Goal: Task Accomplishment & Management: Use online tool/utility

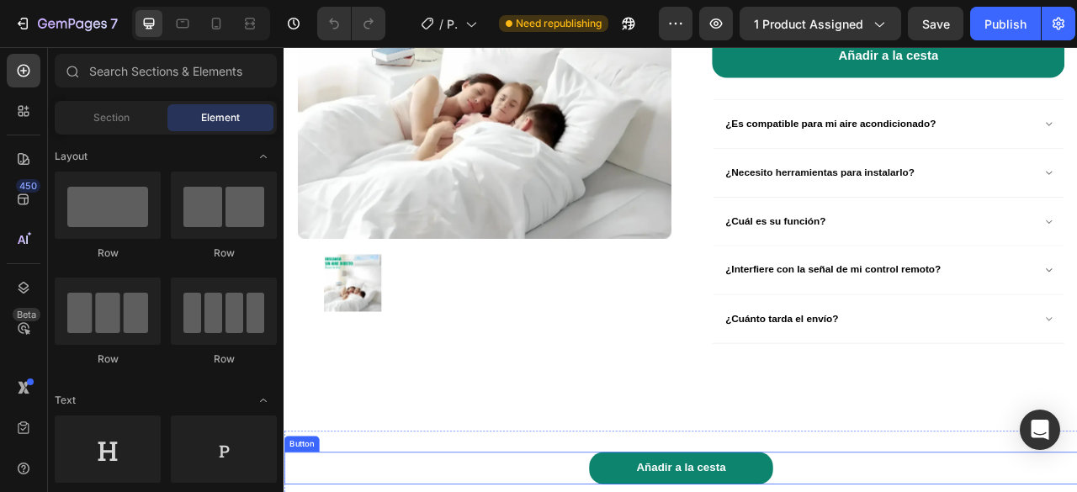
scroll to position [926, 0]
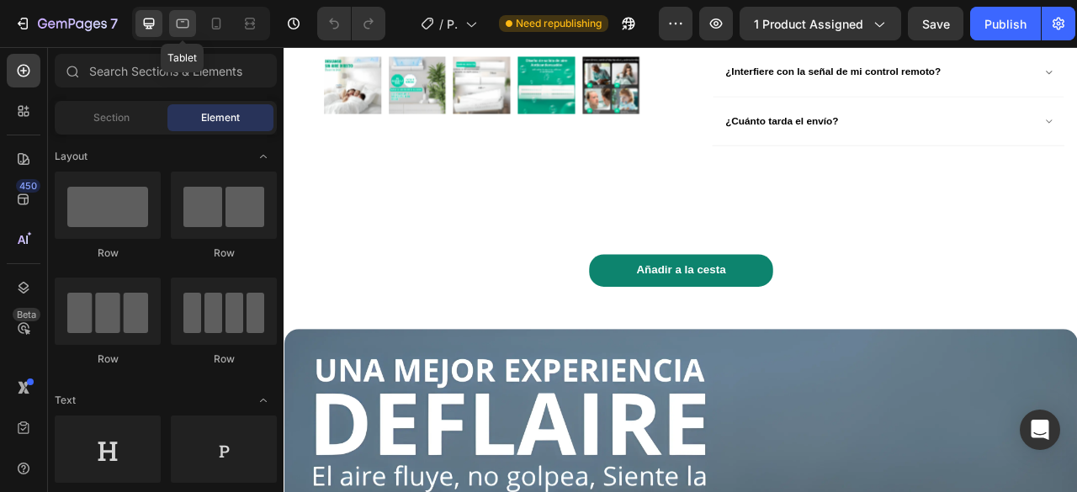
click at [174, 18] on icon at bounding box center [182, 23] width 17 height 17
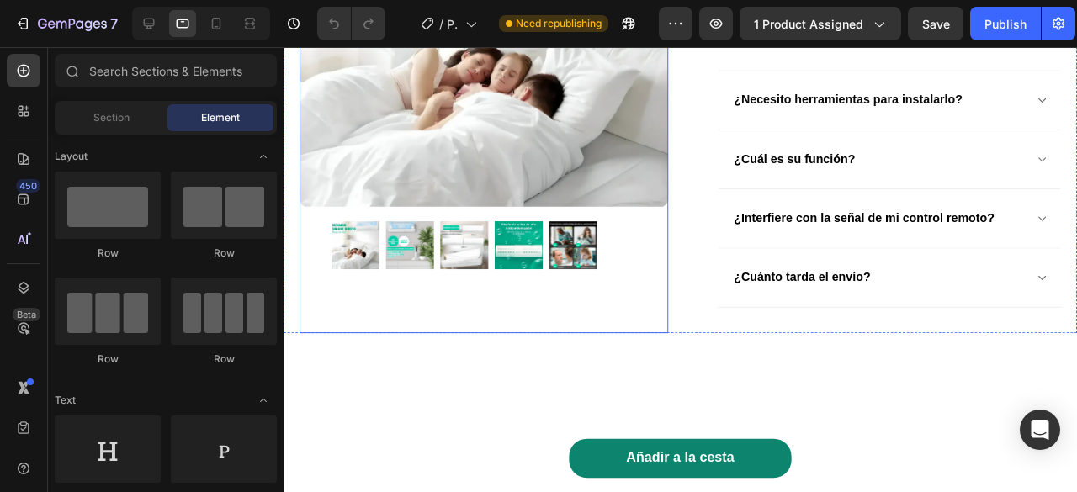
scroll to position [673, 0]
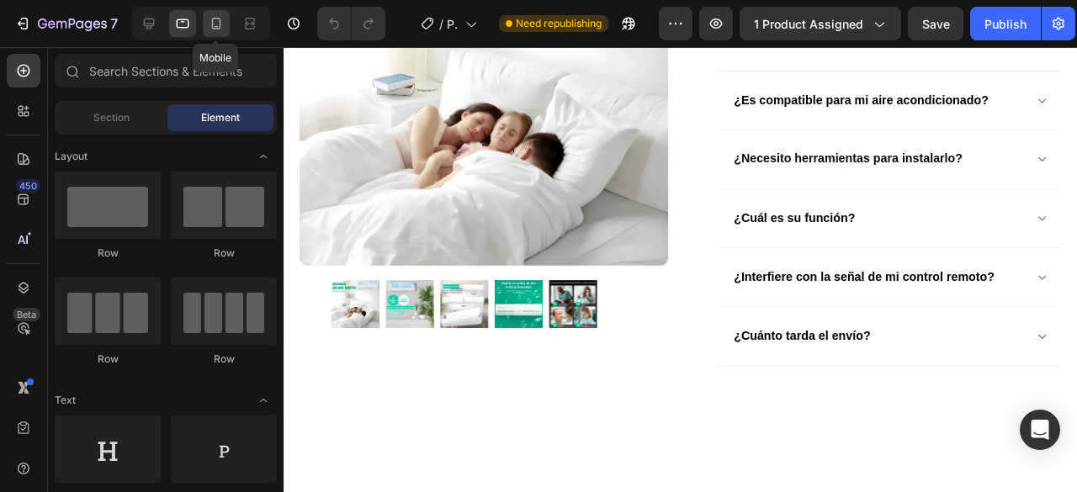
drag, startPoint x: 226, startPoint y: 27, endPoint x: 195, endPoint y: 183, distance: 158.8
click at [226, 27] on div at bounding box center [216, 23] width 27 height 27
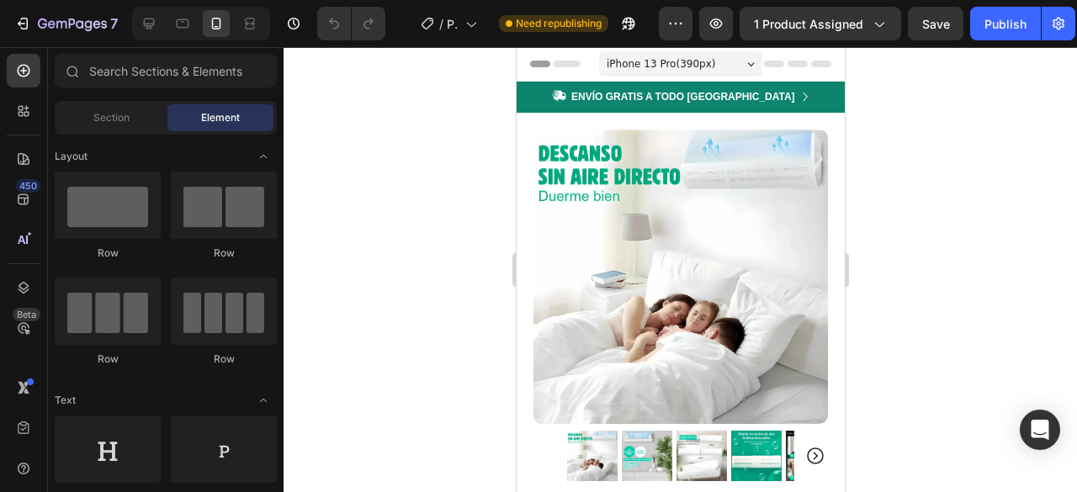
click at [681, 66] on span "iPhone 13 Pro ( 390 px)" at bounding box center [660, 64] width 109 height 17
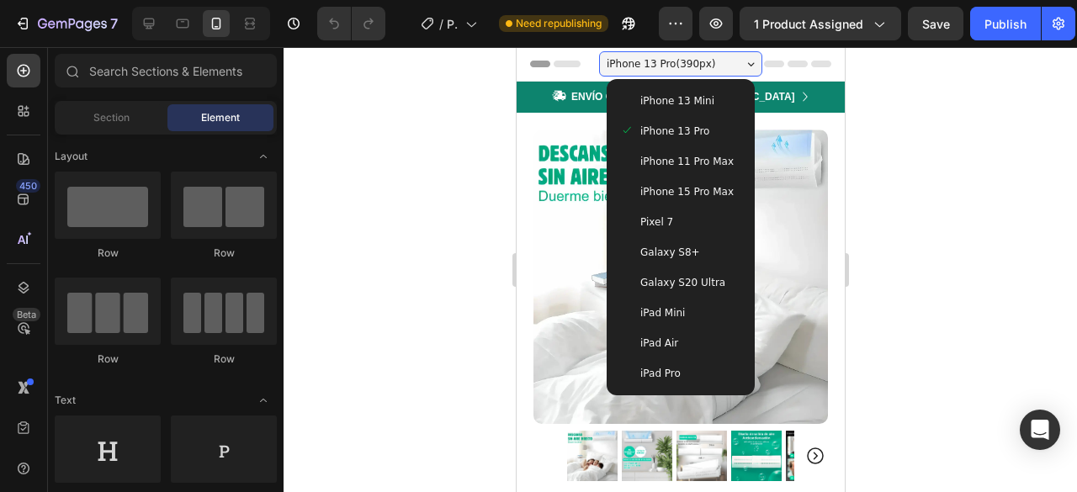
click at [682, 105] on span "iPhone 13 Mini" at bounding box center [677, 101] width 74 height 17
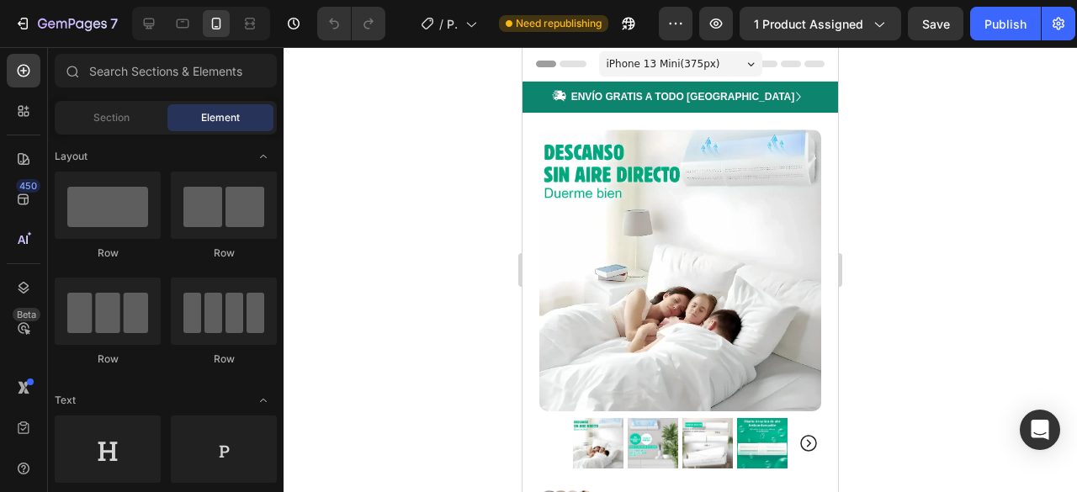
click at [712, 72] on div "iPhone 13 Mini ( 375 px)" at bounding box center [680, 63] width 163 height 25
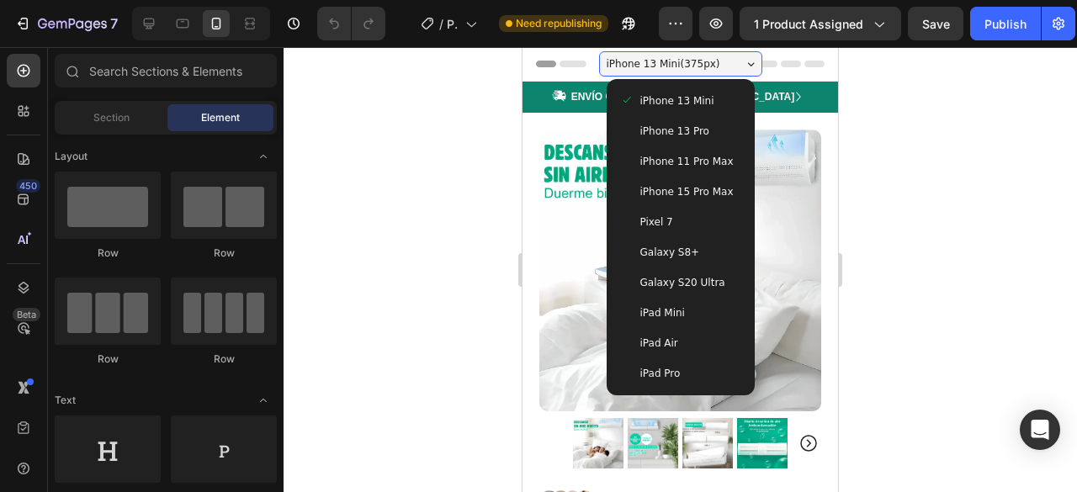
click at [684, 120] on div "iPhone 13 Pro" at bounding box center [680, 131] width 135 height 30
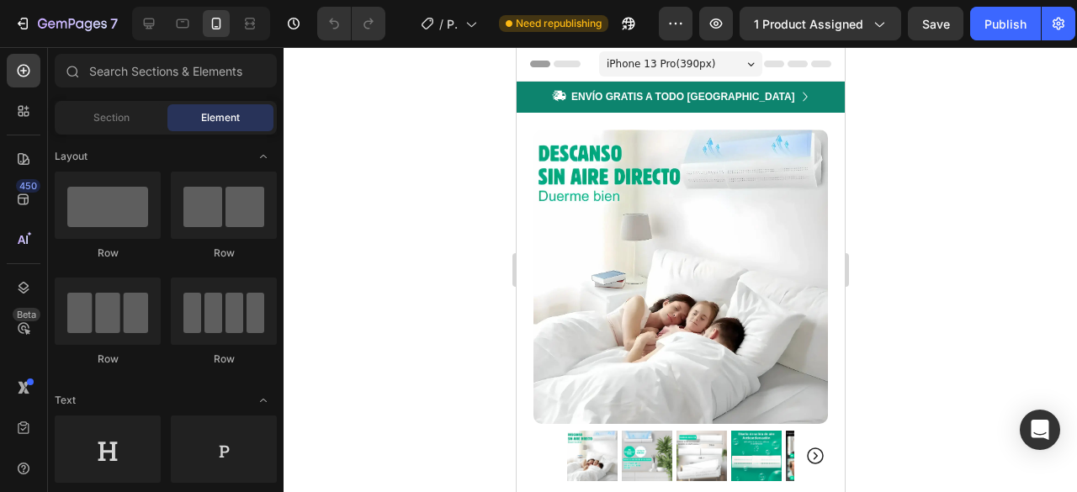
click at [671, 56] on span "iPhone 13 Pro ( 390 px)" at bounding box center [660, 64] width 109 height 17
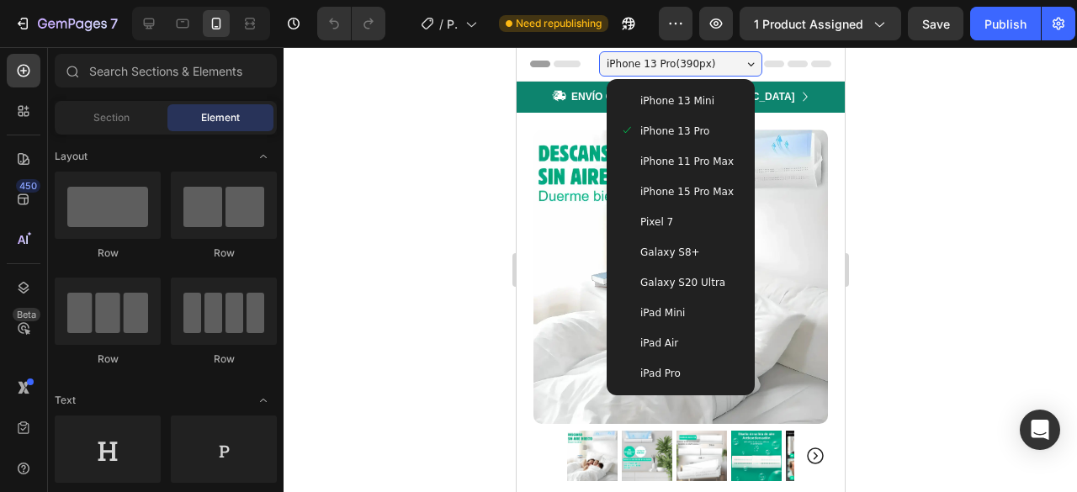
click at [714, 104] on div "iPhone 13 Mini" at bounding box center [679, 101] width 121 height 17
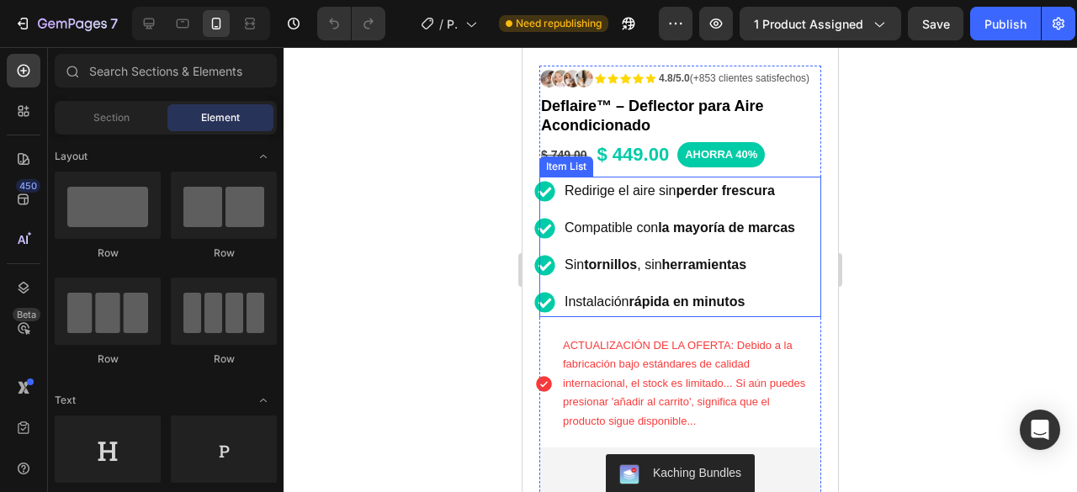
scroll to position [168, 0]
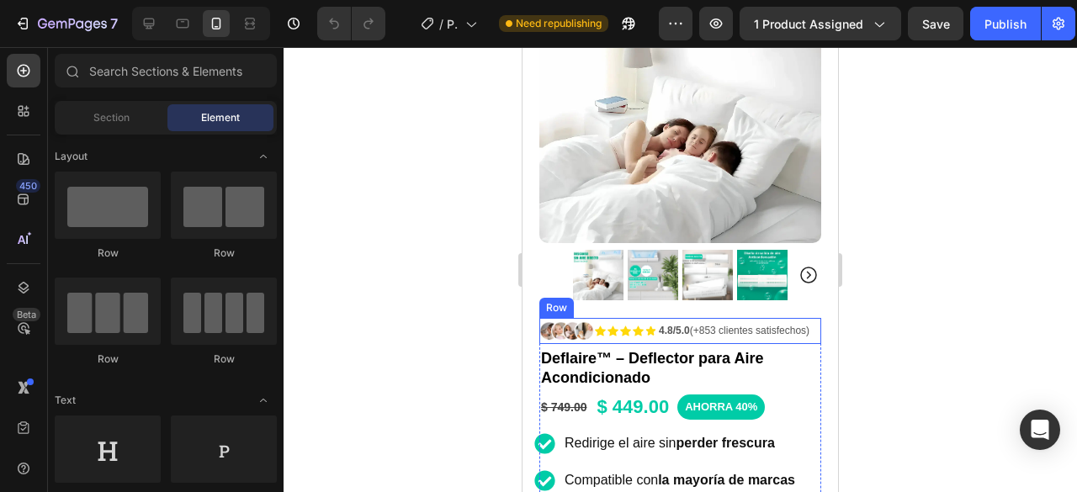
click at [796, 318] on div "4.8/5.0 (+853 clientes satisfechos) Text Block" at bounding box center [734, 331] width 154 height 26
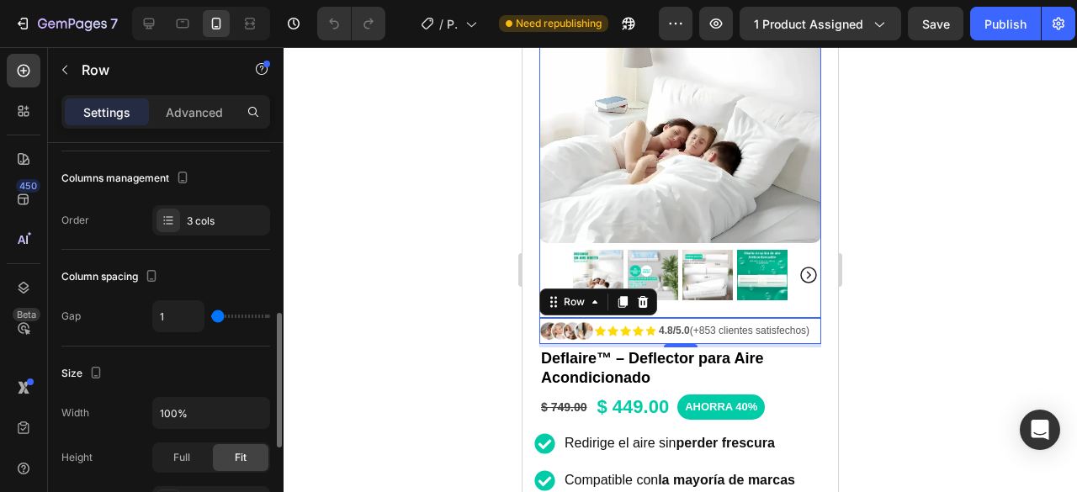
scroll to position [252, 0]
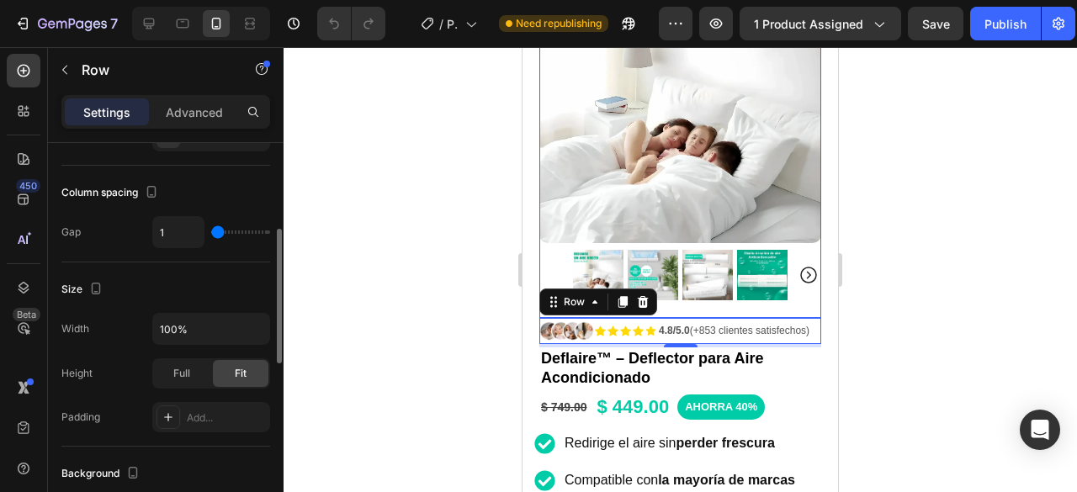
type input "2"
type input "1"
type input "0"
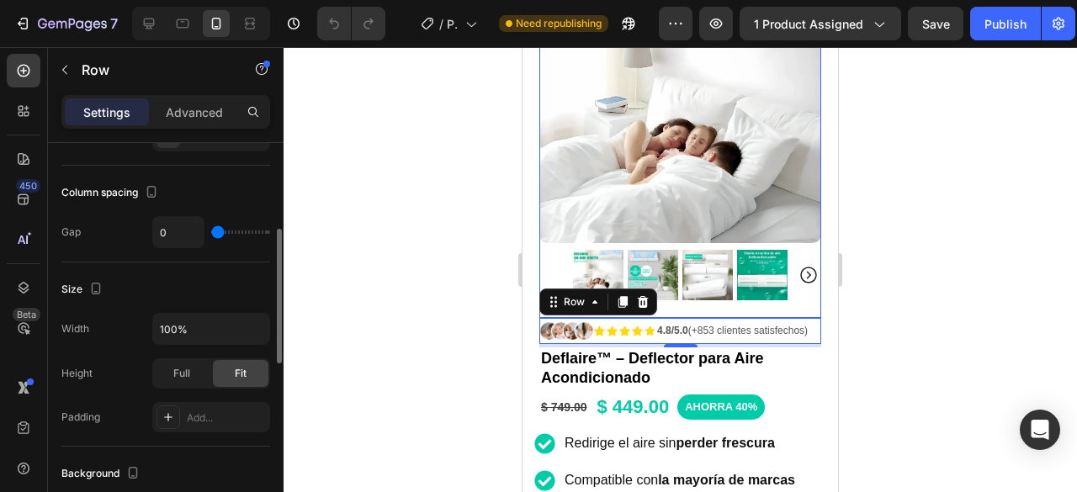
type input "0"
click at [211, 233] on input "range" at bounding box center [240, 232] width 59 height 3
click at [183, 236] on input "0" at bounding box center [178, 232] width 50 height 30
type input "1"
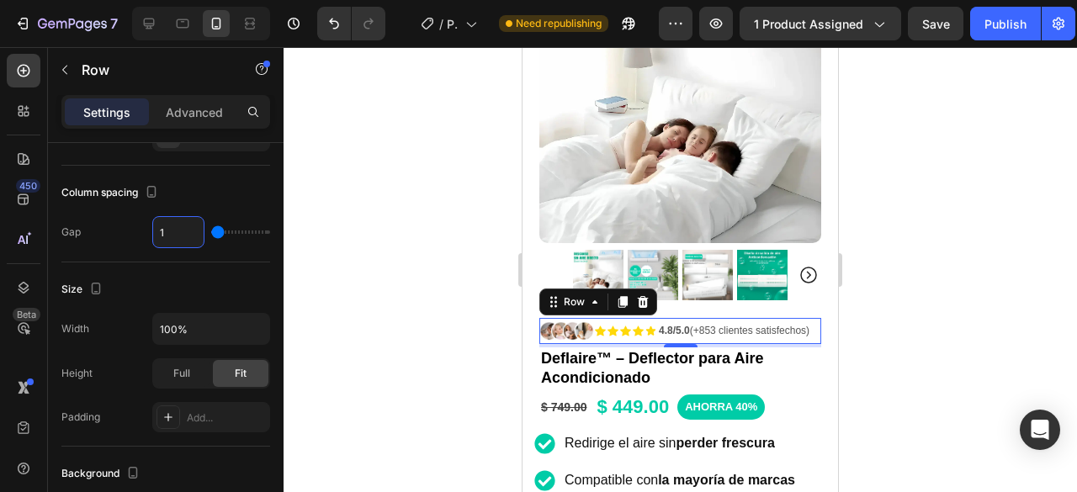
click at [900, 268] on div at bounding box center [681, 269] width 794 height 445
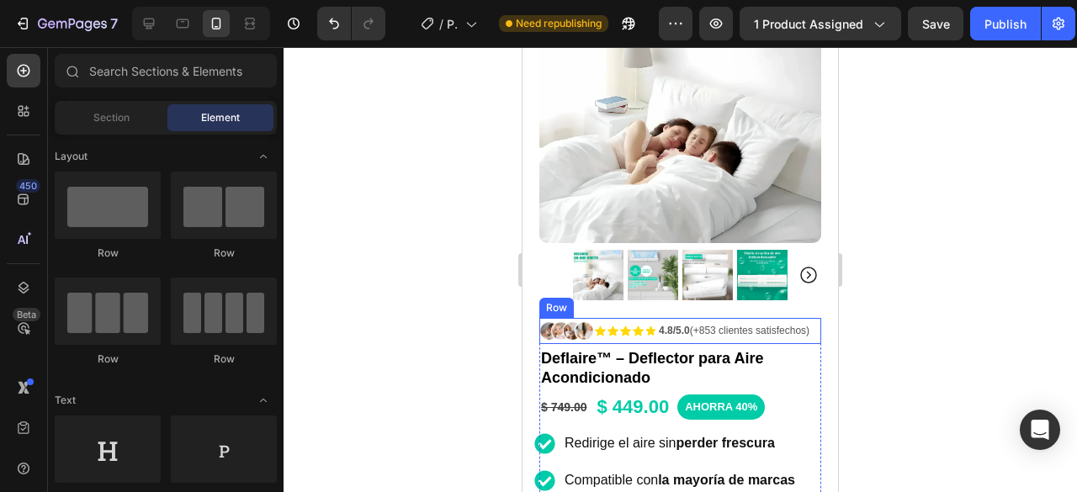
click at [798, 318] on div "4.8/5.0 (+853 clientes satisfechos) Text Block" at bounding box center [734, 331] width 154 height 26
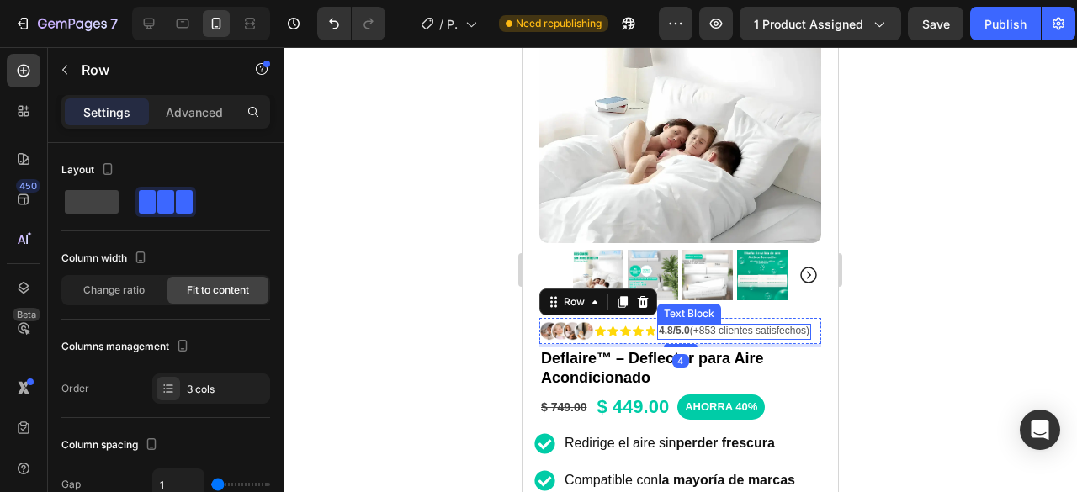
click at [786, 326] on p "4.8/5.0 (+853 clientes satisfechos)" at bounding box center [734, 331] width 151 height 14
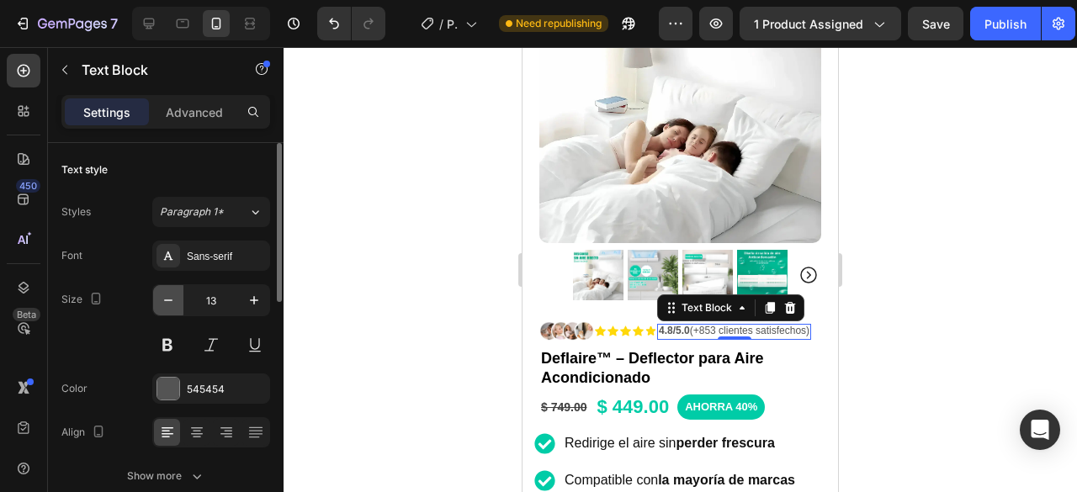
click at [175, 302] on icon "button" at bounding box center [168, 300] width 17 height 17
click at [263, 300] on button "button" at bounding box center [254, 300] width 30 height 30
type input "13"
click at [727, 326] on p "4.8/5.0 (+853 clientes satisfechos)" at bounding box center [734, 331] width 151 height 14
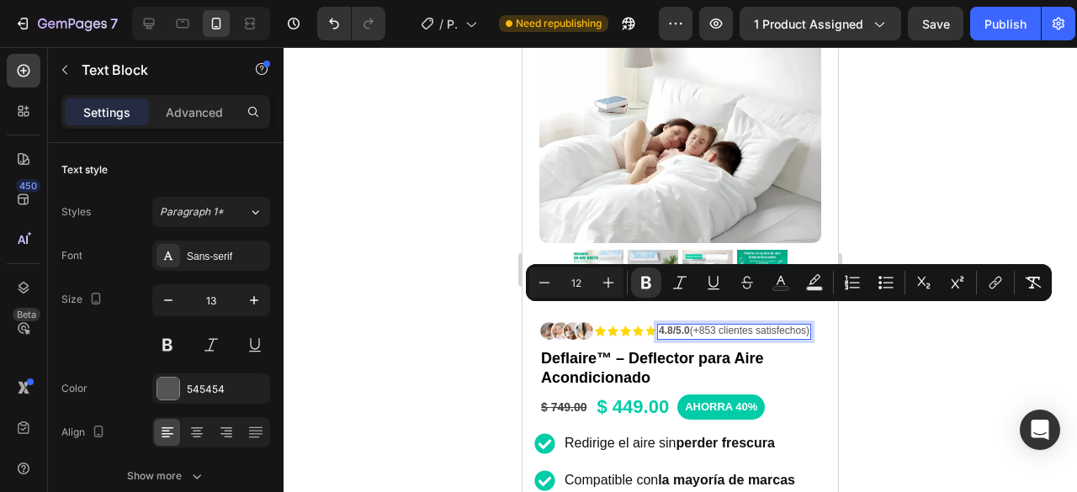
drag, startPoint x: 727, startPoint y: 326, endPoint x: 657, endPoint y: 316, distance: 70.6
click at [657, 324] on div "4.8/5.0 (+853 clientes satisfechos)" at bounding box center [734, 332] width 154 height 16
click at [551, 286] on icon "Editor contextual toolbar" at bounding box center [544, 282] width 17 height 17
type input "11"
click at [972, 353] on div at bounding box center [681, 269] width 794 height 445
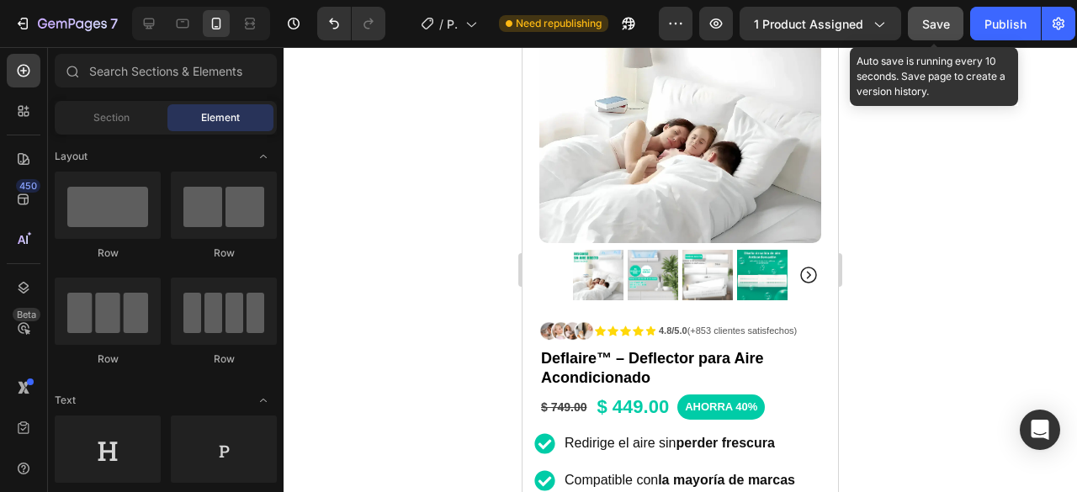
click at [946, 30] on div "Save" at bounding box center [936, 24] width 28 height 18
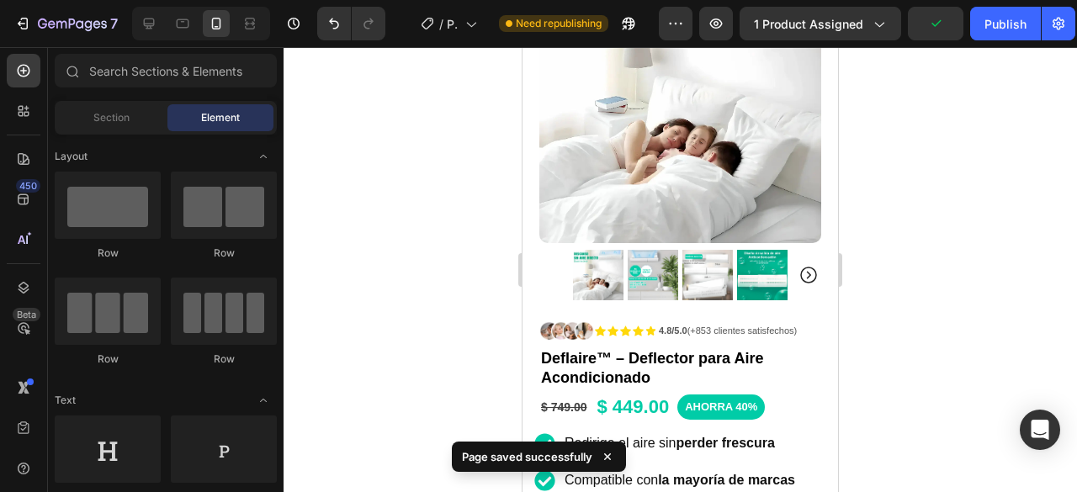
click at [926, 231] on div at bounding box center [681, 269] width 794 height 445
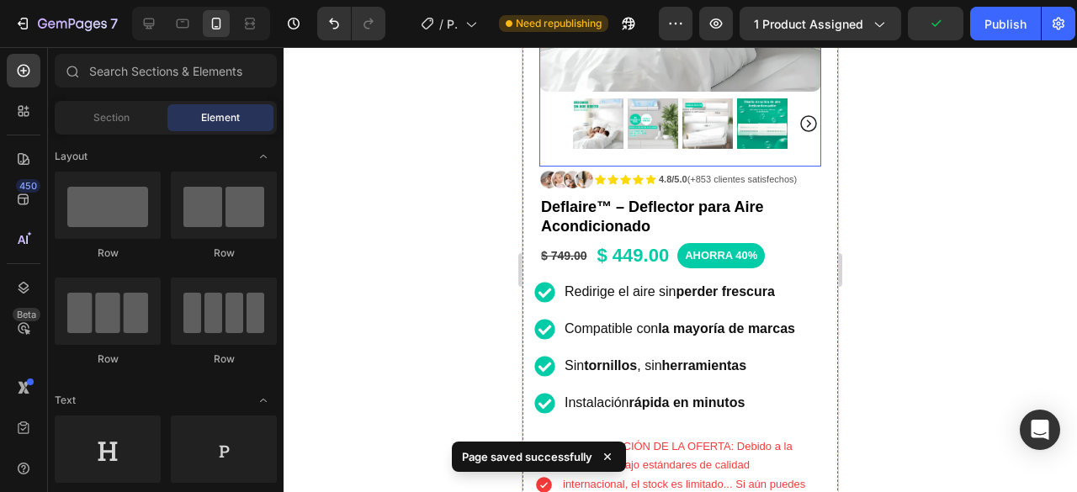
scroll to position [337, 0]
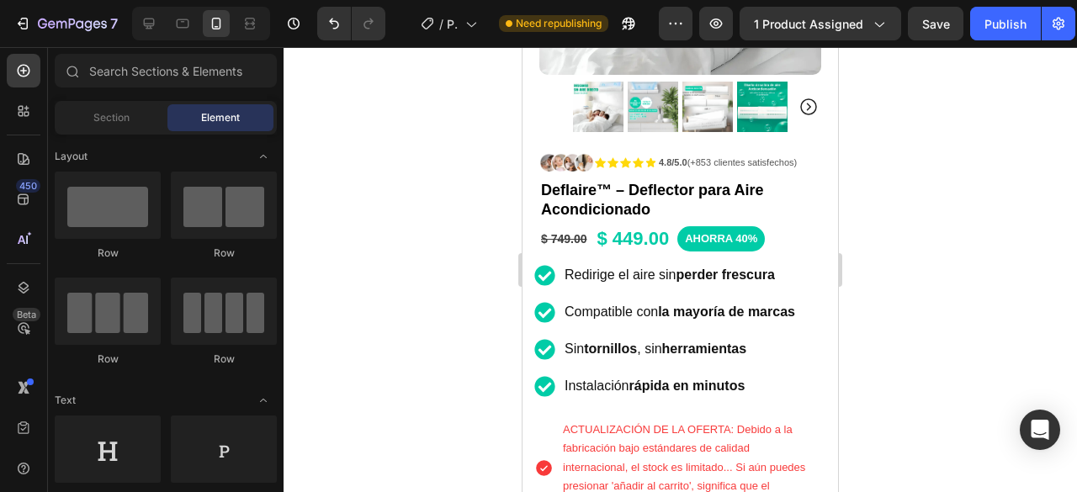
click at [1020, 184] on div at bounding box center [681, 269] width 794 height 445
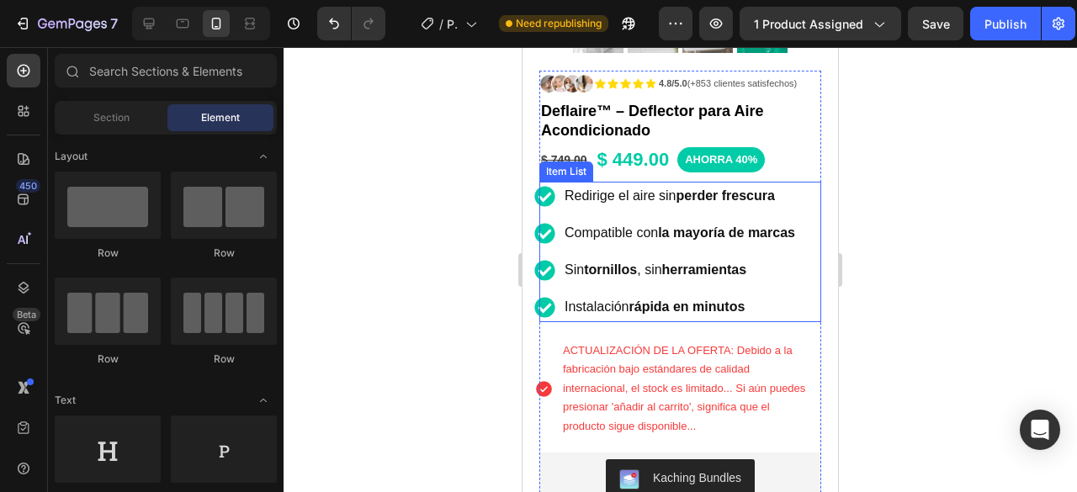
scroll to position [421, 0]
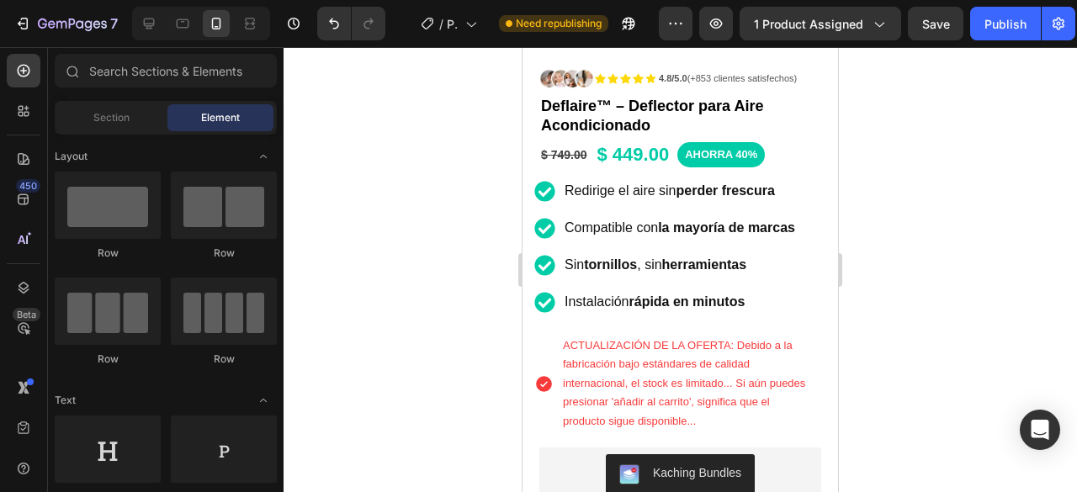
click at [463, 195] on div at bounding box center [681, 269] width 794 height 445
click at [471, 186] on div at bounding box center [681, 269] width 794 height 445
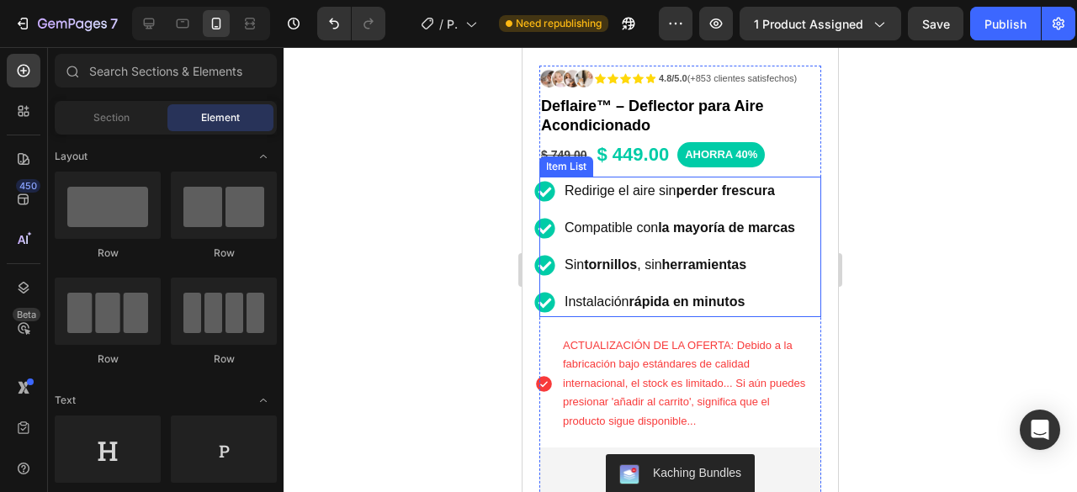
click at [781, 182] on p "Redirige el aire sin perder frescura" at bounding box center [680, 191] width 231 height 24
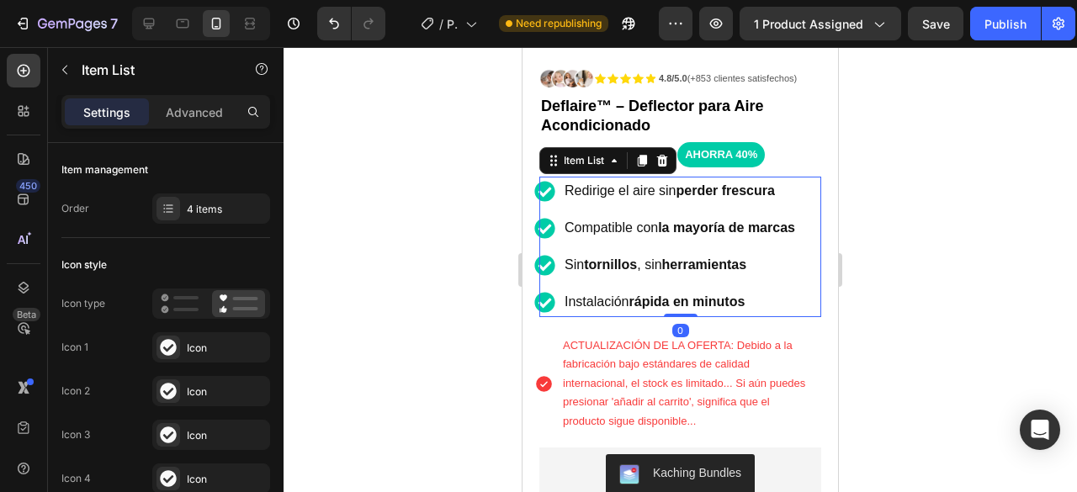
click at [781, 183] on p "Redirige el aire sin perder frescura" at bounding box center [680, 191] width 231 height 24
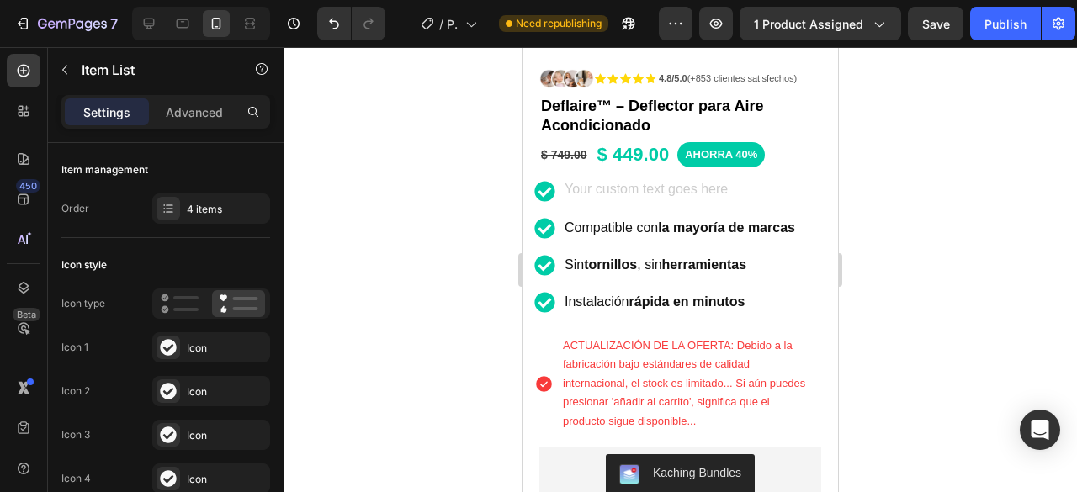
scroll to position [412, 0]
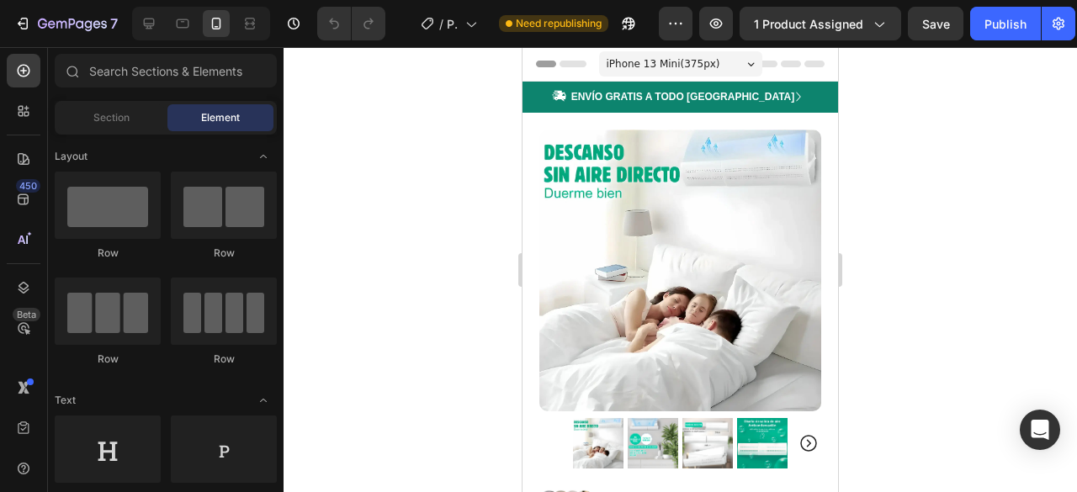
click at [558, 102] on icon "Carousel Back Arrow" at bounding box center [562, 97] width 19 height 19
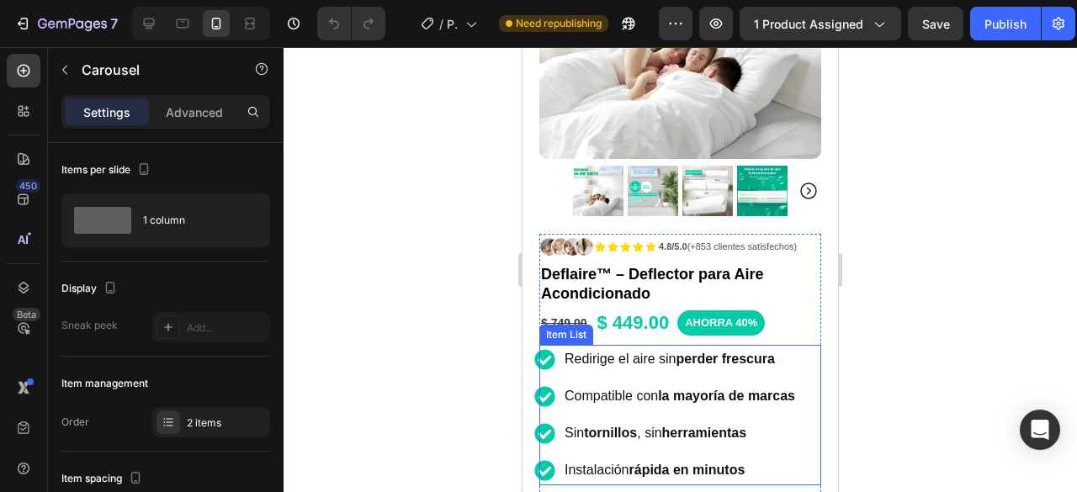
scroll to position [421, 0]
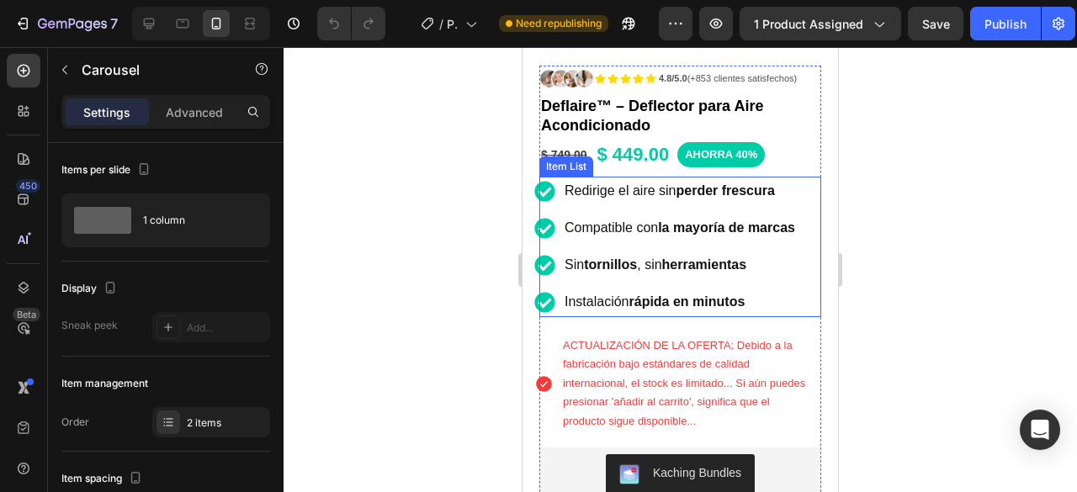
click at [780, 180] on p "Redirige el aire sin perder frescura" at bounding box center [680, 191] width 231 height 24
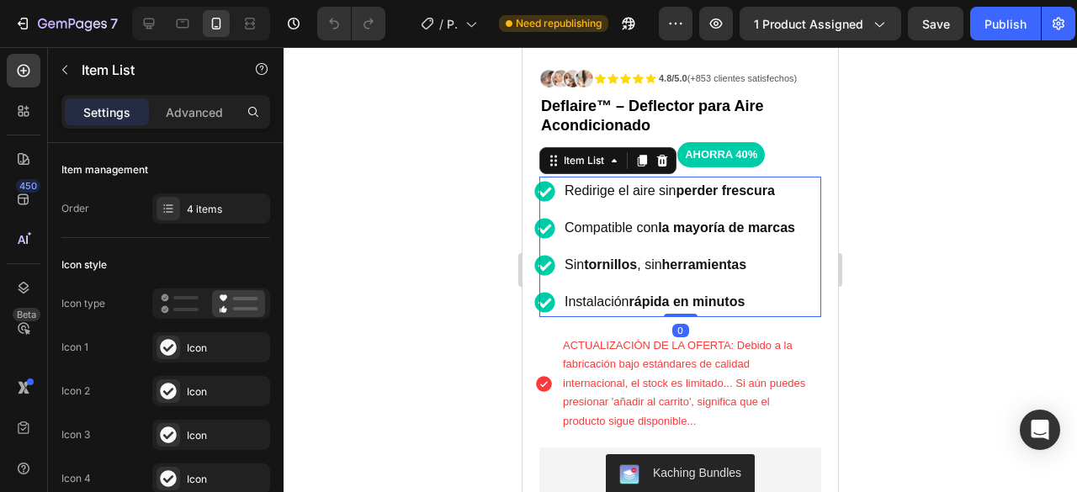
click at [780, 180] on p "Redirige el aire sin perder frescura" at bounding box center [680, 191] width 231 height 24
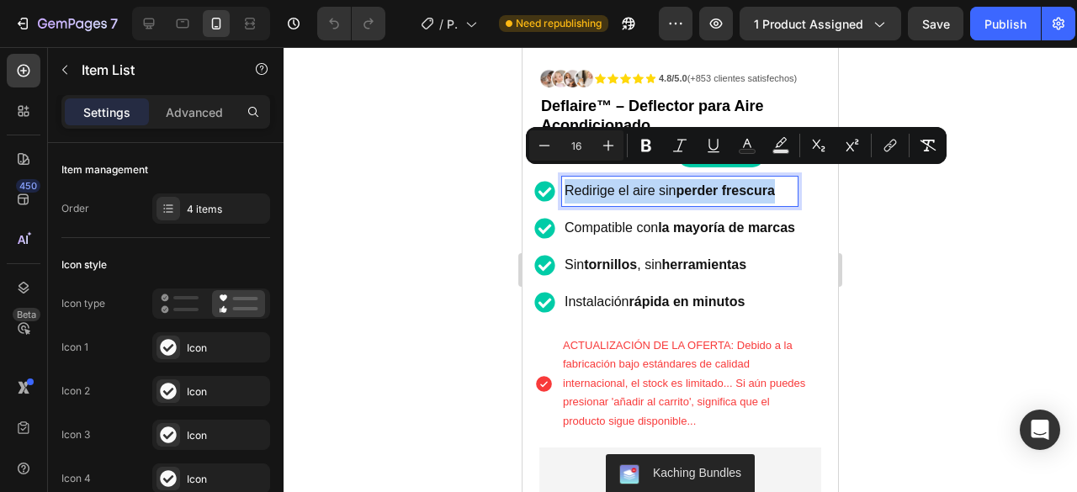
drag, startPoint x: 778, startPoint y: 179, endPoint x: 565, endPoint y: 184, distance: 212.1
click at [565, 184] on p "Redirige el aire sin perder frescura" at bounding box center [680, 191] width 231 height 24
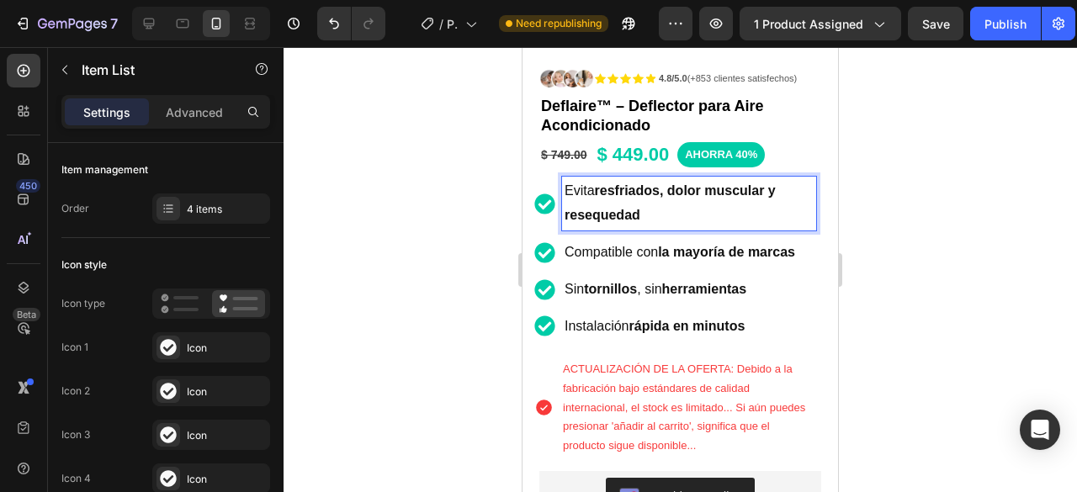
click at [640, 203] on strong "resfriados, dolor muscular y resequedad" at bounding box center [670, 202] width 211 height 39
click at [990, 210] on div at bounding box center [681, 269] width 794 height 445
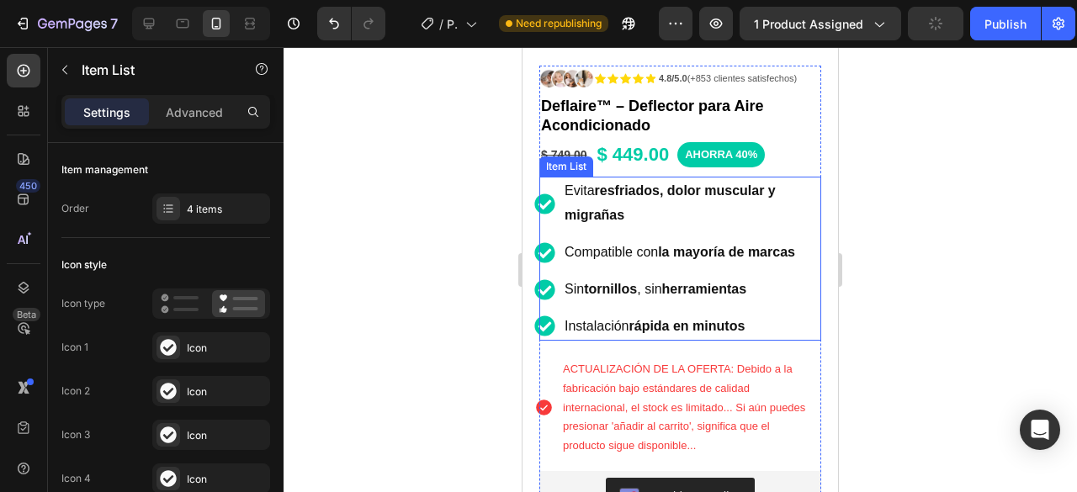
click at [680, 193] on p "Evita resfriados, dolor muscular y migrañas" at bounding box center [689, 203] width 249 height 49
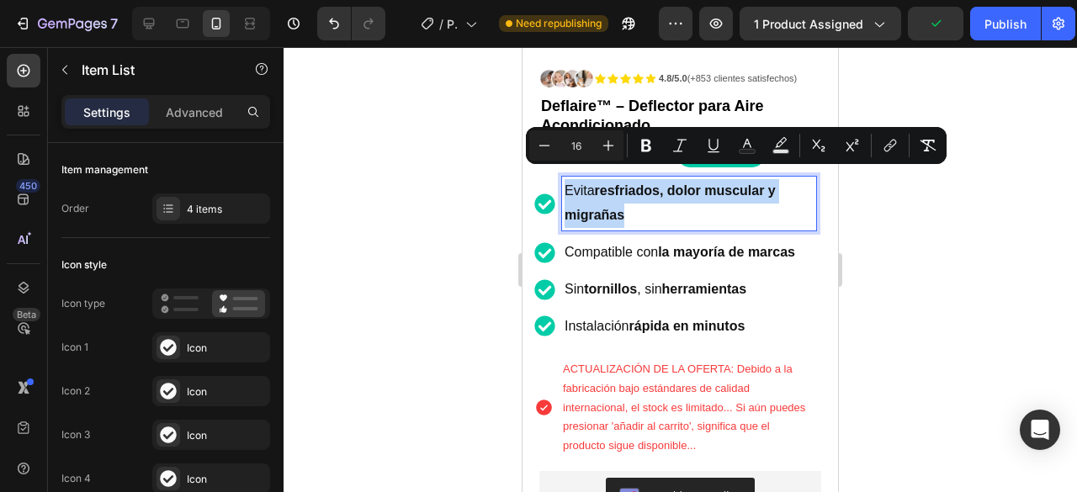
drag, startPoint x: 643, startPoint y: 204, endPoint x: 553, endPoint y: 175, distance: 94.7
click at [553, 177] on div "Evita resfriados, dolor muscular y migrañas" at bounding box center [675, 204] width 282 height 54
click at [954, 223] on div at bounding box center [681, 269] width 794 height 445
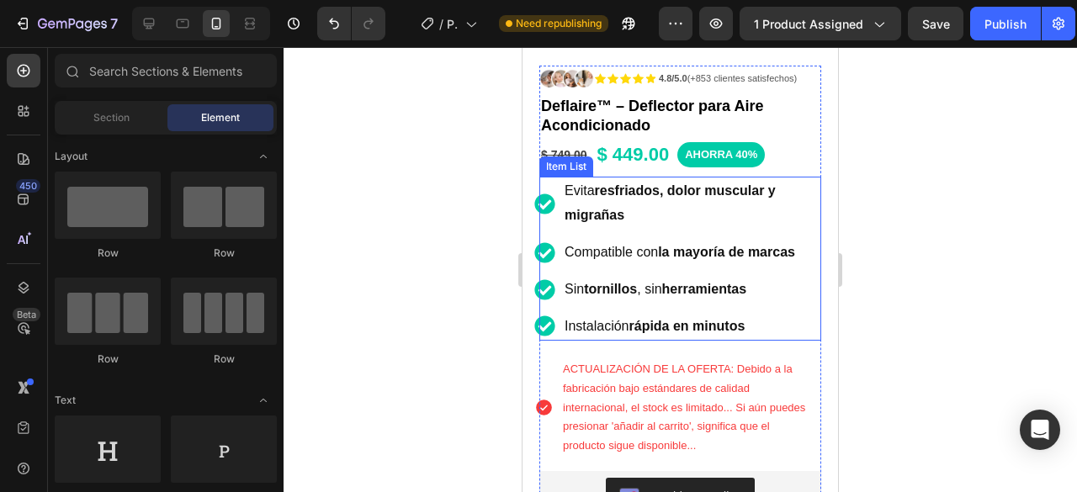
click at [658, 200] on p "Evita resfriados, dolor muscular y migrañas" at bounding box center [689, 203] width 249 height 49
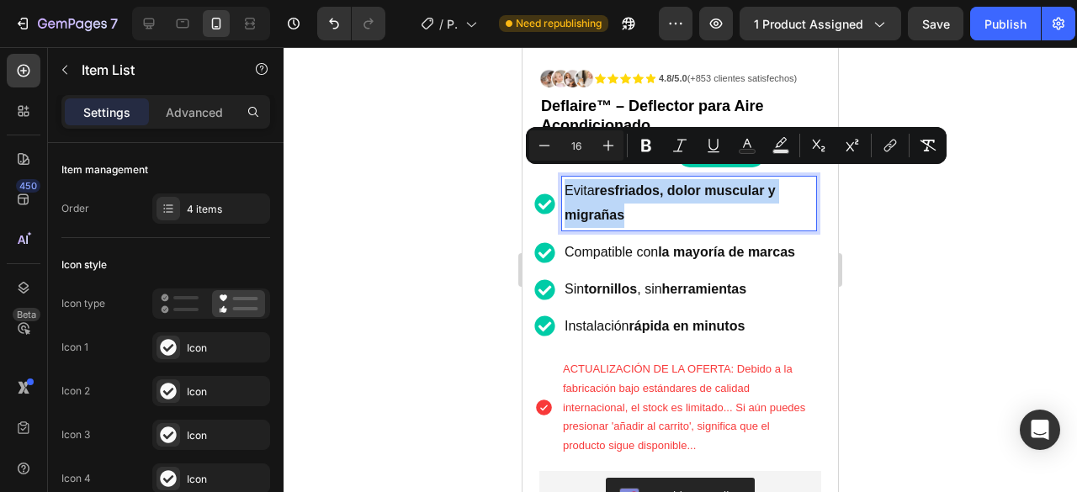
drag, startPoint x: 658, startPoint y: 200, endPoint x: 563, endPoint y: 174, distance: 98.6
click at [552, 142] on icon "Editor contextual toolbar" at bounding box center [544, 145] width 17 height 17
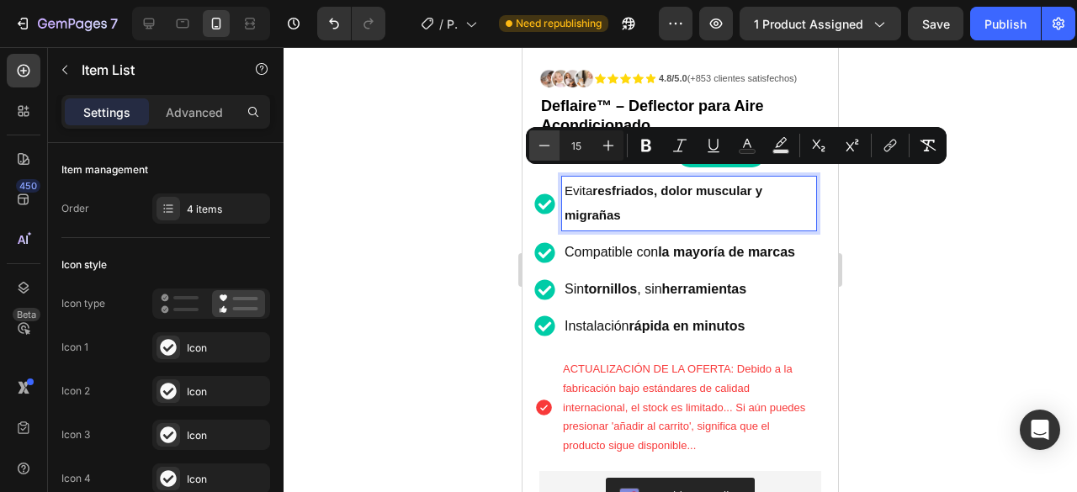
click at [551, 142] on icon "Editor contextual toolbar" at bounding box center [544, 145] width 17 height 17
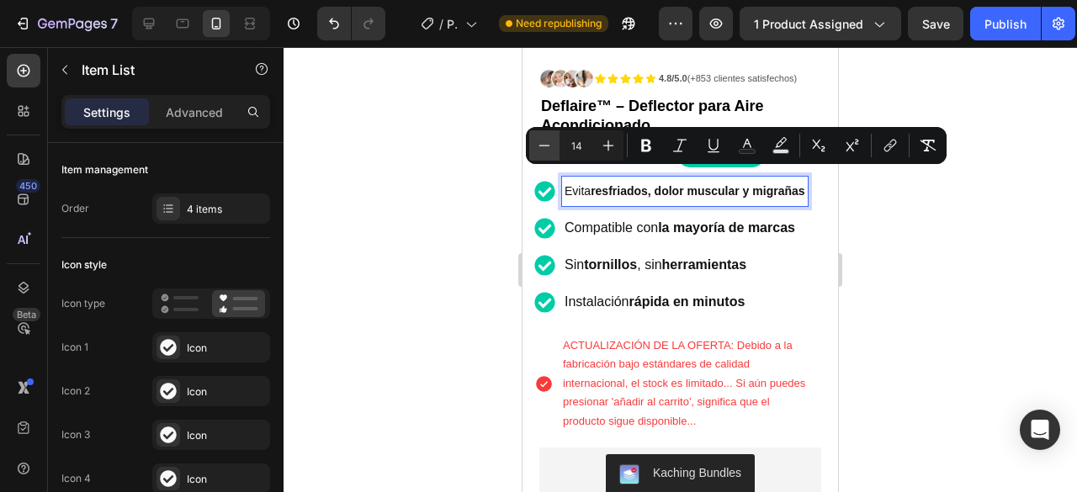
click at [551, 142] on icon "Editor contextual toolbar" at bounding box center [544, 145] width 17 height 17
type input "13"
drag, startPoint x: 1070, startPoint y: 270, endPoint x: 1019, endPoint y: 262, distance: 51.2
click at [1069, 270] on div at bounding box center [681, 269] width 794 height 445
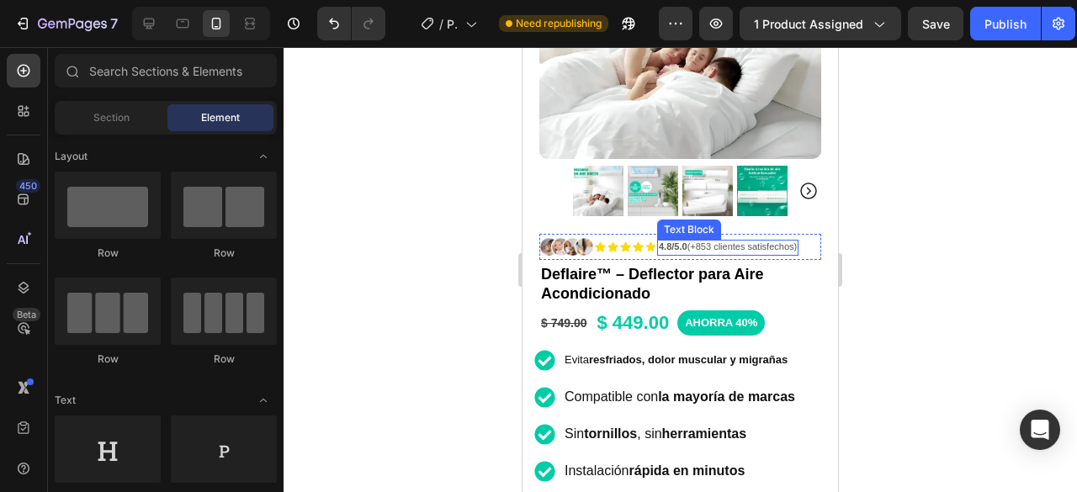
scroll to position [337, 0]
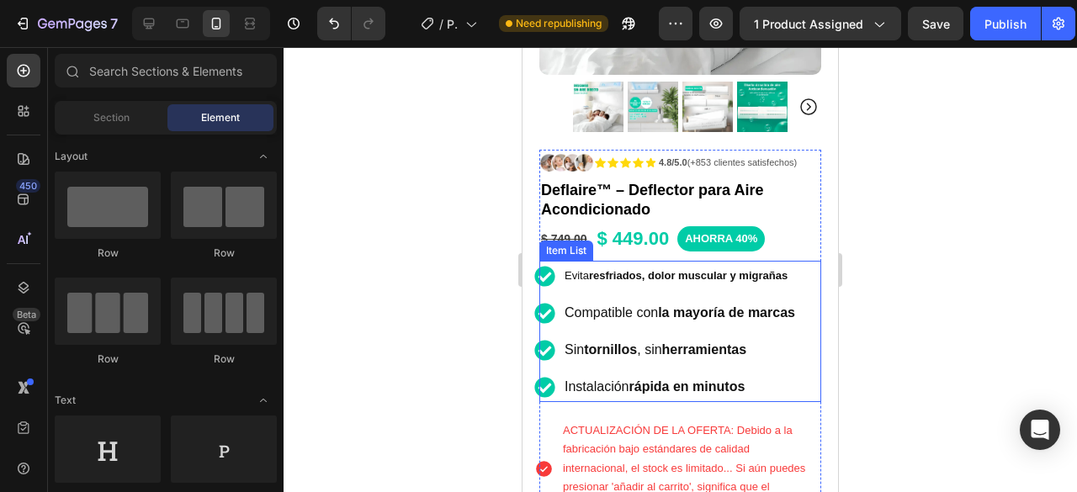
click at [794, 305] on strong "la mayoría de marcas" at bounding box center [726, 312] width 137 height 14
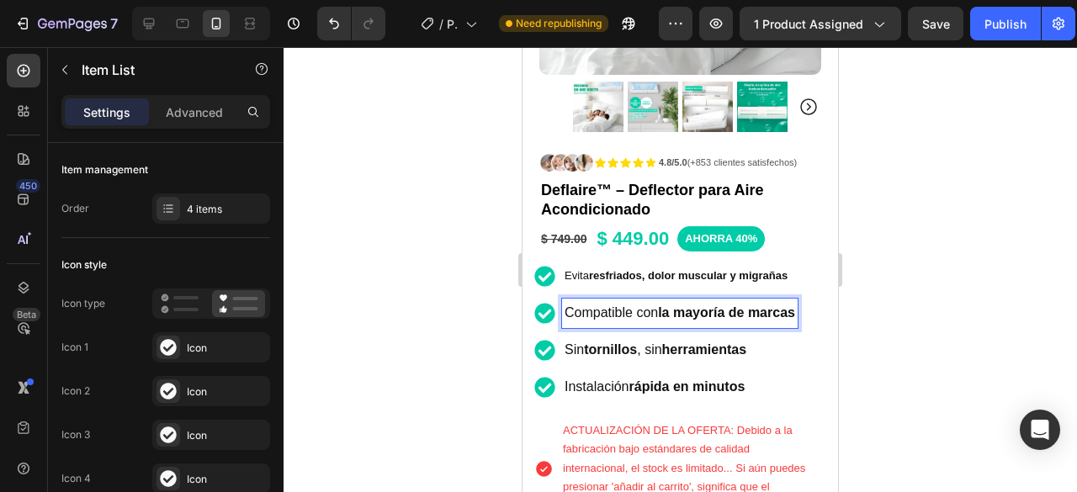
click at [795, 305] on strong "la mayoría de marcas" at bounding box center [726, 312] width 137 height 14
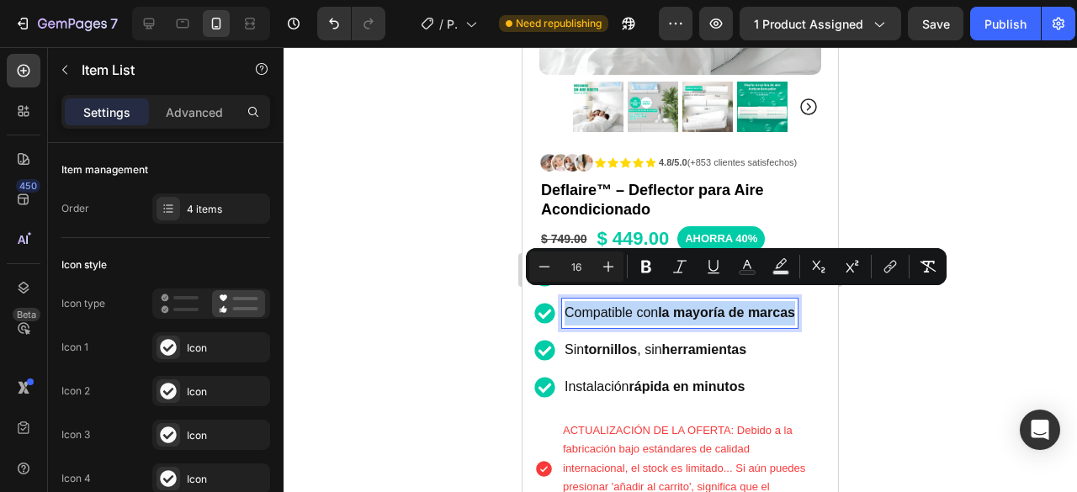
drag, startPoint x: 798, startPoint y: 299, endPoint x: 540, endPoint y: 290, distance: 257.6
click at [540, 299] on div "Compatible con la mayoría de marcas" at bounding box center [665, 313] width 263 height 29
click at [593, 301] on p "Compatible con la mayoría de marcas" at bounding box center [680, 313] width 231 height 24
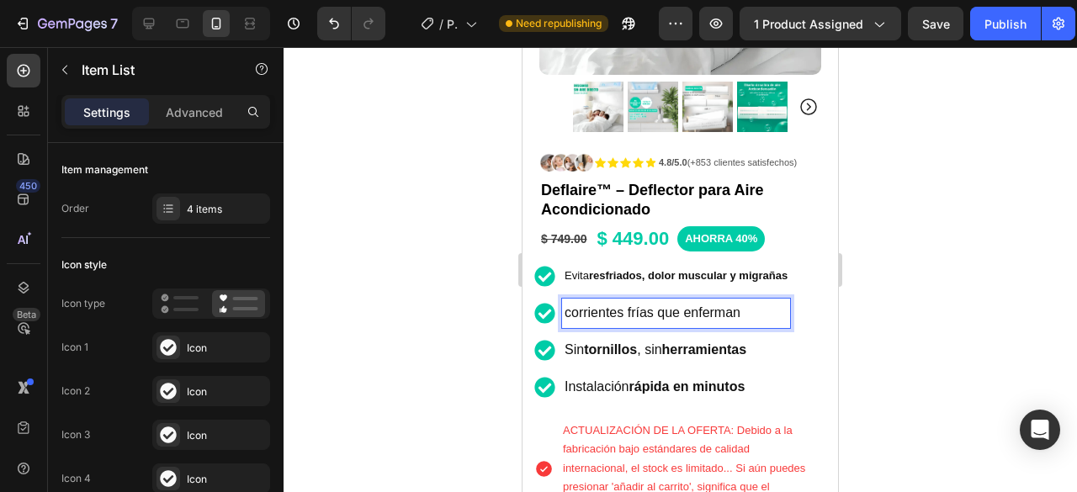
click at [565, 303] on p "corrientes frías que enferman" at bounding box center [676, 313] width 223 height 24
drag, startPoint x: 621, startPoint y: 300, endPoint x: 709, endPoint y: 304, distance: 88.5
click at [709, 304] on p "Previene corrientes frías que enferman" at bounding box center [681, 313] width 233 height 24
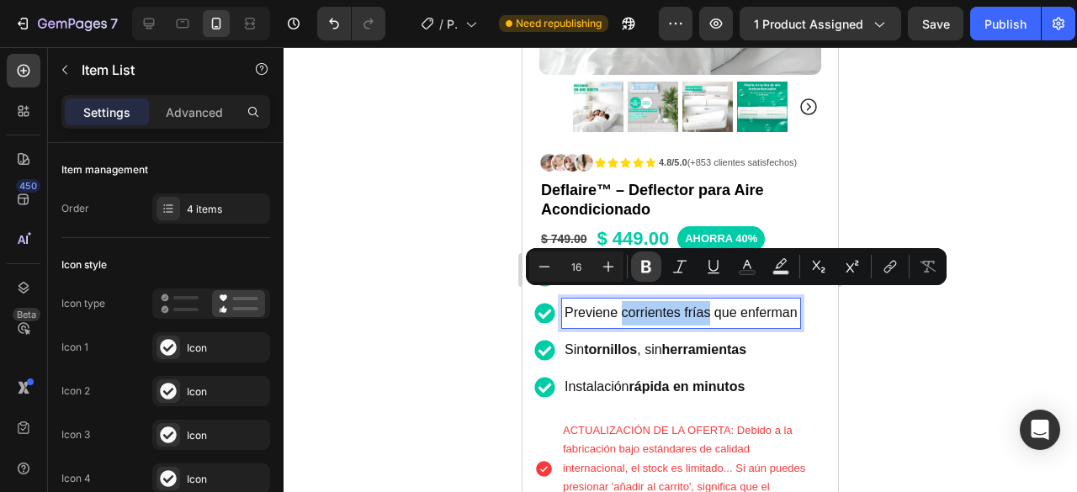
click at [645, 273] on icon "Editor contextual toolbar" at bounding box center [646, 266] width 17 height 17
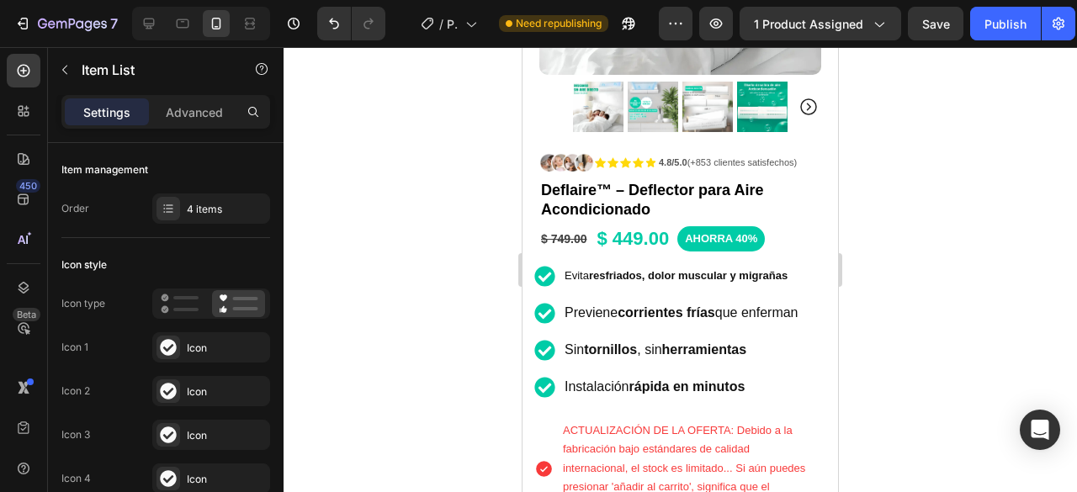
click at [645, 326] on p "Previene corrientes frías que enferman" at bounding box center [682, 313] width 234 height 24
click at [636, 325] on p "Previene corrientes frías que enferman" at bounding box center [682, 313] width 234 height 24
drag, startPoint x: 636, startPoint y: 324, endPoint x: 565, endPoint y: 302, distance: 74.8
click at [565, 302] on p "Previene corrientes frías que enferman" at bounding box center [682, 313] width 234 height 24
click at [937, 322] on div at bounding box center [681, 269] width 794 height 445
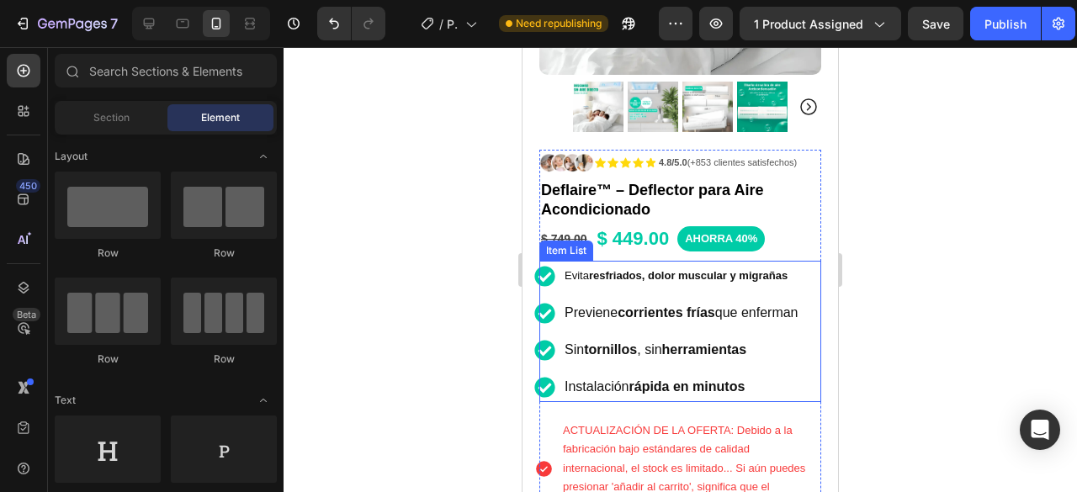
click at [638, 322] on p "Previene corrientes frías que enferman" at bounding box center [682, 313] width 234 height 24
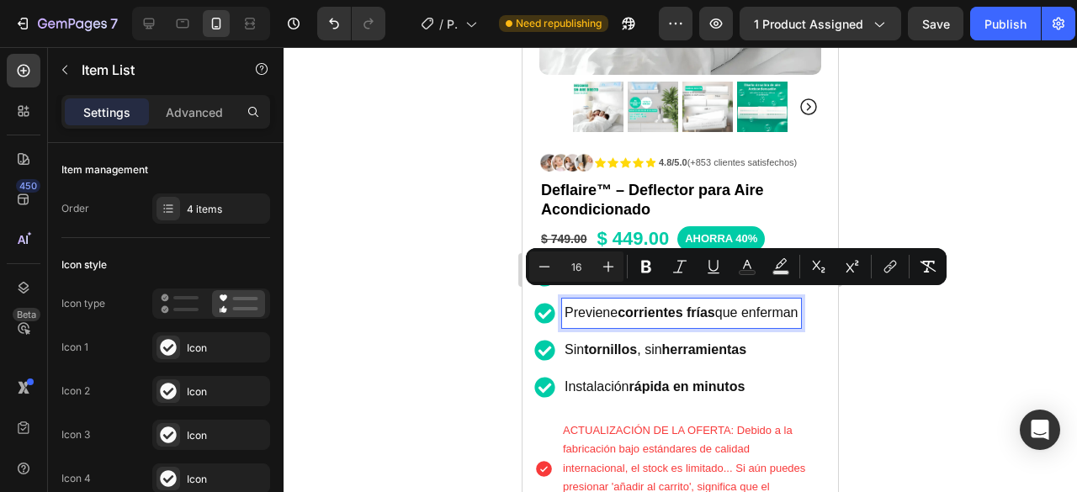
drag, startPoint x: 647, startPoint y: 320, endPoint x: 556, endPoint y: 303, distance: 92.4
click at [556, 304] on div "Previene corrientes frías que enferman" at bounding box center [667, 313] width 267 height 29
click at [916, 203] on div at bounding box center [681, 269] width 794 height 445
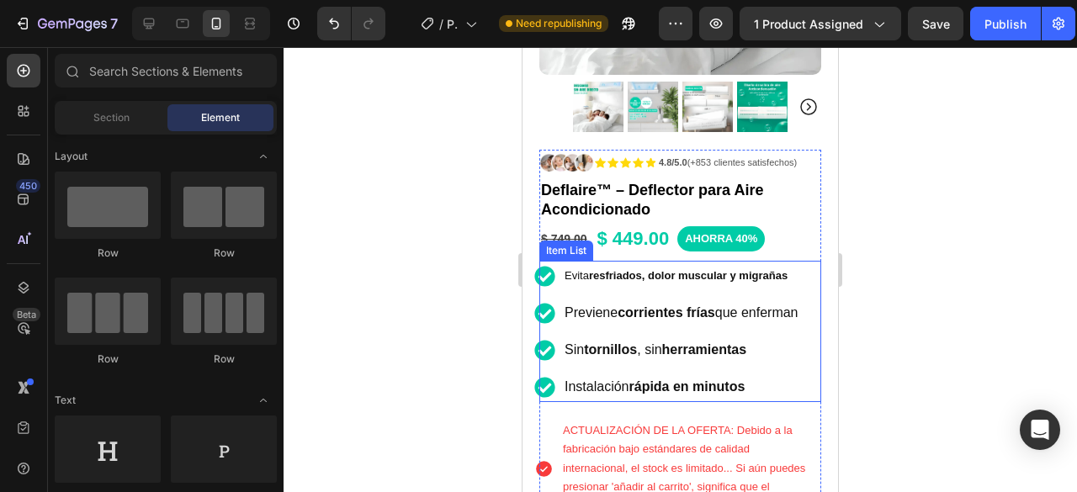
click at [720, 275] on p "Evita resfriados, dolor muscular y migrañas" at bounding box center [682, 275] width 234 height 25
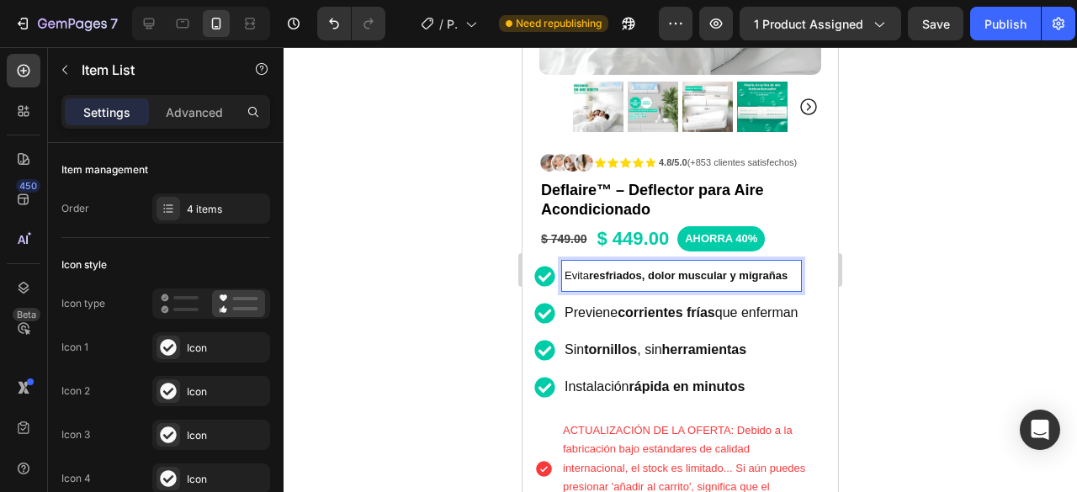
click at [725, 269] on strong "resfriados, dolor muscular y migrañas" at bounding box center [688, 275] width 199 height 13
drag, startPoint x: 725, startPoint y: 262, endPoint x: 677, endPoint y: 262, distance: 48.0
click at [677, 269] on strong "resfriados, dolor muscular y migrañas" at bounding box center [688, 275] width 199 height 13
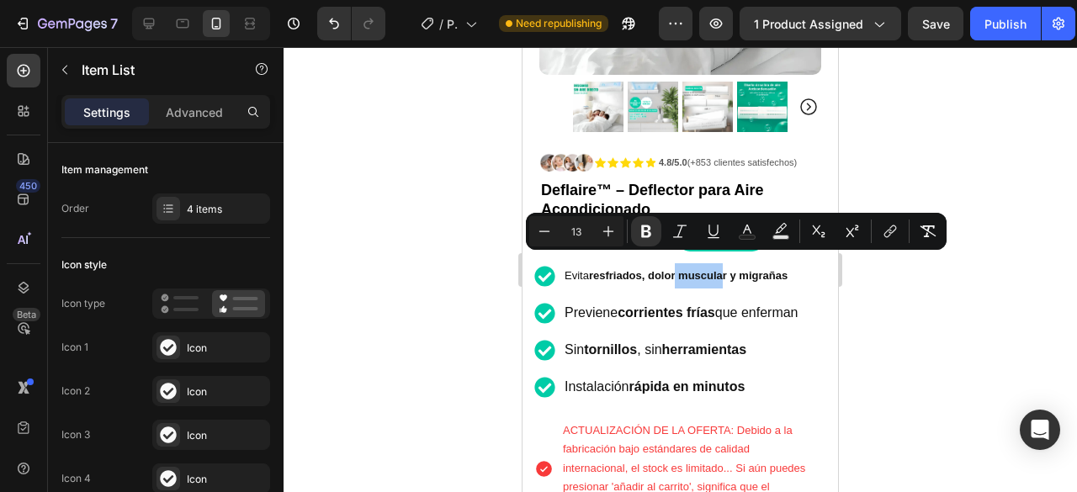
click at [931, 301] on div at bounding box center [681, 269] width 794 height 445
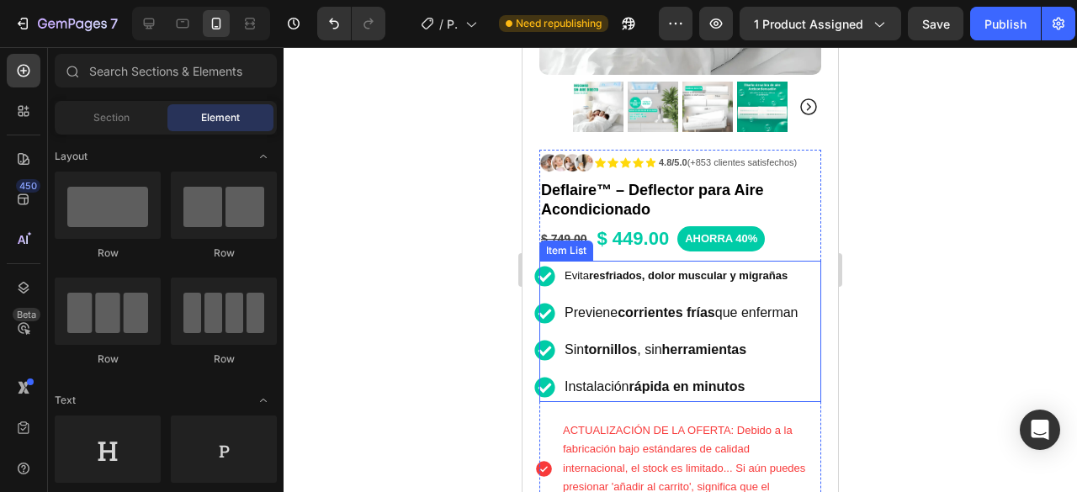
click at [648, 317] on p "Previene corrientes frías que enferman" at bounding box center [682, 313] width 234 height 24
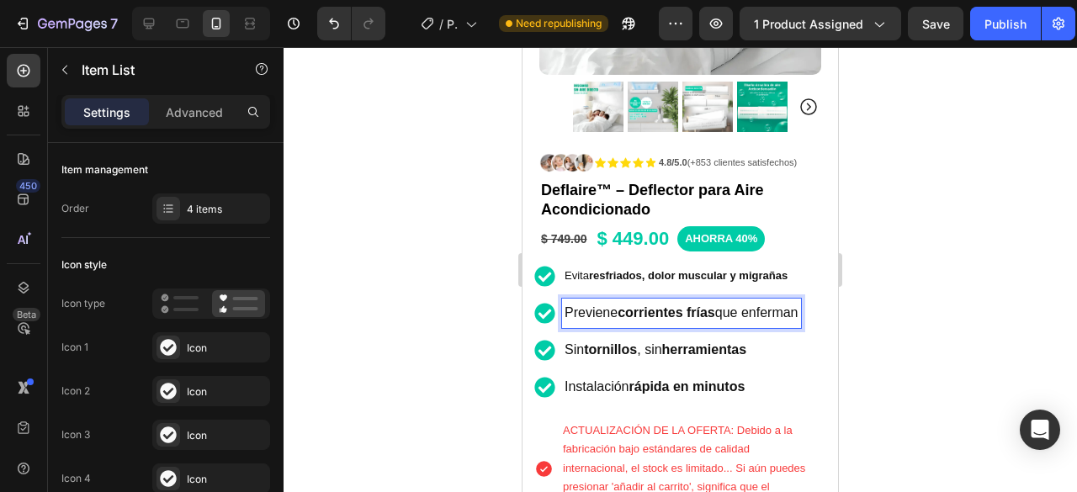
drag, startPoint x: 648, startPoint y: 321, endPoint x: 562, endPoint y: 299, distance: 88.6
click at [562, 299] on div "Previene corrientes frías que enferman" at bounding box center [681, 313] width 239 height 29
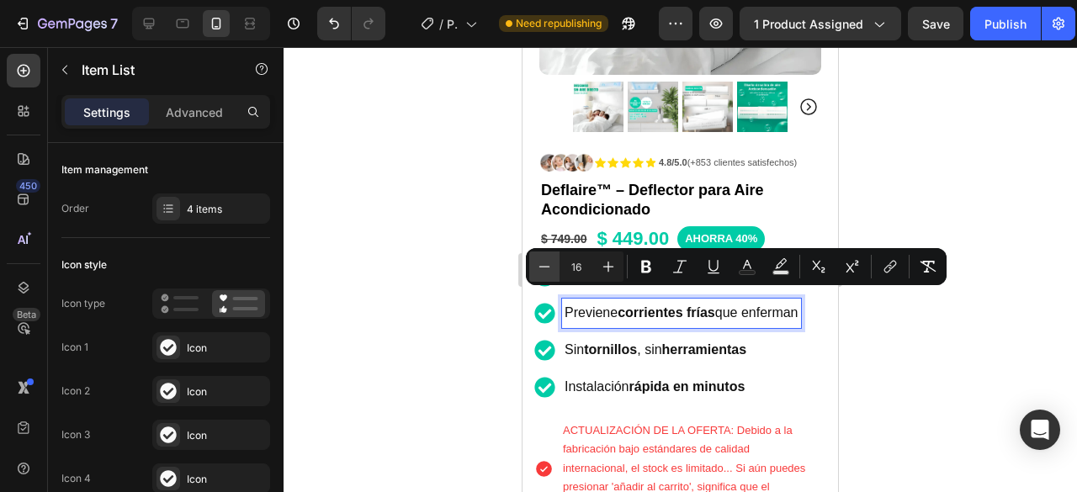
click at [552, 263] on icon "Editor contextual toolbar" at bounding box center [544, 266] width 17 height 17
type input "13"
click at [906, 348] on div at bounding box center [681, 269] width 794 height 445
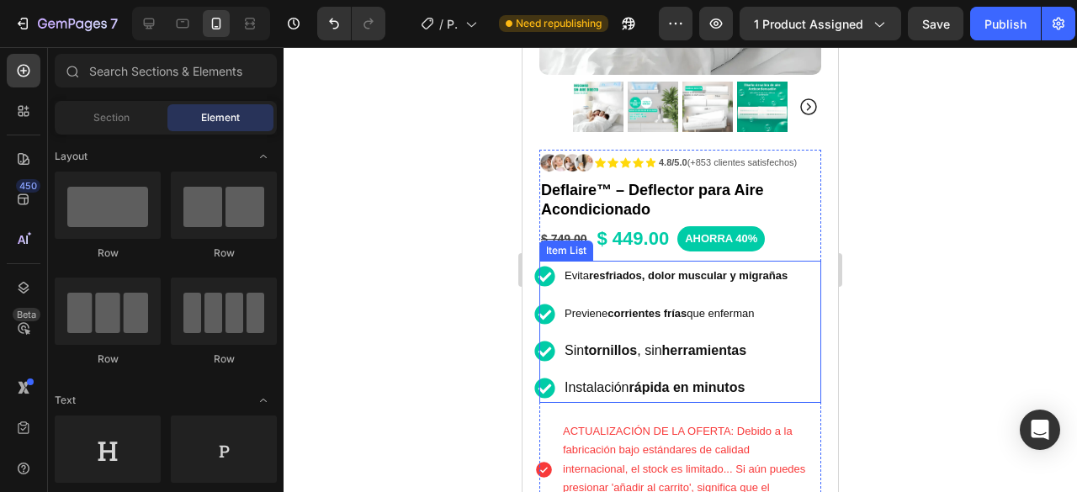
click at [804, 284] on div "Evita resfriados, dolor muscular y migrañas Previene corrientes frías que enfer…" at bounding box center [680, 331] width 282 height 141
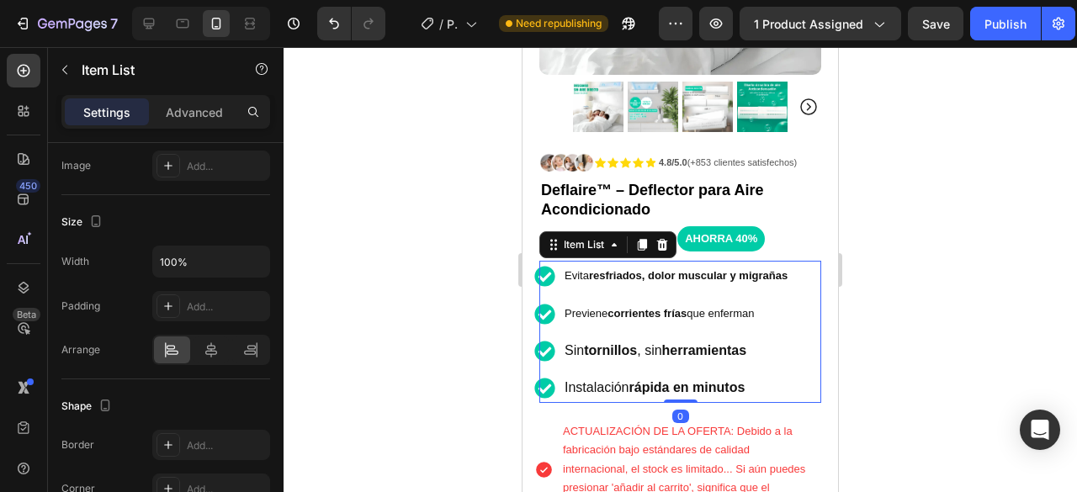
scroll to position [1282, 0]
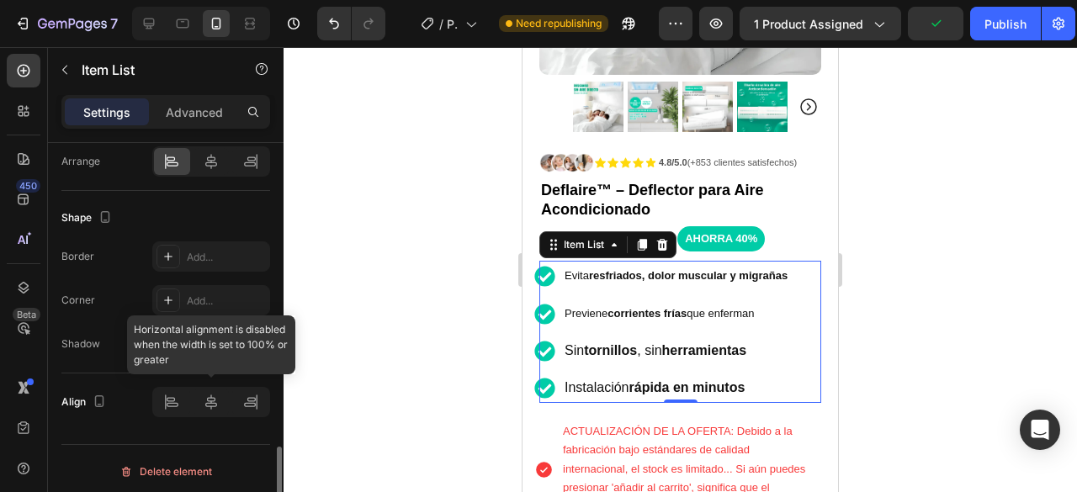
click at [169, 405] on div at bounding box center [211, 402] width 118 height 30
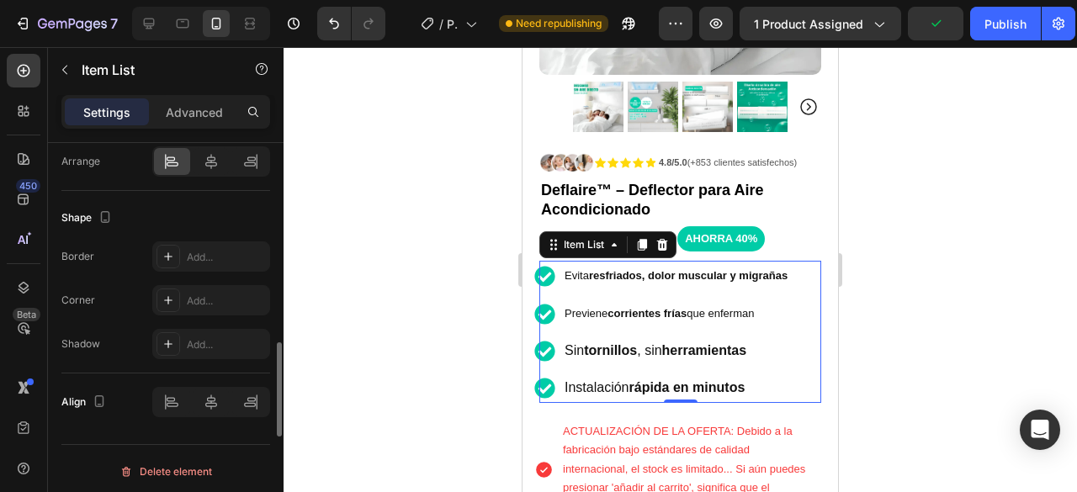
scroll to position [1198, 0]
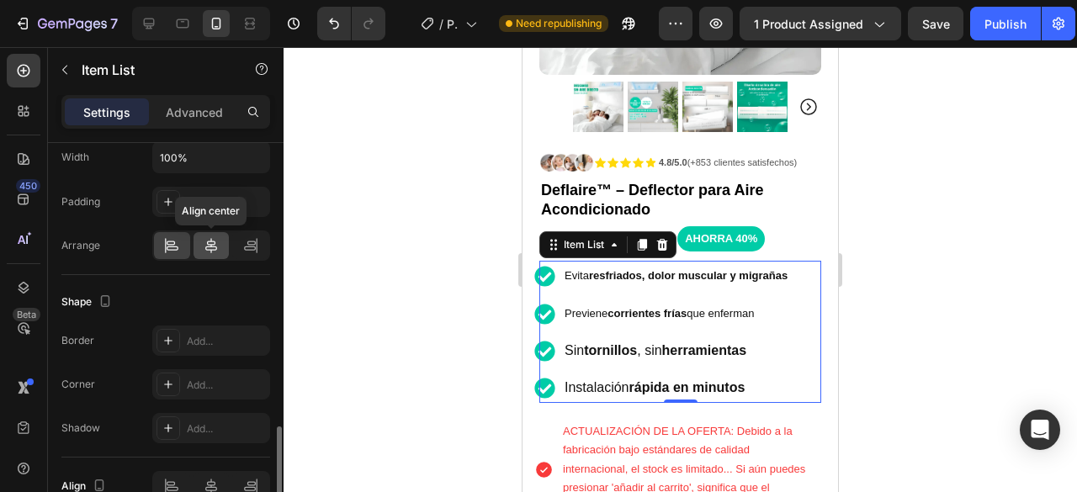
click at [224, 232] on div at bounding box center [212, 245] width 36 height 27
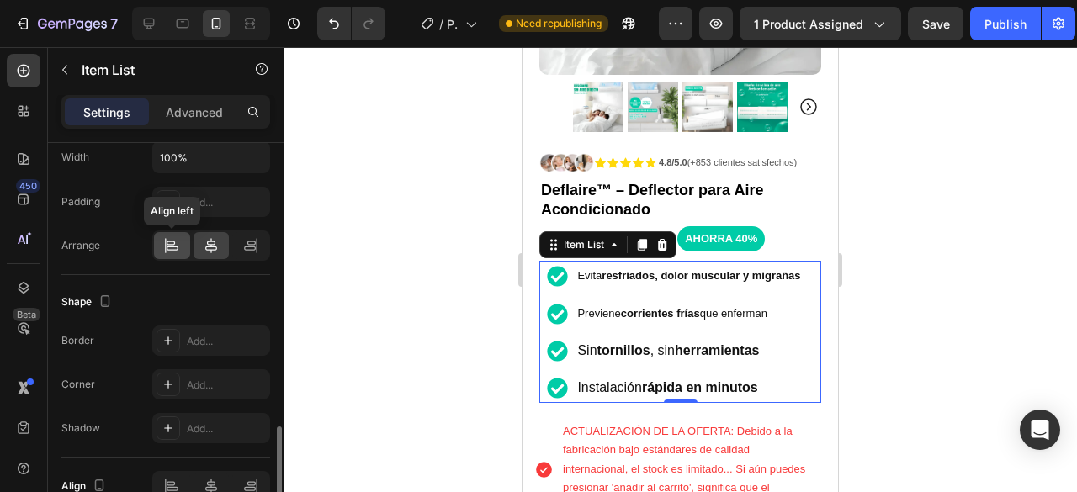
click at [173, 237] on icon at bounding box center [171, 245] width 17 height 17
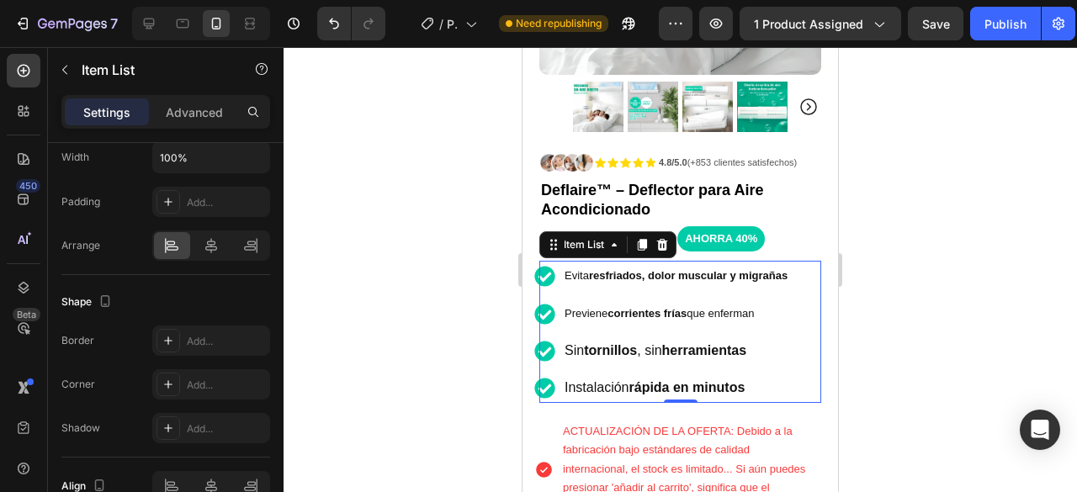
click at [1013, 273] on div at bounding box center [681, 269] width 794 height 445
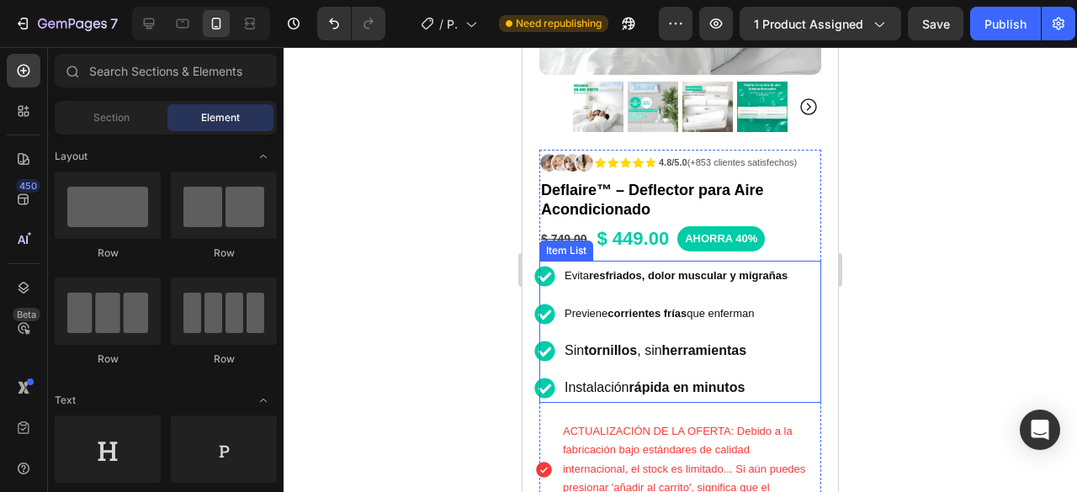
click at [589, 269] on span "Evita resfriados, dolor muscular y migrañas" at bounding box center [676, 275] width 223 height 13
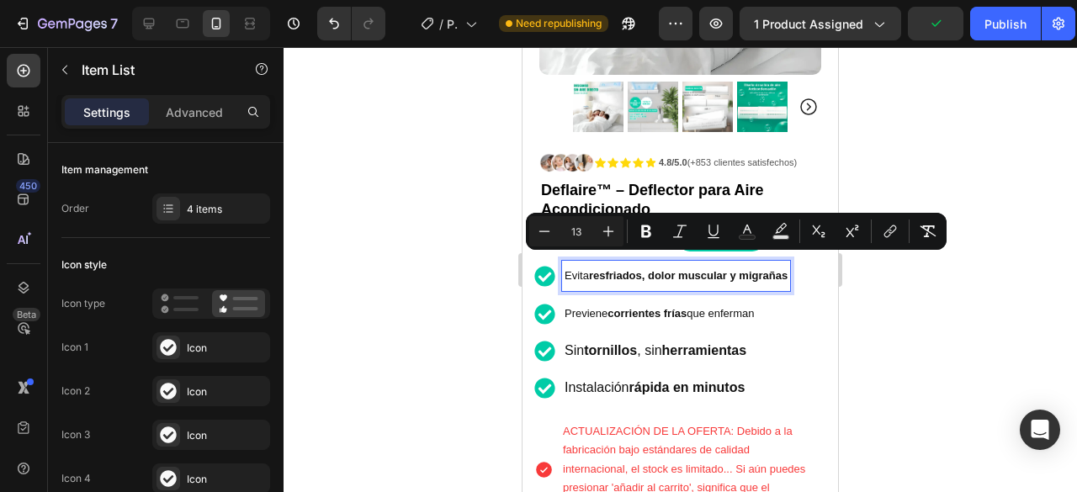
click at [582, 269] on span "Evita resfriados, dolor muscular y migrañas" at bounding box center [676, 275] width 223 height 13
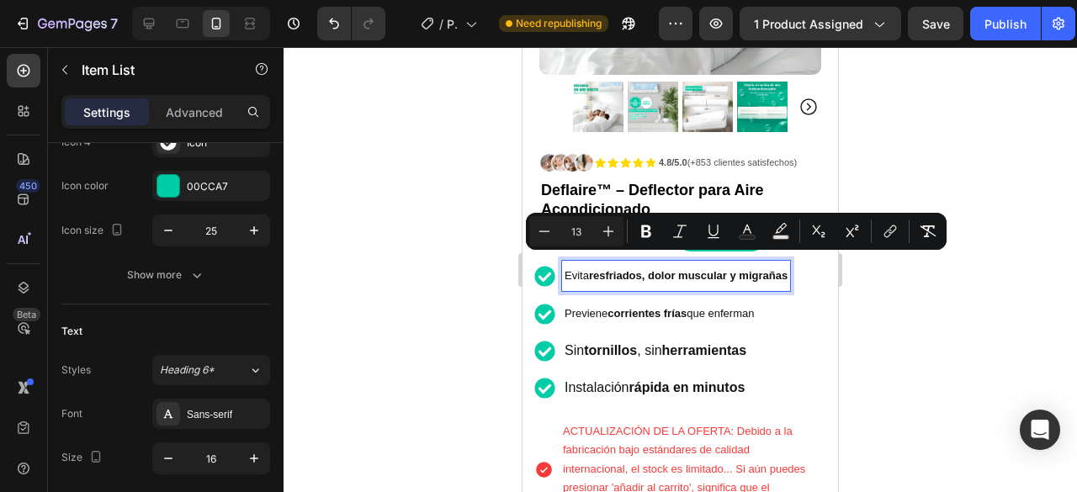
scroll to position [84, 0]
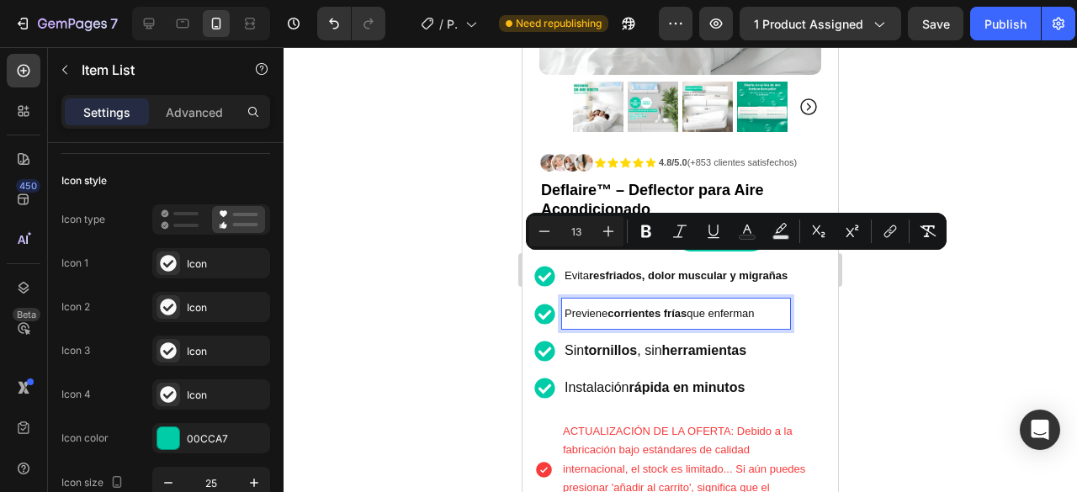
click at [617, 307] on strong "corrientes frías" at bounding box center [647, 313] width 79 height 13
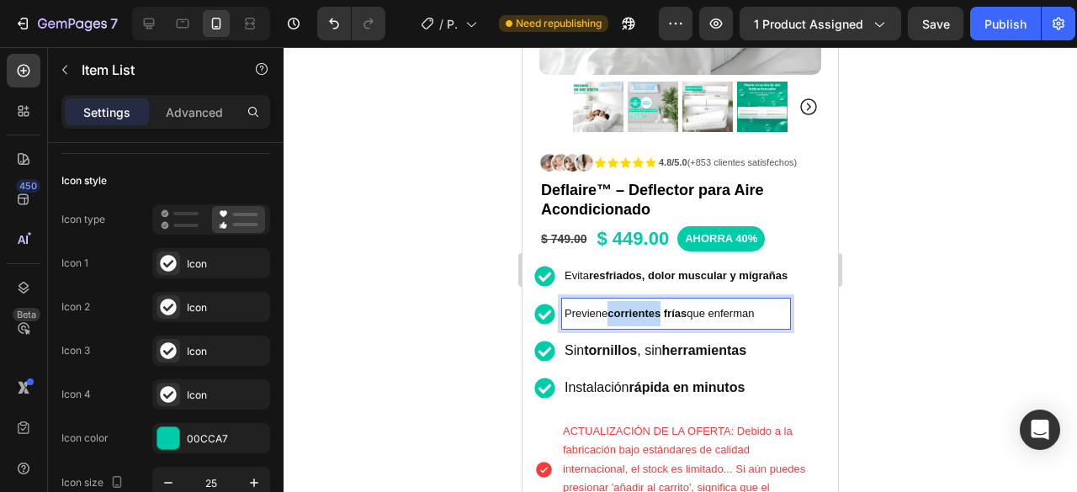
drag, startPoint x: 617, startPoint y: 295, endPoint x: 660, endPoint y: 293, distance: 43.0
click at [660, 301] on p "Previene corrientes frías que enferman" at bounding box center [676, 313] width 223 height 25
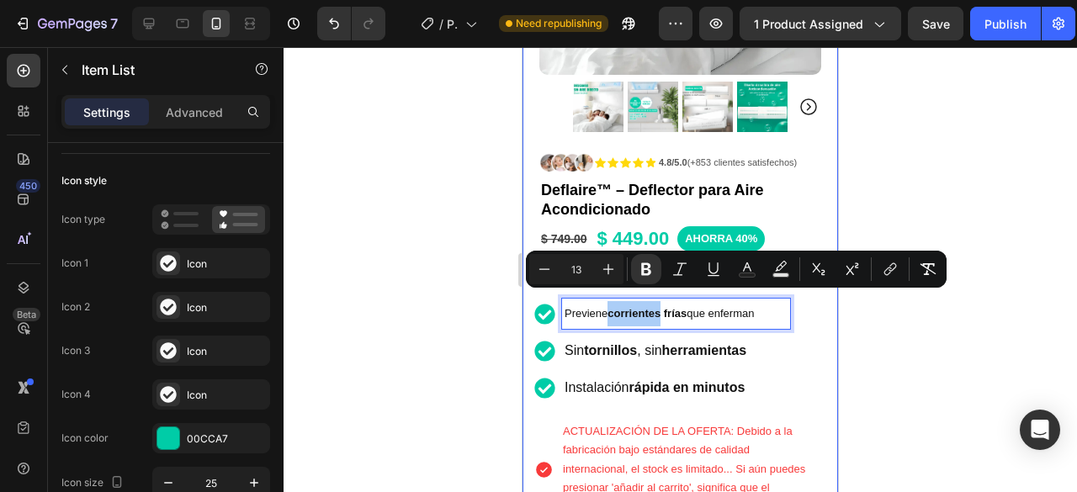
click at [906, 332] on div at bounding box center [681, 269] width 794 height 445
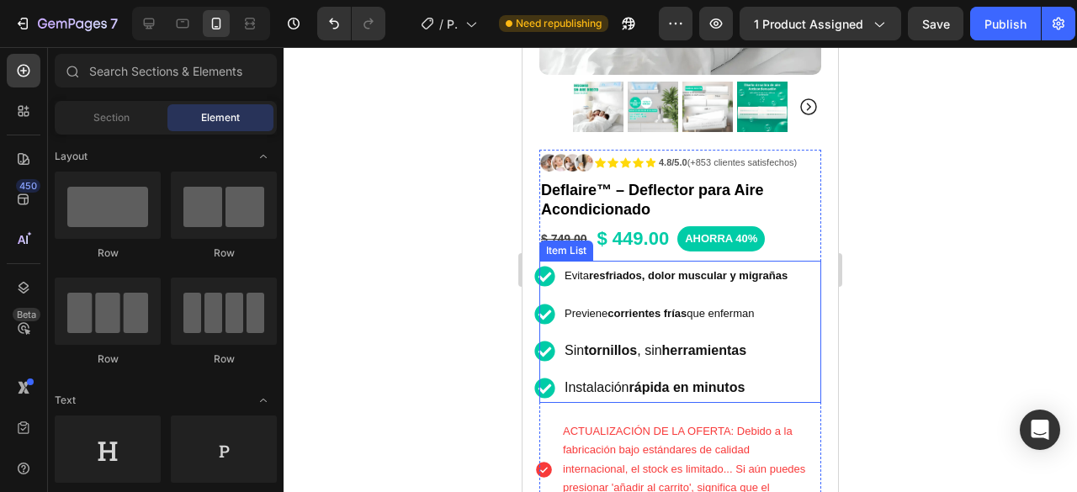
click at [781, 263] on p "Evita resfriados, dolor muscular y migrañas" at bounding box center [676, 275] width 223 height 25
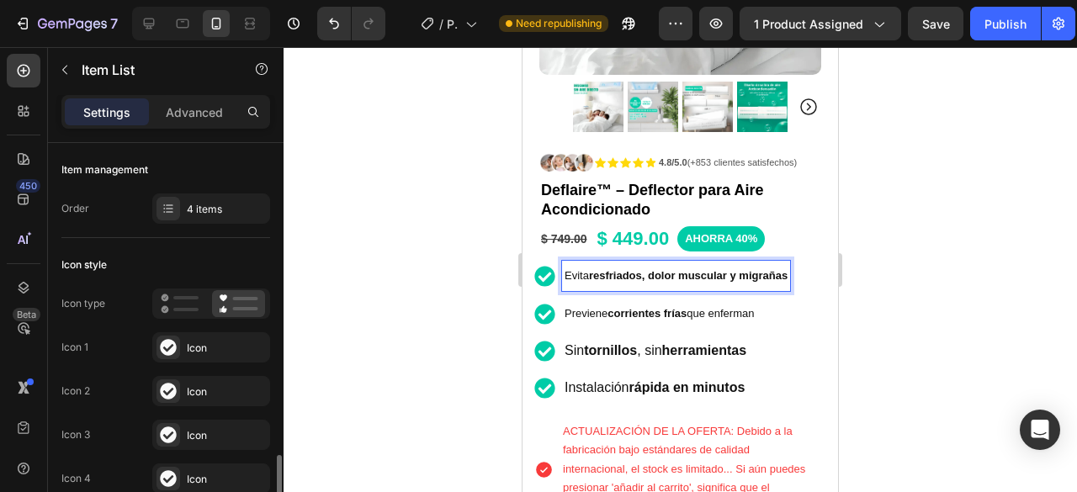
scroll to position [337, 0]
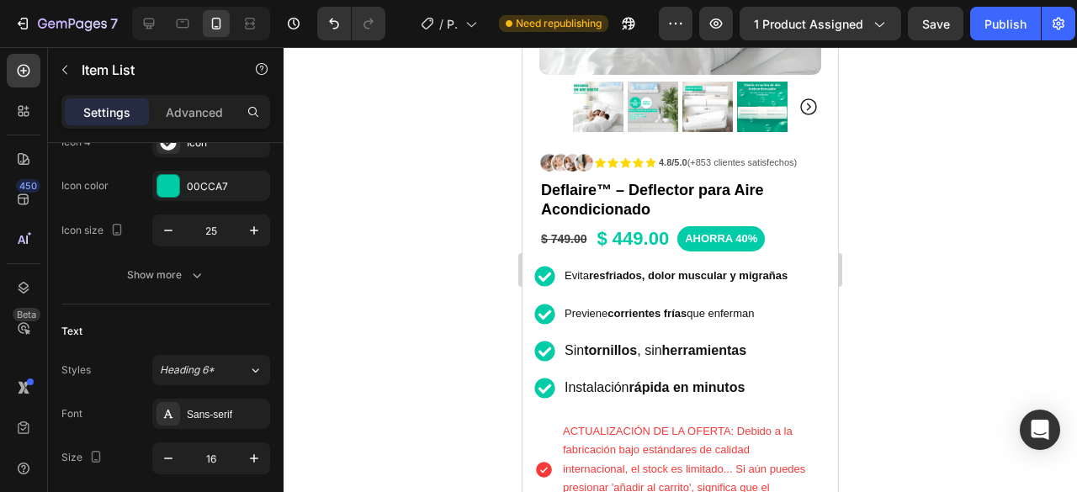
click at [988, 231] on div at bounding box center [681, 269] width 794 height 445
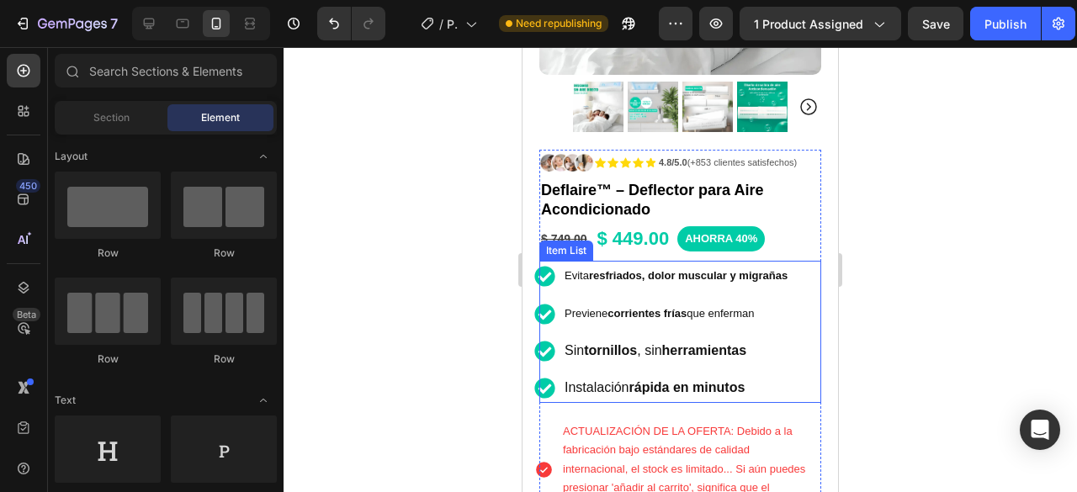
click at [666, 275] on p "Evita resfriados, dolor muscular y migrañas" at bounding box center [676, 275] width 223 height 25
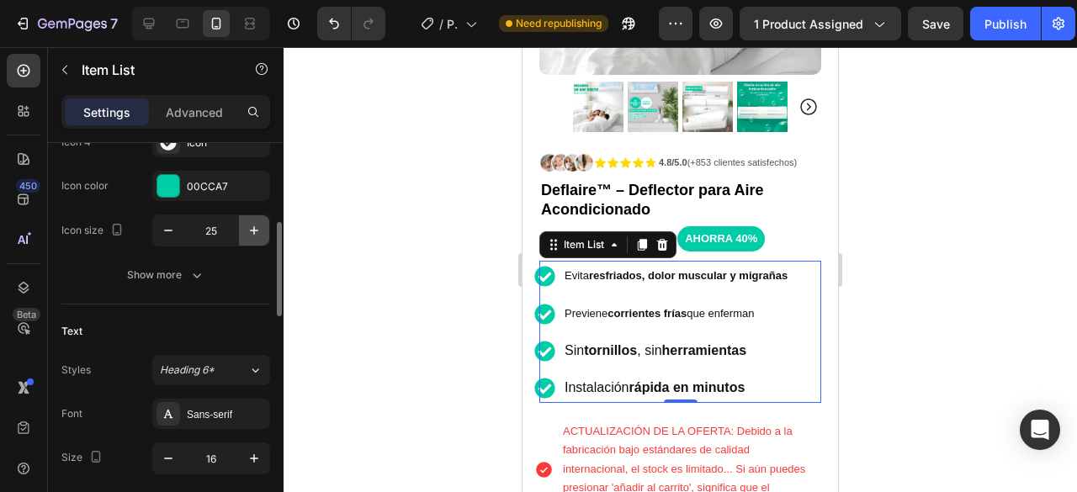
click at [244, 231] on button "button" at bounding box center [254, 230] width 30 height 30
click at [157, 234] on button "button" at bounding box center [168, 230] width 30 height 30
click at [255, 234] on icon "button" at bounding box center [254, 230] width 17 height 17
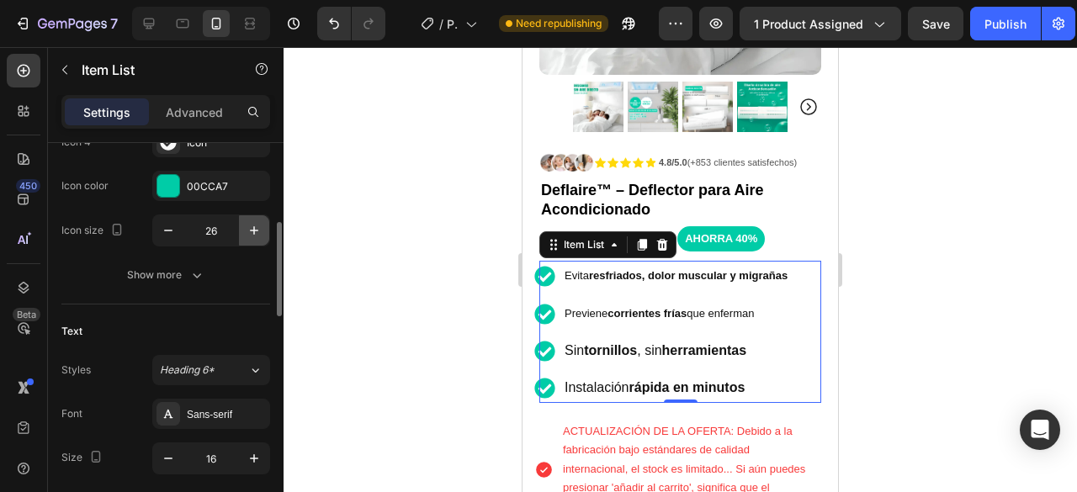
click at [255, 234] on icon "button" at bounding box center [254, 230] width 17 height 17
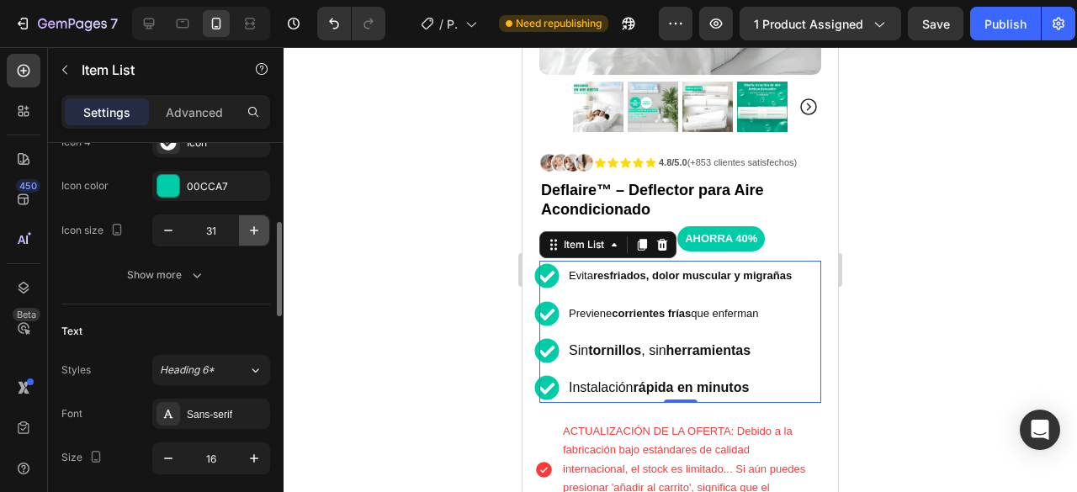
click at [255, 234] on icon "button" at bounding box center [254, 230] width 17 height 17
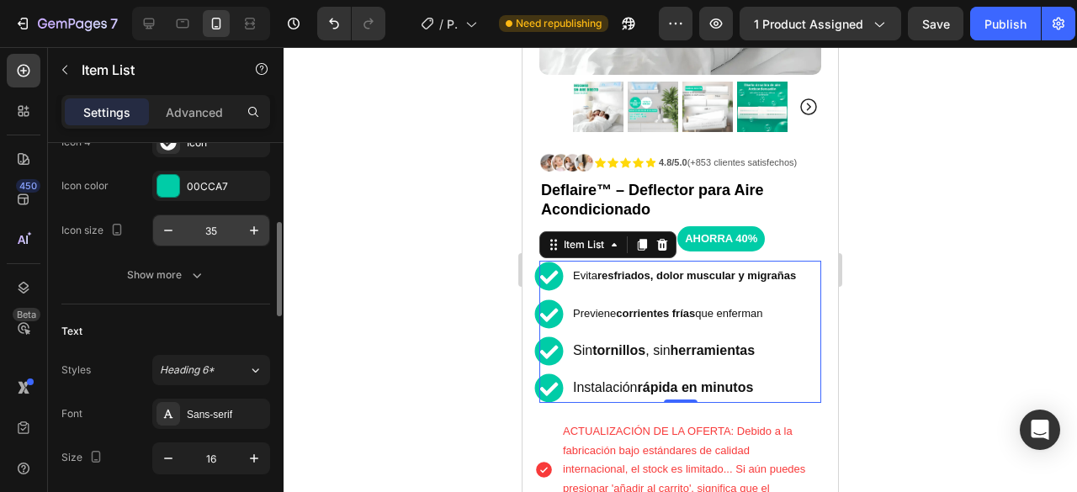
click at [213, 227] on input "35" at bounding box center [211, 230] width 56 height 30
type input "25"
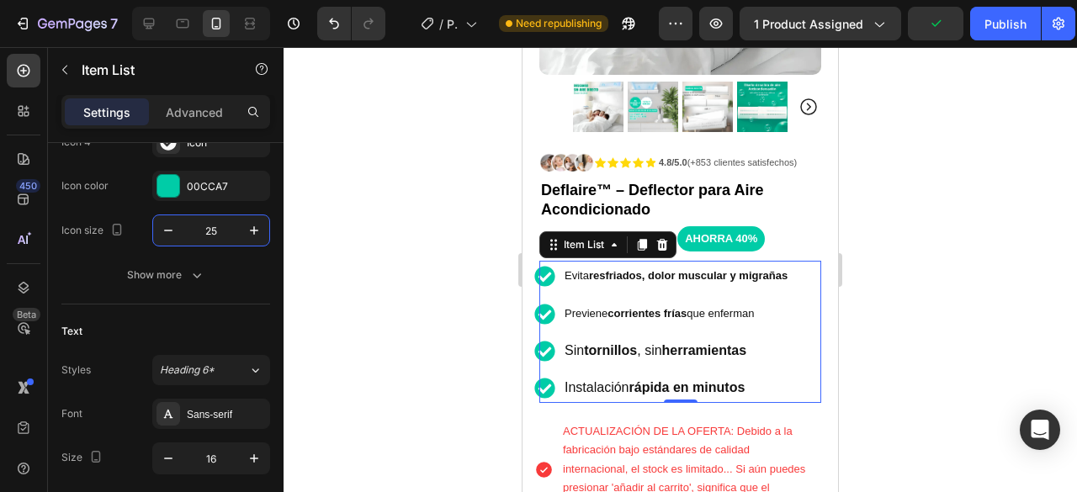
click at [1022, 237] on div at bounding box center [681, 269] width 794 height 445
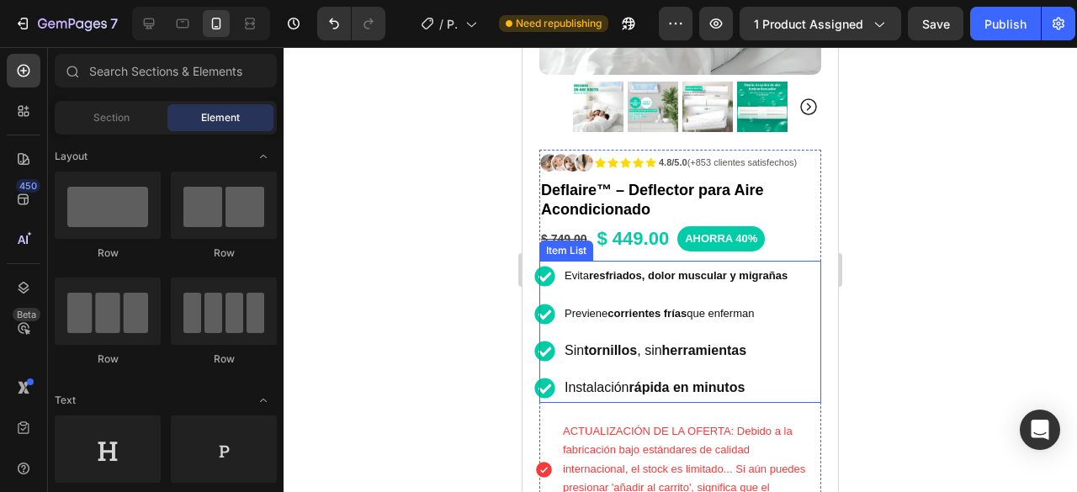
click at [691, 279] on div "Evita resfriados, dolor muscular y migrañas Previene corrientes frías que enfer…" at bounding box center [662, 331] width 256 height 141
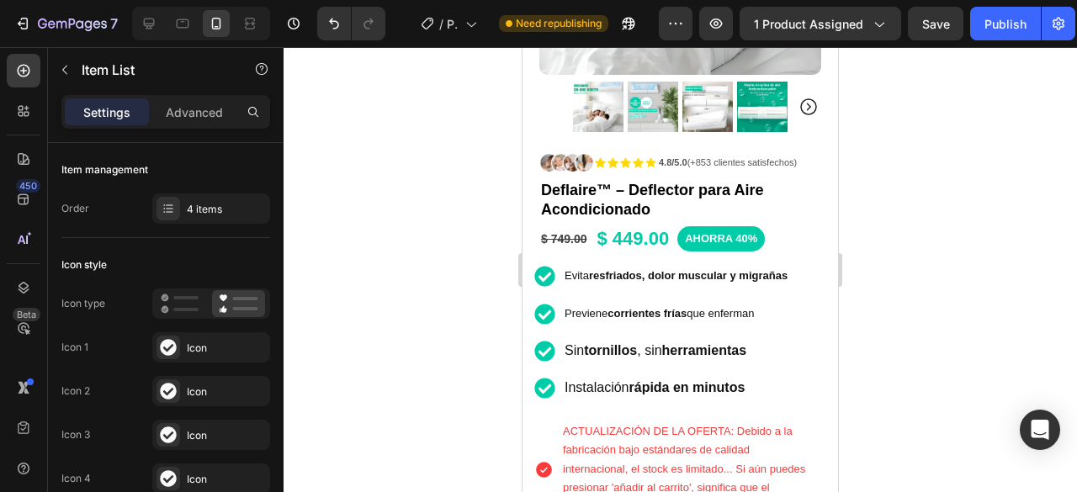
click at [1007, 261] on div at bounding box center [681, 269] width 794 height 445
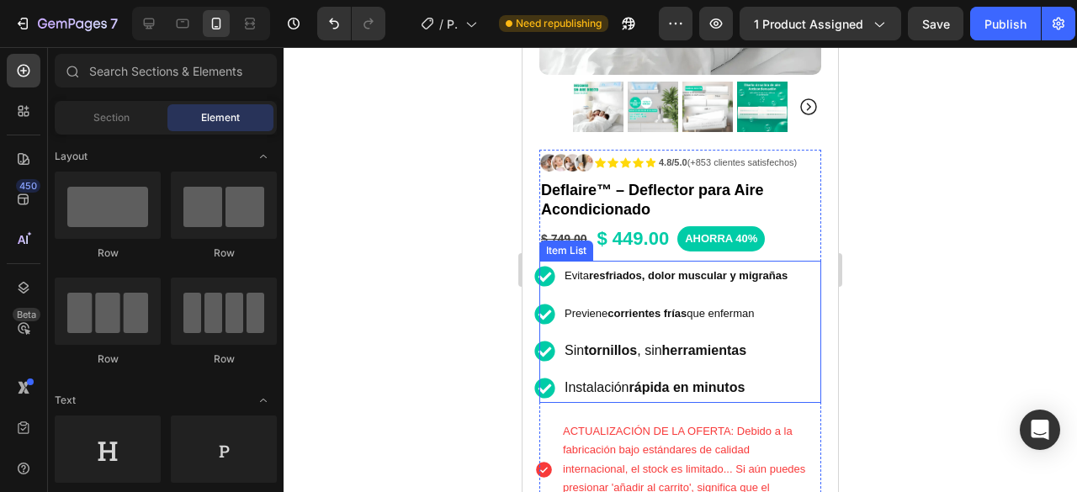
click at [723, 270] on p "Evita resfriados, dolor muscular y migrañas" at bounding box center [676, 275] width 223 height 25
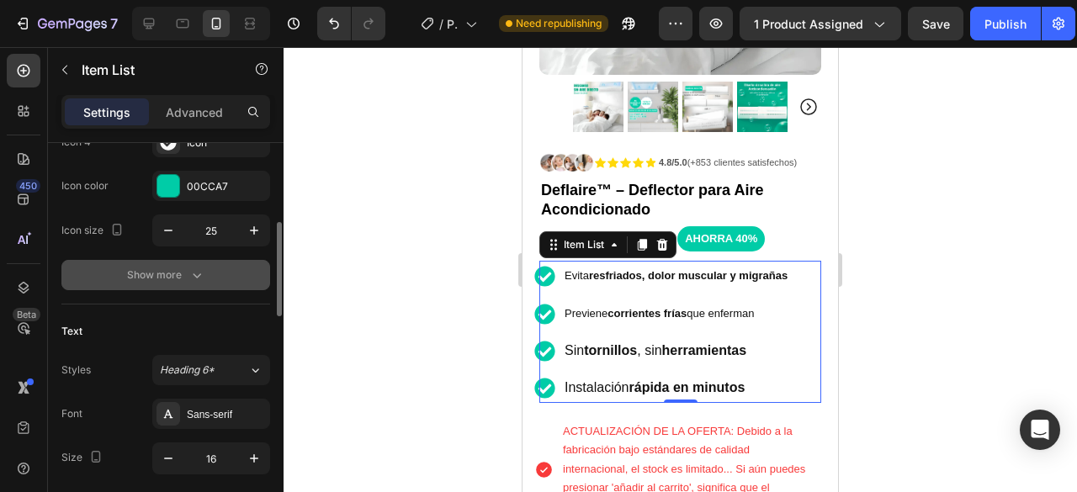
click at [186, 285] on button "Show more" at bounding box center [165, 275] width 209 height 30
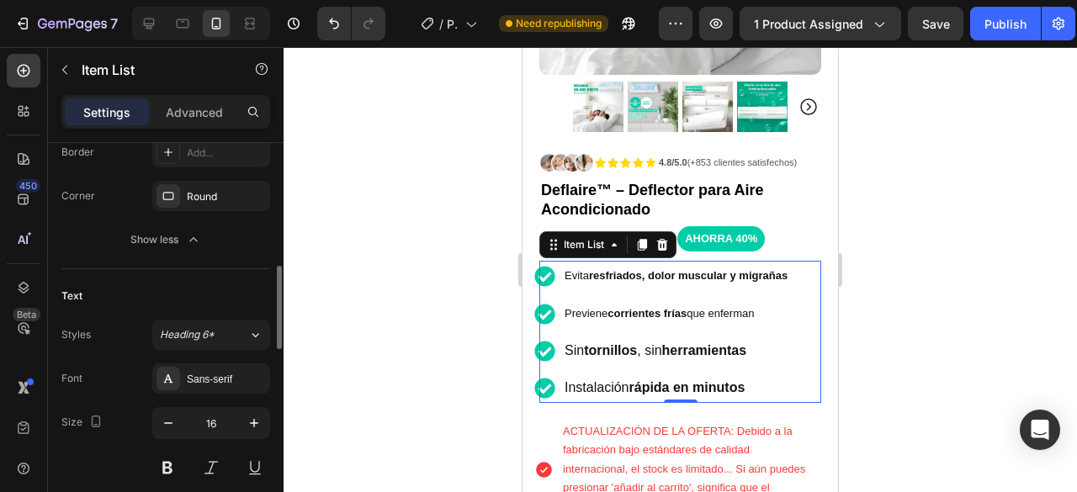
scroll to position [757, 0]
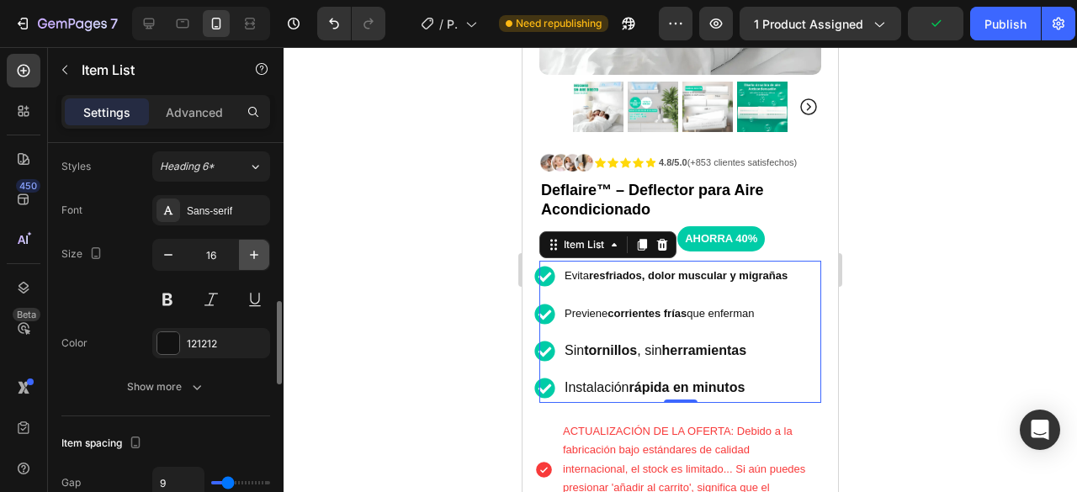
click at [267, 255] on button "button" at bounding box center [254, 255] width 30 height 30
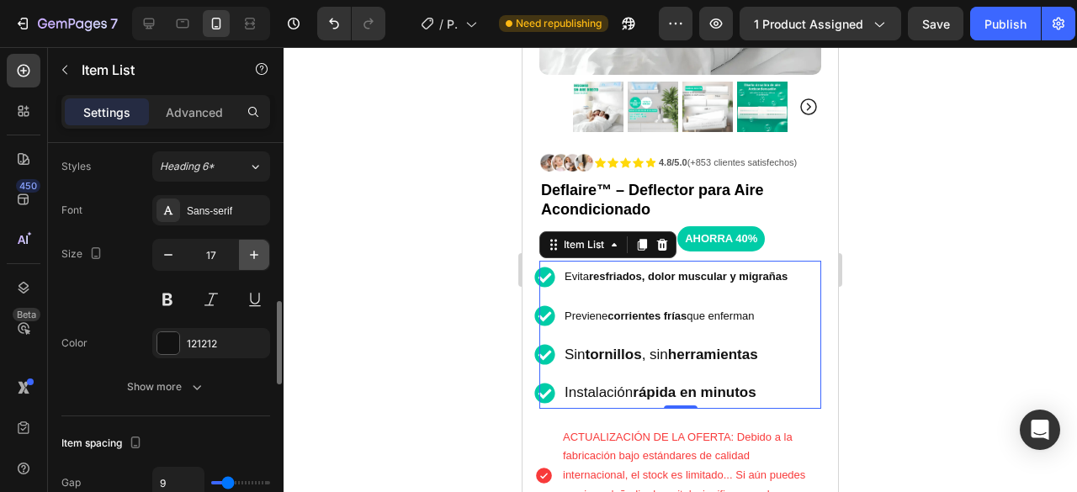
click at [267, 255] on button "button" at bounding box center [254, 255] width 30 height 30
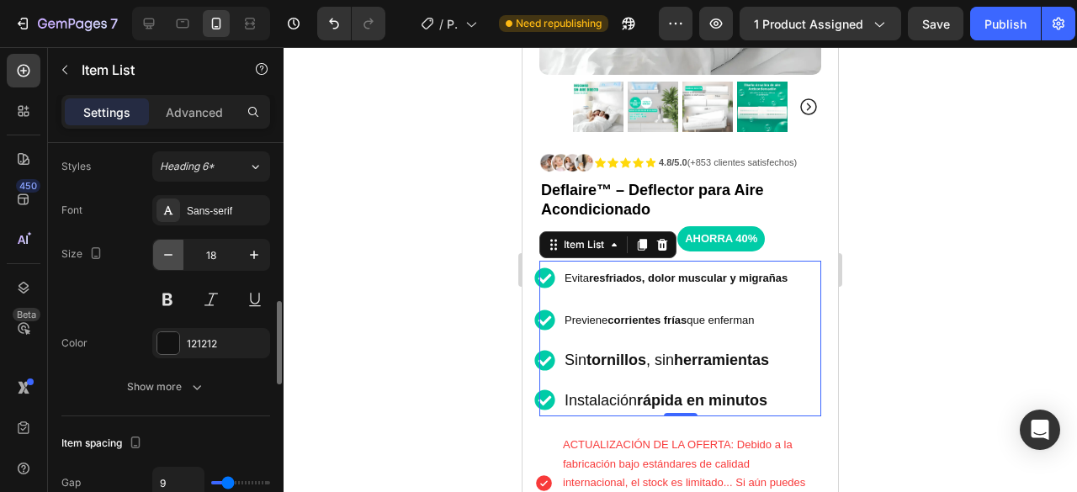
click at [166, 255] on icon "button" at bounding box center [168, 255] width 17 height 17
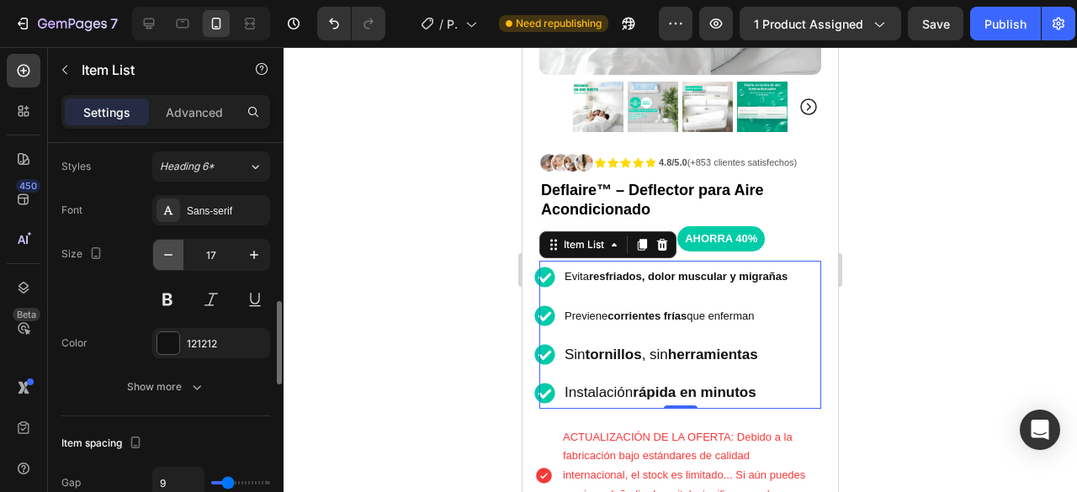
click at [166, 255] on icon "button" at bounding box center [168, 255] width 17 height 17
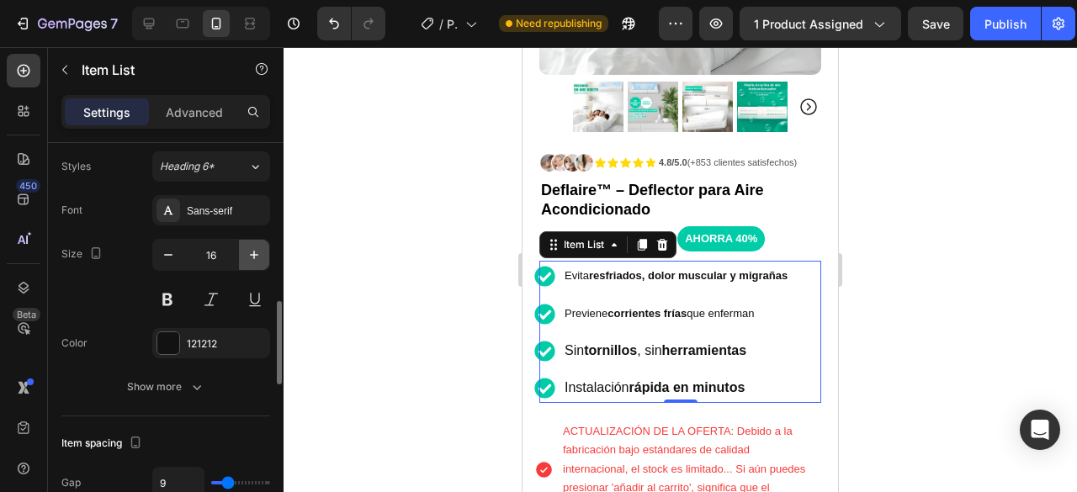
click at [250, 250] on icon "button" at bounding box center [254, 255] width 17 height 17
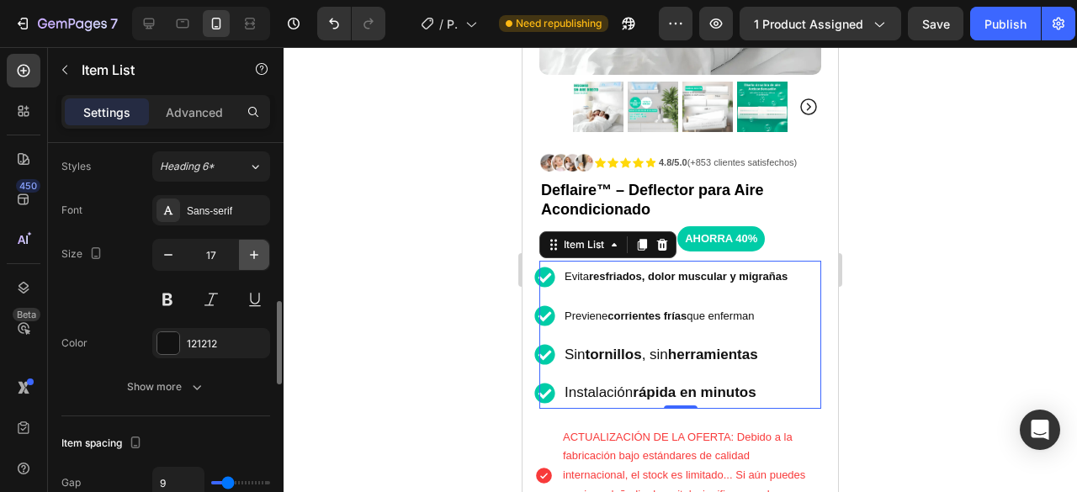
click at [250, 250] on icon "button" at bounding box center [254, 255] width 17 height 17
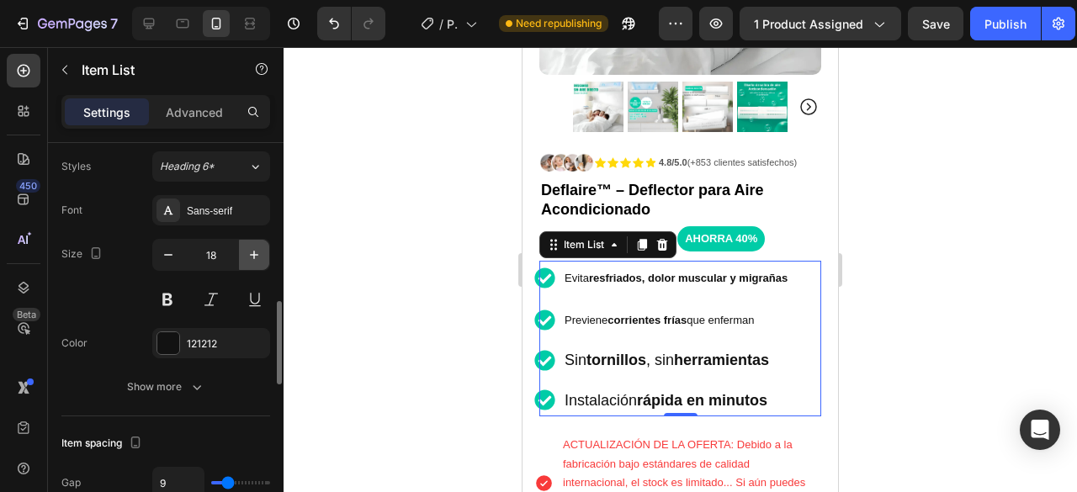
click at [250, 250] on icon "button" at bounding box center [254, 255] width 17 height 17
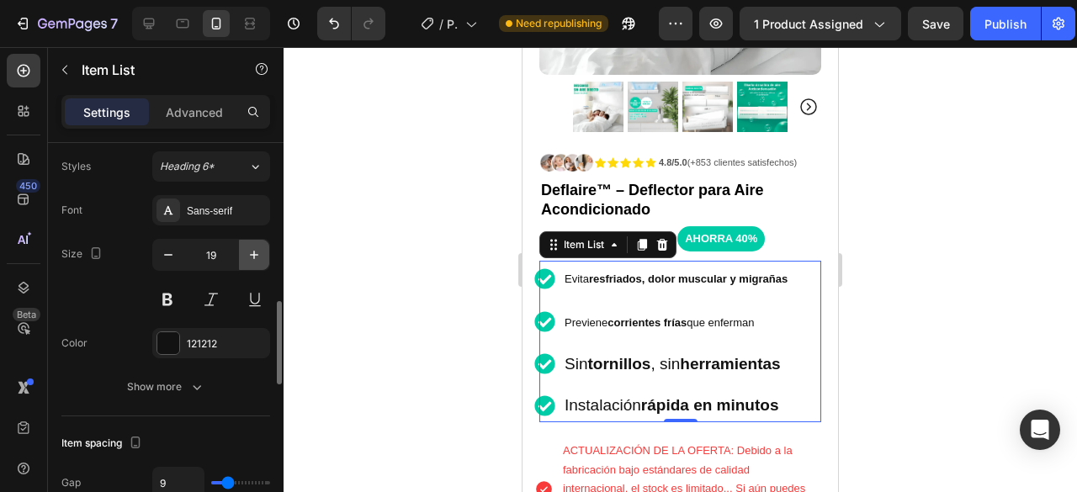
click at [250, 250] on icon "button" at bounding box center [254, 255] width 17 height 17
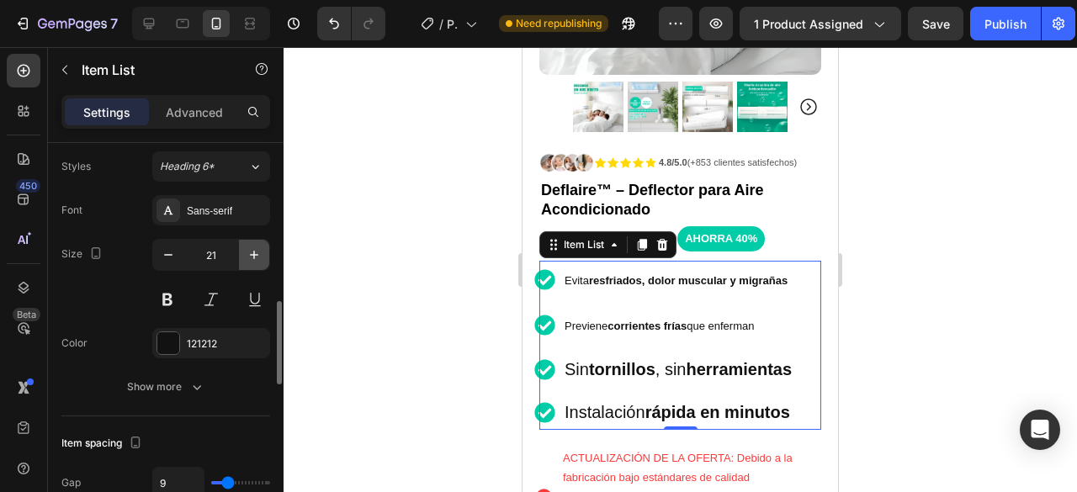
click at [250, 250] on icon "button" at bounding box center [254, 255] width 17 height 17
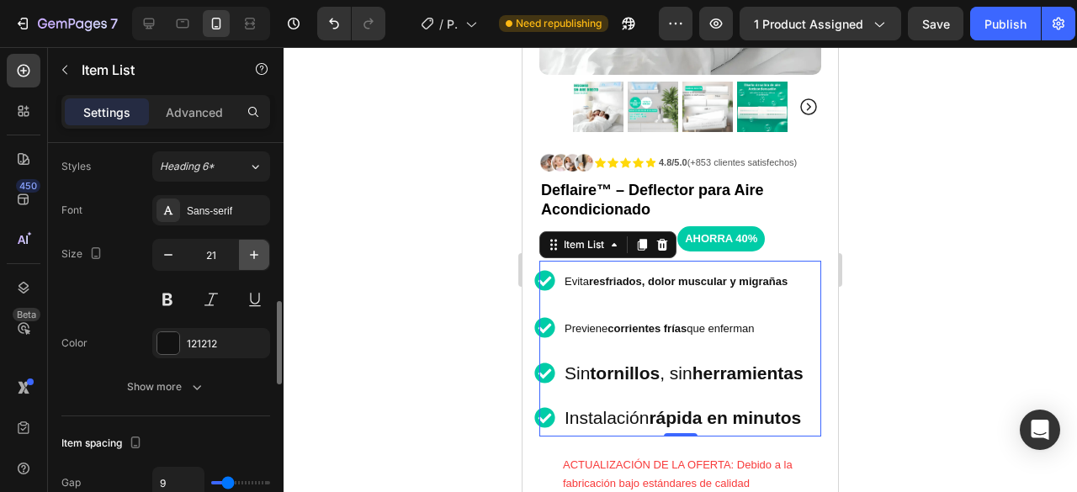
click at [250, 250] on icon "button" at bounding box center [254, 255] width 17 height 17
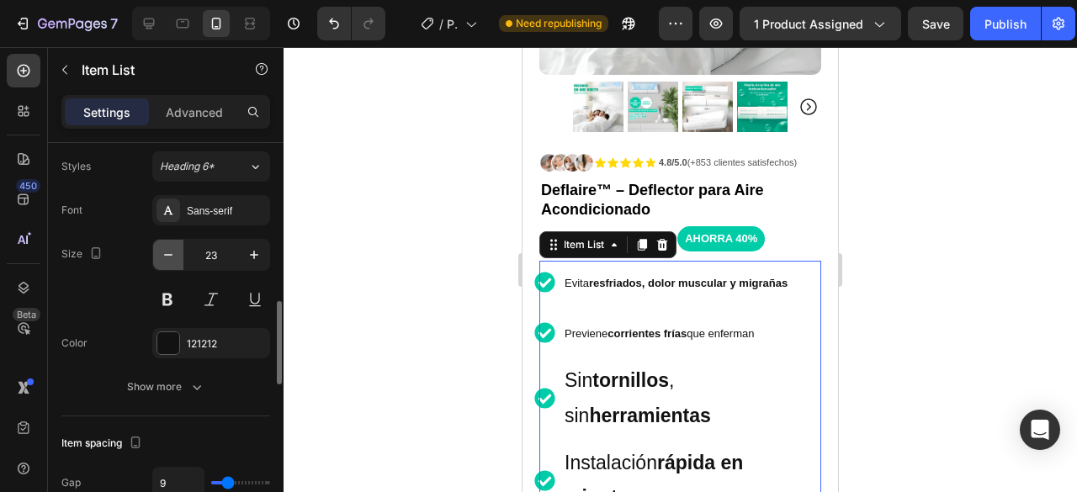
click at [158, 263] on button "button" at bounding box center [168, 255] width 30 height 30
click at [157, 263] on button "button" at bounding box center [168, 255] width 30 height 30
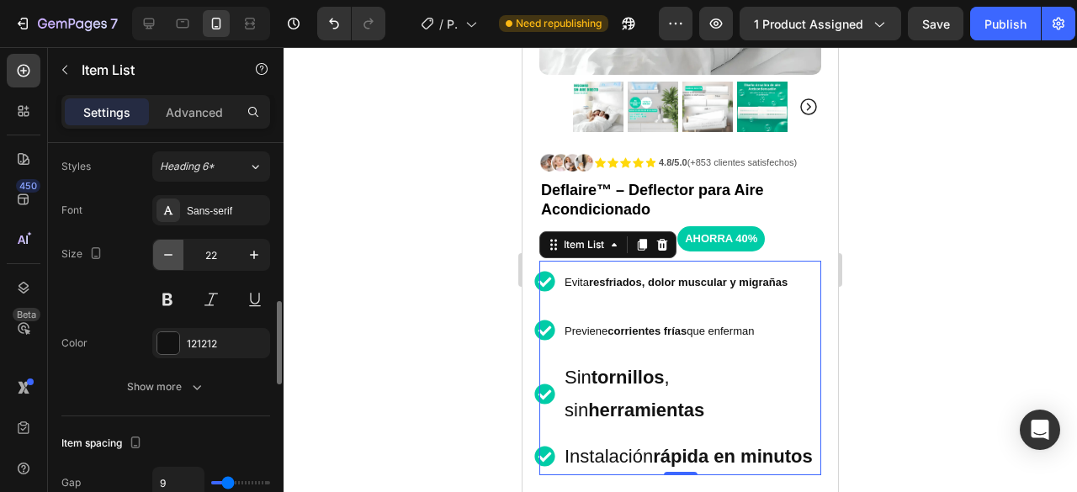
click at [157, 263] on button "button" at bounding box center [168, 255] width 30 height 30
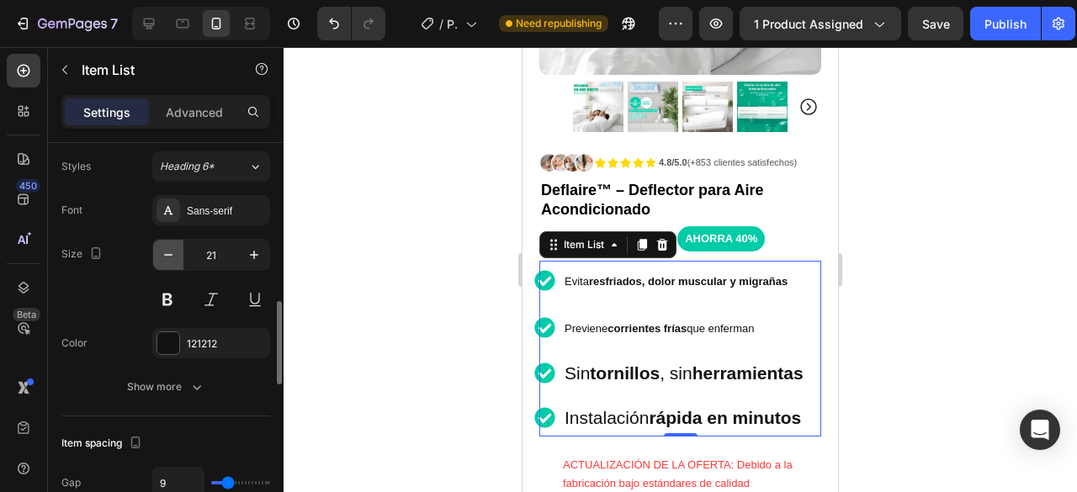
click at [157, 263] on button "button" at bounding box center [168, 255] width 30 height 30
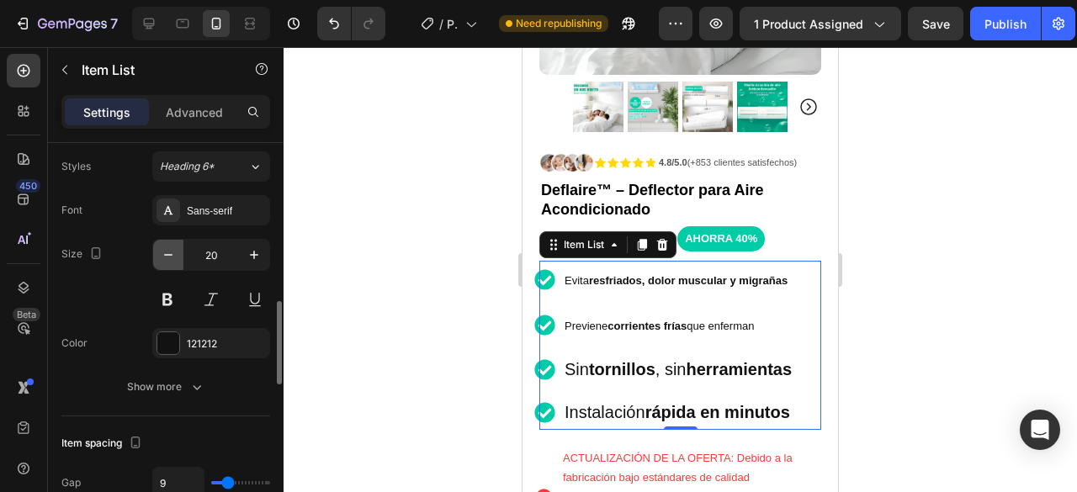
click at [157, 263] on button "button" at bounding box center [168, 255] width 30 height 30
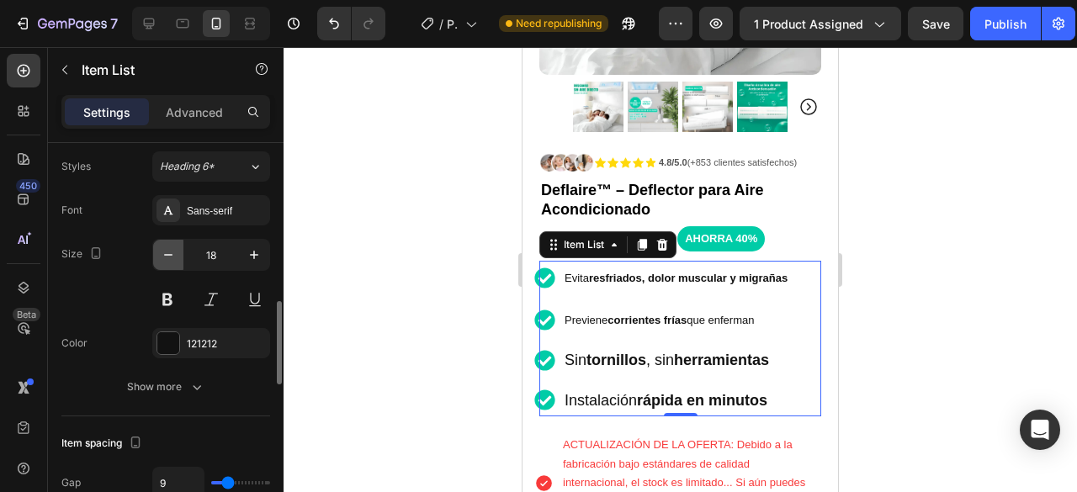
click at [157, 263] on button "button" at bounding box center [168, 255] width 30 height 30
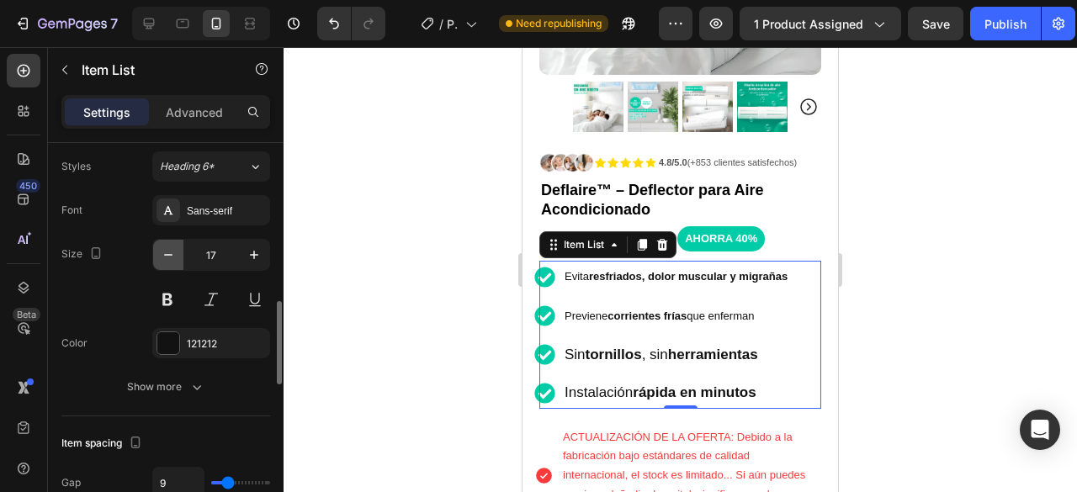
click at [157, 263] on button "button" at bounding box center [168, 255] width 30 height 30
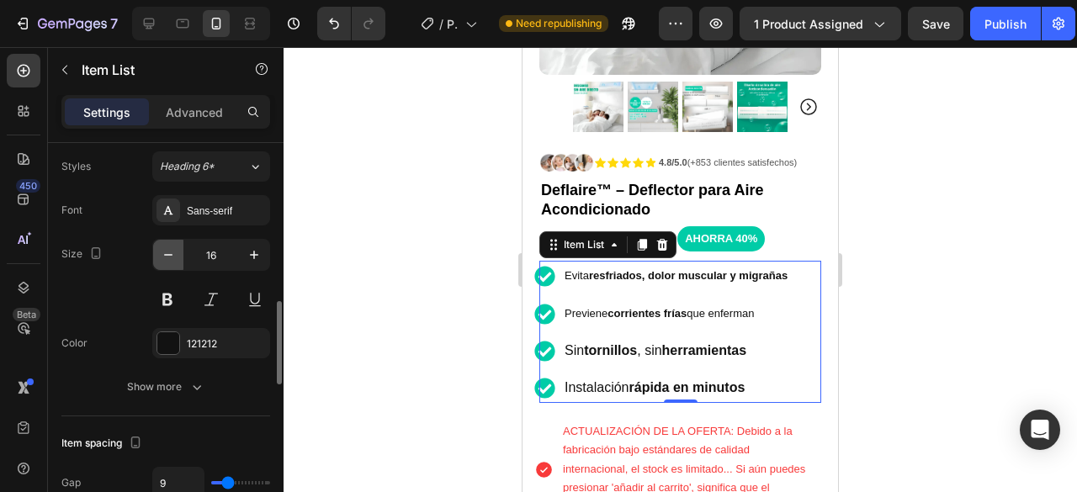
click at [157, 263] on button "button" at bounding box center [168, 255] width 30 height 30
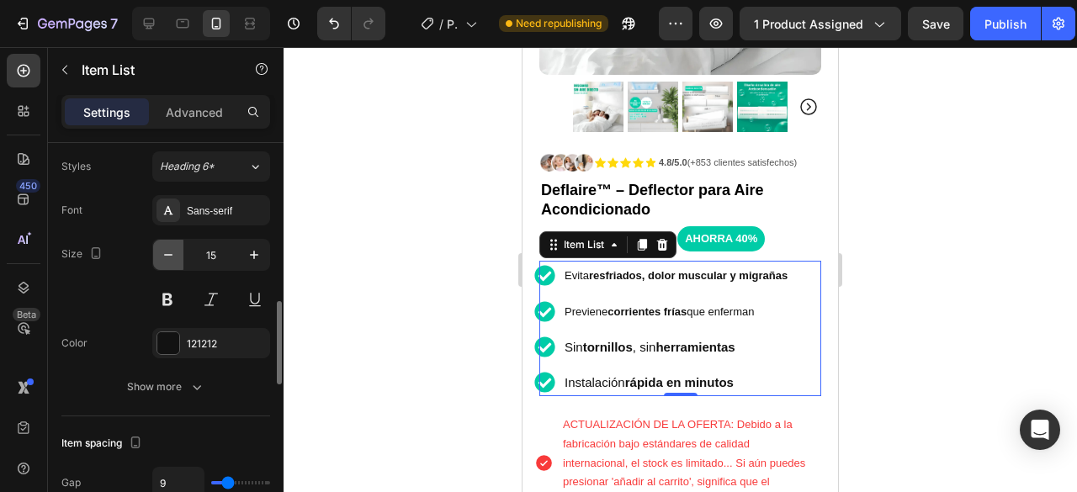
click at [157, 263] on button "button" at bounding box center [168, 255] width 30 height 30
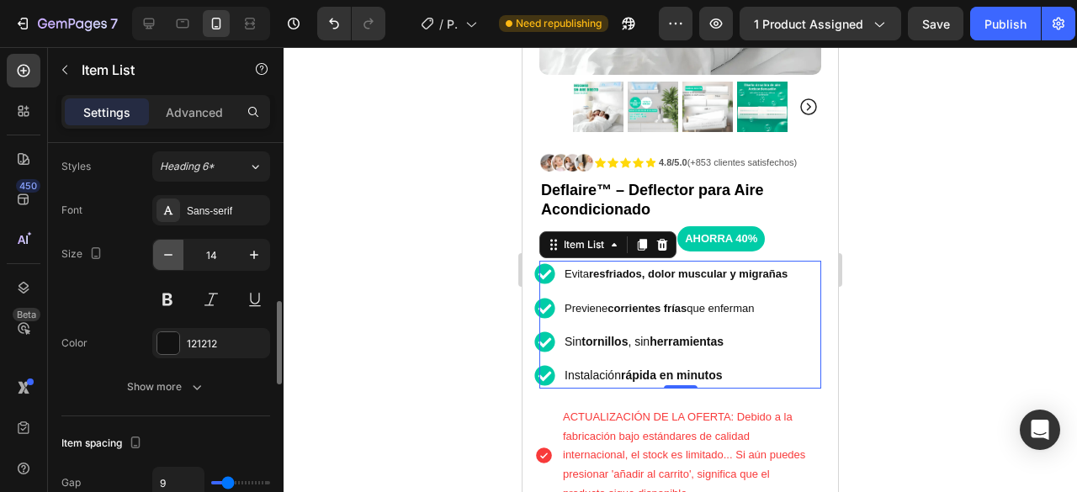
click at [157, 263] on button "button" at bounding box center [168, 255] width 30 height 30
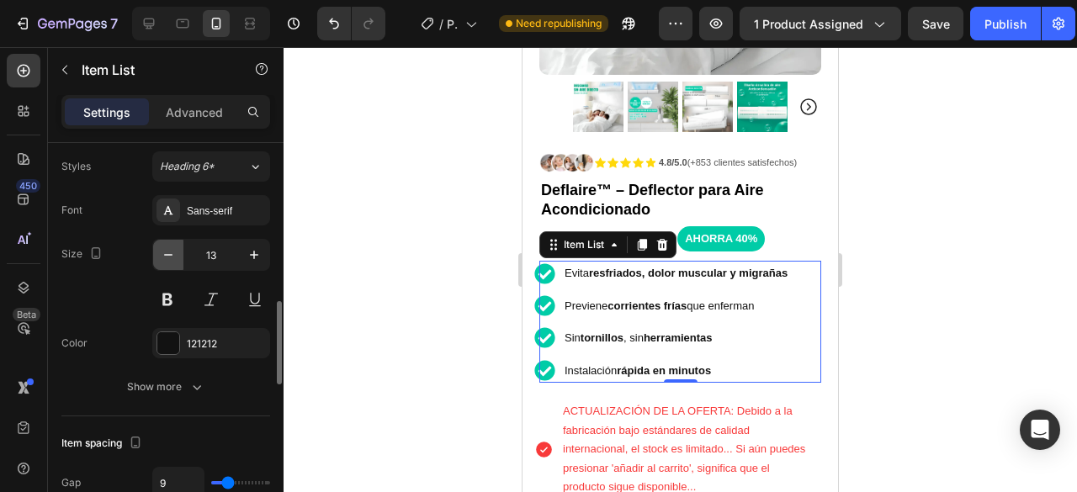
click at [157, 263] on button "button" at bounding box center [168, 255] width 30 height 30
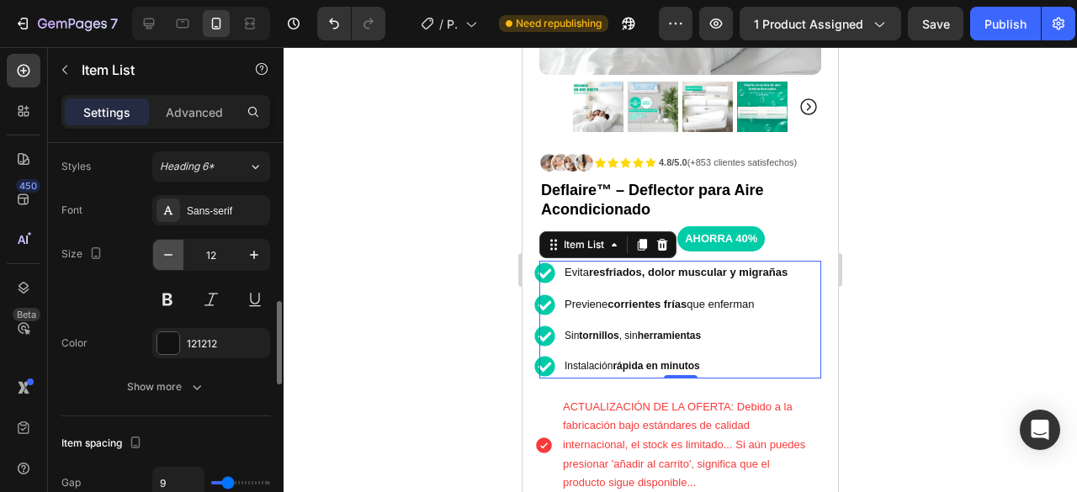
click at [157, 263] on button "button" at bounding box center [168, 255] width 30 height 30
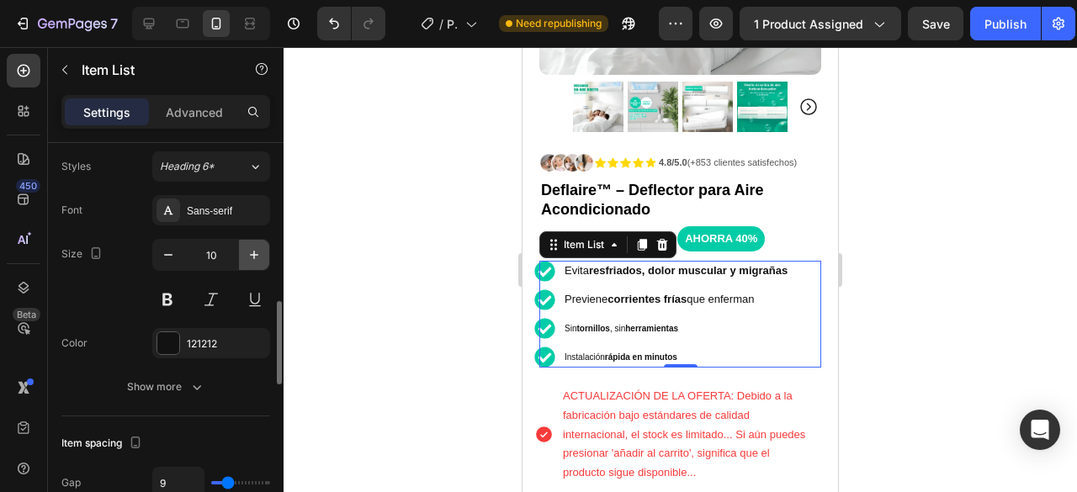
click at [253, 249] on icon "button" at bounding box center [254, 255] width 17 height 17
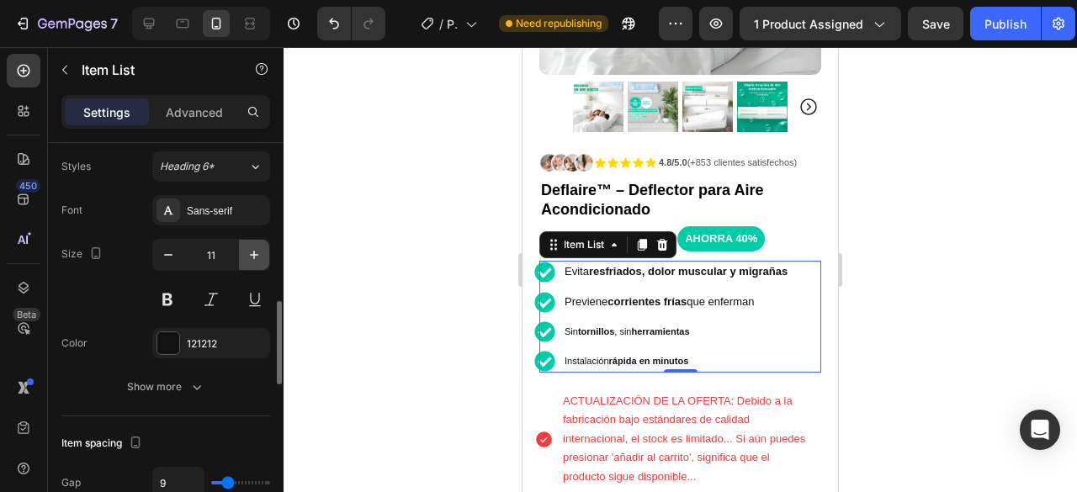
click at [253, 249] on icon "button" at bounding box center [254, 255] width 17 height 17
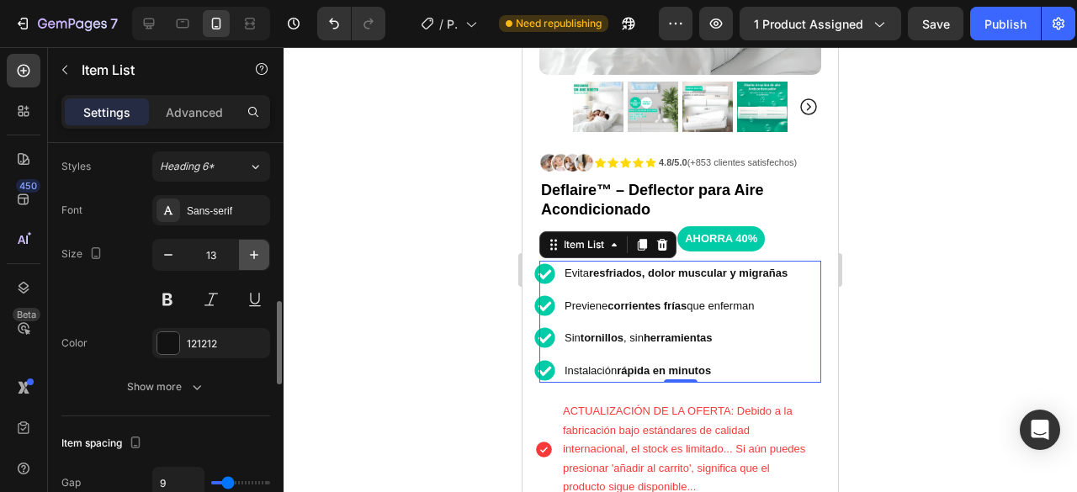
click at [253, 249] on icon "button" at bounding box center [254, 255] width 17 height 17
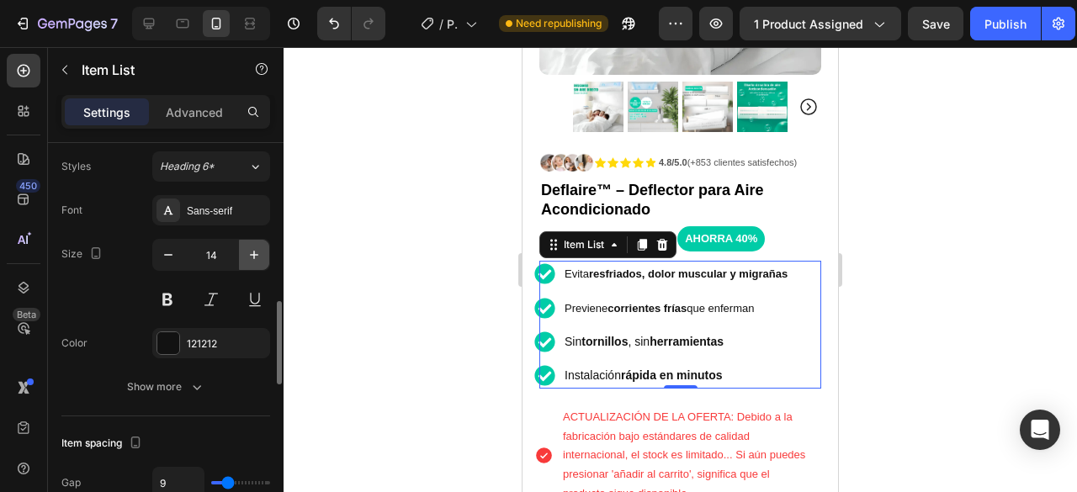
click at [253, 249] on icon "button" at bounding box center [254, 255] width 17 height 17
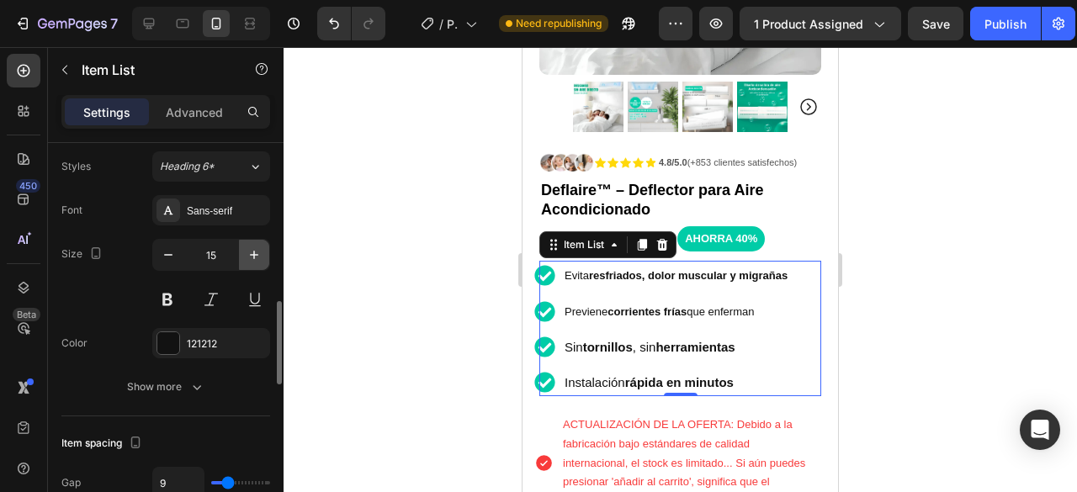
click at [253, 249] on icon "button" at bounding box center [254, 255] width 17 height 17
type input "16"
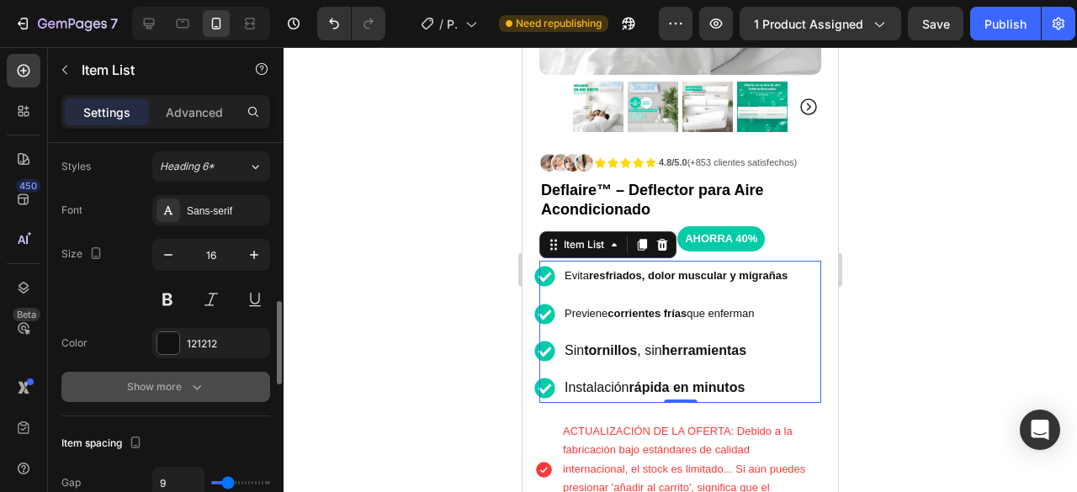
click at [210, 381] on button "Show more" at bounding box center [165, 387] width 209 height 30
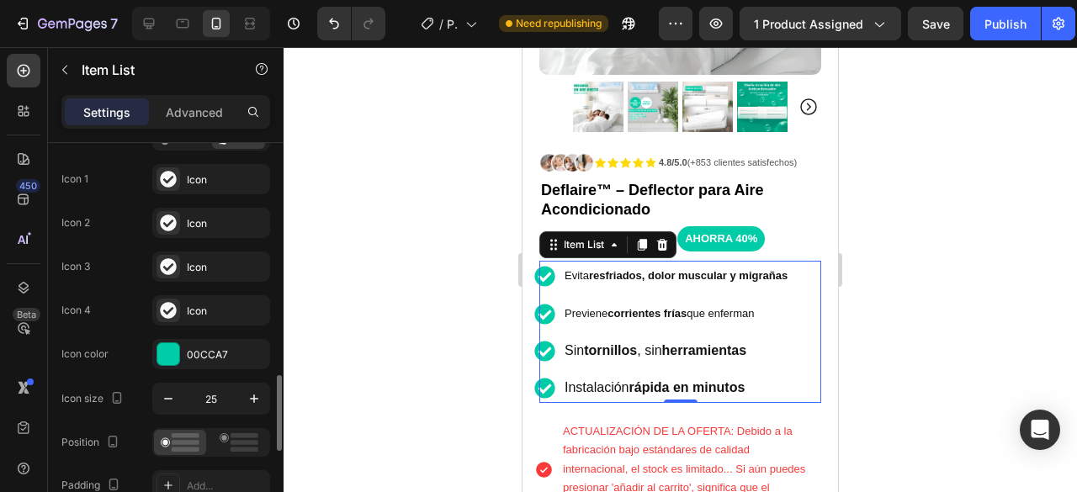
scroll to position [337, 0]
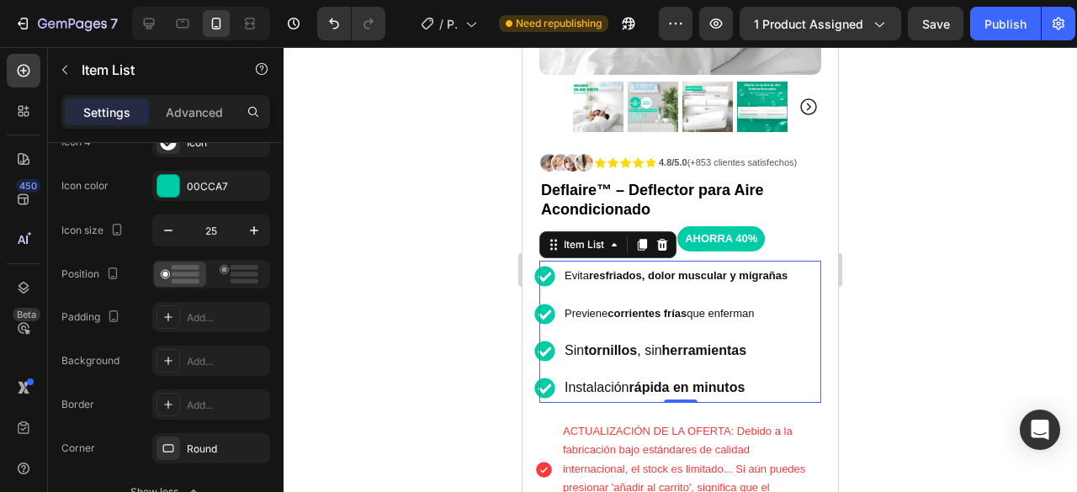
click at [966, 294] on div at bounding box center [681, 269] width 794 height 445
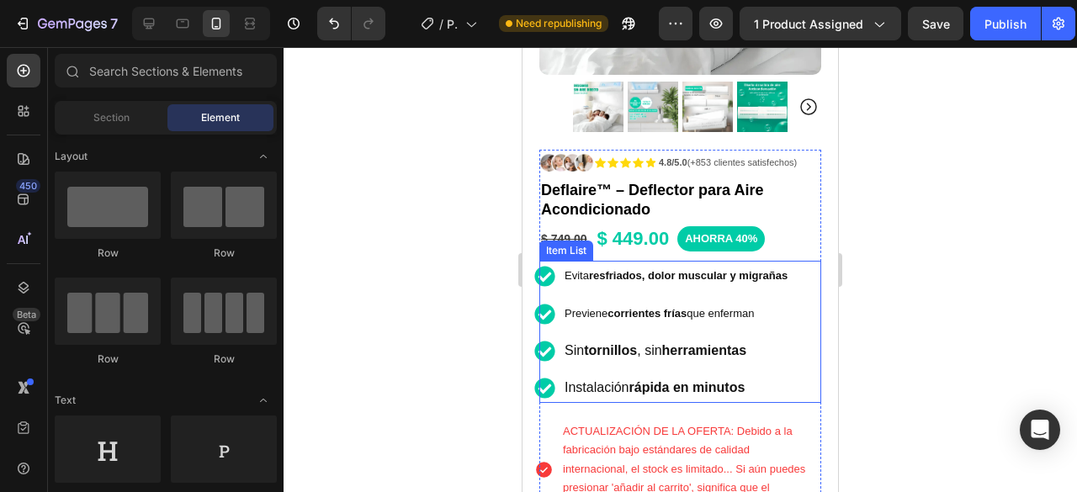
click at [766, 339] on p "Sin tornillos , sin herramientas" at bounding box center [676, 351] width 223 height 24
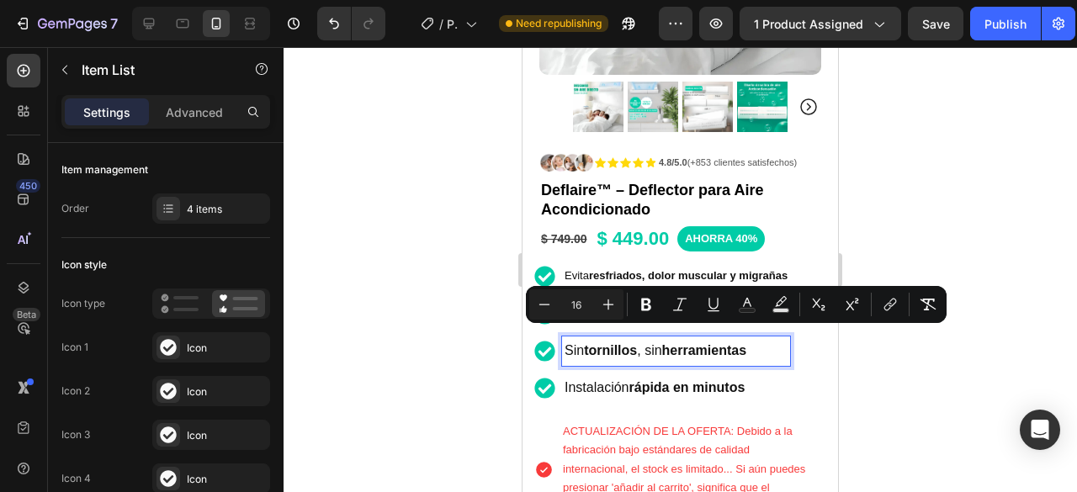
drag, startPoint x: 762, startPoint y: 337, endPoint x: 567, endPoint y: 344, distance: 194.5
click at [567, 344] on p "Sin tornillos , sin herramientas" at bounding box center [676, 351] width 223 height 24
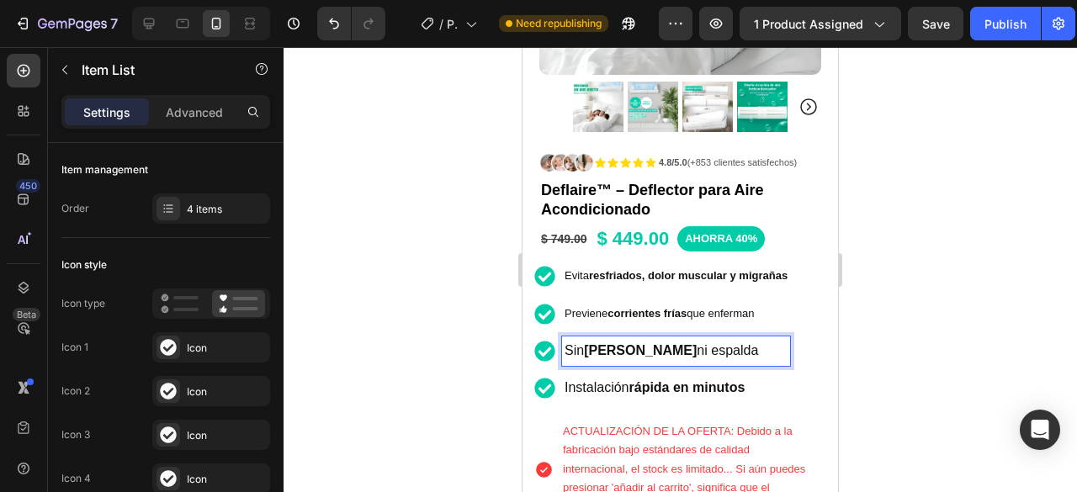
click at [1026, 289] on div at bounding box center [681, 269] width 794 height 445
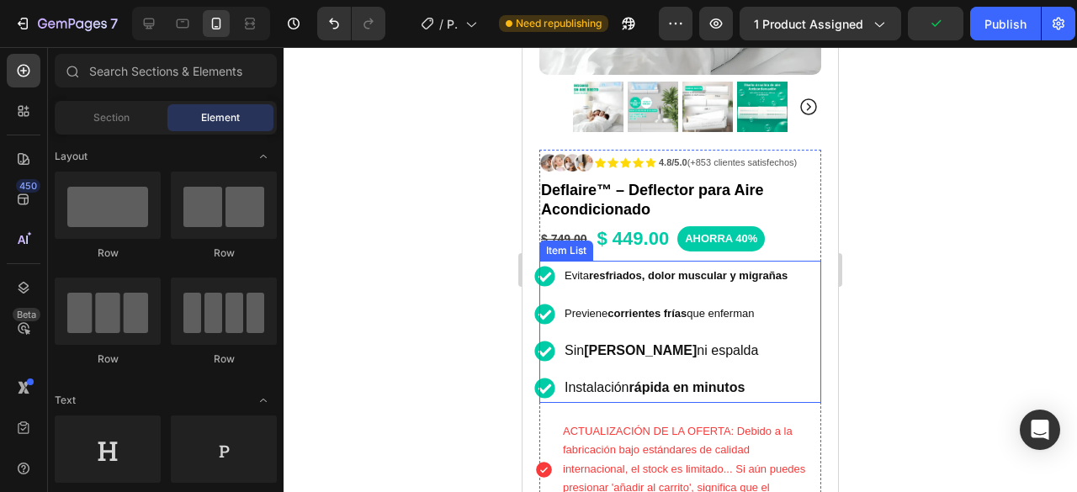
click at [788, 269] on strong "resfriados, dolor muscular y migrañas" at bounding box center [688, 275] width 199 height 13
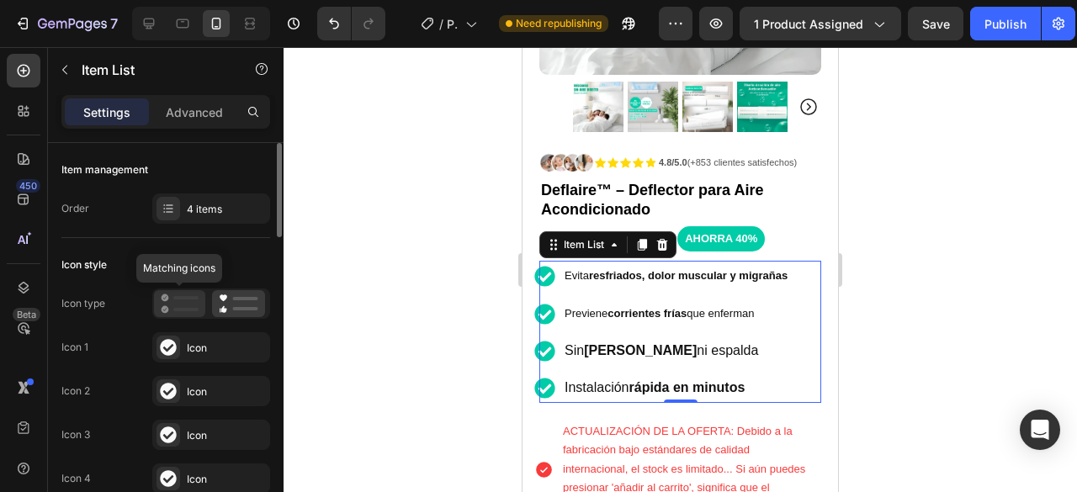
click at [178, 304] on icon at bounding box center [180, 304] width 38 height 20
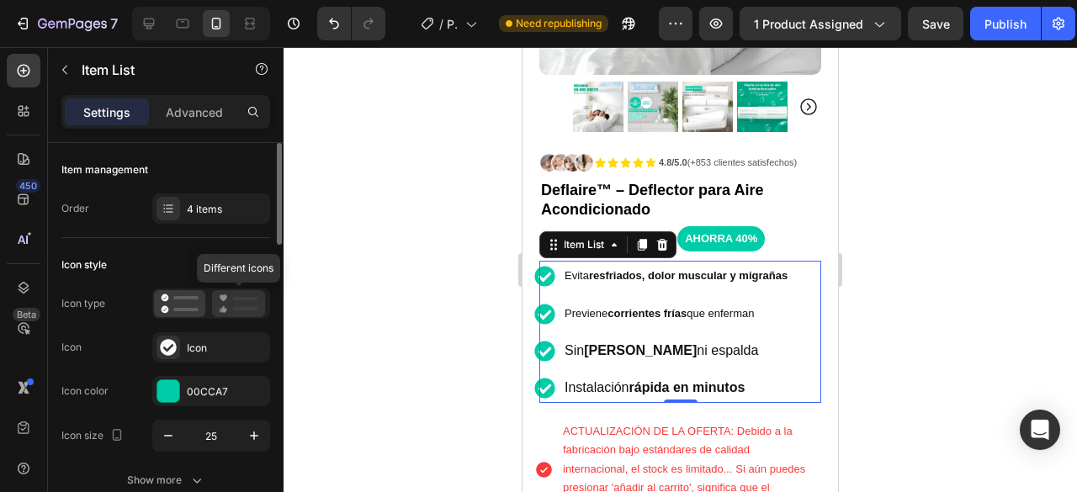
click at [226, 307] on icon at bounding box center [239, 304] width 40 height 20
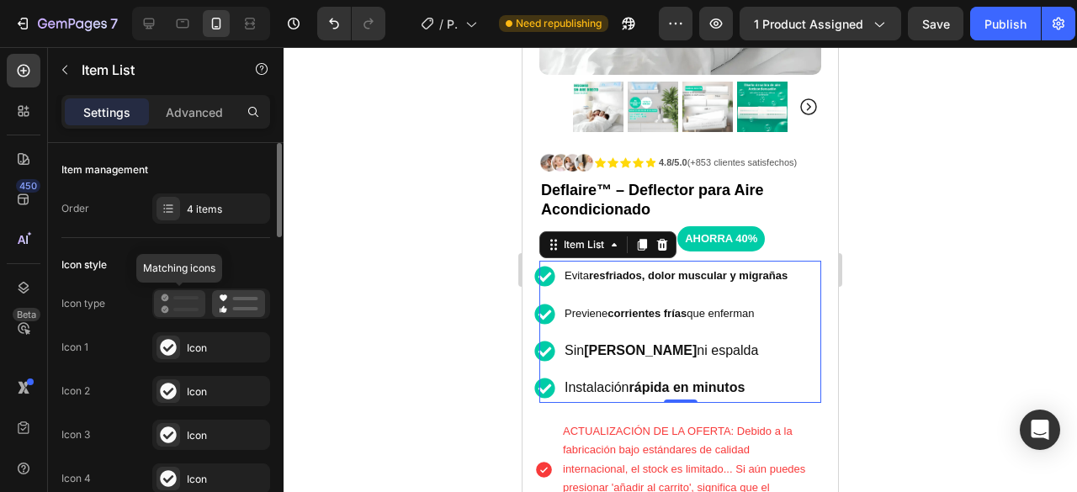
click at [183, 306] on icon at bounding box center [180, 304] width 38 height 20
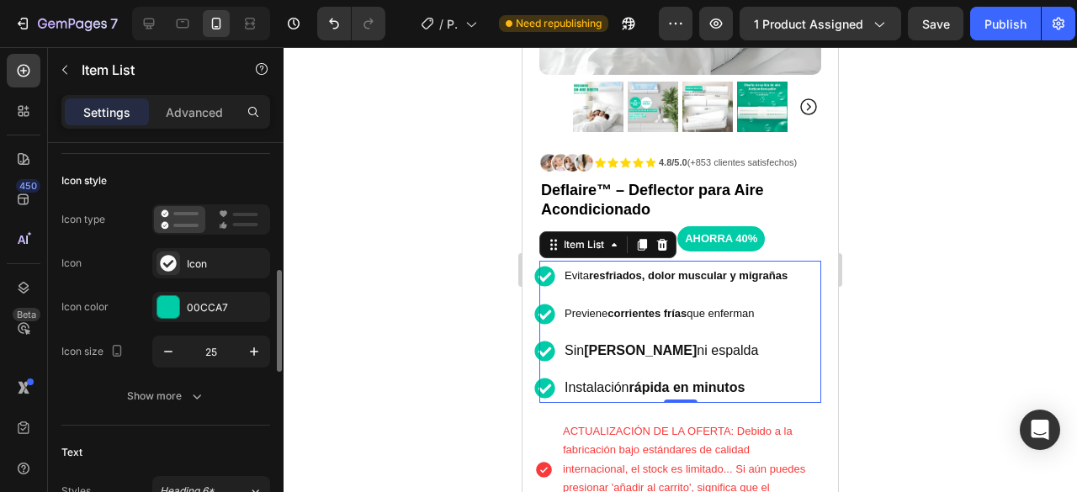
scroll to position [168, 0]
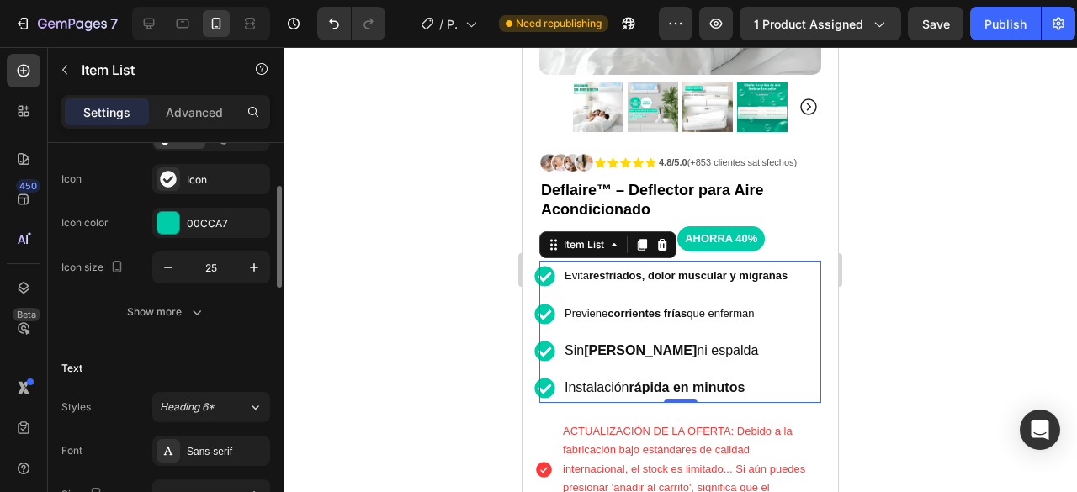
click at [199, 309] on icon "button" at bounding box center [196, 312] width 17 height 17
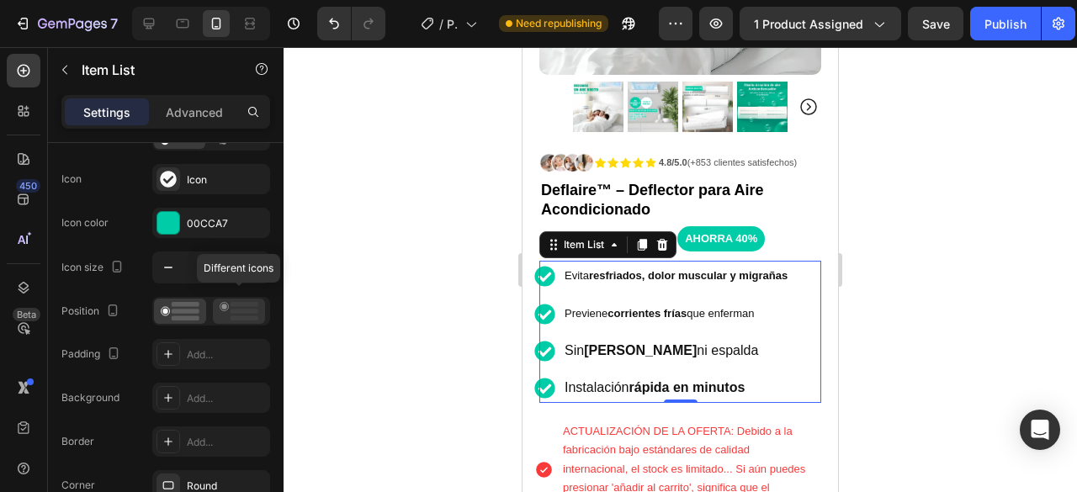
scroll to position [0, 0]
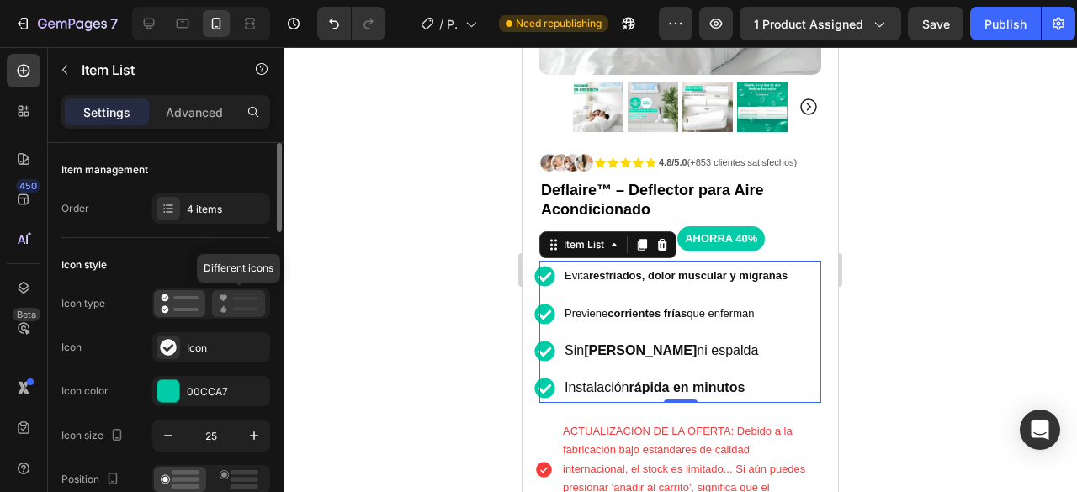
click at [240, 295] on icon at bounding box center [239, 304] width 40 height 20
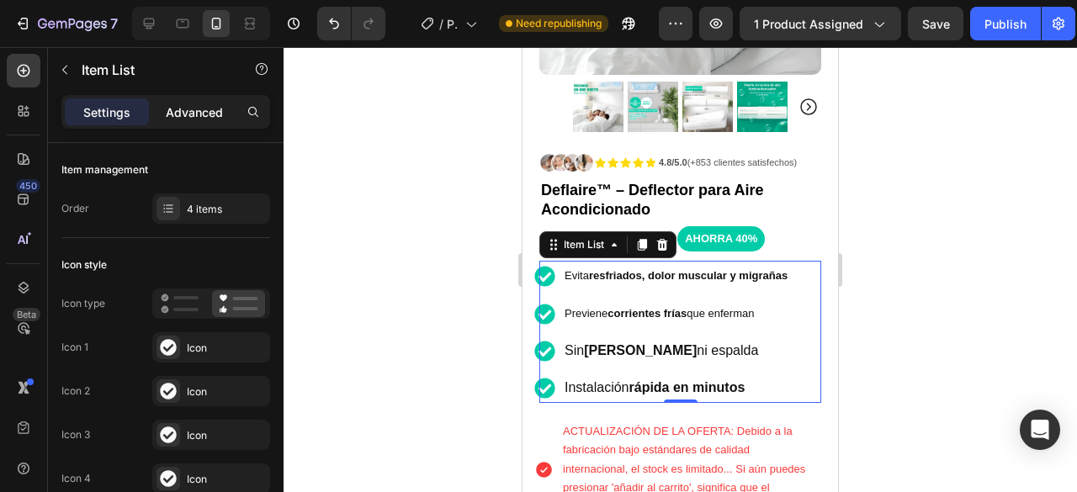
click at [173, 114] on p "Advanced" at bounding box center [194, 113] width 57 height 18
type input "100%"
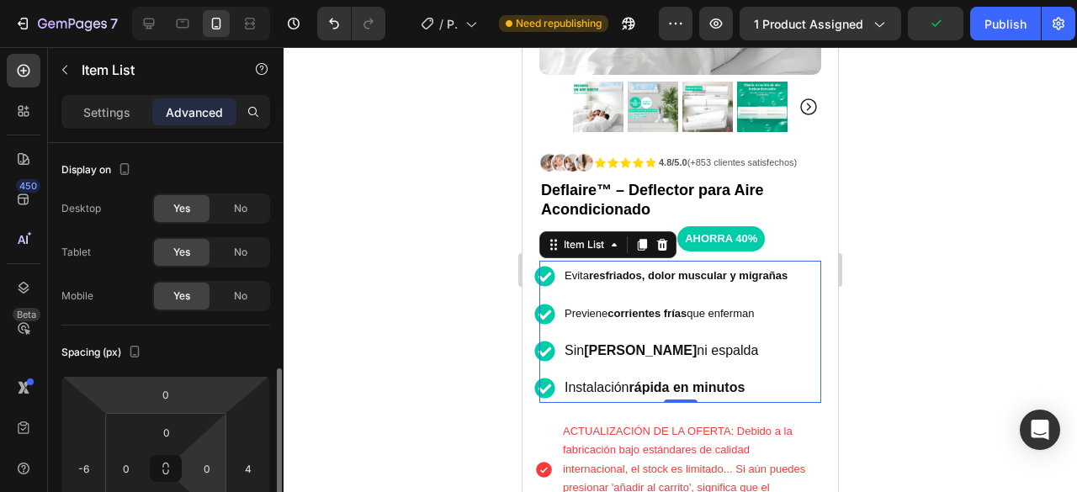
scroll to position [168, 0]
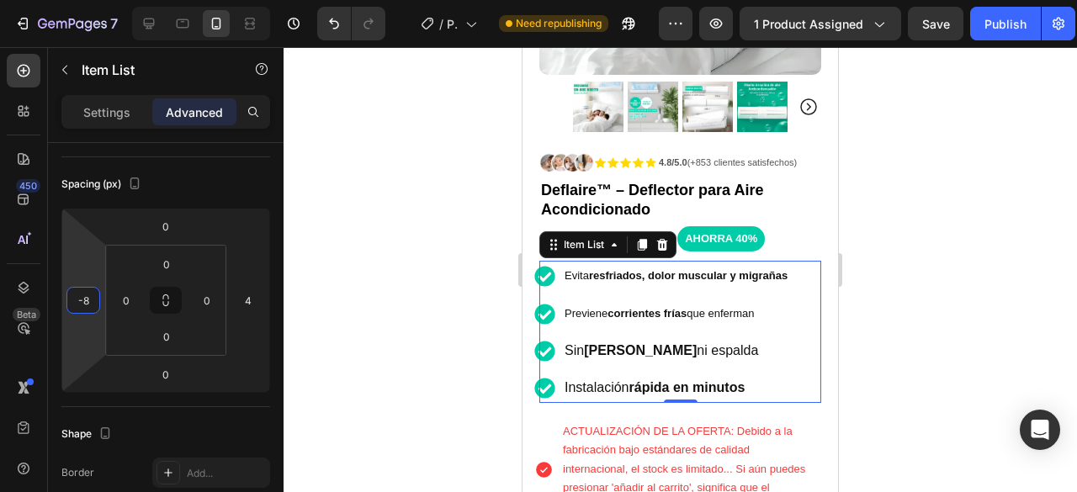
type input "-10"
click at [81, 0] on html "7 / Product Page - Aug 5, 12:56:15 Need republishing Preview 1 product assigned…" at bounding box center [538, 0] width 1077 height 0
click at [902, 301] on div at bounding box center [681, 269] width 794 height 445
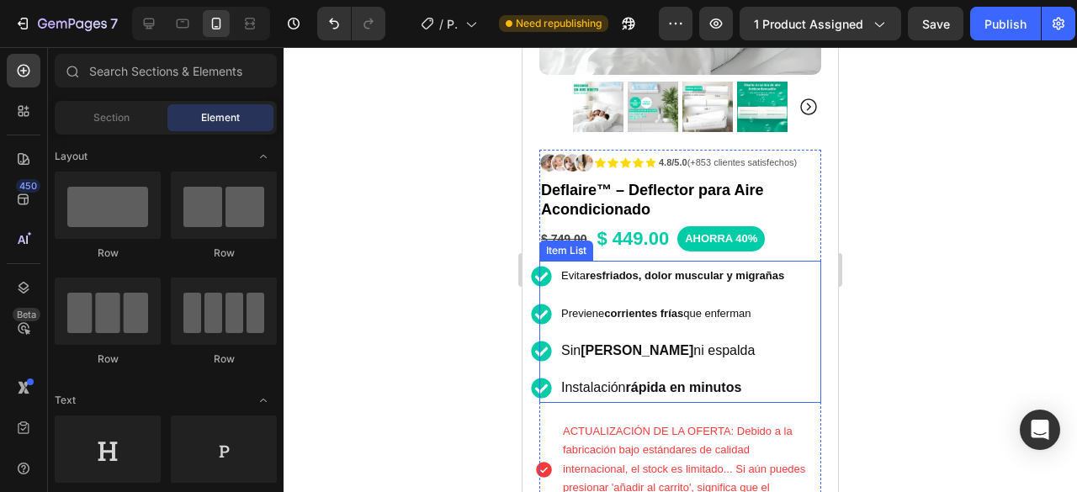
click at [772, 269] on strong "resfriados, dolor muscular y migrañas" at bounding box center [685, 275] width 199 height 13
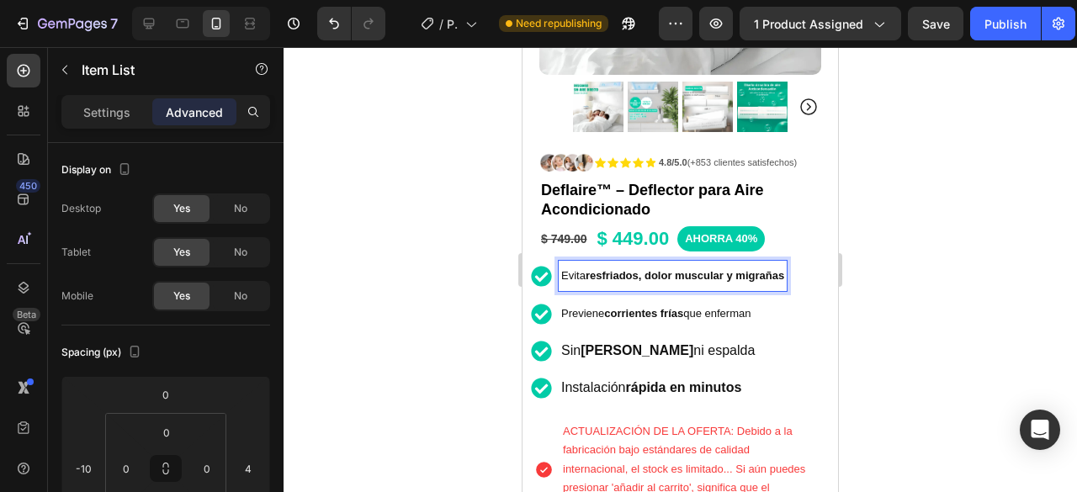
click at [784, 269] on strong "resfriados, dolor muscular y migrañas" at bounding box center [685, 275] width 199 height 13
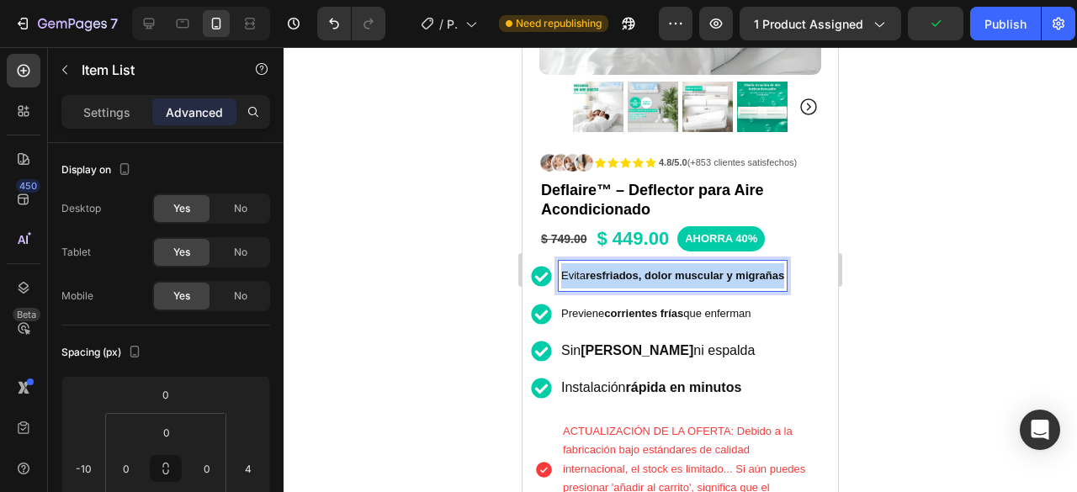
drag, startPoint x: 786, startPoint y: 265, endPoint x: 560, endPoint y: 260, distance: 226.4
click at [560, 261] on div "Evita resfriados, dolor muscular y migrañas" at bounding box center [673, 276] width 228 height 30
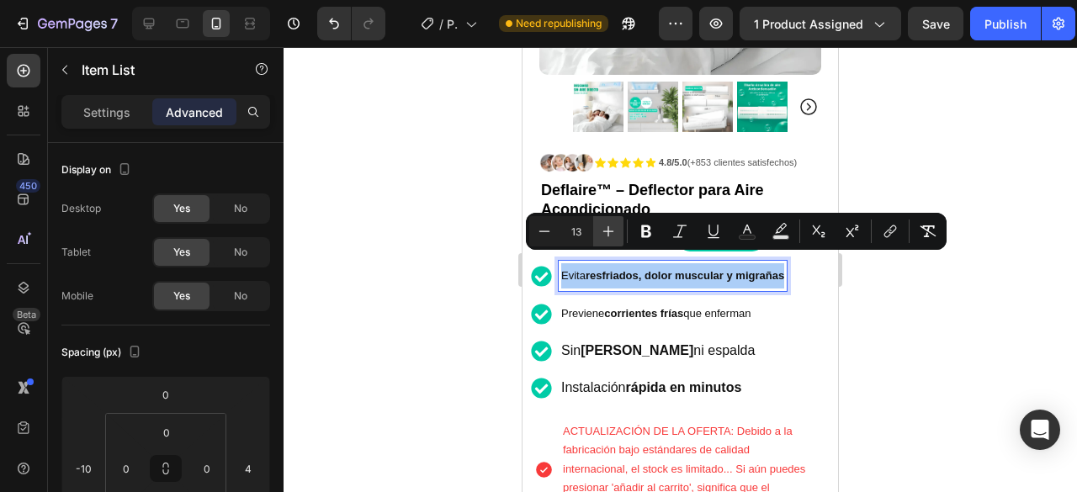
click at [613, 237] on icon "Editor contextual toolbar" at bounding box center [608, 231] width 17 height 17
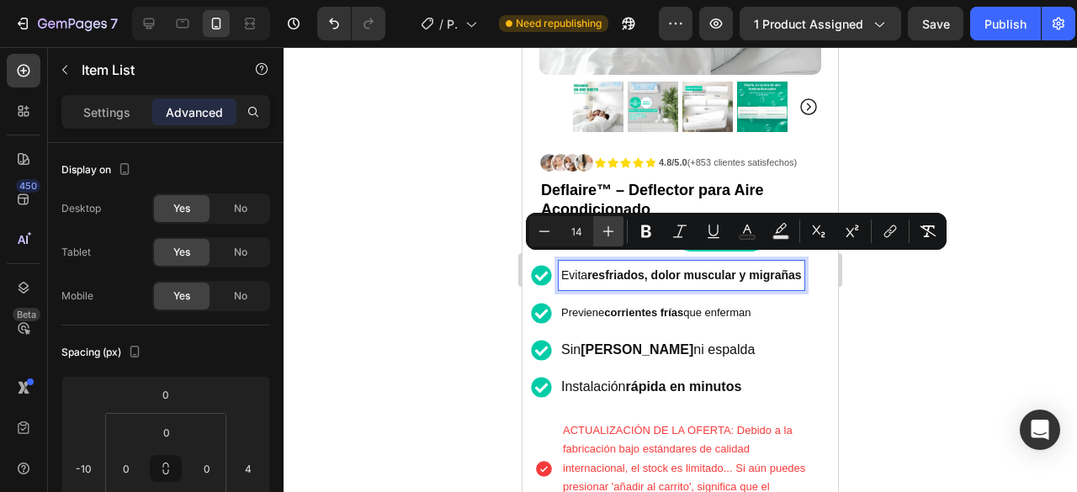
click at [613, 237] on icon "Editor contextual toolbar" at bounding box center [608, 231] width 17 height 17
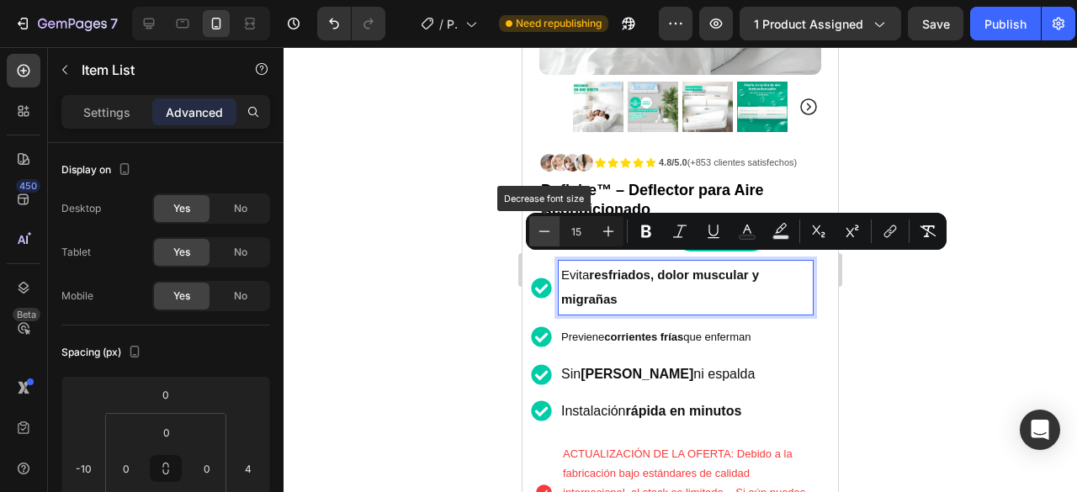
click at [552, 236] on icon "Editor contextual toolbar" at bounding box center [544, 231] width 17 height 17
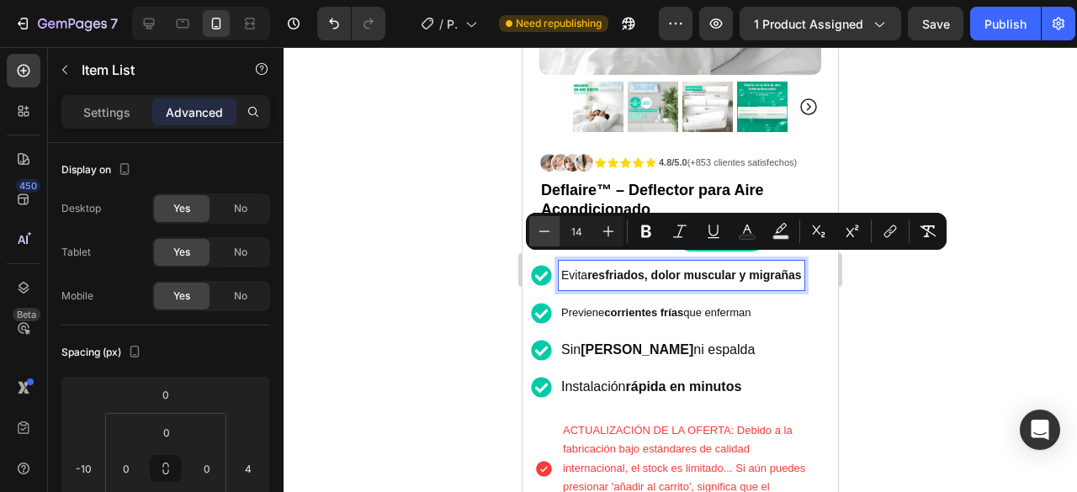
click at [552, 236] on icon "Editor contextual toolbar" at bounding box center [544, 231] width 17 height 17
click at [613, 231] on icon "Editor contextual toolbar" at bounding box center [608, 231] width 11 height 11
type input "14"
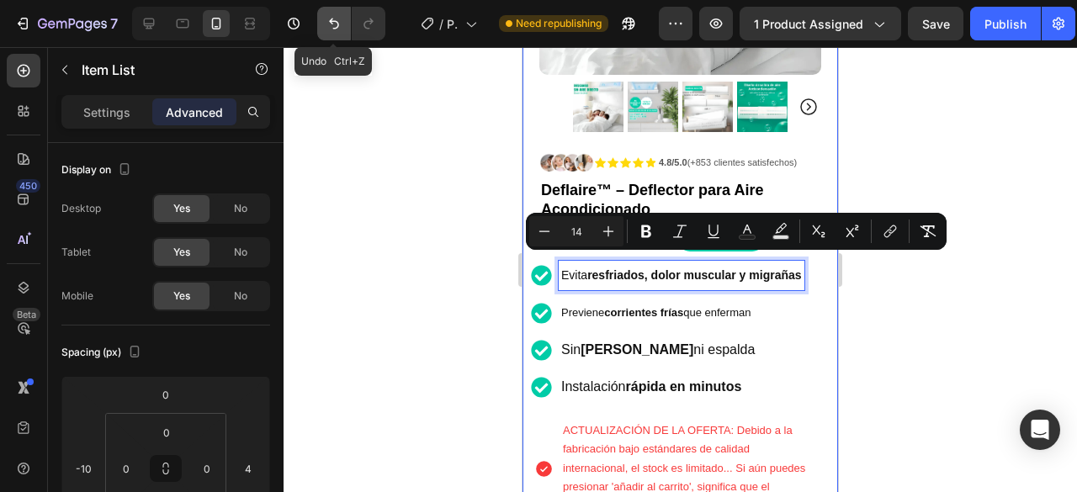
click at [326, 16] on icon "Undo/Redo" at bounding box center [334, 23] width 17 height 17
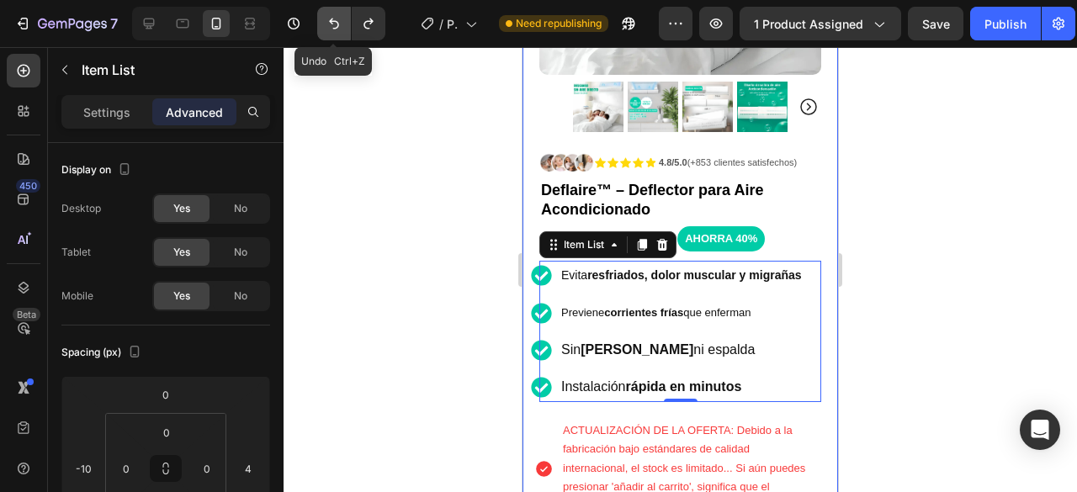
click at [326, 16] on icon "Undo/Redo" at bounding box center [334, 23] width 17 height 17
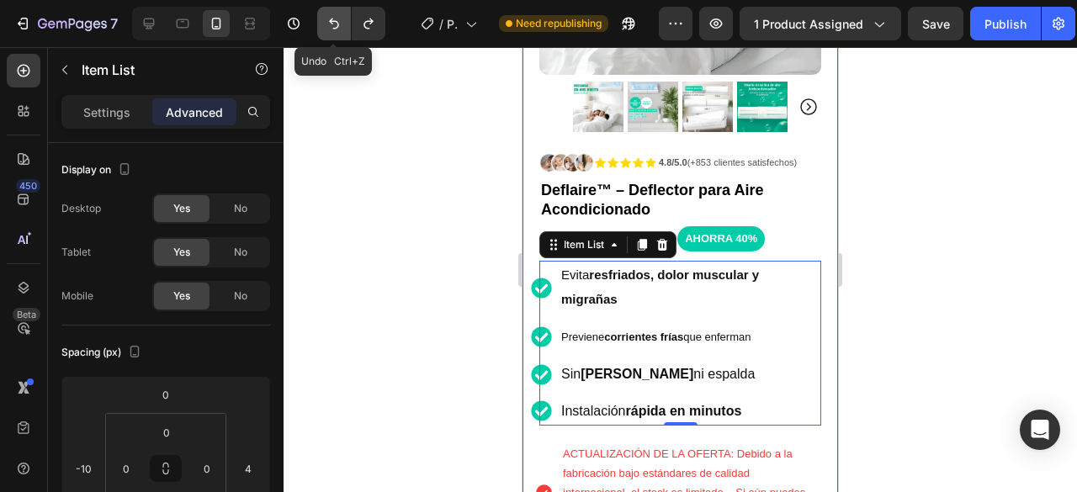
click at [326, 16] on icon "Undo/Redo" at bounding box center [334, 23] width 17 height 17
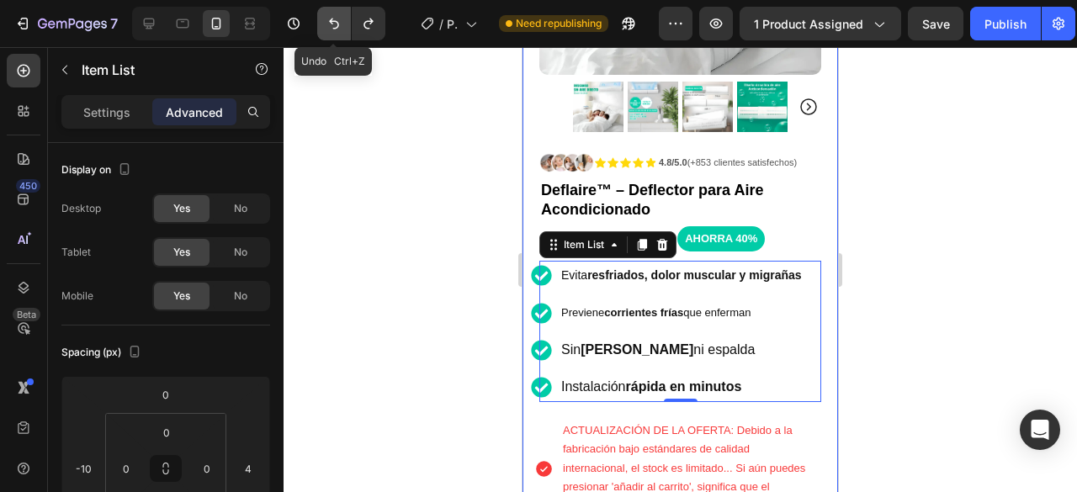
click at [326, 16] on icon "Undo/Redo" at bounding box center [334, 23] width 17 height 17
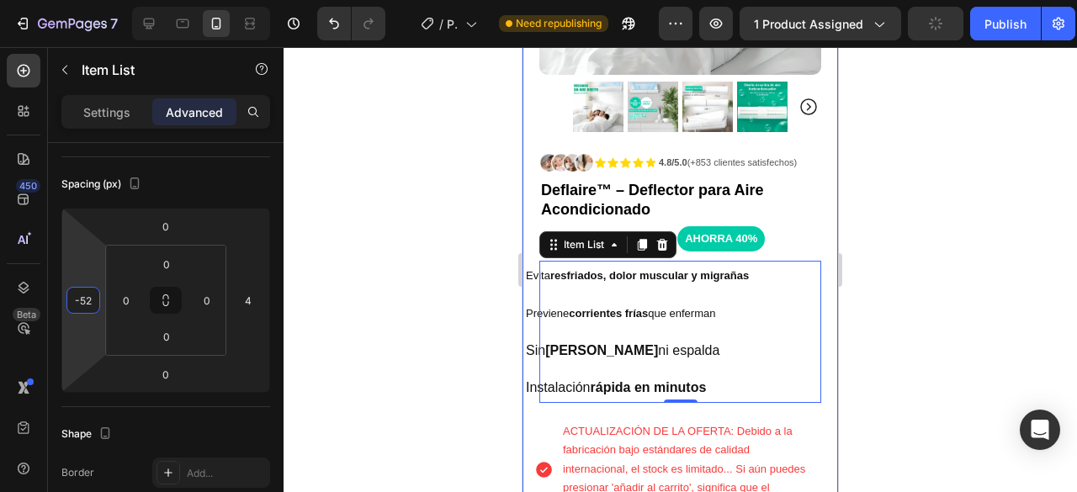
type input "-50"
drag, startPoint x: 96, startPoint y: 273, endPoint x: 210, endPoint y: 230, distance: 121.4
click at [94, 0] on html "7 / Product Page - Aug 5, 12:56:15 Need republishing Preview 1 product assigned…" at bounding box center [538, 0] width 1077 height 0
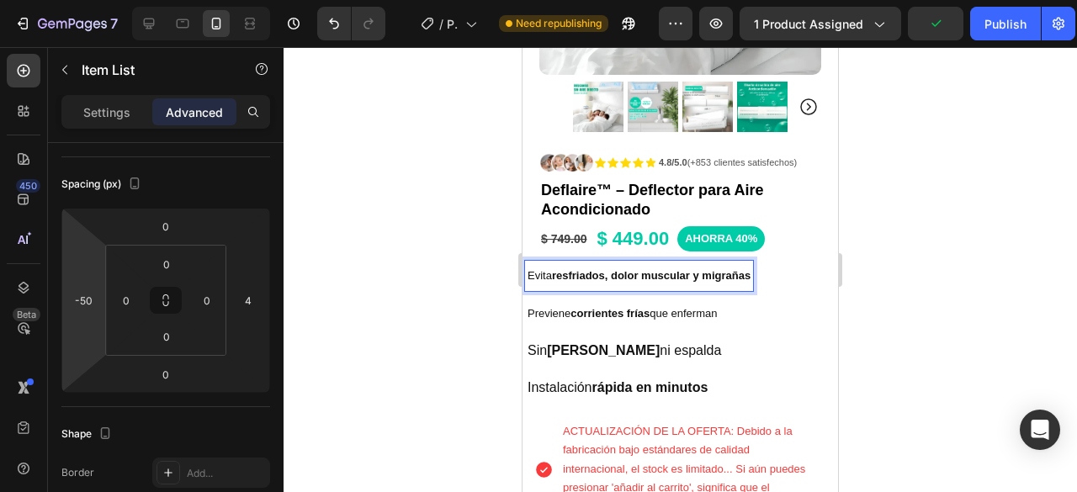
click at [751, 269] on strong "resfriados, dolor muscular y migrañas" at bounding box center [651, 275] width 199 height 13
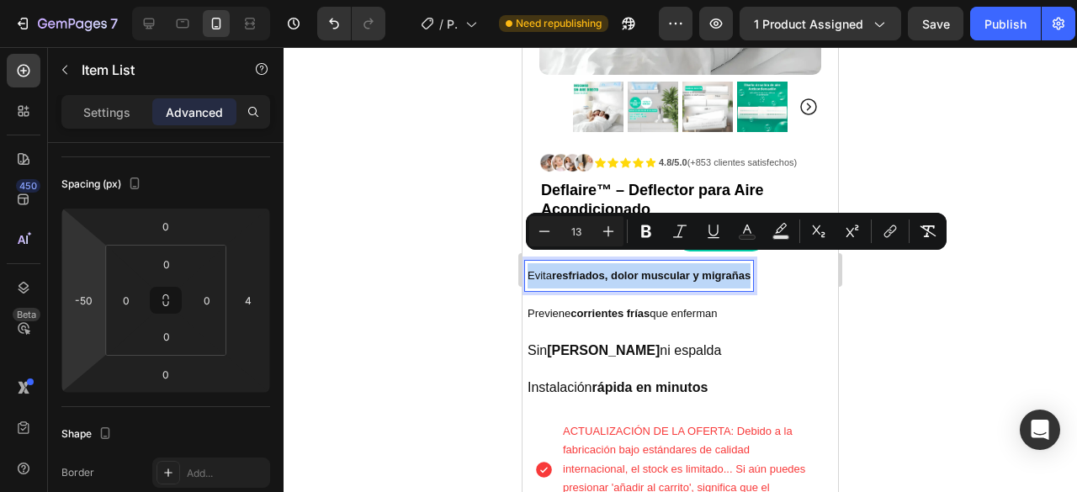
drag, startPoint x: 752, startPoint y: 265, endPoint x: 528, endPoint y: 271, distance: 223.9
click at [528, 271] on p "Evita resfriados, dolor muscular y migrañas" at bounding box center [639, 275] width 223 height 25
click at [608, 231] on icon "Editor contextual toolbar" at bounding box center [608, 231] width 11 height 11
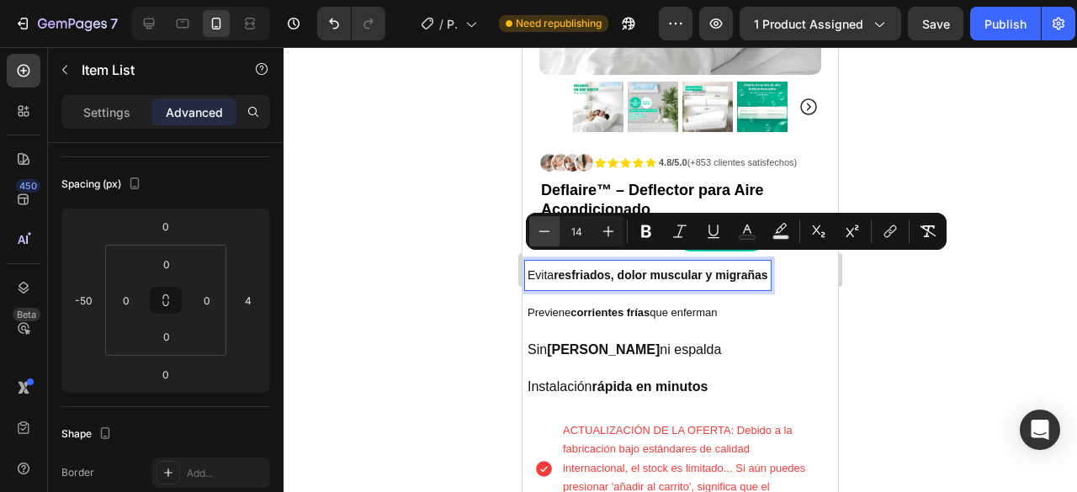
click at [549, 230] on icon "Editor contextual toolbar" at bounding box center [544, 231] width 17 height 17
type input "13"
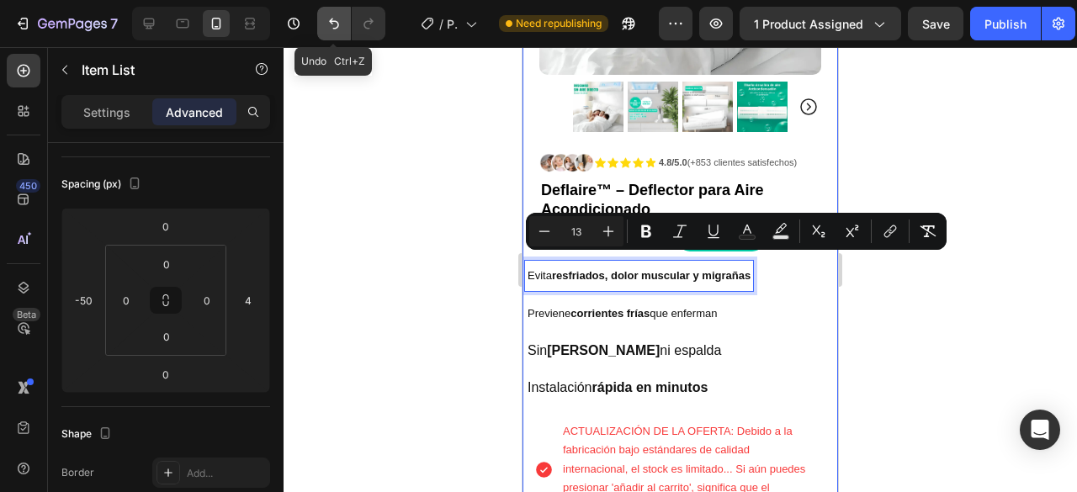
click at [345, 26] on button "Undo/Redo" at bounding box center [334, 24] width 34 height 34
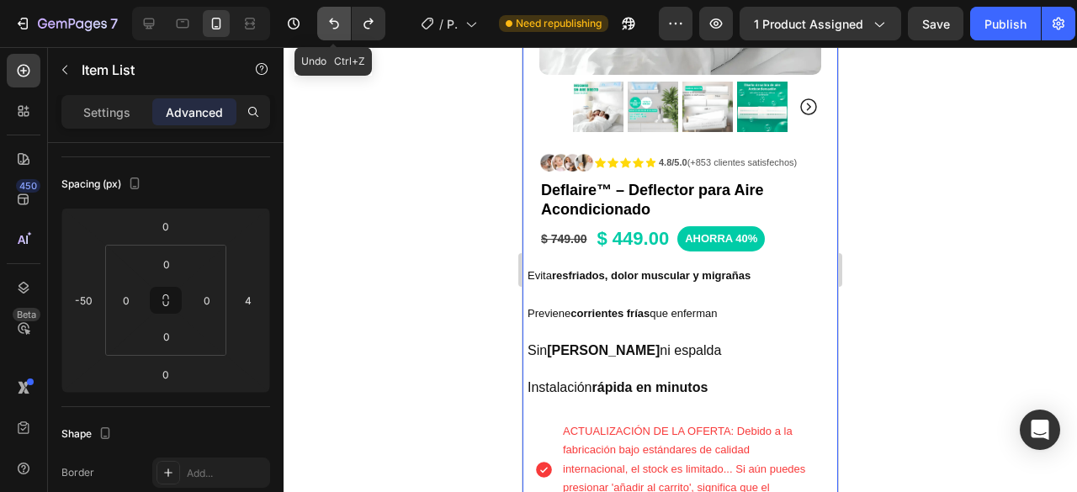
click at [345, 26] on button "Undo/Redo" at bounding box center [334, 24] width 34 height 34
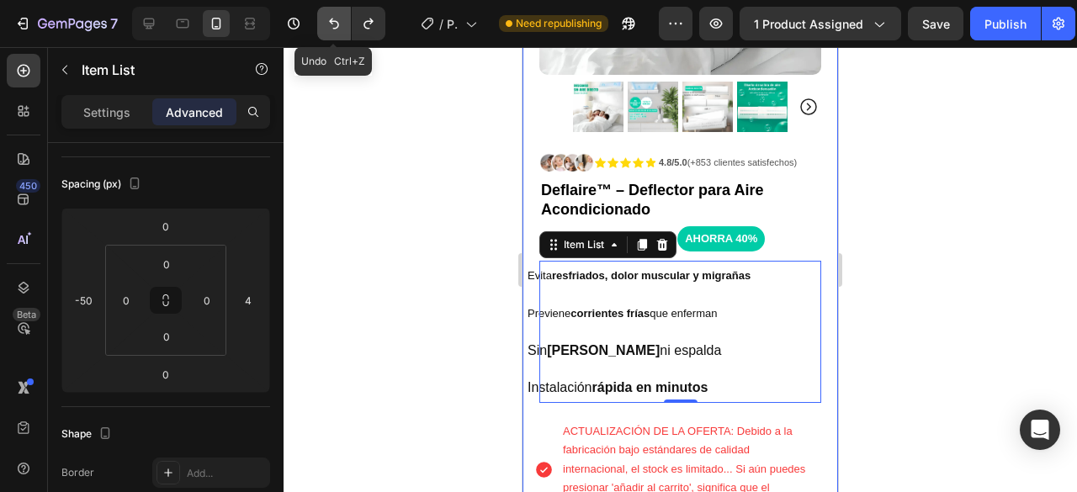
click at [345, 26] on button "Undo/Redo" at bounding box center [334, 24] width 34 height 34
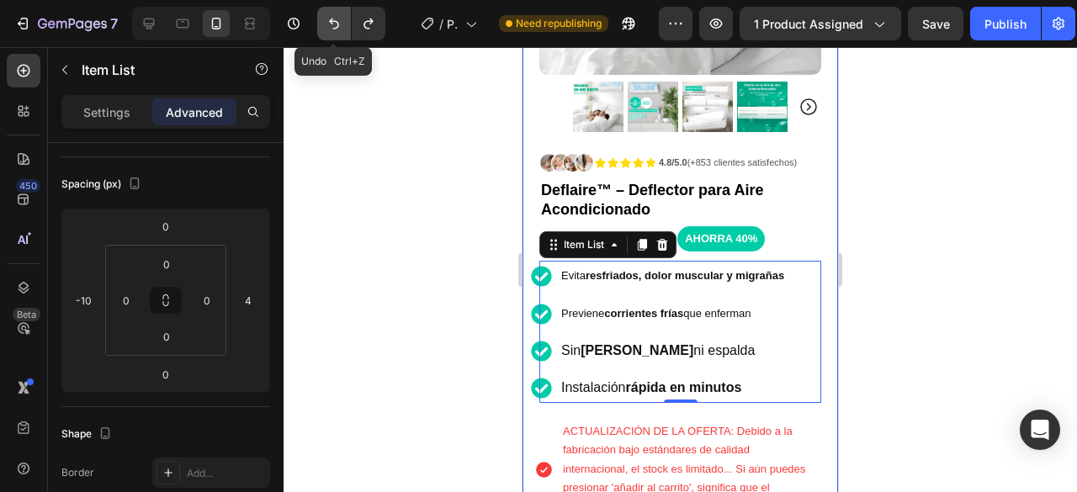
click at [345, 26] on button "Undo/Redo" at bounding box center [334, 24] width 34 height 34
click at [337, 24] on icon "Undo/Redo" at bounding box center [334, 24] width 10 height 11
type input "-6"
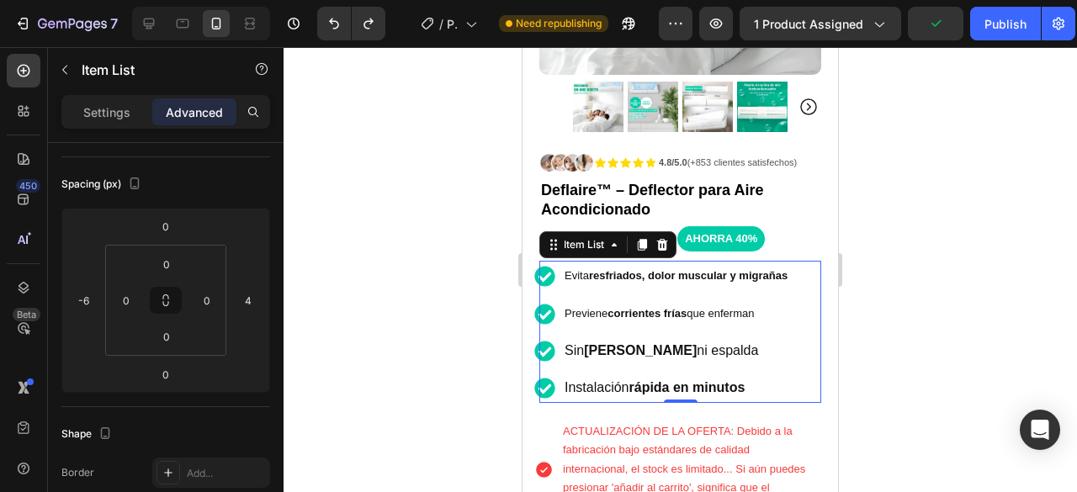
click at [970, 210] on div at bounding box center [681, 269] width 794 height 445
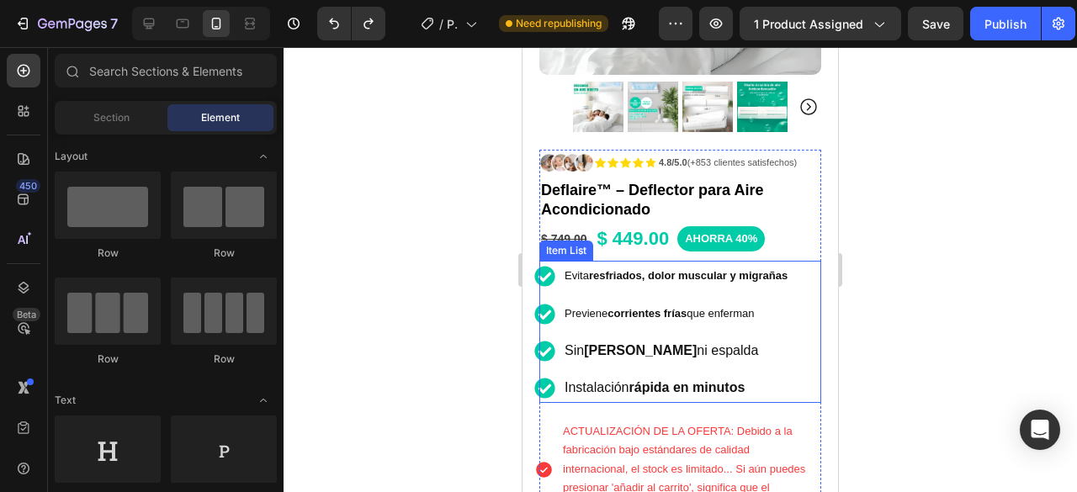
click at [788, 269] on strong "resfriados, dolor muscular y migrañas" at bounding box center [688, 275] width 199 height 13
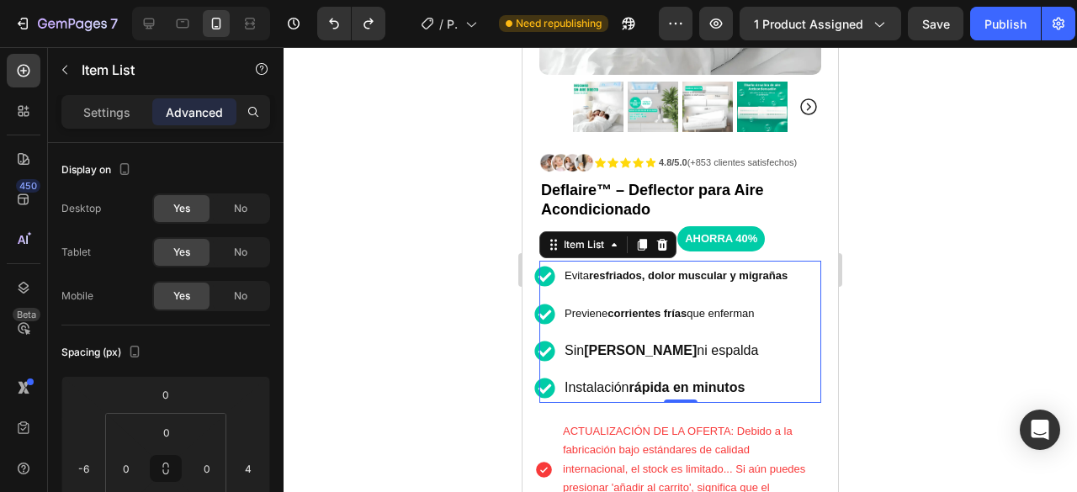
click at [799, 261] on div "Evita resfriados, dolor muscular y migrañas Previene corrientes frías que enfer…" at bounding box center [675, 331] width 282 height 141
click at [108, 106] on p "Settings" at bounding box center [106, 113] width 47 height 18
type input "8"
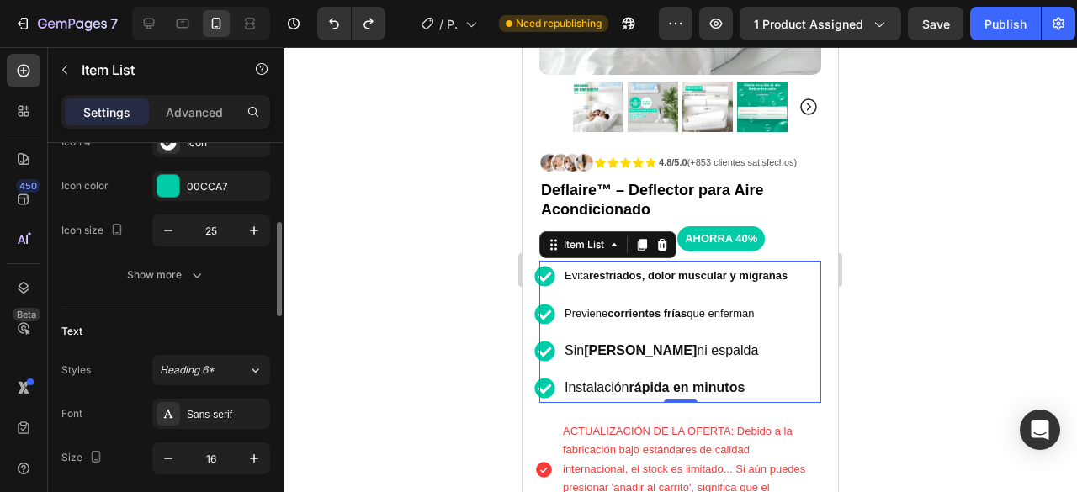
scroll to position [505, 0]
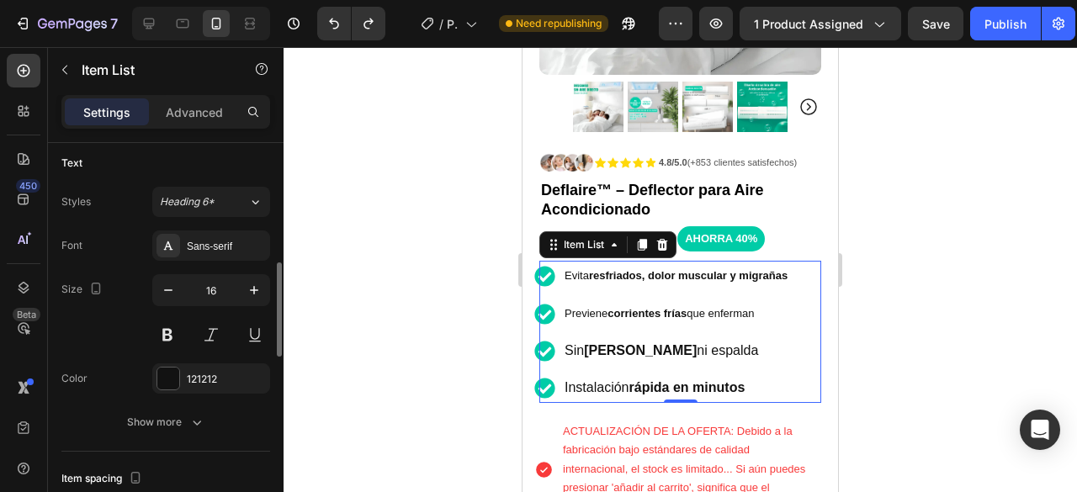
click at [220, 201] on div "Heading 6*" at bounding box center [194, 201] width 68 height 15
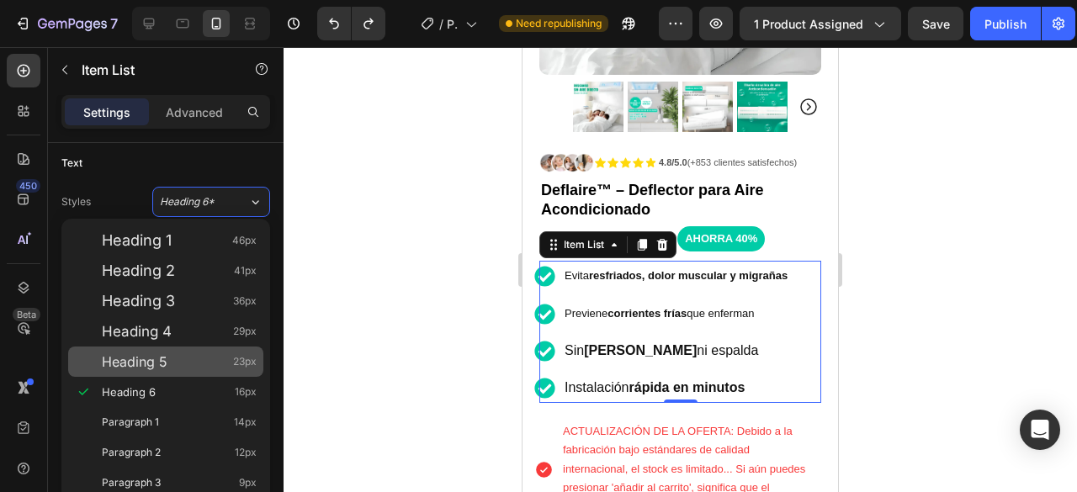
click at [160, 358] on span "Heading 5" at bounding box center [135, 361] width 66 height 17
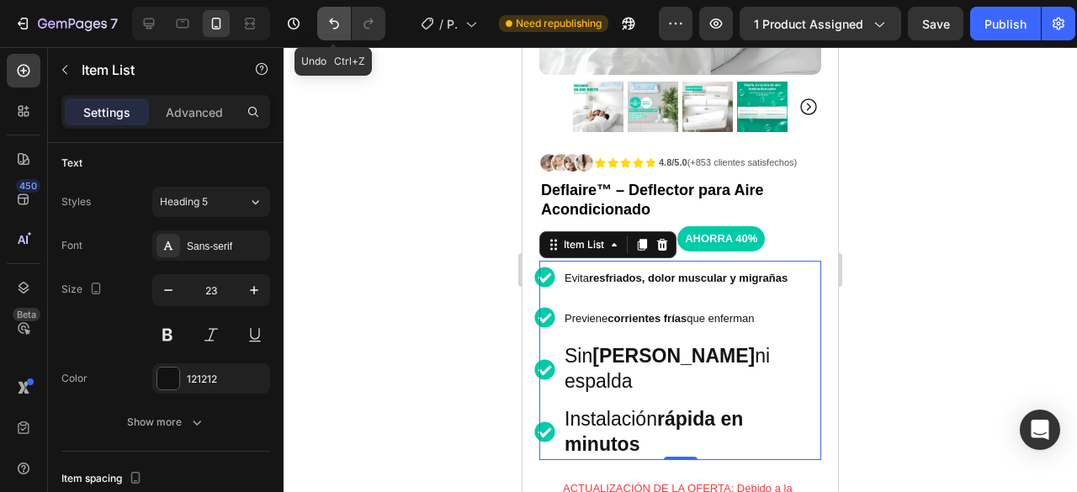
click at [334, 15] on icon "Undo/Redo" at bounding box center [334, 23] width 17 height 17
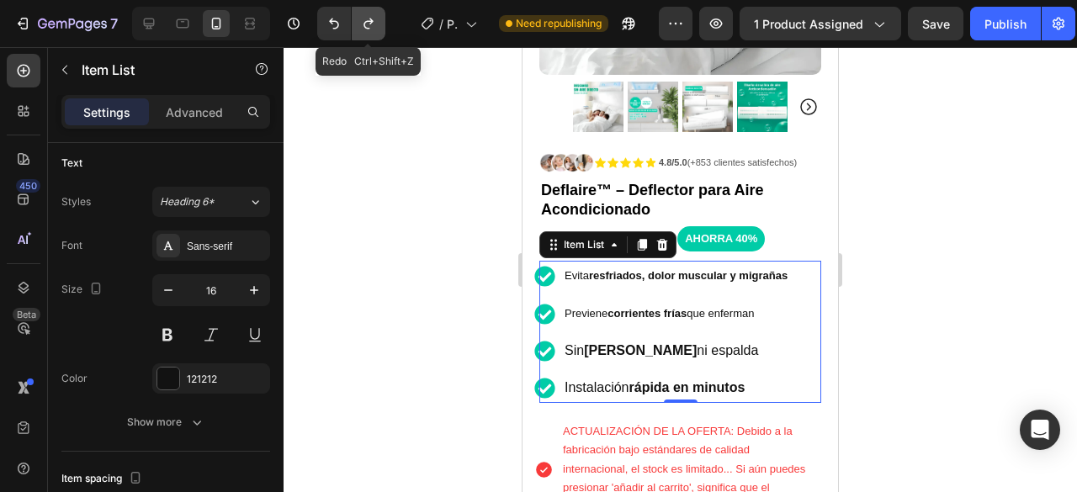
click at [375, 19] on icon "Undo/Redo" at bounding box center [368, 23] width 17 height 17
type input "23"
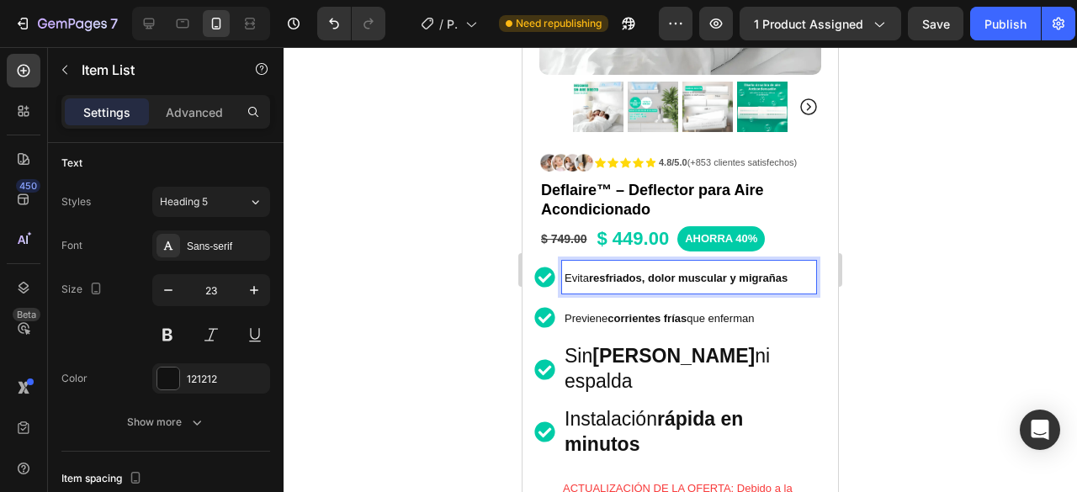
click at [794, 269] on p "Evita resfriados, dolor muscular y migrañas" at bounding box center [689, 277] width 249 height 28
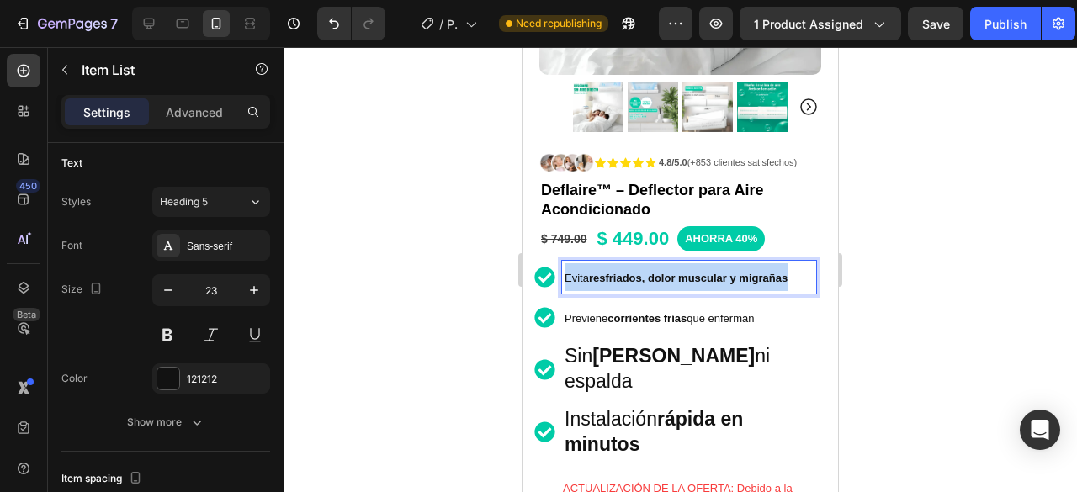
drag, startPoint x: 794, startPoint y: 268, endPoint x: 553, endPoint y: 270, distance: 241.5
click at [555, 270] on div "Evita resfriados, dolor muscular y migrañas" at bounding box center [675, 277] width 282 height 33
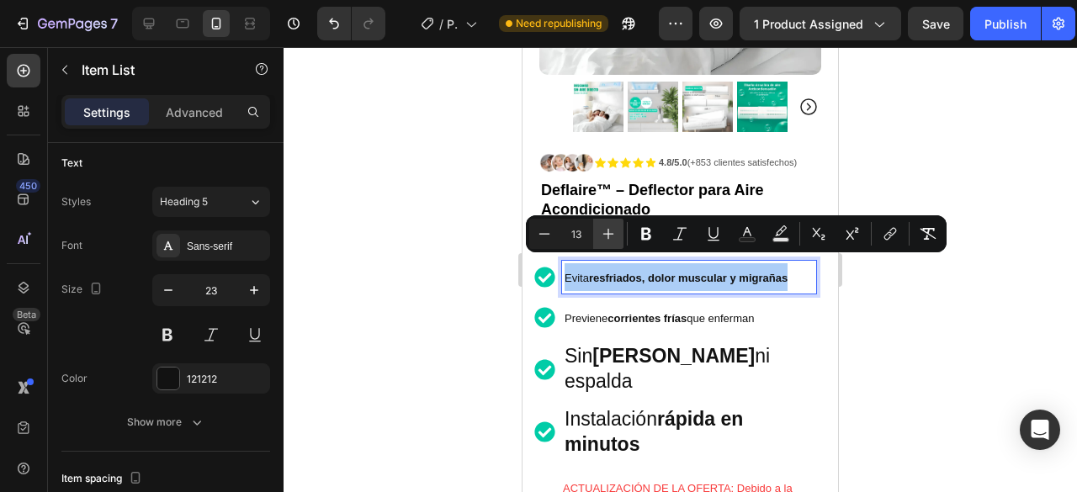
click at [614, 233] on icon "Editor contextual toolbar" at bounding box center [608, 234] width 17 height 17
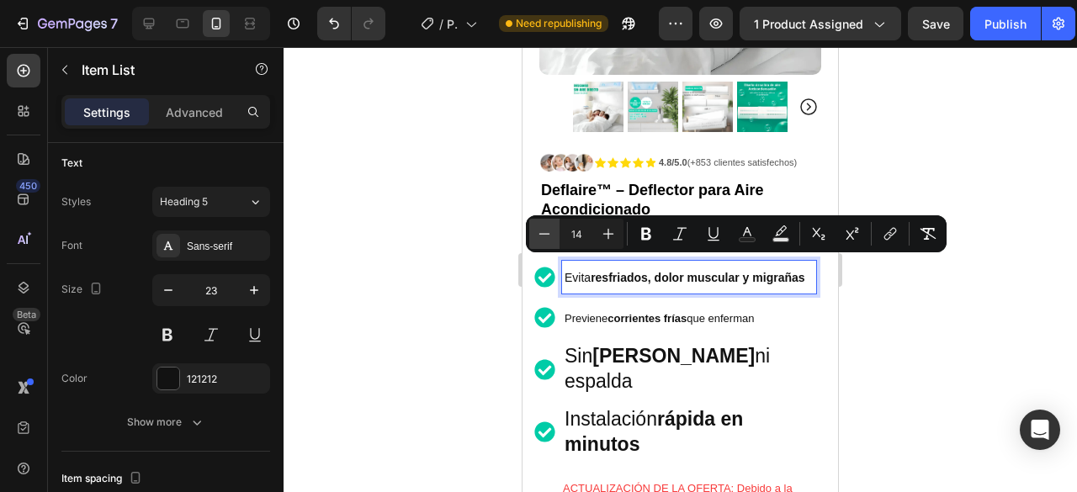
click at [547, 226] on icon "Editor contextual toolbar" at bounding box center [544, 234] width 17 height 17
click at [603, 229] on icon "Editor contextual toolbar" at bounding box center [608, 234] width 17 height 17
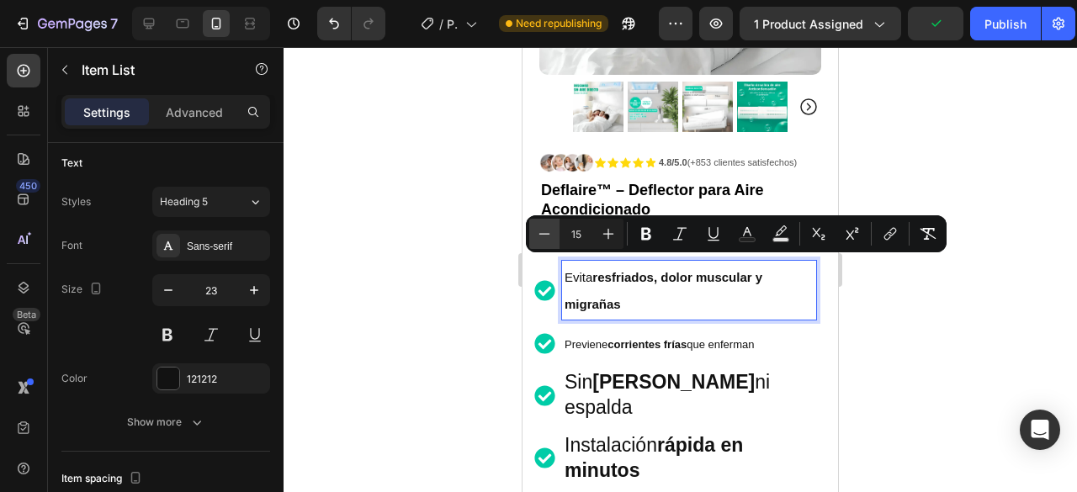
click at [554, 235] on button "Minus" at bounding box center [544, 234] width 30 height 30
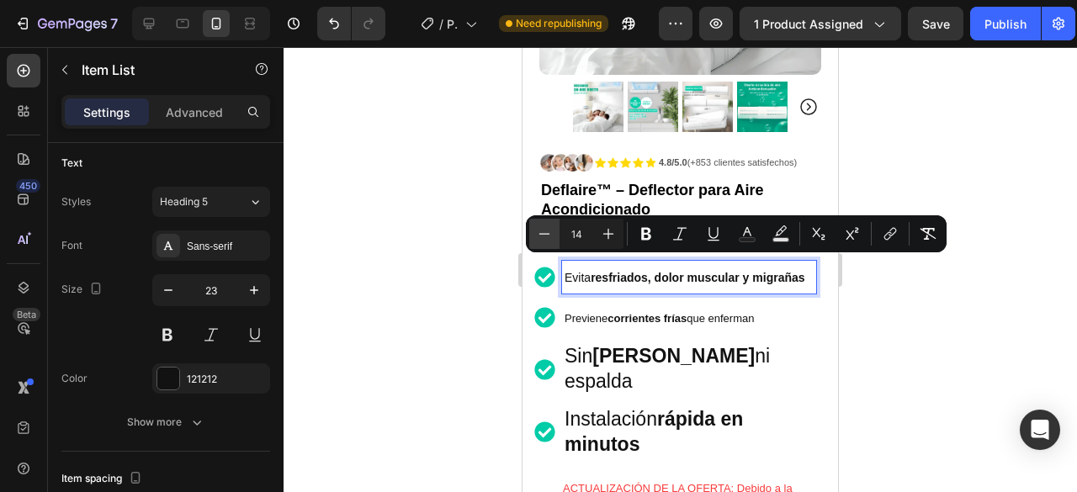
click at [551, 236] on icon "Editor contextual toolbar" at bounding box center [544, 234] width 17 height 17
click at [606, 229] on icon "Editor contextual toolbar" at bounding box center [608, 234] width 17 height 17
type input "14"
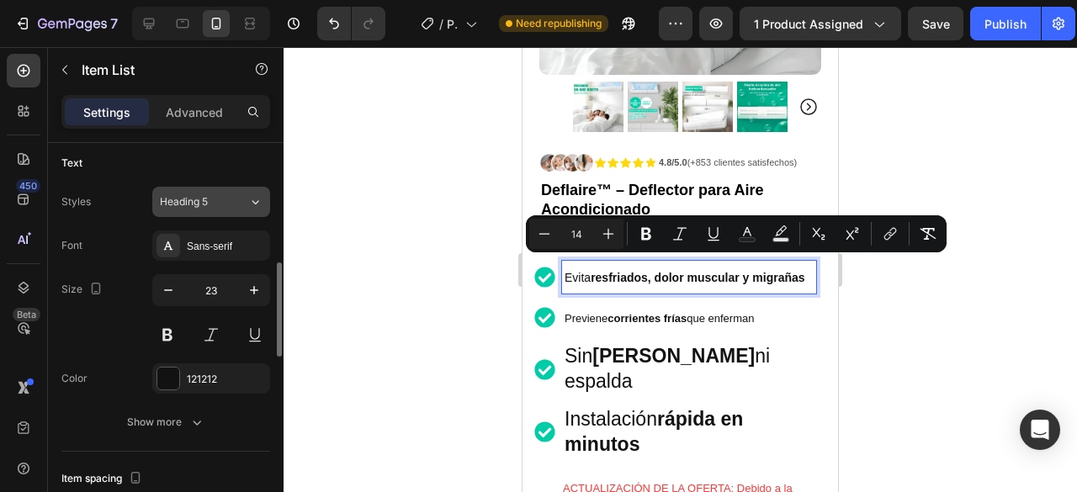
click at [254, 190] on button "Heading 5" at bounding box center [211, 202] width 118 height 30
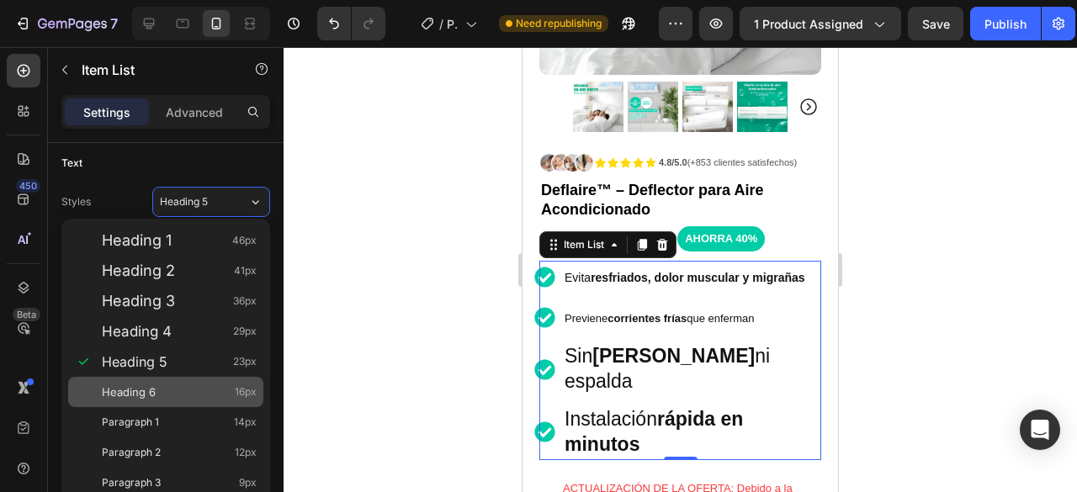
click at [160, 388] on div "Heading 6 16px" at bounding box center [179, 392] width 155 height 17
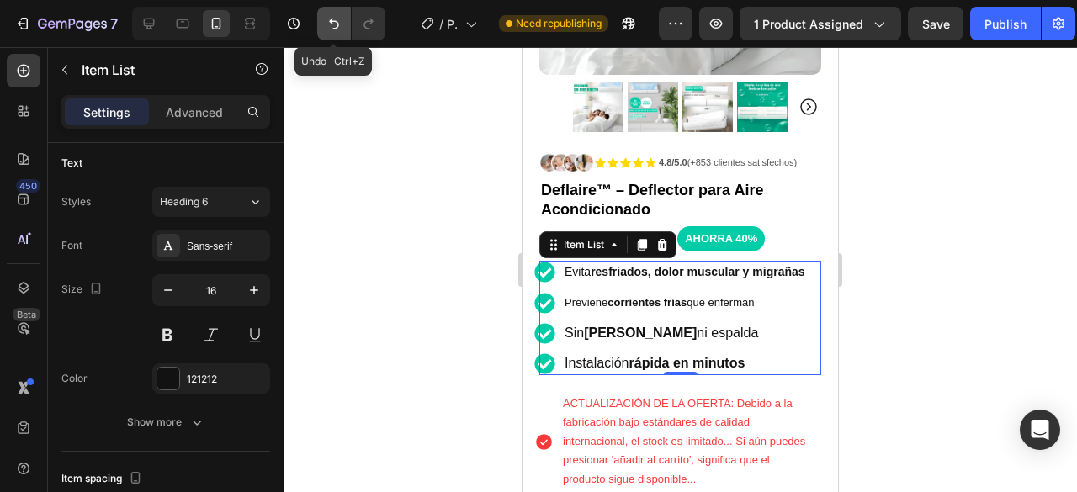
click at [335, 19] on icon "Undo/Redo" at bounding box center [334, 23] width 17 height 17
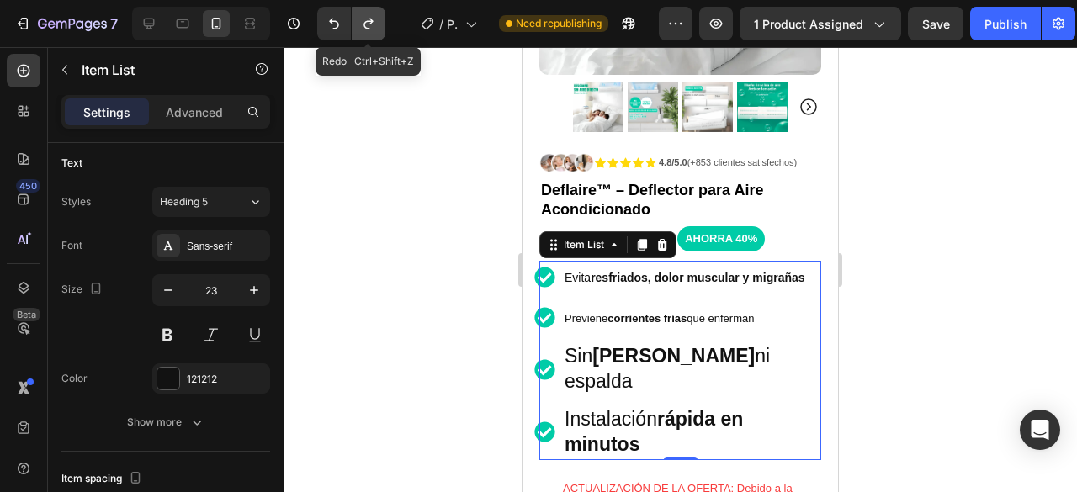
click at [382, 14] on button "Undo/Redo" at bounding box center [369, 24] width 34 height 34
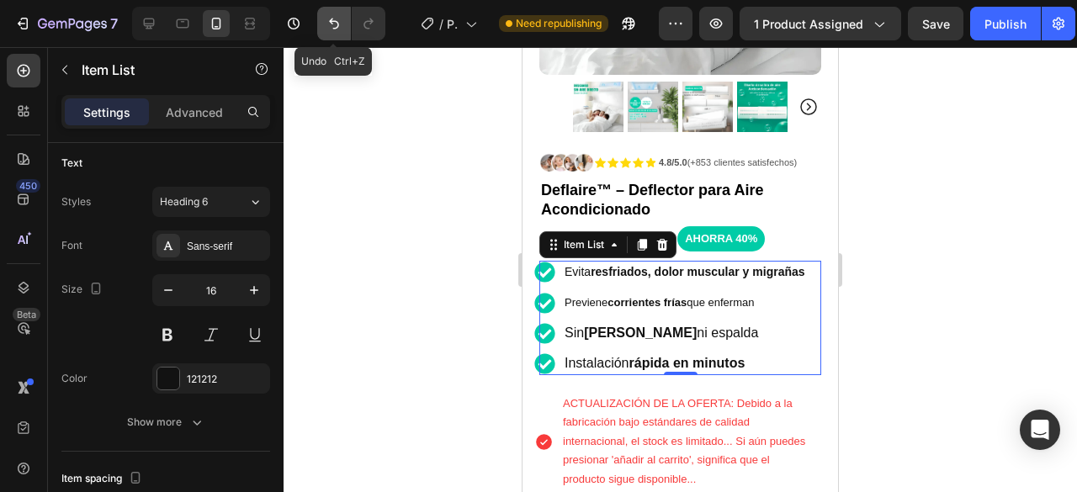
click at [321, 19] on button "Undo/Redo" at bounding box center [334, 24] width 34 height 34
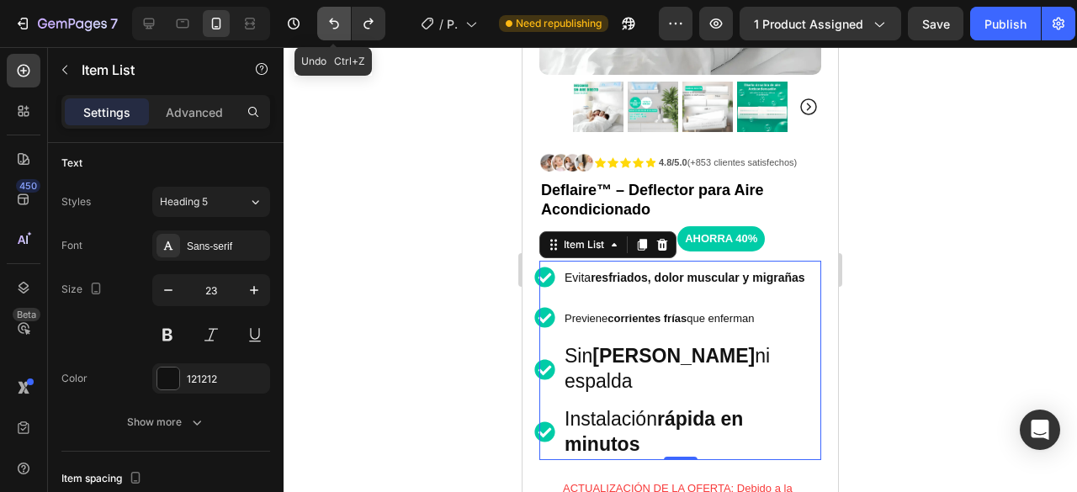
click at [321, 19] on button "Undo/Redo" at bounding box center [334, 24] width 34 height 34
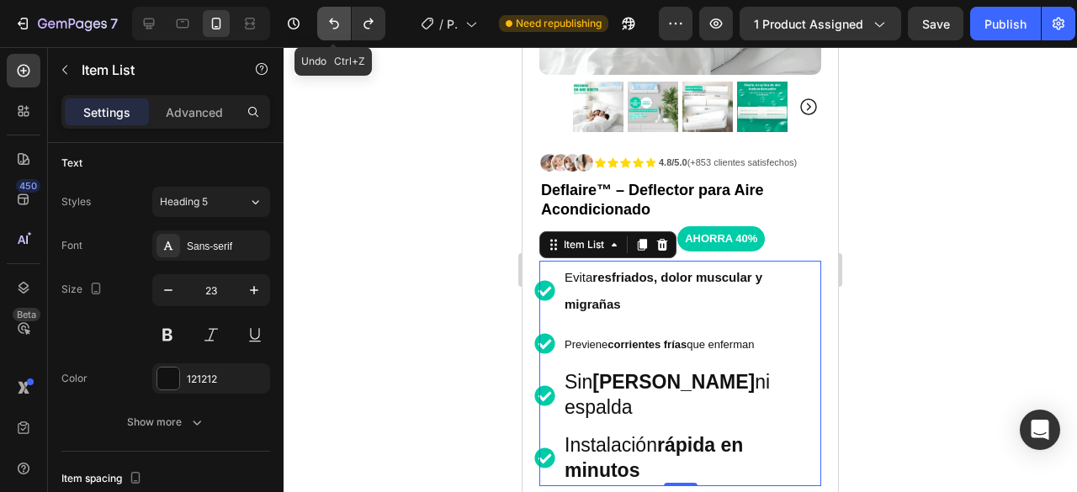
click at [321, 19] on button "Undo/Redo" at bounding box center [334, 24] width 34 height 34
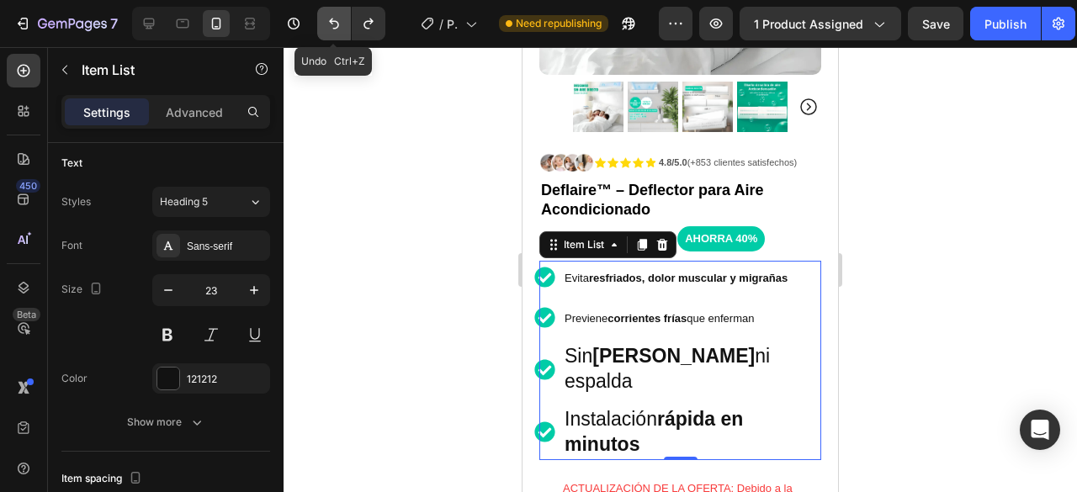
click at [321, 19] on button "Undo/Redo" at bounding box center [334, 24] width 34 height 34
type input "16"
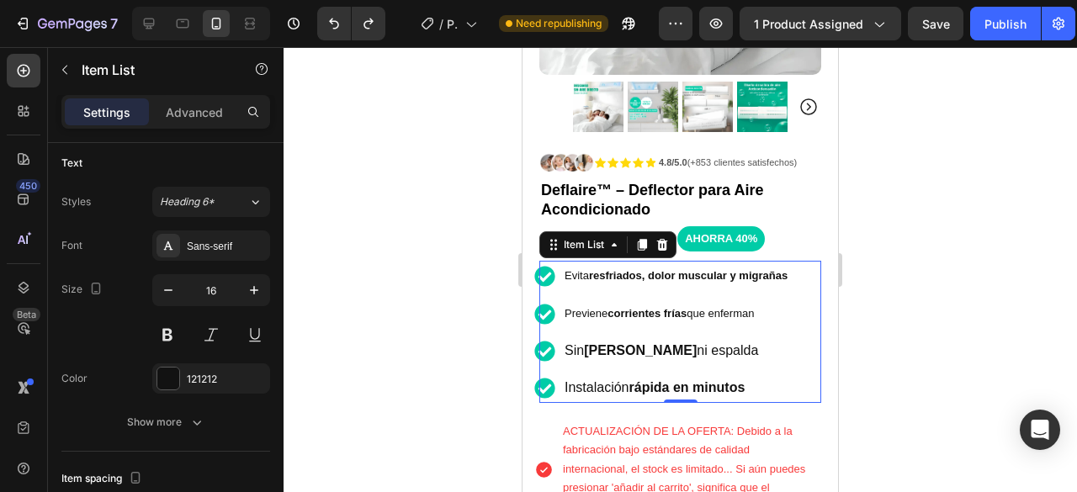
click at [727, 280] on div "Evita resfriados, dolor muscular y migrañas Previene corrientes frías que enfer…" at bounding box center [662, 331] width 256 height 141
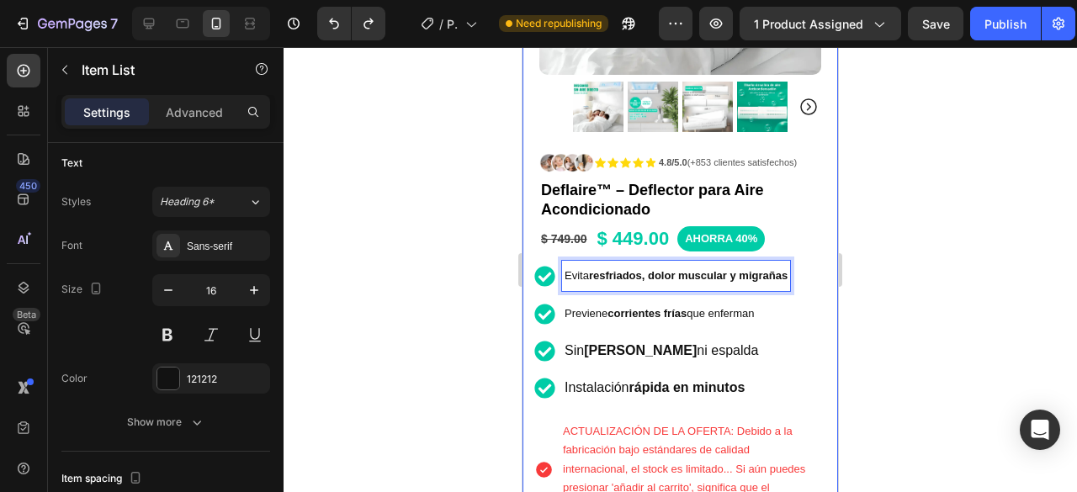
click at [810, 245] on div "Product Images Row Icon Icon Icon Icon Icon Icon List 4.8/5.0 (+853 clientes sa…" at bounding box center [681, 324] width 316 height 1096
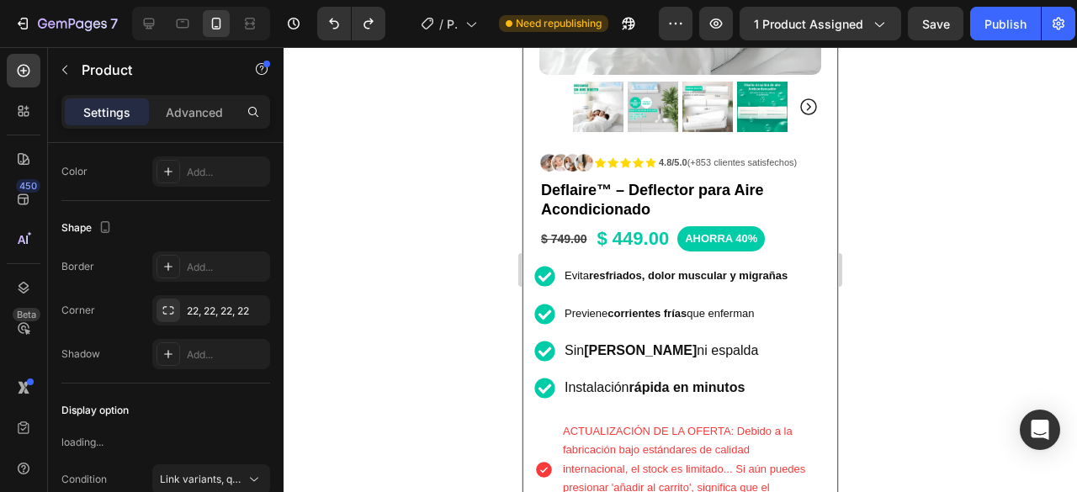
scroll to position [0, 0]
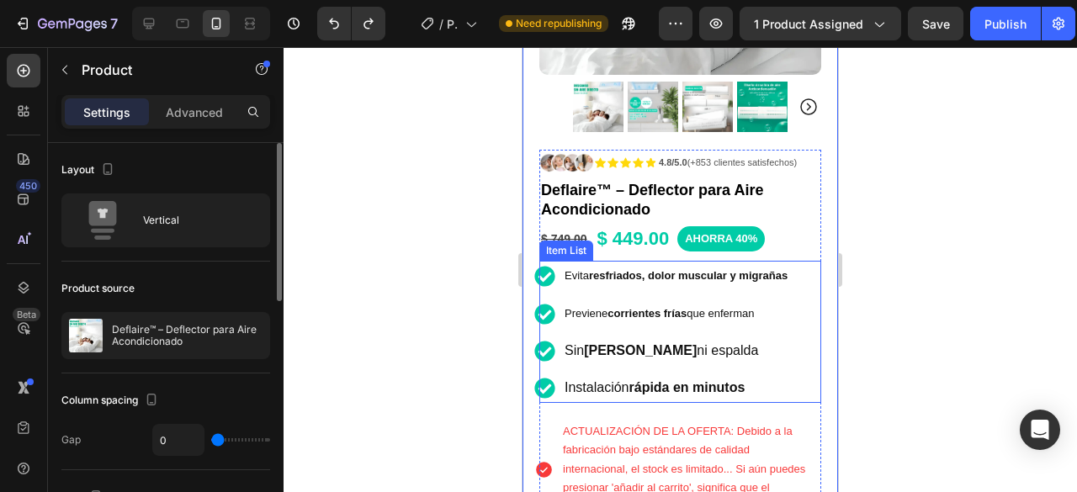
click at [772, 269] on strong "resfriados, dolor muscular y migrañas" at bounding box center [688, 275] width 199 height 13
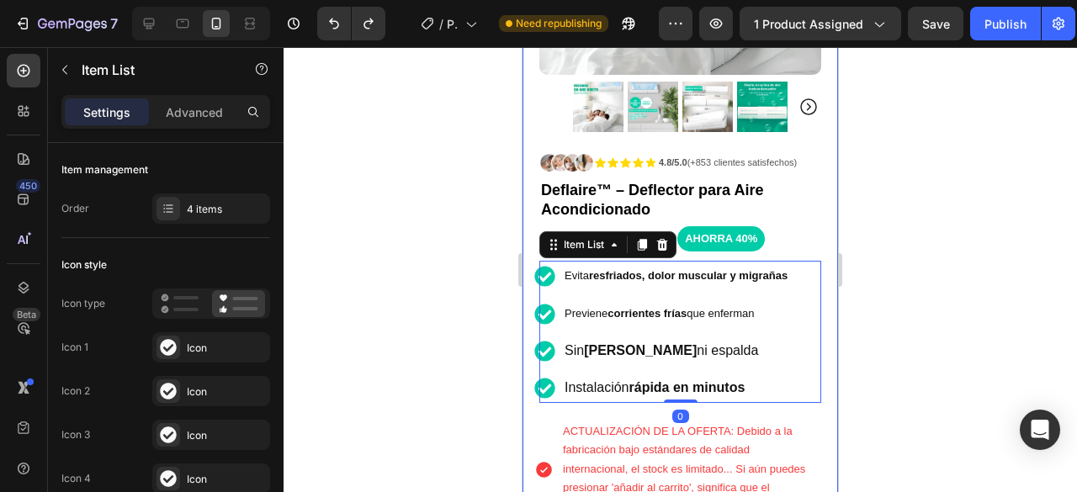
click at [809, 257] on div "Product Images Row Icon Icon Icon Icon Icon Icon List 4.8/5.0 (+853 clientes sa…" at bounding box center [681, 324] width 316 height 1096
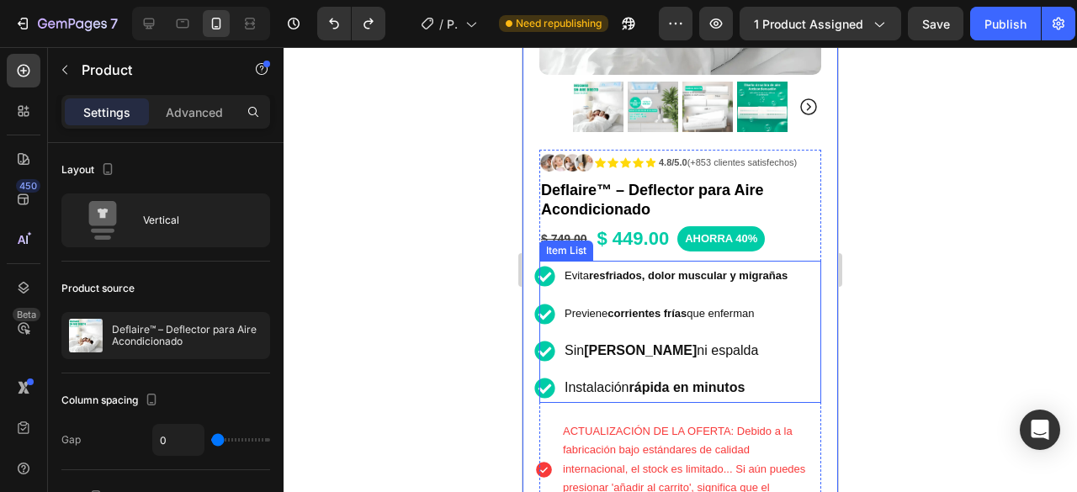
click at [799, 266] on div "Evita resfriados, dolor muscular y migrañas Previene corrientes frías que enfer…" at bounding box center [675, 331] width 282 height 141
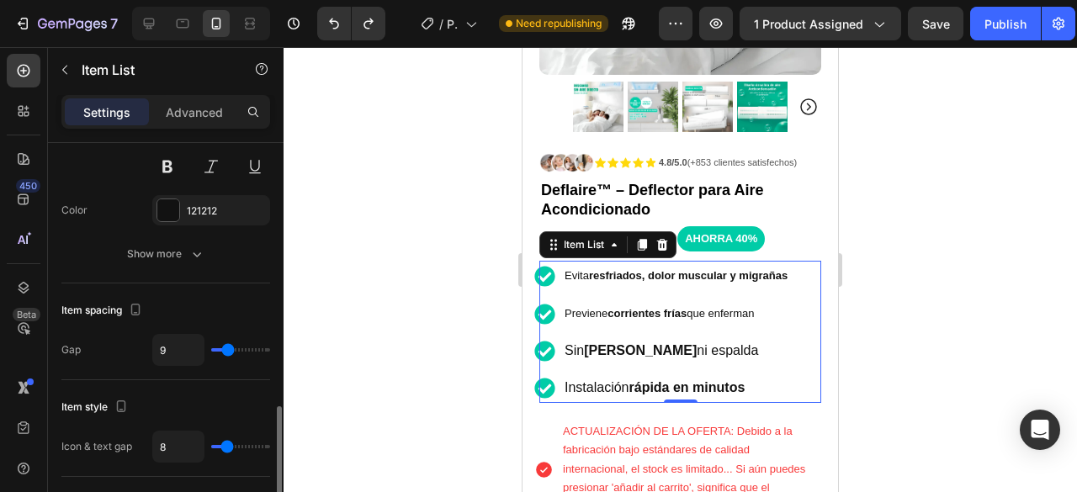
scroll to position [757, 0]
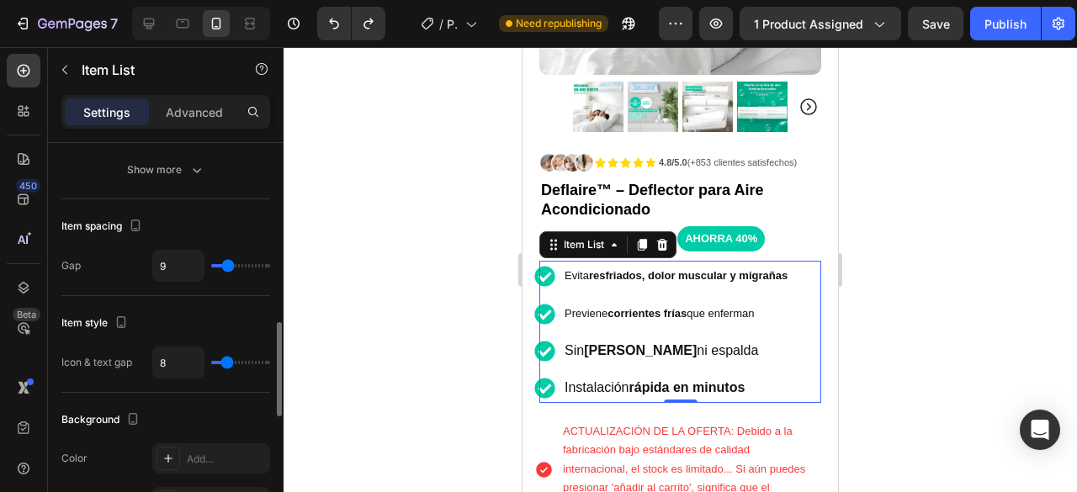
type input "8"
type input "6"
type input "5"
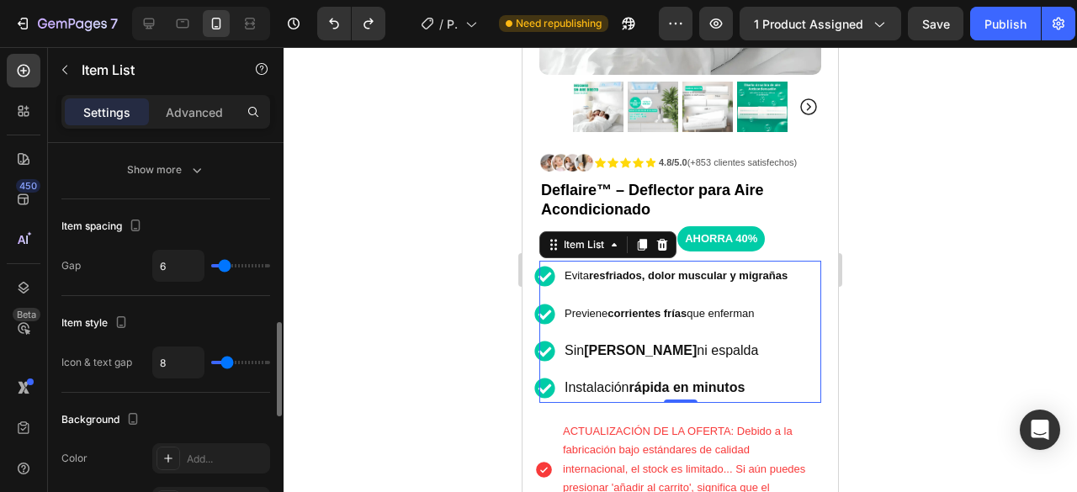
type input "5"
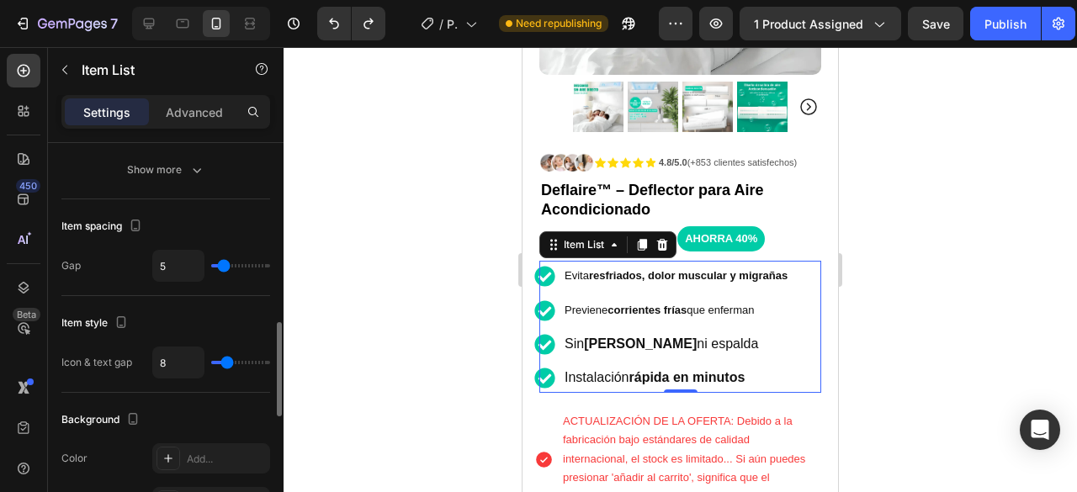
type input "4"
type input "0"
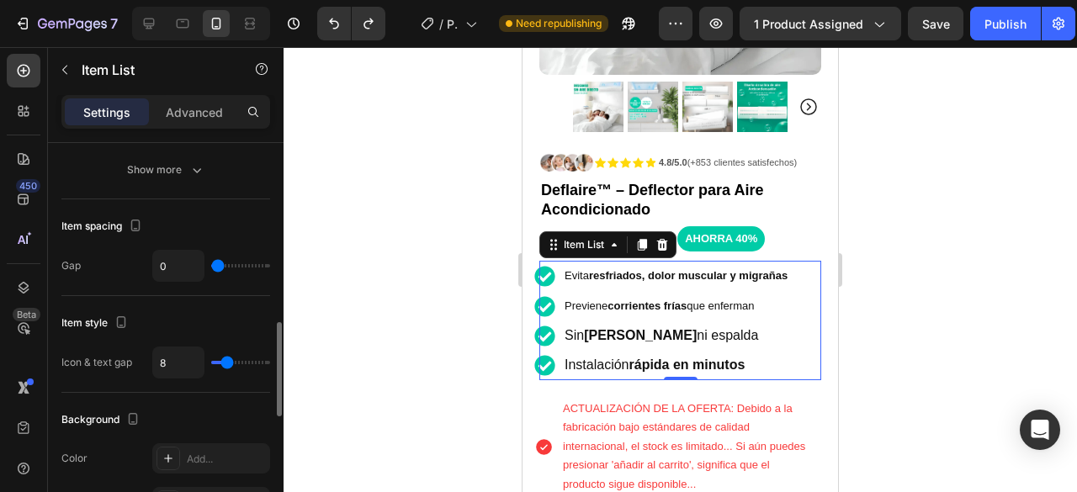
type input "1"
type input "4"
type input "5"
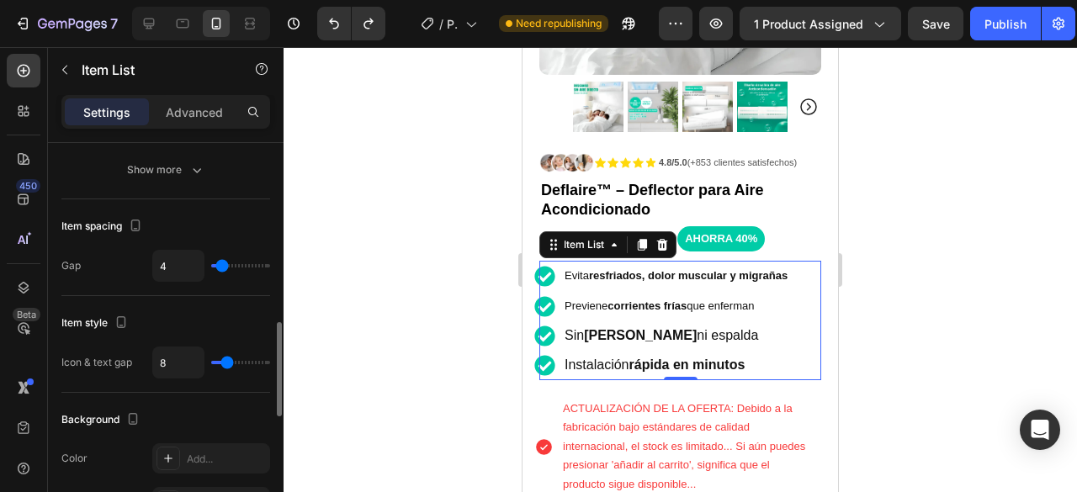
type input "5"
type input "6"
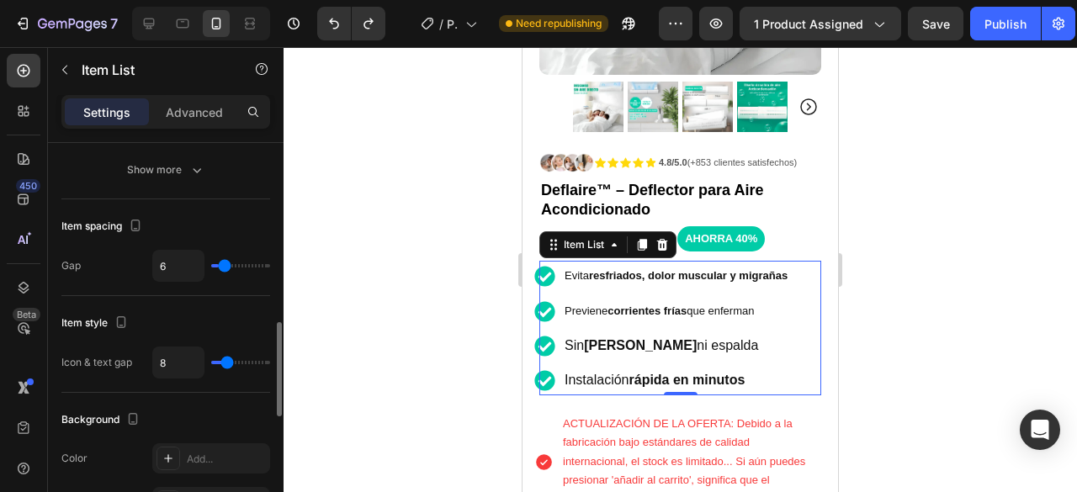
type input "8"
type input "9"
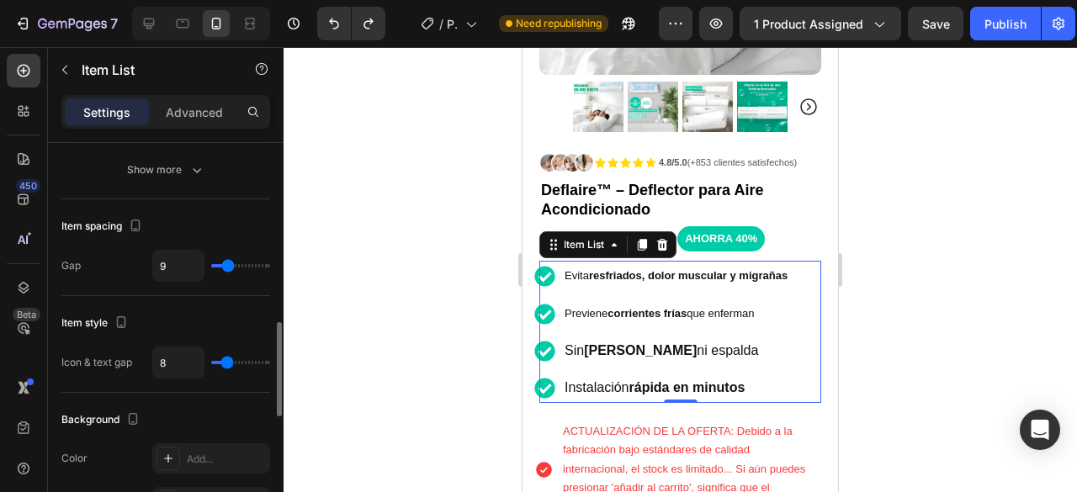
type input "5"
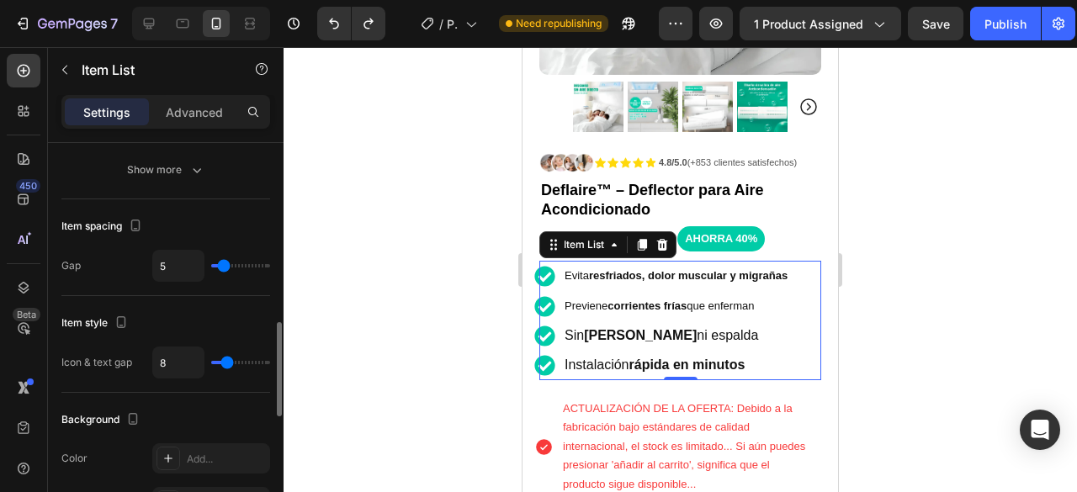
type input "0"
drag, startPoint x: 228, startPoint y: 263, endPoint x: 198, endPoint y: 258, distance: 30.6
type input "0"
click at [211, 264] on input "range" at bounding box center [240, 265] width 59 height 3
type input "14"
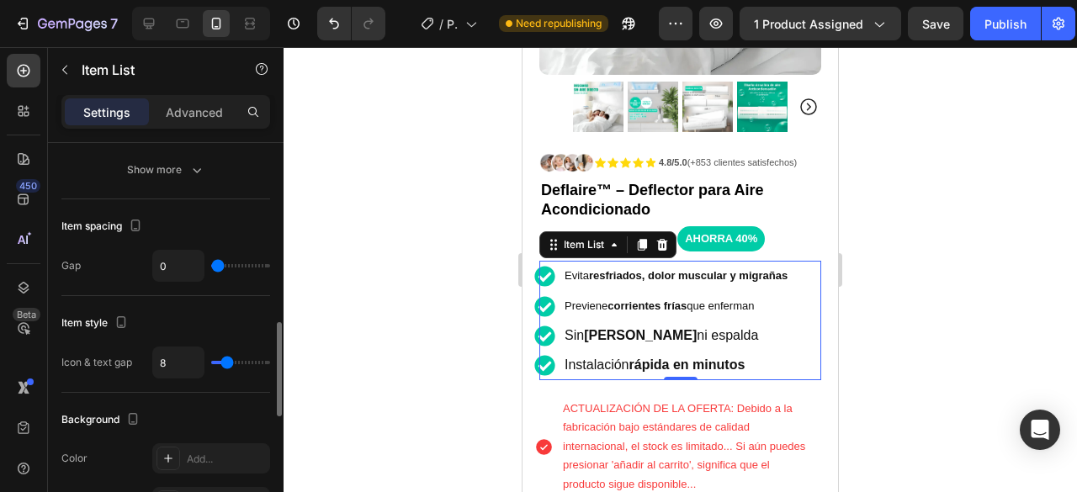
type input "14"
type input "20"
type input "21"
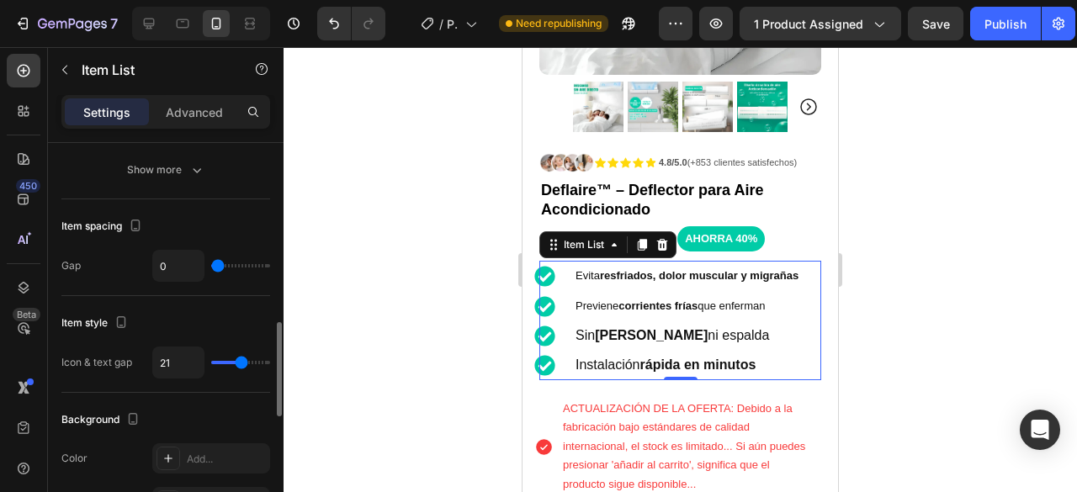
type input "22"
type input "17"
type input "11"
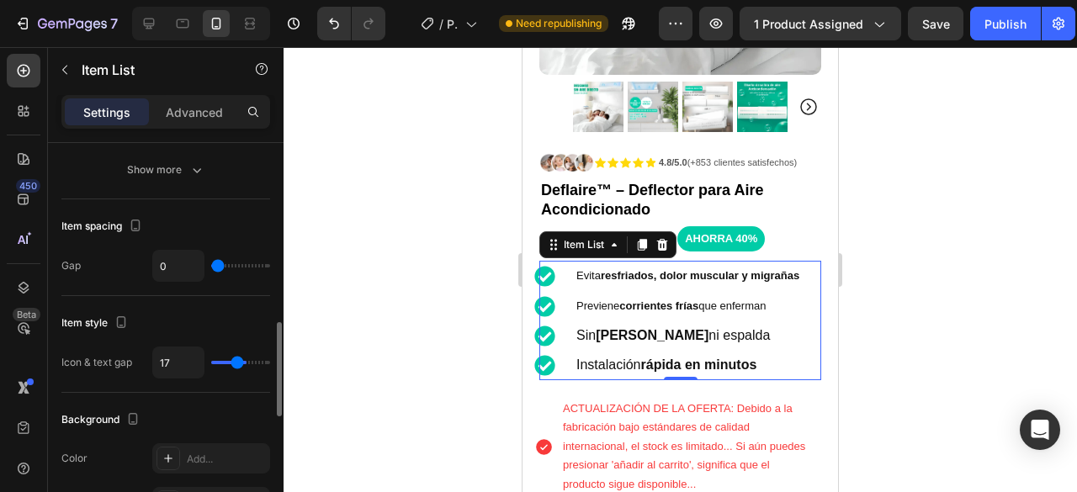
type input "11"
type input "10"
type input "9"
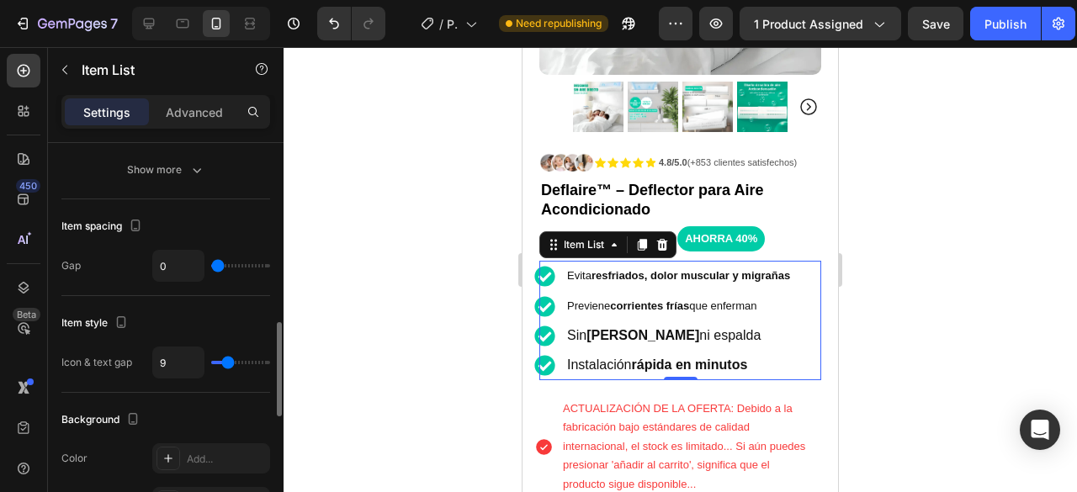
type input "8"
type input "7"
type input "6"
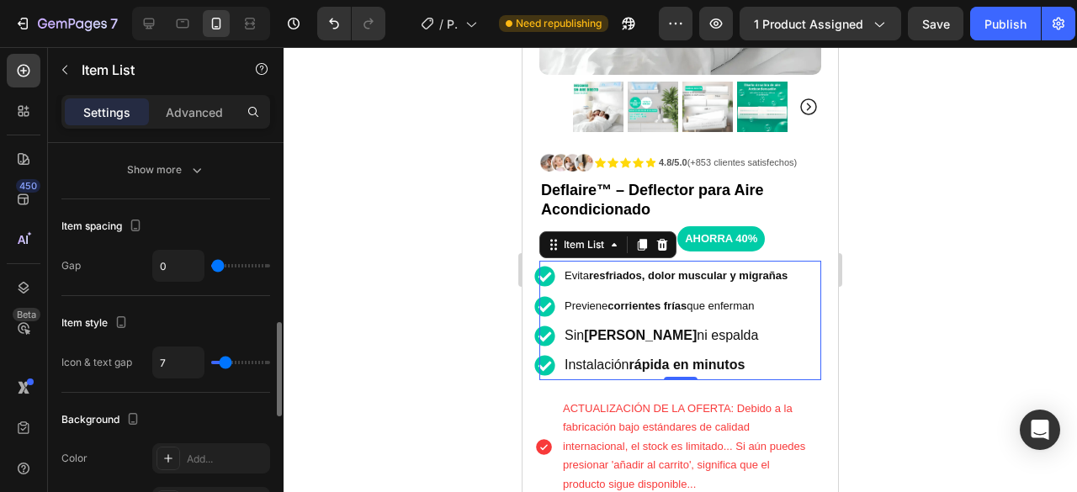
type input "6"
type input "3"
type input "1"
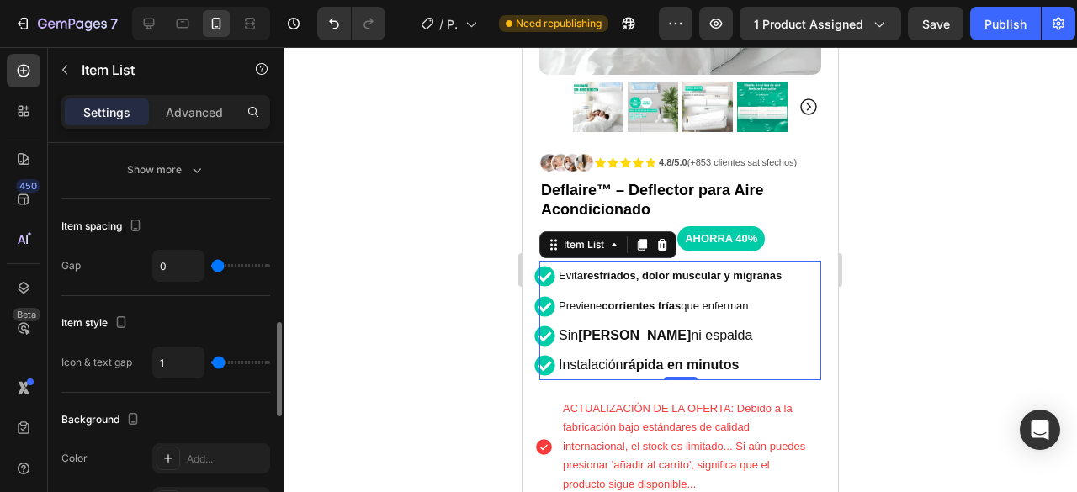
type input "0"
drag, startPoint x: 231, startPoint y: 361, endPoint x: 214, endPoint y: 354, distance: 18.1
type input "0"
click at [214, 361] on input "range" at bounding box center [240, 362] width 59 height 3
click at [786, 266] on div "Evita resfriados, dolor muscular y migrañas Previene corrientes frías que enfer…" at bounding box center [675, 320] width 282 height 119
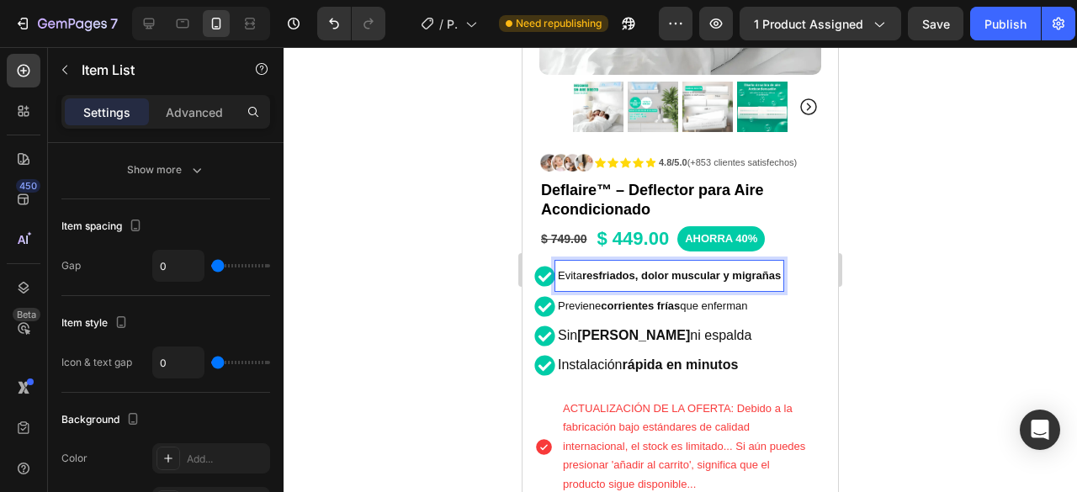
click at [781, 269] on strong "resfriados, dolor muscular y migrañas" at bounding box center [681, 275] width 199 height 13
drag, startPoint x: 782, startPoint y: 265, endPoint x: 554, endPoint y: 265, distance: 228.0
click at [554, 265] on div "Evita resfriados, dolor muscular y migrañas" at bounding box center [658, 276] width 249 height 30
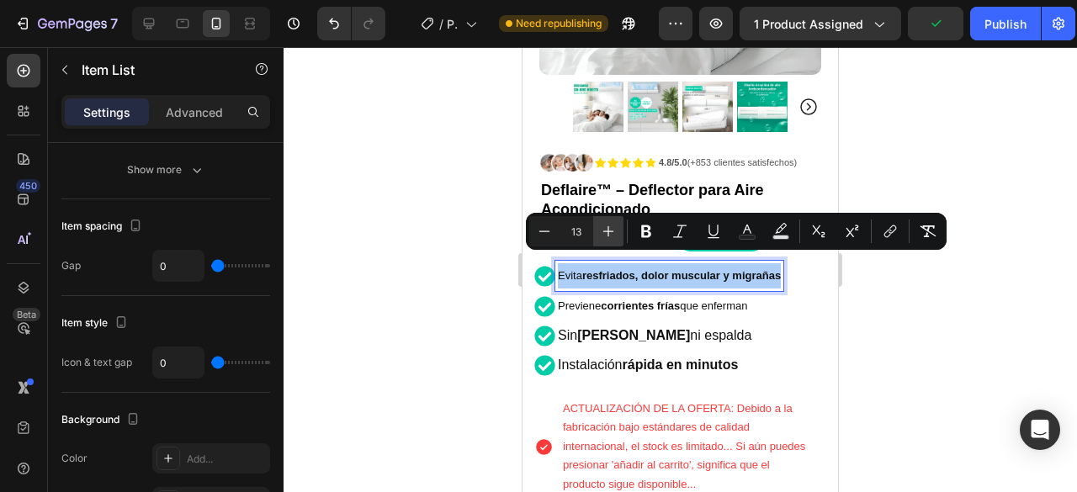
click at [608, 227] on icon "Editor contextual toolbar" at bounding box center [608, 231] width 17 height 17
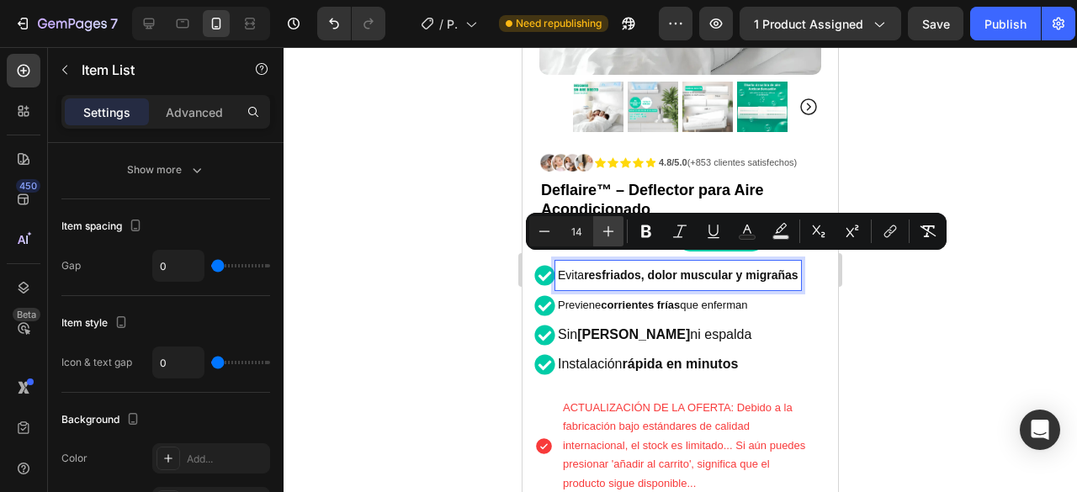
click at [608, 227] on icon "Editor contextual toolbar" at bounding box center [608, 231] width 17 height 17
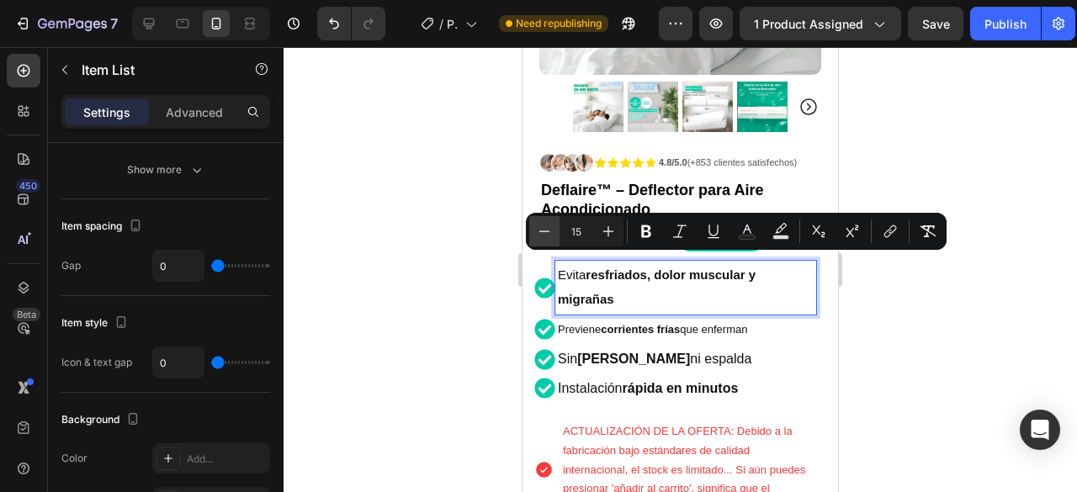
click at [551, 231] on icon "Editor contextual toolbar" at bounding box center [544, 231] width 17 height 17
type input "14"
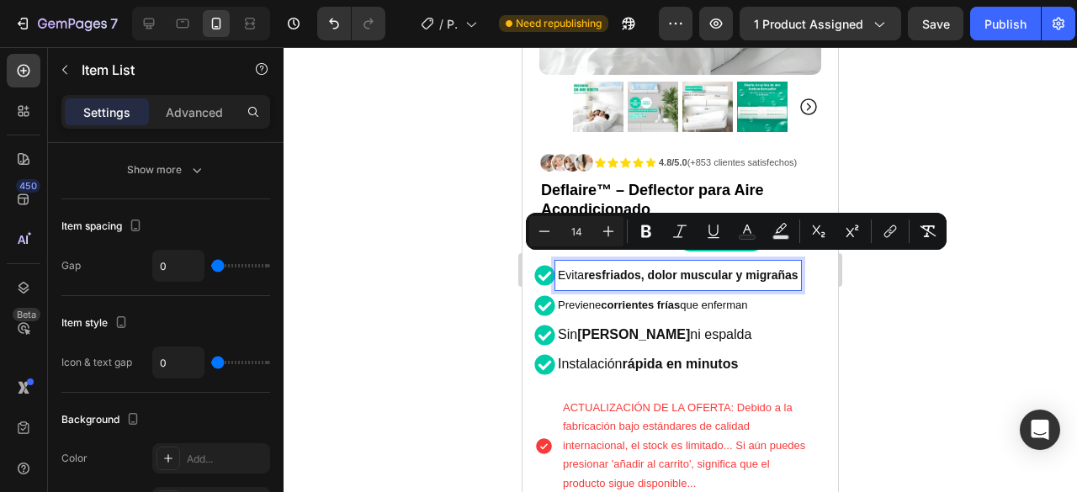
click at [905, 268] on div at bounding box center [681, 269] width 794 height 445
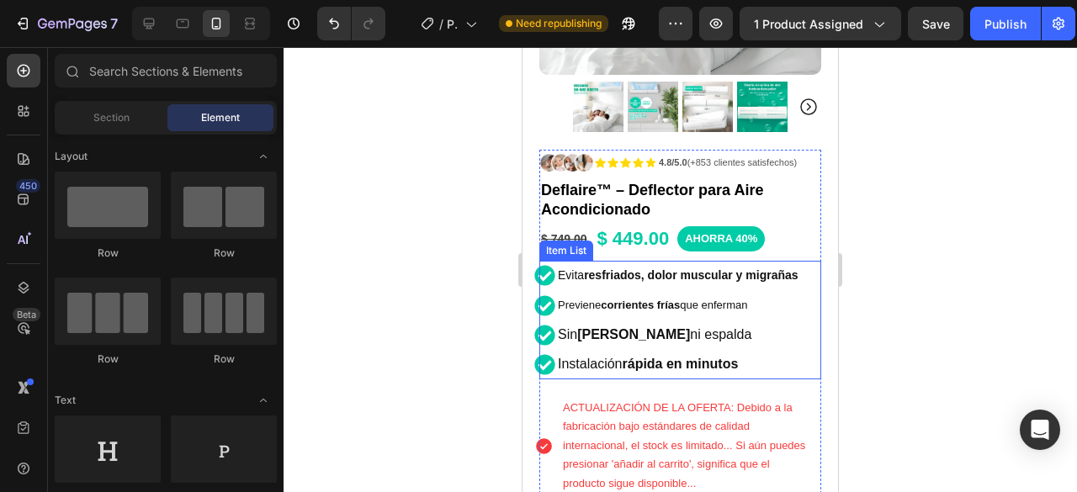
click at [767, 293] on p "Previene corrientes frías que enferman" at bounding box center [678, 305] width 241 height 25
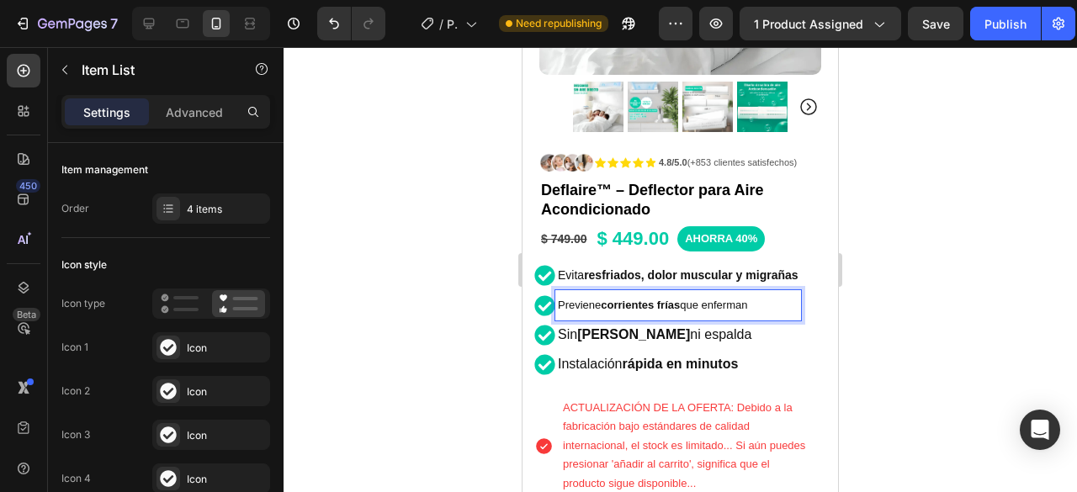
click at [769, 293] on p "Previene corrientes frías que enferman" at bounding box center [678, 305] width 241 height 25
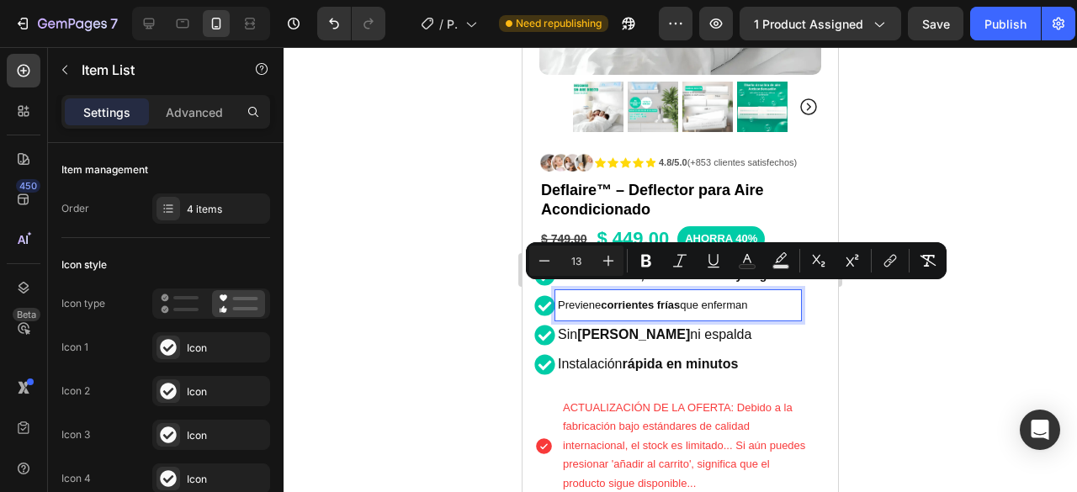
drag, startPoint x: 769, startPoint y: 290, endPoint x: 553, endPoint y: 286, distance: 216.3
click at [553, 290] on div "Previene corrientes frías que enferman" at bounding box center [667, 305] width 267 height 30
click at [624, 255] on div "Minus 13 Plus Bold Italic Underline Text Color Text Background Color Subscript …" at bounding box center [736, 261] width 414 height 30
click at [621, 256] on button "Plus" at bounding box center [608, 261] width 30 height 30
type input "14"
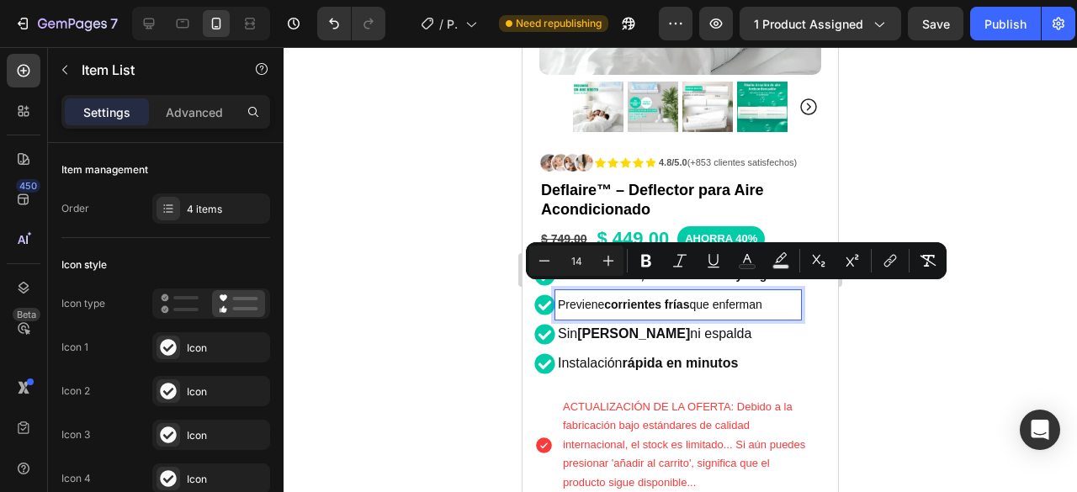
click at [758, 322] on p "Sin dolores de cuello ni espalda" at bounding box center [678, 334] width 241 height 24
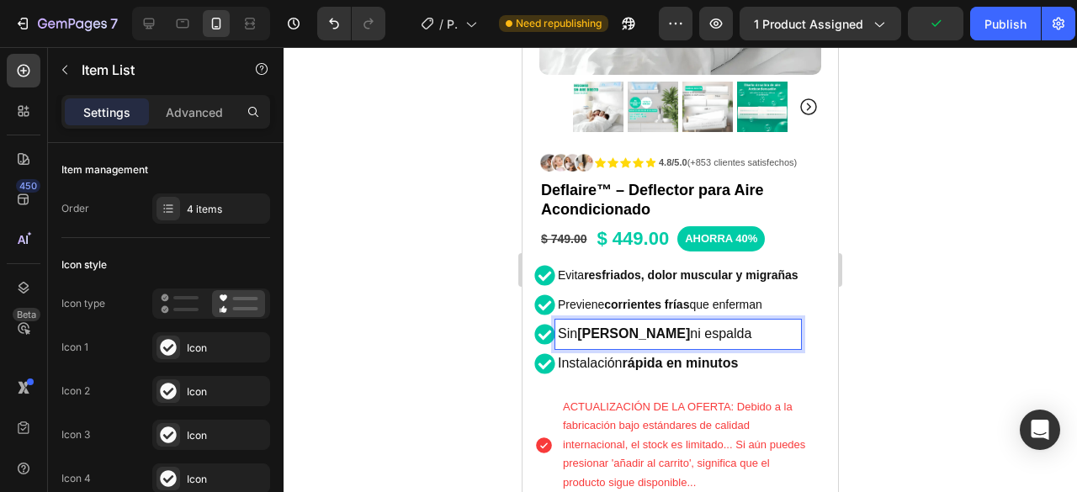
drag, startPoint x: 765, startPoint y: 321, endPoint x: 555, endPoint y: 319, distance: 209.5
click at [555, 321] on div "Sin dolores de cuello ni espalda" at bounding box center [678, 334] width 246 height 29
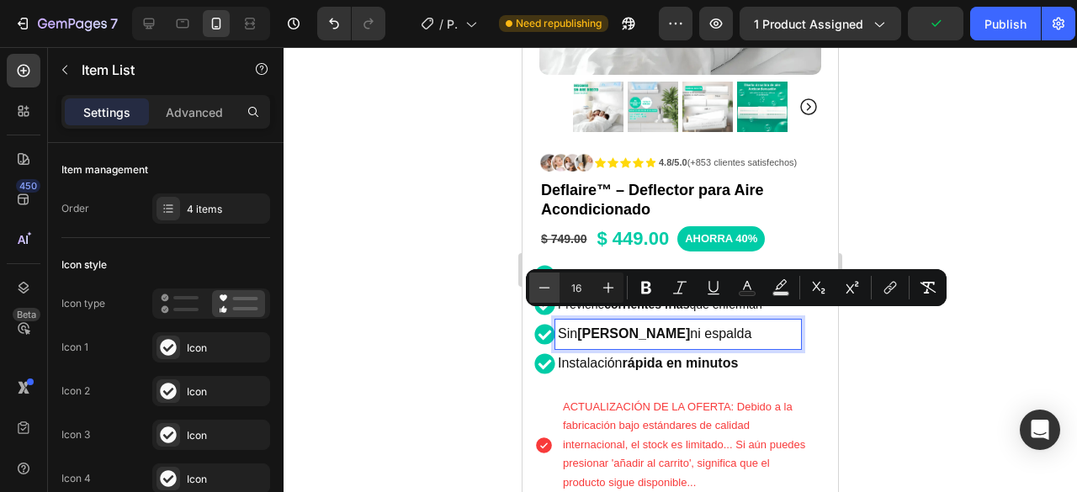
click at [546, 289] on icon "Editor contextual toolbar" at bounding box center [544, 287] width 17 height 17
type input "14"
click at [901, 346] on div at bounding box center [681, 269] width 794 height 445
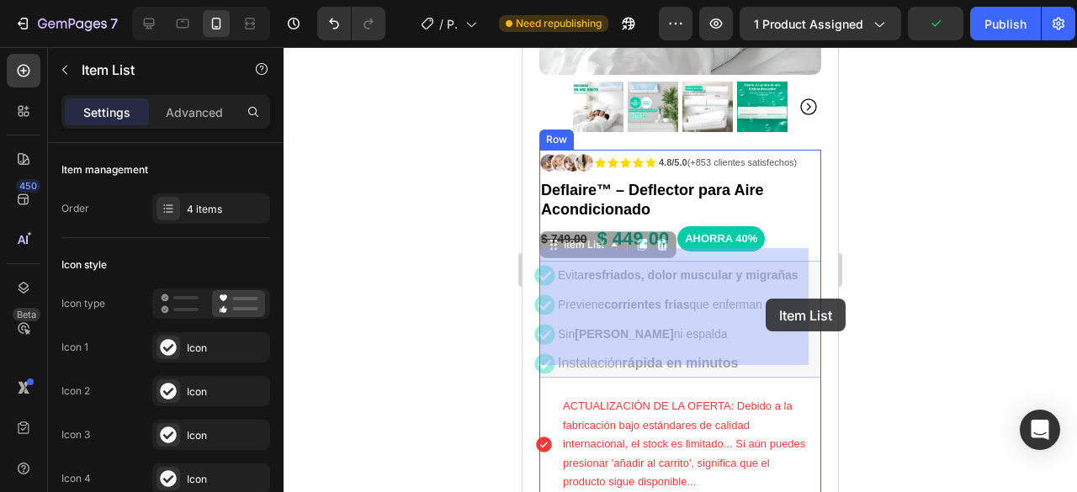
drag, startPoint x: 719, startPoint y: 292, endPoint x: 764, endPoint y: 299, distance: 45.1
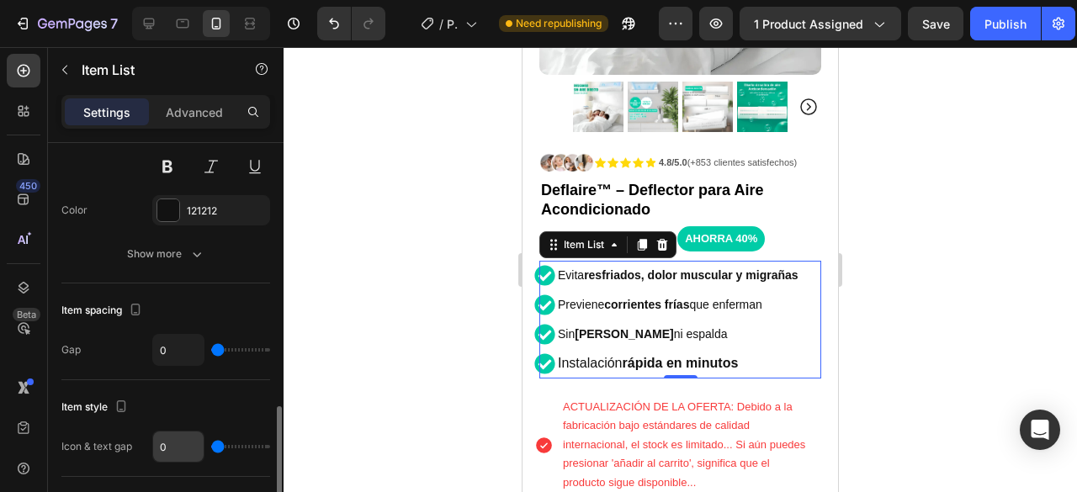
scroll to position [841, 0]
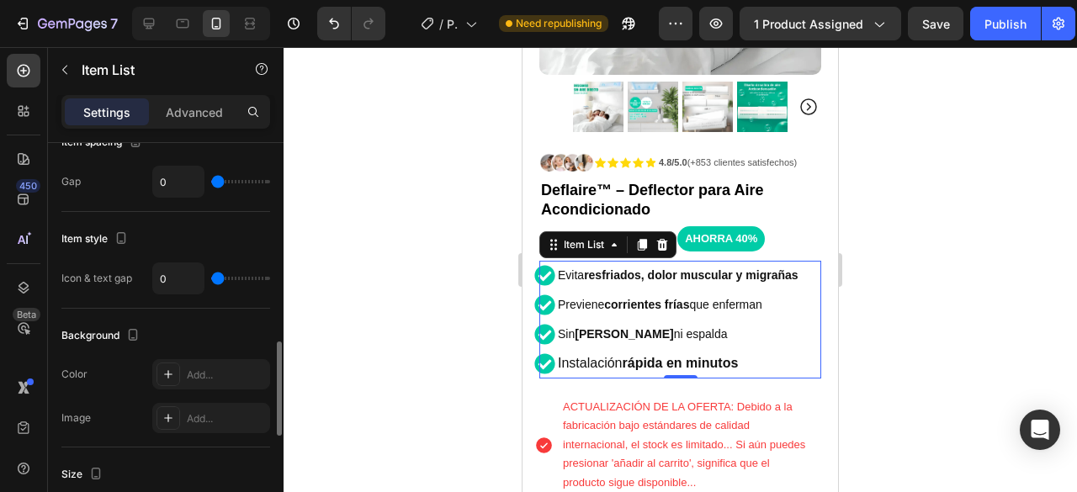
type input "1"
type input "2"
type input "3"
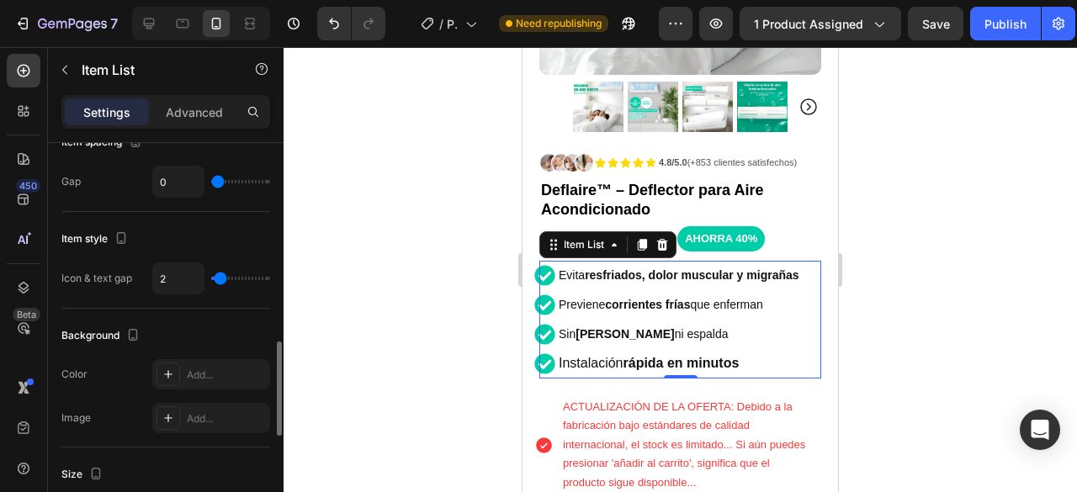
type input "3"
type input "4"
type input "5"
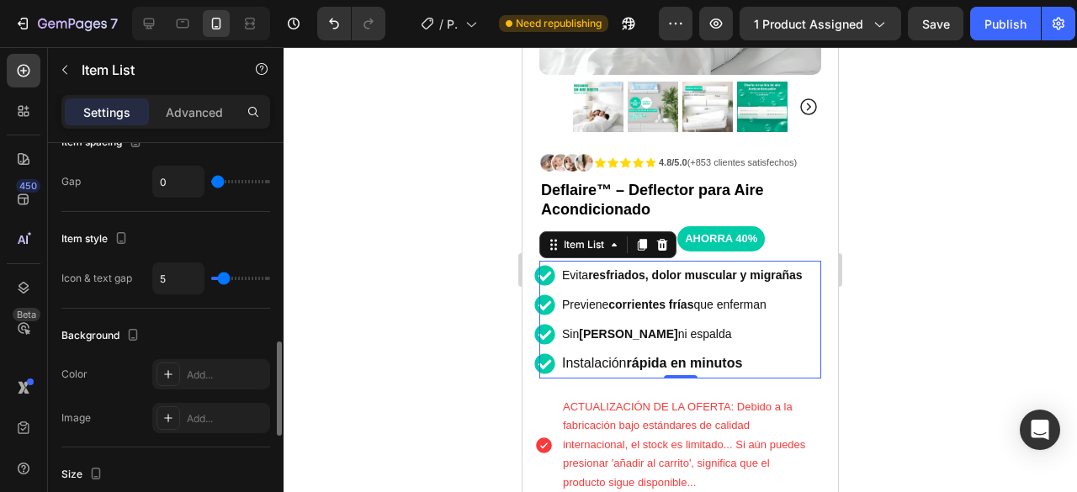
type input "6"
type input "5"
type input "3"
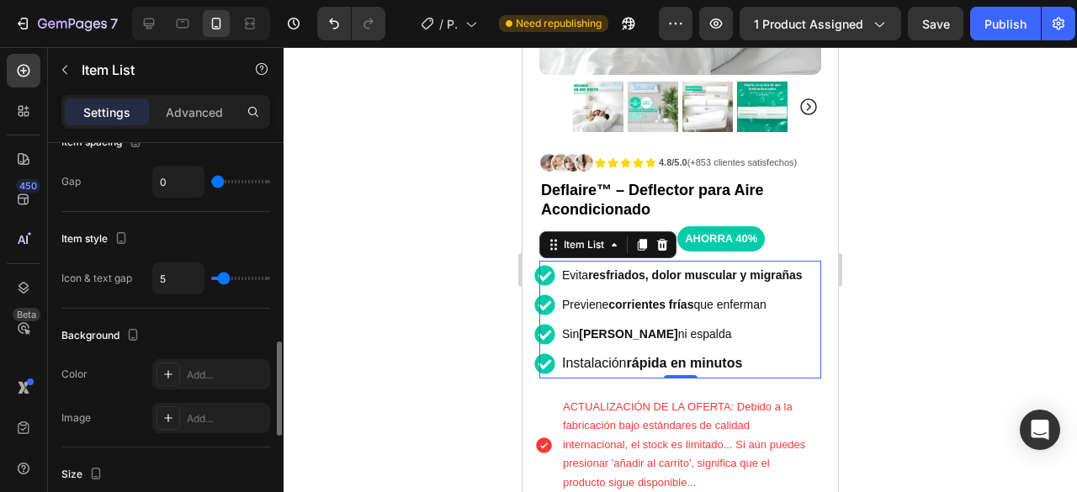
type input "3"
type input "0"
type input "1"
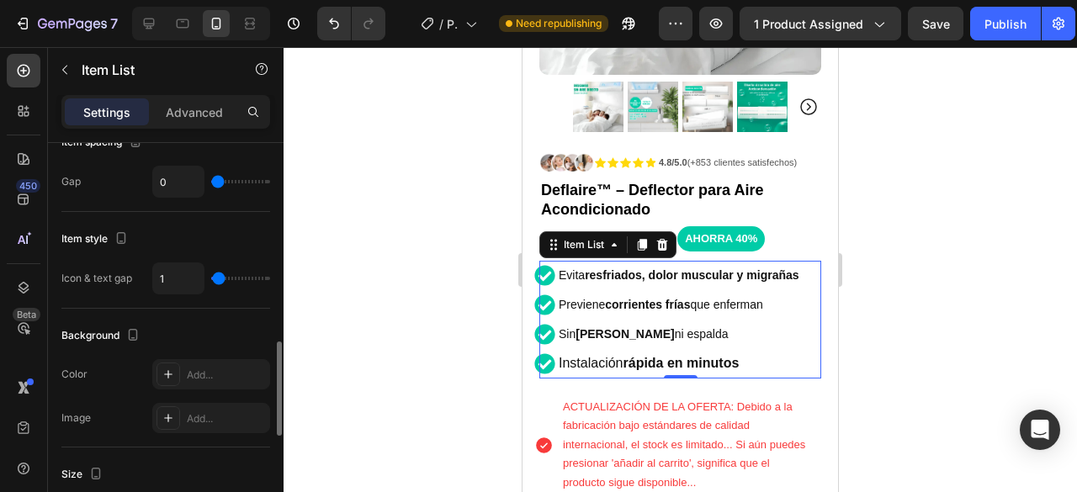
type input "2"
type input "3"
type input "4"
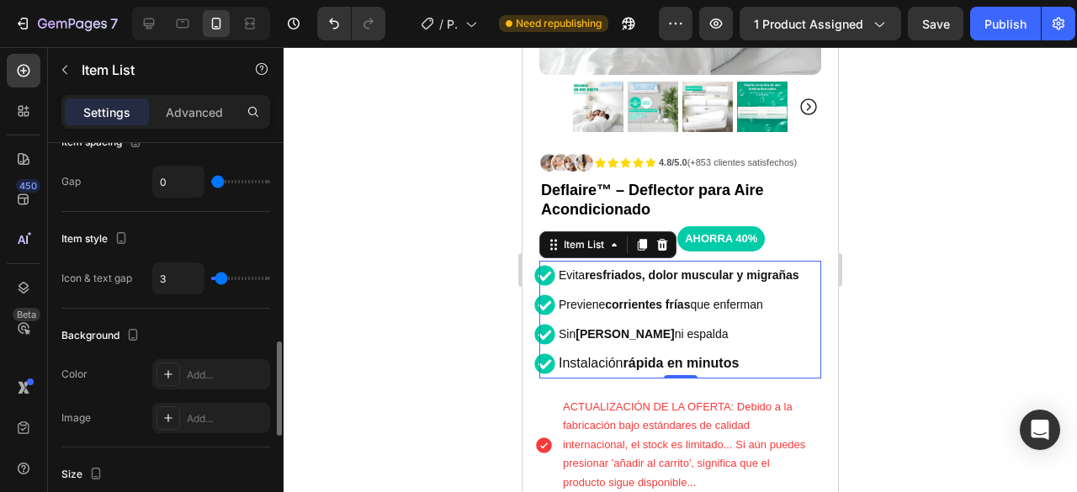
type input "4"
type input "5"
type input "6"
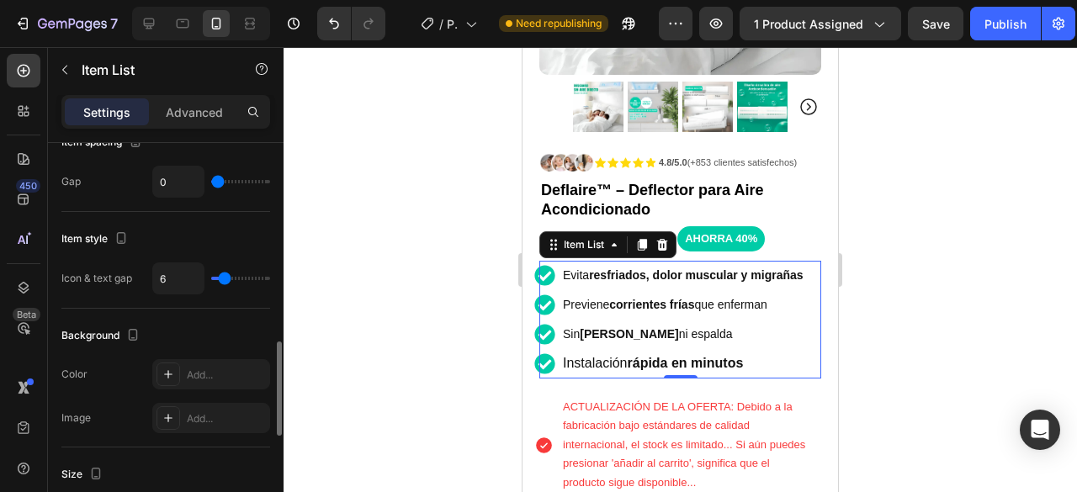
type input "7"
type input "16"
type input "37"
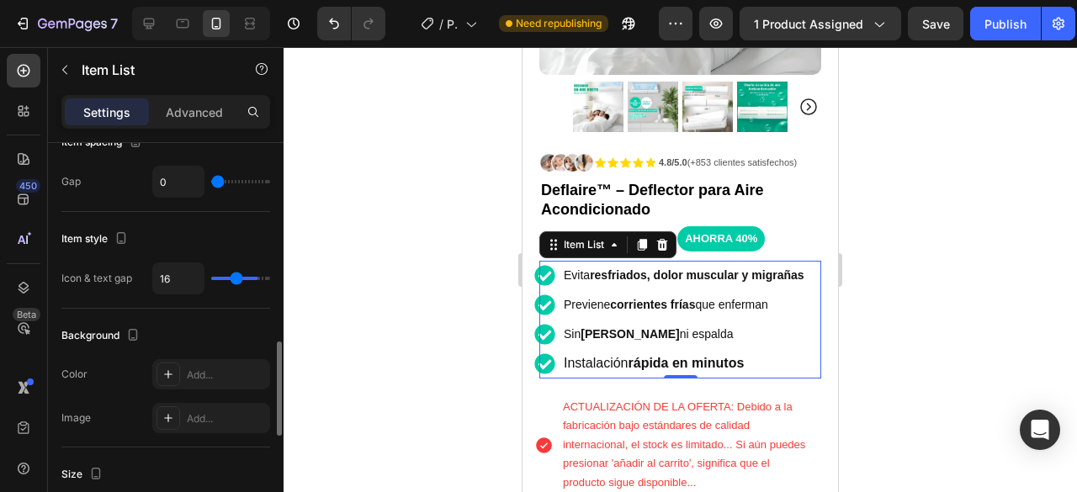
type input "37"
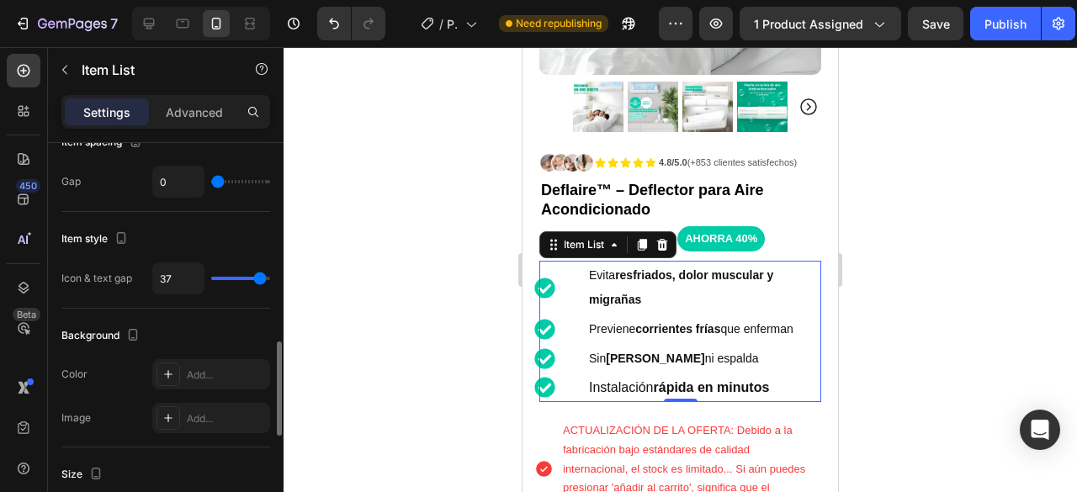
type input "40"
type input "39"
type input "38"
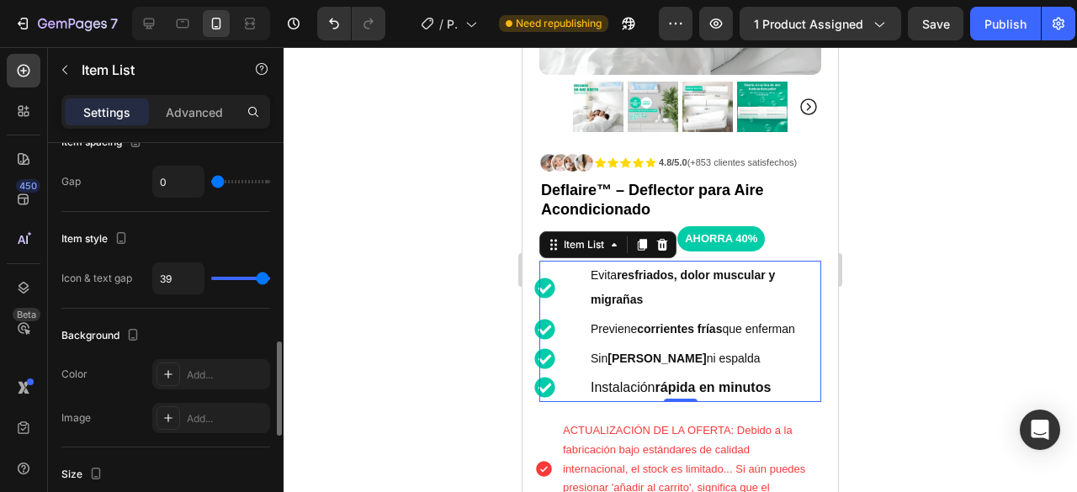
type input "38"
type input "33"
type input "30"
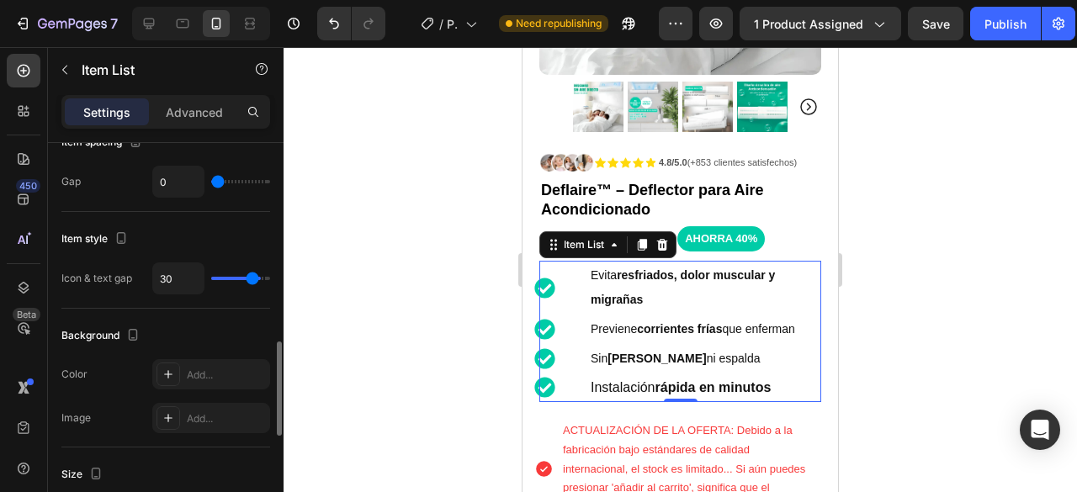
type input "29"
type input "25"
type input "24"
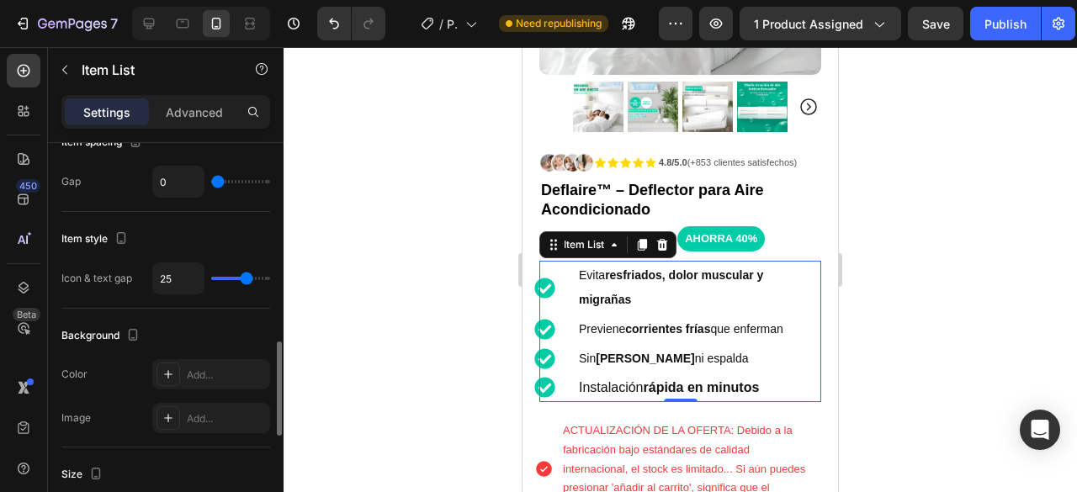
type input "24"
type input "21"
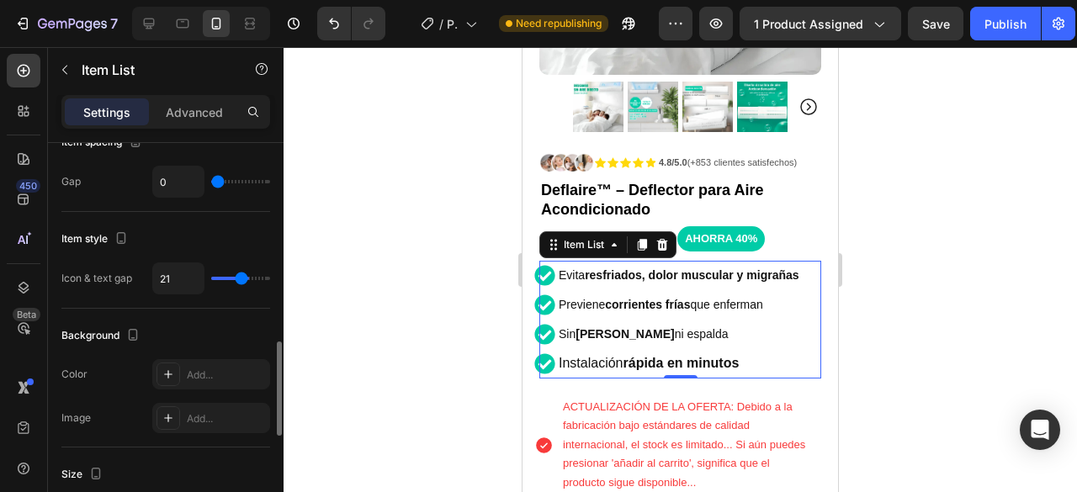
type input "0"
drag, startPoint x: 217, startPoint y: 274, endPoint x: 195, endPoint y: 273, distance: 21.9
click at [211, 277] on input "range" at bounding box center [240, 278] width 59 height 3
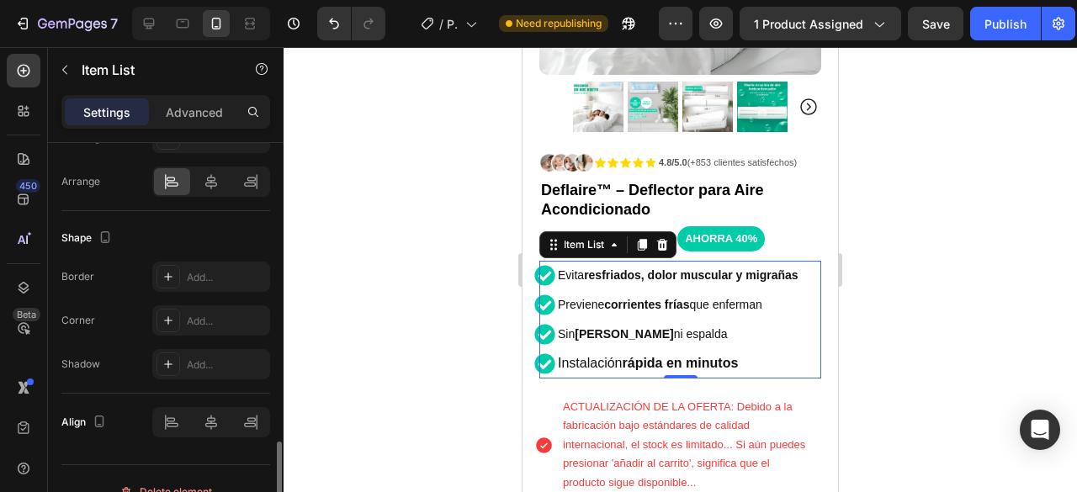
scroll to position [1282, 0]
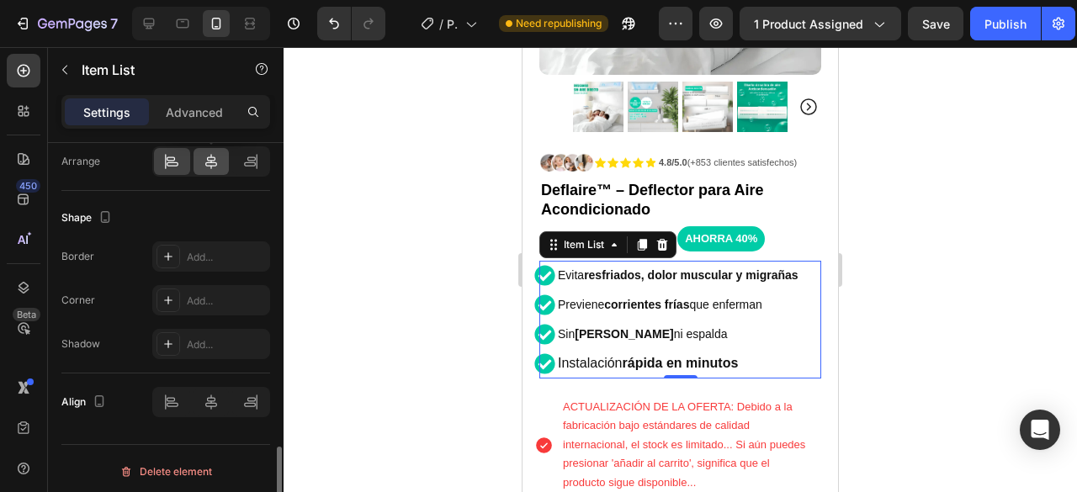
click at [213, 158] on icon at bounding box center [211, 161] width 17 height 17
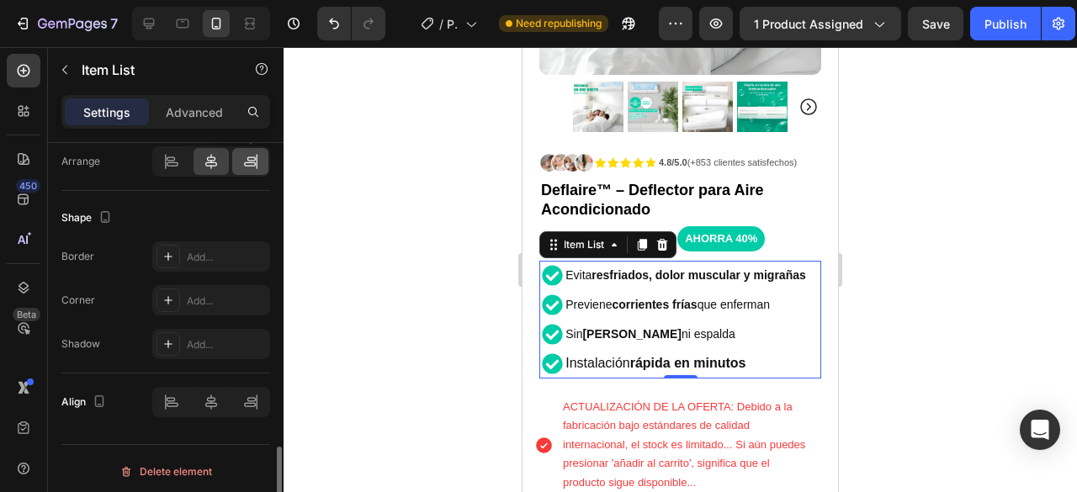
click at [256, 154] on icon at bounding box center [256, 161] width 1 height 15
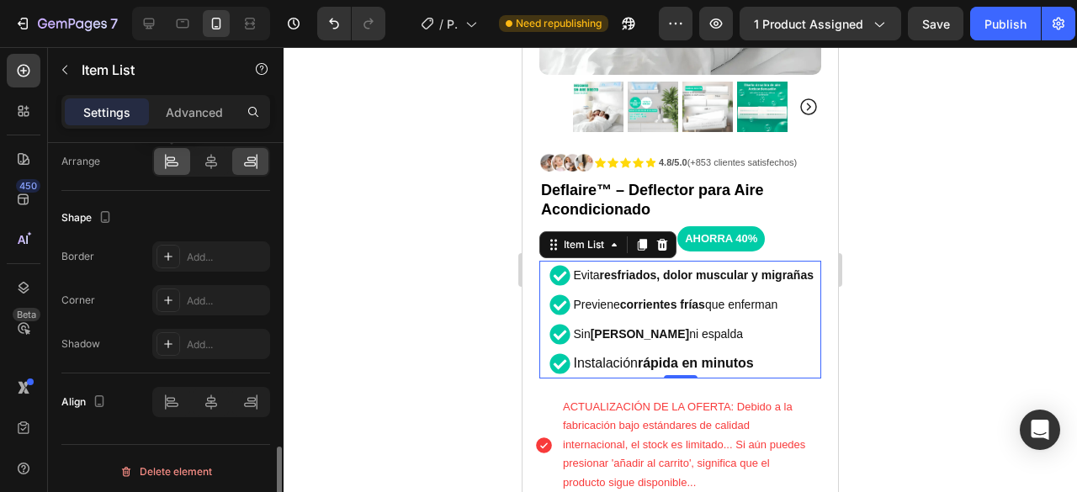
click at [169, 157] on icon at bounding box center [171, 159] width 8 height 4
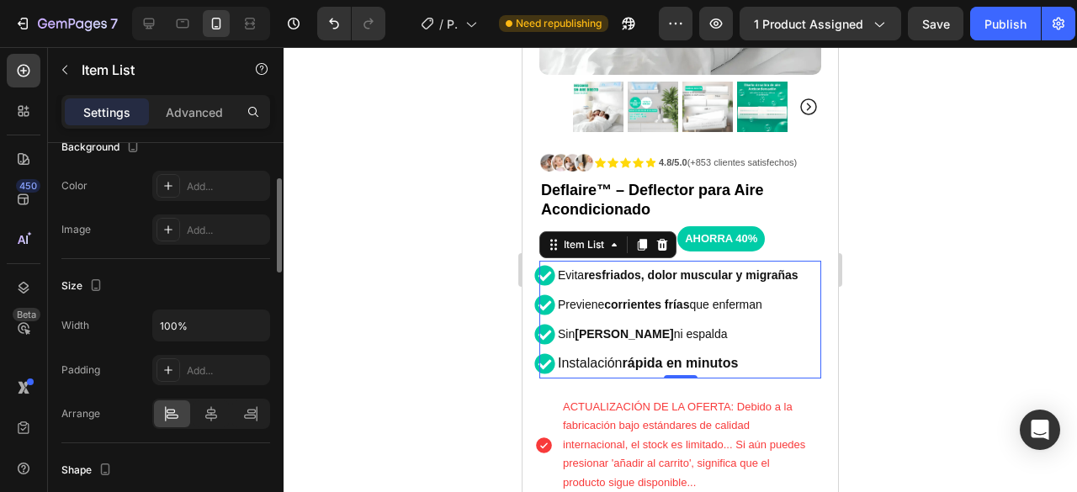
scroll to position [862, 0]
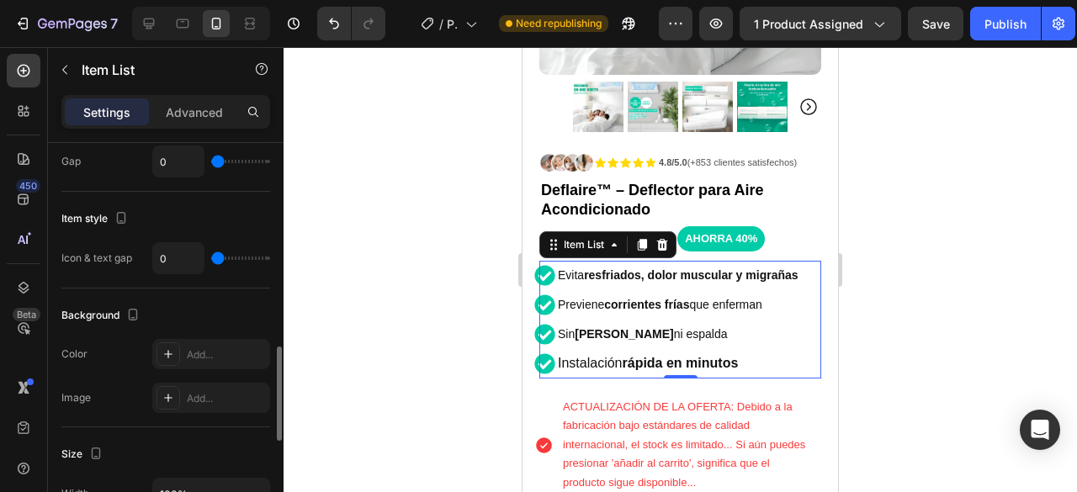
type input "4"
type input "8"
type input "9"
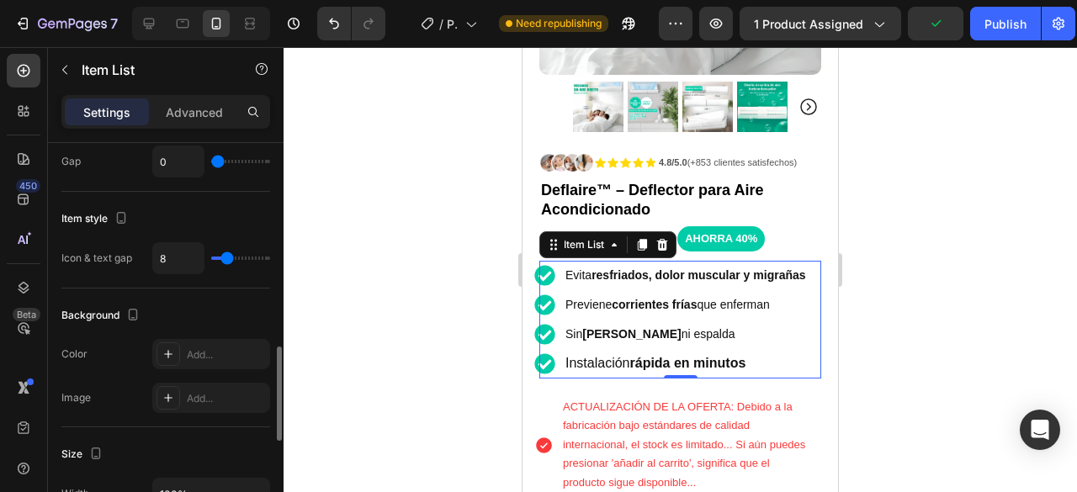
type input "9"
type input "10"
type input "11"
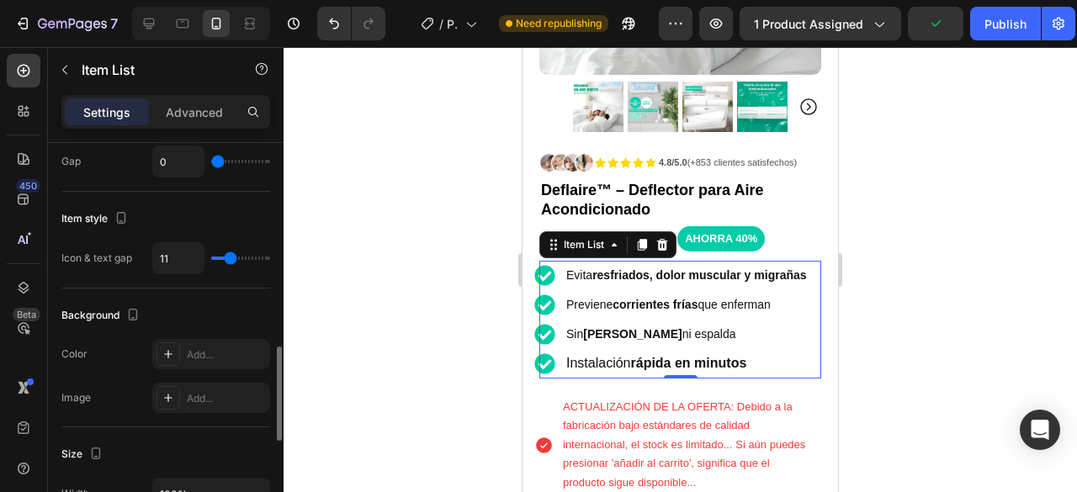
type input "12"
type input "14"
type input "17"
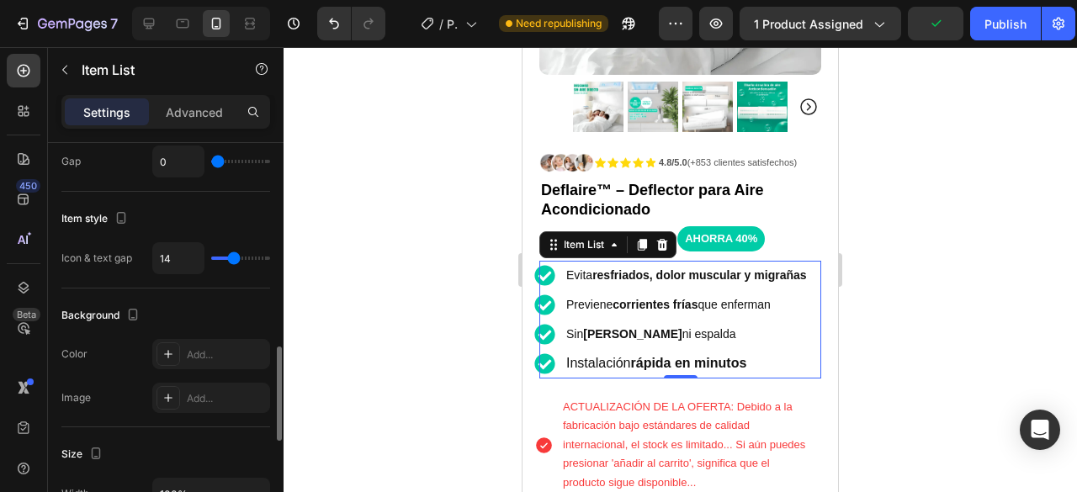
type input "17"
type input "18"
type input "19"
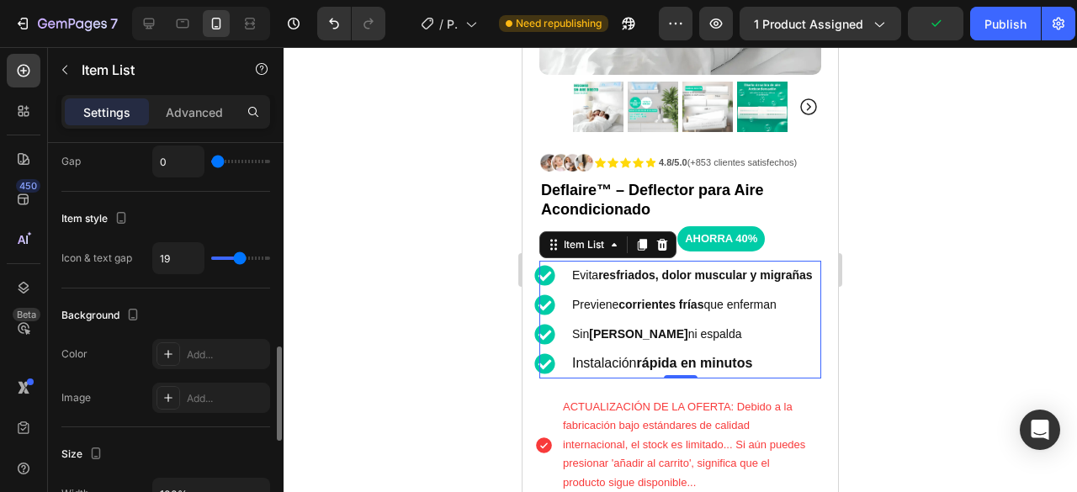
type input "20"
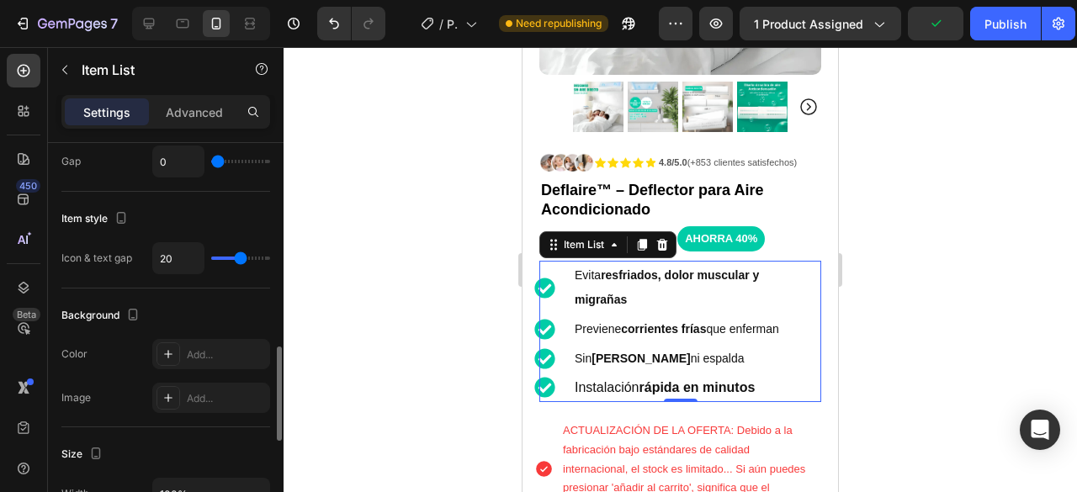
type input "22"
type input "40"
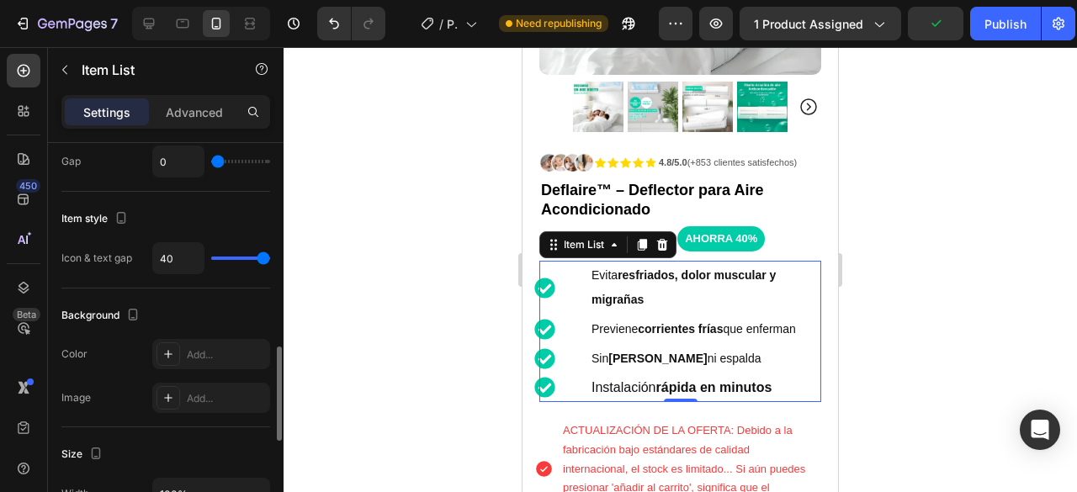
type input "0"
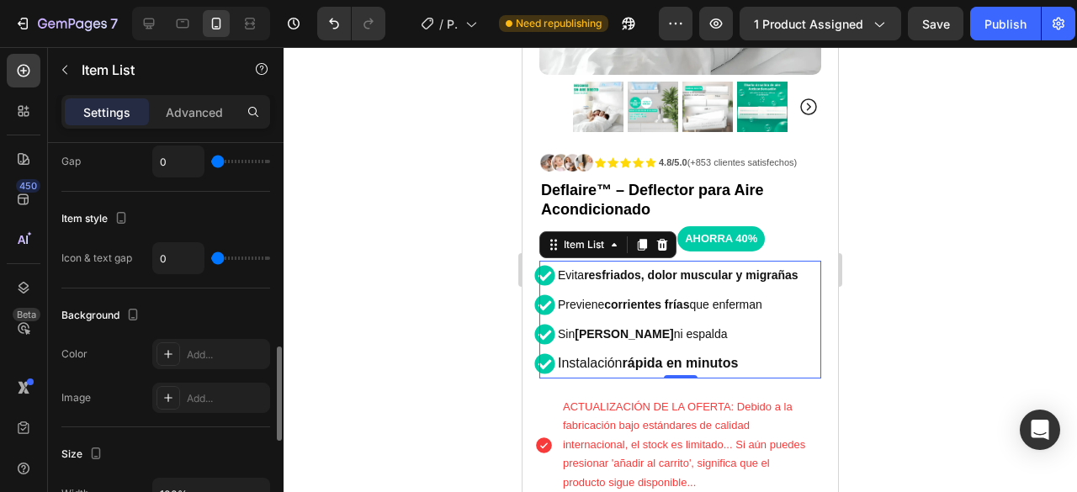
drag, startPoint x: 222, startPoint y: 253, endPoint x: 135, endPoint y: 241, distance: 88.4
click at [211, 257] on input "range" at bounding box center [240, 258] width 59 height 3
click at [181, 259] on input "0" at bounding box center [178, 258] width 50 height 30
type input "1"
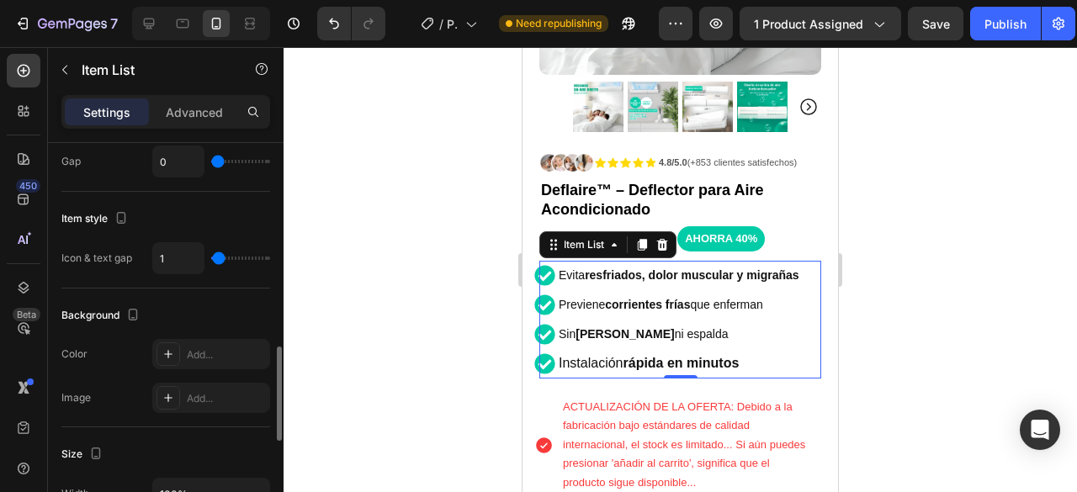
type input "0"
drag, startPoint x: 217, startPoint y: 258, endPoint x: 204, endPoint y: 259, distance: 12.7
type input "0"
click at [211, 258] on input "range" at bounding box center [240, 258] width 59 height 3
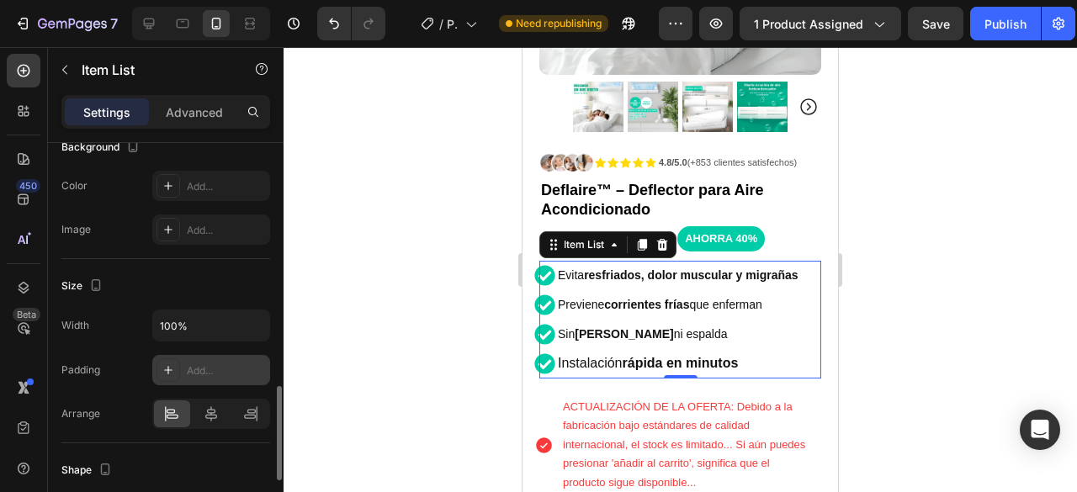
scroll to position [1114, 0]
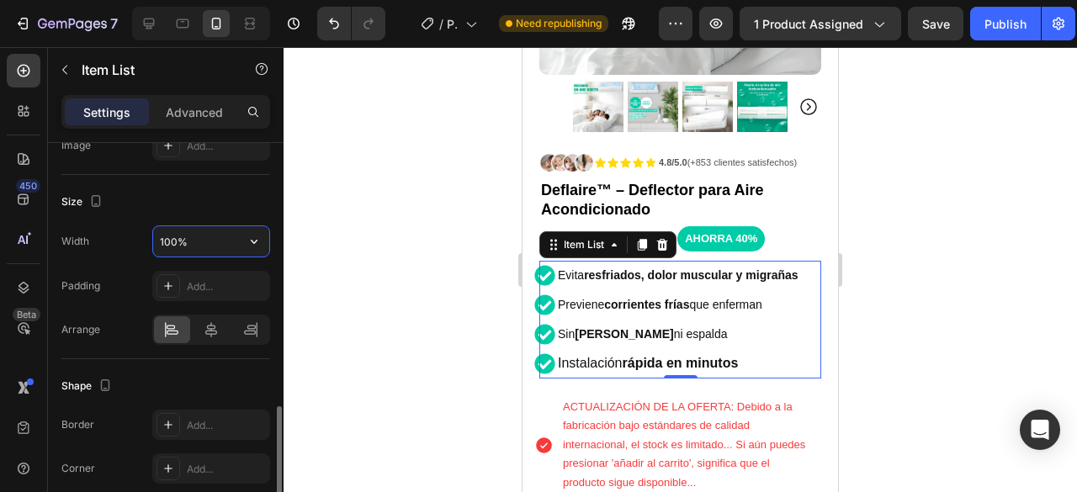
click at [234, 245] on input "100%" at bounding box center [211, 241] width 116 height 30
click at [264, 236] on button "button" at bounding box center [254, 241] width 30 height 30
click at [173, 236] on input "100%" at bounding box center [211, 241] width 116 height 30
click at [213, 242] on input "100%" at bounding box center [211, 241] width 116 height 30
click at [207, 204] on div "Size" at bounding box center [165, 201] width 209 height 27
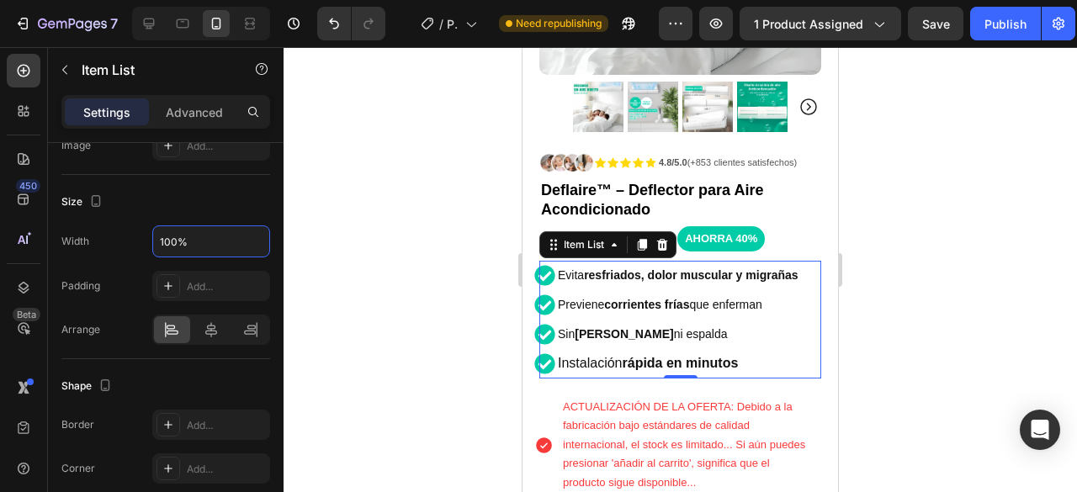
click at [328, 226] on div at bounding box center [681, 269] width 794 height 445
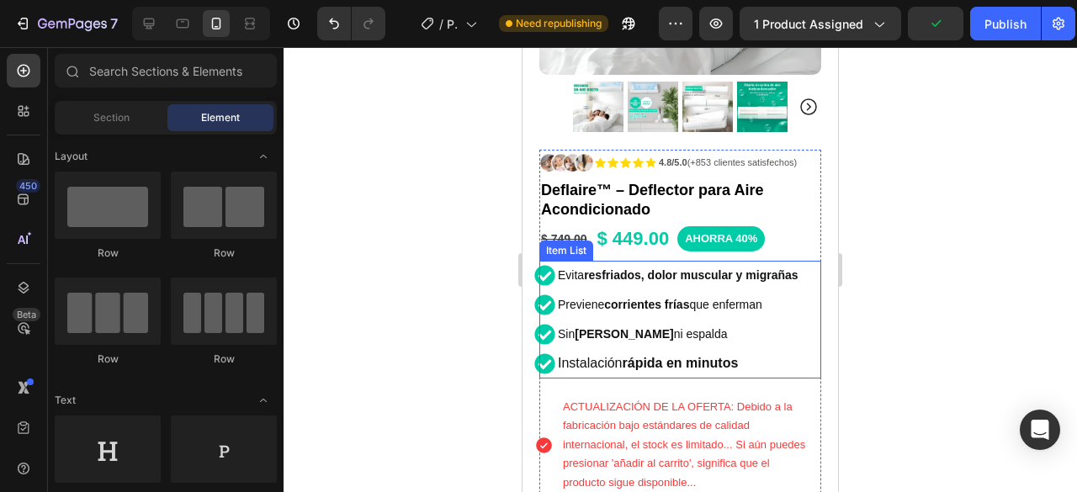
click at [796, 261] on div "Evita resfriados, dolor muscular y migrañas" at bounding box center [678, 275] width 246 height 29
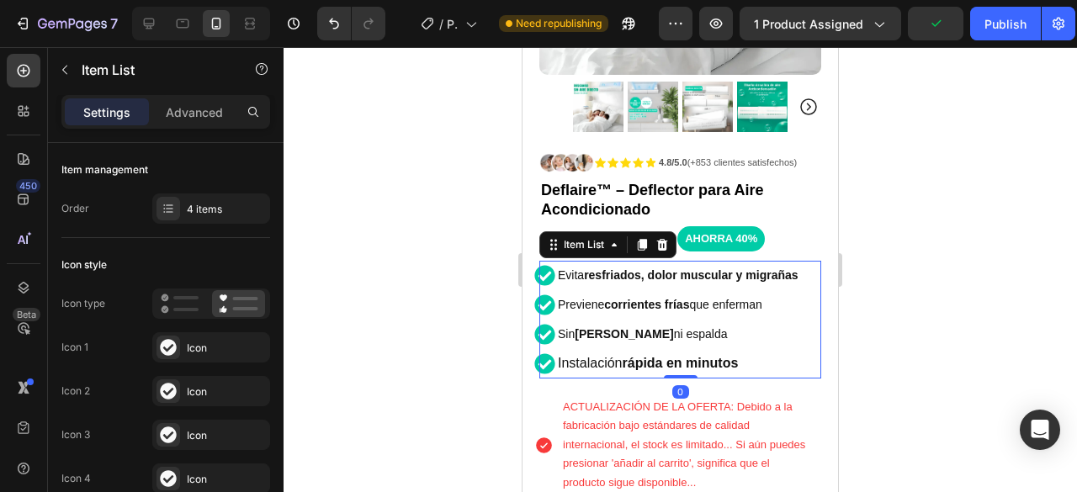
click at [801, 295] on div "Previene corrientes frías que enferman" at bounding box center [678, 304] width 246 height 29
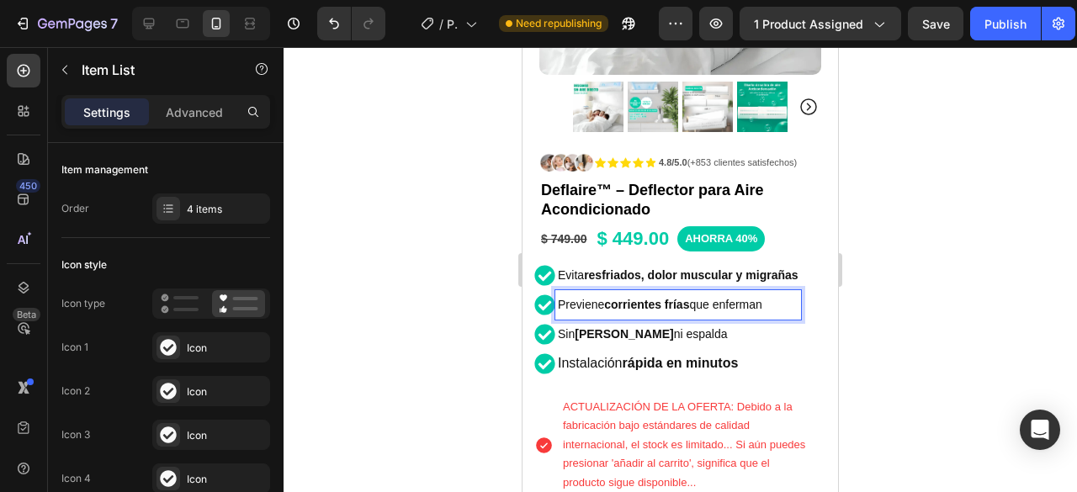
click at [961, 263] on div at bounding box center [681, 269] width 794 height 445
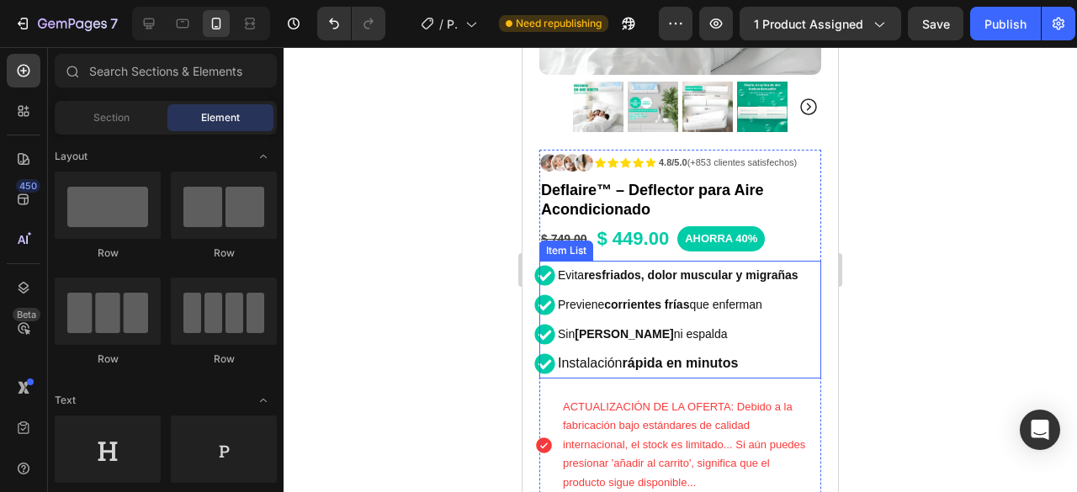
click at [549, 265] on icon at bounding box center [544, 275] width 21 height 21
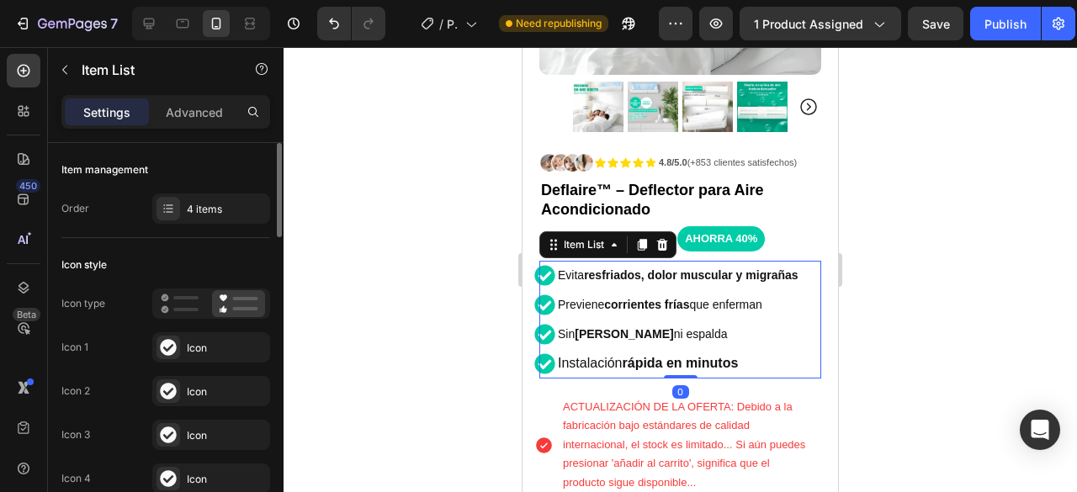
scroll to position [168, 0]
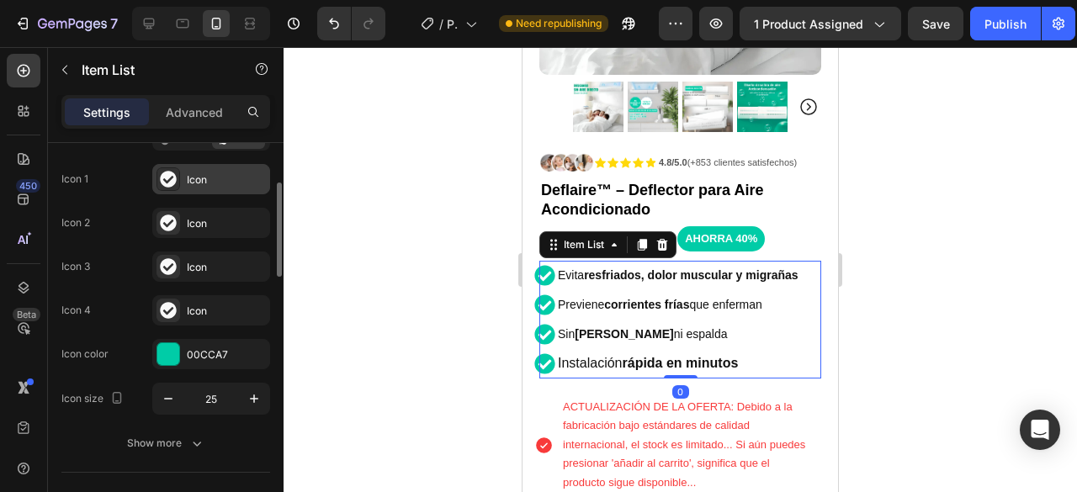
click at [194, 178] on div "Icon" at bounding box center [226, 180] width 79 height 15
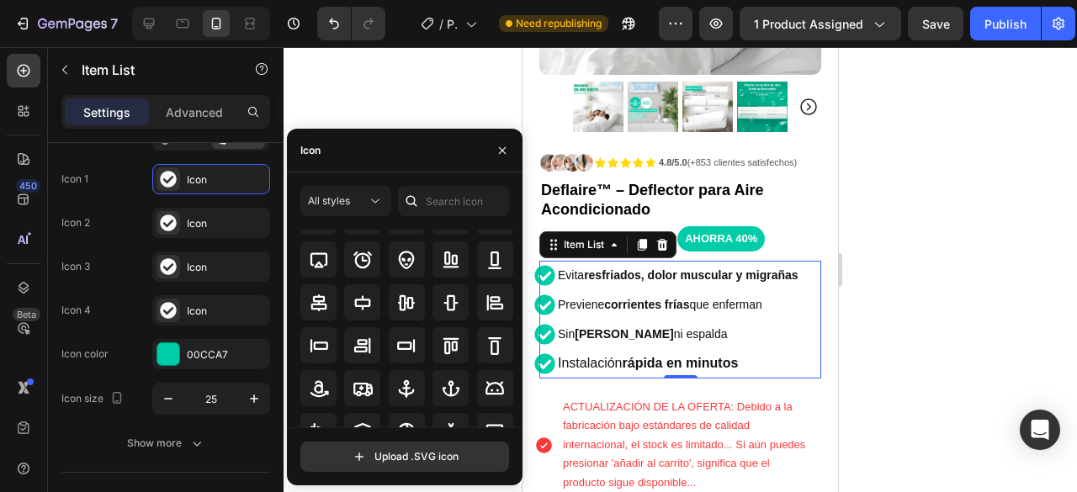
scroll to position [0, 0]
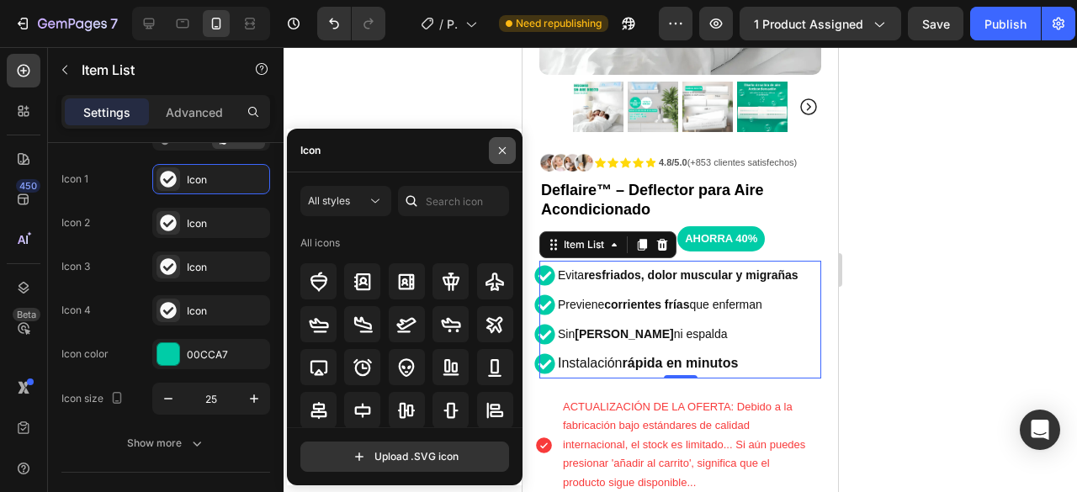
click at [503, 146] on icon "button" at bounding box center [502, 150] width 13 height 13
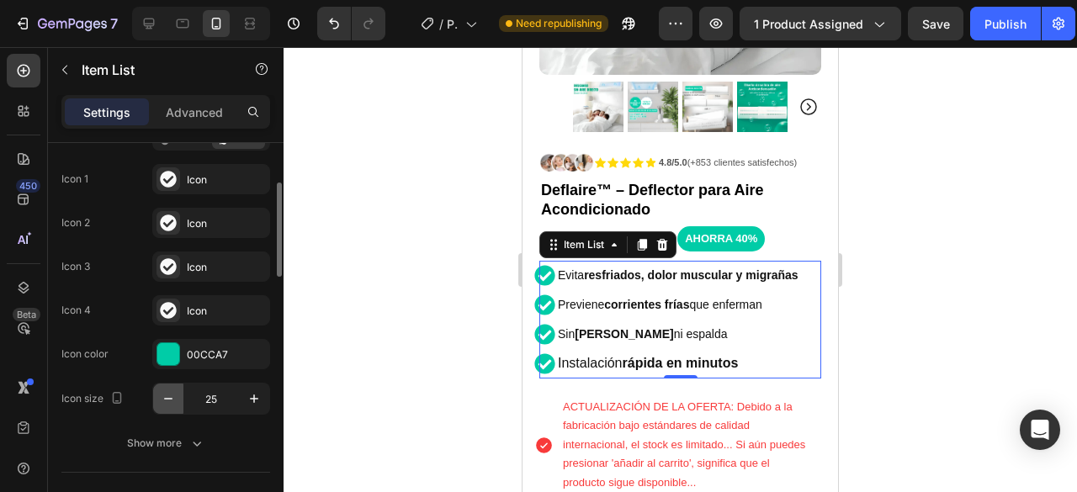
click at [167, 401] on icon "button" at bounding box center [168, 398] width 17 height 17
type input "22"
click at [1063, 219] on div at bounding box center [681, 269] width 794 height 445
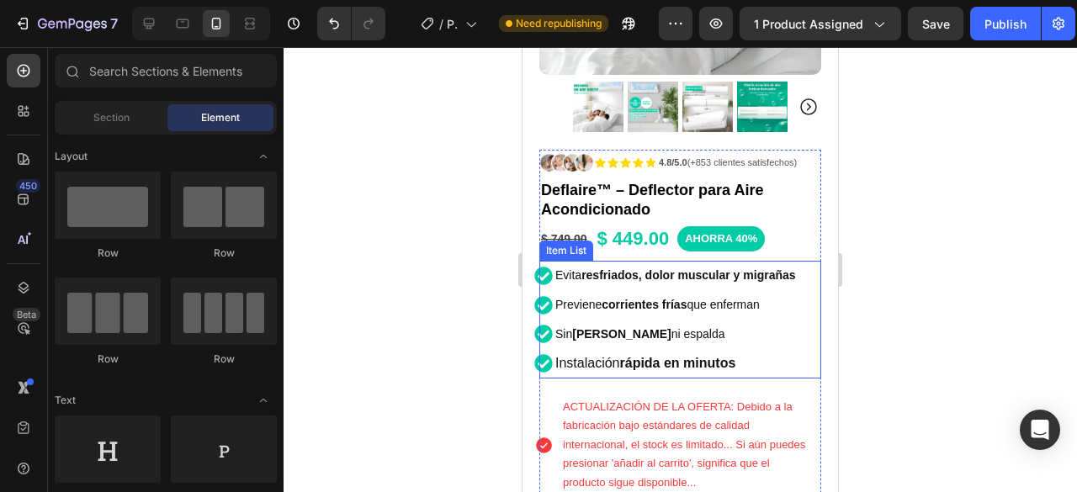
click at [752, 352] on p "Instalación rápida en minutos" at bounding box center [675, 364] width 241 height 24
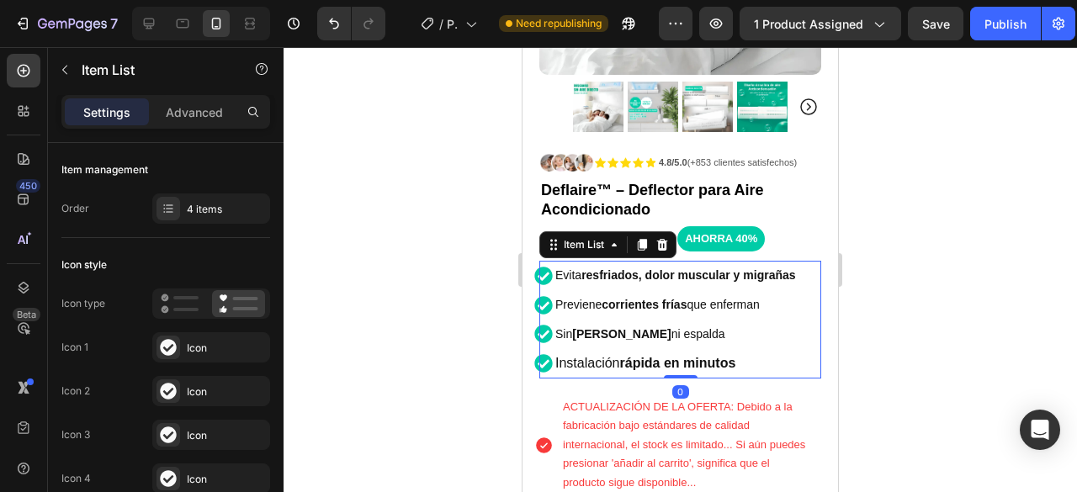
click at [993, 272] on div at bounding box center [681, 269] width 794 height 445
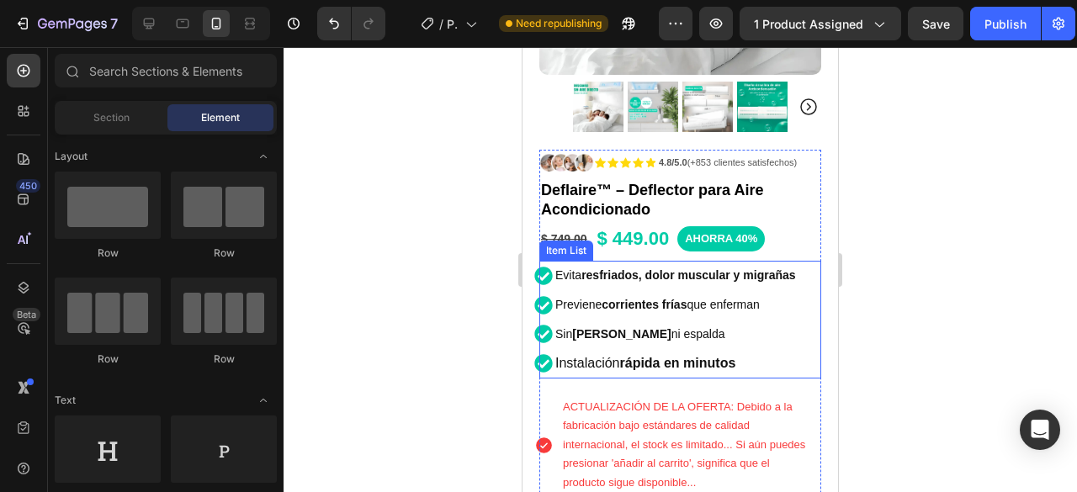
click at [572, 328] on p "Sin dolores de cuello ni espalda" at bounding box center [675, 334] width 241 height 24
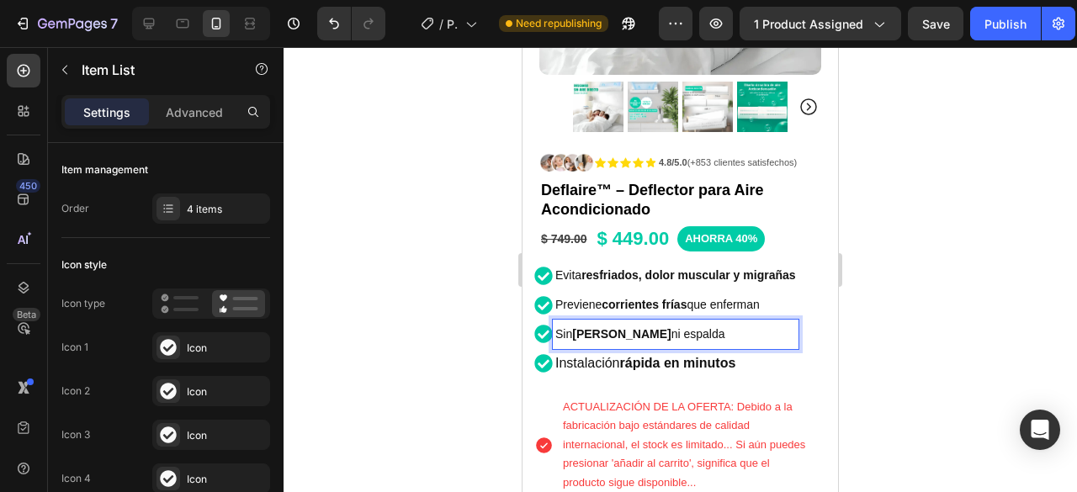
click at [572, 327] on span "Sin dolores de cuello ni espalda" at bounding box center [640, 333] width 170 height 13
click at [739, 322] on p "Sin dolores de cuello ni espalda" at bounding box center [675, 334] width 241 height 24
click at [747, 352] on p "Instalación rápida en minutos" at bounding box center [675, 364] width 241 height 24
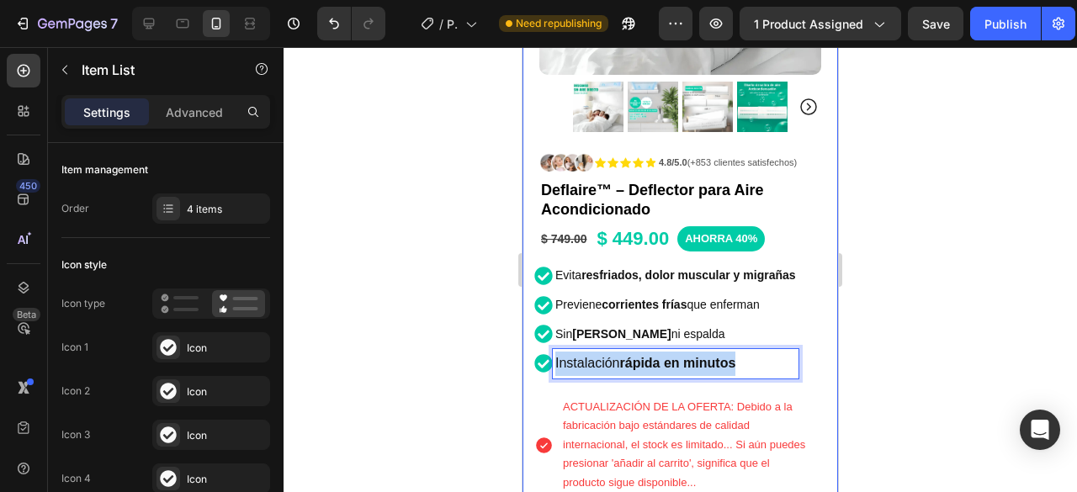
drag, startPoint x: 747, startPoint y: 350, endPoint x: 528, endPoint y: 358, distance: 218.9
click at [528, 358] on div "Product Images Row Icon Icon Icon Icon Icon Icon List 4.8/5.0 (+853 clientes sa…" at bounding box center [681, 311] width 316 height 1071
drag, startPoint x: 771, startPoint y: 353, endPoint x: 528, endPoint y: 336, distance: 243.8
click at [528, 345] on div "Product Images Row Icon Icon Icon Icon Icon Icon List 4.8/5.0 (+853 clientes sa…" at bounding box center [681, 311] width 316 height 1071
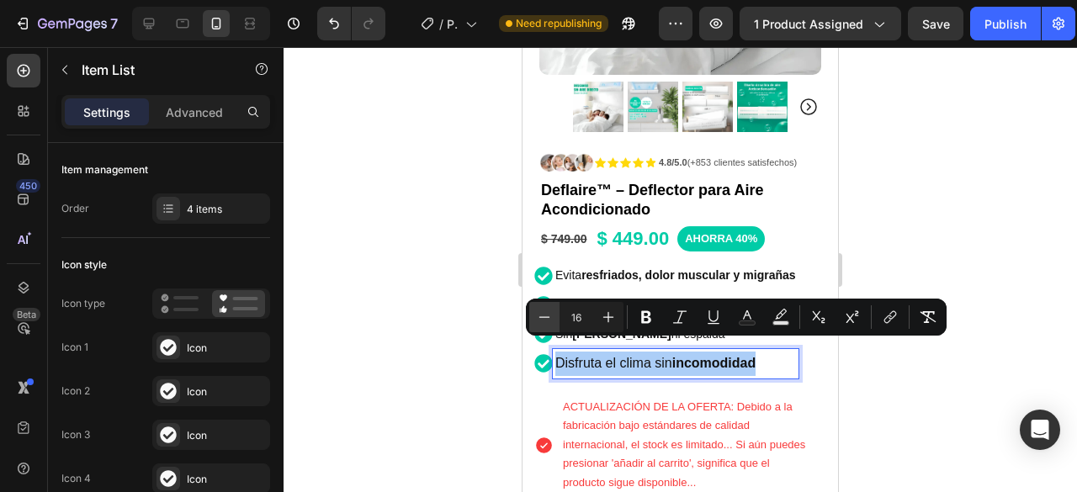
click at [540, 321] on icon "Editor contextual toolbar" at bounding box center [544, 317] width 17 height 17
type input "14"
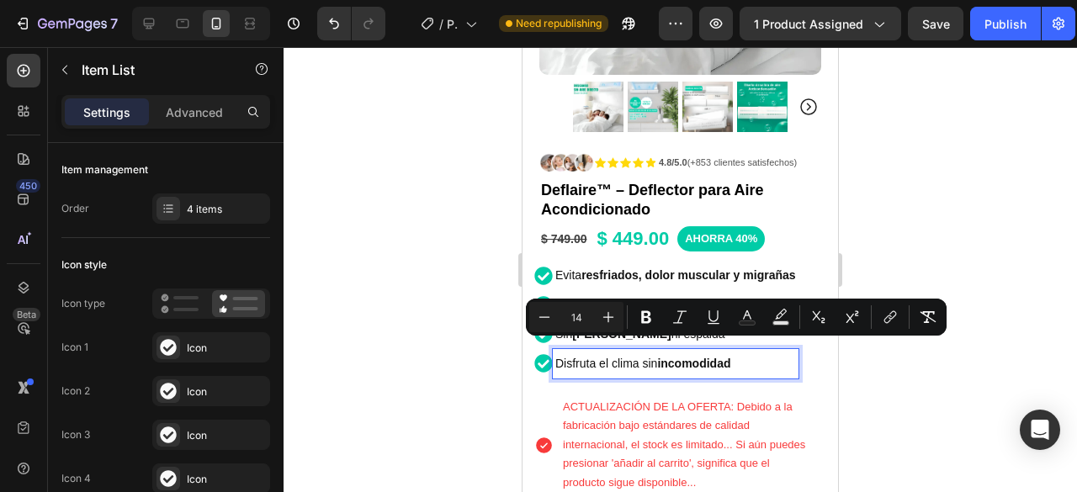
click at [978, 372] on div at bounding box center [681, 269] width 794 height 445
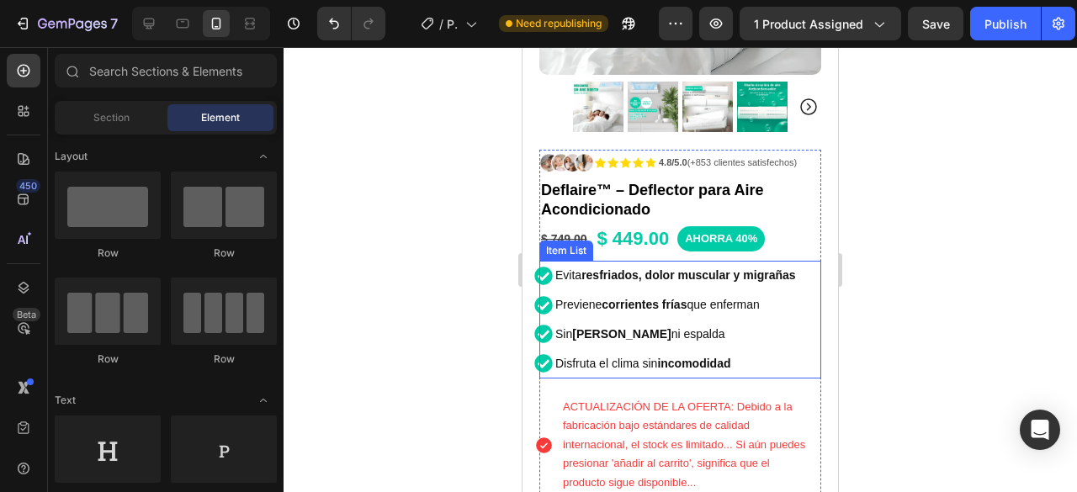
click at [804, 261] on div "Evita resfriados, dolor muscular y migrañas Previene corrientes frías que enfer…" at bounding box center [680, 319] width 282 height 117
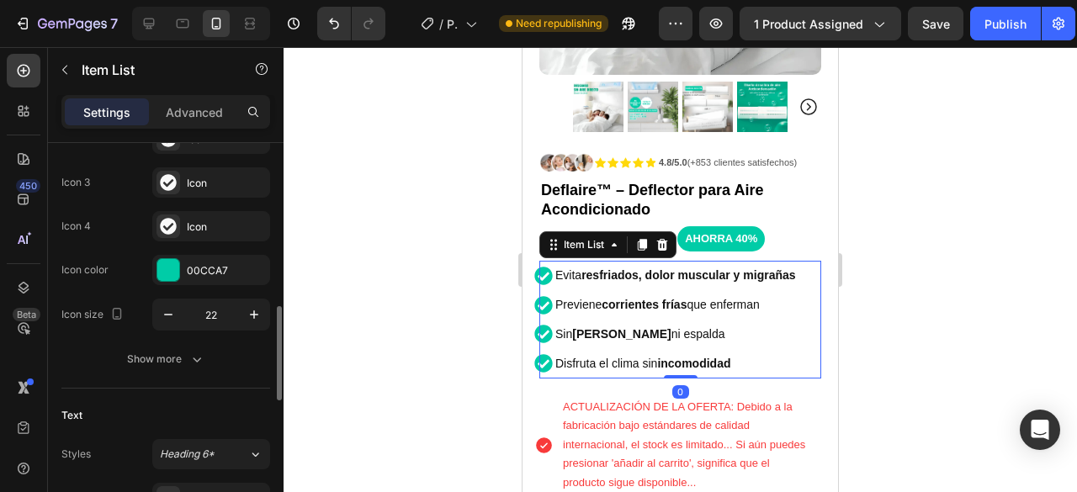
scroll to position [337, 0]
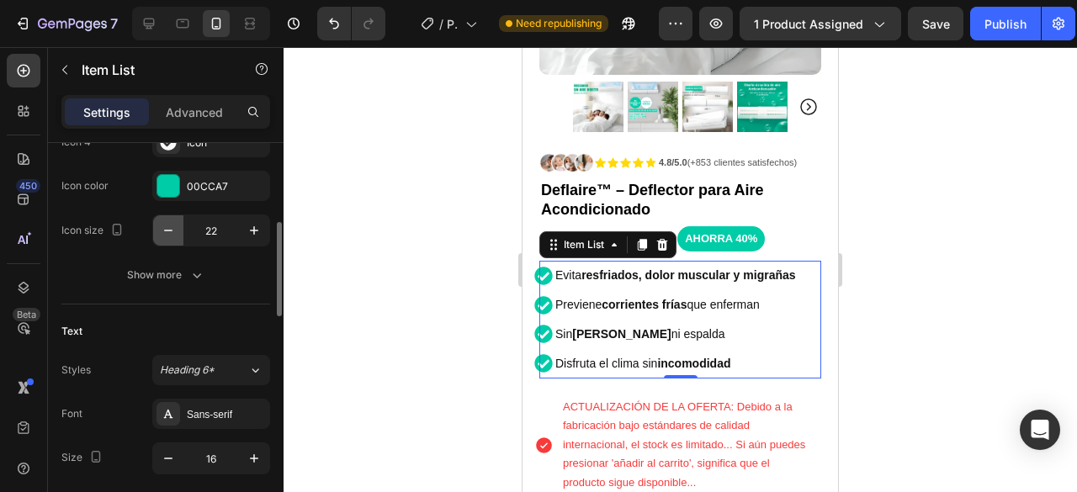
click at [173, 219] on button "button" at bounding box center [168, 230] width 30 height 30
click at [256, 226] on icon "button" at bounding box center [254, 230] width 17 height 17
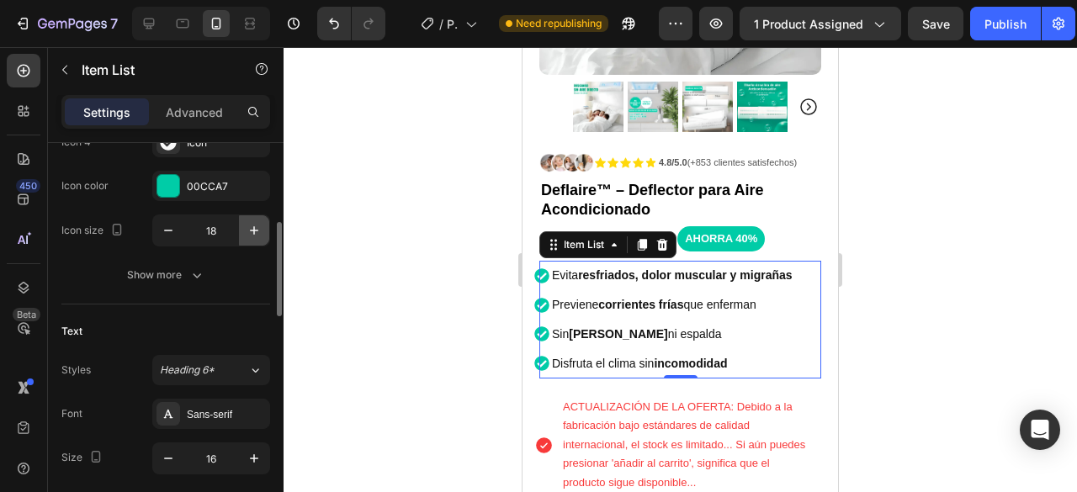
click at [256, 226] on icon "button" at bounding box center [254, 230] width 17 height 17
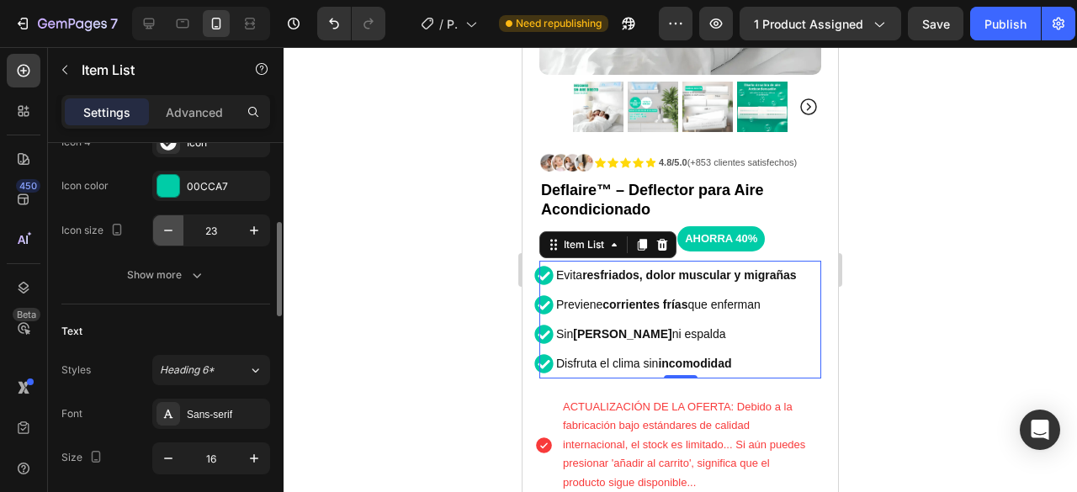
click at [167, 230] on icon "button" at bounding box center [168, 230] width 17 height 17
type input "22"
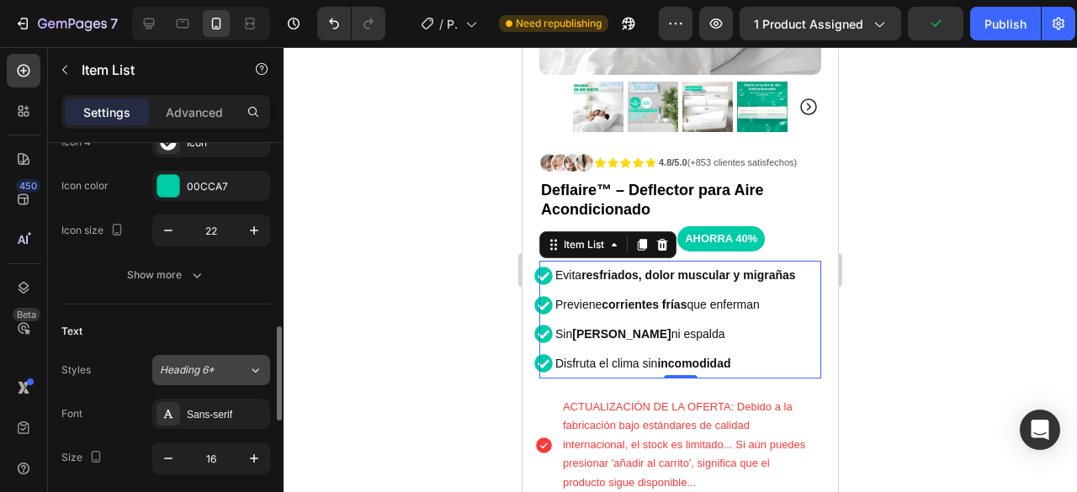
scroll to position [421, 0]
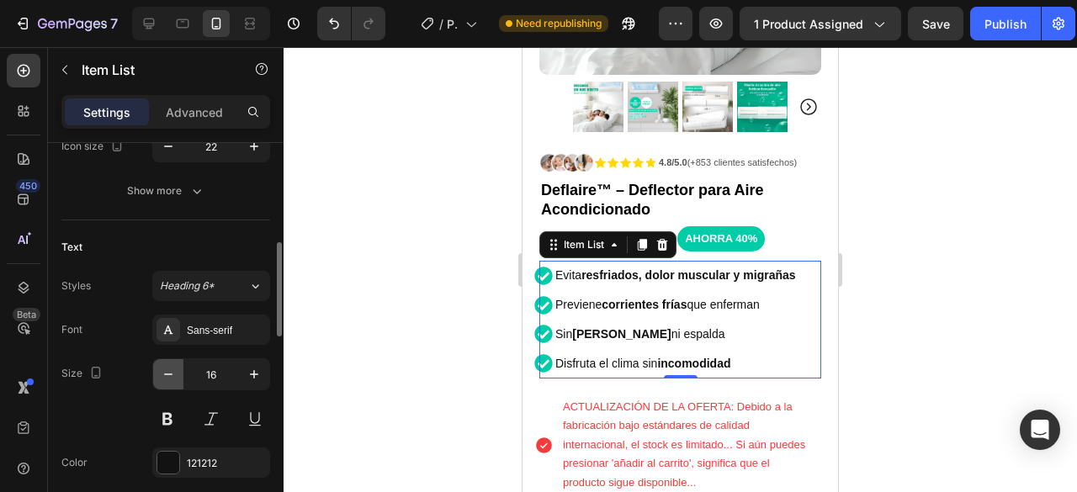
click at [165, 370] on icon "button" at bounding box center [168, 374] width 17 height 17
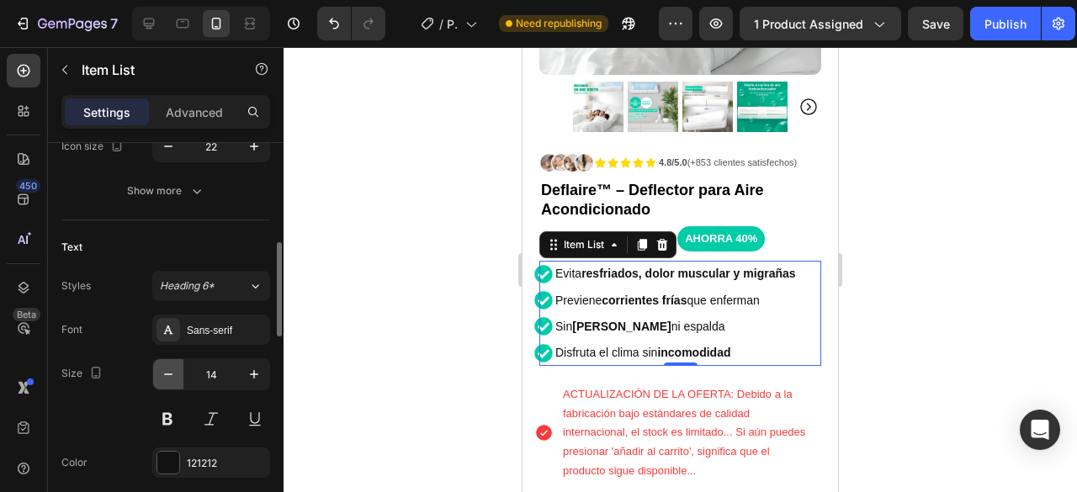
click at [165, 370] on icon "button" at bounding box center [168, 374] width 17 height 17
type input "12"
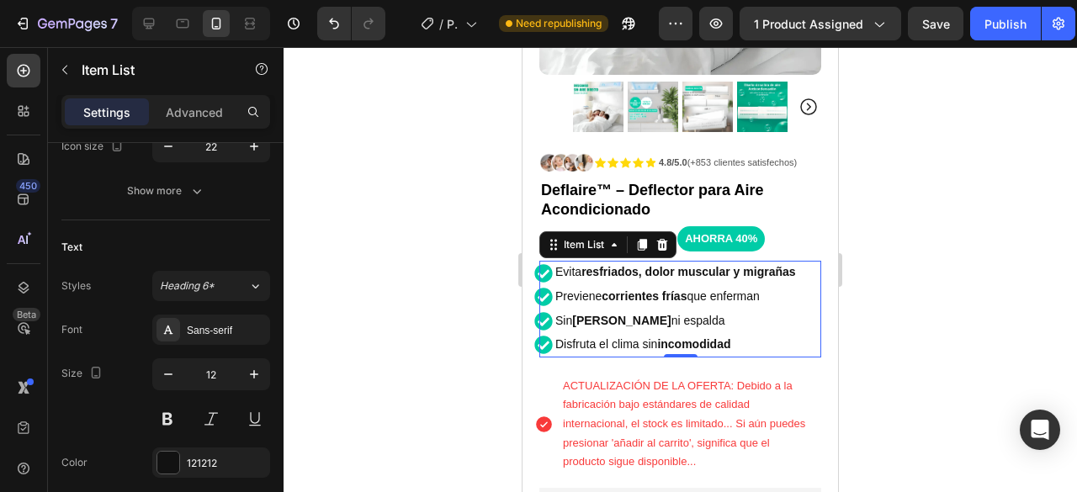
click at [942, 304] on div at bounding box center [681, 269] width 794 height 445
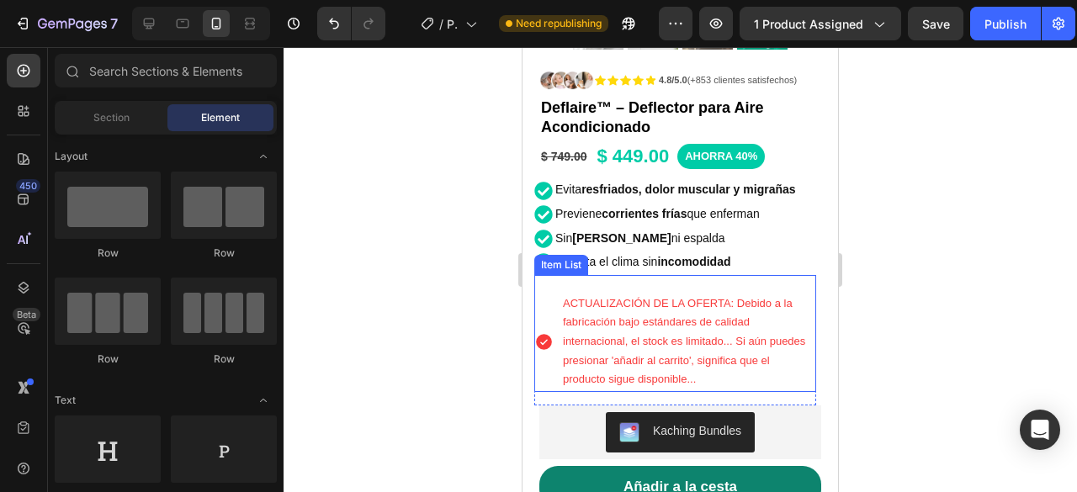
scroll to position [505, 0]
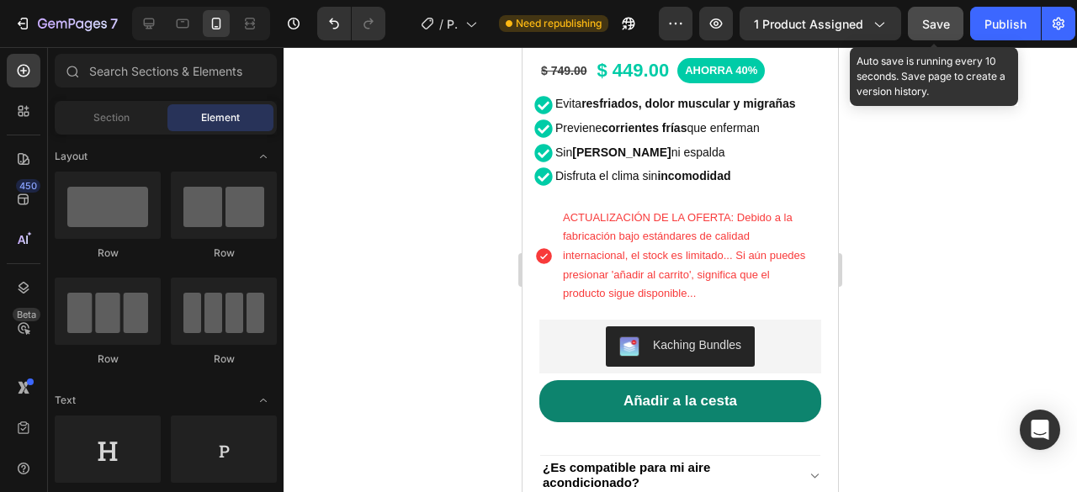
click at [935, 26] on span "Save" at bounding box center [936, 24] width 28 height 14
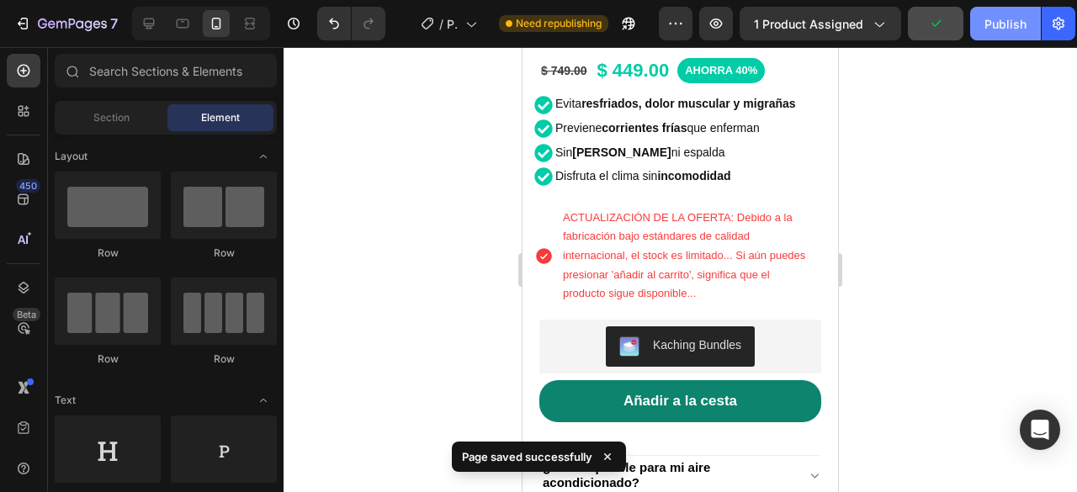
click at [1003, 16] on div "Publish" at bounding box center [1006, 24] width 42 height 18
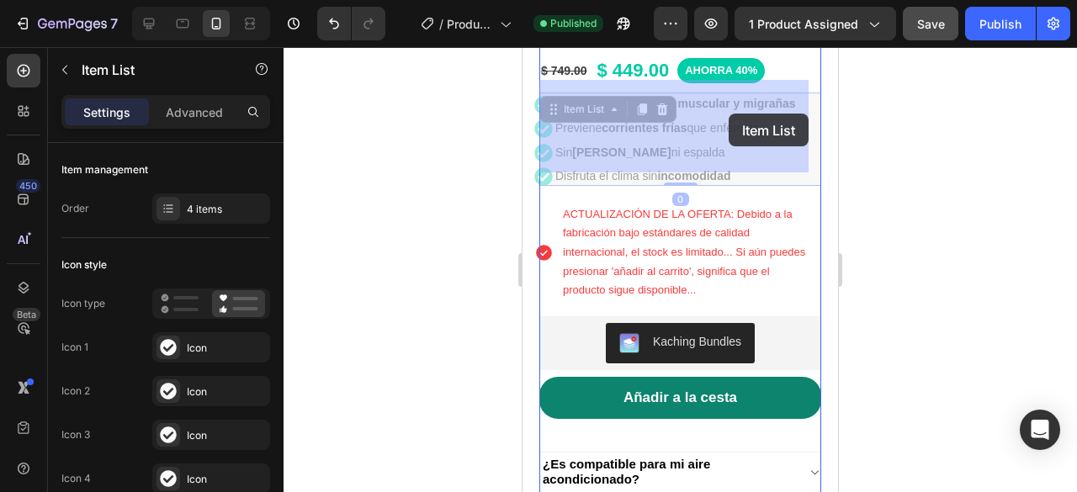
drag, startPoint x: 719, startPoint y: 114, endPoint x: 728, endPoint y: 114, distance: 9.3
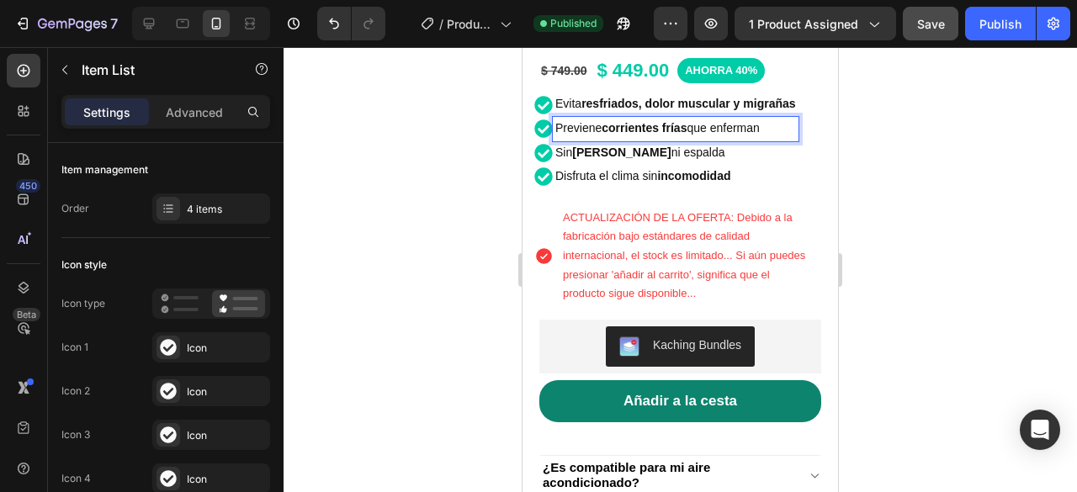
click at [719, 121] on span "Previene corrientes frías que enferman" at bounding box center [657, 127] width 204 height 13
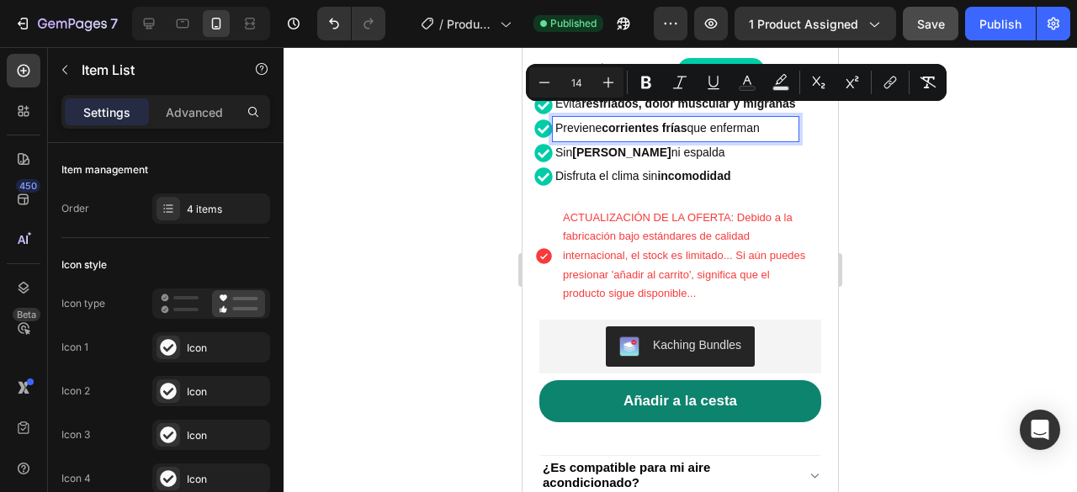
drag, startPoint x: 719, startPoint y: 114, endPoint x: 753, endPoint y: 114, distance: 34.5
click at [753, 121] on span "Previene corrientes frías que enferman" at bounding box center [657, 127] width 204 height 13
click at [644, 70] on button "Bold" at bounding box center [646, 82] width 30 height 30
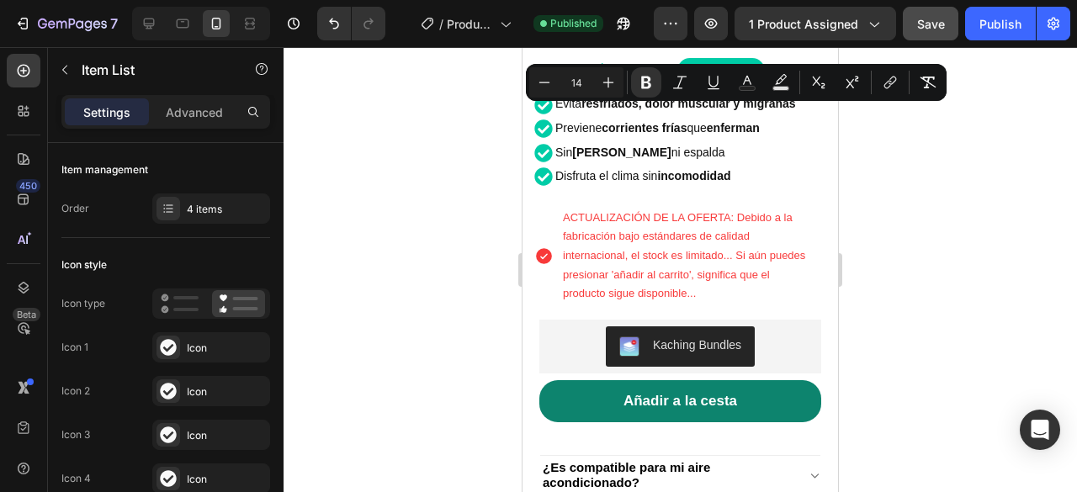
click at [1003, 173] on div at bounding box center [681, 269] width 794 height 445
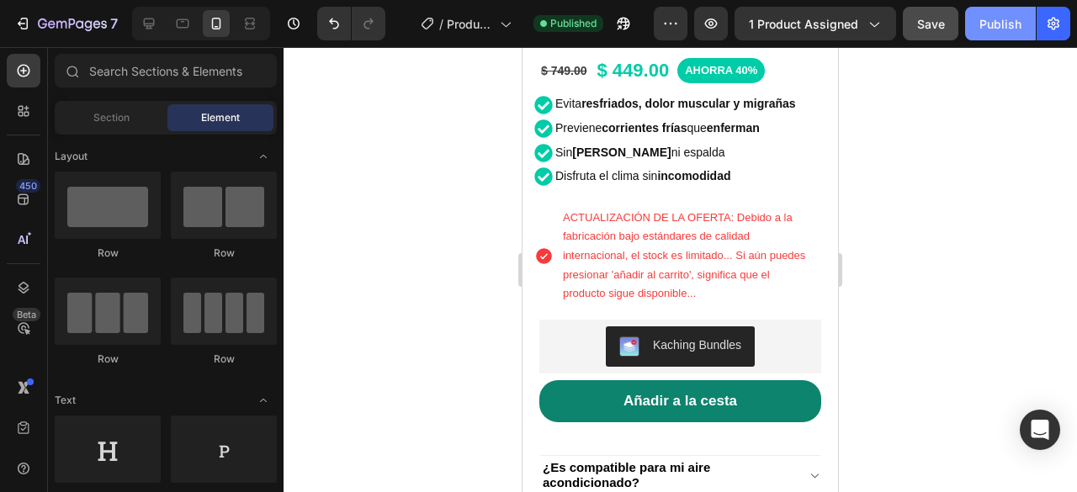
click at [1001, 26] on div "Publish" at bounding box center [1000, 24] width 42 height 18
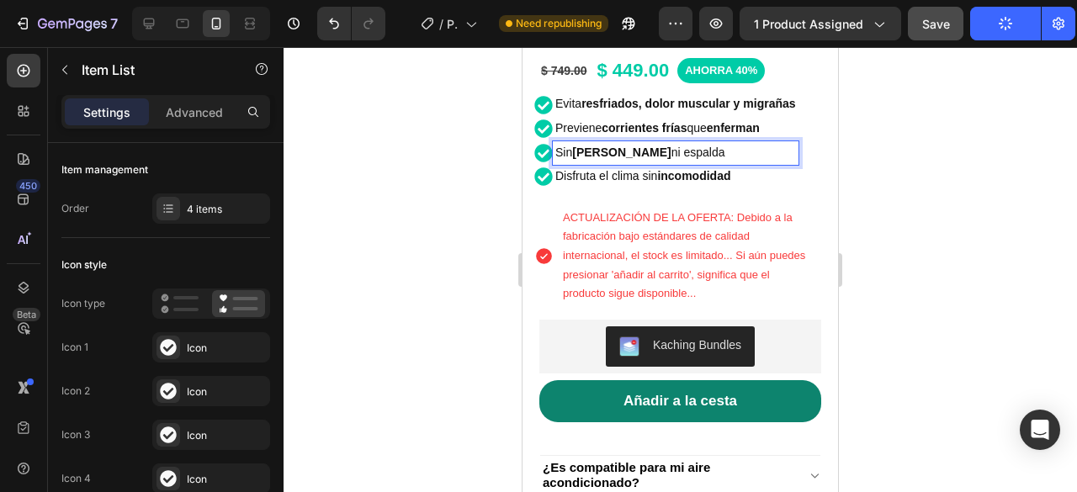
click at [690, 146] on span "Sin dolores de cuello ni espalda" at bounding box center [640, 152] width 170 height 13
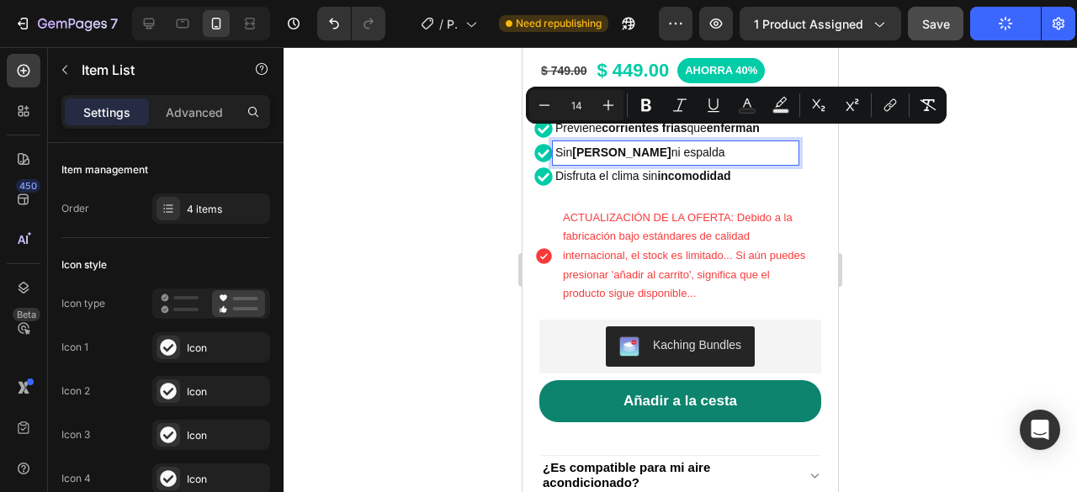
drag, startPoint x: 690, startPoint y: 139, endPoint x: 727, endPoint y: 135, distance: 37.2
click at [725, 146] on span "Sin dolores de cuello ni espalda" at bounding box center [640, 152] width 170 height 13
click at [645, 94] on button "Bold" at bounding box center [646, 105] width 30 height 30
drag, startPoint x: 958, startPoint y: 204, endPoint x: 304, endPoint y: 141, distance: 656.9
click at [958, 204] on div at bounding box center [681, 269] width 794 height 445
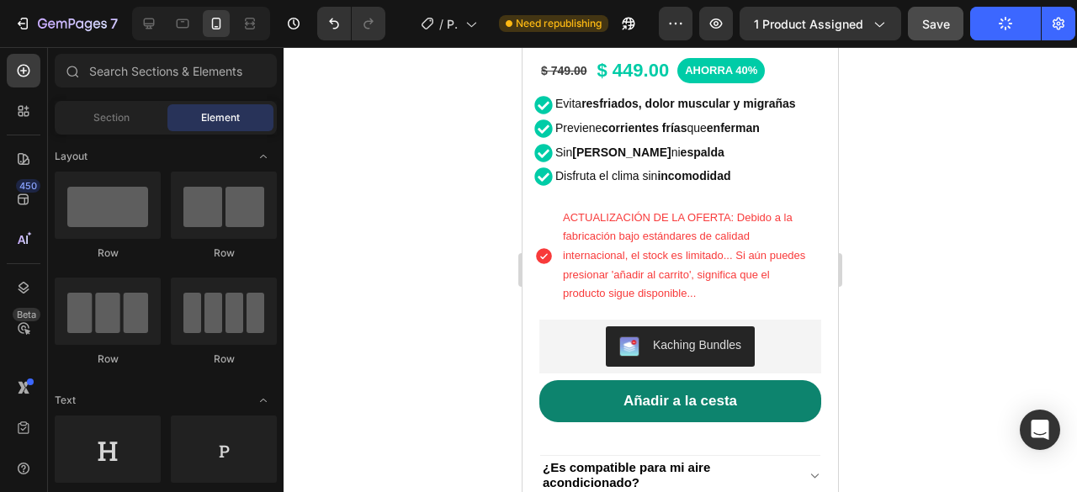
click at [953, 26] on button "Save" at bounding box center [936, 24] width 56 height 34
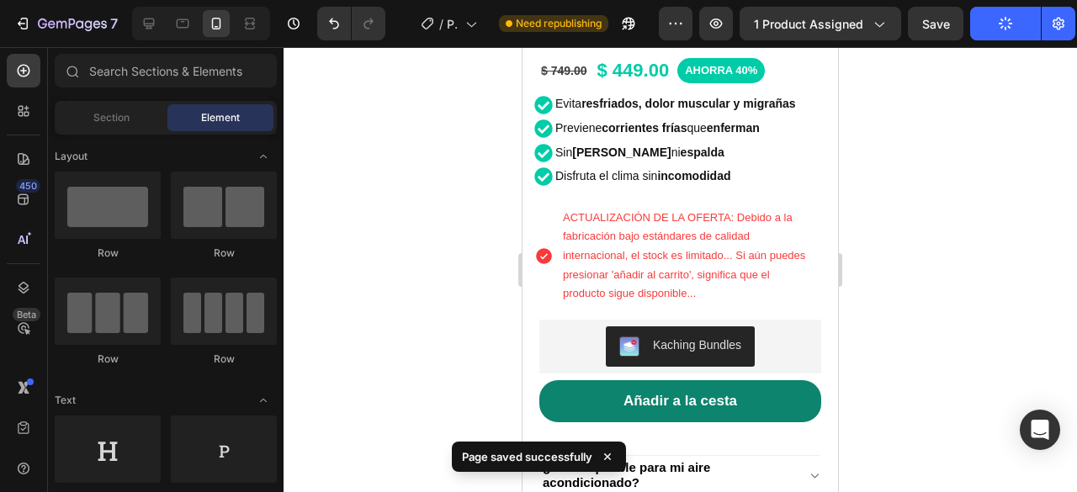
click at [987, 109] on div at bounding box center [681, 269] width 794 height 445
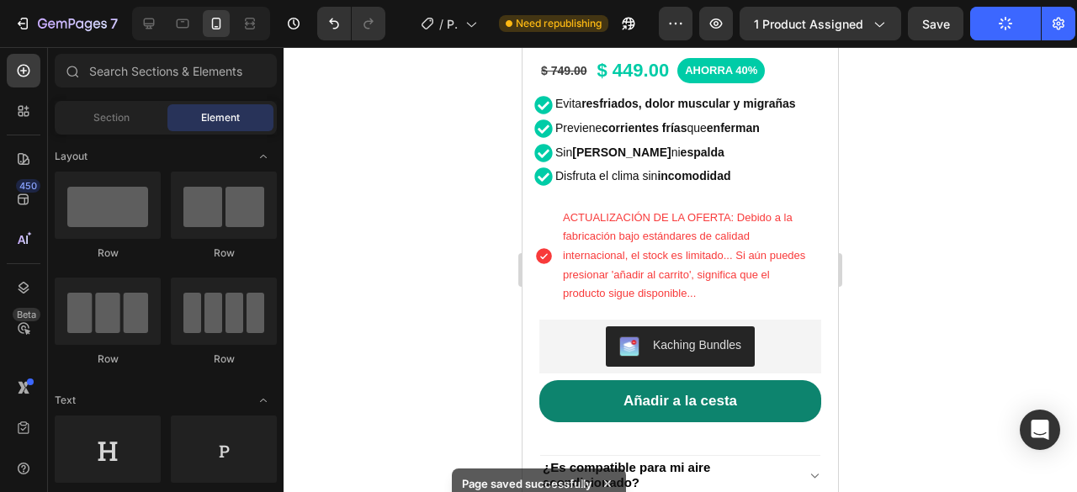
click at [985, 110] on div at bounding box center [681, 269] width 794 height 445
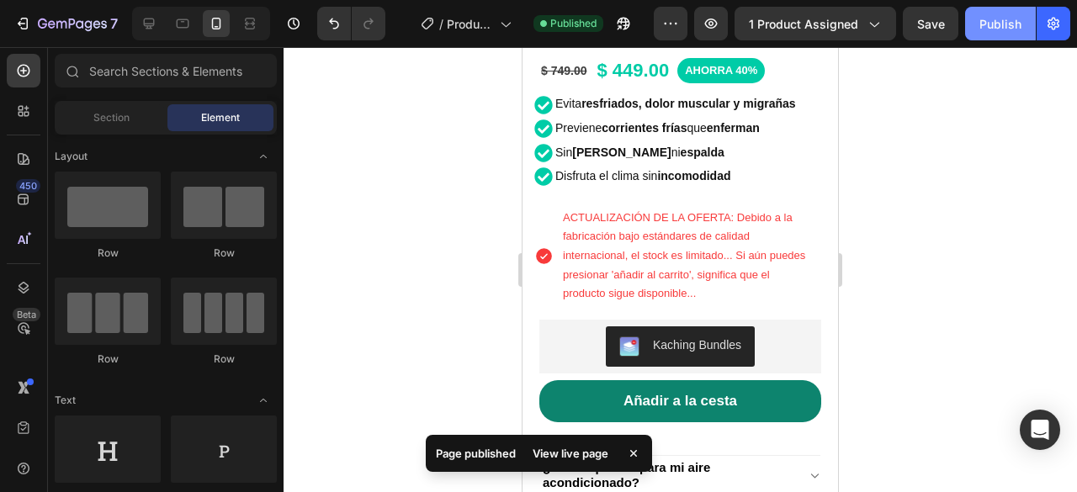
click at [1005, 19] on div "Publish" at bounding box center [1000, 24] width 42 height 18
click at [971, 225] on div at bounding box center [681, 269] width 794 height 445
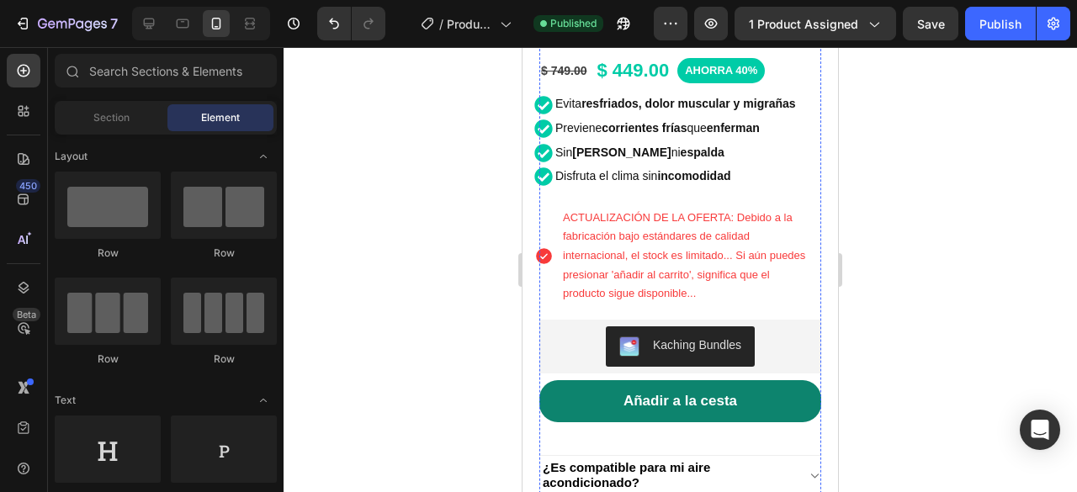
scroll to position [337, 0]
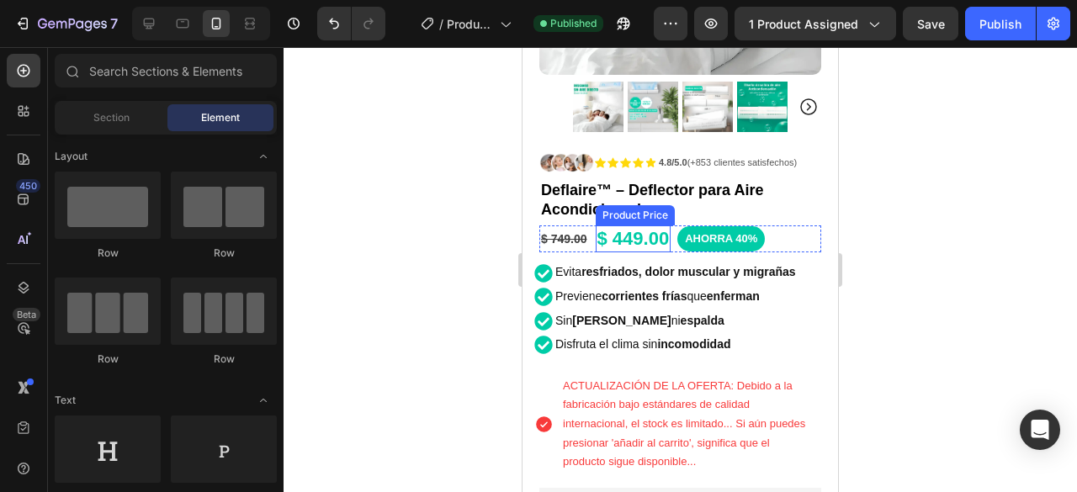
click at [620, 231] on div "$ 449.00" at bounding box center [634, 240] width 76 height 28
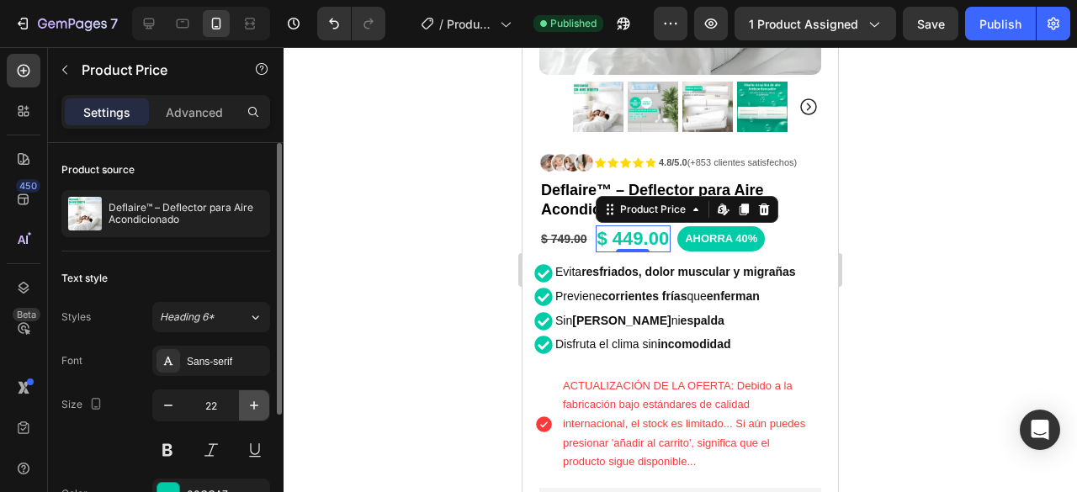
click at [247, 406] on icon "button" at bounding box center [254, 405] width 17 height 17
type input "23"
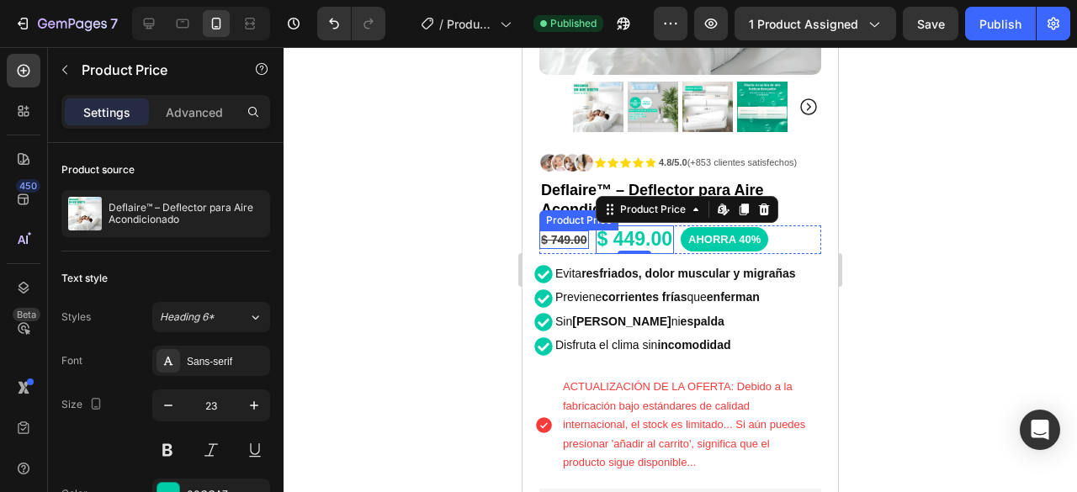
click at [551, 231] on div "$ 749.00" at bounding box center [564, 240] width 50 height 19
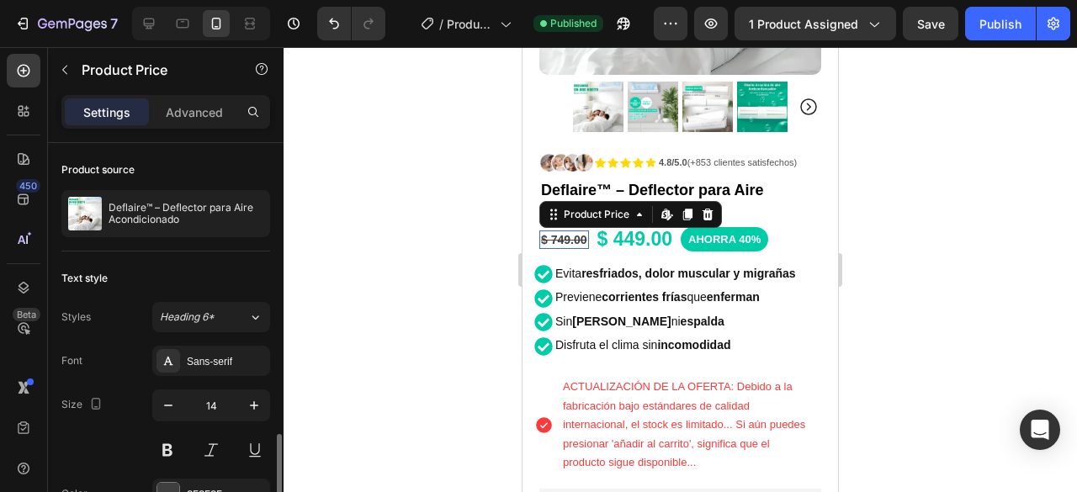
scroll to position [183, 0]
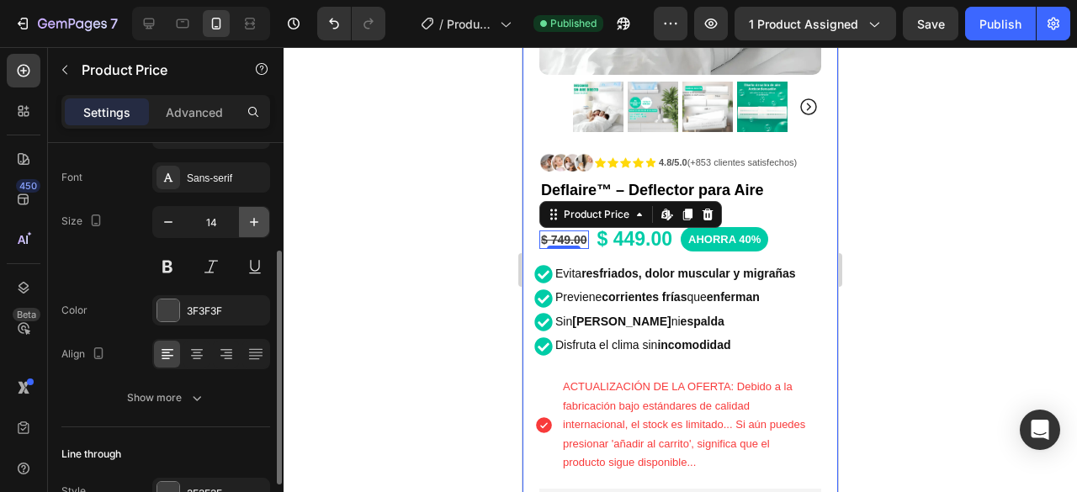
click at [261, 214] on icon "button" at bounding box center [254, 222] width 17 height 17
type input "15"
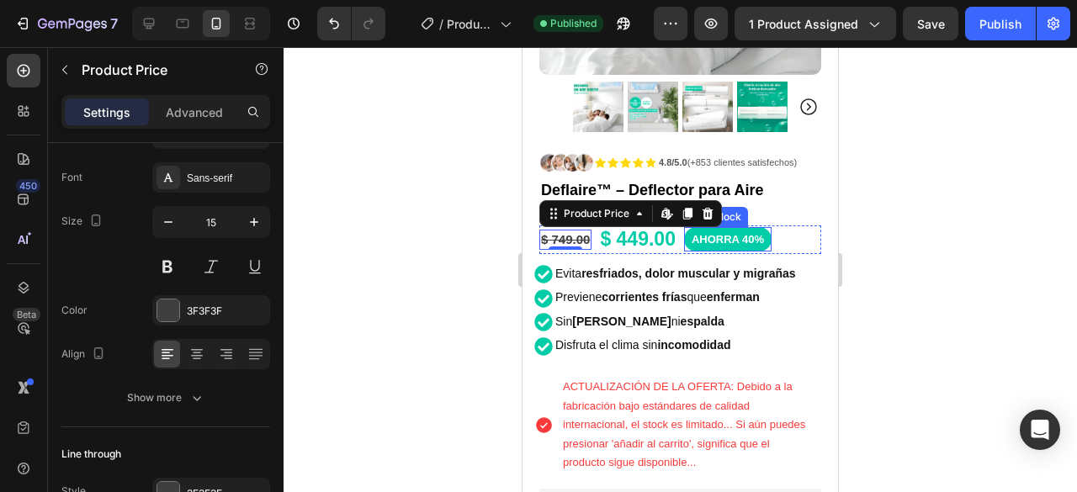
click at [737, 237] on div "AHORRA 40%" at bounding box center [728, 239] width 88 height 24
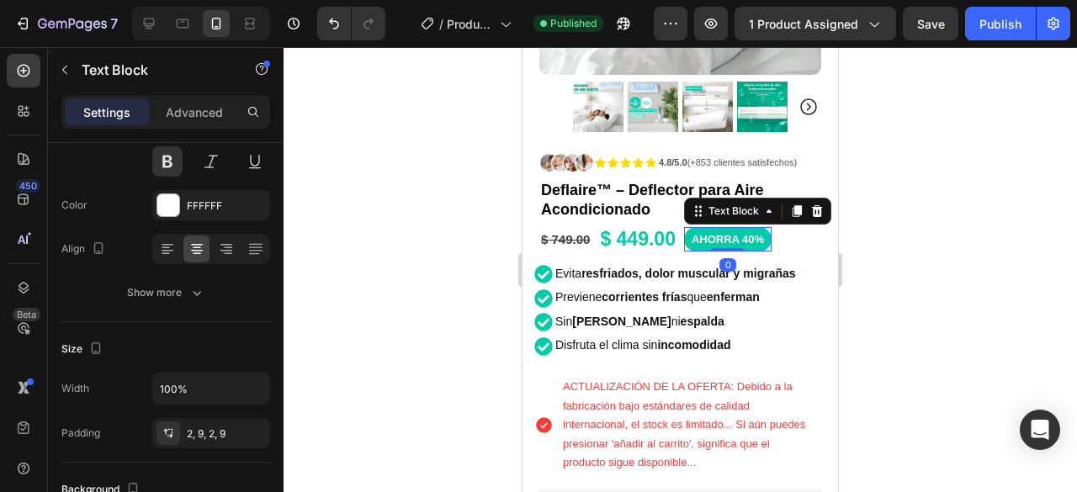
scroll to position [0, 0]
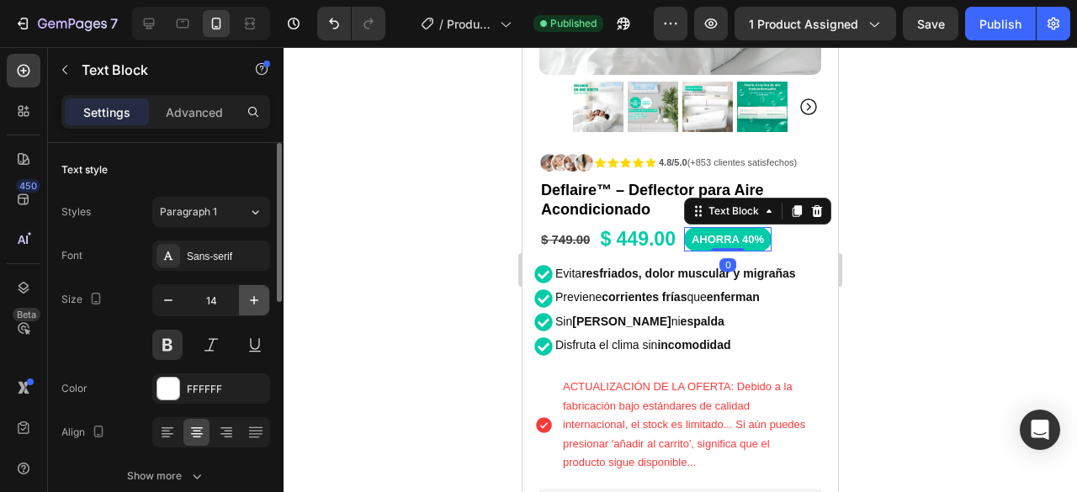
click at [257, 297] on icon "button" at bounding box center [254, 300] width 17 height 17
click at [170, 300] on icon "button" at bounding box center [168, 300] width 17 height 17
type input "14"
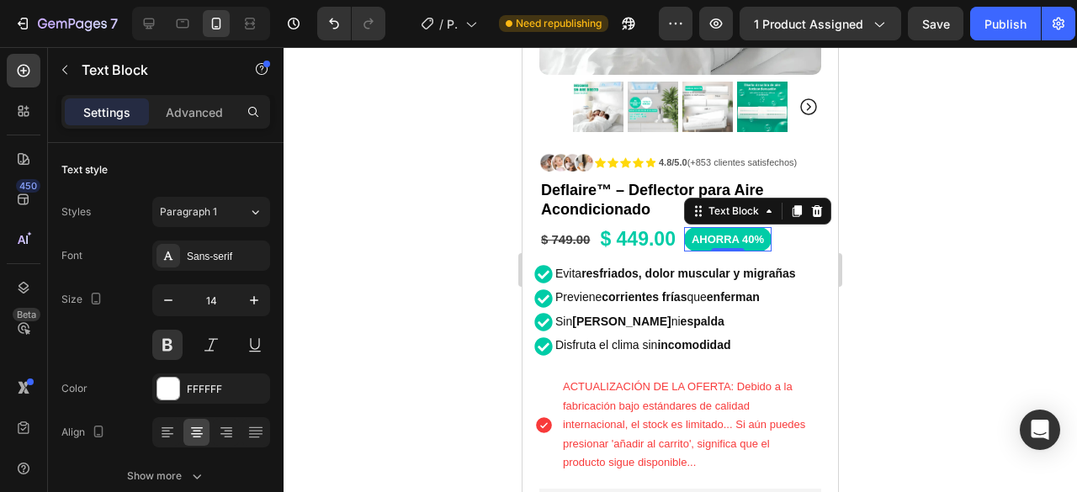
click at [760, 233] on span "AHORRA 40%" at bounding box center [728, 239] width 72 height 13
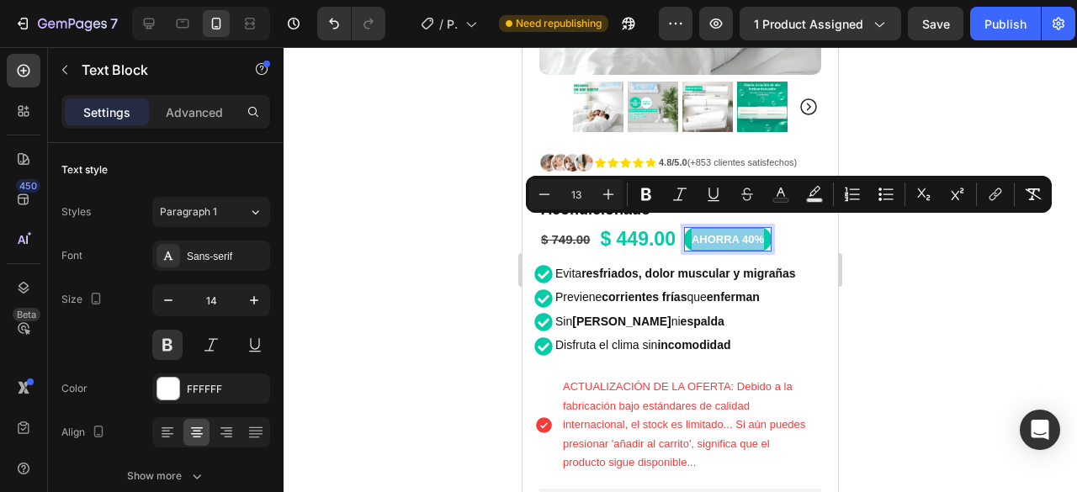
drag, startPoint x: 762, startPoint y: 225, endPoint x: 695, endPoint y: 226, distance: 67.3
click at [695, 233] on span "AHORRA 40%" at bounding box center [728, 239] width 72 height 13
click at [601, 194] on icon "Editor contextual toolbar" at bounding box center [608, 194] width 17 height 17
click at [545, 192] on icon "Editor contextual toolbar" at bounding box center [544, 194] width 17 height 17
click at [597, 188] on button "Plus" at bounding box center [608, 194] width 30 height 30
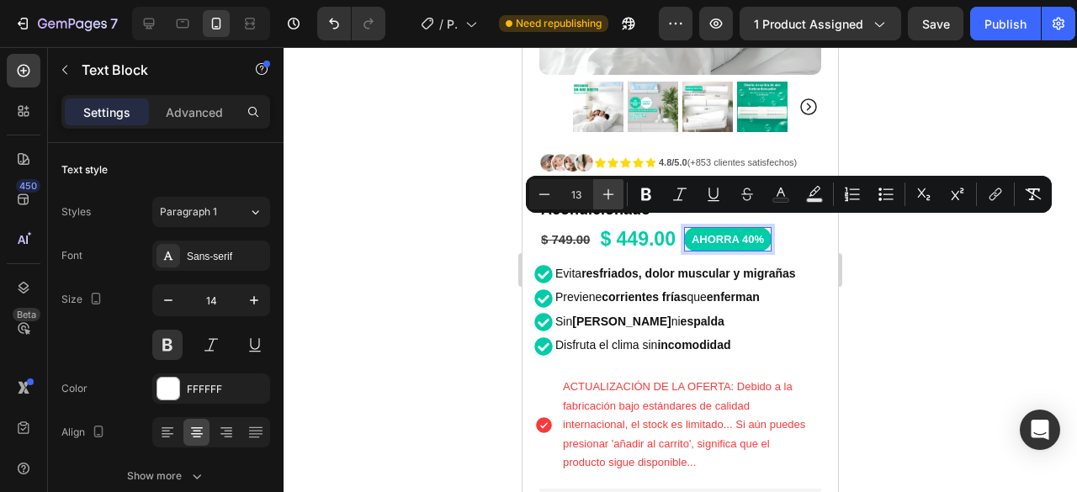
type input "14"
drag, startPoint x: 931, startPoint y: 248, endPoint x: 256, endPoint y: 176, distance: 678.7
click at [931, 248] on div at bounding box center [681, 269] width 794 height 445
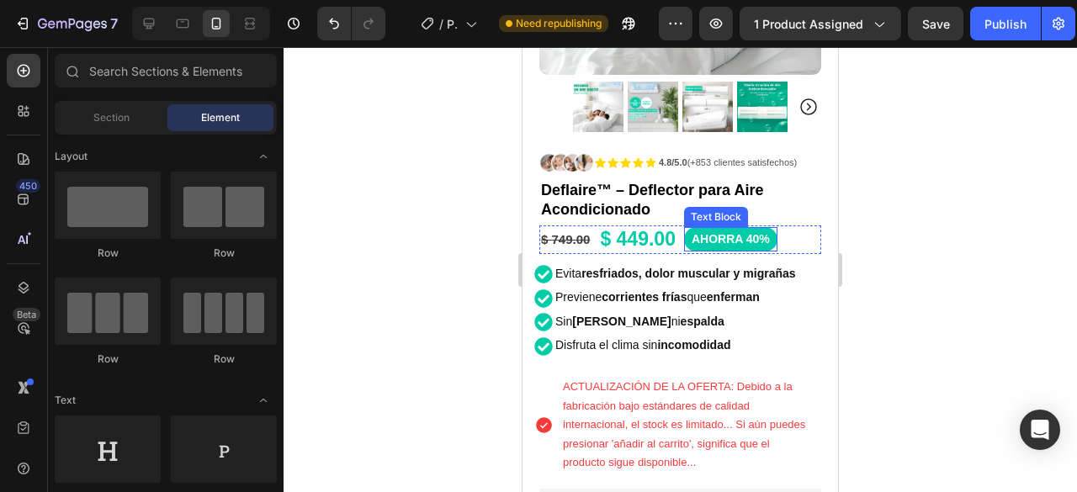
click at [769, 232] on span "AHORRA 40%" at bounding box center [731, 238] width 78 height 13
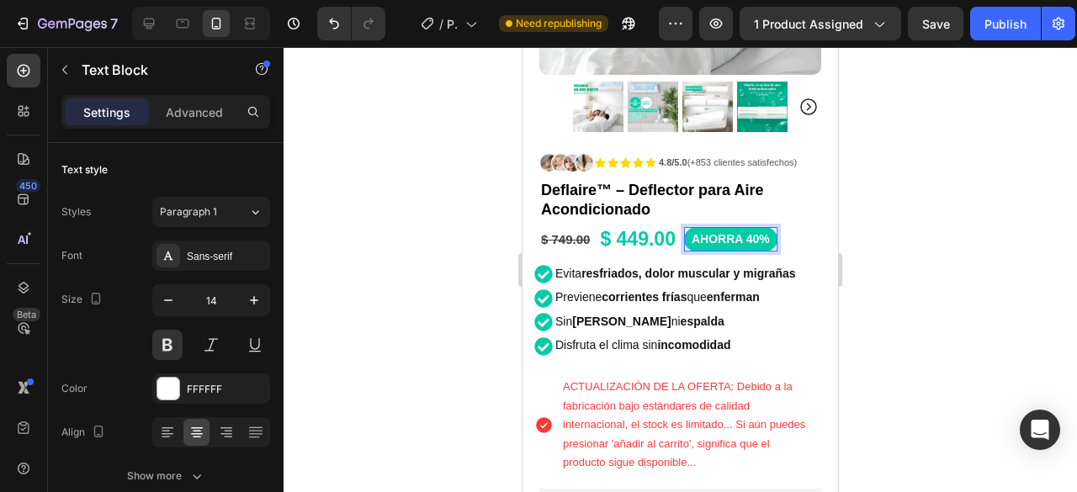
click at [768, 232] on span "AHORRA 40%" at bounding box center [731, 238] width 78 height 13
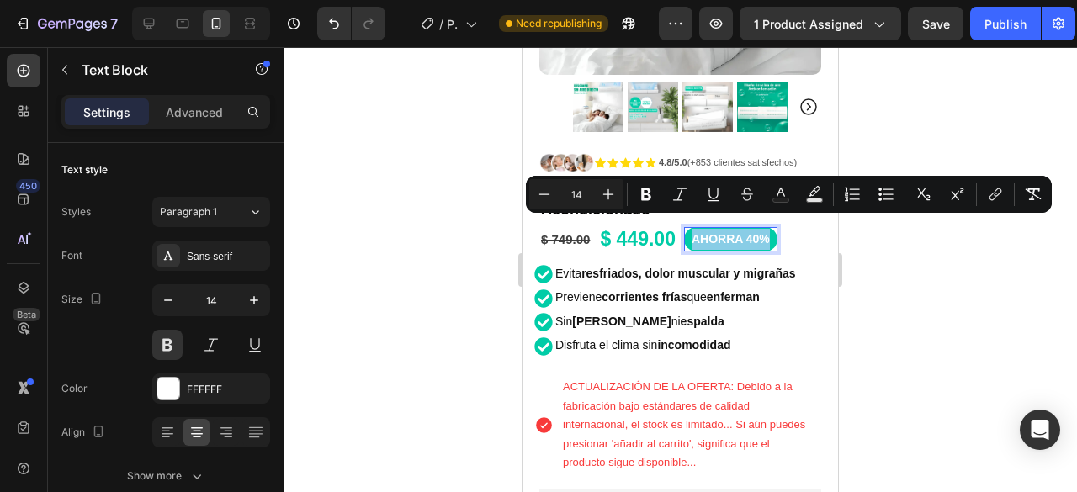
drag, startPoint x: 768, startPoint y: 226, endPoint x: 693, endPoint y: 221, distance: 75.1
click at [693, 232] on span "AHORRA 40%" at bounding box center [731, 238] width 78 height 13
click at [549, 193] on icon "Editor contextual toolbar" at bounding box center [544, 194] width 17 height 17
type input "13"
click at [976, 258] on div at bounding box center [681, 269] width 794 height 445
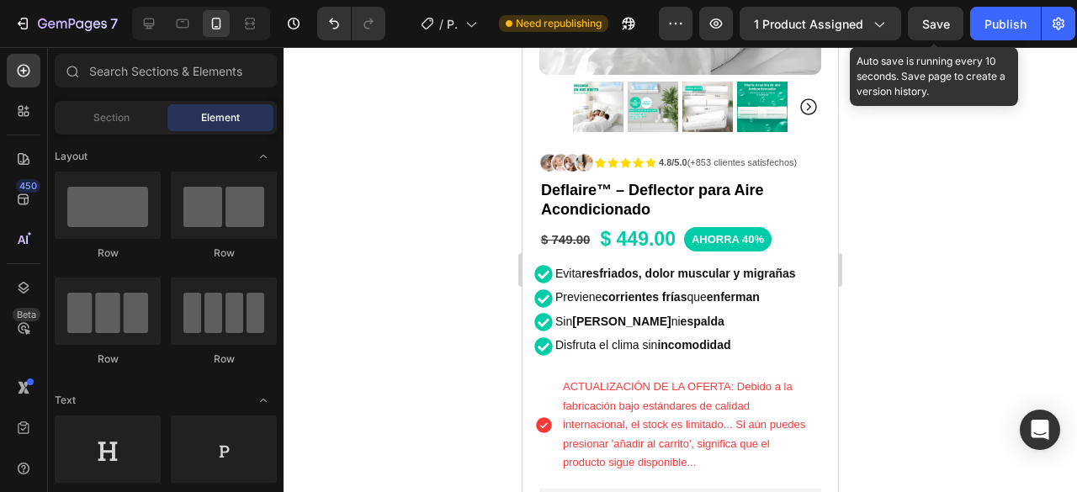
click at [922, 26] on span "Save" at bounding box center [936, 24] width 28 height 14
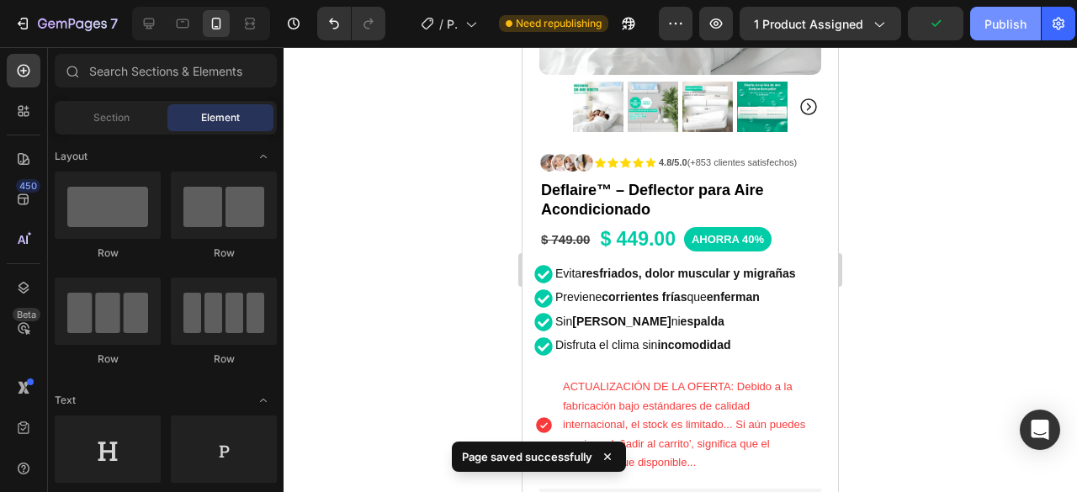
click at [1000, 24] on div "Publish" at bounding box center [1006, 24] width 42 height 18
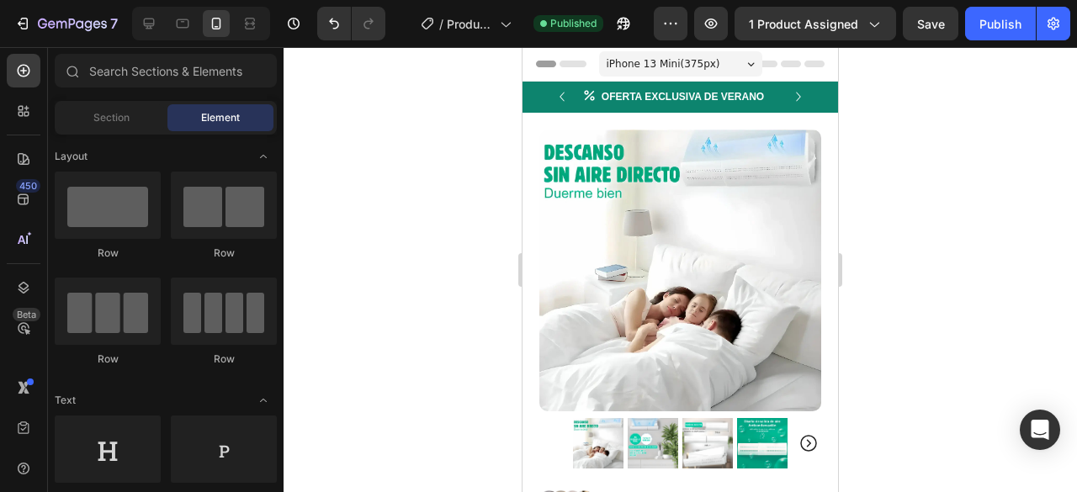
click at [612, 62] on span "iPhone 13 Mini ( 375 px)" at bounding box center [664, 64] width 114 height 17
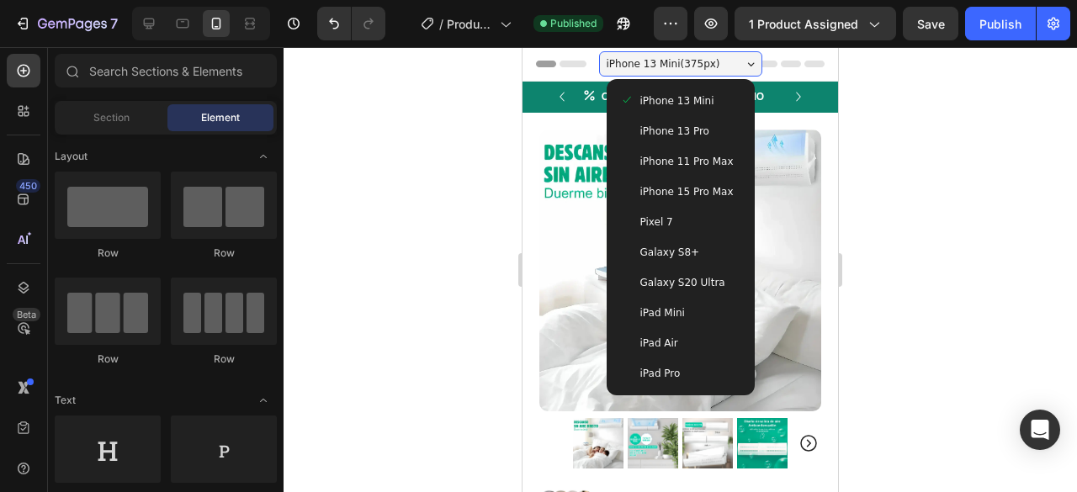
click at [668, 130] on span "iPhone 13 Pro" at bounding box center [674, 131] width 69 height 17
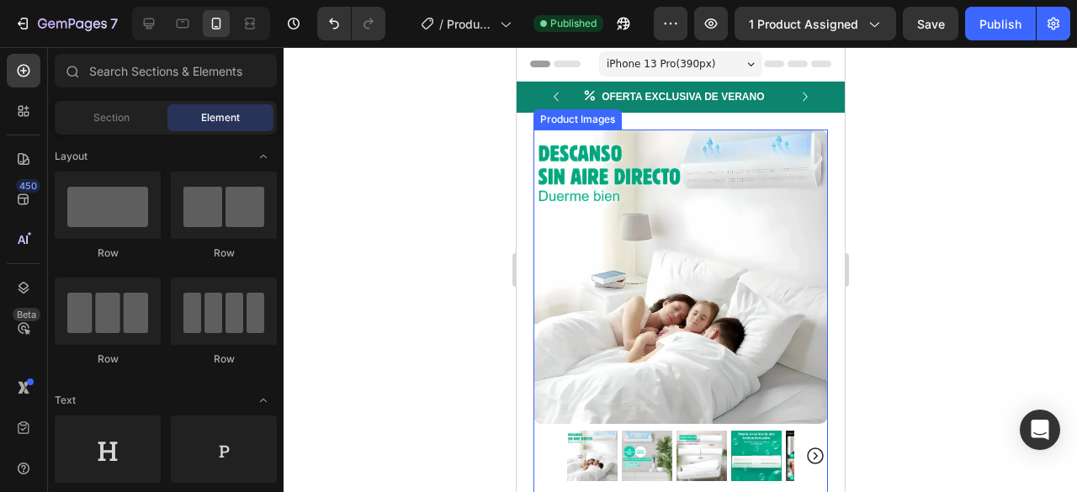
scroll to position [337, 0]
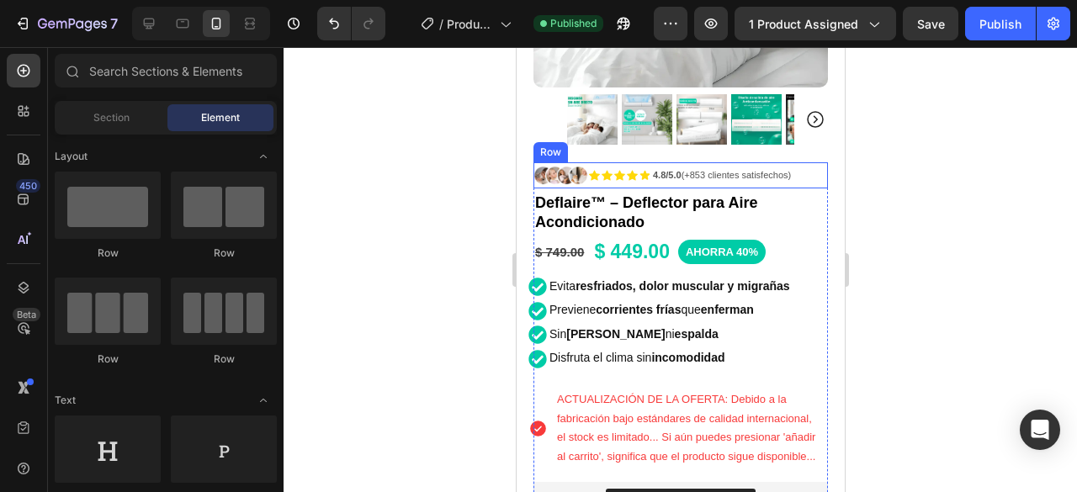
click at [802, 162] on div "Icon Icon Icon Icon Icon Icon List 4.8/5.0 (+853 clientes satisfechos) Text Blo…" at bounding box center [680, 175] width 295 height 26
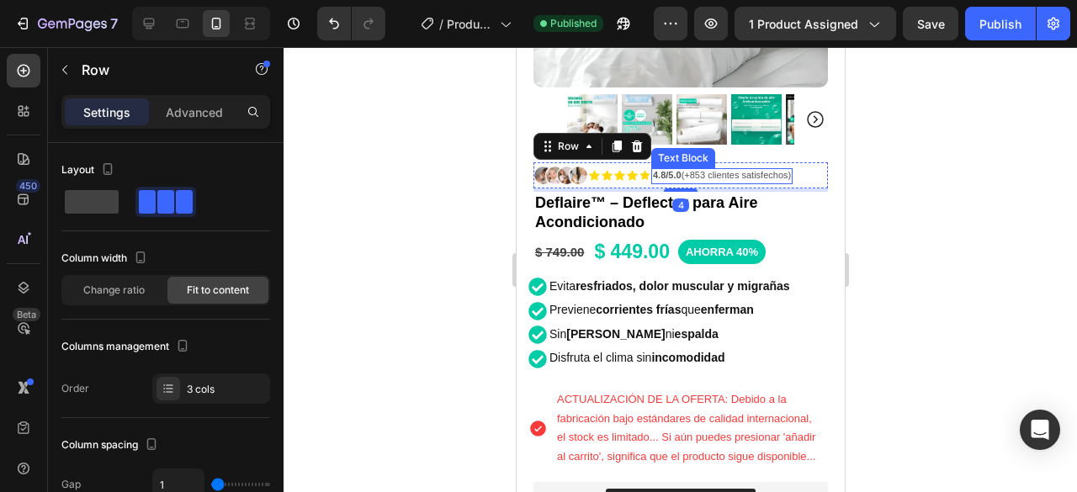
click at [792, 168] on div "4.8/5.0 (+853 clientes satisfechos)" at bounding box center [720, 176] width 141 height 16
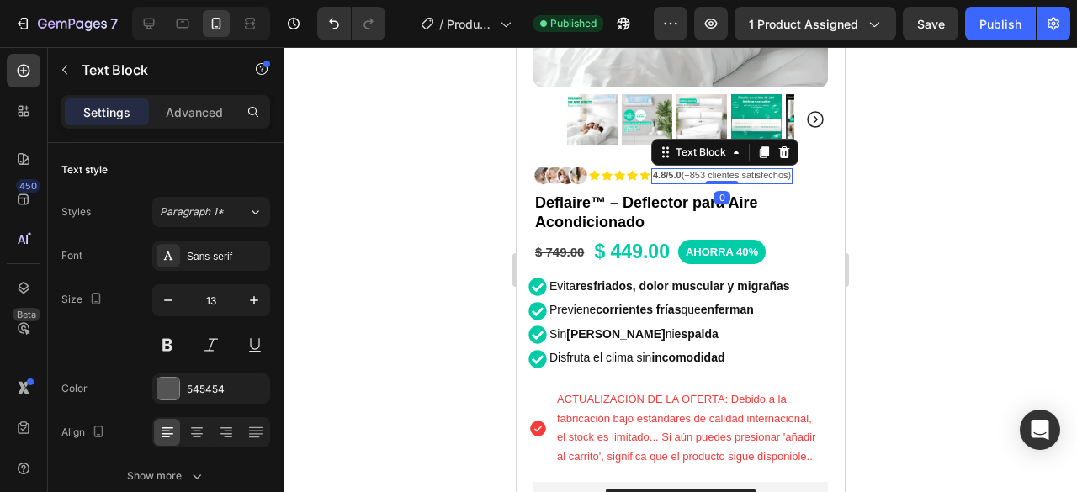
click at [790, 170] on span "4.8/5.0 (+853 clientes satisfechos)" at bounding box center [721, 175] width 138 height 10
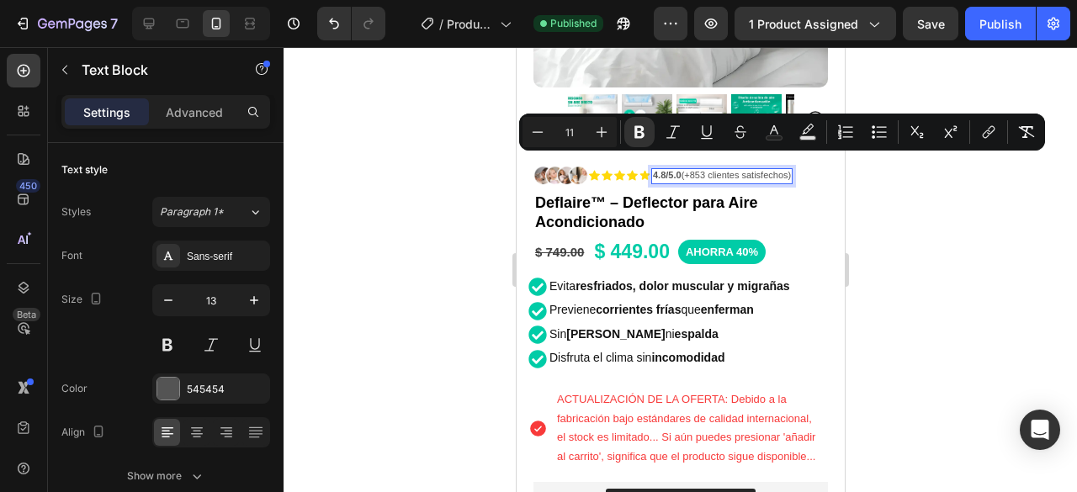
drag, startPoint x: 794, startPoint y: 164, endPoint x: 652, endPoint y: 164, distance: 142.2
click at [652, 170] on span "4.8/5.0 (+853 clientes satisfechos)" at bounding box center [721, 175] width 138 height 10
click at [601, 127] on icon "Editor contextual toolbar" at bounding box center [601, 132] width 17 height 17
type input "12"
click at [944, 193] on div at bounding box center [681, 269] width 794 height 445
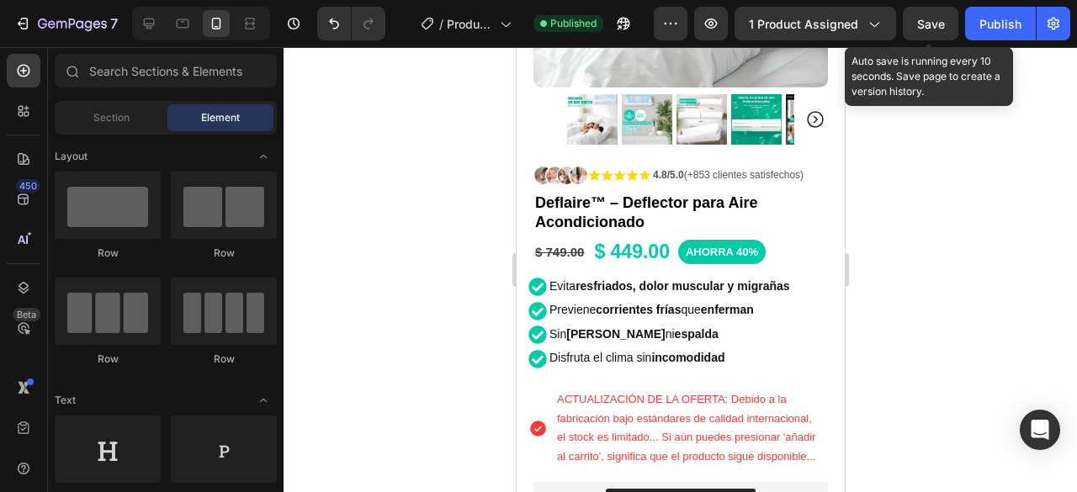
click at [944, 26] on span "Save" at bounding box center [931, 24] width 28 height 14
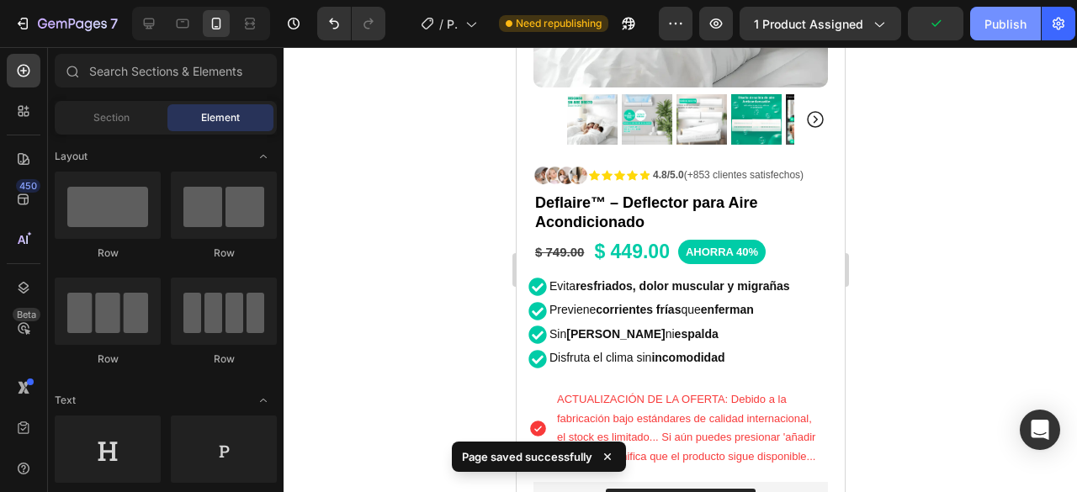
click at [996, 19] on div "Publish" at bounding box center [1006, 24] width 42 height 18
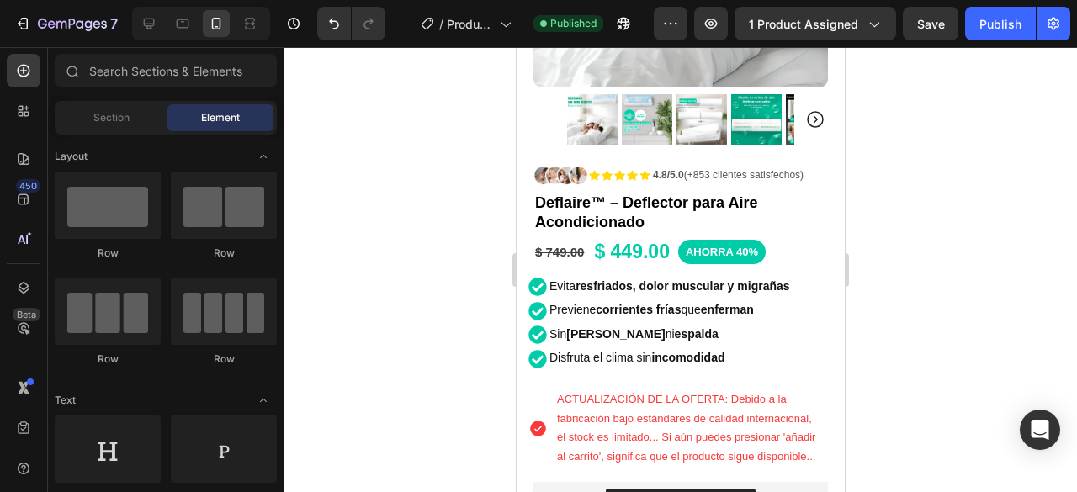
scroll to position [757, 0]
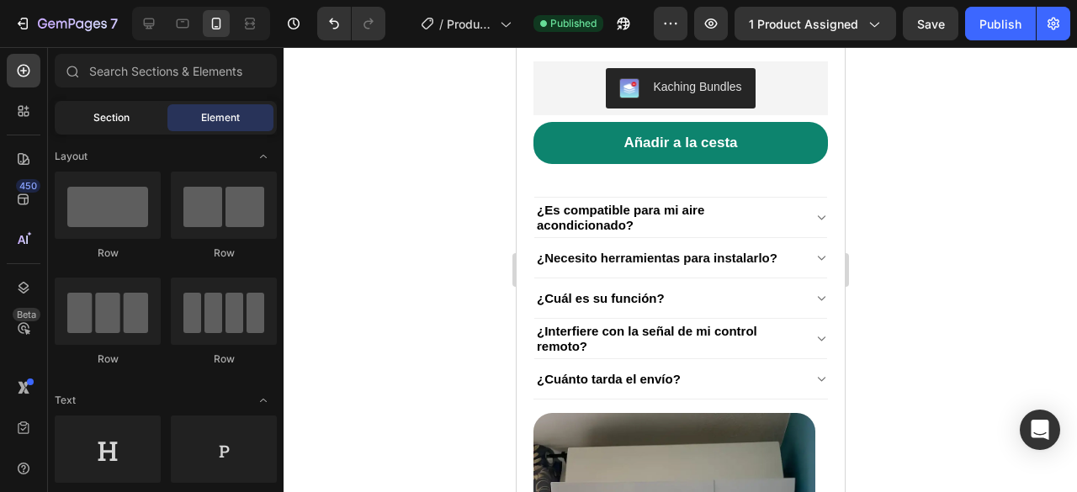
click at [142, 117] on div "Section" at bounding box center [111, 117] width 106 height 27
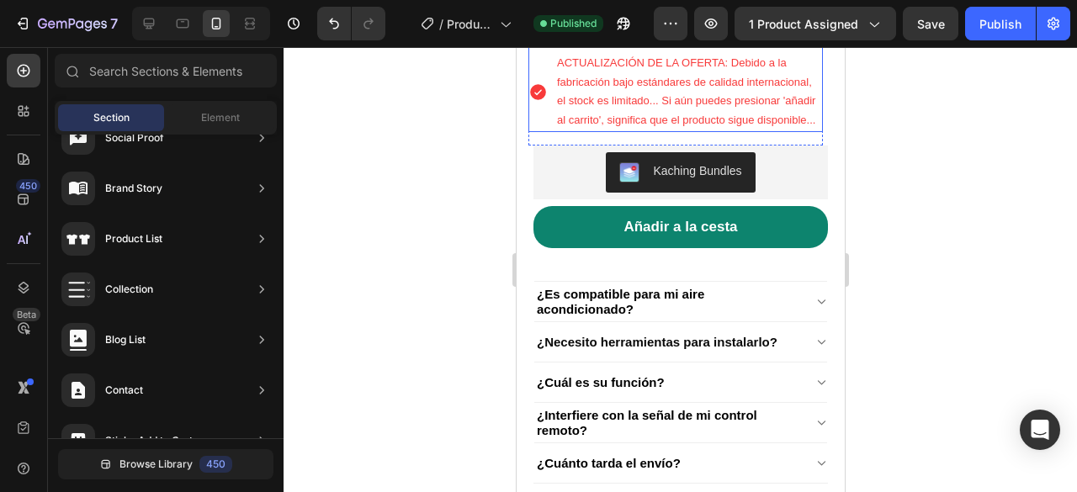
scroll to position [421, 0]
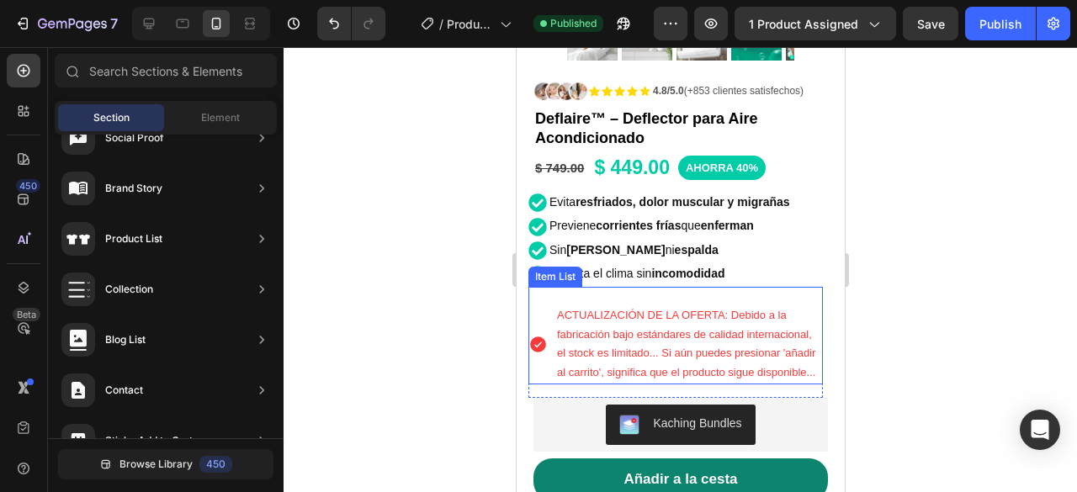
click at [689, 287] on div "ACTUALIZACIÓN DE LA OFERTA: Debido a la fabricación bajo estándares de calidad …" at bounding box center [675, 336] width 295 height 98
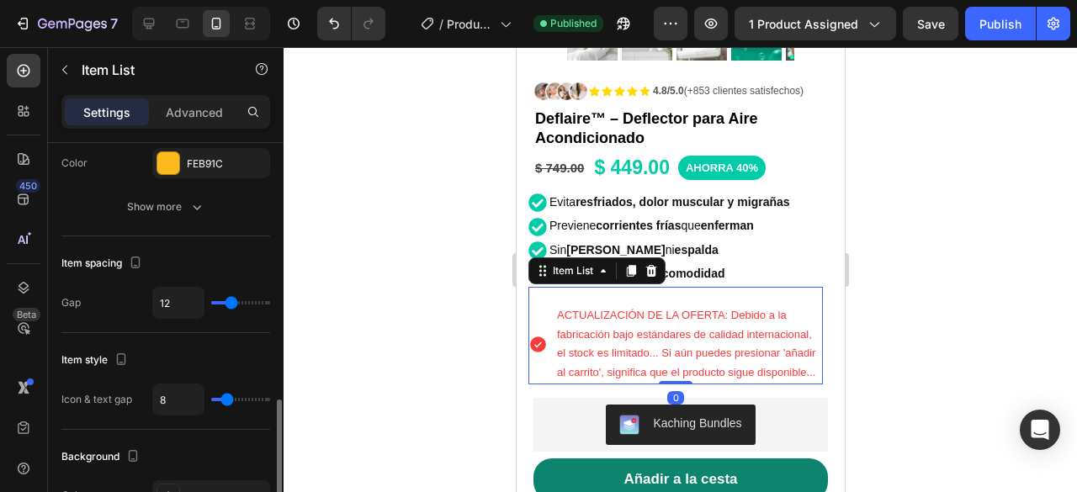
scroll to position [673, 0]
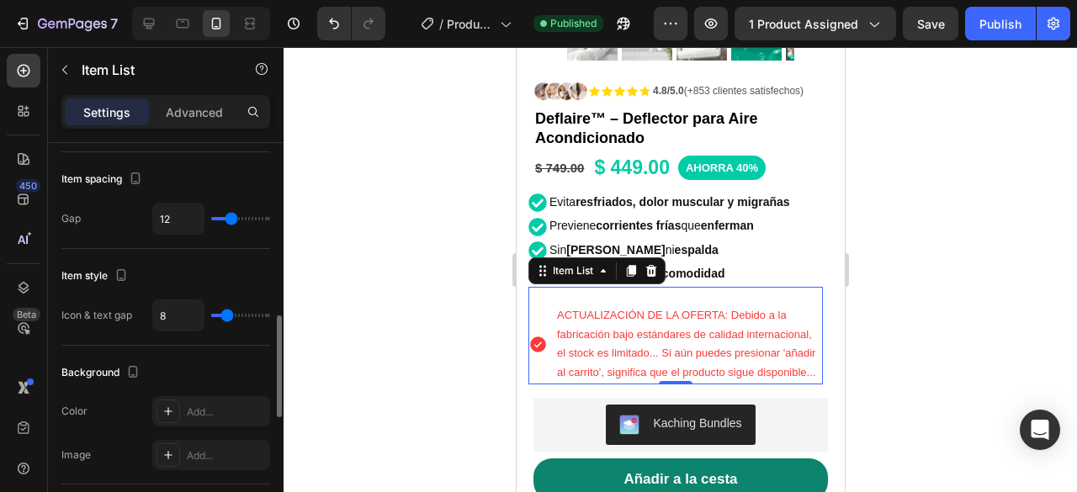
type input "13"
type input "11"
type input "10"
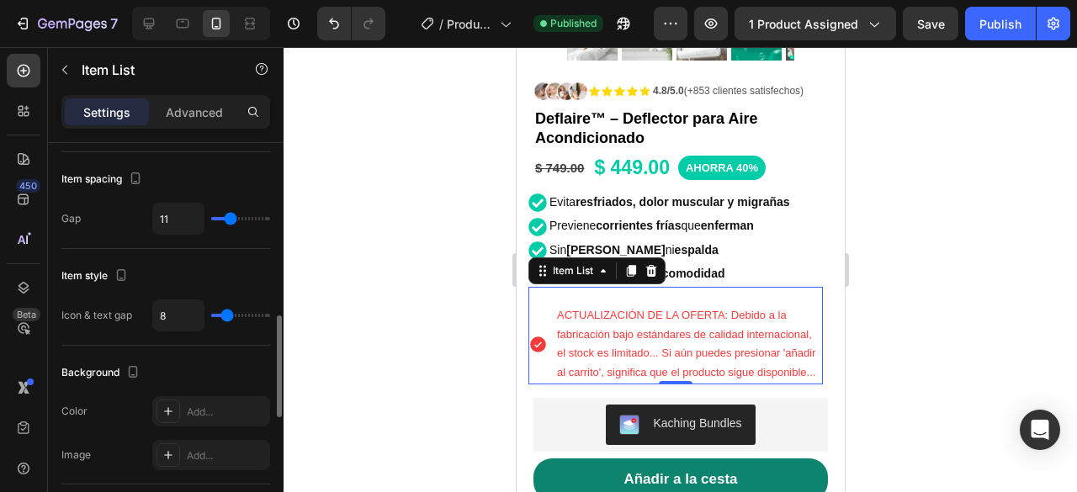
type input "10"
type input "9"
type input "7"
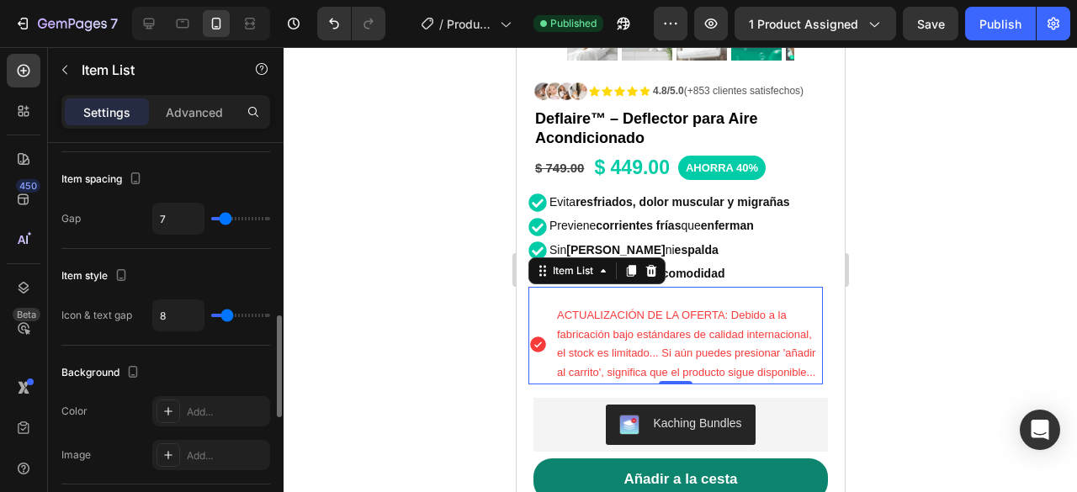
type input "4"
type input "3"
type input "2"
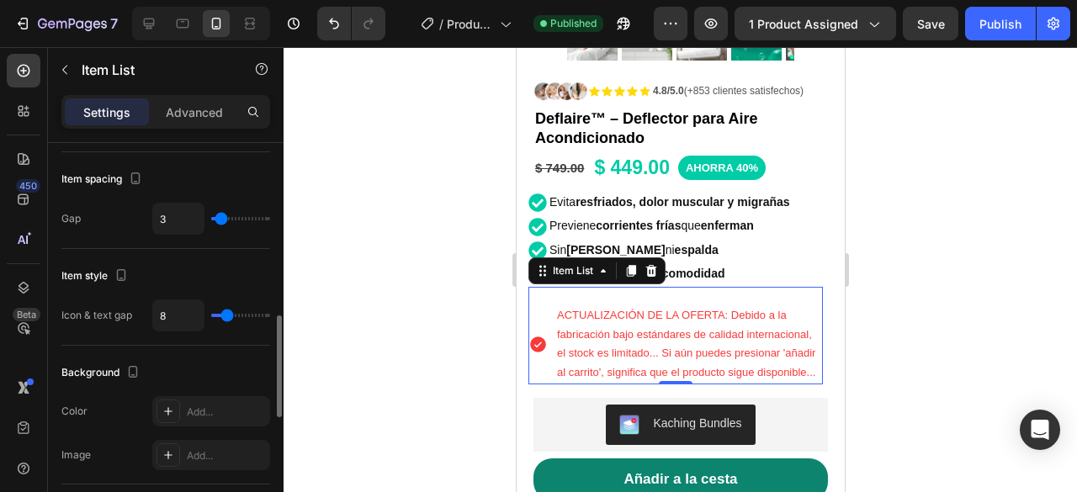
type input "2"
type input "1"
type input "0"
drag, startPoint x: 232, startPoint y: 210, endPoint x: 204, endPoint y: 210, distance: 28.6
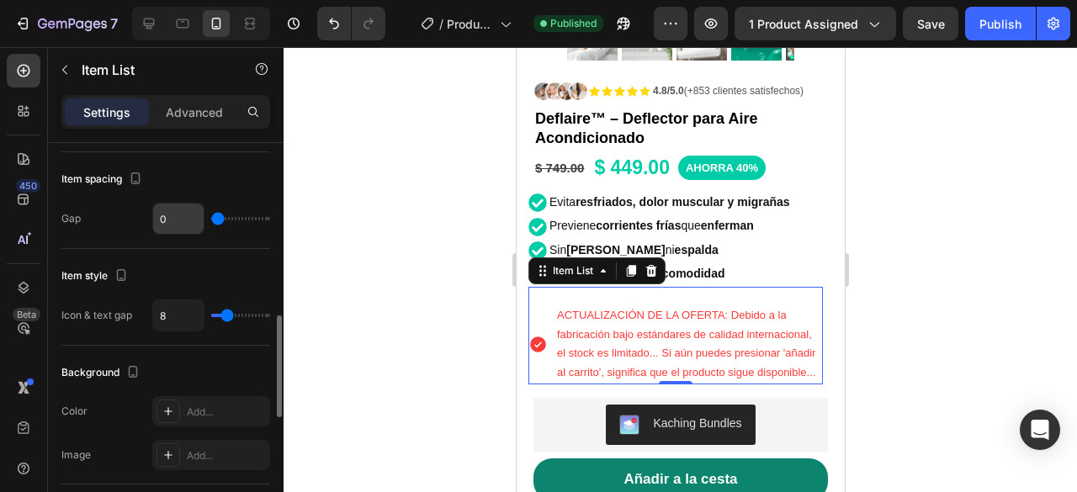
type input "0"
click at [211, 217] on input "range" at bounding box center [240, 218] width 59 height 3
type input "3"
type input "31"
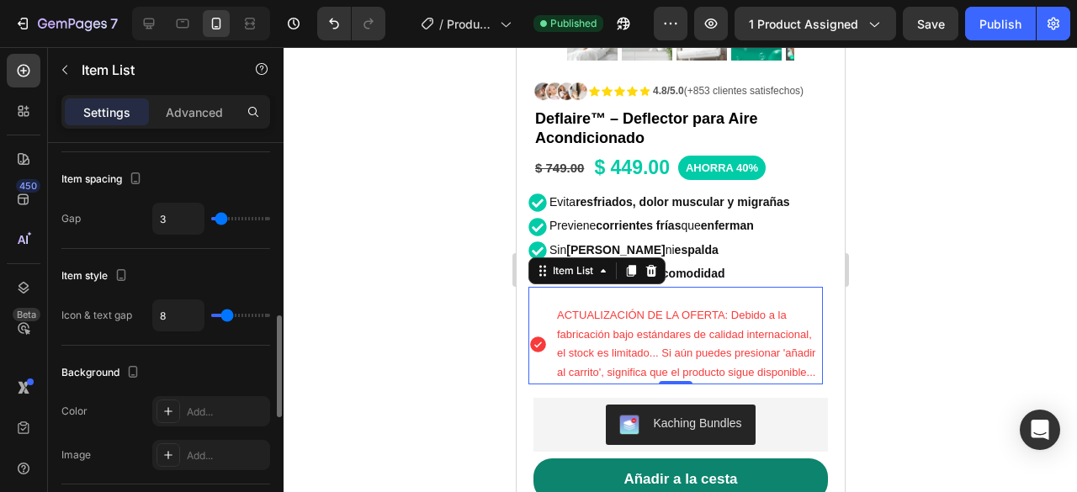
type input "31"
type input "40"
type input "38"
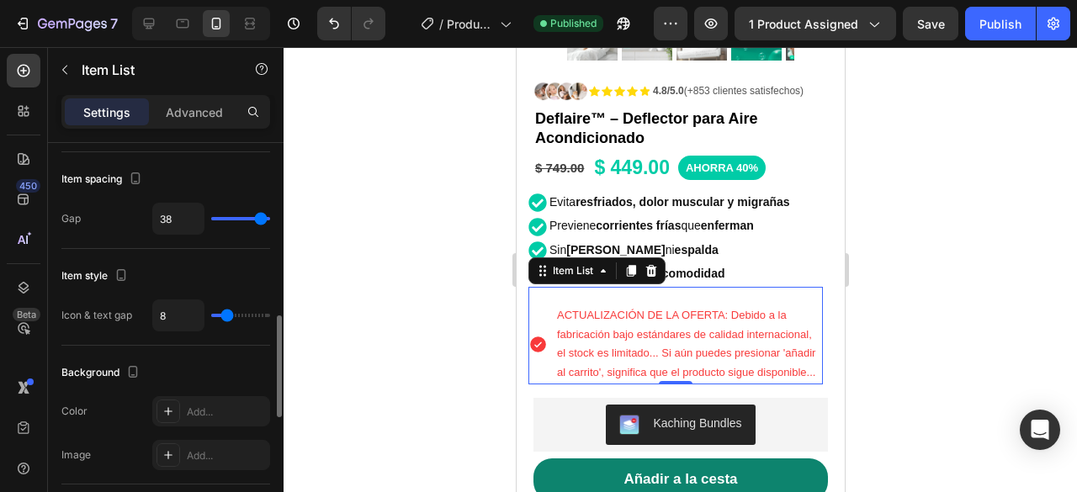
type input "22"
drag, startPoint x: 217, startPoint y: 214, endPoint x: 231, endPoint y: 215, distance: 14.4
click at [231, 217] on input "range" at bounding box center [240, 218] width 59 height 3
drag, startPoint x: 226, startPoint y: 309, endPoint x: 146, endPoint y: 295, distance: 80.2
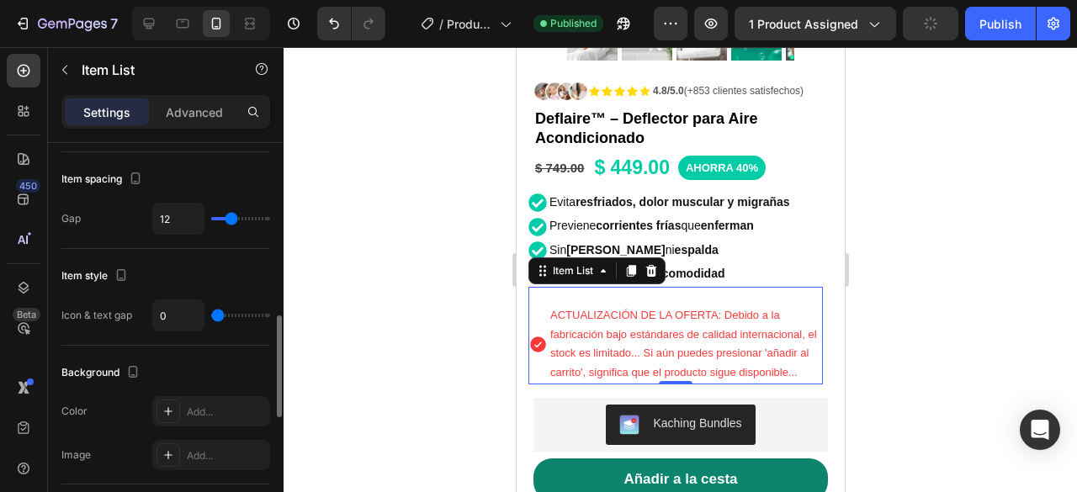
click at [211, 314] on input "range" at bounding box center [240, 315] width 59 height 3
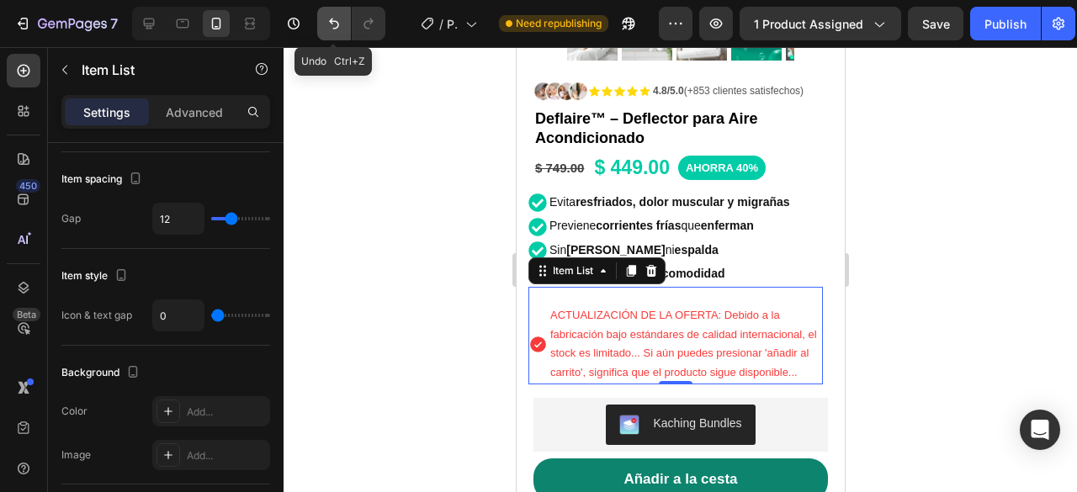
click at [337, 19] on icon "Undo/Redo" at bounding box center [334, 23] width 17 height 17
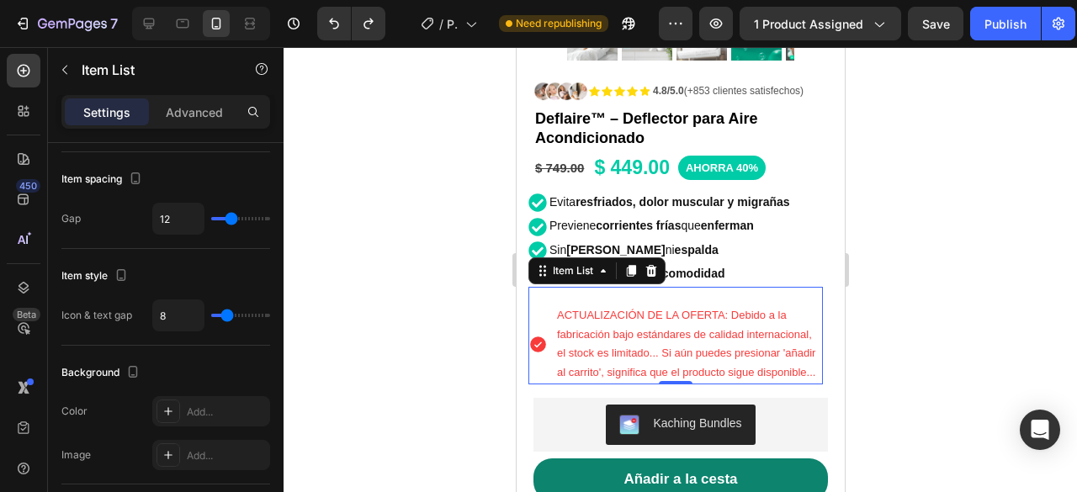
click at [725, 287] on div "ACTUALIZACIÓN DE LA OFERTA: Debido a la fabricación bajo estándares de calidad …" at bounding box center [675, 336] width 295 height 98
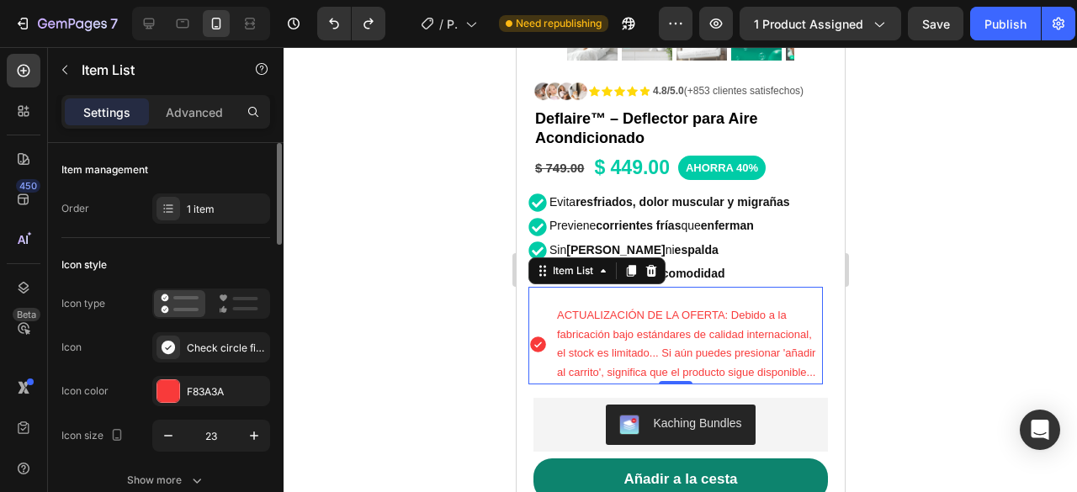
scroll to position [168, 0]
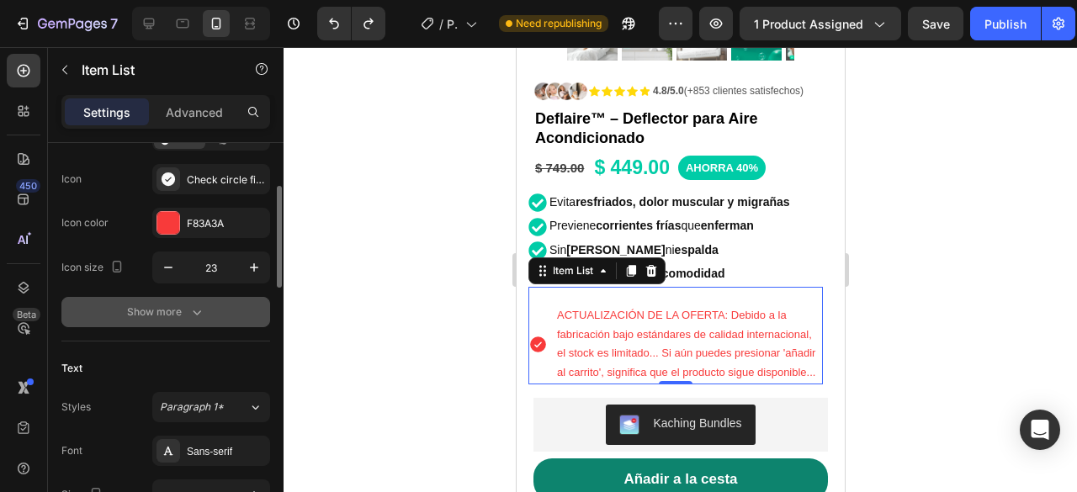
click at [214, 312] on button "Show more" at bounding box center [165, 312] width 209 height 30
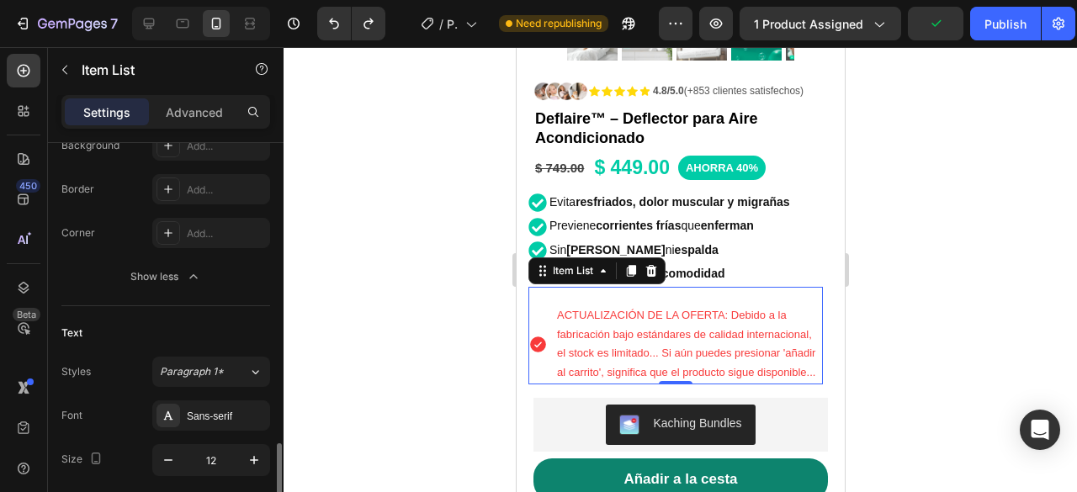
scroll to position [673, 0]
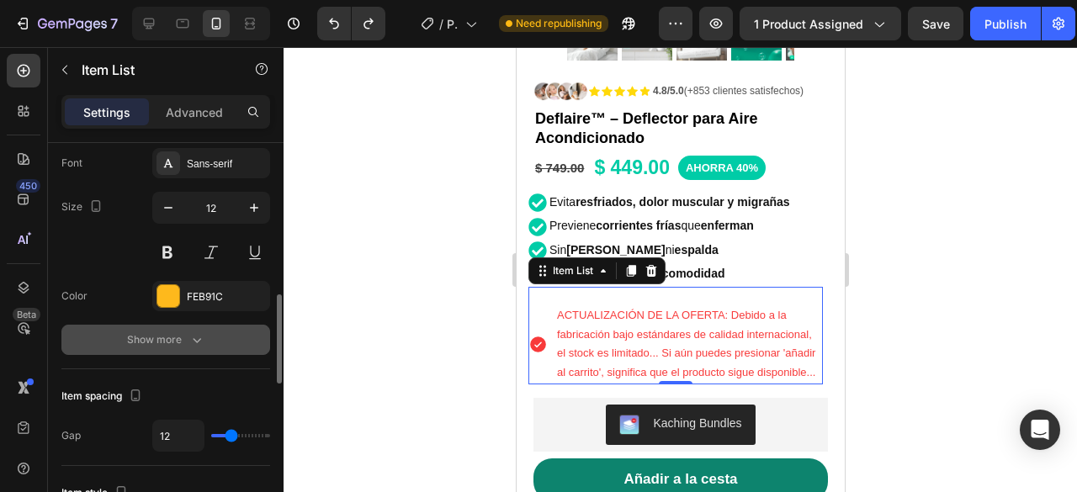
click at [203, 340] on icon "button" at bounding box center [196, 340] width 17 height 17
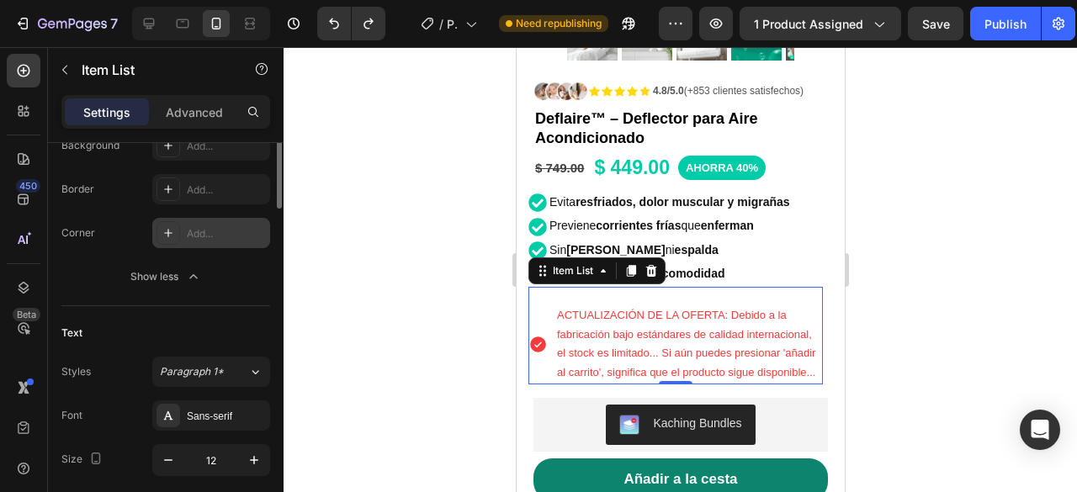
scroll to position [337, 0]
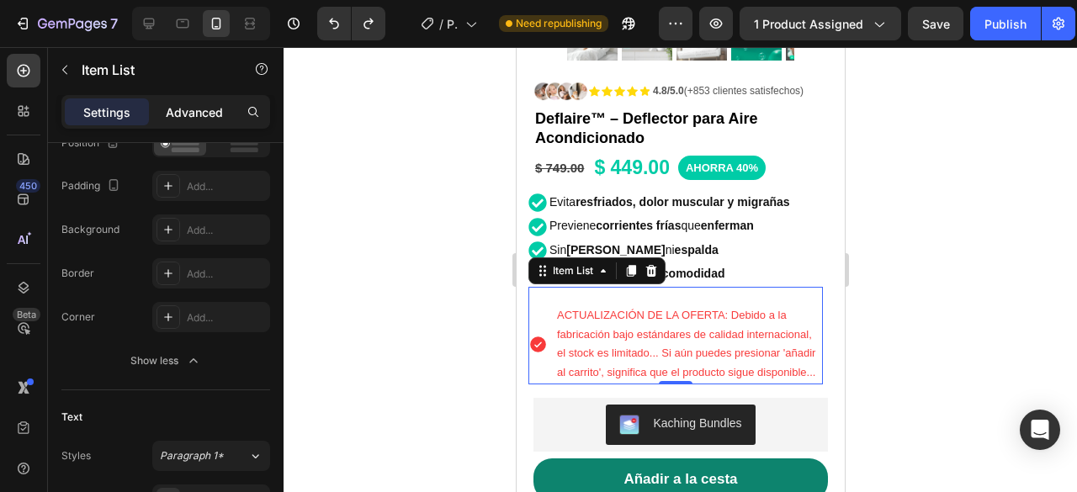
click at [166, 112] on p "Advanced" at bounding box center [194, 113] width 57 height 18
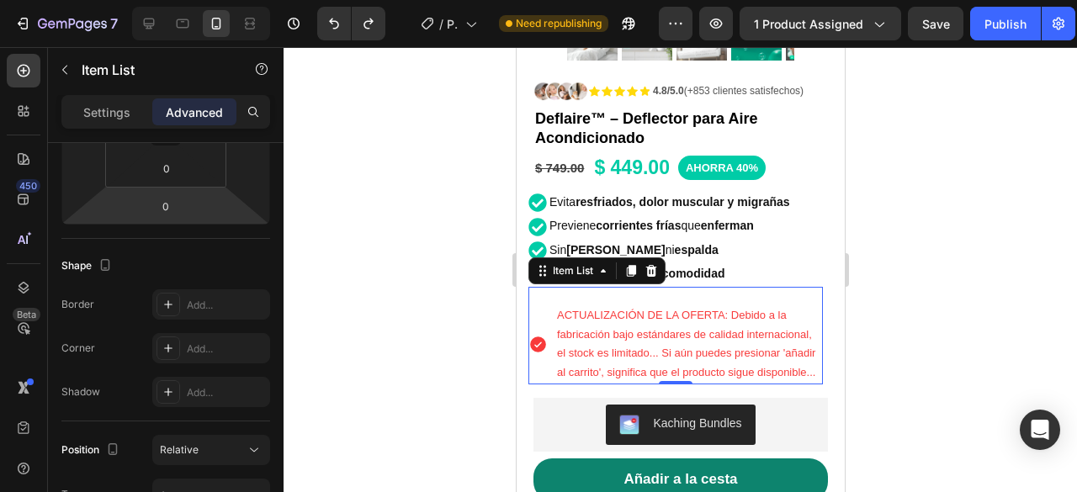
scroll to position [84, 0]
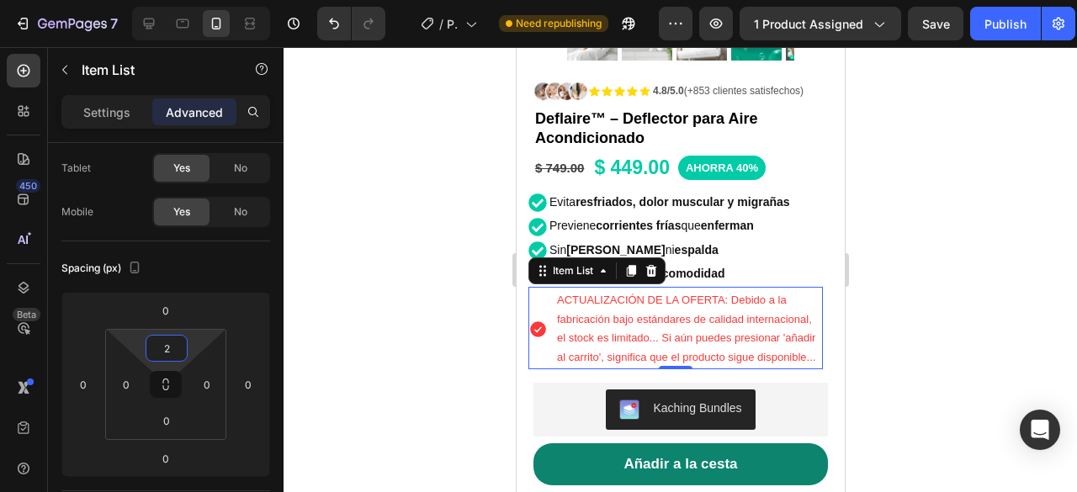
click at [191, 0] on html "7 / Product Page - Aug 5, 12:56:15 Need republishing Preview 1 product assigned…" at bounding box center [538, 0] width 1077 height 0
click at [926, 201] on div at bounding box center [681, 269] width 794 height 445
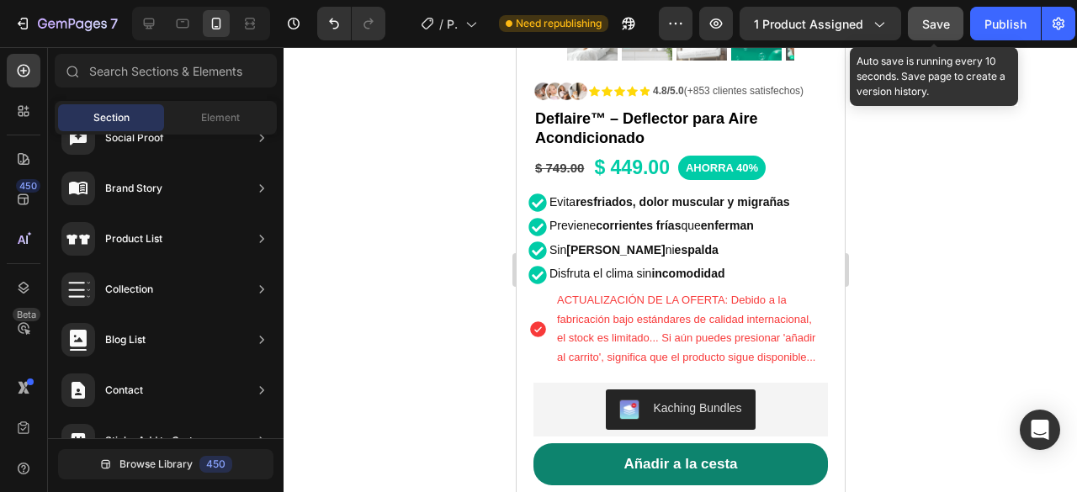
click at [945, 35] on button "Save" at bounding box center [936, 24] width 56 height 34
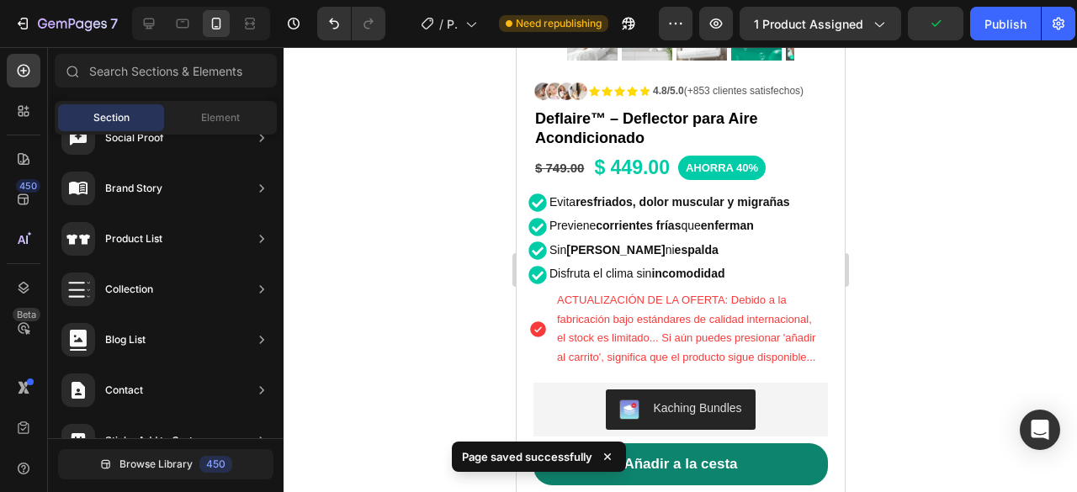
click at [945, 198] on div at bounding box center [681, 269] width 794 height 445
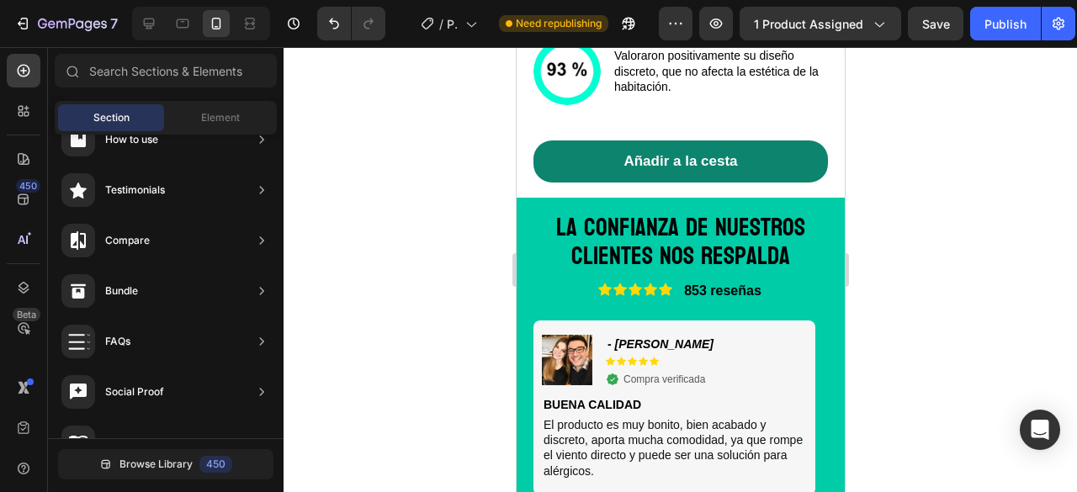
scroll to position [4963, 0]
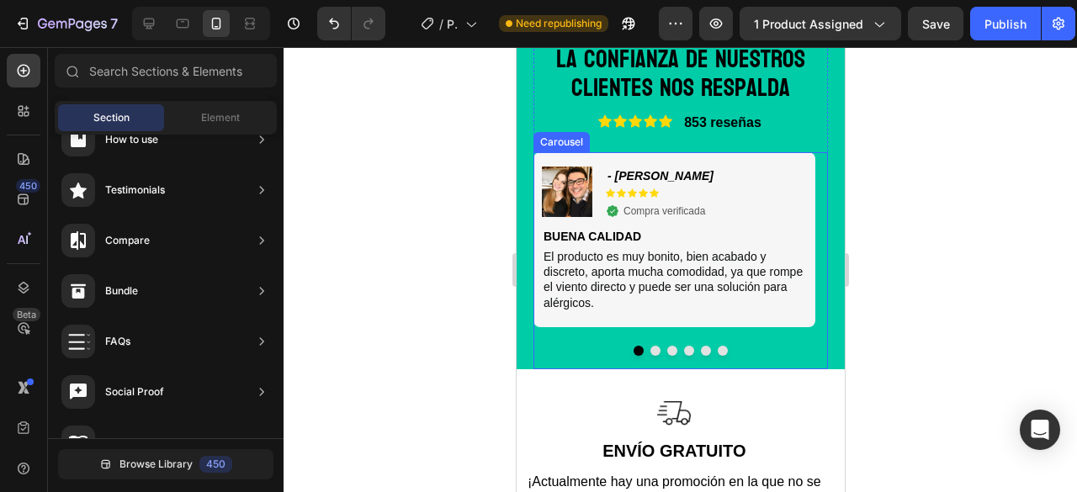
click at [650, 348] on button "Dot" at bounding box center [655, 351] width 10 height 10
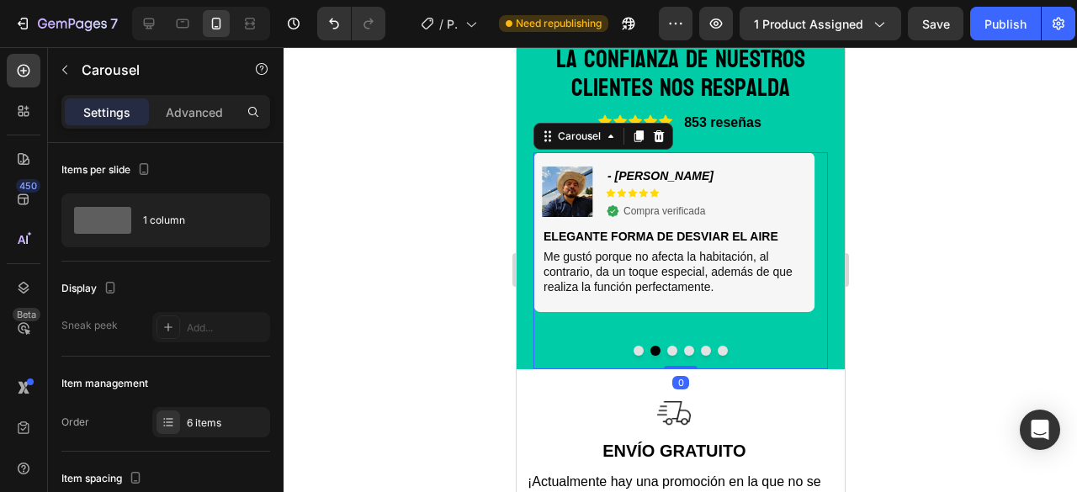
click at [633, 353] on button "Dot" at bounding box center [638, 351] width 10 height 10
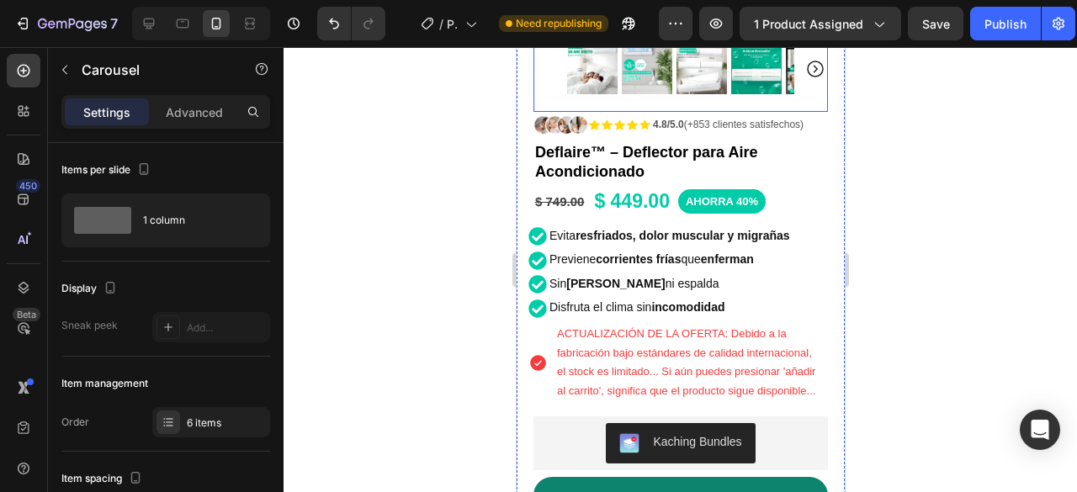
scroll to position [337, 0]
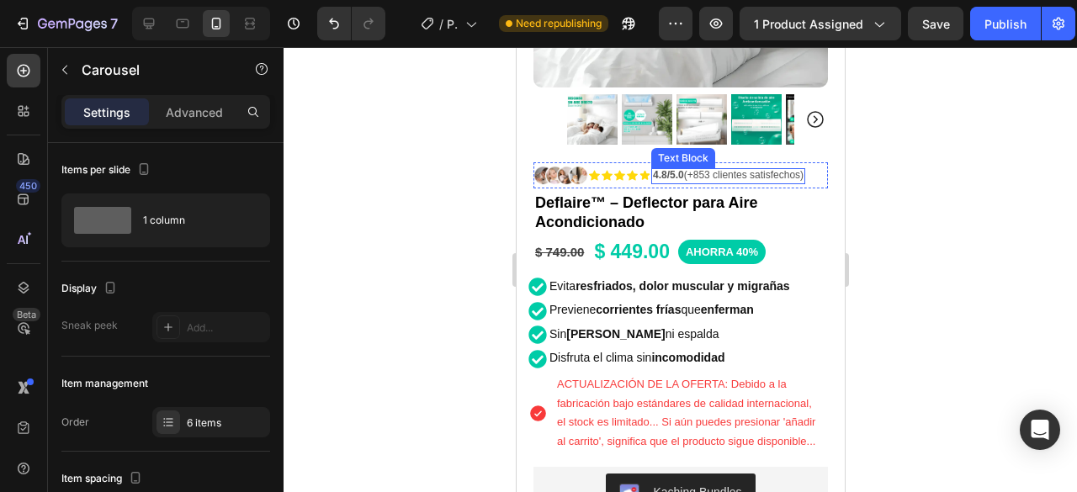
click at [803, 169] on span "4.8/5.0 (+853 clientes satisfechos)" at bounding box center [727, 175] width 151 height 12
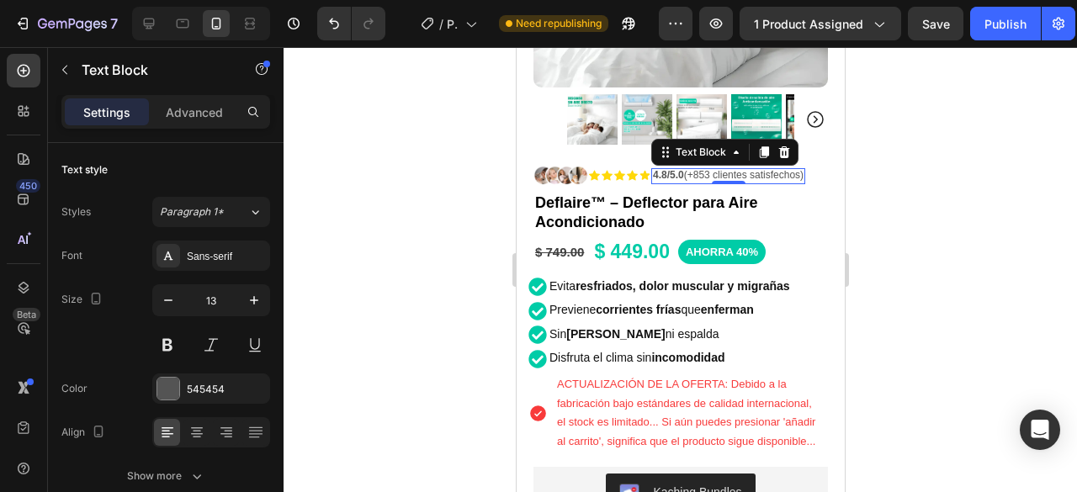
click at [804, 168] on div "4.8/5.0 (+853 clientes satisfechos)" at bounding box center [727, 176] width 154 height 16
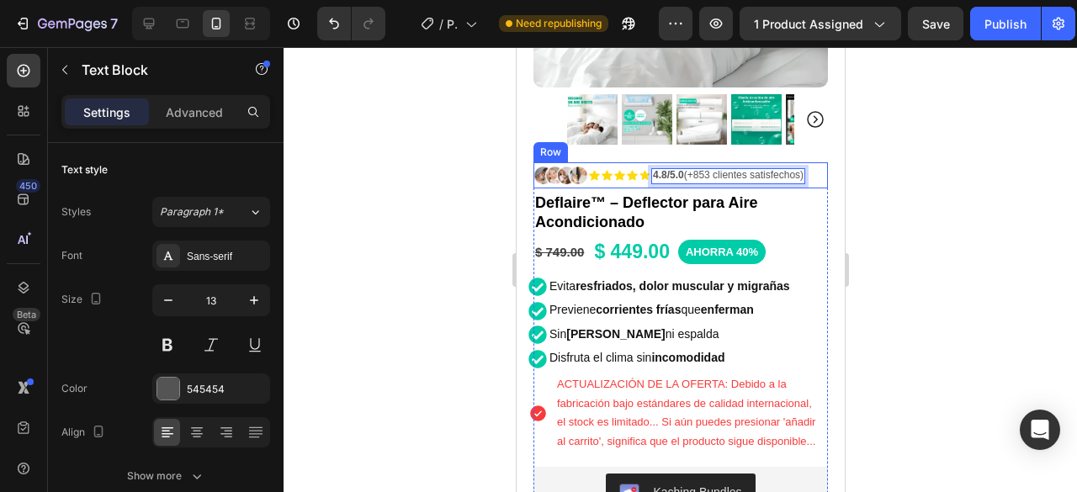
click at [646, 162] on div "Icon Icon Icon Icon Icon Icon List" at bounding box center [618, 175] width 61 height 26
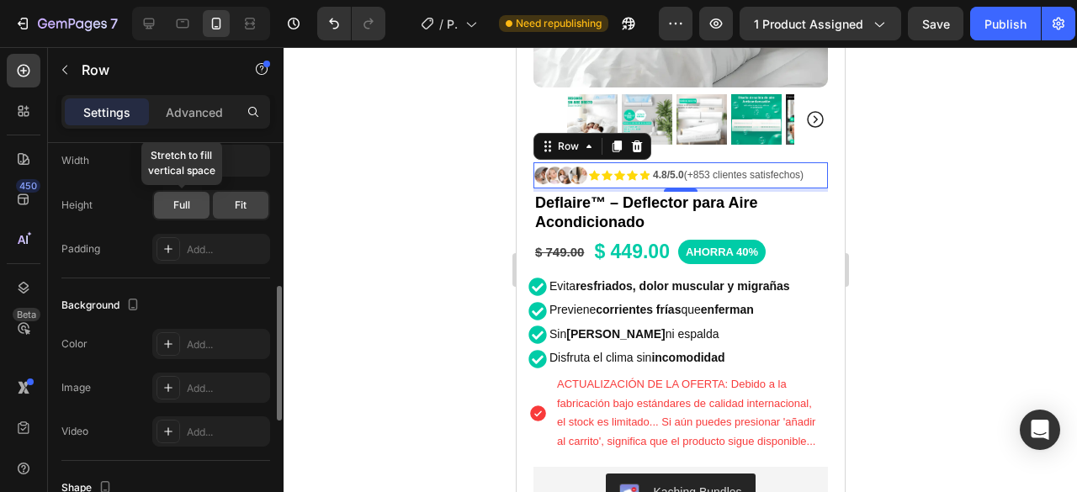
scroll to position [252, 0]
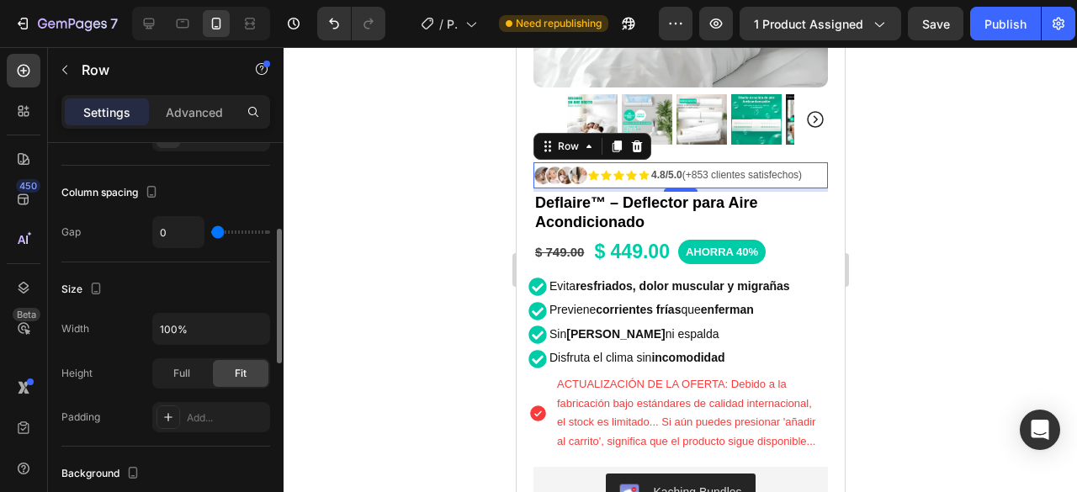
drag, startPoint x: 219, startPoint y: 231, endPoint x: 19, endPoint y: 159, distance: 212.2
click at [211, 231] on input "range" at bounding box center [240, 232] width 59 height 3
drag, startPoint x: 958, startPoint y: 123, endPoint x: 953, endPoint y: 101, distance: 22.7
click at [958, 123] on div at bounding box center [681, 269] width 794 height 445
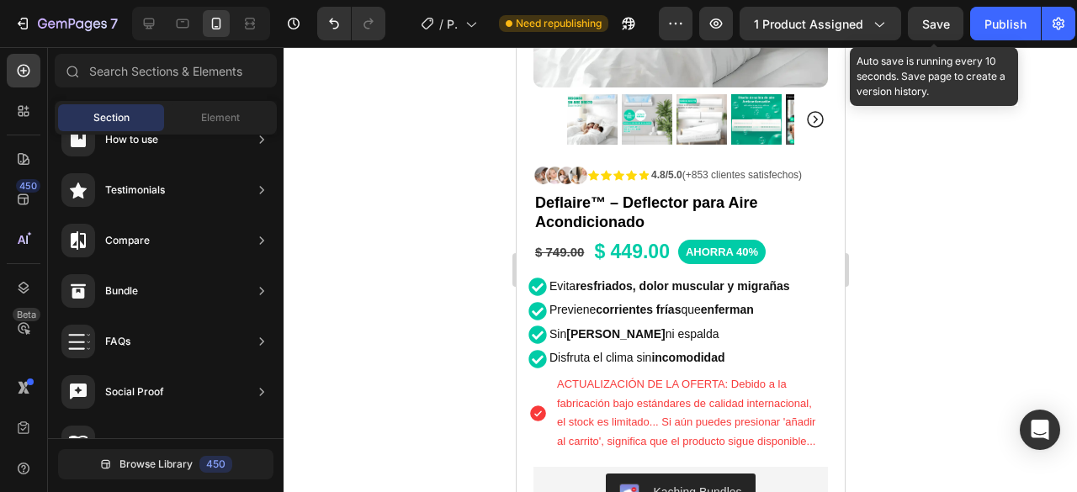
click at [944, 30] on div "Save" at bounding box center [936, 24] width 28 height 18
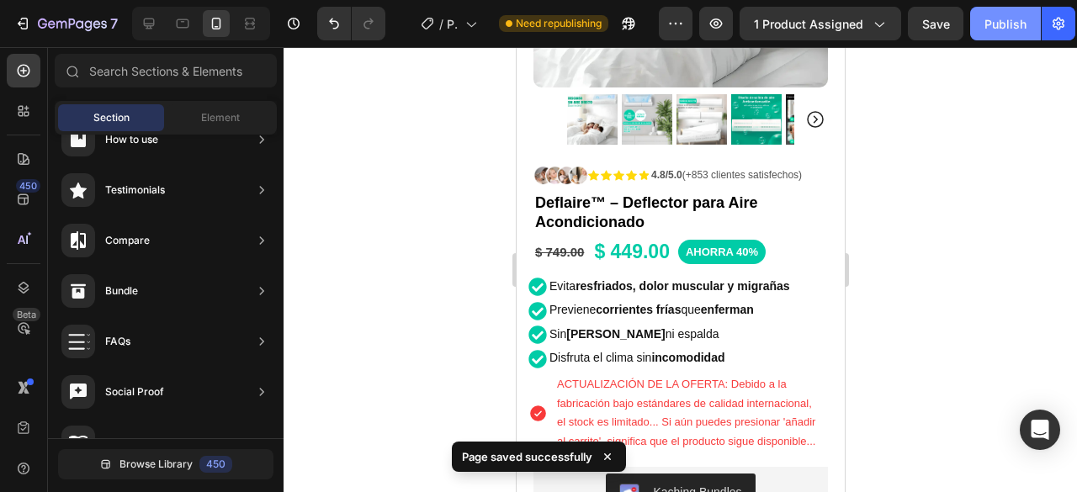
click at [1006, 26] on div "Publish" at bounding box center [1006, 24] width 42 height 18
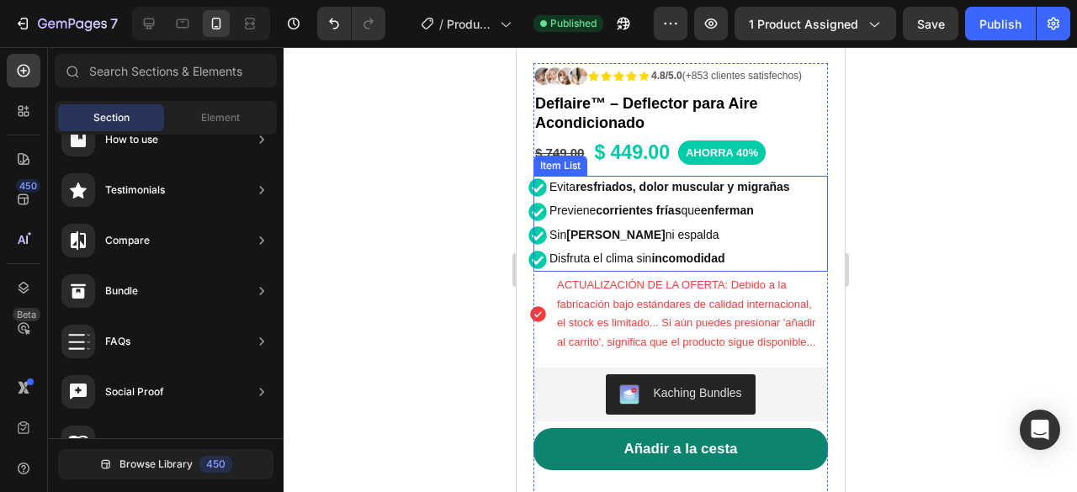
scroll to position [421, 0]
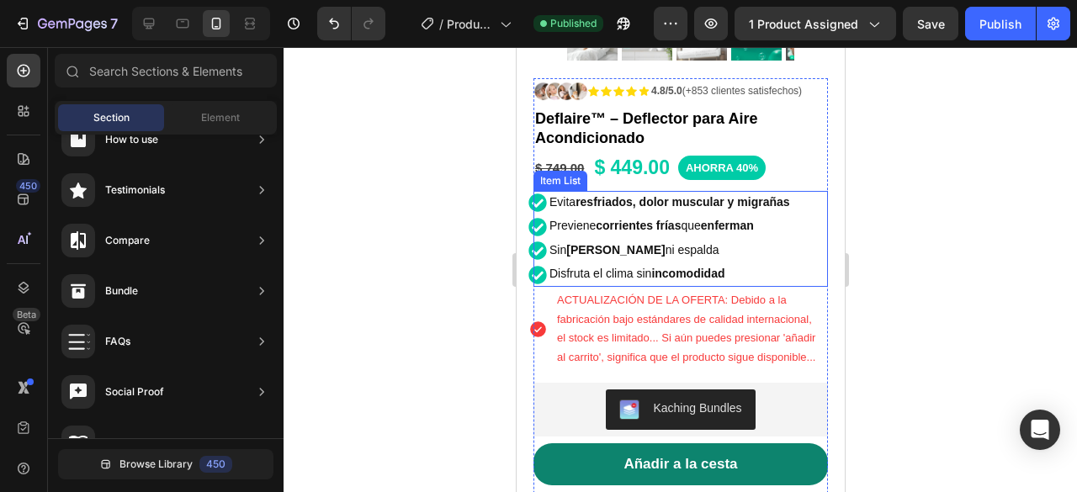
click at [811, 191] on div "Evita resfriados, dolor muscular y migrañas Previene corrientes frías que enfer…" at bounding box center [680, 239] width 295 height 96
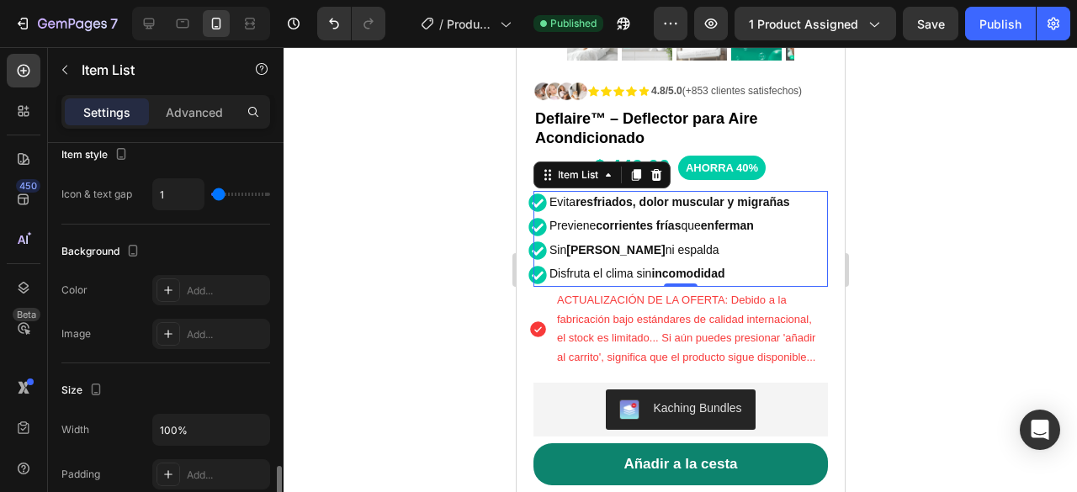
scroll to position [1094, 0]
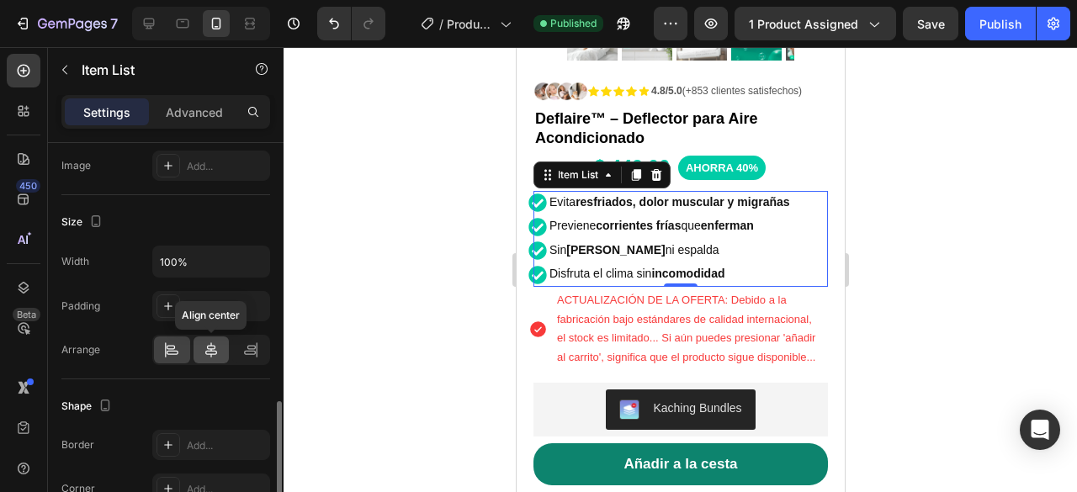
click at [212, 342] on icon at bounding box center [211, 350] width 17 height 17
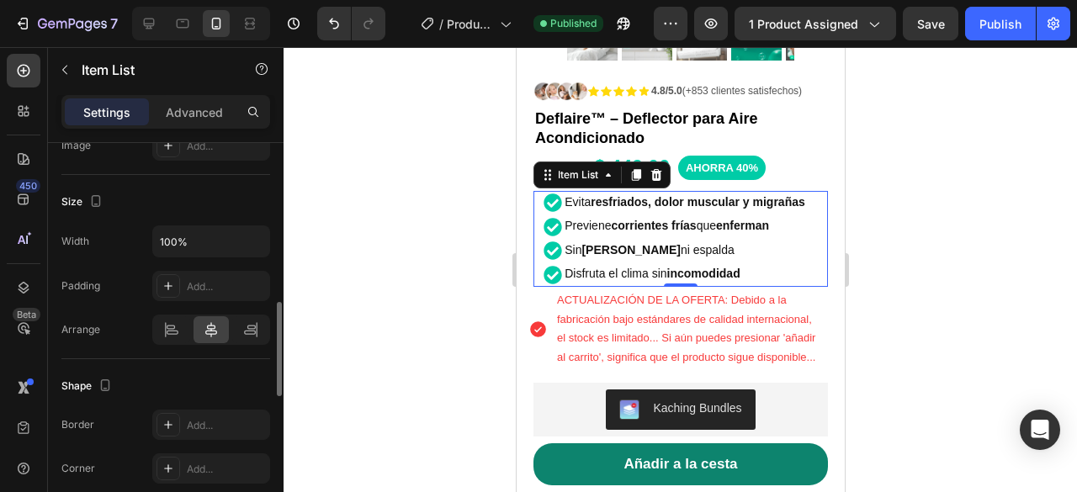
scroll to position [1030, 0]
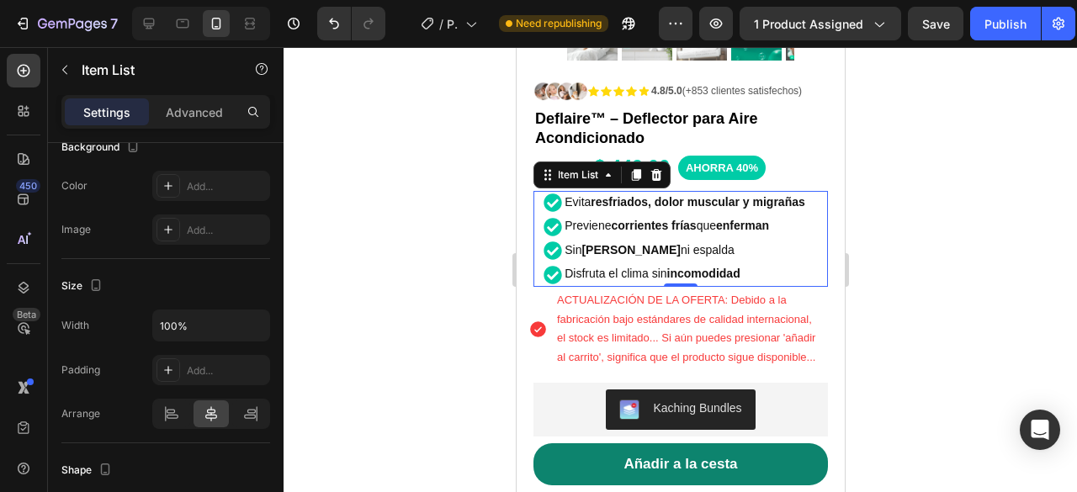
click at [1006, 220] on div at bounding box center [681, 269] width 794 height 445
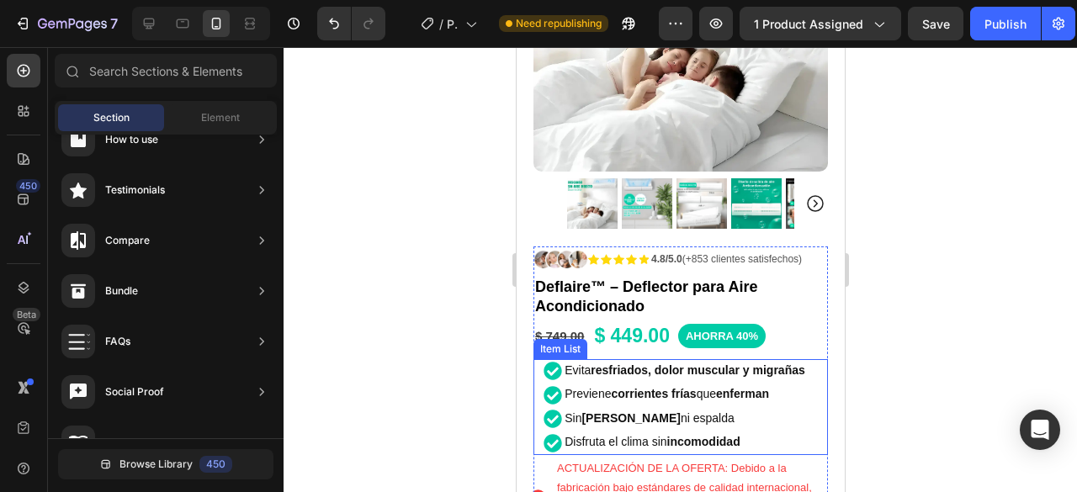
scroll to position [337, 0]
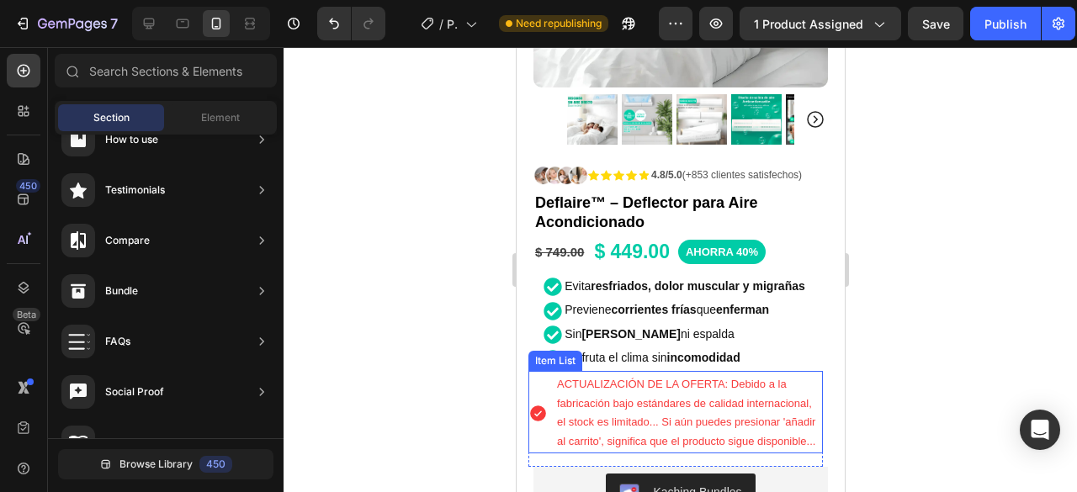
click at [539, 387] on div "ACTUALIZACIÓN DE LA OFERTA: Debido a la fabricación bajo estándares de calidad …" at bounding box center [675, 413] width 295 height 81
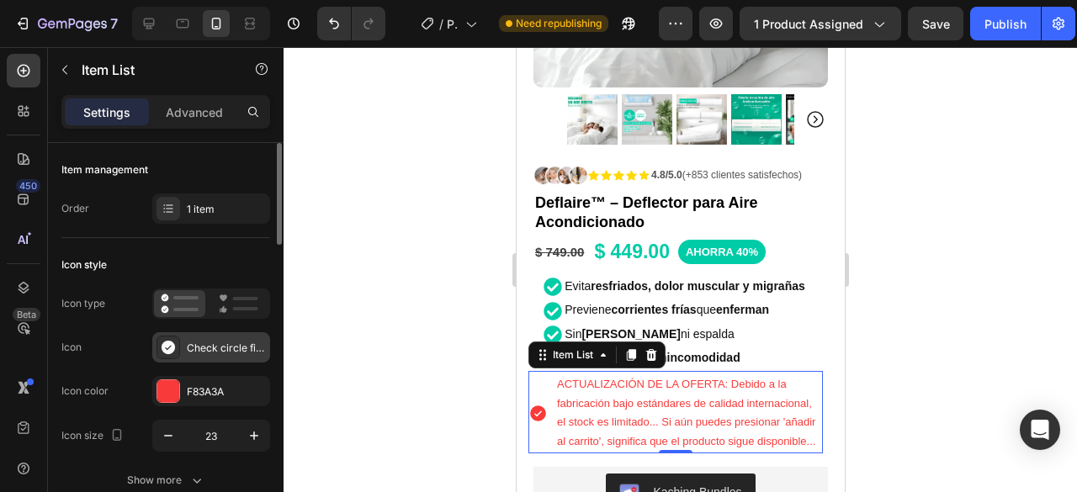
click at [239, 346] on div "Check circle filled" at bounding box center [226, 348] width 79 height 15
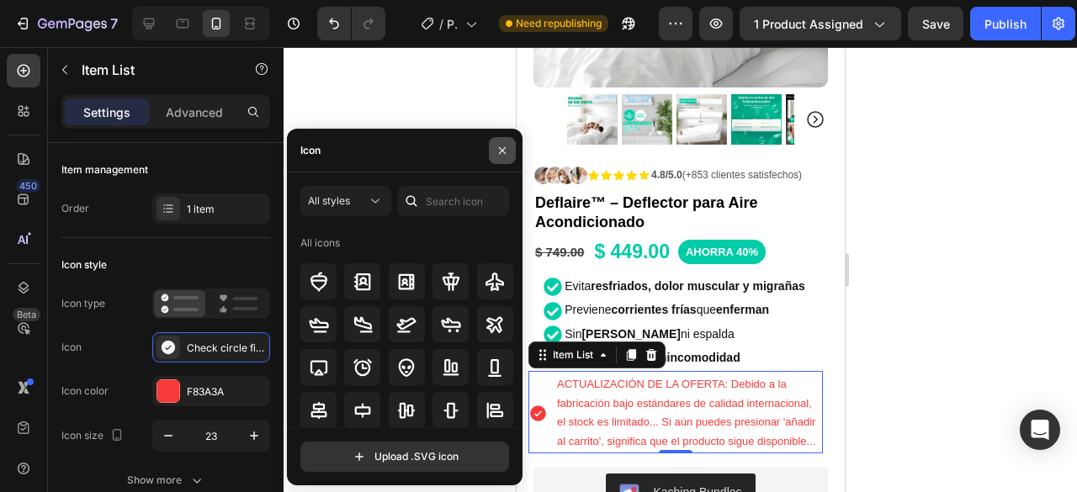
click at [497, 153] on icon "button" at bounding box center [502, 150] width 13 height 13
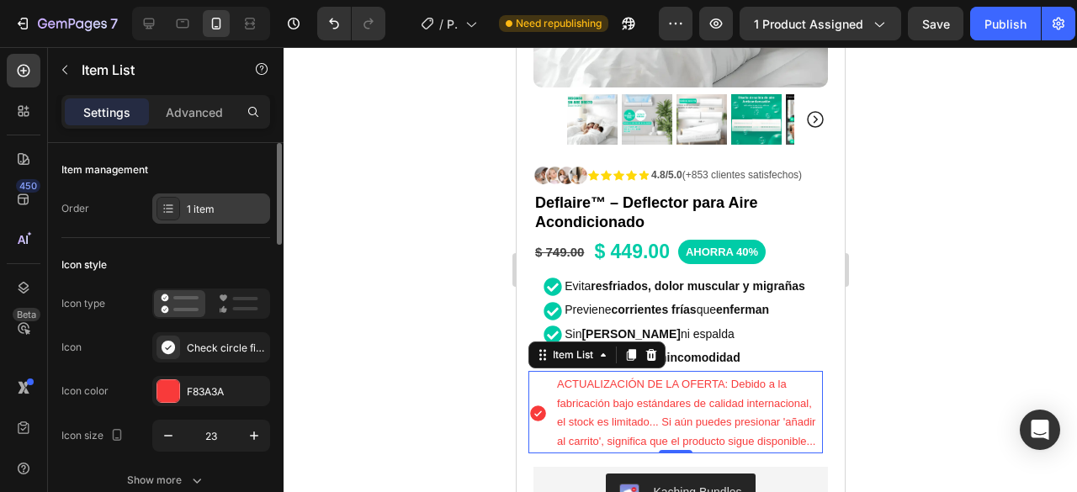
click at [214, 214] on div "1 item" at bounding box center [226, 209] width 79 height 15
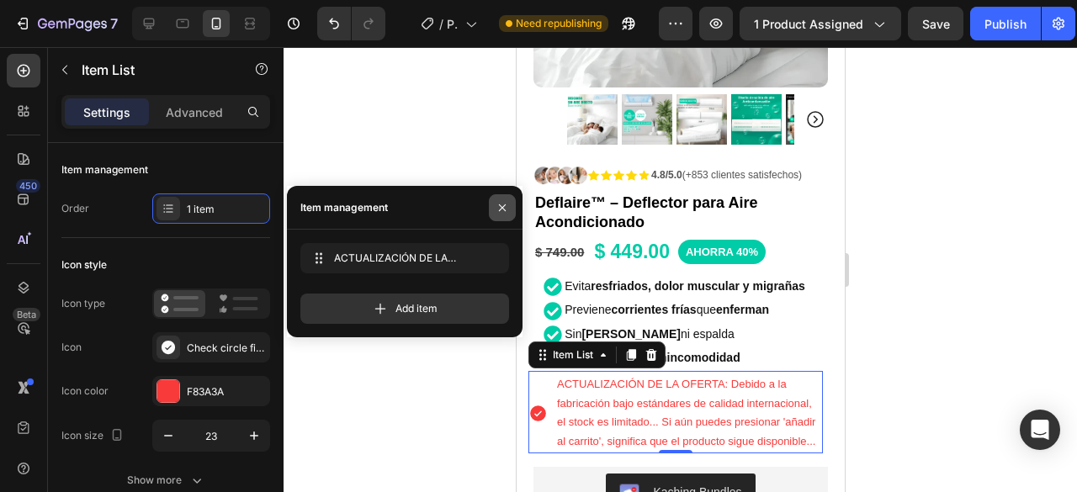
click at [496, 204] on icon "button" at bounding box center [502, 207] width 13 height 13
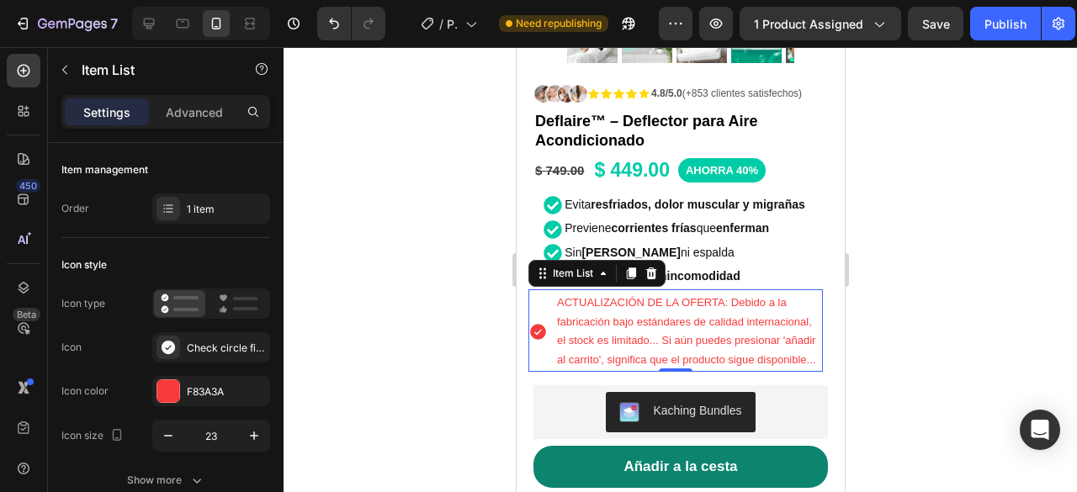
scroll to position [421, 0]
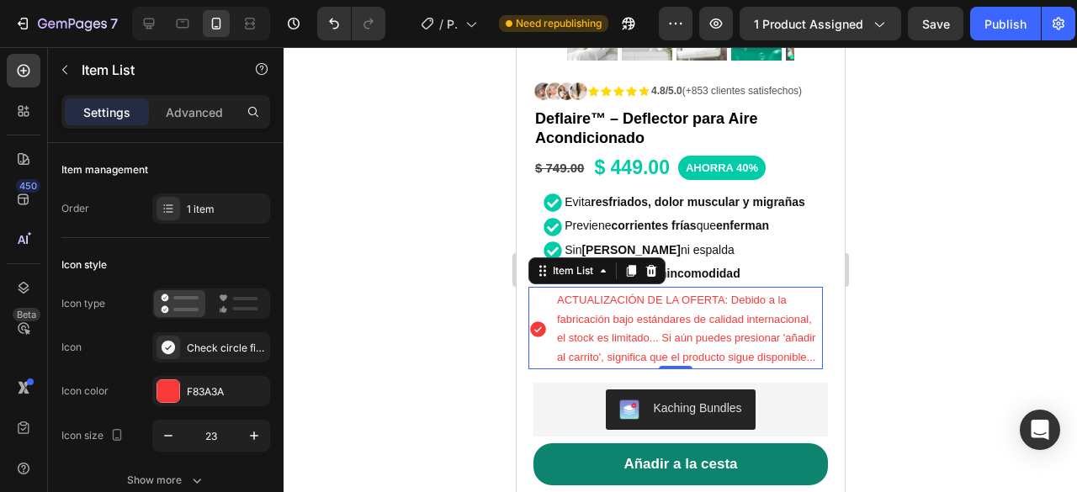
click at [547, 321] on div "ACTUALIZACIÓN DE LA OFERTA: Debido a la fabricación bajo estándares de calidad …" at bounding box center [675, 329] width 295 height 81
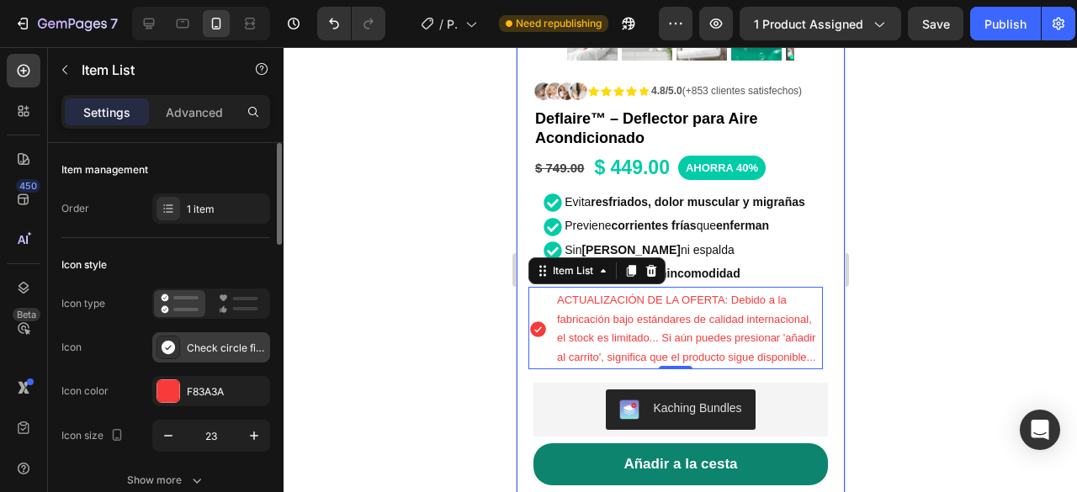
click at [218, 349] on div "Check circle filled" at bounding box center [226, 348] width 79 height 15
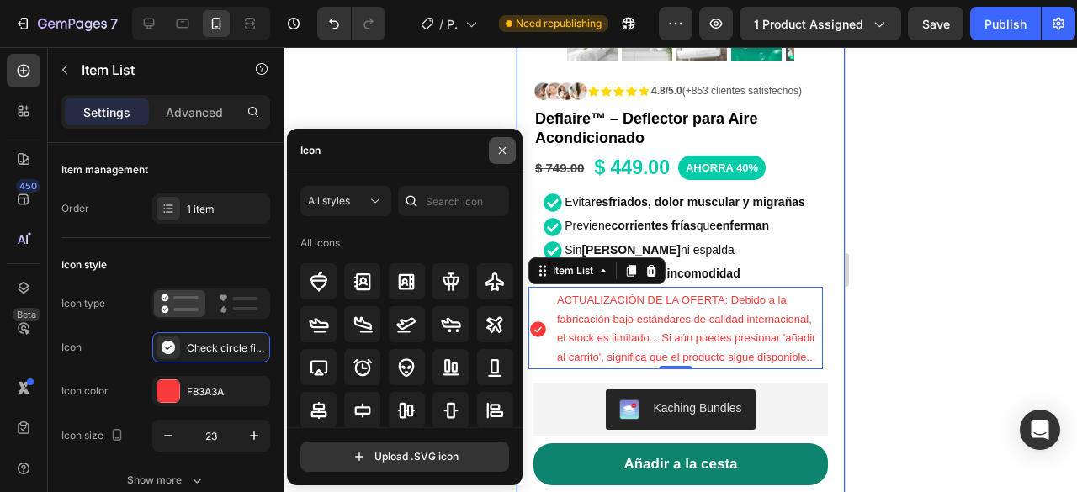
click at [493, 145] on button "button" at bounding box center [502, 150] width 27 height 27
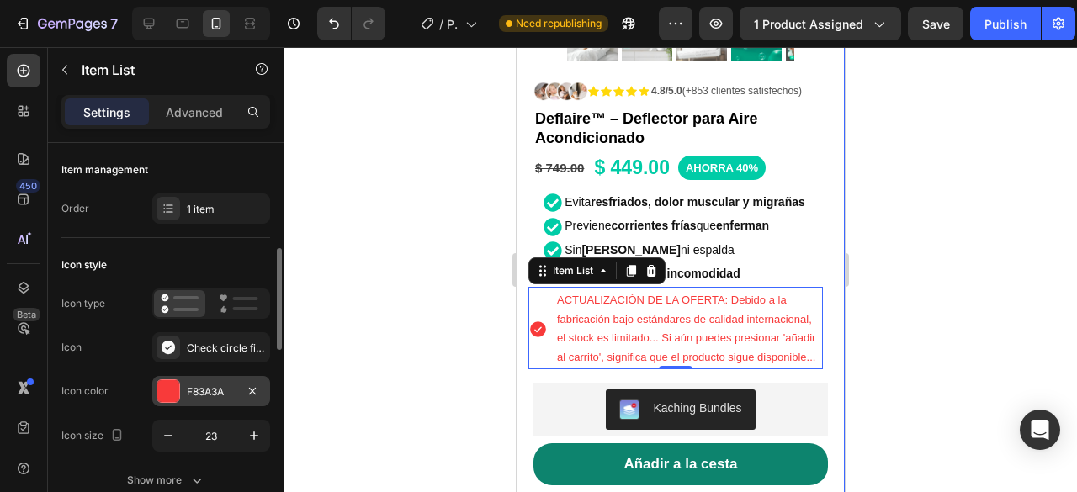
scroll to position [84, 0]
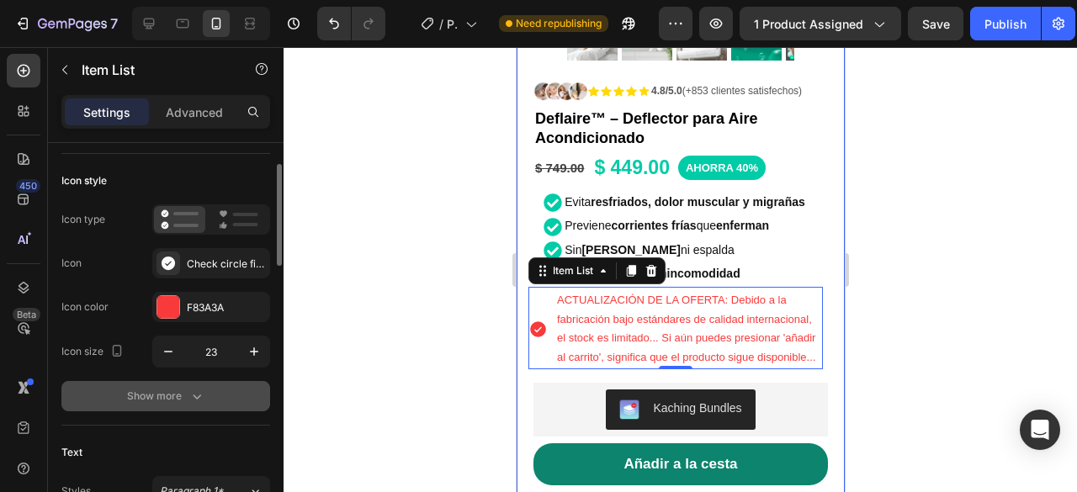
click at [219, 390] on button "Show more" at bounding box center [165, 396] width 209 height 30
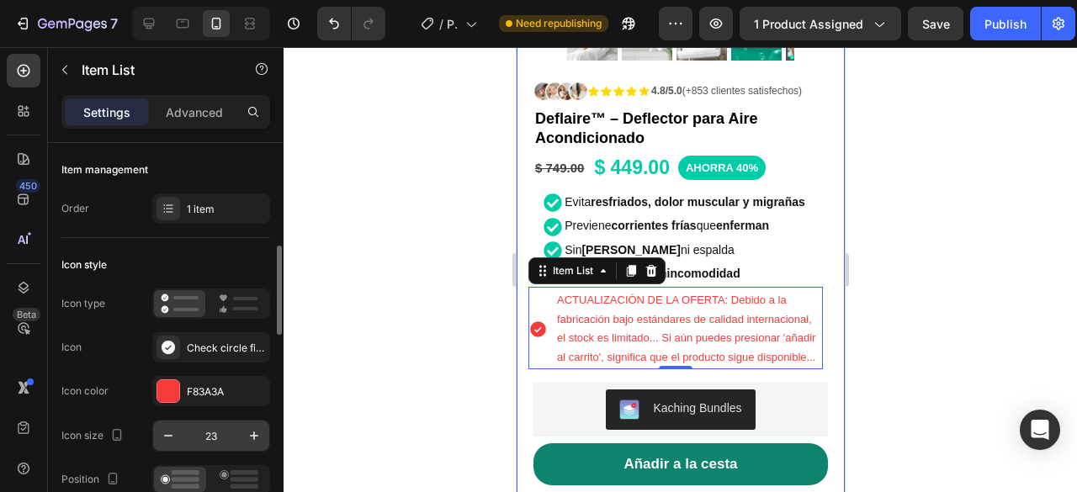
scroll to position [168, 0]
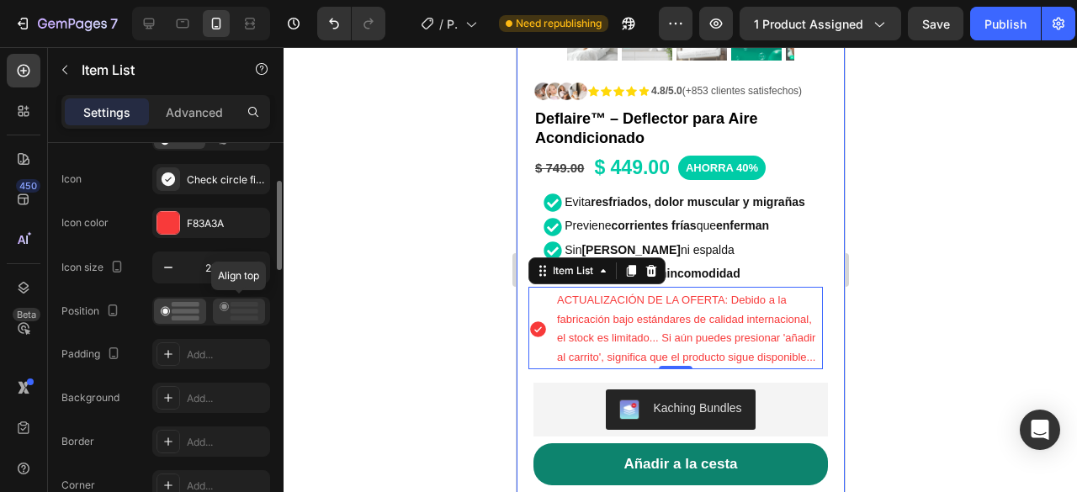
click at [229, 306] on icon at bounding box center [239, 311] width 39 height 19
click at [194, 305] on rect at bounding box center [186, 304] width 28 height 5
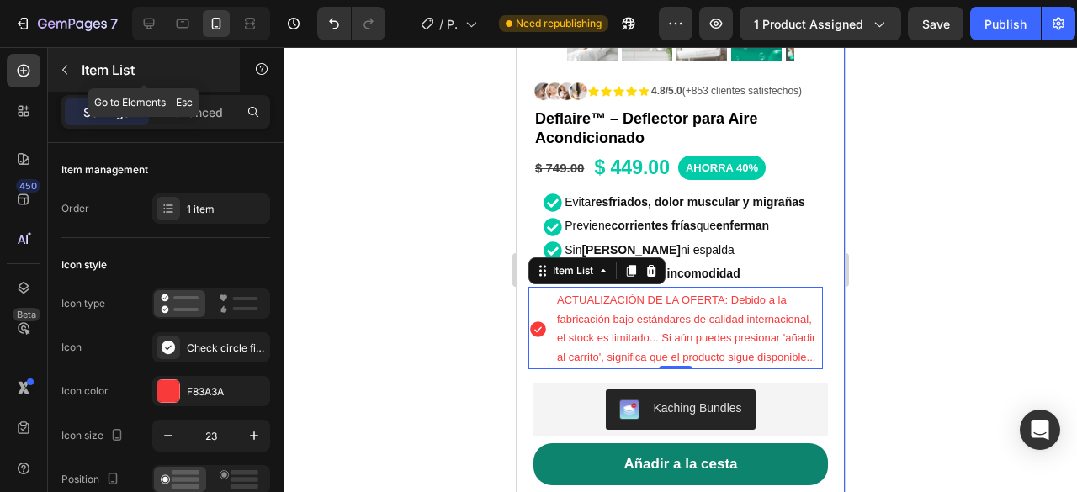
click at [93, 68] on p "Item List" at bounding box center [153, 70] width 143 height 20
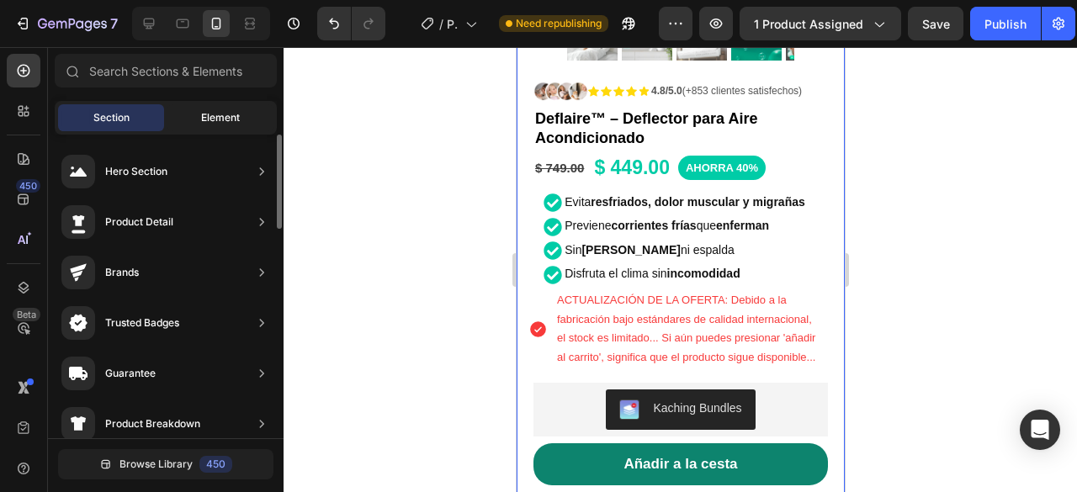
click at [201, 125] on span "Element" at bounding box center [220, 117] width 39 height 15
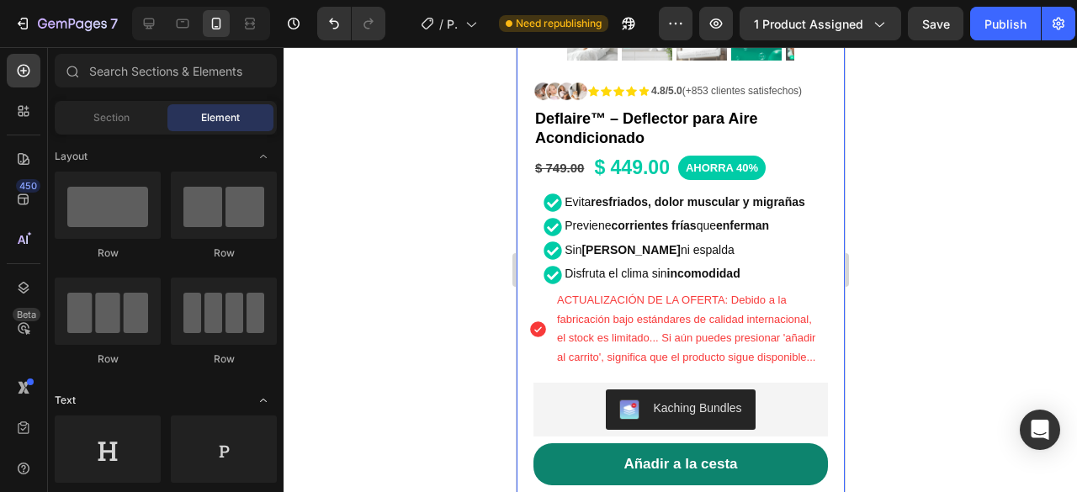
scroll to position [168, 0]
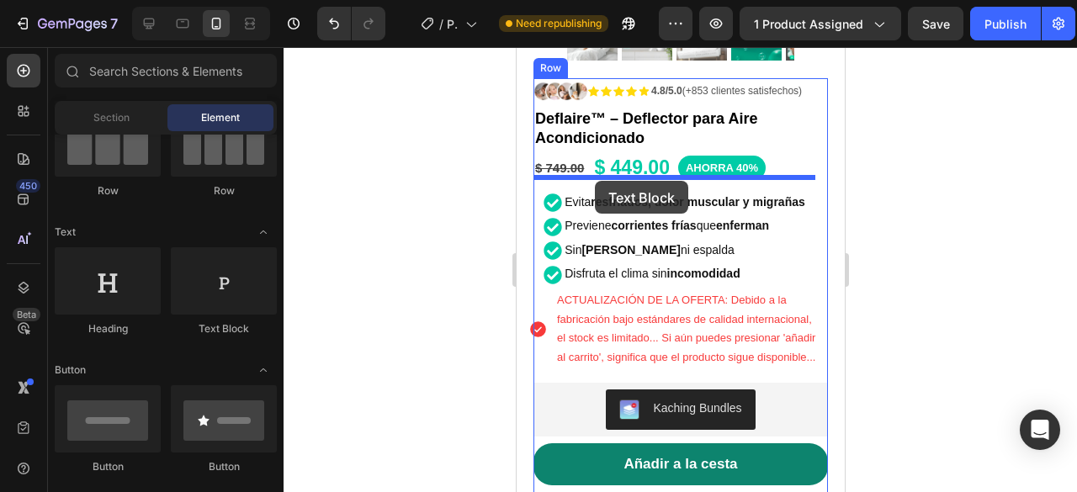
drag, startPoint x: 741, startPoint y: 339, endPoint x: 594, endPoint y: 181, distance: 216.1
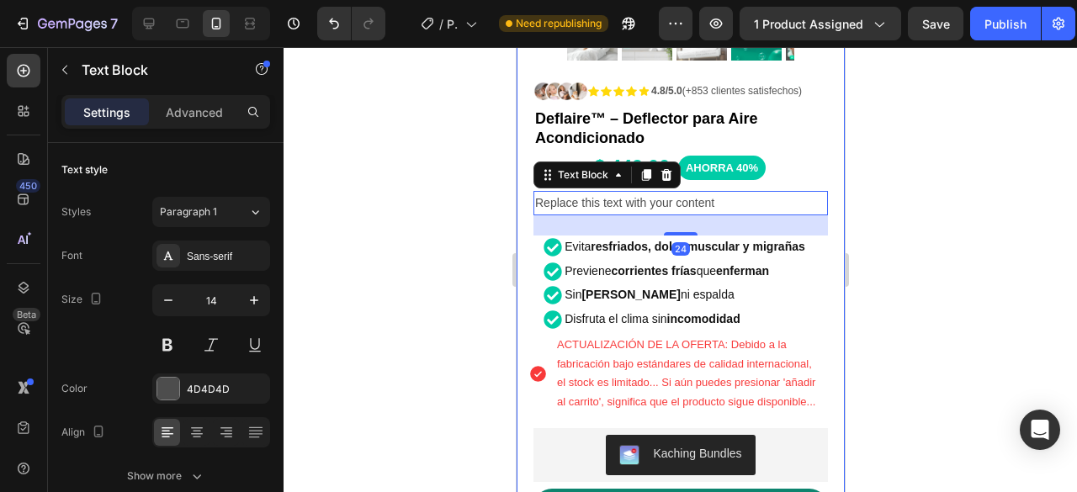
click at [944, 201] on div at bounding box center [681, 269] width 794 height 445
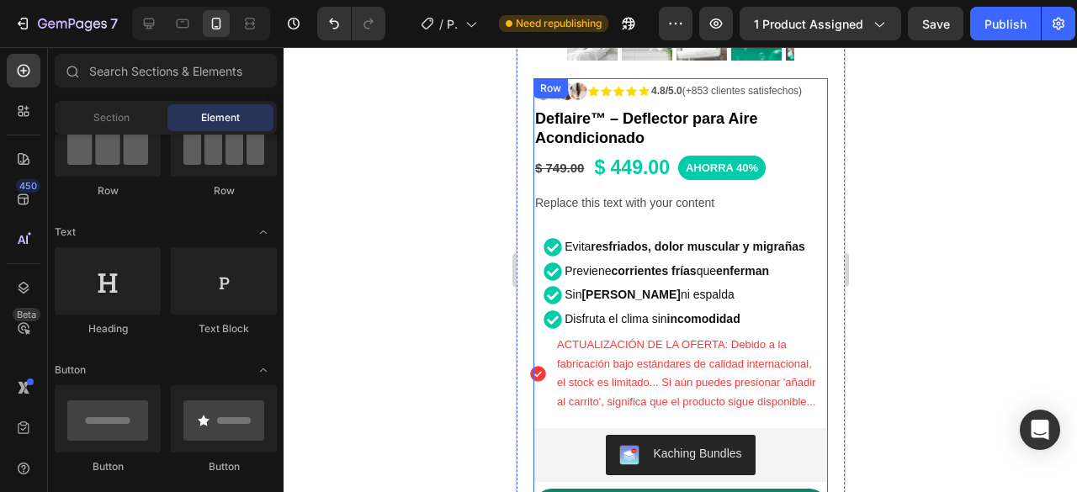
click at [717, 210] on div "Icon Icon Icon Icon Icon Icon List 4.8/5.0 (+853 clientes satisfechos) Text Blo…" at bounding box center [680, 422] width 295 height 688
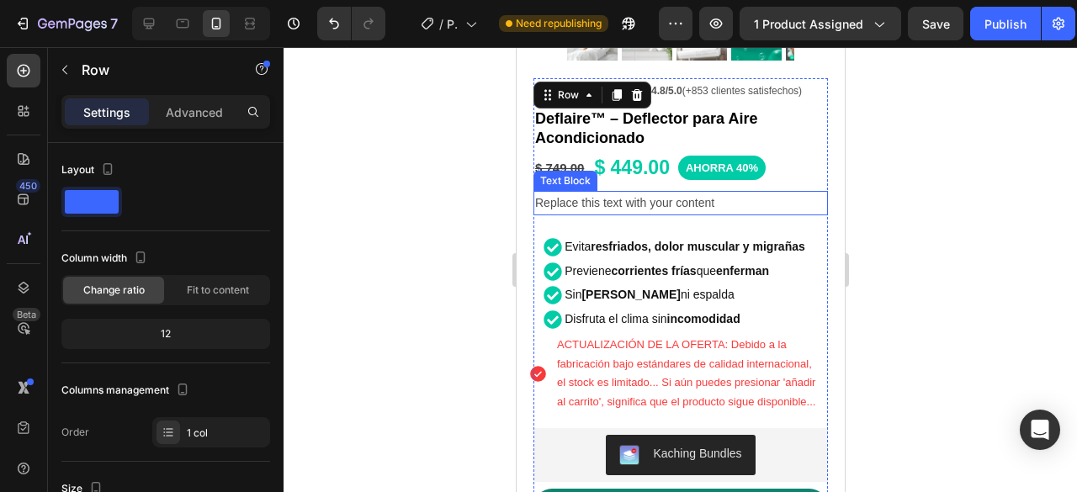
click at [634, 191] on div "Replace this text with your content" at bounding box center [680, 203] width 295 height 24
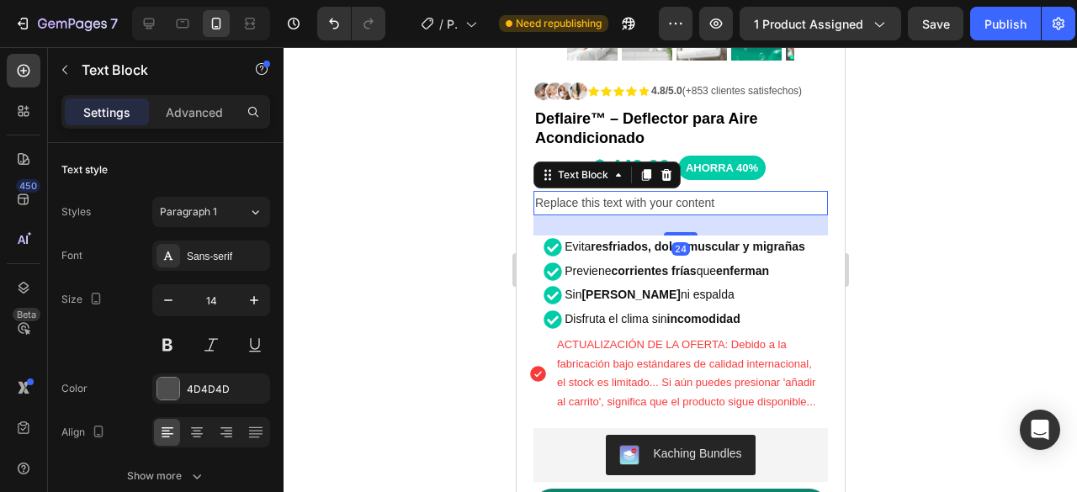
click at [735, 191] on div "Replace this text with your content" at bounding box center [680, 203] width 295 height 24
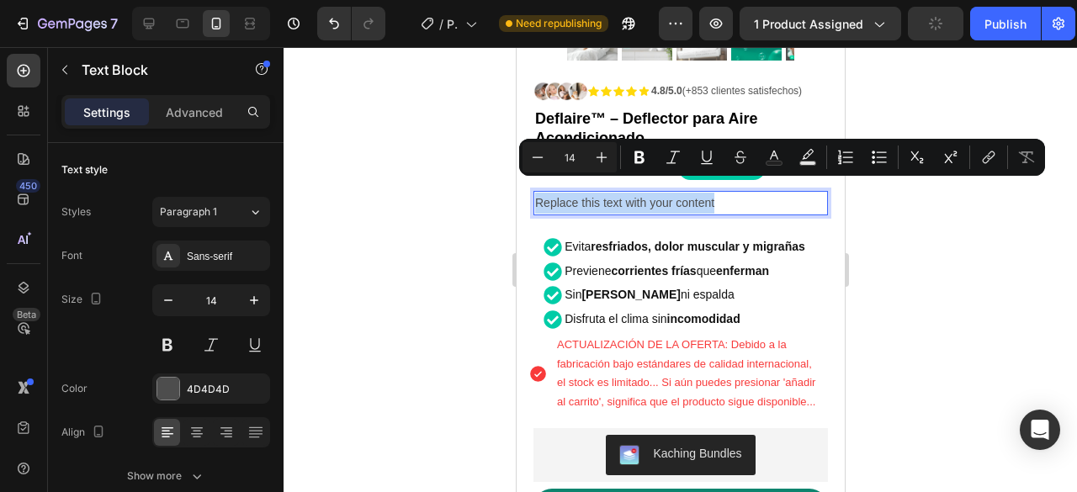
drag, startPoint x: 735, startPoint y: 191, endPoint x: 507, endPoint y: 193, distance: 227.2
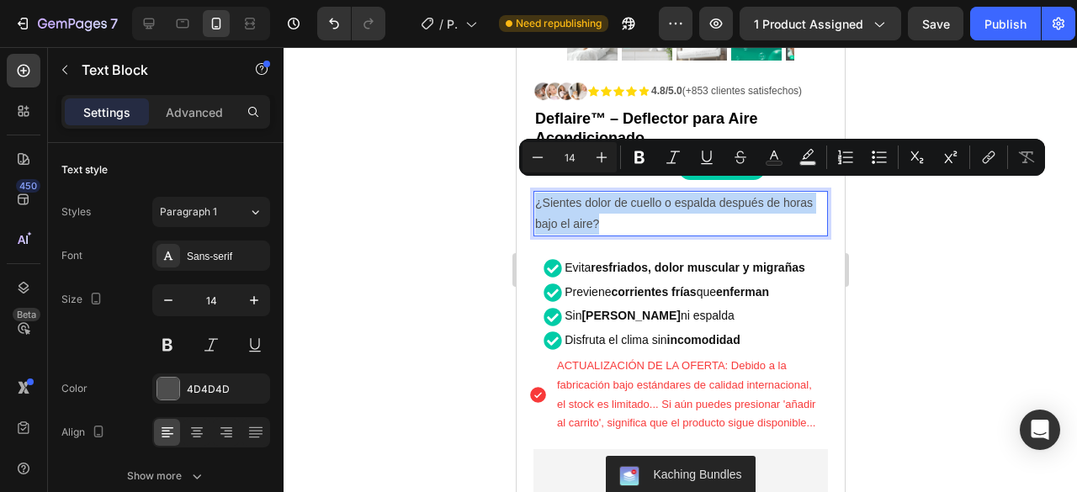
drag, startPoint x: 611, startPoint y: 210, endPoint x: 534, endPoint y: 188, distance: 80.7
click at [534, 193] on p "¿Sientes dolor de cuello o espalda después de horas bajo el aire?" at bounding box center [679, 214] width 291 height 42
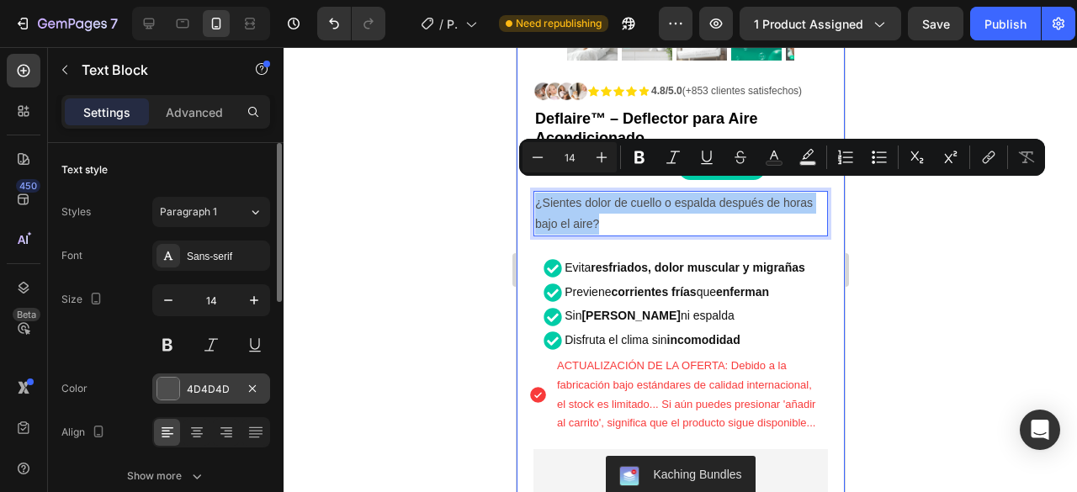
click at [199, 390] on div "4D4D4D" at bounding box center [211, 389] width 49 height 15
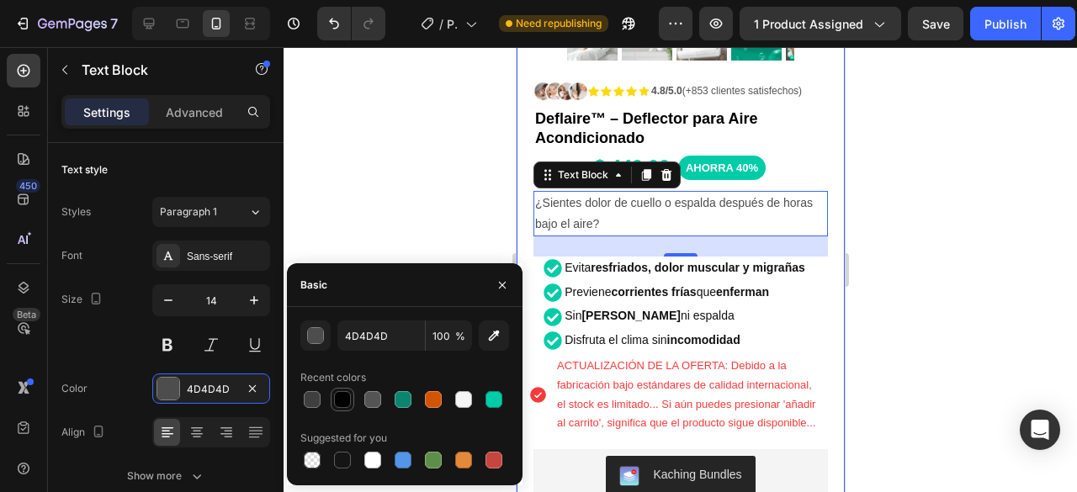
click at [339, 396] on div at bounding box center [342, 399] width 17 height 17
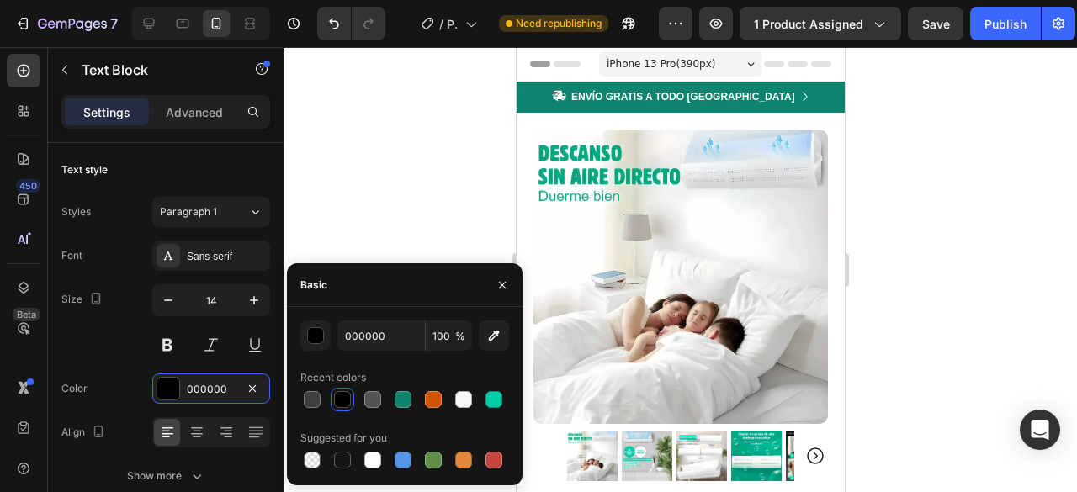
scroll to position [421, 0]
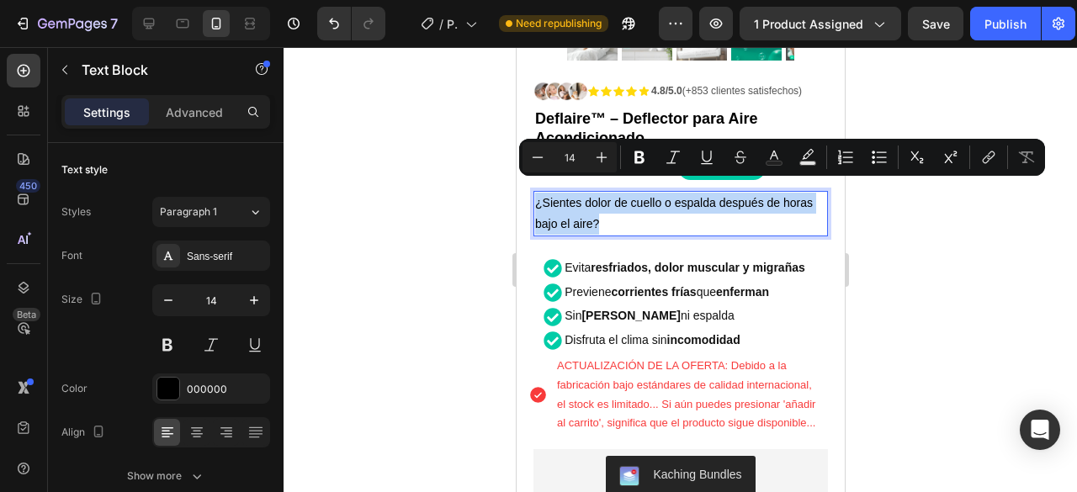
drag, startPoint x: 623, startPoint y: 205, endPoint x: 534, endPoint y: 186, distance: 91.3
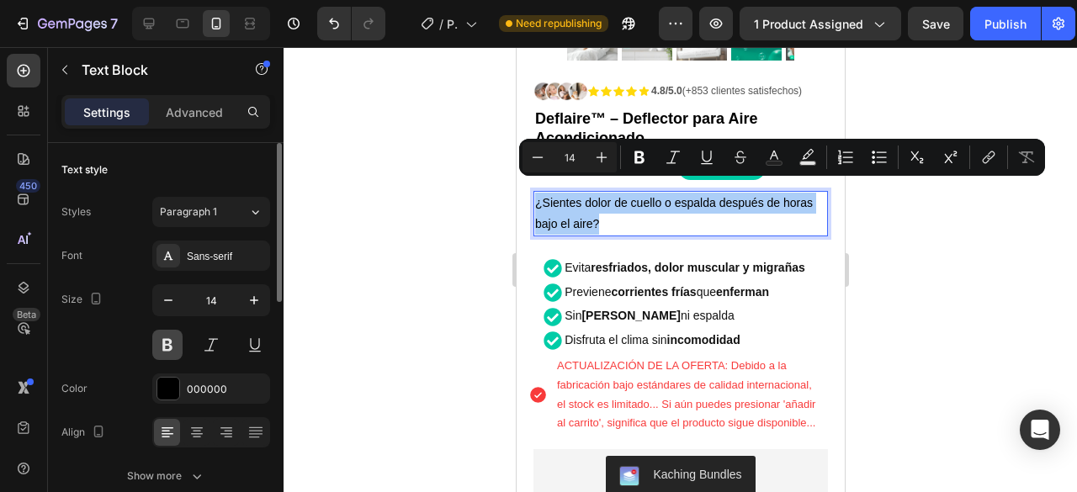
click at [181, 342] on button at bounding box center [167, 345] width 30 height 30
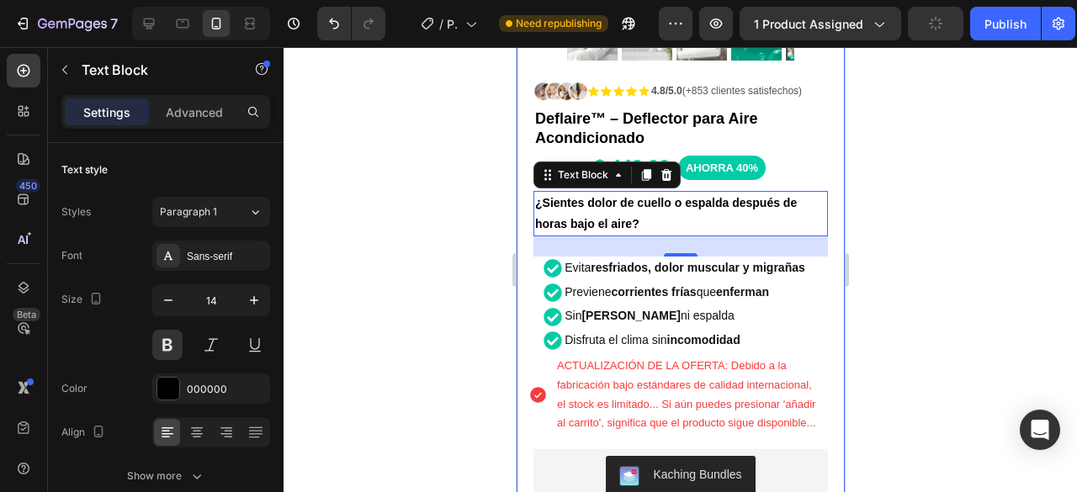
click at [963, 216] on div at bounding box center [681, 269] width 794 height 445
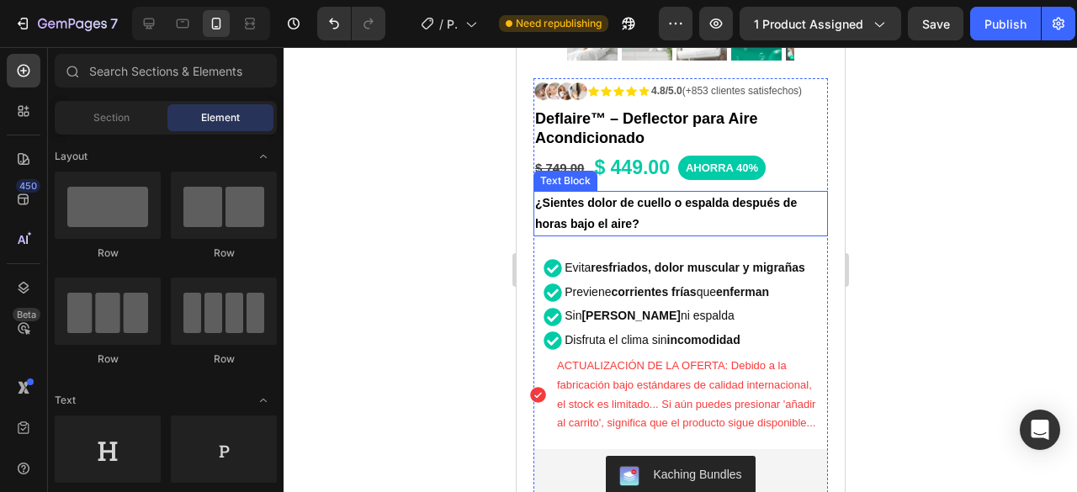
click at [669, 193] on p "¿Sientes dolor de cuello o espalda después de horas bajo el aire?" at bounding box center [679, 214] width 291 height 42
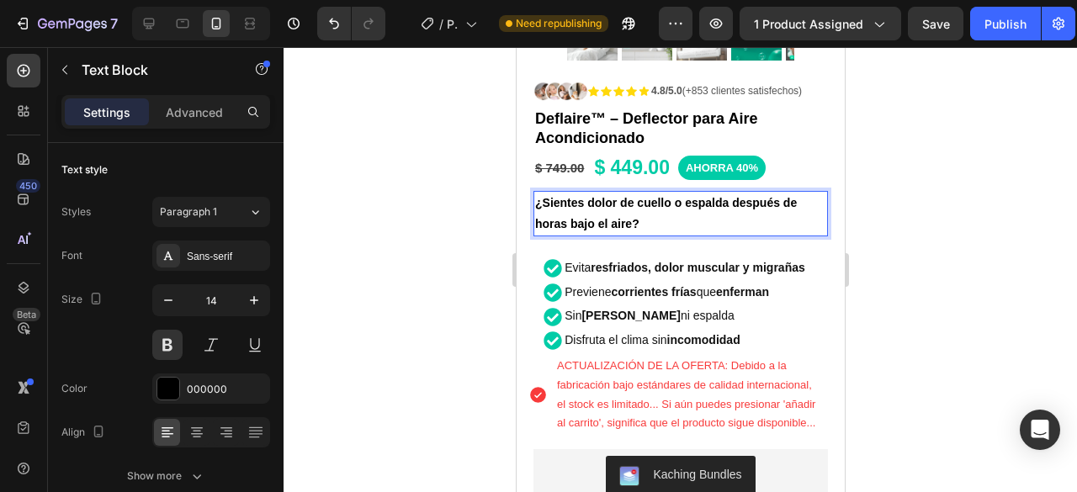
click at [669, 193] on p "¿Sientes dolor de cuello o espalda después de horas bajo el aire?" at bounding box center [679, 214] width 291 height 42
click at [730, 193] on p "¿Sientes dolor de cabeza o espalda después de horas bajo el aire?" at bounding box center [679, 214] width 291 height 42
click at [663, 208] on p "¿Sientes dolor de cabeza o espalda después de horas bajo el aire?" at bounding box center [679, 214] width 291 height 42
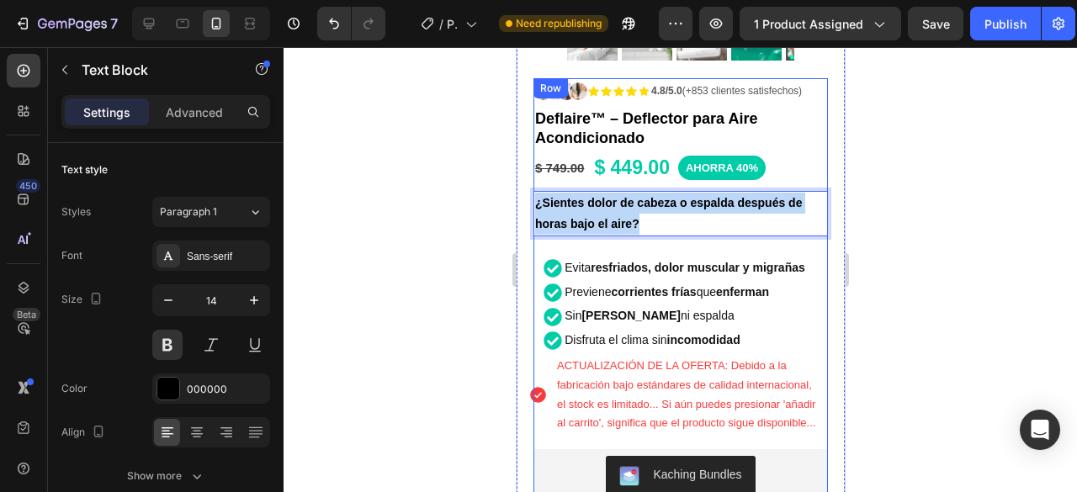
drag, startPoint x: 657, startPoint y: 210, endPoint x: 532, endPoint y: 174, distance: 130.3
click at [532, 174] on div "Product Images Row Icon Icon Icon Icon Icon Icon List 4.8/5.0 (+853 clientes sa…" at bounding box center [680, 240] width 328 height 1096
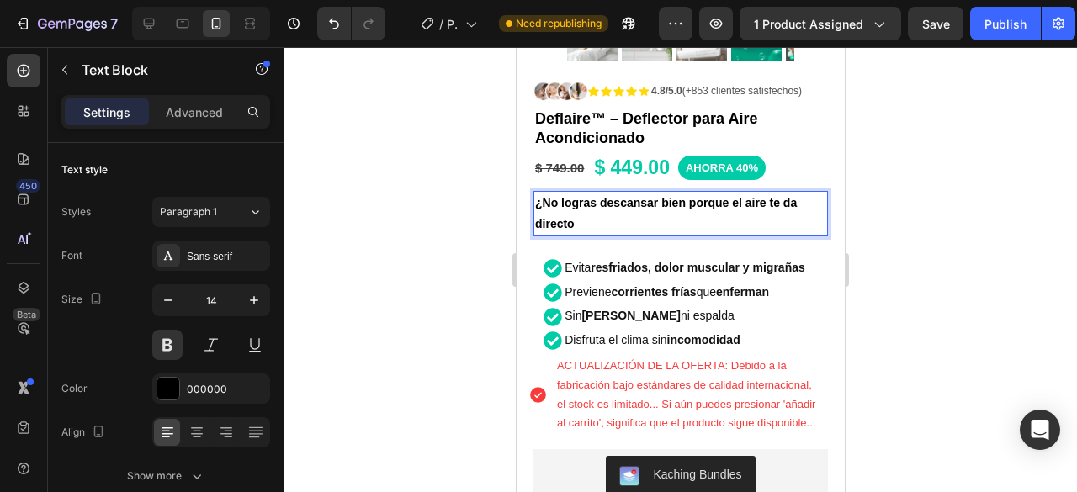
click at [601, 213] on p "¿No logras descansar bien porque el aire te da directo" at bounding box center [679, 214] width 291 height 42
click at [966, 229] on div at bounding box center [681, 269] width 794 height 445
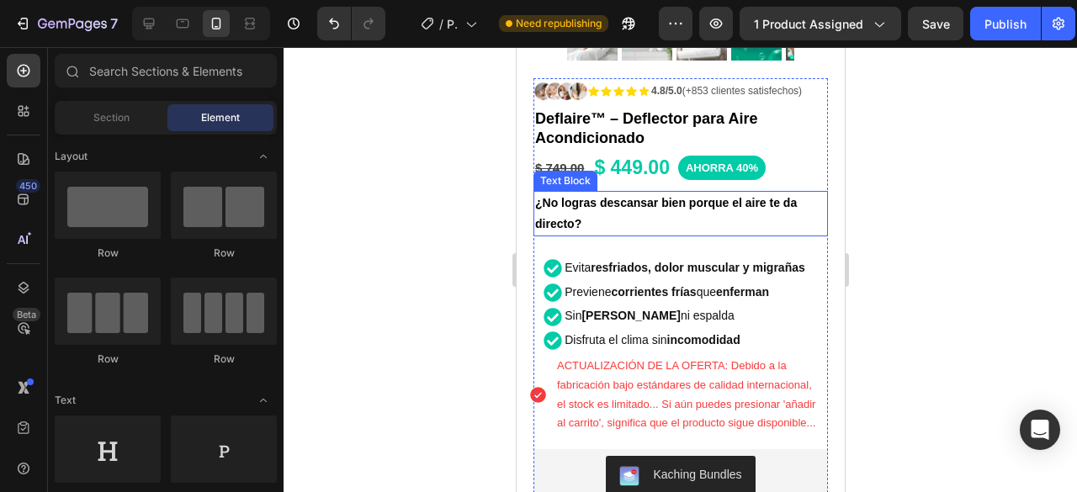
click at [589, 204] on p "¿No logras descansar bien porque el aire te da directo?" at bounding box center [679, 214] width 291 height 42
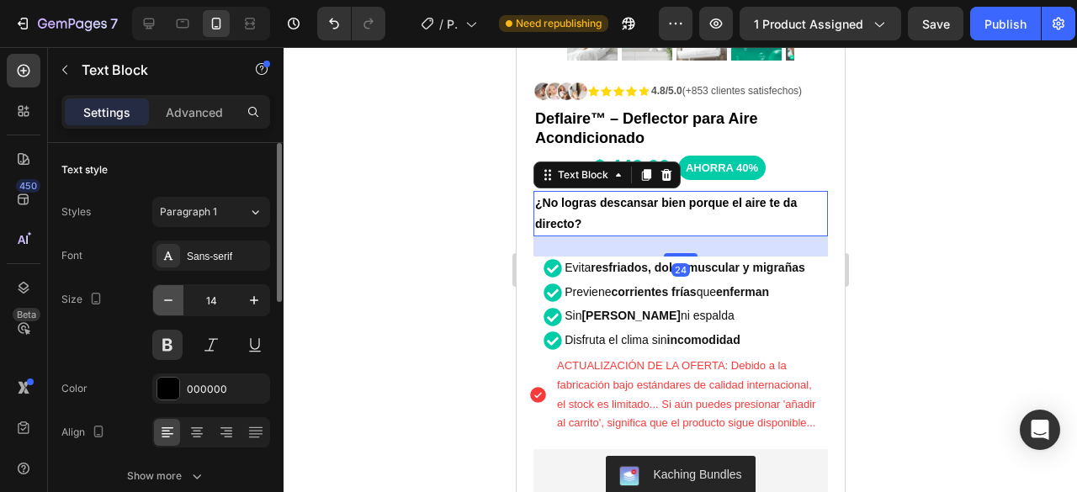
click at [161, 294] on icon "button" at bounding box center [168, 300] width 17 height 17
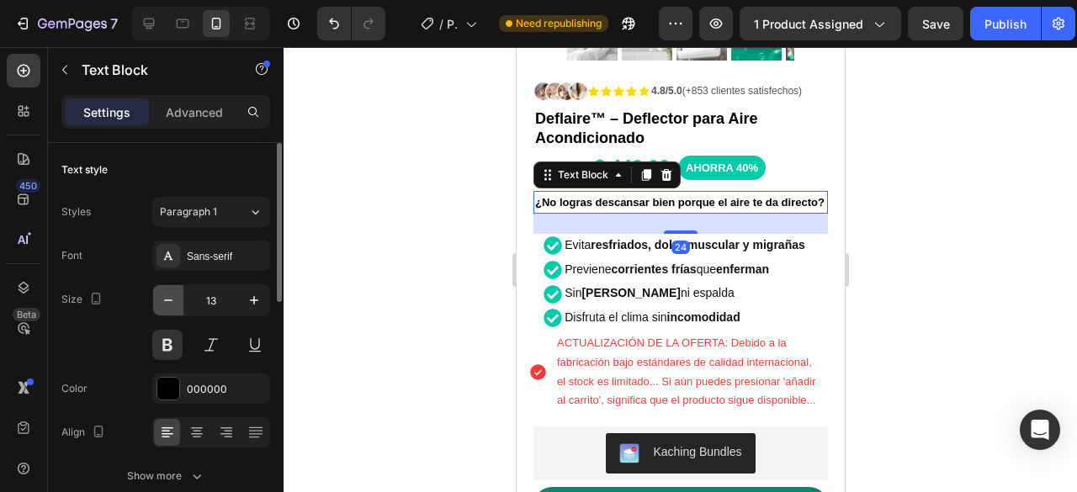
click at [161, 294] on icon "button" at bounding box center [168, 300] width 17 height 17
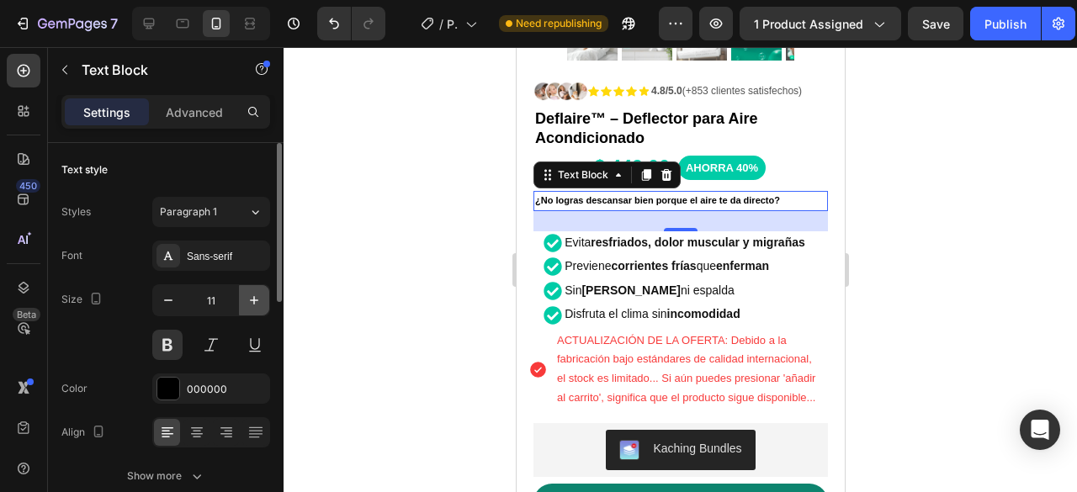
click at [259, 295] on icon "button" at bounding box center [254, 300] width 17 height 17
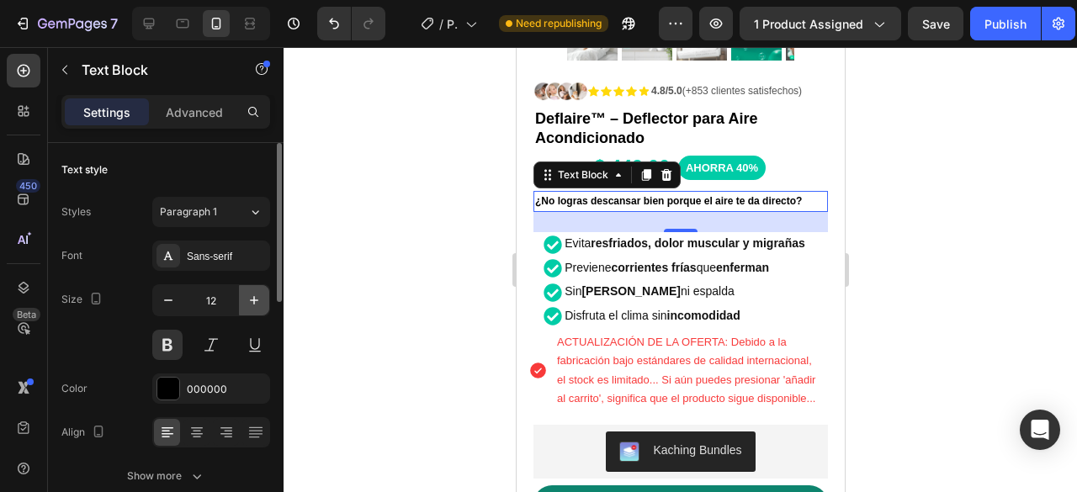
click at [259, 295] on icon "button" at bounding box center [254, 300] width 17 height 17
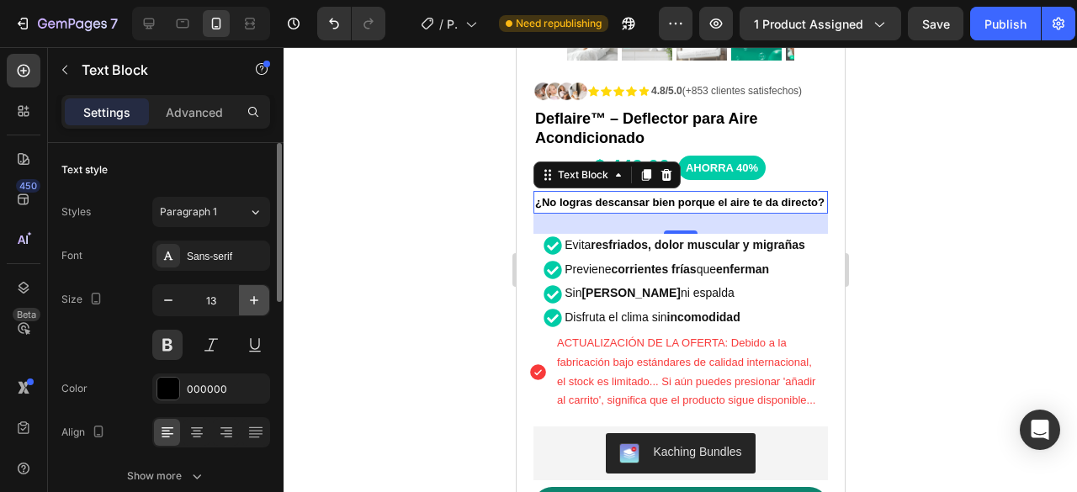
type input "14"
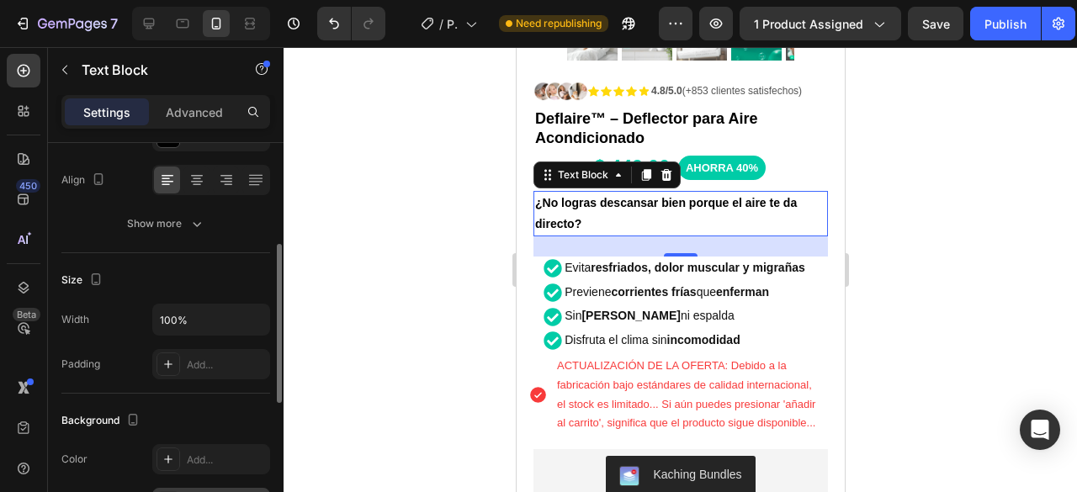
scroll to position [0, 0]
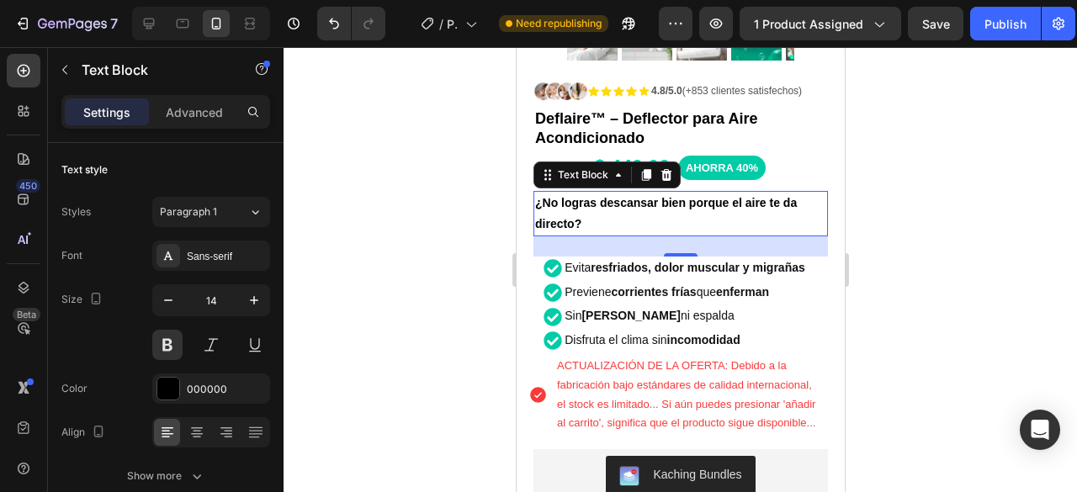
click at [960, 217] on div at bounding box center [681, 269] width 794 height 445
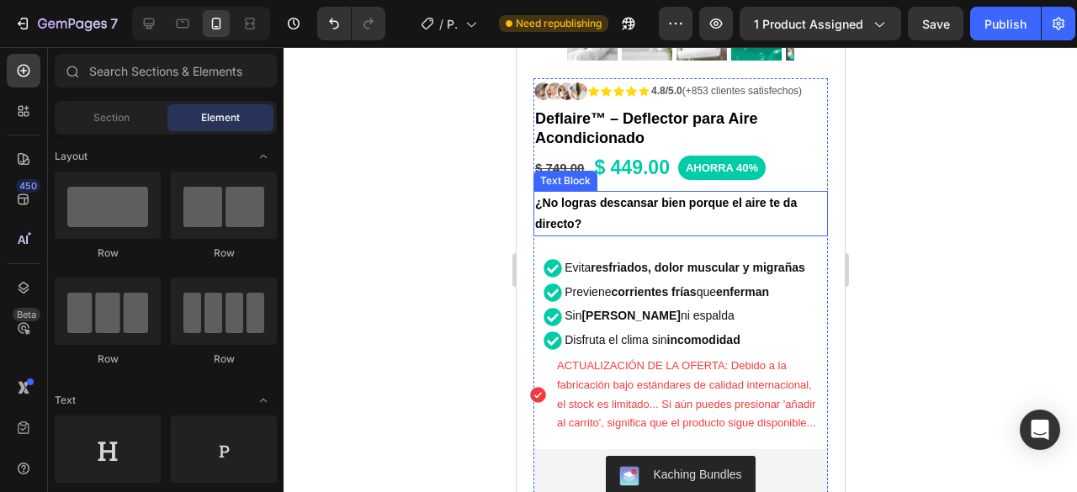
click at [629, 210] on p "¿No logras descansar bien porque el aire te da directo?" at bounding box center [679, 214] width 291 height 42
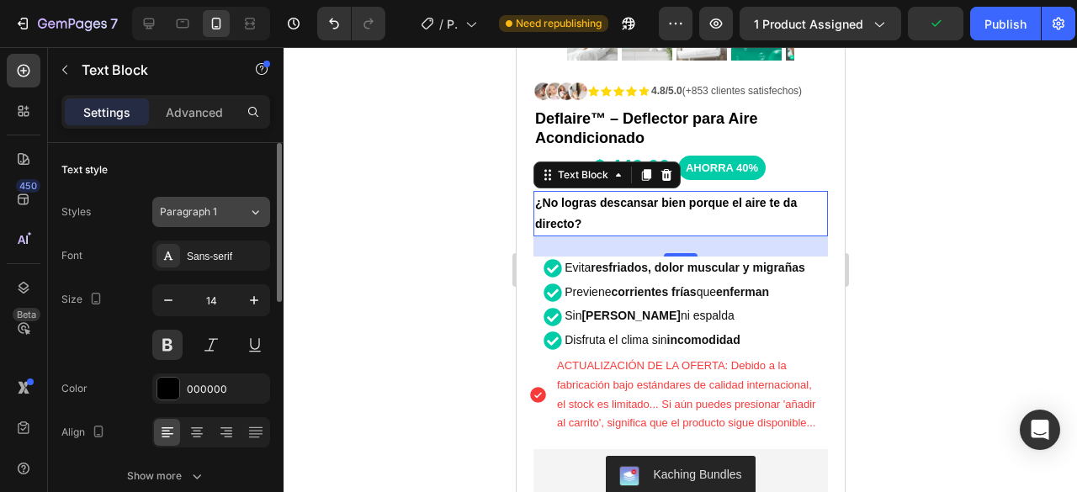
click at [205, 223] on button "Paragraph 1" at bounding box center [211, 212] width 118 height 30
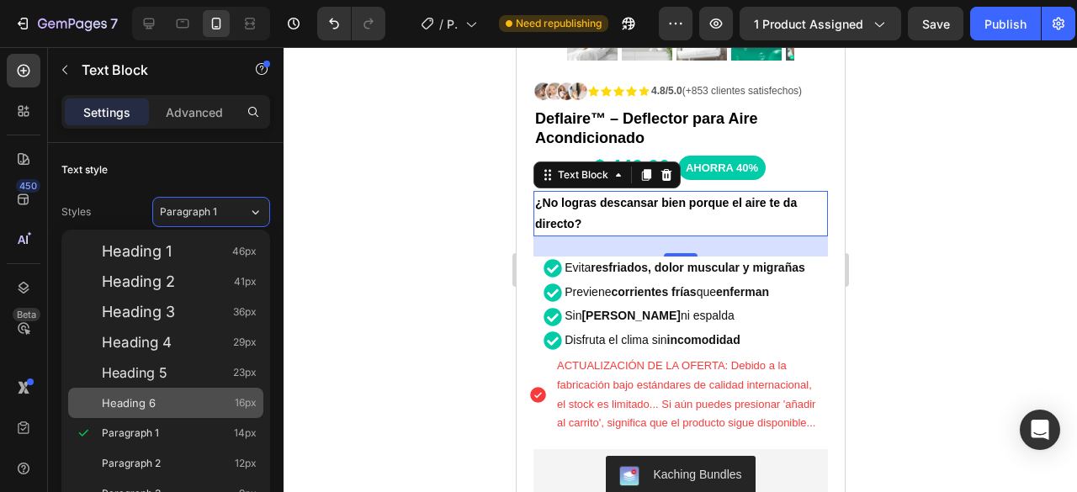
click at [151, 401] on span "Heading 6" at bounding box center [129, 403] width 54 height 17
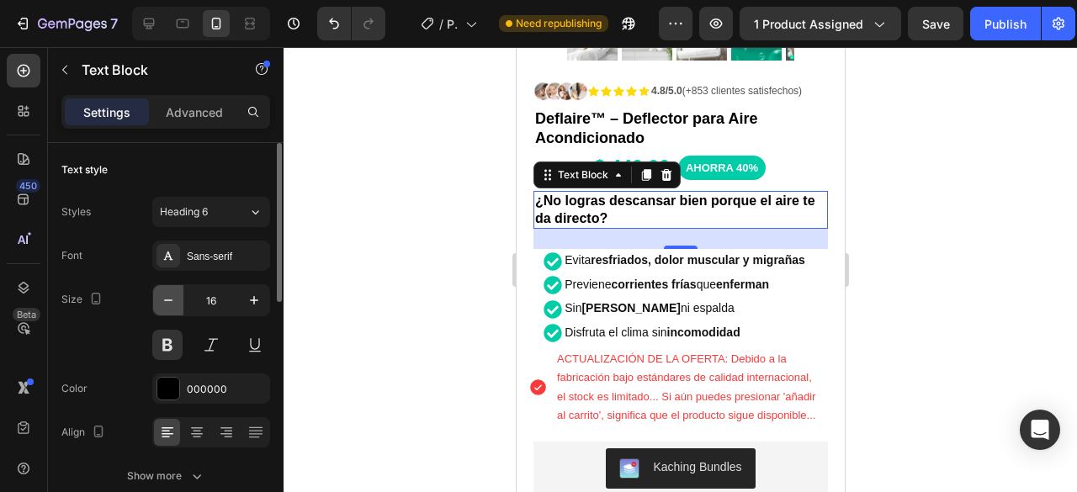
click at [168, 300] on icon "button" at bounding box center [168, 300] width 17 height 17
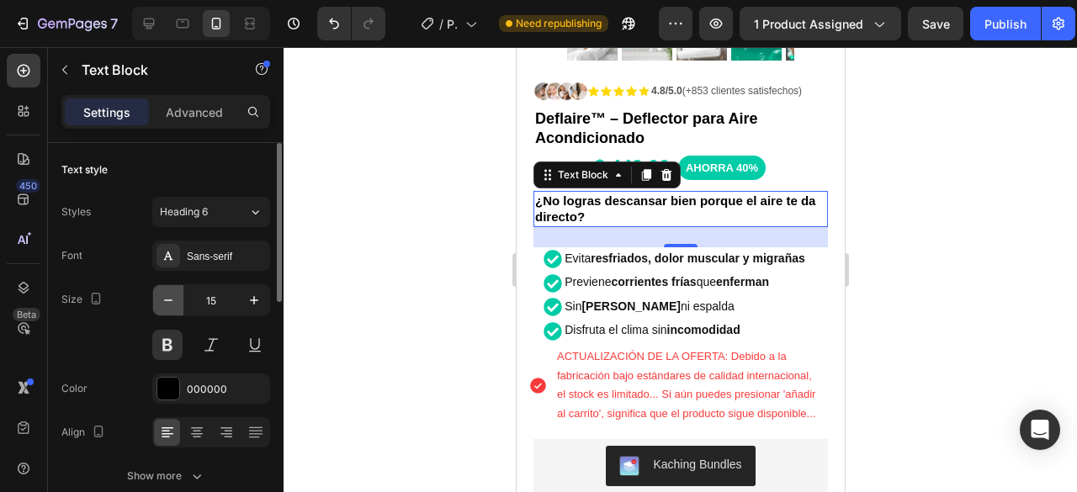
click at [168, 300] on icon "button" at bounding box center [168, 300] width 17 height 17
type input "14"
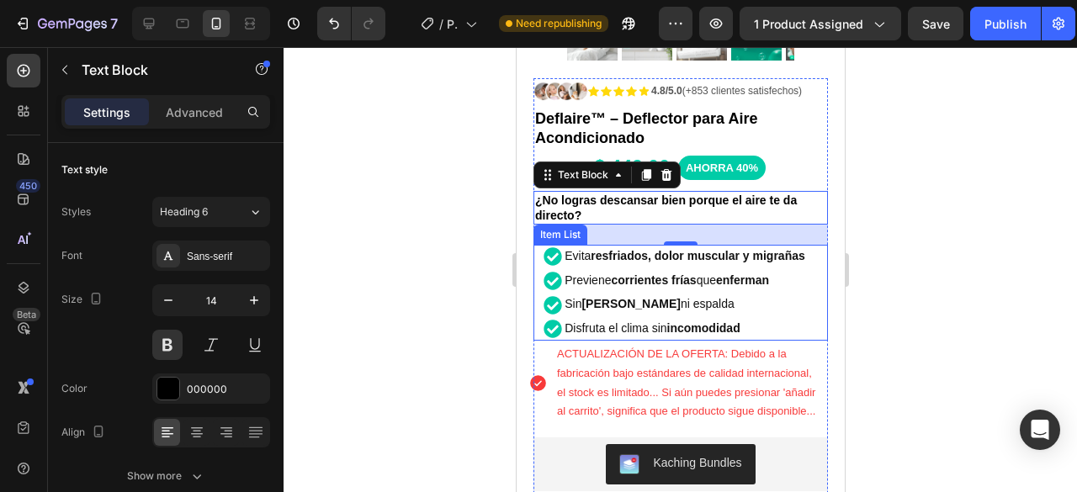
click at [656, 249] on strong "resfriados, dolor muscular y migrañas" at bounding box center [697, 255] width 214 height 13
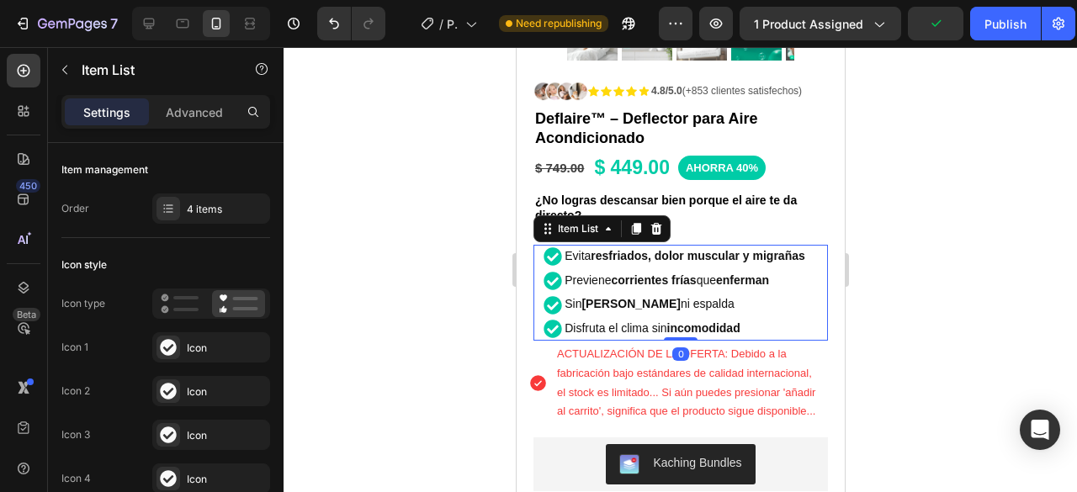
click at [687, 249] on strong "resfriados, dolor muscular y migrañas" at bounding box center [697, 255] width 214 height 13
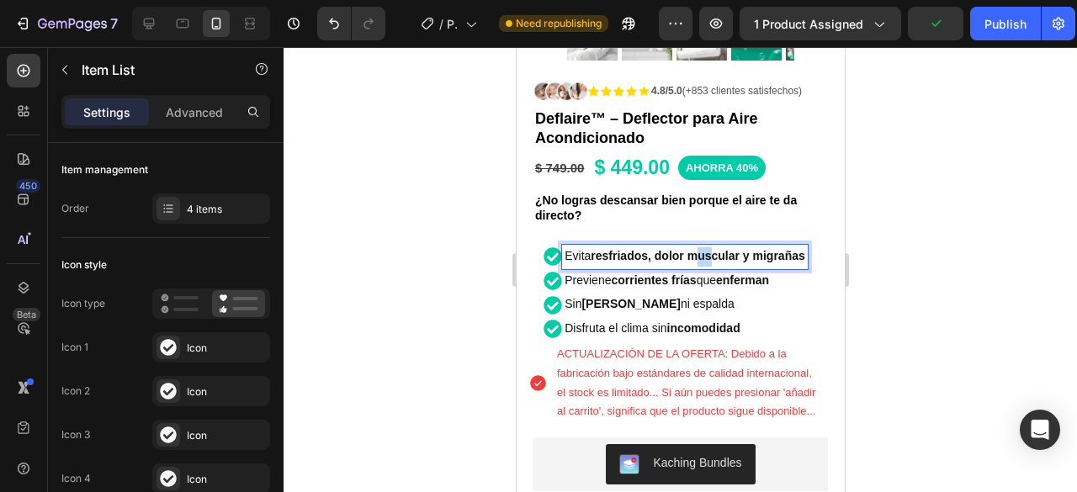
drag, startPoint x: 694, startPoint y: 243, endPoint x: 708, endPoint y: 242, distance: 13.5
click at [708, 249] on strong "resfriados, dolor muscular y migrañas" at bounding box center [697, 255] width 214 height 13
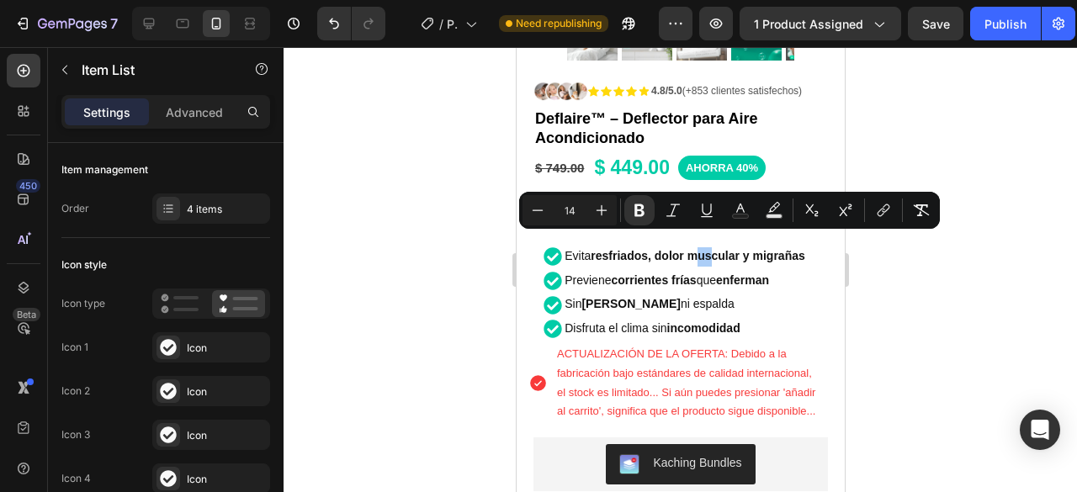
click at [965, 268] on div at bounding box center [681, 269] width 794 height 445
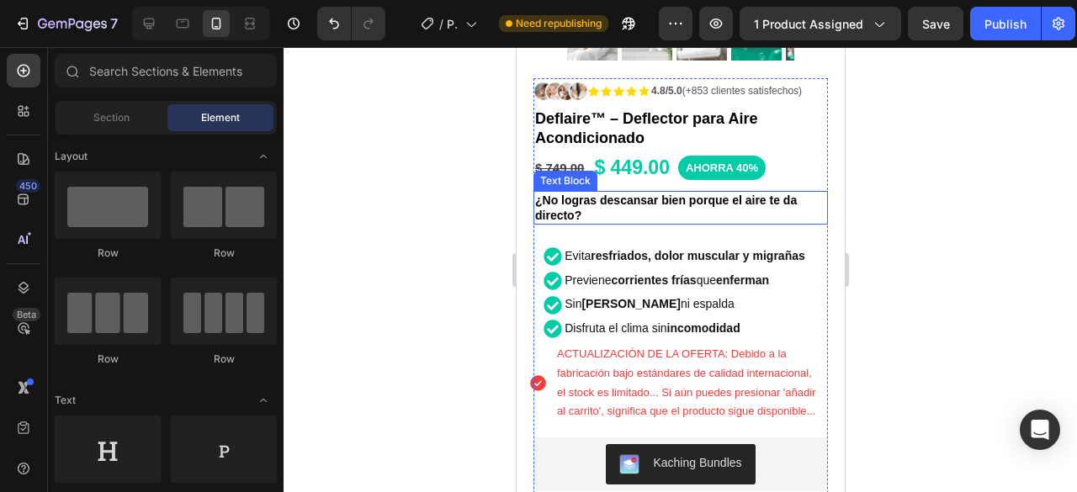
click at [599, 208] on p "¿No logras descansar bien porque el aire te da directo?" at bounding box center [679, 208] width 291 height 30
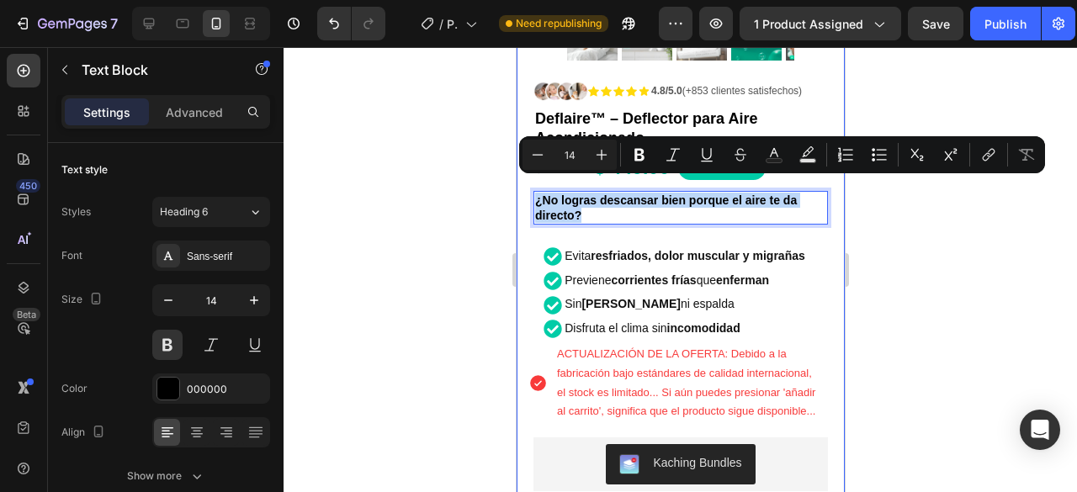
drag, startPoint x: 597, startPoint y: 204, endPoint x: 527, endPoint y: 189, distance: 71.5
click at [527, 189] on div "Product Images Row Icon Icon Icon Icon Icon Icon List 4.8/5.0 (+853 clientes sa…" at bounding box center [680, 234] width 328 height 1084
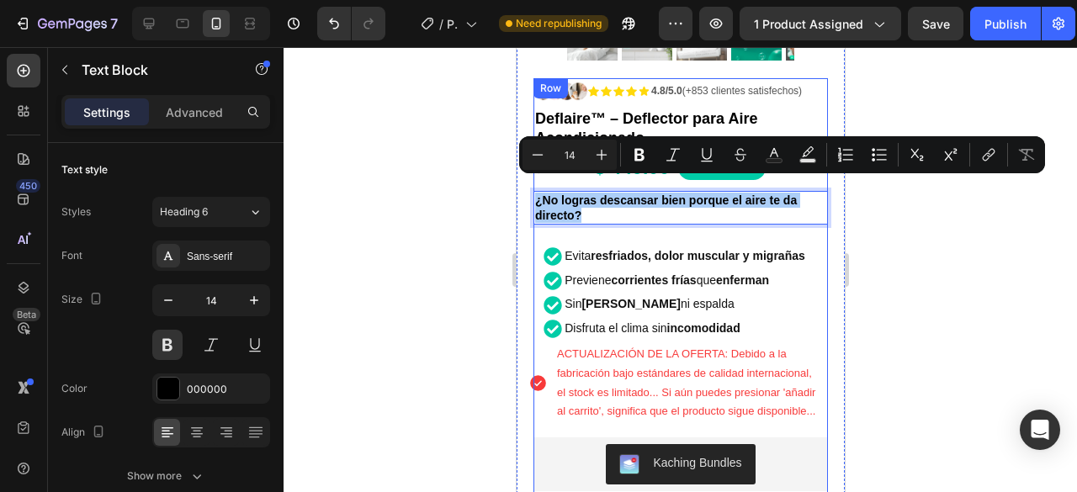
drag, startPoint x: 979, startPoint y: 234, endPoint x: 863, endPoint y: 234, distance: 116.1
click at [980, 234] on div at bounding box center [681, 269] width 794 height 445
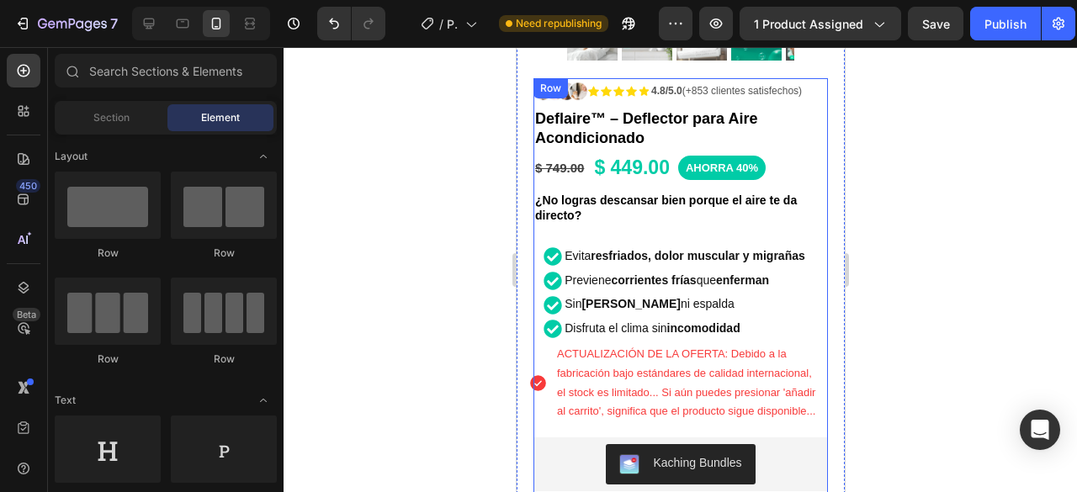
click at [727, 216] on div "Icon Icon Icon Icon Icon Icon List 4.8/5.0 (+853 clientes satisfechos) Text Blo…" at bounding box center [680, 427] width 295 height 698
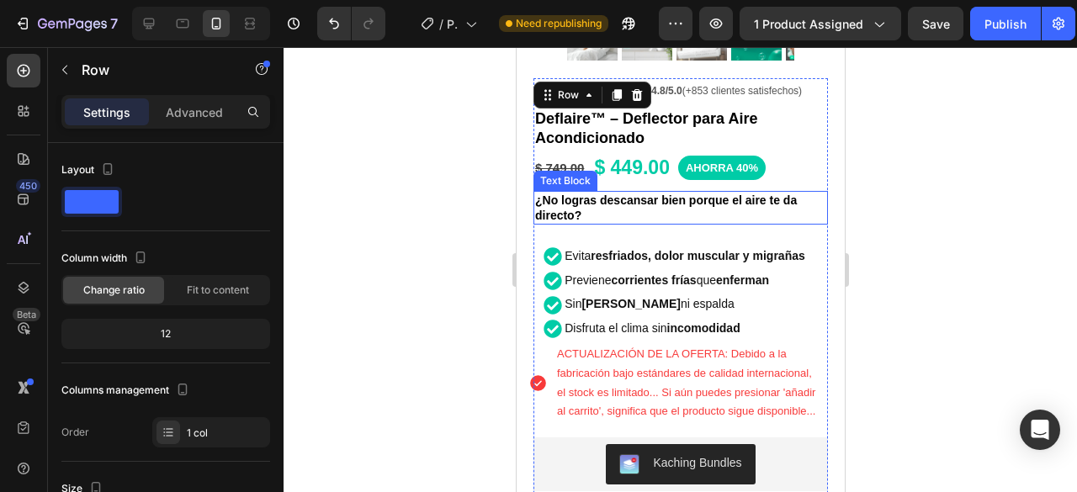
click at [719, 205] on p "¿No logras descansar bien porque el aire te da directo?" at bounding box center [679, 208] width 291 height 30
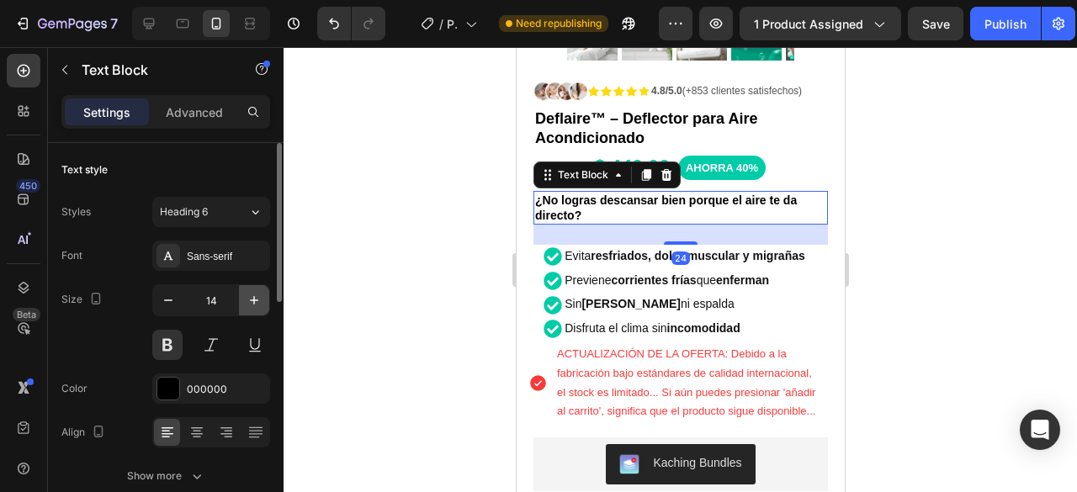
click at [258, 294] on icon "button" at bounding box center [254, 300] width 17 height 17
type input "15"
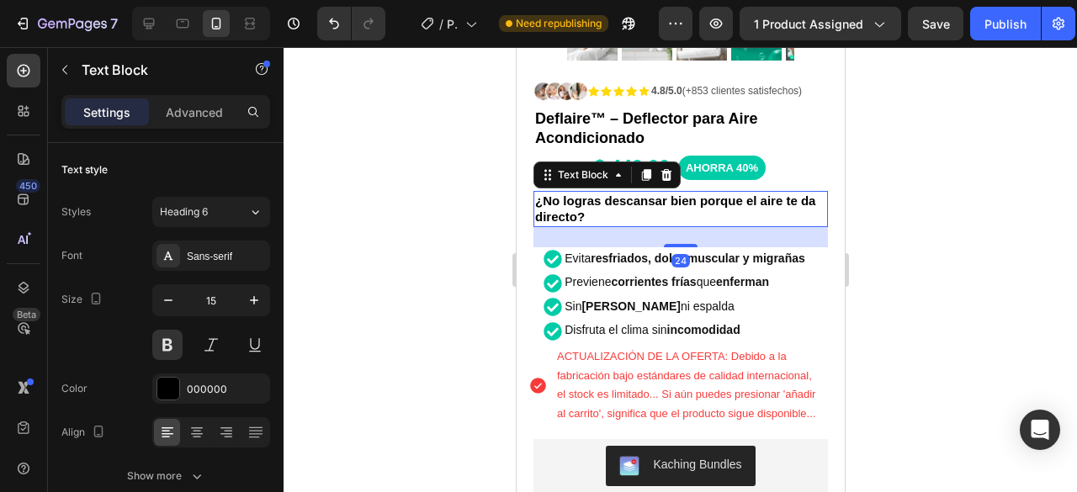
click at [985, 179] on div at bounding box center [681, 269] width 794 height 445
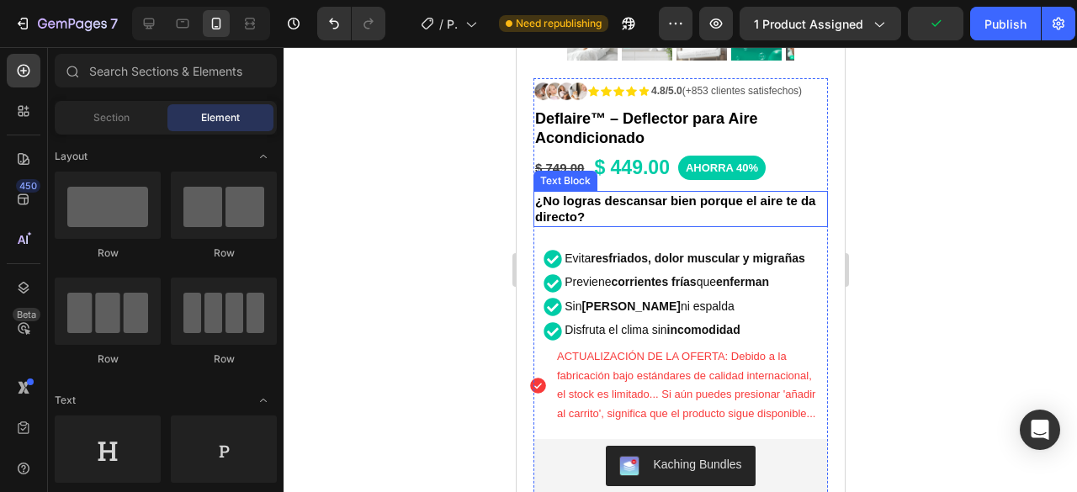
click at [604, 202] on p "¿No logras descansar bien porque el aire te da directo?" at bounding box center [679, 209] width 291 height 33
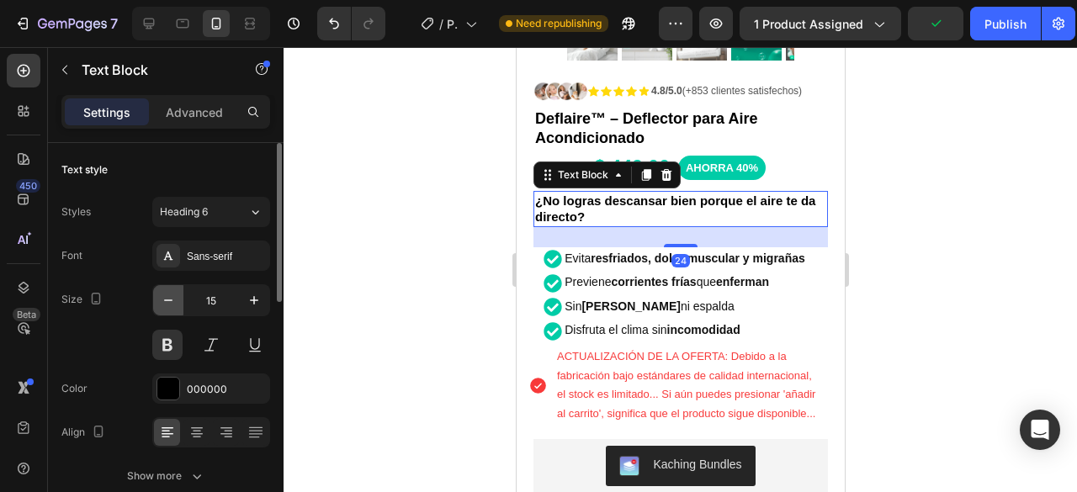
click at [158, 300] on button "button" at bounding box center [168, 300] width 30 height 30
type input "14"
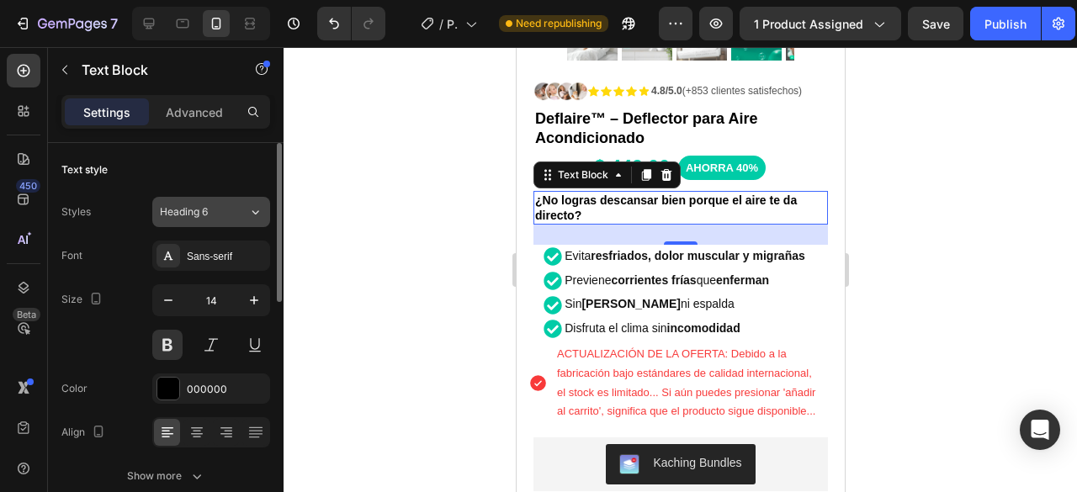
click at [224, 211] on div "Heading 6" at bounding box center [194, 211] width 68 height 15
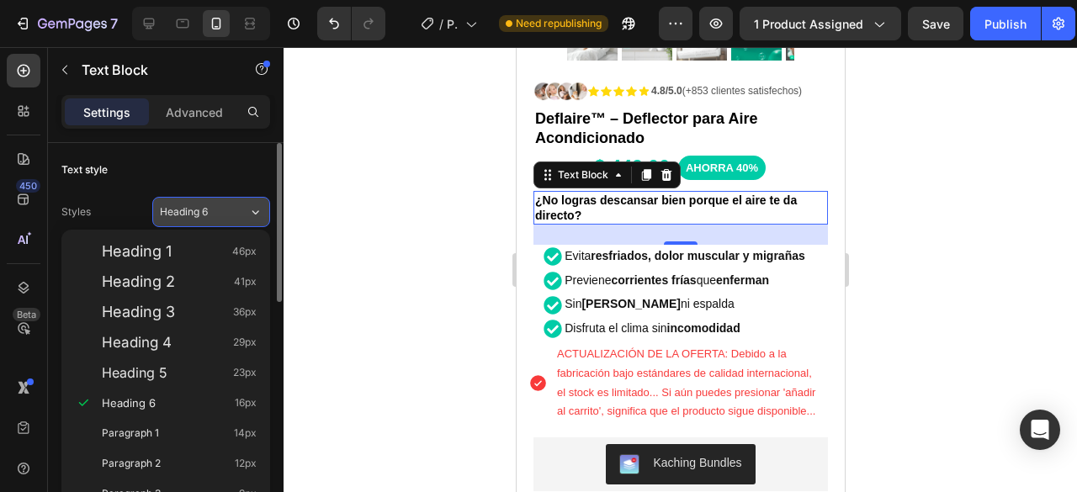
click at [224, 211] on div "Heading 6" at bounding box center [194, 211] width 68 height 15
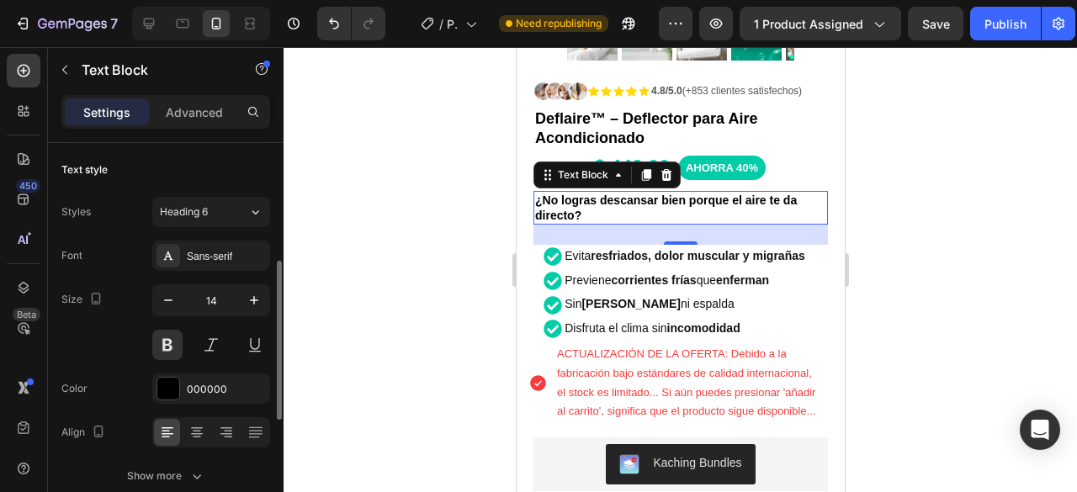
scroll to position [84, 0]
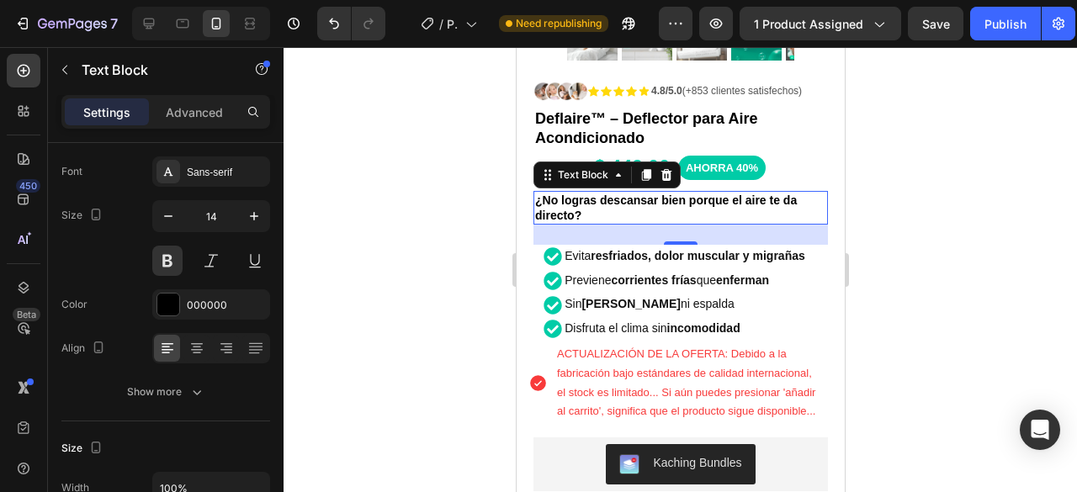
click at [957, 215] on div at bounding box center [681, 269] width 794 height 445
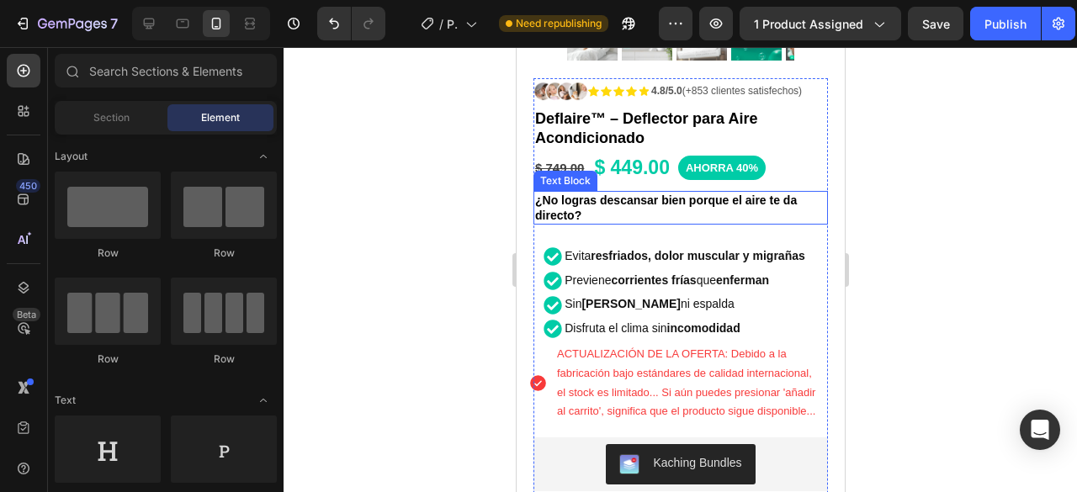
click at [661, 193] on p "¿No logras descansar bien porque el aire te da directo?" at bounding box center [679, 208] width 291 height 30
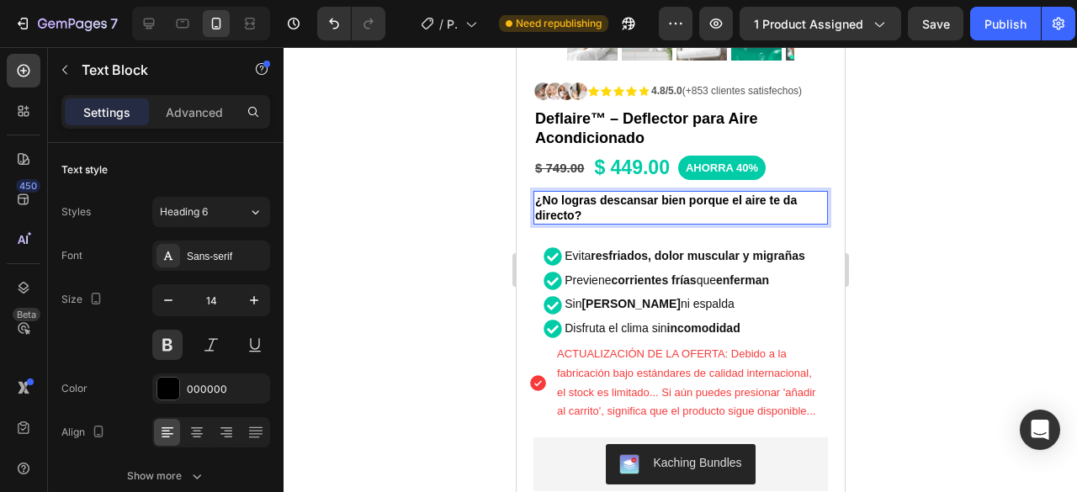
click at [658, 193] on p "¿No logras descansar bien porque el aire te da directo?" at bounding box center [679, 208] width 291 height 30
click at [910, 169] on div at bounding box center [681, 269] width 794 height 445
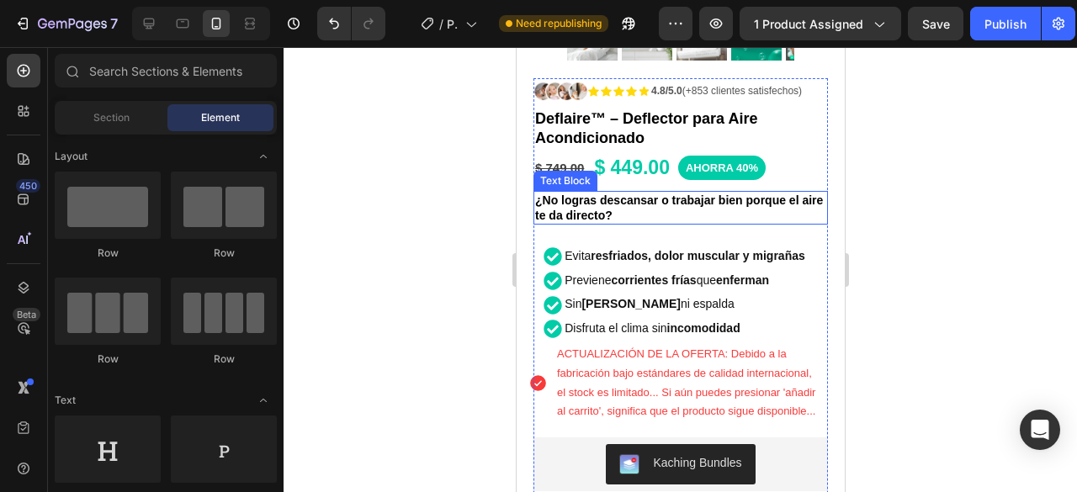
click at [659, 199] on p "¿No logras descansar o trabajar bien porque el aire te da directo?" at bounding box center [679, 208] width 291 height 30
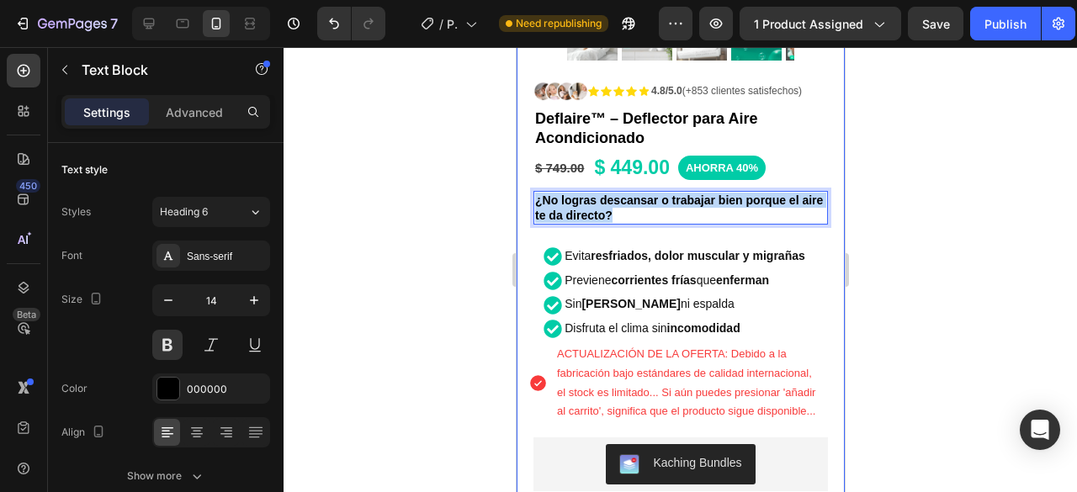
drag, startPoint x: 634, startPoint y: 196, endPoint x: 528, endPoint y: 189, distance: 106.2
click at [528, 189] on div "Product Images Row Icon Icon Icon Icon Icon Icon List 4.8/5.0 (+853 clientes sa…" at bounding box center [680, 234] width 328 height 1084
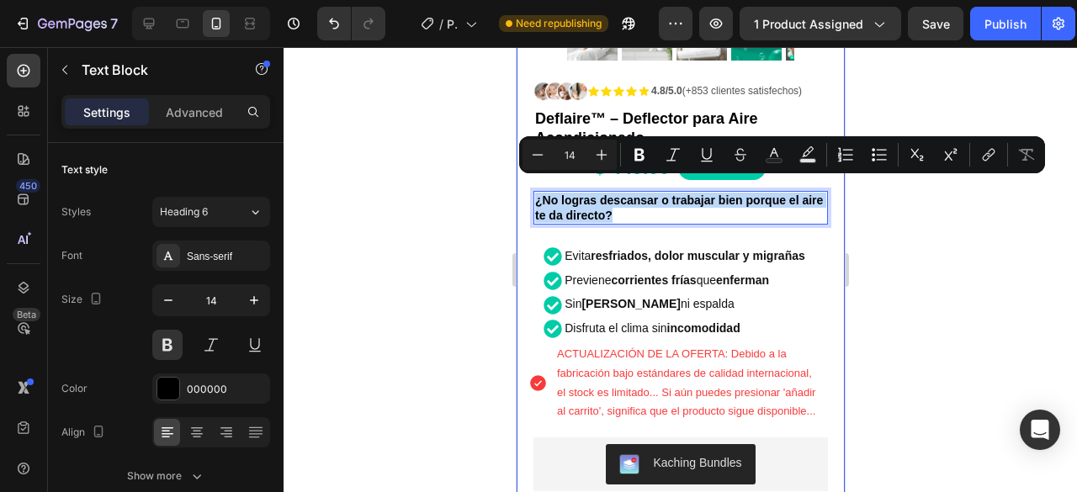
copy p "¿No logras descansar o trabajar bien porque el aire te da directo?"
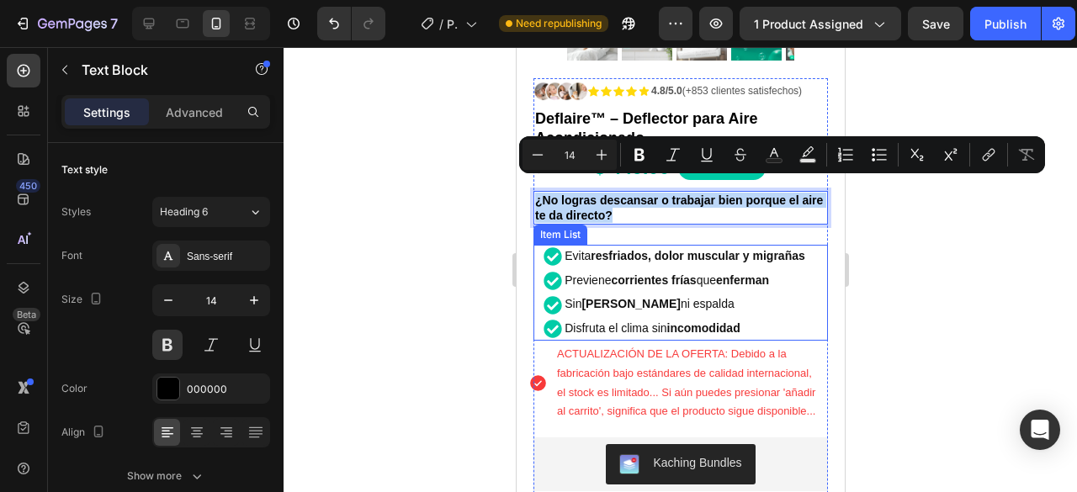
click at [673, 321] on strong "incomodidad" at bounding box center [702, 327] width 73 height 13
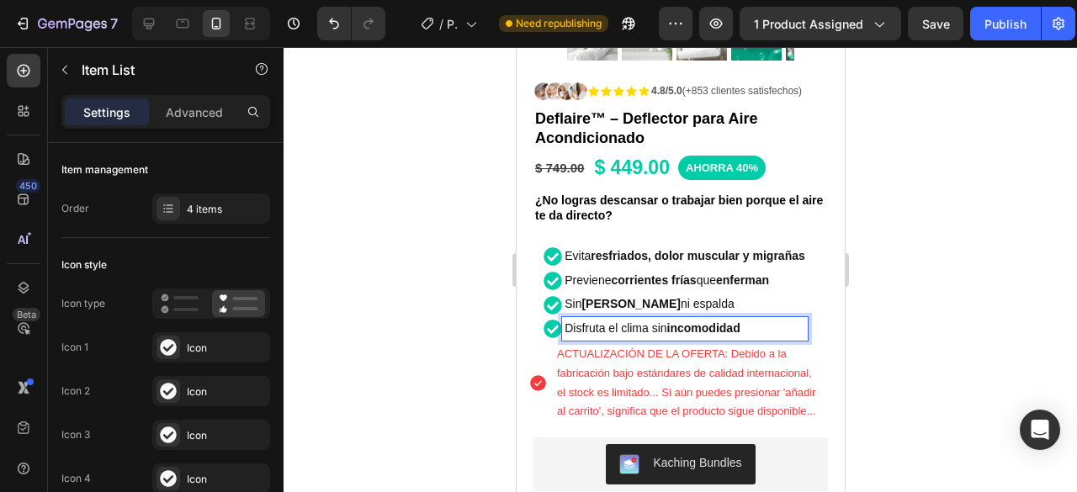
click at [673, 321] on strong "incomodidad" at bounding box center [702, 327] width 73 height 13
click at [913, 266] on div at bounding box center [681, 269] width 794 height 445
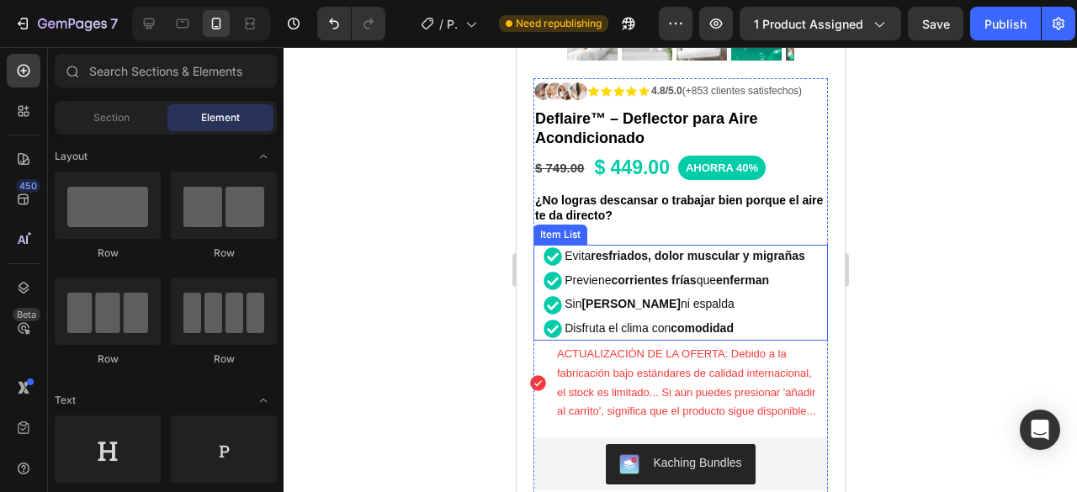
click at [747, 320] on p "Disfruta el clima con comodidad" at bounding box center [684, 329] width 241 height 19
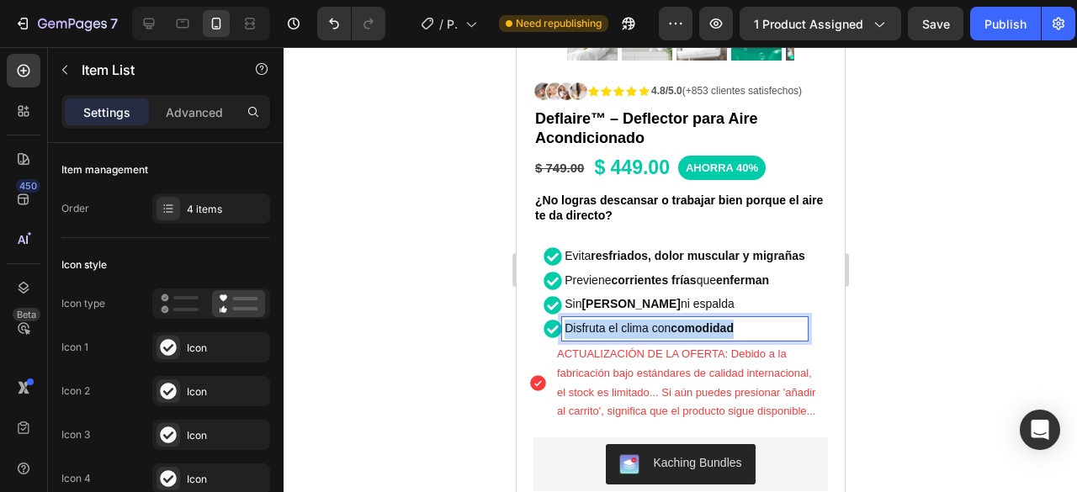
drag, startPoint x: 732, startPoint y: 314, endPoint x: 554, endPoint y: 318, distance: 178.4
click at [561, 318] on div "Disfruta el clima con comodidad" at bounding box center [684, 329] width 246 height 24
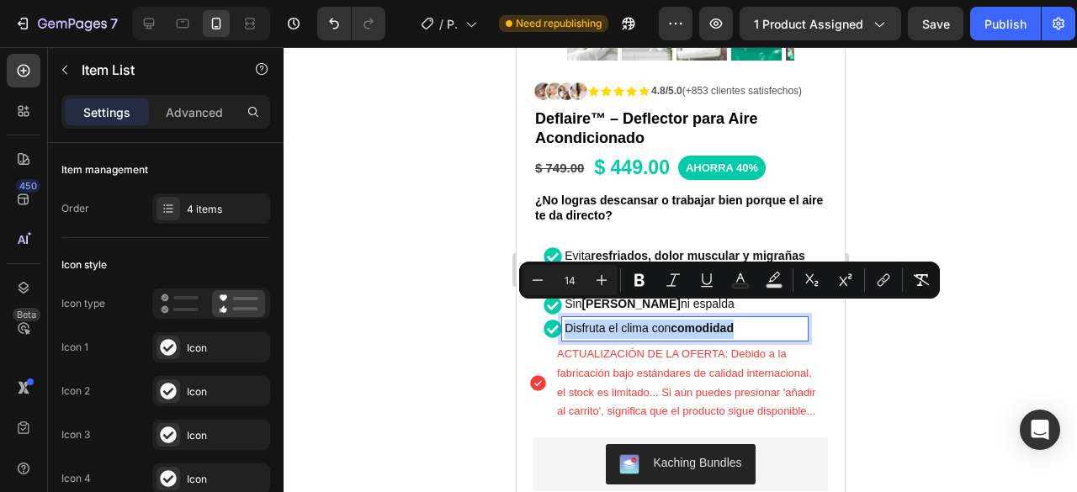
copy span "Disfruta el clima con comodidad"
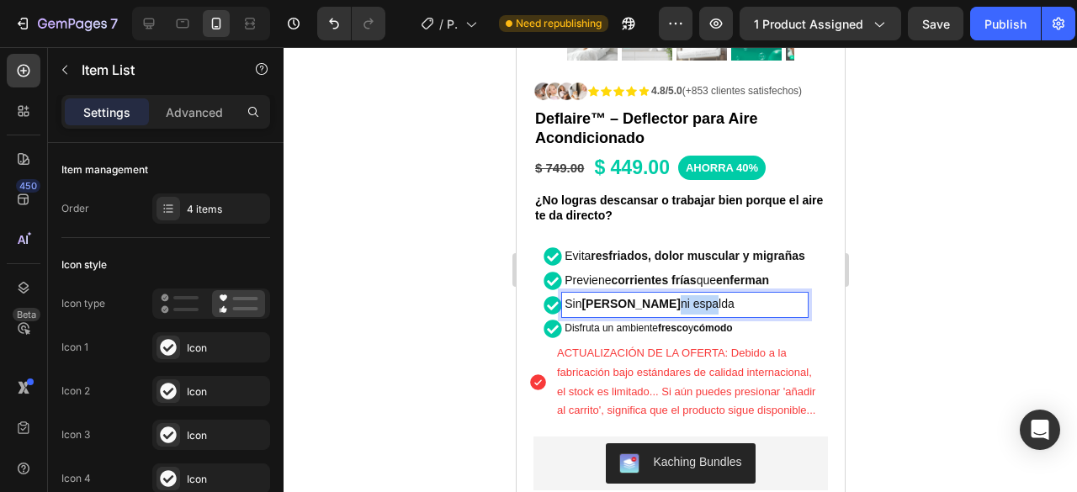
drag, startPoint x: 707, startPoint y: 285, endPoint x: 673, endPoint y: 287, distance: 33.7
click at [673, 297] on span "Sin dolores de cuello ni espalda" at bounding box center [649, 303] width 170 height 13
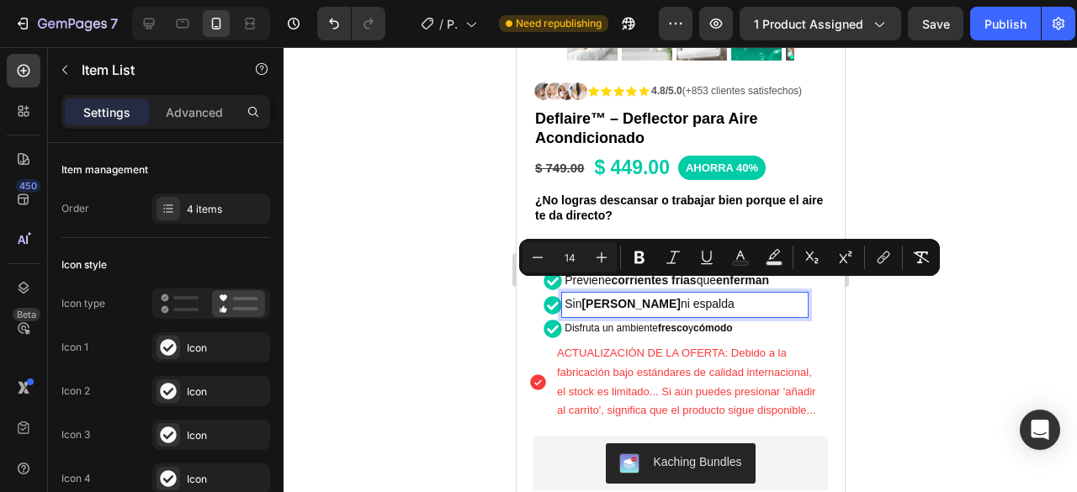
click at [745, 320] on p "Disfruta un ambiente fresco y cómodo" at bounding box center [684, 329] width 241 height 19
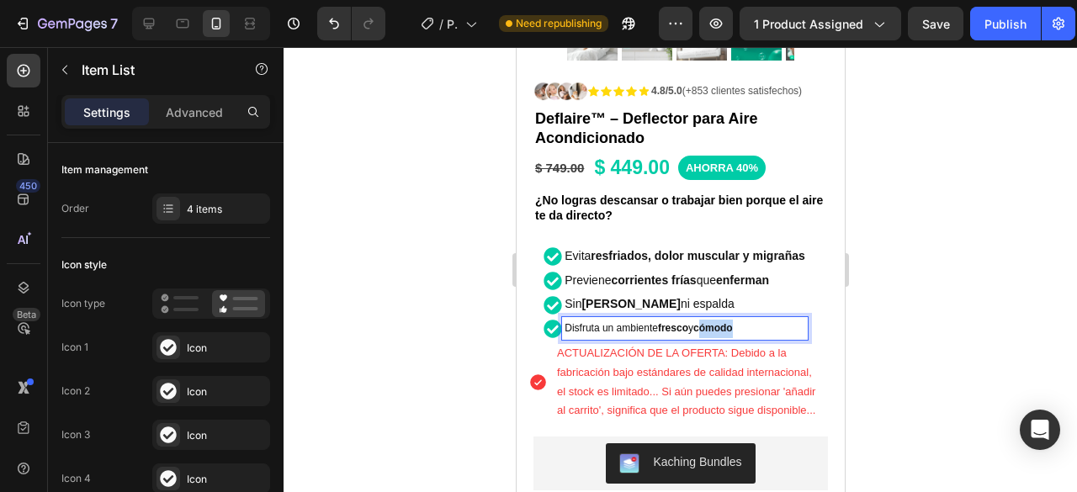
drag, startPoint x: 744, startPoint y: 314, endPoint x: 695, endPoint y: 314, distance: 48.8
click at [695, 320] on p "Disfruta un ambiente fresco y cómodo" at bounding box center [684, 329] width 241 height 19
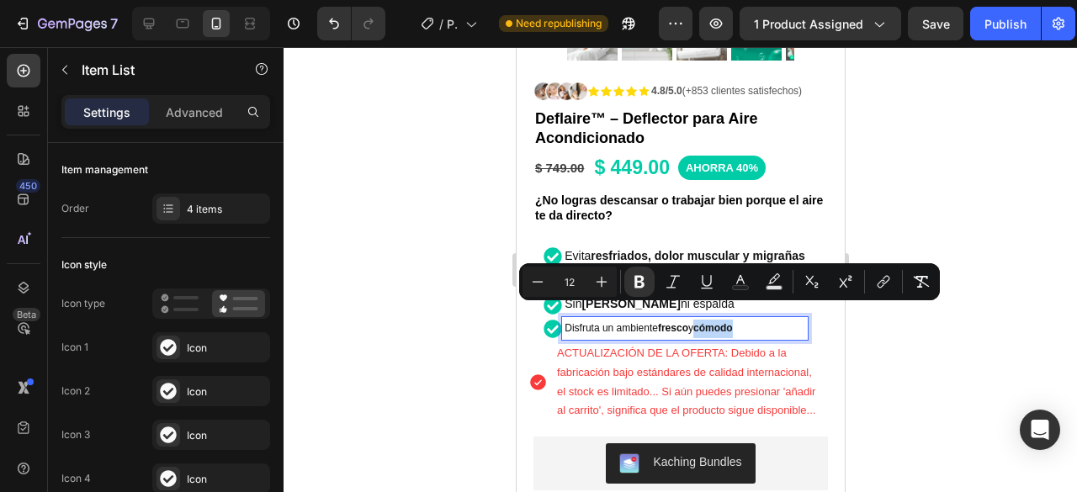
click at [740, 320] on p "Disfruta un ambiente fresco y cómodo" at bounding box center [684, 329] width 241 height 19
drag, startPoint x: 746, startPoint y: 309, endPoint x: 559, endPoint y: 311, distance: 186.8
click at [564, 320] on p "Disfruta un ambiente fresco y cómodo" at bounding box center [684, 329] width 241 height 19
click at [601, 283] on icon "Editor contextual toolbar" at bounding box center [601, 281] width 17 height 17
click at [602, 283] on icon "Editor contextual toolbar" at bounding box center [602, 282] width 11 height 11
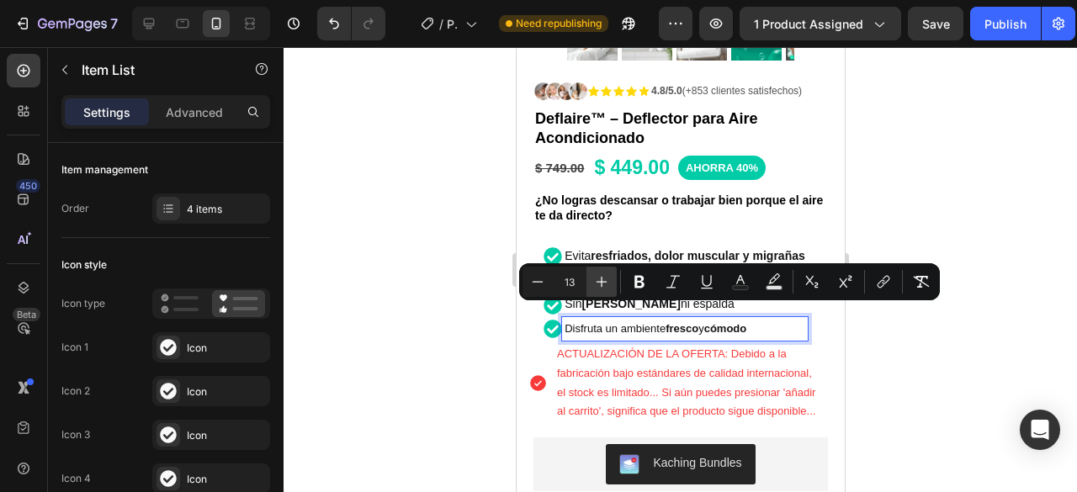
type input "14"
click at [981, 351] on div at bounding box center [681, 269] width 794 height 445
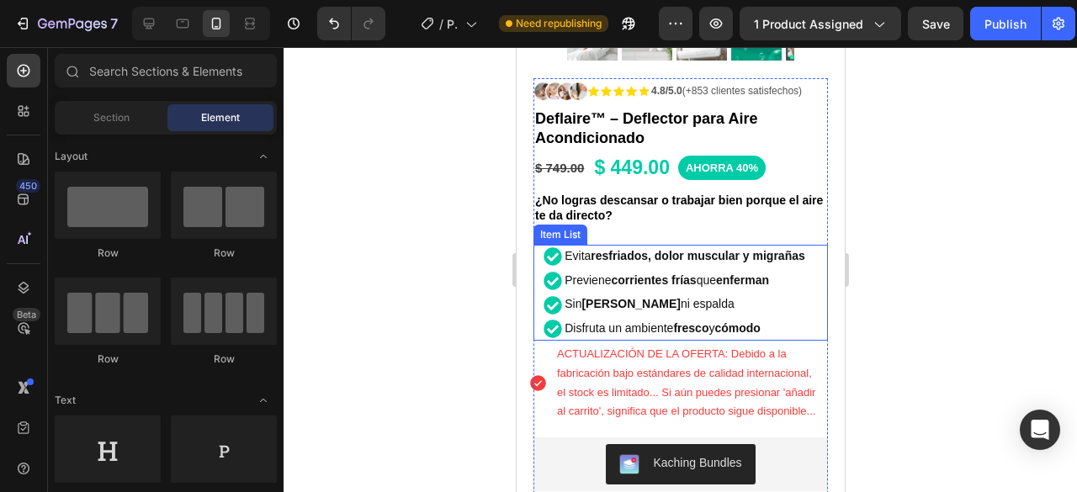
click at [572, 297] on span "Sin dolores de cuello ni espalda" at bounding box center [649, 303] width 170 height 13
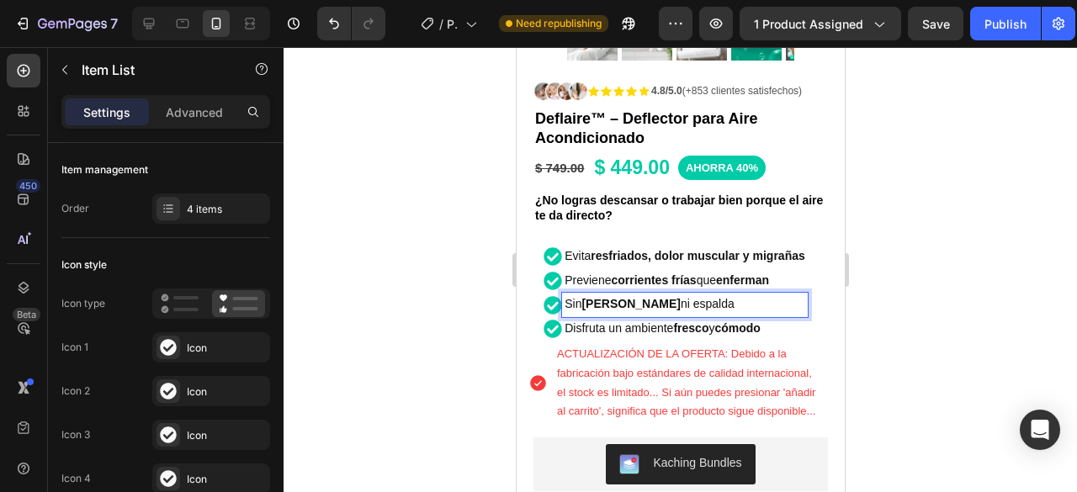
click at [572, 297] on span "Sin dolores de cuello ni espalda" at bounding box center [649, 303] width 170 height 13
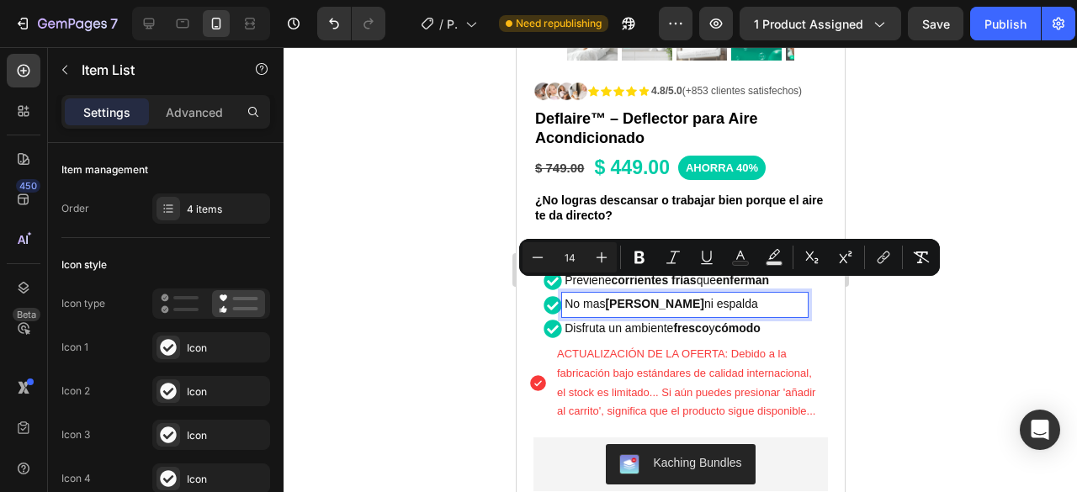
drag, startPoint x: 714, startPoint y: 292, endPoint x: 752, endPoint y: 291, distance: 38.7
click at [752, 297] on span "No mas dolores de cuello ni espalda" at bounding box center [661, 303] width 194 height 13
click at [633, 257] on icon "Editor contextual toolbar" at bounding box center [639, 257] width 17 height 17
click at [996, 324] on div at bounding box center [681, 269] width 794 height 445
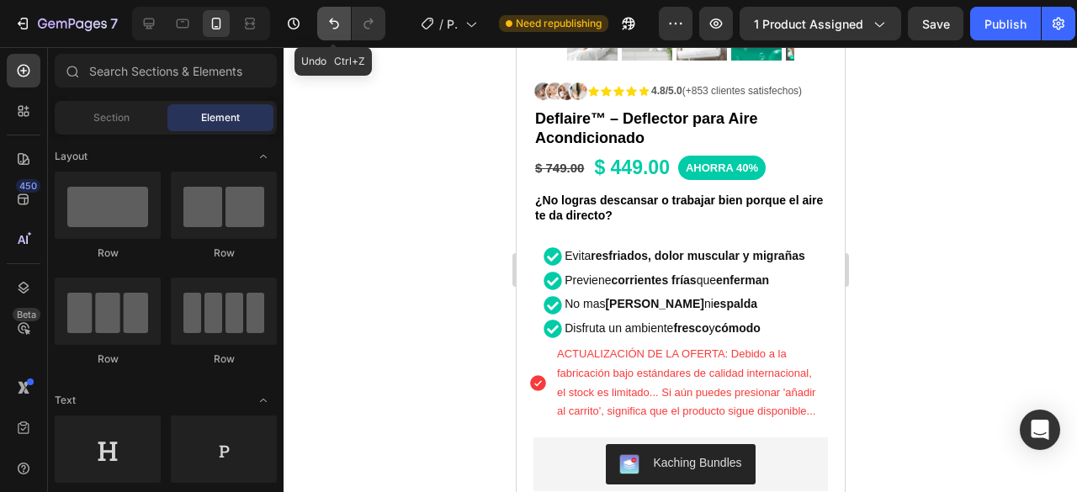
click at [326, 20] on icon "Undo/Redo" at bounding box center [334, 23] width 17 height 17
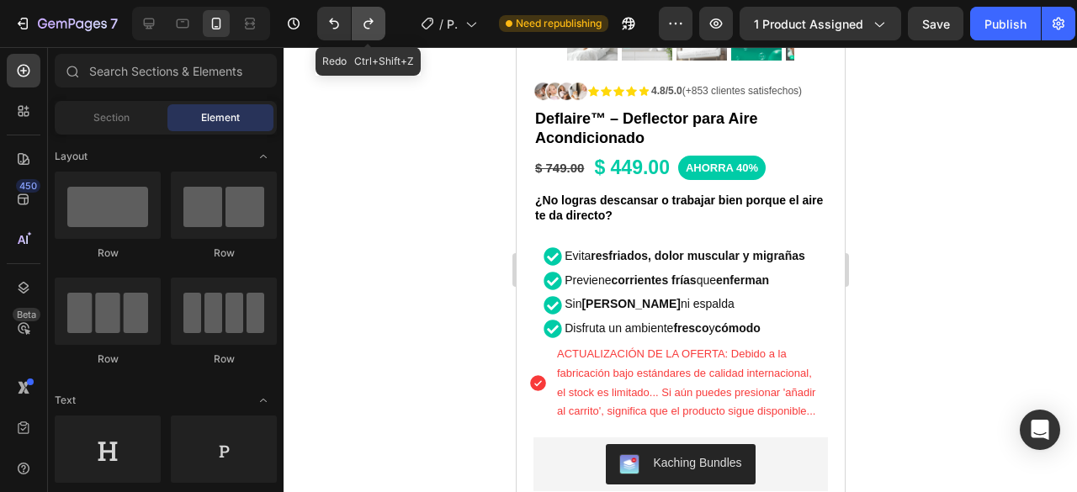
click at [368, 26] on icon "Undo/Redo" at bounding box center [368, 23] width 17 height 17
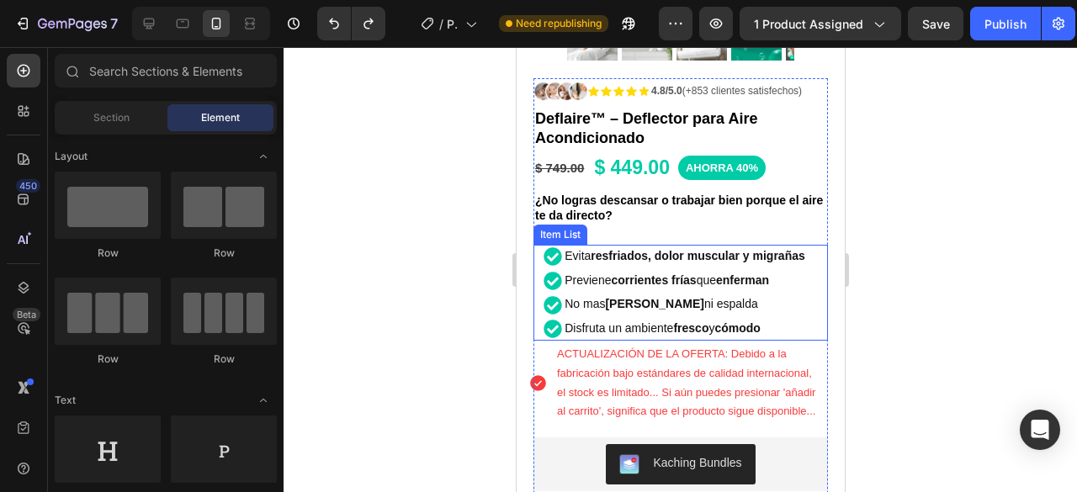
click at [564, 297] on span "No mas dolores de cuello ni espalda" at bounding box center [661, 303] width 194 height 13
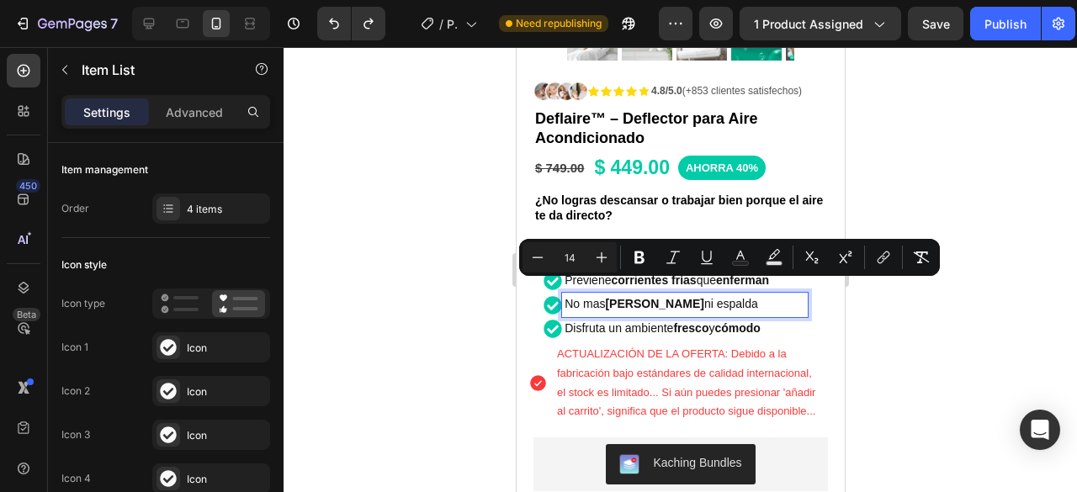
drag, startPoint x: 557, startPoint y: 289, endPoint x: 789, endPoint y: 297, distance: 232.4
copy span "No mas dolores de cuello ni espalda"
click at [581, 297] on p "No mas dolores de cuello ni espalda" at bounding box center [684, 304] width 241 height 19
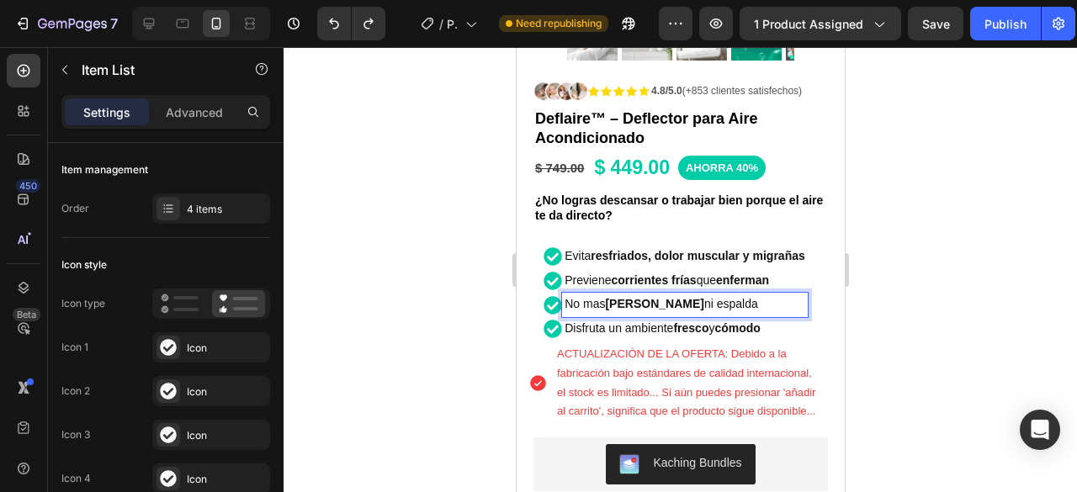
click at [577, 297] on span "No mas dolores de cuello ni espalda" at bounding box center [661, 303] width 194 height 13
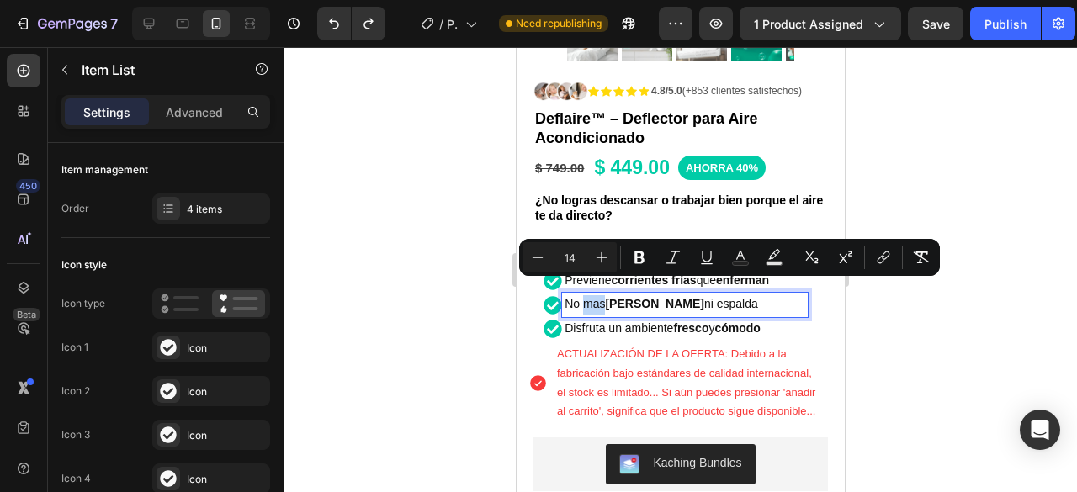
click at [584, 297] on span "No mas dolores de cuello ni espalda" at bounding box center [661, 303] width 194 height 13
click at [594, 297] on span "No mas dolores de cuello ni espalda" at bounding box center [661, 303] width 194 height 13
drag, startPoint x: 591, startPoint y: 293, endPoint x: 572, endPoint y: 293, distance: 18.5
click at [586, 297] on span "No mas dolores de cuello ni espalda" at bounding box center [661, 303] width 194 height 13
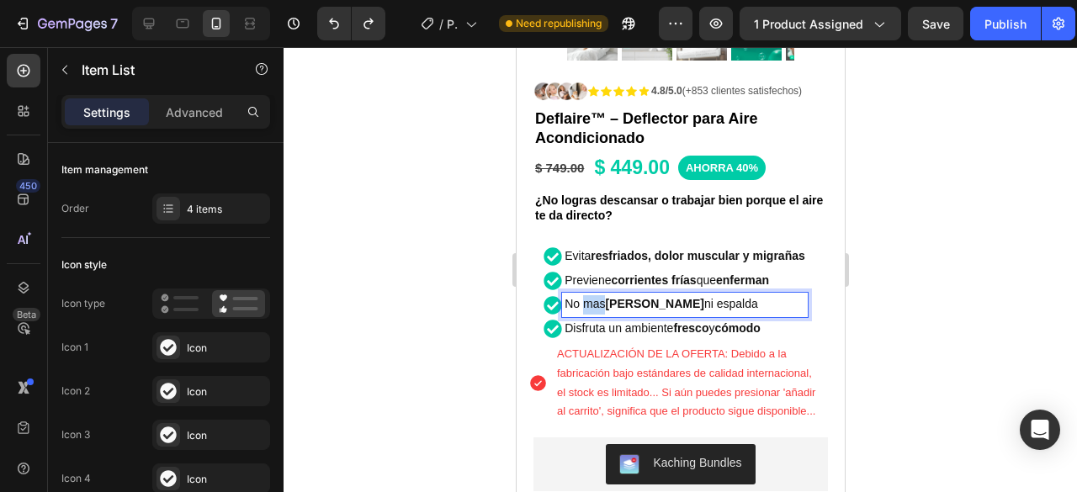
click at [567, 297] on span "No mas dolores de cuello ni espalda" at bounding box center [661, 303] width 194 height 13
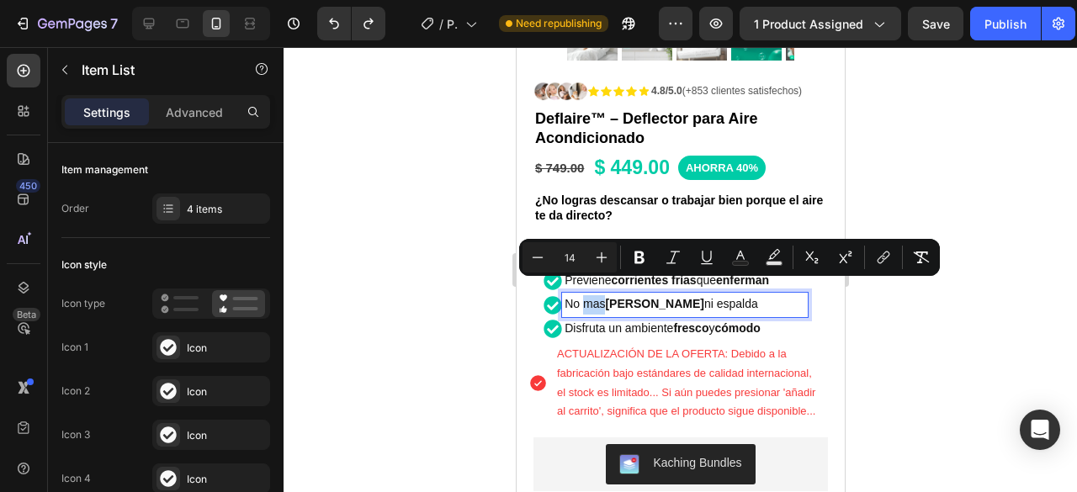
drag, startPoint x: 575, startPoint y: 289, endPoint x: 594, endPoint y: 292, distance: 19.5
click at [594, 297] on span "No mas dolores de cuello ni espalda" at bounding box center [661, 303] width 194 height 13
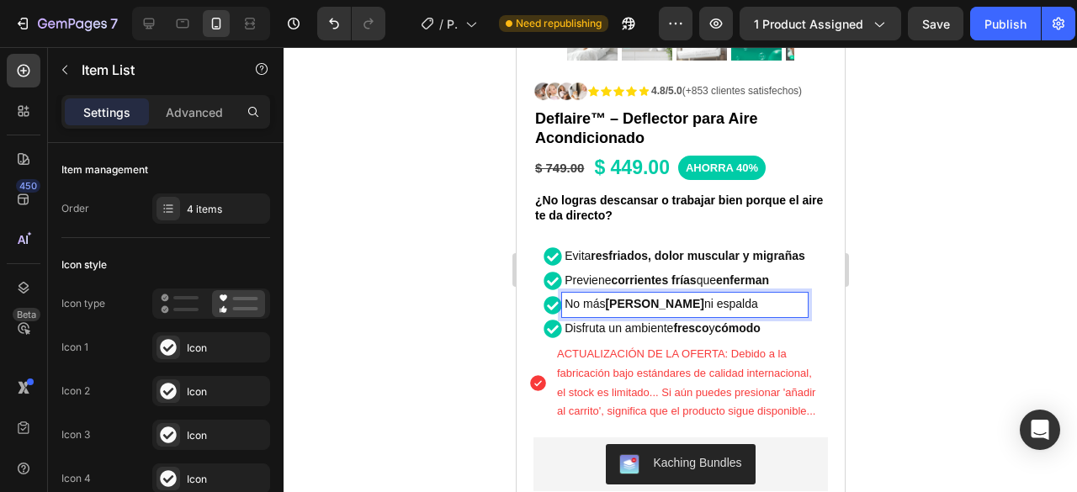
click at [974, 291] on div at bounding box center [681, 269] width 794 height 445
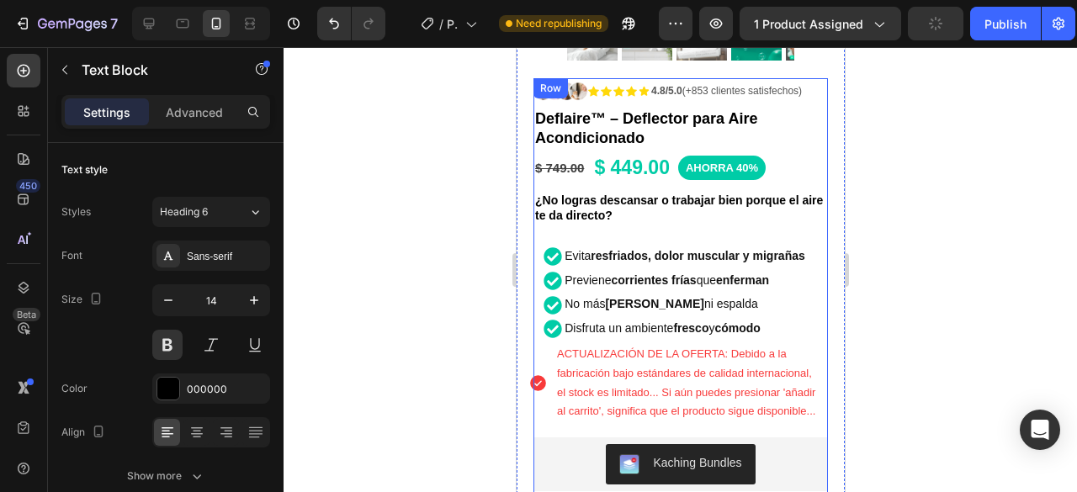
click at [650, 194] on p "¿No logras descansar o trabajar bien porque el aire te da directo?" at bounding box center [679, 208] width 291 height 30
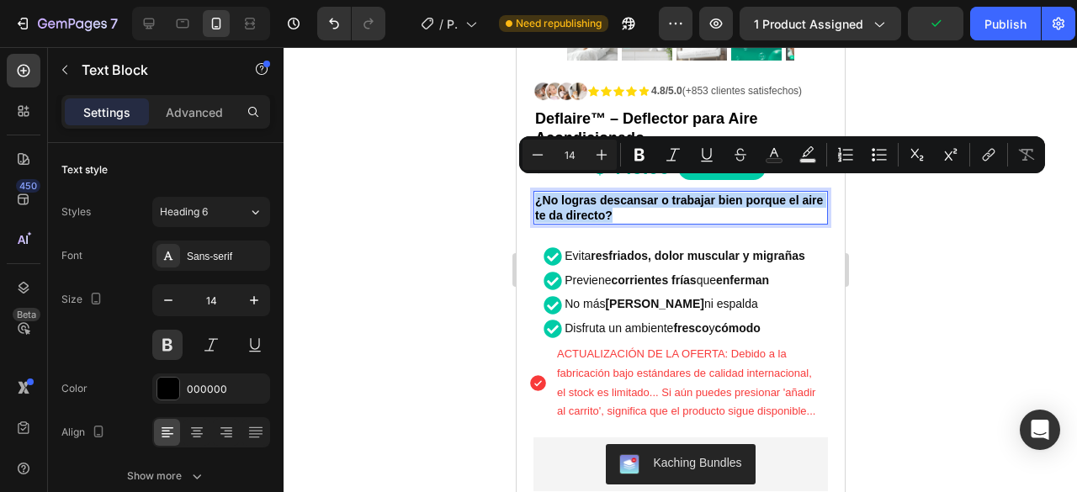
drag, startPoint x: 646, startPoint y: 200, endPoint x: 1029, endPoint y: 227, distance: 383.8
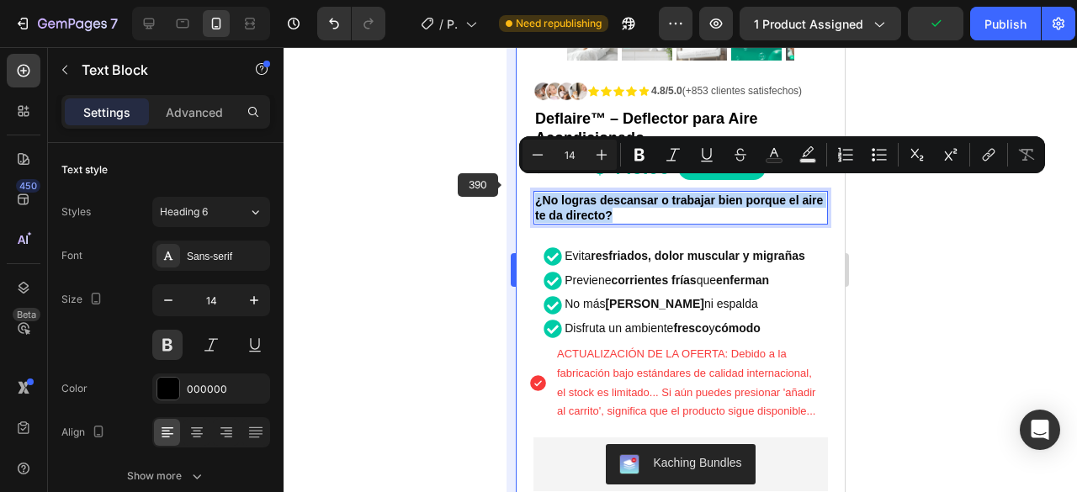
copy p "¿No logras descansar o trabajar bien porque el aire te da directo?"
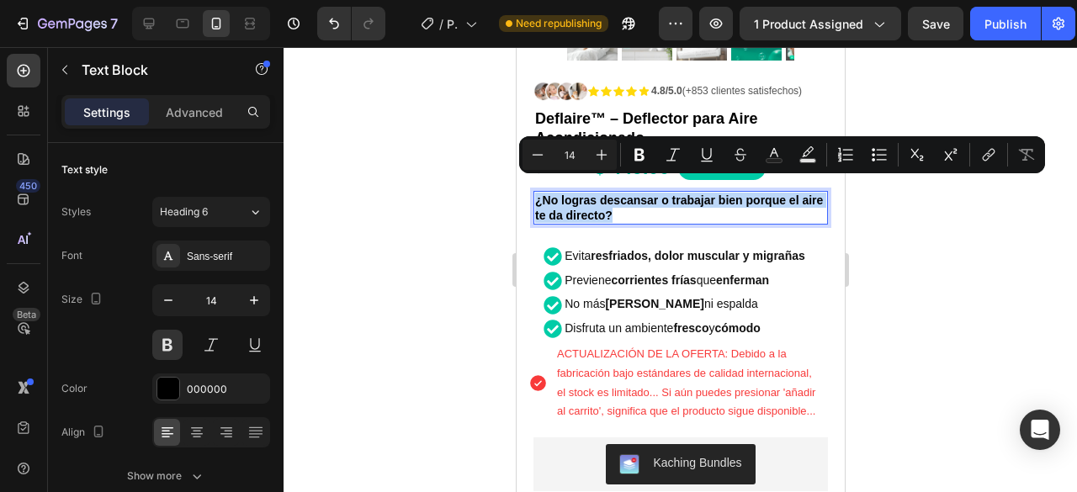
click at [666, 198] on p "¿No logras descansar o trabajar bien porque el aire te da directo?" at bounding box center [679, 208] width 291 height 30
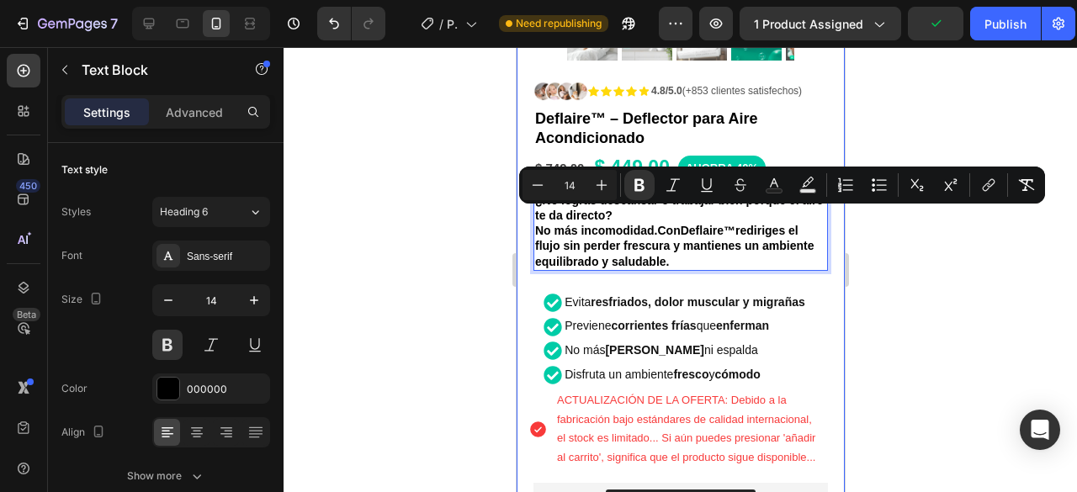
drag, startPoint x: 733, startPoint y: 252, endPoint x: 530, endPoint y: 217, distance: 205.7
click at [530, 217] on div "Product Images Row Icon Icon Icon Icon Icon Icon List 4.8/5.0 (+853 clientes sa…" at bounding box center [680, 257] width 328 height 1130
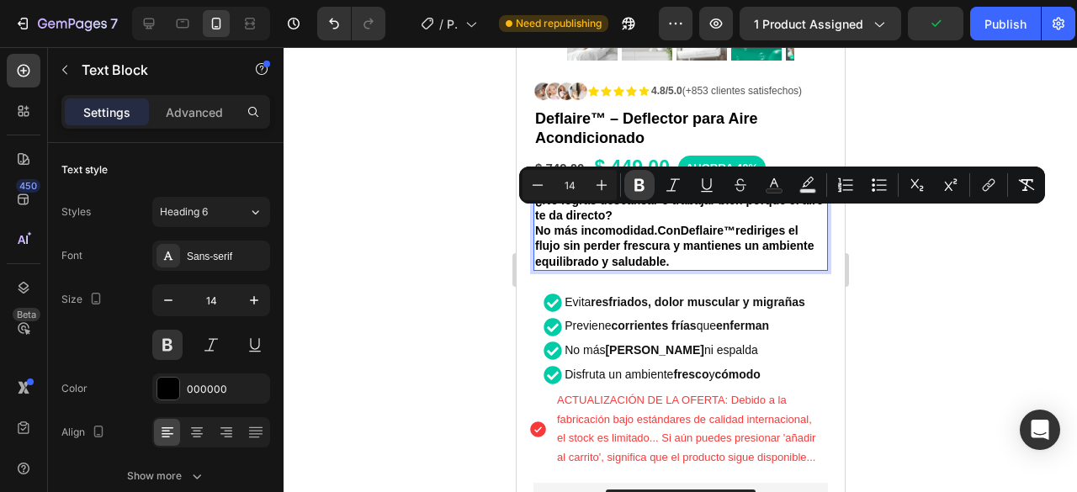
click at [641, 184] on icon "Editor contextual toolbar" at bounding box center [639, 185] width 10 height 13
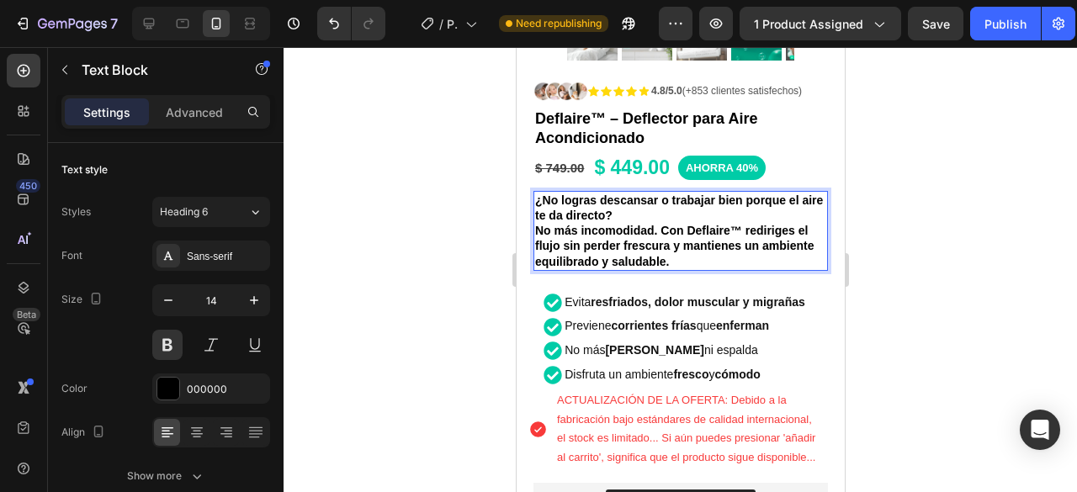
click at [726, 247] on p "No más incomodidad. Con Deflaire™ rediriges el flujo sin perder frescura y mant…" at bounding box center [679, 246] width 291 height 46
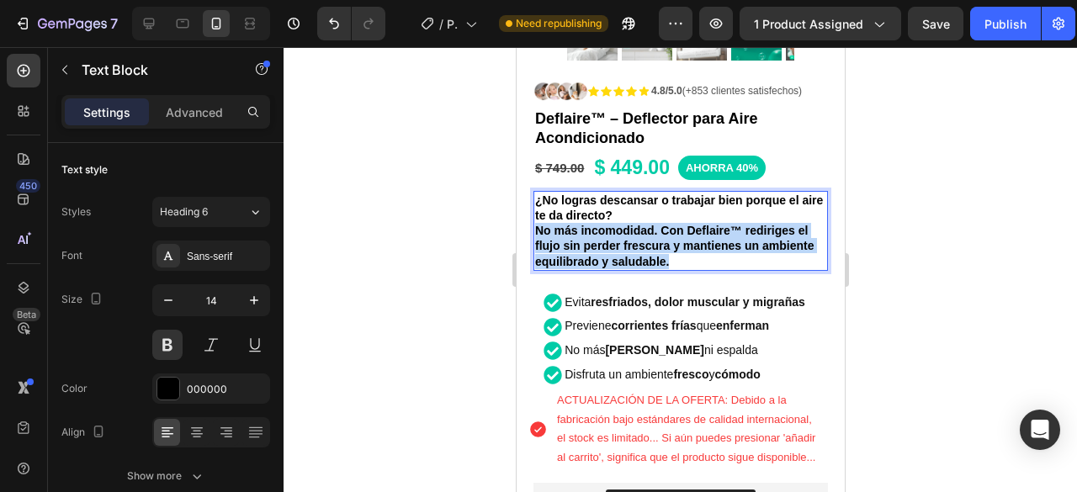
drag, startPoint x: 726, startPoint y: 247, endPoint x: 537, endPoint y: 219, distance: 191.5
click at [537, 223] on p "No más incomodidad. Con Deflaire™ rediriges el flujo sin perder frescura y mant…" at bounding box center [679, 246] width 291 height 46
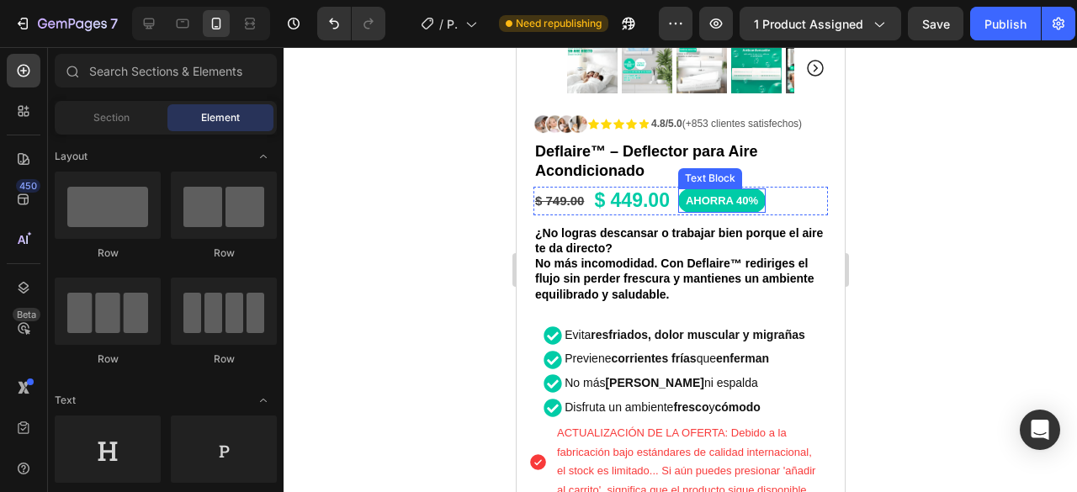
scroll to position [305, 0]
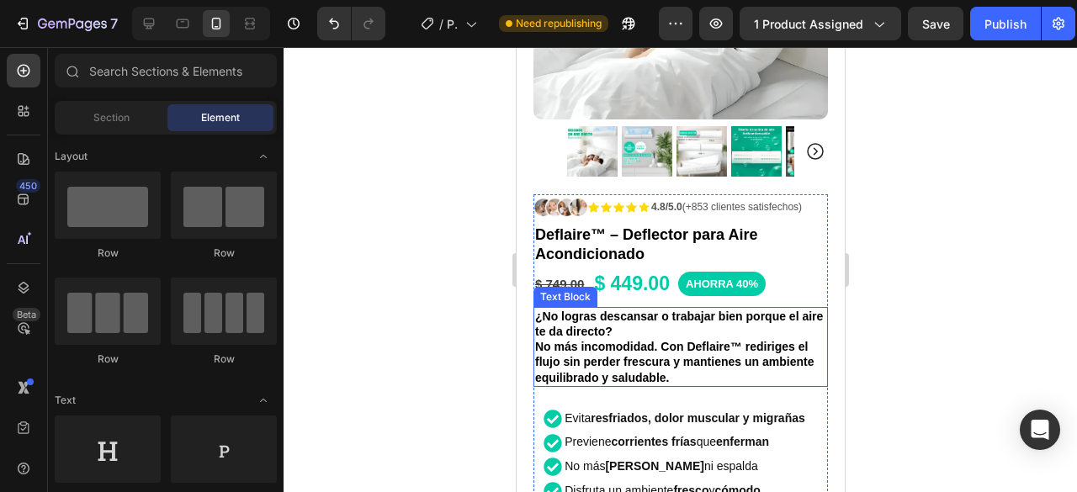
click at [735, 369] on p "No más incomodidad. Con Deflaire™ rediriges el flujo sin perder frescura y mant…" at bounding box center [679, 362] width 291 height 46
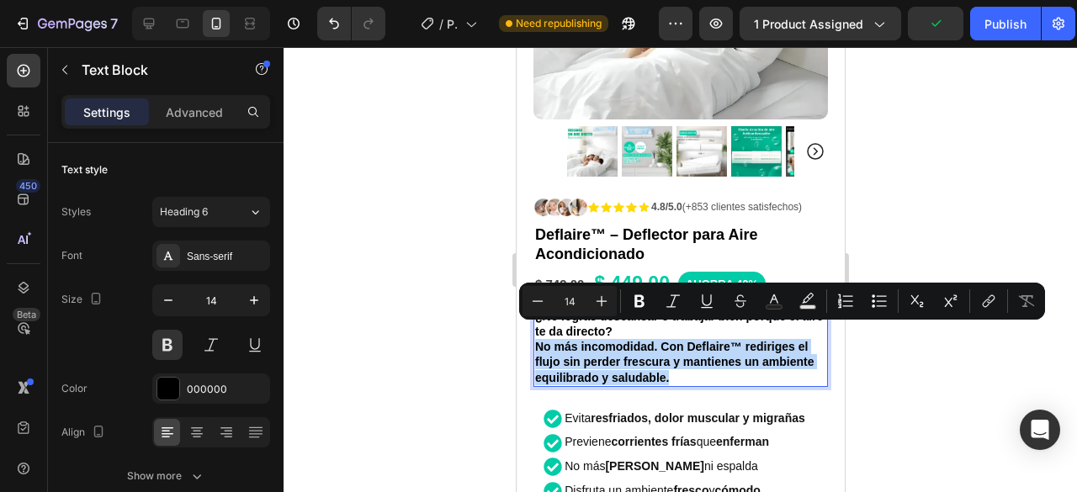
drag, startPoint x: 737, startPoint y: 362, endPoint x: 538, endPoint y: 332, distance: 201.7
click at [538, 339] on p "No más incomodidad. Con Deflaire™ rediriges el flujo sin perder frescura y mant…" at bounding box center [679, 362] width 291 height 46
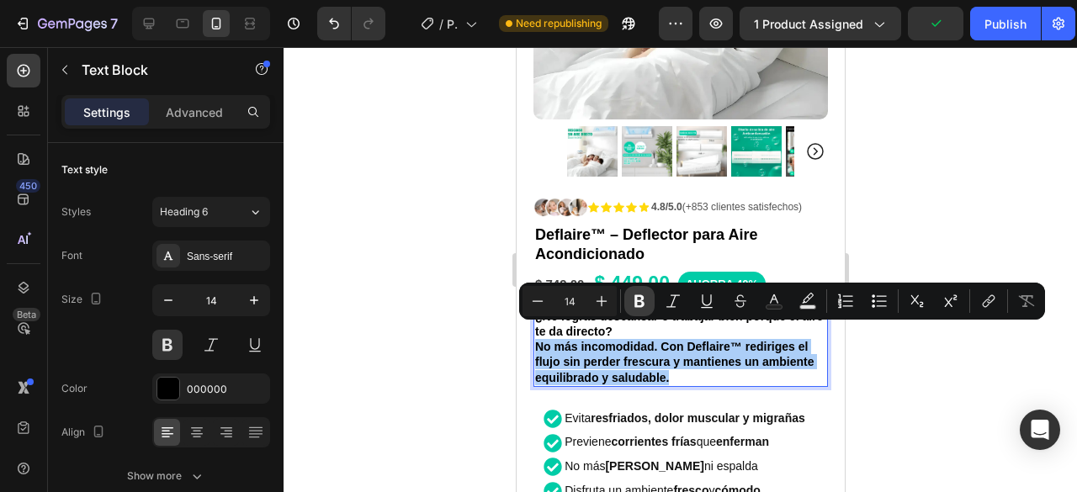
click at [649, 297] on button "Bold" at bounding box center [639, 301] width 30 height 30
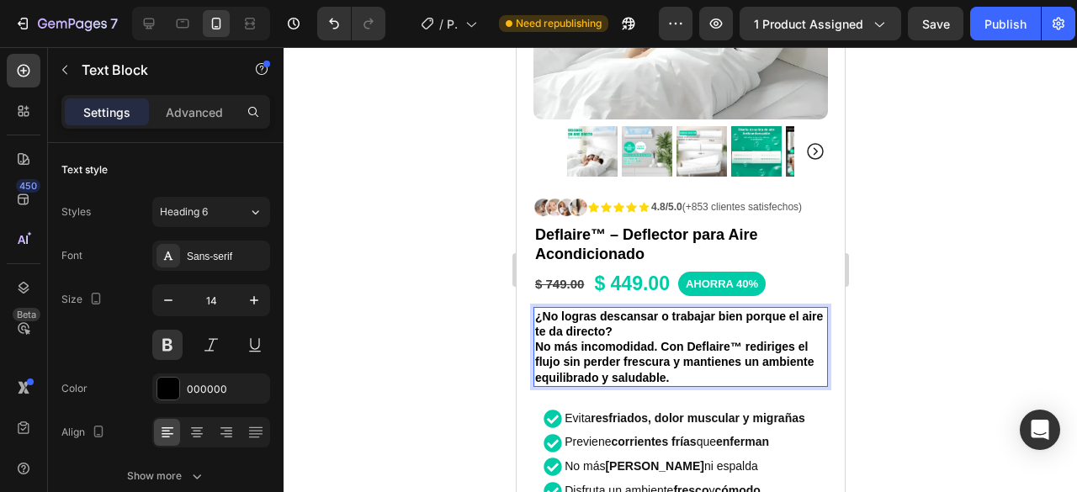
click at [648, 309] on p "¿No logras descansar o trabajar bien porque el aire te da directo?" at bounding box center [679, 324] width 291 height 30
click at [1014, 326] on div at bounding box center [681, 269] width 794 height 445
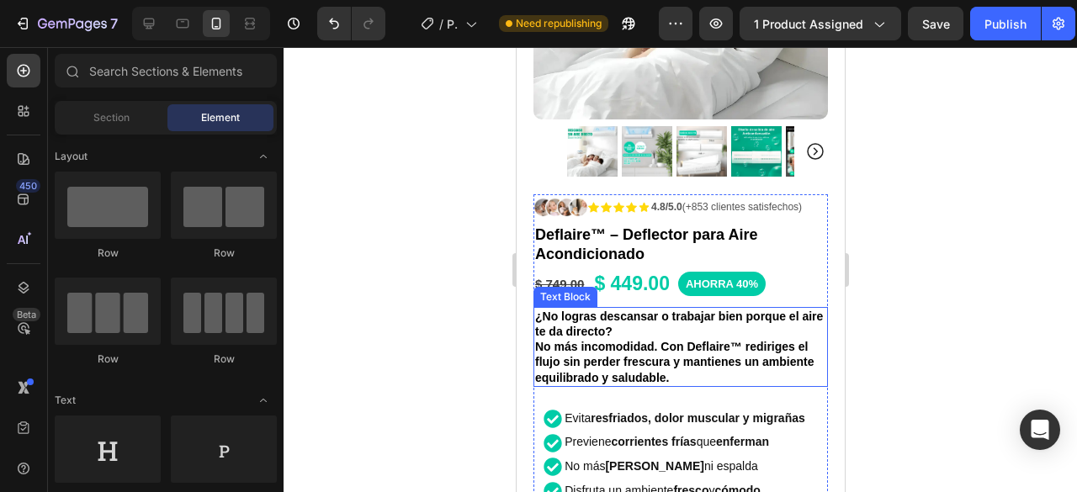
click at [732, 317] on p "¿No logras descansar o trabajar bien porque el aire te da directo?" at bounding box center [679, 324] width 291 height 30
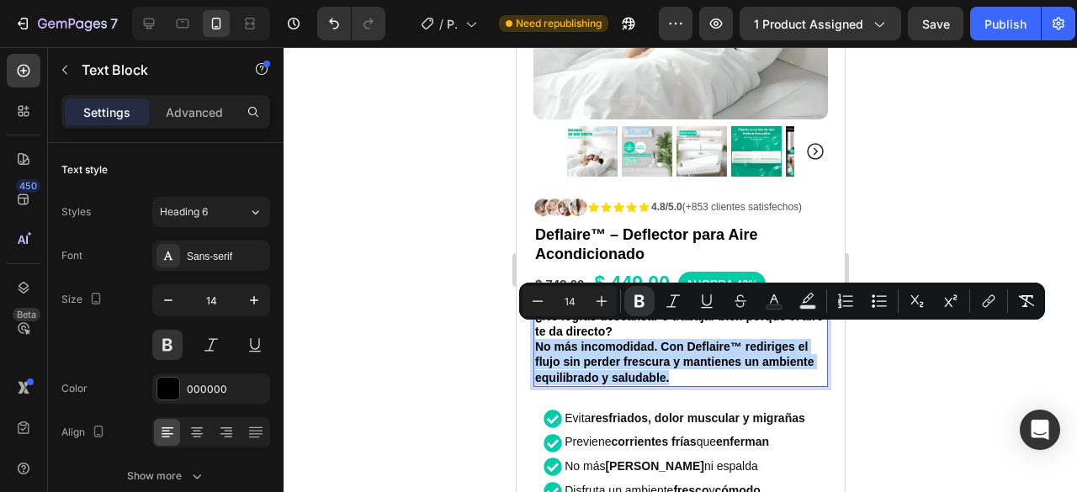
drag, startPoint x: 727, startPoint y: 361, endPoint x: 534, endPoint y: 337, distance: 195.1
click at [534, 339] on p "No más incomodidad. Con Deflaire™ rediriges el flujo sin perder frescura y mant…" at bounding box center [679, 362] width 291 height 46
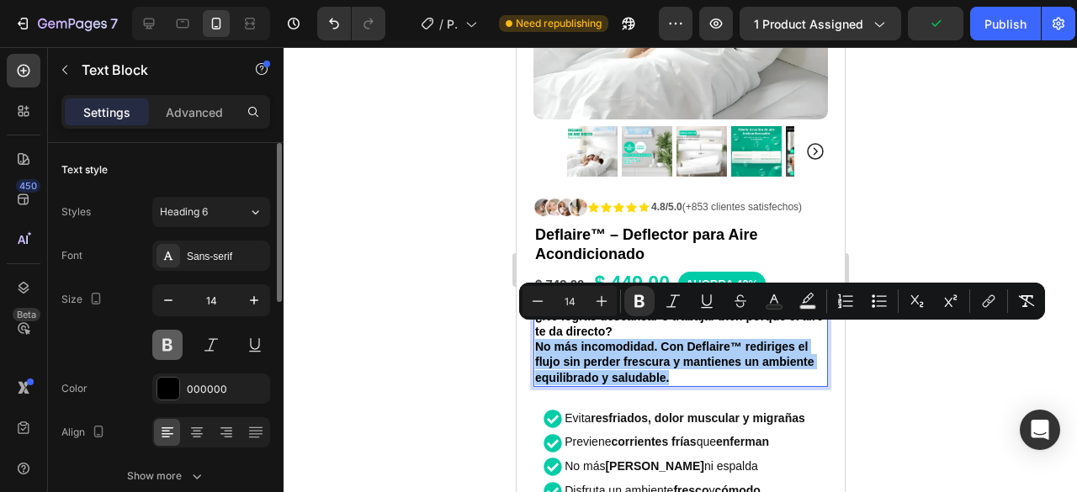
click at [173, 339] on button at bounding box center [167, 345] width 30 height 30
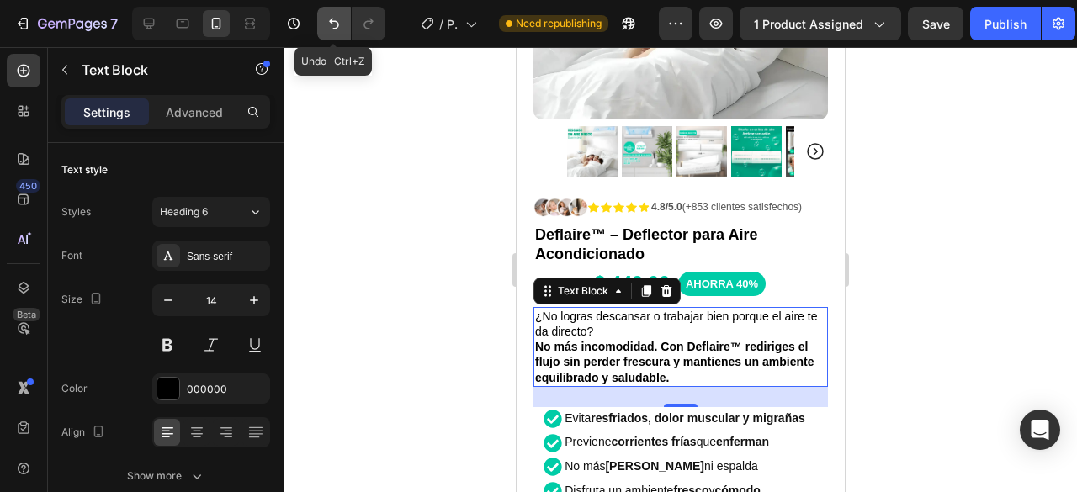
click at [332, 35] on button "Undo/Redo" at bounding box center [334, 24] width 34 height 34
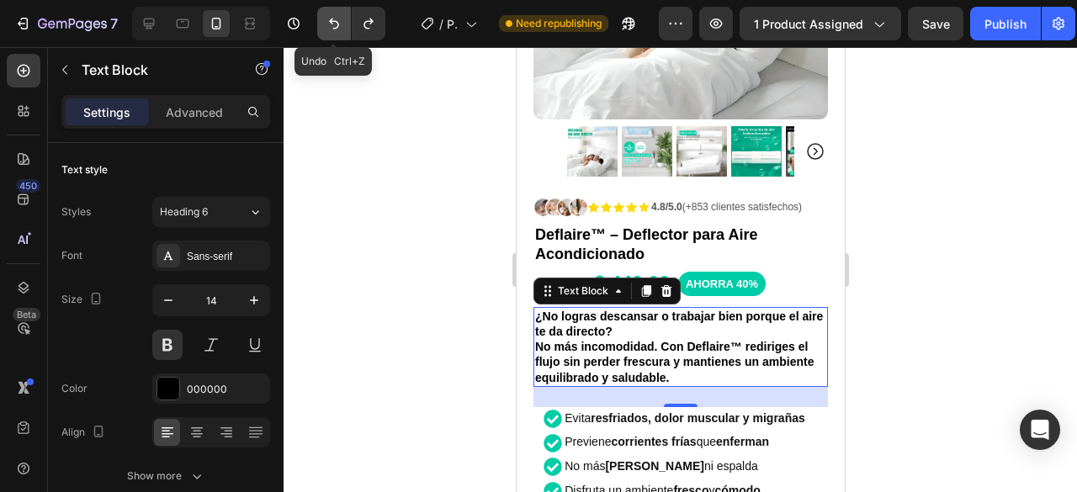
click at [332, 35] on button "Undo/Redo" at bounding box center [334, 24] width 34 height 34
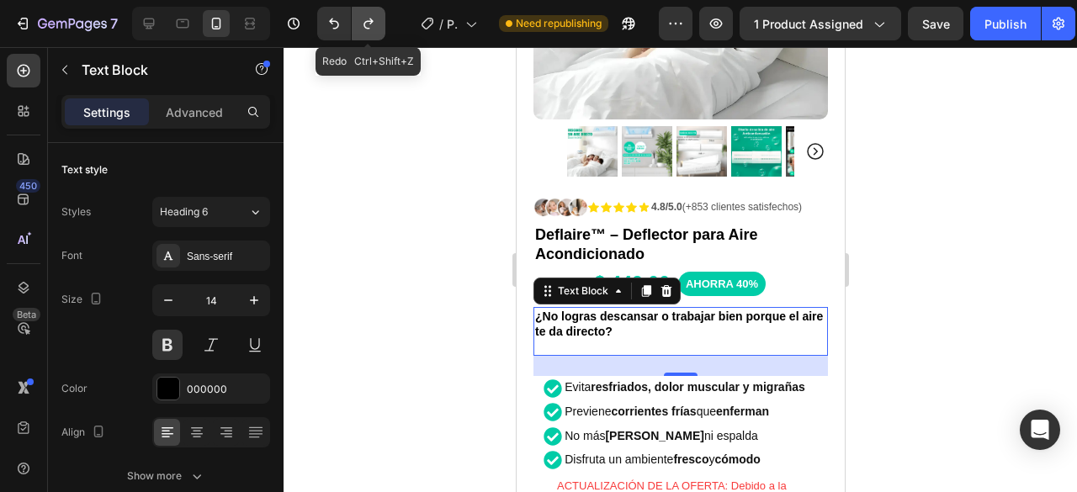
click at [363, 28] on icon "Undo/Redo" at bounding box center [368, 23] width 17 height 17
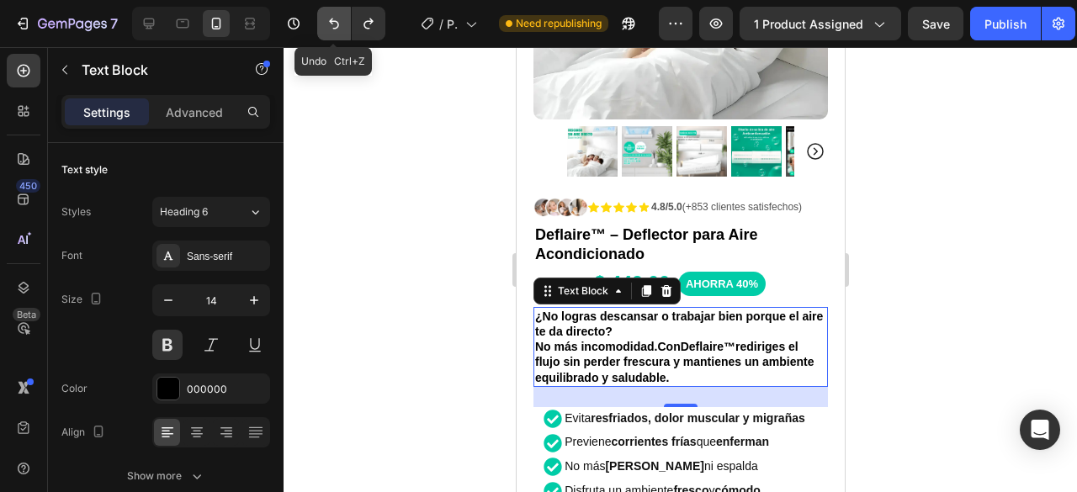
click at [344, 24] on button "Undo/Redo" at bounding box center [334, 24] width 34 height 34
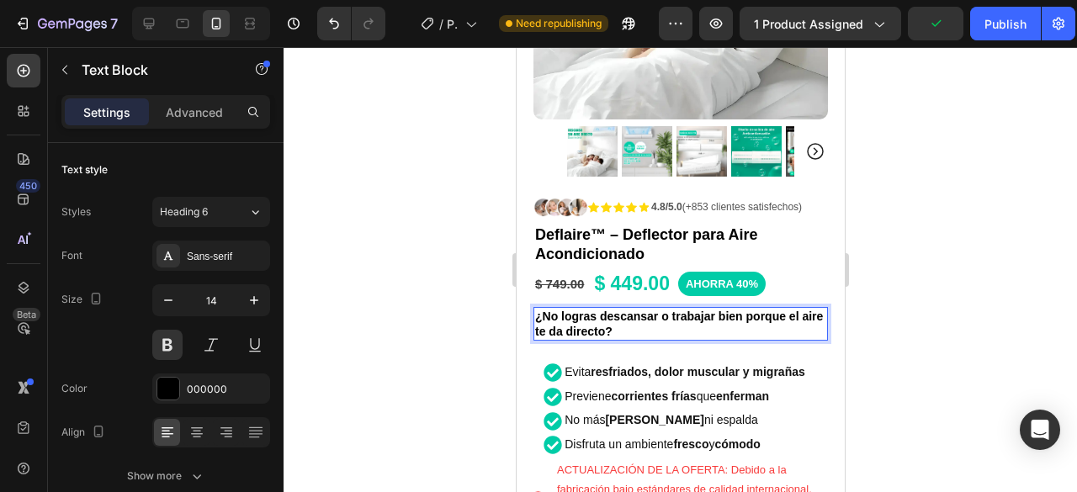
click at [1012, 295] on div at bounding box center [681, 269] width 794 height 445
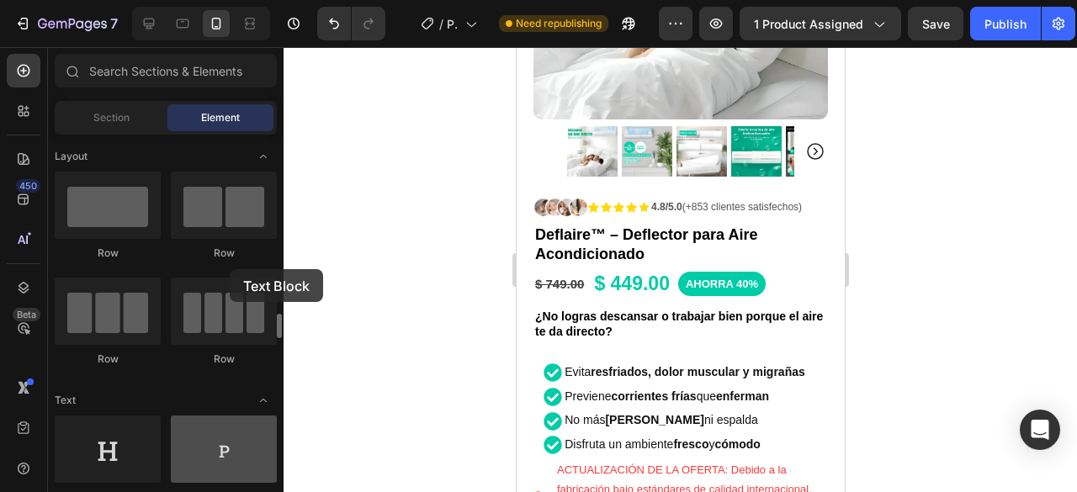
drag, startPoint x: 325, startPoint y: 295, endPoint x: 220, endPoint y: 275, distance: 106.3
click at [222, 416] on div at bounding box center [224, 449] width 106 height 67
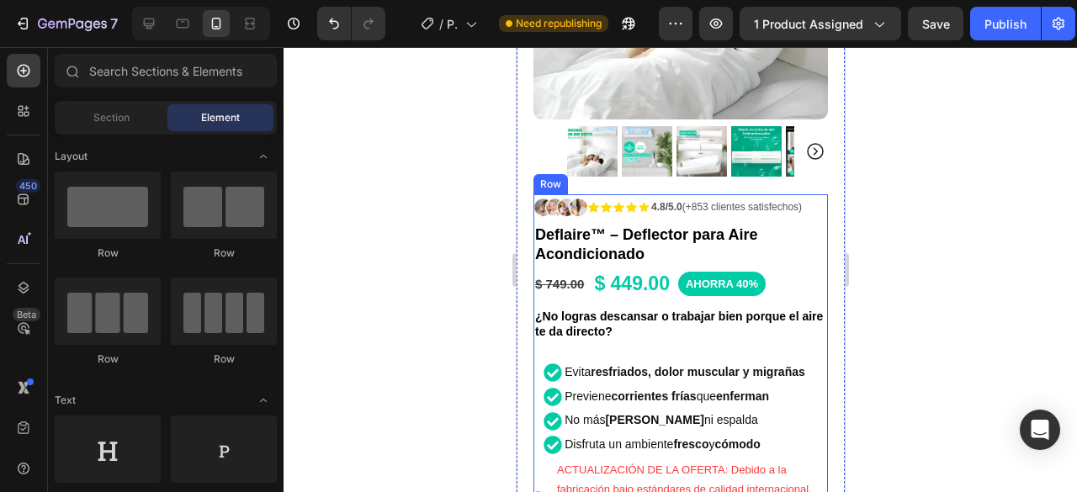
click at [719, 326] on div "¿No logras descansar o trabajar bien porque el aire te da directo?" at bounding box center [680, 324] width 295 height 34
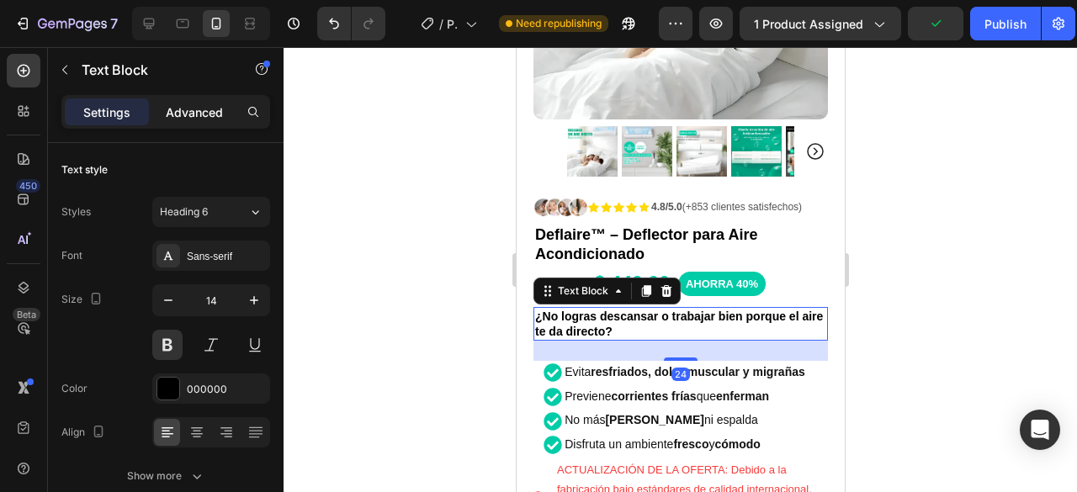
click at [204, 114] on p "Advanced" at bounding box center [194, 113] width 57 height 18
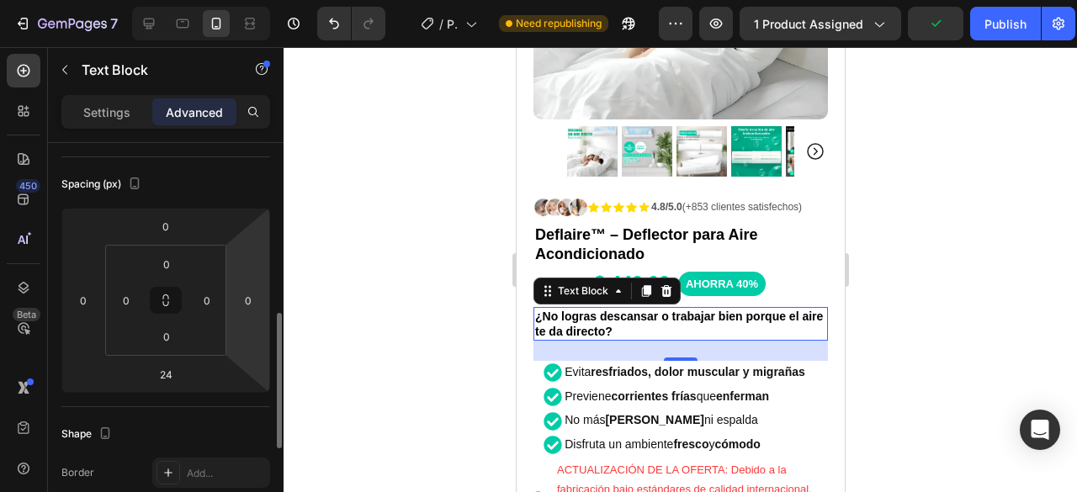
scroll to position [252, 0]
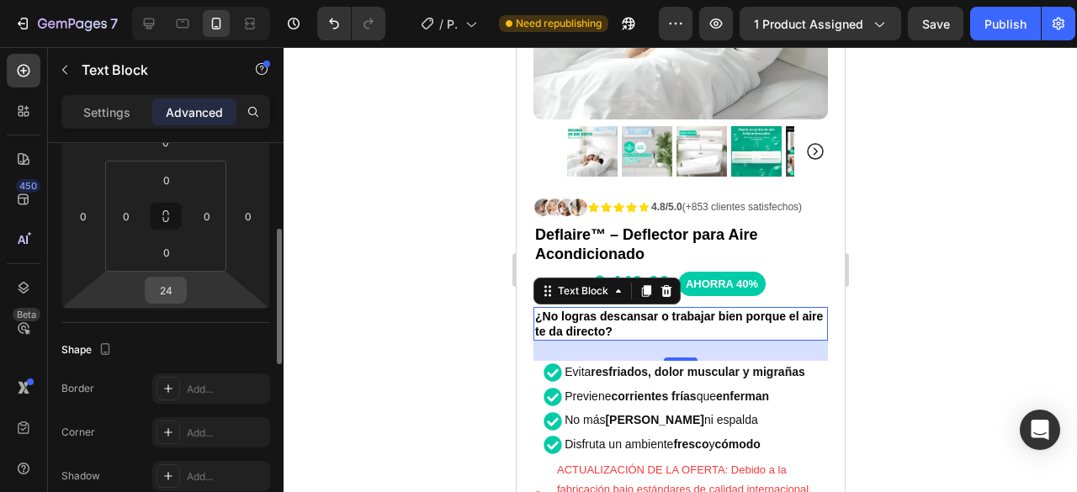
click at [178, 284] on input "24" at bounding box center [166, 290] width 34 height 25
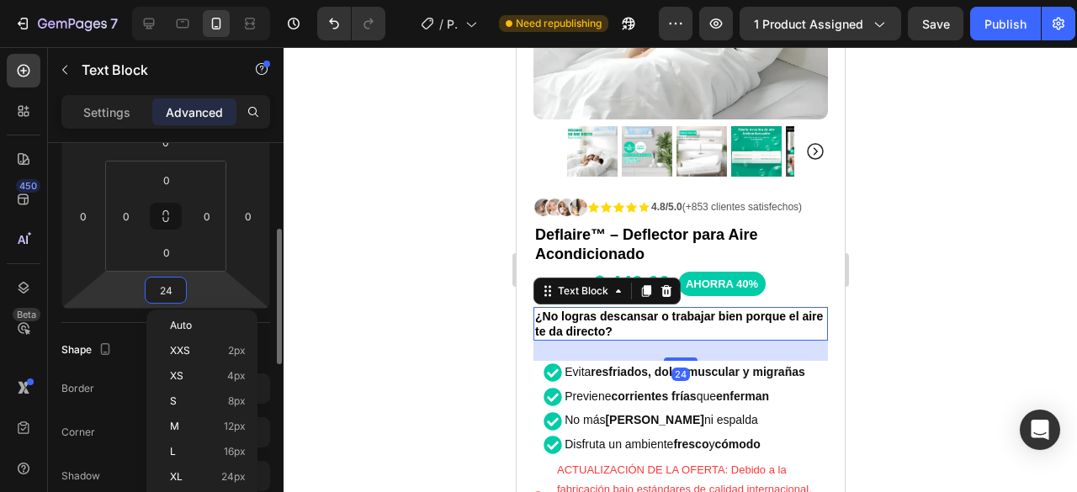
type input "0"
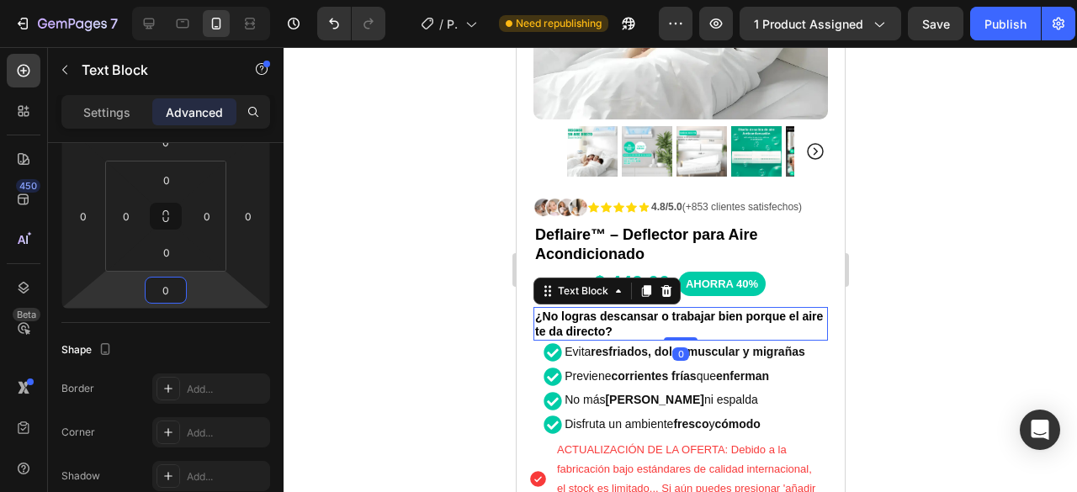
click at [951, 215] on div at bounding box center [681, 269] width 794 height 445
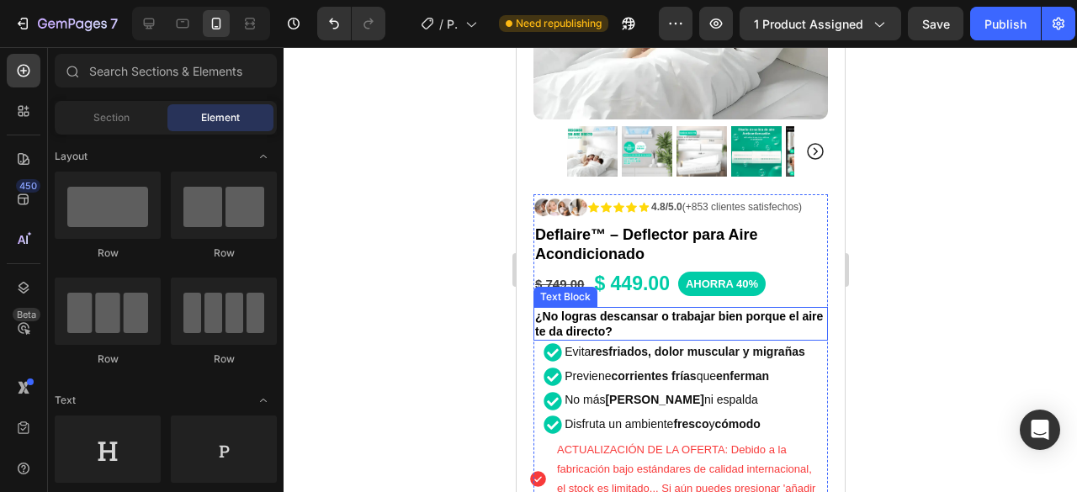
click at [695, 313] on p "¿No logras descansar o trabajar bien porque el aire te da directo?" at bounding box center [679, 324] width 291 height 30
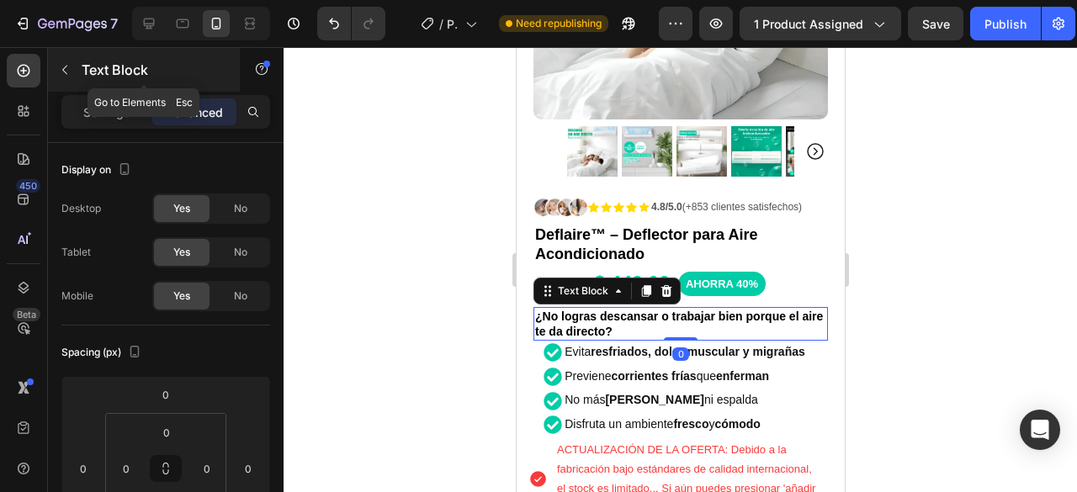
click at [86, 67] on p "Text Block" at bounding box center [153, 70] width 143 height 20
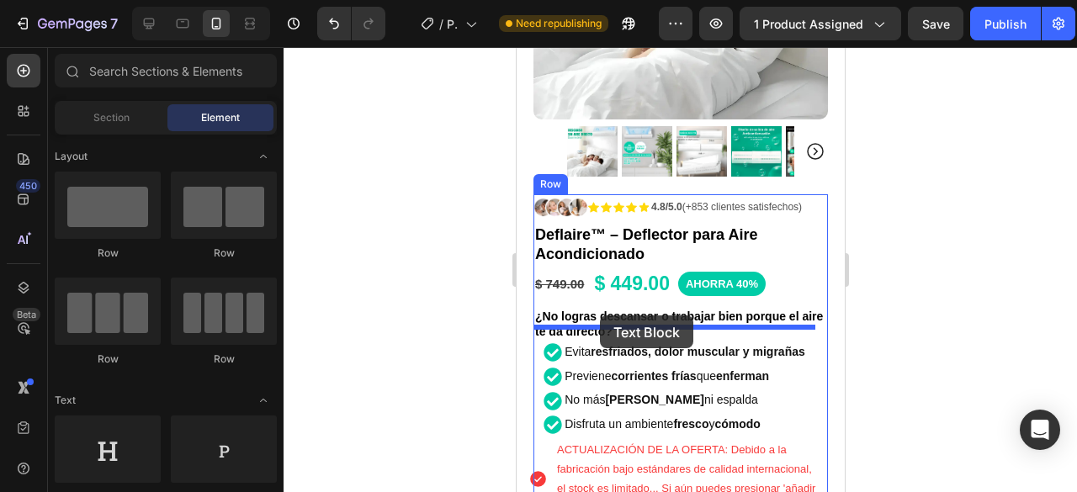
drag, startPoint x: 823, startPoint y: 369, endPoint x: 599, endPoint y: 316, distance: 230.0
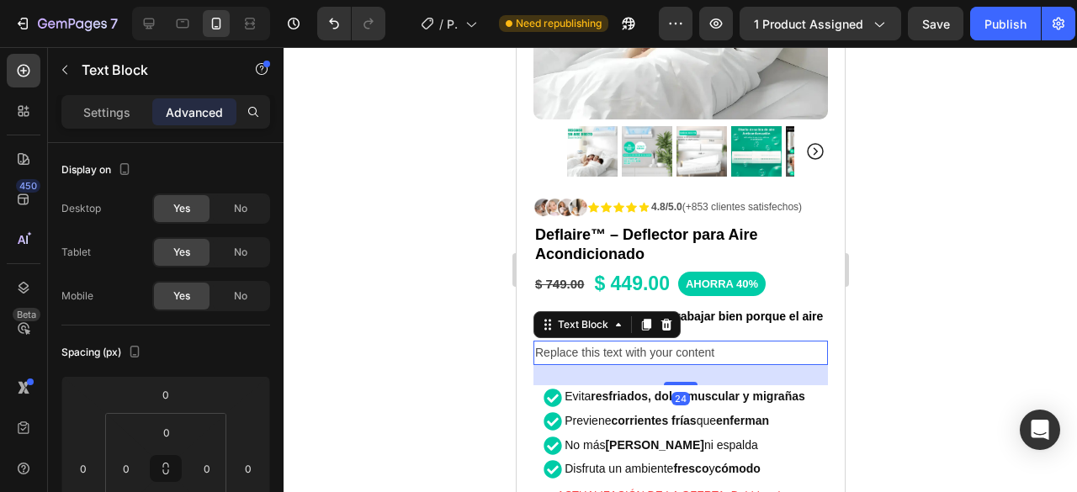
click at [1038, 259] on div at bounding box center [681, 269] width 794 height 445
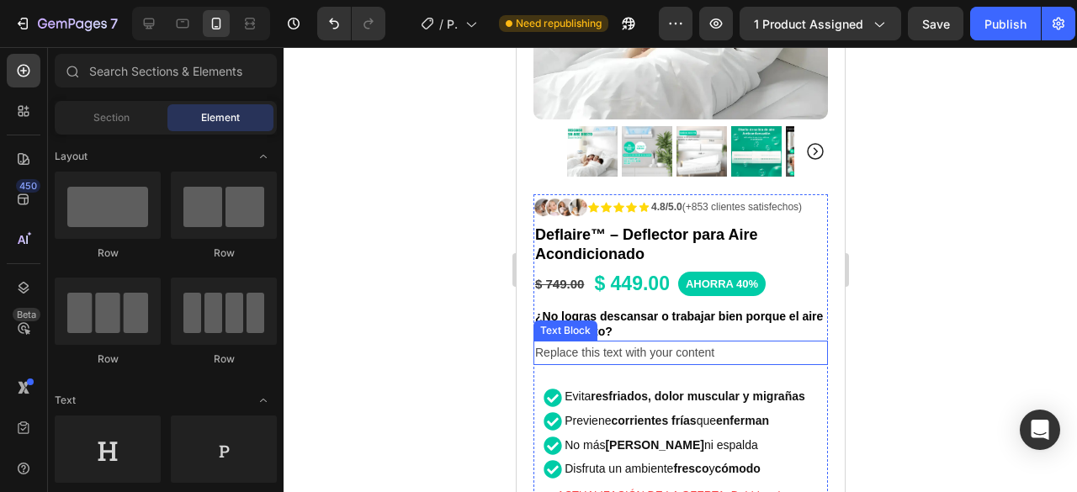
drag, startPoint x: 692, startPoint y: 325, endPoint x: 690, endPoint y: 341, distance: 16.1
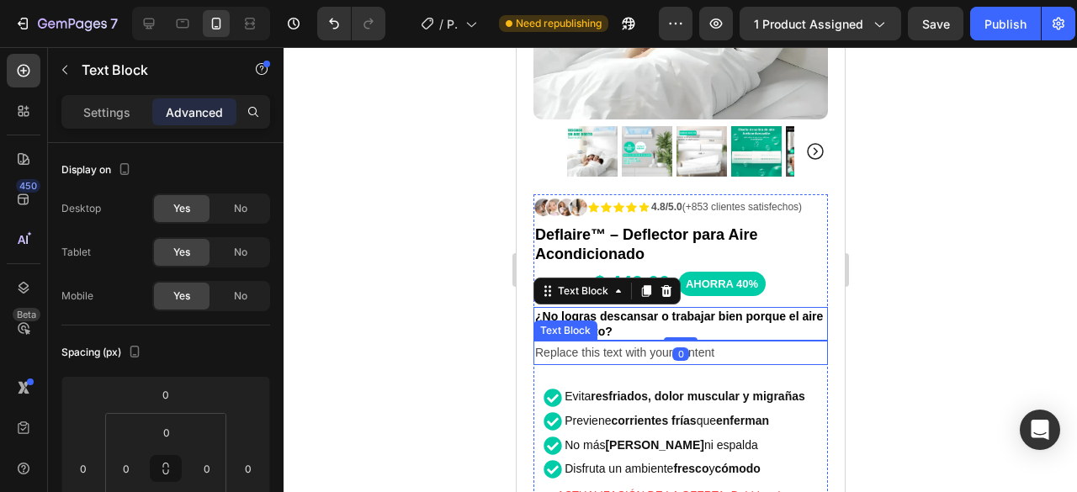
click at [690, 341] on div "Replace this text with your content" at bounding box center [680, 353] width 295 height 24
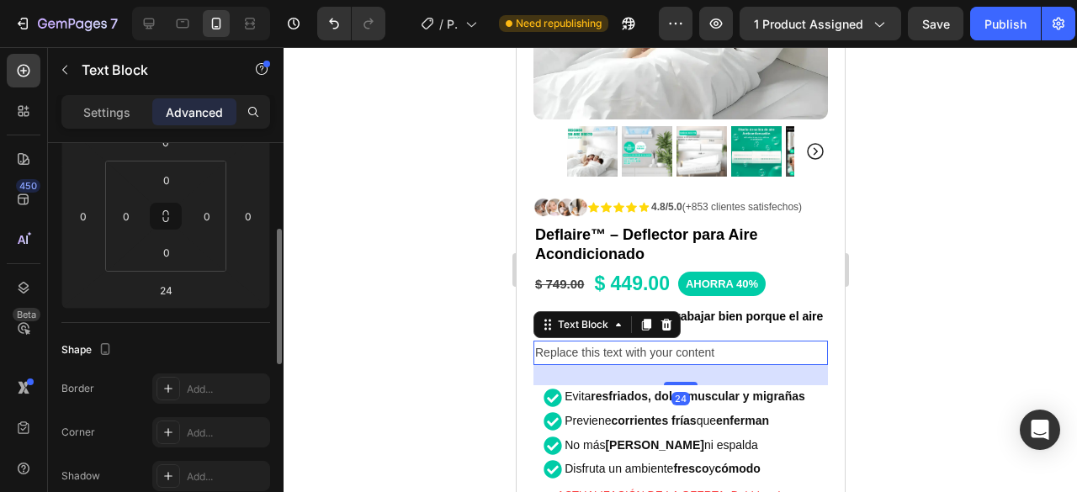
click at [725, 341] on div "Replace this text with your content" at bounding box center [680, 353] width 295 height 24
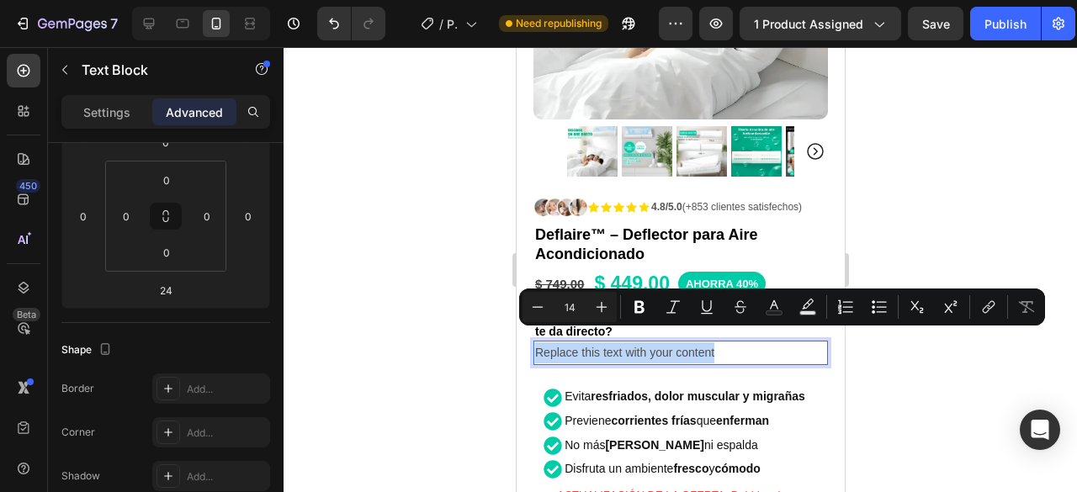
drag, startPoint x: 725, startPoint y: 337, endPoint x: 981, endPoint y: 383, distance: 260.6
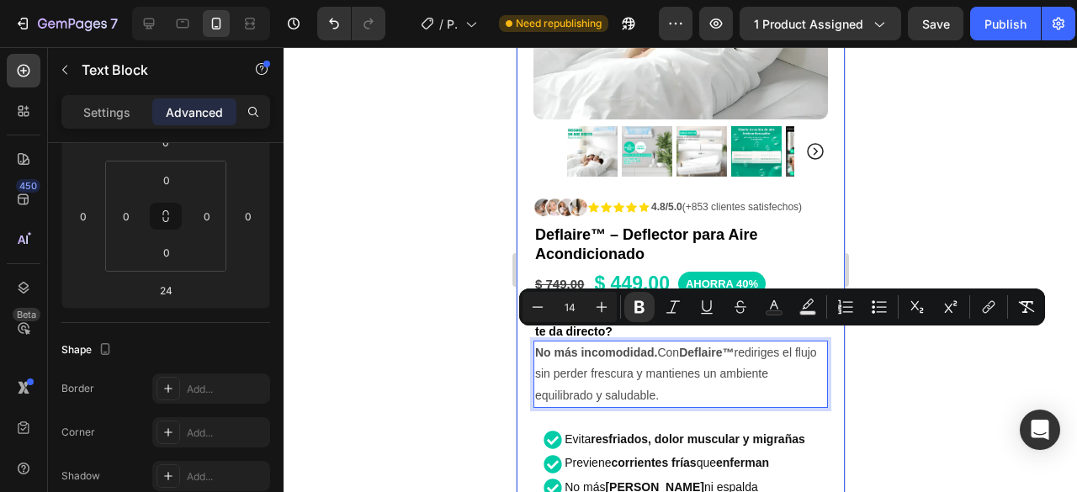
drag, startPoint x: 670, startPoint y: 374, endPoint x: 517, endPoint y: 332, distance: 158.8
click at [517, 332] on div "Product Images Row Icon Icon Icon Icon Icon Icon List 4.8/5.0 (+853 clientes sa…" at bounding box center [680, 383] width 328 height 1151
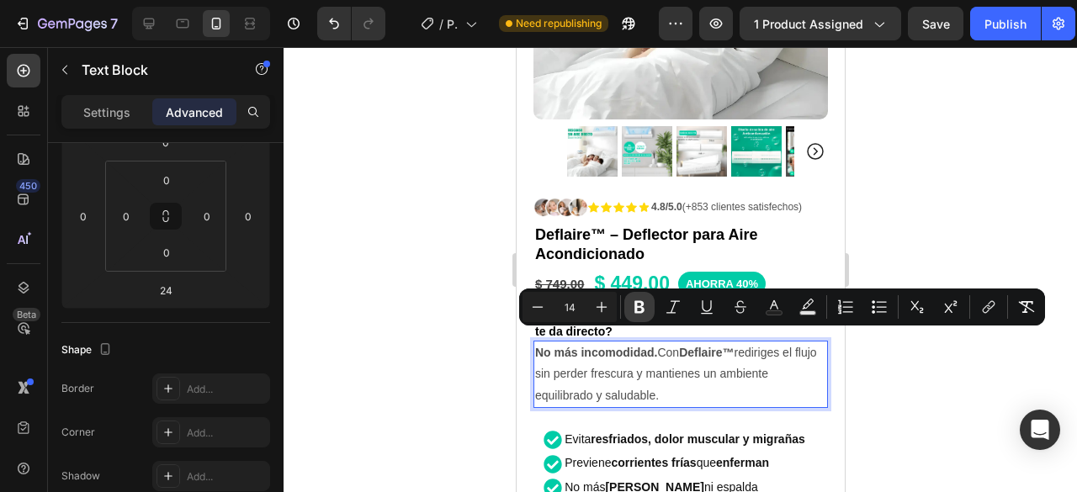
click at [638, 304] on icon "Editor contextual toolbar" at bounding box center [639, 307] width 17 height 17
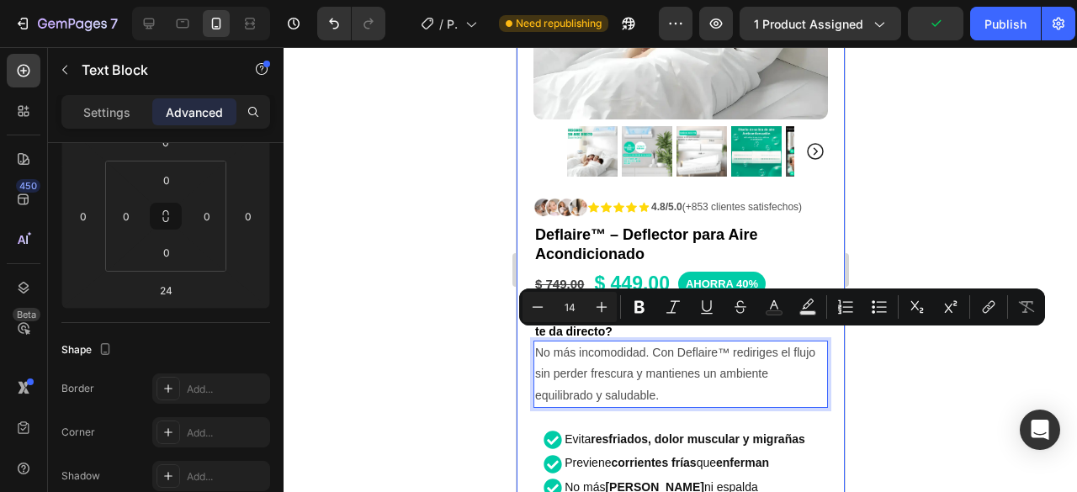
click at [895, 364] on div at bounding box center [681, 269] width 794 height 445
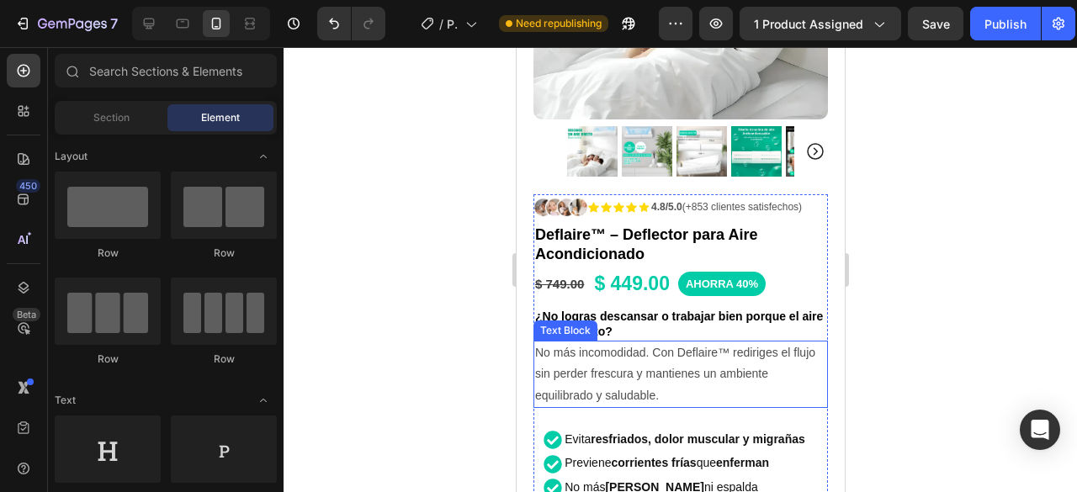
click at [714, 342] on p "No más incomodidad. Con Deflaire™ rediriges el flujo sin perder frescura y mant…" at bounding box center [679, 374] width 291 height 64
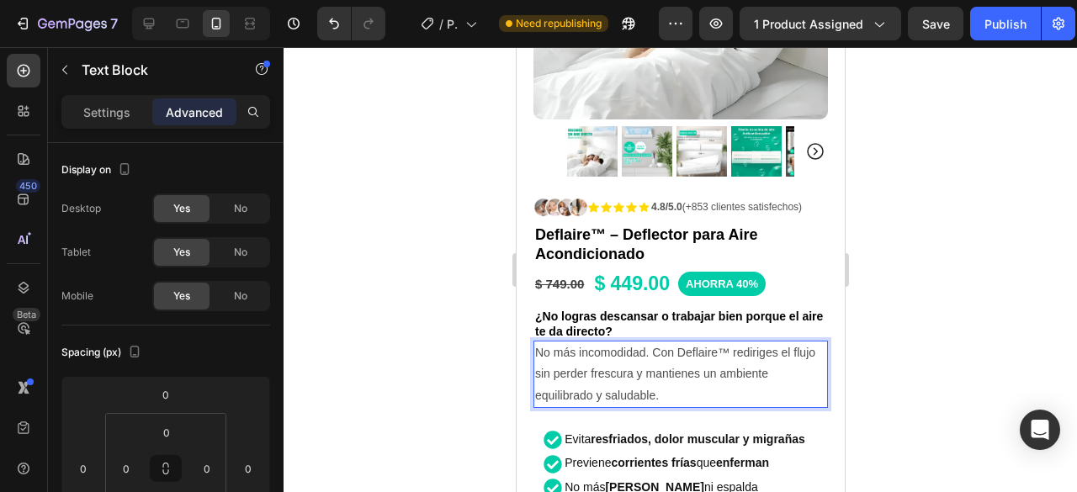
click at [709, 342] on p "No más incomodidad. Con Deflaire™ rediriges el flujo sin perder frescura y mant…" at bounding box center [679, 374] width 291 height 64
click at [692, 342] on p "No más incomodidad. Con DELAIRE™ rediriges el flujo sin perder frescura y manti…" at bounding box center [679, 374] width 291 height 64
click at [698, 342] on p "No más incomodidad. Con DELAIRE™ rediriges el flujo sin perder frescura y manti…" at bounding box center [679, 374] width 291 height 64
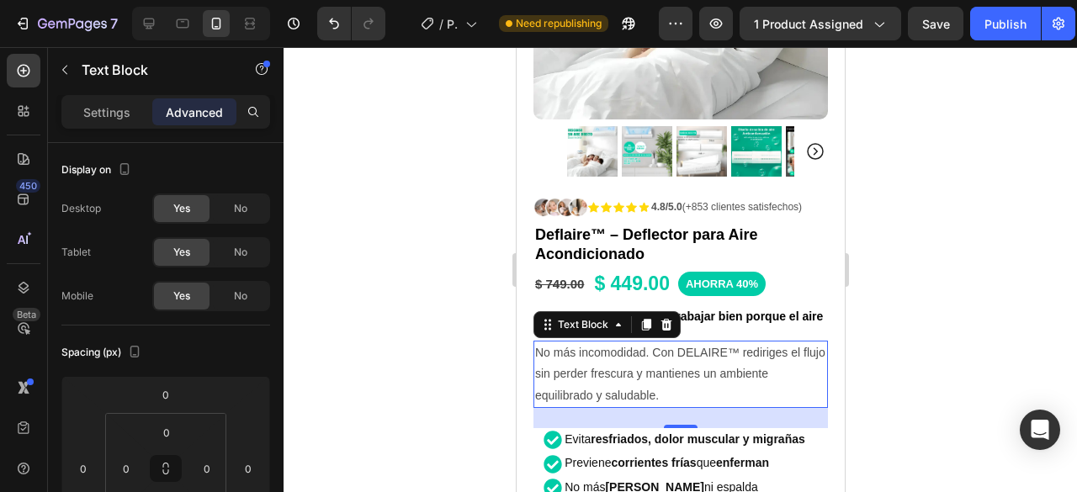
click at [693, 342] on p "No más incomodidad. Con DELAIRE™ rediriges el flujo sin perder frescura y manti…" at bounding box center [679, 374] width 291 height 64
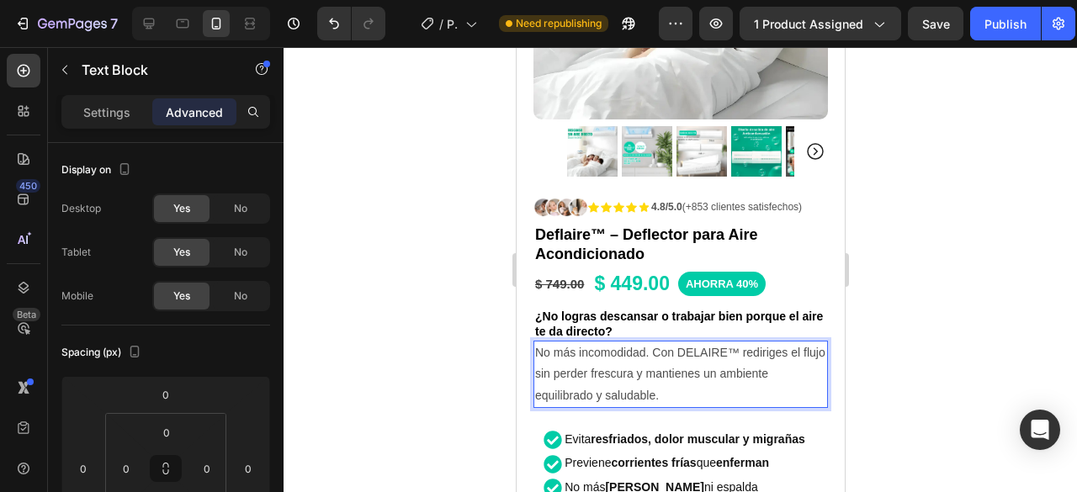
click at [698, 342] on p "No más incomodidad. Con DELAIRE™ rediriges el flujo sin perder frescura y manti…" at bounding box center [679, 374] width 291 height 64
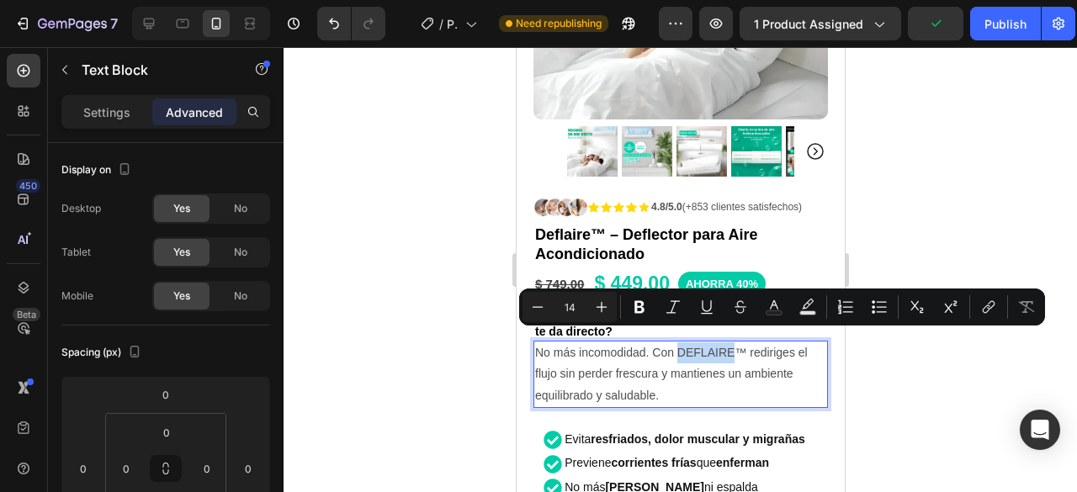
drag, startPoint x: 679, startPoint y: 340, endPoint x: 732, endPoint y: 336, distance: 53.2
click at [732, 342] on p "No más incomodidad. Con DEFLAIRE™ rediriges el flujo sin perder frescura y mant…" at bounding box center [679, 374] width 291 height 64
click at [645, 300] on icon "Editor contextual toolbar" at bounding box center [639, 307] width 17 height 17
click at [1010, 231] on div at bounding box center [681, 269] width 794 height 445
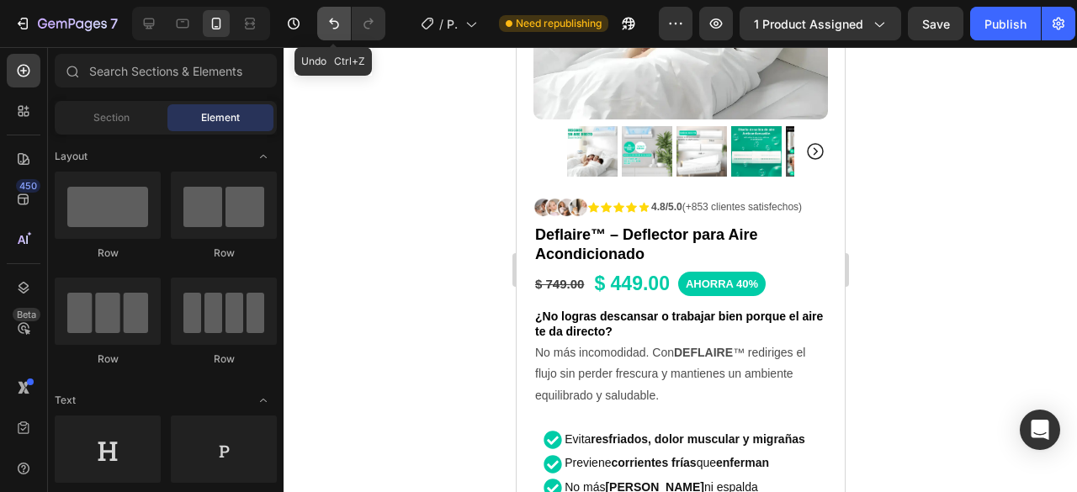
click at [326, 17] on icon "Undo/Redo" at bounding box center [334, 23] width 17 height 17
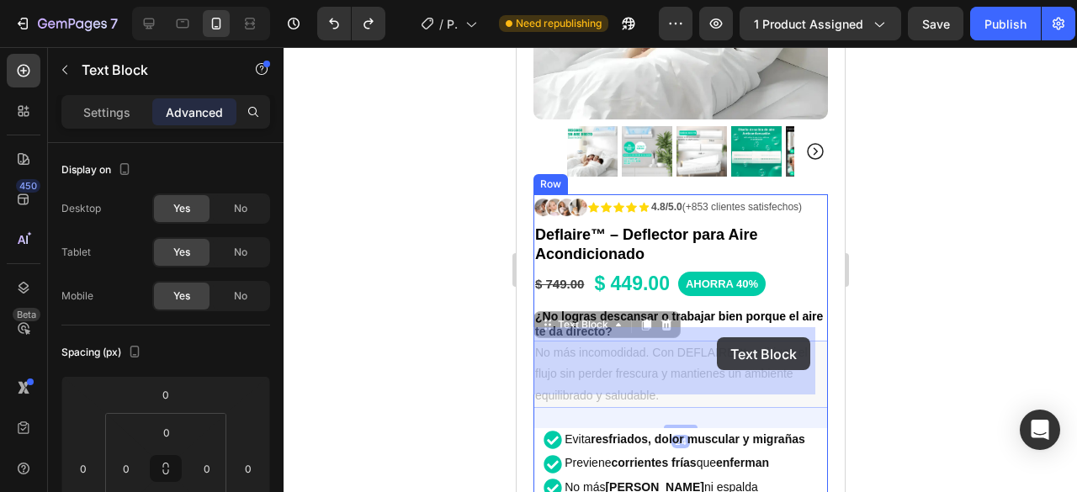
drag, startPoint x: 677, startPoint y: 340, endPoint x: 716, endPoint y: 337, distance: 38.8
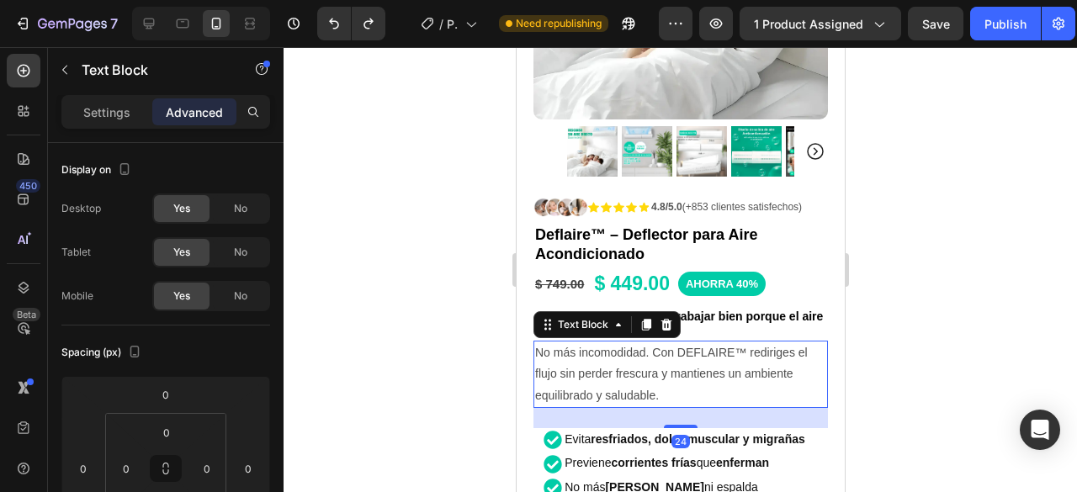
click at [912, 291] on div at bounding box center [681, 269] width 794 height 445
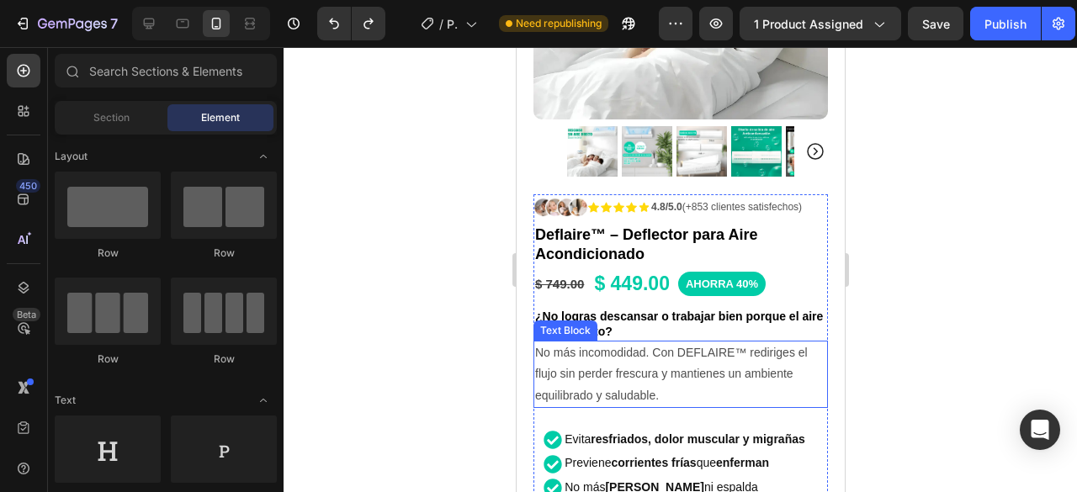
click at [682, 346] on p "No más incomodidad. Con DEFLAIRE™ rediriges el flujo sin perder frescura y mant…" at bounding box center [679, 374] width 291 height 64
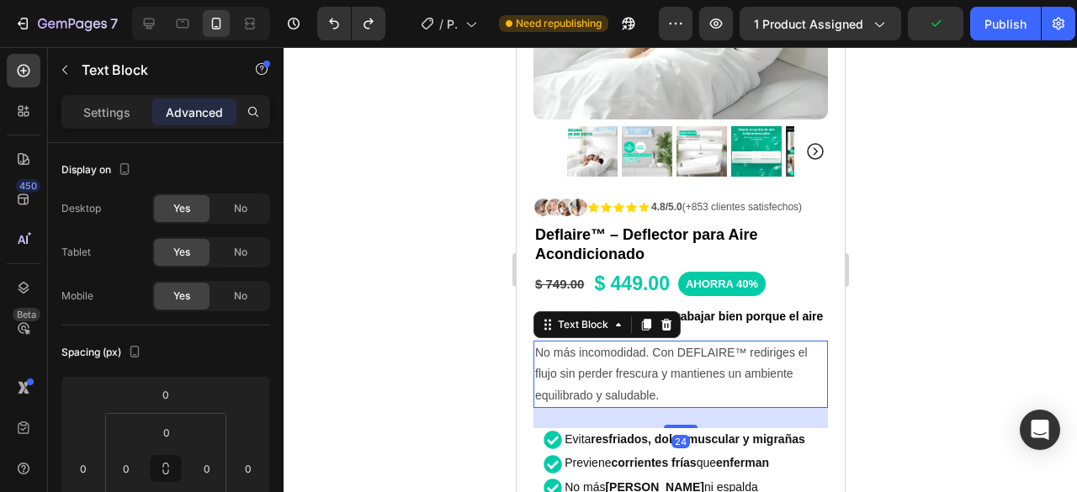
click at [676, 342] on p "No más incomodidad. Con DEFLAIRE™ rediriges el flujo sin perder frescura y mant…" at bounding box center [679, 374] width 291 height 64
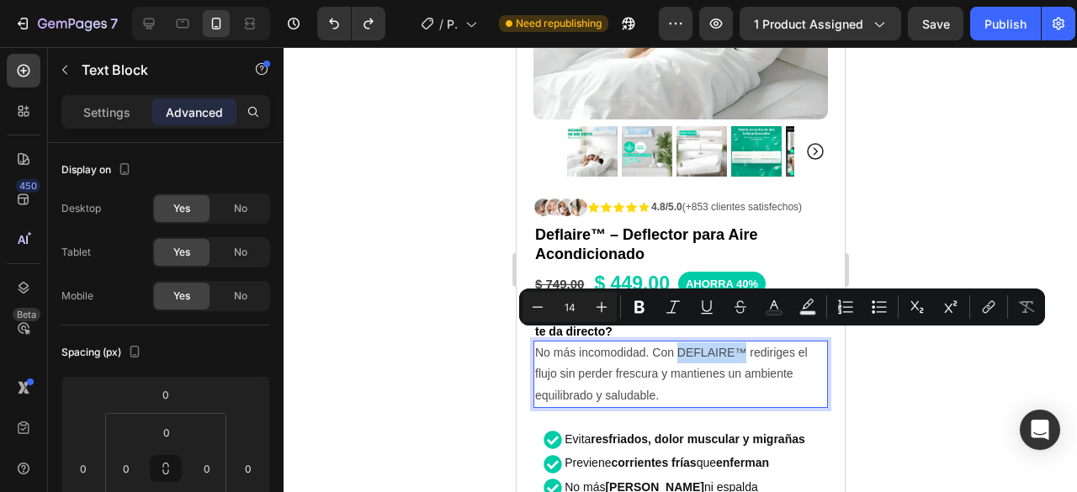
drag, startPoint x: 677, startPoint y: 337, endPoint x: 744, endPoint y: 337, distance: 66.5
click at [744, 342] on p "No más incomodidad. Con DEFLAIRE™ rediriges el flujo sin perder frescura y mant…" at bounding box center [679, 374] width 291 height 64
click at [639, 305] on icon "Editor contextual toolbar" at bounding box center [639, 307] width 17 height 17
click at [975, 342] on div at bounding box center [681, 269] width 794 height 445
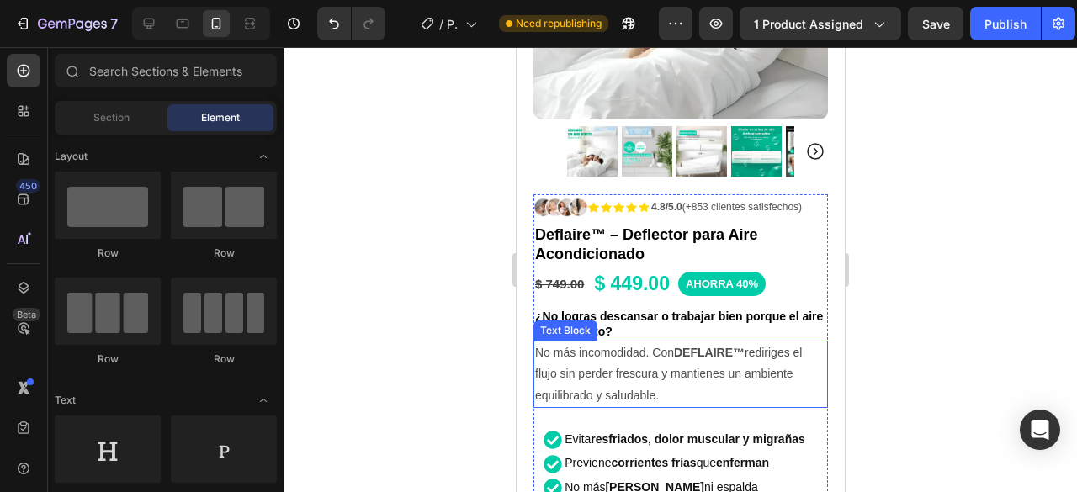
click at [663, 381] on p "No más incomodidad. Con DEFLAIRE™ rediriges el flujo sin perder frescura y mant…" at bounding box center [679, 374] width 291 height 64
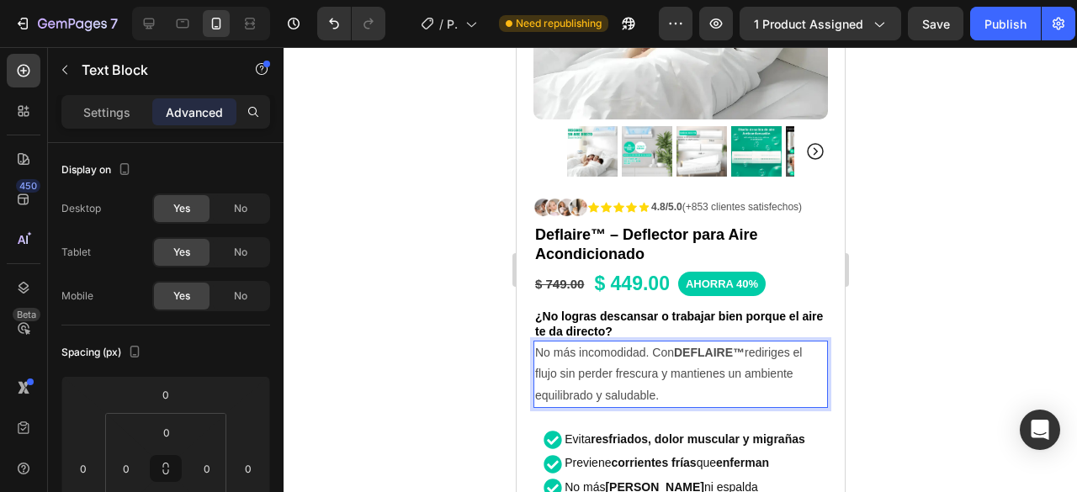
drag, startPoint x: 1022, startPoint y: 360, endPoint x: 963, endPoint y: 359, distance: 58.9
click at [1022, 359] on div at bounding box center [681, 269] width 794 height 445
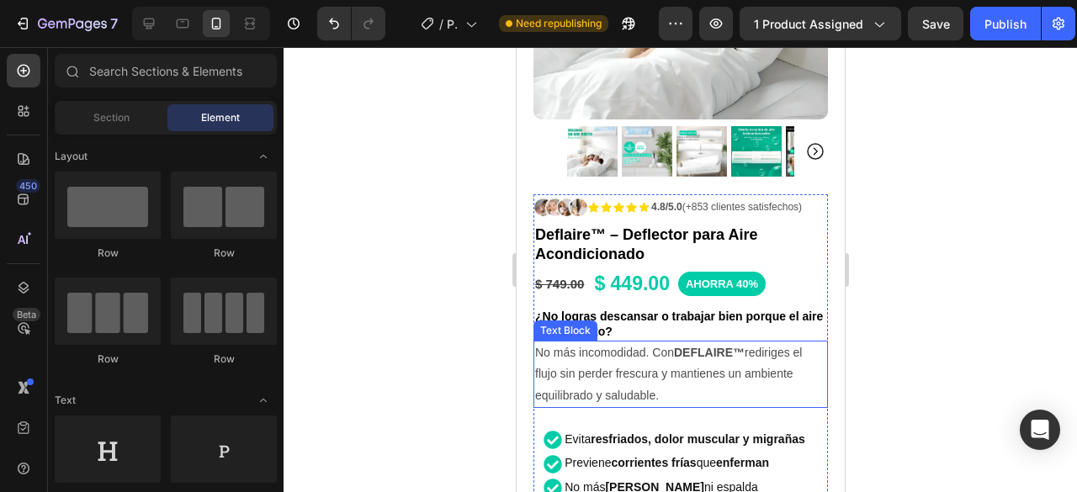
click at [762, 384] on p "No más incomodidad. Con DEFLAIRE™ rediriges el flujo sin perder frescura y mant…" at bounding box center [679, 374] width 291 height 64
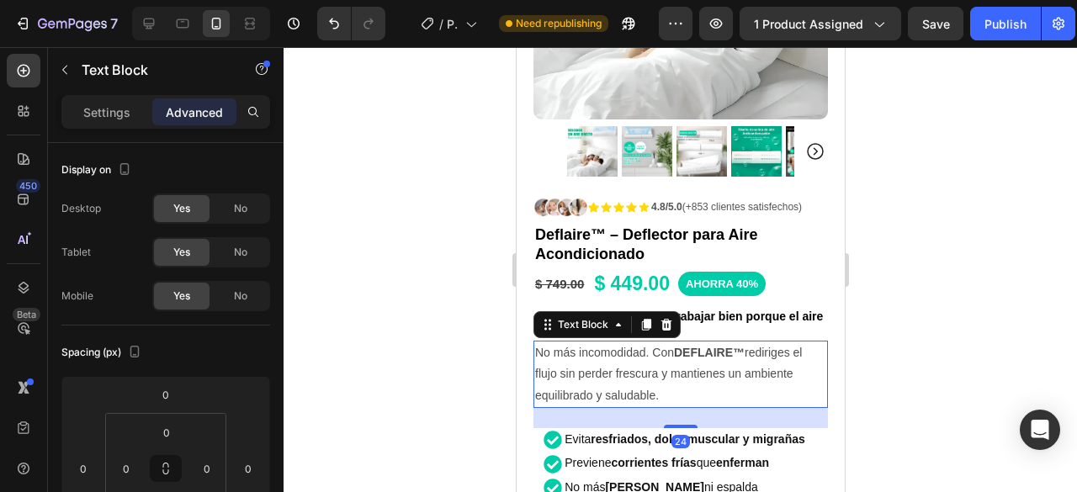
click at [102, 92] on div "Text Block" at bounding box center [144, 71] width 192 height 48
click at [99, 98] on div "Settings" at bounding box center [107, 111] width 84 height 27
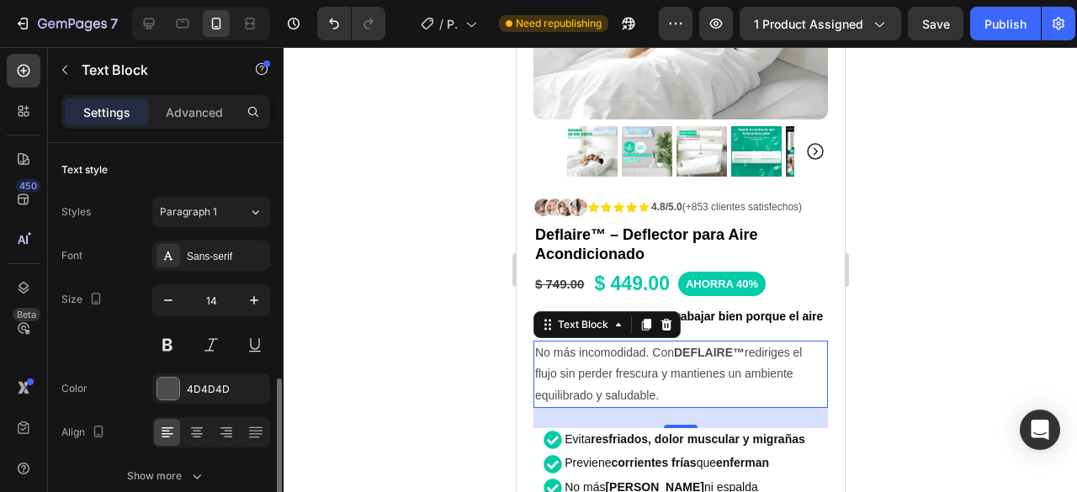
scroll to position [168, 0]
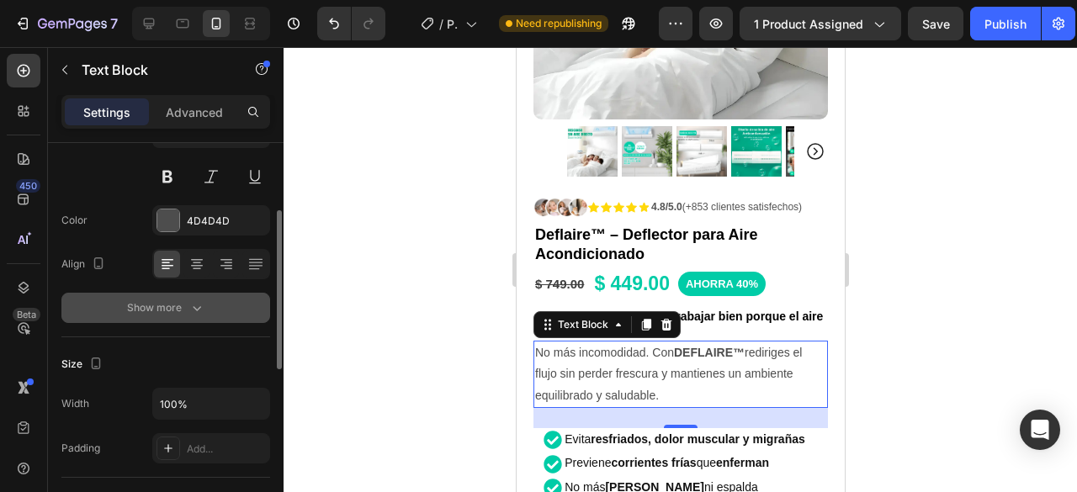
click at [172, 312] on div "Show more" at bounding box center [166, 308] width 78 height 17
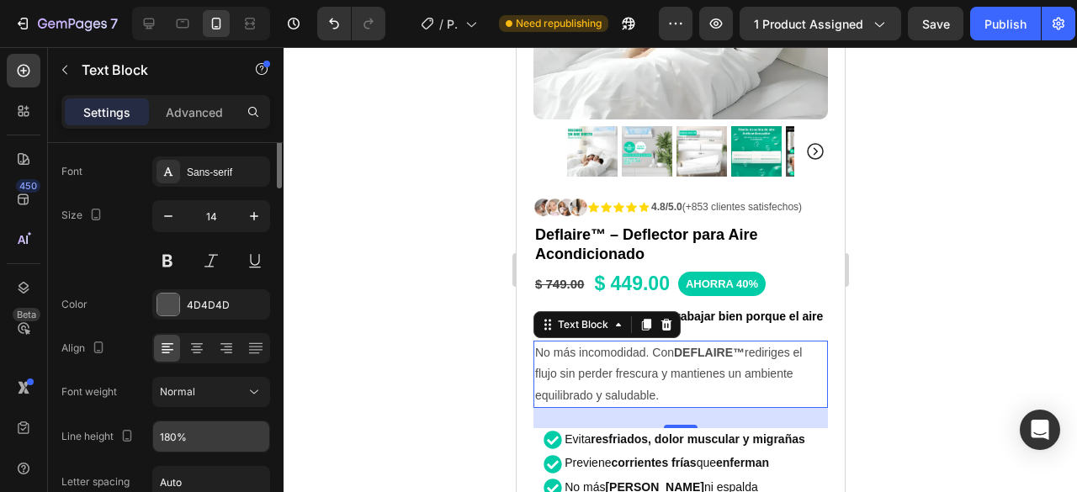
scroll to position [0, 0]
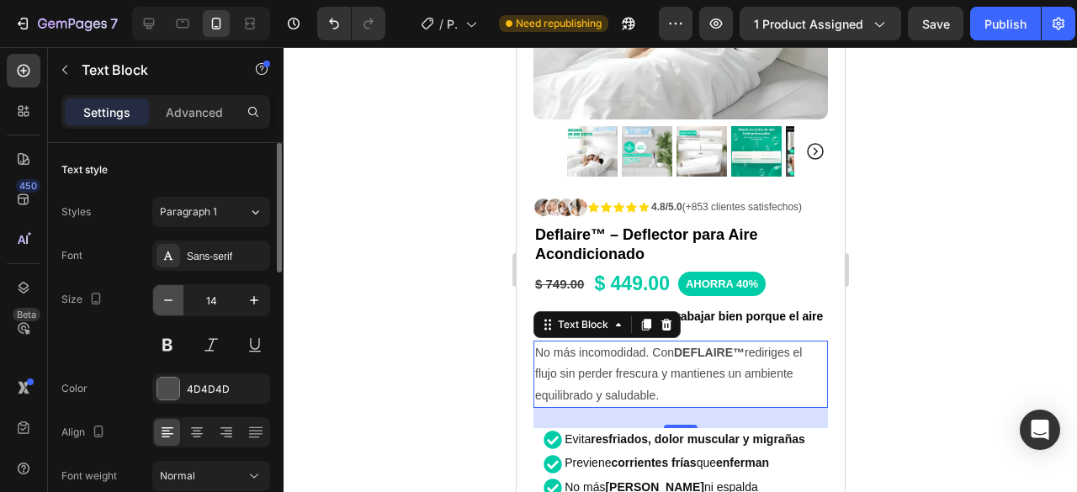
click at [171, 290] on button "button" at bounding box center [168, 300] width 30 height 30
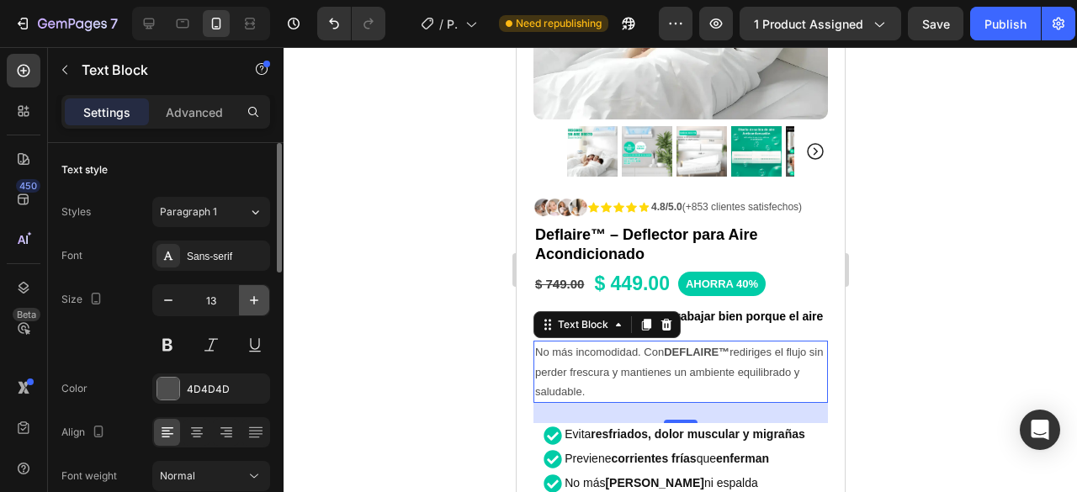
click at [254, 292] on icon "button" at bounding box center [254, 300] width 17 height 17
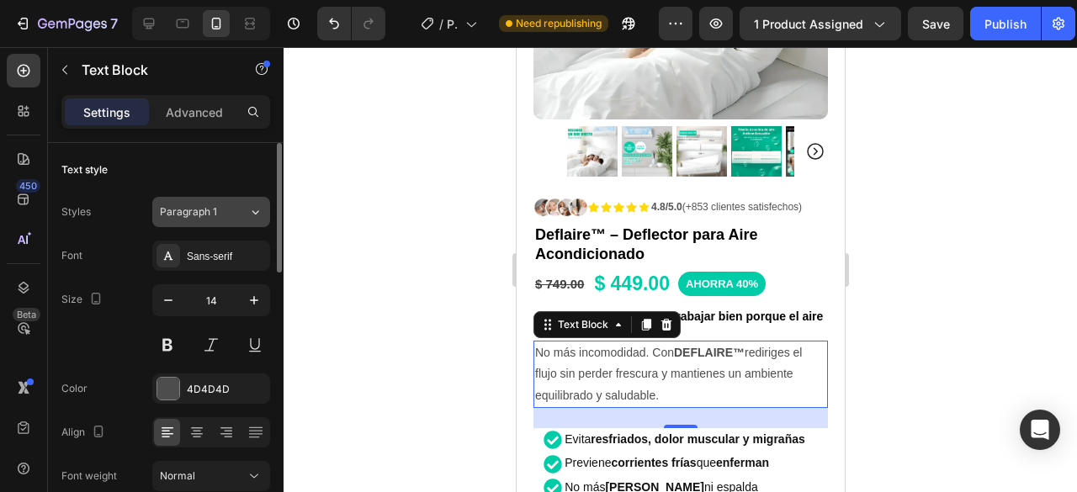
click at [233, 214] on div "Paragraph 1" at bounding box center [204, 211] width 88 height 15
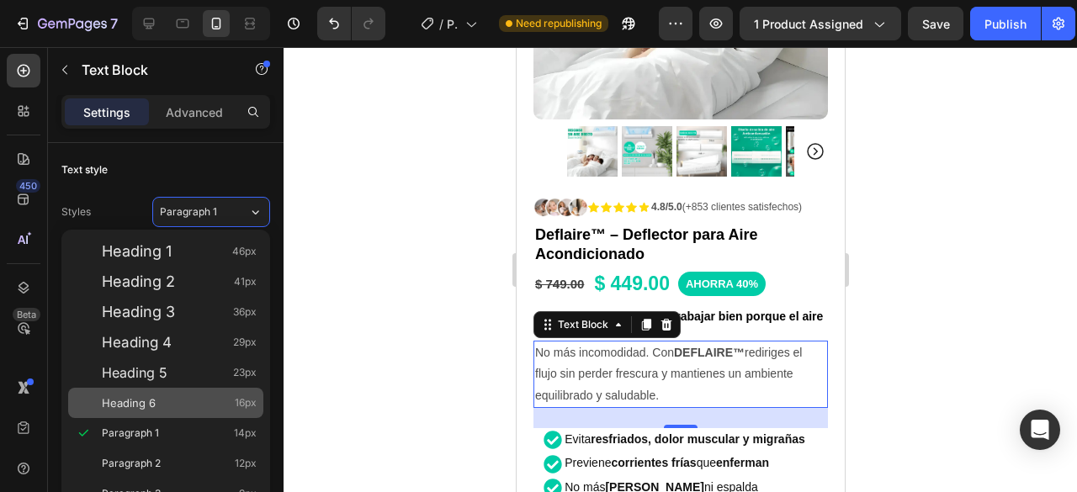
click at [159, 397] on div "Heading 6 16px" at bounding box center [179, 403] width 155 height 17
type input "16"
type input "130%"
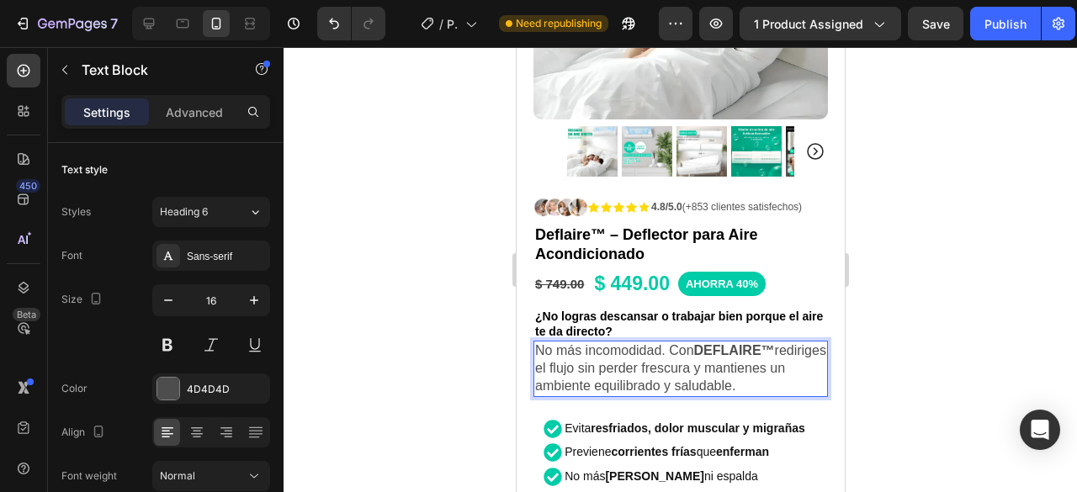
click at [617, 395] on p "No más incomodidad. Con DEFLAIRE™ rediriges el flujo sin perder frescura y mant…" at bounding box center [679, 368] width 291 height 52
click at [331, 16] on icon "Undo/Redo" at bounding box center [334, 23] width 17 height 17
type input "14"
type input "180%"
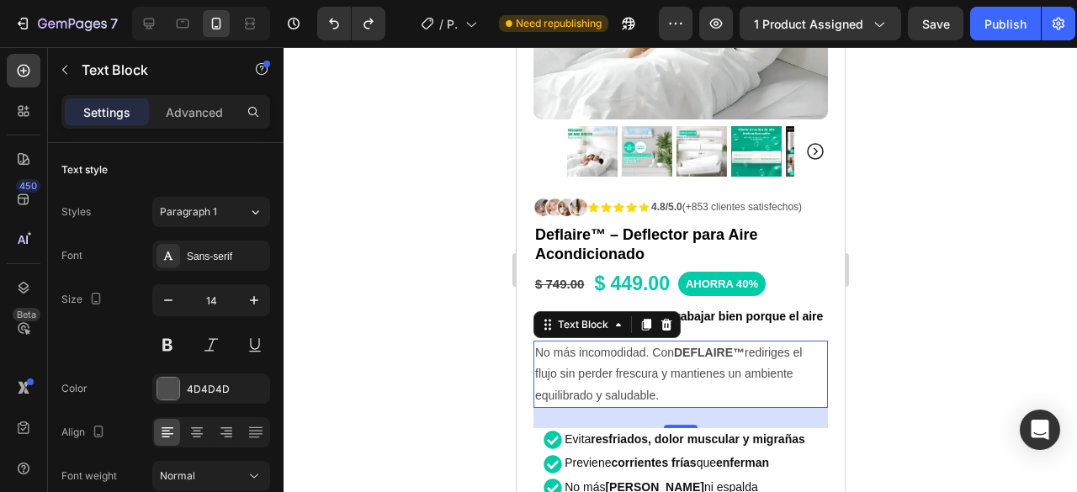
click at [921, 231] on div at bounding box center [681, 269] width 794 height 445
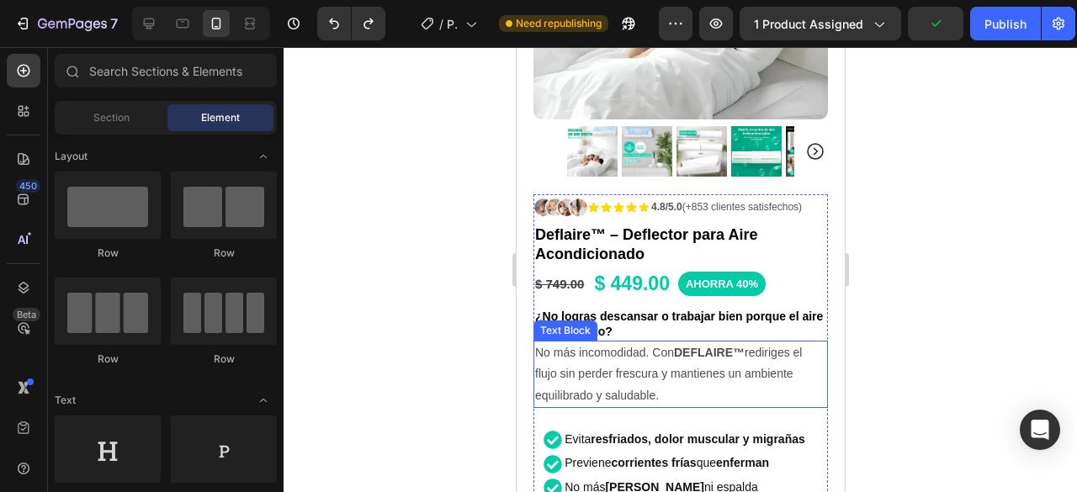
click at [726, 353] on p "No más incomodidad. Con DEFLAIRE™ rediriges el flujo sin perder frescura y mant…" at bounding box center [679, 374] width 291 height 64
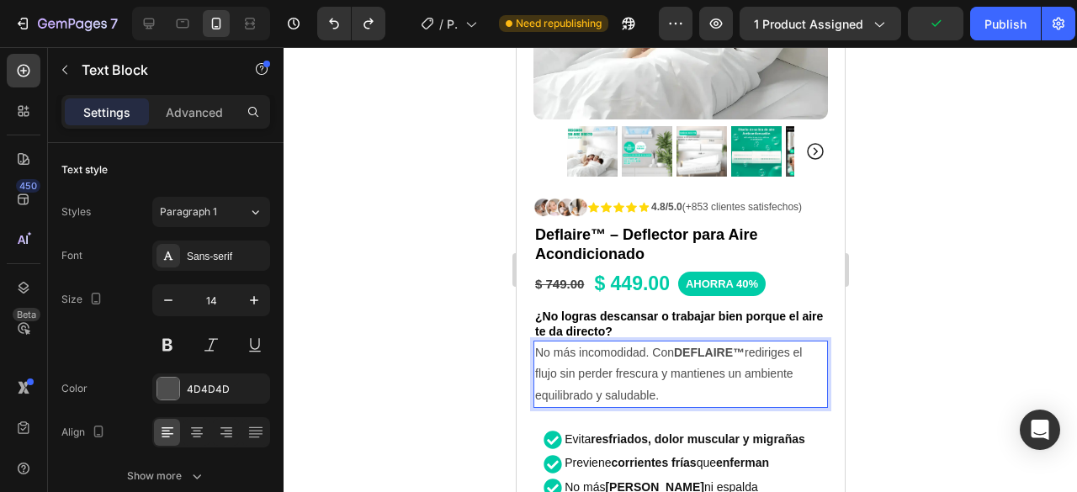
click at [715, 361] on p "No más incomodidad. Con DEFLAIRE™ rediriges el flujo sin perder frescura y mant…" at bounding box center [679, 374] width 291 height 64
drag, startPoint x: 715, startPoint y: 361, endPoint x: 675, endPoint y: 362, distance: 40.4
click at [675, 362] on p "No más incomodidad. Con DEFLAIRE™ rediriges el flujo sin perder frescura y mant…" at bounding box center [679, 374] width 291 height 64
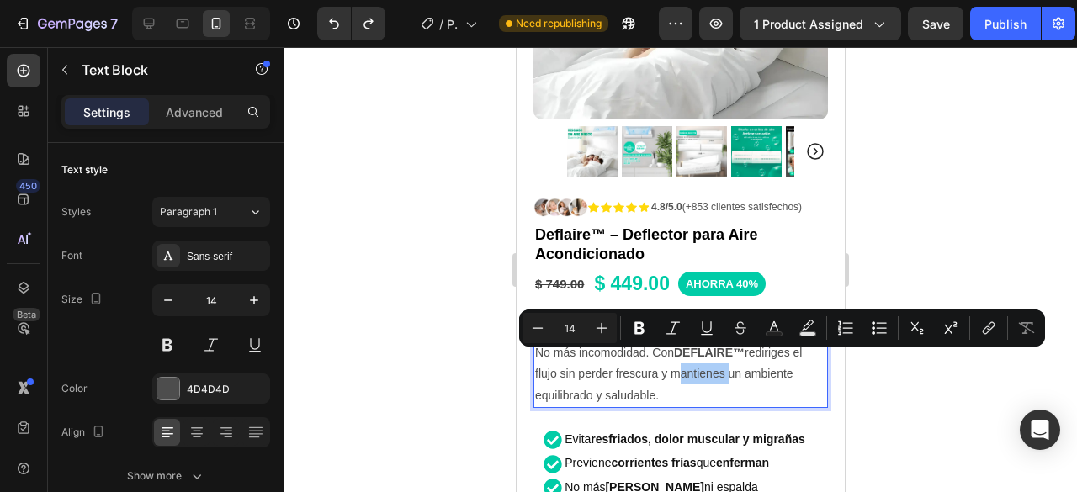
click at [900, 377] on div at bounding box center [681, 269] width 794 height 445
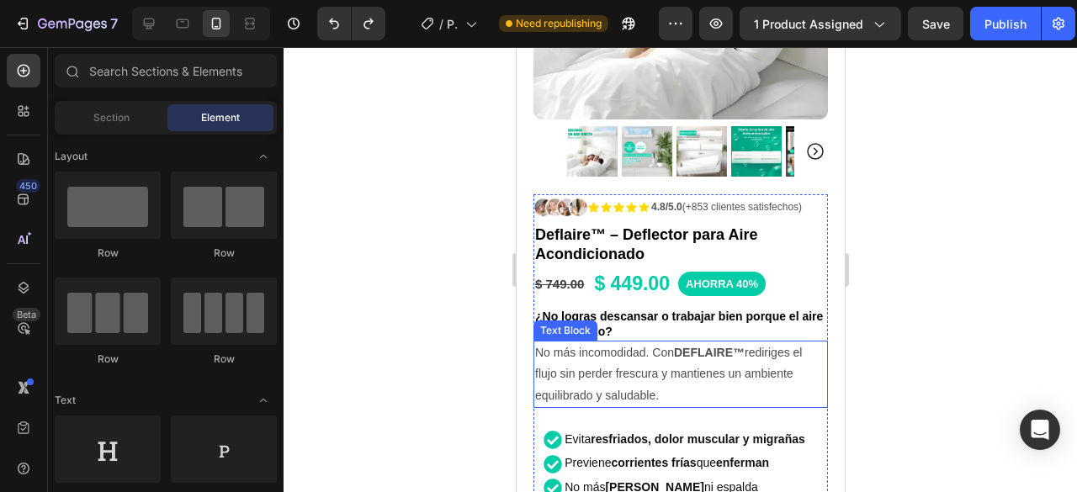
click at [685, 378] on p "No más incomodidad. Con DEFLAIRE™ rediriges el flujo sin perder frescura y mant…" at bounding box center [679, 374] width 291 height 64
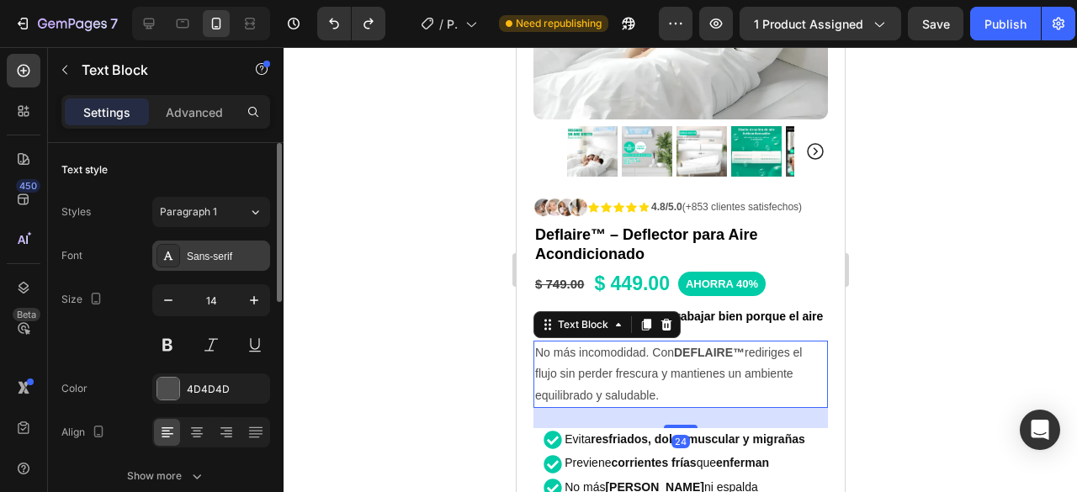
click at [226, 249] on div "Sans-serif" at bounding box center [226, 256] width 79 height 15
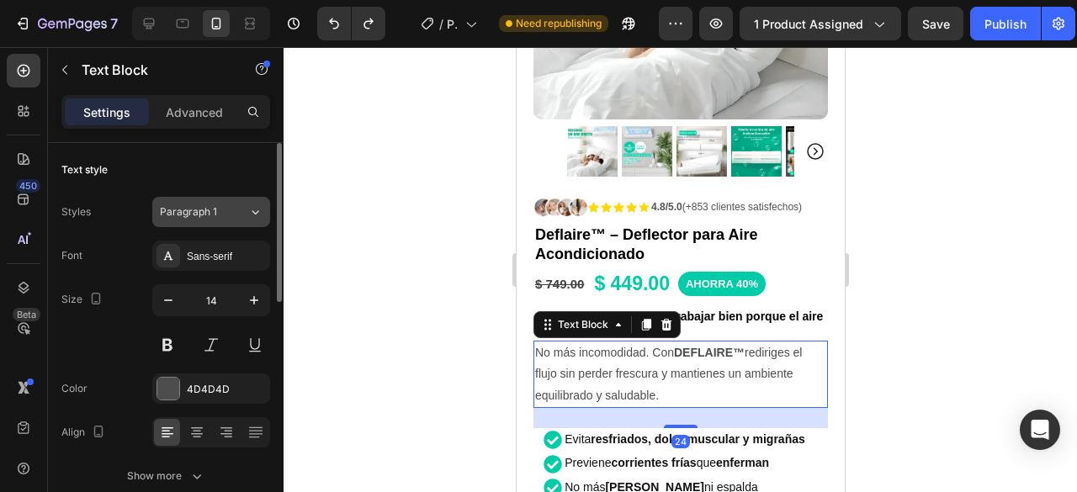
click at [210, 215] on span "Paragraph 1" at bounding box center [188, 211] width 57 height 15
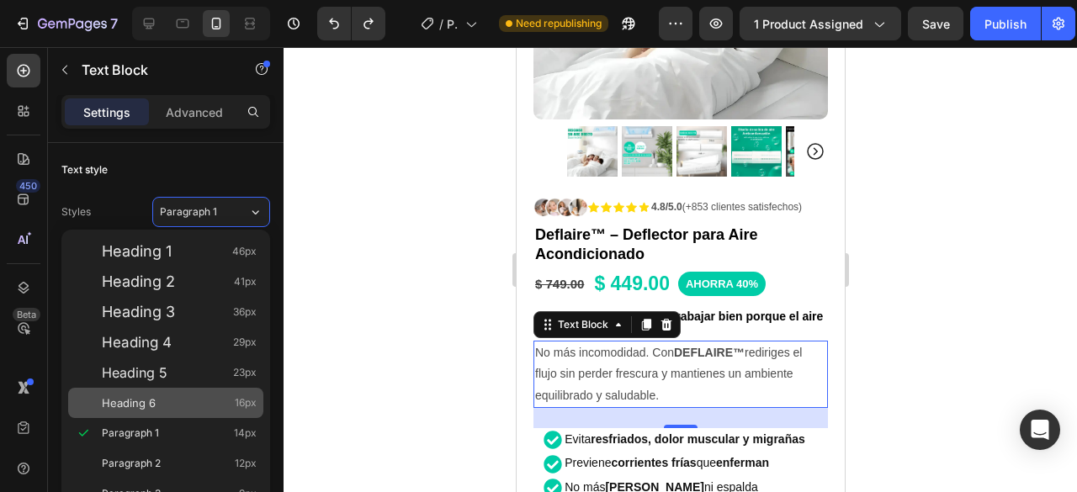
click at [159, 397] on div "Heading 6 16px" at bounding box center [179, 403] width 155 height 17
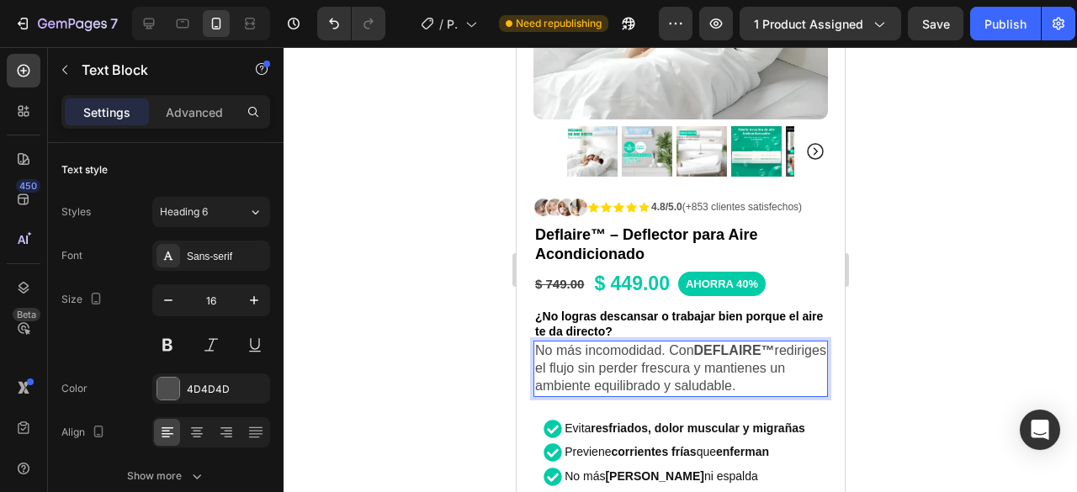
drag, startPoint x: 613, startPoint y: 385, endPoint x: 514, endPoint y: 337, distance: 109.2
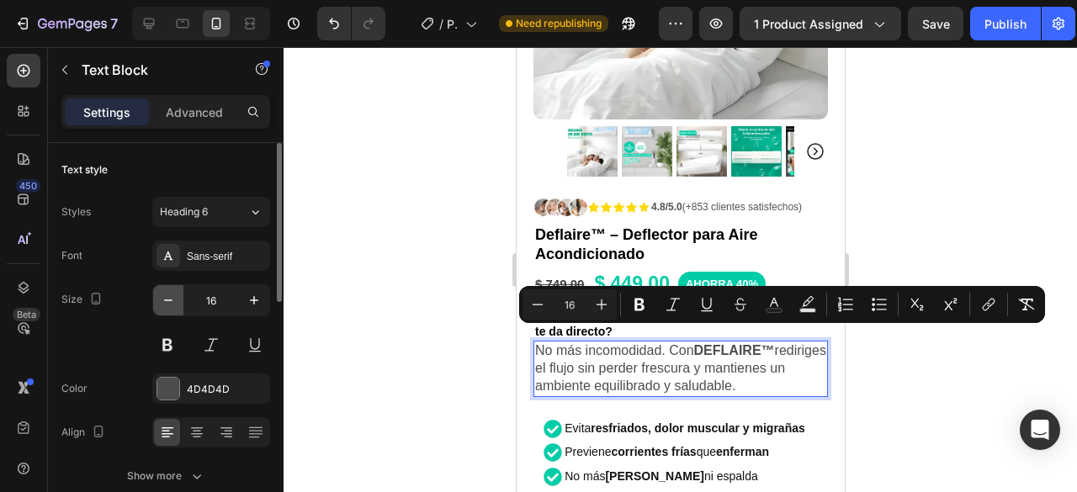
click at [167, 305] on icon "button" at bounding box center [168, 300] width 17 height 17
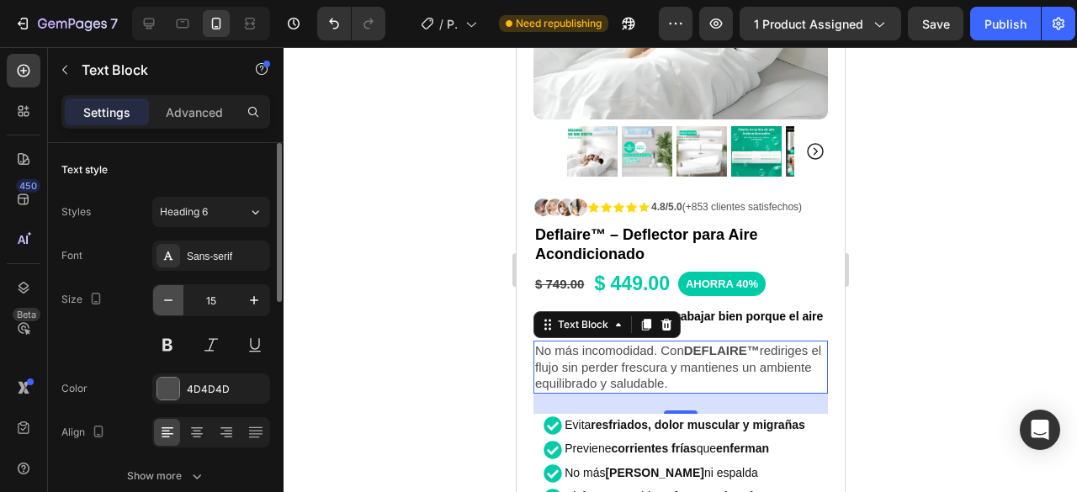
click at [167, 305] on icon "button" at bounding box center [168, 300] width 17 height 17
type input "14"
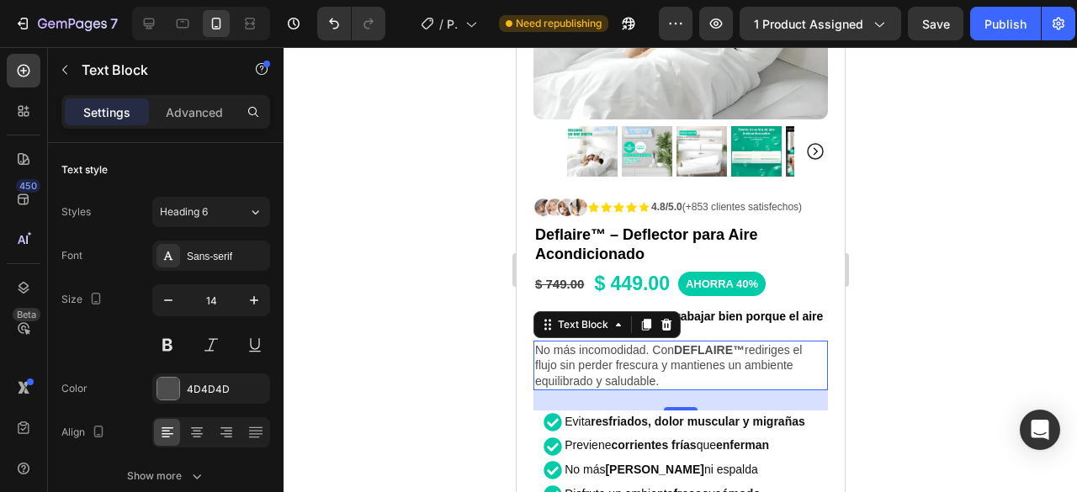
click at [1011, 277] on div at bounding box center [681, 269] width 794 height 445
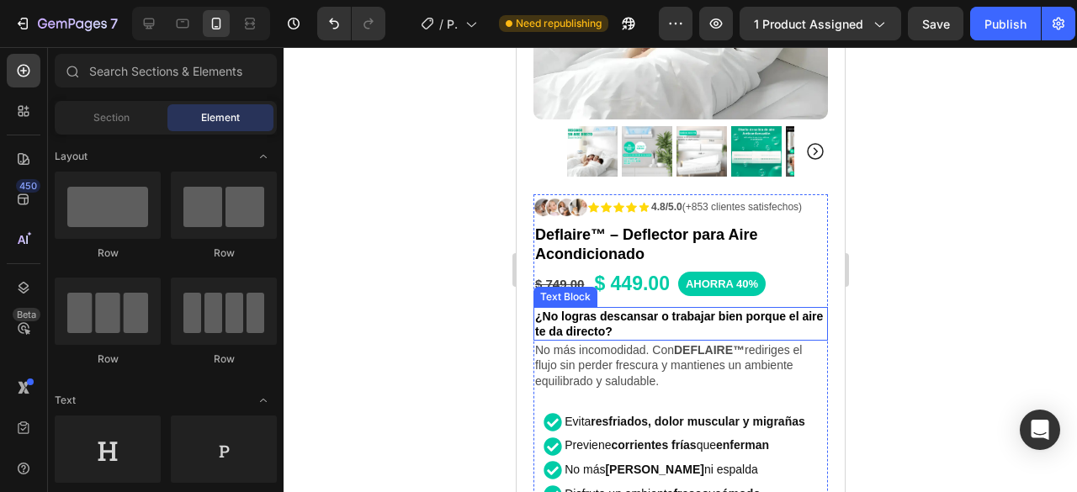
click at [629, 311] on p "¿No logras descansar o trabajar bien porque el aire te da directo?" at bounding box center [679, 324] width 291 height 30
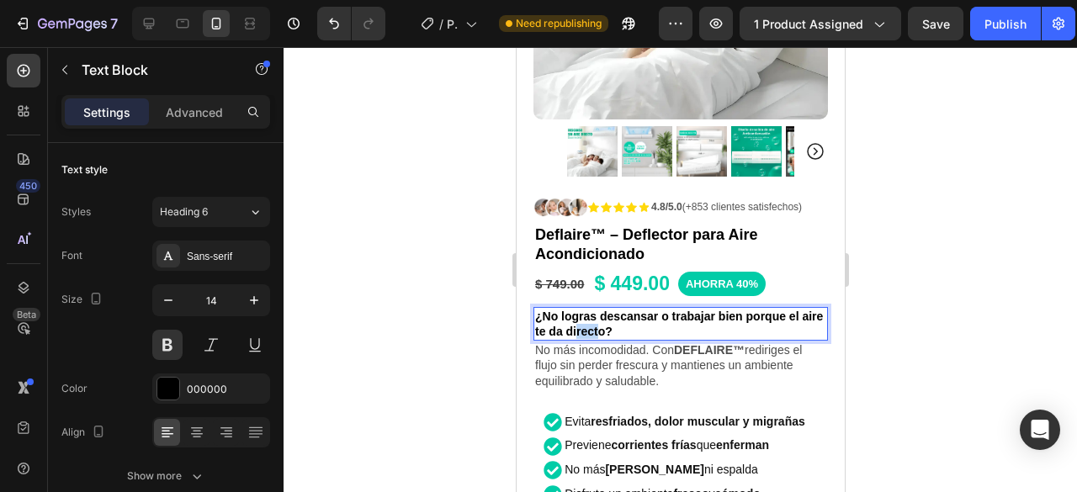
drag, startPoint x: 619, startPoint y: 316, endPoint x: 599, endPoint y: 316, distance: 20.2
click at [599, 316] on p "¿No logras descansar o trabajar bien porque el aire te da directo?" at bounding box center [679, 324] width 291 height 30
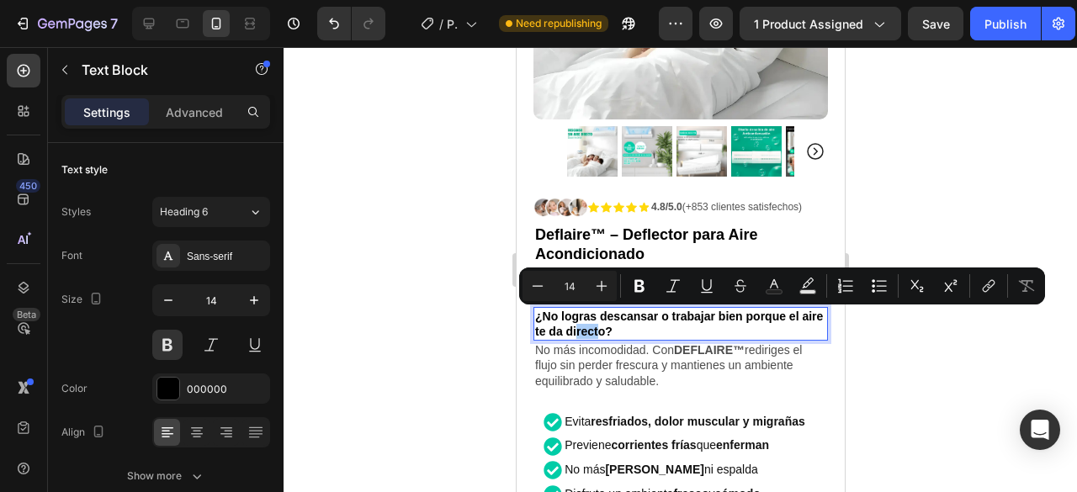
drag, startPoint x: 900, startPoint y: 356, endPoint x: 895, endPoint y: 423, distance: 67.5
click at [900, 356] on div at bounding box center [681, 269] width 794 height 445
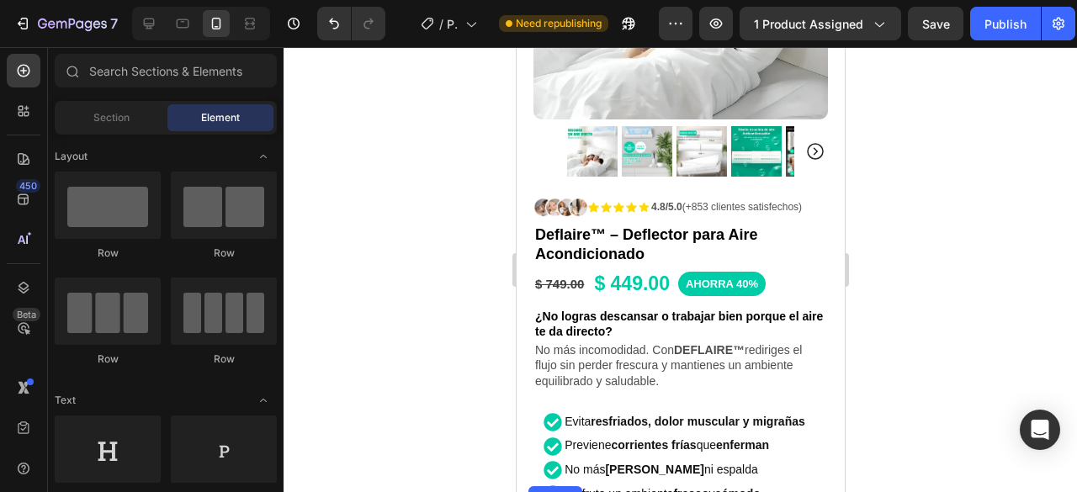
scroll to position [473, 0]
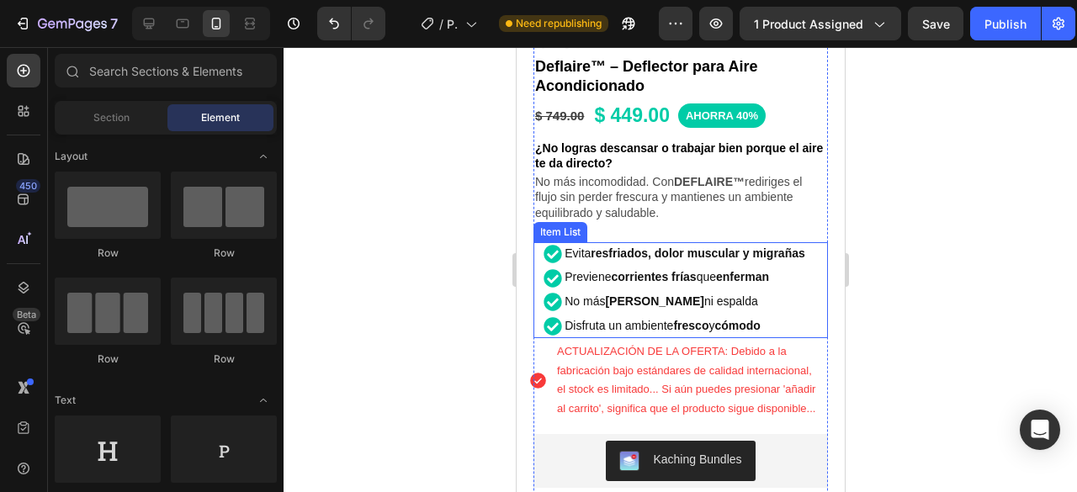
click at [809, 248] on div "Evita resfriados, dolor muscular y migrañas Previene corrientes frías que enfer…" at bounding box center [675, 290] width 295 height 96
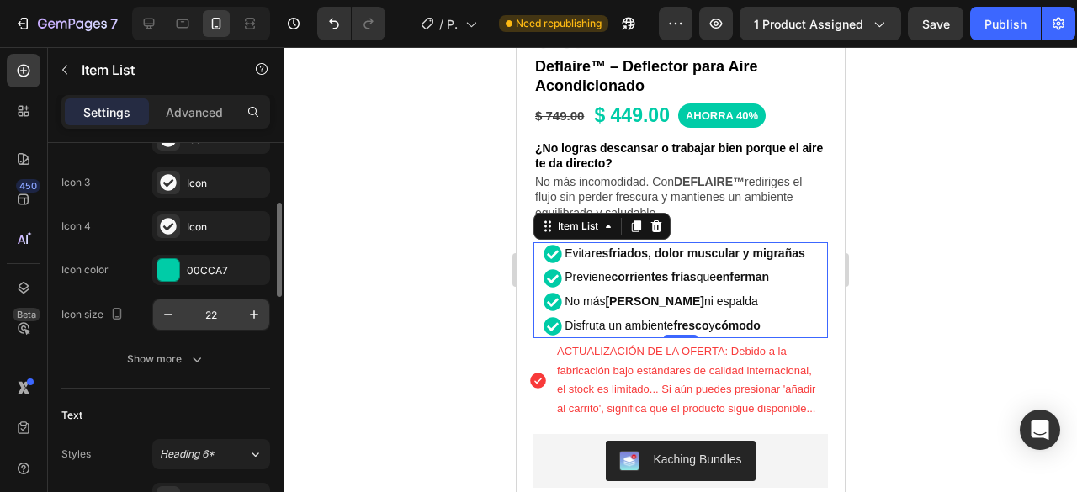
scroll to position [757, 0]
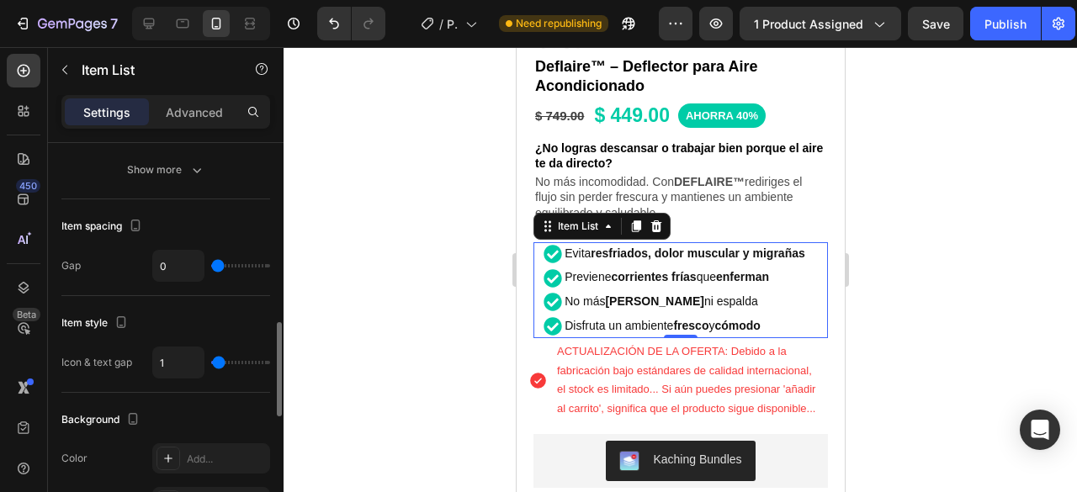
type input "12"
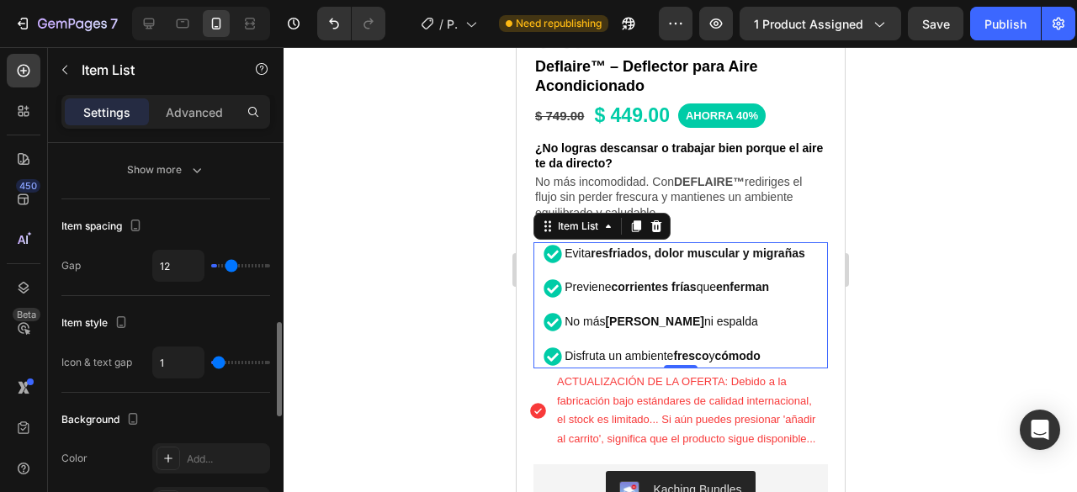
type input "13"
type input "18"
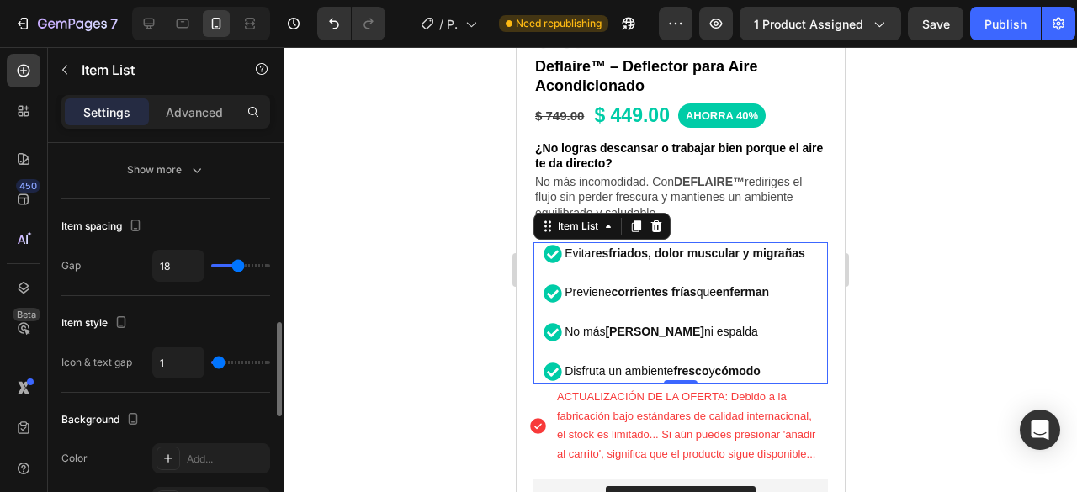
type input "19"
type input "20"
type input "21"
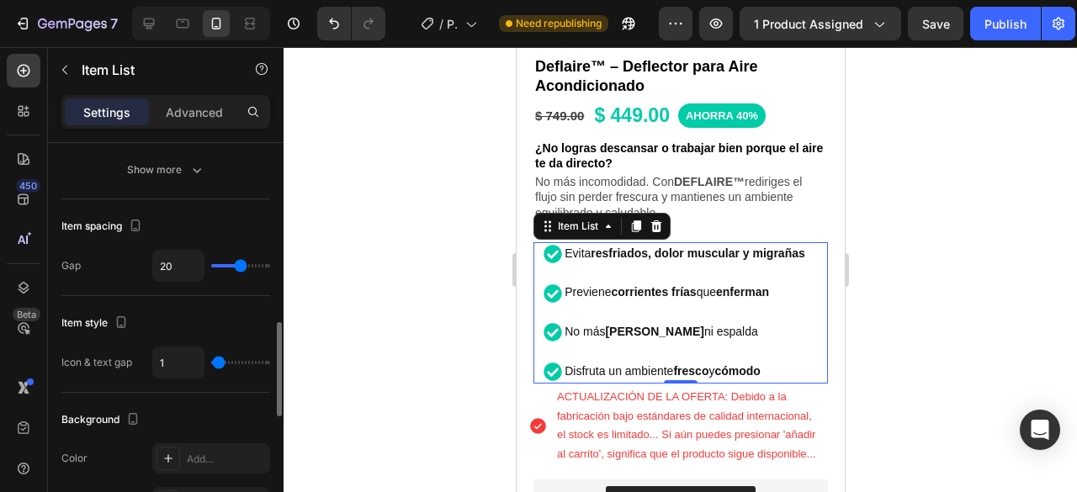
type input "21"
type input "22"
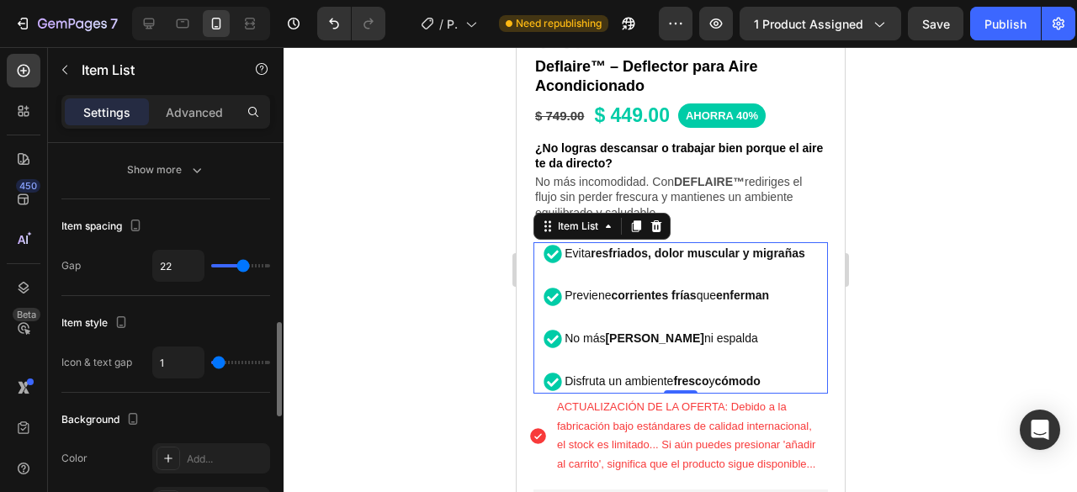
type input "23"
type input "0"
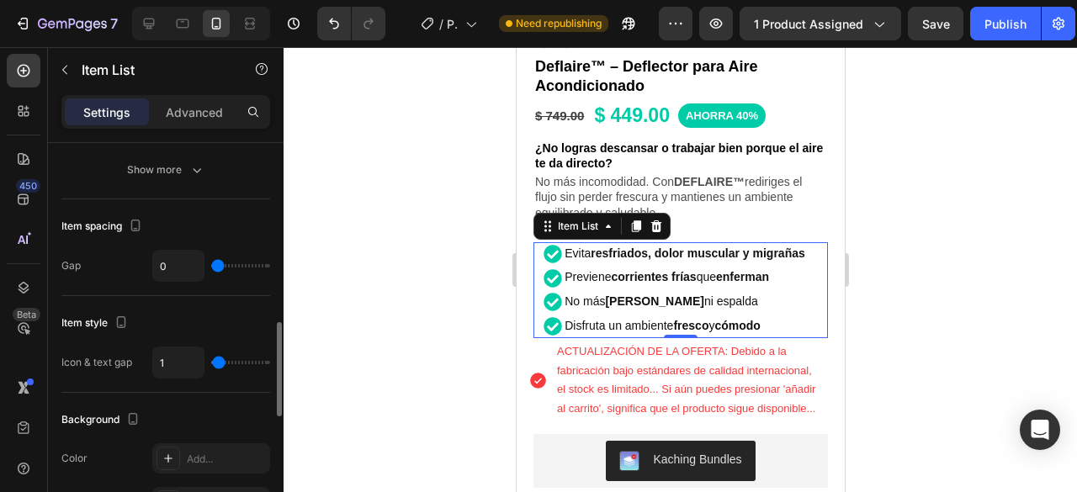
drag, startPoint x: 222, startPoint y: 263, endPoint x: 149, endPoint y: 279, distance: 74.9
click at [211, 264] on input "range" at bounding box center [240, 265] width 59 height 3
type input "2"
type input "7"
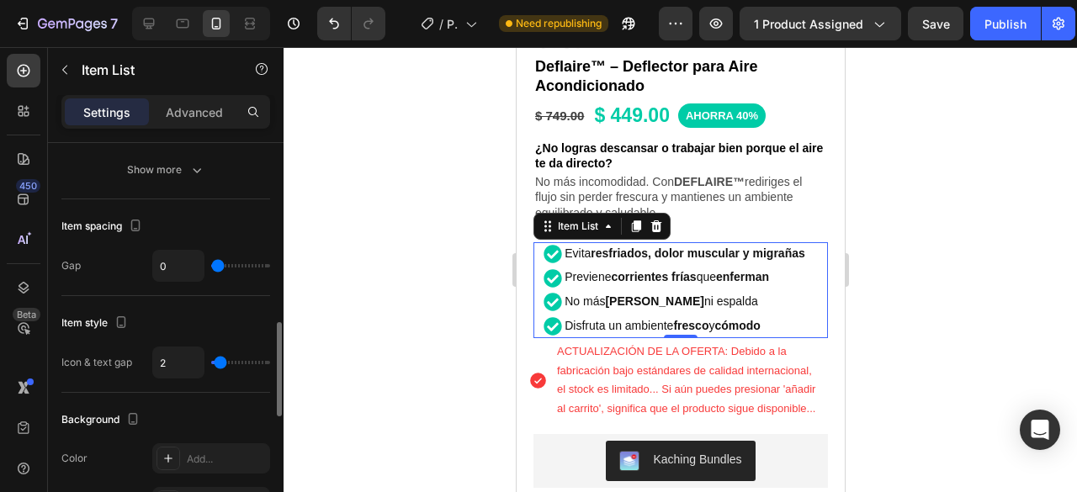
type input "7"
type input "8"
type input "9"
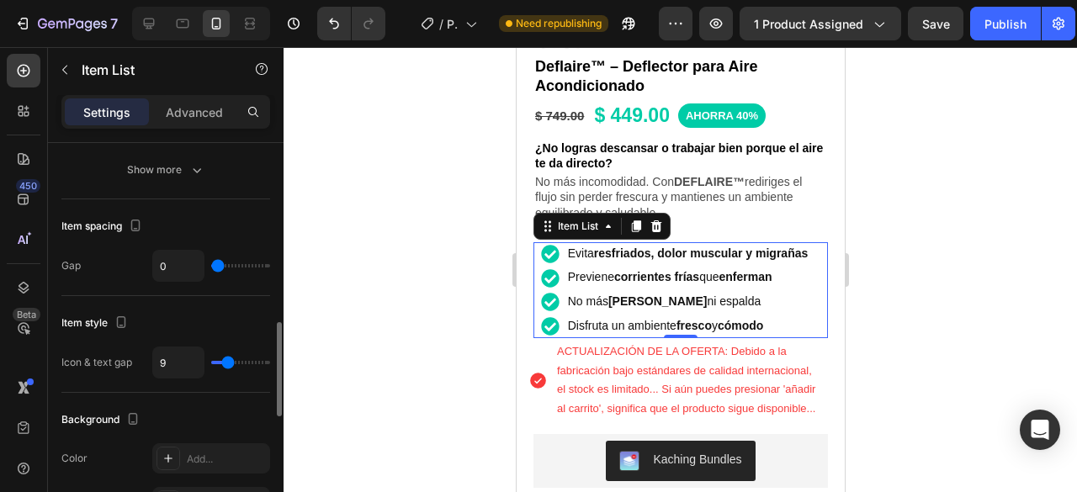
type input "11"
type input "12"
type input "13"
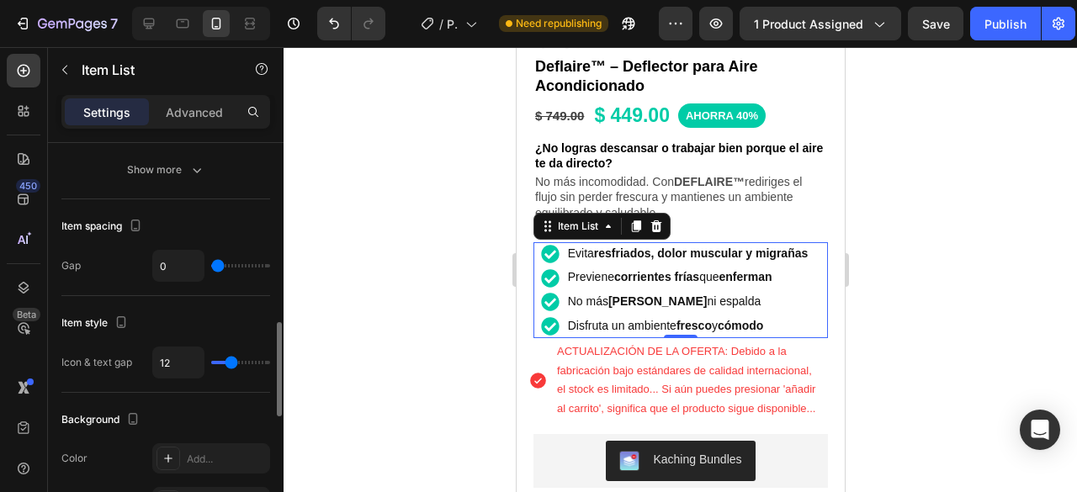
type input "13"
type input "14"
type input "15"
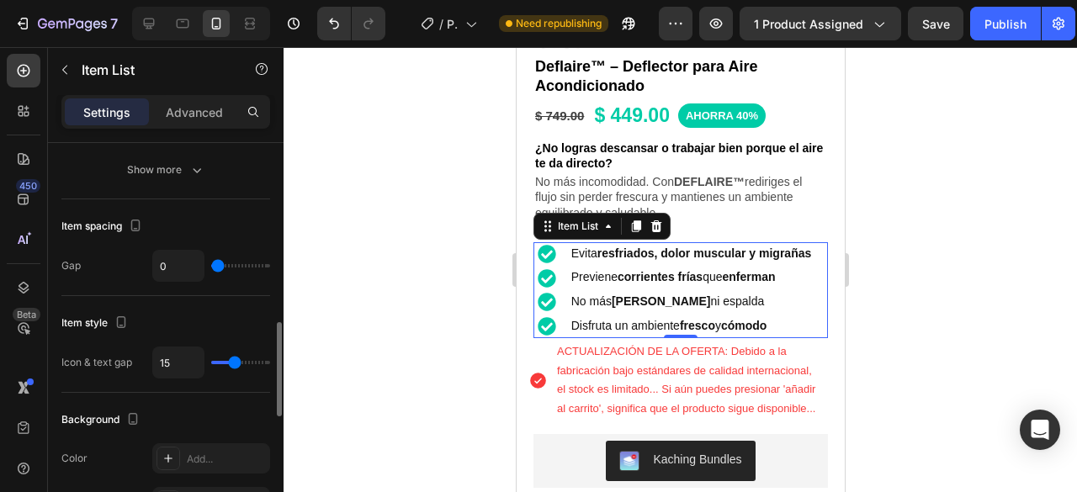
type input "16"
type input "5"
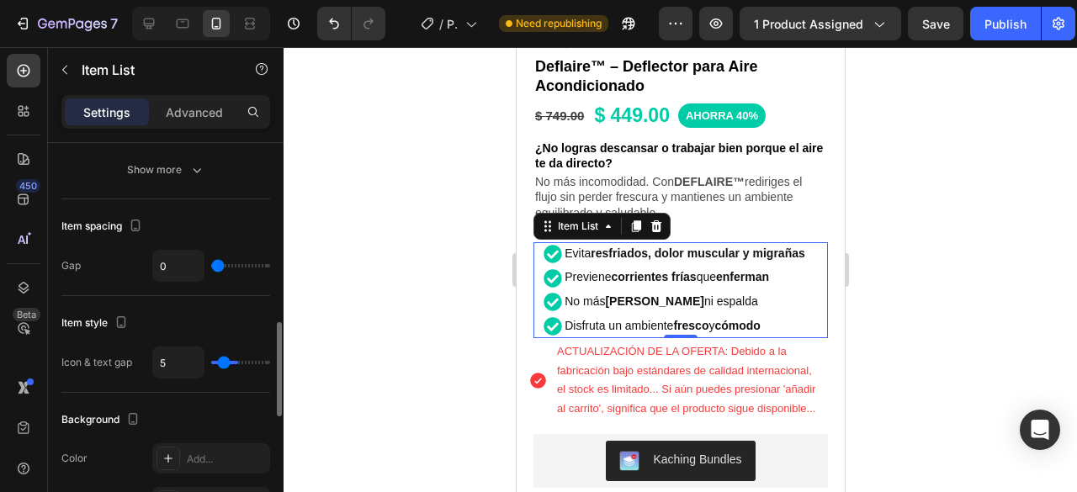
type input "0"
type input "14"
type input "28"
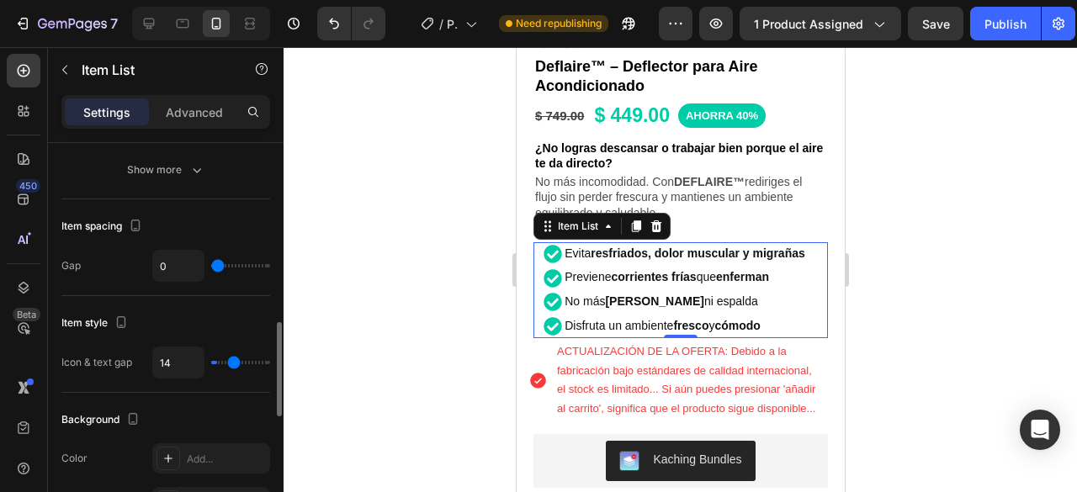
type input "28"
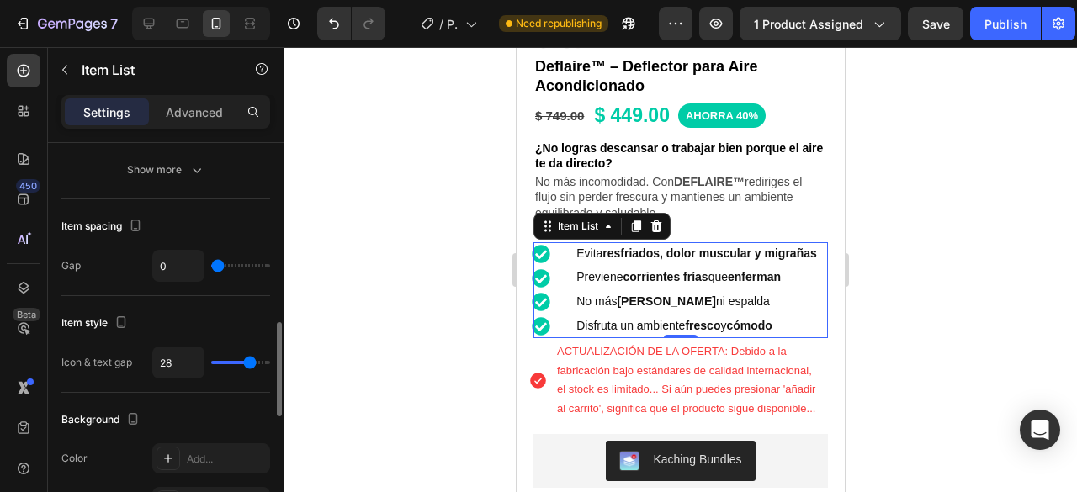
type input "31"
type input "34"
type input "39"
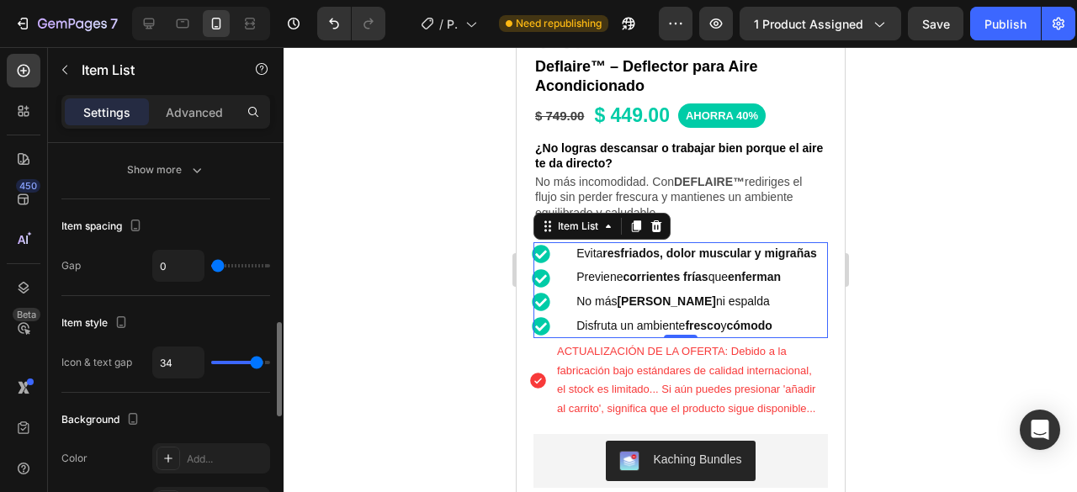
type input "39"
type input "40"
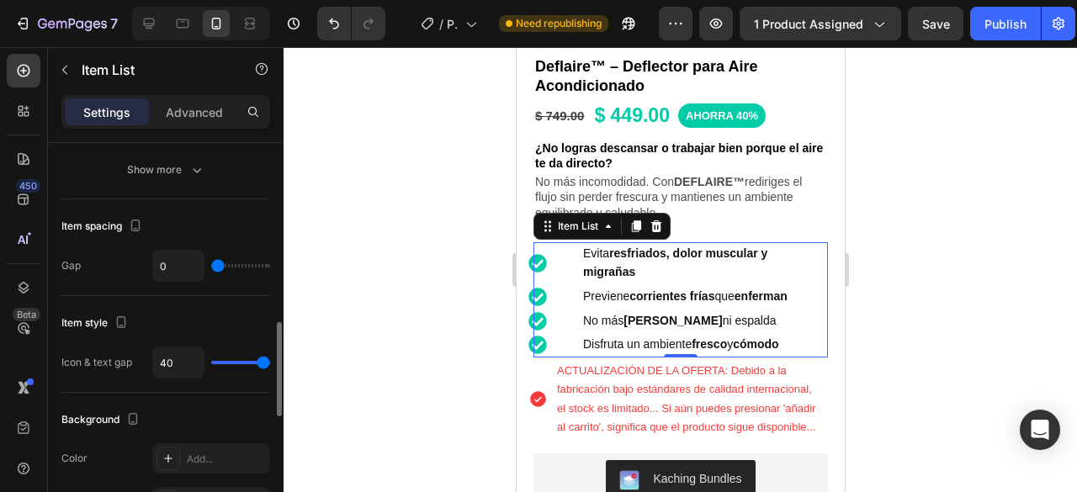
type input "35"
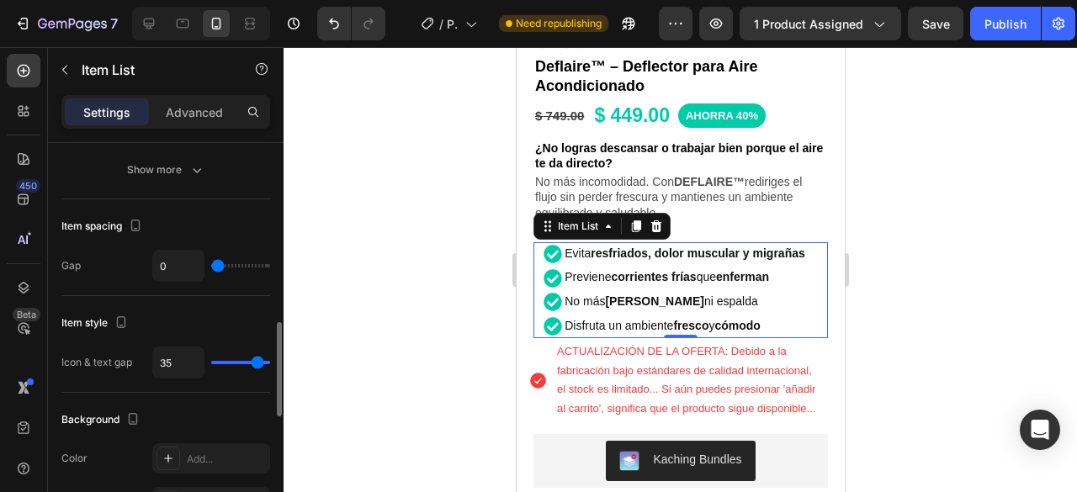
type input "0"
drag, startPoint x: 218, startPoint y: 358, endPoint x: 170, endPoint y: 356, distance: 48.0
type input "0"
click at [211, 361] on input "range" at bounding box center [240, 362] width 59 height 3
click at [168, 355] on input "0" at bounding box center [178, 363] width 50 height 30
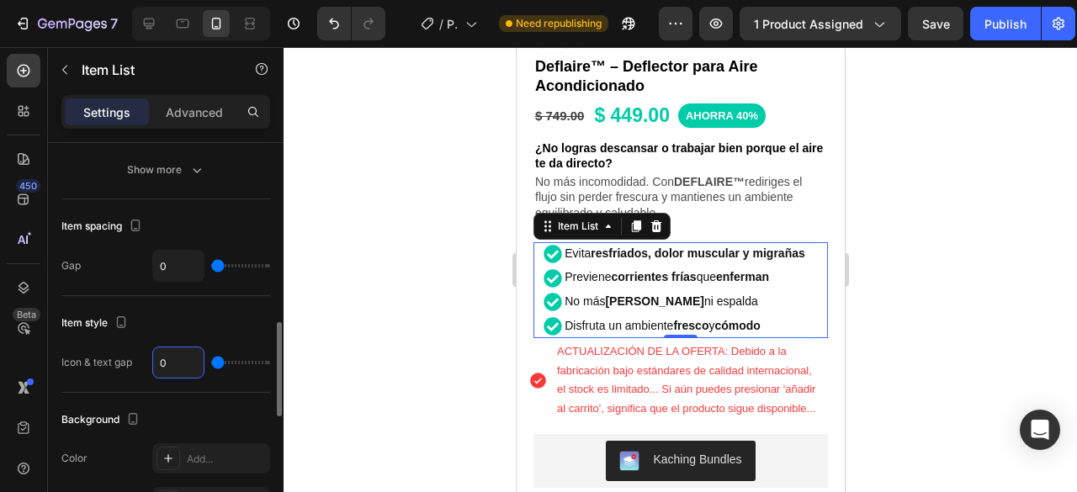
type input "1"
click at [202, 119] on p "Advanced" at bounding box center [194, 113] width 57 height 18
type input "100%"
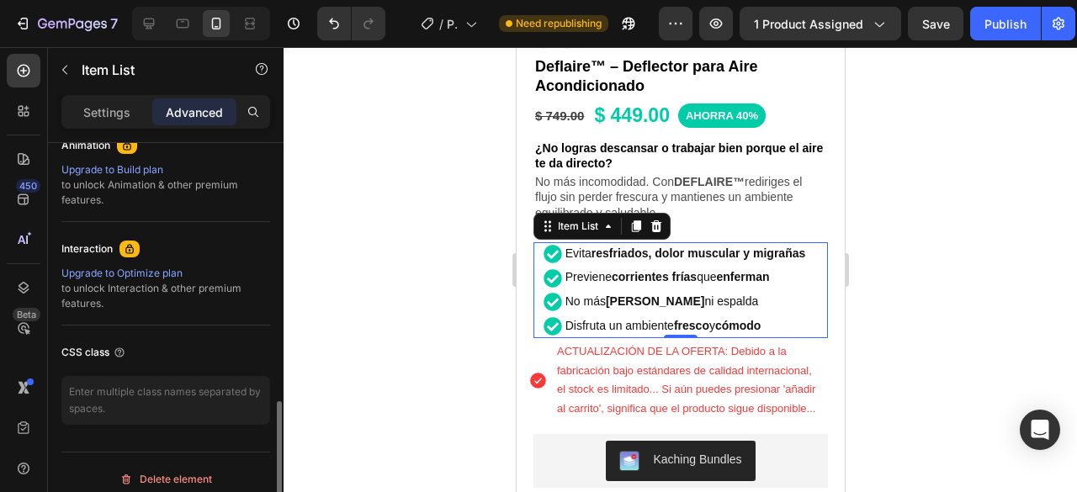
scroll to position [252, 0]
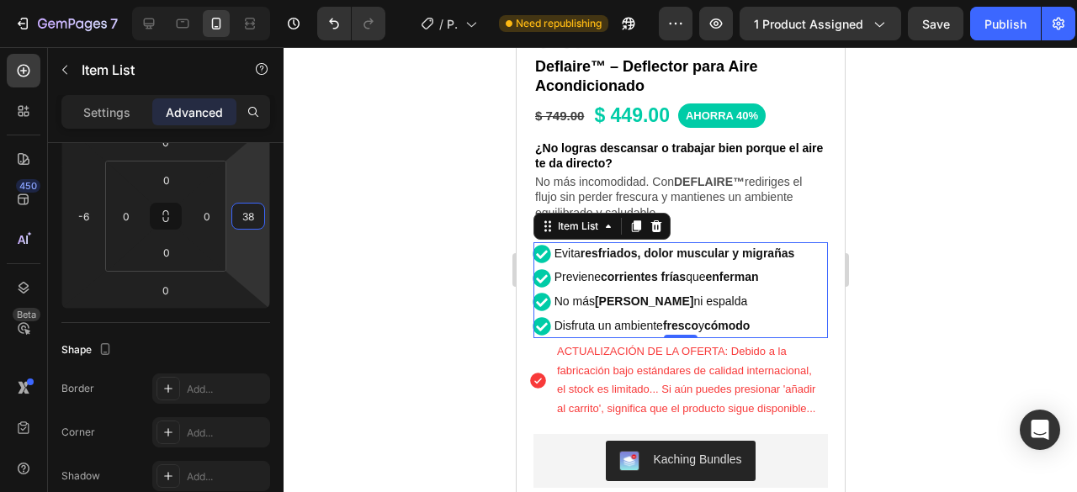
type input "40"
drag, startPoint x: 262, startPoint y: 189, endPoint x: 259, endPoint y: 174, distance: 15.4
click at [259, 0] on html "7 / Product Page - Aug 5, 12:56:15 Need republishing Preview 1 product assigned…" at bounding box center [538, 0] width 1077 height 0
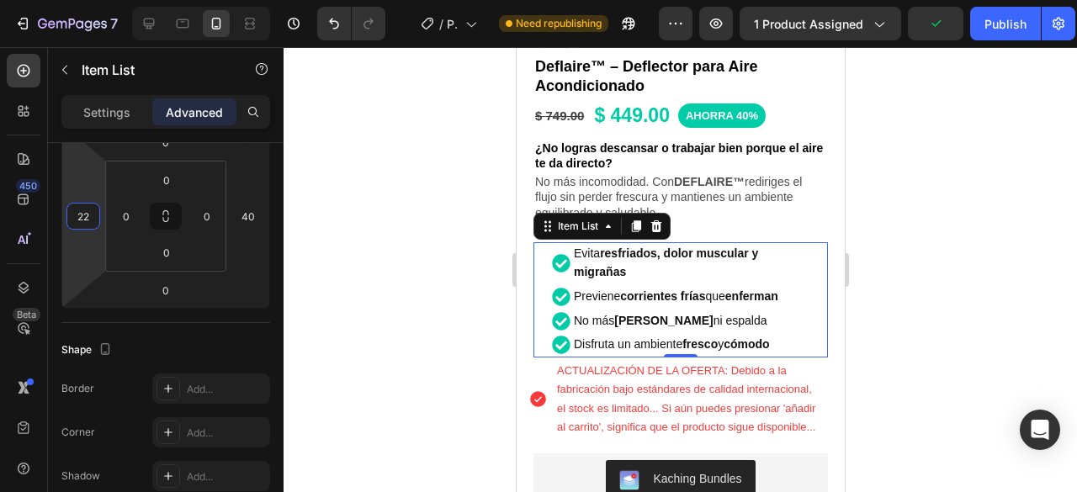
type input "20"
drag, startPoint x: 77, startPoint y: 181, endPoint x: 77, endPoint y: 170, distance: 11.0
click at [77, 0] on html "7 / Product Page - Aug 5, 12:56:15 Need republishing Preview 1 product assigned…" at bounding box center [538, 0] width 1077 height 0
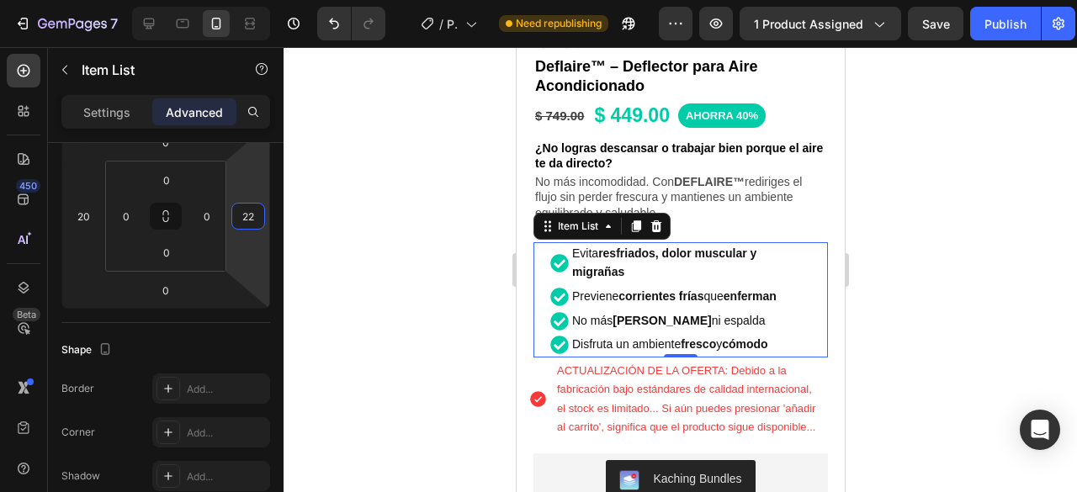
type input "20"
click at [259, 0] on html "7 / Product Page - Aug 5, 12:56:15 Need republishing Preview 1 product assigned…" at bounding box center [538, 0] width 1077 height 0
click at [1025, 226] on div at bounding box center [681, 269] width 794 height 445
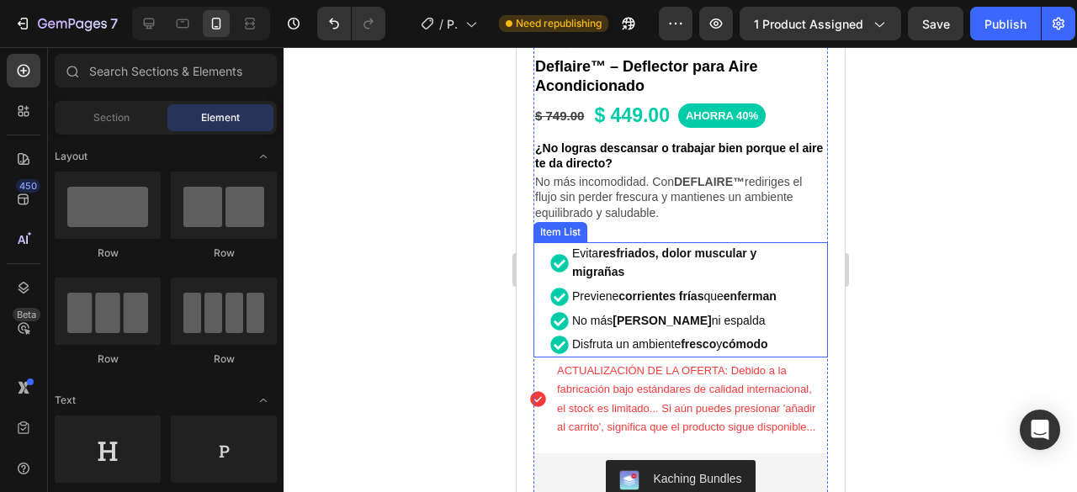
click at [789, 247] on p "Evita resfriados, dolor muscular y migrañas" at bounding box center [689, 264] width 236 height 38
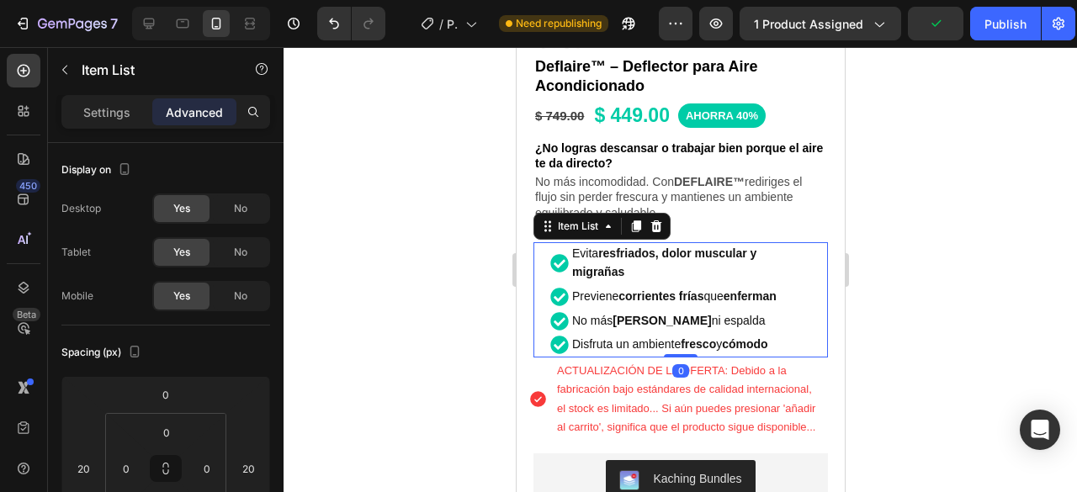
click at [806, 247] on div "Evita resfriados, dolor muscular y migrañas Previene corrientes frías que enfer…" at bounding box center [680, 299] width 295 height 115
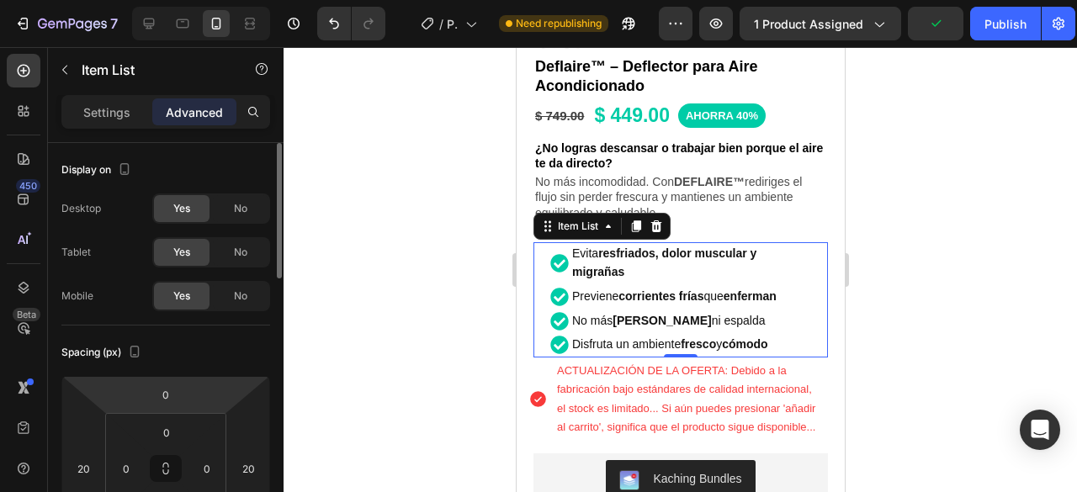
scroll to position [84, 0]
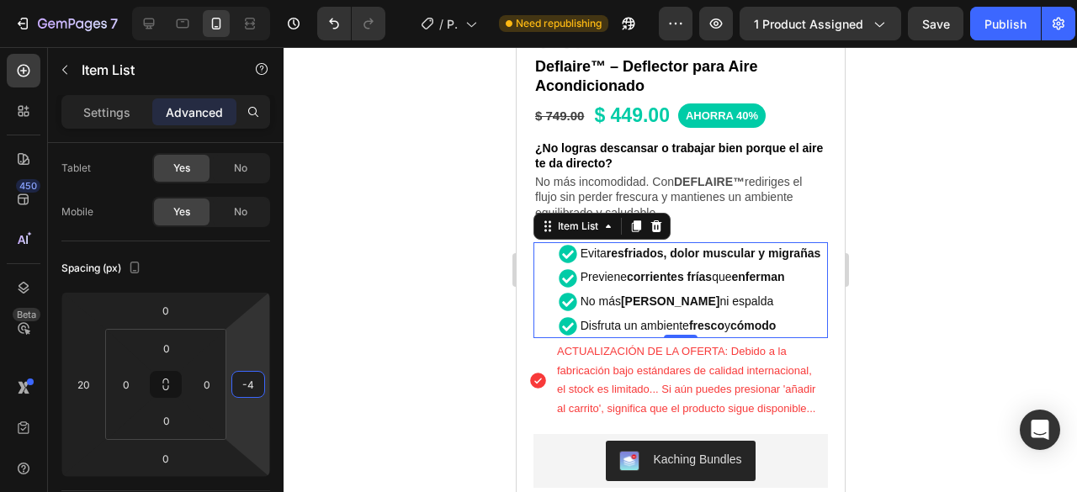
type input "0"
click at [252, 0] on html "7 / Product Page - Aug 5, 12:56:15 Need republishing Preview 1 product assigned…" at bounding box center [538, 0] width 1077 height 0
click at [332, 26] on icon "Undo/Redo" at bounding box center [334, 23] width 17 height 17
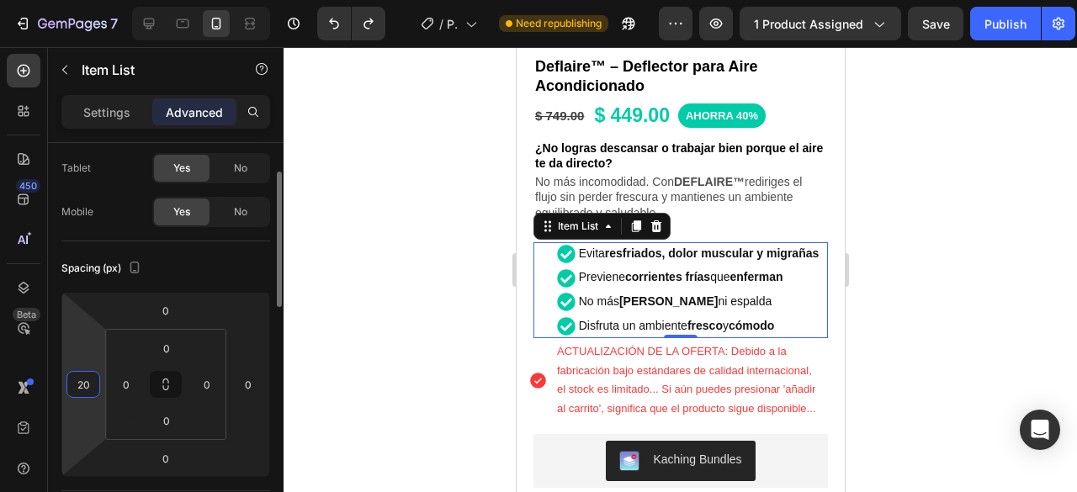
click at [81, 389] on input "20" at bounding box center [83, 384] width 25 height 25
type input "0"
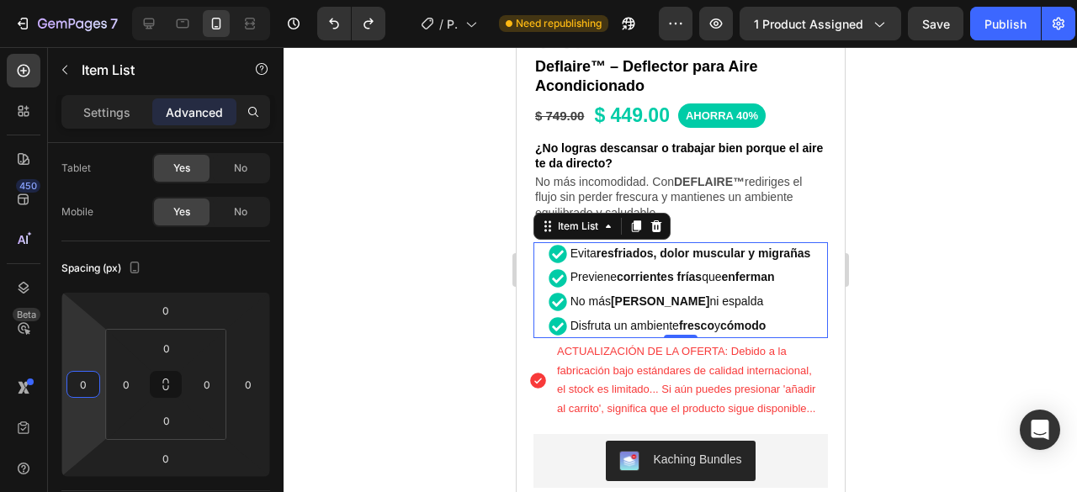
click at [1030, 227] on div at bounding box center [681, 269] width 794 height 445
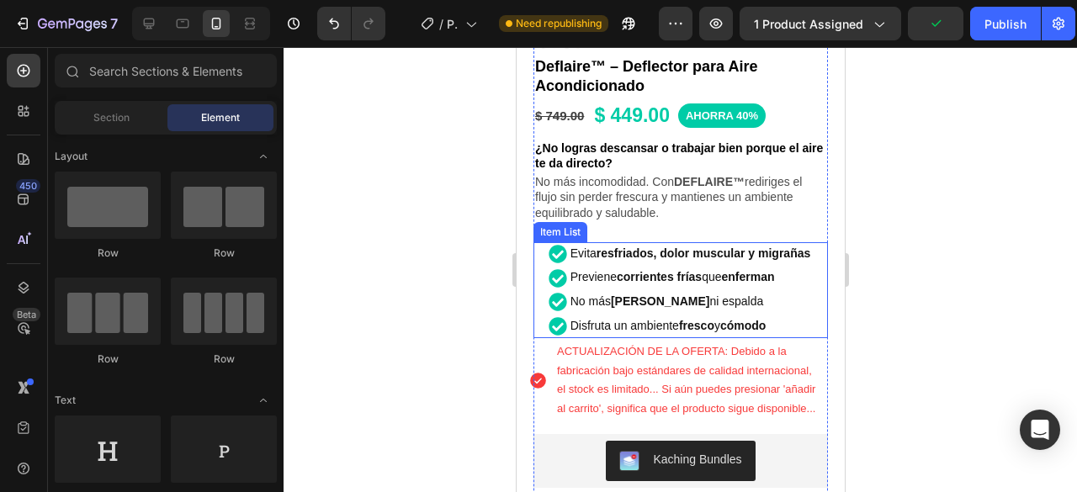
click at [806, 268] on div "Evita resfriados, dolor muscular y migrañas Previene corrientes frías que enfer…" at bounding box center [680, 290] width 295 height 96
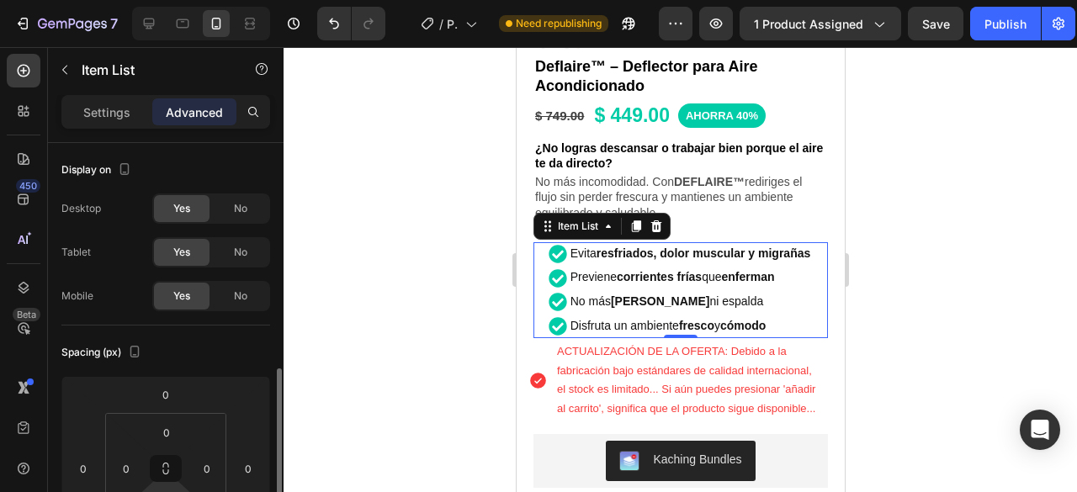
scroll to position [168, 0]
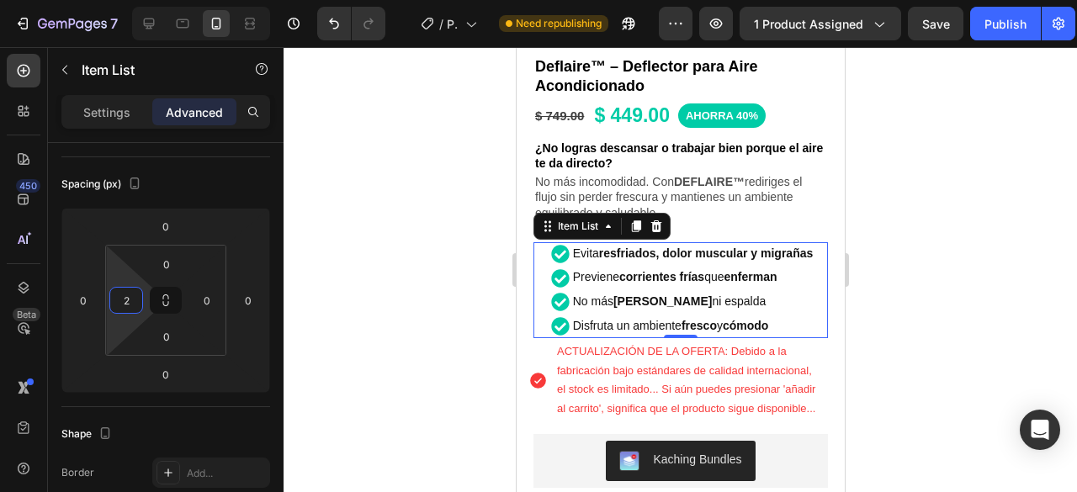
type input "0"
click at [108, 0] on html "7 / Product Page - Aug 5, 12:56:15 Need republishing Preview 1 product assigned…" at bounding box center [538, 0] width 1077 height 0
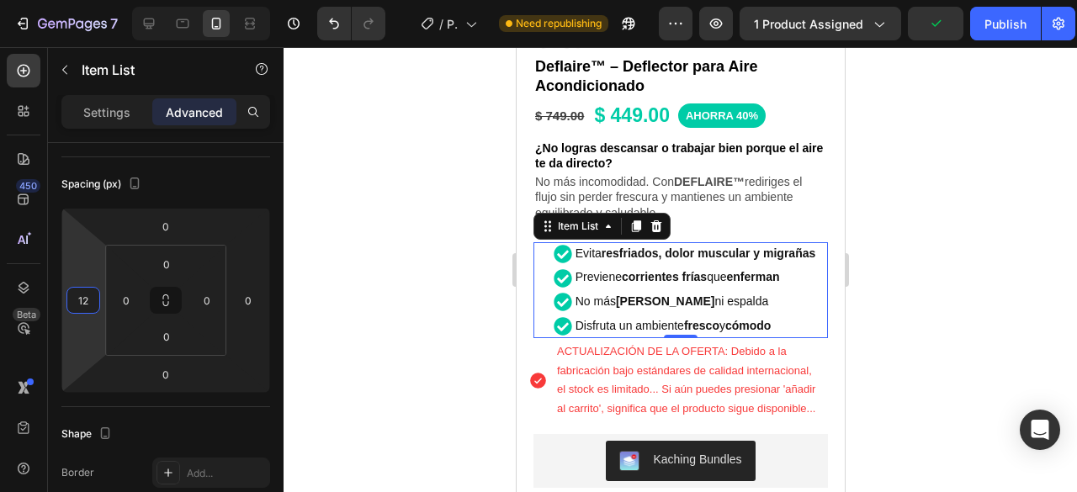
type input "10"
click at [86, 0] on html "7 / Product Page - Aug 5, 12:56:15 Need republishing Preview 1 product assigned…" at bounding box center [538, 0] width 1077 height 0
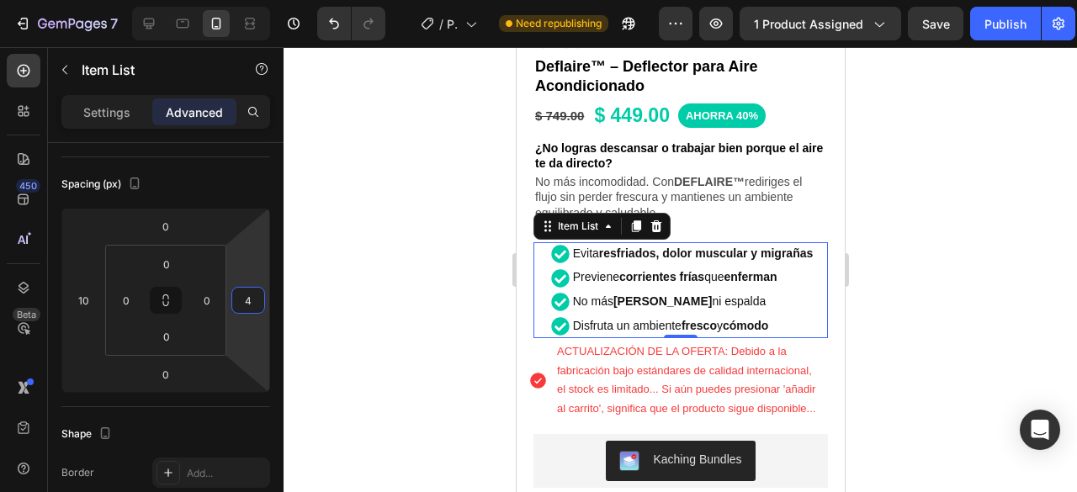
type input "0"
click at [257, 0] on html "7 / Product Page - Aug 5, 12:56:15 Need republishing Preview 1 product assigned…" at bounding box center [538, 0] width 1077 height 0
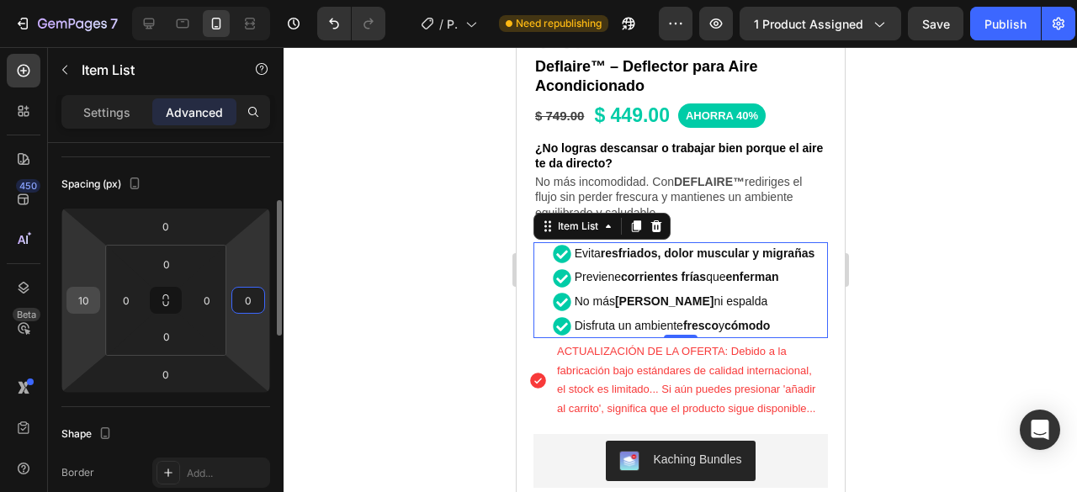
click at [88, 299] on input "10" at bounding box center [83, 300] width 25 height 25
type input "5"
click at [252, 292] on input "0" at bounding box center [248, 300] width 25 height 25
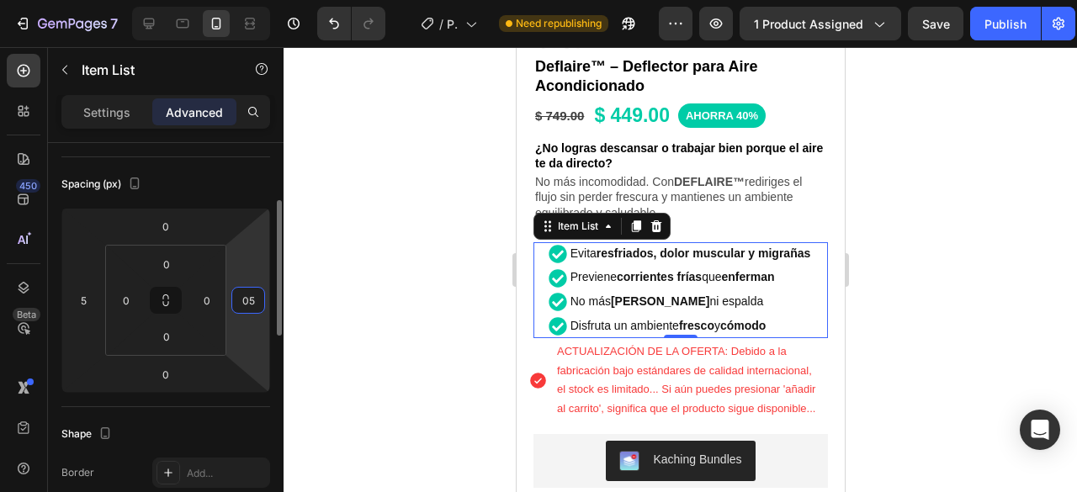
click at [252, 297] on input "05" at bounding box center [248, 300] width 25 height 25
type input "0"
type input "5"
click at [1030, 215] on div at bounding box center [681, 269] width 794 height 445
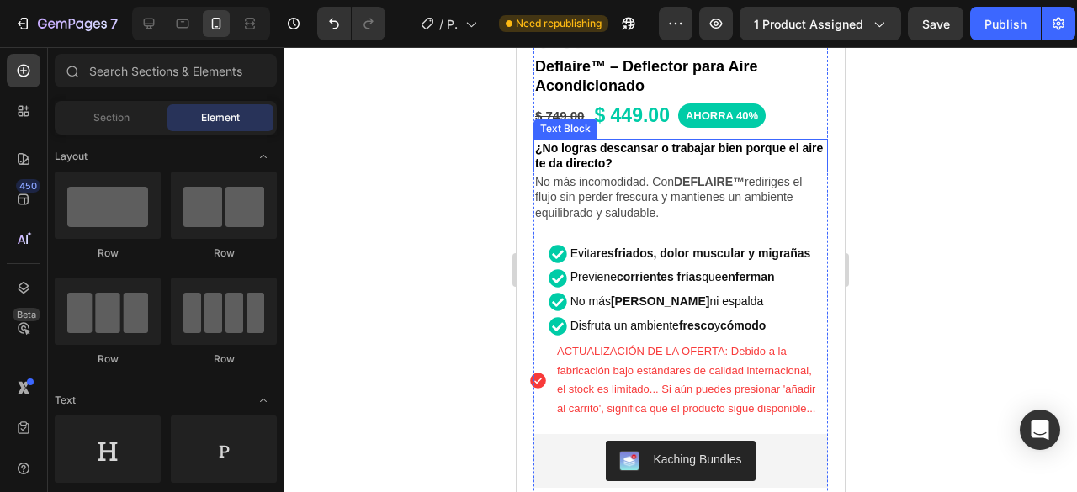
click at [796, 141] on p "¿No logras descansar o trabajar bien porque el aire te da directo?" at bounding box center [679, 156] width 291 height 30
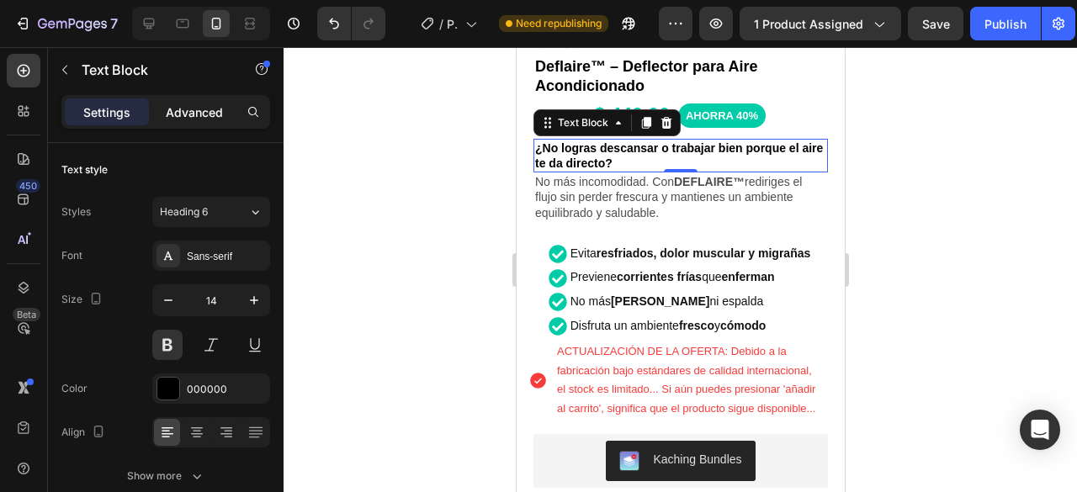
click at [220, 107] on p "Advanced" at bounding box center [194, 113] width 57 height 18
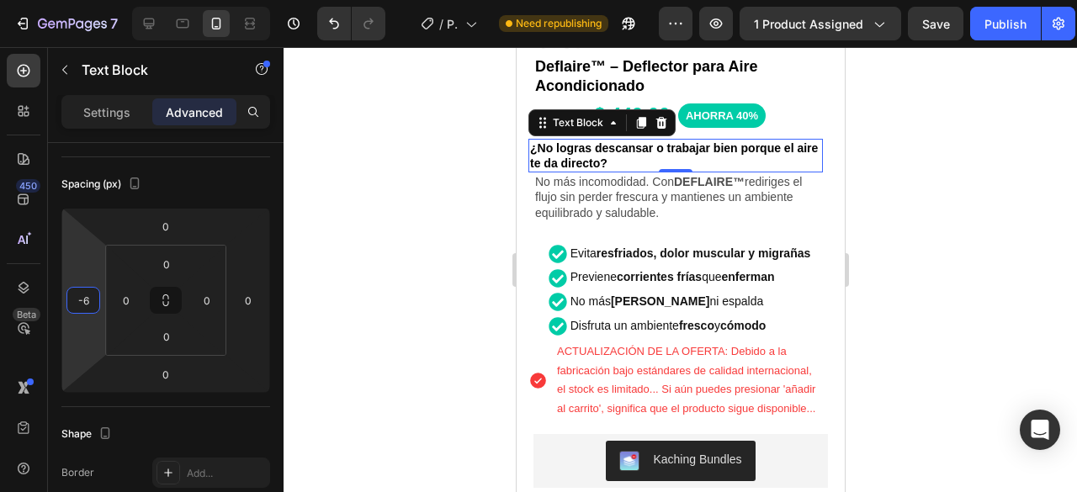
type input "-8"
click at [86, 0] on html "7 / Product Page - Aug 5, 12:56:15 Need republishing Preview 1 product assigned…" at bounding box center [538, 0] width 1077 height 0
type input "-5"
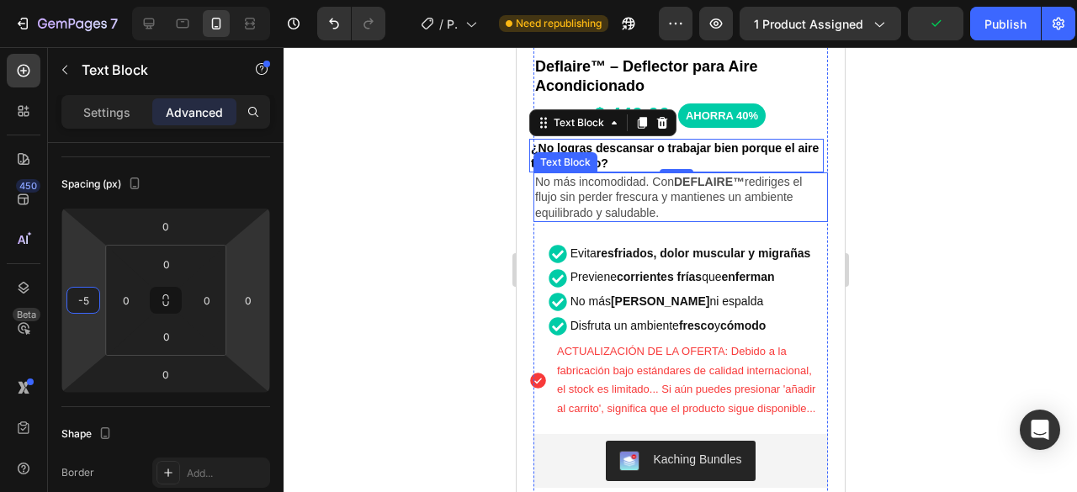
click at [725, 199] on p "No más incomodidad. Con DEFLAIRE™ rediriges el flujo sin perder frescura y mant…" at bounding box center [679, 197] width 291 height 46
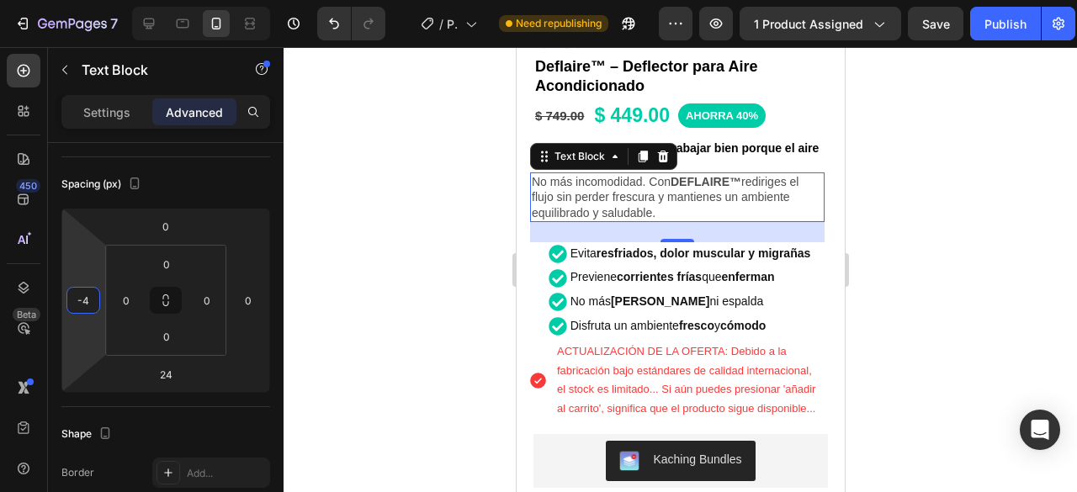
type input "-6"
click at [86, 0] on html "7 / Product Page - Aug 5, 12:56:15 Need republishing Preview 1 product assigned…" at bounding box center [538, 0] width 1077 height 0
type input "-5"
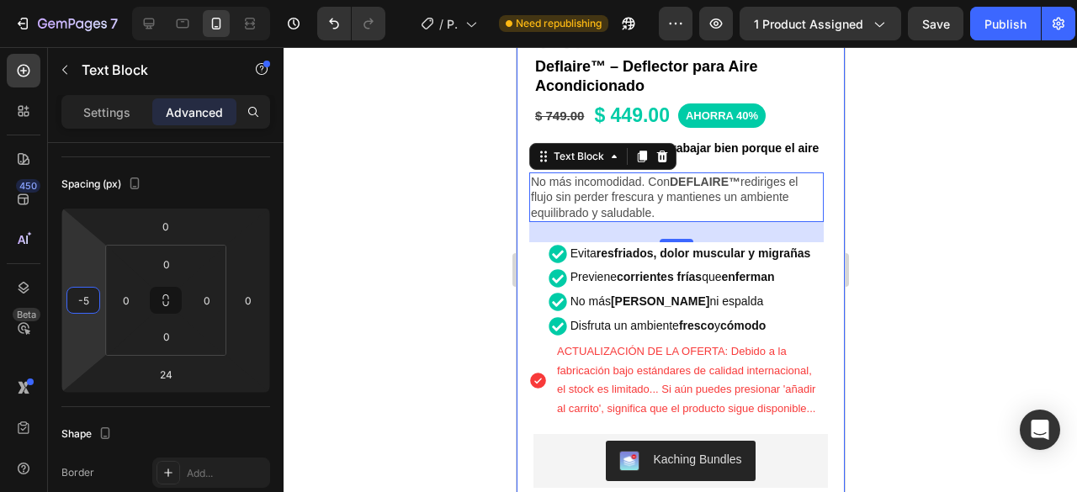
click at [954, 201] on div at bounding box center [681, 269] width 794 height 445
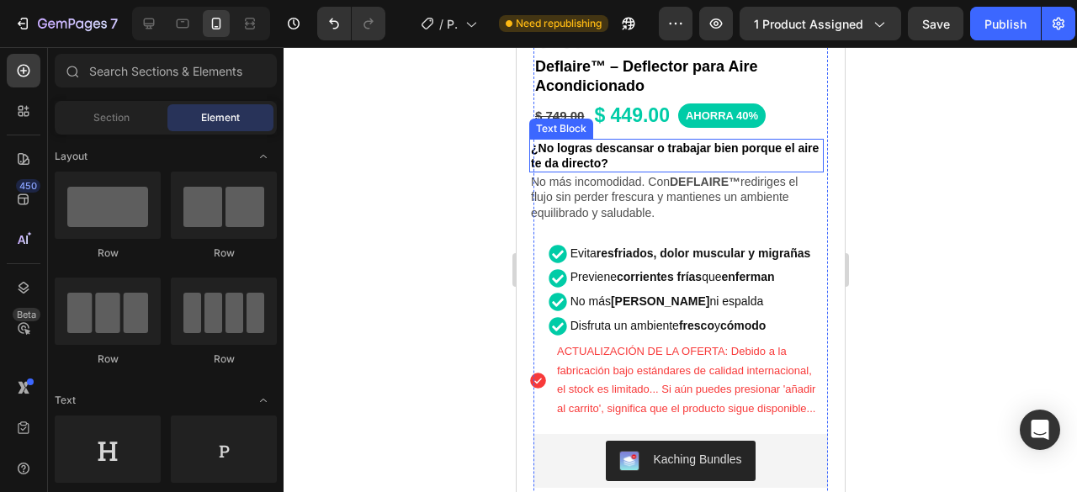
click at [803, 141] on p "¿No logras descansar o trabajar bien porque el aire te da directo?" at bounding box center [675, 156] width 291 height 30
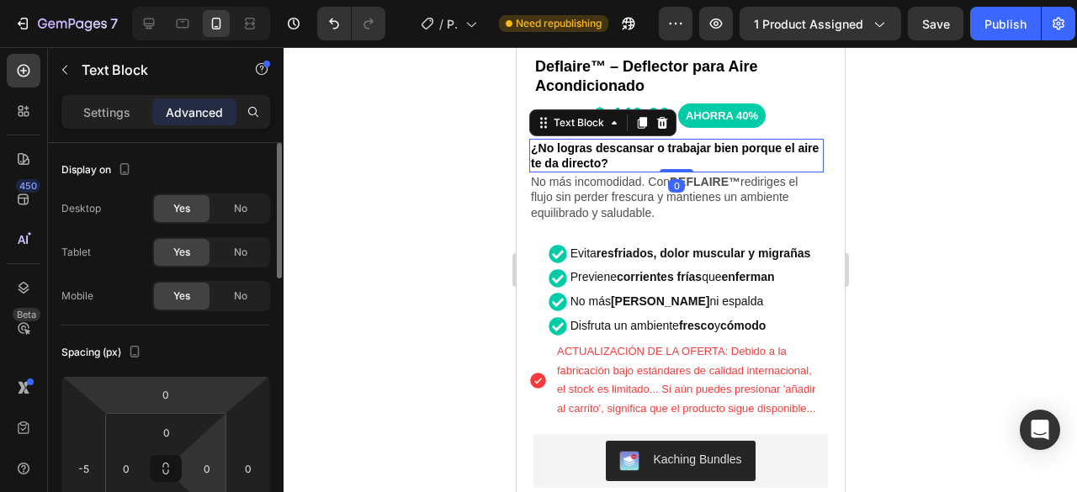
scroll to position [84, 0]
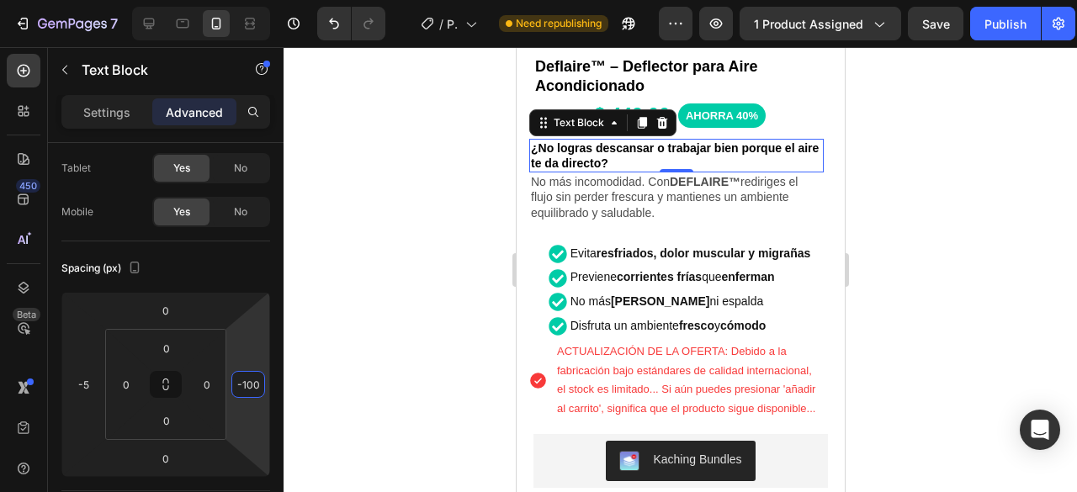
drag, startPoint x: 247, startPoint y: 353, endPoint x: 248, endPoint y: 395, distance: 42.1
click at [248, 0] on html "7 / Product Page - Aug 5, 12:56:15 Need republishing Preview 1 product assigned…" at bounding box center [538, 0] width 1077 height 0
type input "-1"
type input "0"
click at [921, 220] on div at bounding box center [681, 269] width 794 height 445
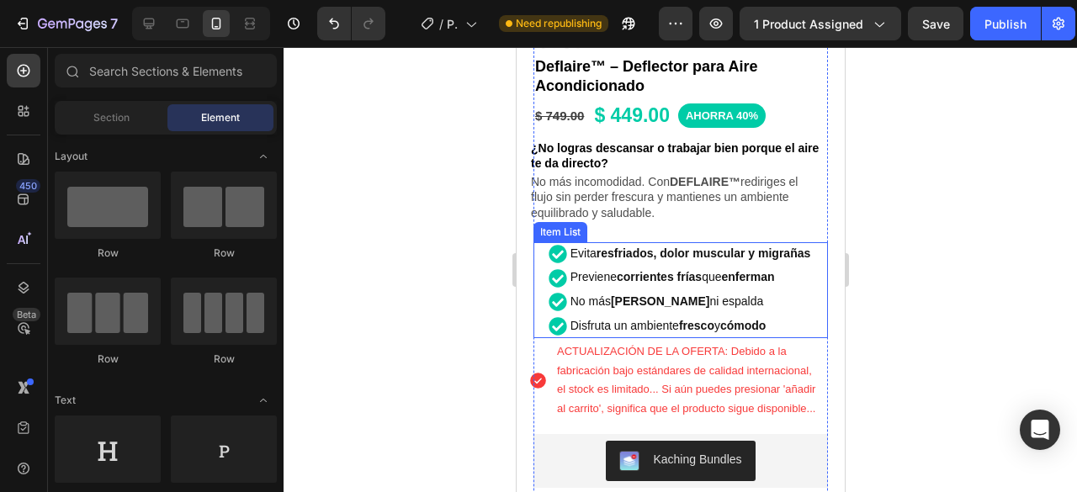
click at [810, 251] on div "Evita resfriados, dolor muscular y migrañas Previene corrientes frías que enfer…" at bounding box center [680, 290] width 295 height 96
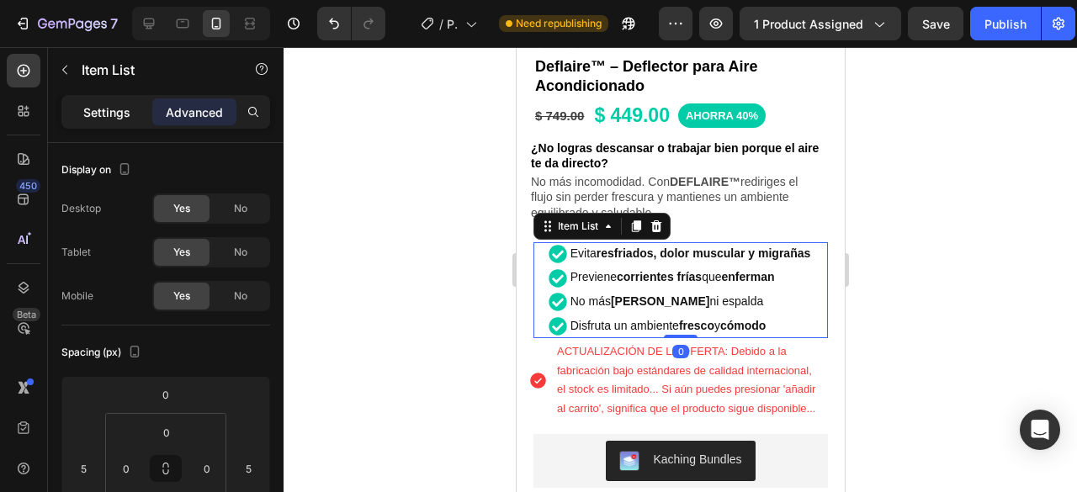
click at [98, 111] on p "Settings" at bounding box center [106, 113] width 47 height 18
type input "1"
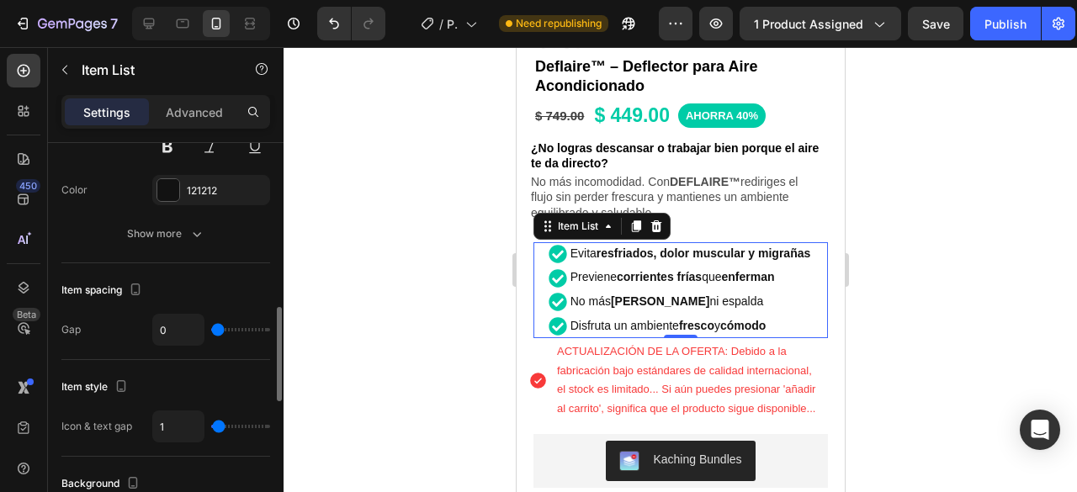
scroll to position [609, 0]
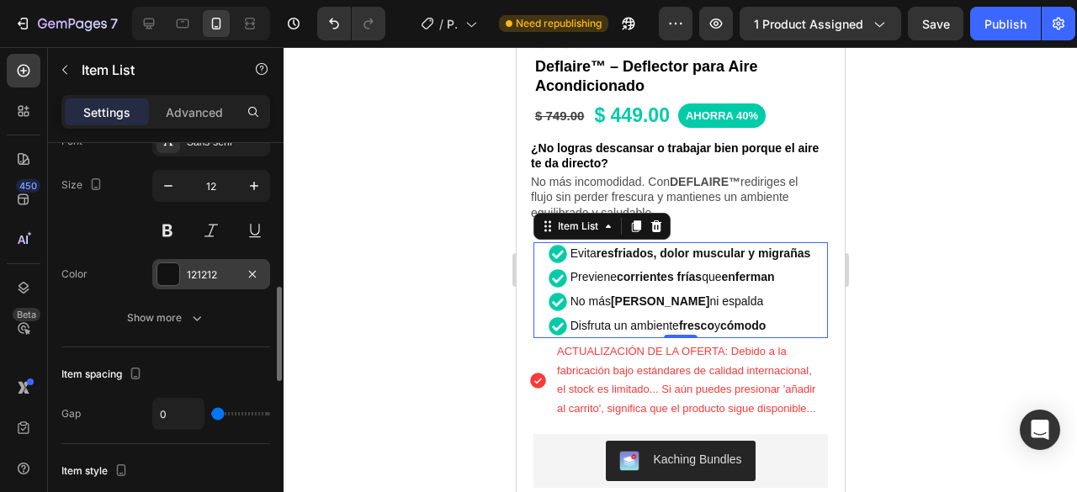
click at [204, 270] on div "121212" at bounding box center [211, 275] width 49 height 15
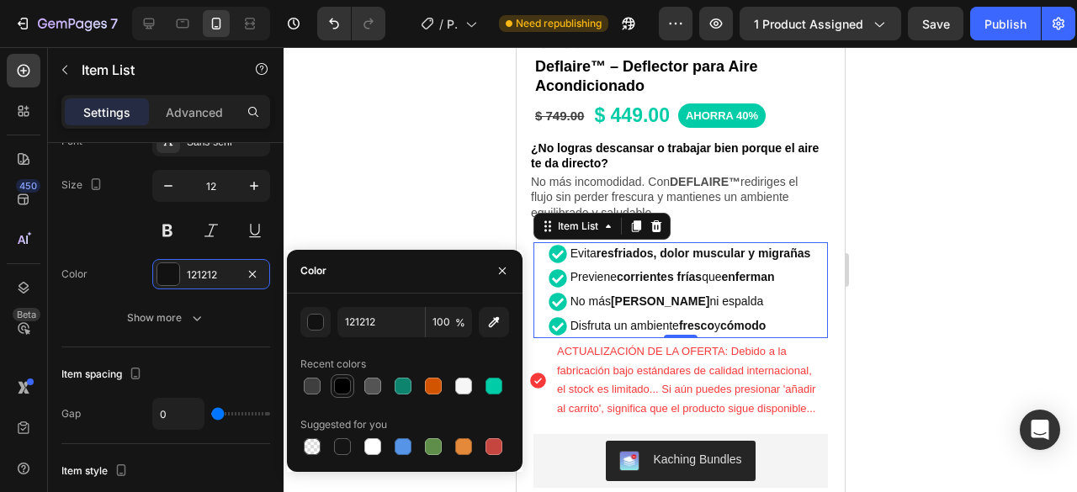
click at [351, 386] on div at bounding box center [342, 386] width 20 height 20
type input "000000"
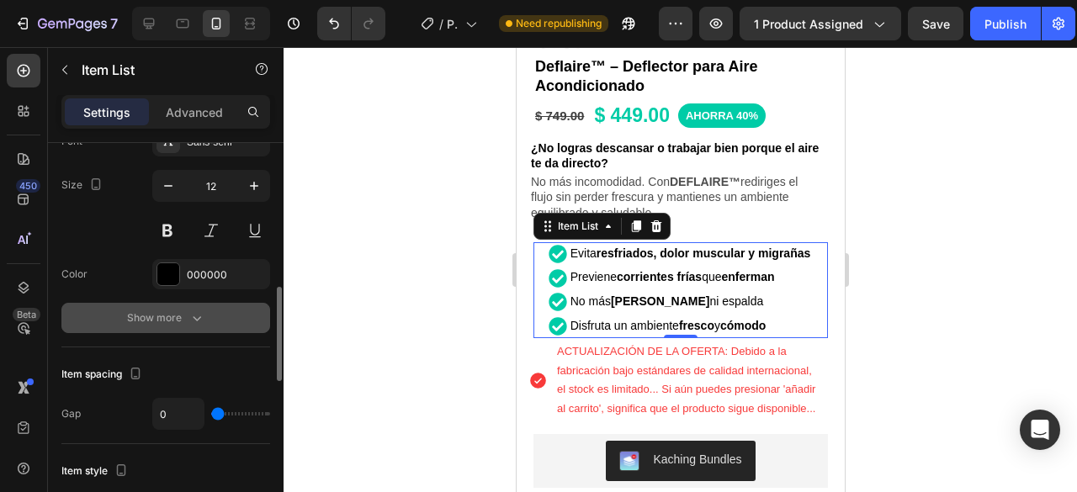
click at [168, 316] on div "Show more" at bounding box center [166, 318] width 78 height 17
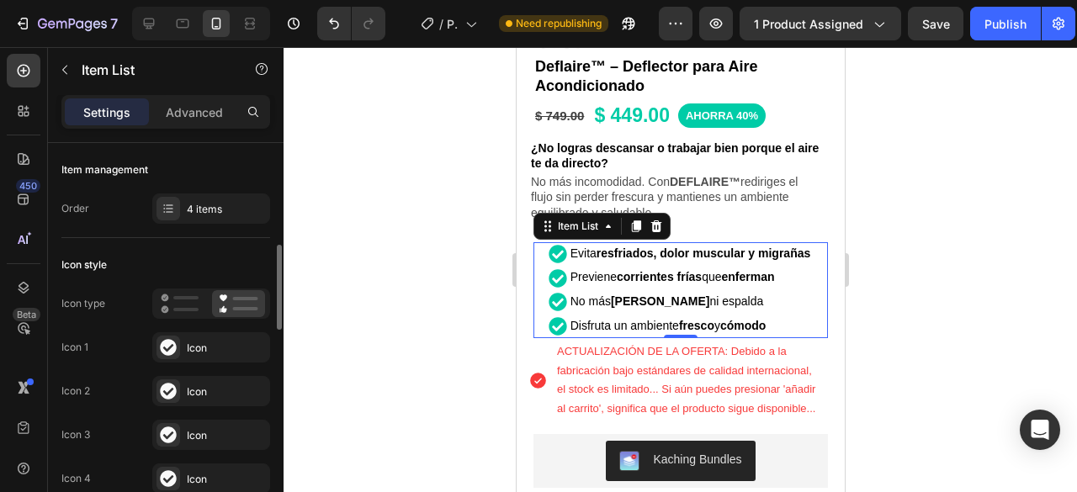
scroll to position [168, 0]
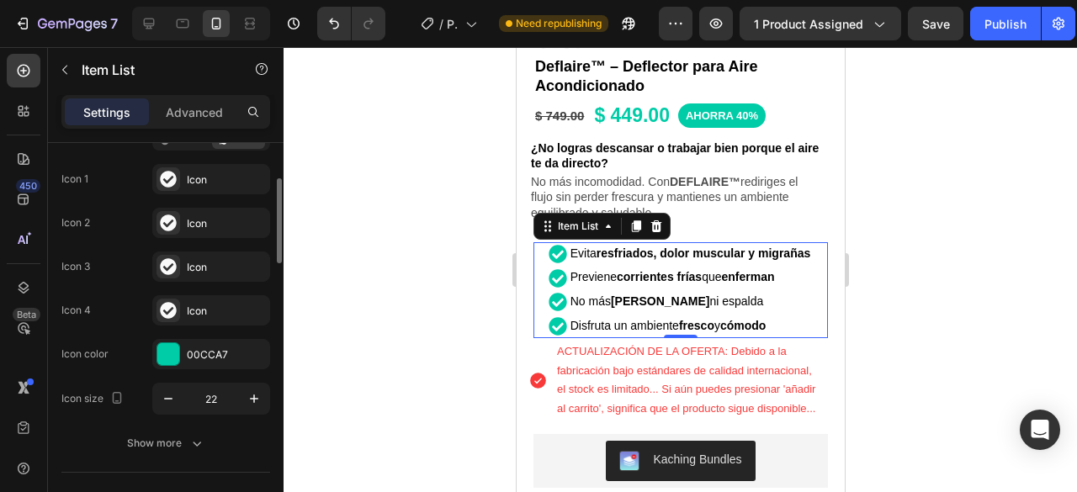
click at [1015, 244] on div at bounding box center [681, 269] width 794 height 445
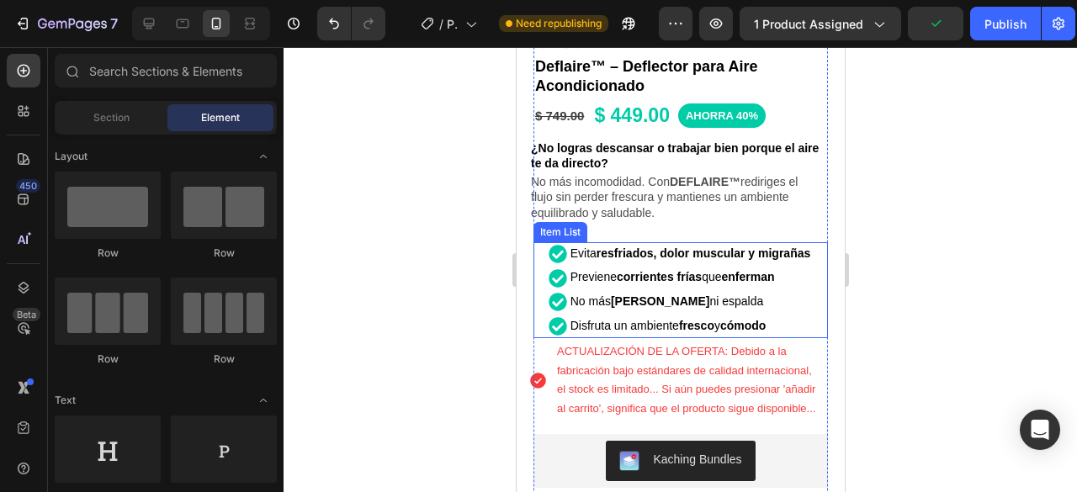
click at [809, 242] on div "Evita resfriados, dolor muscular y migrañas Previene corrientes frías que enfer…" at bounding box center [680, 290] width 286 height 96
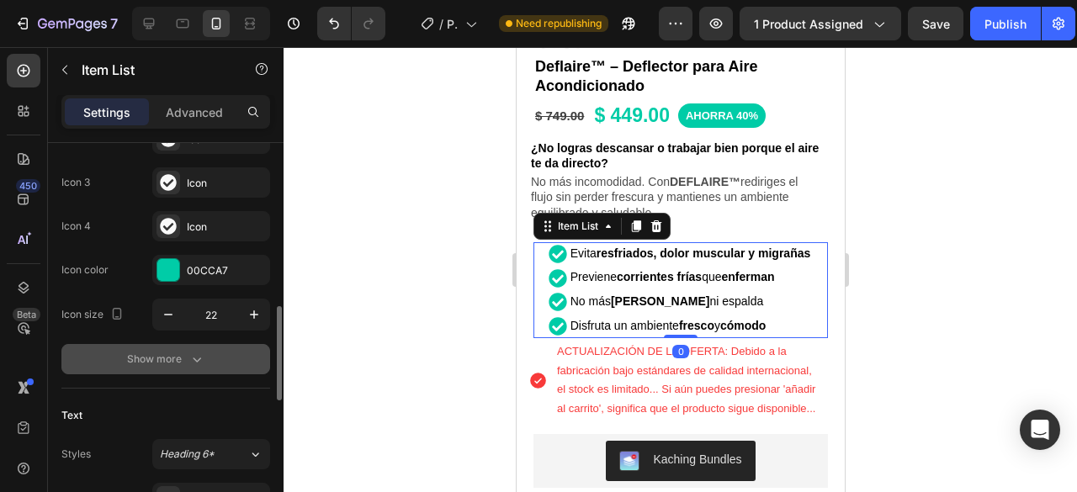
scroll to position [337, 0]
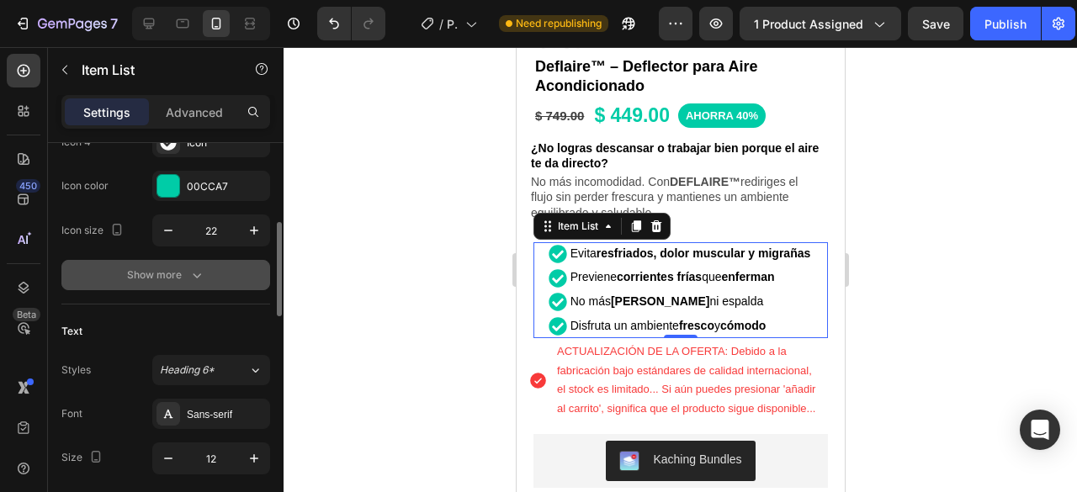
click at [159, 277] on div "Show more" at bounding box center [166, 275] width 78 height 17
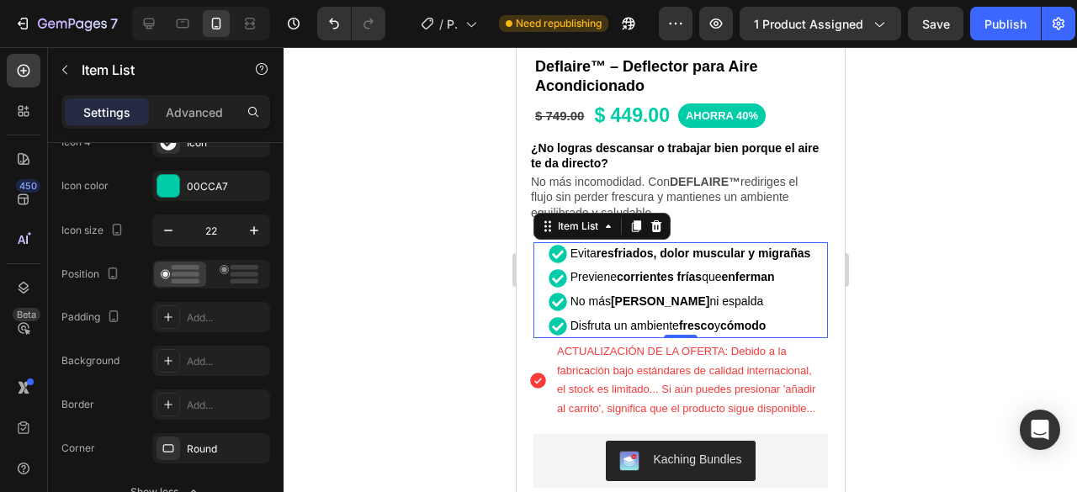
click at [939, 258] on div at bounding box center [681, 269] width 794 height 445
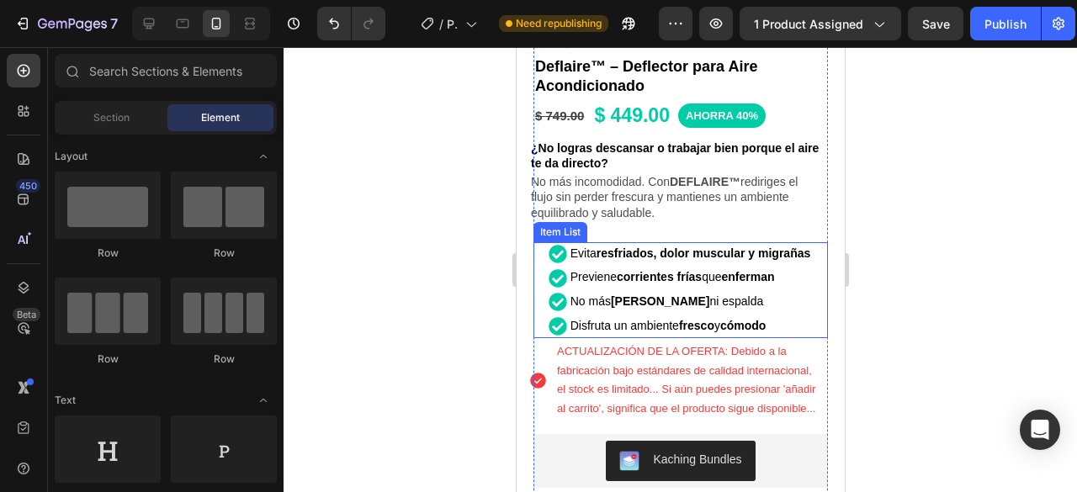
click at [808, 248] on div "Evita resfriados, dolor muscular y migrañas Previene corrientes frías que enfer…" at bounding box center [680, 290] width 286 height 96
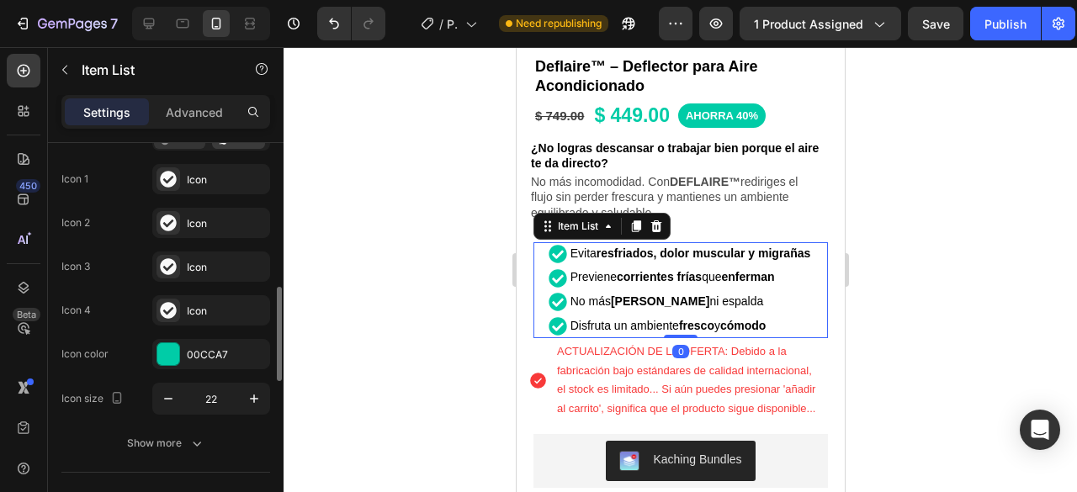
scroll to position [252, 0]
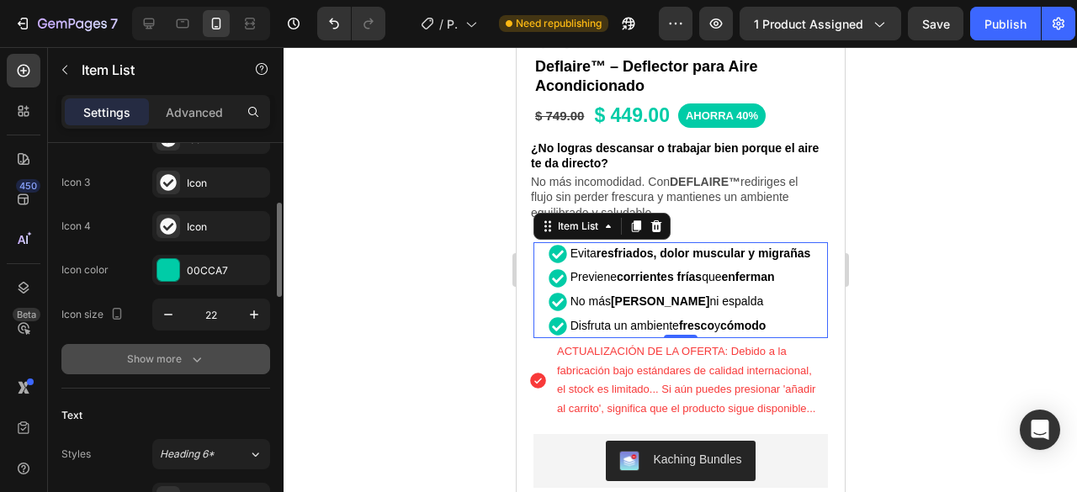
click at [173, 351] on div "Show more" at bounding box center [166, 359] width 78 height 17
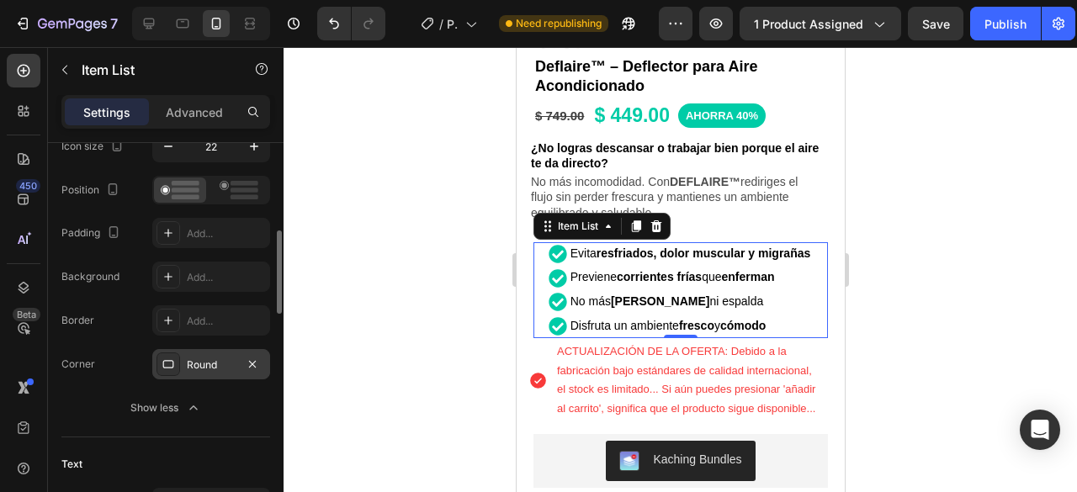
scroll to position [505, 0]
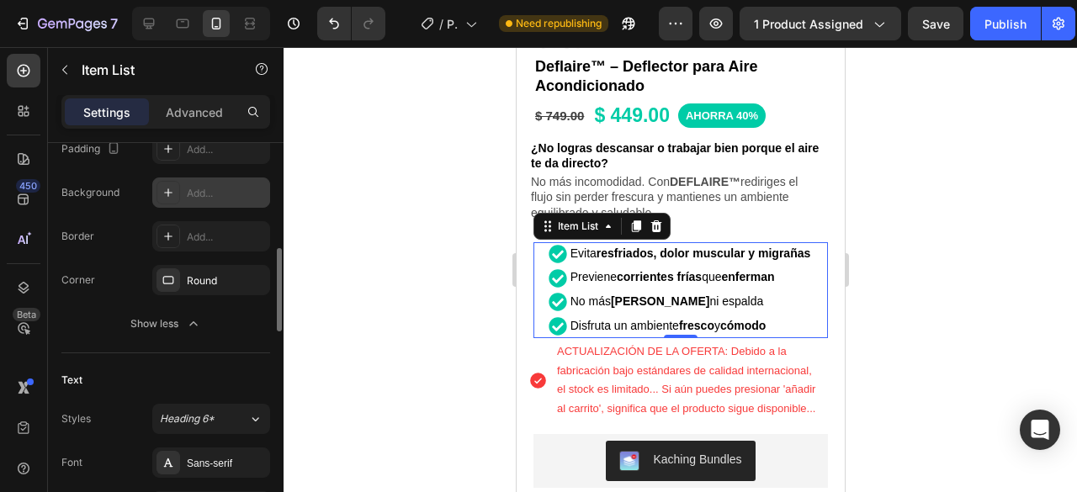
click at [207, 199] on div "Add..." at bounding box center [211, 193] width 118 height 30
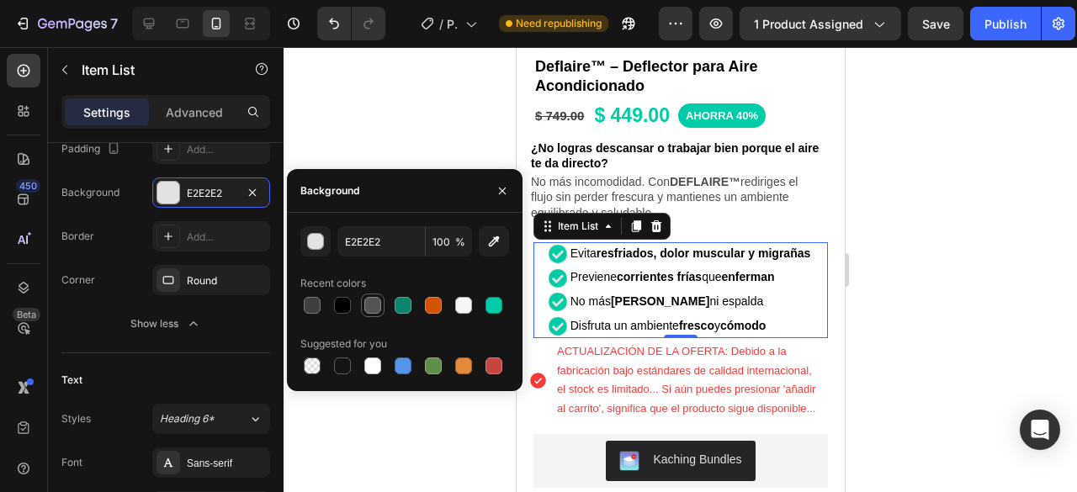
click at [379, 311] on div at bounding box center [372, 305] width 17 height 17
click at [443, 300] on div at bounding box center [434, 306] width 24 height 24
type input "D35400"
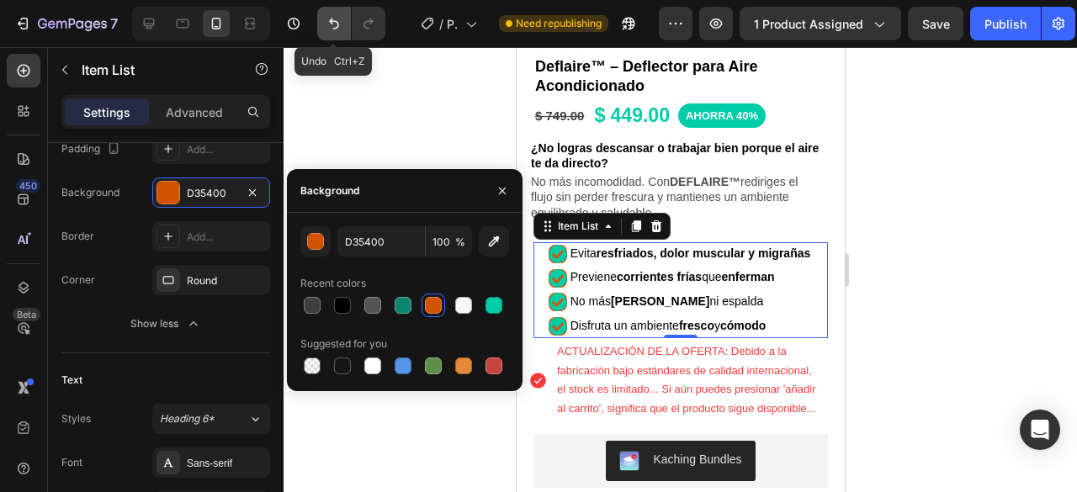
click at [324, 24] on button "Undo/Redo" at bounding box center [334, 24] width 34 height 34
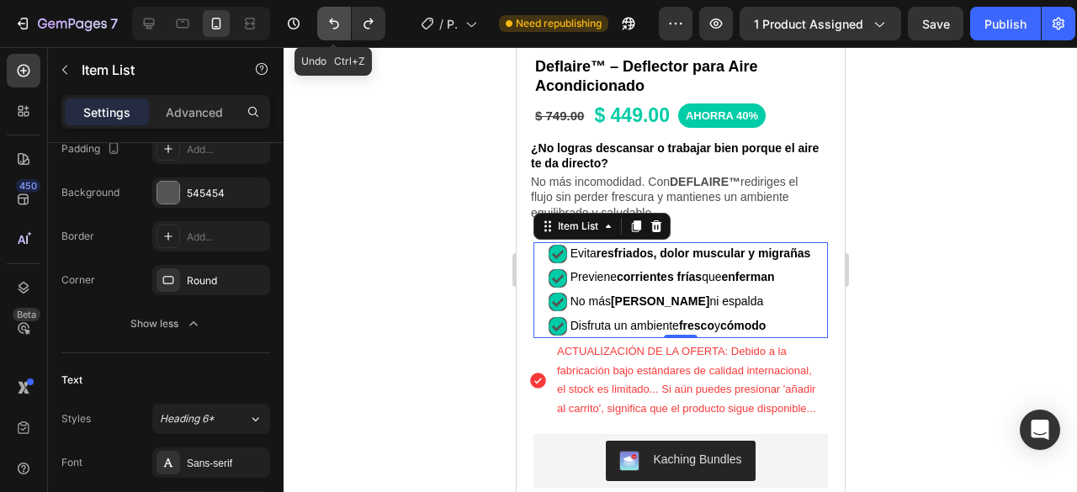
click at [324, 24] on button "Undo/Redo" at bounding box center [334, 24] width 34 height 34
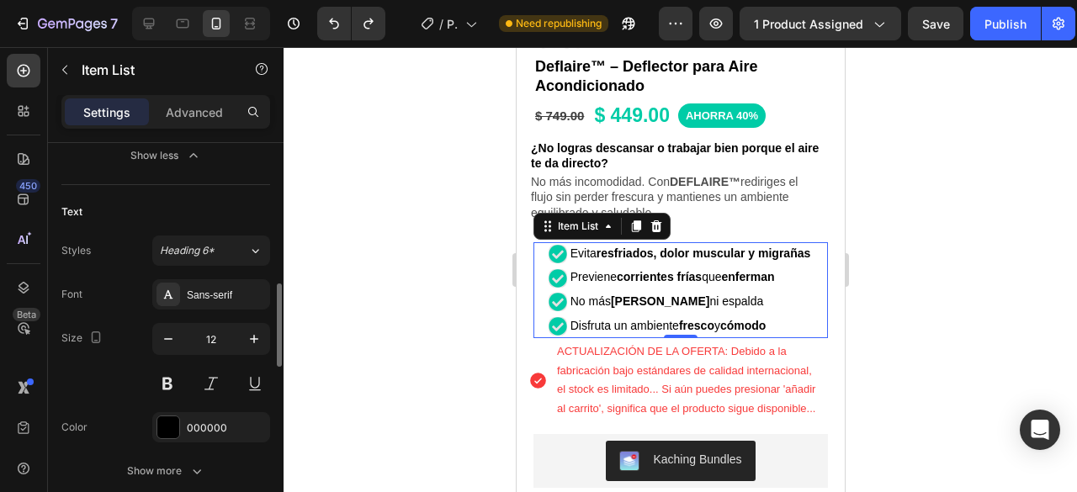
scroll to position [757, 0]
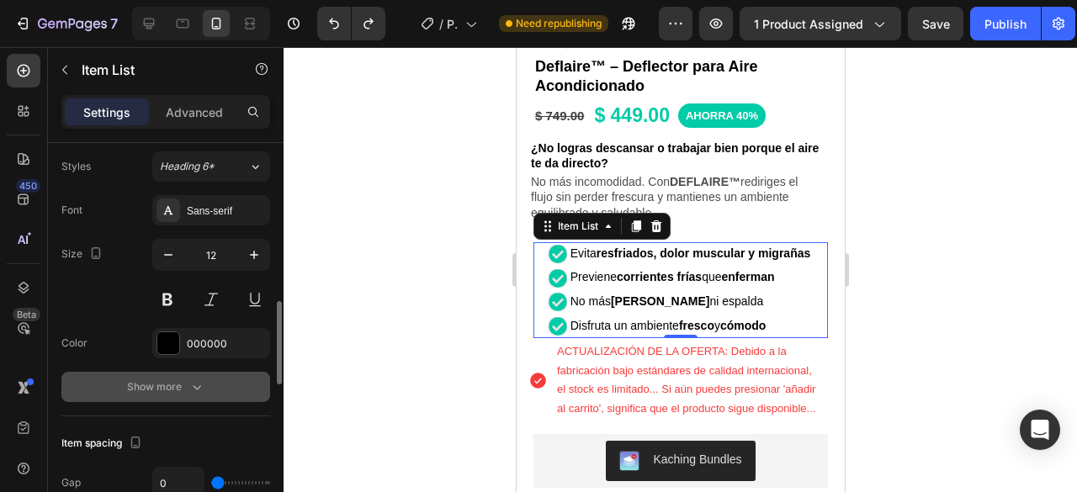
click at [179, 387] on div "Show more" at bounding box center [166, 387] width 78 height 17
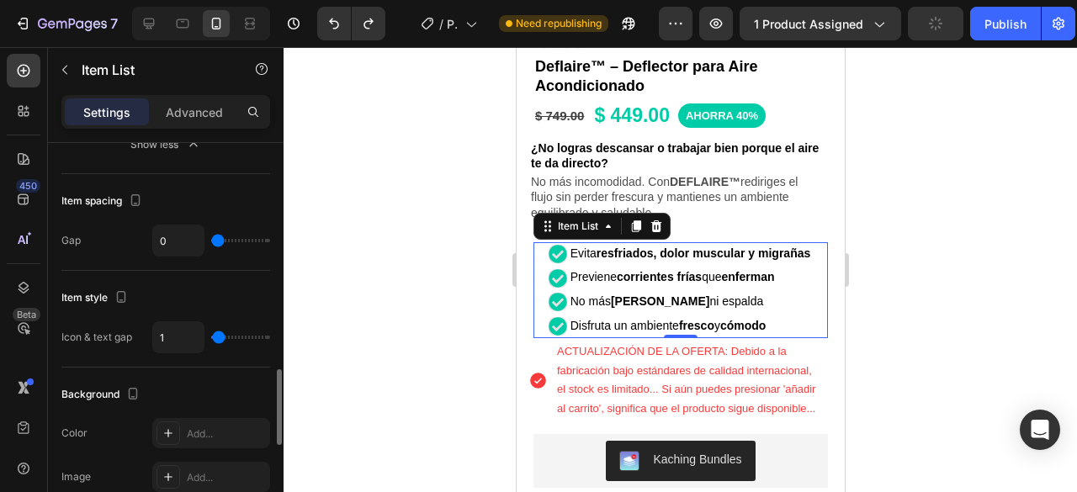
scroll to position [1262, 0]
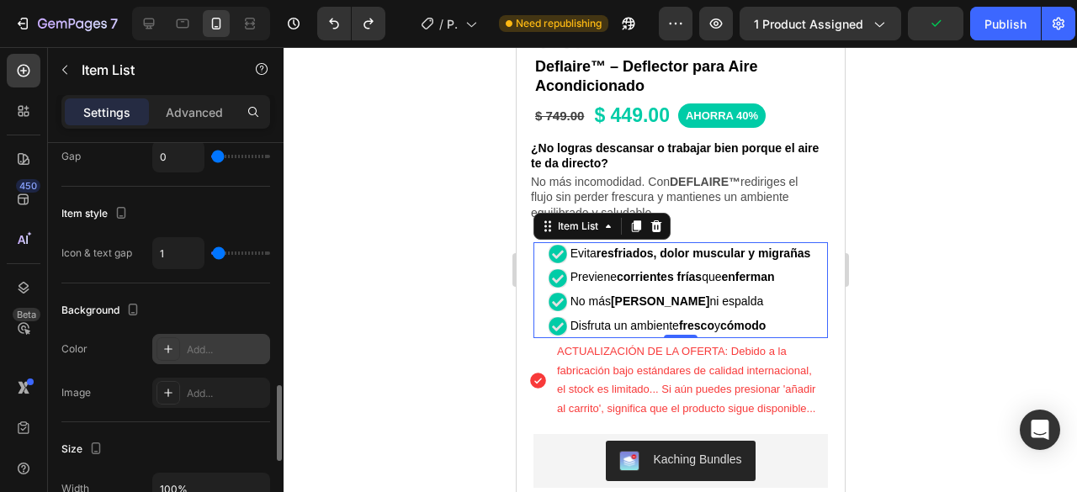
click at [195, 351] on div "Add..." at bounding box center [226, 349] width 79 height 15
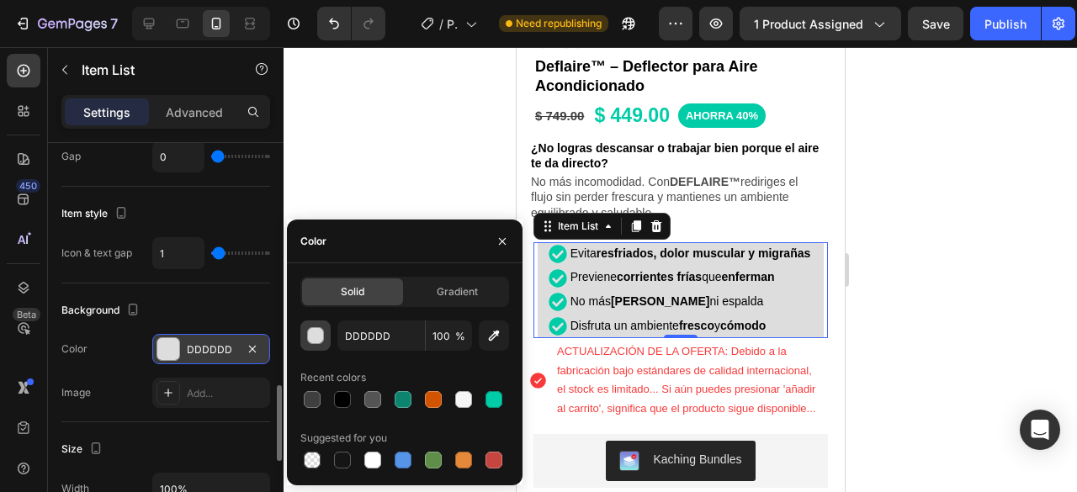
click at [311, 337] on div "button" at bounding box center [316, 336] width 17 height 17
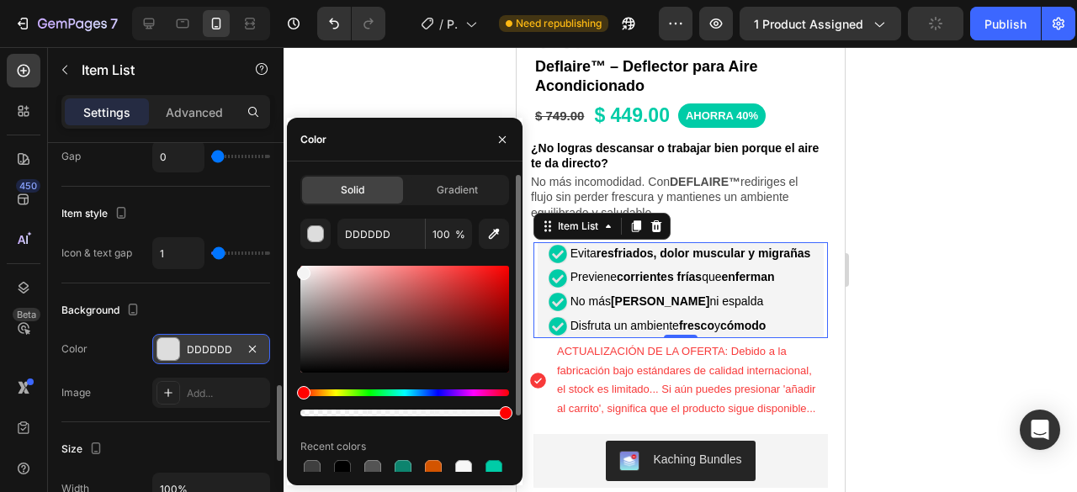
type input "F4F4F4"
drag, startPoint x: 301, startPoint y: 287, endPoint x: 301, endPoint y: 270, distance: 16.8
click at [301, 270] on div at bounding box center [303, 273] width 13 height 13
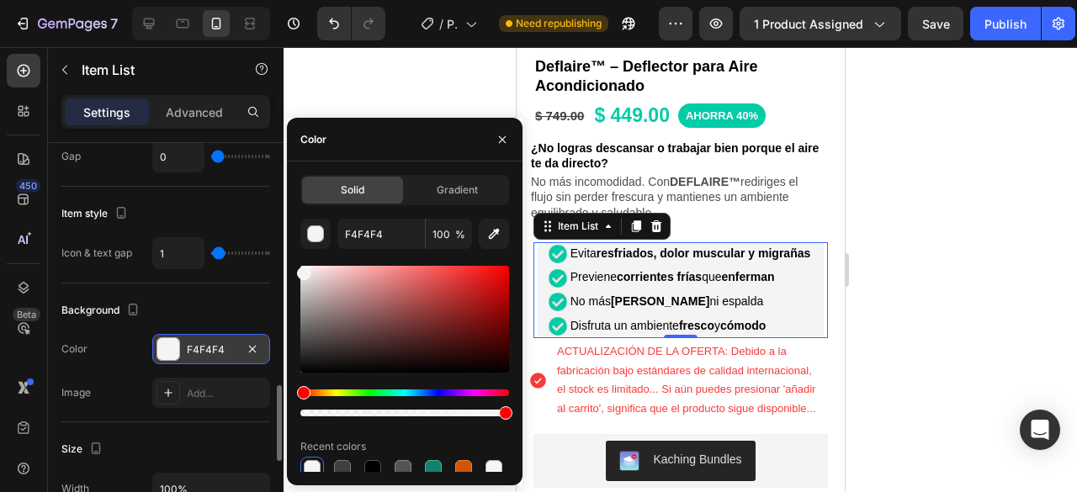
click at [973, 283] on div at bounding box center [681, 269] width 794 height 445
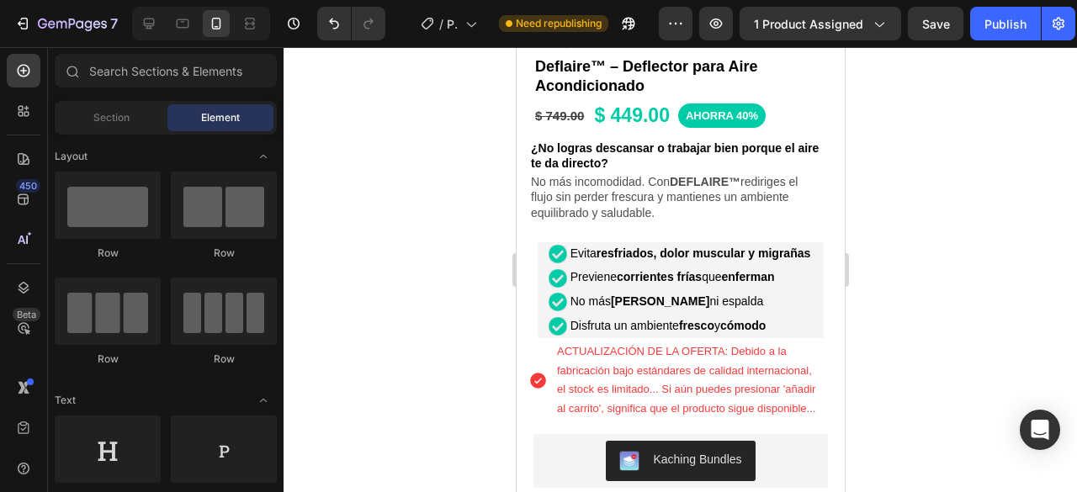
click at [968, 203] on div at bounding box center [681, 269] width 794 height 445
click at [332, 22] on icon "Undo/Redo" at bounding box center [334, 23] width 17 height 17
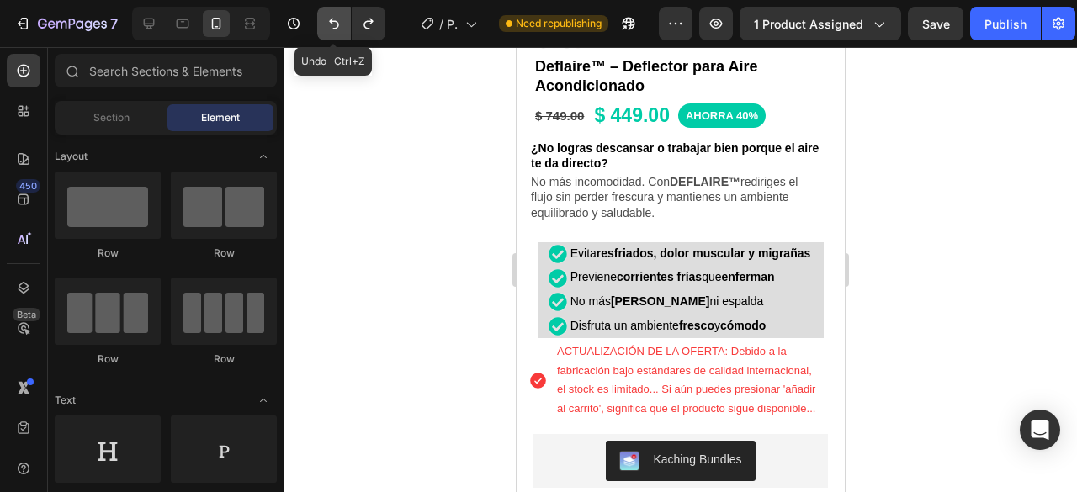
click at [332, 22] on icon "Undo/Redo" at bounding box center [334, 23] width 17 height 17
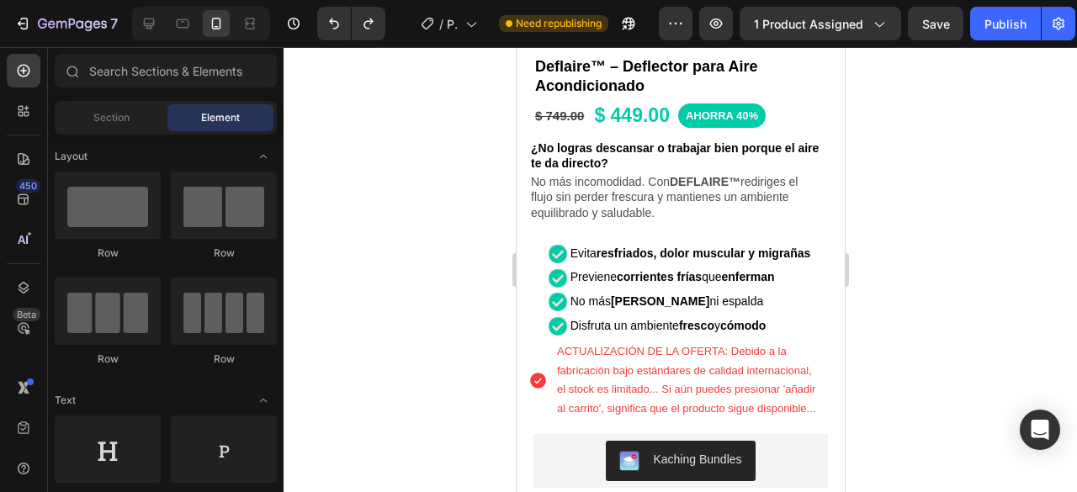
click at [961, 204] on div at bounding box center [681, 269] width 794 height 445
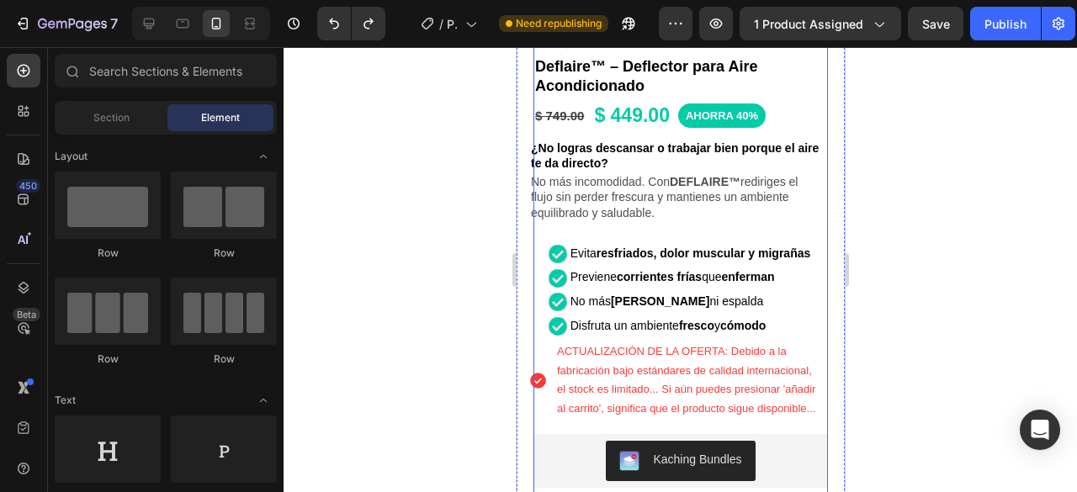
click at [700, 210] on div "Icon Icon Icon Icon Icon Icon List 4.8/5.0 (+853 clientes satisfechos) Text Blo…" at bounding box center [680, 399] width 295 height 747
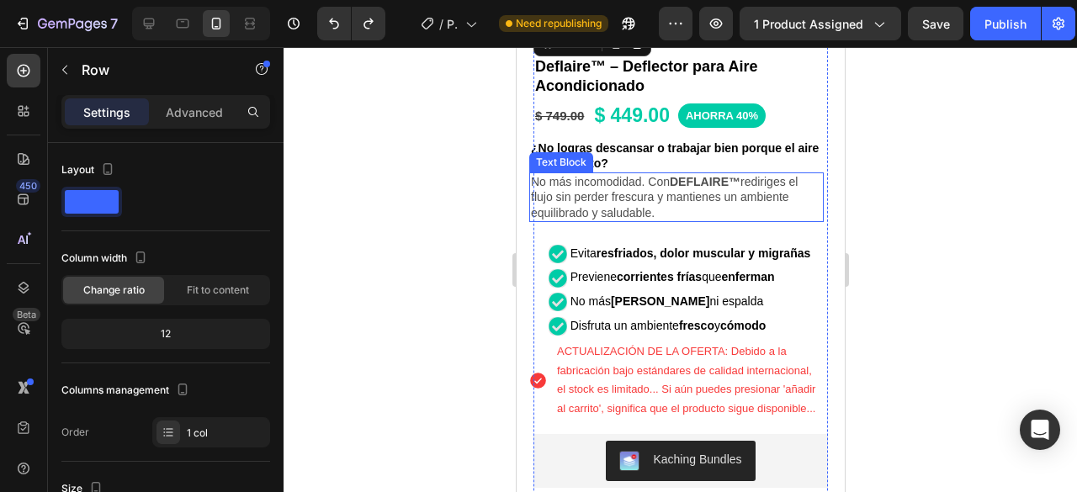
click at [662, 194] on p "No más incomodidad. Con DEFLAIRE™ rediriges el flujo sin perder frescura y mant…" at bounding box center [675, 197] width 291 height 46
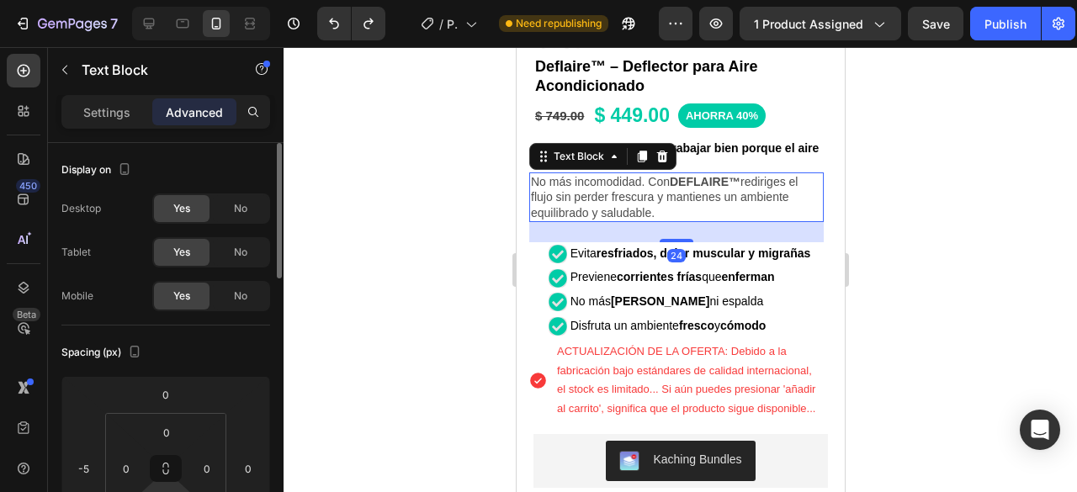
scroll to position [168, 0]
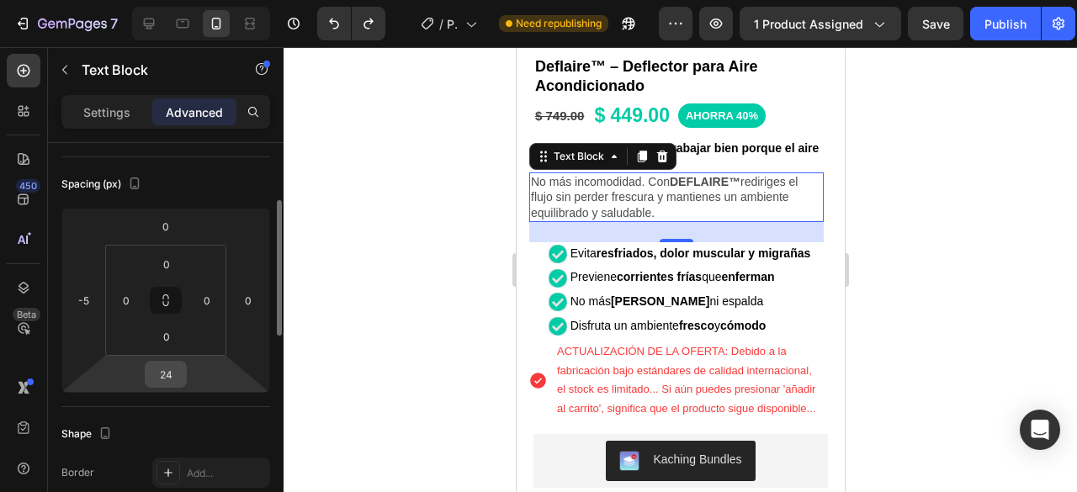
click at [182, 374] on input "24" at bounding box center [166, 374] width 34 height 25
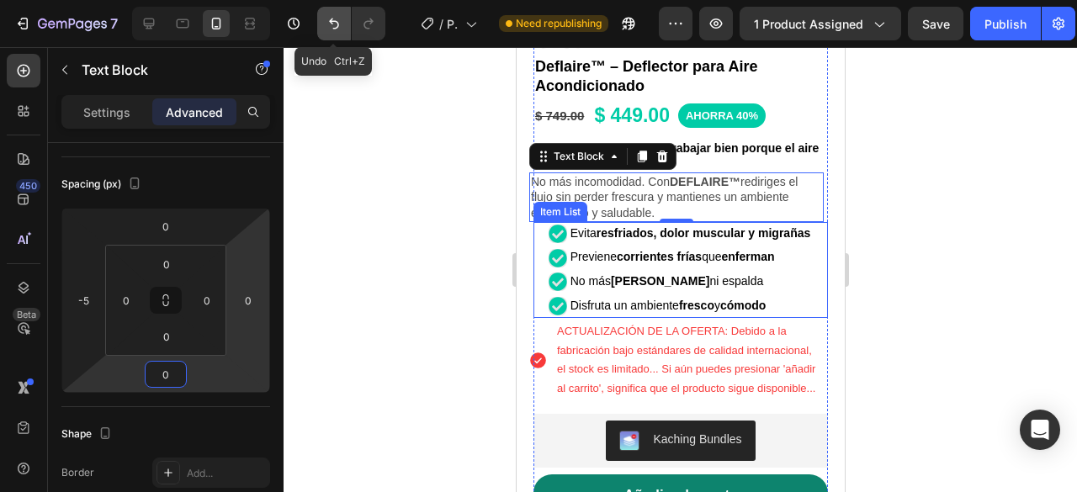
click at [339, 25] on icon "Undo/Redo" at bounding box center [334, 23] width 17 height 17
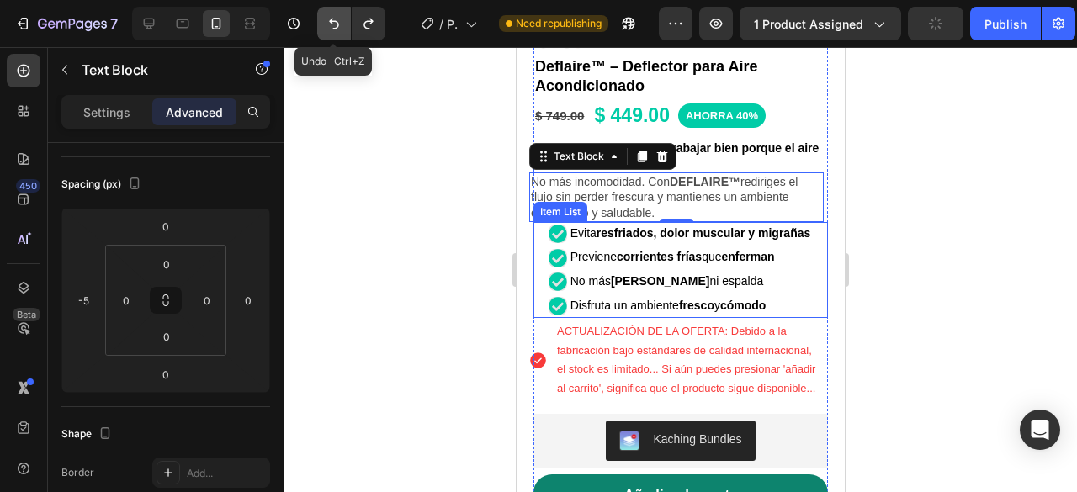
click at [339, 25] on icon "Undo/Redo" at bounding box center [334, 23] width 17 height 17
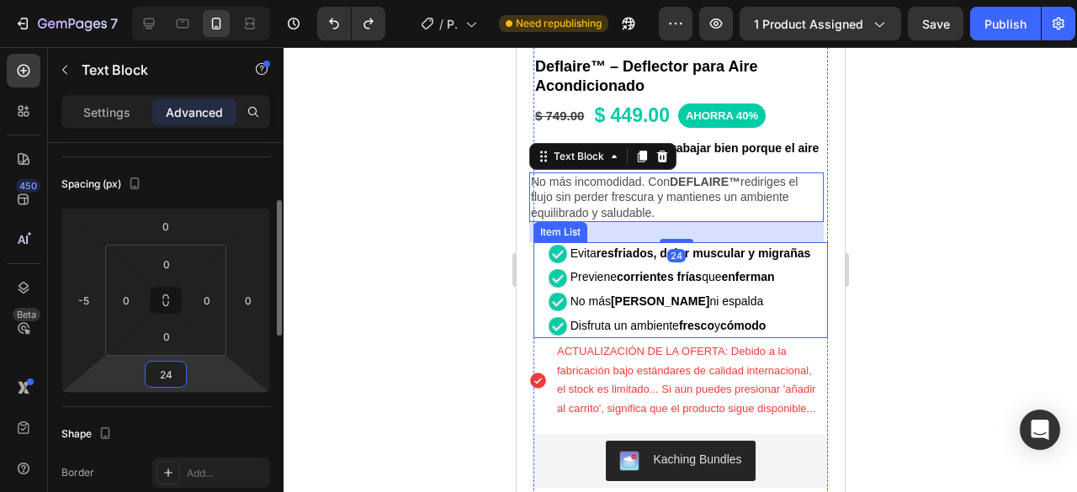
click at [158, 373] on input "24" at bounding box center [166, 374] width 34 height 25
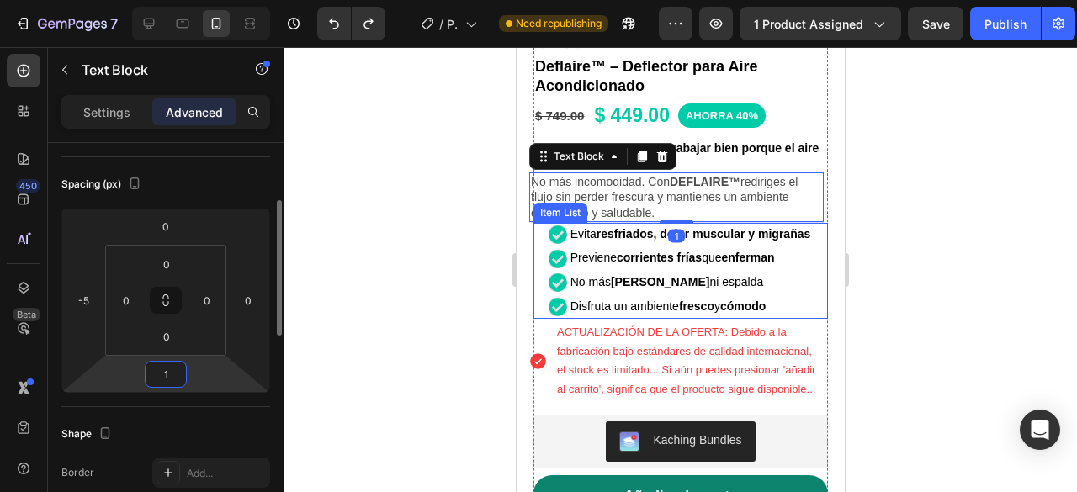
type input "10"
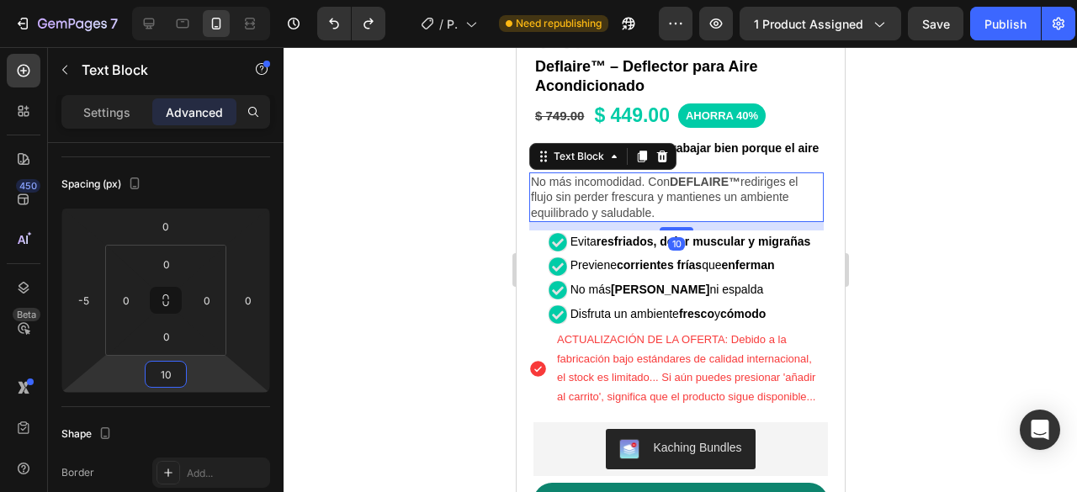
click at [979, 199] on div at bounding box center [681, 269] width 794 height 445
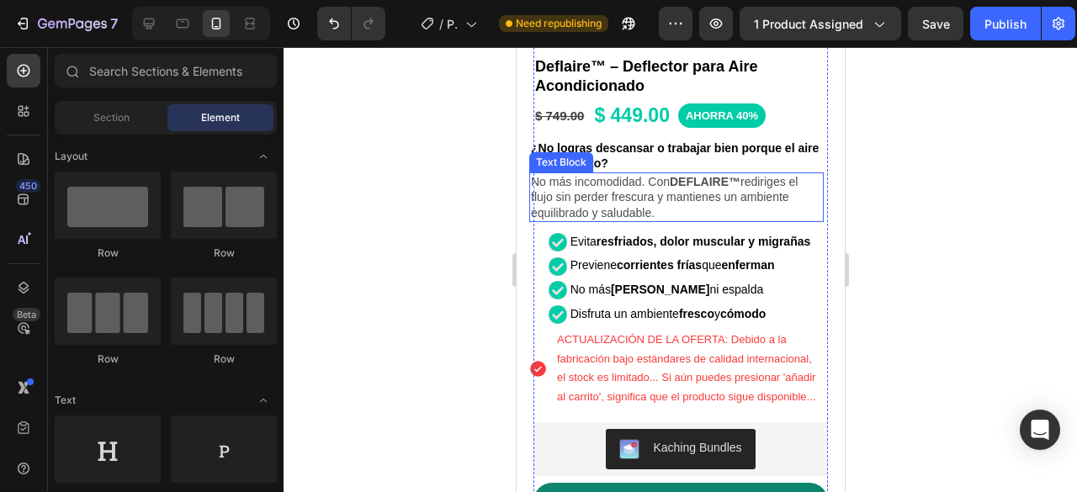
click at [687, 201] on p "No más incomodidad. Con DEFLAIRE™ rediriges el flujo sin perder frescura y mant…" at bounding box center [675, 197] width 291 height 46
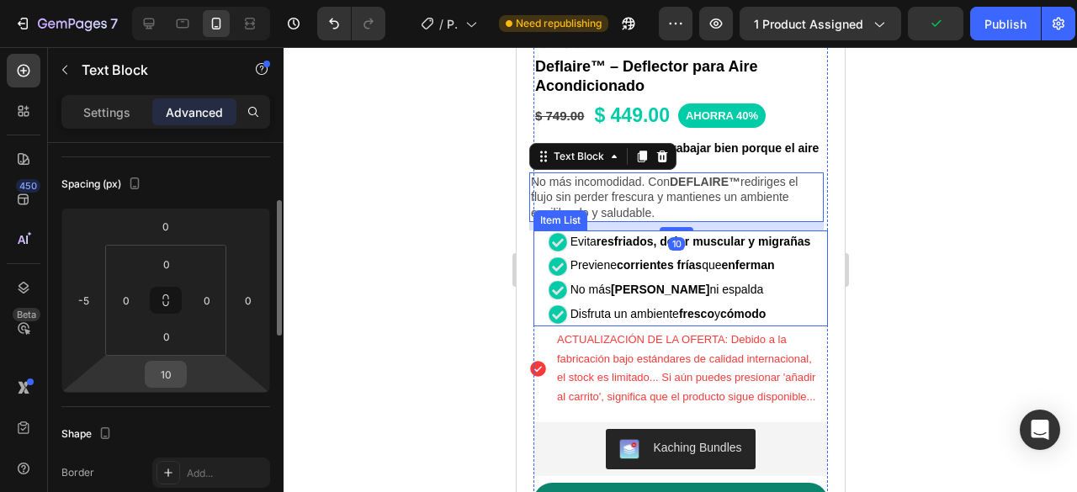
click at [173, 378] on input "10" at bounding box center [166, 374] width 34 height 25
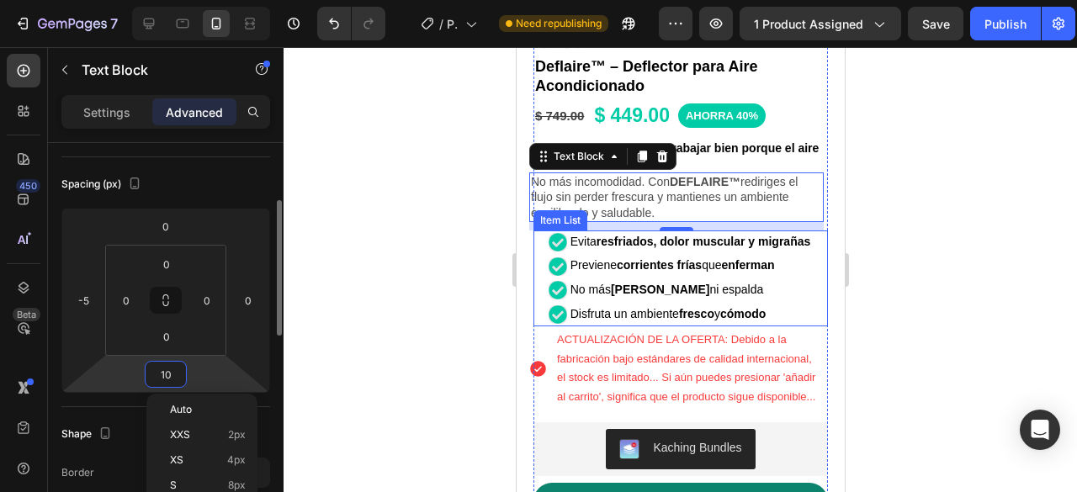
type input "0"
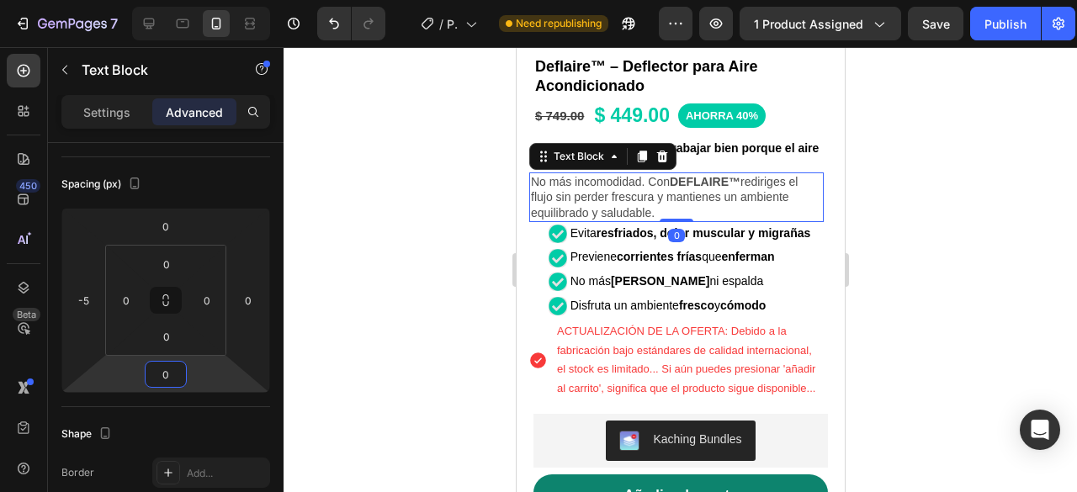
click at [1059, 314] on div at bounding box center [681, 269] width 794 height 445
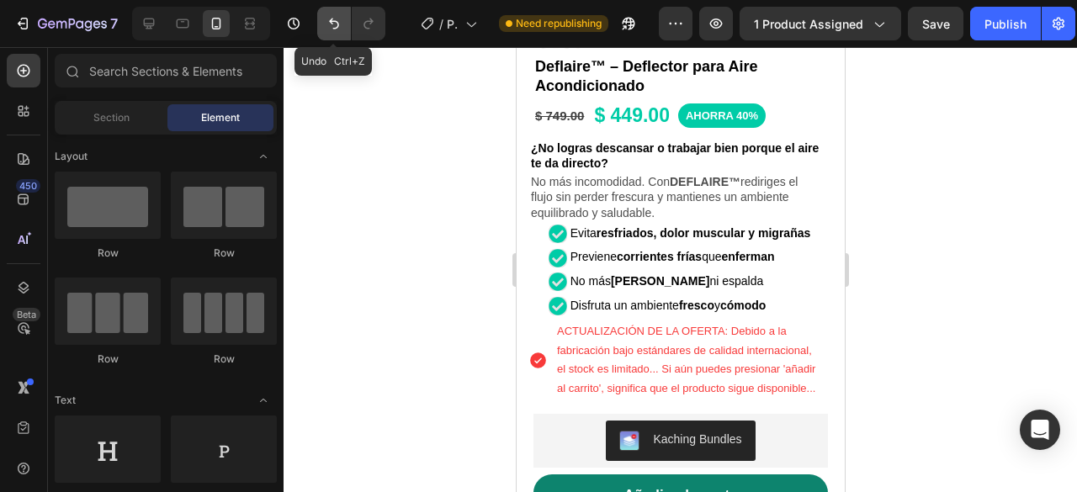
click at [334, 19] on icon "Undo/Redo" at bounding box center [334, 23] width 17 height 17
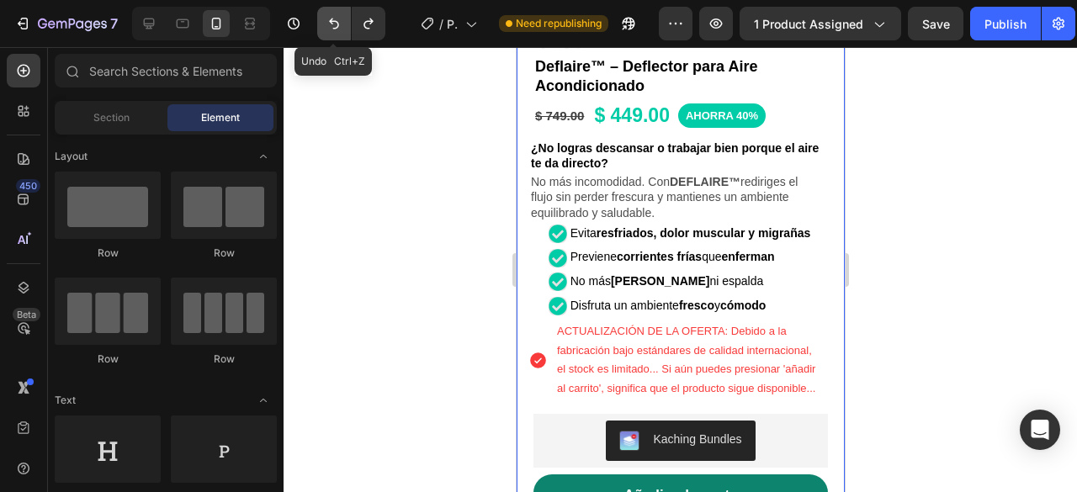
click at [342, 27] on icon "Undo/Redo" at bounding box center [334, 23] width 17 height 17
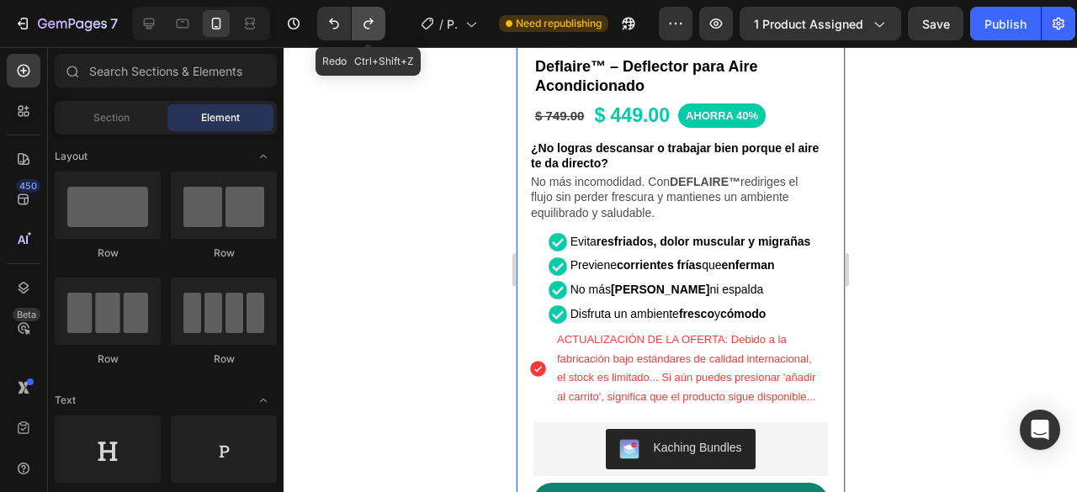
click at [364, 21] on icon "Undo/Redo" at bounding box center [368, 23] width 17 height 17
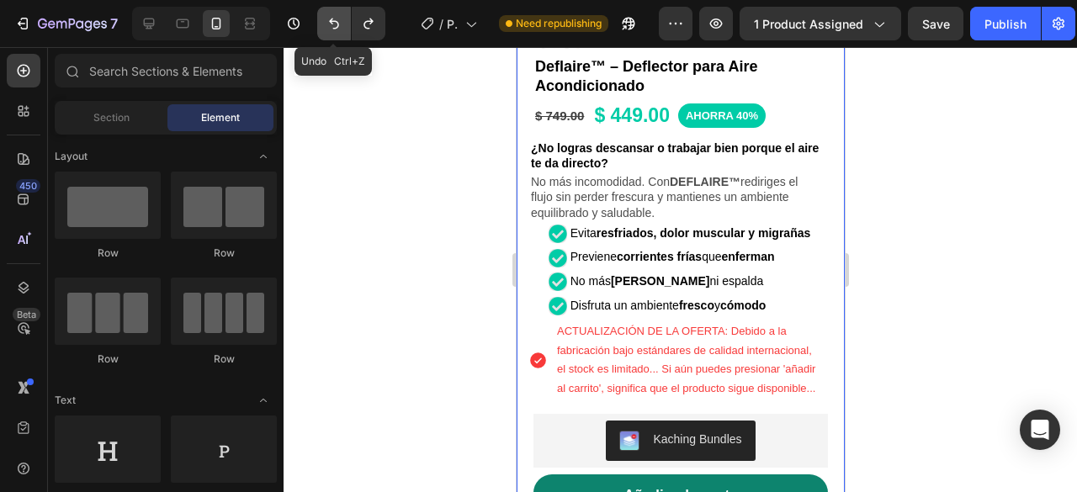
click at [326, 21] on icon "Undo/Redo" at bounding box center [334, 23] width 17 height 17
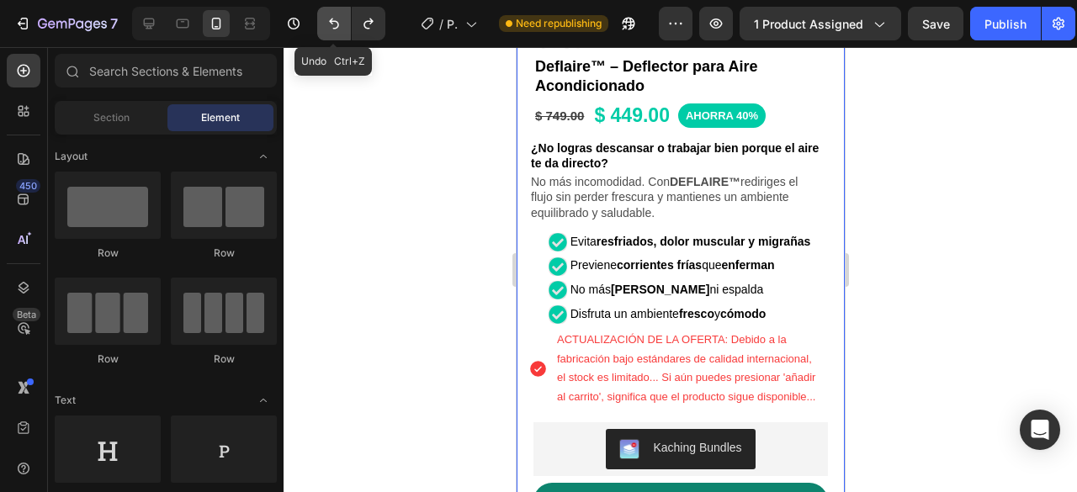
click at [326, 21] on icon "Undo/Redo" at bounding box center [334, 23] width 17 height 17
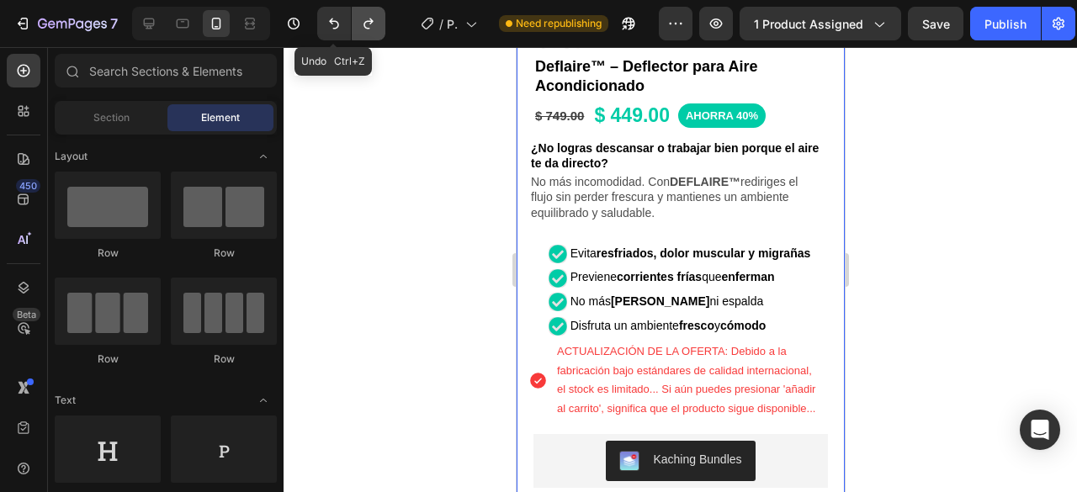
click at [361, 15] on icon "Undo/Redo" at bounding box center [368, 23] width 17 height 17
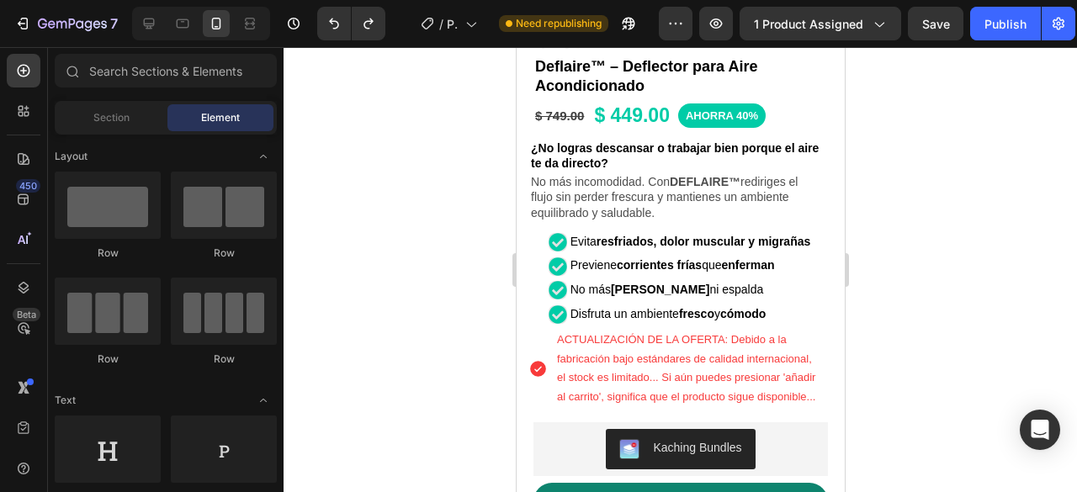
click at [921, 162] on div at bounding box center [681, 269] width 794 height 445
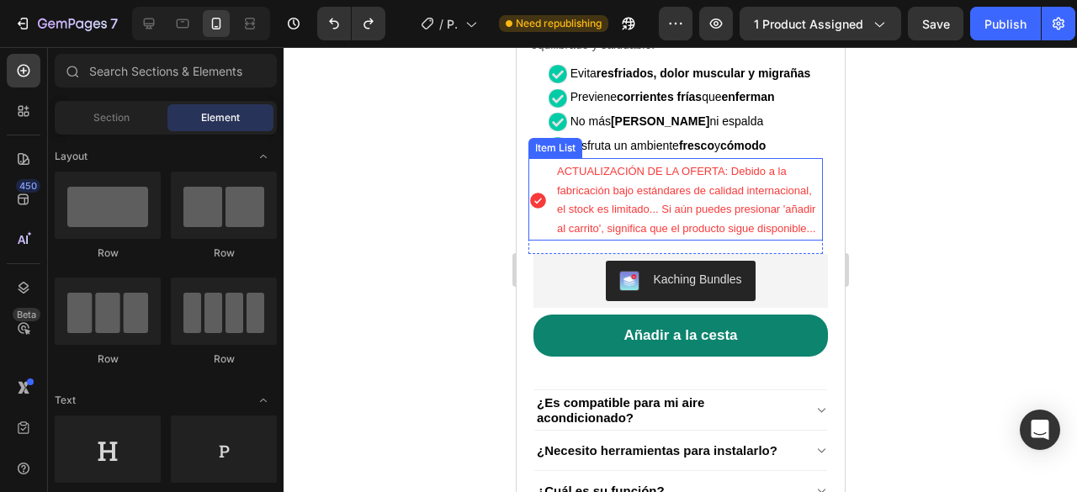
scroll to position [473, 0]
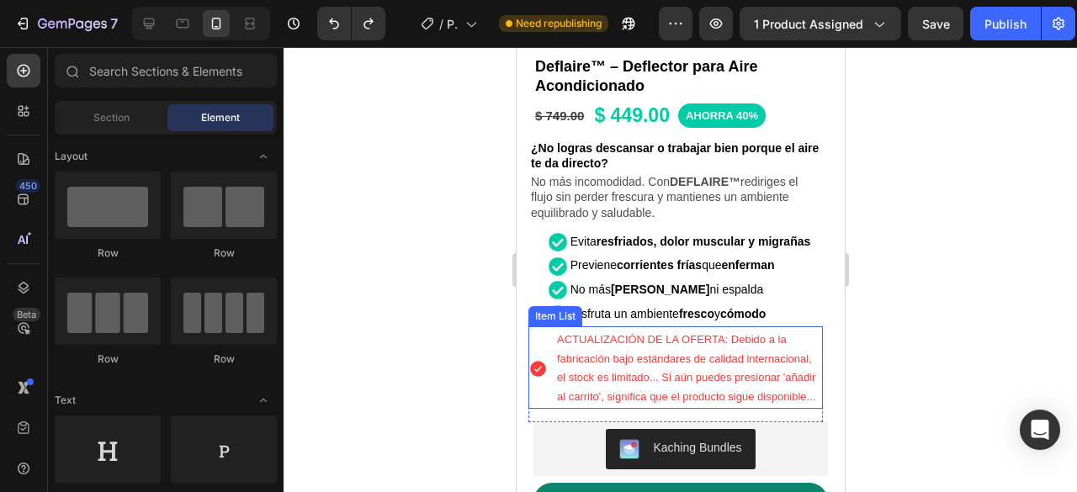
click at [799, 350] on p "fabricación bajo estándares de calidad internacional, el stock es limitado... S…" at bounding box center [687, 378] width 263 height 57
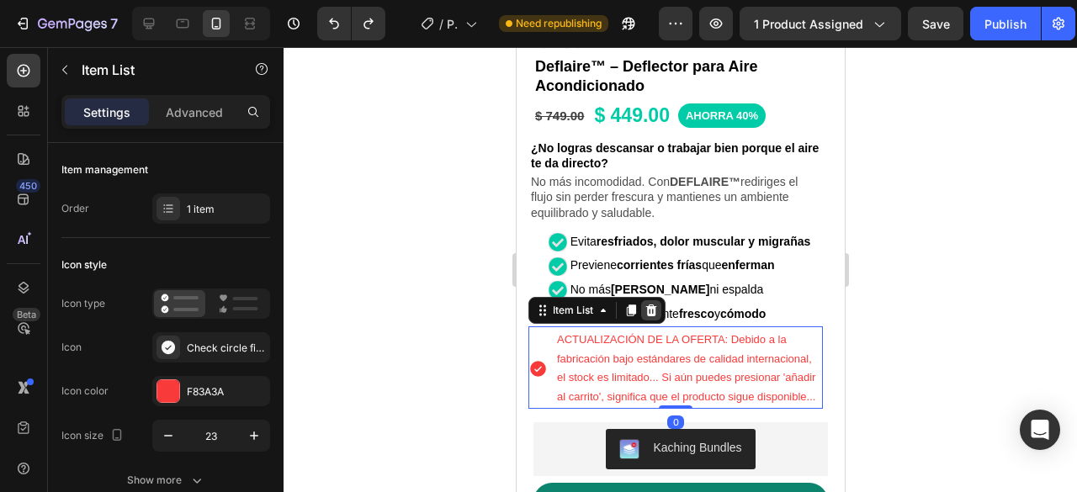
click at [654, 305] on icon at bounding box center [650, 311] width 11 height 12
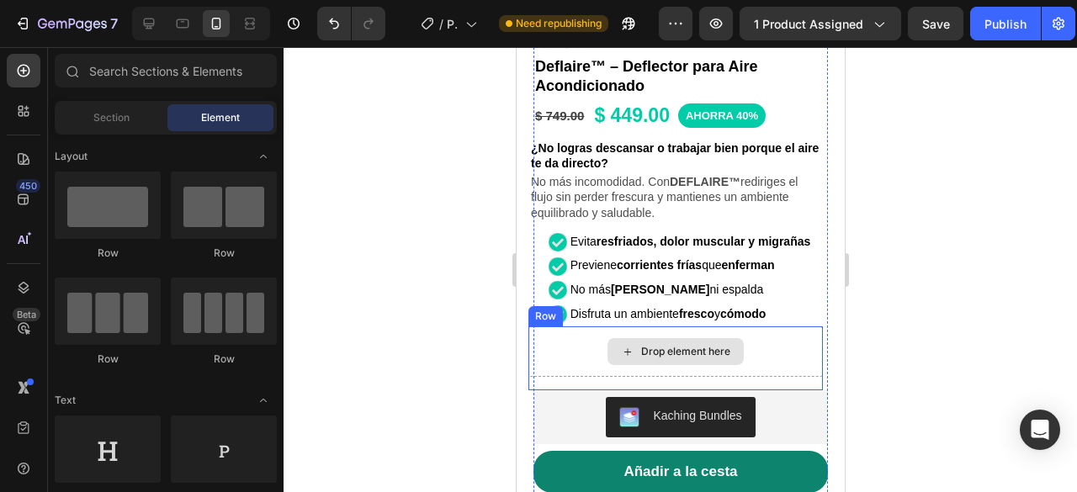
click at [789, 326] on div "Drop element here" at bounding box center [675, 351] width 295 height 50
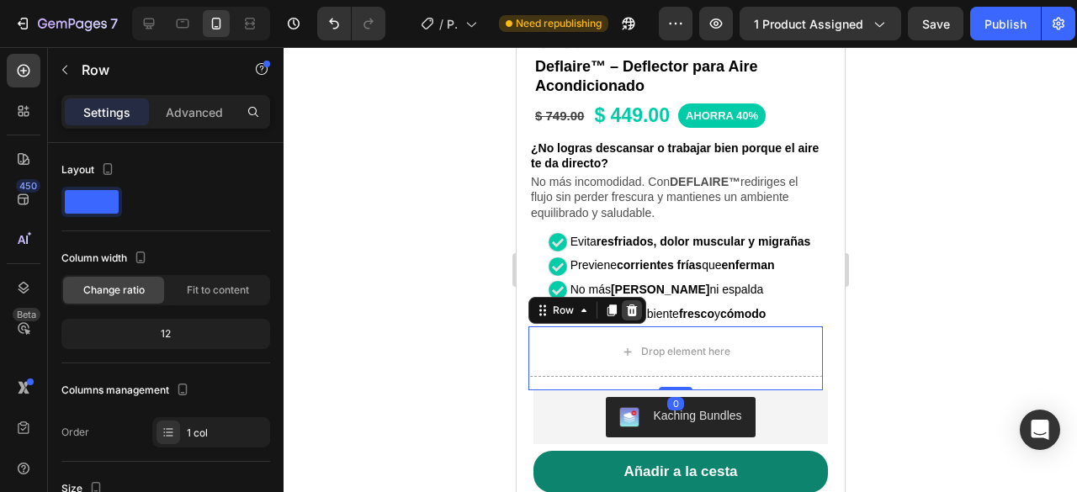
click at [632, 305] on icon at bounding box center [631, 311] width 11 height 12
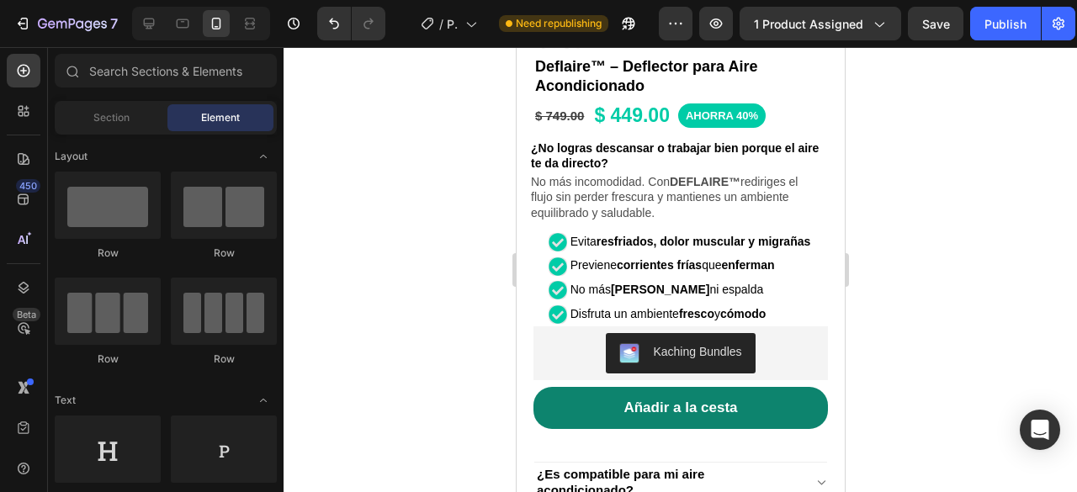
click at [996, 228] on div at bounding box center [681, 269] width 794 height 445
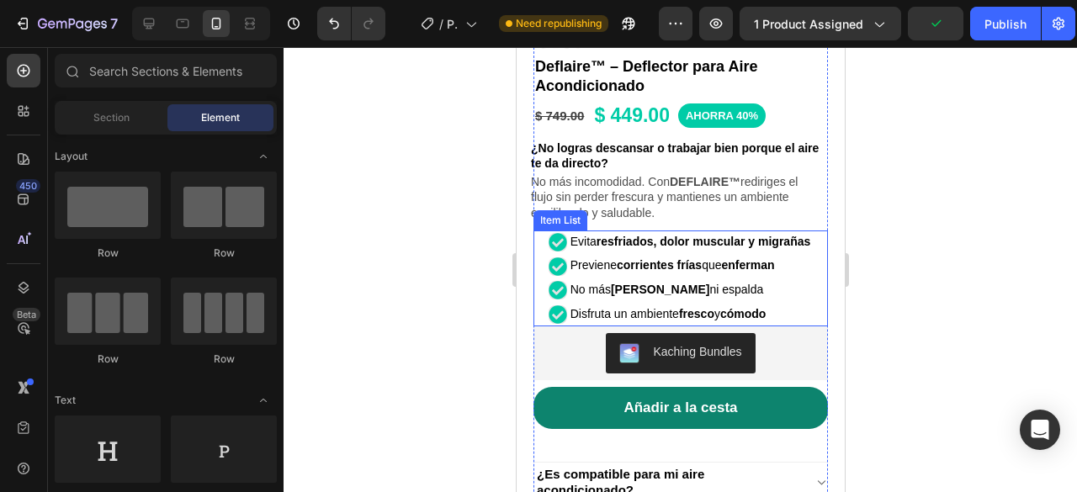
click at [793, 305] on p "Disfruta un ambiente fresco y cómodo" at bounding box center [690, 314] width 241 height 19
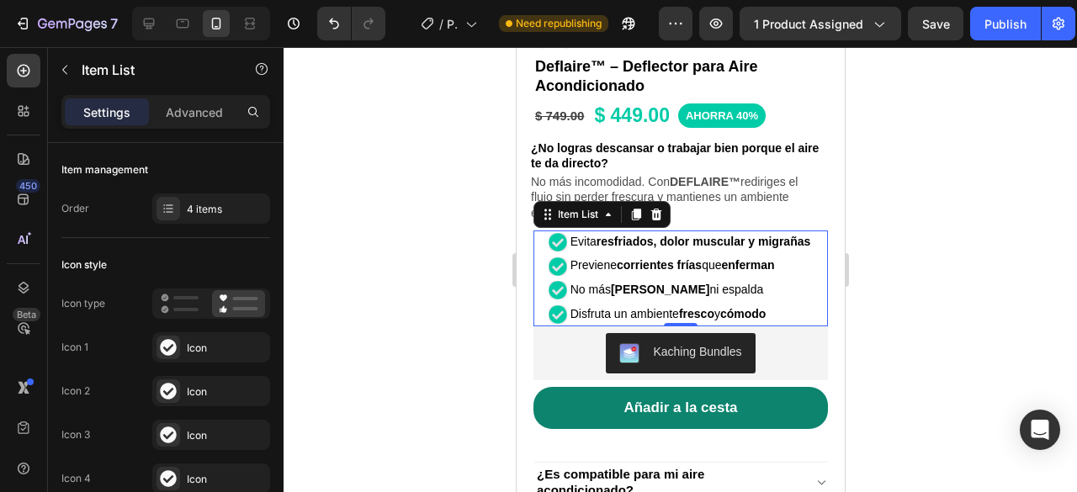
click at [950, 232] on div at bounding box center [681, 269] width 794 height 445
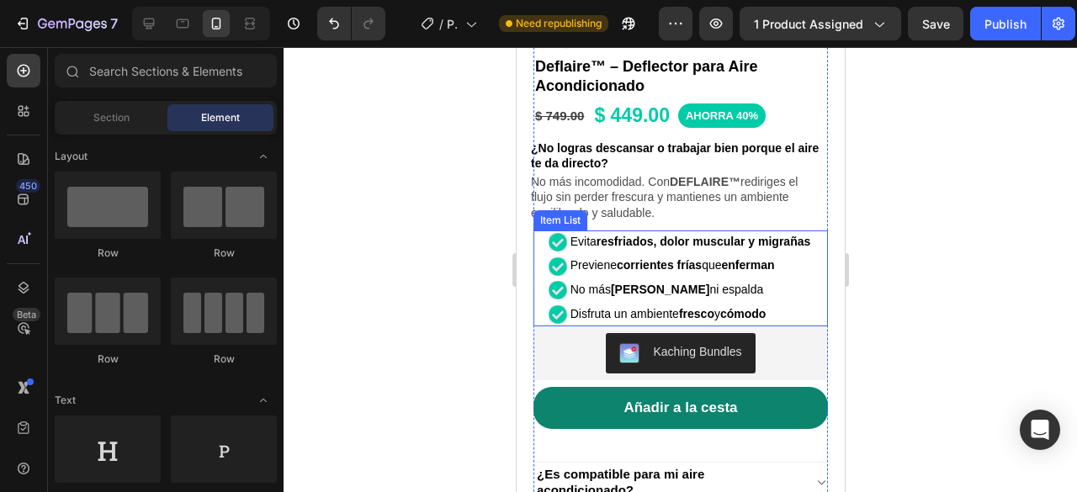
click at [810, 284] on div "Evita resfriados, dolor muscular y migrañas Previene corrientes frías que enfer…" at bounding box center [680, 279] width 295 height 96
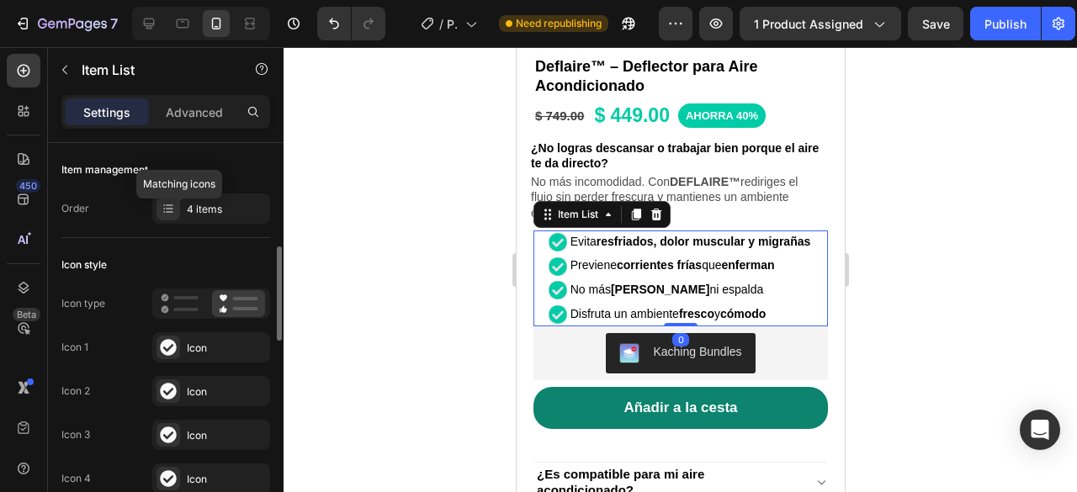
scroll to position [84, 0]
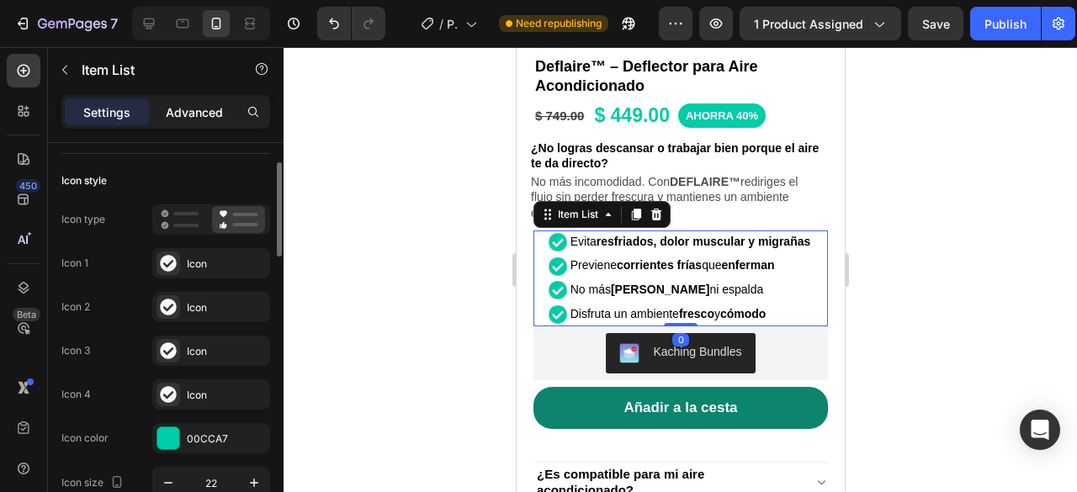
click at [176, 106] on p "Advanced" at bounding box center [194, 113] width 57 height 18
type input "100%"
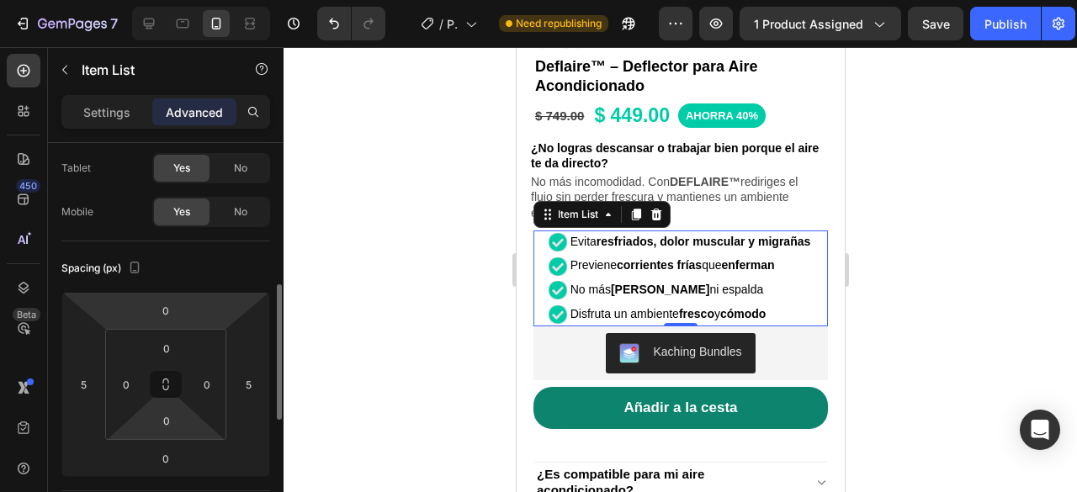
scroll to position [168, 0]
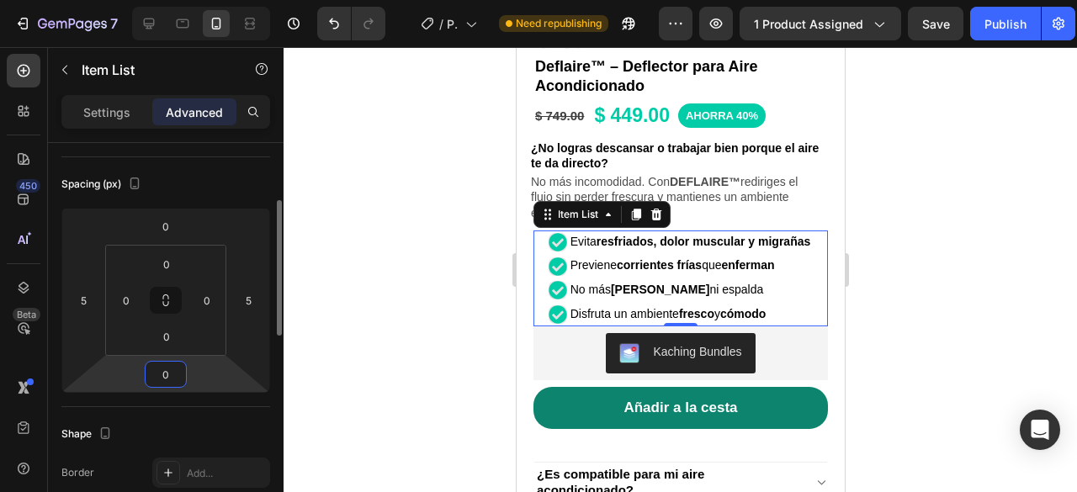
click at [179, 371] on input "0" at bounding box center [166, 374] width 34 height 25
type input "10"
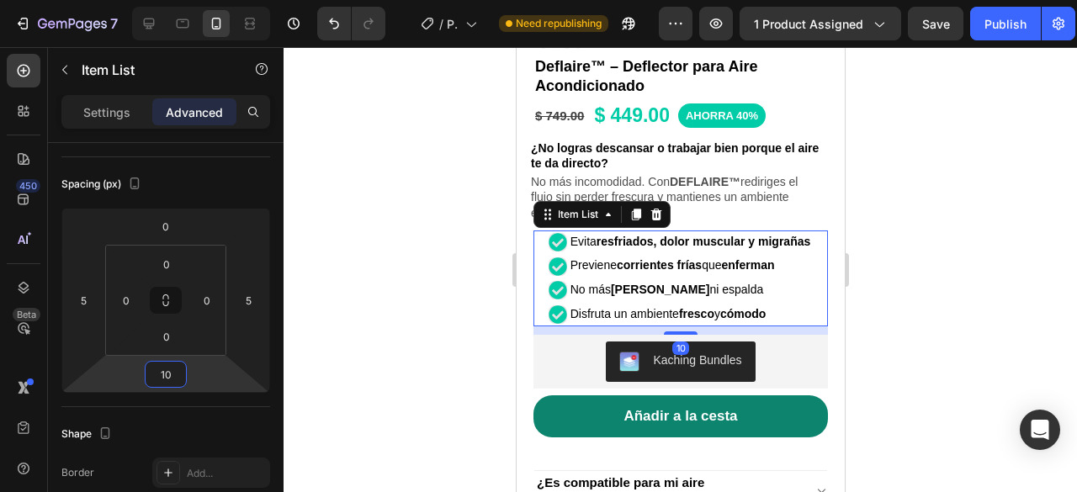
click at [1006, 236] on div at bounding box center [681, 269] width 794 height 445
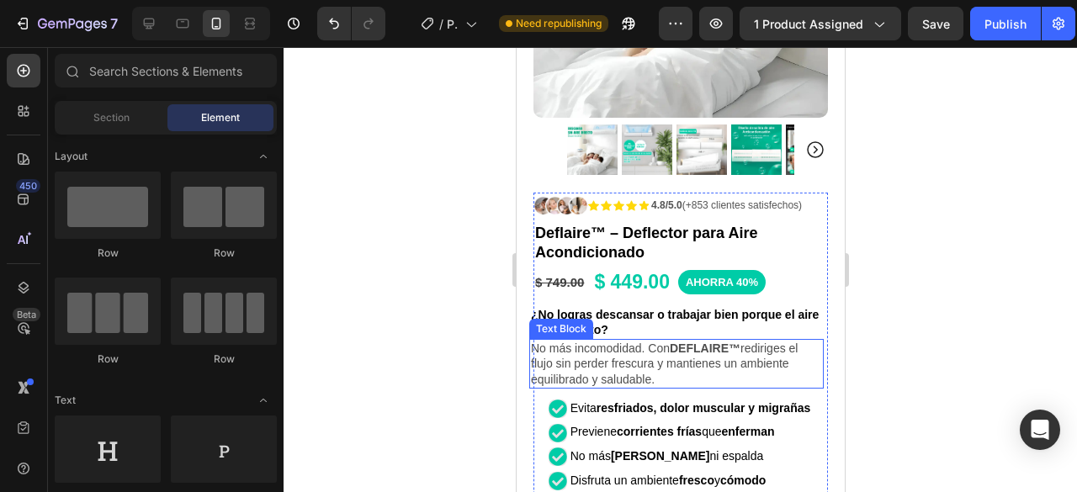
scroll to position [389, 0]
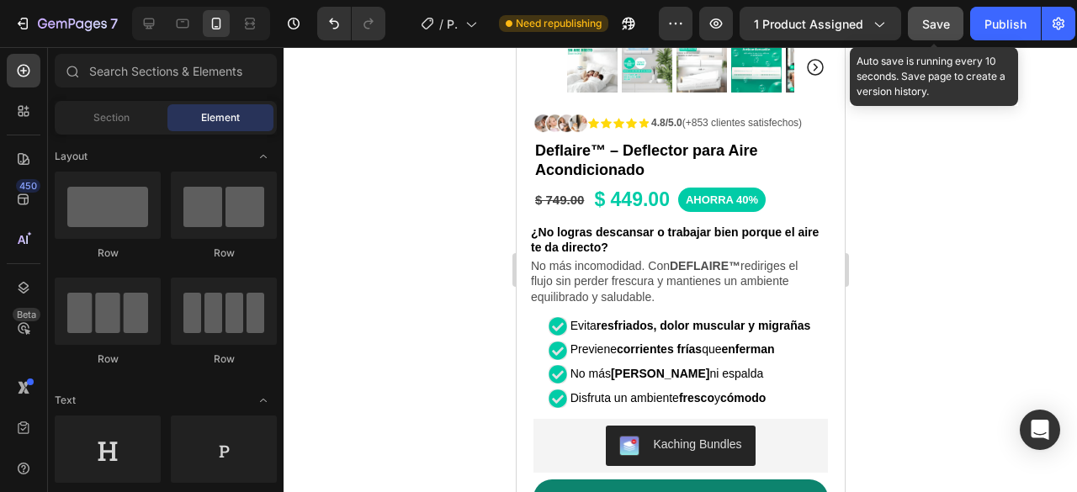
click at [944, 13] on button "Save" at bounding box center [936, 24] width 56 height 34
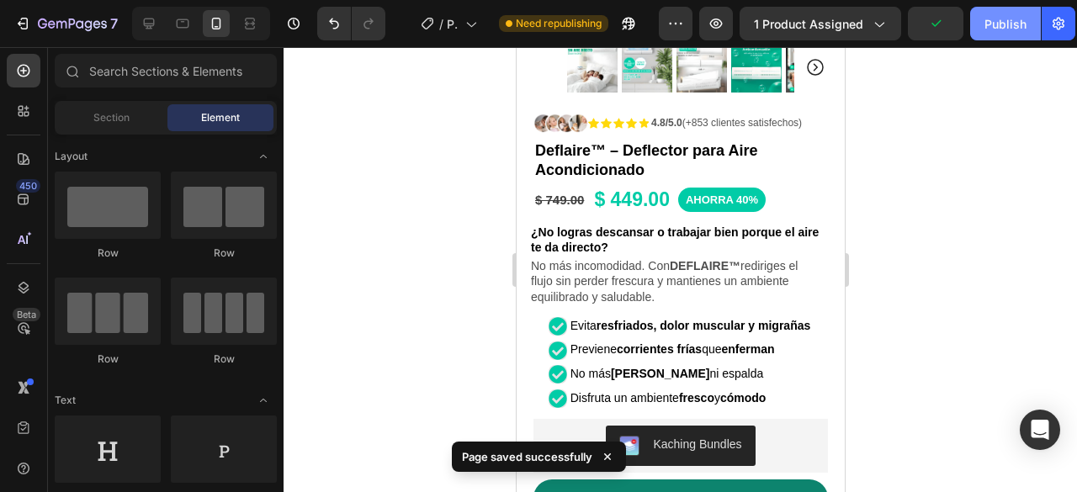
click at [988, 12] on button "Publish" at bounding box center [1005, 24] width 71 height 34
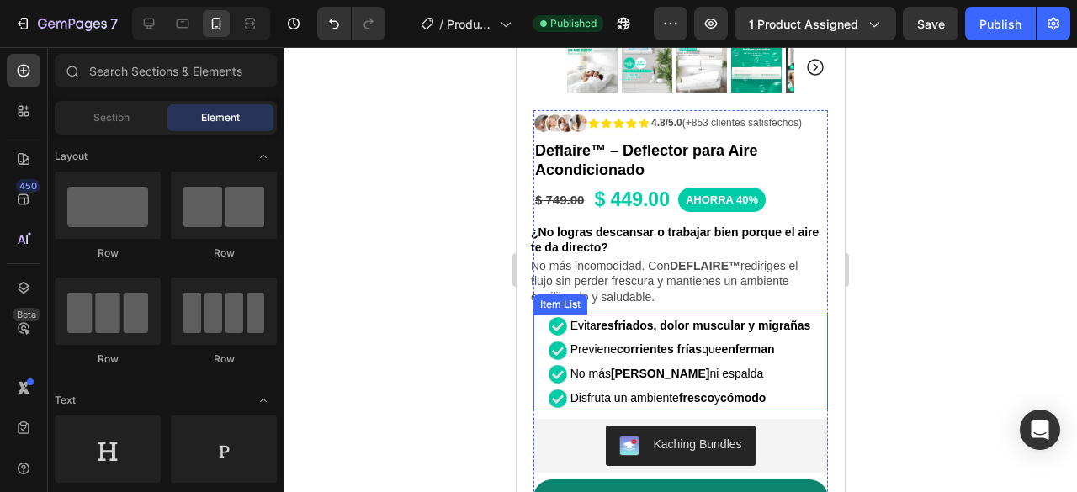
click at [812, 321] on div "Evita resfriados, dolor muscular y migrañas Previene corrientes frías que enfer…" at bounding box center [680, 363] width 295 height 96
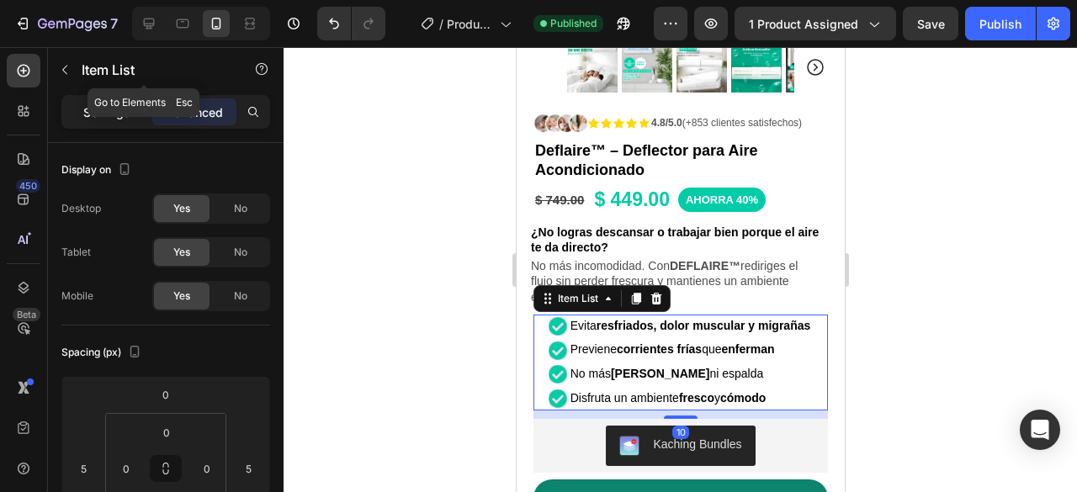
click at [124, 104] on p "Settings" at bounding box center [106, 113] width 47 height 18
type input "1"
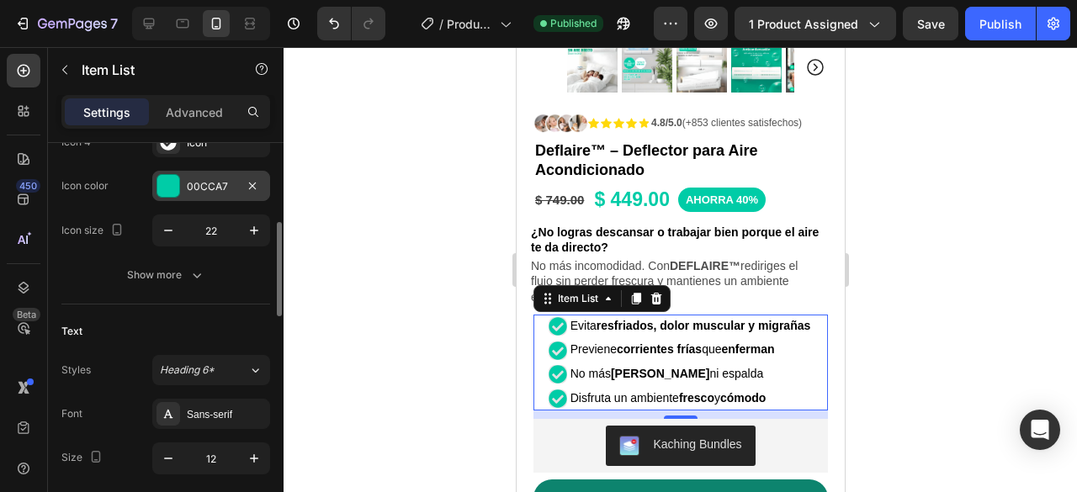
scroll to position [421, 0]
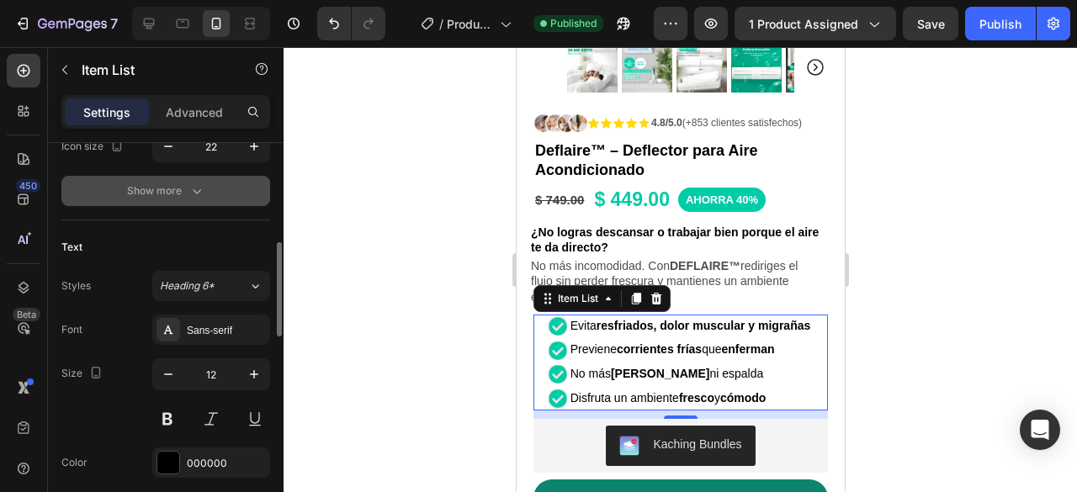
click at [192, 196] on icon "button" at bounding box center [196, 191] width 17 height 17
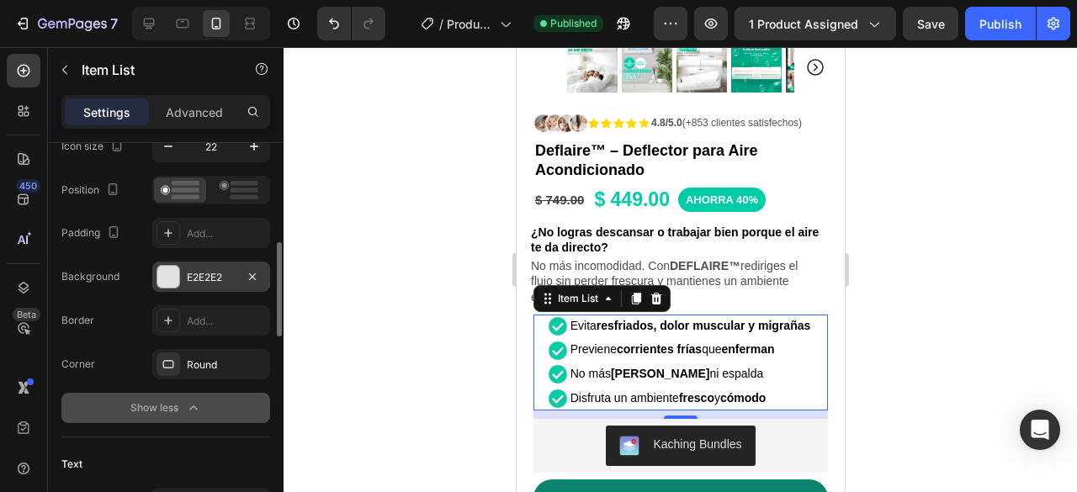
click at [200, 275] on div "E2E2E2" at bounding box center [211, 277] width 49 height 15
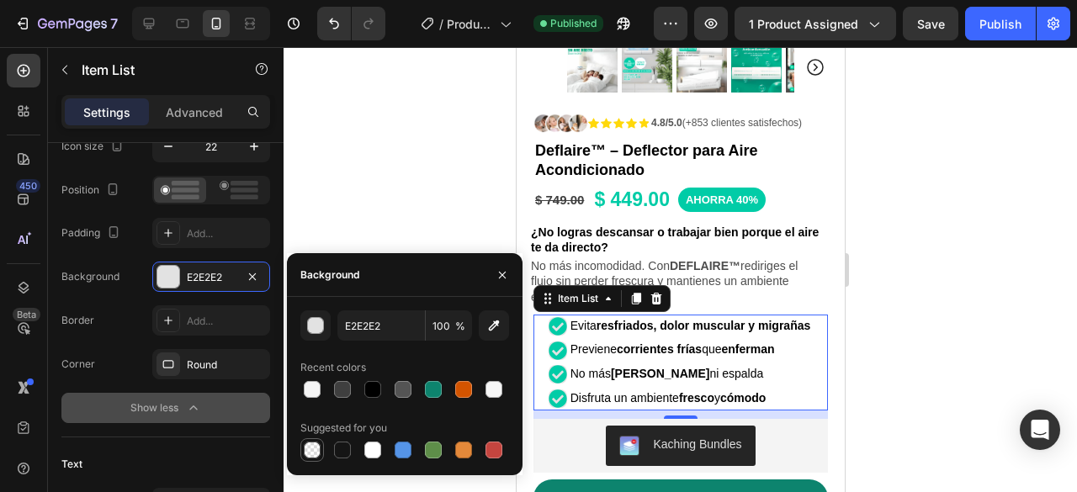
click at [314, 449] on div at bounding box center [312, 450] width 17 height 17
type input "000000"
type input "0"
click at [368, 449] on div at bounding box center [372, 450] width 17 height 17
type input "FFFFFF"
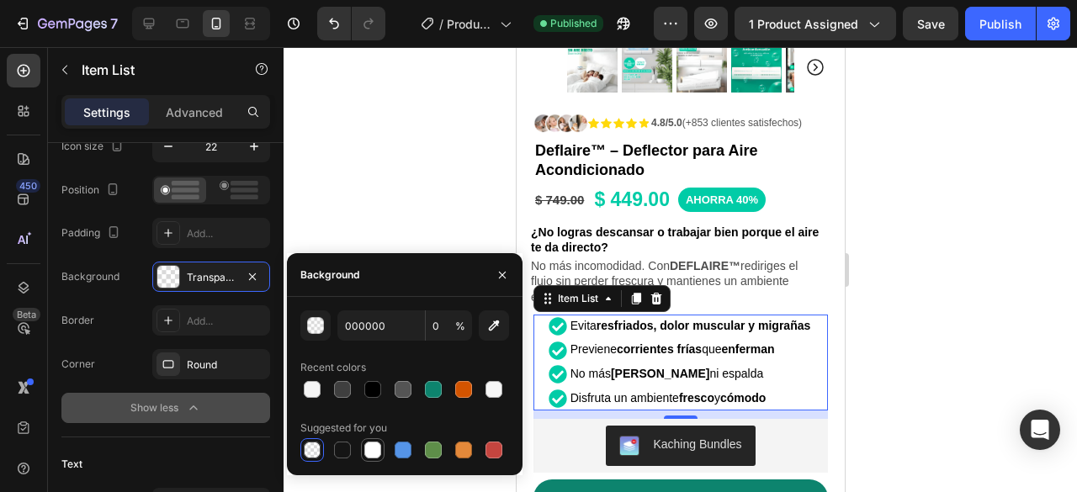
type input "100"
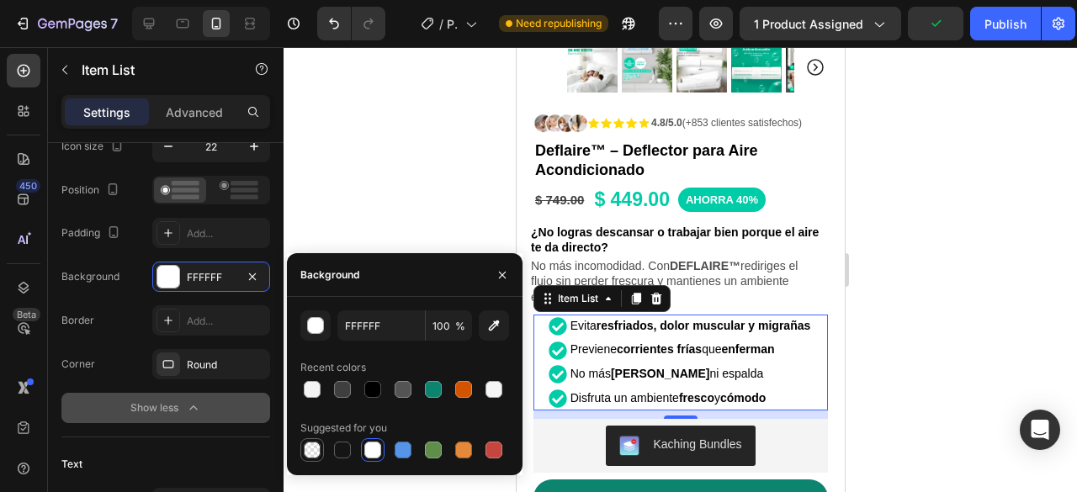
click at [314, 448] on div at bounding box center [312, 450] width 17 height 17
type input "000000"
type input "0"
click at [496, 275] on icon "button" at bounding box center [502, 274] width 13 height 13
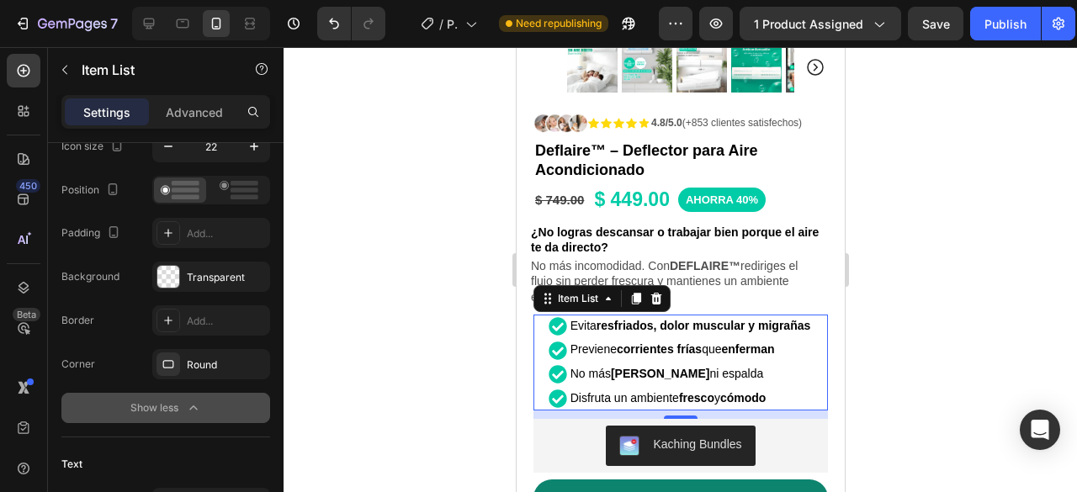
click at [419, 289] on div at bounding box center [681, 269] width 794 height 445
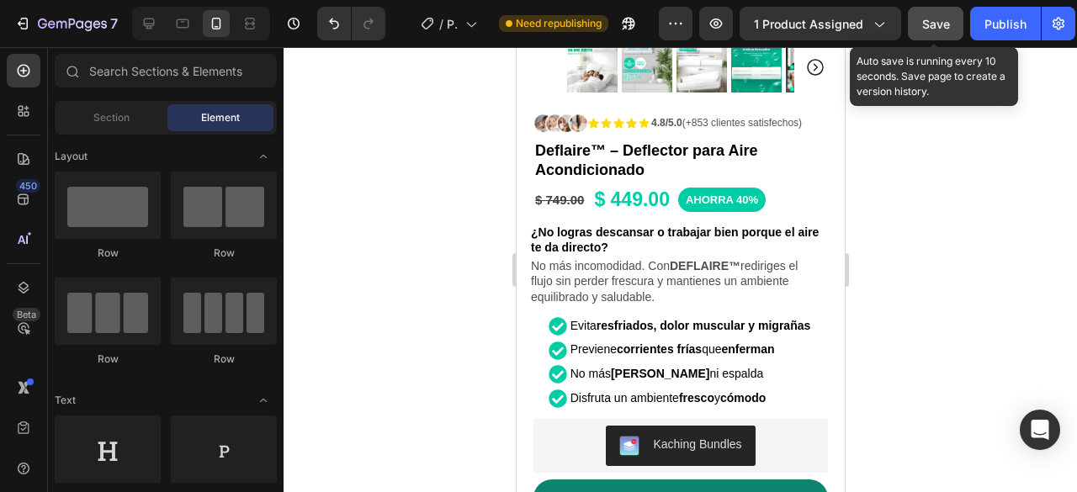
click at [951, 26] on button "Save" at bounding box center [936, 24] width 56 height 34
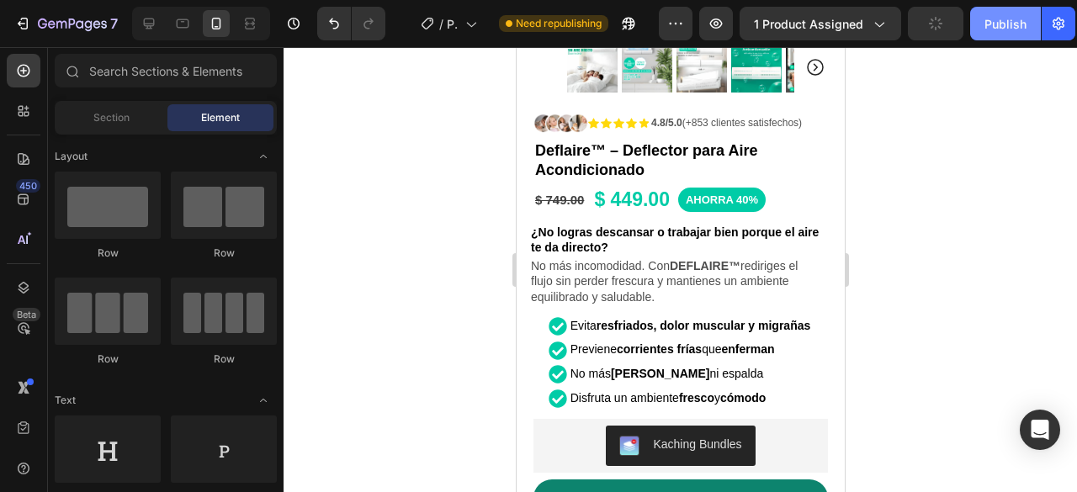
click at [1001, 25] on div "Publish" at bounding box center [1006, 24] width 42 height 18
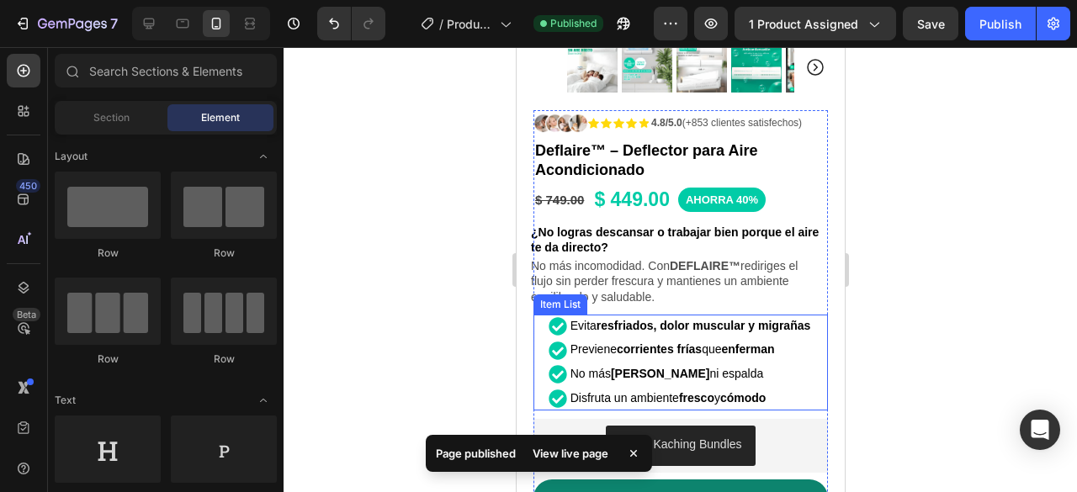
click at [804, 341] on p "Previene corrientes frías que enferman" at bounding box center [690, 350] width 241 height 19
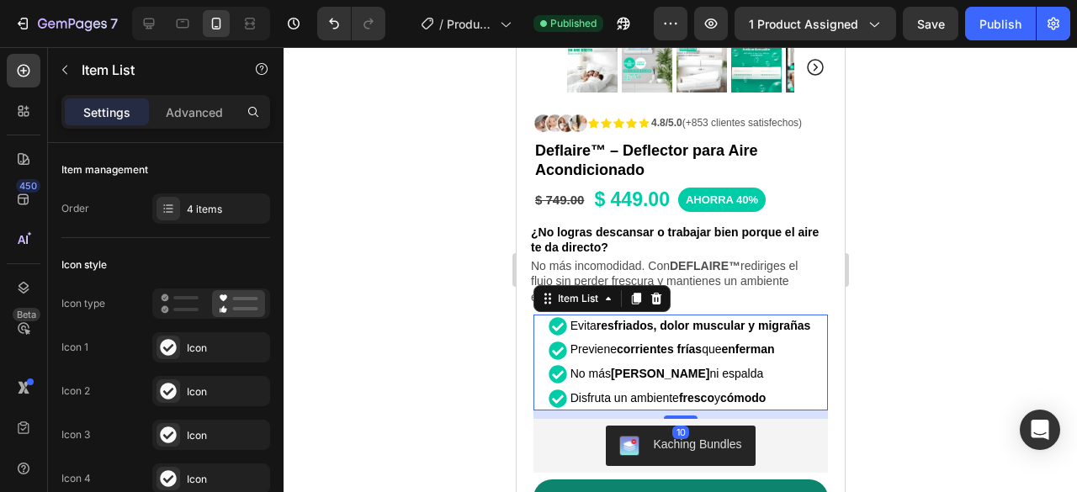
click at [214, 136] on div "Settings Advanced" at bounding box center [166, 119] width 236 height 48
click at [208, 120] on p "Advanced" at bounding box center [194, 113] width 57 height 18
type input "100%"
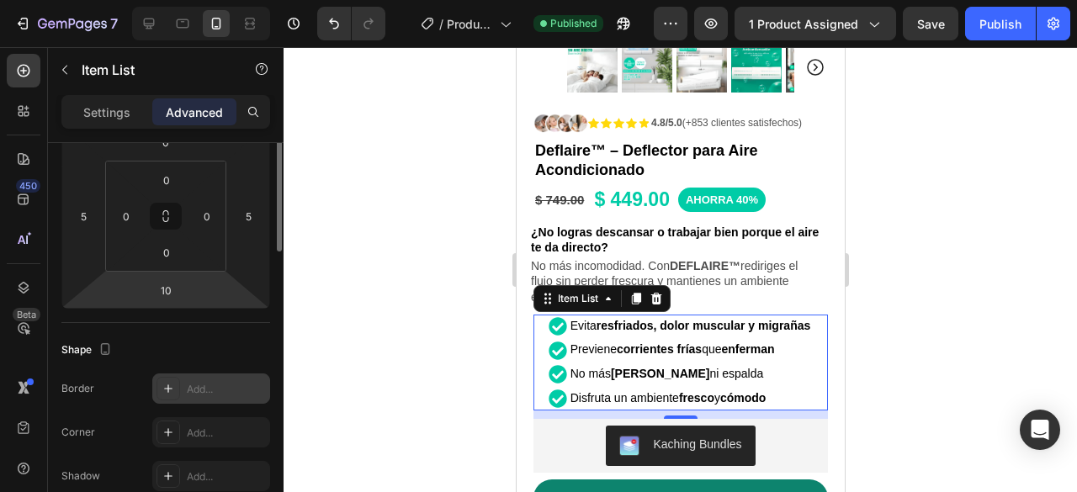
scroll to position [168, 0]
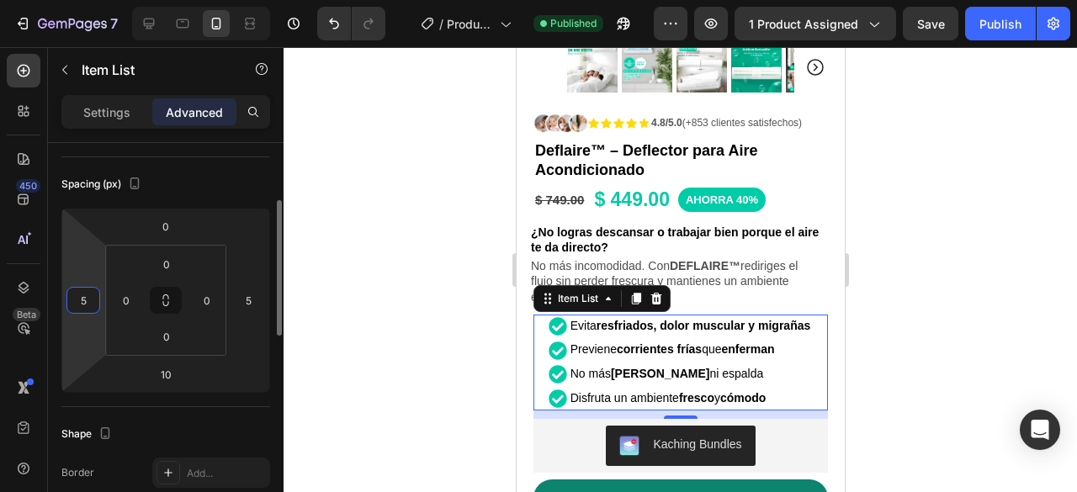
click at [84, 300] on input "5" at bounding box center [83, 300] width 25 height 25
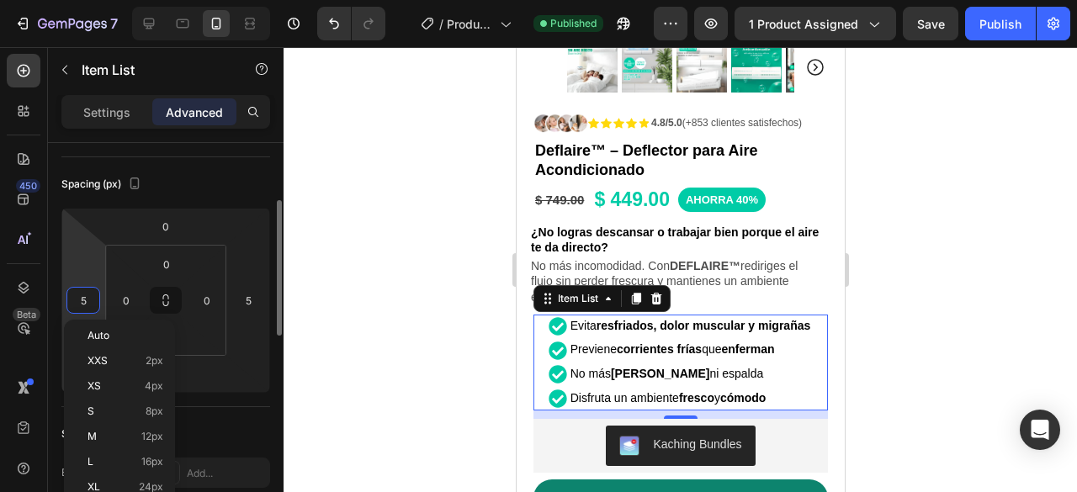
type input "0"
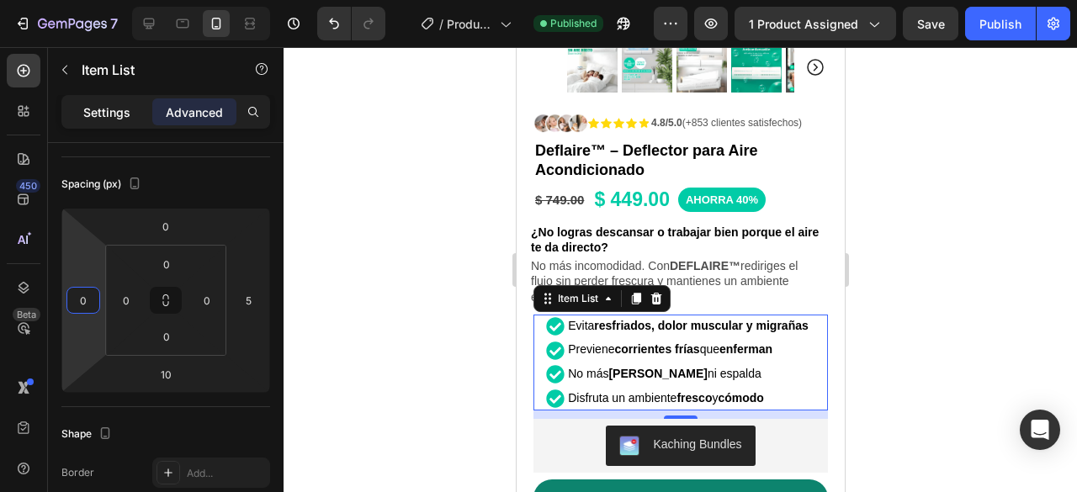
click at [106, 115] on p "Settings" at bounding box center [106, 113] width 47 height 18
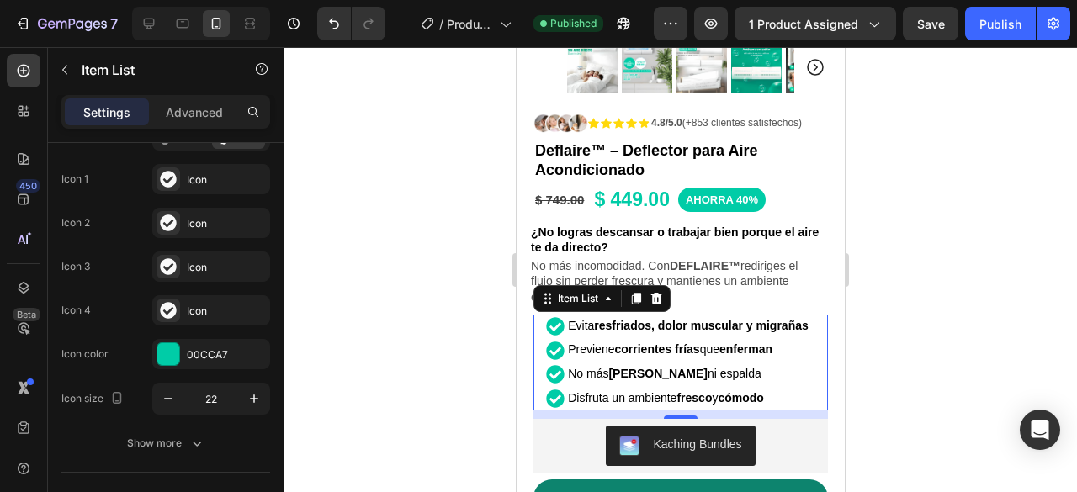
type input "1"
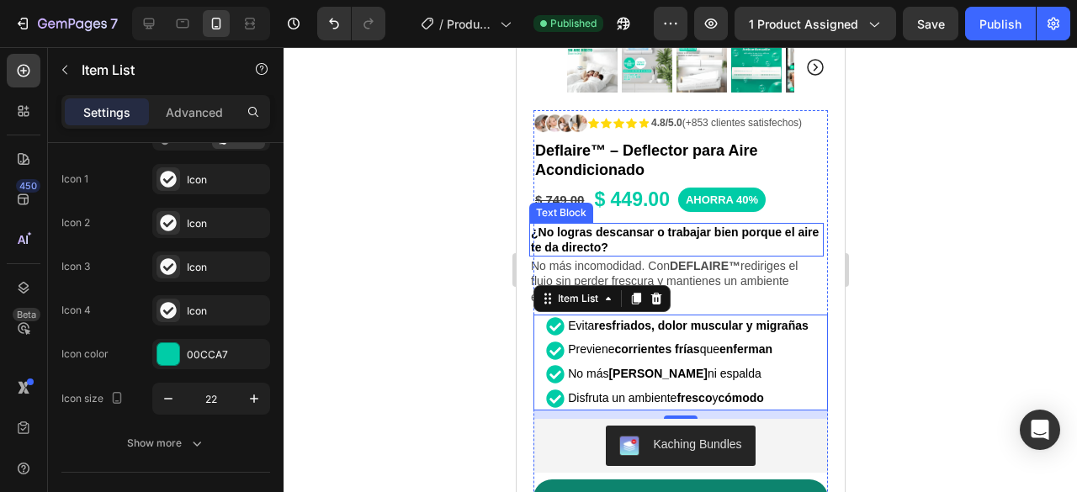
click at [798, 225] on p "¿No logras descansar o trabajar bien porque el aire te da directo?" at bounding box center [675, 240] width 291 height 30
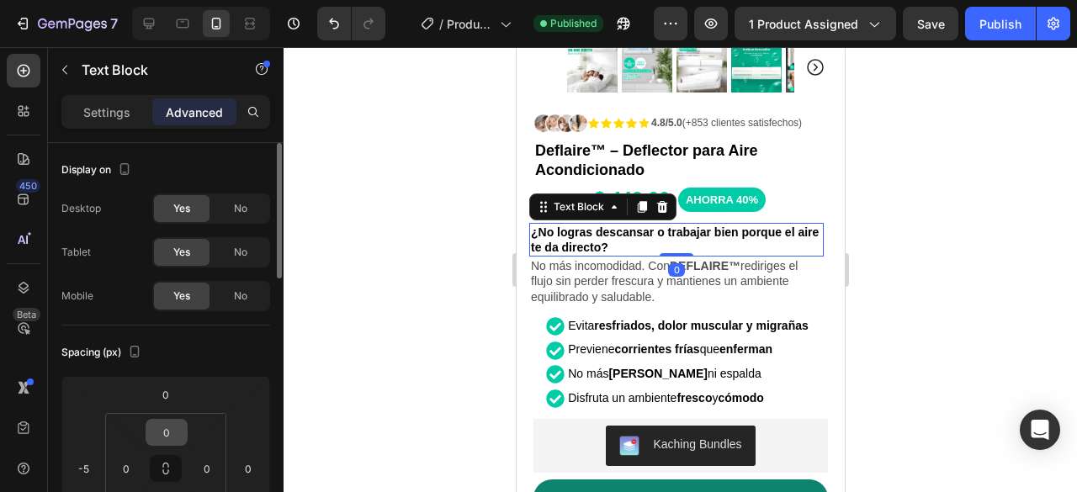
scroll to position [84, 0]
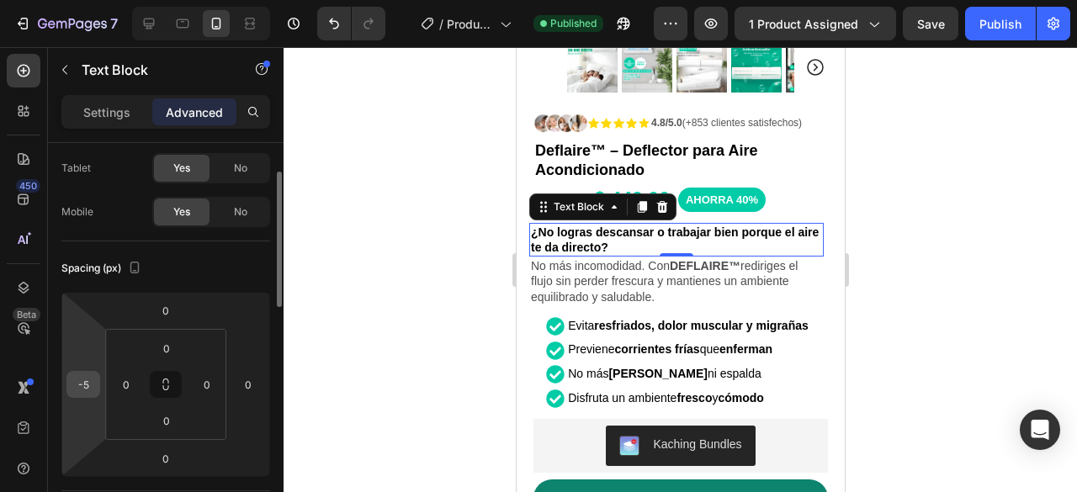
click at [93, 385] on input "-5" at bounding box center [83, 384] width 25 height 25
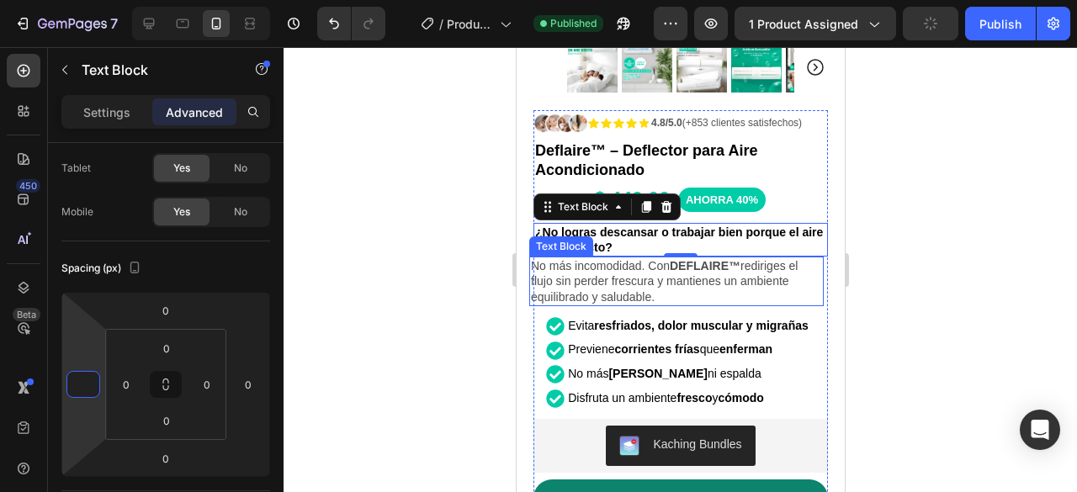
click at [727, 281] on p "No más incomodidad. Con DEFLAIRE™ rediriges el flujo sin perder frescura y mant…" at bounding box center [675, 281] width 291 height 46
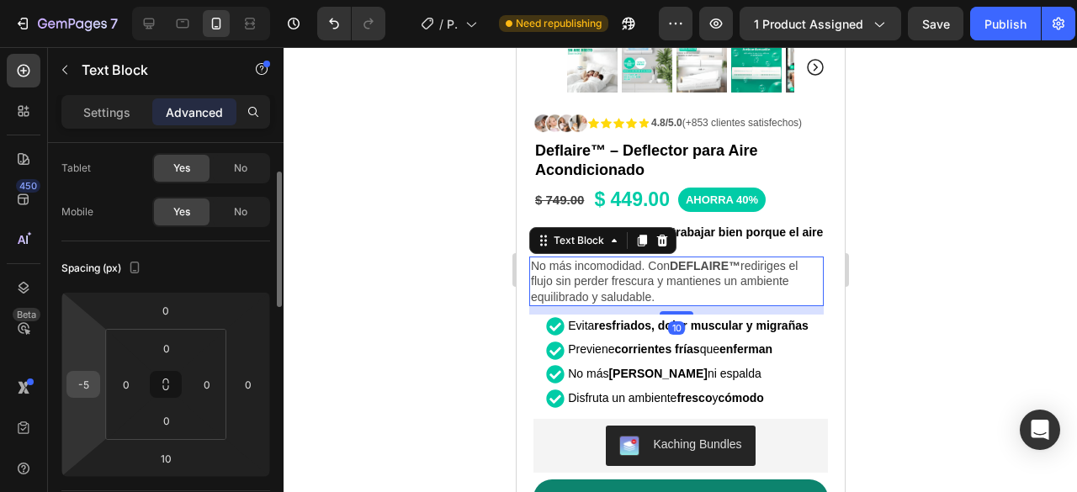
click at [95, 383] on input "-5" at bounding box center [83, 384] width 25 height 25
type input "0"
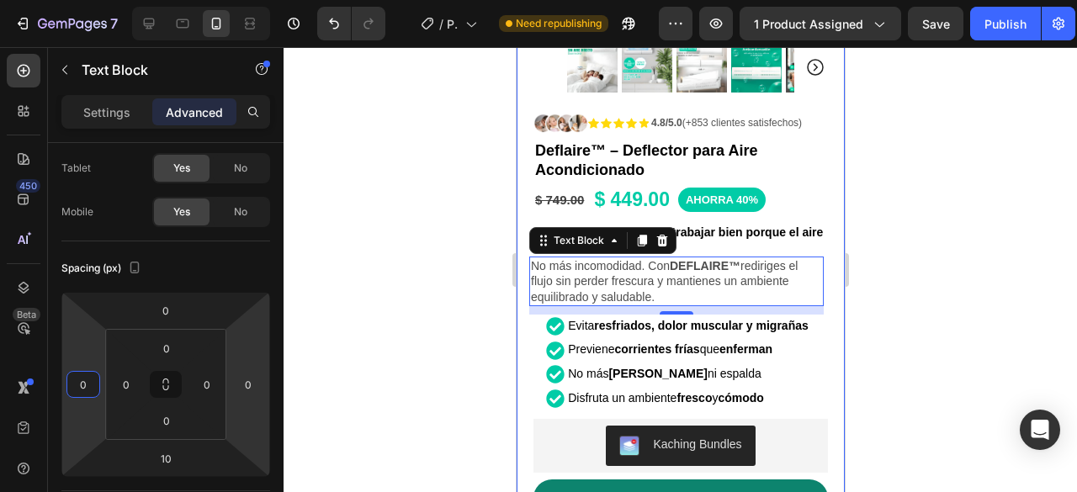
click at [957, 239] on div at bounding box center [681, 269] width 794 height 445
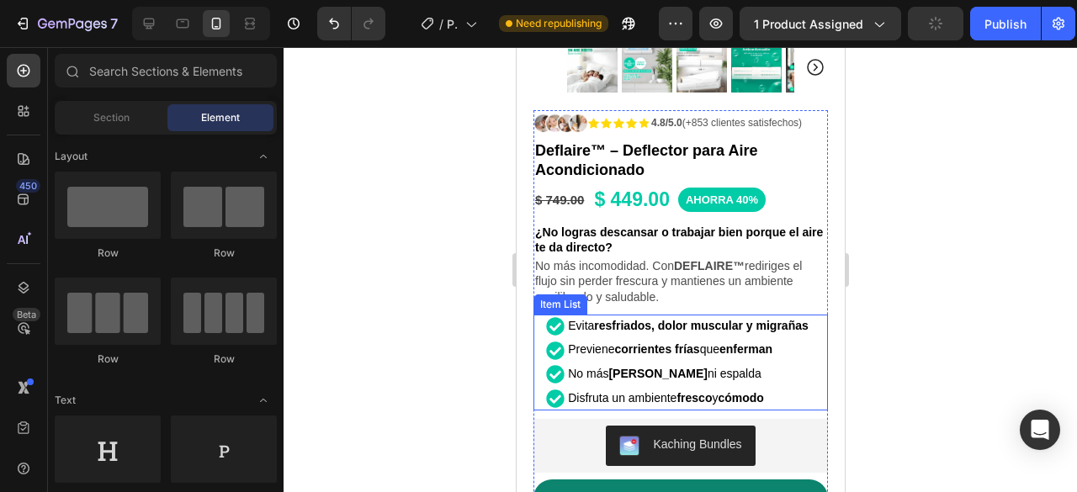
click at [804, 363] on div "No más dolores de cuello ni espalda" at bounding box center [688, 375] width 246 height 24
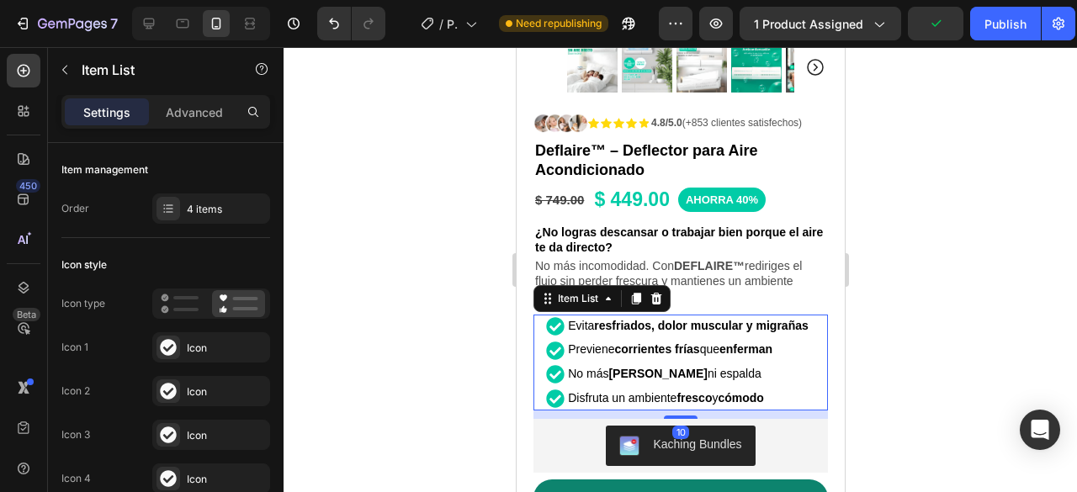
click at [806, 337] on div "Evita resfriados, dolor muscular y migrañas Previene corrientes frías que enfer…" at bounding box center [678, 363] width 290 height 96
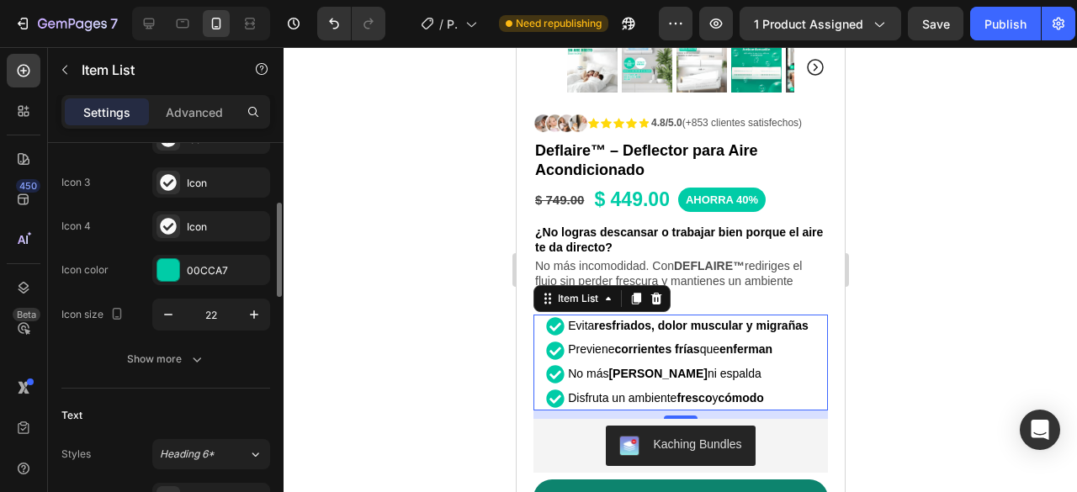
scroll to position [337, 0]
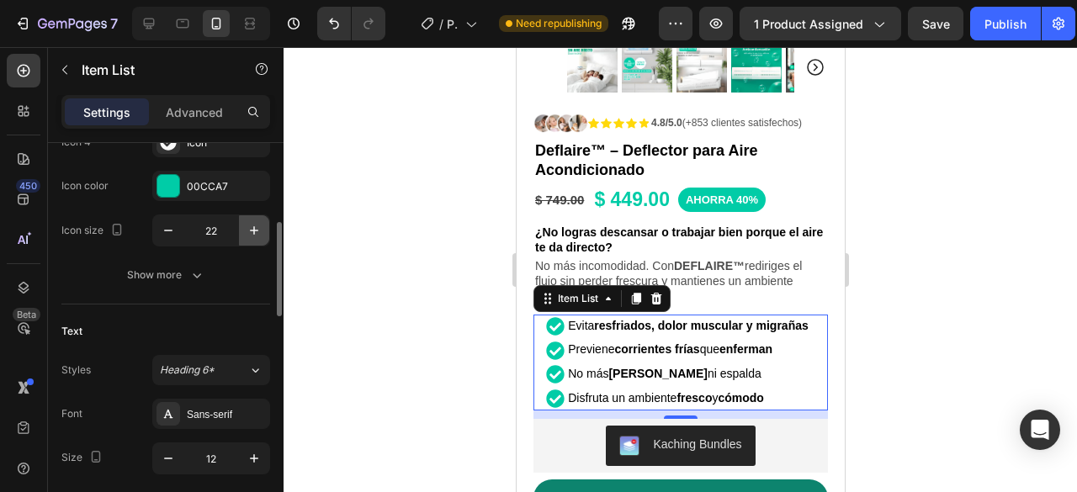
click at [257, 231] on icon "button" at bounding box center [254, 230] width 17 height 17
type input "23"
click at [948, 189] on div at bounding box center [681, 269] width 794 height 445
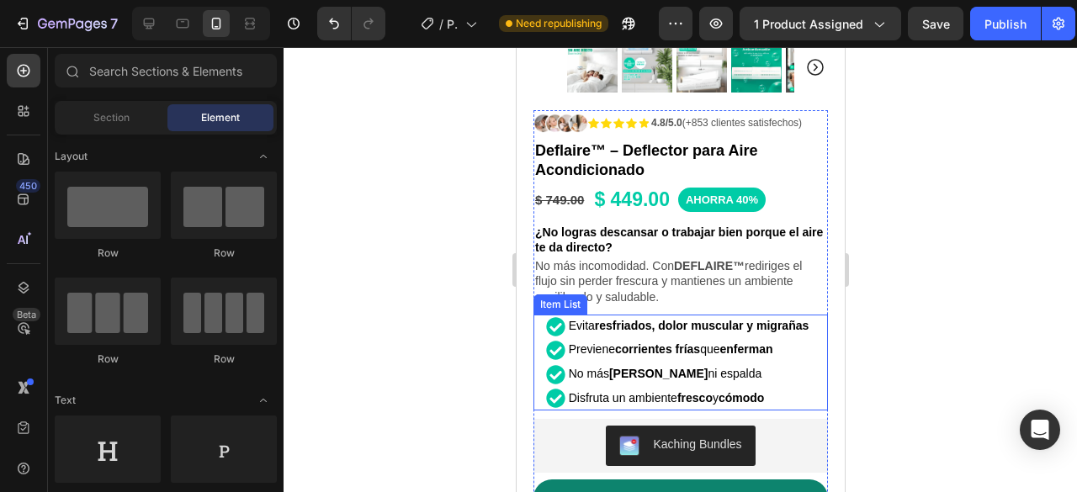
click at [810, 315] on div "Evita resfriados, dolor muscular y migrañas Previene corrientes frías que enfer…" at bounding box center [680, 363] width 295 height 96
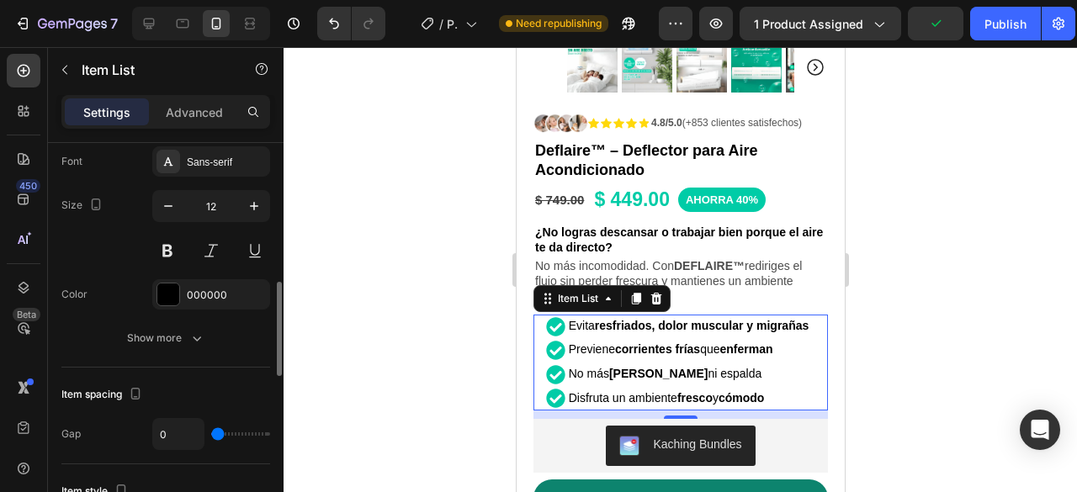
scroll to position [673, 0]
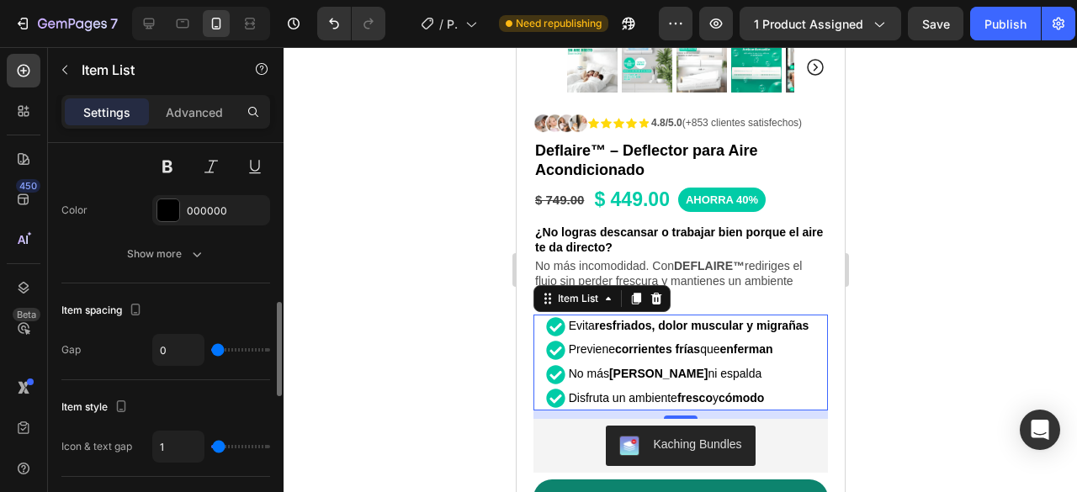
type input "8"
type input "9"
type input "10"
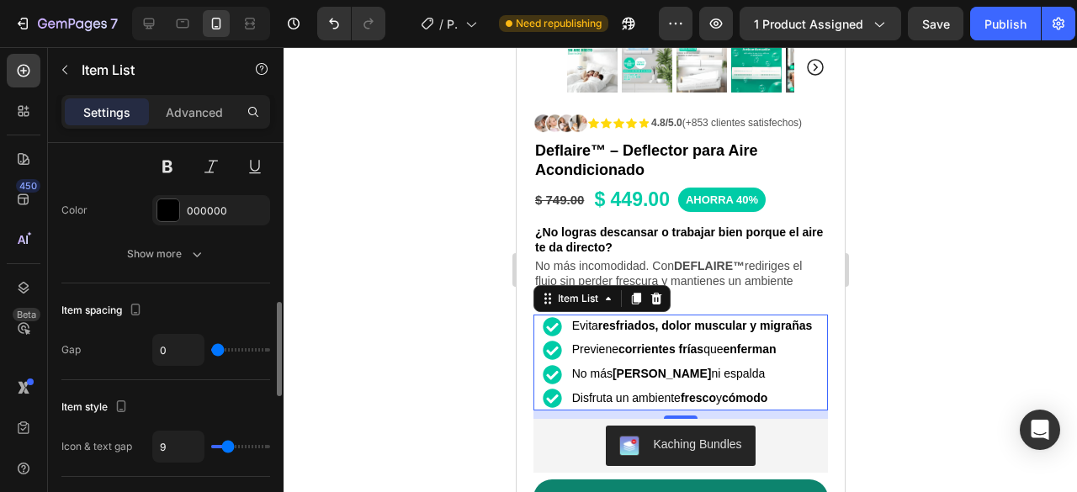
type input "10"
type input "11"
type input "10"
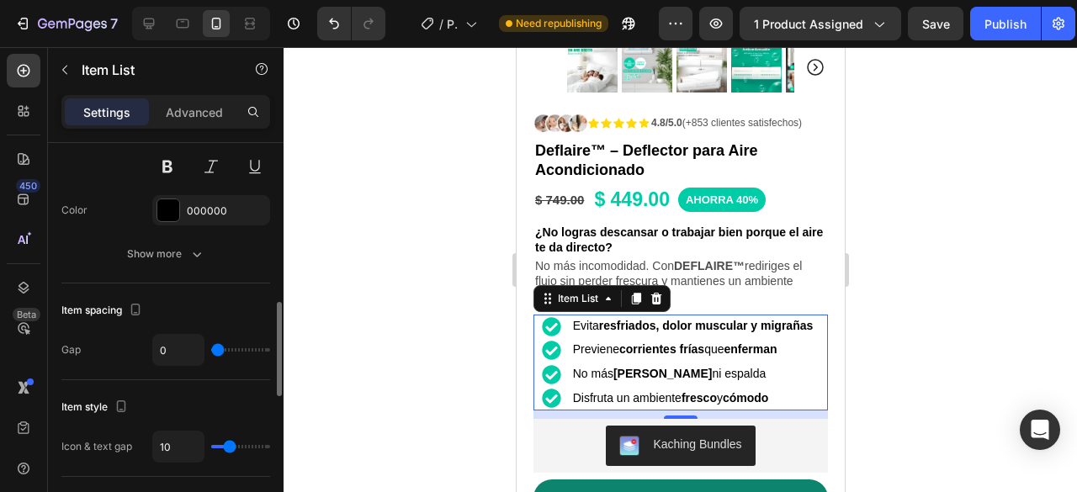
type input "9"
type input "8"
type input "5"
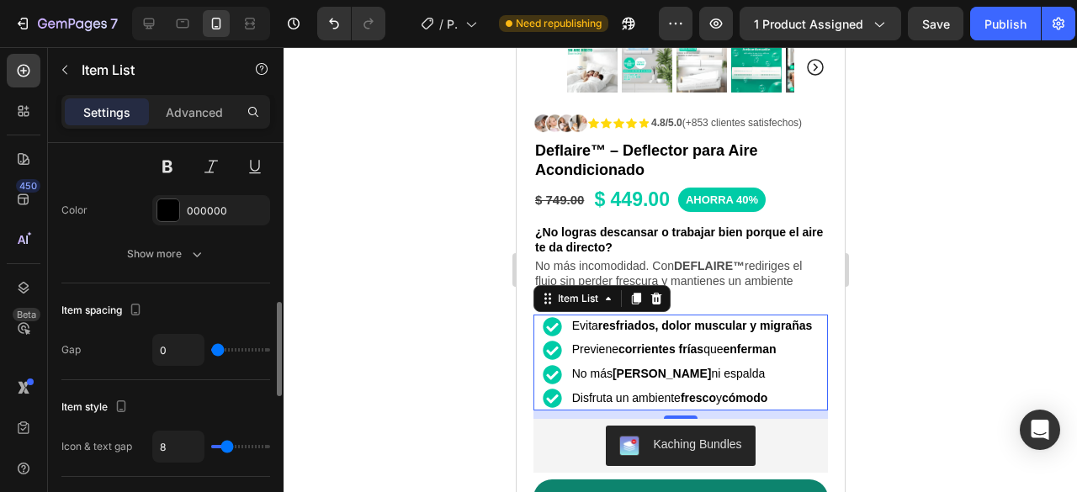
type input "5"
type input "0"
type input "1"
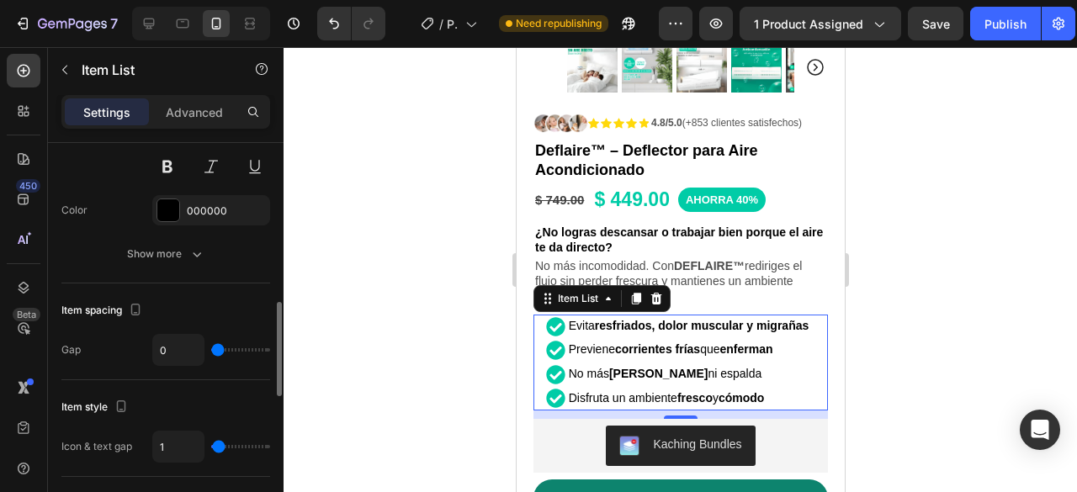
click at [219, 445] on input "range" at bounding box center [240, 446] width 59 height 3
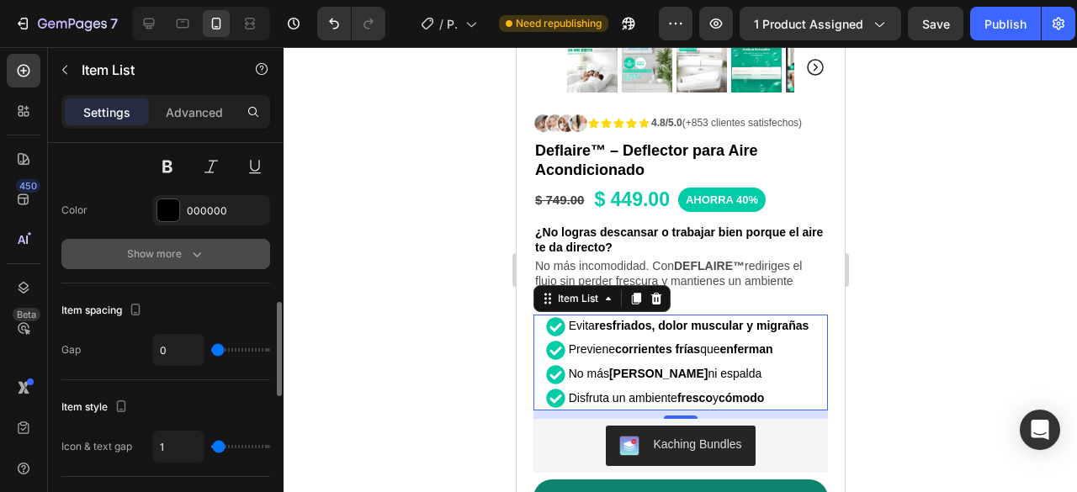
click at [185, 247] on div "Show more" at bounding box center [166, 254] width 78 height 17
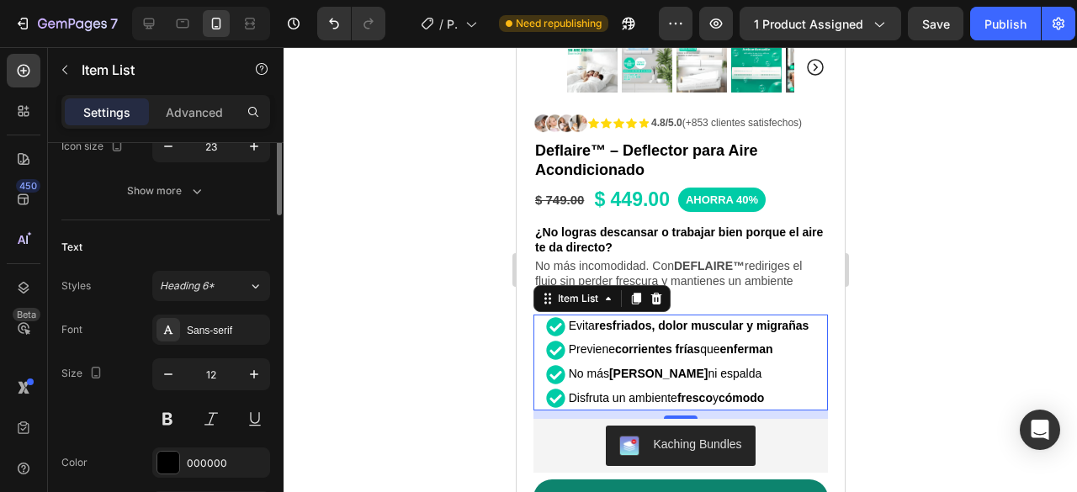
scroll to position [337, 0]
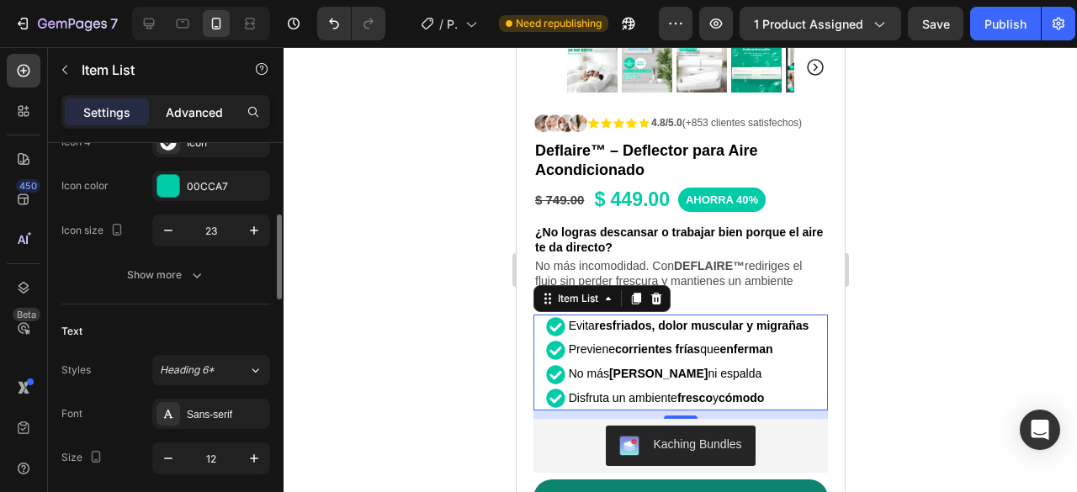
click at [191, 114] on p "Advanced" at bounding box center [194, 113] width 57 height 18
type input "100%"
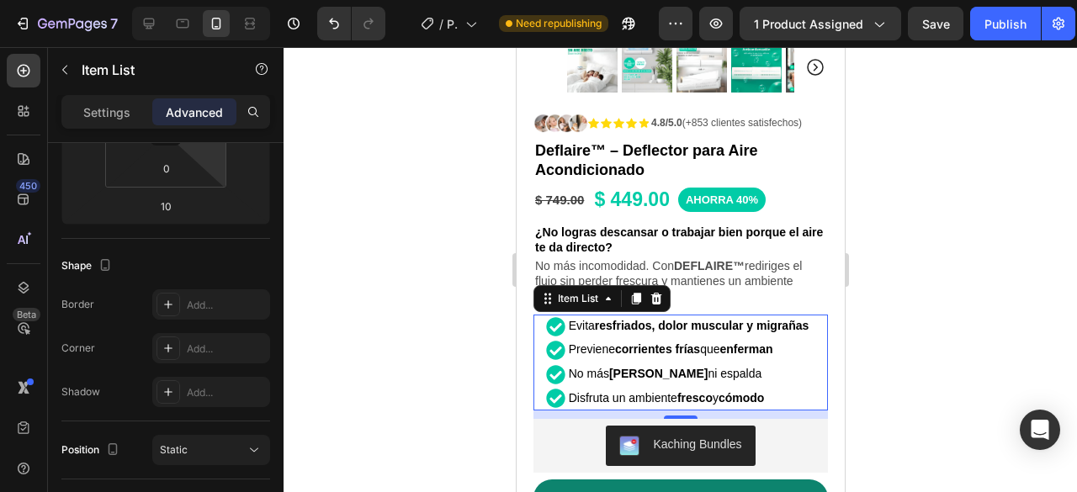
scroll to position [84, 0]
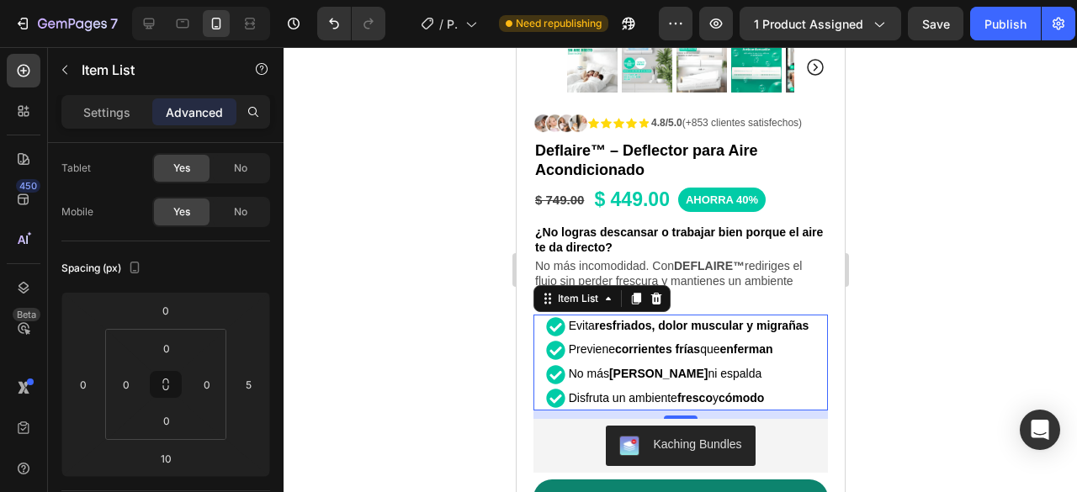
click at [953, 255] on div at bounding box center [681, 269] width 794 height 445
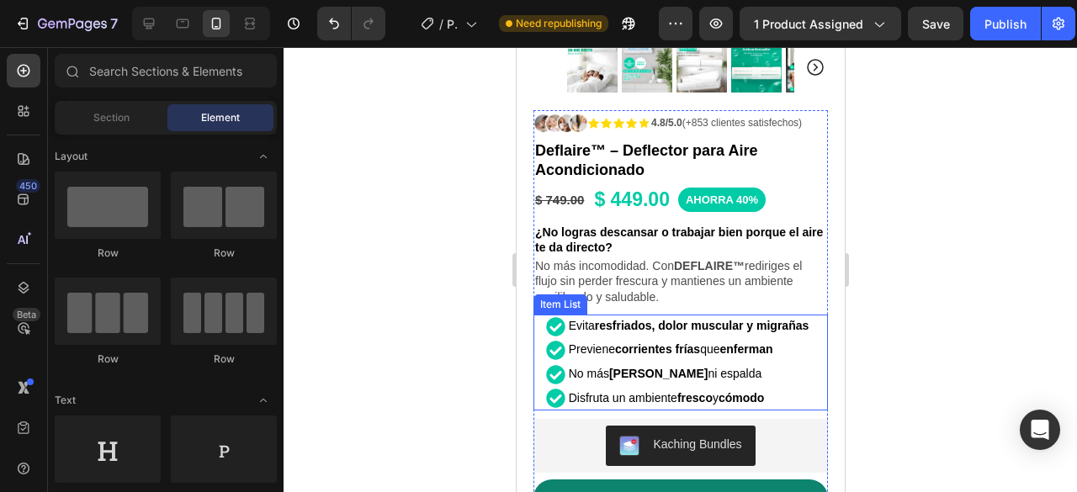
click at [981, 316] on div at bounding box center [681, 269] width 794 height 445
click at [810, 315] on div "Evita resfriados, dolor muscular y migrañas Previene corrientes frías que enfer…" at bounding box center [680, 363] width 295 height 96
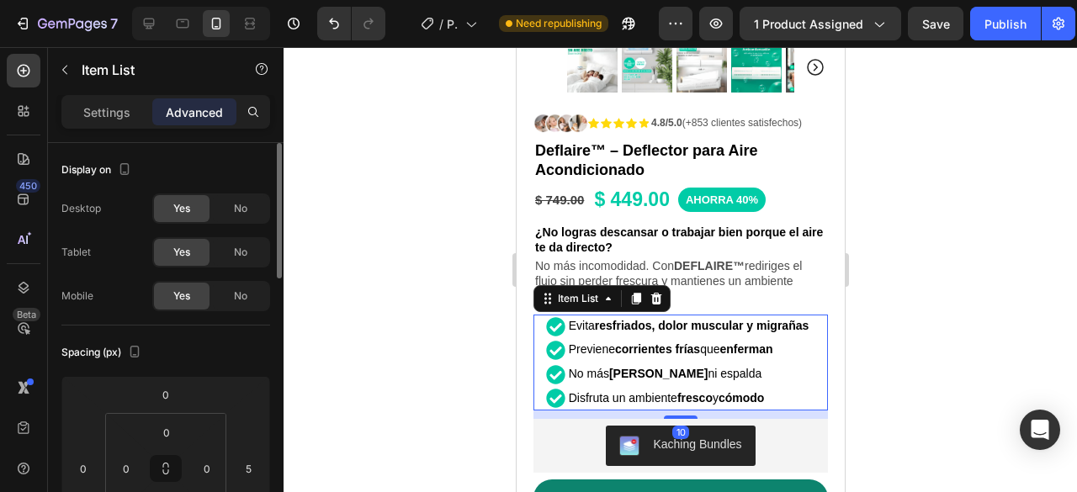
scroll to position [168, 0]
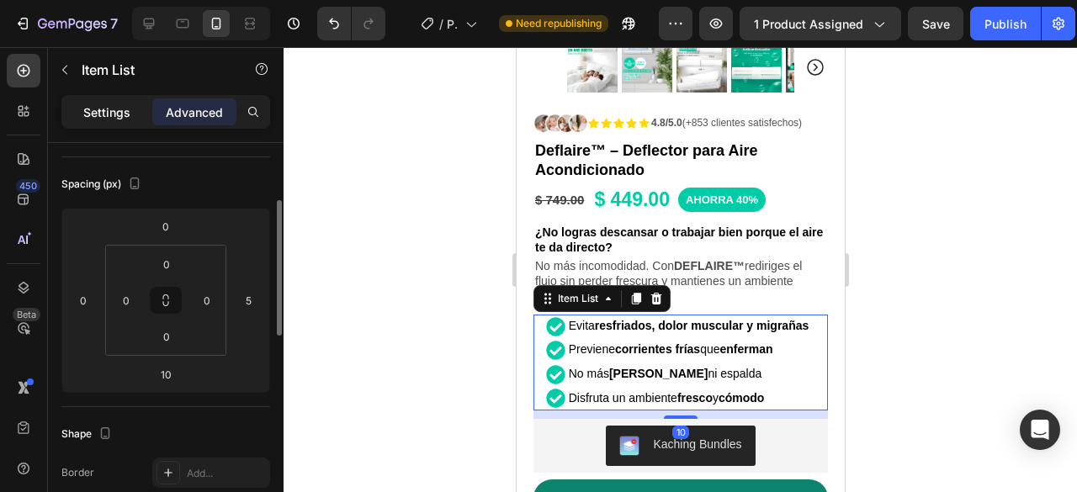
click at [96, 105] on p "Settings" at bounding box center [106, 113] width 47 height 18
type input "1"
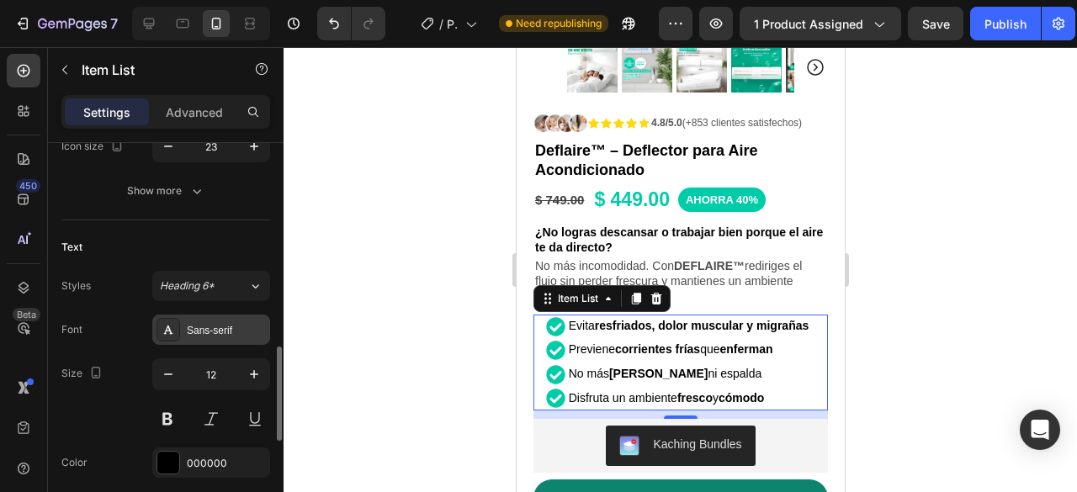
scroll to position [505, 0]
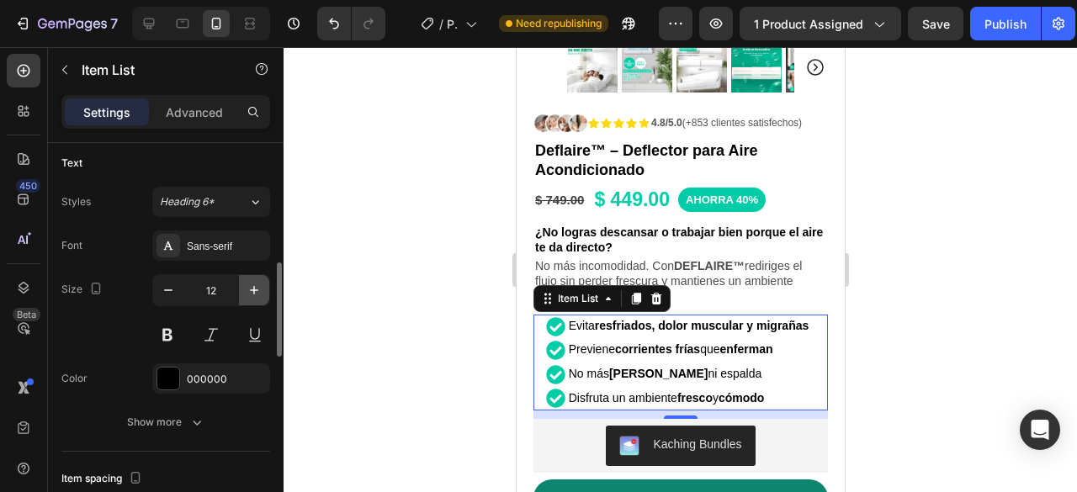
click at [254, 289] on icon "button" at bounding box center [254, 290] width 8 height 8
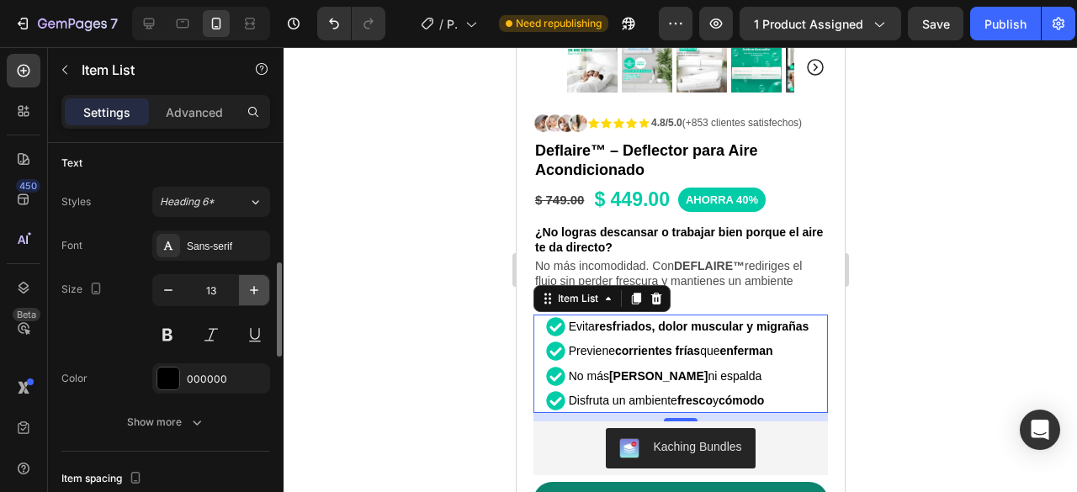
click at [254, 289] on icon "button" at bounding box center [254, 290] width 8 height 8
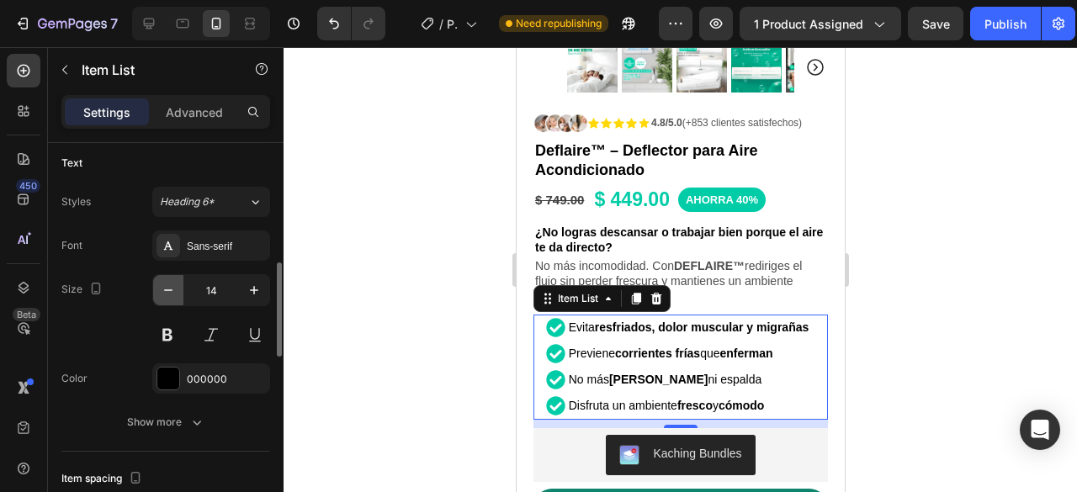
click at [174, 288] on icon "button" at bounding box center [168, 290] width 17 height 17
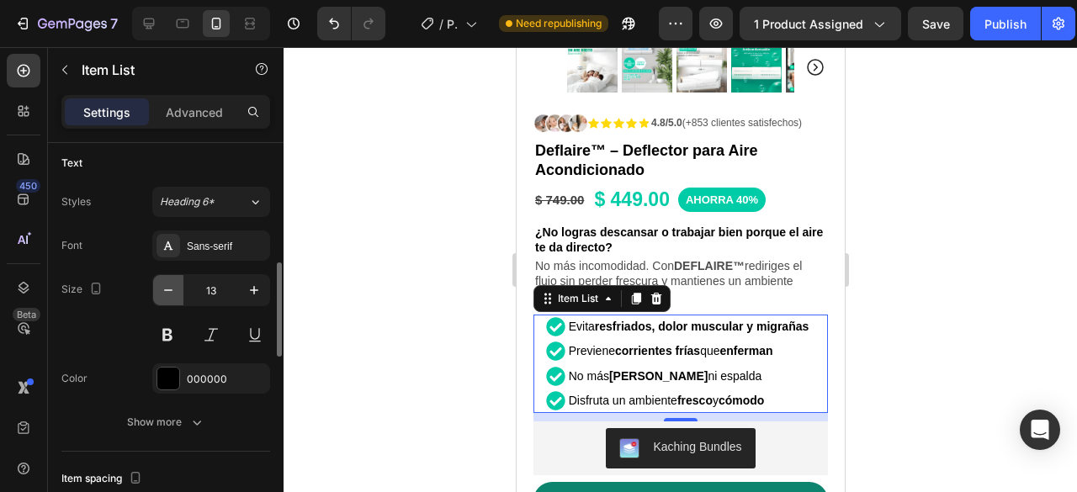
click at [174, 288] on icon "button" at bounding box center [168, 290] width 17 height 17
type input "12"
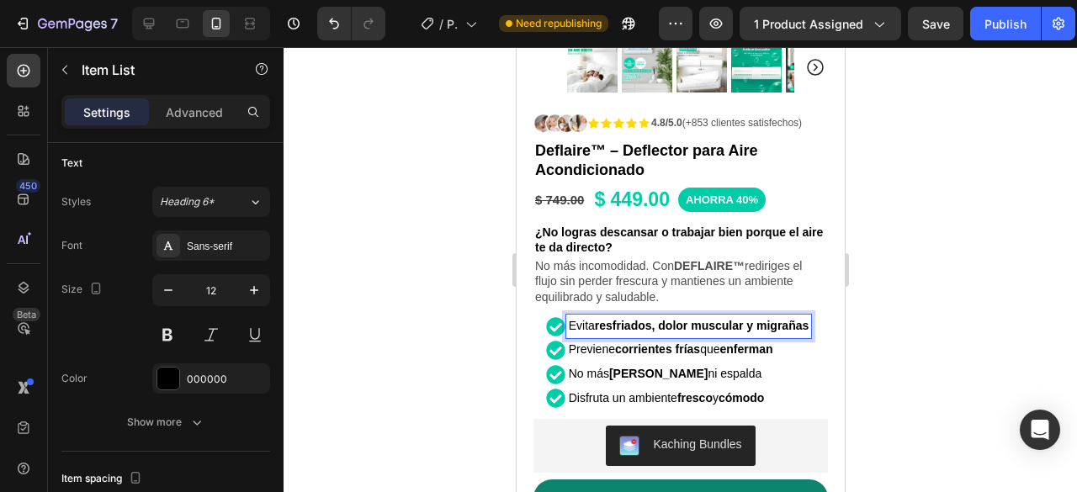
click at [799, 319] on strong "resfriados, dolor muscular y migrañas" at bounding box center [701, 325] width 214 height 13
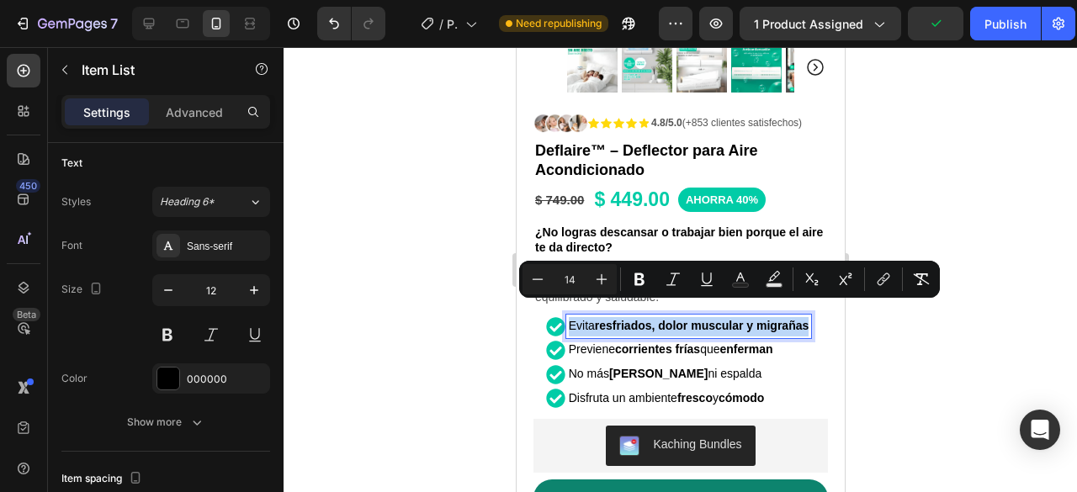
drag, startPoint x: 799, startPoint y: 311, endPoint x: 544, endPoint y: 311, distance: 255.8
click at [545, 315] on div "Evita resfriados, dolor muscular y migrañas" at bounding box center [678, 327] width 266 height 24
click at [598, 271] on icon "Editor contextual toolbar" at bounding box center [601, 279] width 17 height 17
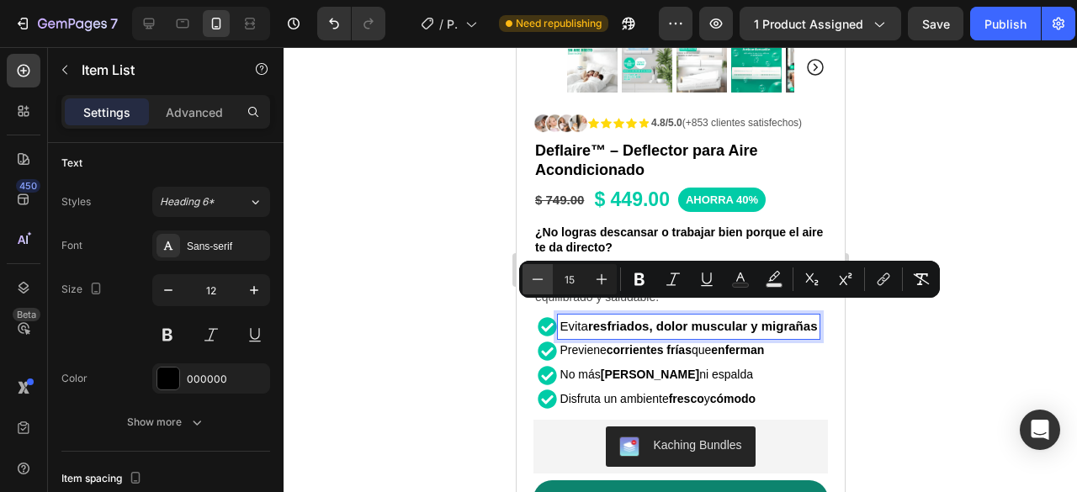
click at [542, 279] on icon "Editor contextual toolbar" at bounding box center [537, 279] width 17 height 17
type input "14"
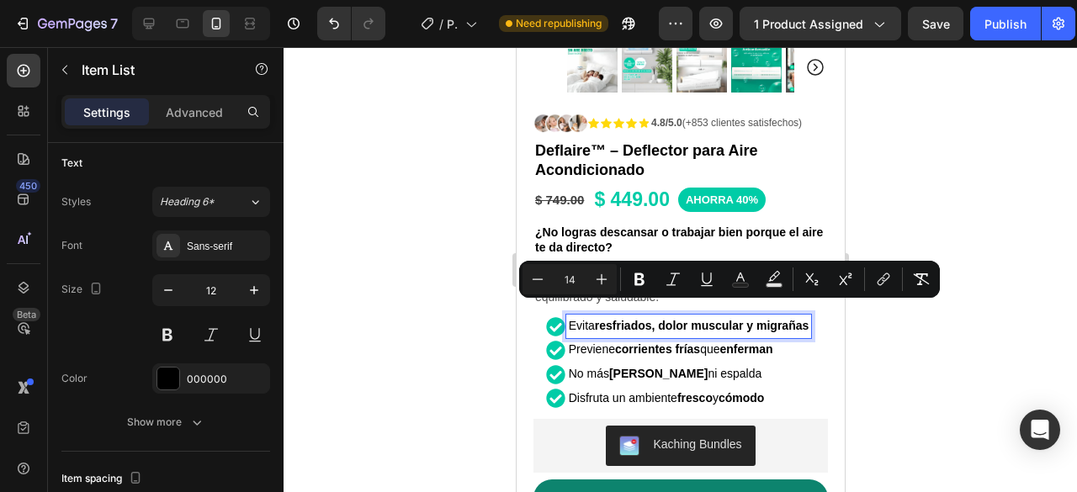
click at [921, 327] on div at bounding box center [681, 269] width 794 height 445
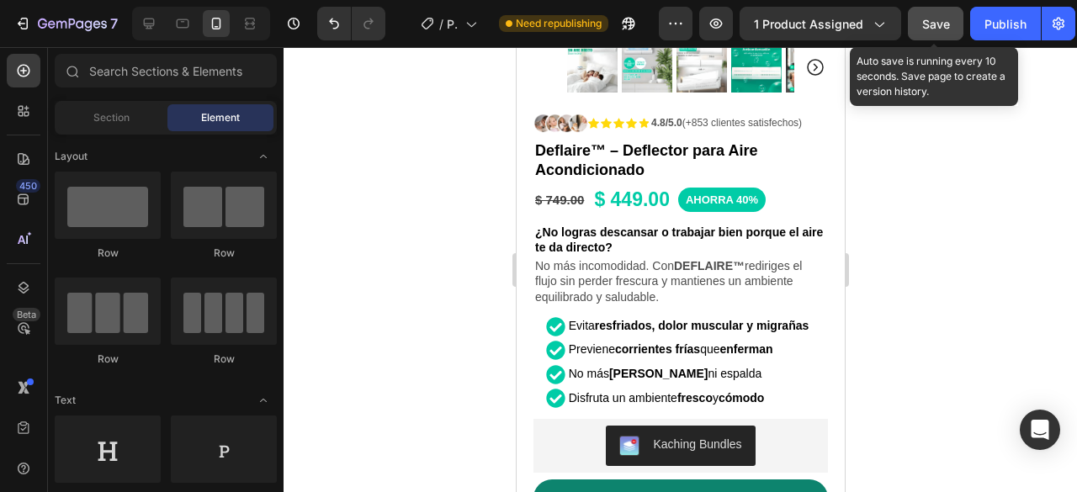
click at [935, 10] on button "Save" at bounding box center [936, 24] width 56 height 34
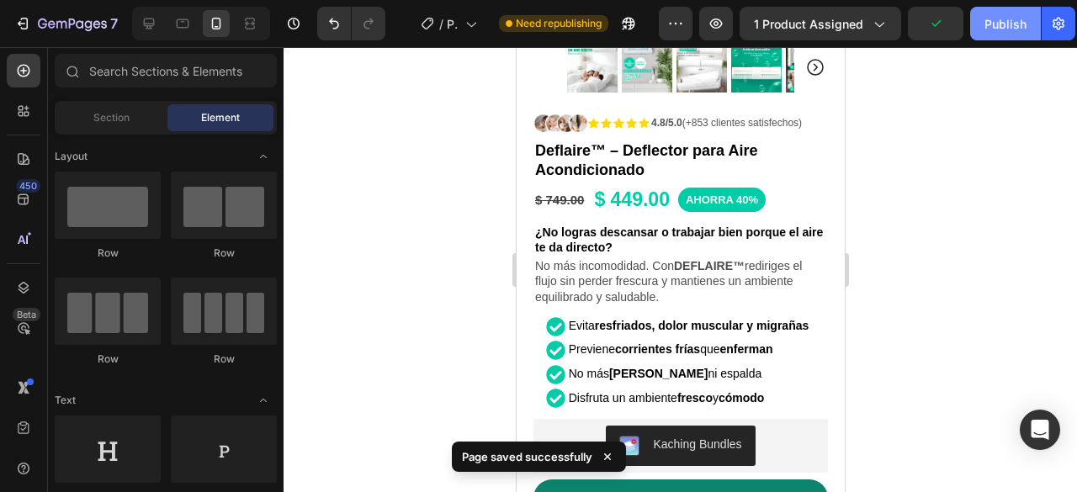
click at [998, 24] on div "Publish" at bounding box center [1006, 24] width 42 height 18
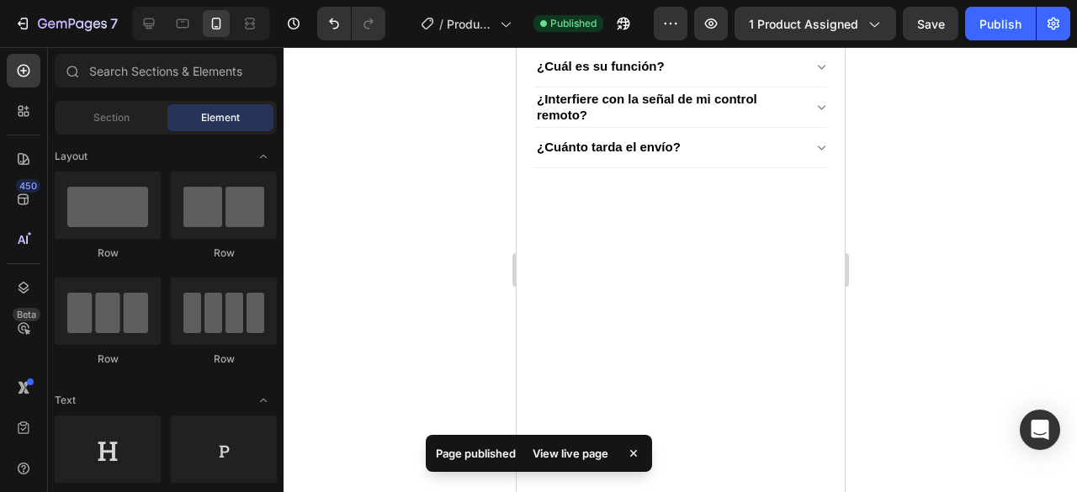
scroll to position [305, 0]
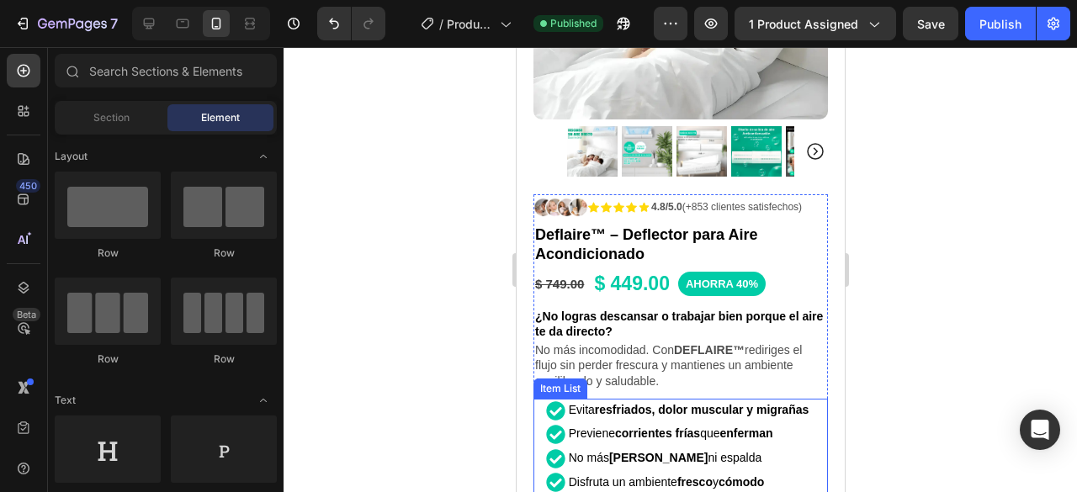
click at [618, 399] on div "Evita resfriados, dolor muscular y migrañas" at bounding box center [688, 411] width 246 height 24
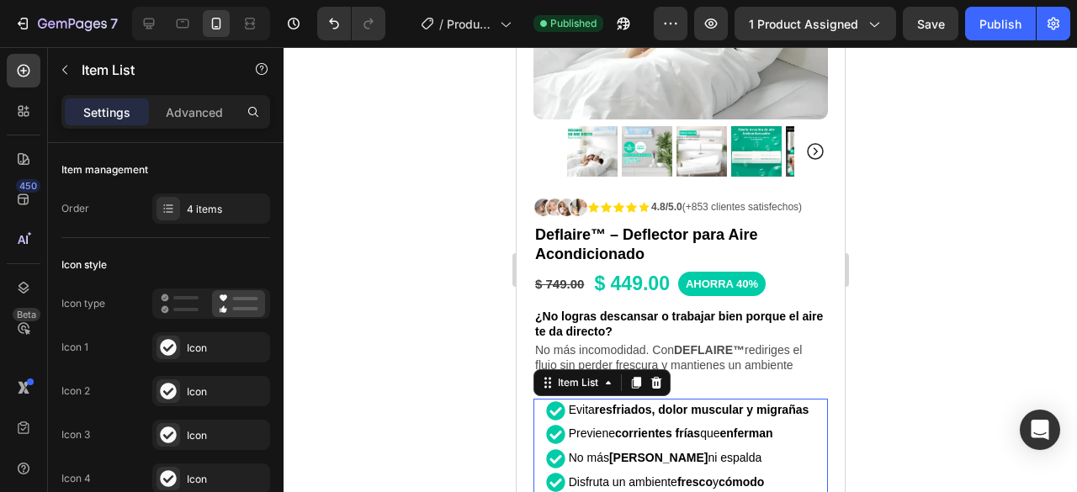
click at [808, 411] on div "Evita resfriados, dolor muscular y migrañas Previene corrientes frías que enfer…" at bounding box center [678, 447] width 290 height 96
click at [937, 361] on div at bounding box center [681, 269] width 794 height 445
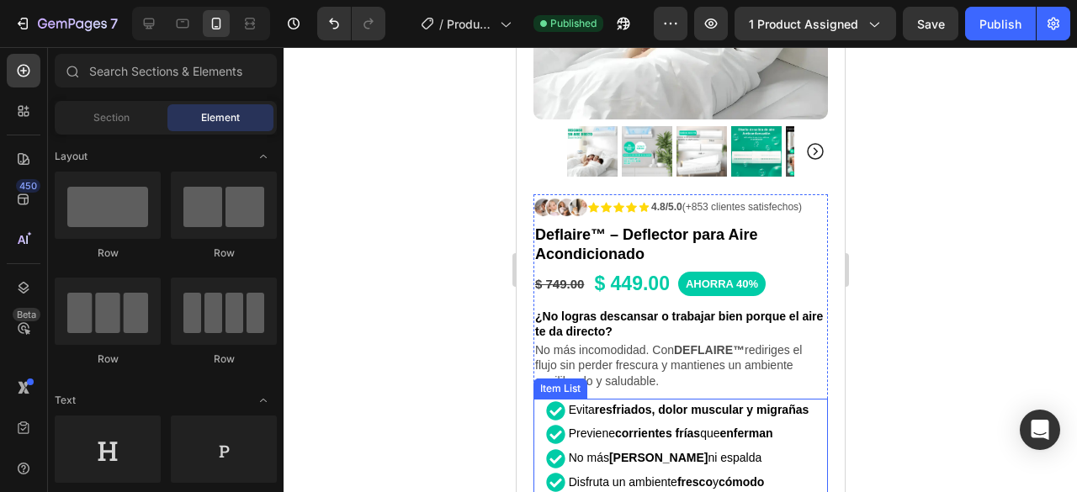
click at [810, 404] on div "Evita resfriados, dolor muscular y migrañas Previene corrientes frías que enfer…" at bounding box center [678, 447] width 290 height 96
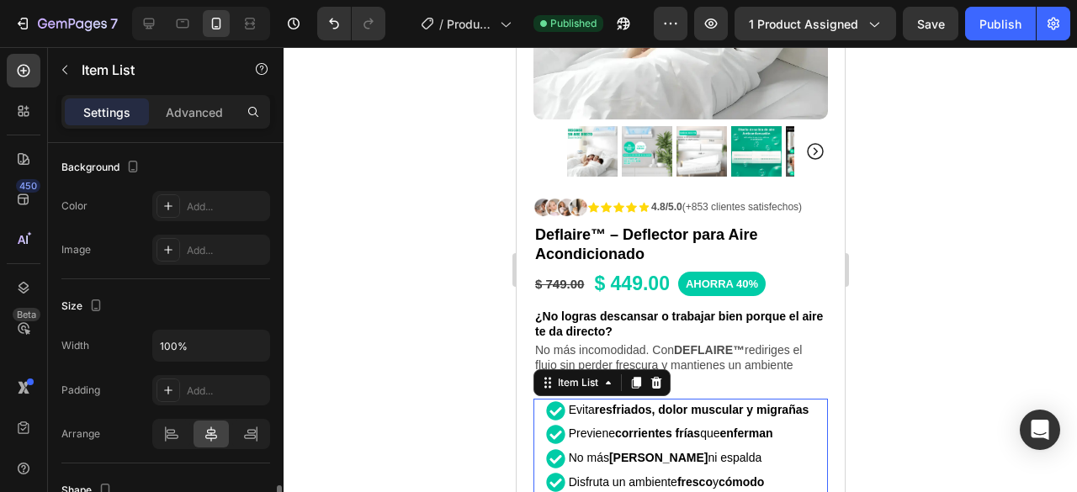
scroll to position [1094, 0]
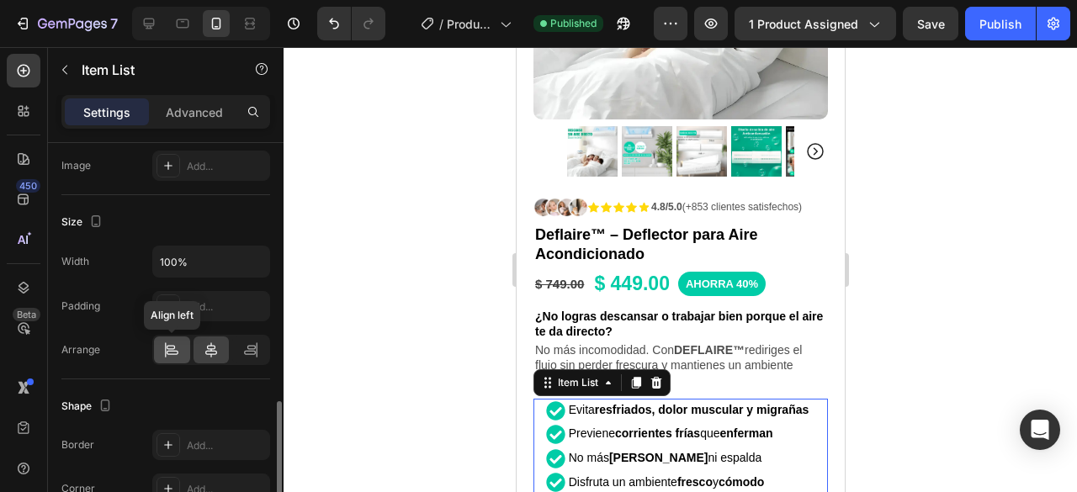
click at [173, 348] on icon at bounding box center [171, 350] width 17 height 17
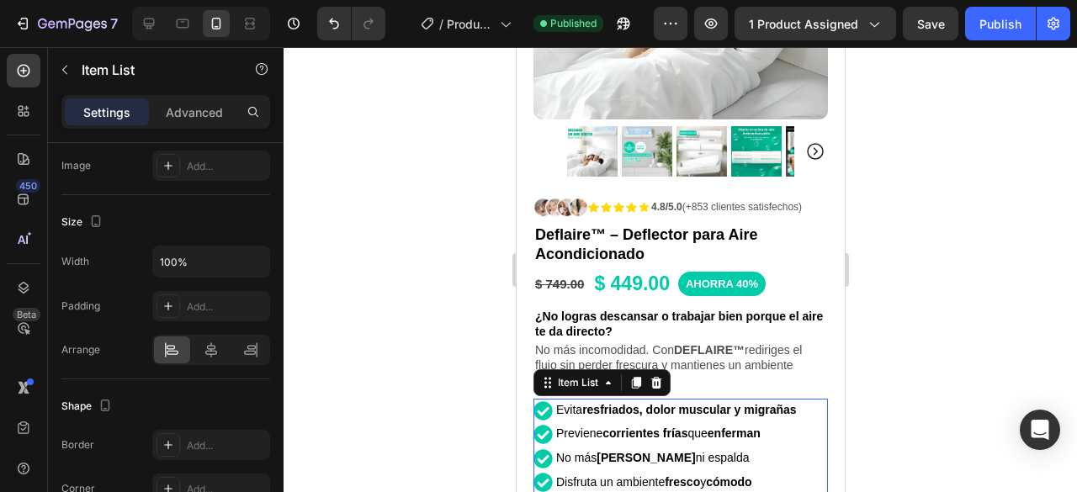
drag, startPoint x: 910, startPoint y: 104, endPoint x: 915, endPoint y: 83, distance: 21.5
click at [910, 104] on div at bounding box center [681, 269] width 794 height 445
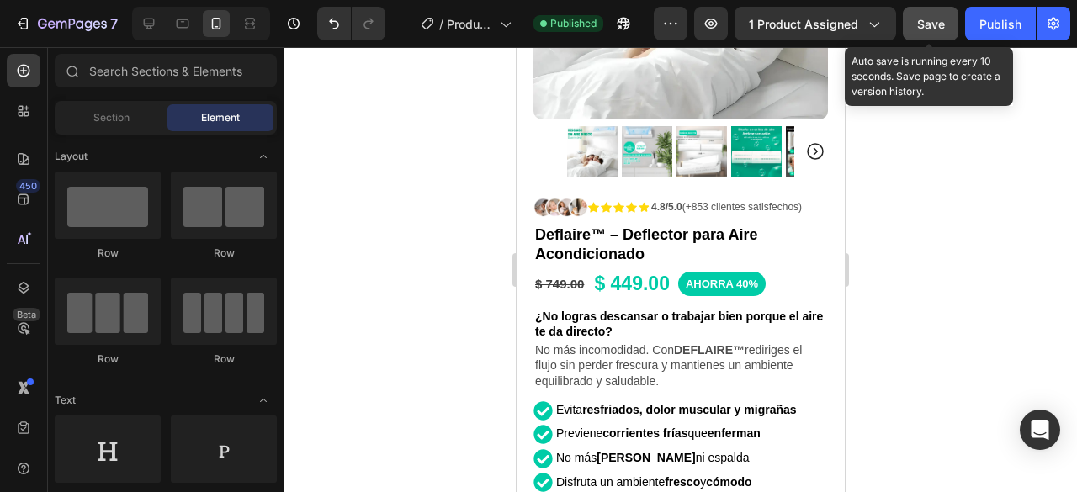
click at [922, 36] on button "Save" at bounding box center [931, 24] width 56 height 34
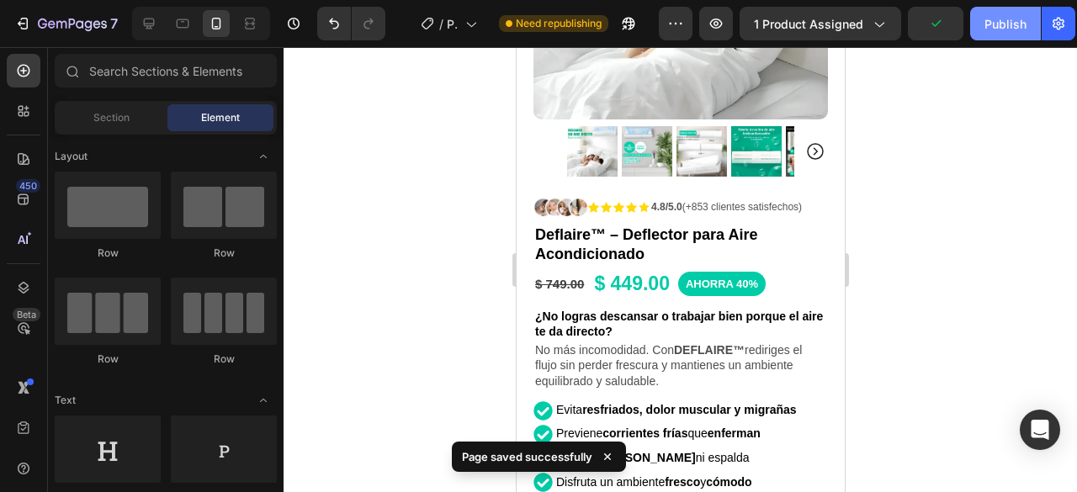
click at [1020, 21] on div "Publish" at bounding box center [1006, 24] width 42 height 18
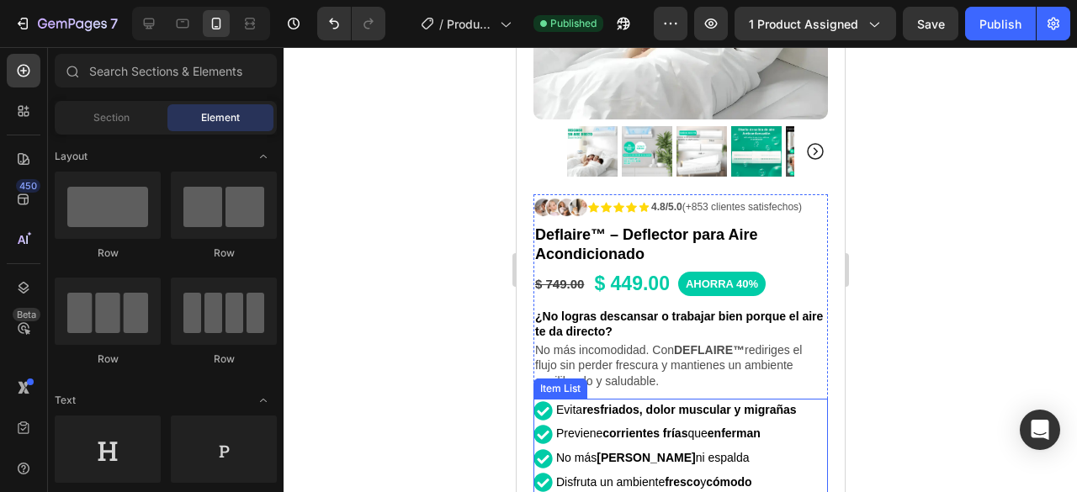
click at [795, 403] on p "Evita resfriados, dolor muscular y migrañas" at bounding box center [675, 410] width 241 height 19
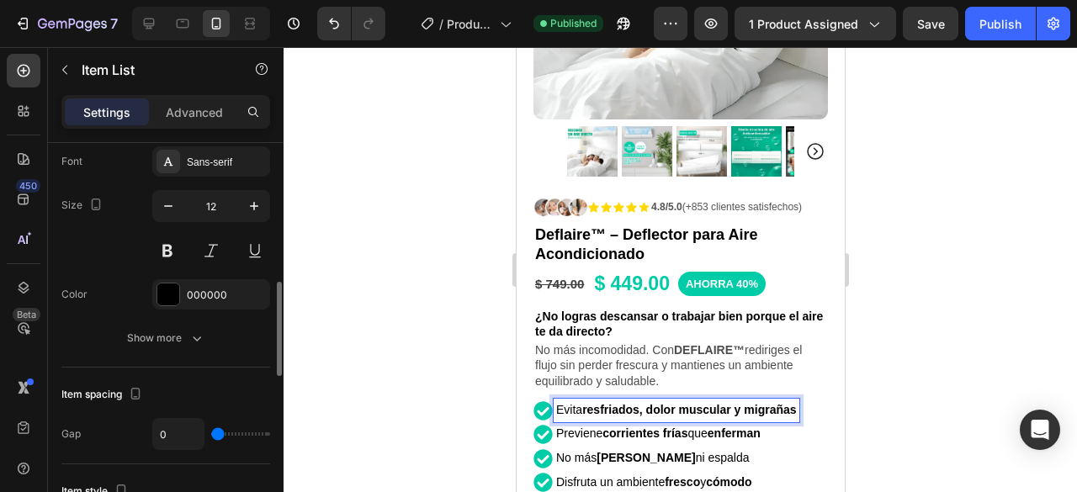
scroll to position [757, 0]
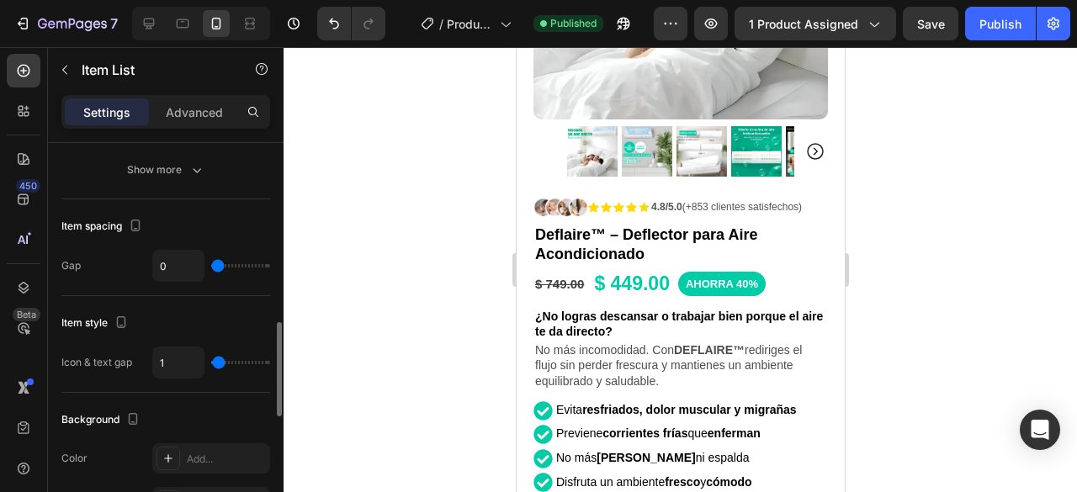
type input "5"
type input "9"
type input "14"
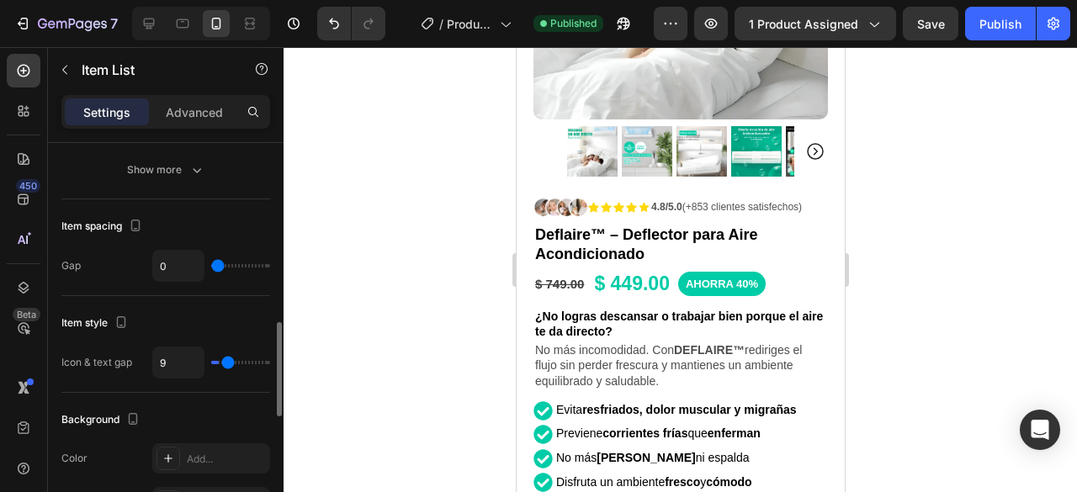
type input "14"
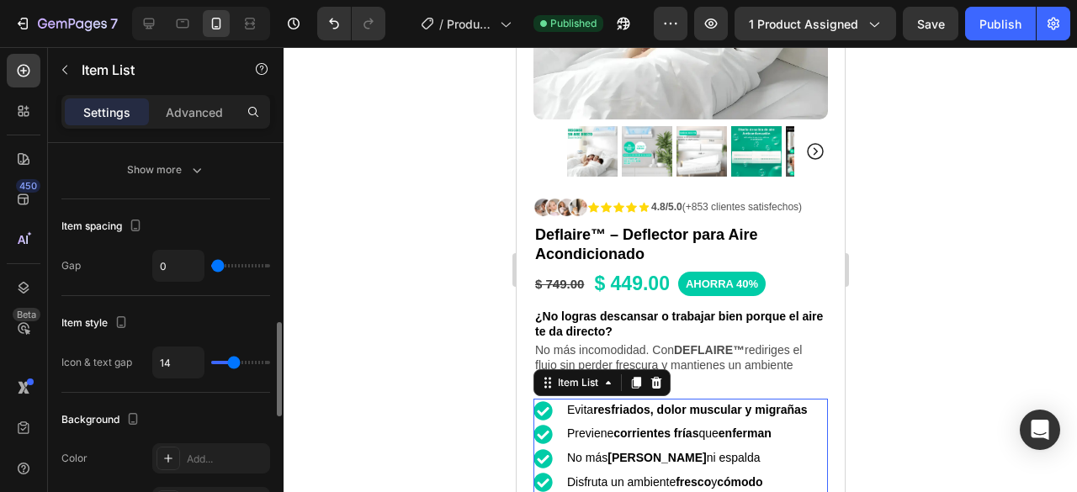
type input "15"
type input "20"
type input "15"
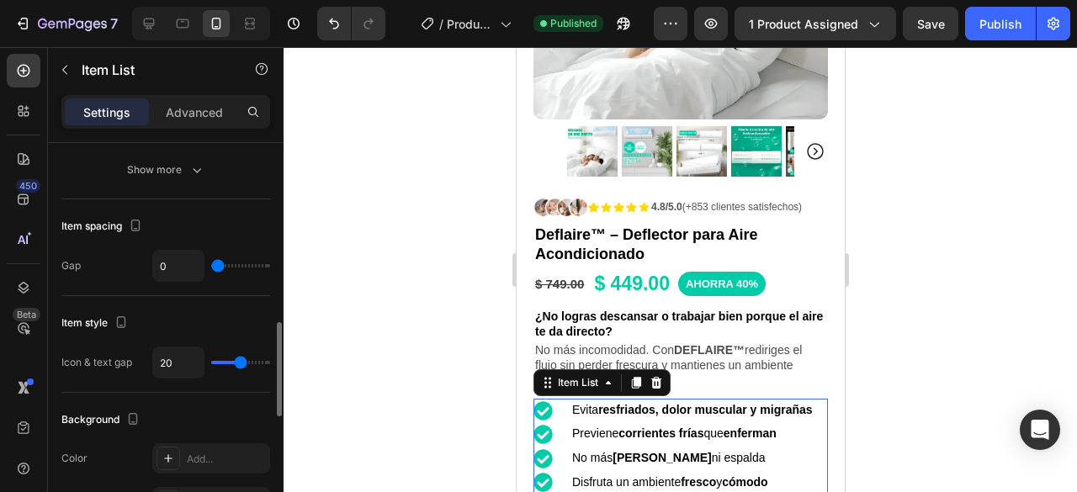
type input "15"
type input "8"
type input "7"
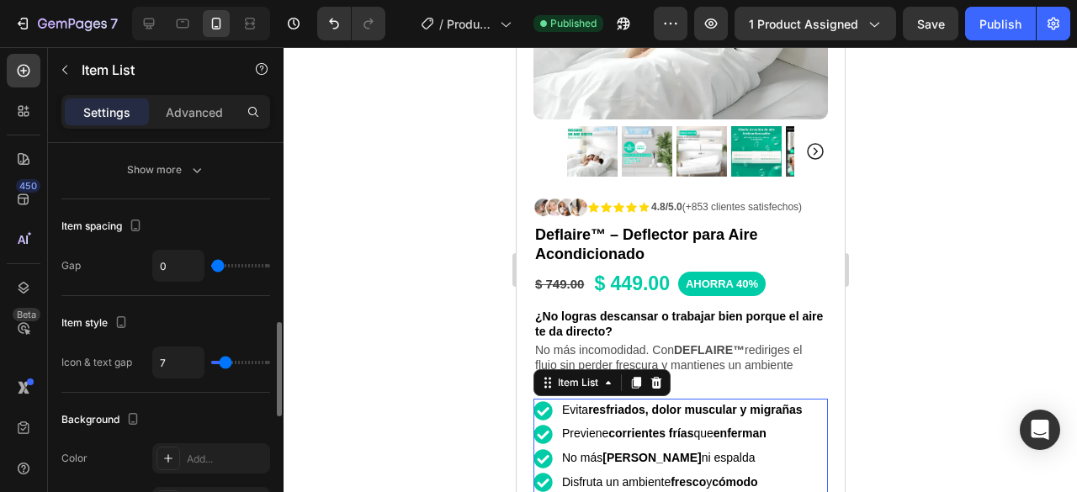
type input "6"
type input "5"
type input "4"
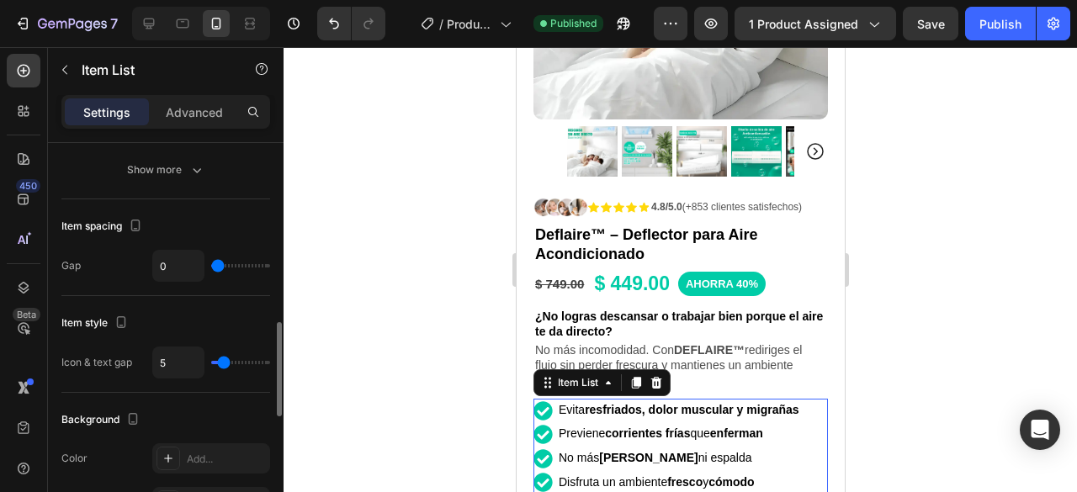
type input "4"
type input "3"
type input "2"
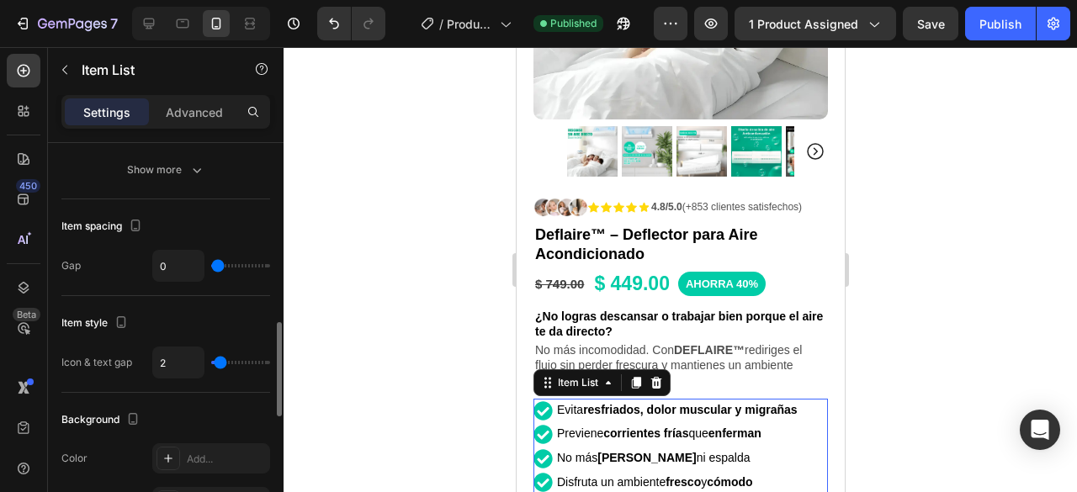
type input "1"
type input "0"
type input "1"
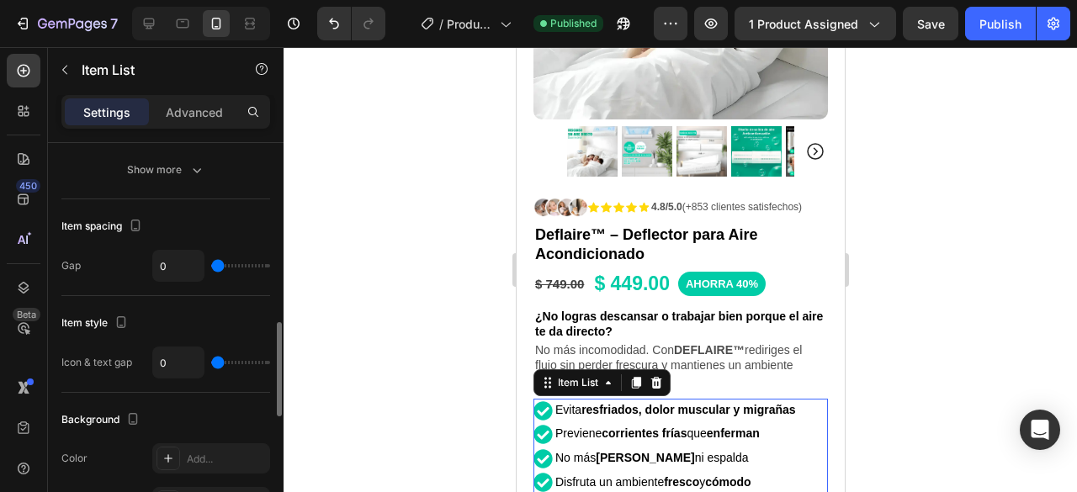
type input "1"
type input "17"
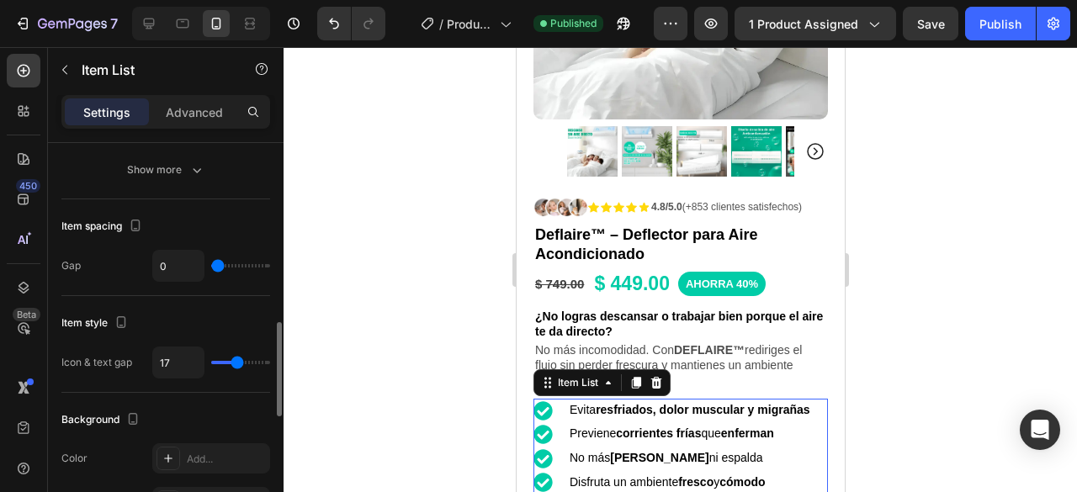
type input "15"
type input "12"
type input "6"
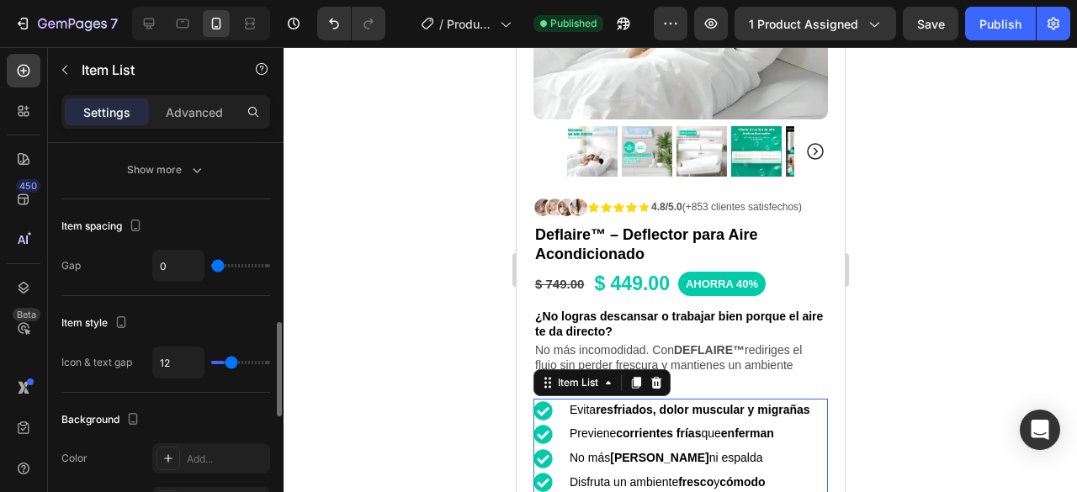
type input "6"
type input "2"
type input "0"
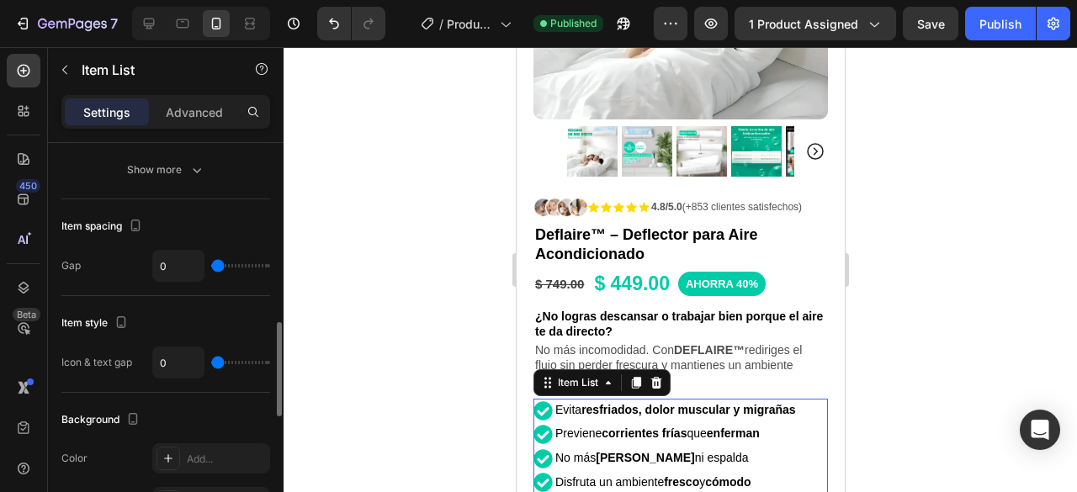
type input "1"
click at [219, 361] on input "range" at bounding box center [240, 362] width 59 height 3
click at [187, 117] on p "Advanced" at bounding box center [194, 113] width 57 height 18
type input "100%"
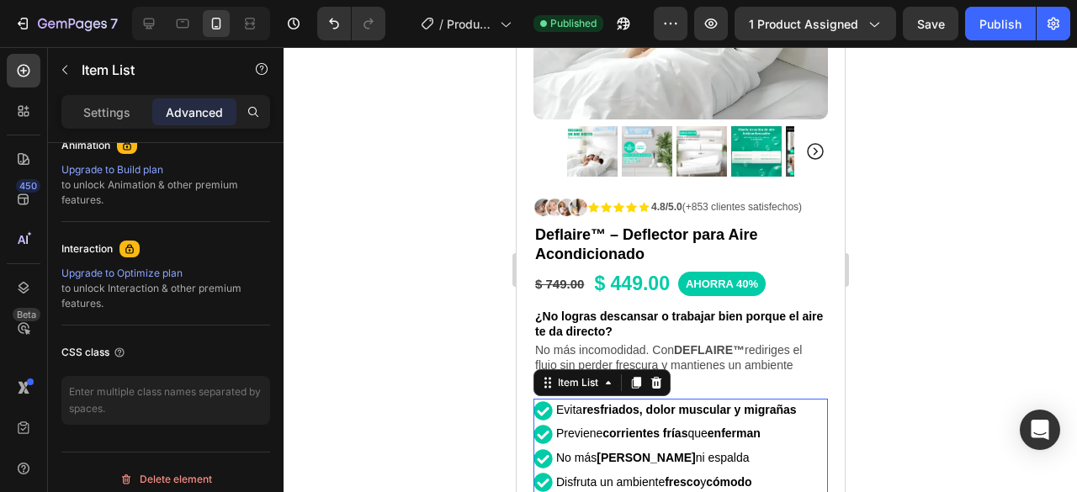
scroll to position [168, 0]
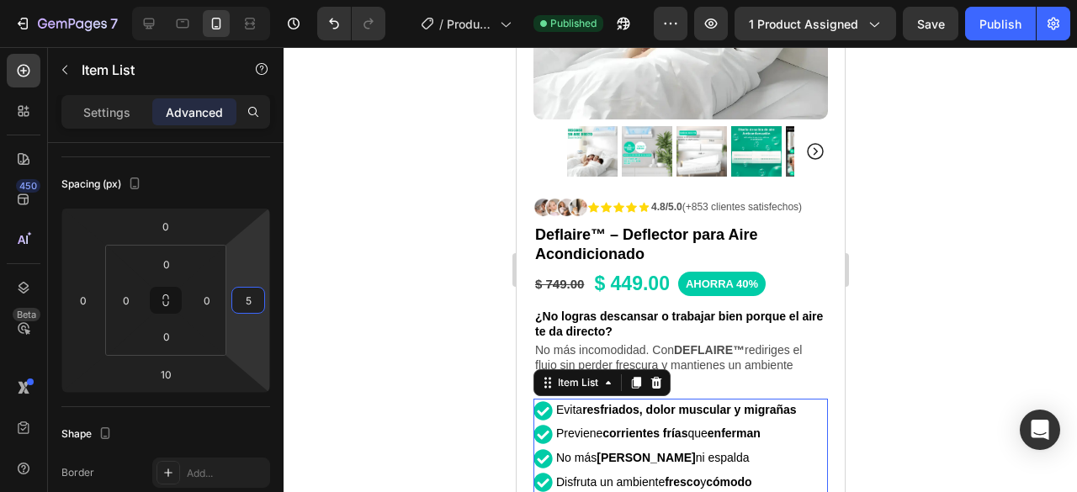
type input "3"
click at [252, 0] on html "7 / Product Page - Aug 5, 12:56:15 Published Preview 1 product assigned Save Pu…" at bounding box center [538, 0] width 1077 height 0
type input "5"
click at [921, 218] on div at bounding box center [681, 269] width 794 height 445
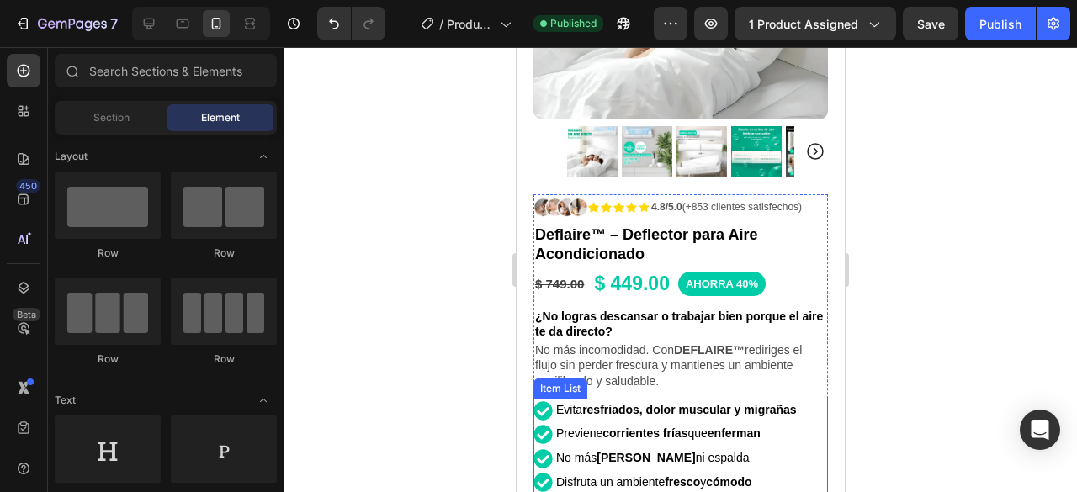
click at [795, 403] on strong "resfriados, dolor muscular y migrañas" at bounding box center [688, 409] width 214 height 13
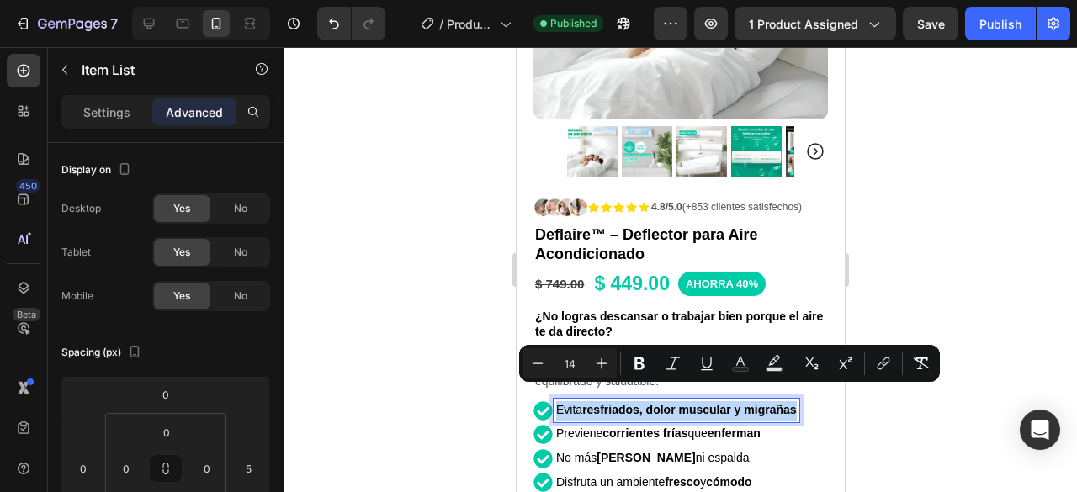
drag, startPoint x: 798, startPoint y: 398, endPoint x: 552, endPoint y: 388, distance: 245.9
click at [553, 399] on div "Evita resfriados, dolor muscular y migrañas" at bounding box center [676, 411] width 246 height 24
click at [604, 356] on icon "Editor contextual toolbar" at bounding box center [601, 363] width 17 height 17
type input "15"
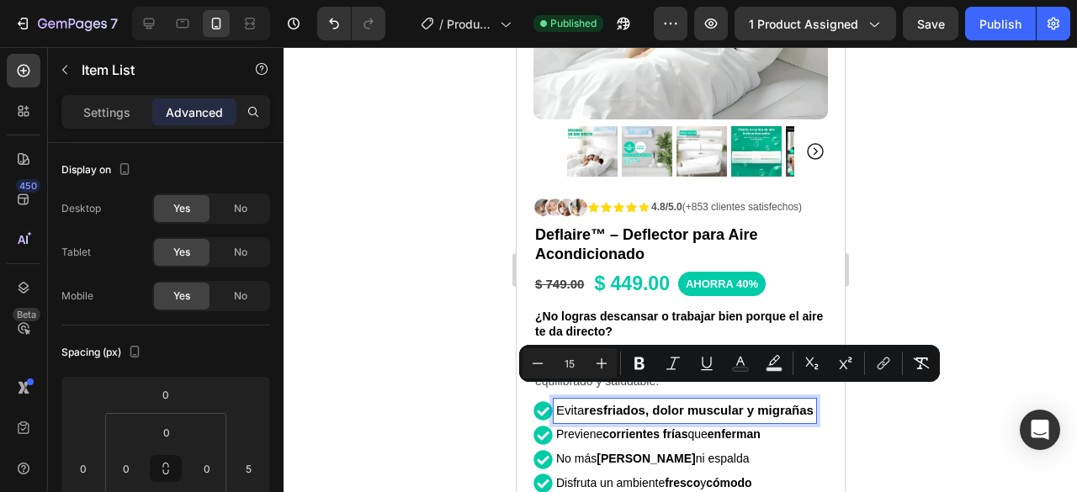
click at [983, 390] on div at bounding box center [681, 269] width 794 height 445
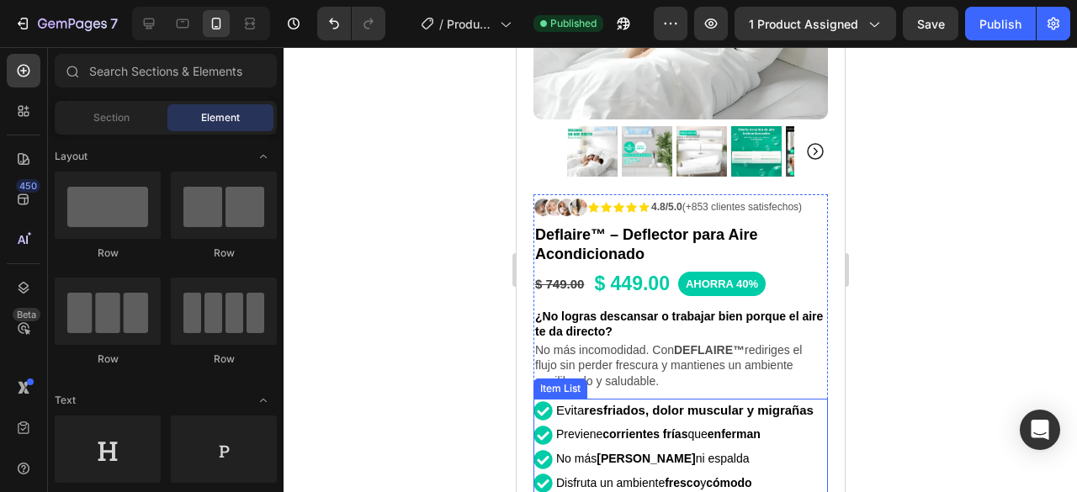
click at [759, 408] on p "Evita resfriados, dolor muscular y migrañas" at bounding box center [683, 411] width 257 height 20
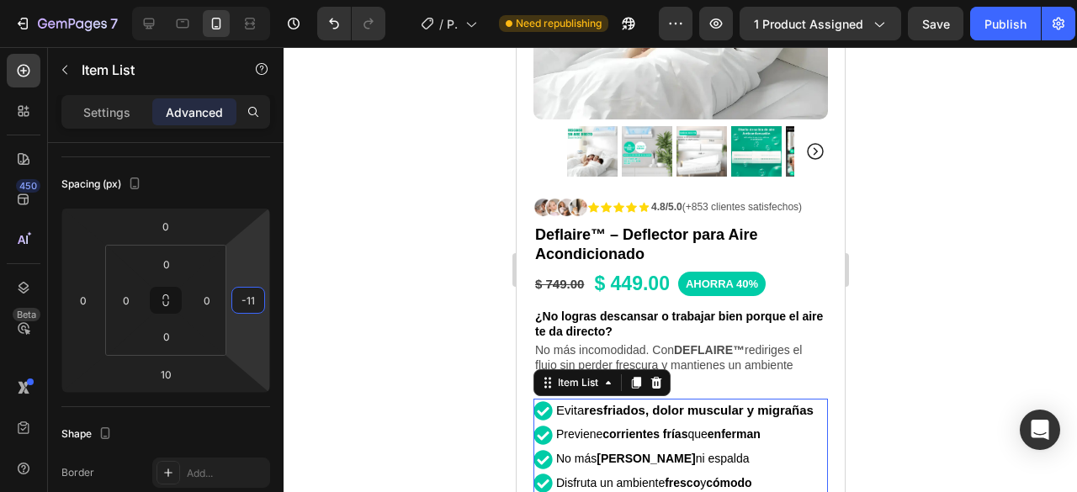
drag, startPoint x: 258, startPoint y: 268, endPoint x: 251, endPoint y: 275, distance: 10.1
click at [251, 0] on html "7 / Product Page - Aug 5, 12:56:15 Need republishing Preview 1 product assigned…" at bounding box center [538, 0] width 1077 height 0
type input "-1"
type input "5"
click at [936, 270] on div at bounding box center [681, 269] width 794 height 445
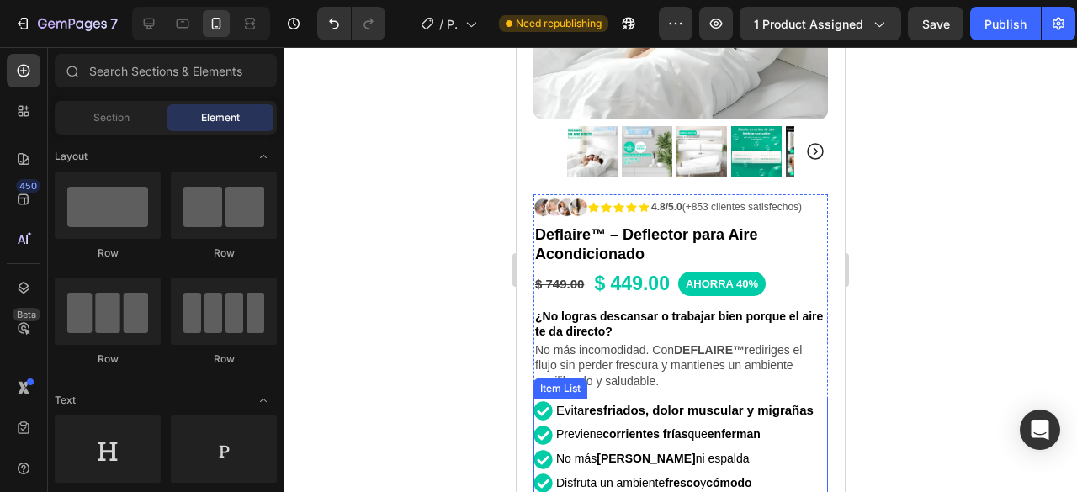
scroll to position [473, 0]
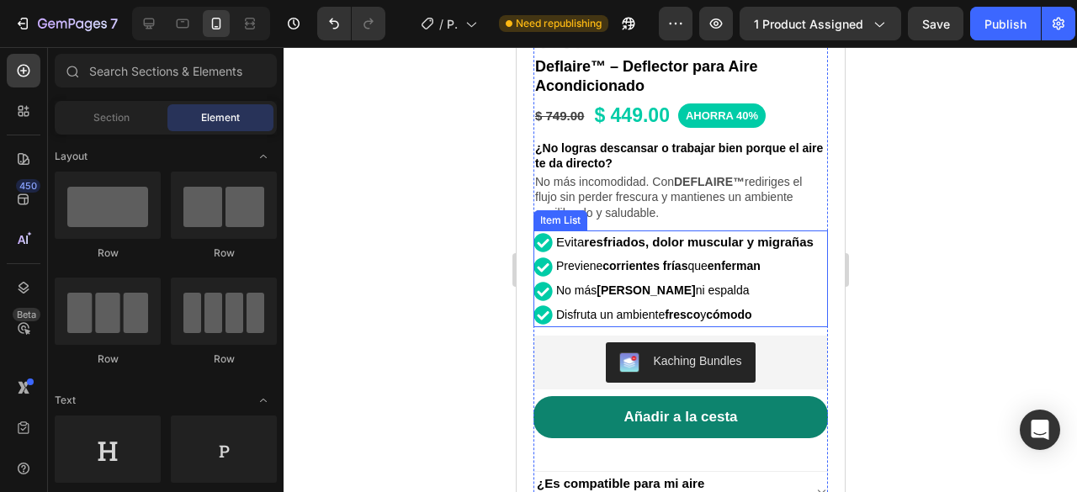
click at [746, 242] on p "Evita resfriados, dolor muscular y migrañas" at bounding box center [683, 243] width 257 height 20
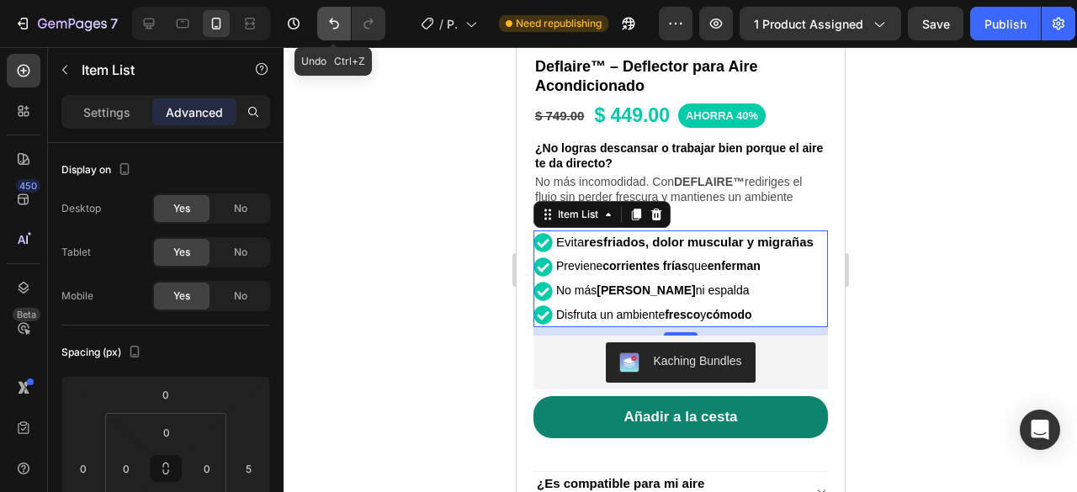
click at [337, 13] on button "Undo/Redo" at bounding box center [334, 24] width 34 height 34
type input "5"
click at [337, 13] on button "Undo/Redo" at bounding box center [334, 24] width 34 height 34
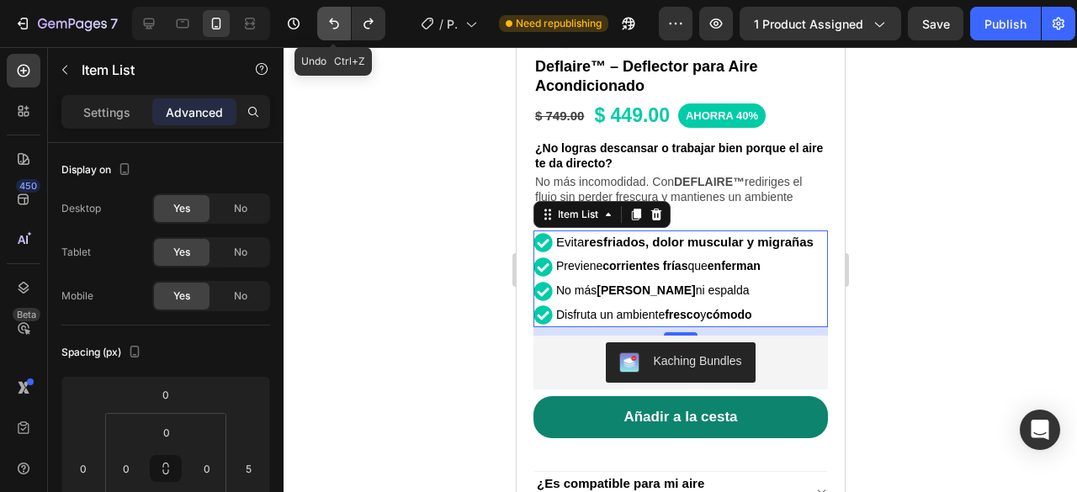
click at [337, 13] on button "Undo/Redo" at bounding box center [334, 24] width 34 height 34
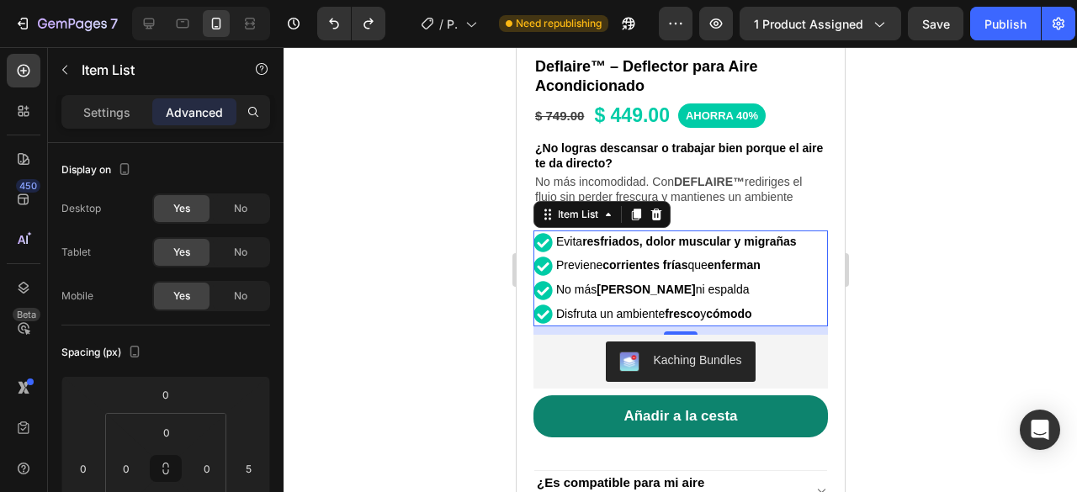
click at [1000, 199] on div at bounding box center [681, 269] width 794 height 445
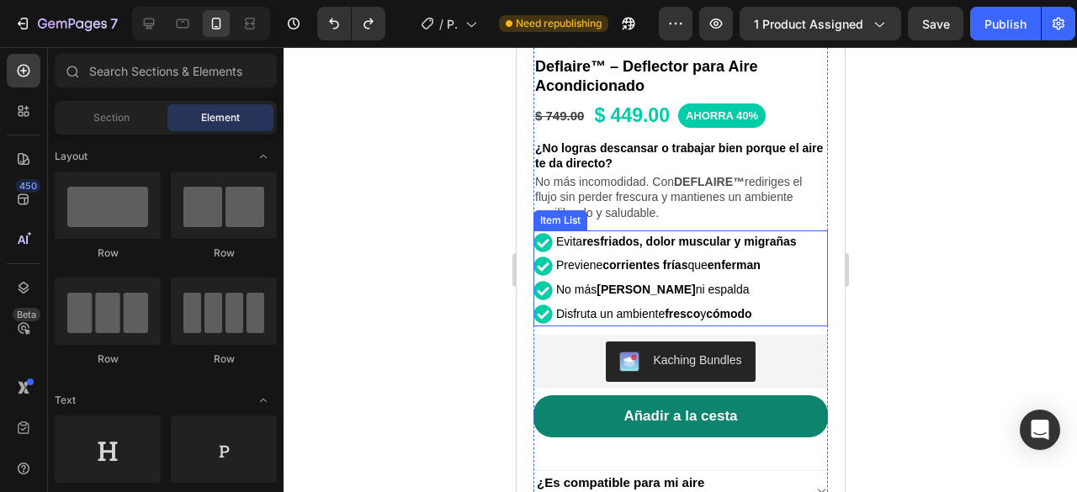
click at [802, 252] on div "Evita resfriados, dolor muscular y migrañas Previene corrientes frías que enfer…" at bounding box center [678, 279] width 290 height 96
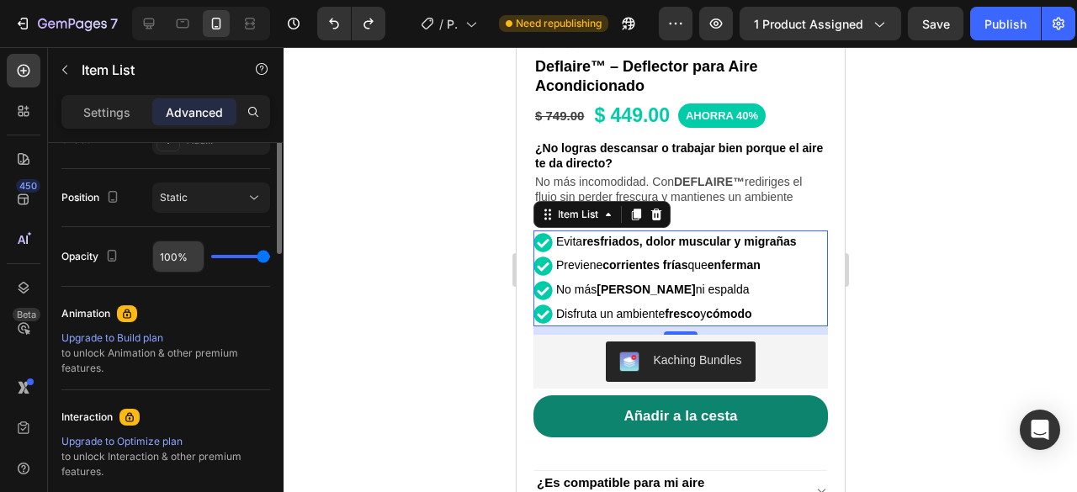
scroll to position [337, 0]
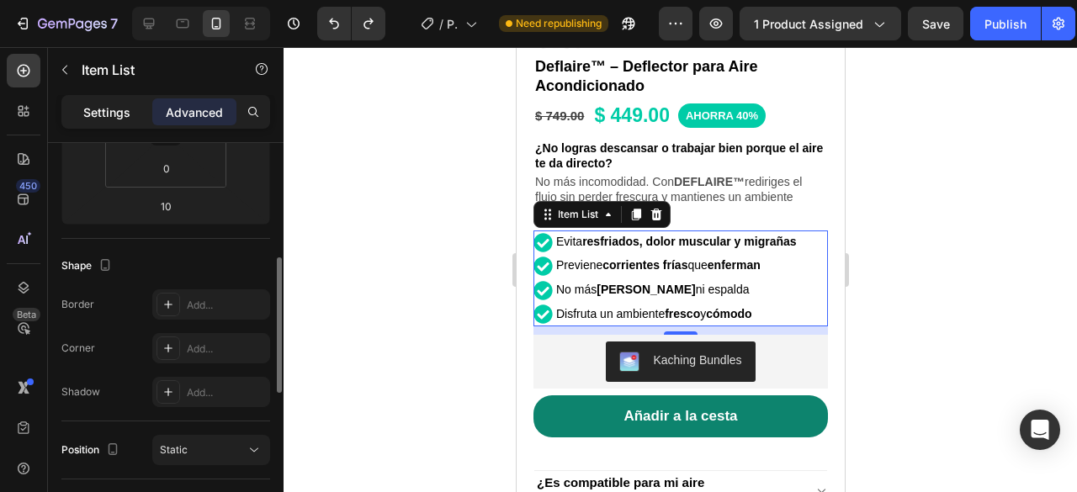
click at [133, 114] on div "Settings" at bounding box center [107, 111] width 84 height 27
type input "1"
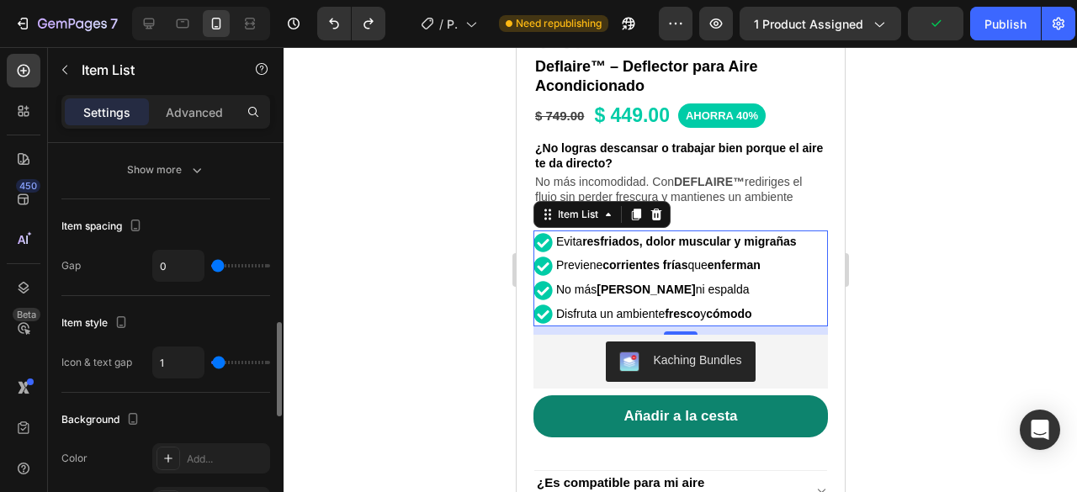
scroll to position [673, 0]
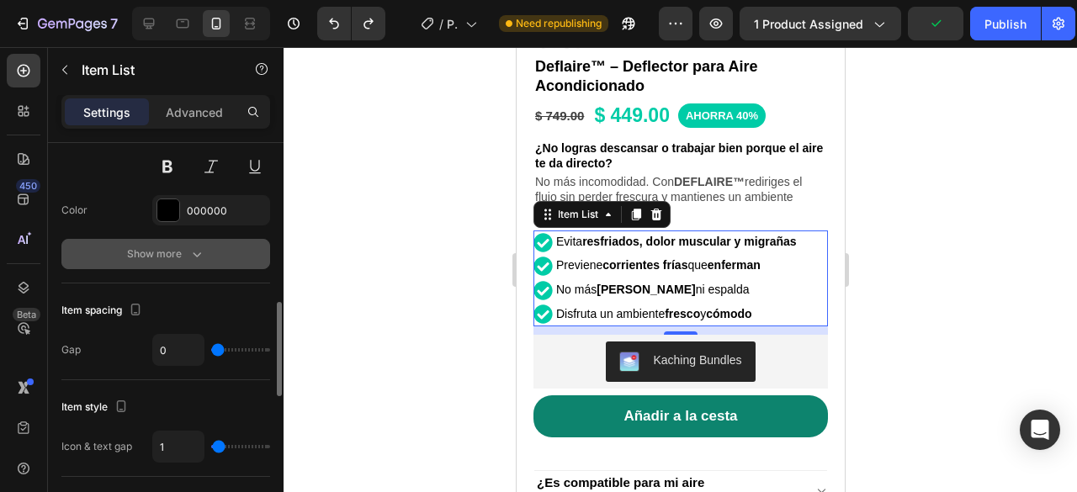
click at [212, 256] on button "Show more" at bounding box center [165, 254] width 209 height 30
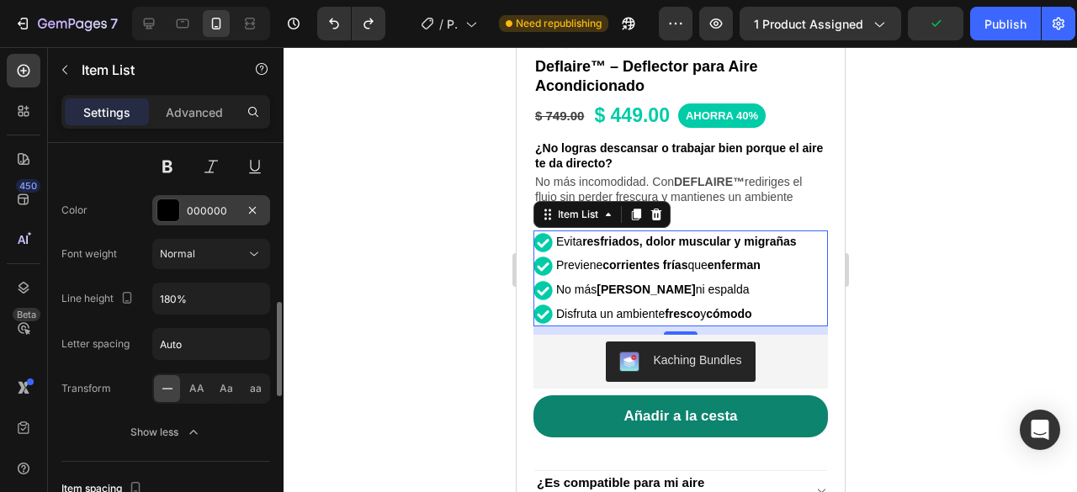
scroll to position [505, 0]
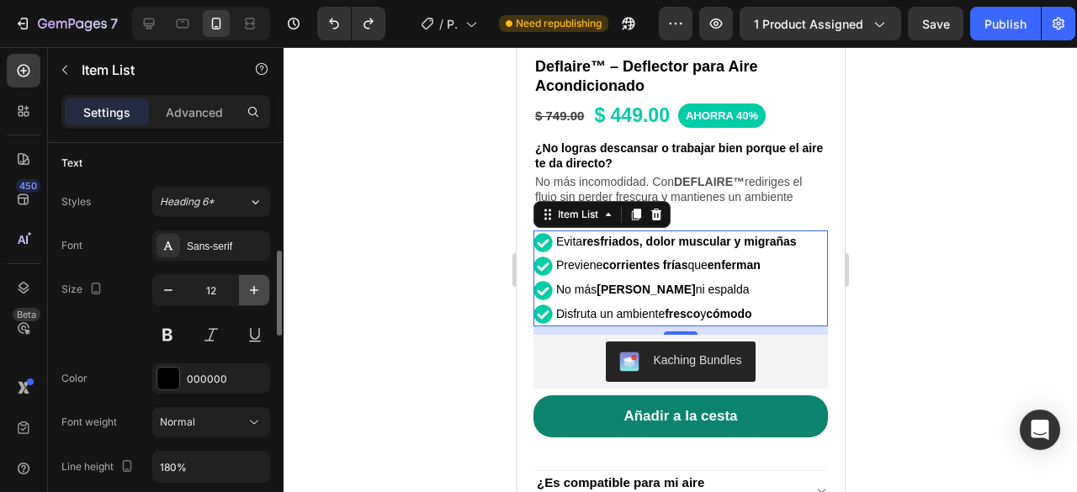
click at [255, 289] on icon "button" at bounding box center [254, 290] width 8 height 8
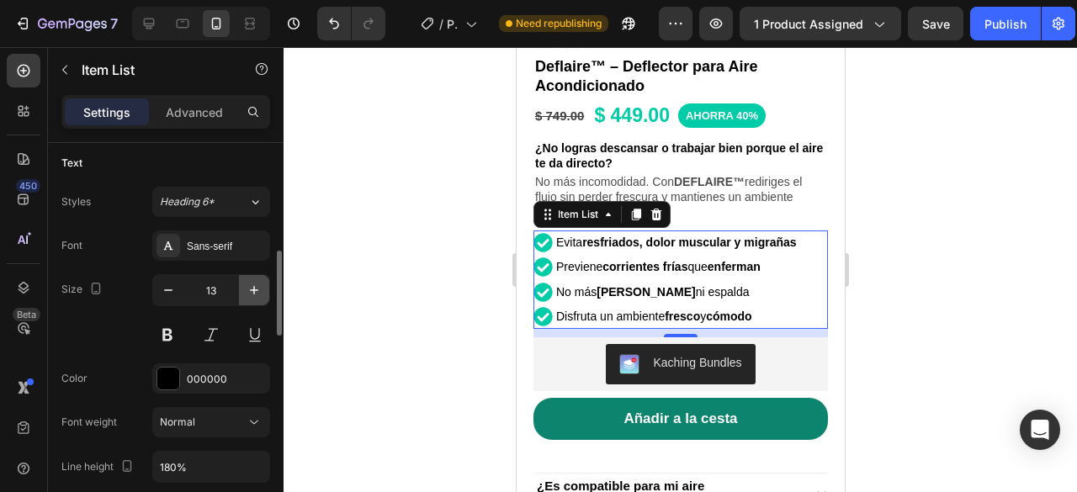
click at [255, 289] on icon "button" at bounding box center [254, 290] width 8 height 8
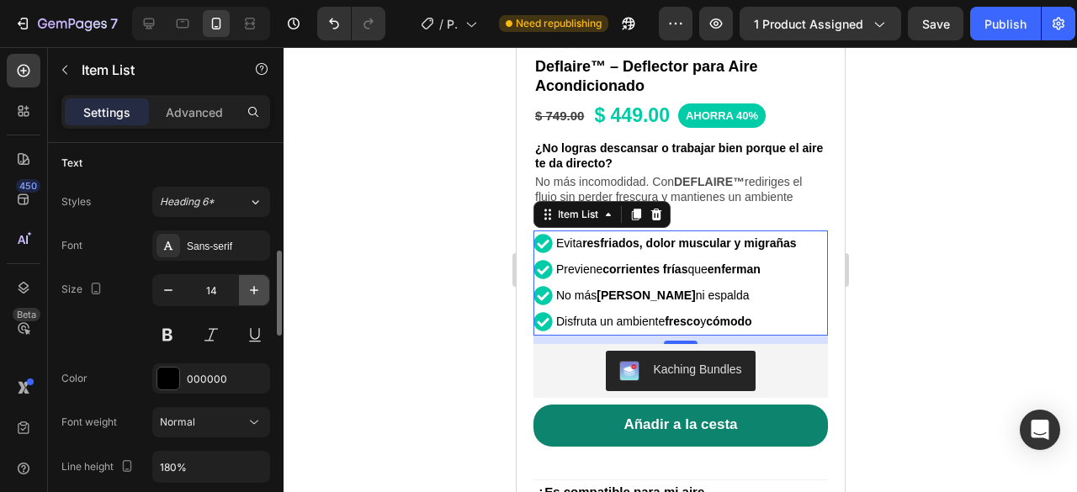
click at [249, 283] on icon "button" at bounding box center [254, 290] width 17 height 17
type input "15"
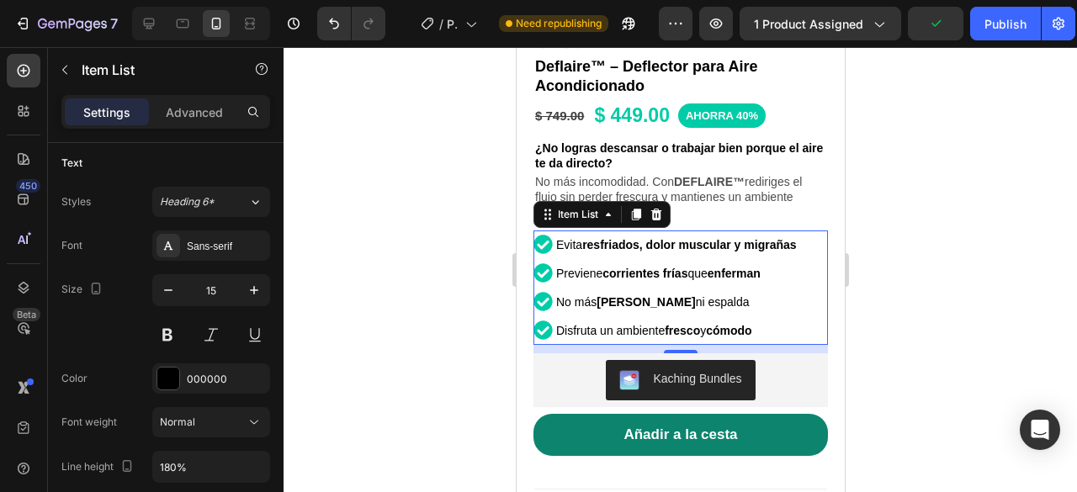
click at [958, 213] on div at bounding box center [681, 269] width 794 height 445
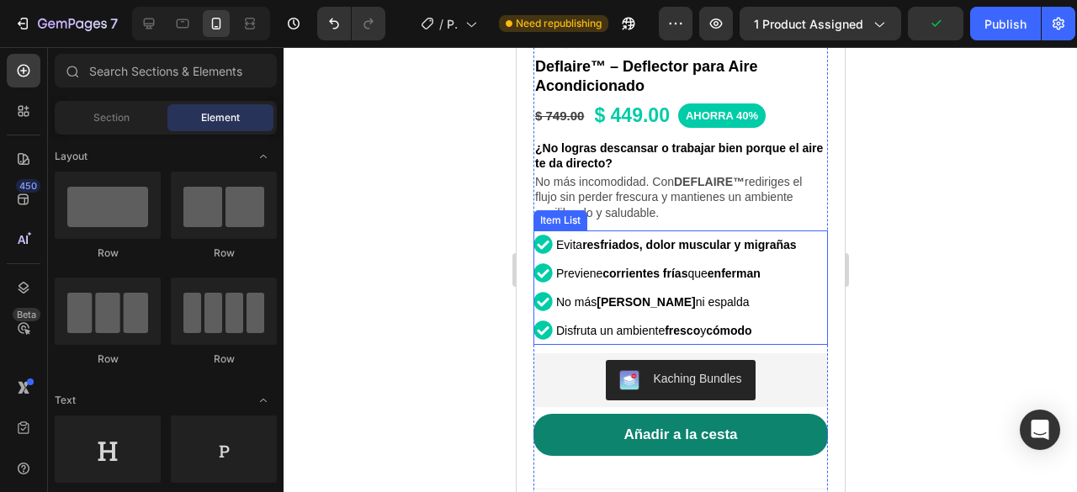
click at [791, 238] on strong "resfriados, dolor muscular y migrañas" at bounding box center [688, 244] width 214 height 13
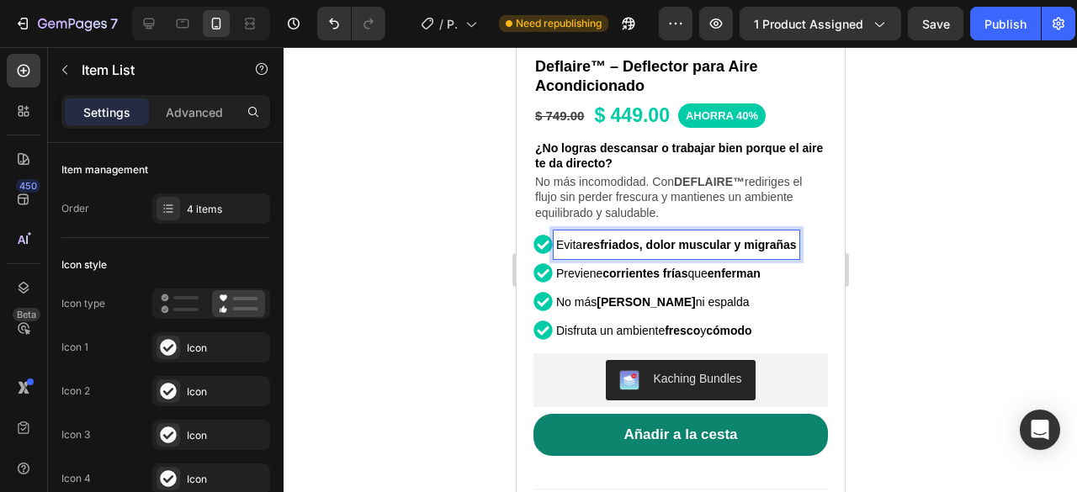
click at [795, 238] on strong "resfriados, dolor muscular y migrañas" at bounding box center [688, 244] width 214 height 13
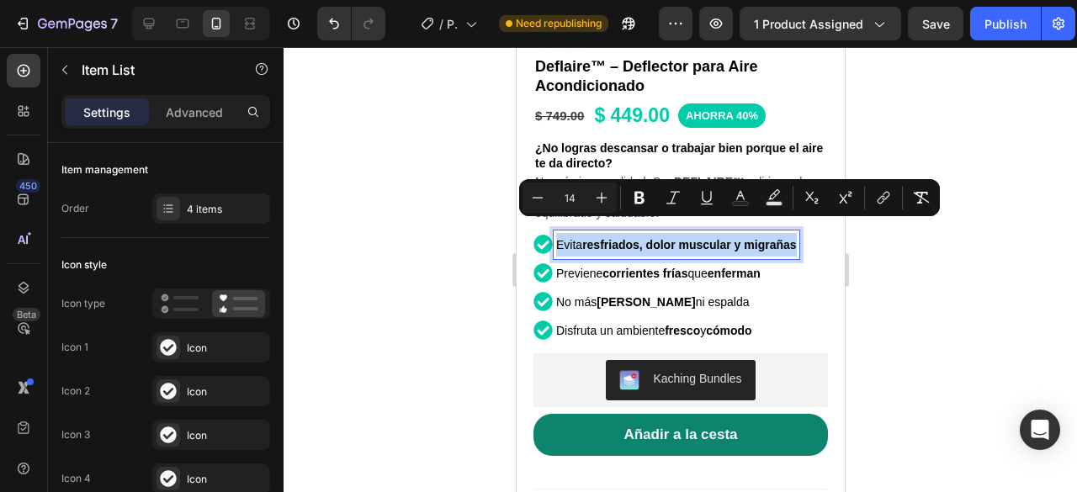
drag, startPoint x: 796, startPoint y: 230, endPoint x: 539, endPoint y: 231, distance: 257.5
click at [542, 231] on div "Evita resfriados, dolor muscular y migrañas" at bounding box center [666, 245] width 266 height 29
click at [613, 193] on button "Plus" at bounding box center [602, 198] width 30 height 30
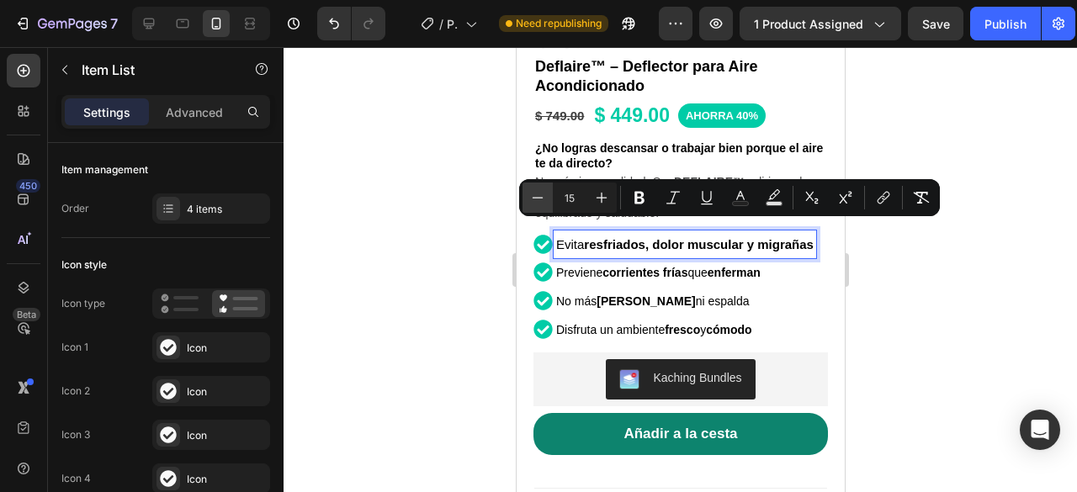
click at [545, 198] on icon "Editor contextual toolbar" at bounding box center [537, 197] width 17 height 17
type input "14"
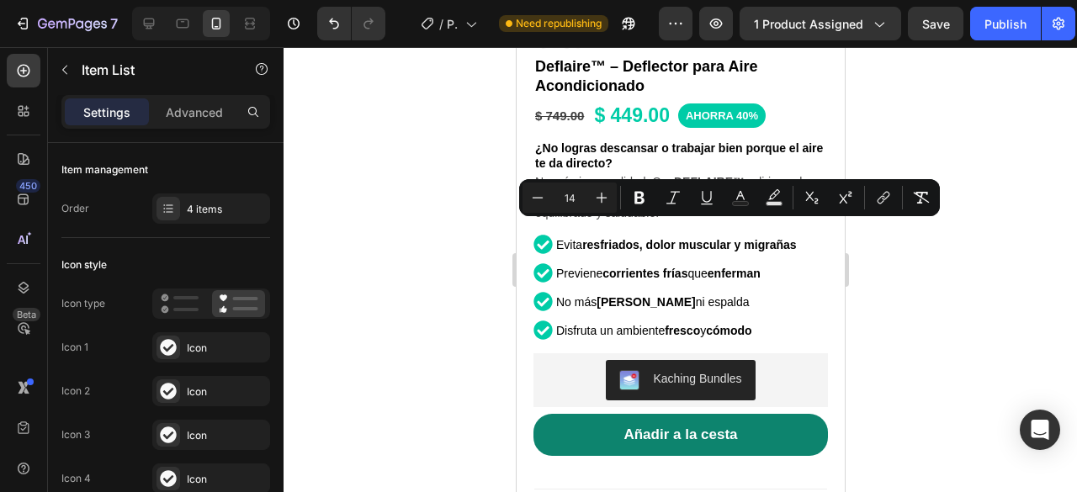
click at [964, 248] on div at bounding box center [681, 269] width 794 height 445
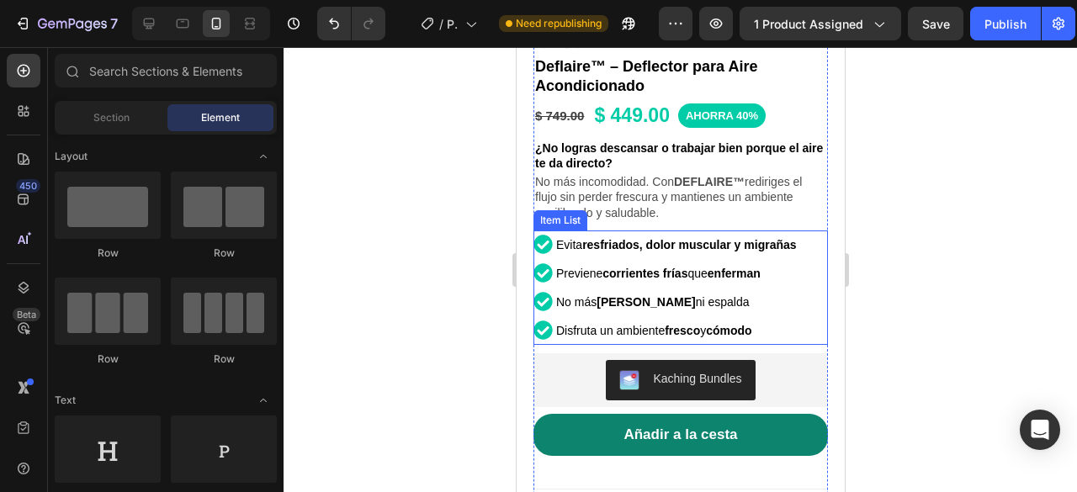
click at [809, 244] on div "Evita resfriados, dolor muscular y migrañas Previene corrientes frías que enfer…" at bounding box center [678, 288] width 290 height 114
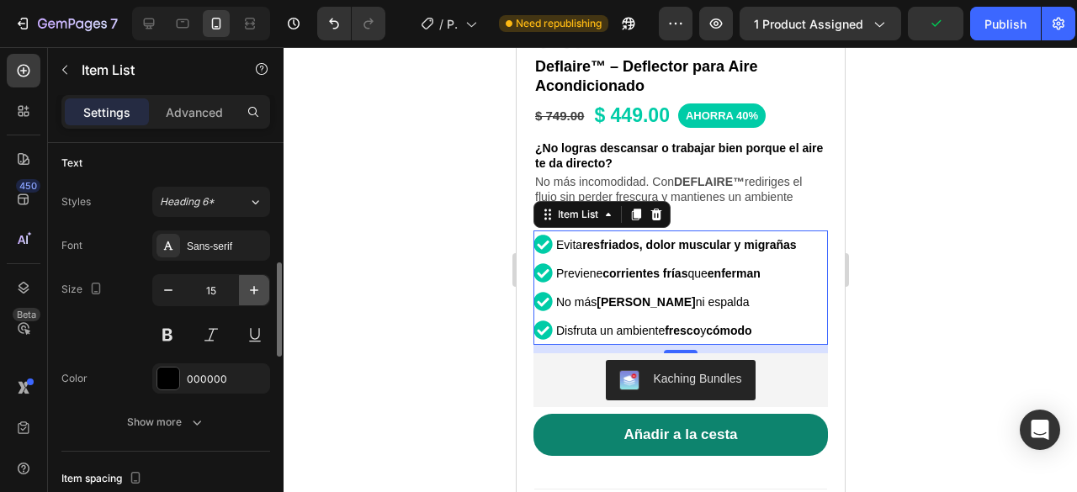
click at [248, 285] on icon "button" at bounding box center [254, 290] width 17 height 17
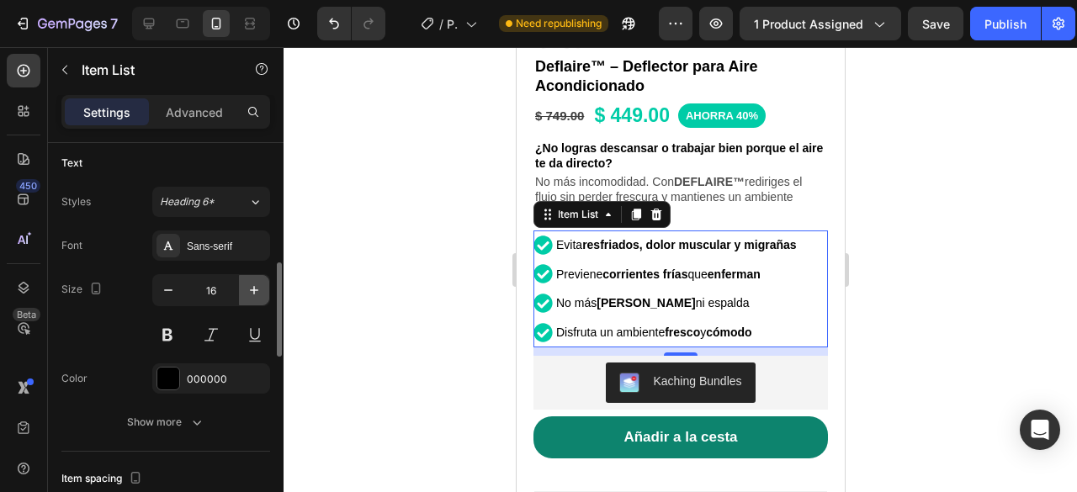
click at [252, 282] on icon "button" at bounding box center [254, 290] width 17 height 17
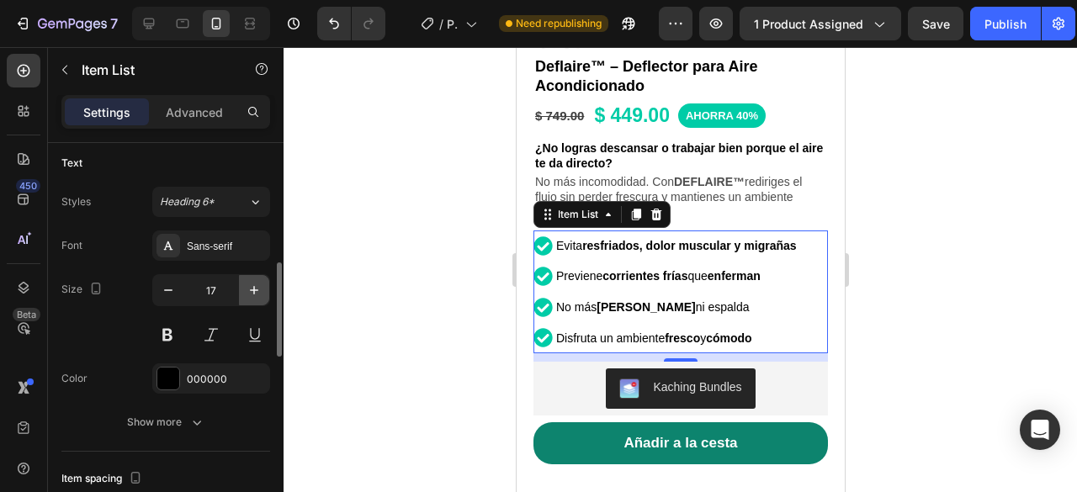
click at [252, 282] on icon "button" at bounding box center [254, 290] width 17 height 17
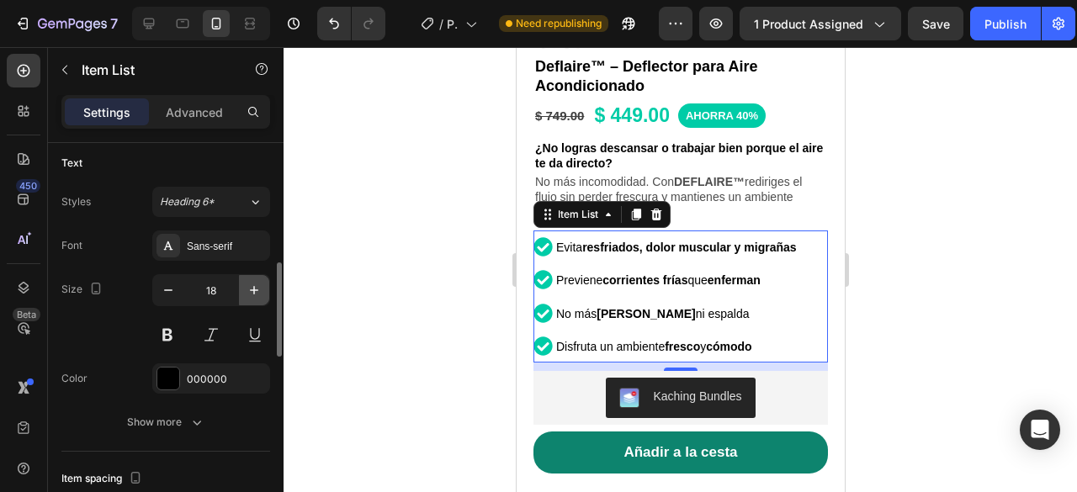
click at [252, 282] on icon "button" at bounding box center [254, 290] width 17 height 17
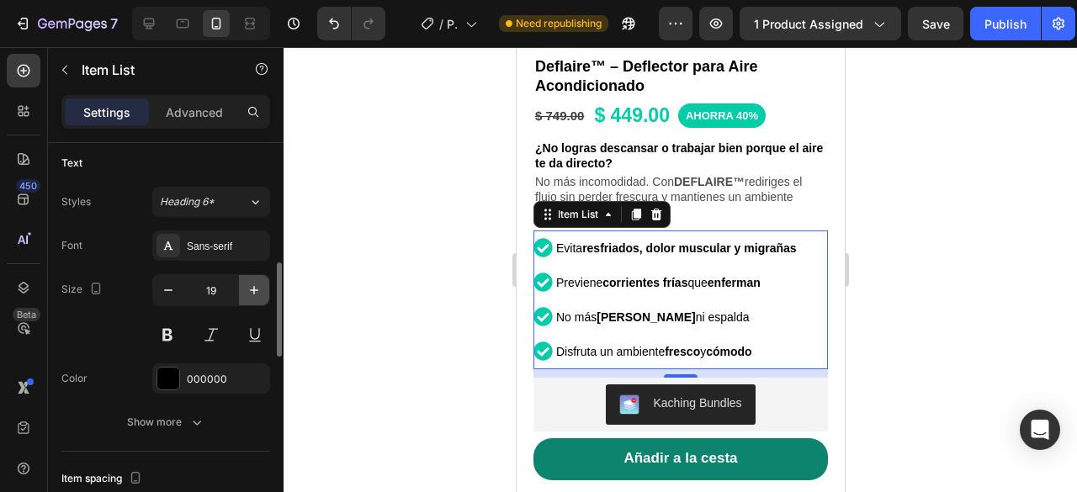
type input "20"
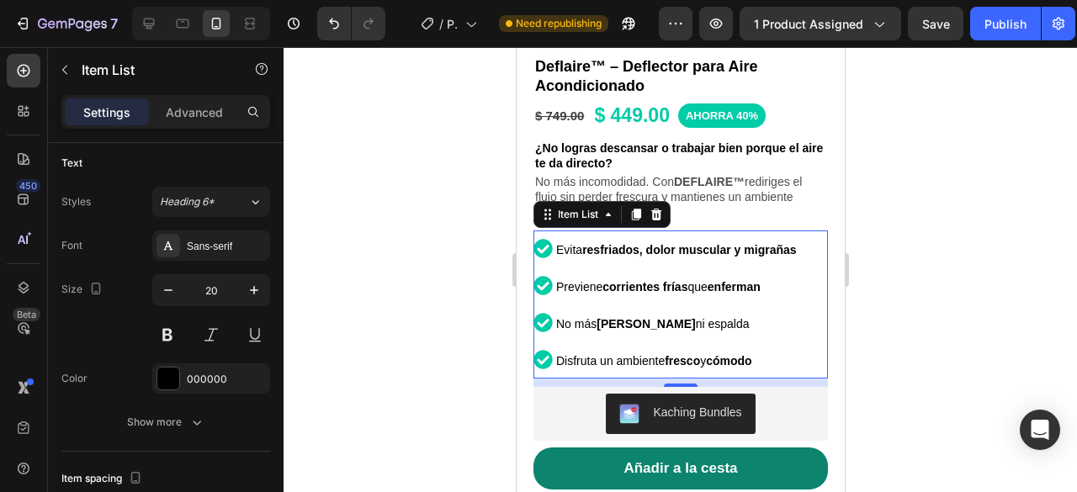
click at [1076, 279] on div at bounding box center [681, 269] width 794 height 445
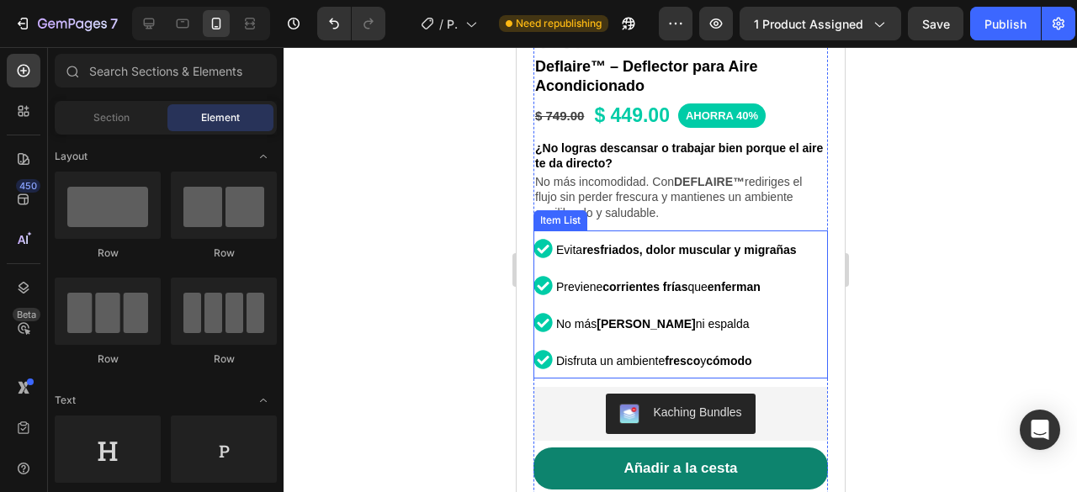
click at [791, 252] on div "Evita resfriados, dolor muscular y migrañas" at bounding box center [676, 249] width 246 height 37
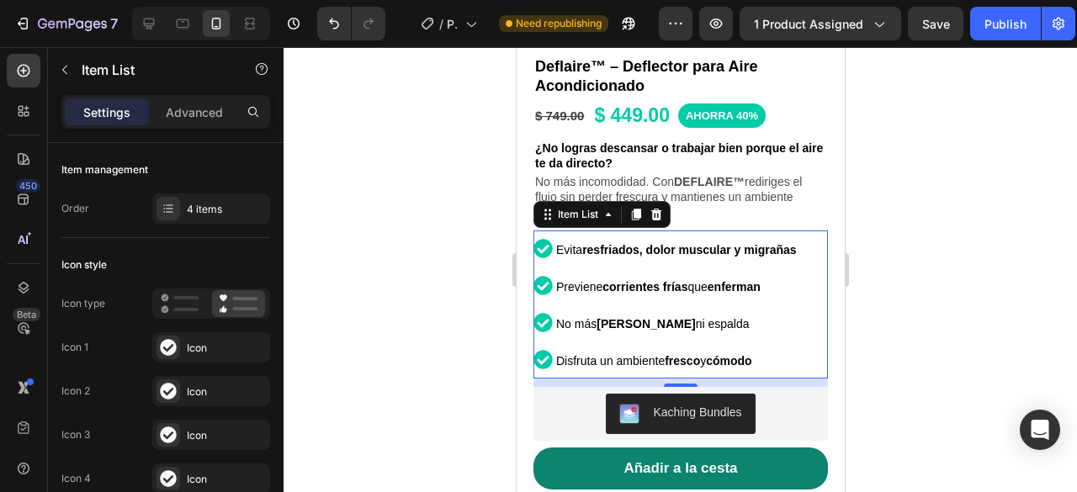
scroll to position [421, 0]
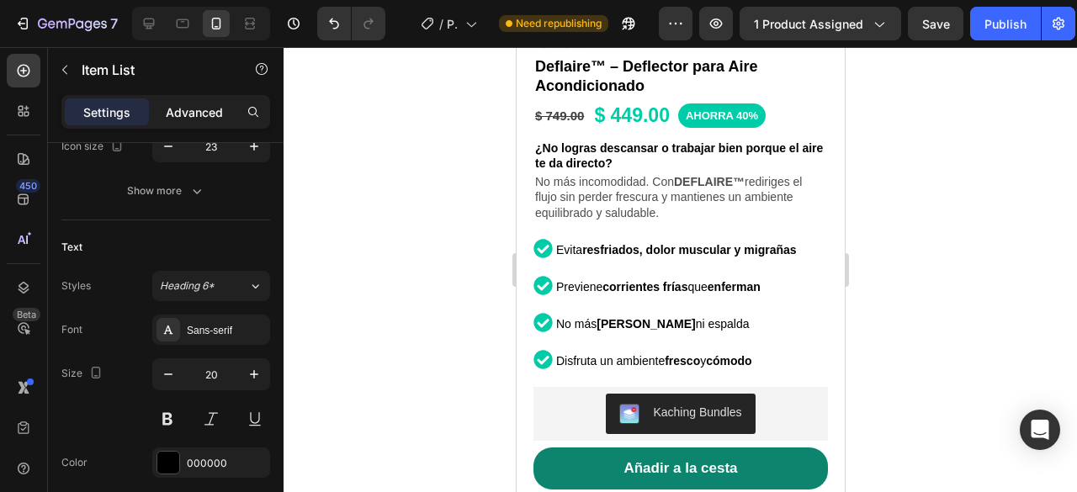
click at [204, 113] on p "Advanced" at bounding box center [194, 113] width 57 height 18
type input "100%"
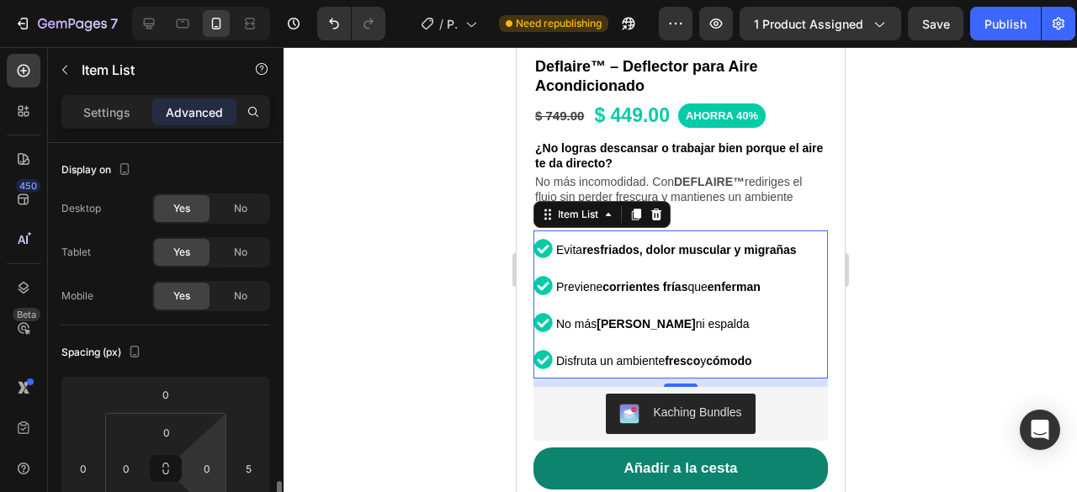
scroll to position [252, 0]
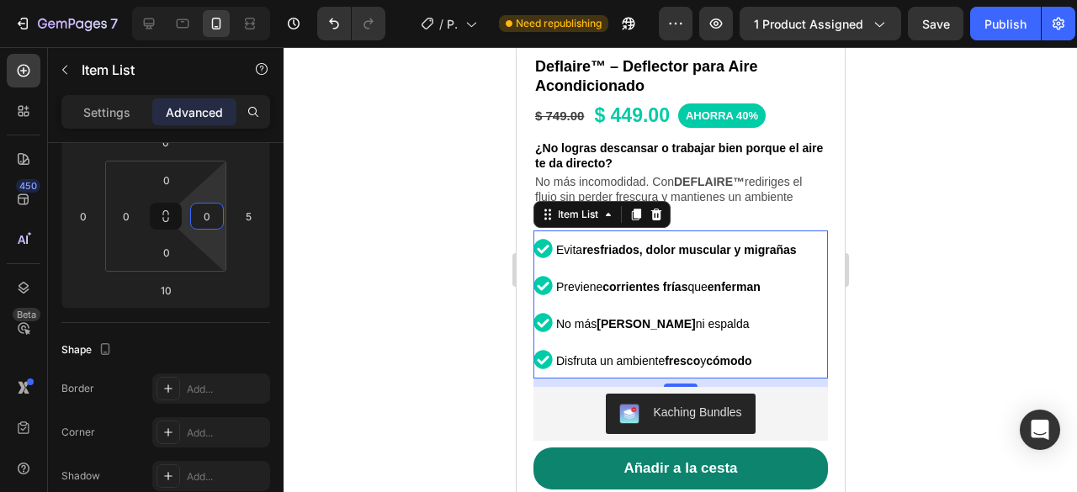
drag, startPoint x: 224, startPoint y: 185, endPoint x: 222, endPoint y: 199, distance: 14.4
click at [222, 0] on html "7 / Product Page - Aug 5, 12:56:15 Need republishing Preview 1 product assigned…" at bounding box center [538, 0] width 1077 height 0
drag, startPoint x: 219, startPoint y: 191, endPoint x: 218, endPoint y: 179, distance: 11.8
click at [218, 0] on html "7 / Product Page - Aug 5, 12:56:15 Need republishing Preview 1 product assigned…" at bounding box center [538, 0] width 1077 height 0
drag, startPoint x: 217, startPoint y: 186, endPoint x: 217, endPoint y: 172, distance: 14.3
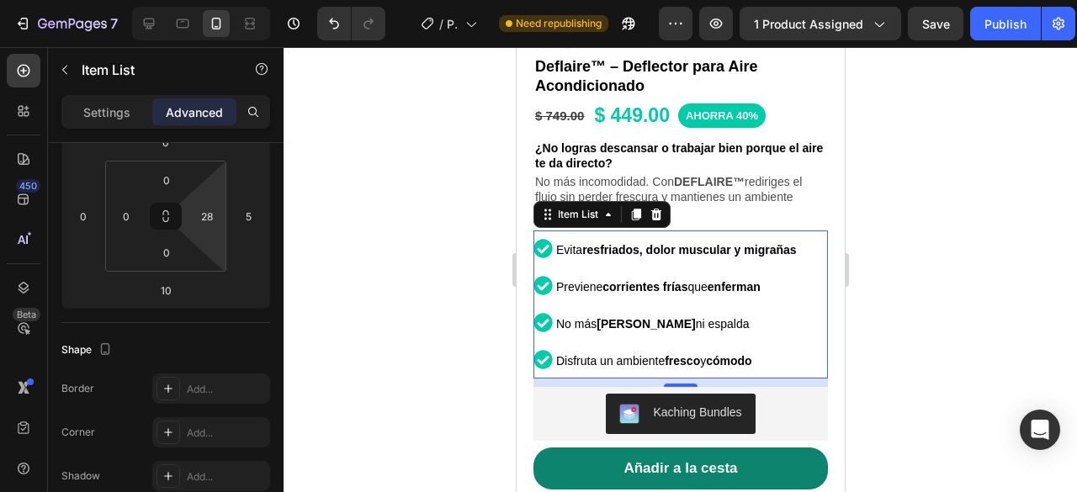
click at [217, 0] on html "7 / Product Page - Aug 5, 12:56:15 Need republishing Preview 1 product assigned…" at bounding box center [538, 0] width 1077 height 0
type input "0"
drag, startPoint x: 213, startPoint y: 186, endPoint x: 209, endPoint y: 226, distance: 39.8
click at [209, 0] on html "7 / Product Page - Aug 5, 12:56:15 Need republishing Preview 1 product assigned…" at bounding box center [538, 0] width 1077 height 0
click at [121, 111] on p "Settings" at bounding box center [106, 113] width 47 height 18
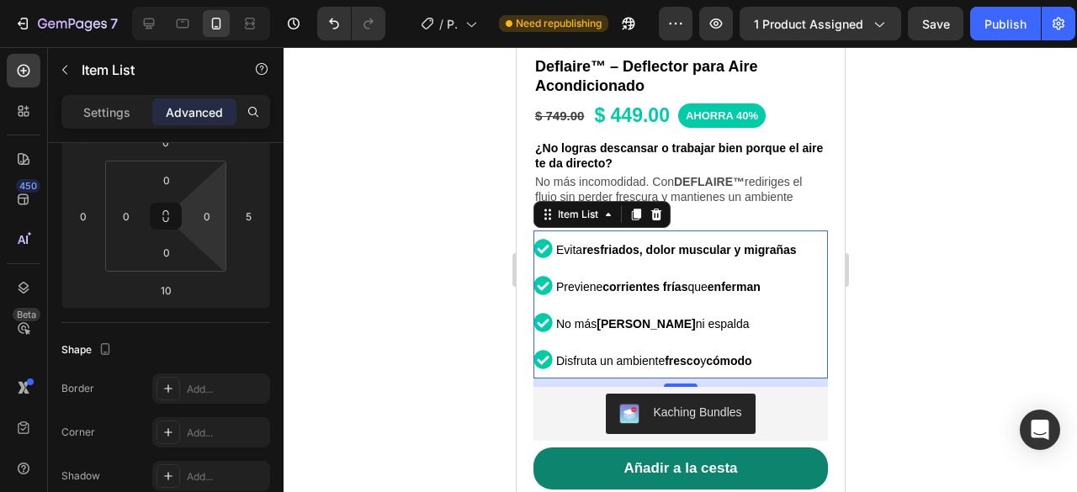
type input "1"
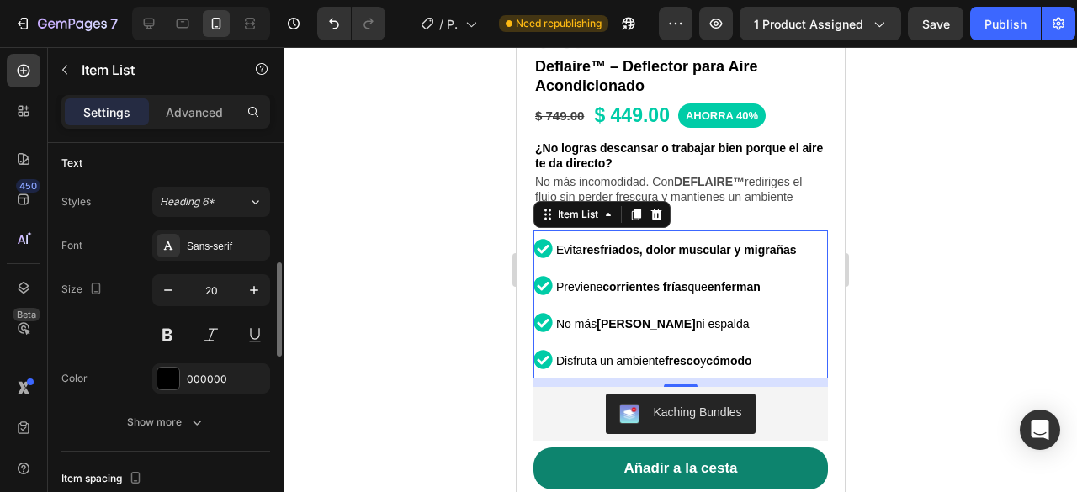
scroll to position [589, 0]
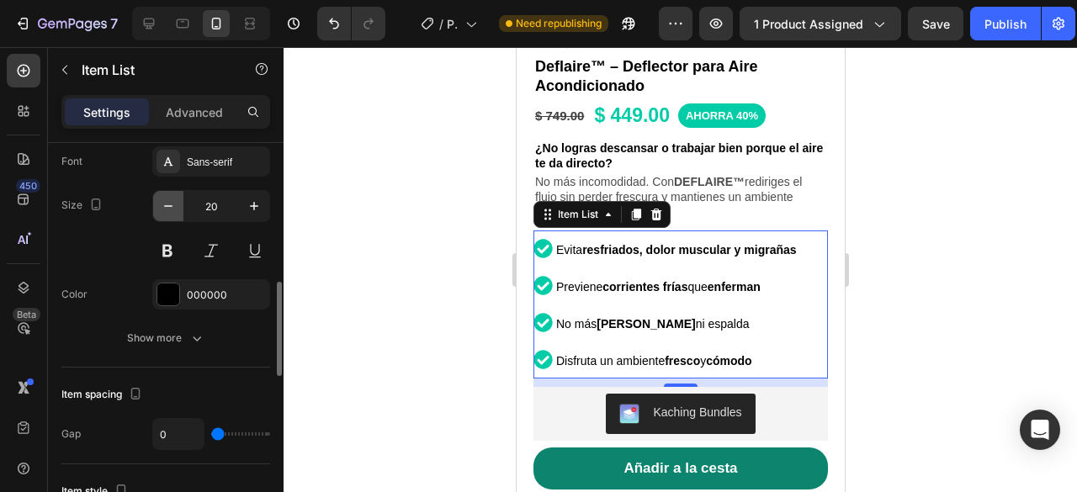
click at [162, 204] on icon "button" at bounding box center [168, 206] width 17 height 17
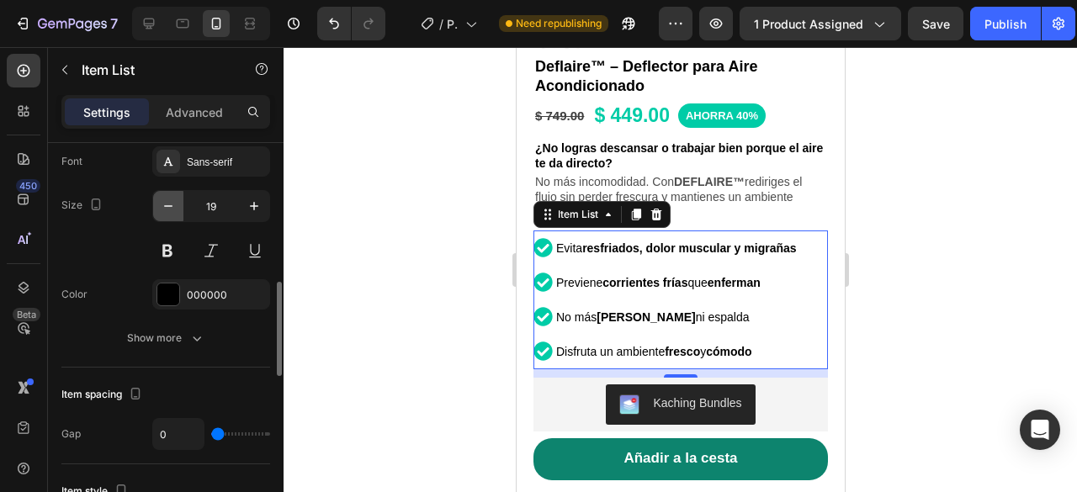
click at [162, 204] on icon "button" at bounding box center [168, 206] width 17 height 17
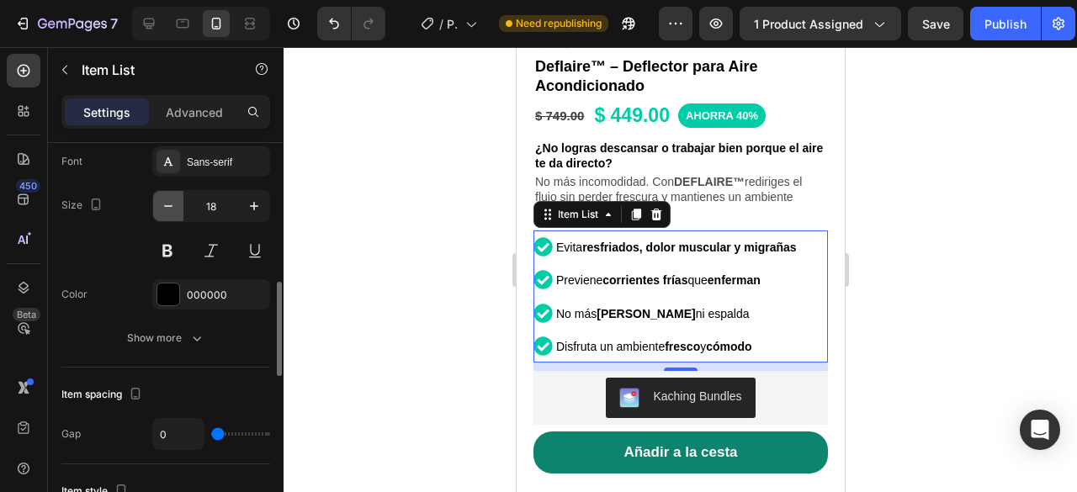
click at [162, 204] on icon "button" at bounding box center [168, 206] width 17 height 17
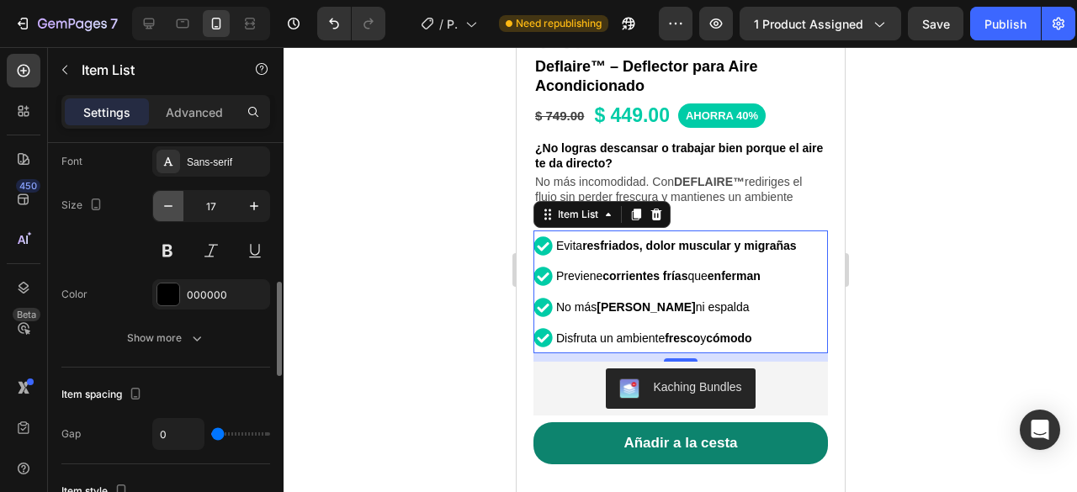
click at [162, 204] on icon "button" at bounding box center [168, 206] width 17 height 17
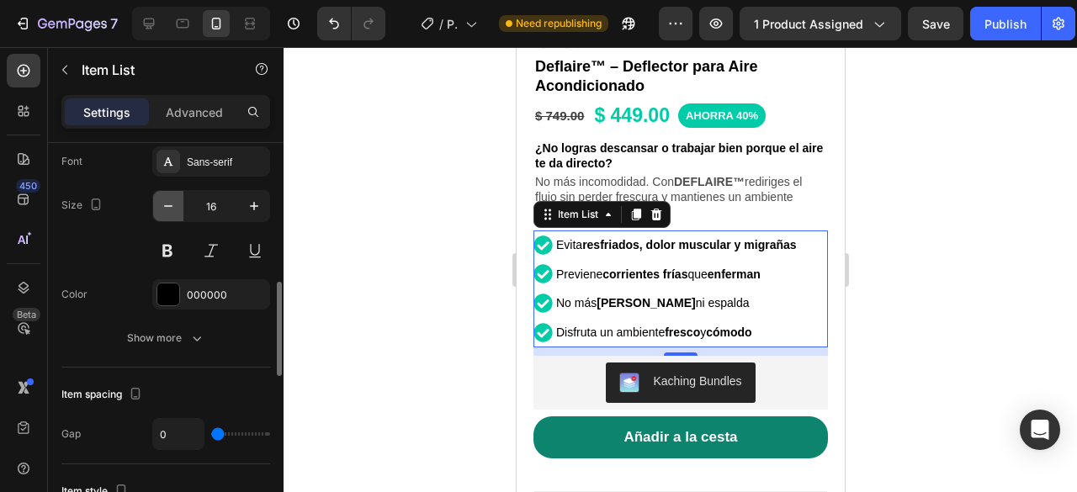
click at [162, 204] on icon "button" at bounding box center [168, 206] width 17 height 17
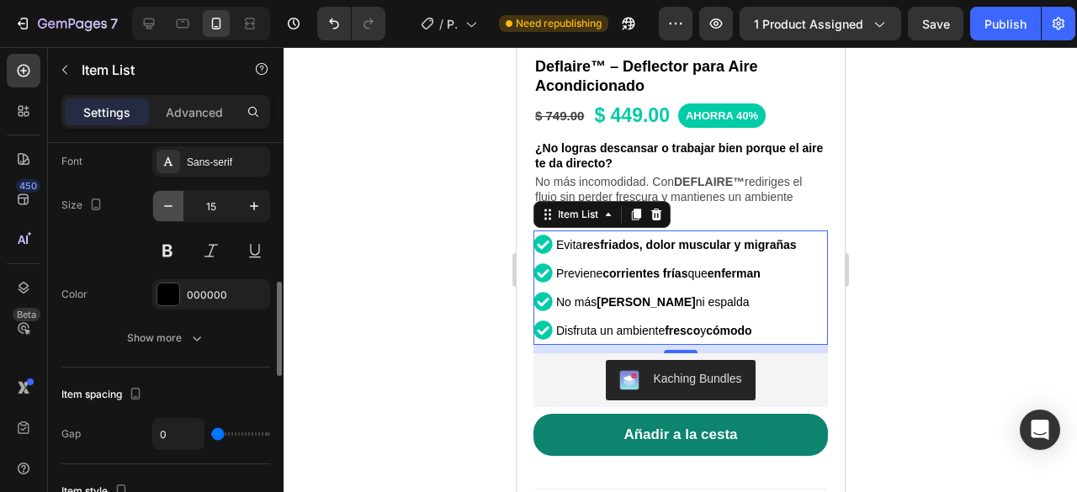
type input "14"
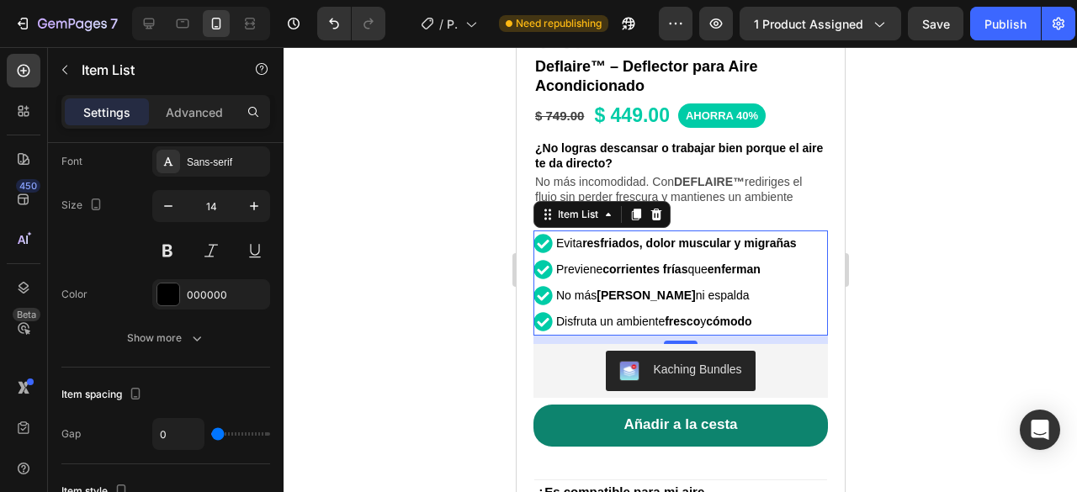
click at [929, 216] on div at bounding box center [681, 269] width 794 height 445
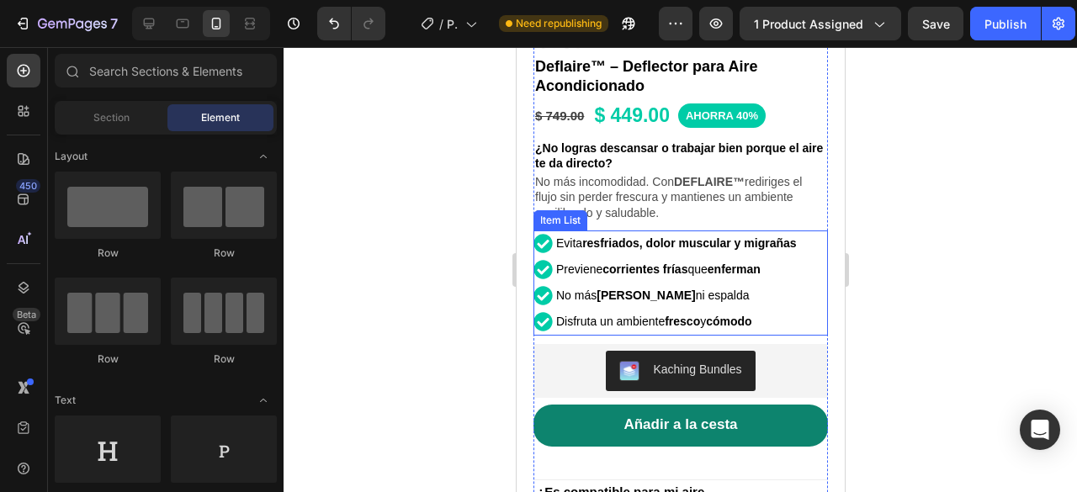
click at [808, 241] on div "Evita resfriados, dolor muscular y migrañas Previene corrientes frías que enfer…" at bounding box center [678, 283] width 290 height 105
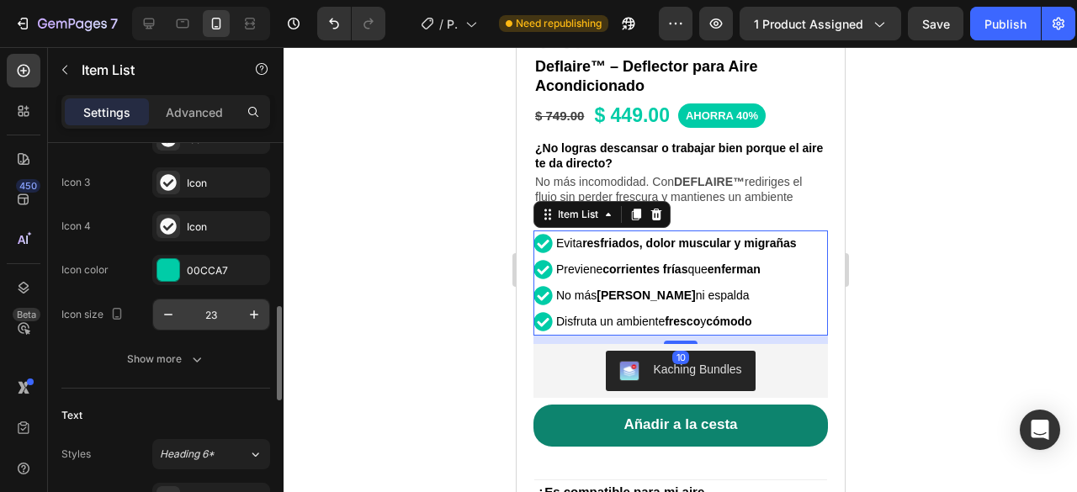
scroll to position [337, 0]
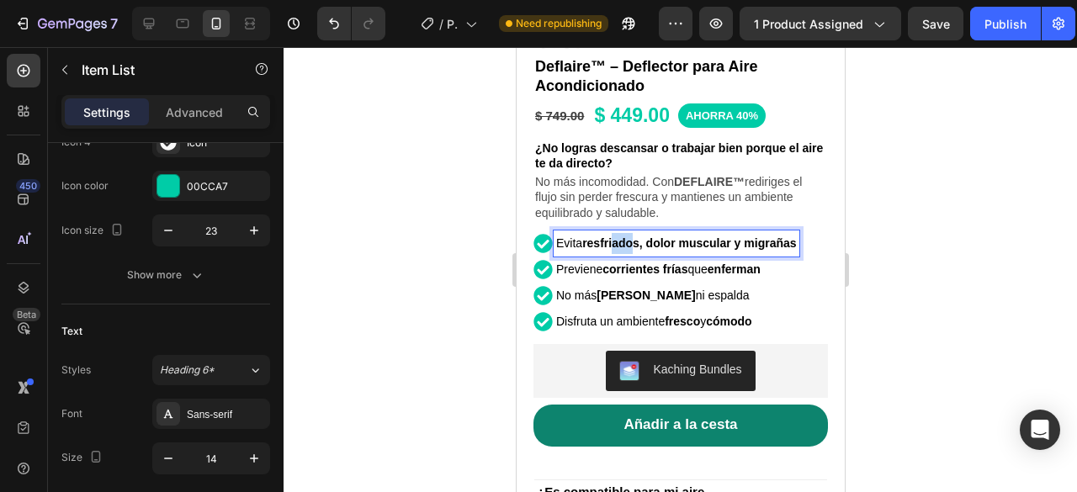
drag, startPoint x: 615, startPoint y: 230, endPoint x: 634, endPoint y: 226, distance: 18.8
click at [633, 236] on strong "resfriados, dolor muscular y migrañas" at bounding box center [688, 242] width 214 height 13
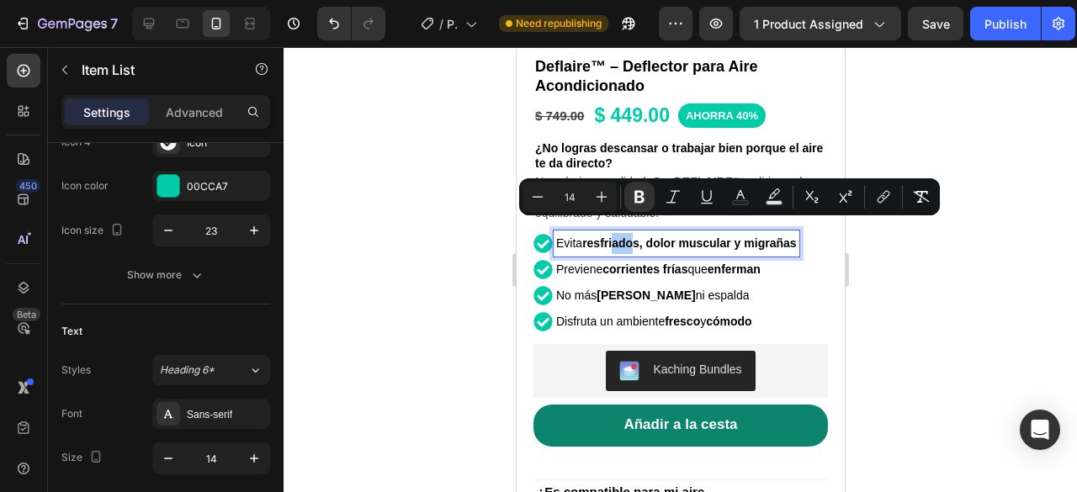
click at [964, 236] on div at bounding box center [681, 269] width 794 height 445
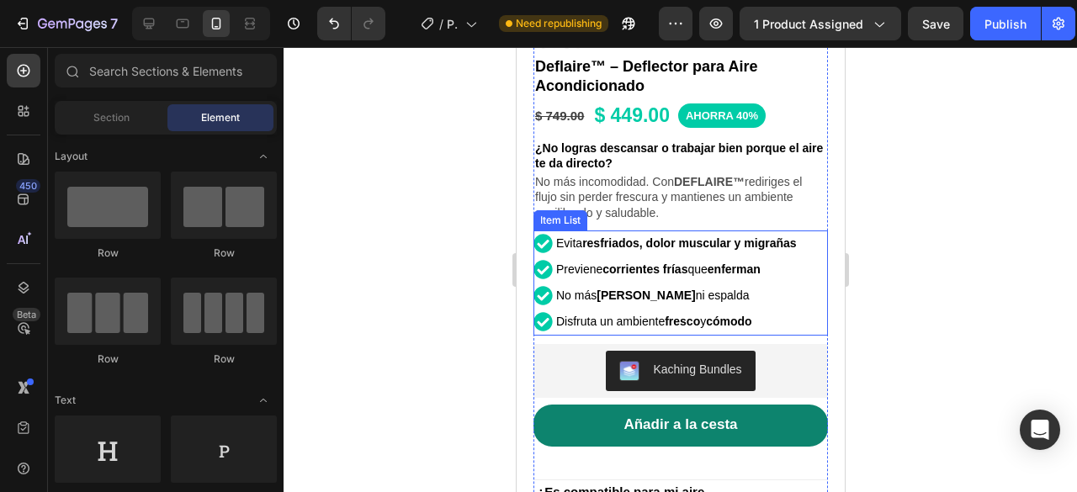
click at [811, 231] on div "Evita resfriados, dolor muscular y migrañas Previene corrientes frías que enfer…" at bounding box center [680, 283] width 295 height 105
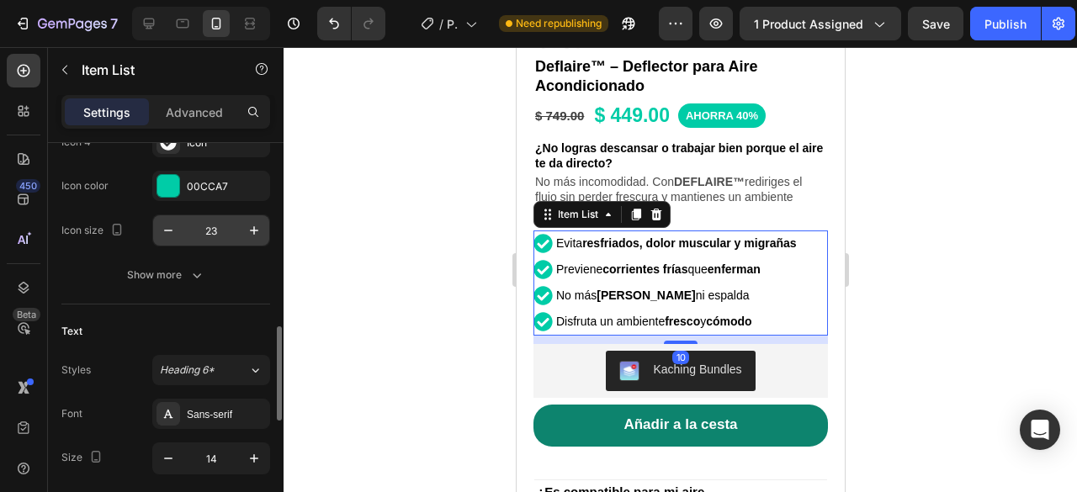
scroll to position [421, 0]
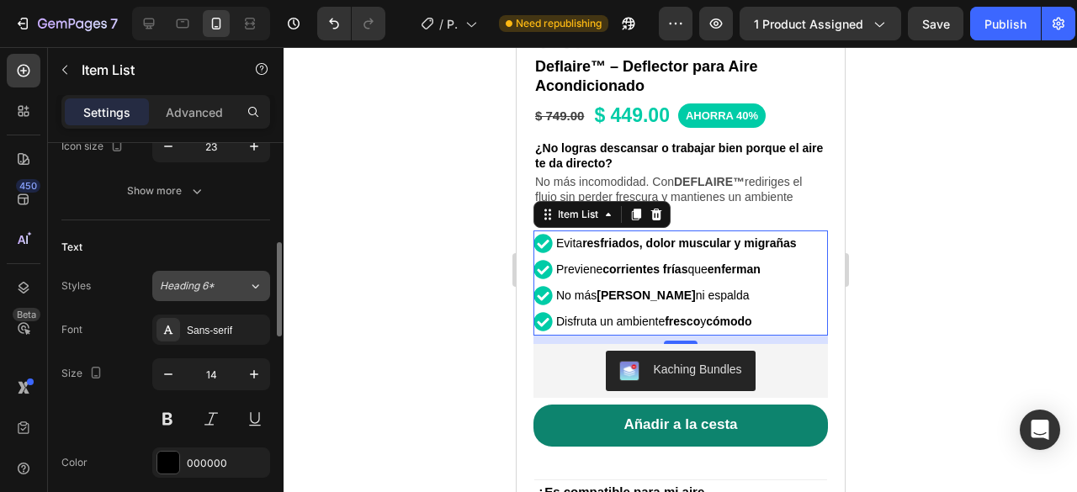
click at [205, 285] on span "Heading 6*" at bounding box center [187, 286] width 55 height 15
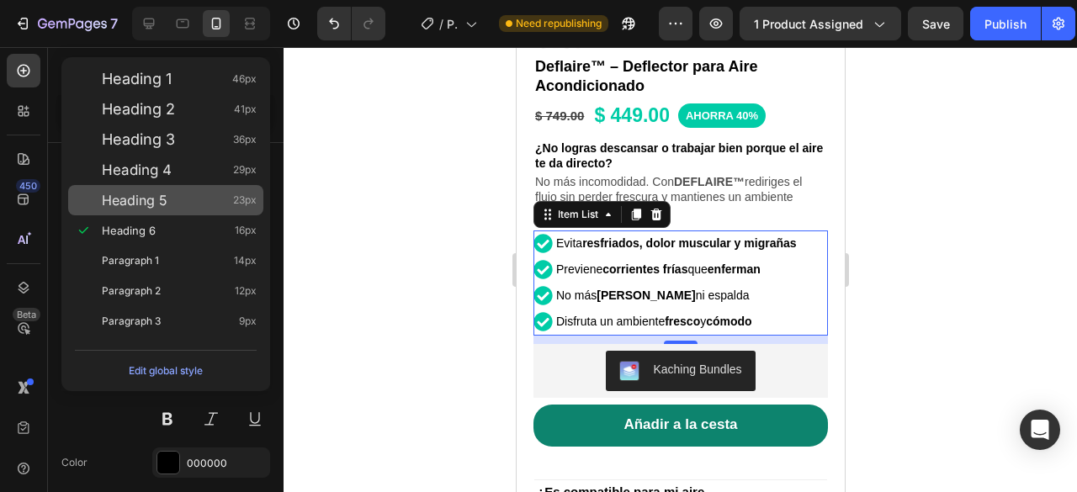
click at [155, 211] on div "Heading 5 23px" at bounding box center [165, 200] width 195 height 30
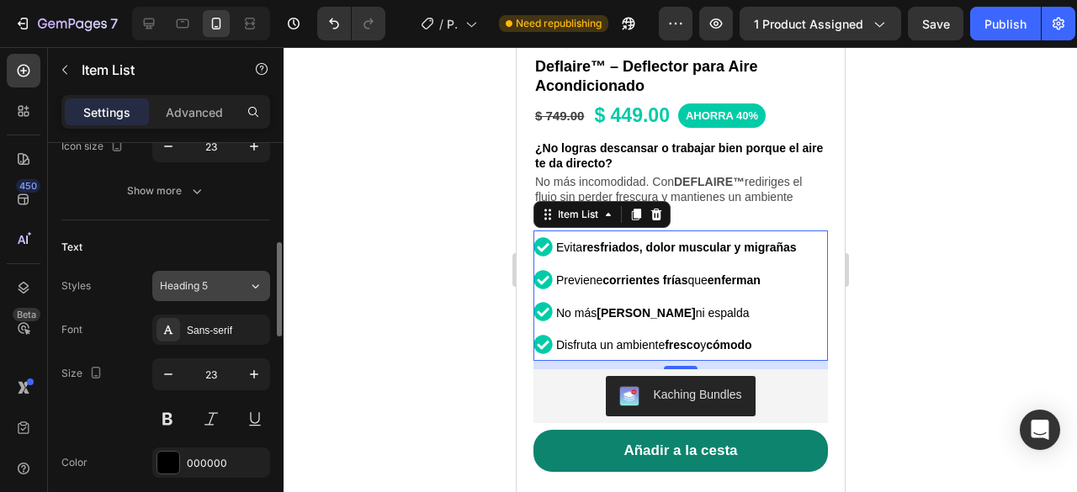
click at [200, 292] on button "Heading 5" at bounding box center [211, 286] width 118 height 30
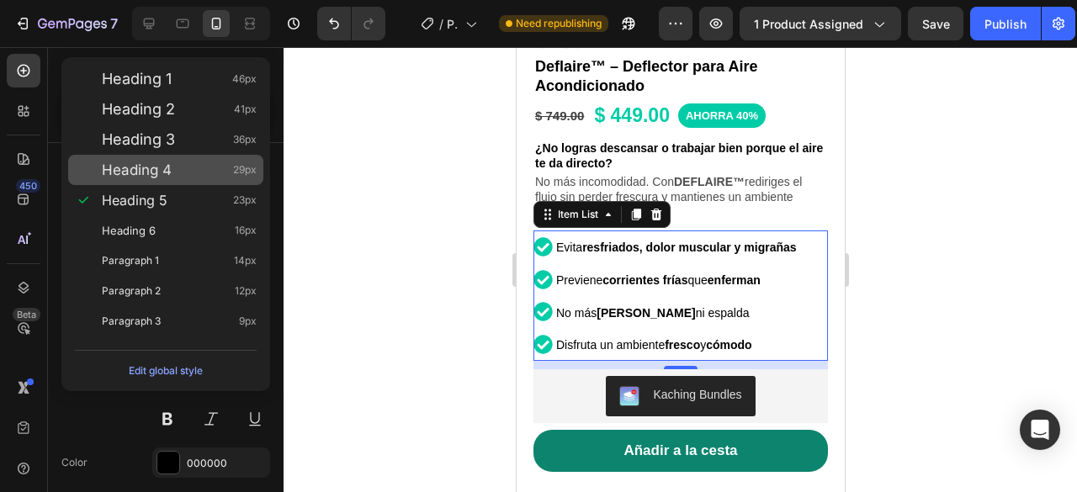
click at [173, 172] on div "Heading 4 29px" at bounding box center [179, 170] width 155 height 17
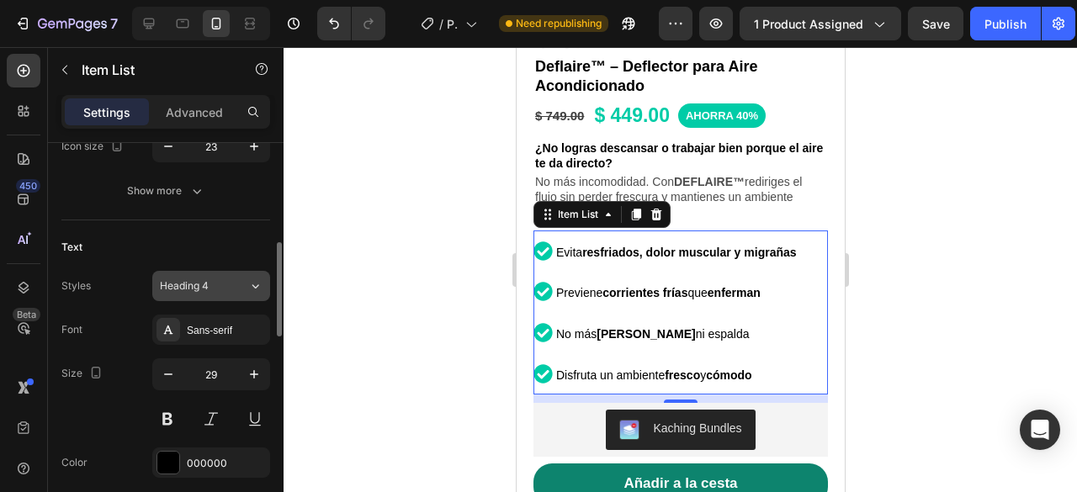
click at [215, 271] on button "Heading 4" at bounding box center [211, 286] width 118 height 30
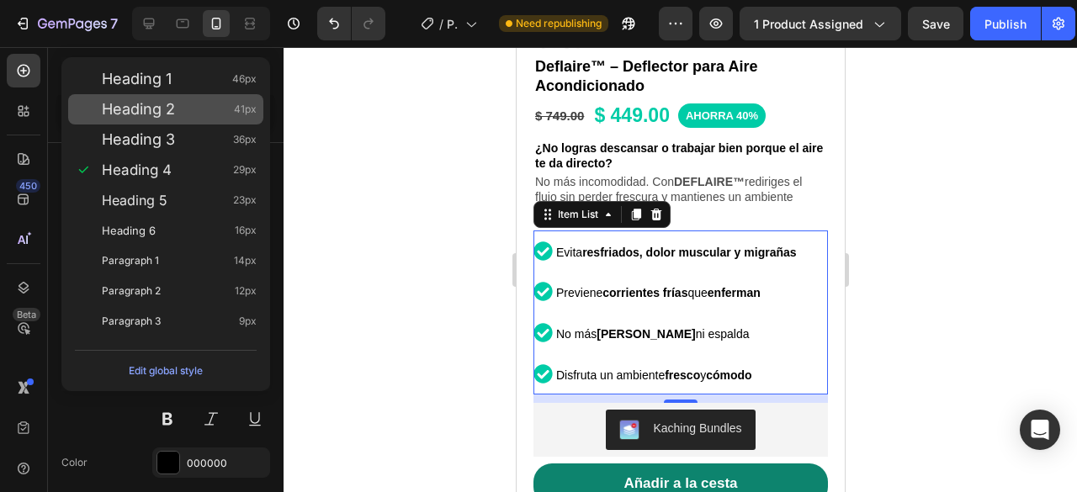
click at [159, 111] on span "Heading 2" at bounding box center [138, 109] width 73 height 17
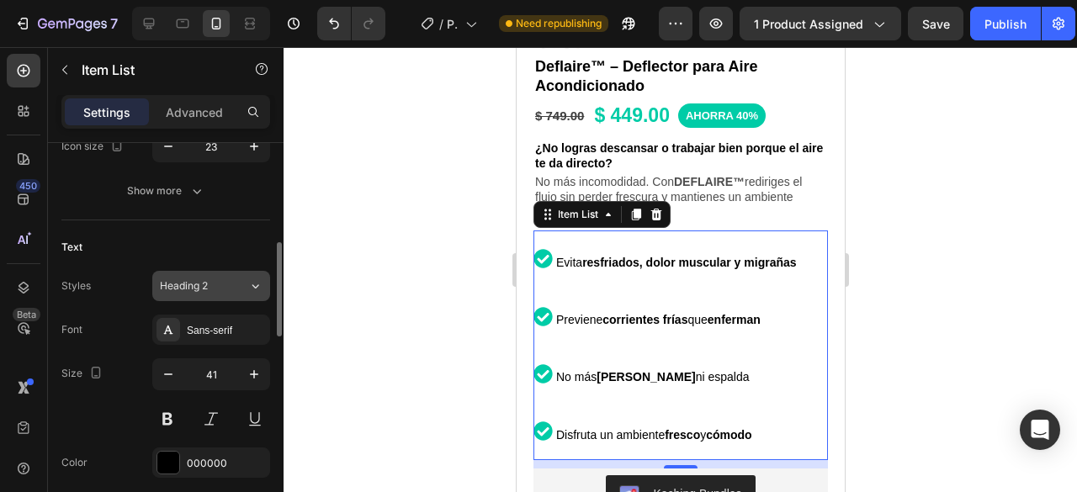
click at [203, 289] on span "Heading 2" at bounding box center [184, 286] width 48 height 15
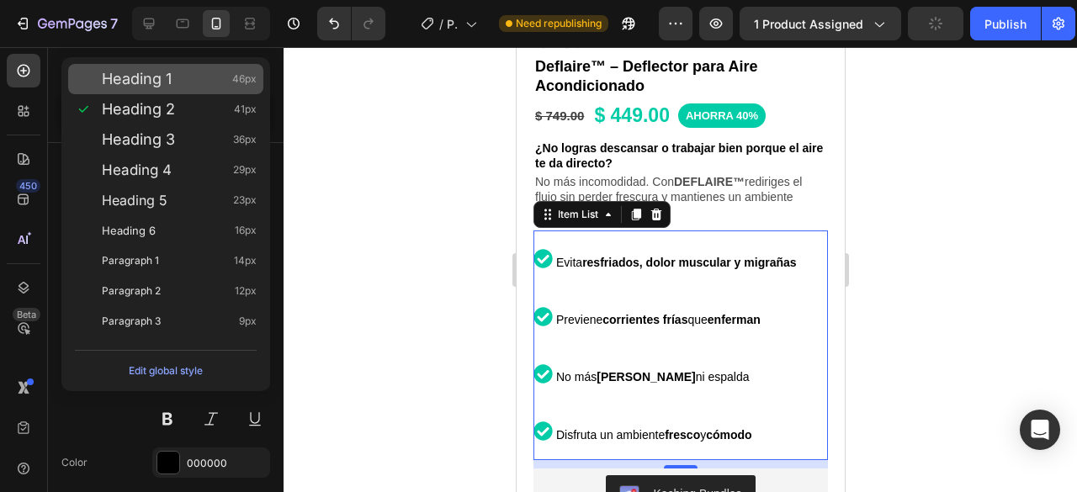
click at [164, 82] on span "Heading 1" at bounding box center [137, 79] width 70 height 17
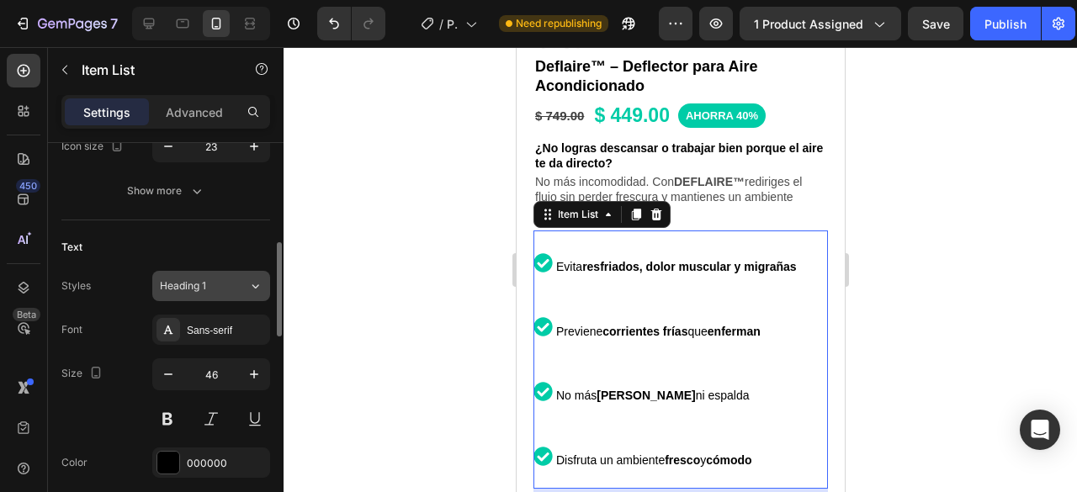
click at [219, 287] on div "Heading 1" at bounding box center [194, 286] width 68 height 15
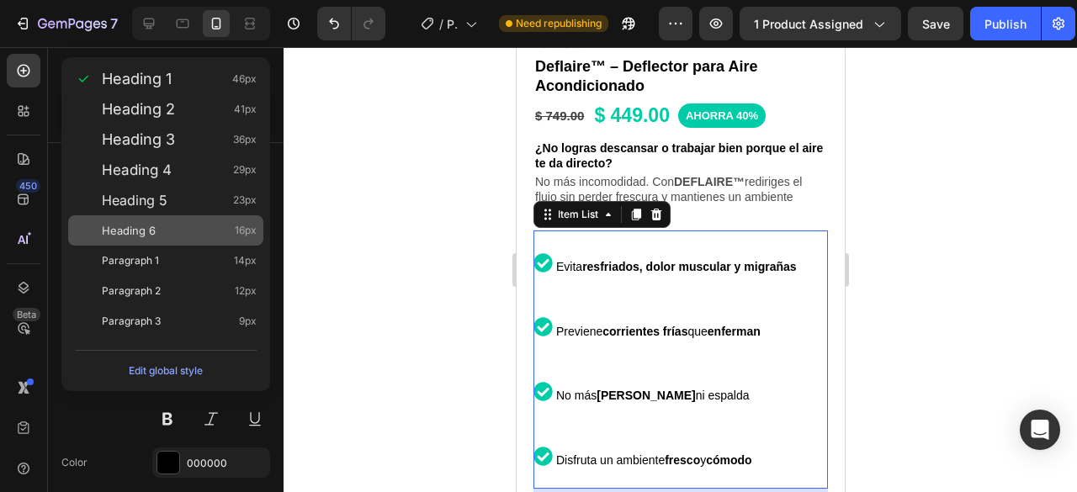
click at [168, 231] on div "Heading 6 16px" at bounding box center [179, 230] width 155 height 17
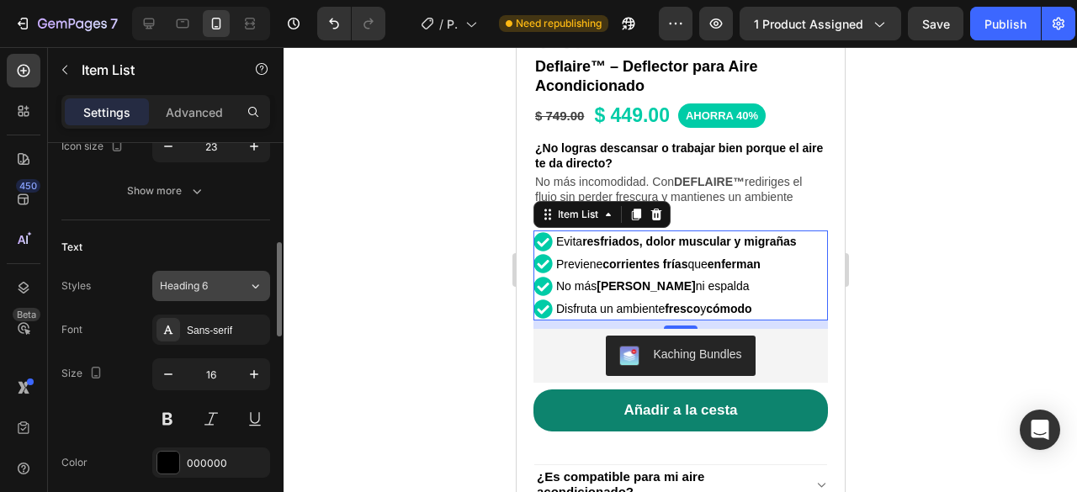
click at [202, 294] on button "Heading 6" at bounding box center [211, 286] width 118 height 30
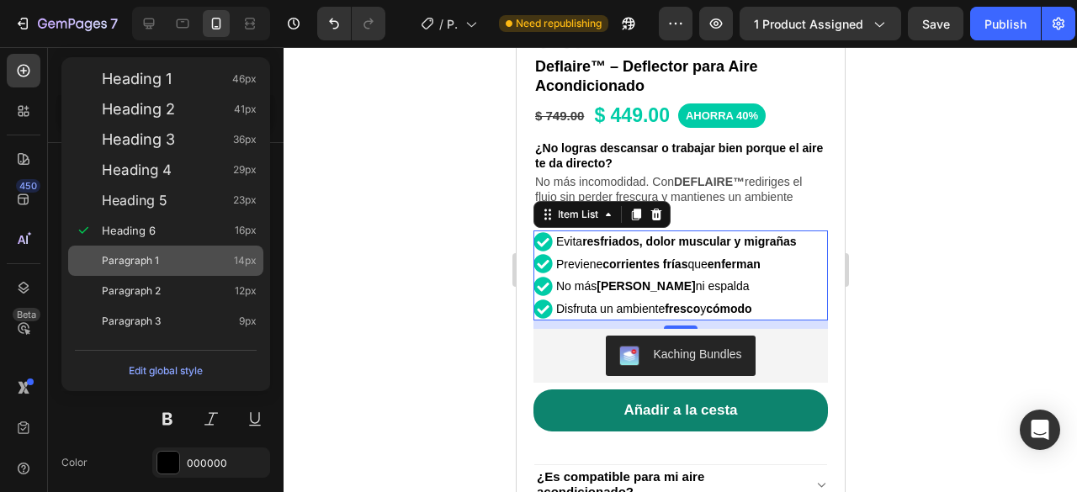
click at [176, 270] on div "Paragraph 1 14px" at bounding box center [165, 261] width 195 height 30
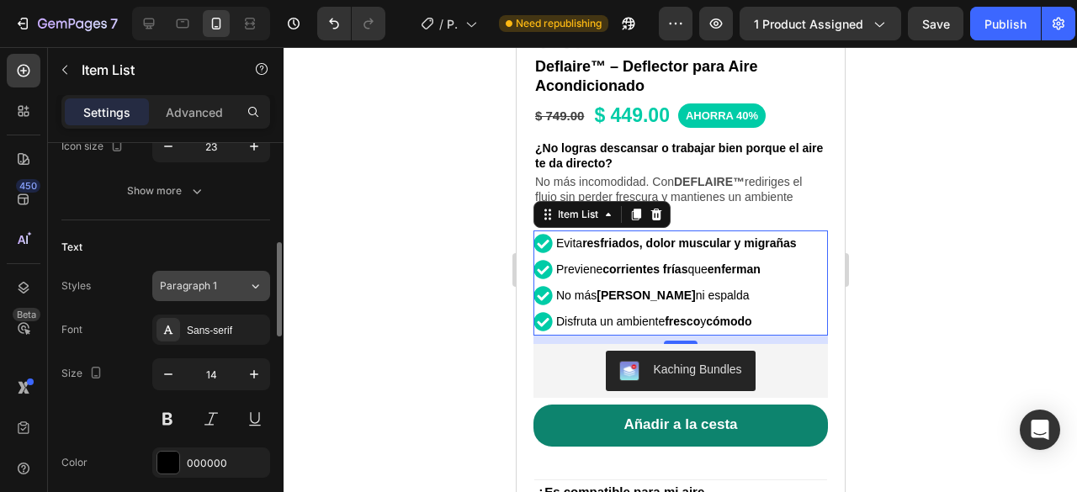
click at [199, 281] on span "Paragraph 1" at bounding box center [188, 286] width 57 height 15
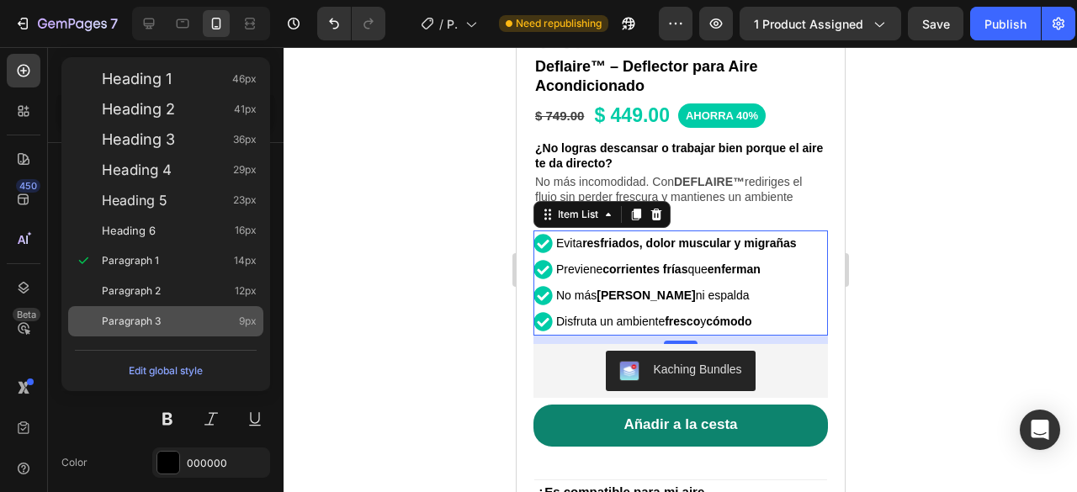
click at [180, 311] on div "Paragraph 3 9px" at bounding box center [165, 321] width 195 height 30
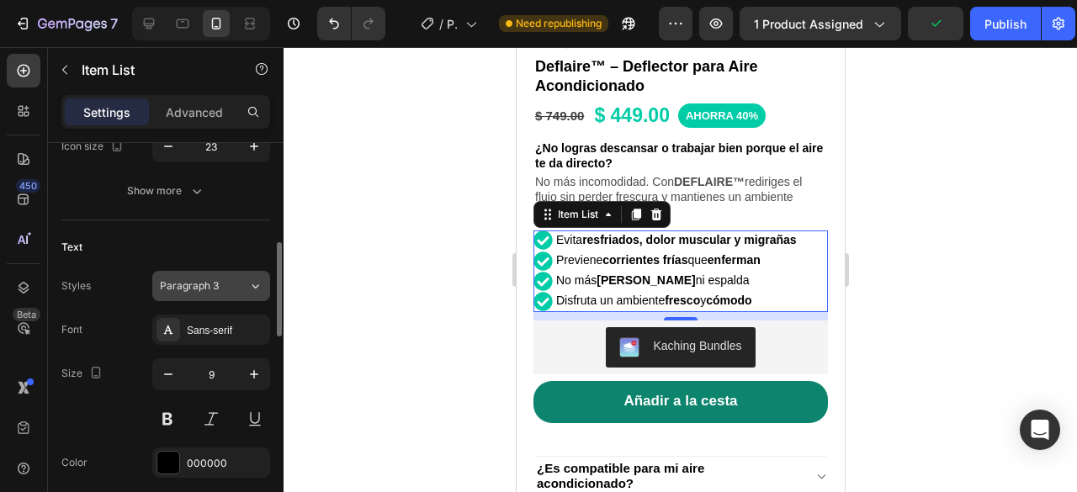
click at [219, 279] on div "Paragraph 3" at bounding box center [194, 286] width 68 height 15
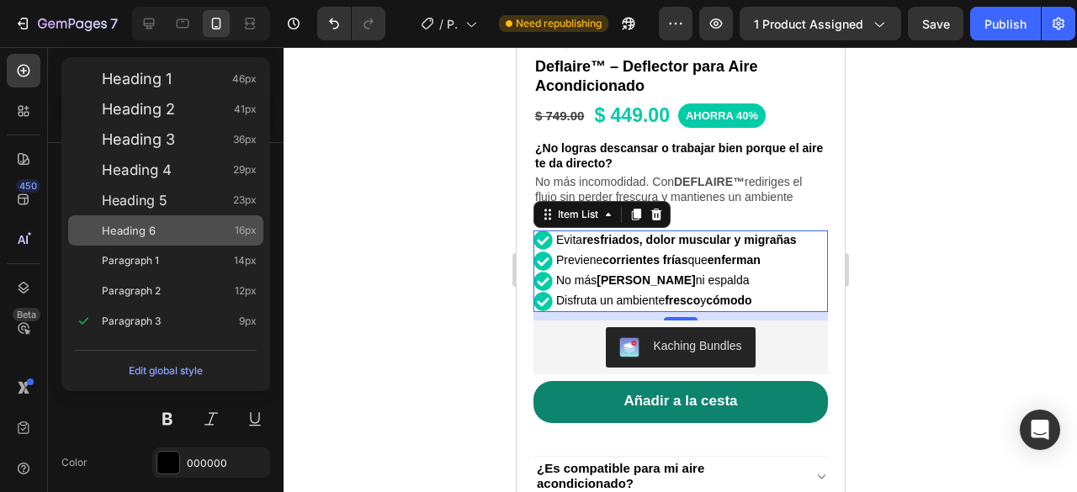
click at [140, 226] on span "Heading 6" at bounding box center [129, 230] width 54 height 17
type input "16"
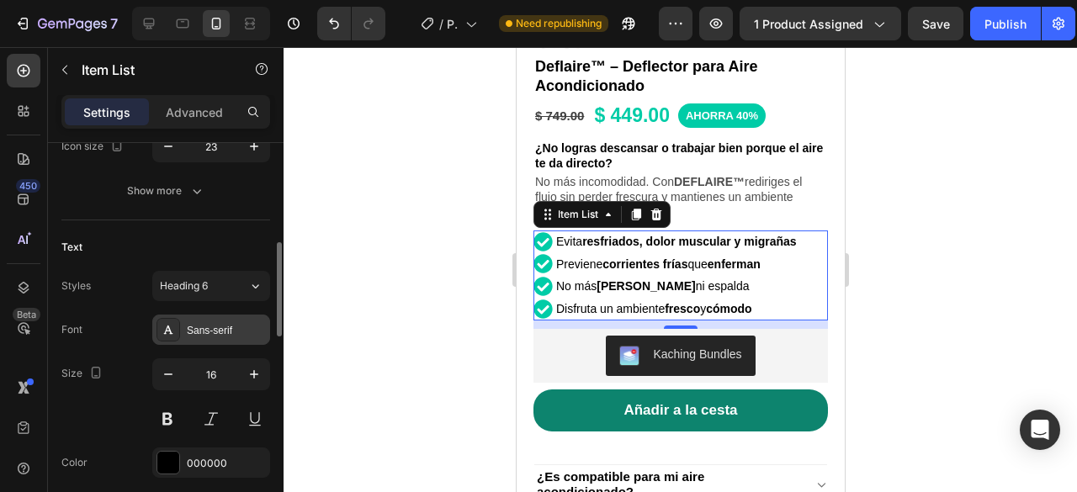
click at [183, 322] on div "Sans-serif" at bounding box center [211, 330] width 118 height 30
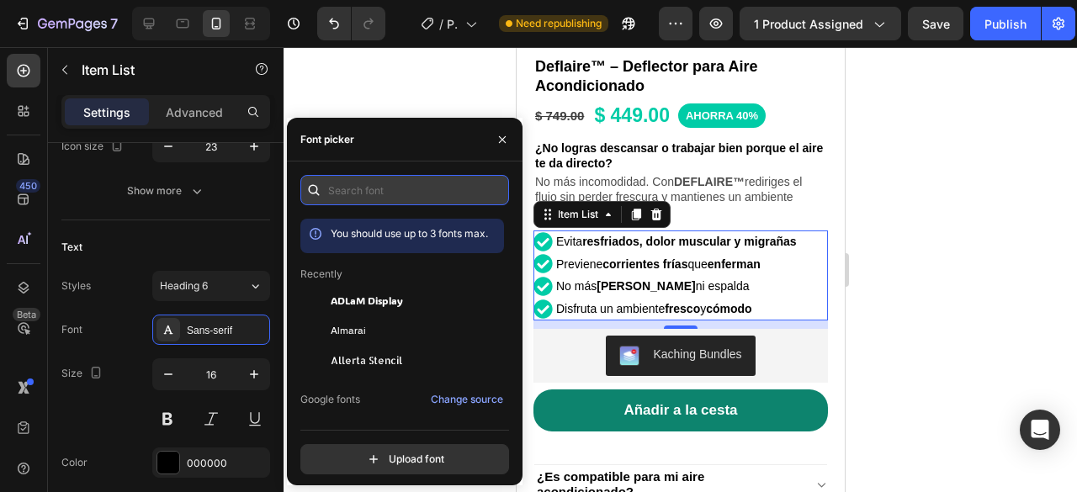
click at [374, 195] on input "text" at bounding box center [404, 190] width 209 height 30
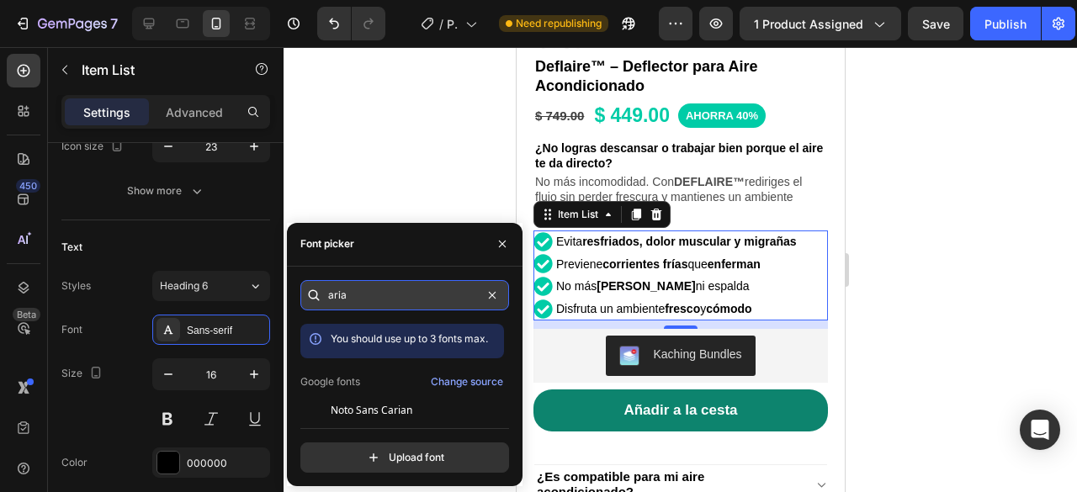
type input "arial"
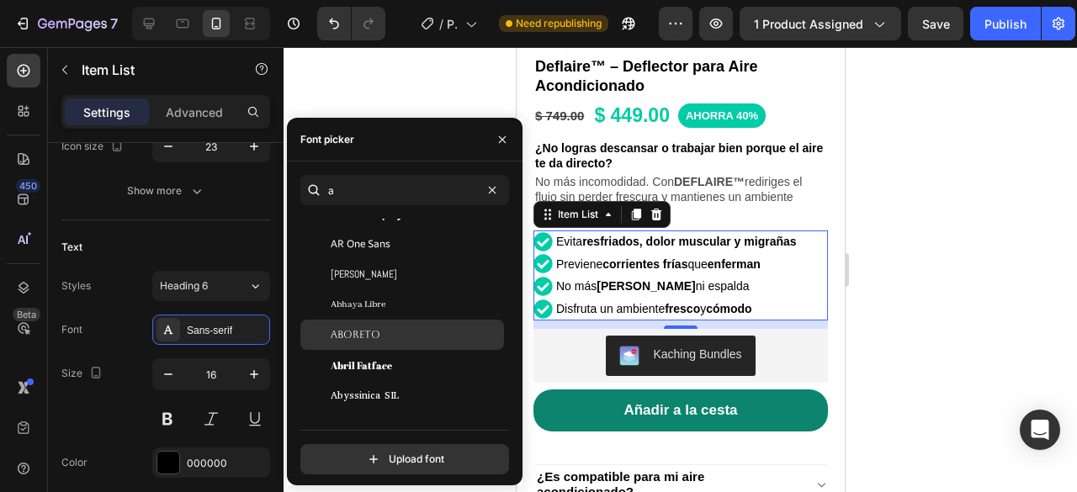
scroll to position [84, 0]
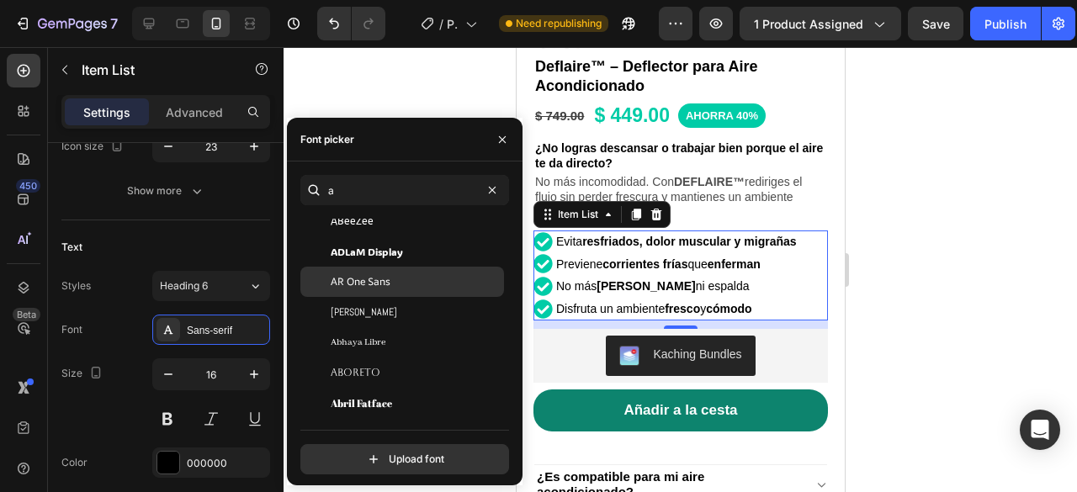
type input "a"
click at [376, 286] on span "AR One Sans" at bounding box center [361, 281] width 60 height 15
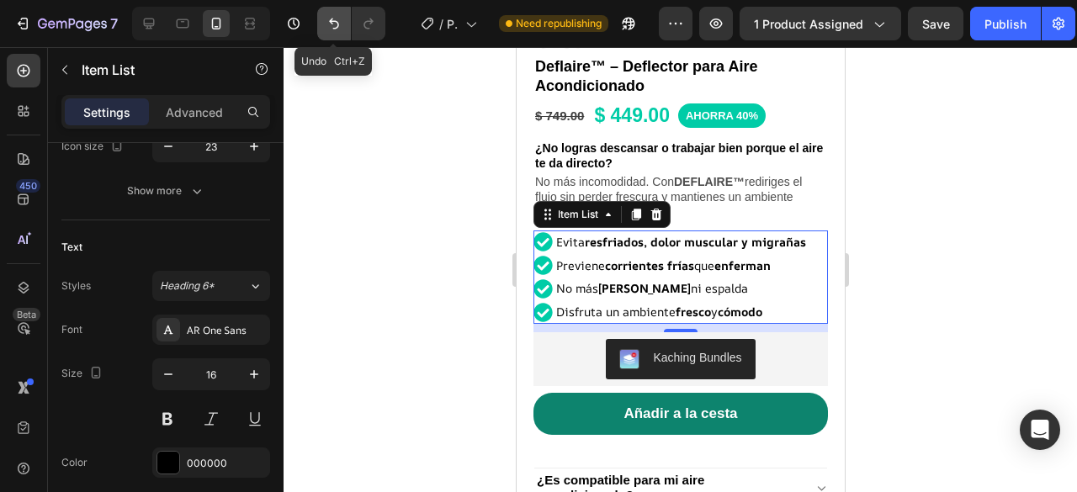
click at [330, 29] on icon "Undo/Redo" at bounding box center [334, 23] width 17 height 17
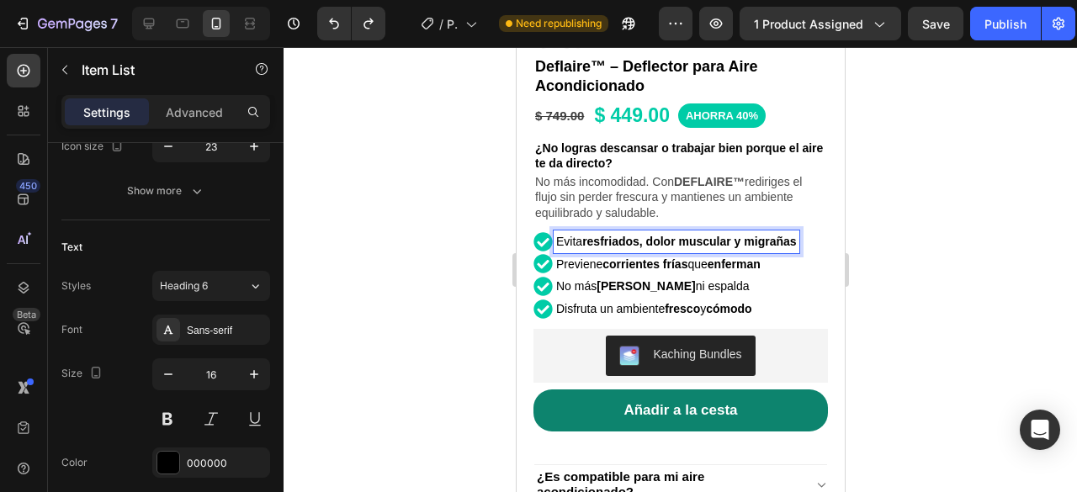
click at [799, 231] on div "Evita resfriados, dolor muscular y migrañas" at bounding box center [676, 242] width 246 height 23
click at [795, 235] on strong "resfriados, dolor muscular y migrañas" at bounding box center [688, 241] width 214 height 13
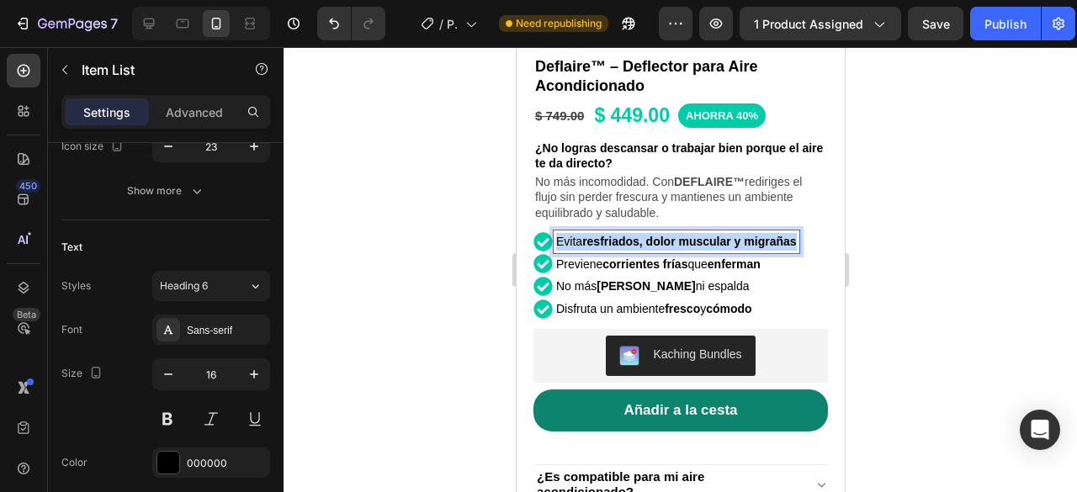
drag, startPoint x: 797, startPoint y: 231, endPoint x: 552, endPoint y: 232, distance: 244.9
click at [553, 232] on div "Evita resfriados, dolor muscular y migrañas" at bounding box center [676, 242] width 246 height 23
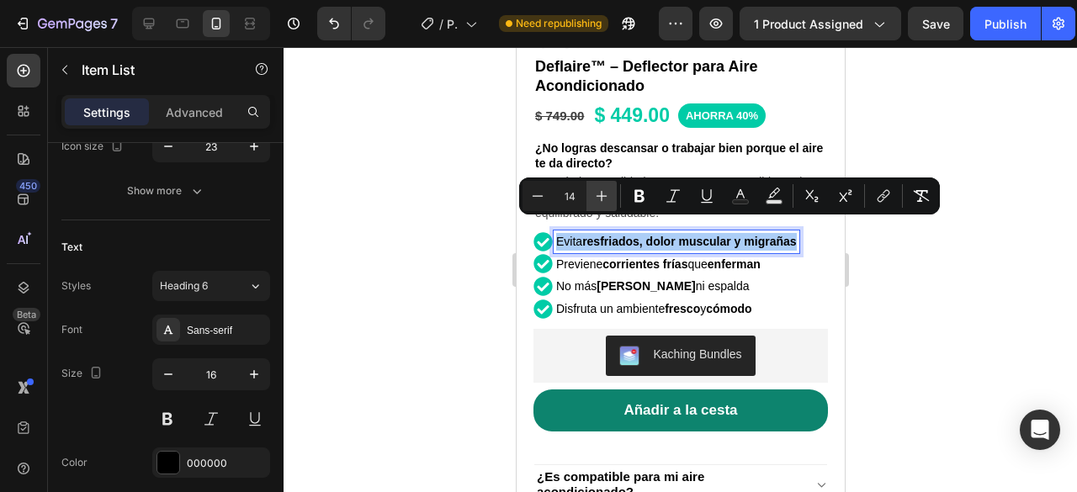
click at [590, 196] on button "Plus" at bounding box center [602, 196] width 30 height 30
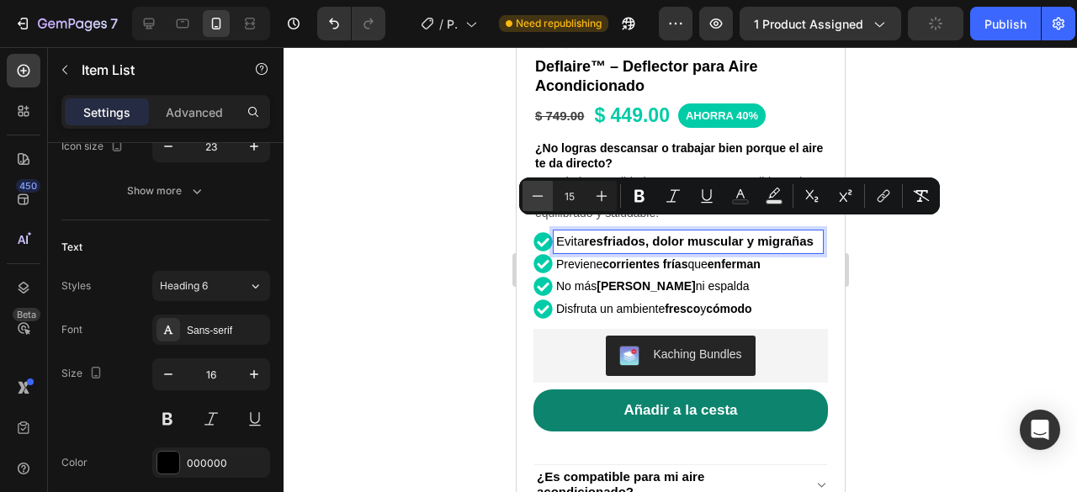
click at [539, 196] on icon "Editor contextual toolbar" at bounding box center [538, 195] width 11 height 1
type input "14"
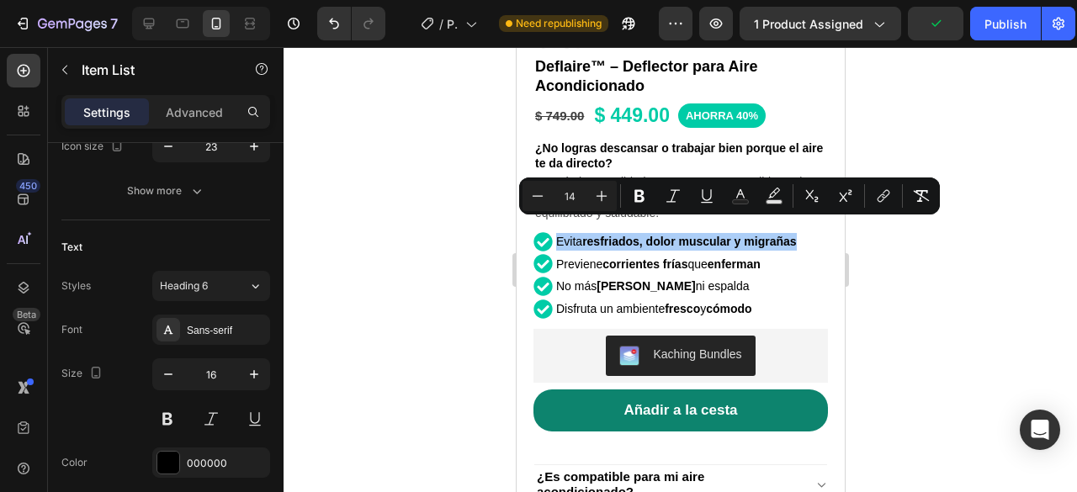
drag, startPoint x: 1017, startPoint y: 288, endPoint x: 942, endPoint y: 244, distance: 86.7
click at [1016, 287] on div at bounding box center [681, 269] width 794 height 445
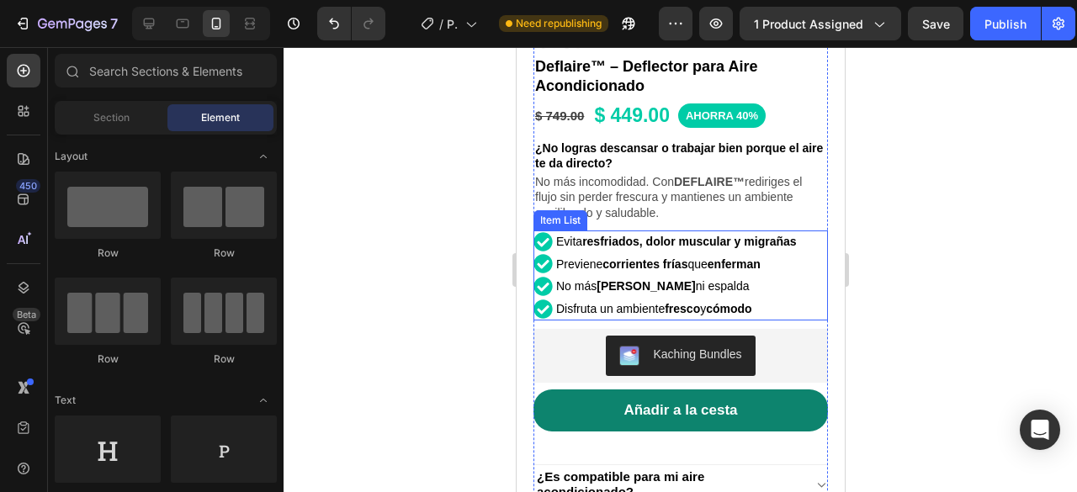
click at [795, 235] on strong "resfriados, dolor muscular y migrañas" at bounding box center [688, 241] width 214 height 13
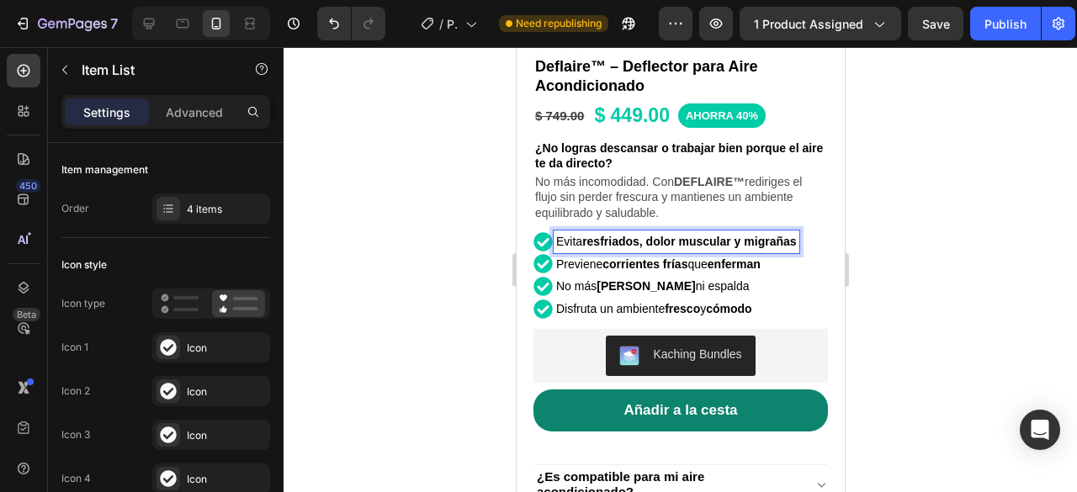
click at [799, 231] on div "Evita resfriados, dolor muscular y migrañas" at bounding box center [676, 242] width 246 height 23
click at [927, 206] on div at bounding box center [681, 269] width 794 height 445
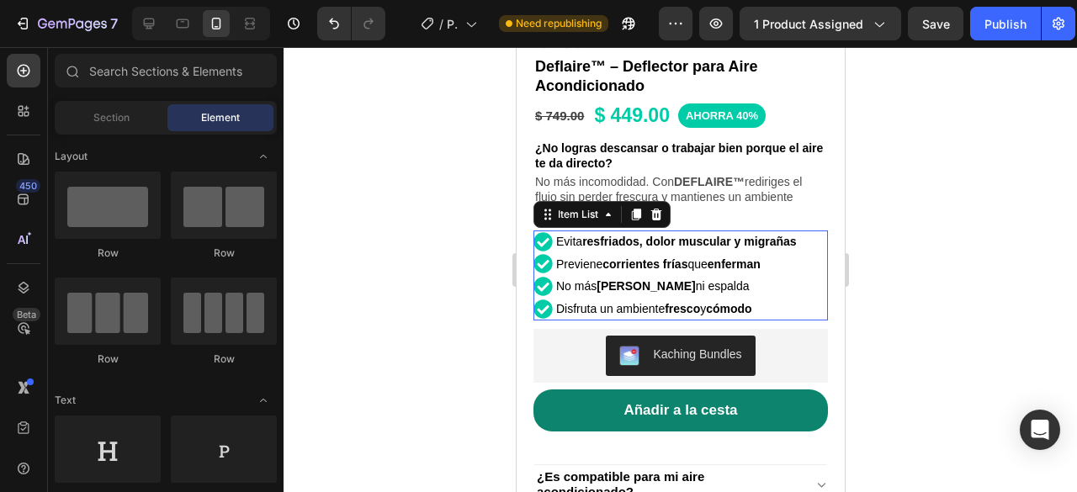
click at [810, 231] on div "Evita resfriados, dolor muscular y migrañas Previene corrientes frías que enfer…" at bounding box center [680, 276] width 295 height 90
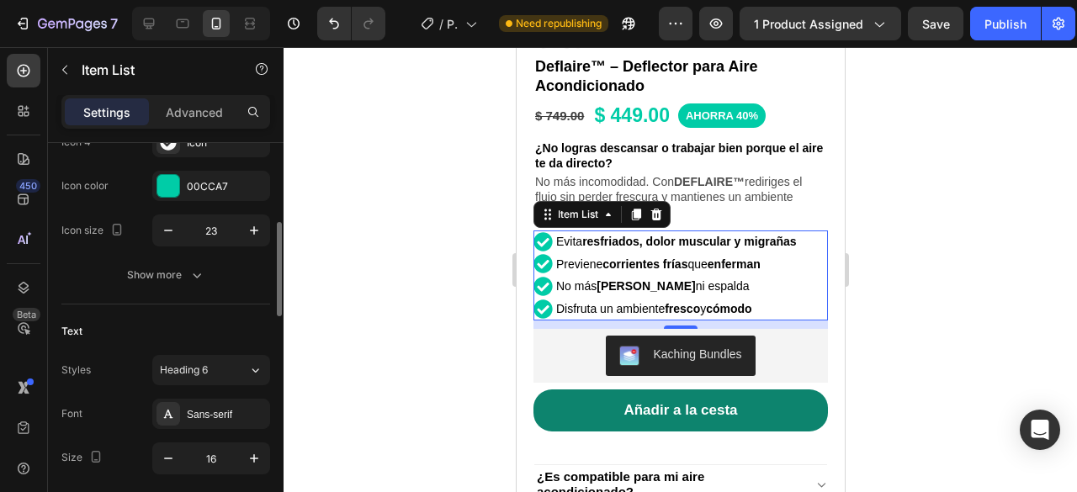
scroll to position [505, 0]
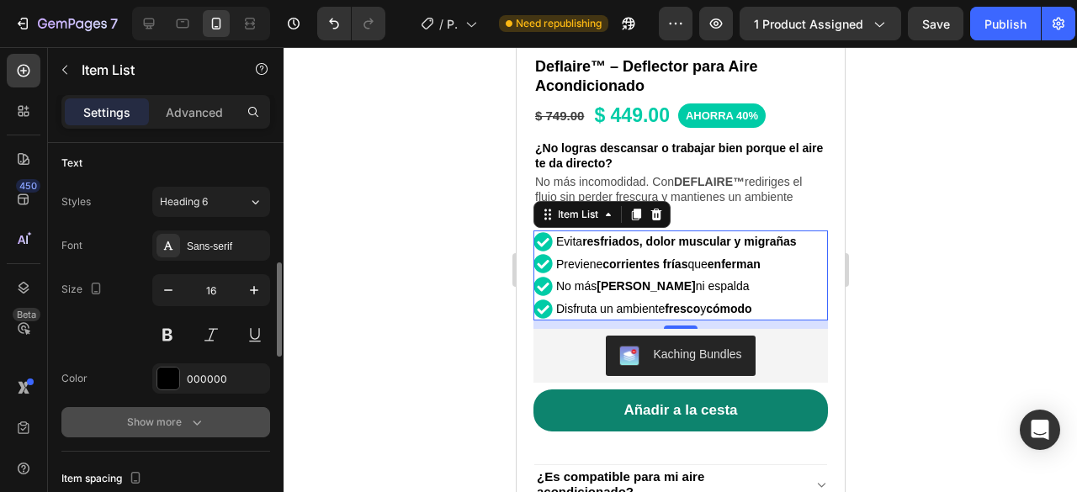
click at [197, 410] on button "Show more" at bounding box center [165, 422] width 209 height 30
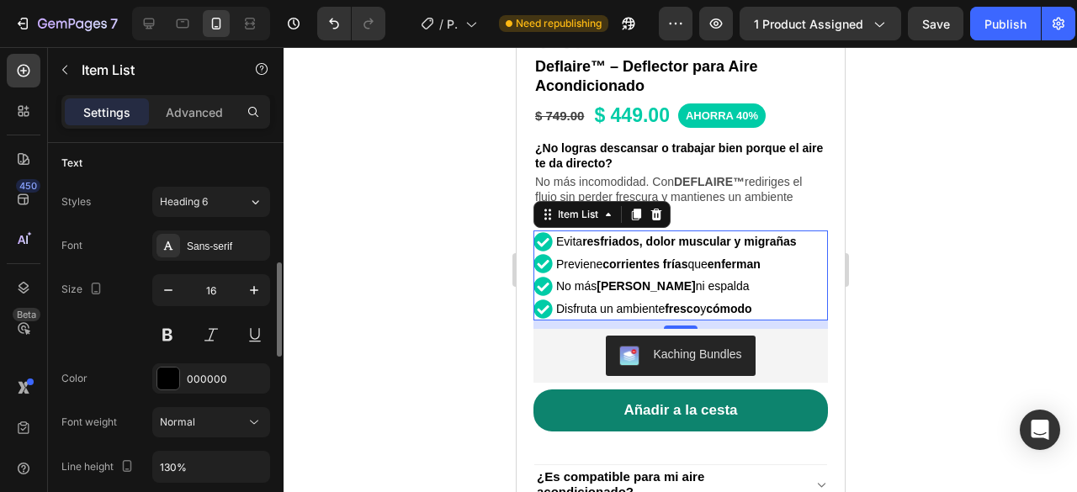
scroll to position [589, 0]
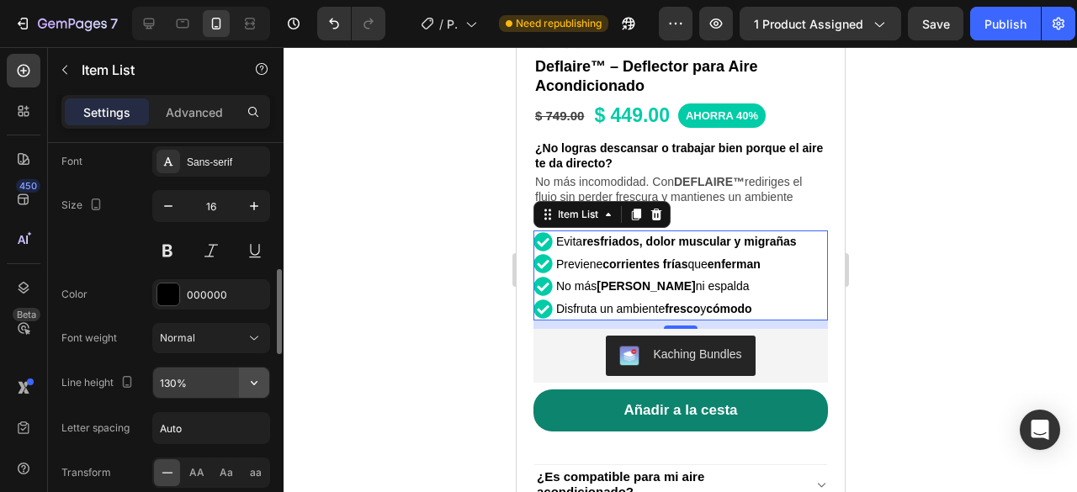
click at [252, 378] on icon "button" at bounding box center [254, 382] width 17 height 17
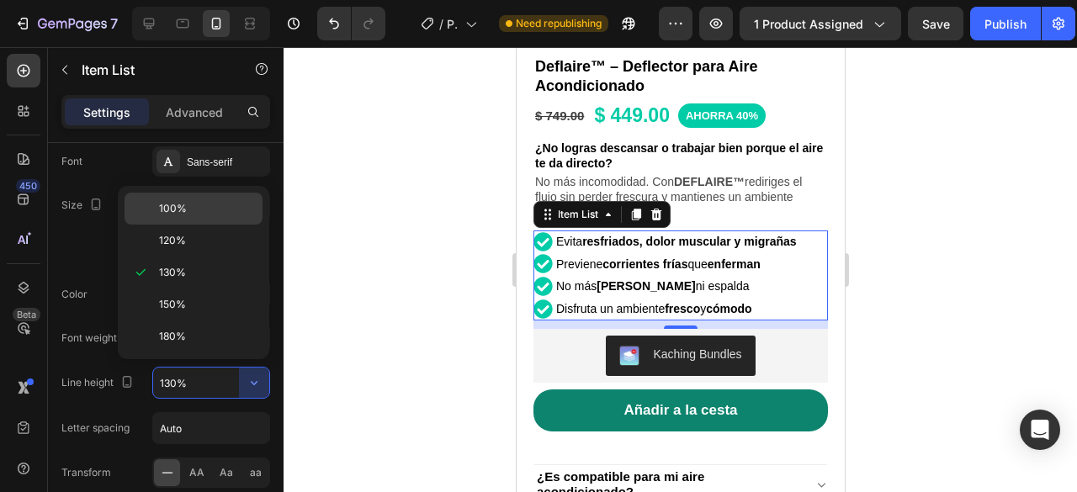
click at [177, 198] on div "100%" at bounding box center [194, 209] width 138 height 32
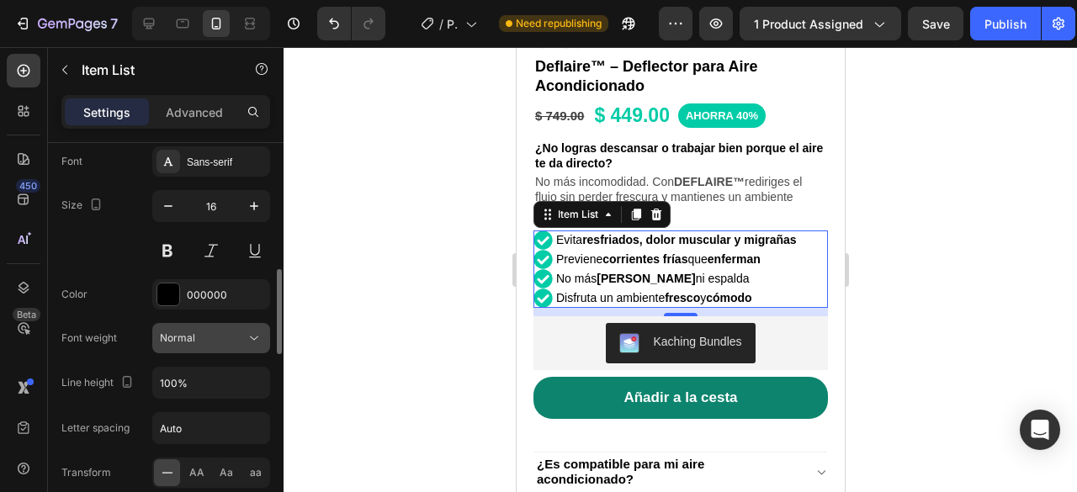
click at [255, 331] on icon at bounding box center [254, 338] width 17 height 17
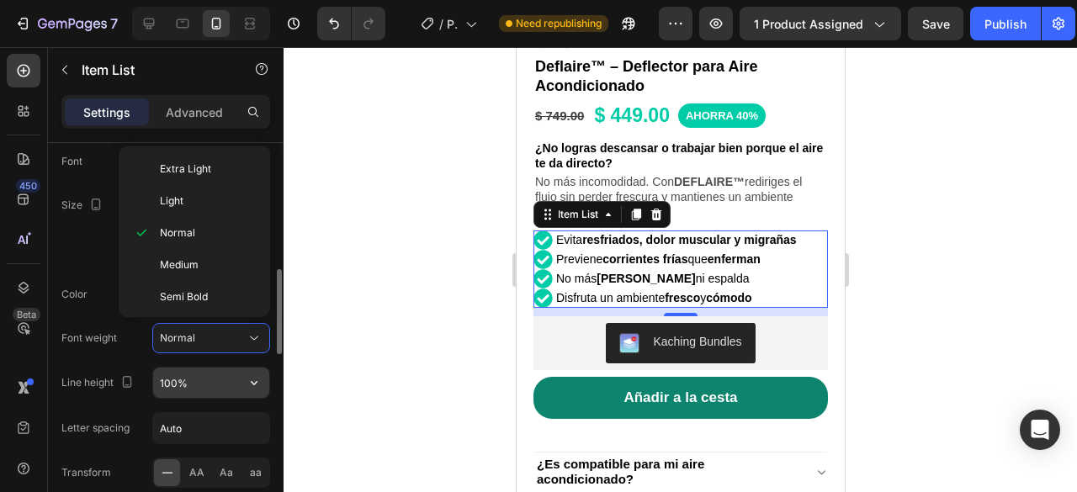
click at [206, 369] on input "100%" at bounding box center [211, 383] width 116 height 30
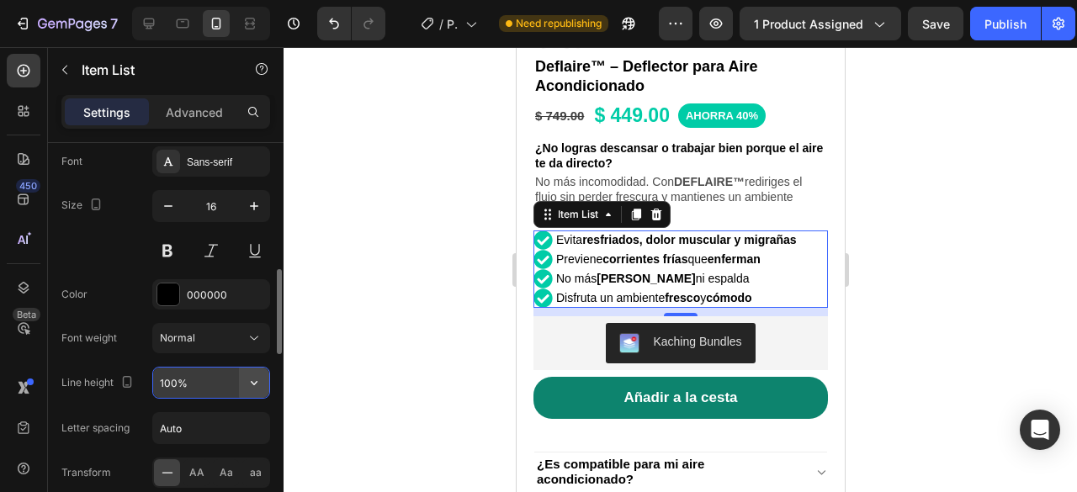
click at [244, 381] on button "button" at bounding box center [254, 383] width 30 height 30
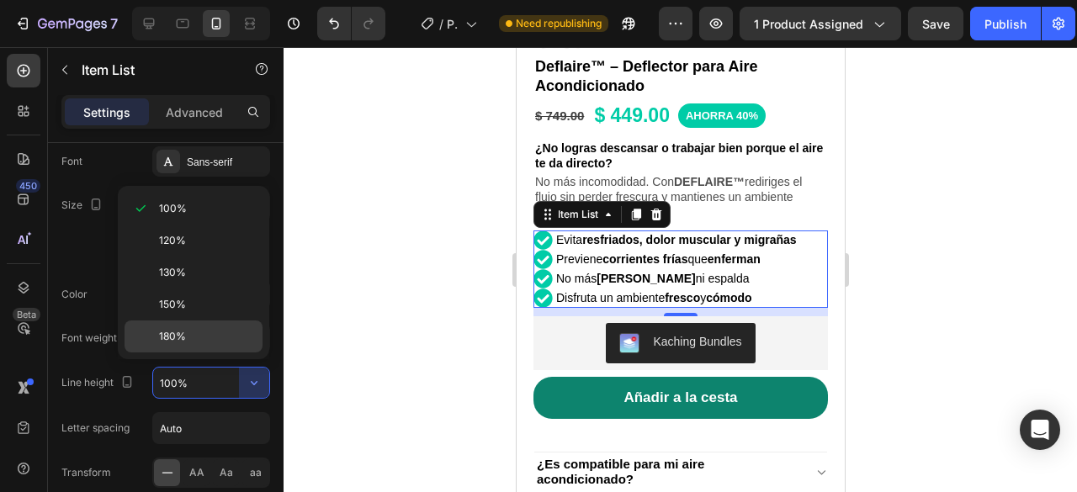
click at [173, 333] on span "180%" at bounding box center [172, 336] width 27 height 15
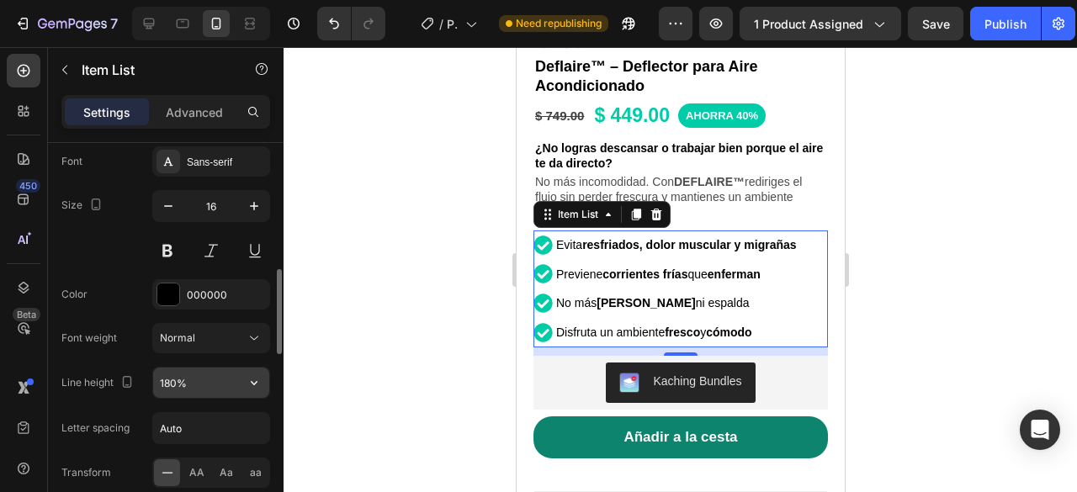
click at [255, 370] on button "button" at bounding box center [254, 383] width 30 height 30
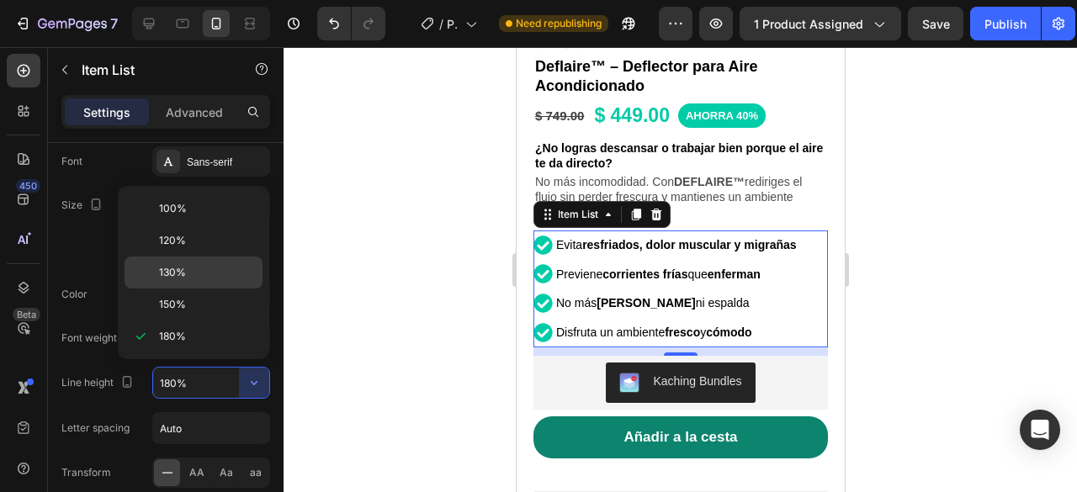
click at [196, 258] on div "130%" at bounding box center [194, 273] width 138 height 32
type input "130%"
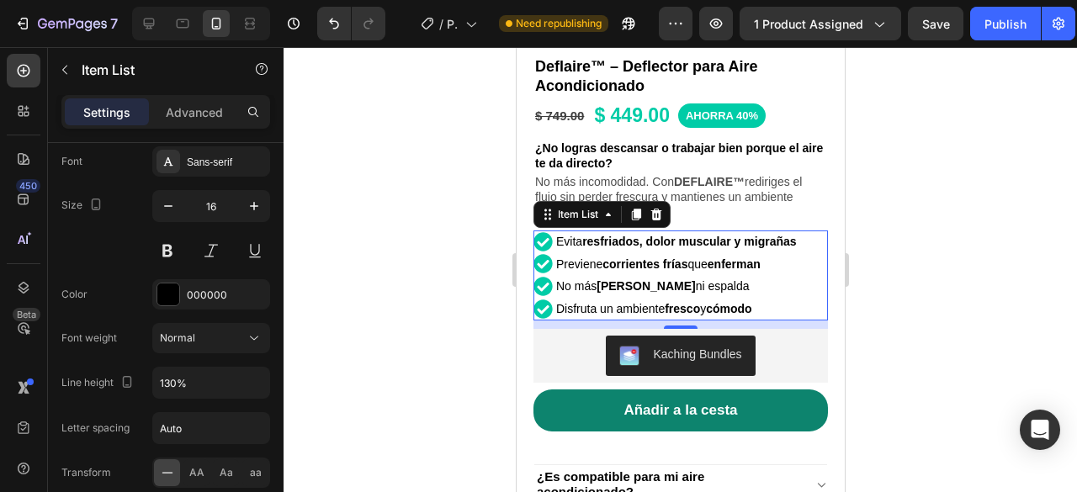
click at [1007, 245] on div at bounding box center [681, 269] width 794 height 445
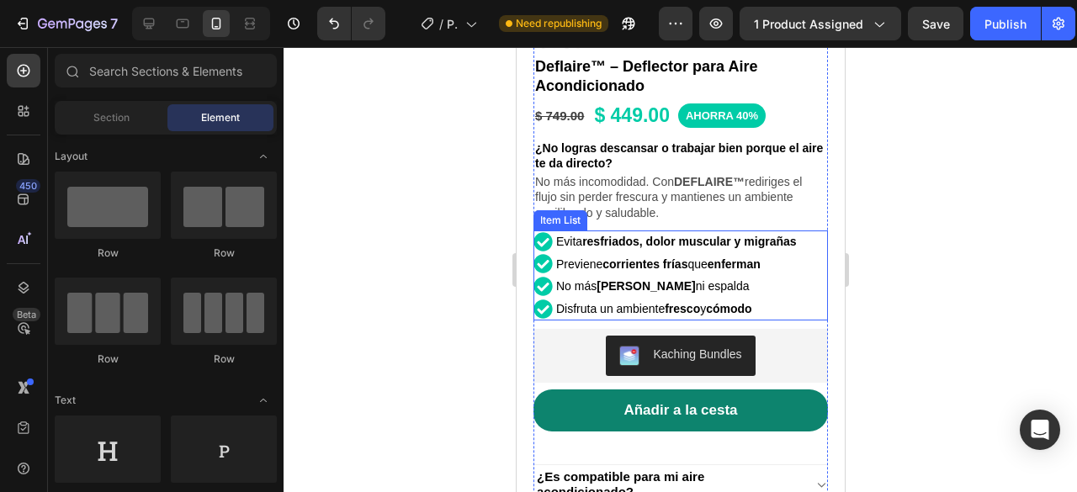
click at [810, 251] on div "Evita resfriados, dolor muscular y migrañas Previene corrientes frías que enfer…" at bounding box center [680, 276] width 295 height 90
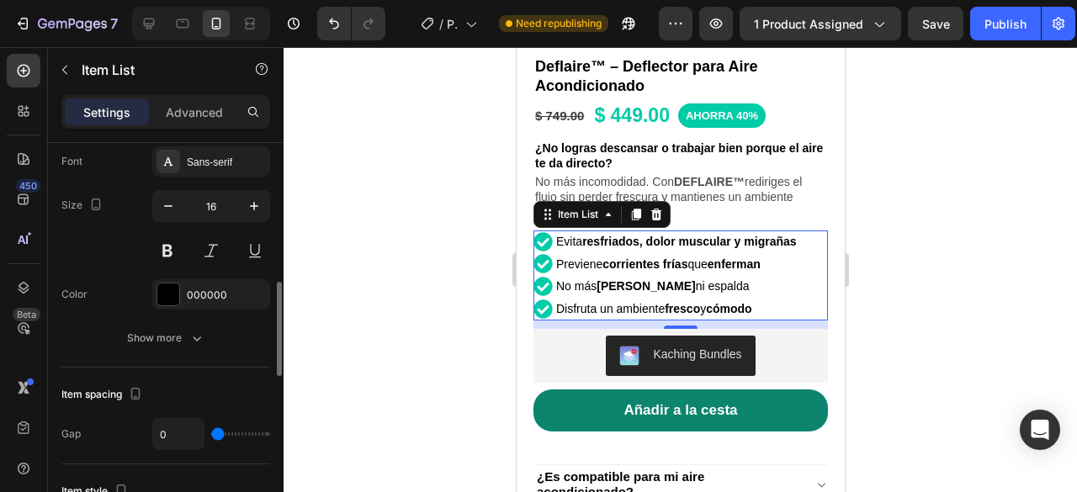
scroll to position [673, 0]
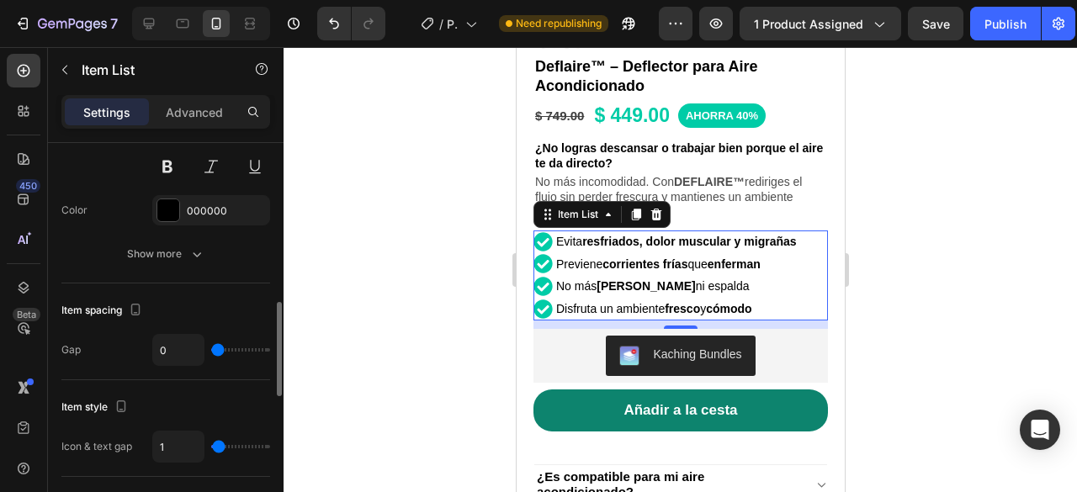
type input "1"
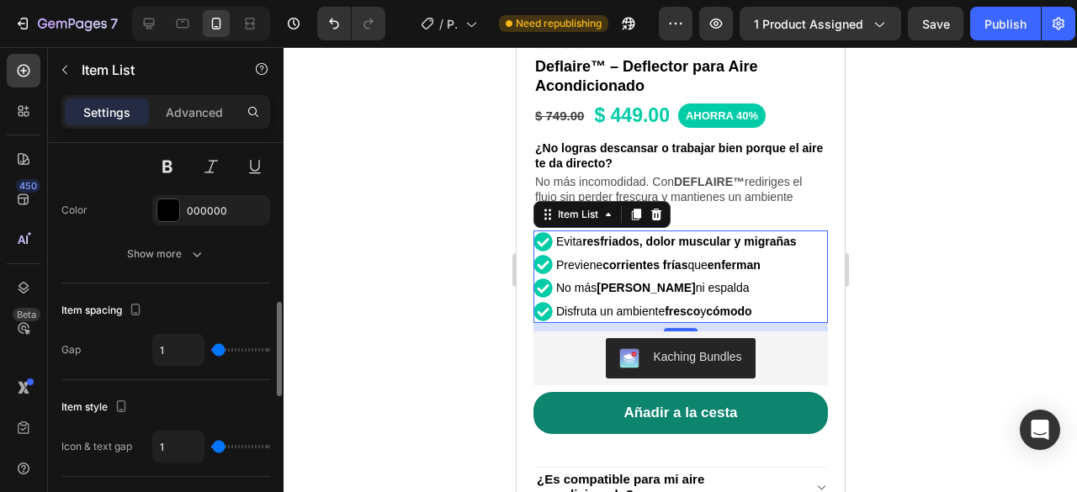
type input "2"
type input "3"
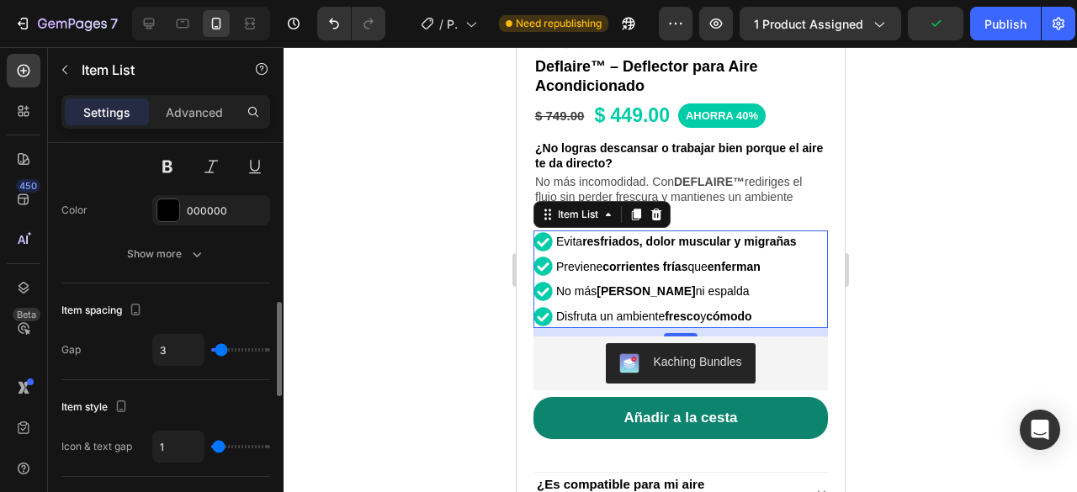
type input "3"
click at [220, 348] on input "range" at bounding box center [240, 349] width 59 height 3
click at [964, 226] on div at bounding box center [681, 269] width 794 height 445
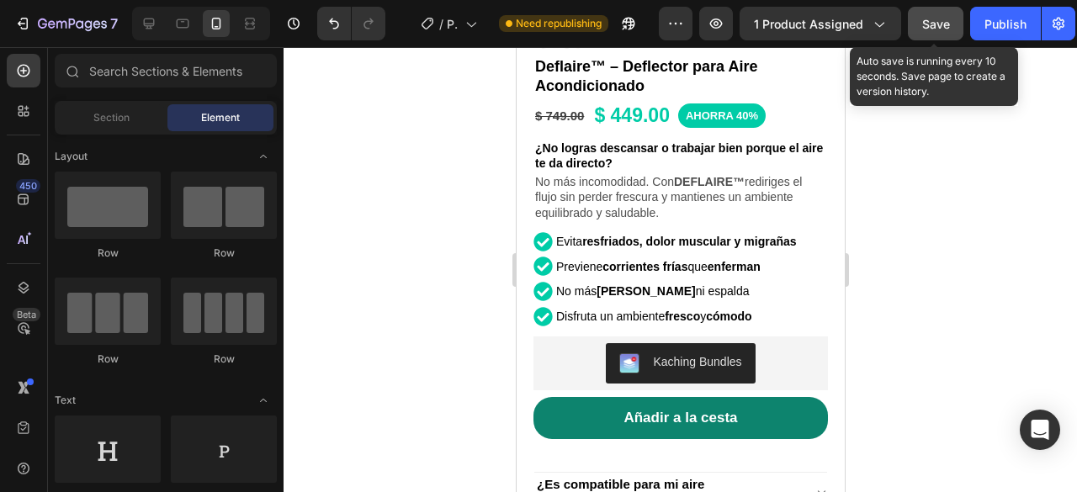
click at [950, 14] on button "Save" at bounding box center [936, 24] width 56 height 34
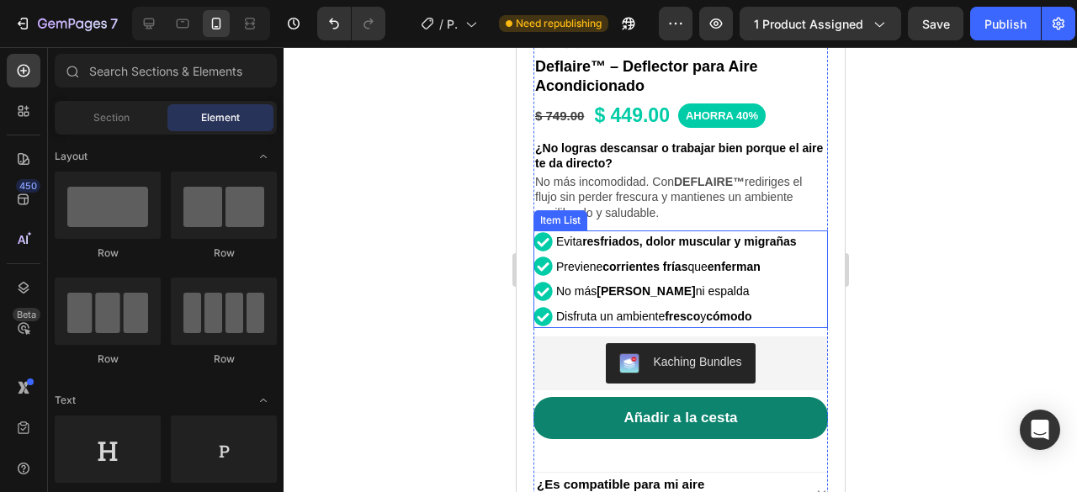
click at [794, 235] on strong "resfriados, dolor muscular y migrañas" at bounding box center [688, 241] width 214 height 13
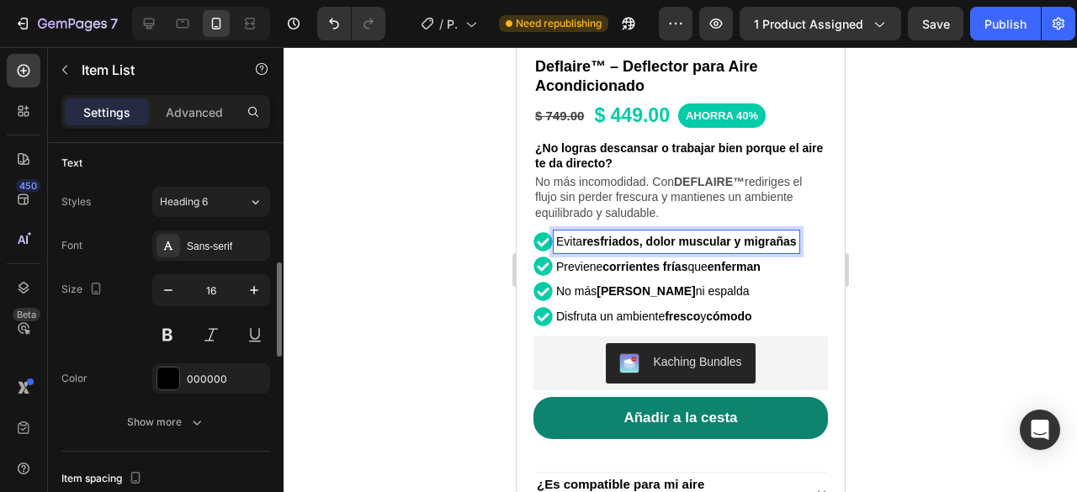
scroll to position [589, 0]
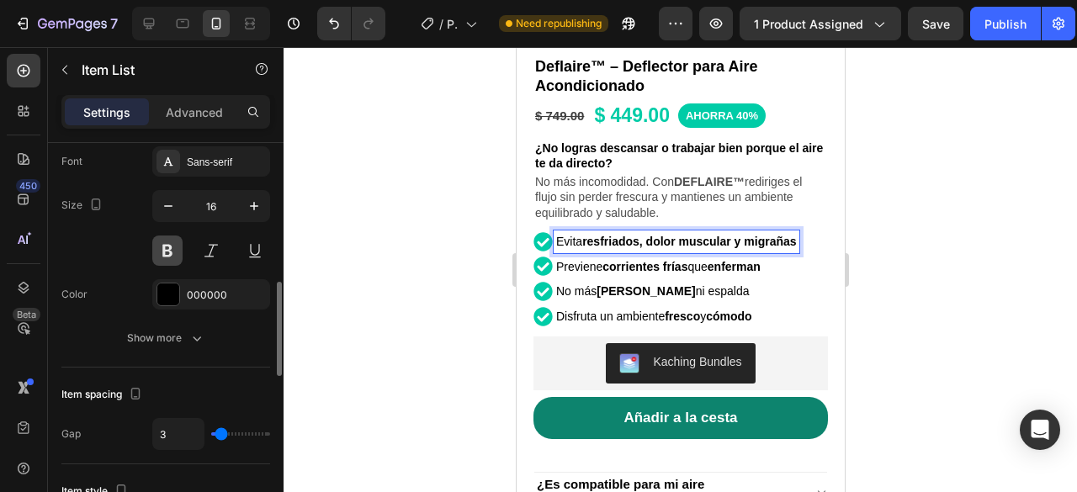
click at [157, 262] on button at bounding box center [167, 251] width 30 height 30
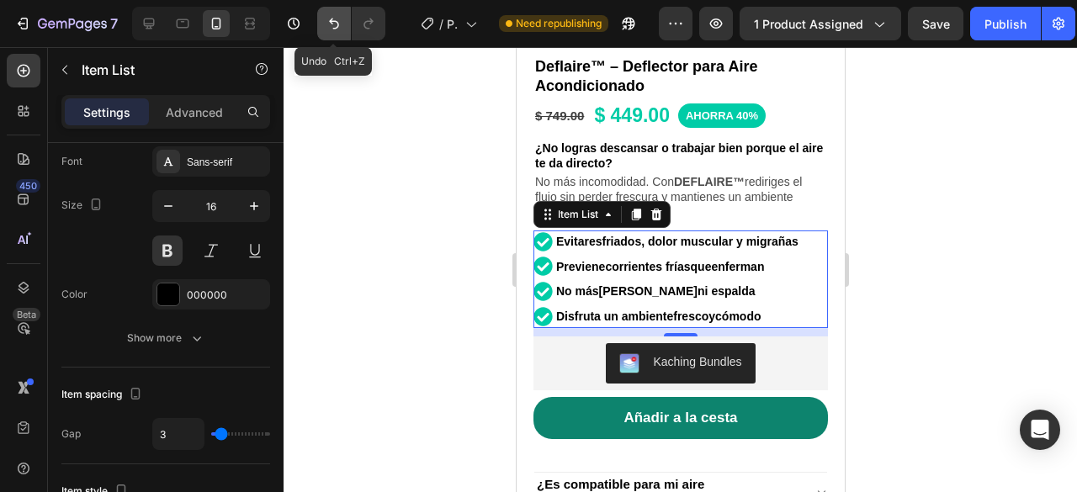
click at [326, 20] on icon "Undo/Redo" at bounding box center [334, 23] width 17 height 17
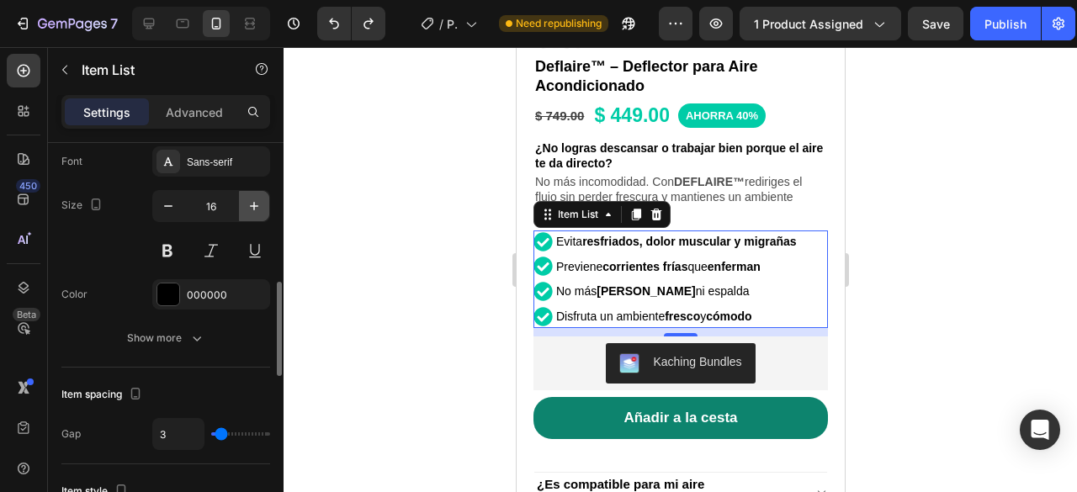
click at [240, 203] on button "button" at bounding box center [254, 206] width 30 height 30
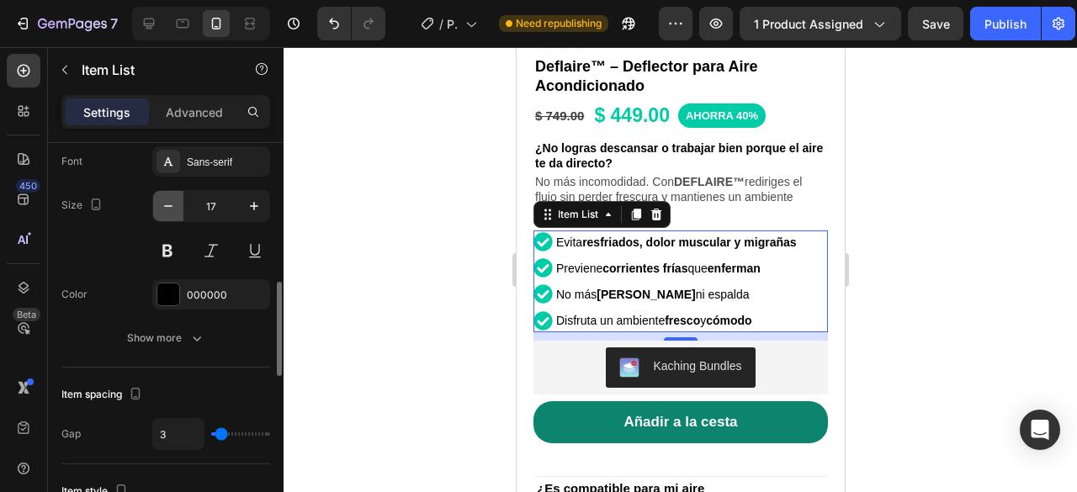
click at [158, 204] on button "button" at bounding box center [168, 206] width 30 height 30
type input "16"
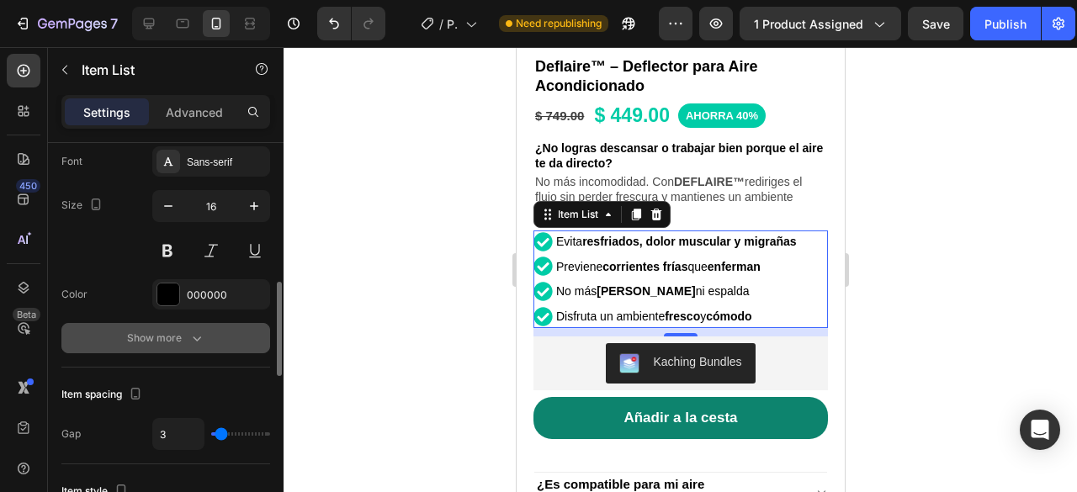
click at [195, 336] on icon "button" at bounding box center [196, 338] width 17 height 17
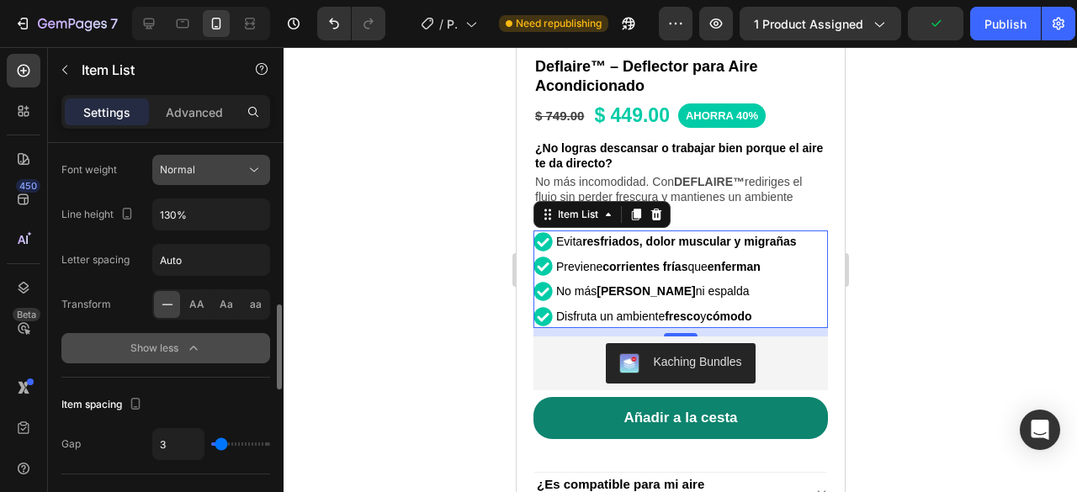
scroll to position [673, 0]
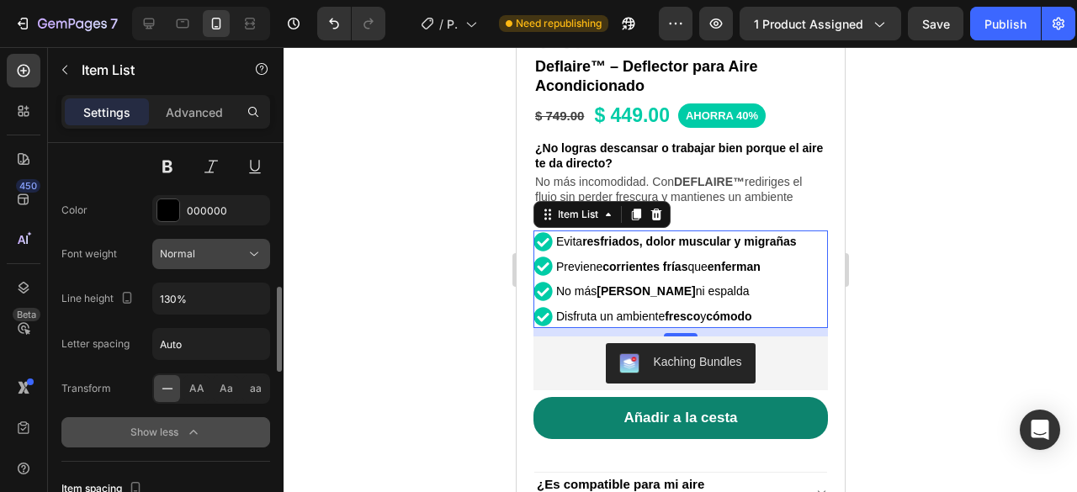
click at [231, 249] on div "Normal" at bounding box center [203, 254] width 86 height 15
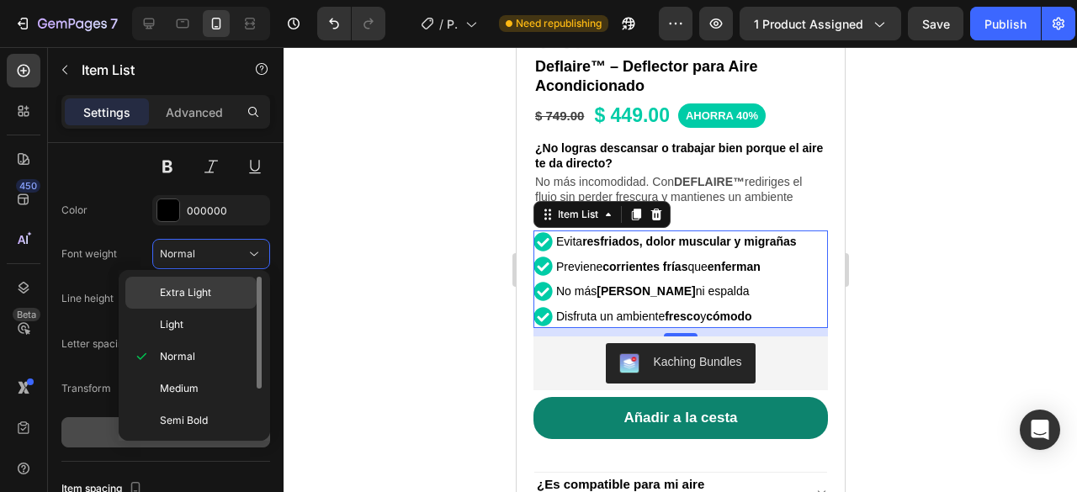
click at [207, 289] on span "Extra Light" at bounding box center [185, 292] width 51 height 15
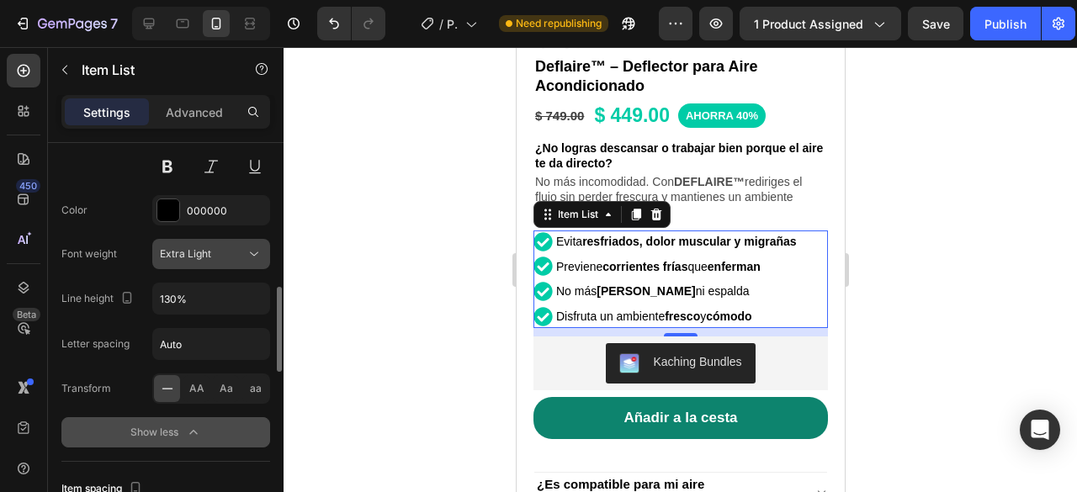
click at [228, 251] on div "Extra Light" at bounding box center [203, 254] width 86 height 15
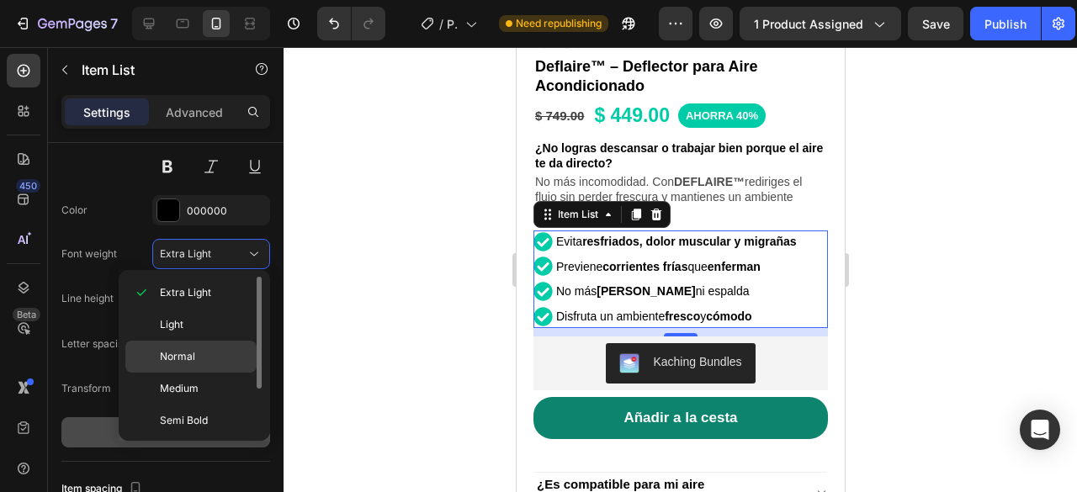
click at [200, 348] on div "Normal" at bounding box center [190, 357] width 131 height 32
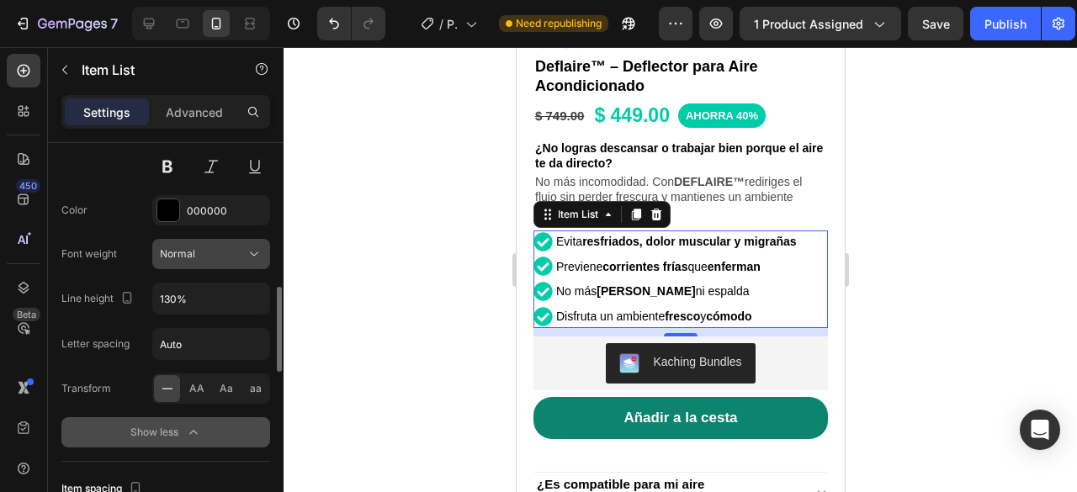
drag, startPoint x: 219, startPoint y: 255, endPoint x: 211, endPoint y: 268, distance: 15.4
click at [219, 254] on div "Normal" at bounding box center [203, 254] width 86 height 15
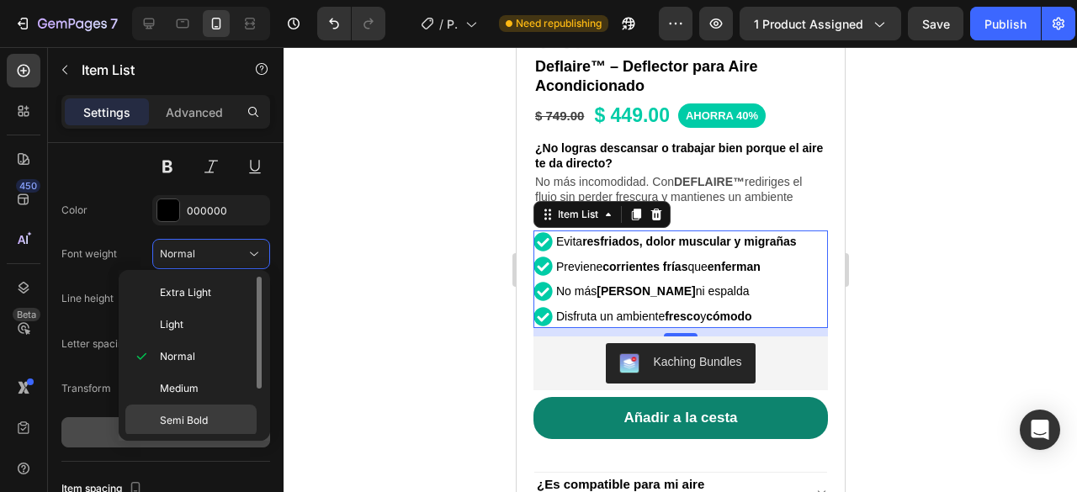
click at [192, 424] on span "Semi Bold" at bounding box center [184, 420] width 48 height 15
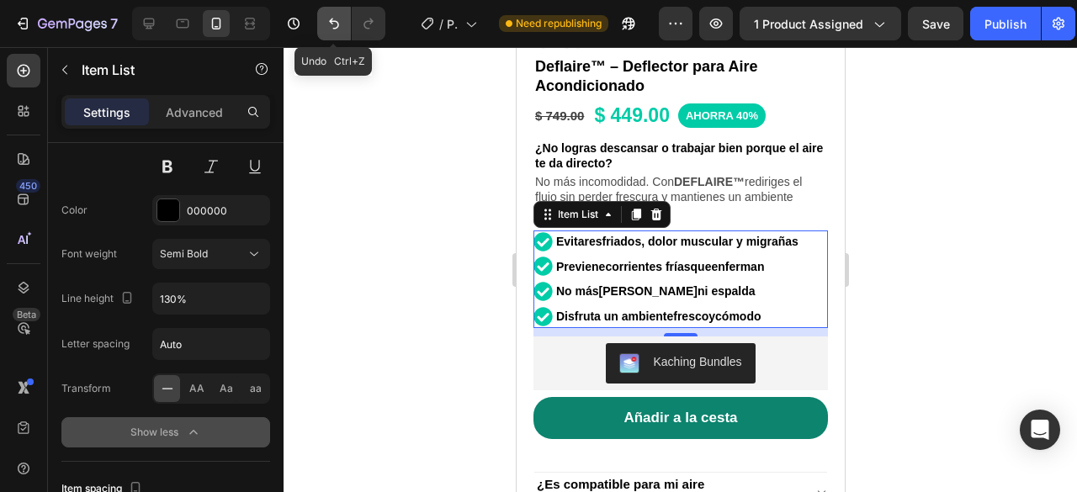
click at [321, 28] on button "Undo/Redo" at bounding box center [334, 24] width 34 height 34
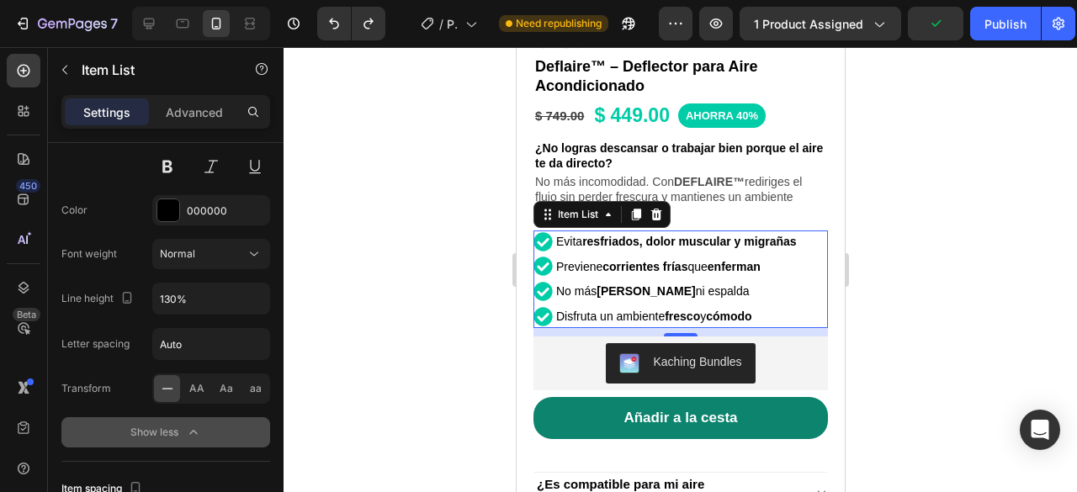
click at [901, 167] on div at bounding box center [681, 269] width 794 height 445
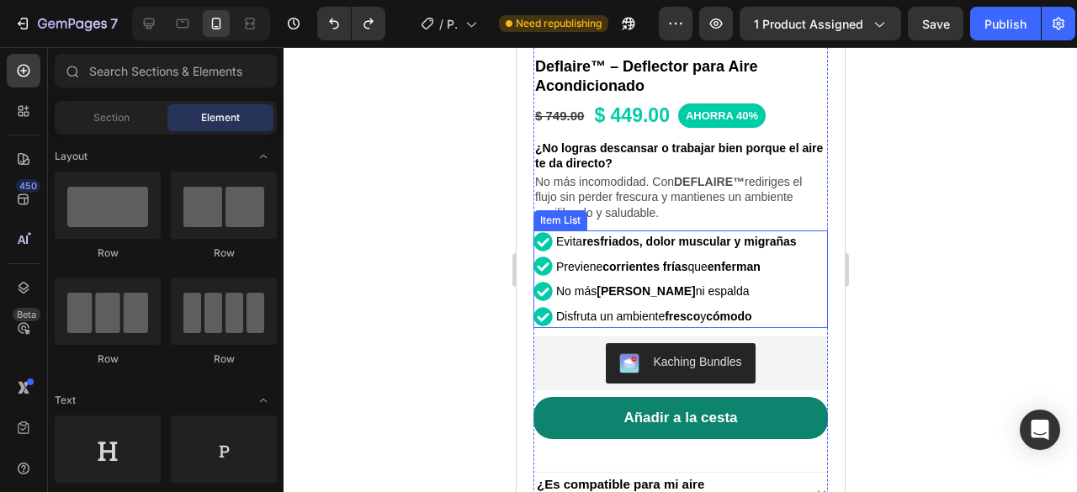
click at [803, 231] on div "Evita resfriados, dolor muscular y migrañas Previene corrientes frías que enfer…" at bounding box center [678, 280] width 290 height 98
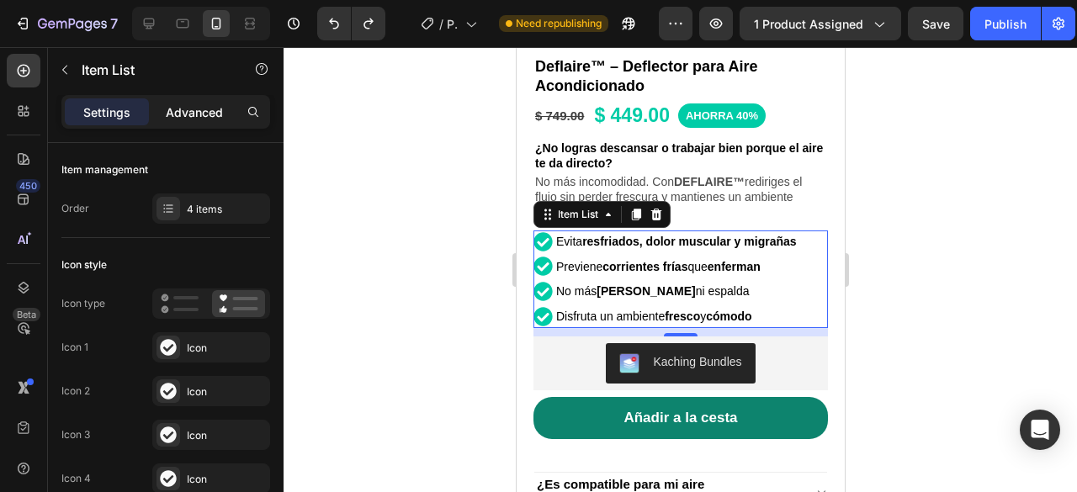
click at [171, 109] on p "Advanced" at bounding box center [194, 113] width 57 height 18
type input "100%"
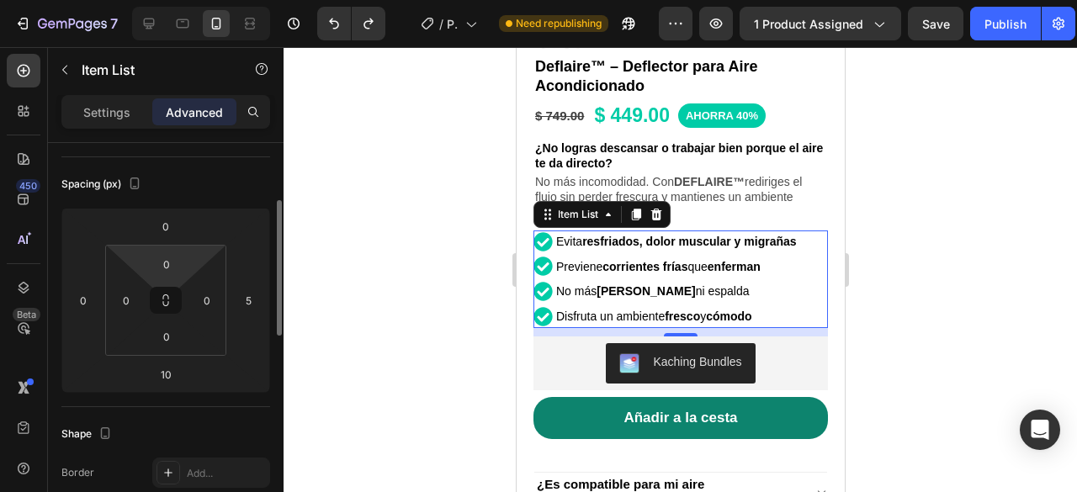
scroll to position [252, 0]
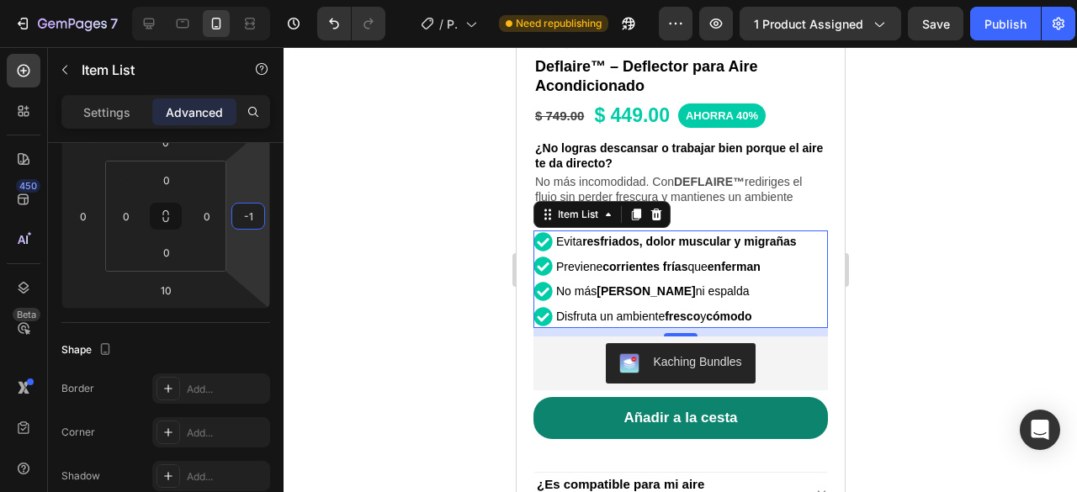
click at [251, 0] on html "7 / Product Page - Aug 5, 12:56:15 Need republishing Preview 1 product assigned…" at bounding box center [538, 0] width 1077 height 0
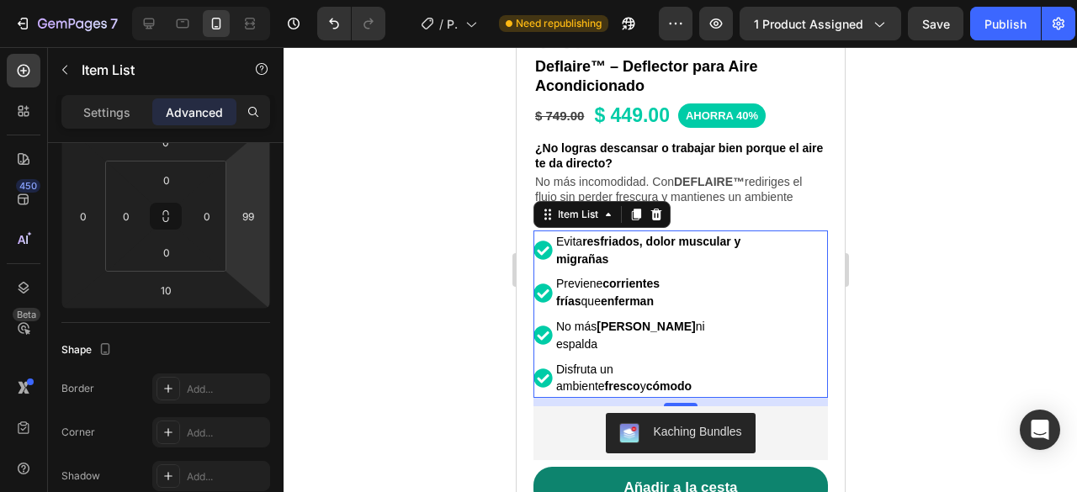
drag, startPoint x: 251, startPoint y: 189, endPoint x: 167, endPoint y: 147, distance: 93.3
click at [167, 0] on html "7 / Product Page - Aug 5, 12:56:15 Need republishing Preview 1 product assigned…" at bounding box center [538, 0] width 1077 height 0
click at [257, 216] on input "99" at bounding box center [248, 216] width 25 height 25
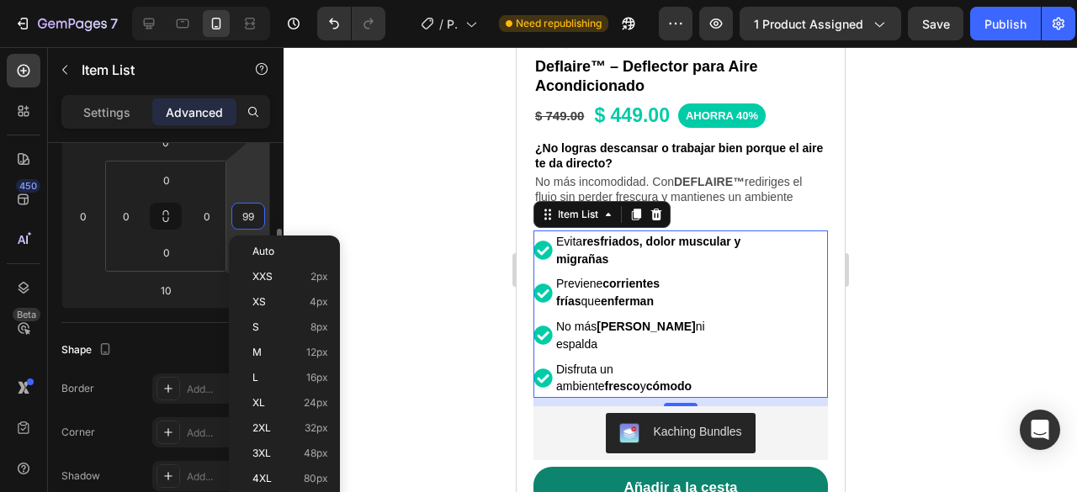
type input "9"
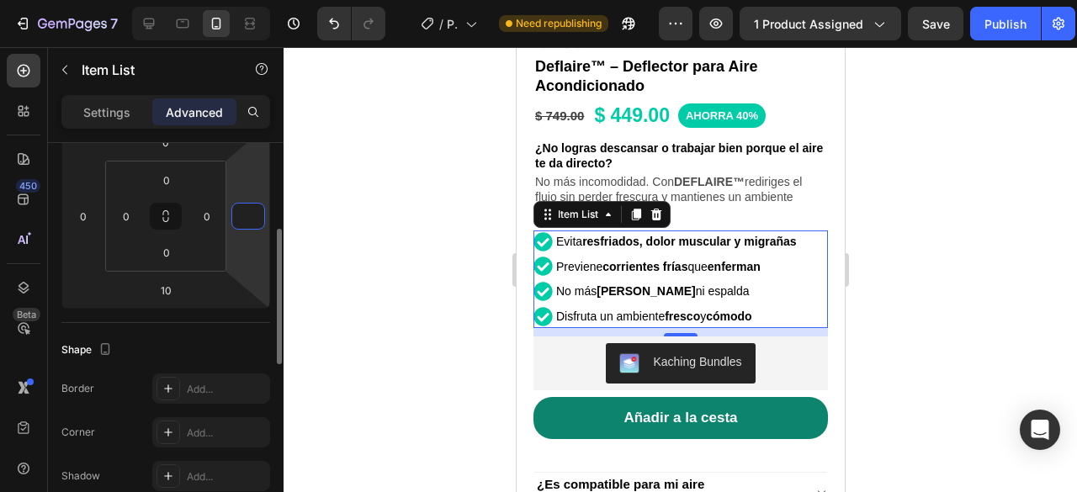
type input "5"
click at [1069, 117] on div at bounding box center [681, 269] width 794 height 445
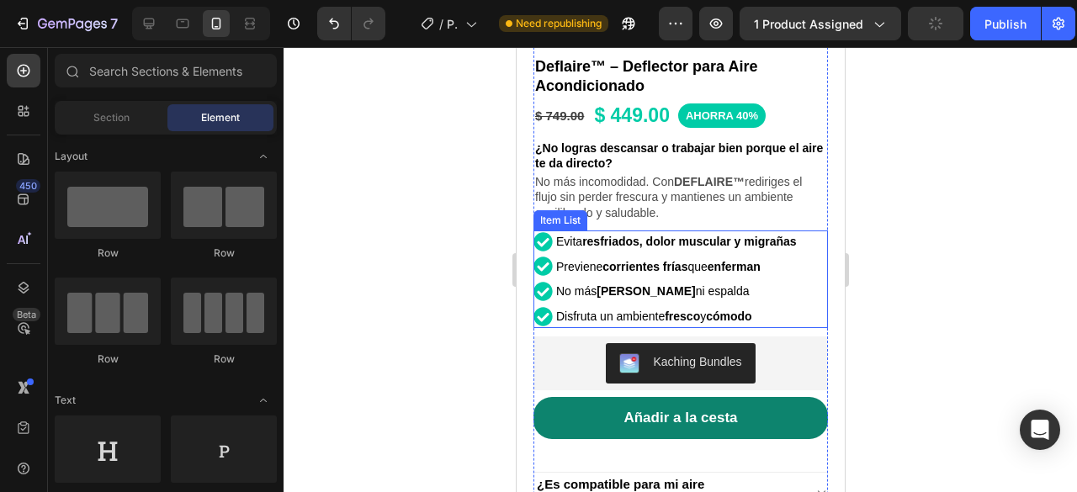
click at [806, 232] on div "Evita resfriados, dolor muscular y migrañas Previene corrientes frías que enfer…" at bounding box center [678, 280] width 290 height 98
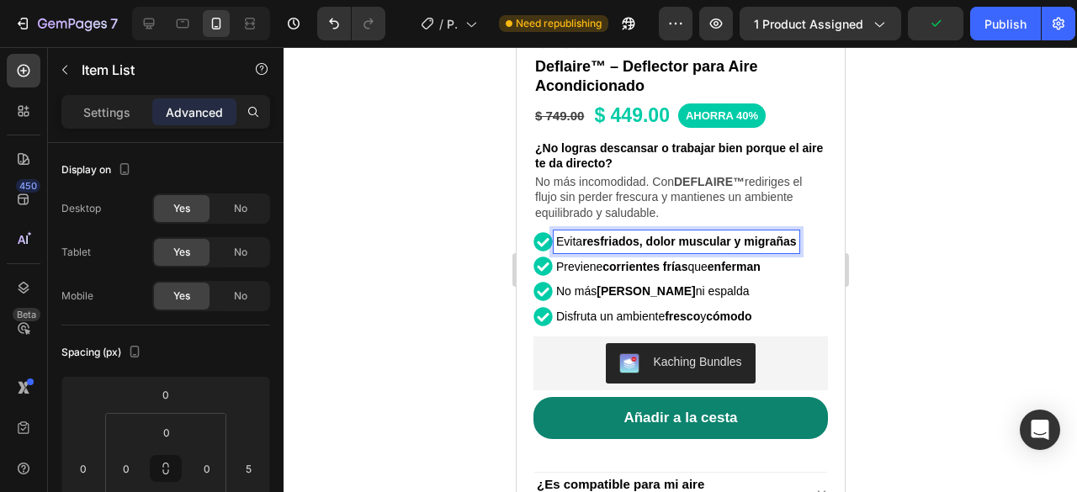
click at [795, 235] on strong "resfriados, dolor muscular y migrañas" at bounding box center [688, 241] width 214 height 13
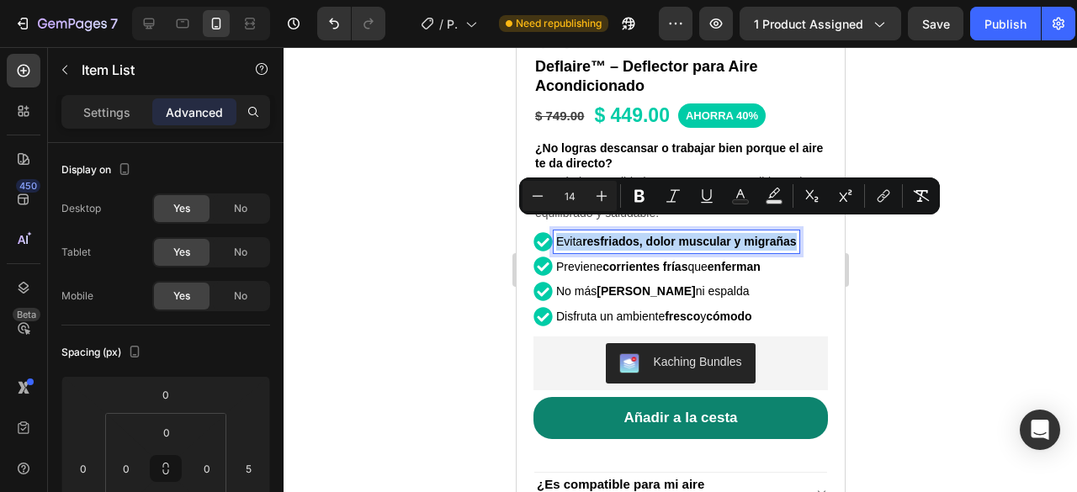
drag, startPoint x: 795, startPoint y: 228, endPoint x: 545, endPoint y: 245, distance: 250.5
click at [545, 245] on div "Evita resfriados, dolor muscular y migrañas Previene corrientes frías que enfer…" at bounding box center [666, 280] width 266 height 98
click at [597, 191] on icon "Editor contextual toolbar" at bounding box center [601, 196] width 17 height 17
type input "15"
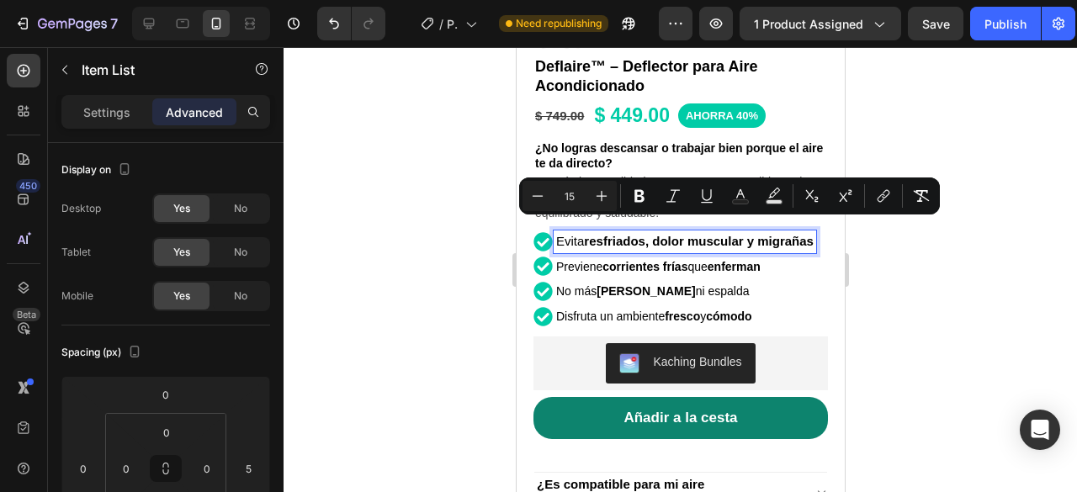
click at [776, 270] on p "Previene corrientes frías que enferman" at bounding box center [683, 267] width 257 height 18
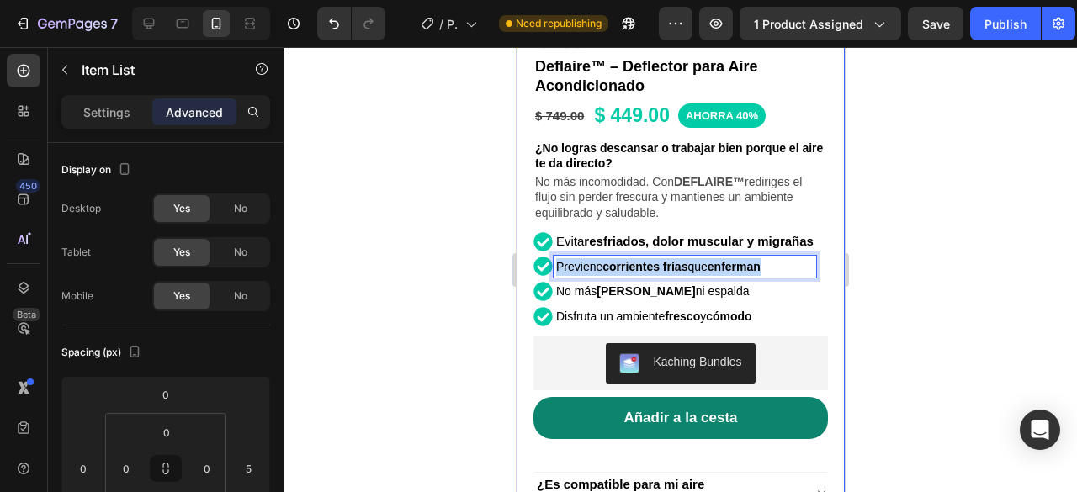
drag, startPoint x: 778, startPoint y: 268, endPoint x: 520, endPoint y: 268, distance: 257.5
click at [520, 268] on div "Product Images Row Icon Icon Icon Icon Icon Icon List 4.8/5.0 (+853 clientes sa…" at bounding box center [680, 157] width 328 height 1035
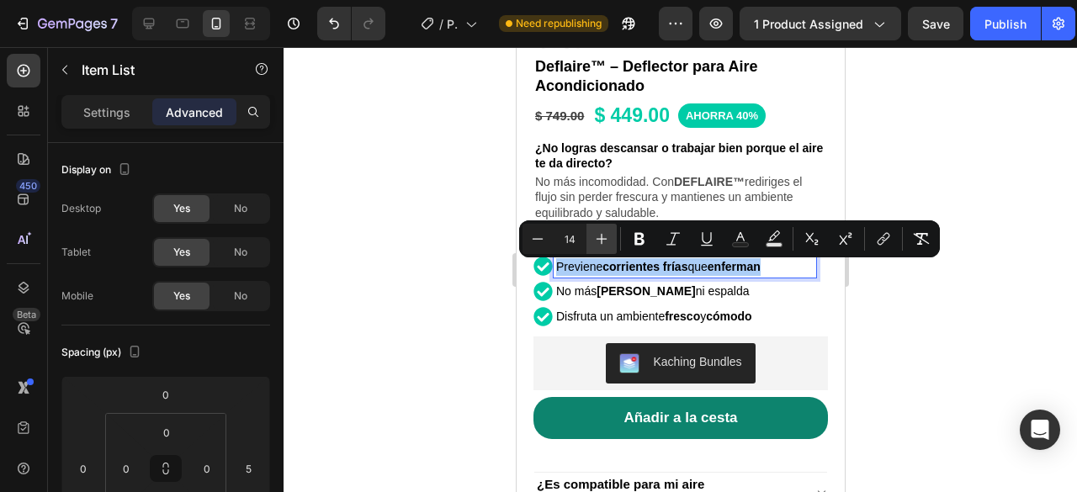
click at [599, 231] on icon "Editor contextual toolbar" at bounding box center [601, 239] width 17 height 17
type input "15"
click at [778, 292] on p "No más dolores de cuello ni espalda" at bounding box center [683, 292] width 257 height 18
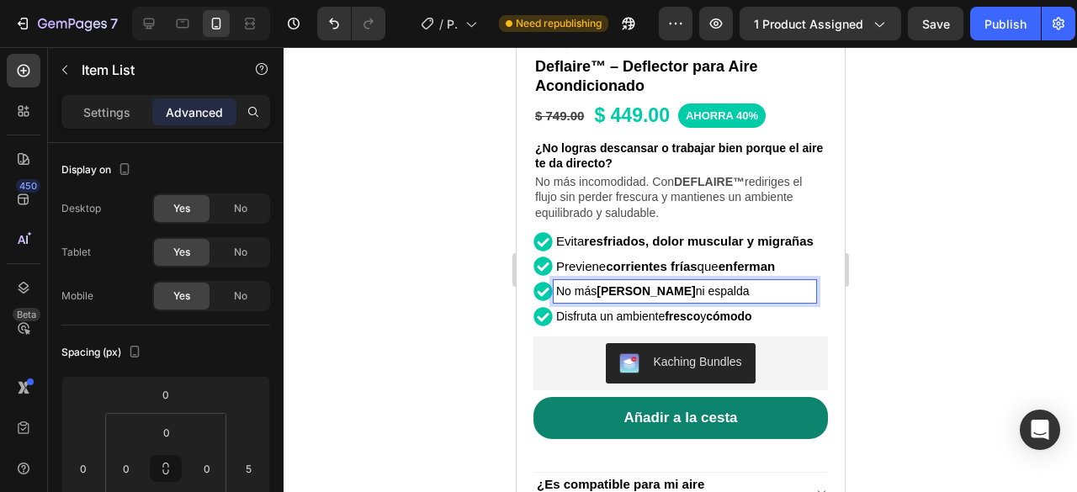
drag, startPoint x: 778, startPoint y: 291, endPoint x: 544, endPoint y: 294, distance: 233.1
click at [544, 294] on div "No más dolores de cuello ni espalda" at bounding box center [674, 291] width 283 height 23
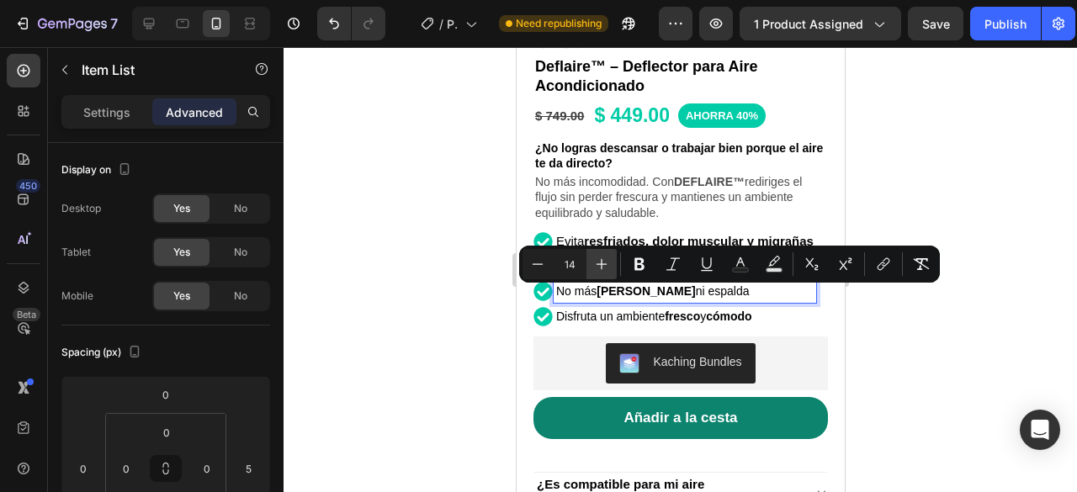
click at [601, 254] on button "Plus" at bounding box center [602, 264] width 30 height 30
type input "15"
click at [761, 321] on p "Disfruta un ambiente fresco y cómodo" at bounding box center [683, 317] width 257 height 18
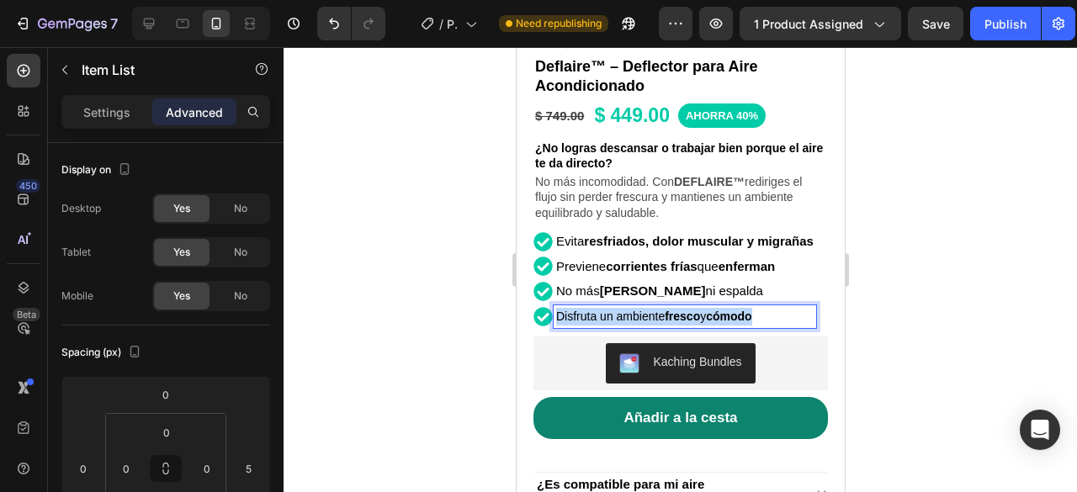
drag, startPoint x: 768, startPoint y: 317, endPoint x: 543, endPoint y: 311, distance: 225.6
click at [543, 311] on div "Disfruta un ambiente fresco y cómodo" at bounding box center [674, 316] width 283 height 23
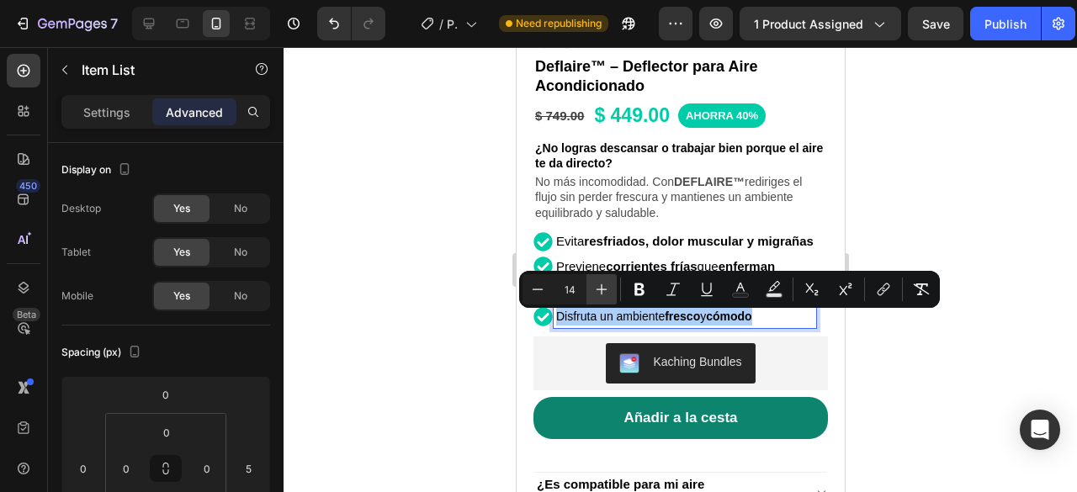
click at [592, 285] on button "Plus" at bounding box center [602, 289] width 30 height 30
type input "15"
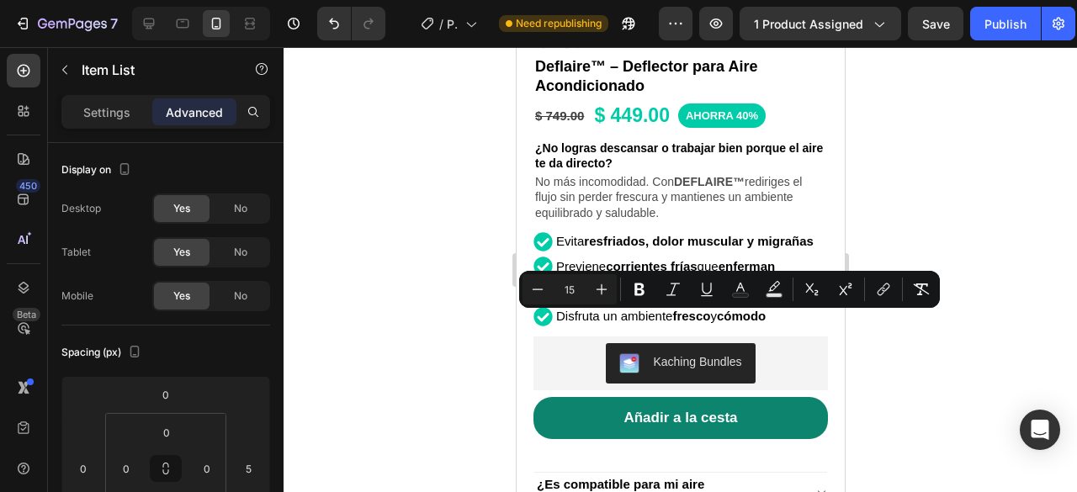
click at [964, 174] on div at bounding box center [681, 269] width 794 height 445
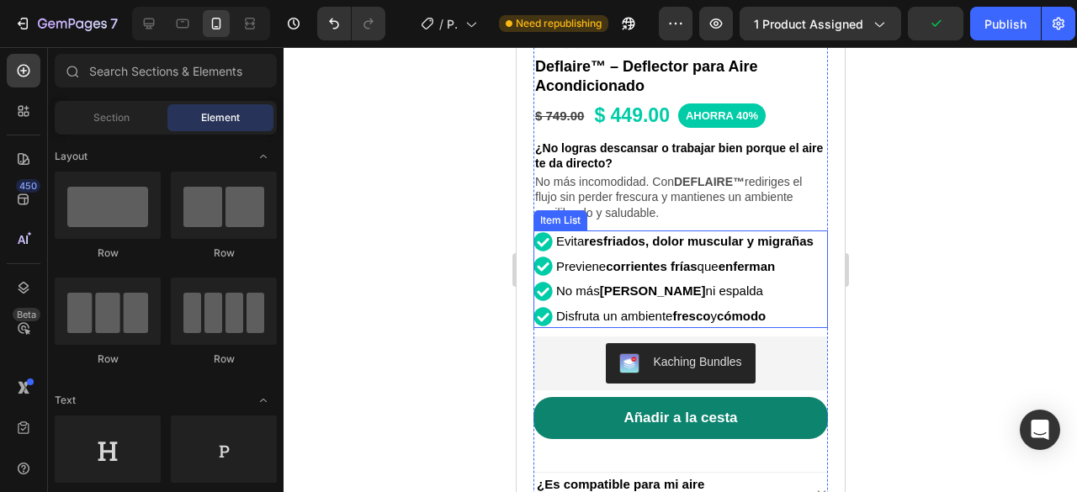
click at [788, 235] on p "Evita resfriados, dolor muscular y migrañas" at bounding box center [683, 242] width 257 height 18
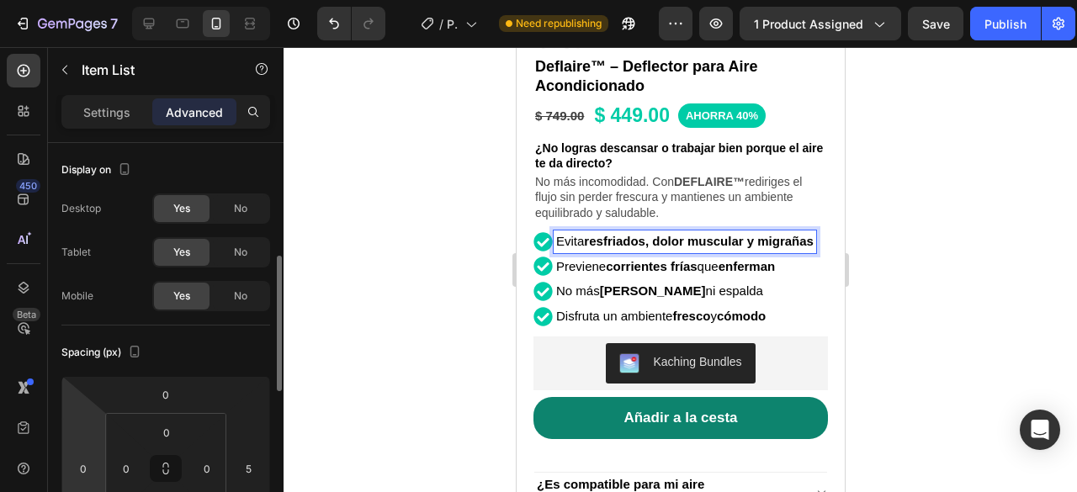
scroll to position [84, 0]
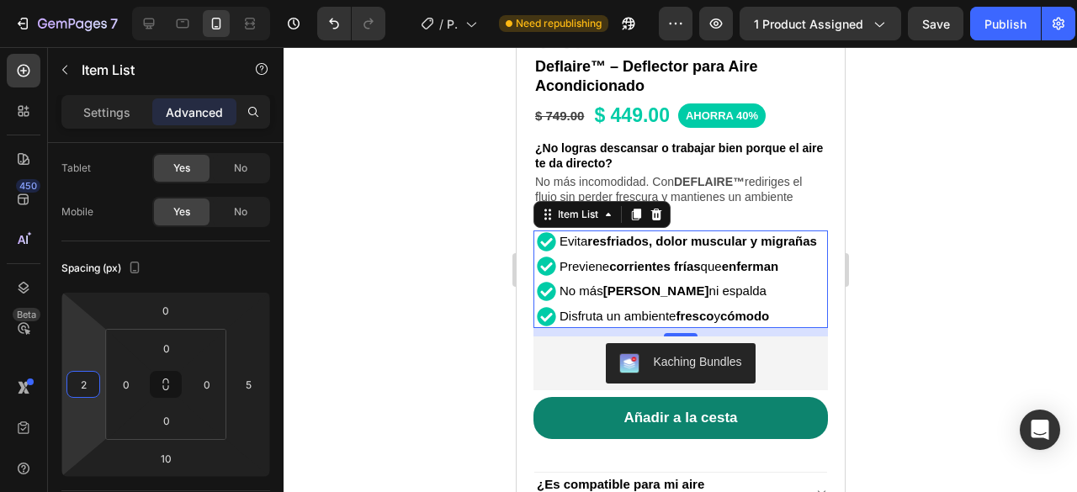
type input "0"
click at [91, 0] on html "7 / Product Page - Aug 5, 12:56:15 Need republishing Preview 1 product assigned…" at bounding box center [538, 0] width 1077 height 0
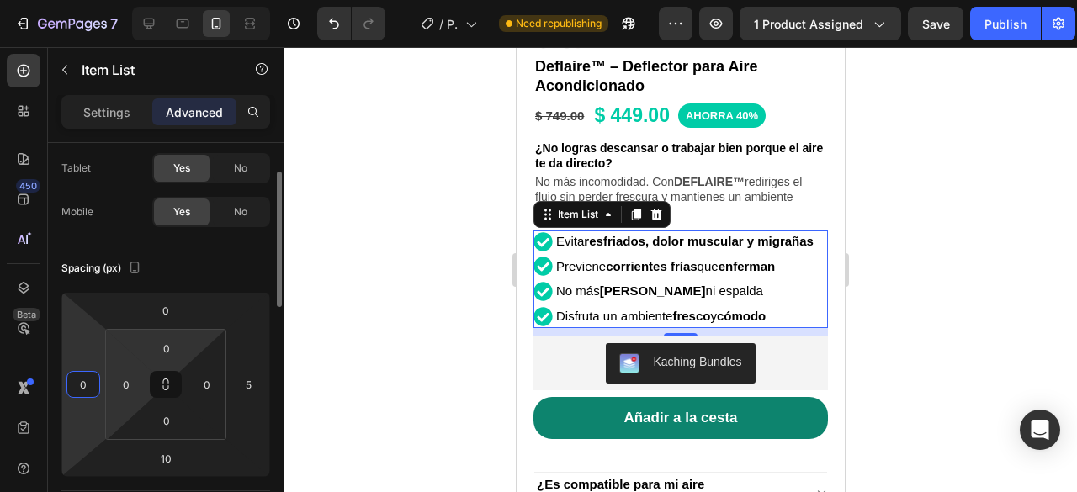
click at [125, 0] on html "7 / Product Page - Aug 5, 12:56:15 Need republishing Preview 1 product assigned…" at bounding box center [538, 0] width 1077 height 0
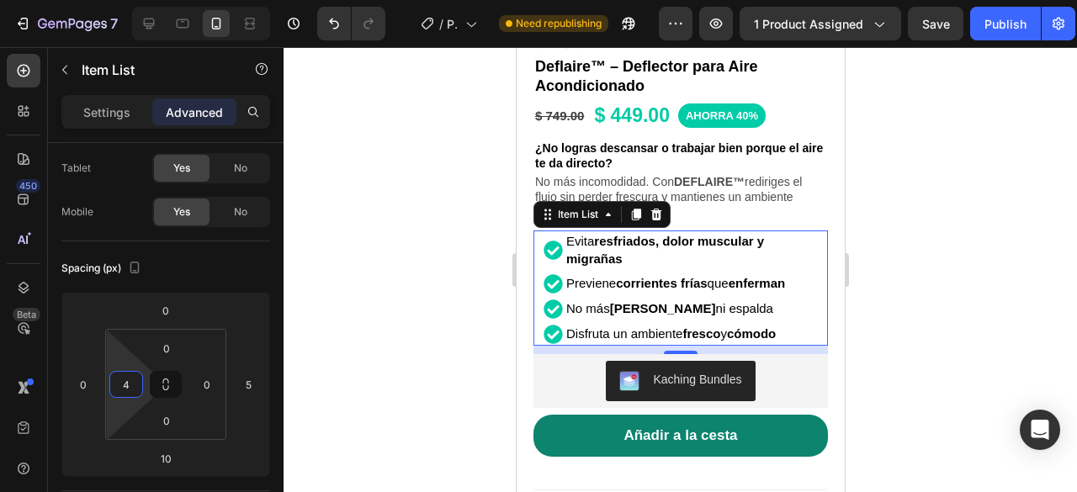
type input "0"
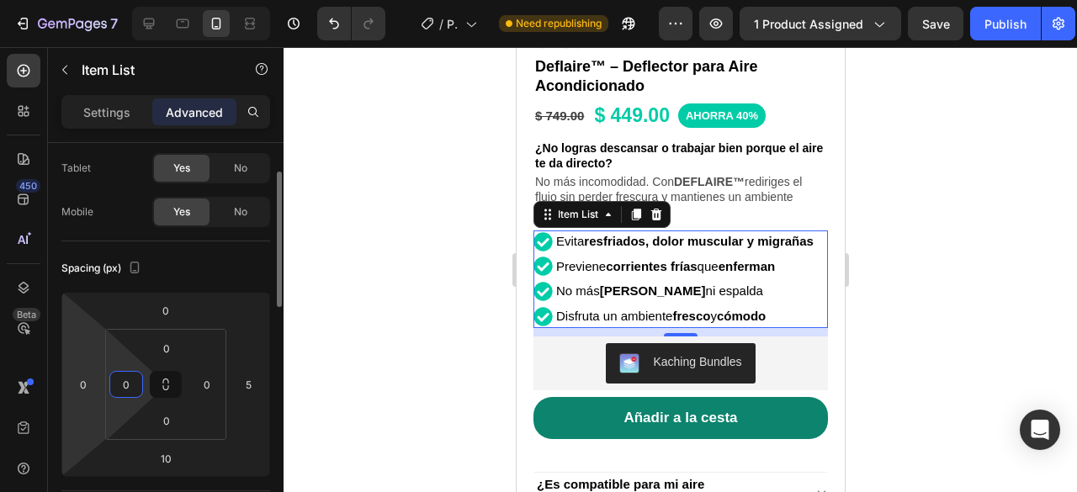
drag, startPoint x: 121, startPoint y: 354, endPoint x: 98, endPoint y: 427, distance: 76.1
click at [98, 0] on html "7 / Product Page - Aug 5, 12:56:15 Need republishing Preview 1 product assigned…" at bounding box center [538, 0] width 1077 height 0
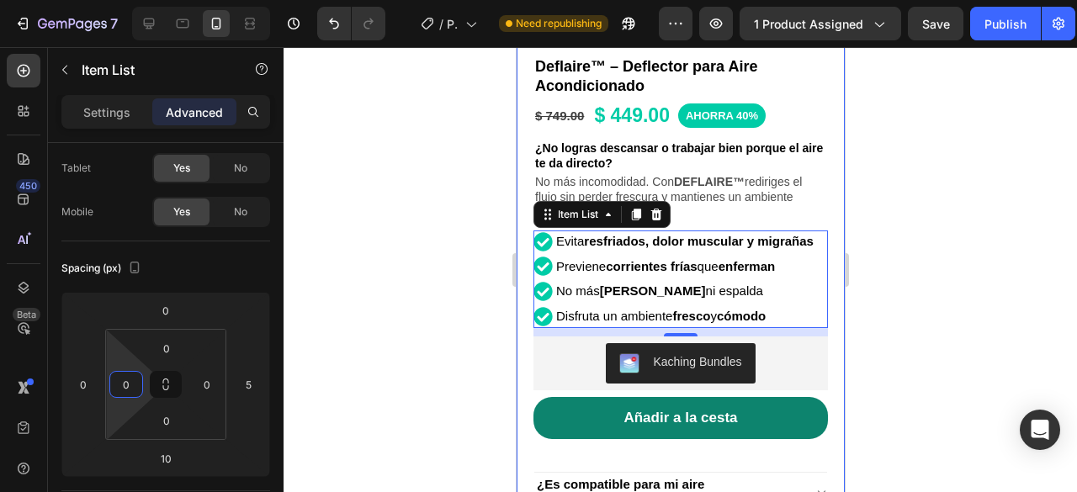
click at [948, 221] on div at bounding box center [681, 269] width 794 height 445
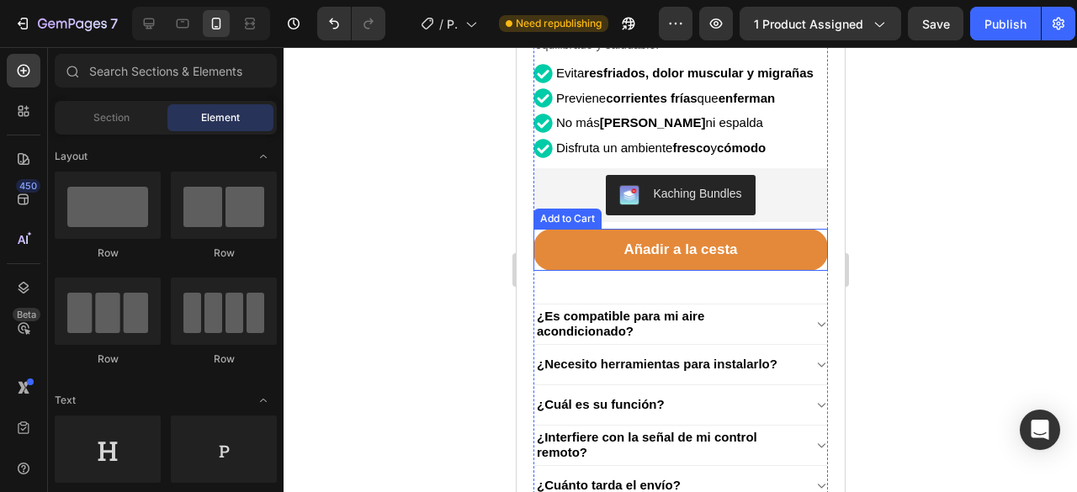
scroll to position [389, 0]
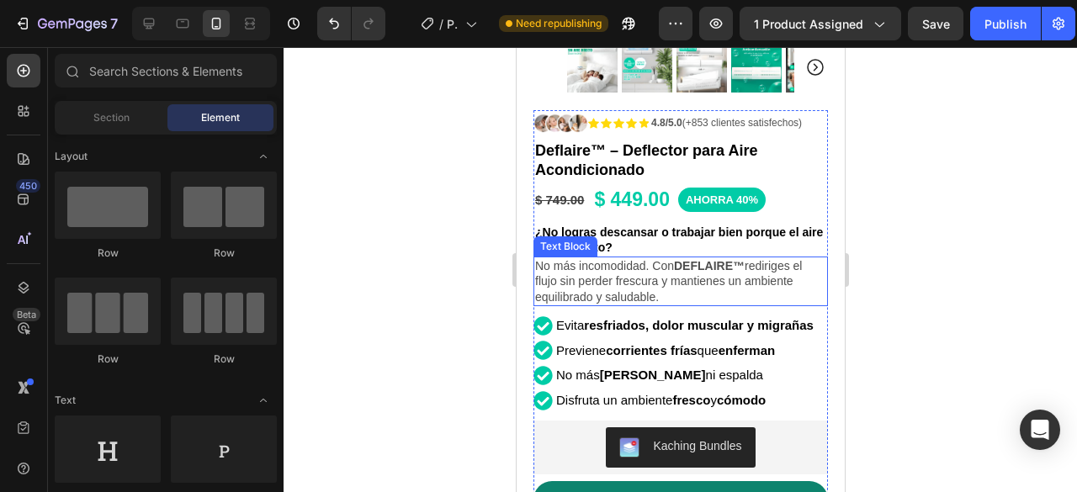
click at [692, 279] on p "No más incomodidad. Con DEFLAIRE™ rediriges el flujo sin perder frescura y mant…" at bounding box center [679, 281] width 291 height 46
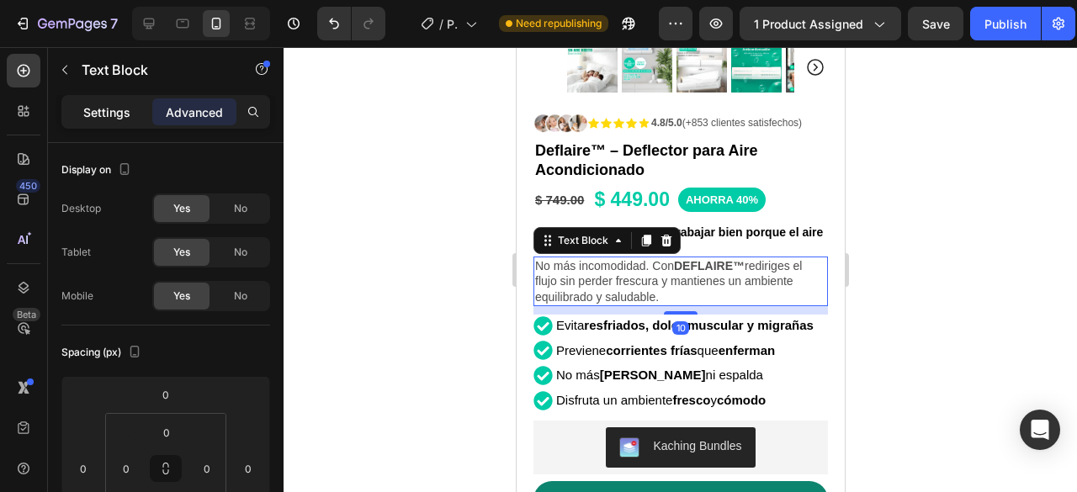
click at [88, 112] on p "Settings" at bounding box center [106, 113] width 47 height 18
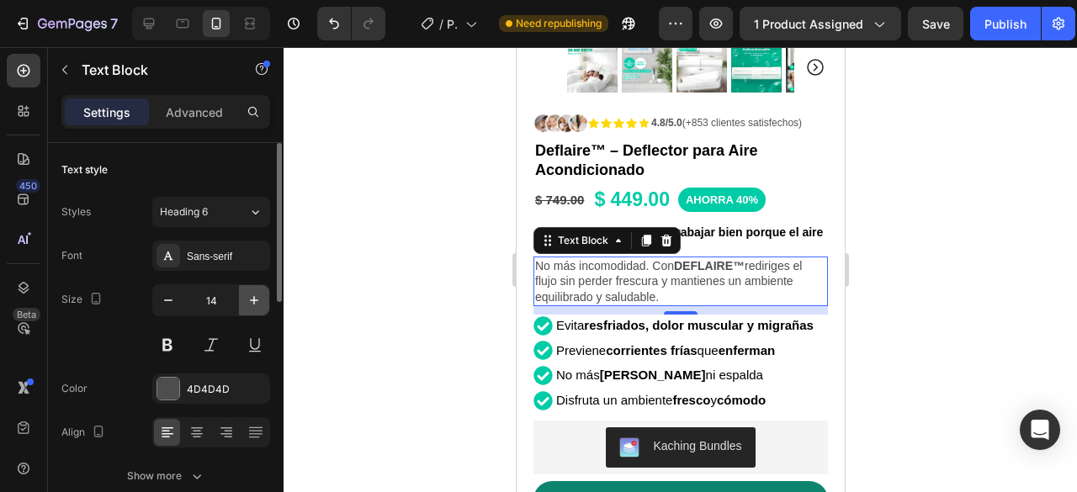
click at [253, 292] on icon "button" at bounding box center [254, 300] width 17 height 17
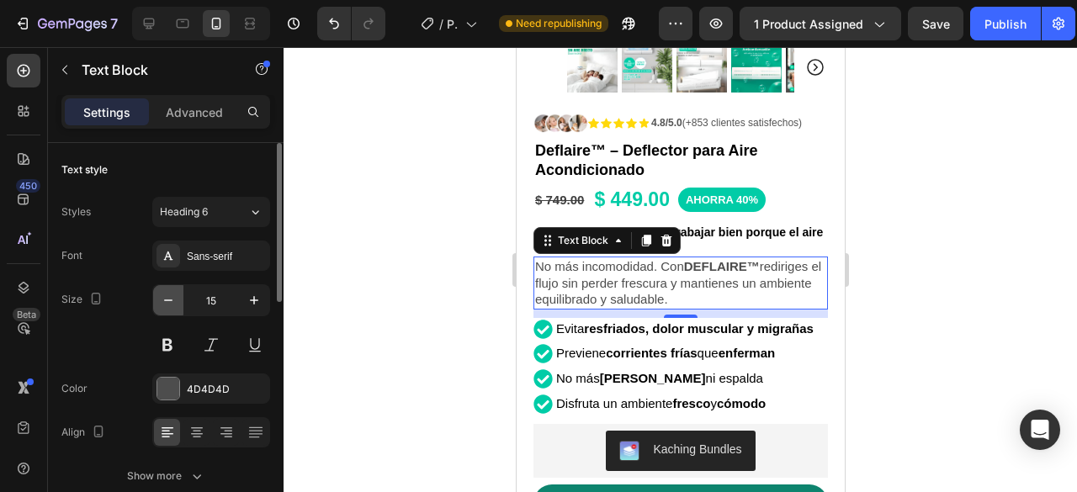
click at [171, 298] on icon "button" at bounding box center [168, 300] width 17 height 17
type input "14"
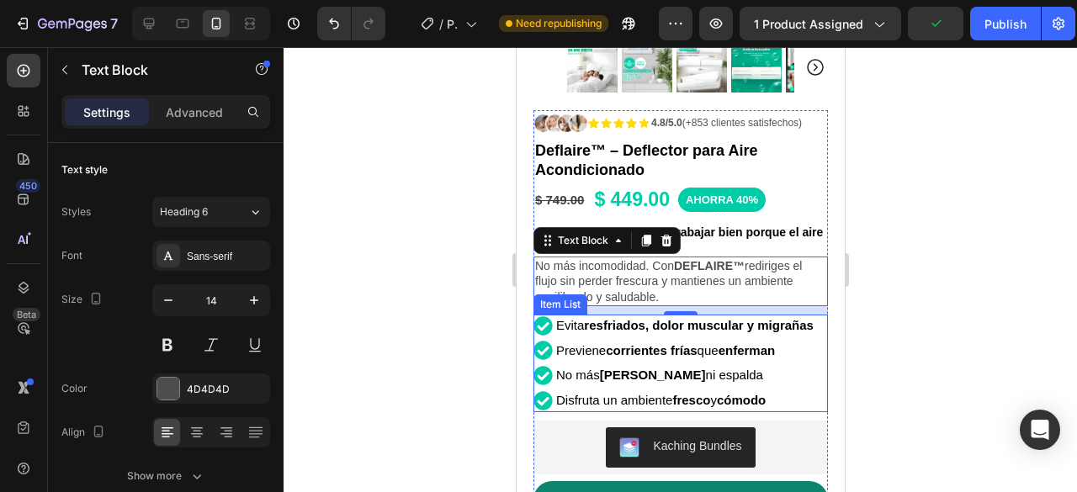
click at [583, 329] on strong "resfriados, dolor muscular y migrañas" at bounding box center [698, 325] width 230 height 14
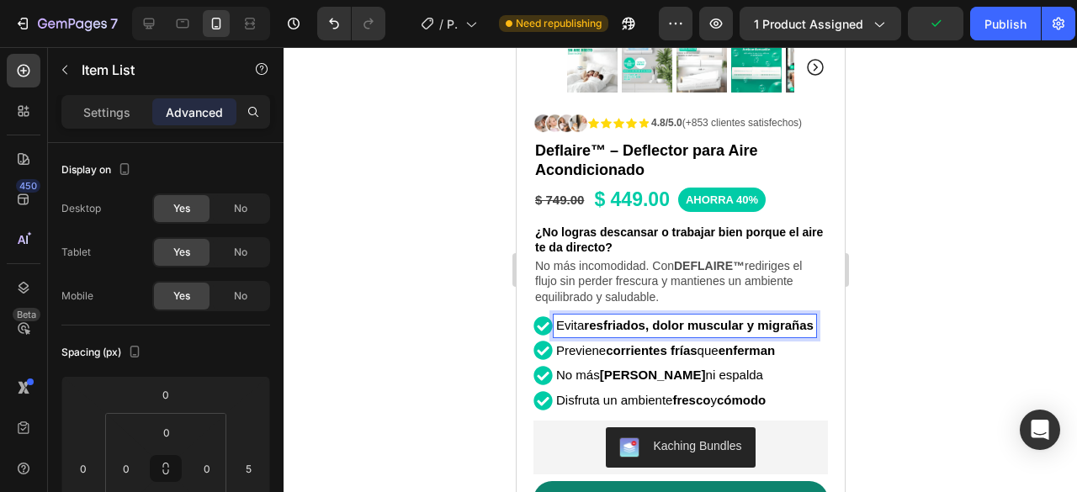
drag, startPoint x: 585, startPoint y: 326, endPoint x: 609, endPoint y: 326, distance: 24.4
click at [609, 326] on strong "resfriados, dolor muscular y migrañas" at bounding box center [698, 325] width 230 height 14
drag, startPoint x: 609, startPoint y: 326, endPoint x: 587, endPoint y: 324, distance: 21.9
click at [588, 325] on strong "resfriados, dolor muscular y migrañas" at bounding box center [698, 325] width 230 height 14
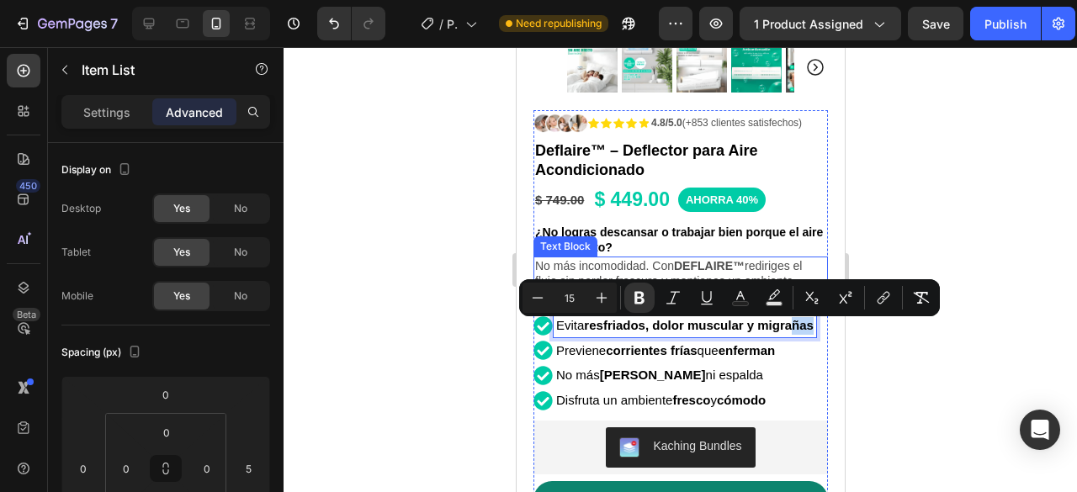
click at [665, 258] on p "No más incomodidad. Con DEFLAIRE™ rediriges el flujo sin perder frescura y mant…" at bounding box center [679, 281] width 291 height 46
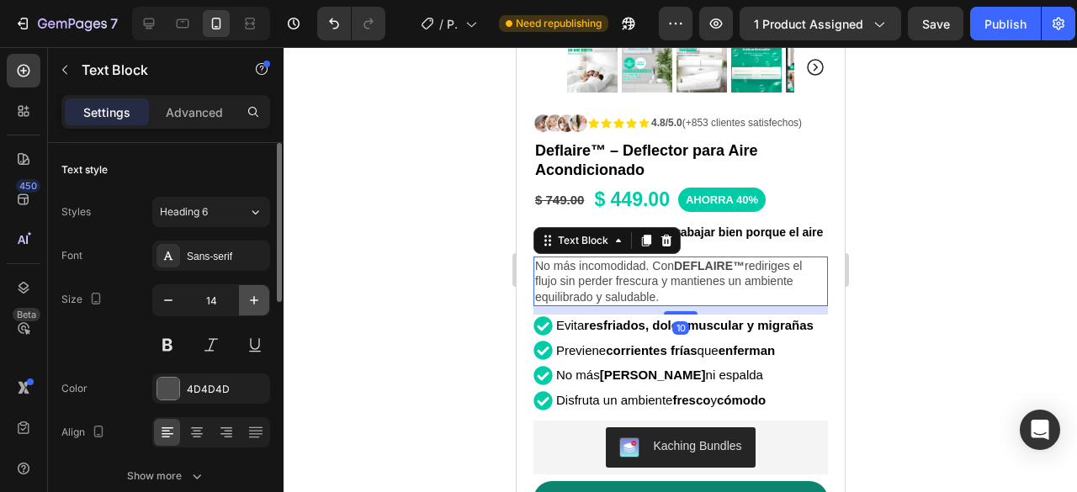
click at [259, 307] on icon "button" at bounding box center [254, 300] width 17 height 17
type input "15"
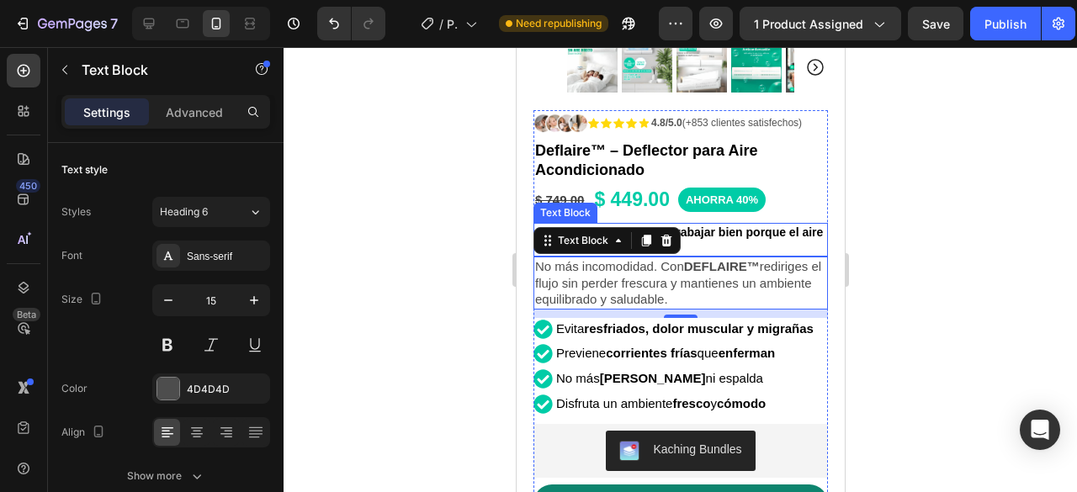
click at [721, 230] on p "¿No logras descansar o trabajar bien porque el aire te da directo?" at bounding box center [679, 240] width 291 height 30
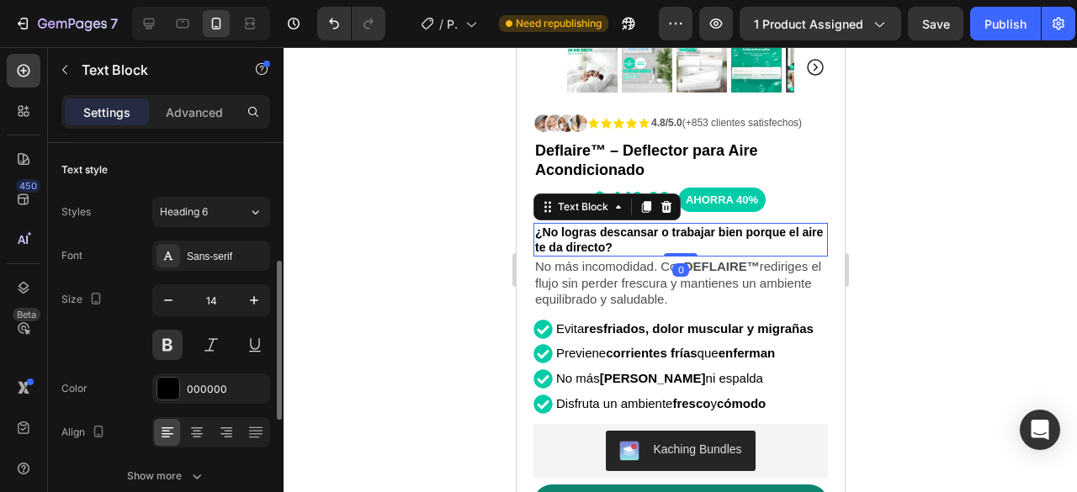
scroll to position [84, 0]
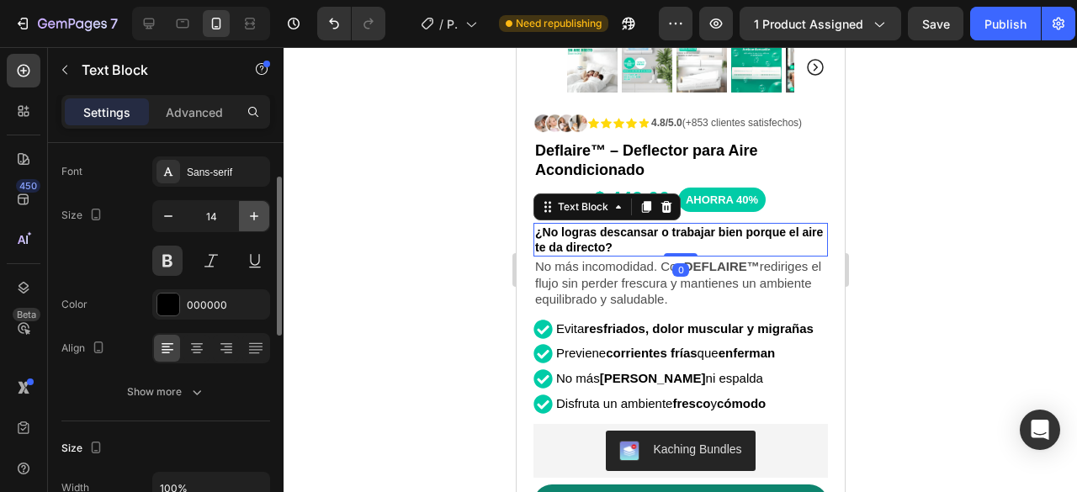
drag, startPoint x: 249, startPoint y: 220, endPoint x: 365, endPoint y: 250, distance: 119.8
click at [250, 220] on icon "button" at bounding box center [254, 216] width 17 height 17
type input "15"
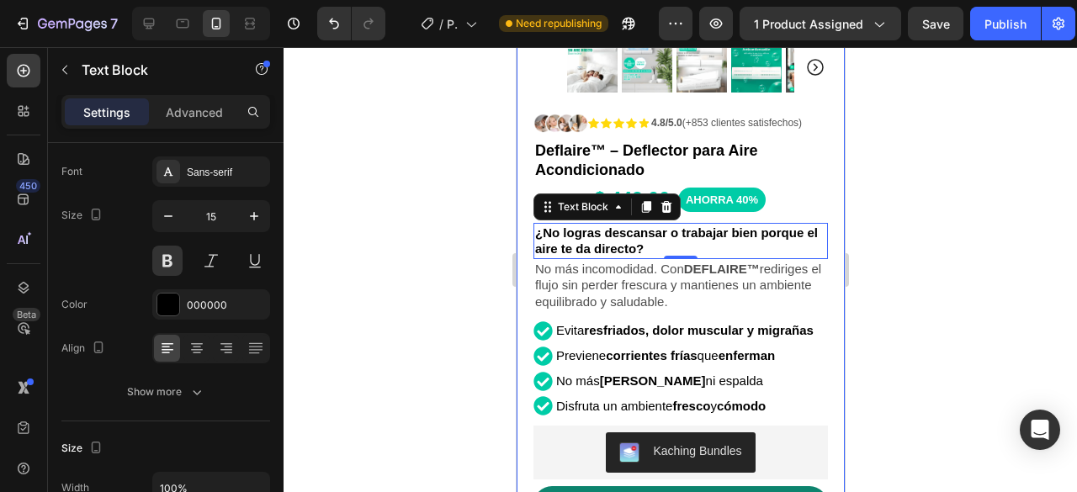
click at [923, 250] on div at bounding box center [681, 269] width 794 height 445
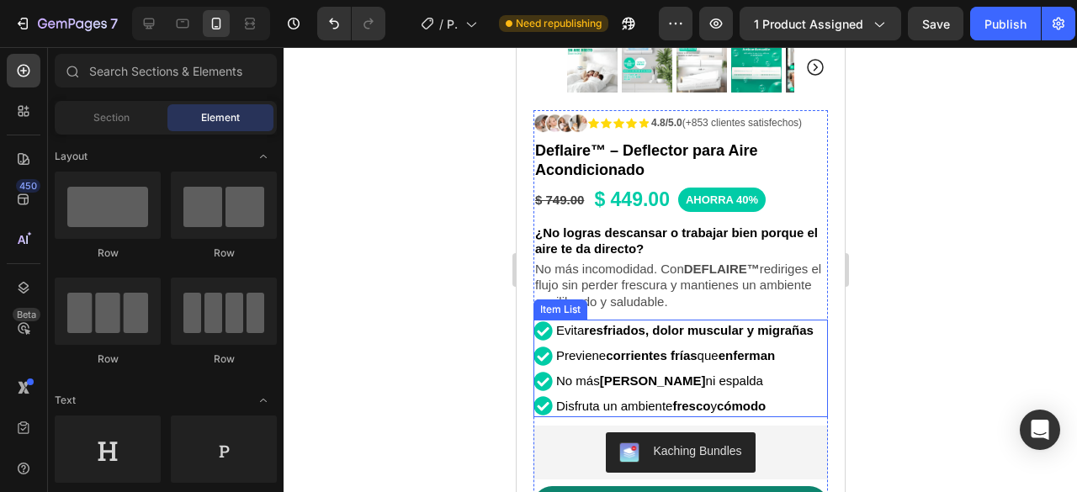
scroll to position [473, 0]
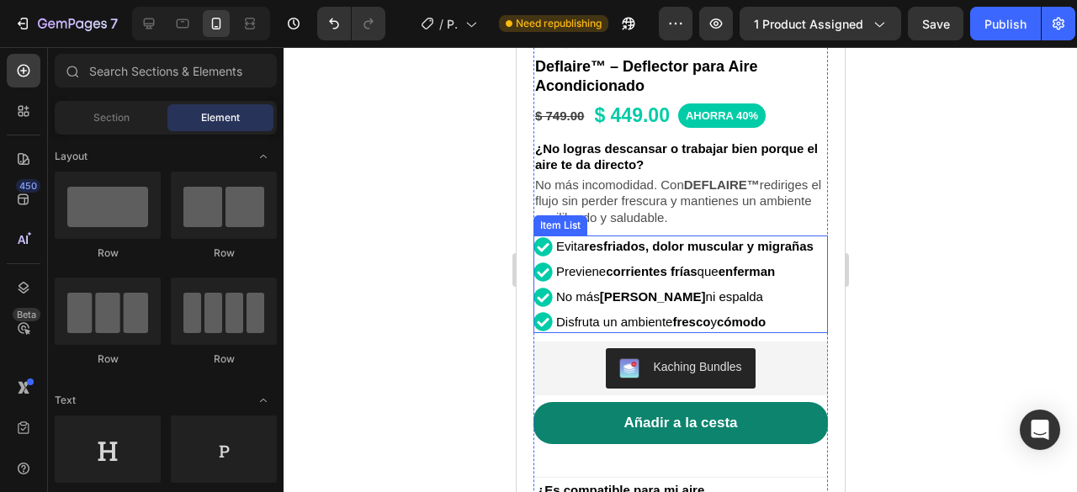
click at [645, 241] on p "Evita resfriados, dolor muscular y migrañas" at bounding box center [683, 247] width 257 height 18
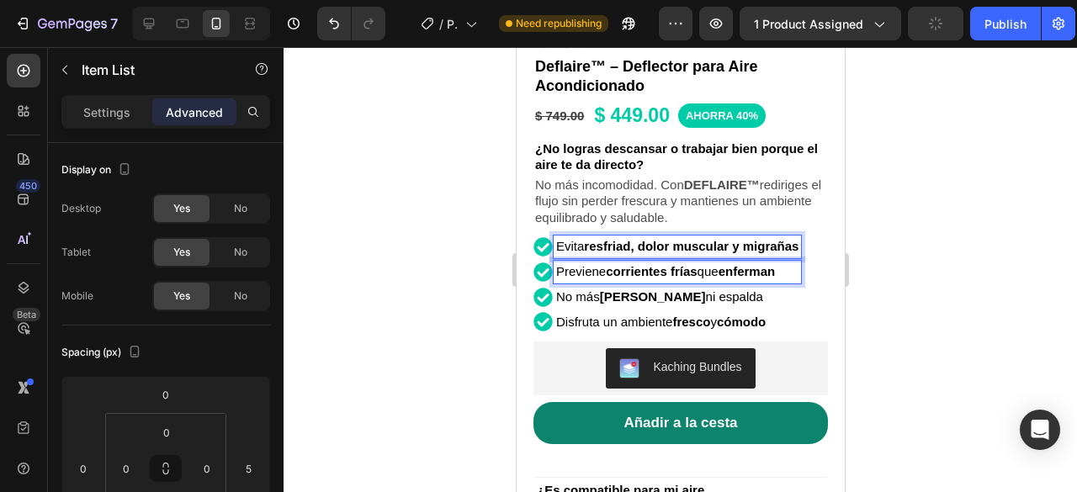
click at [633, 239] on strong "resfriad, dolor muscular y migrañas" at bounding box center [690, 246] width 215 height 14
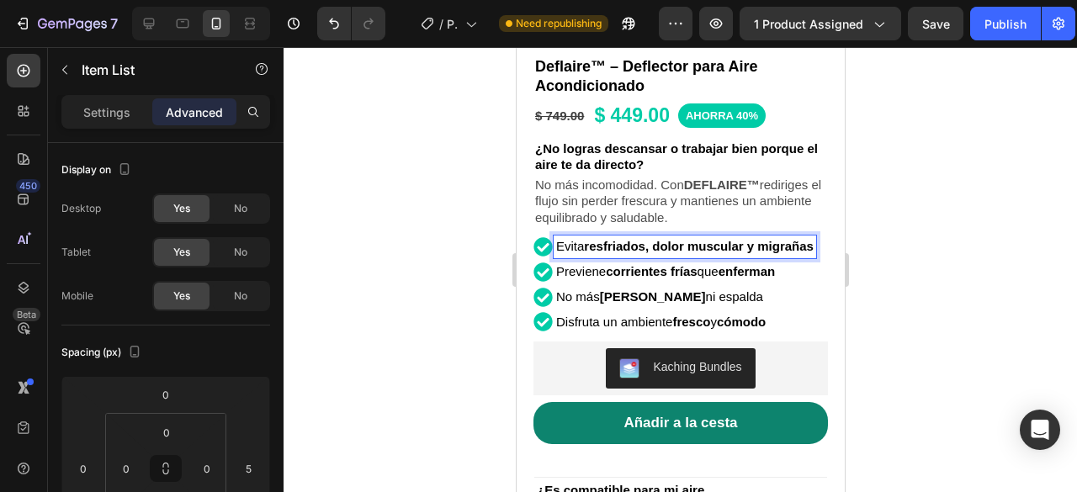
click at [772, 238] on p "Evita resfriados, dolor muscular y migrañas" at bounding box center [683, 247] width 257 height 18
click at [1076, 215] on div at bounding box center [681, 269] width 794 height 445
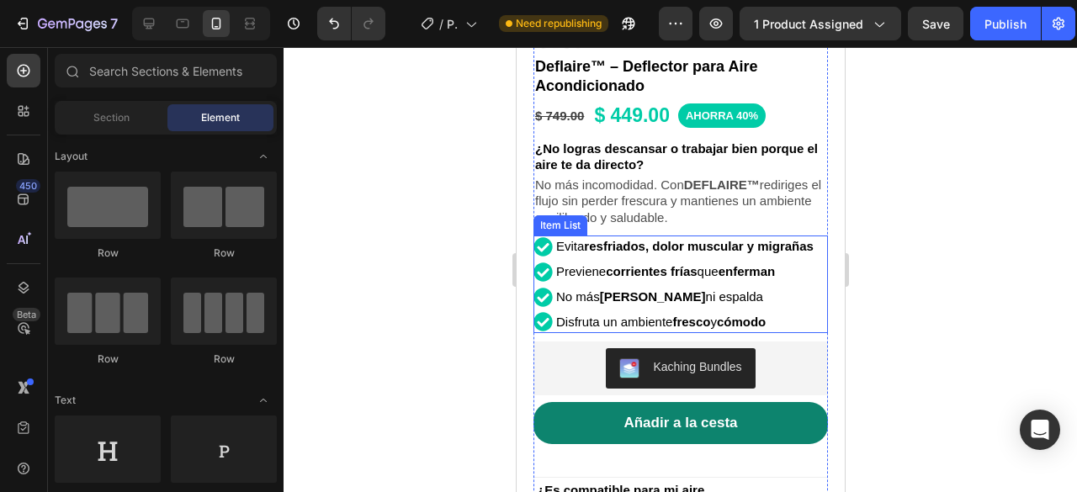
click at [631, 255] on p "Evita resfriados, dolor muscular y migrañas" at bounding box center [683, 247] width 257 height 18
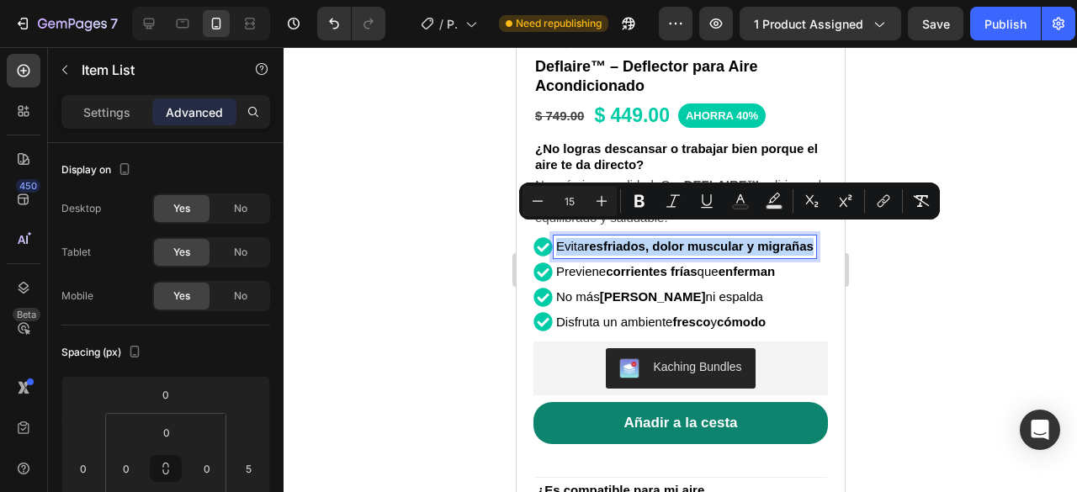
drag, startPoint x: 633, startPoint y: 248, endPoint x: 556, endPoint y: 225, distance: 80.1
click at [556, 238] on p "Evita resfriados, dolor muscular y migrañas" at bounding box center [683, 247] width 257 height 18
click at [528, 201] on button "Minus" at bounding box center [538, 201] width 30 height 30
type input "14"
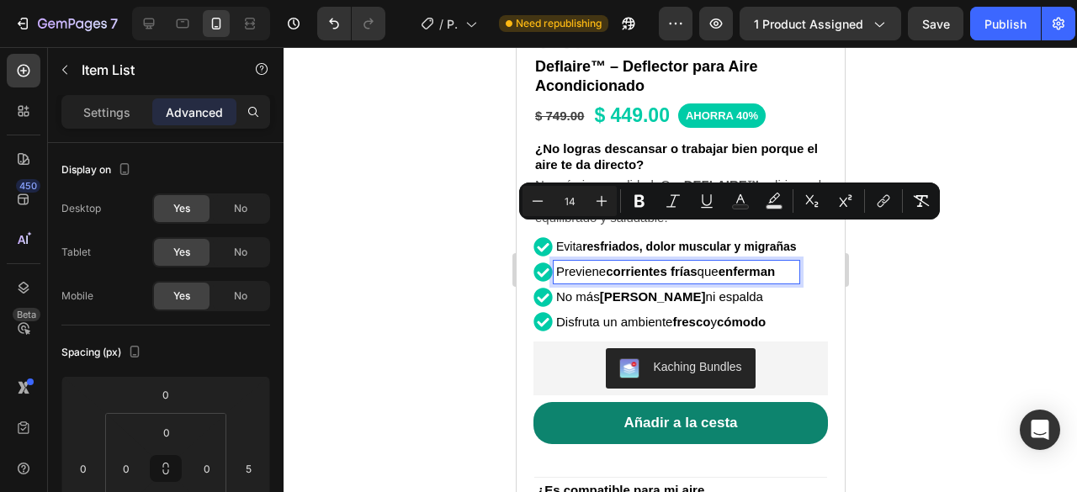
click at [788, 268] on div "Previene corrientes frías que enferman" at bounding box center [676, 272] width 246 height 23
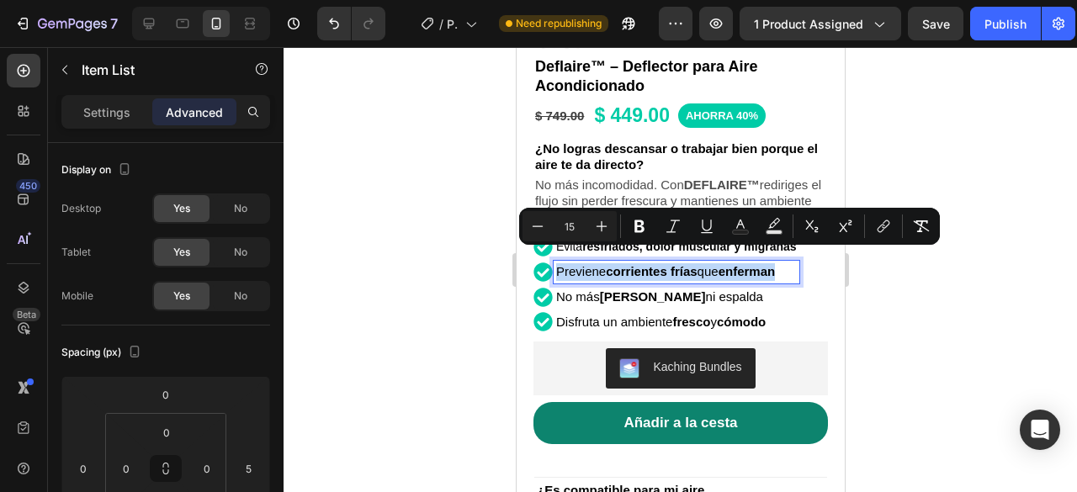
drag, startPoint x: 788, startPoint y: 262, endPoint x: 556, endPoint y: 253, distance: 231.6
click at [556, 263] on p "Previene corrientes frías que enferman" at bounding box center [675, 272] width 241 height 18
click at [545, 228] on icon "Editor contextual toolbar" at bounding box center [537, 226] width 17 height 17
type input "14"
click at [769, 290] on p "No más dolores de cuello ni espalda" at bounding box center [675, 298] width 241 height 18
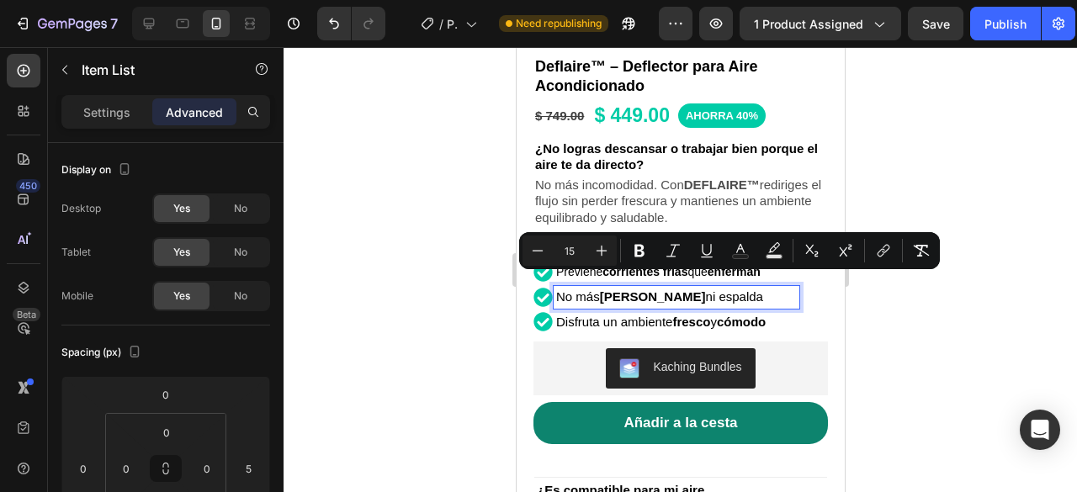
drag, startPoint x: 776, startPoint y: 279, endPoint x: 549, endPoint y: 279, distance: 227.2
click at [549, 286] on div "No más dolores de cuello ni espalda" at bounding box center [666, 297] width 266 height 23
click at [538, 249] on icon "Editor contextual toolbar" at bounding box center [537, 250] width 17 height 17
type input "14"
click at [778, 314] on p "Disfruta un ambiente fresco y cómodo" at bounding box center [675, 323] width 241 height 18
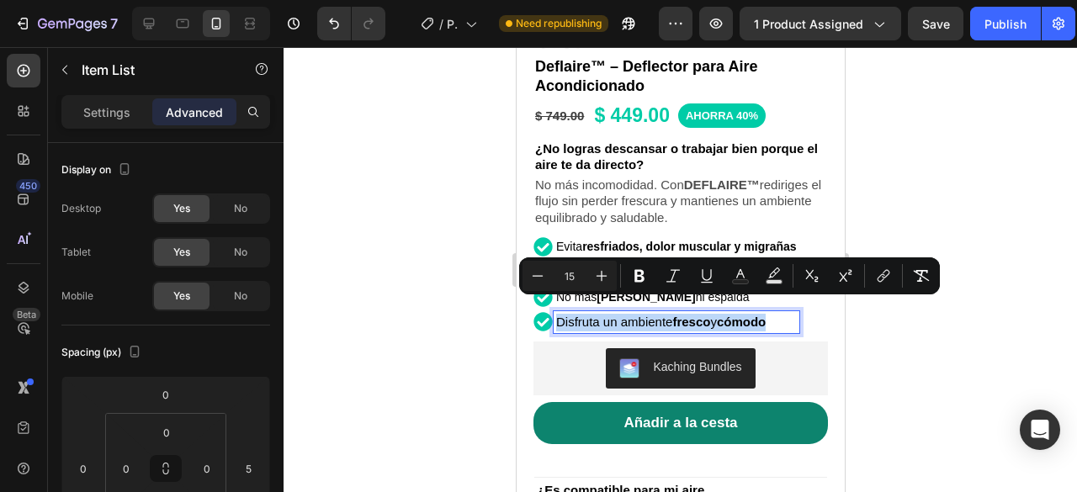
drag, startPoint x: 778, startPoint y: 304, endPoint x: 482, endPoint y: 294, distance: 296.4
click at [528, 271] on button "Minus" at bounding box center [538, 276] width 30 height 30
type input "14"
drag, startPoint x: 966, startPoint y: 194, endPoint x: 316, endPoint y: 204, distance: 649.7
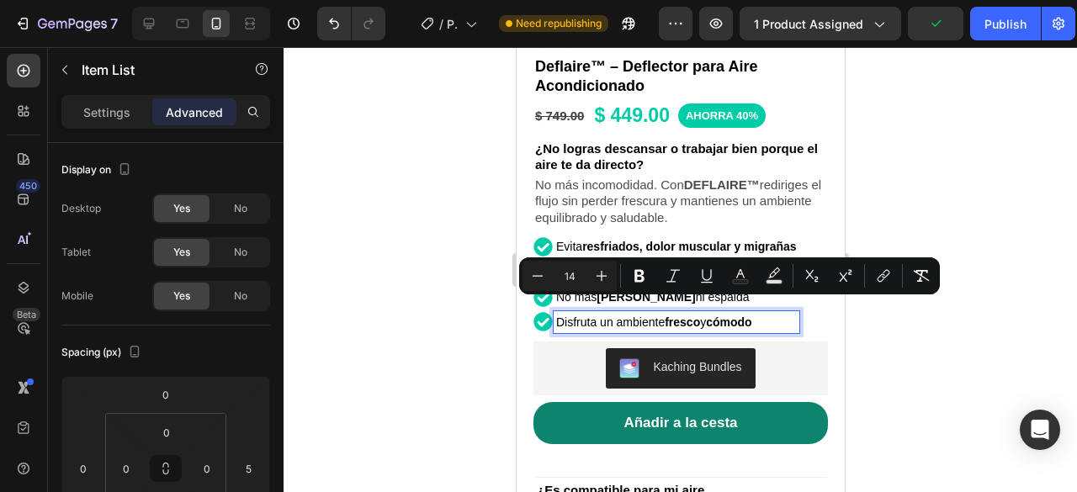
click at [966, 194] on div at bounding box center [681, 269] width 794 height 445
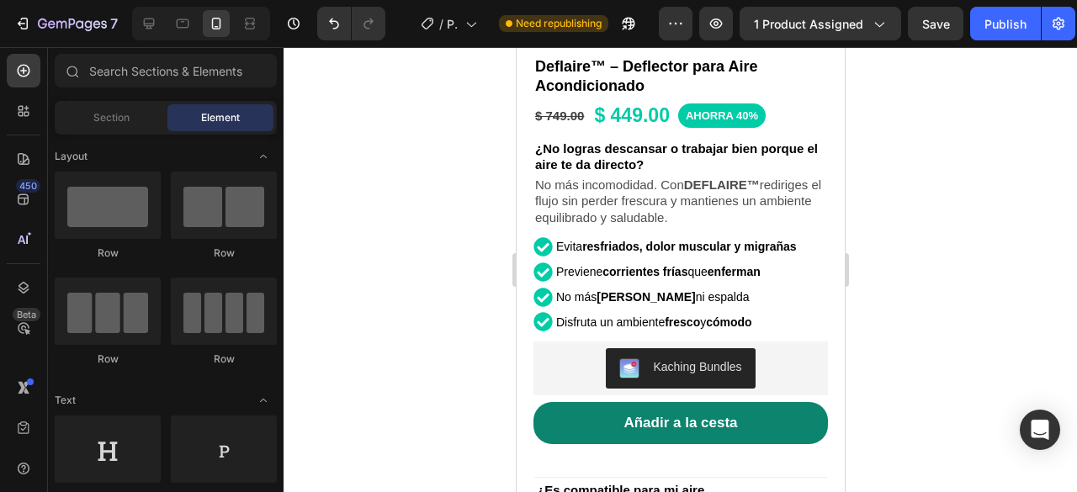
click at [922, 275] on div at bounding box center [681, 269] width 794 height 445
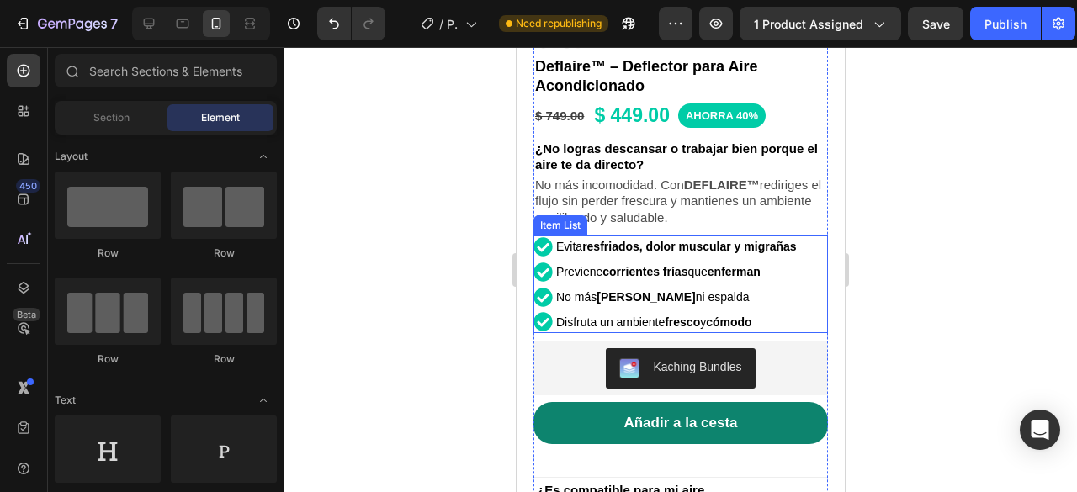
click at [801, 236] on div "Evita resfriados, dolor muscular y migrañas Previene corrientes frías que enfer…" at bounding box center [678, 285] width 290 height 98
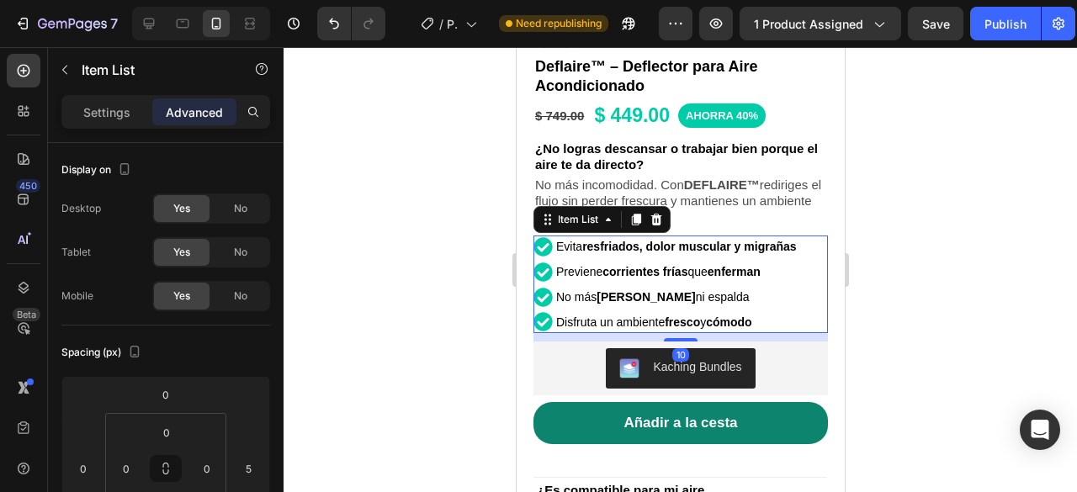
click at [799, 236] on div "Evita resfriados, dolor muscular y migrañas" at bounding box center [676, 247] width 246 height 23
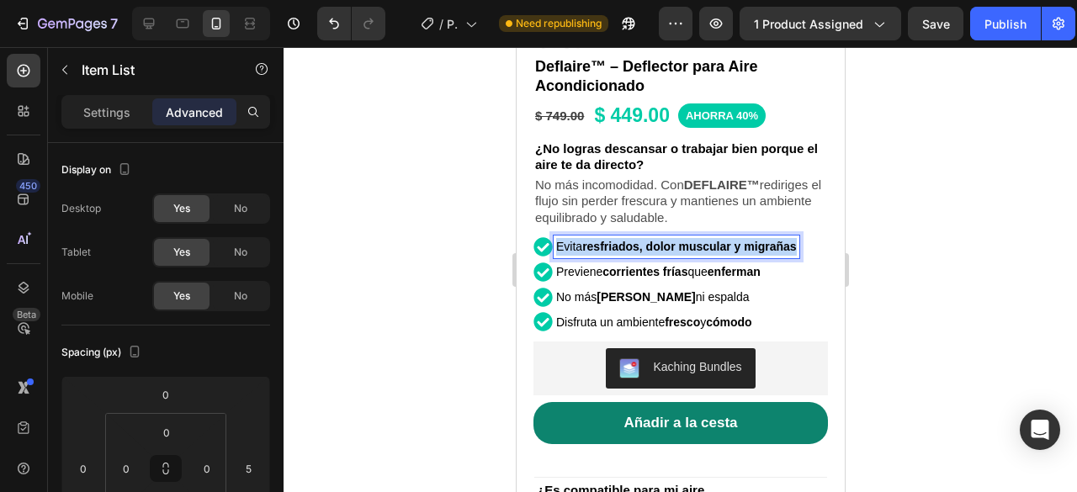
drag, startPoint x: 799, startPoint y: 231, endPoint x: 555, endPoint y: 238, distance: 244.1
click at [555, 238] on div "Evita resfriados, dolor muscular y migrañas" at bounding box center [676, 247] width 246 height 23
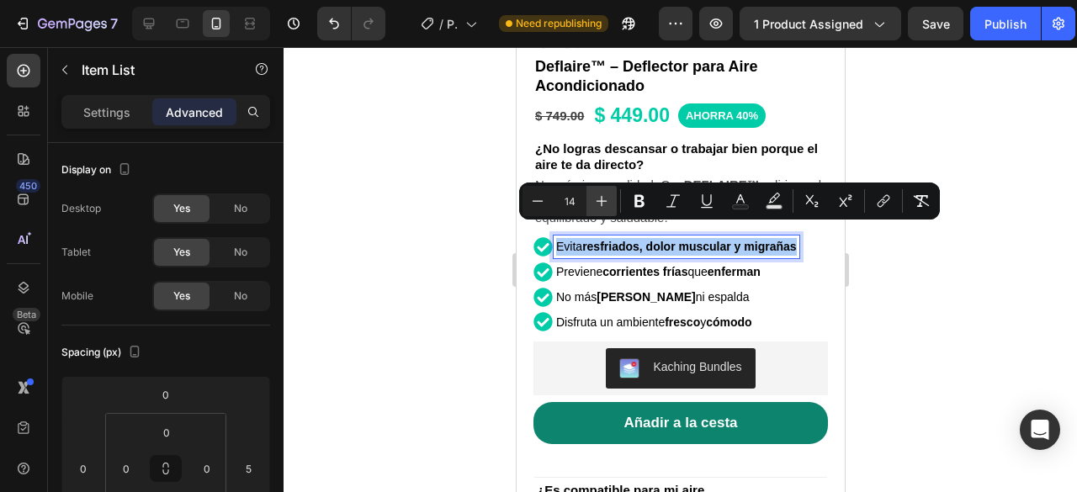
click at [597, 202] on icon "Editor contextual toolbar" at bounding box center [601, 201] width 17 height 17
type input "15"
click at [789, 281] on p "Previene corrientes frías que enferman" at bounding box center [683, 272] width 257 height 18
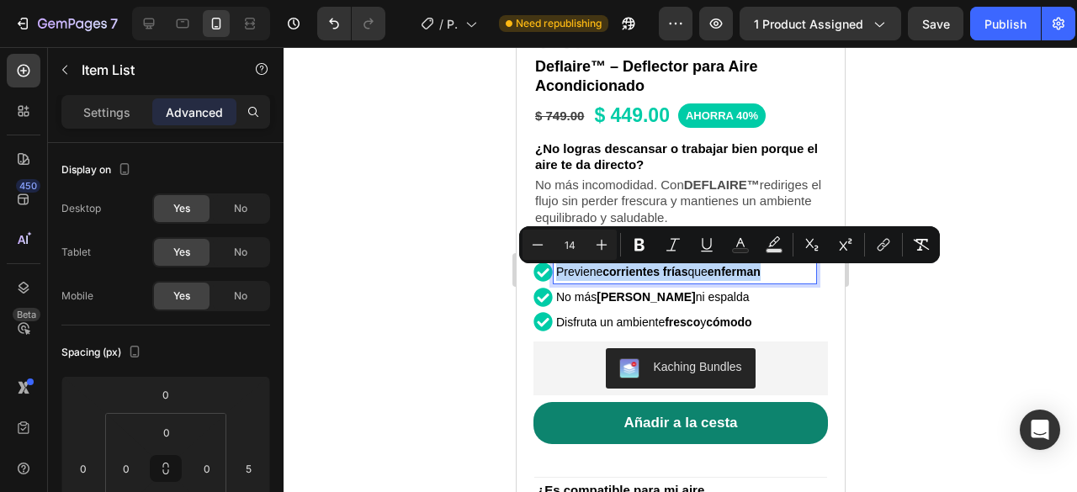
drag, startPoint x: 788, startPoint y: 279, endPoint x: 549, endPoint y: 274, distance: 238.2
click at [553, 279] on div "Previene corrientes frías que enferman" at bounding box center [684, 272] width 263 height 23
drag, startPoint x: 594, startPoint y: 245, endPoint x: 608, endPoint y: 253, distance: 15.9
click at [594, 245] on icon "Editor contextual toolbar" at bounding box center [601, 244] width 17 height 17
type input "15"
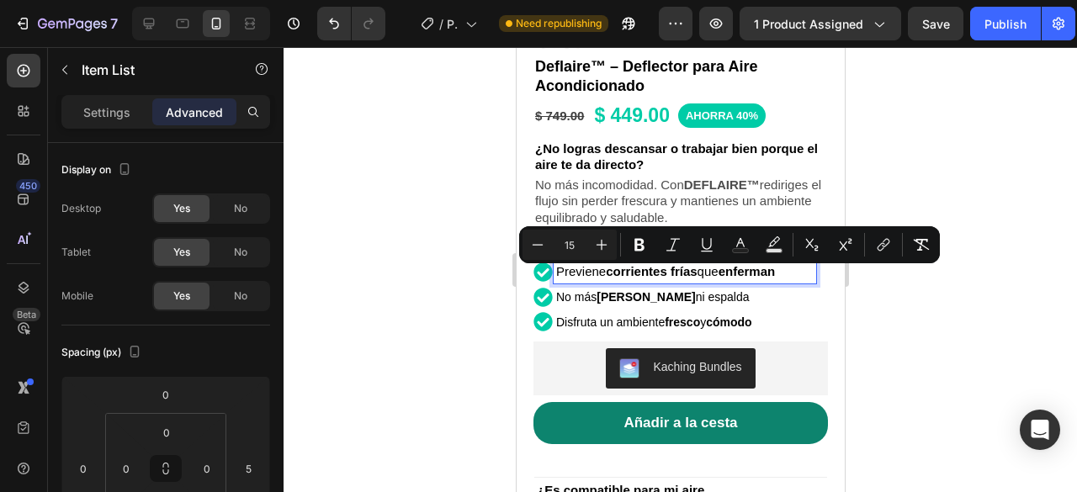
click at [744, 294] on p "No más dolores de cuello ni espalda" at bounding box center [683, 298] width 257 height 18
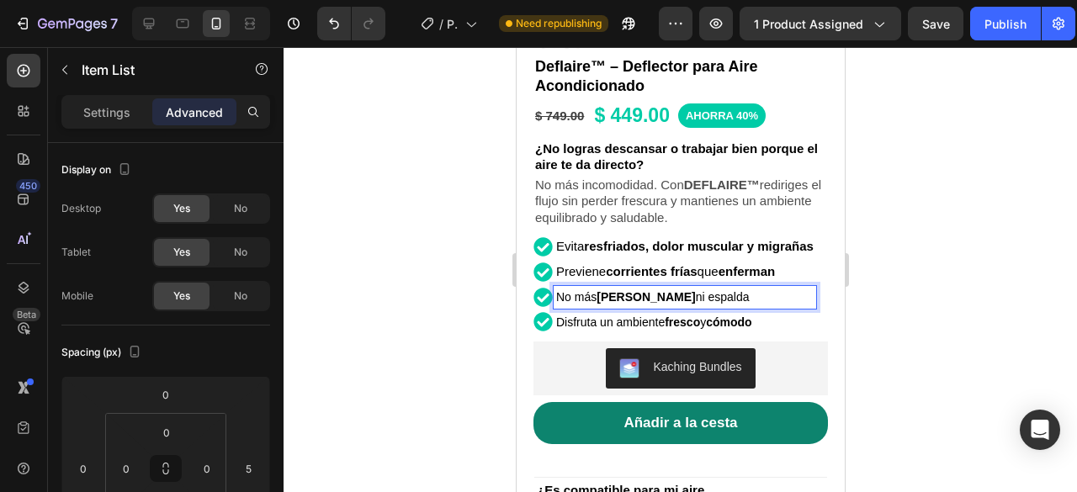
click at [761, 295] on p "No más dolores de cuello ni espalda" at bounding box center [683, 298] width 257 height 18
drag, startPoint x: 760, startPoint y: 295, endPoint x: 547, endPoint y: 295, distance: 212.9
click at [548, 298] on div "No más dolores de cuello ni espalda" at bounding box center [674, 297] width 283 height 23
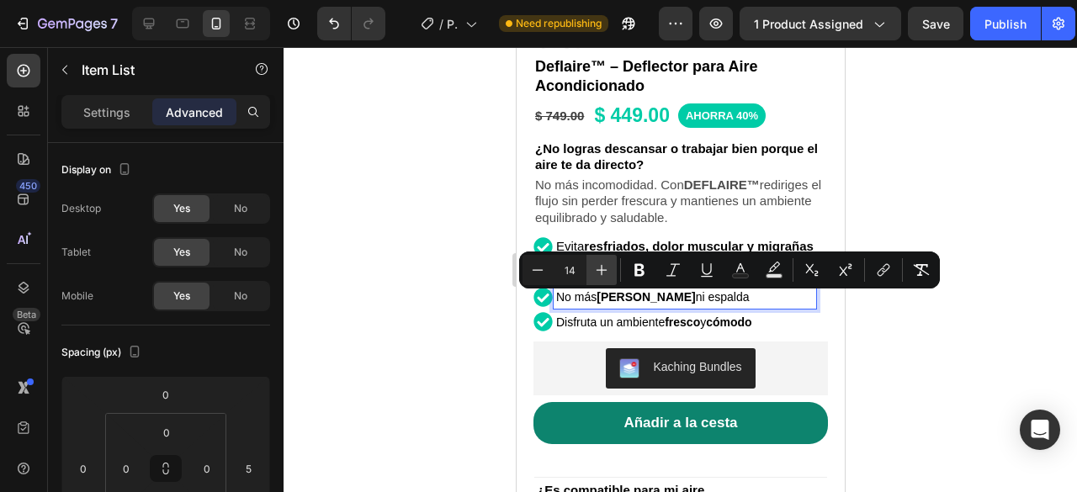
drag, startPoint x: 602, startPoint y: 276, endPoint x: 613, endPoint y: 273, distance: 12.0
click at [603, 275] on icon "Editor contextual toolbar" at bounding box center [601, 270] width 17 height 17
type input "15"
click at [771, 325] on p "Disfruta un ambiente fresco y cómodo" at bounding box center [683, 323] width 257 height 18
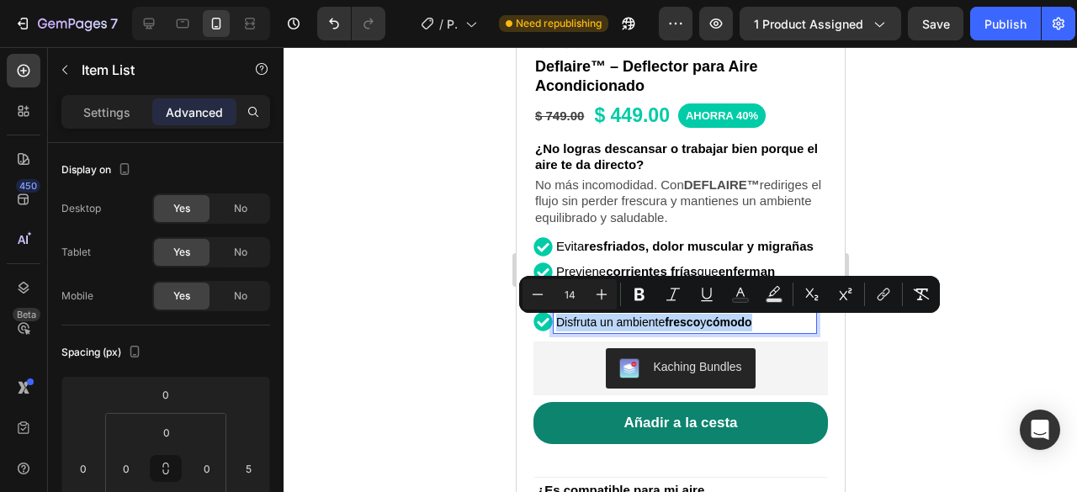
drag, startPoint x: 773, startPoint y: 324, endPoint x: 556, endPoint y: 322, distance: 217.1
click at [556, 322] on p "Disfruta un ambiente fresco y cómodo" at bounding box center [683, 323] width 257 height 18
click at [599, 300] on icon "Editor contextual toolbar" at bounding box center [601, 294] width 17 height 17
type input "15"
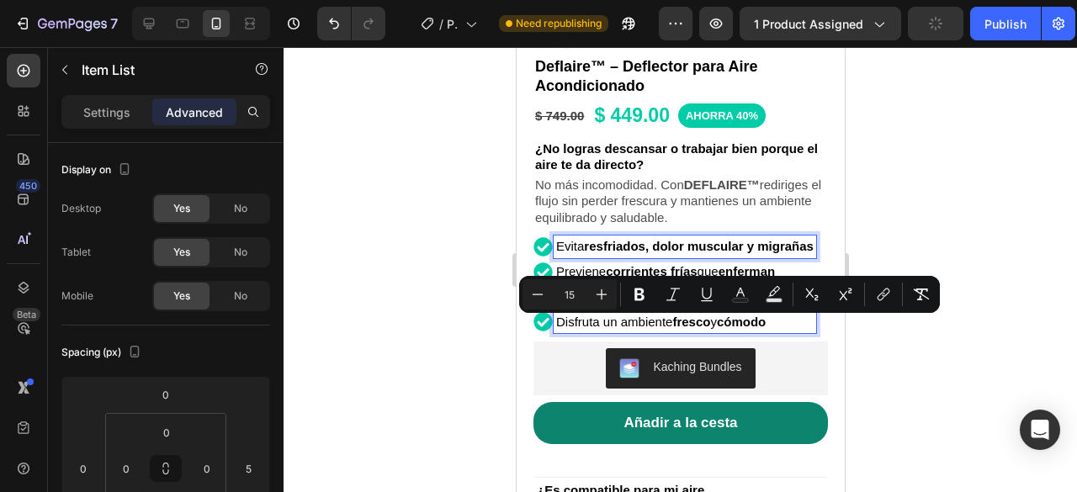
click at [781, 241] on p "Evita resfriados, dolor muscular y migrañas" at bounding box center [683, 247] width 257 height 18
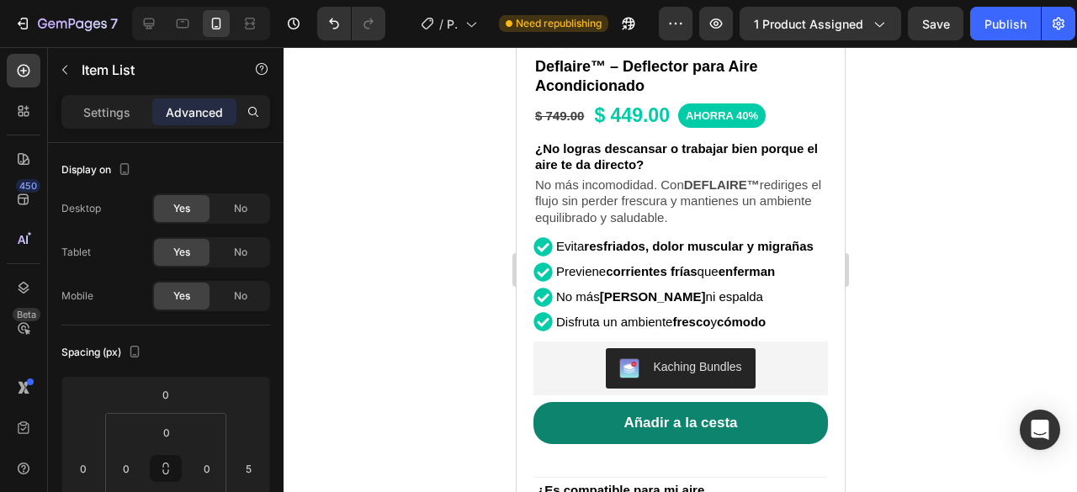
click at [539, 236] on div "Evita resfriados, dolor muscular y migrañas" at bounding box center [674, 247] width 283 height 23
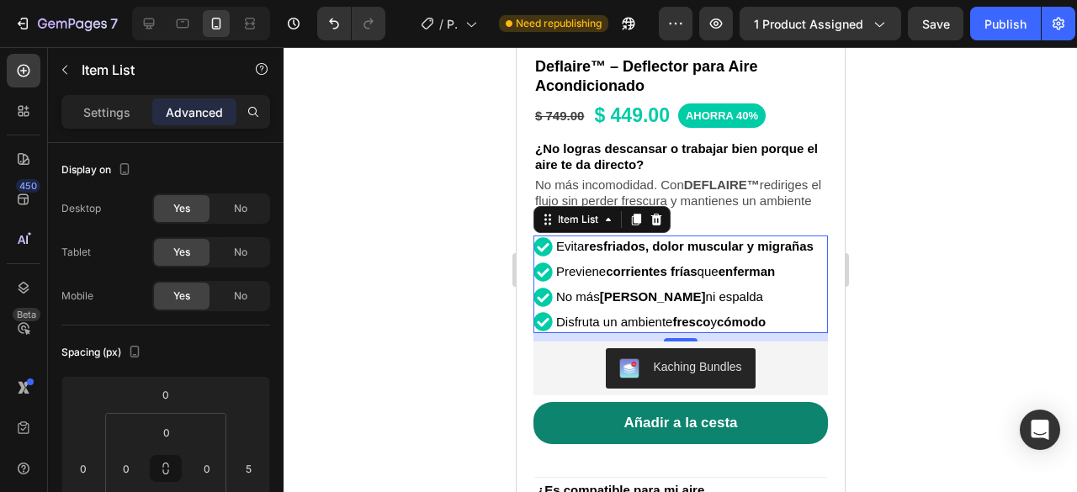
click at [572, 239] on span "Evita resfriados, dolor muscular y migrañas" at bounding box center [683, 246] width 257 height 14
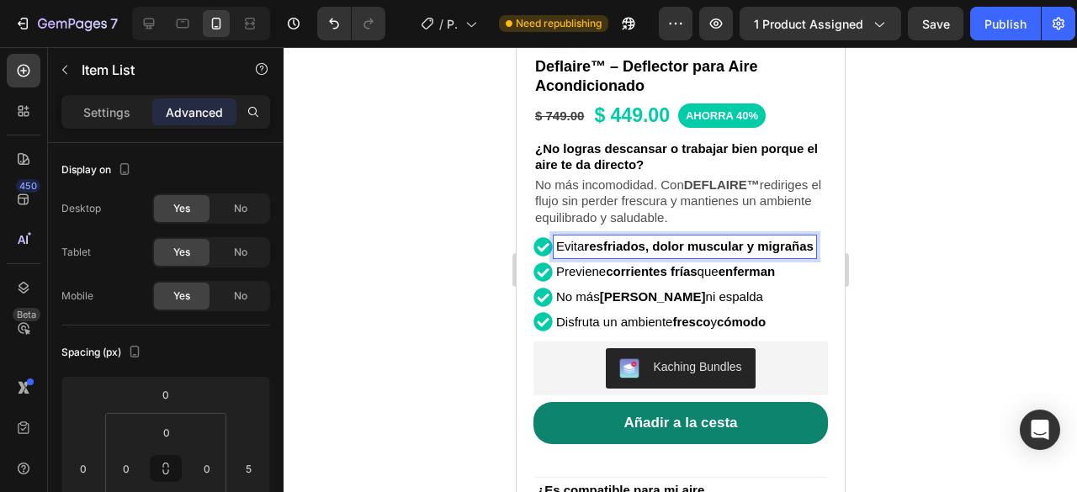
click at [618, 247] on p "Evita resfriados, dolor muscular y migrañas" at bounding box center [683, 247] width 257 height 18
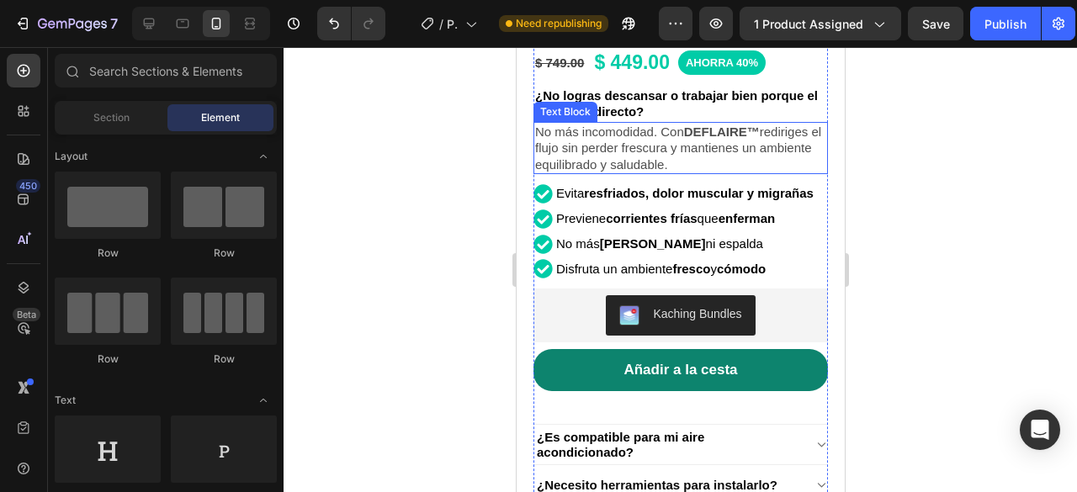
scroll to position [442, 0]
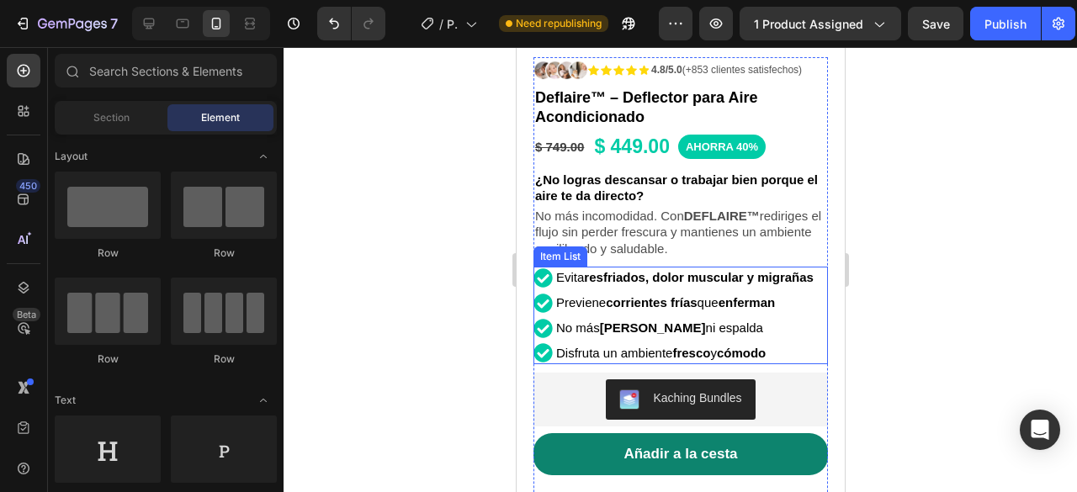
click at [799, 269] on p "Evita resfriados, dolor muscular y migrañas" at bounding box center [683, 278] width 257 height 18
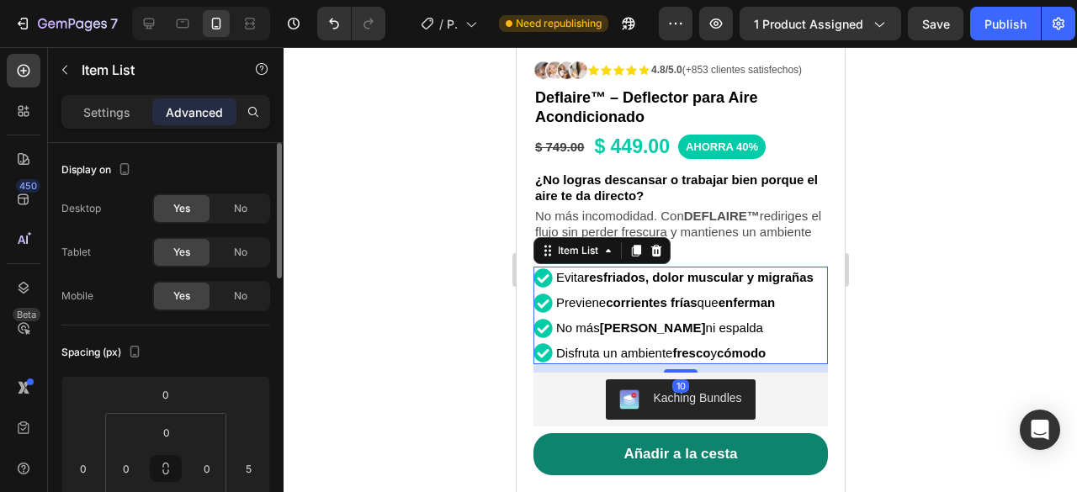
scroll to position [252, 0]
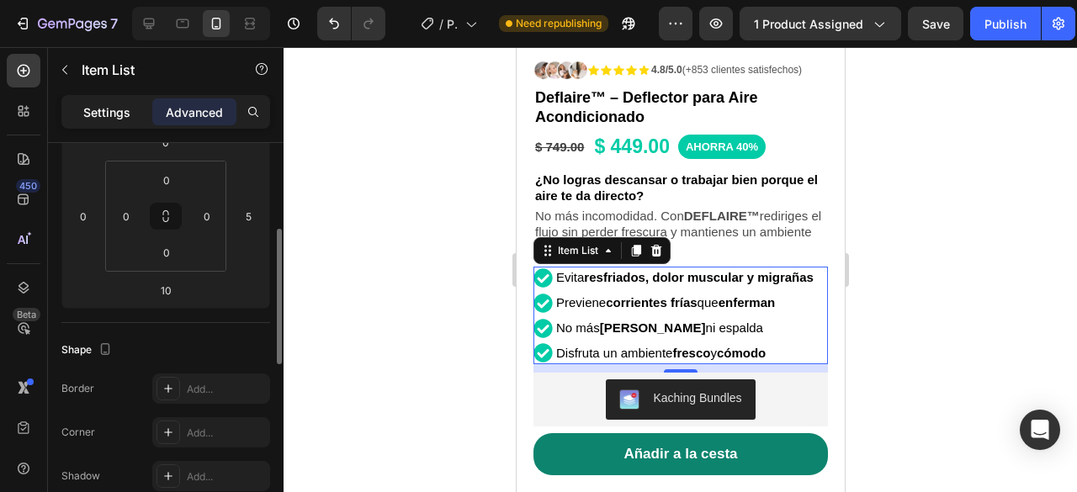
click at [112, 125] on div "Settings" at bounding box center [107, 111] width 84 height 27
type input "1"
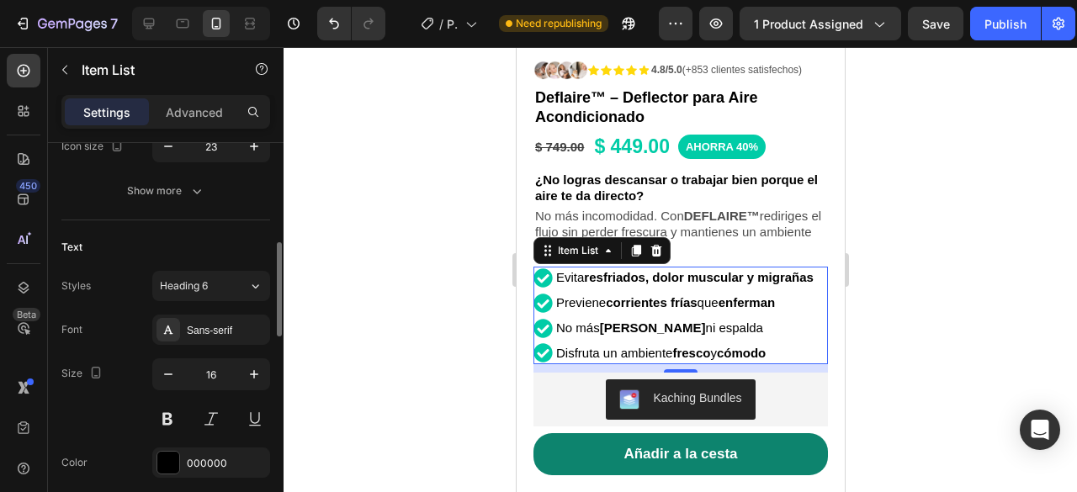
scroll to position [505, 0]
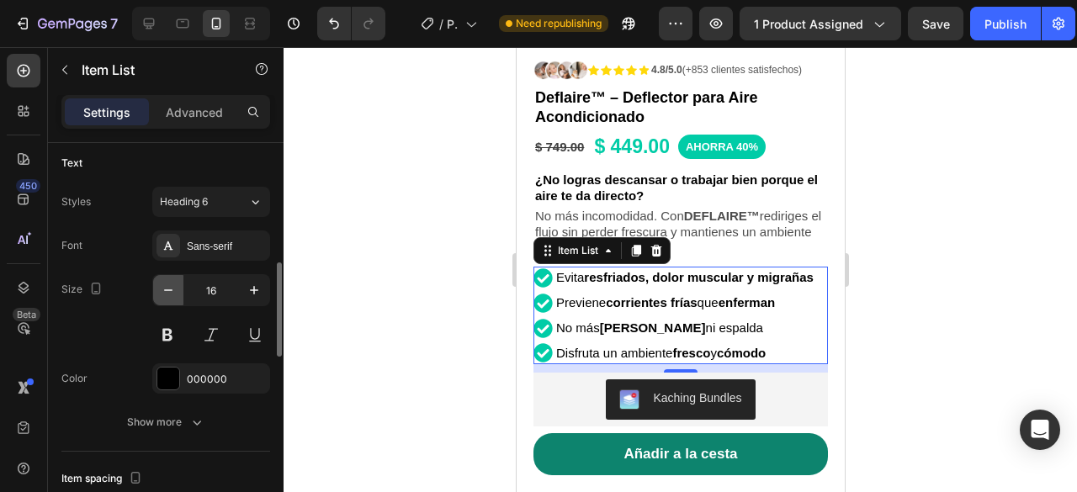
click at [180, 282] on button "button" at bounding box center [168, 290] width 30 height 30
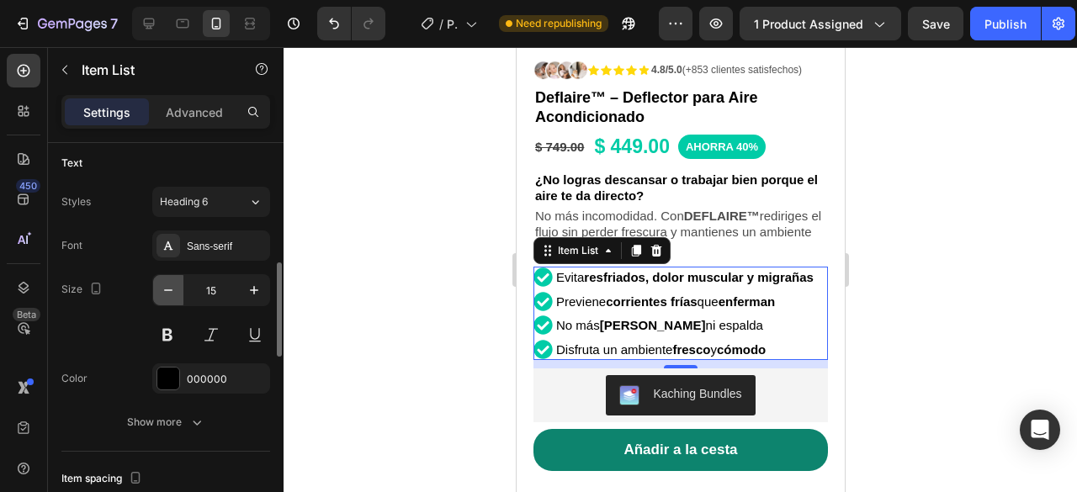
click at [180, 282] on button "button" at bounding box center [168, 290] width 30 height 30
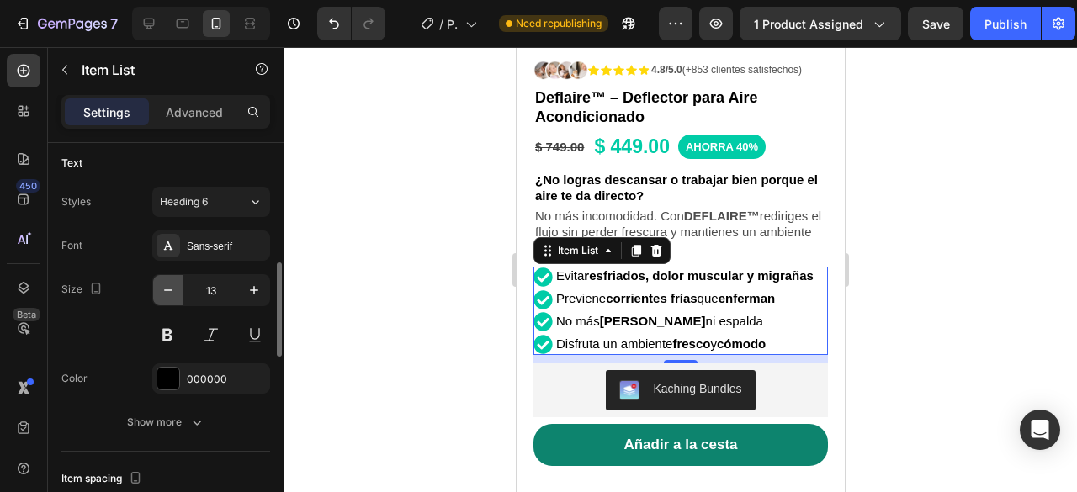
click at [180, 282] on button "button" at bounding box center [168, 290] width 30 height 30
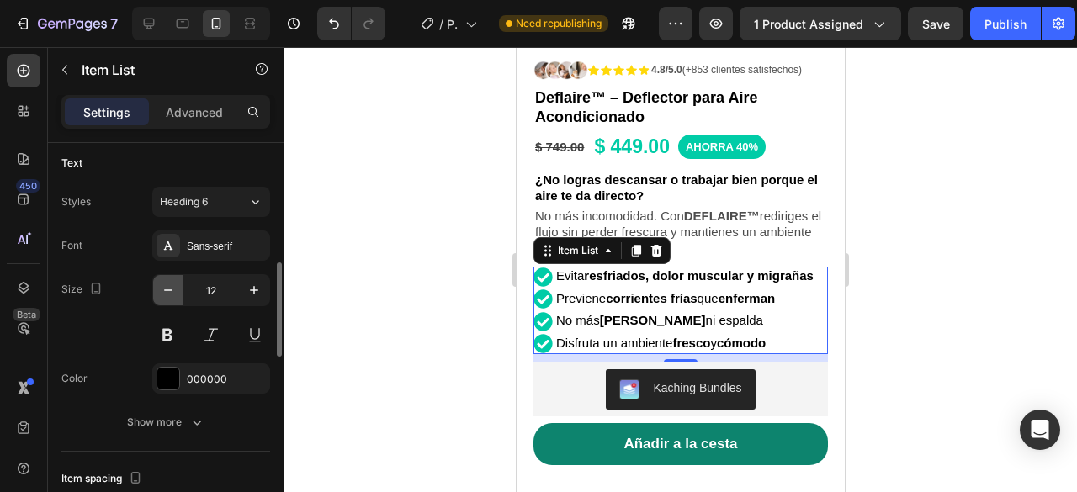
click at [180, 282] on button "button" at bounding box center [168, 290] width 30 height 30
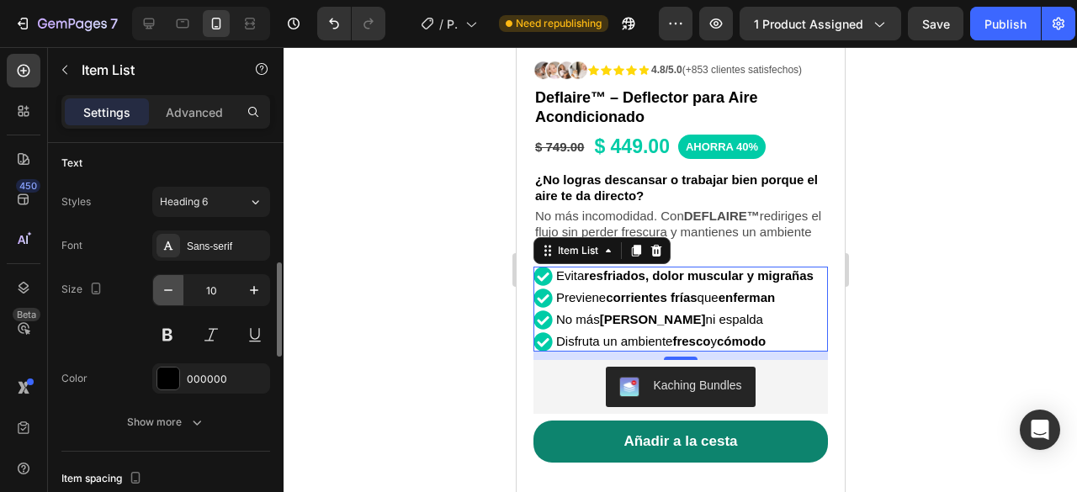
click at [180, 282] on button "button" at bounding box center [168, 290] width 30 height 30
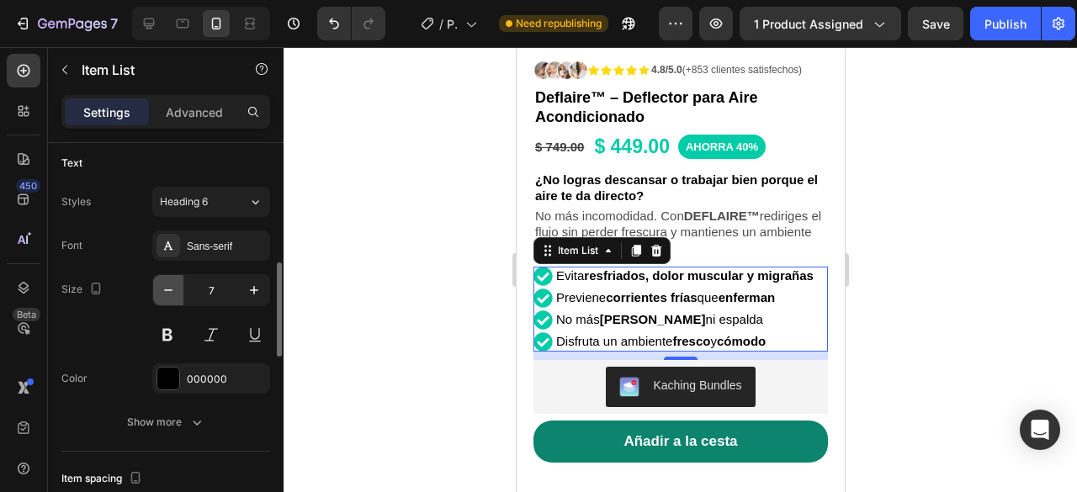
click at [180, 282] on button "button" at bounding box center [168, 290] width 30 height 30
click at [252, 286] on icon "button" at bounding box center [254, 290] width 17 height 17
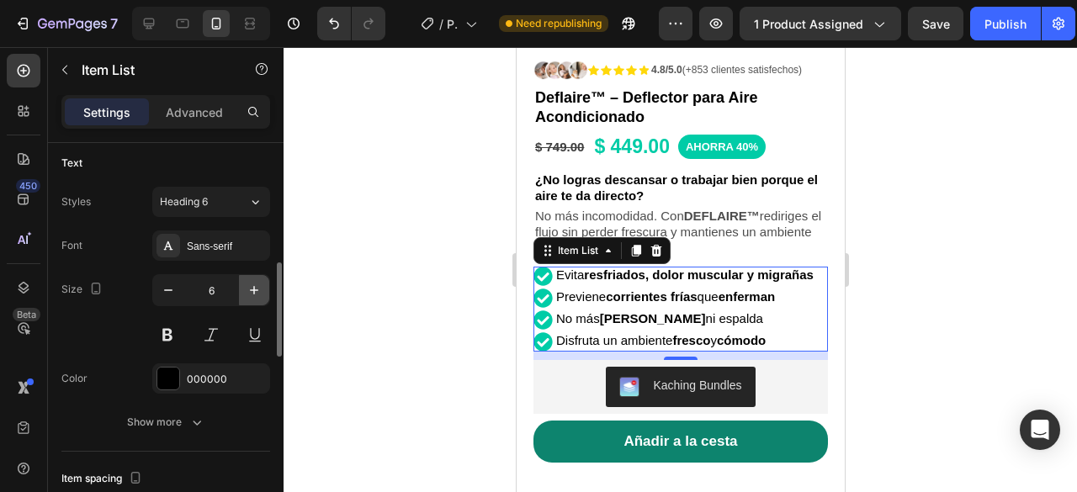
click at [252, 286] on icon "button" at bounding box center [254, 290] width 17 height 17
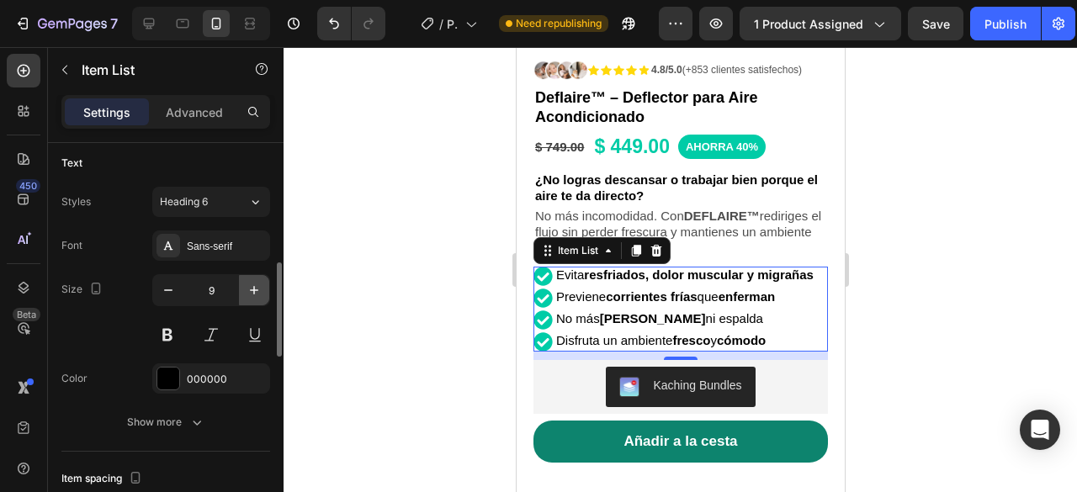
click at [252, 286] on icon "button" at bounding box center [254, 290] width 17 height 17
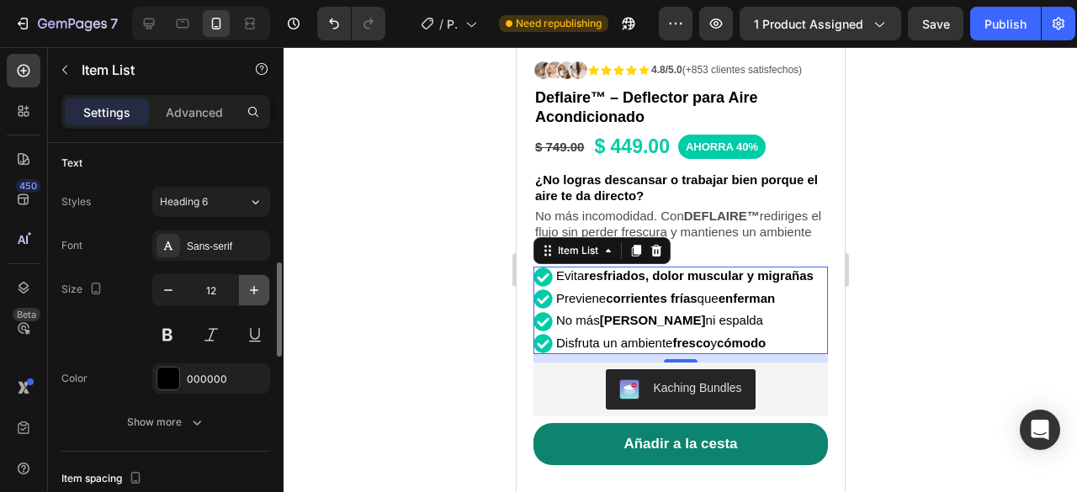
click at [252, 286] on icon "button" at bounding box center [254, 290] width 17 height 17
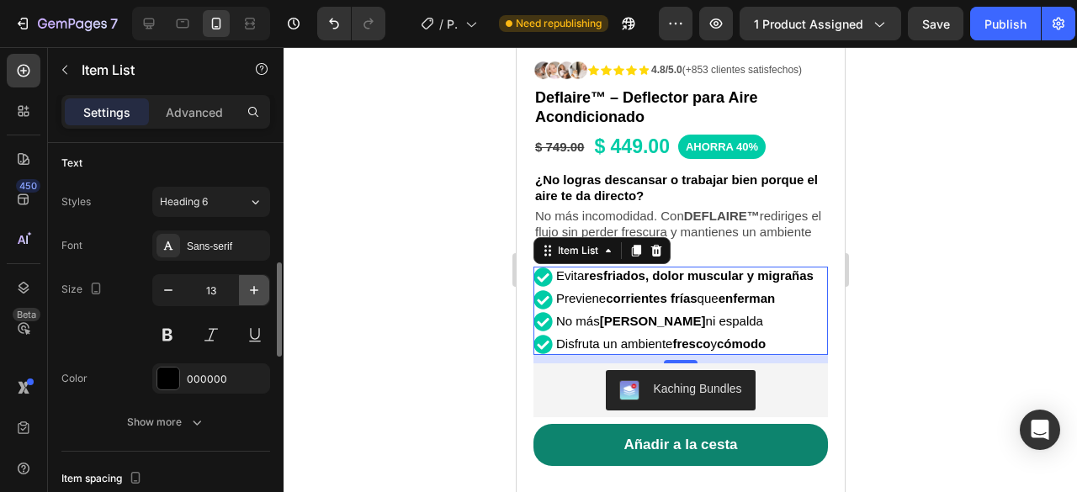
click at [252, 286] on icon "button" at bounding box center [254, 290] width 17 height 17
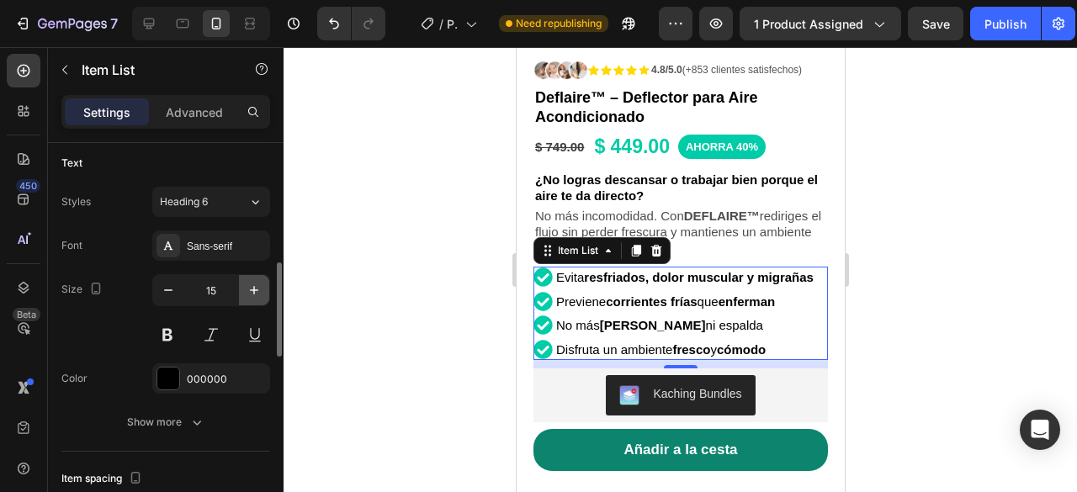
click at [252, 286] on icon "button" at bounding box center [254, 290] width 17 height 17
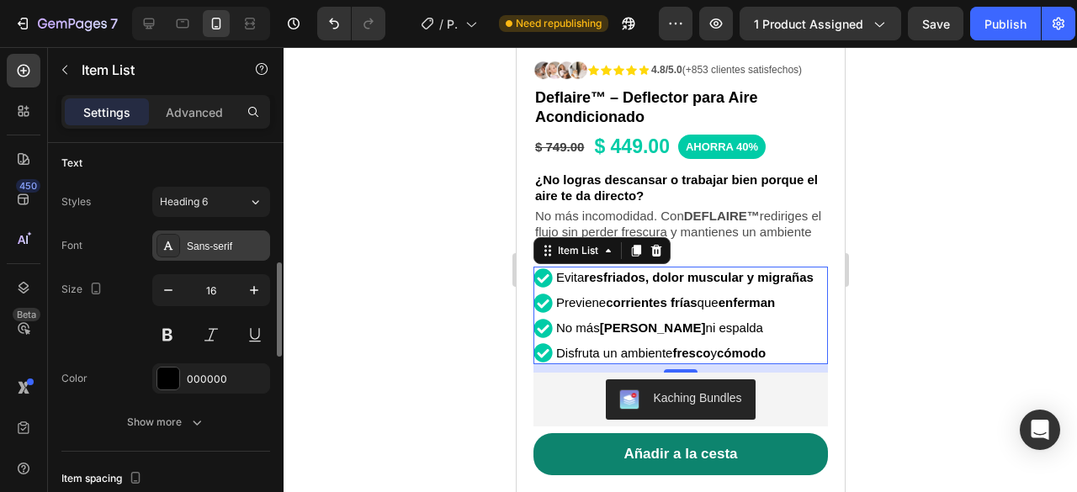
click at [239, 240] on div "Sans-serif" at bounding box center [226, 246] width 79 height 15
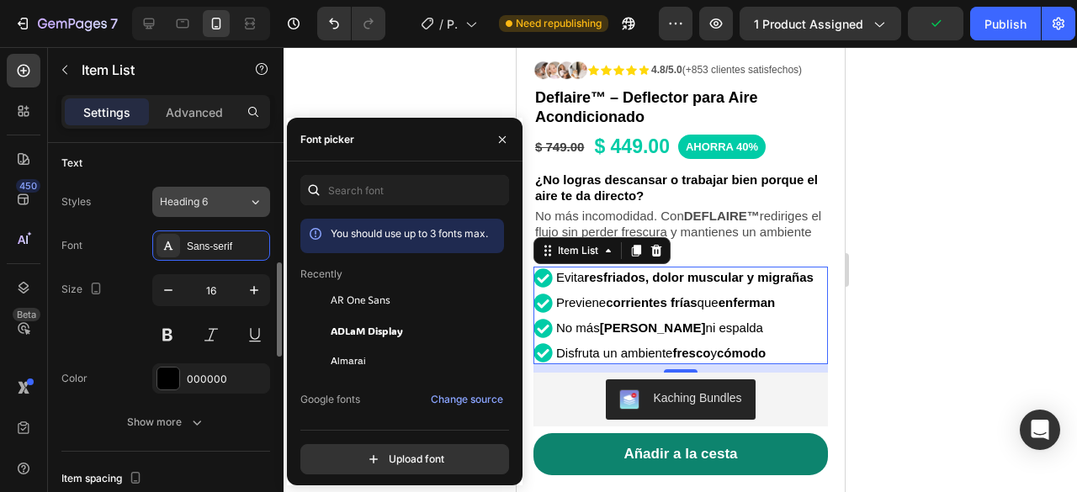
click at [220, 201] on div "Heading 6" at bounding box center [194, 201] width 68 height 15
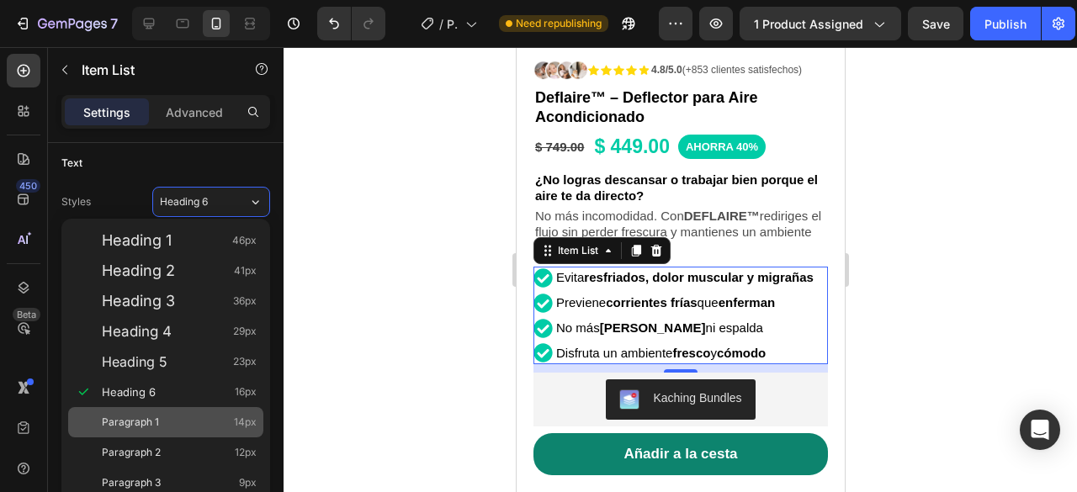
click at [124, 416] on span "Paragraph 1" at bounding box center [130, 422] width 57 height 17
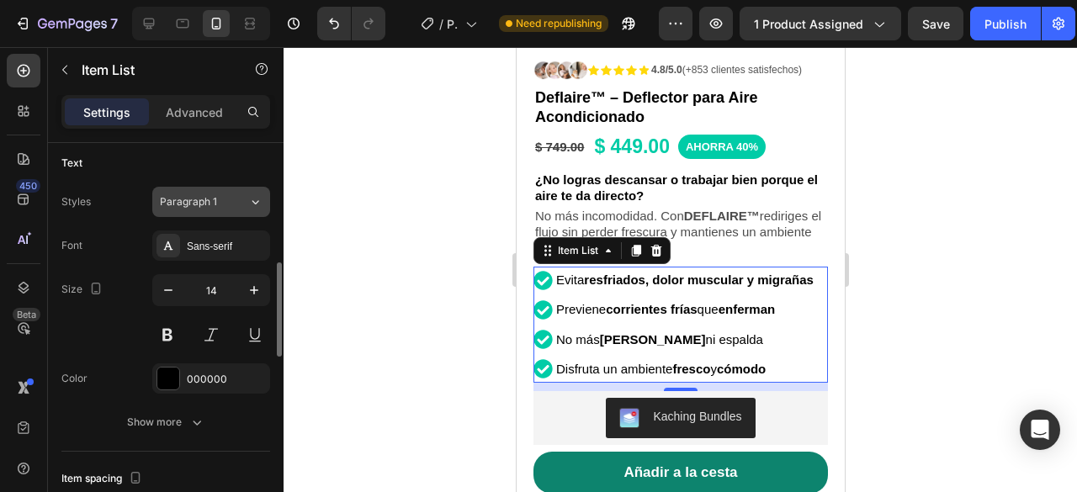
click at [219, 210] on button "Paragraph 1" at bounding box center [211, 202] width 118 height 30
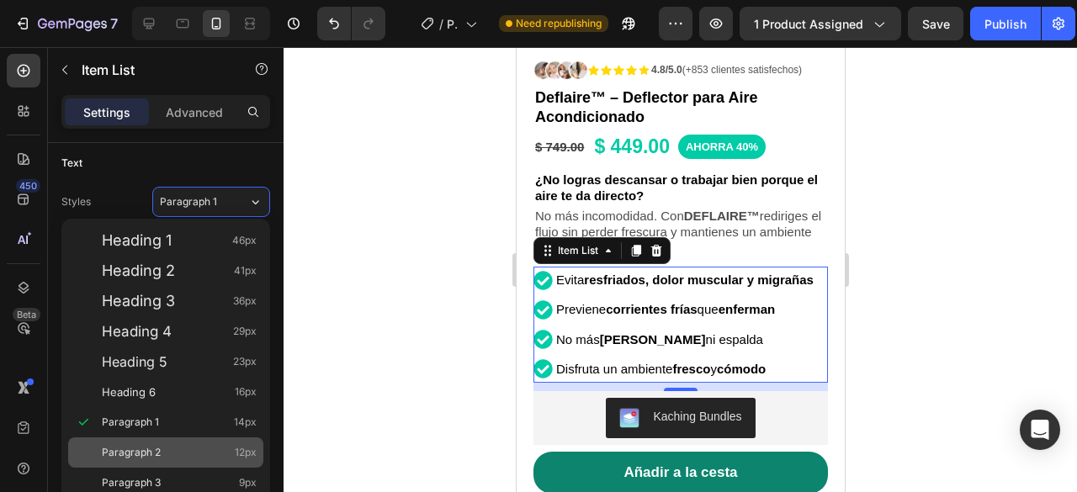
click at [160, 450] on span "Paragraph 2" at bounding box center [131, 452] width 59 height 17
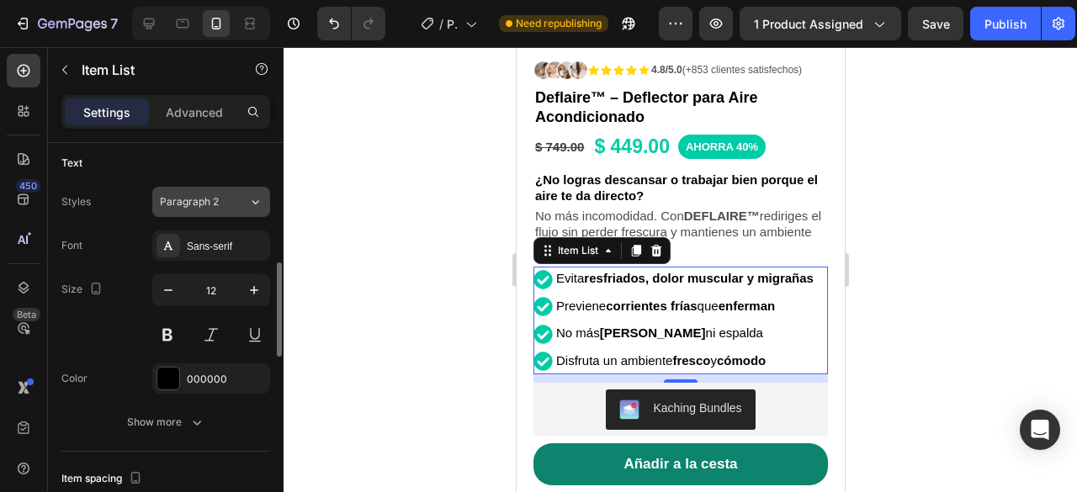
click at [224, 204] on div "Paragraph 2" at bounding box center [194, 201] width 68 height 15
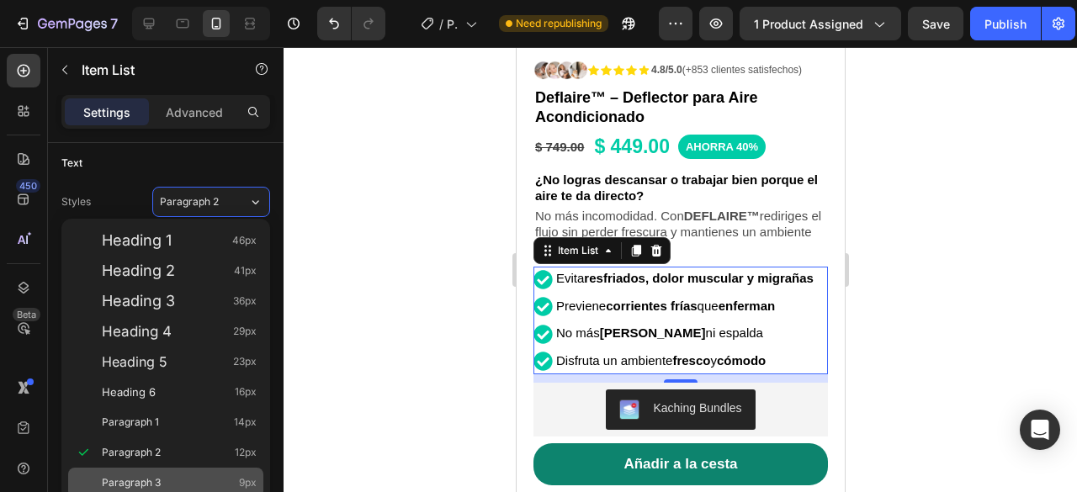
click at [142, 480] on span "Paragraph 3" at bounding box center [131, 483] width 59 height 17
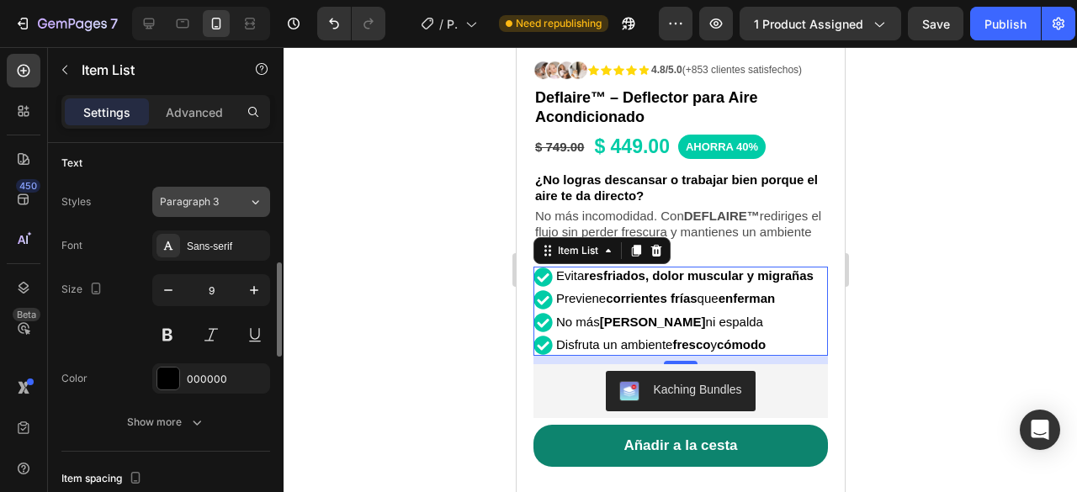
click at [214, 199] on span "Paragraph 3" at bounding box center [189, 201] width 59 height 15
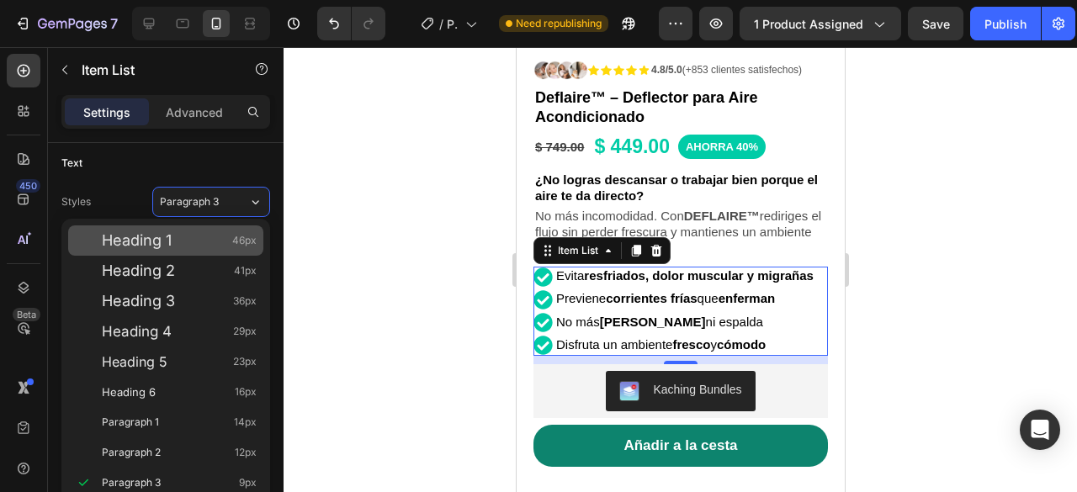
click at [173, 247] on div "Heading 1 46px" at bounding box center [179, 240] width 155 height 17
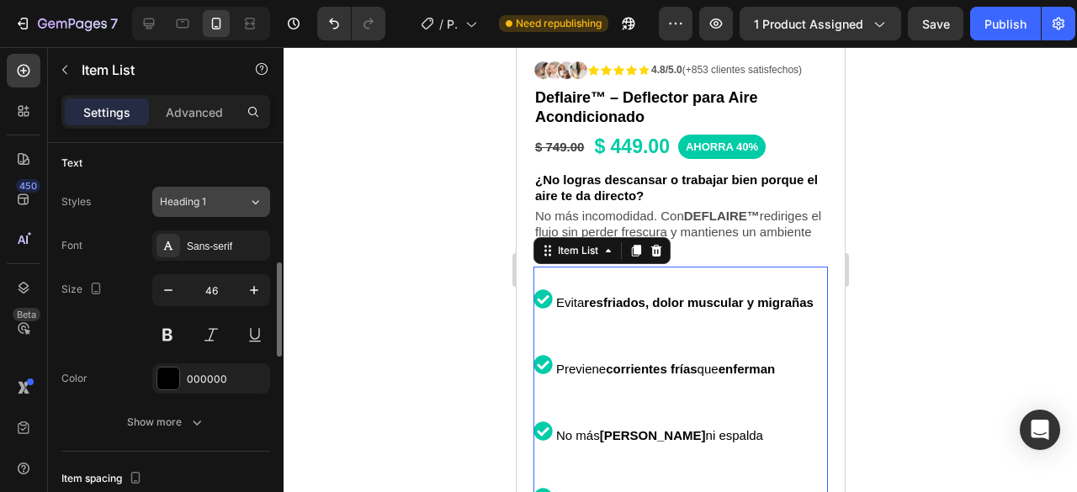
click at [214, 206] on div "Heading 1" at bounding box center [194, 201] width 68 height 15
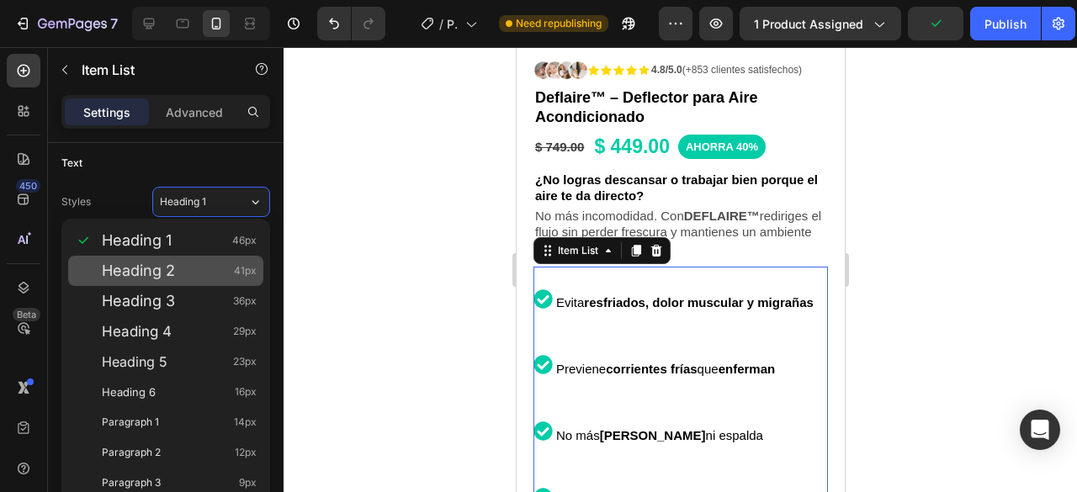
click at [188, 266] on div "Heading 2 41px" at bounding box center [179, 271] width 155 height 17
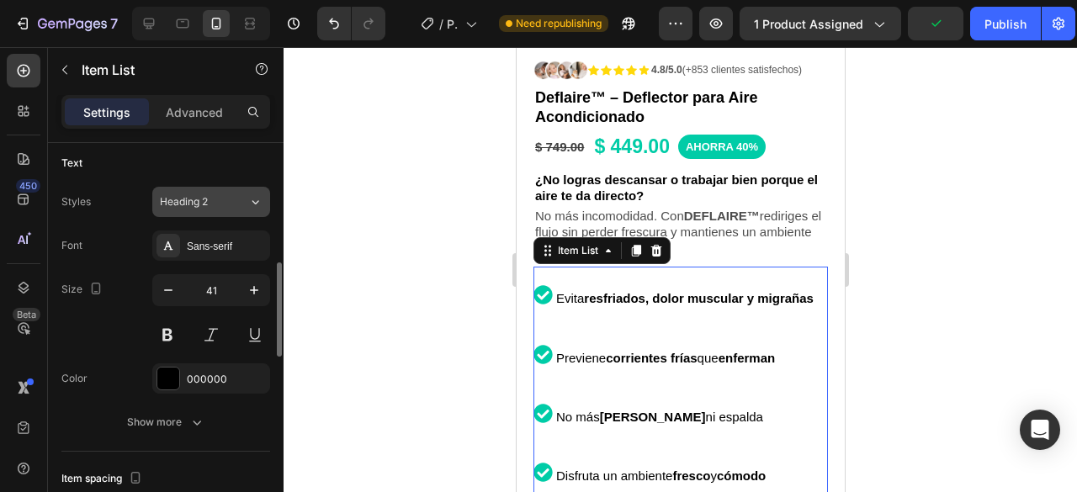
click at [240, 187] on button "Heading 2" at bounding box center [211, 202] width 118 height 30
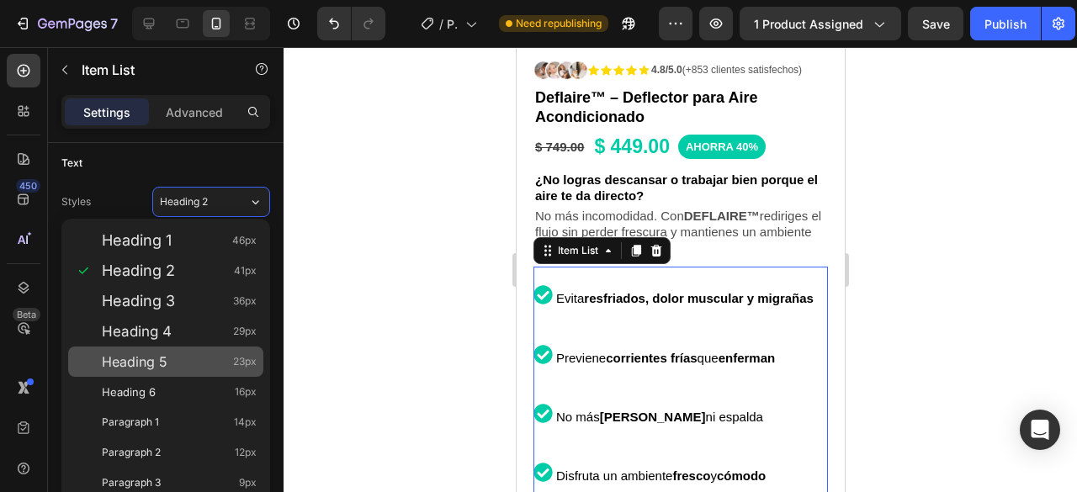
click at [177, 377] on div "Heading 6 16px" at bounding box center [165, 392] width 195 height 30
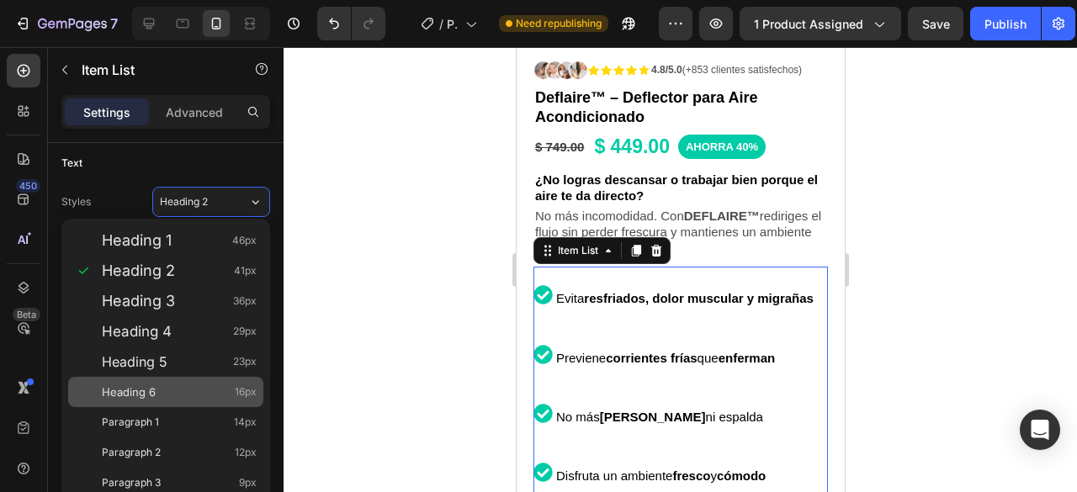
type input "16"
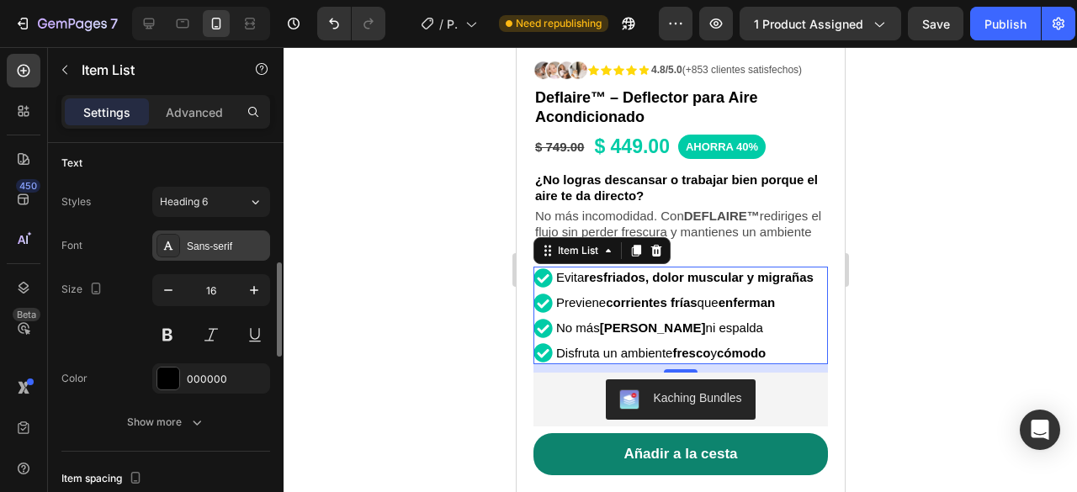
click at [226, 245] on div "Sans-serif" at bounding box center [226, 246] width 79 height 15
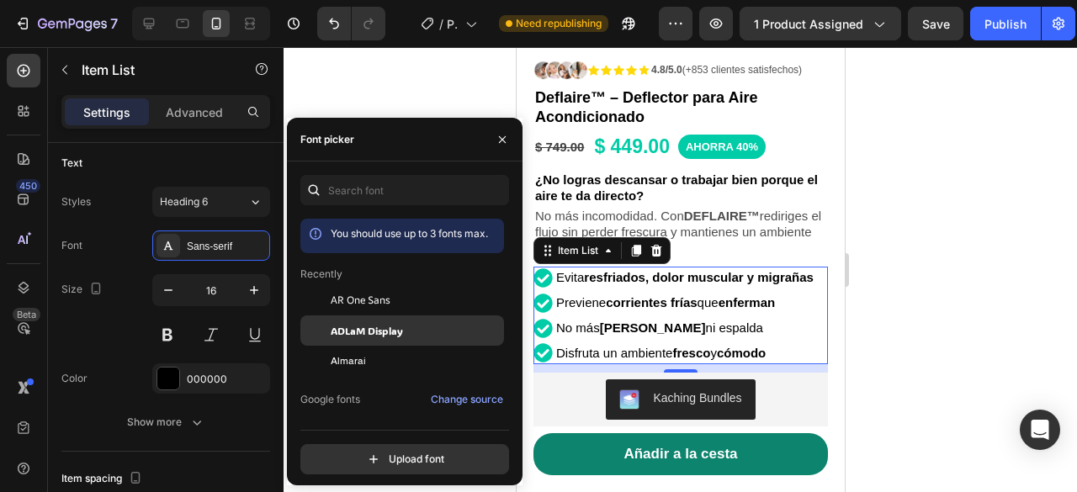
click at [352, 326] on span "ADLaM Display" at bounding box center [367, 330] width 72 height 15
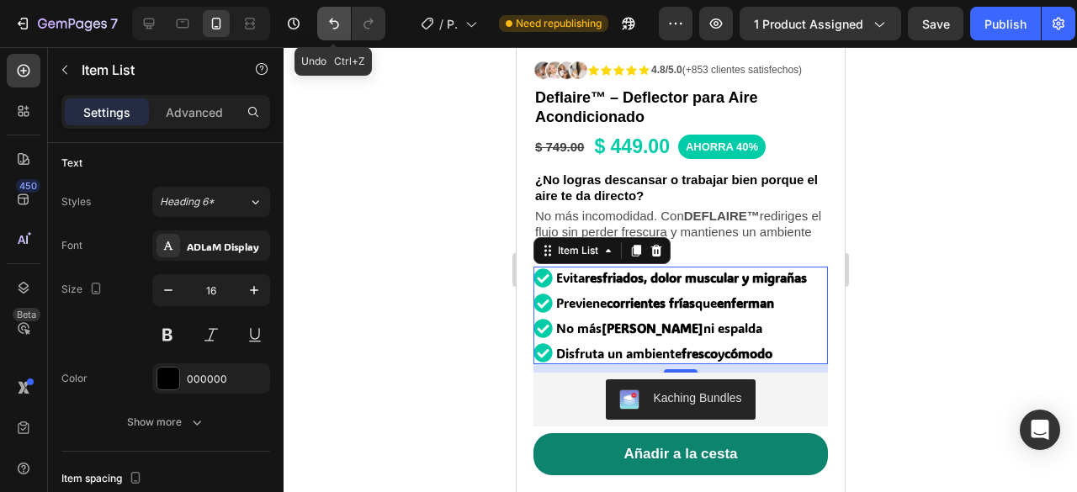
click at [337, 29] on icon "Undo/Redo" at bounding box center [334, 23] width 17 height 17
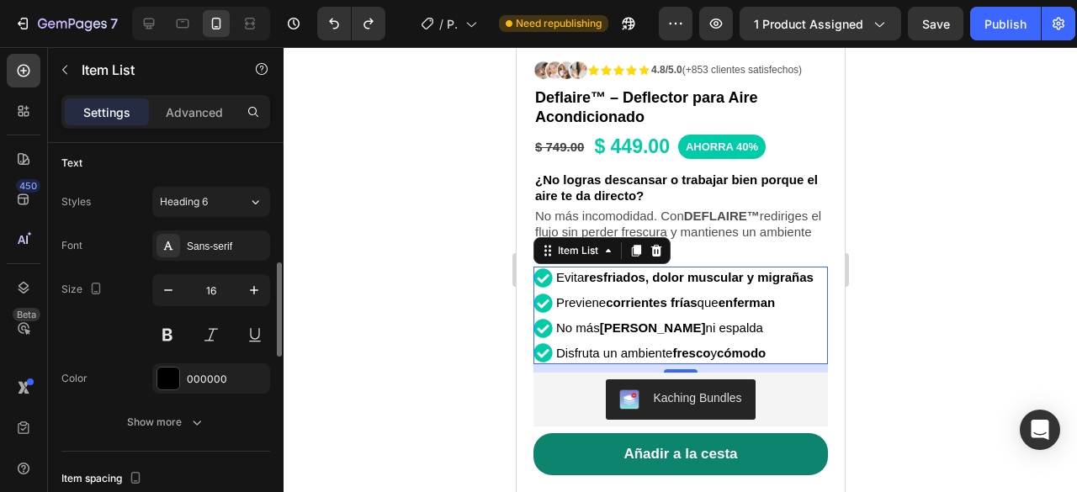
scroll to position [673, 0]
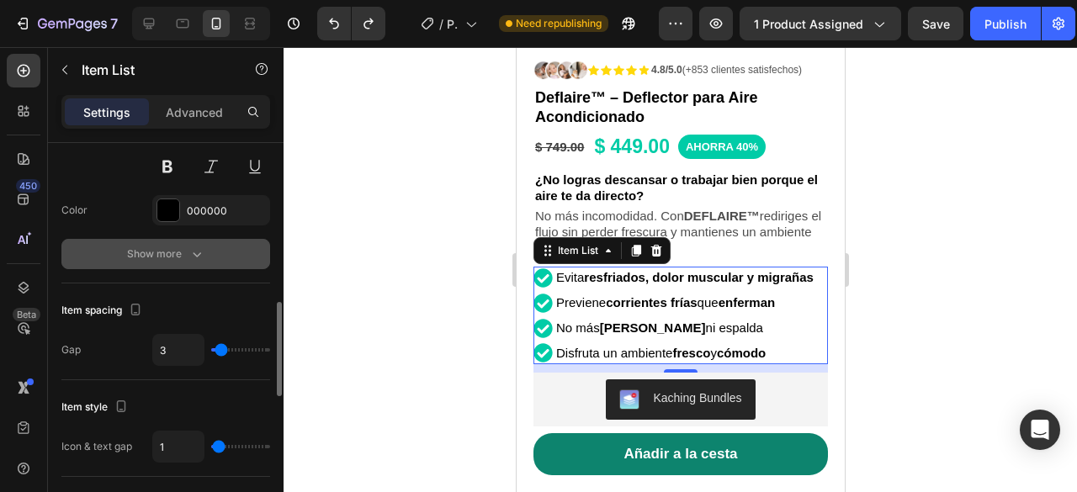
click at [202, 248] on icon "button" at bounding box center [196, 254] width 17 height 17
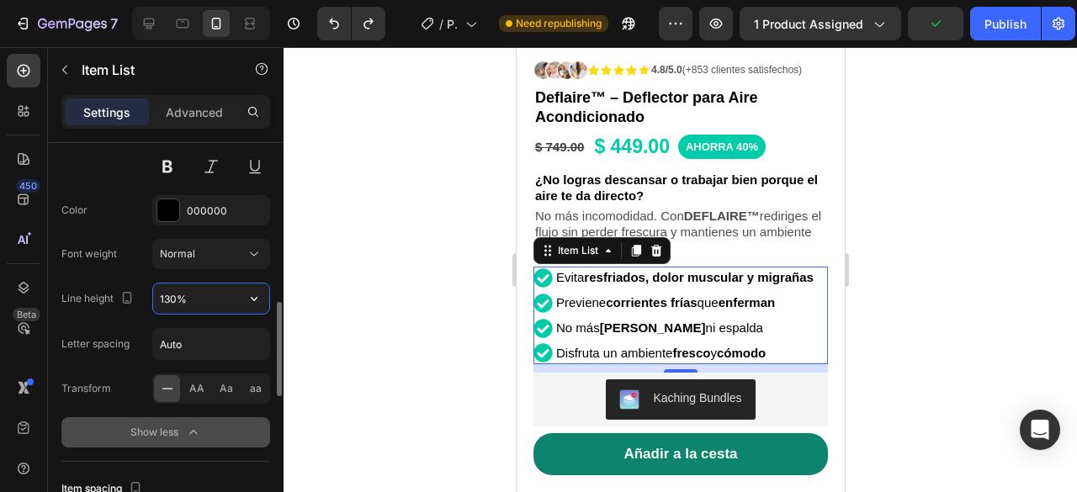
click at [190, 300] on input "130%" at bounding box center [211, 299] width 116 height 30
click at [250, 290] on icon "button" at bounding box center [254, 298] width 17 height 17
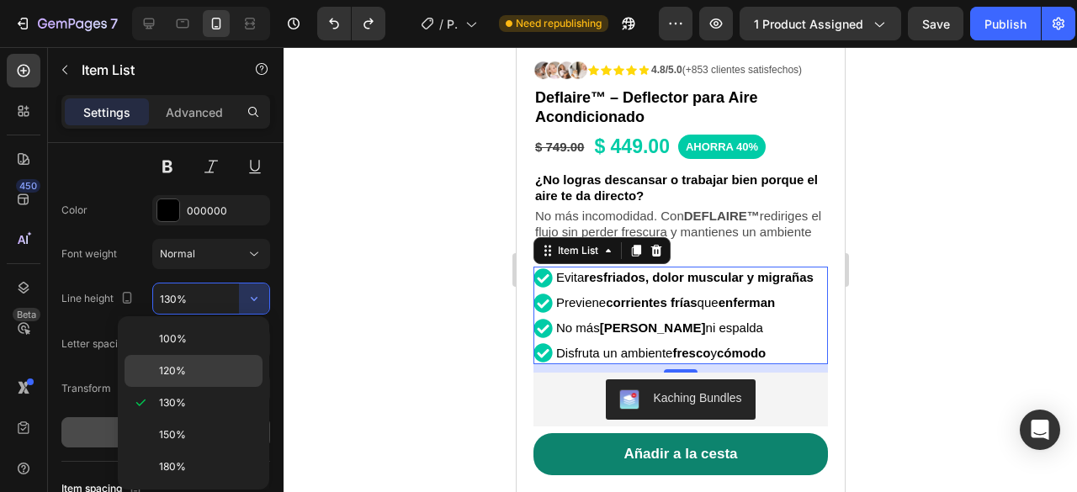
click at [197, 361] on div "120%" at bounding box center [194, 371] width 138 height 32
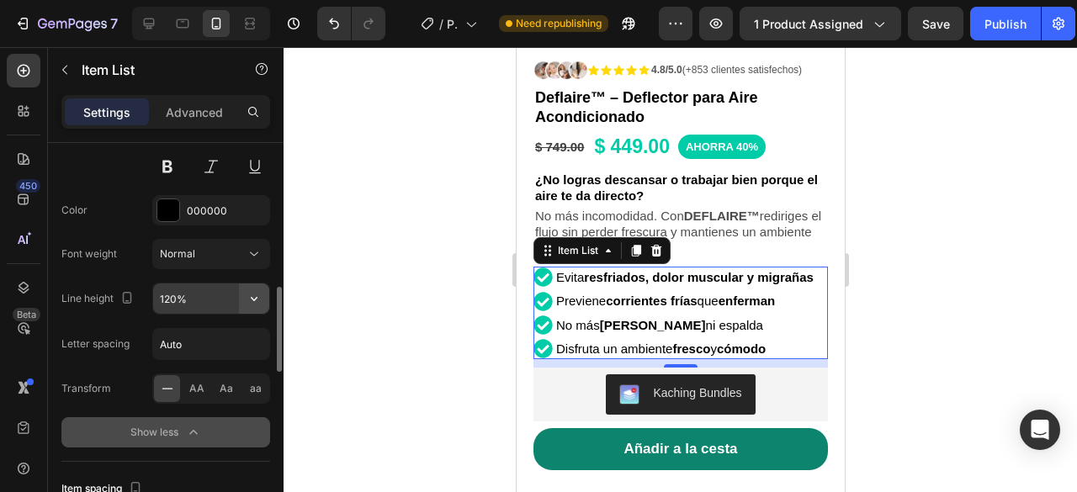
click at [257, 296] on icon "button" at bounding box center [254, 298] width 17 height 17
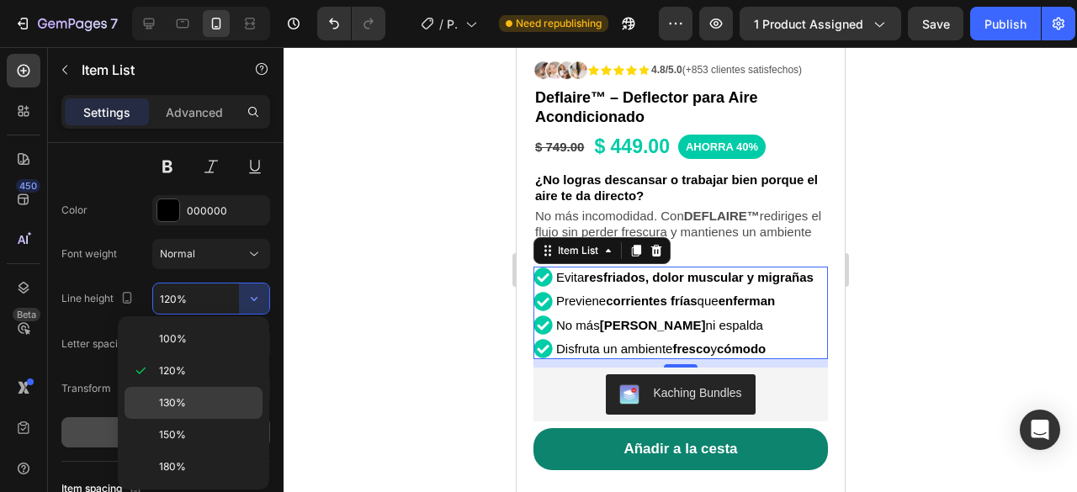
click at [197, 390] on div "130%" at bounding box center [194, 403] width 138 height 32
type input "130%"
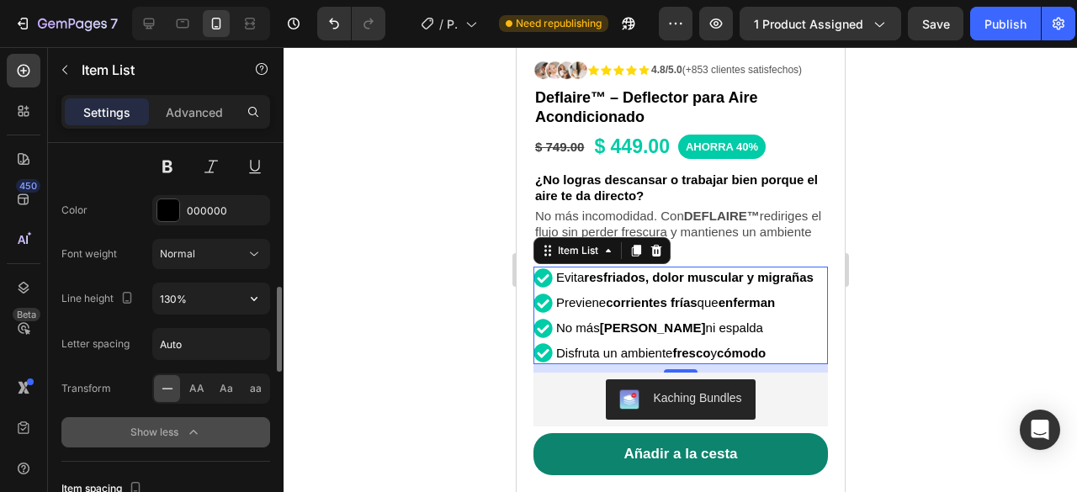
scroll to position [841, 0]
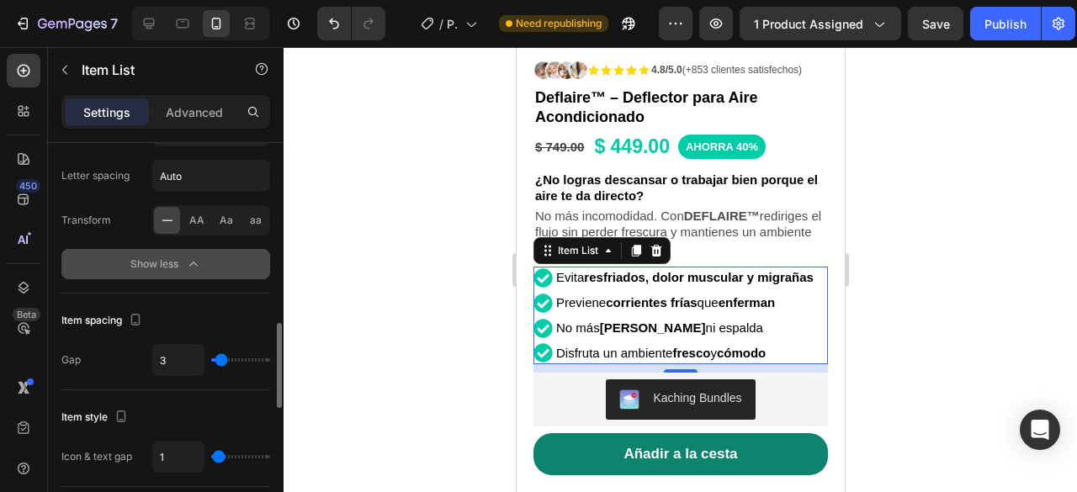
type input "0"
type input "27"
type input "35"
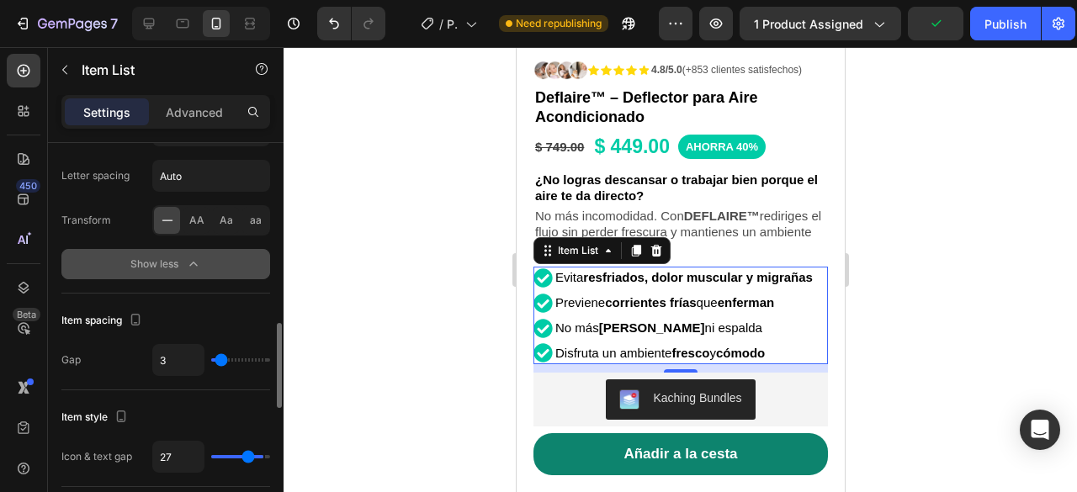
type input "35"
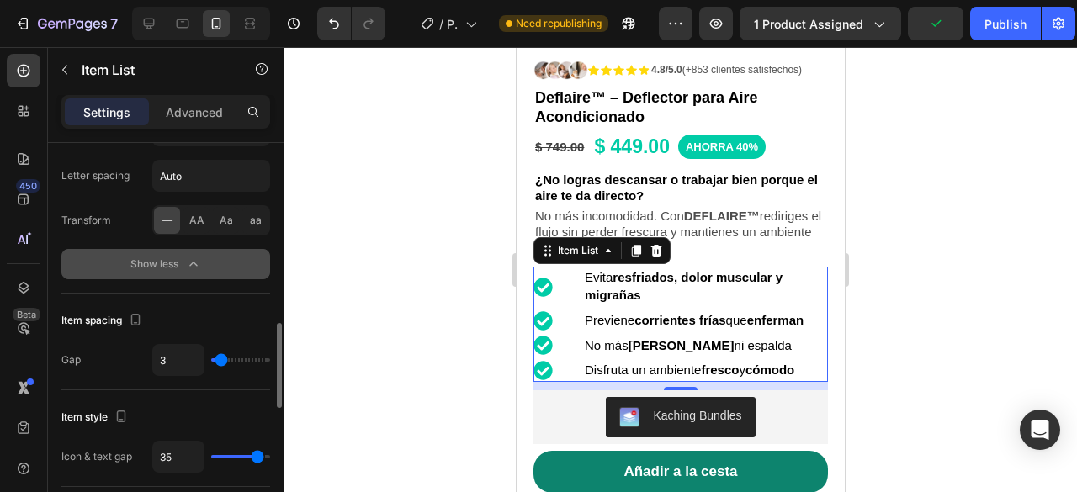
type input "40"
type input "33"
type input "27"
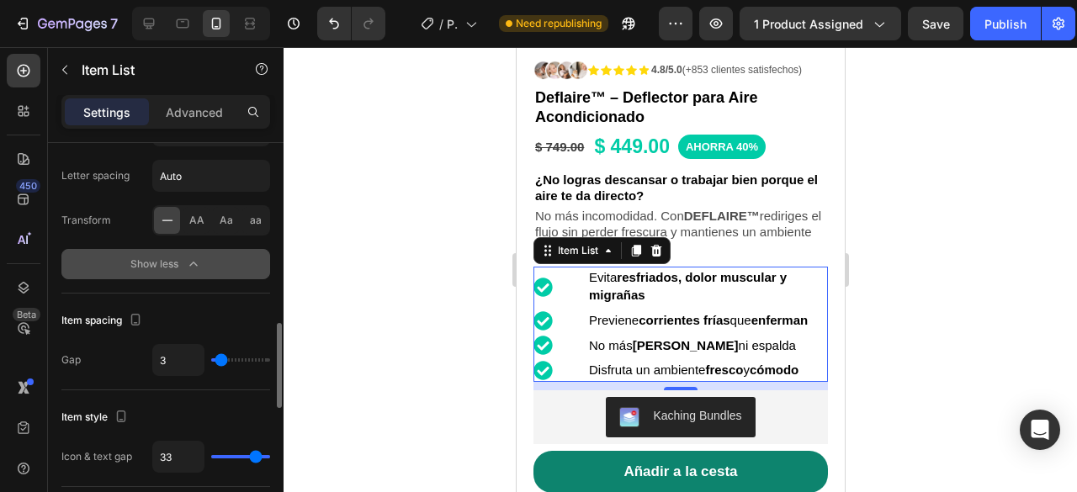
type input "27"
type input "26"
type input "24"
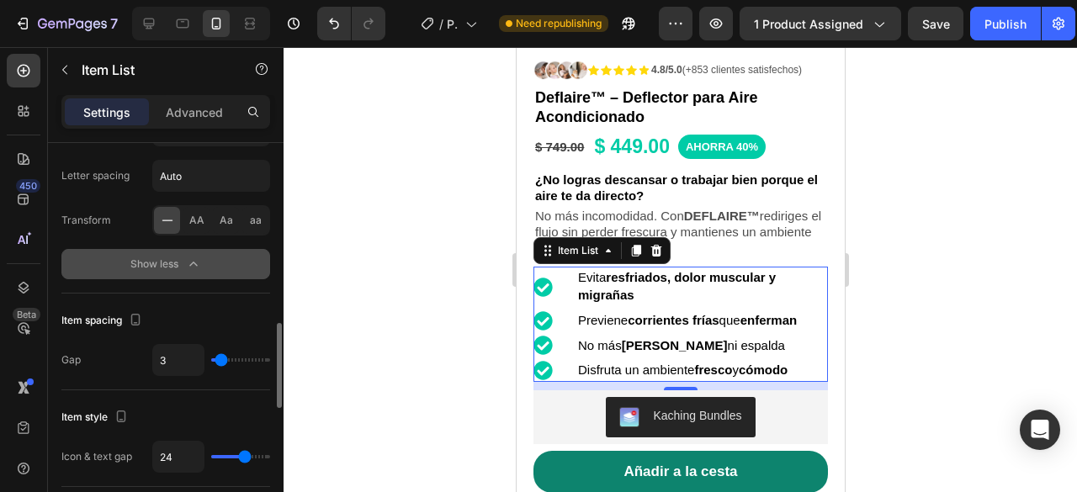
type input "22"
type input "19"
type input "17"
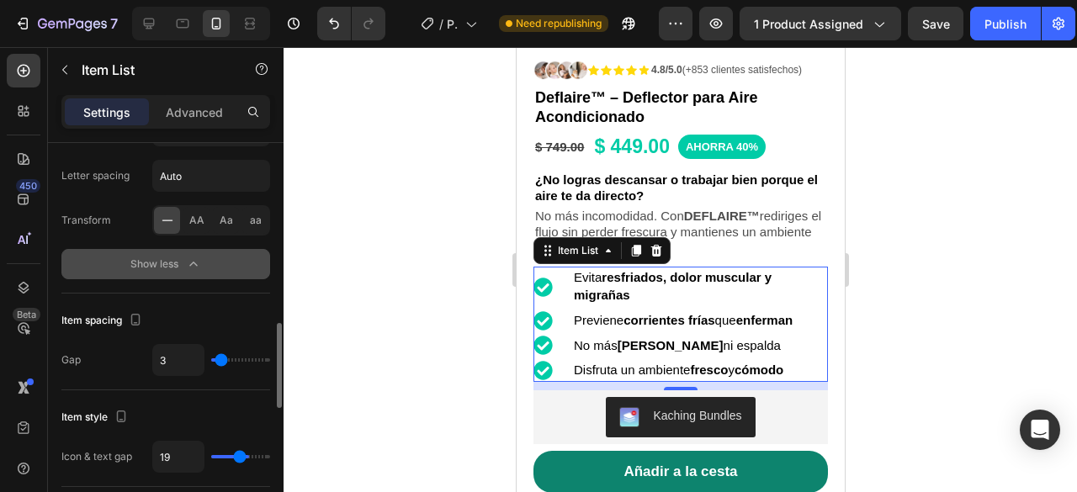
type input "17"
type input "16"
type input "15"
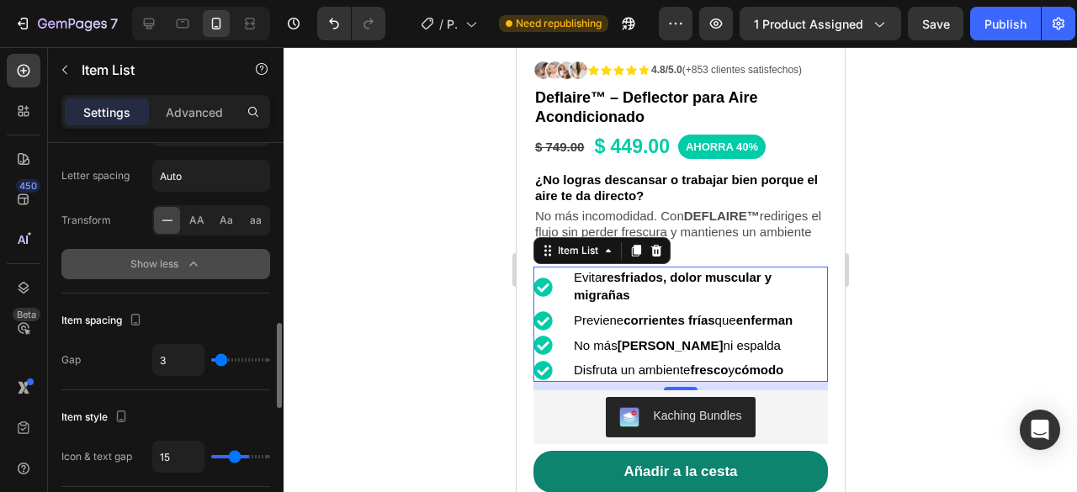
type input "14"
type input "13"
type input "11"
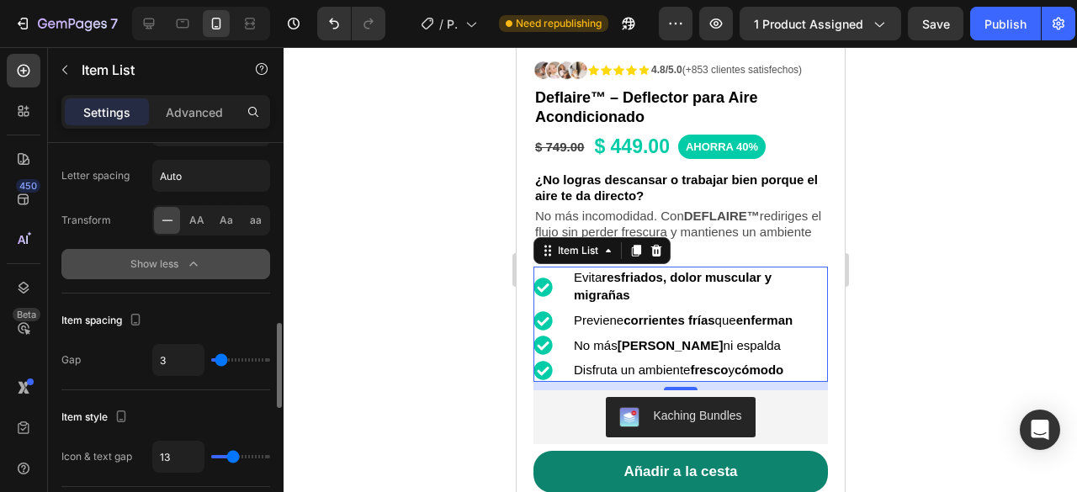
type input "11"
type input "7"
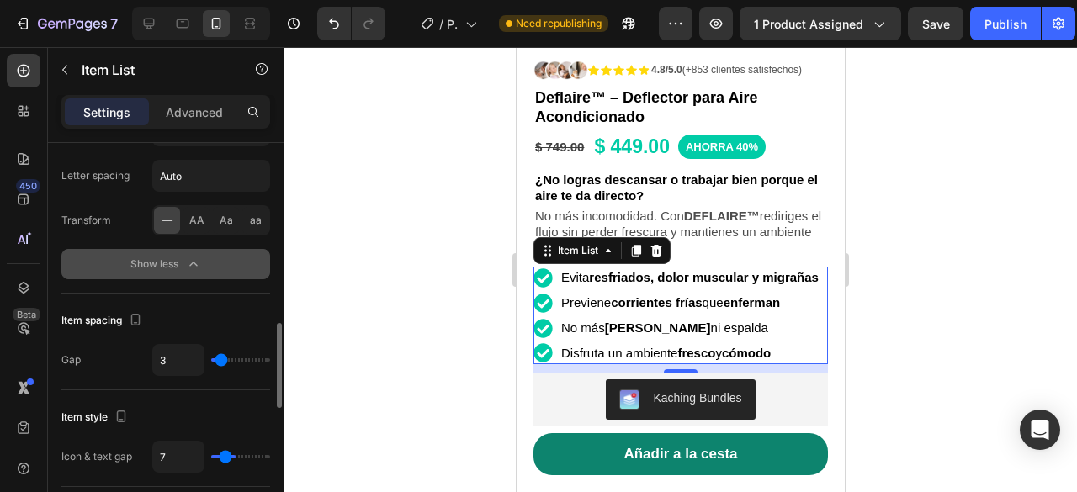
type input "0"
type input "3"
type input "39"
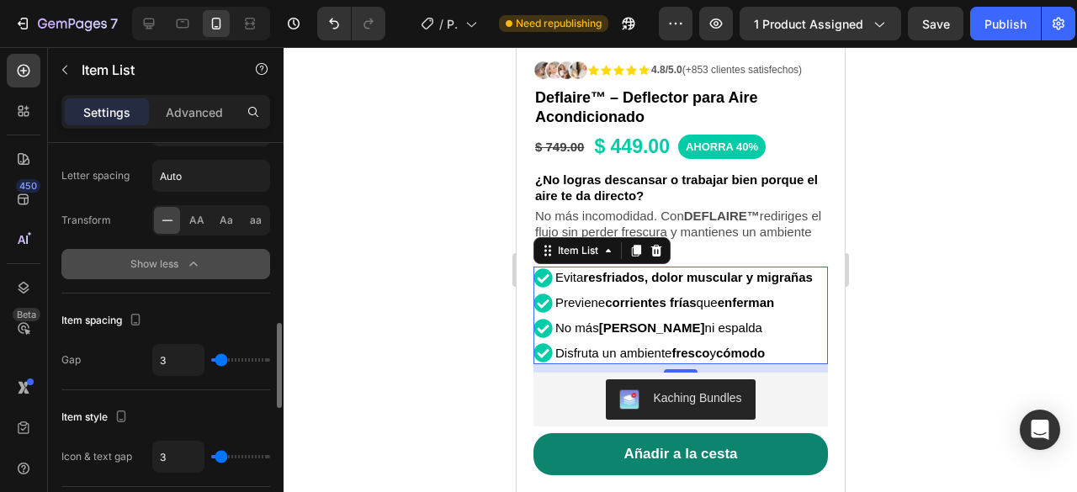
type input "39"
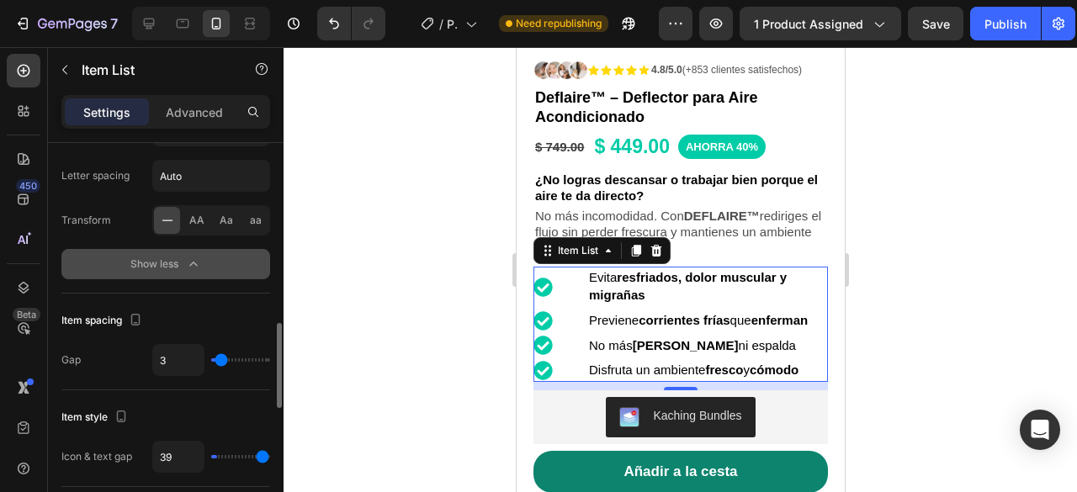
type input "40"
type input "0"
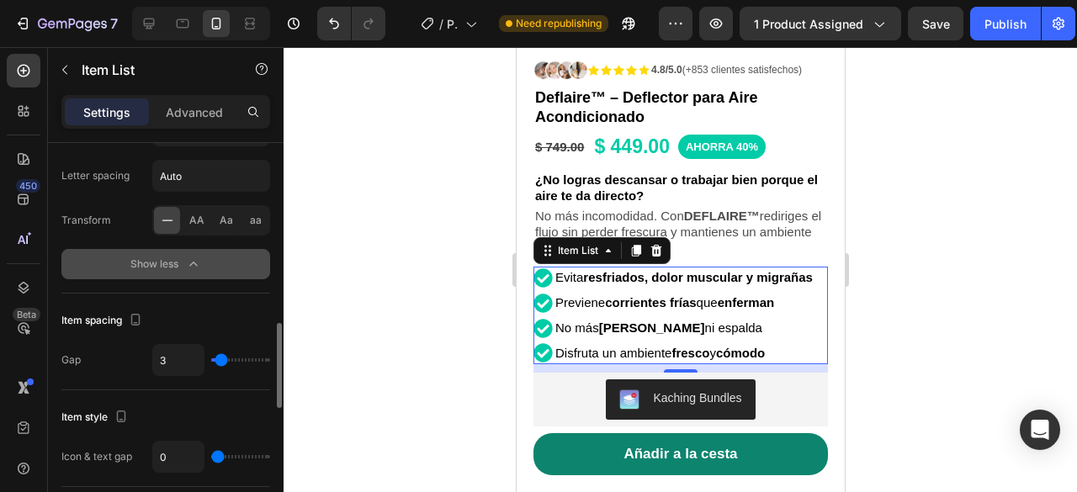
drag, startPoint x: 219, startPoint y: 450, endPoint x: 141, endPoint y: 441, distance: 78.0
type input "0"
click at [211, 455] on input "range" at bounding box center [240, 456] width 59 height 3
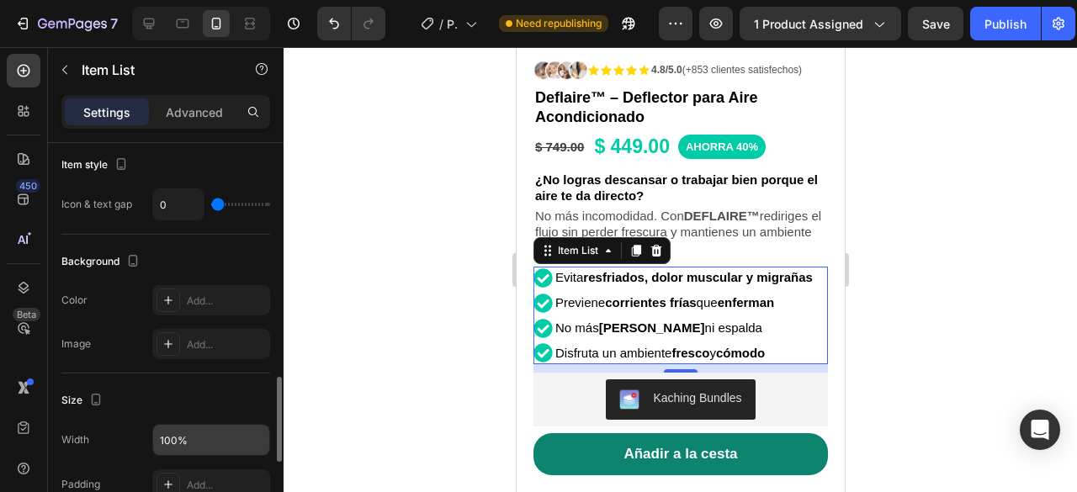
scroll to position [1262, 0]
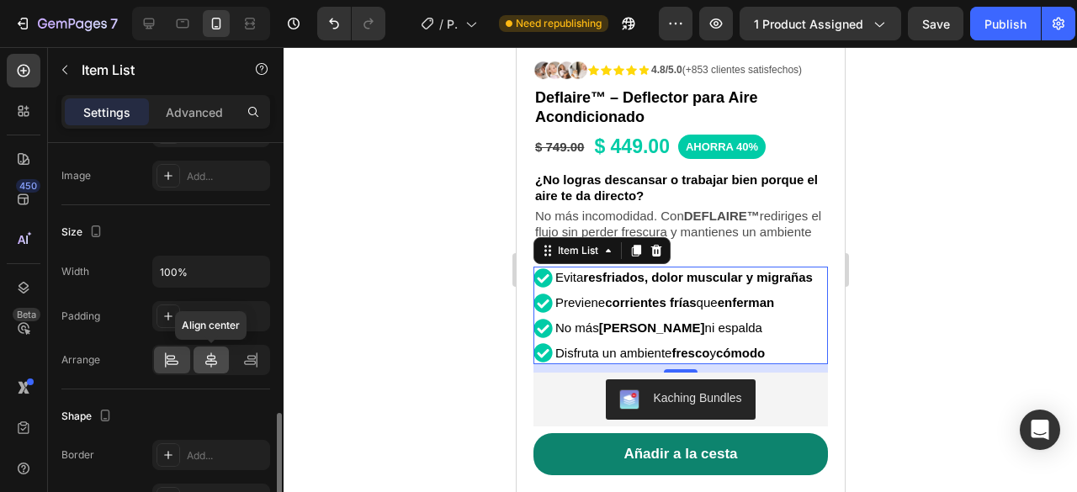
click at [218, 352] on icon at bounding box center [211, 360] width 17 height 17
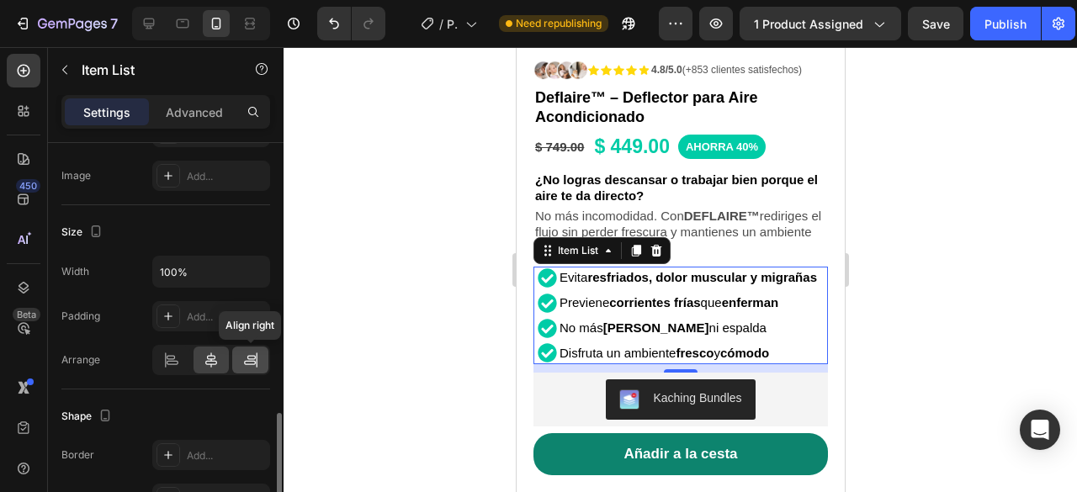
click at [256, 352] on icon at bounding box center [250, 360] width 17 height 17
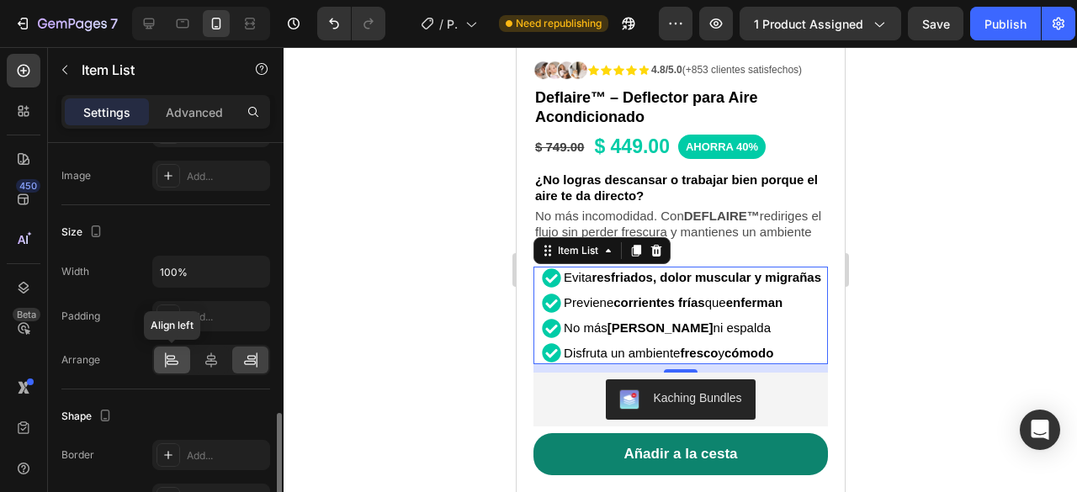
click at [169, 356] on icon at bounding box center [171, 360] width 17 height 17
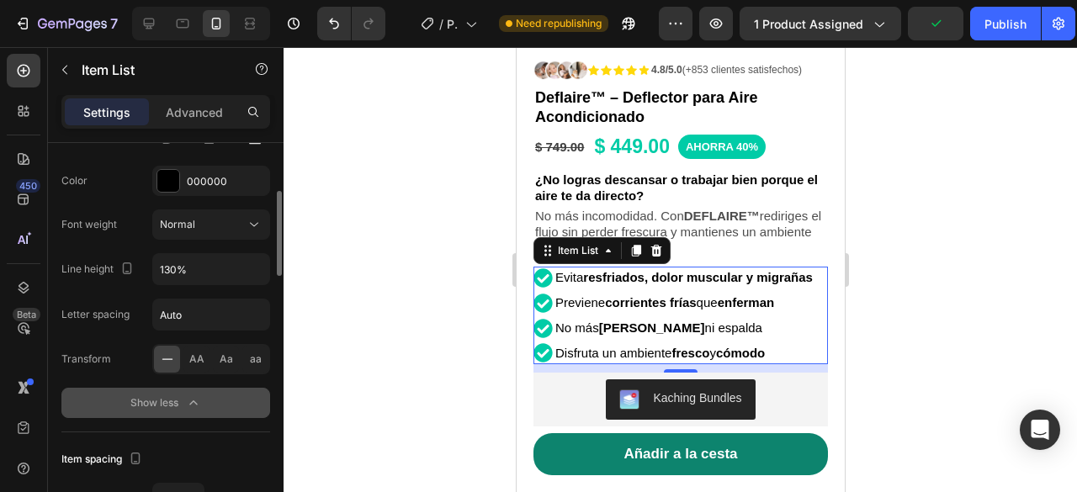
scroll to position [618, 0]
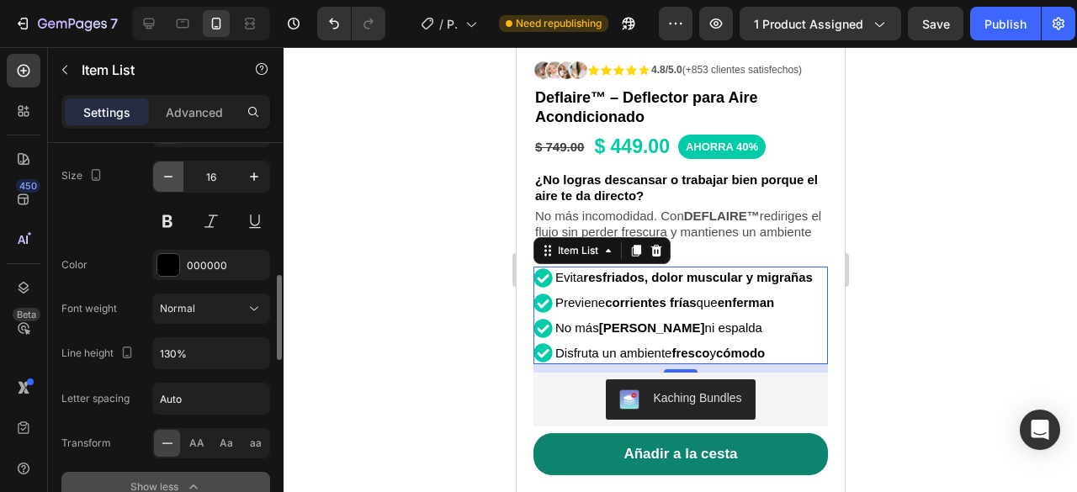
click at [178, 172] on button "button" at bounding box center [168, 177] width 30 height 30
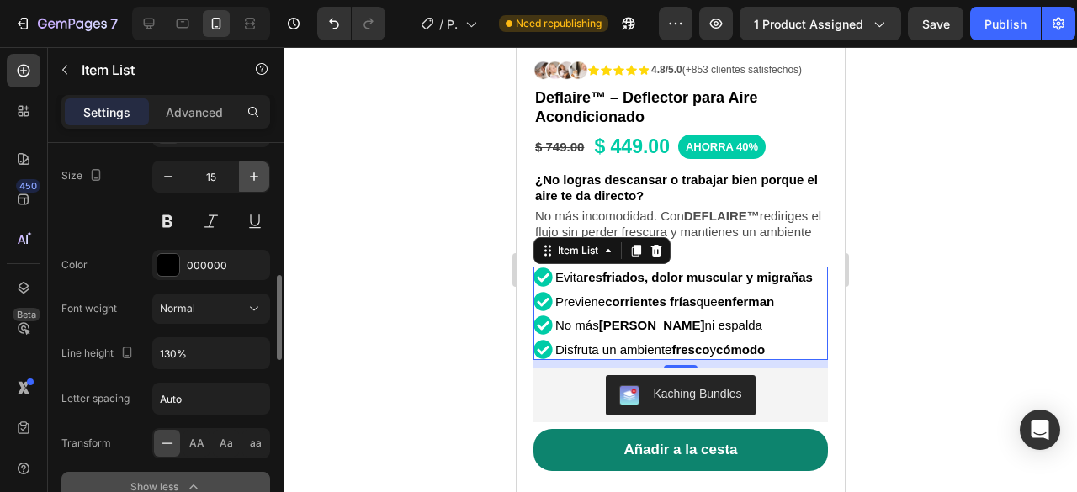
click at [252, 171] on icon "button" at bounding box center [254, 176] width 17 height 17
type input "16"
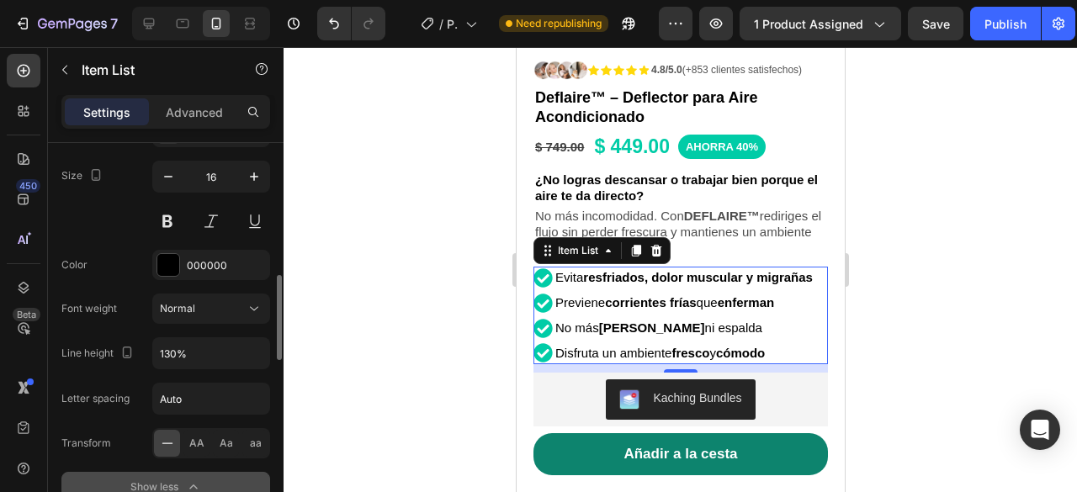
scroll to position [366, 0]
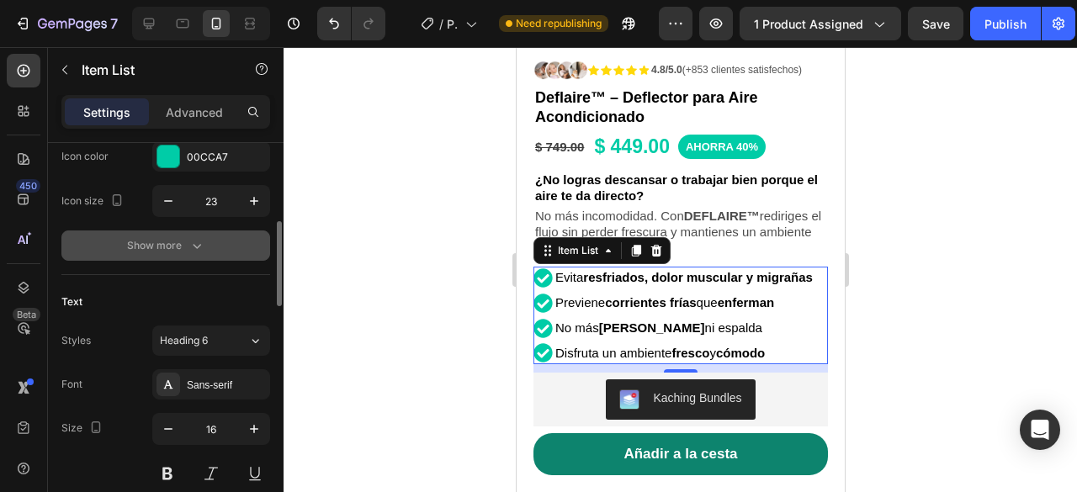
click at [193, 250] on icon "button" at bounding box center [196, 245] width 17 height 17
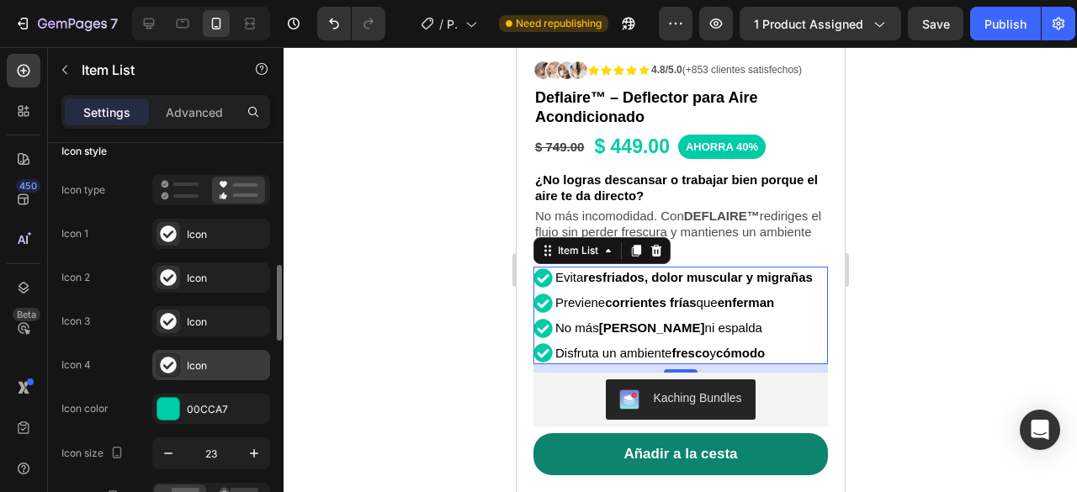
scroll to position [198, 0]
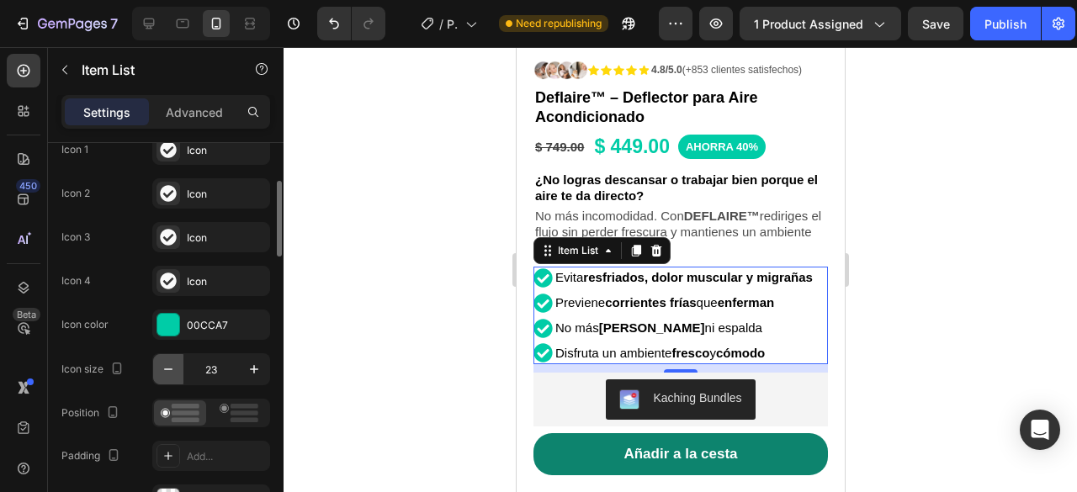
click at [167, 369] on icon "button" at bounding box center [168, 370] width 8 height 2
click at [253, 361] on icon "button" at bounding box center [254, 369] width 17 height 17
click at [170, 369] on icon "button" at bounding box center [168, 369] width 17 height 17
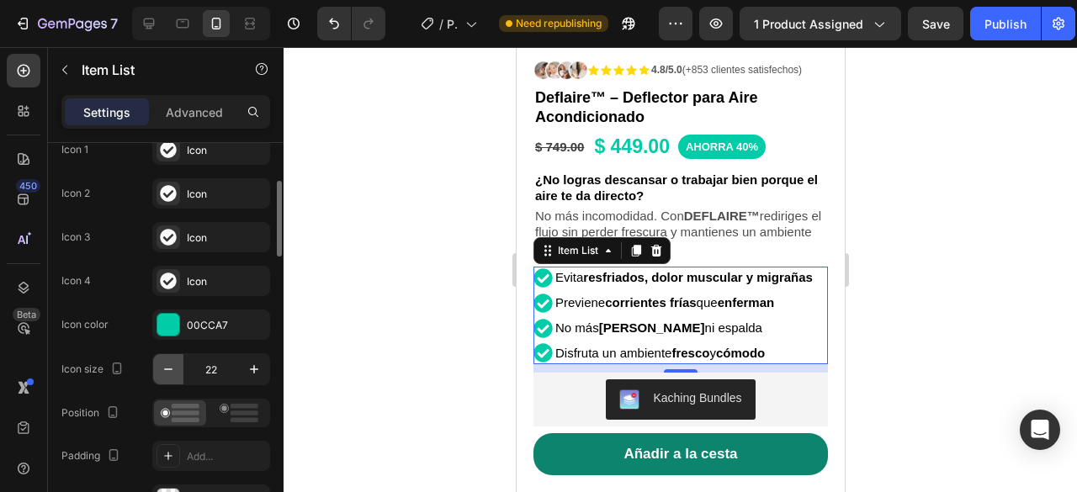
click at [170, 369] on icon "button" at bounding box center [168, 369] width 17 height 17
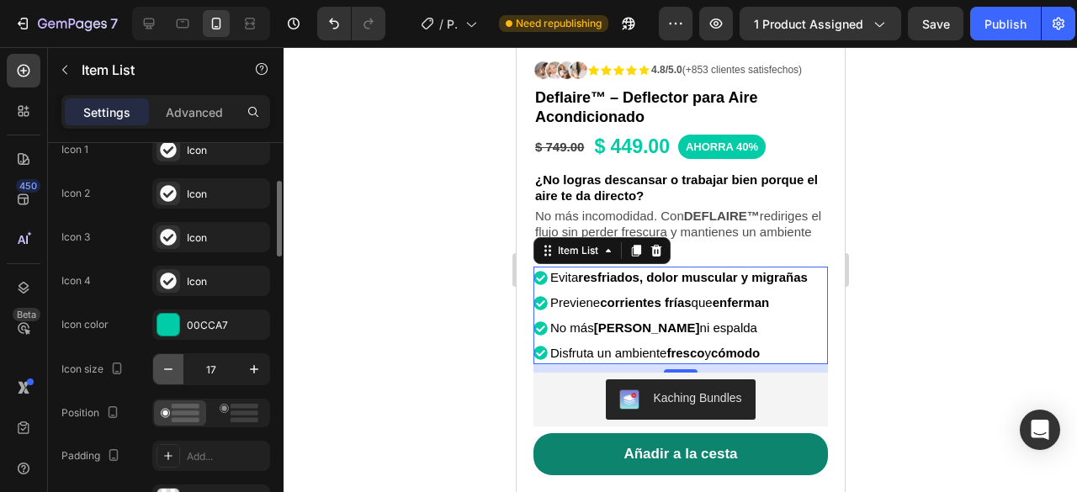
click at [170, 369] on icon "button" at bounding box center [168, 369] width 17 height 17
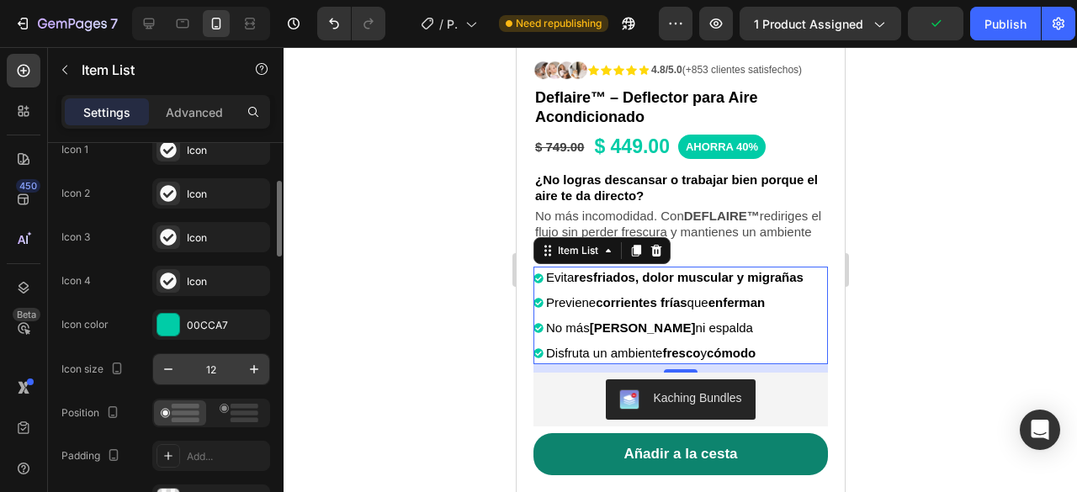
click at [225, 362] on input "12" at bounding box center [211, 369] width 56 height 30
type input "c"
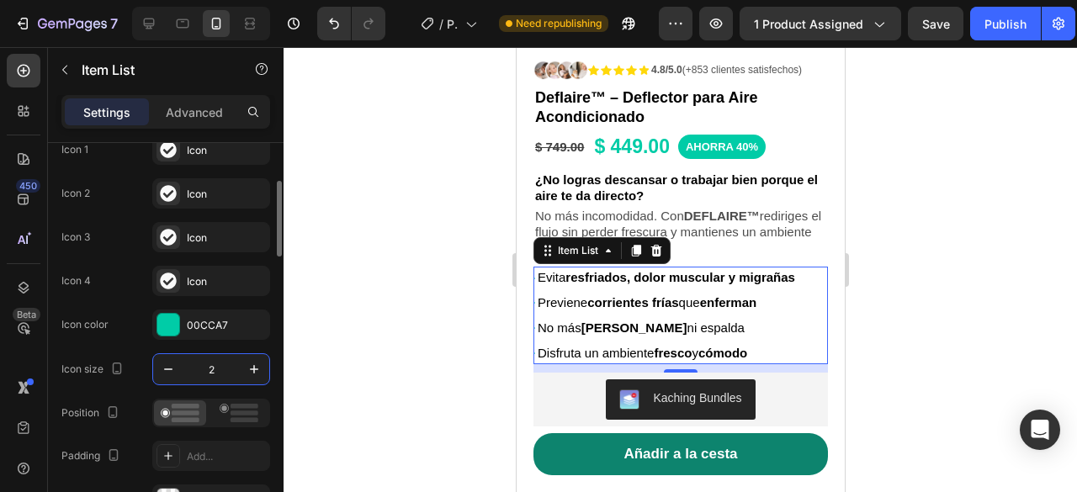
type input "23"
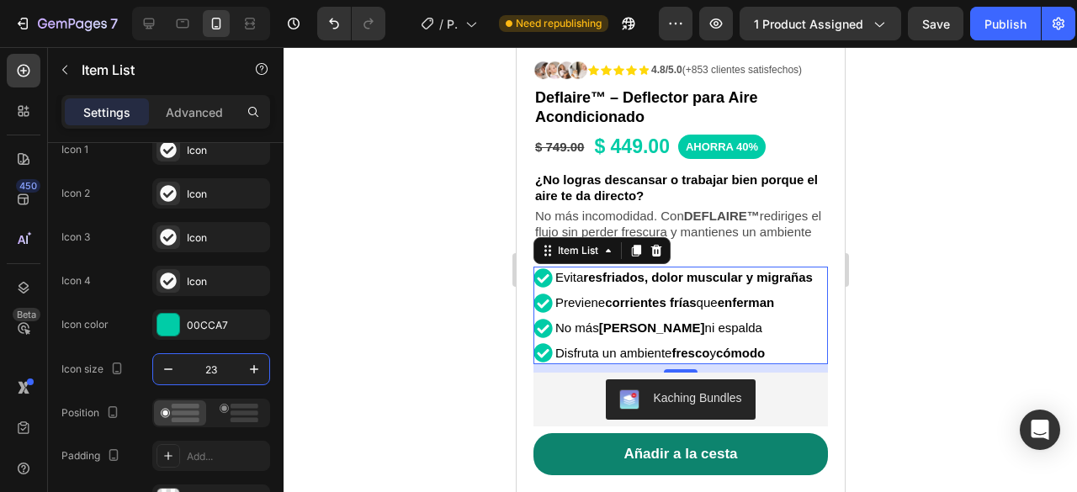
click at [369, 283] on div at bounding box center [681, 269] width 794 height 445
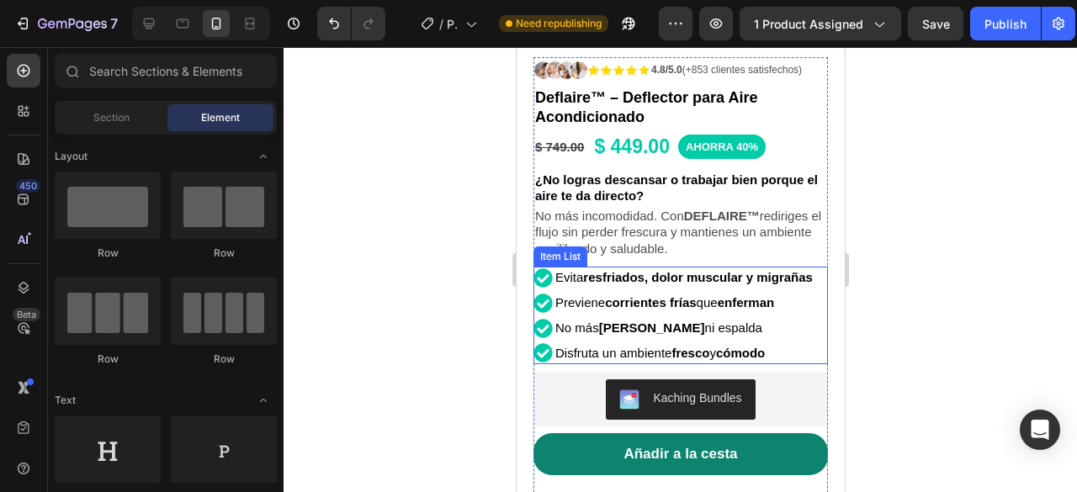
click at [544, 269] on icon at bounding box center [542, 277] width 19 height 19
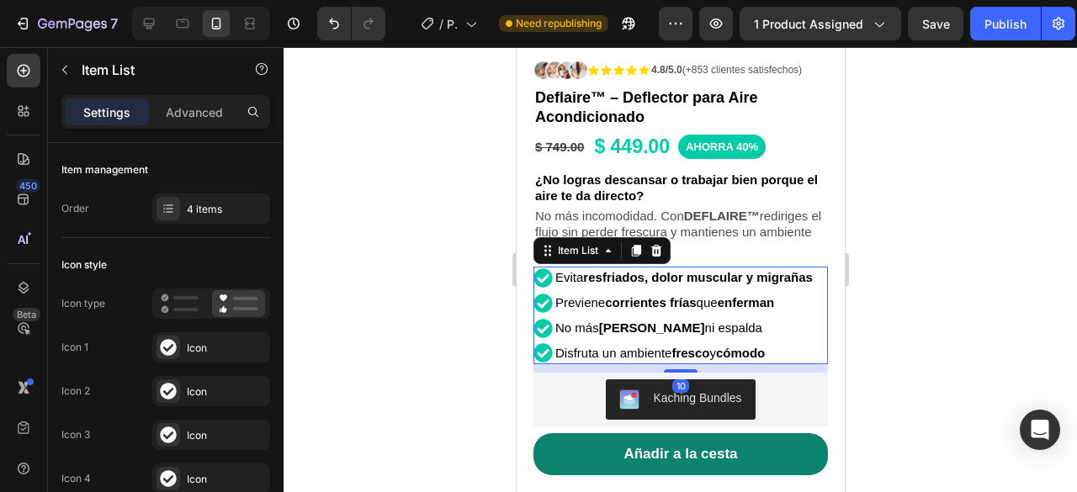
click at [540, 279] on icon at bounding box center [542, 277] width 19 height 19
click at [197, 115] on p "Advanced" at bounding box center [194, 113] width 57 height 18
type input "100%"
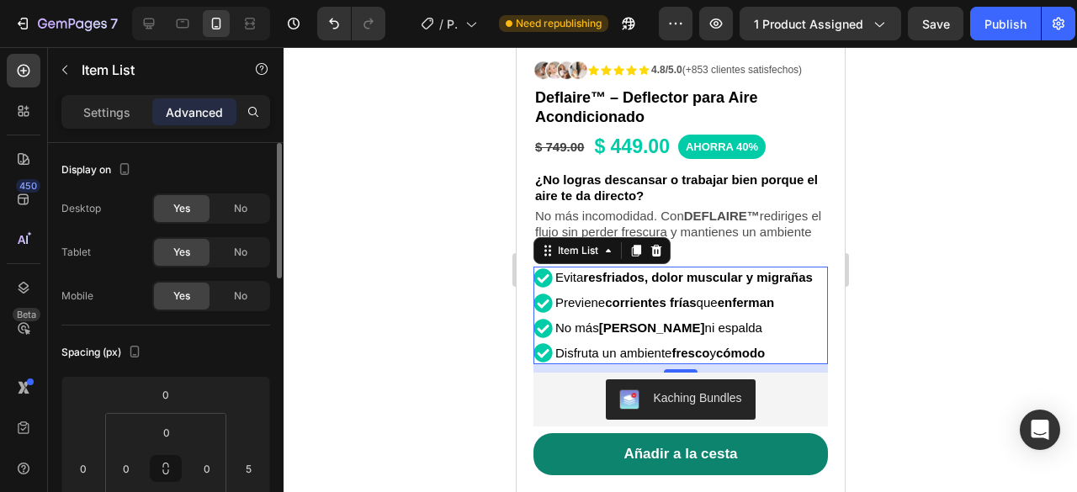
scroll to position [84, 0]
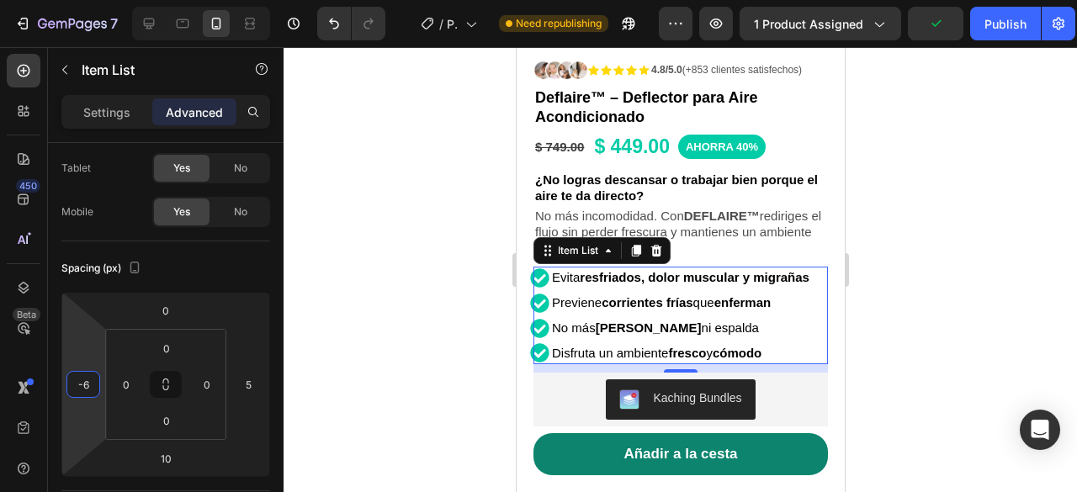
type input "-8"
click at [93, 0] on html "7 / Product Page - Aug 5, 12:56:15 Need republishing Preview 1 product assigned…" at bounding box center [538, 0] width 1077 height 0
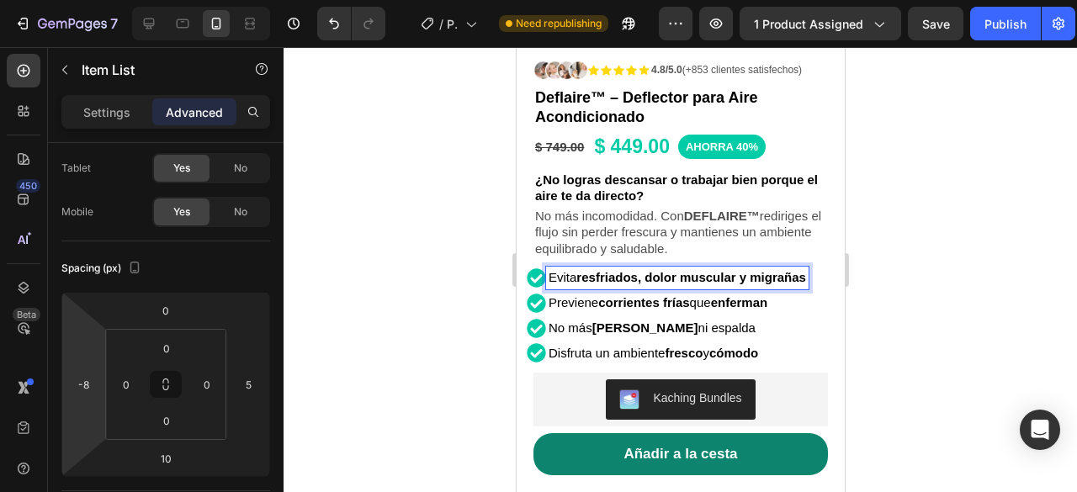
click at [427, 253] on div at bounding box center [681, 269] width 794 height 445
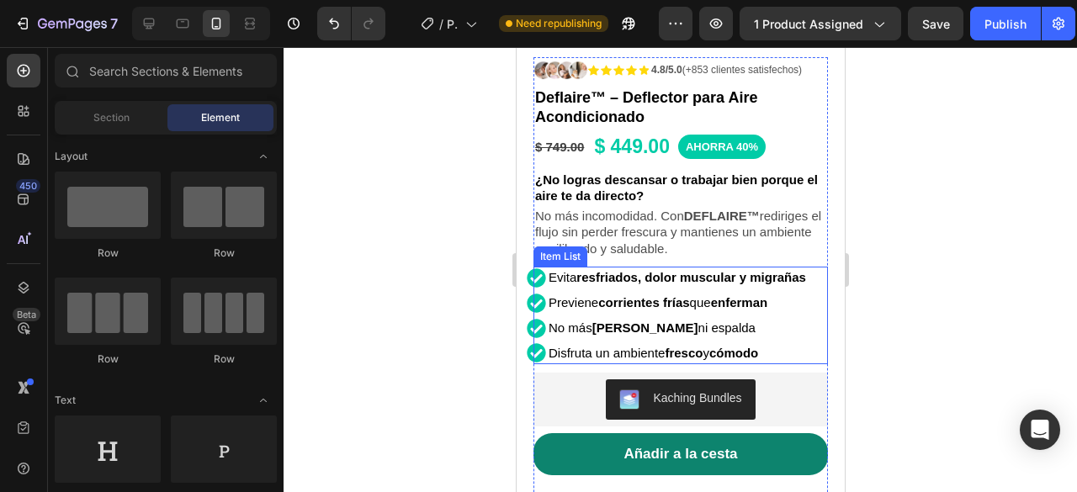
click at [790, 269] on p "Evita resfriados, dolor muscular y migrañas" at bounding box center [676, 278] width 257 height 18
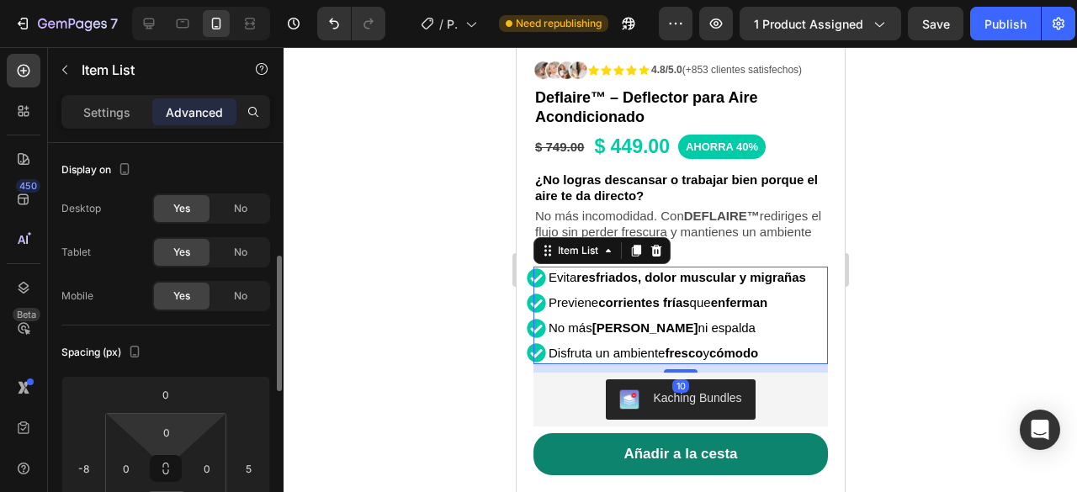
scroll to position [168, 0]
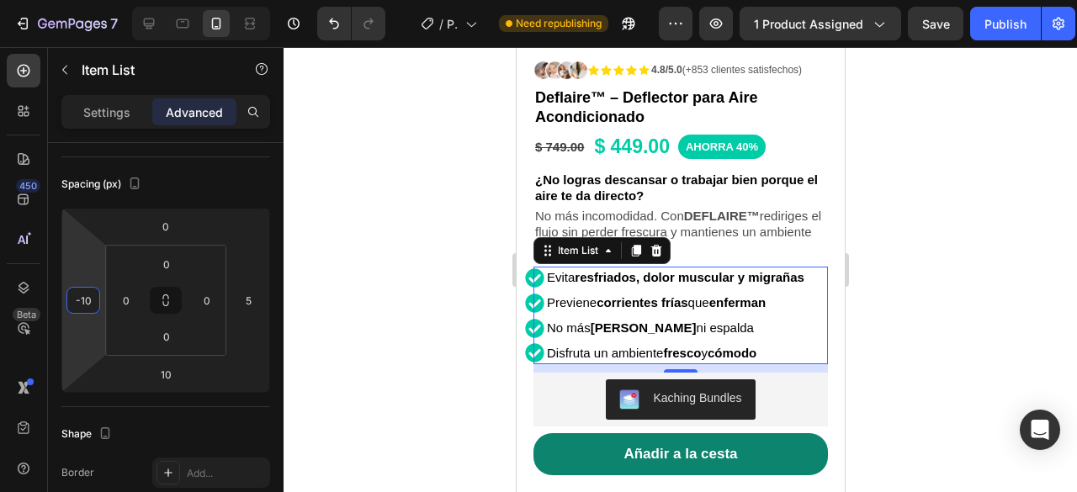
type input "-8"
click at [99, 0] on html "7 / Product Page - Aug 5, 12:56:15 Need republishing Preview 1 product assigned…" at bounding box center [538, 0] width 1077 height 0
click at [924, 235] on div at bounding box center [681, 269] width 794 height 445
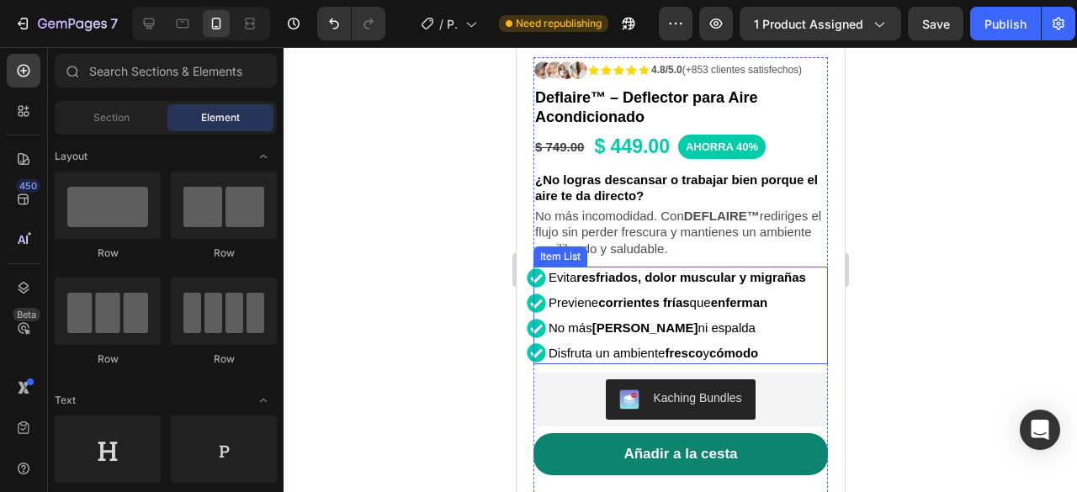
click at [660, 270] on strong "resfriados, dolor muscular y migrañas" at bounding box center [691, 277] width 230 height 14
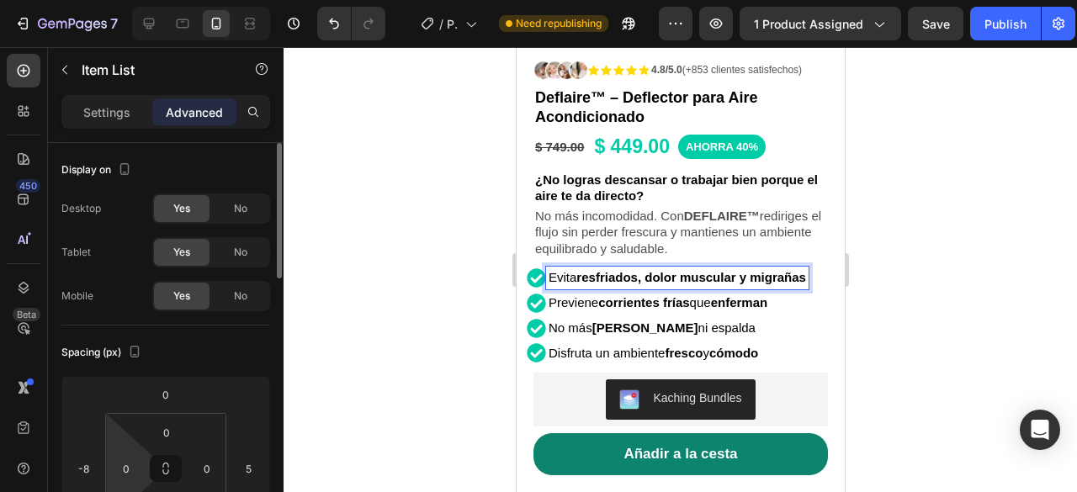
scroll to position [84, 0]
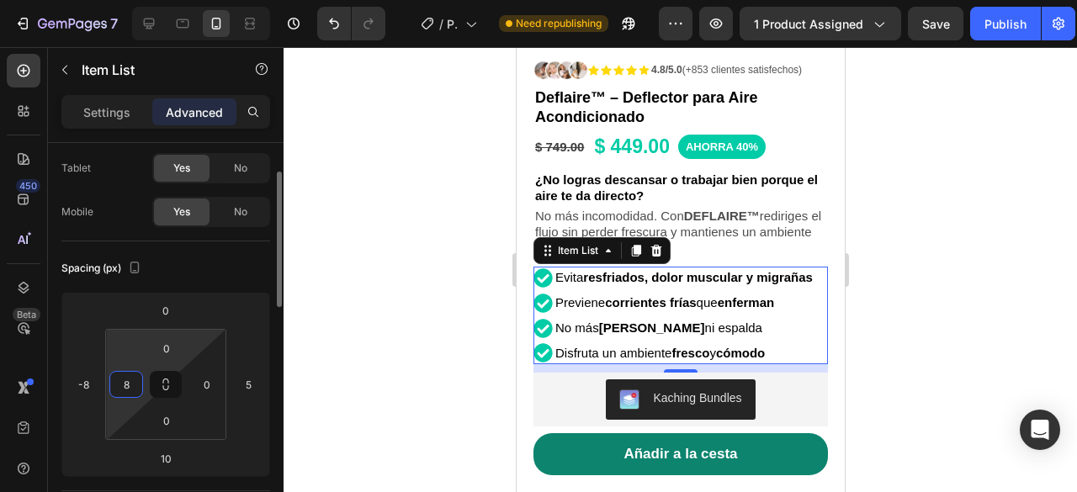
drag, startPoint x: 129, startPoint y: 364, endPoint x: 128, endPoint y: 340, distance: 24.4
click at [123, 0] on html "7 / Product Page - Aug 5, 12:56:15 Need republishing Preview 1 product assigned…" at bounding box center [538, 0] width 1077 height 0
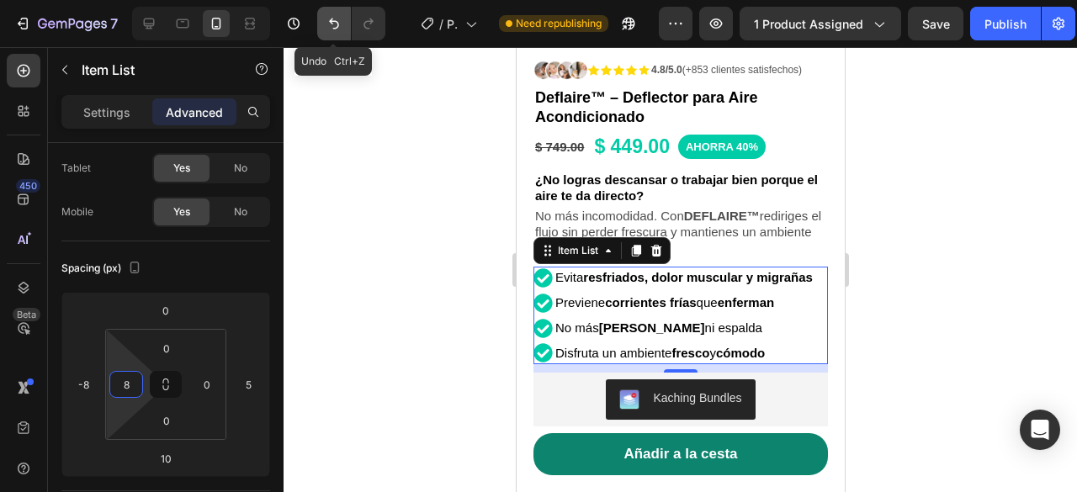
click at [337, 23] on icon "Undo/Redo" at bounding box center [334, 24] width 10 height 11
type input "0"
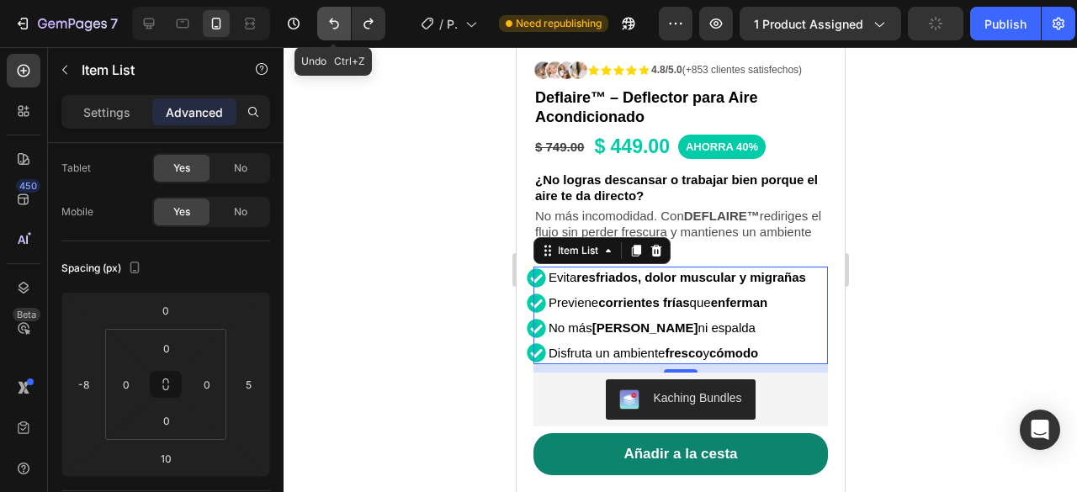
click at [337, 23] on icon "Undo/Redo" at bounding box center [334, 24] width 10 height 11
click at [681, 278] on p "Evita resfriados, dolor muscular y migrañas" at bounding box center [676, 278] width 257 height 18
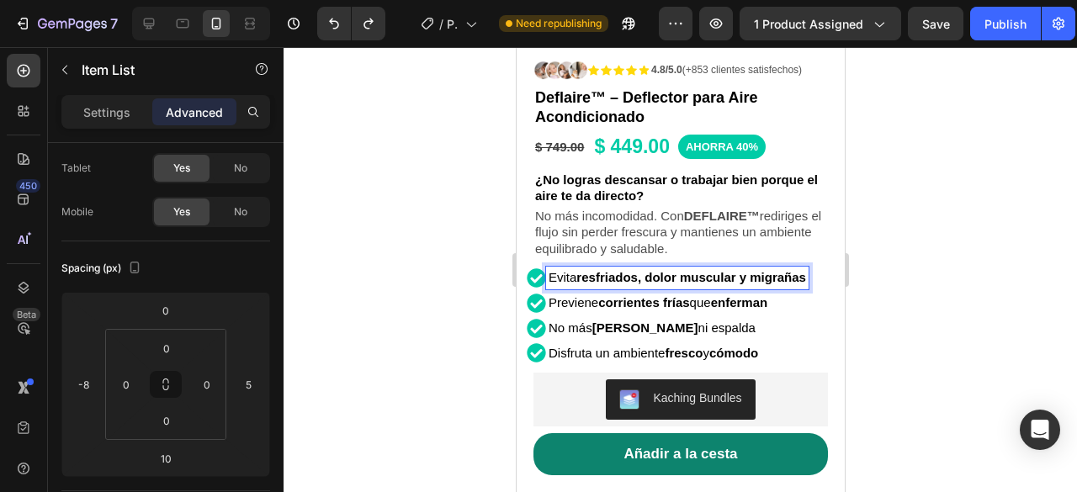
click at [713, 270] on strong "resfriados, dolor muscular y migrañas" at bounding box center [691, 277] width 230 height 14
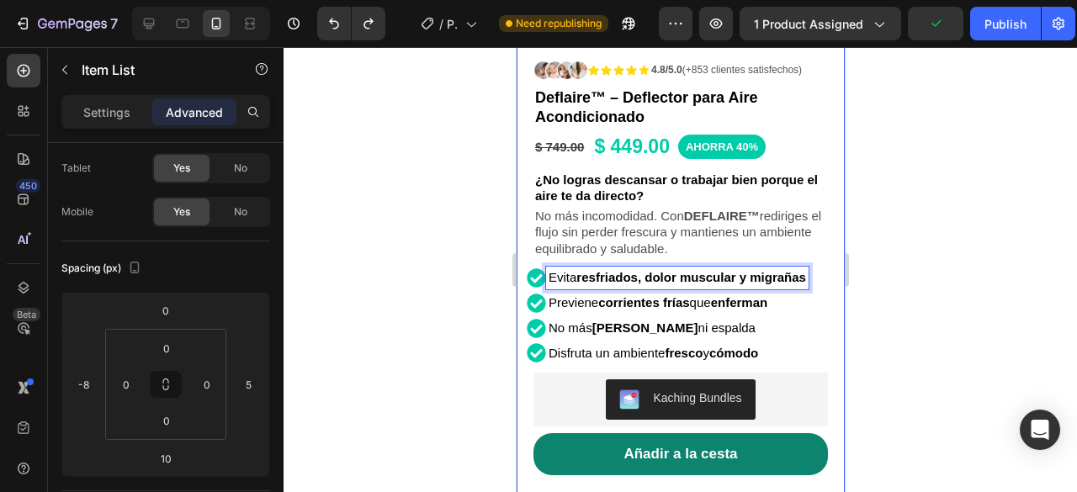
click at [821, 267] on div "Product Images Row Icon Icon Icon Icon Icon Icon List 4.8/5.0 (+853 clientes sa…" at bounding box center [680, 191] width 328 height 1041
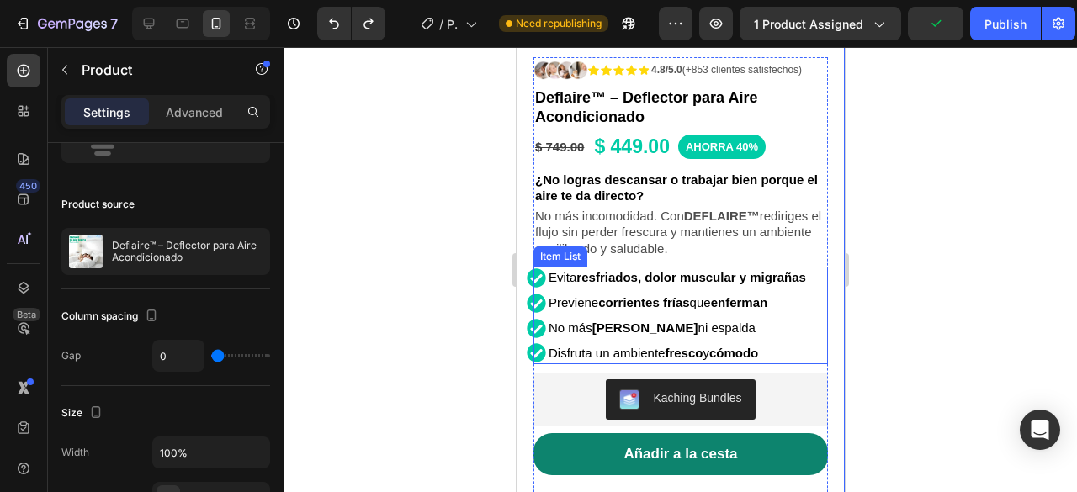
scroll to position [0, 0]
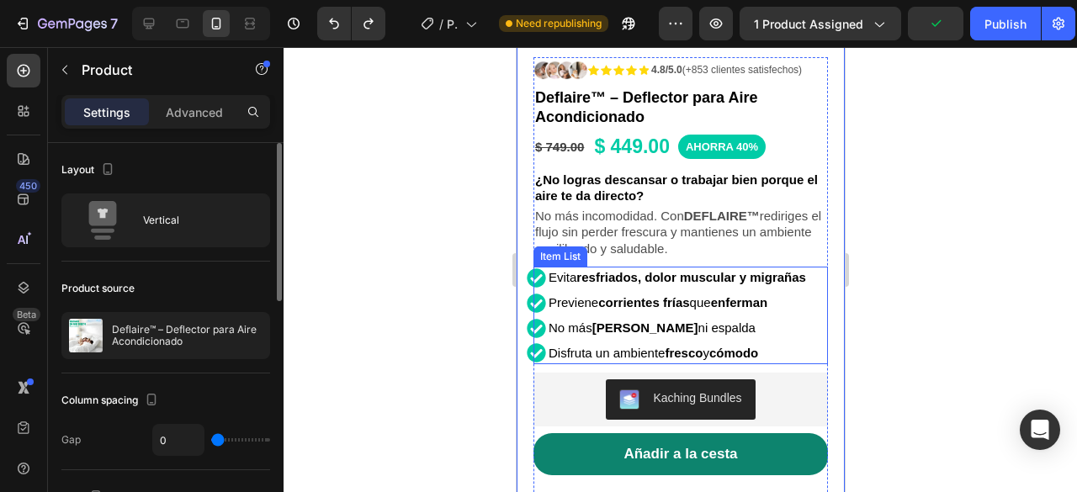
click at [767, 273] on p "Evita resfriados, dolor muscular y migrañas" at bounding box center [676, 278] width 257 height 18
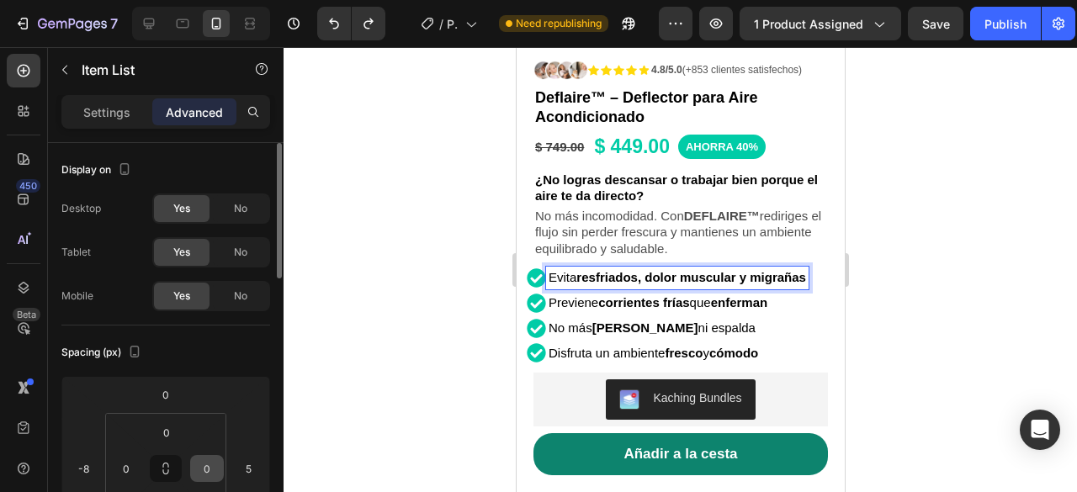
scroll to position [168, 0]
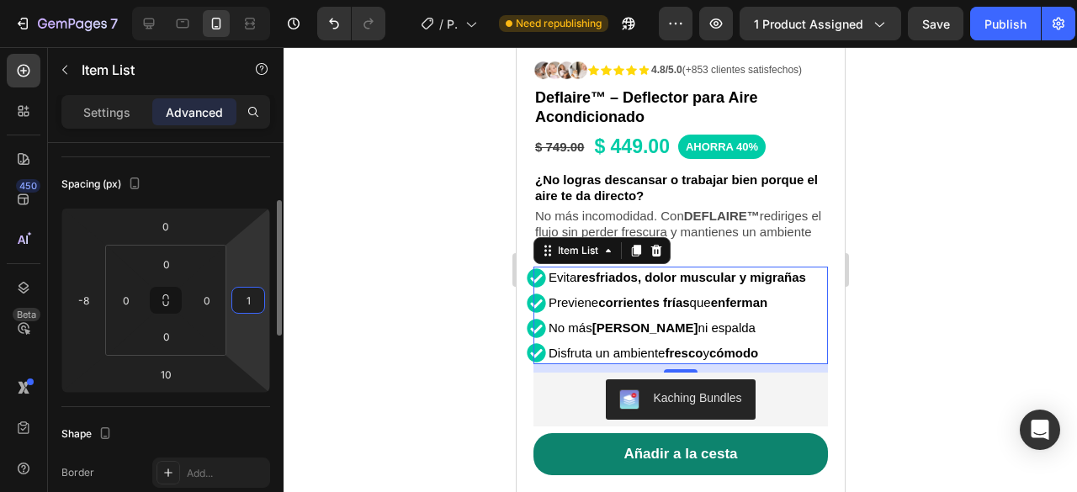
drag, startPoint x: 247, startPoint y: 268, endPoint x: 257, endPoint y: 257, distance: 15.0
click at [249, 0] on html "7 / Product Page - Aug 5, 12:56:15 Need republishing Preview 1 product assigned…" at bounding box center [538, 0] width 1077 height 0
type input "3"
type input "0"
click at [93, 296] on input "-8" at bounding box center [83, 300] width 25 height 25
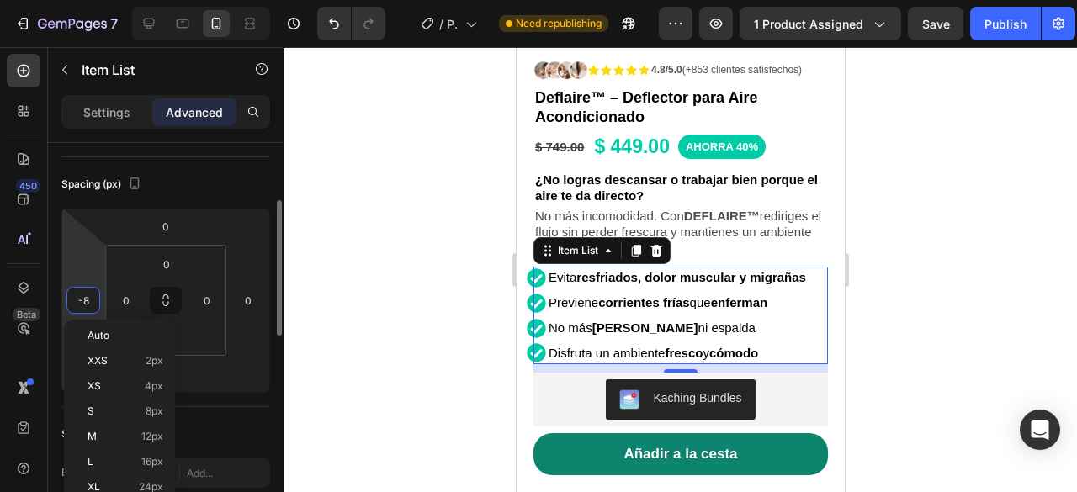
type input "0"
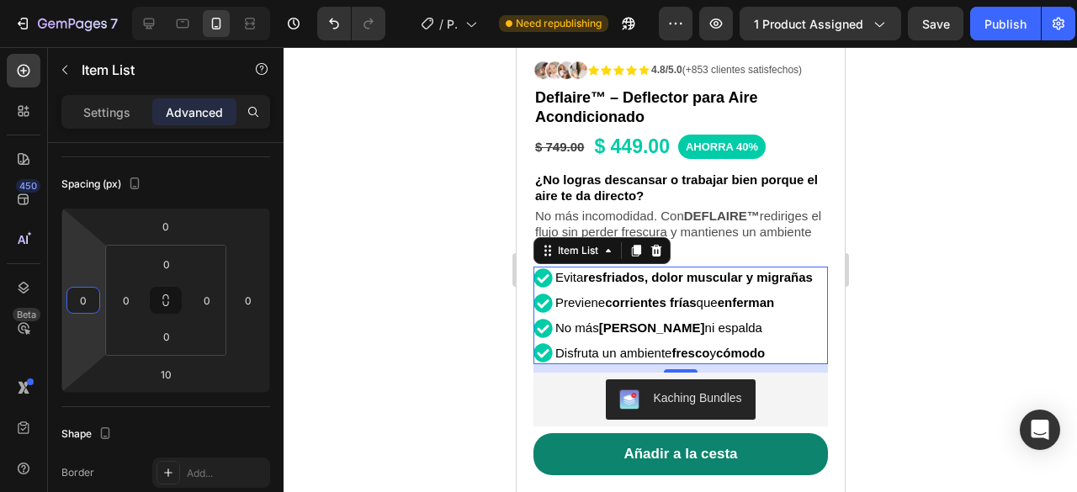
click at [1076, 183] on div at bounding box center [681, 269] width 794 height 445
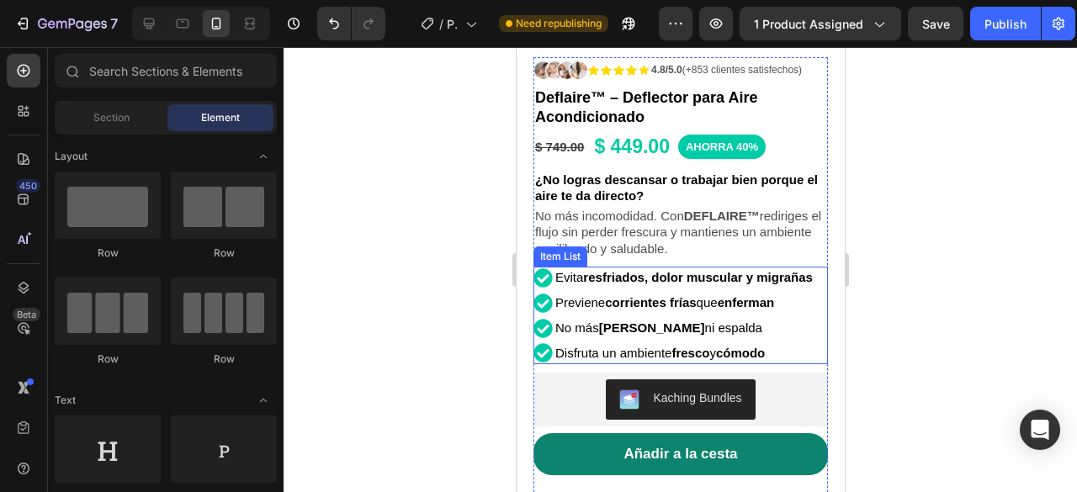
click at [774, 269] on p "Evita resfriados, dolor muscular y migrañas" at bounding box center [683, 278] width 257 height 18
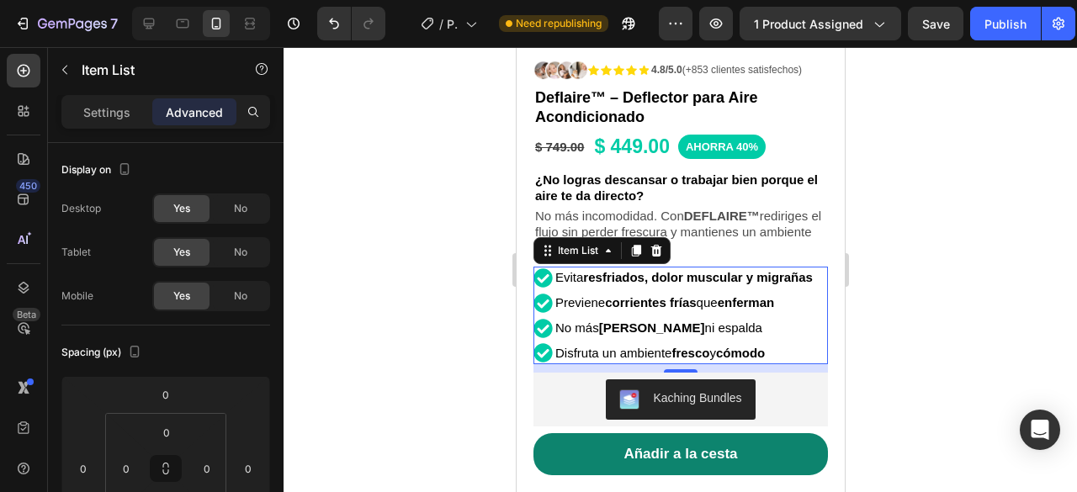
drag, startPoint x: 1043, startPoint y: 287, endPoint x: 1035, endPoint y: 292, distance: 9.8
click at [1041, 289] on div at bounding box center [681, 269] width 794 height 445
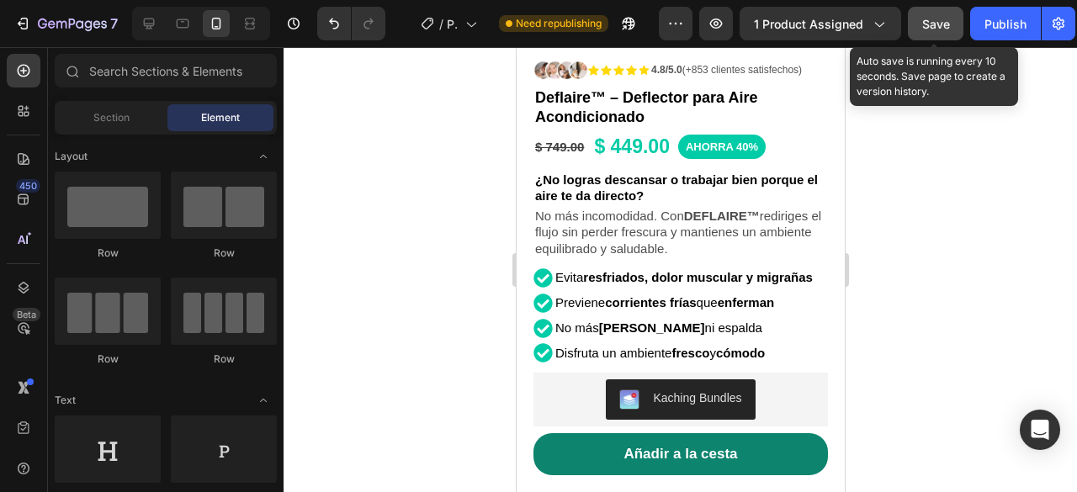
click at [926, 15] on div "Save" at bounding box center [936, 24] width 28 height 18
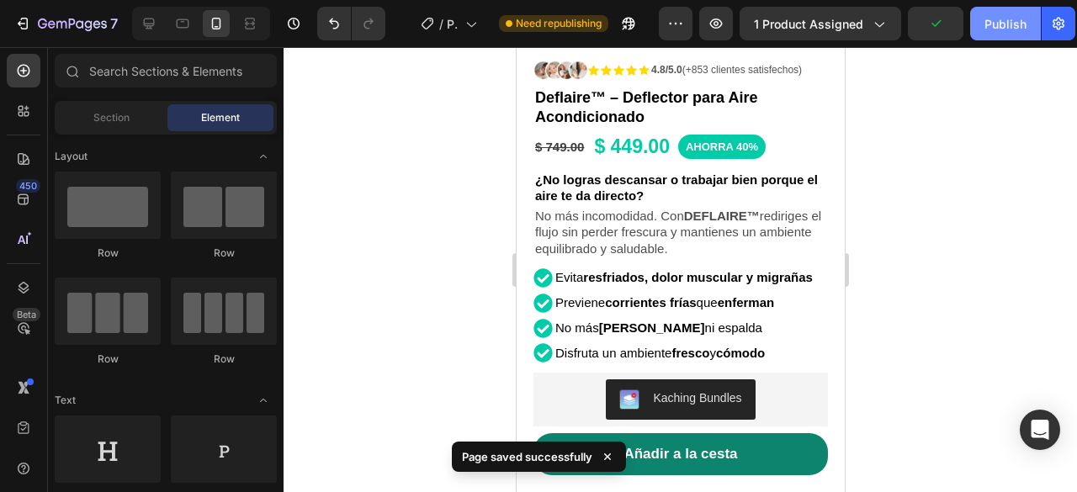
click at [1008, 24] on div "Publish" at bounding box center [1006, 24] width 42 height 18
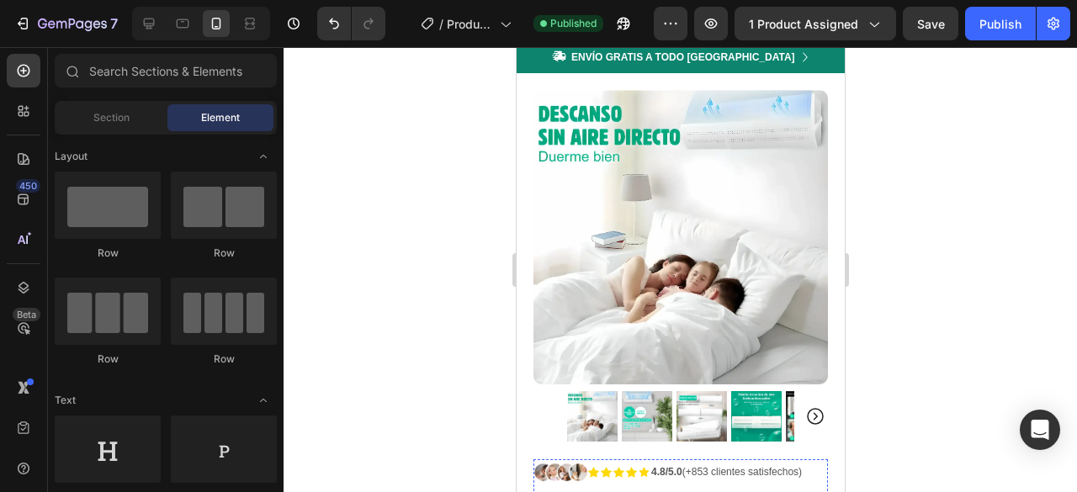
scroll to position [0, 0]
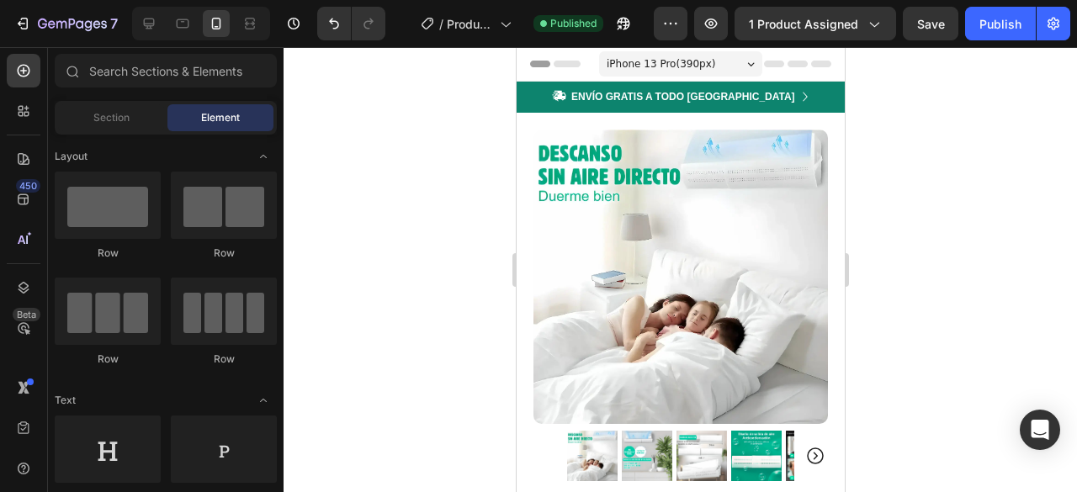
click at [645, 64] on span "iPhone 13 Pro ( 390 px)" at bounding box center [660, 64] width 109 height 17
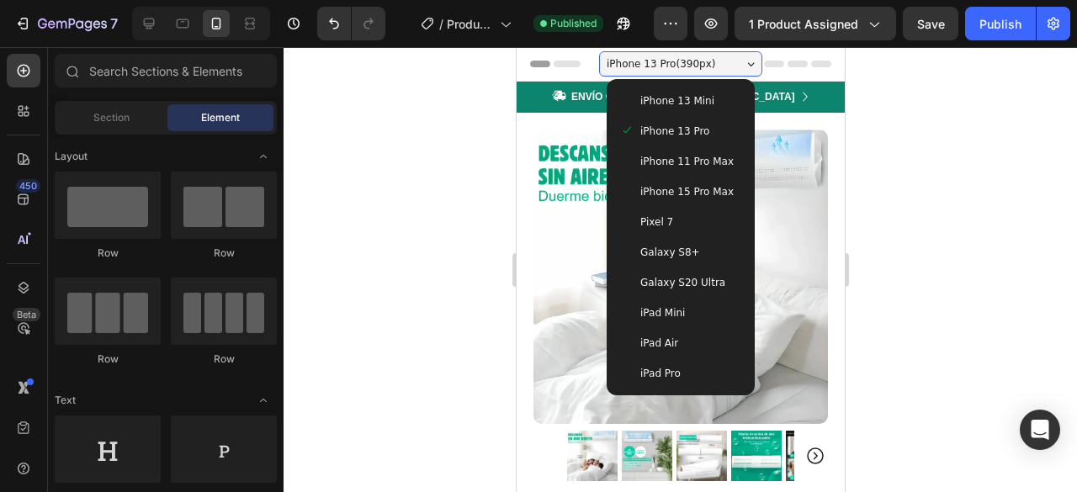
click at [675, 95] on span "iPhone 13 Mini" at bounding box center [677, 101] width 74 height 17
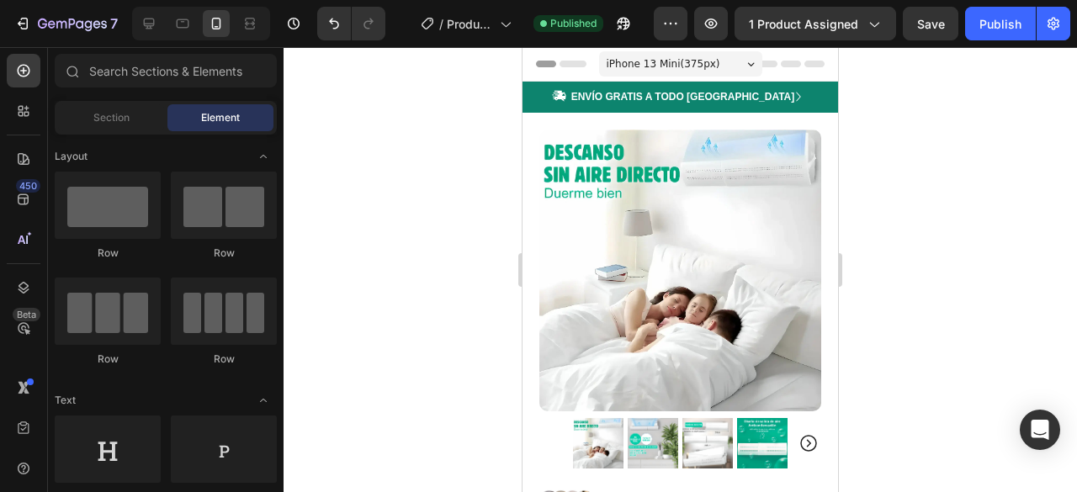
click at [682, 57] on span "iPhone 13 Mini ( 375 px)" at bounding box center [664, 64] width 114 height 17
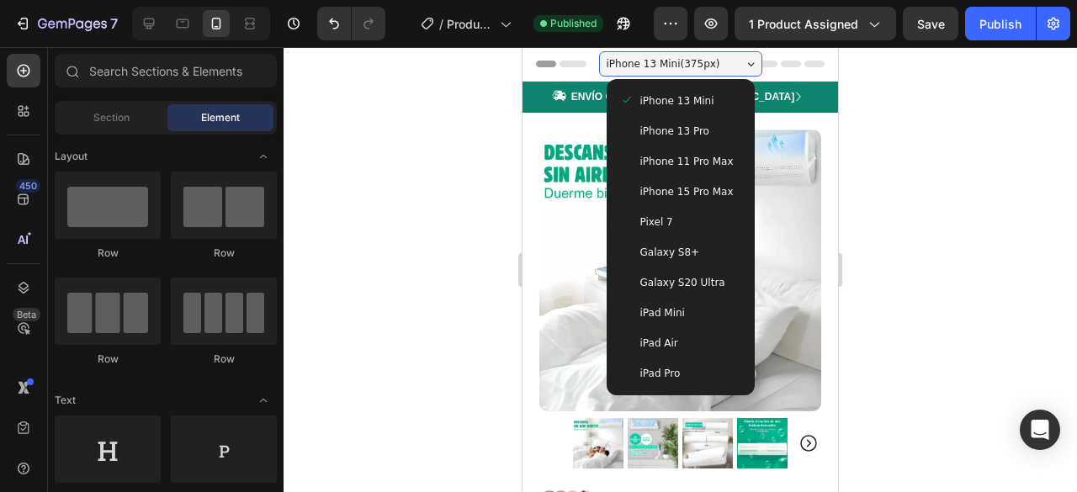
click at [688, 127] on span "iPhone 13 Pro" at bounding box center [674, 131] width 69 height 17
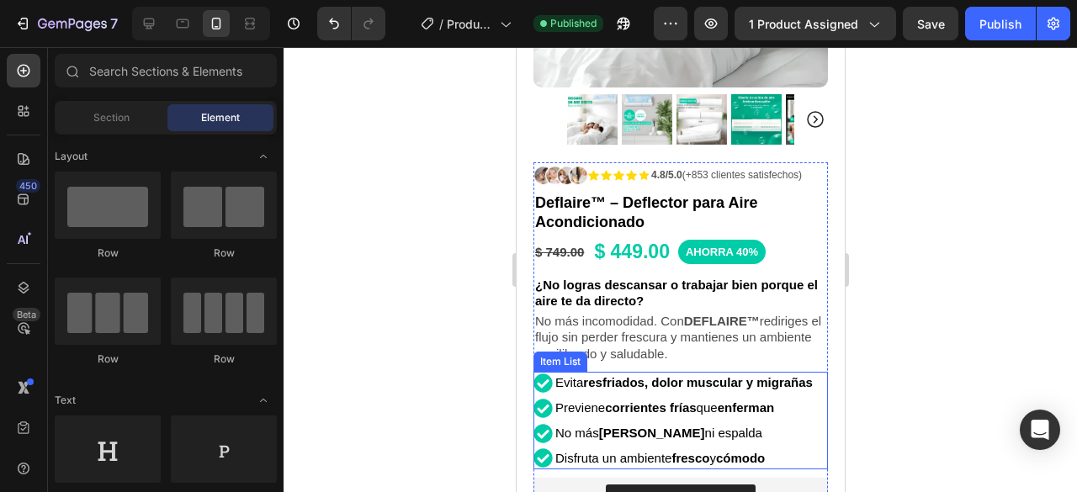
scroll to position [505, 0]
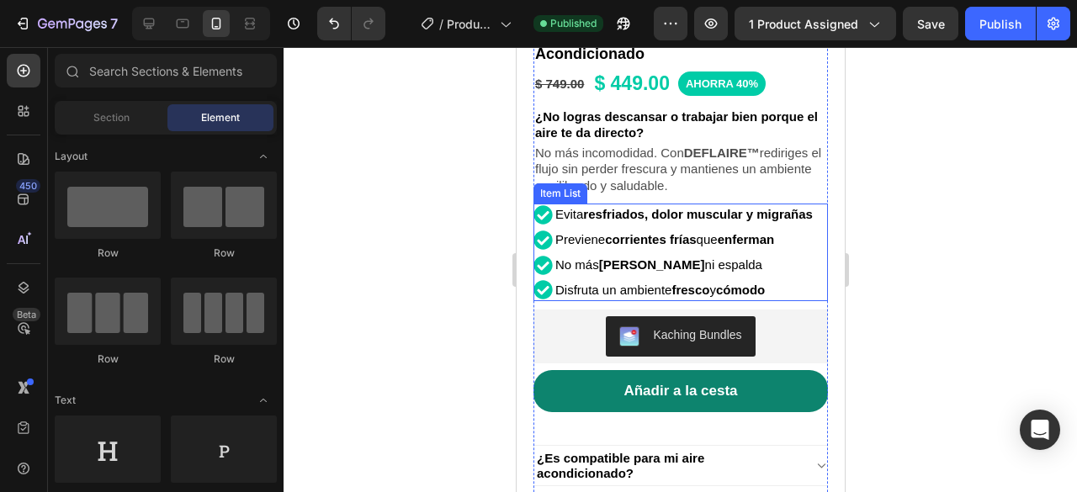
click at [597, 297] on span "Disfruta un ambiente fresco y cómodo" at bounding box center [660, 290] width 210 height 14
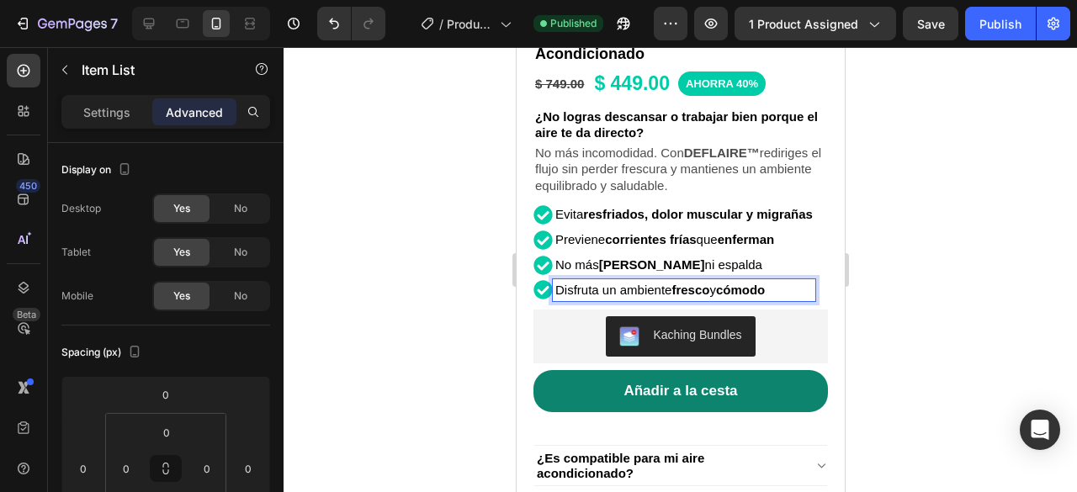
click at [602, 293] on span "Disfruta un ambiente fresco y cómodo" at bounding box center [660, 290] width 210 height 14
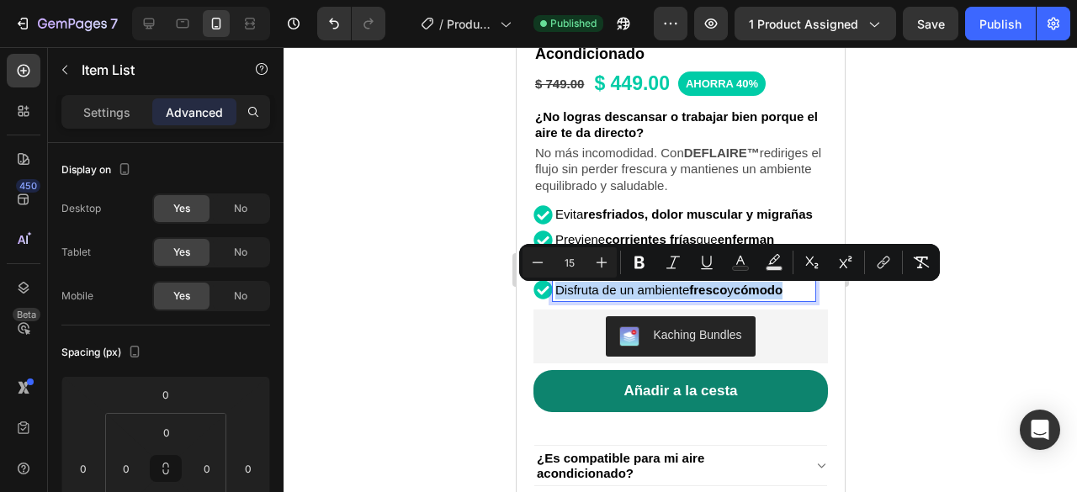
drag, startPoint x: 555, startPoint y: 295, endPoint x: 811, endPoint y: 289, distance: 256.7
copy span "Disfruta de un ambiente fresco y cómodo"
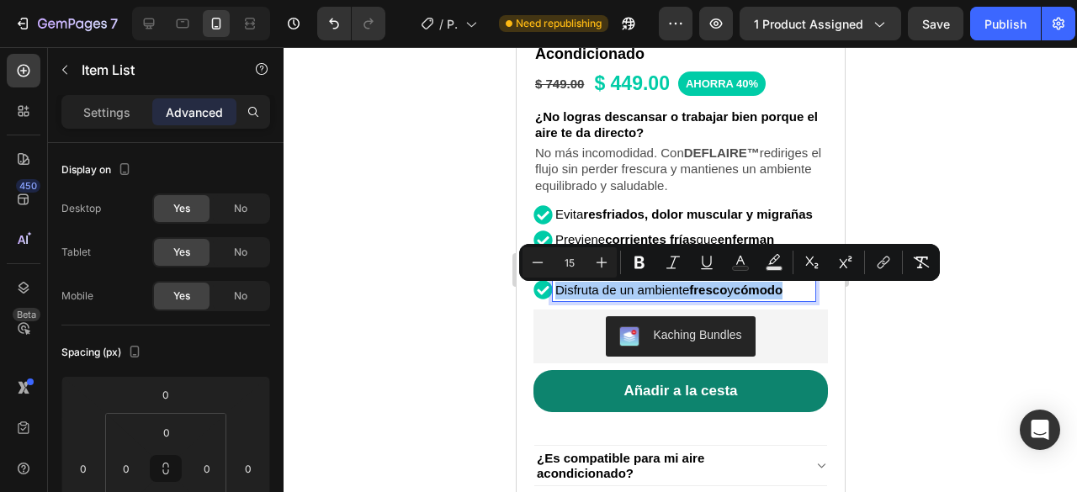
click at [999, 144] on div at bounding box center [681, 269] width 794 height 445
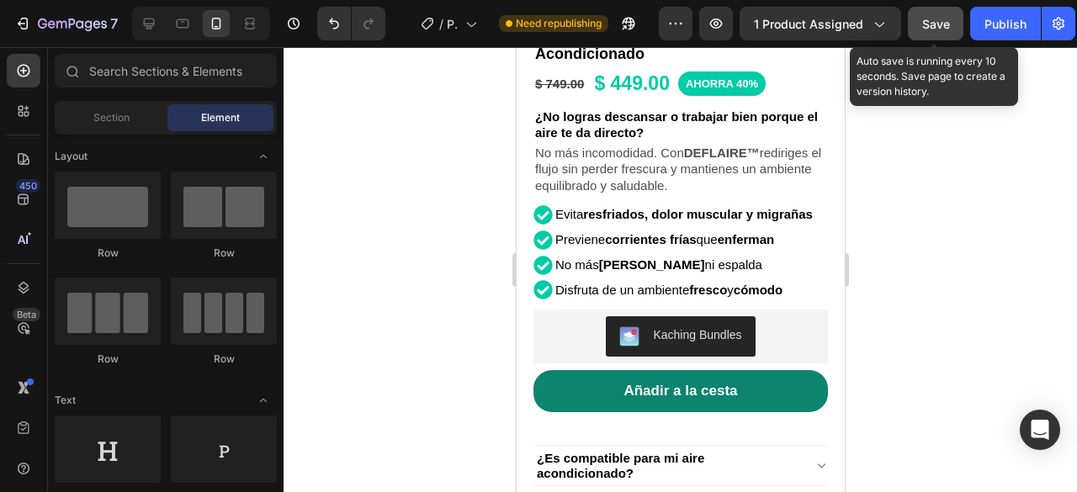
click at [948, 24] on span "Save" at bounding box center [936, 24] width 28 height 14
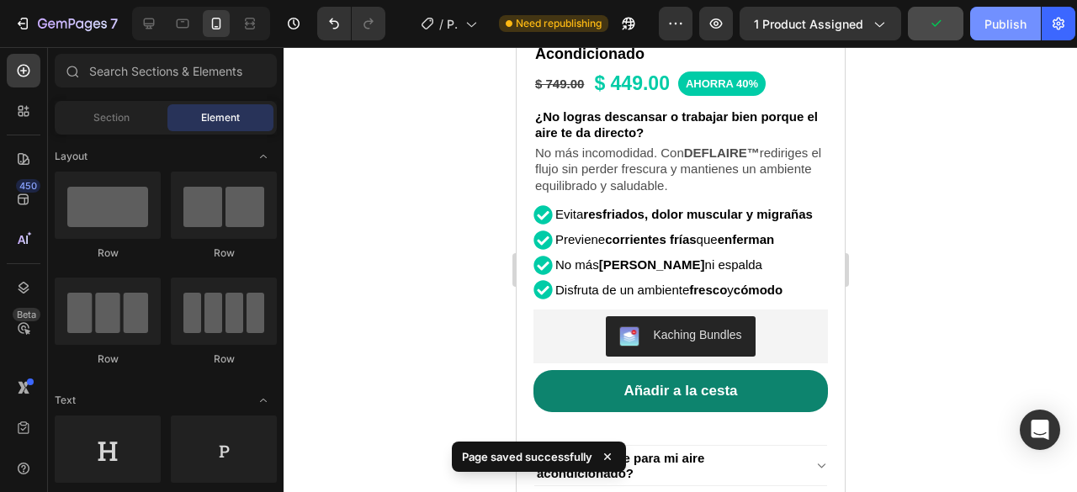
click at [1004, 16] on div "Publish" at bounding box center [1006, 24] width 42 height 18
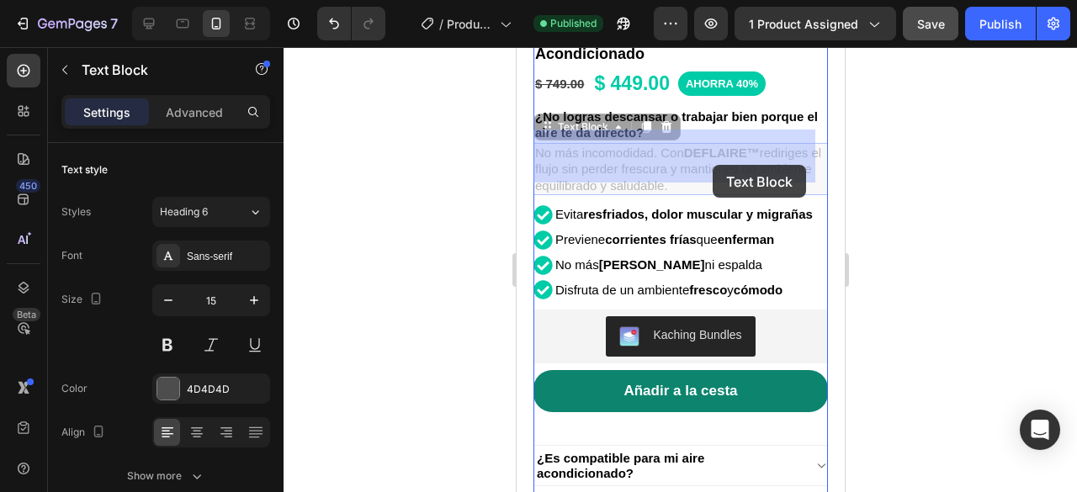
drag, startPoint x: 751, startPoint y: 173, endPoint x: 712, endPoint y: 165, distance: 39.6
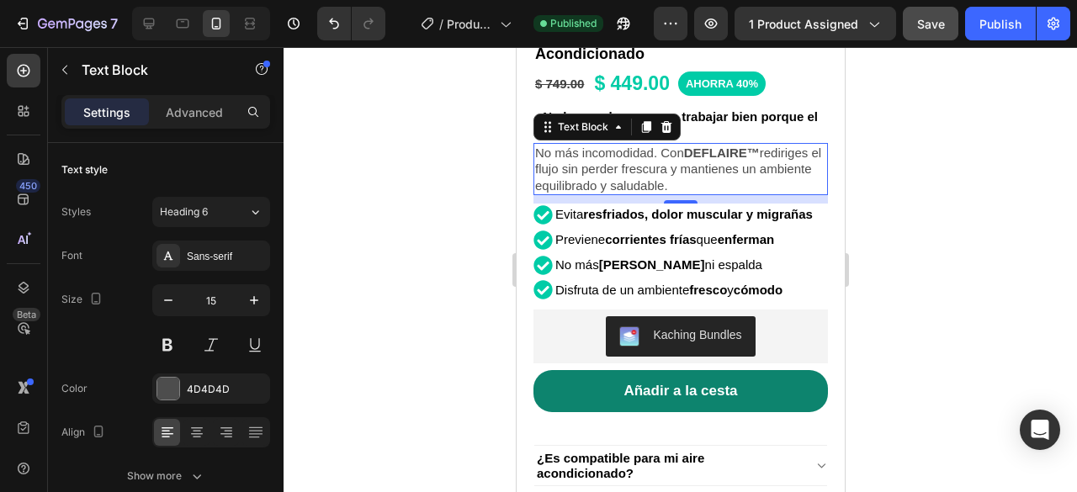
drag, startPoint x: 941, startPoint y: 161, endPoint x: 917, endPoint y: 160, distance: 23.6
click at [941, 161] on div at bounding box center [681, 269] width 794 height 445
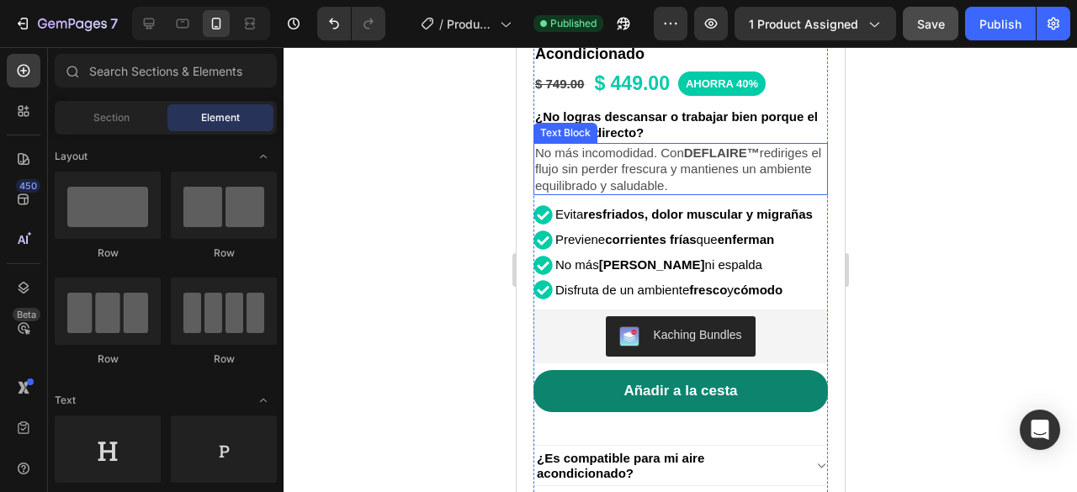
click at [761, 166] on p "No más incomodidad. Con DEFLAIRE™ rediriges el flujo sin perder frescura y mant…" at bounding box center [679, 170] width 291 height 50
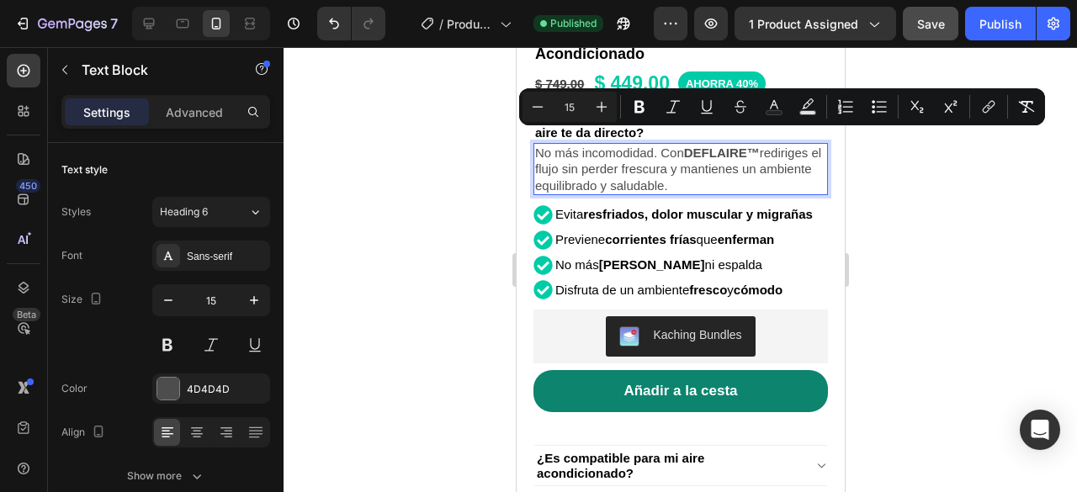
drag, startPoint x: 751, startPoint y: 169, endPoint x: 532, endPoint y: 144, distance: 220.2
click at [532, 144] on div "Product Images Row Icon Icon Icon Icon Icon Icon List 4.8/5.0 (+853 clientes sa…" at bounding box center [680, 128] width 328 height 1041
click at [193, 382] on div "4D4D4D" at bounding box center [211, 389] width 49 height 15
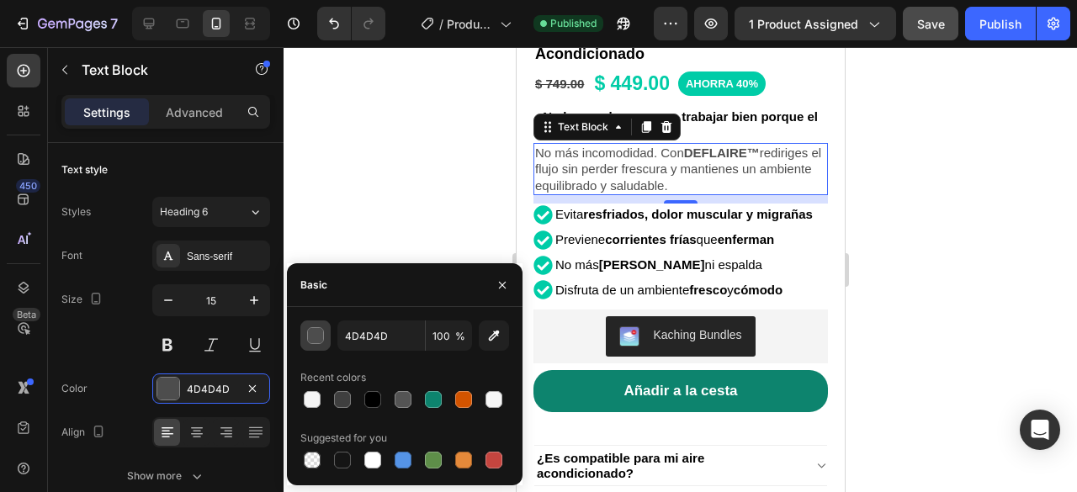
click at [320, 331] on div "button" at bounding box center [316, 336] width 17 height 17
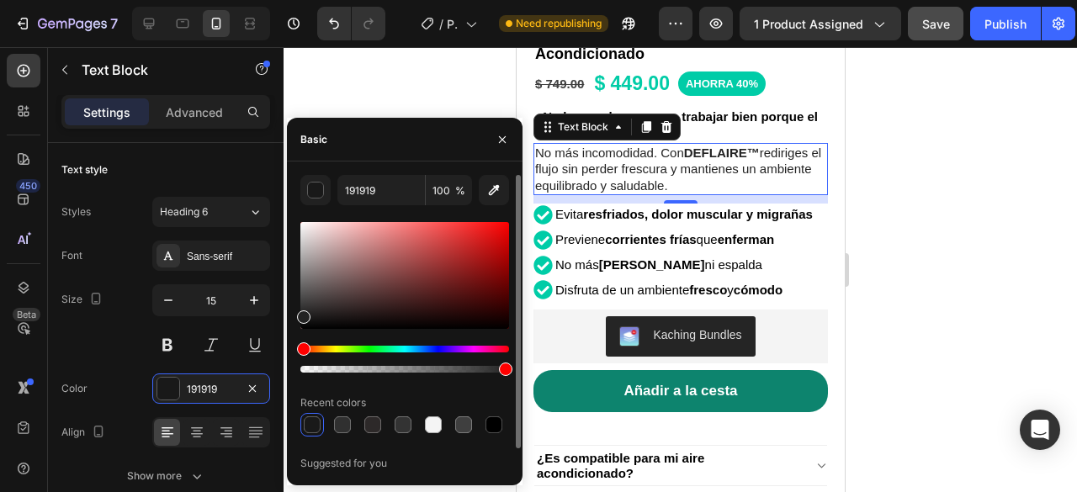
type input "232323"
drag, startPoint x: 305, startPoint y: 325, endPoint x: 300, endPoint y: 314, distance: 12.0
click at [300, 314] on div at bounding box center [303, 317] width 13 height 13
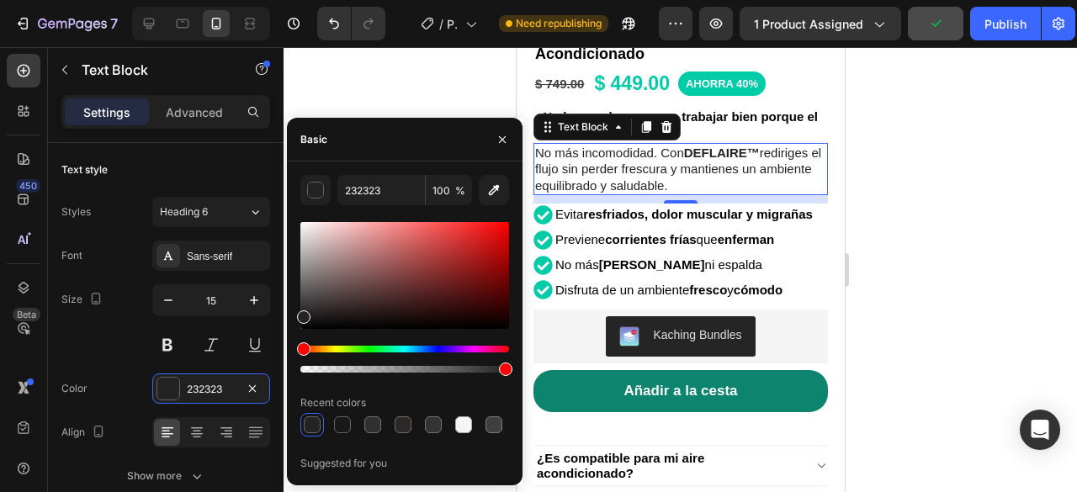
click at [1029, 263] on div at bounding box center [681, 269] width 794 height 445
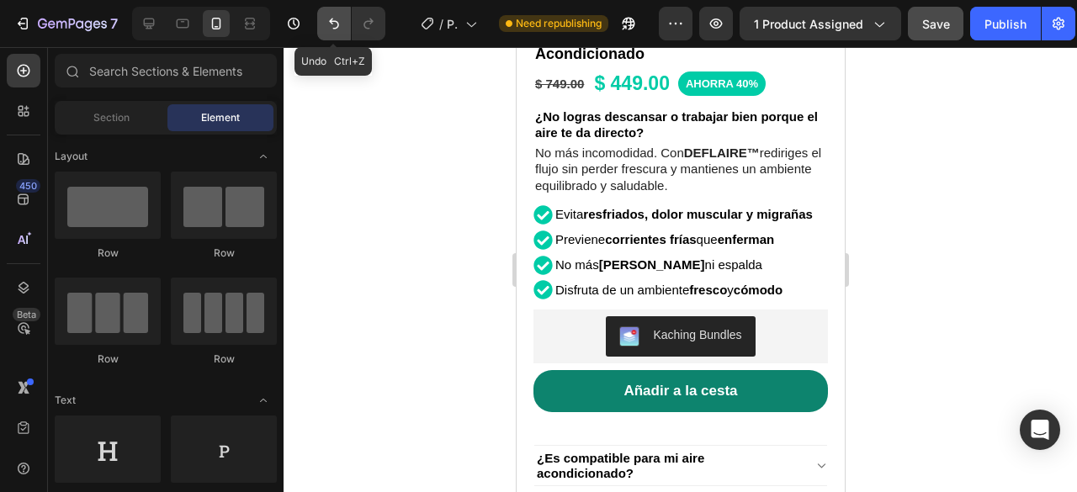
click at [333, 38] on button "Undo/Redo" at bounding box center [334, 24] width 34 height 34
click at [332, 30] on icon "Undo/Redo" at bounding box center [334, 23] width 17 height 17
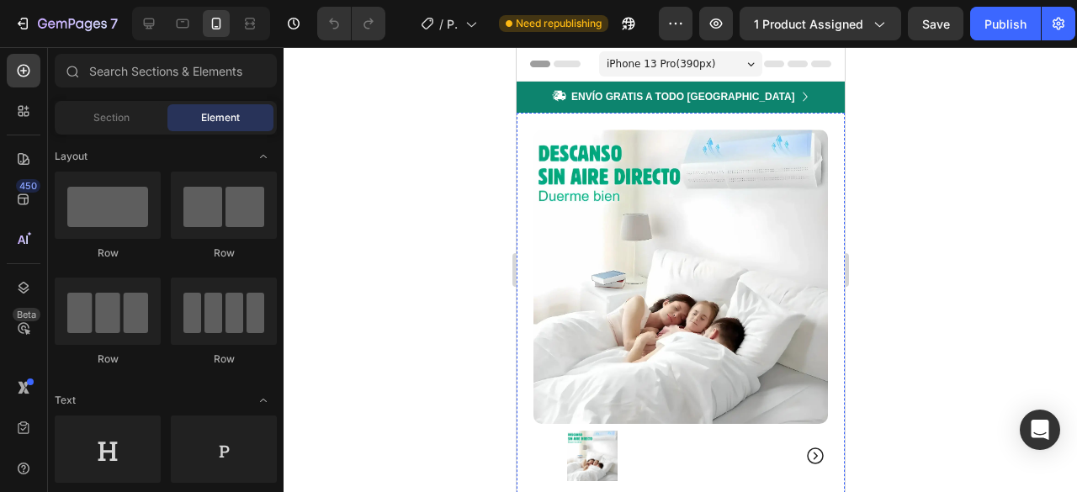
scroll to position [421, 0]
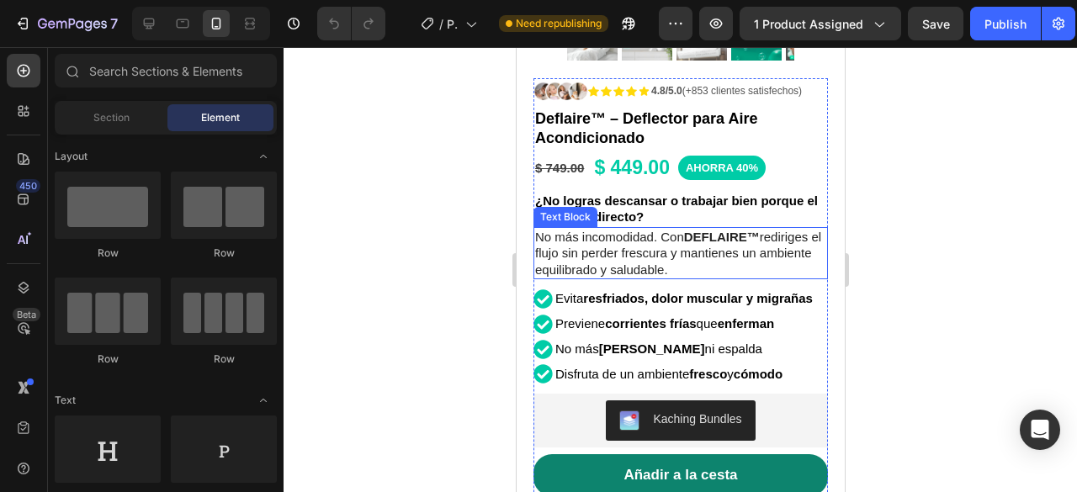
click at [742, 262] on p "No más incomodidad. Con DEFLAIRE™ rediriges el flujo sin perder frescura y mant…" at bounding box center [679, 254] width 291 height 50
click at [746, 255] on p "No más incomodidad. Con DEFLAIRE™ rediriges el flujo sin perder frescura y mant…" at bounding box center [679, 254] width 291 height 50
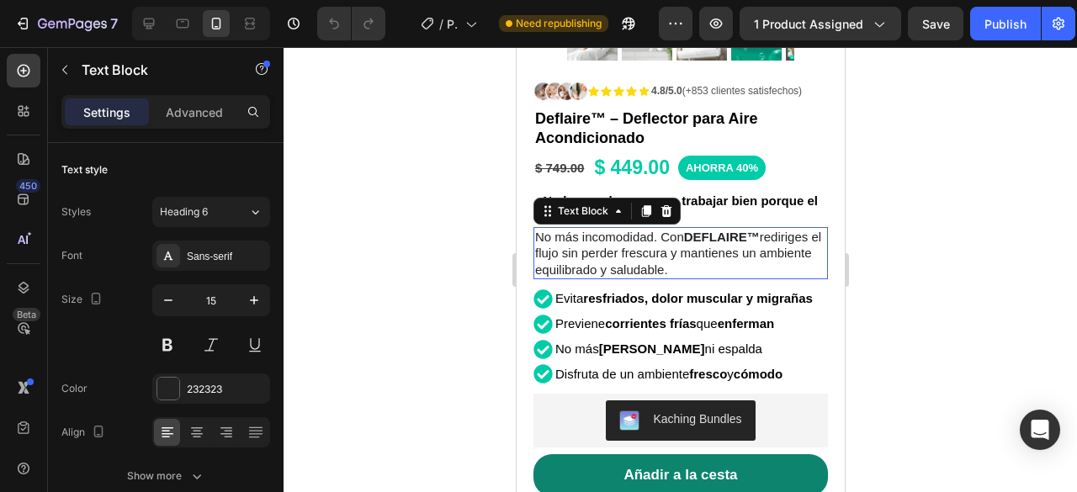
click at [746, 255] on p "No más incomodidad. Con DEFLAIRE™ rediriges el flujo sin perder frescura y mant…" at bounding box center [679, 254] width 291 height 50
drag, startPoint x: 746, startPoint y: 255, endPoint x: 1013, endPoint y: 272, distance: 268.1
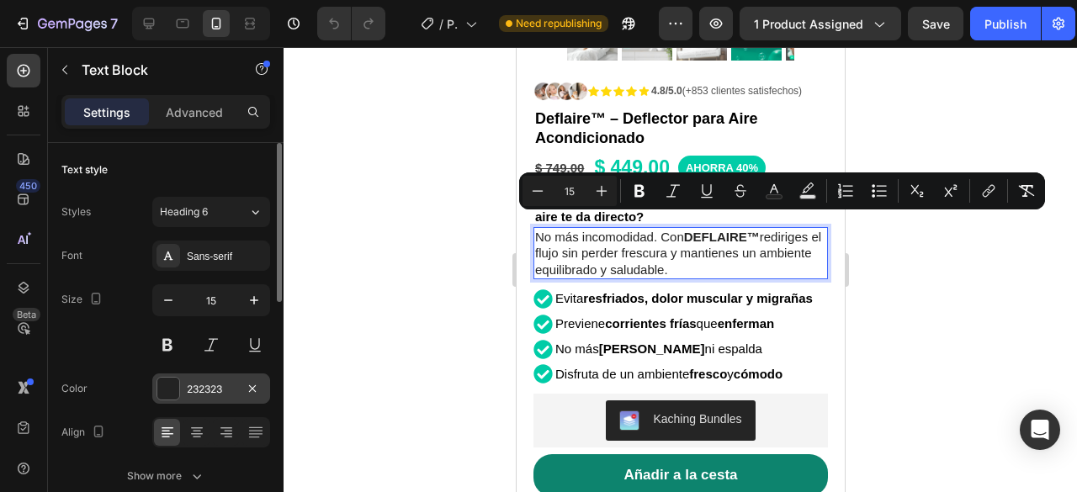
click at [187, 389] on div "232323" at bounding box center [211, 389] width 49 height 15
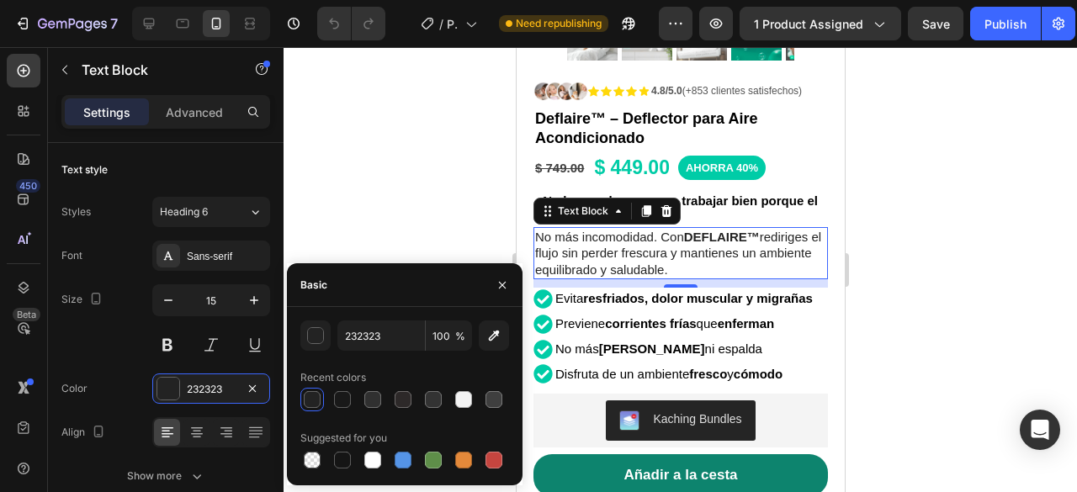
click at [920, 226] on div at bounding box center [681, 269] width 794 height 445
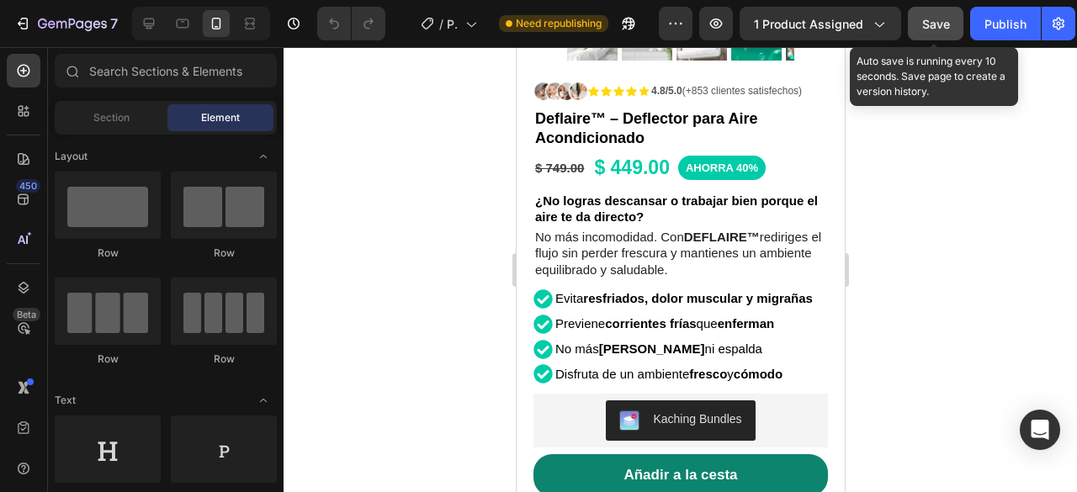
click at [923, 26] on span "Save" at bounding box center [936, 24] width 28 height 14
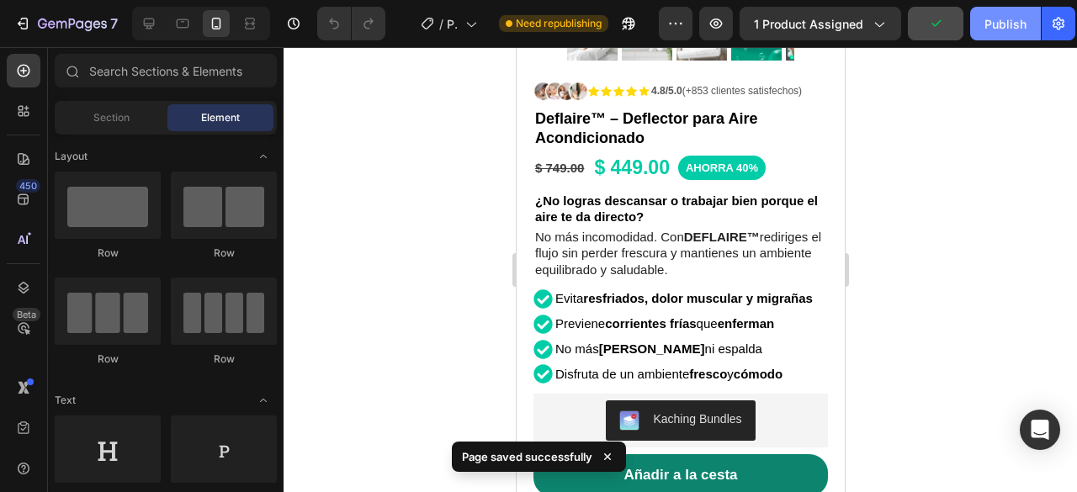
click at [995, 28] on div "Publish" at bounding box center [1006, 24] width 42 height 18
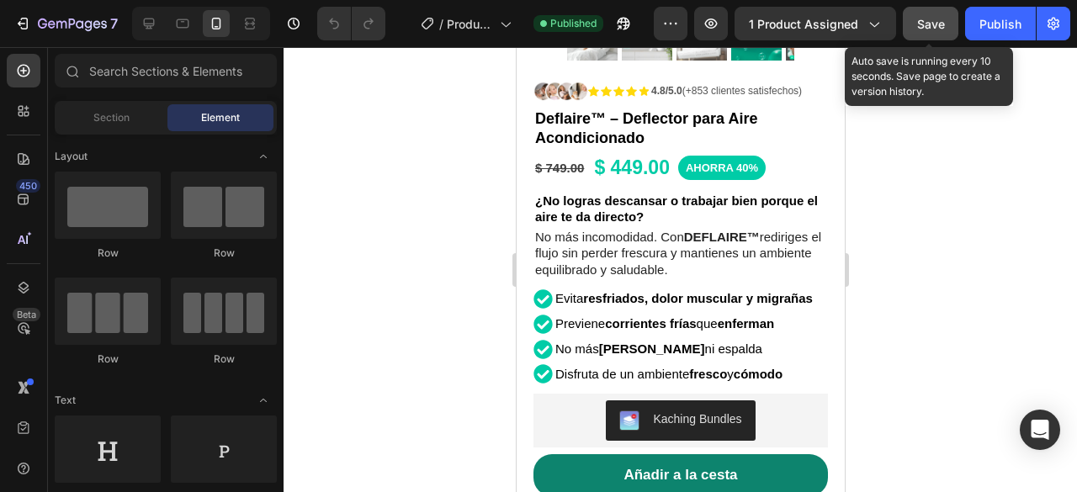
click at [949, 31] on button "Save" at bounding box center [931, 24] width 56 height 34
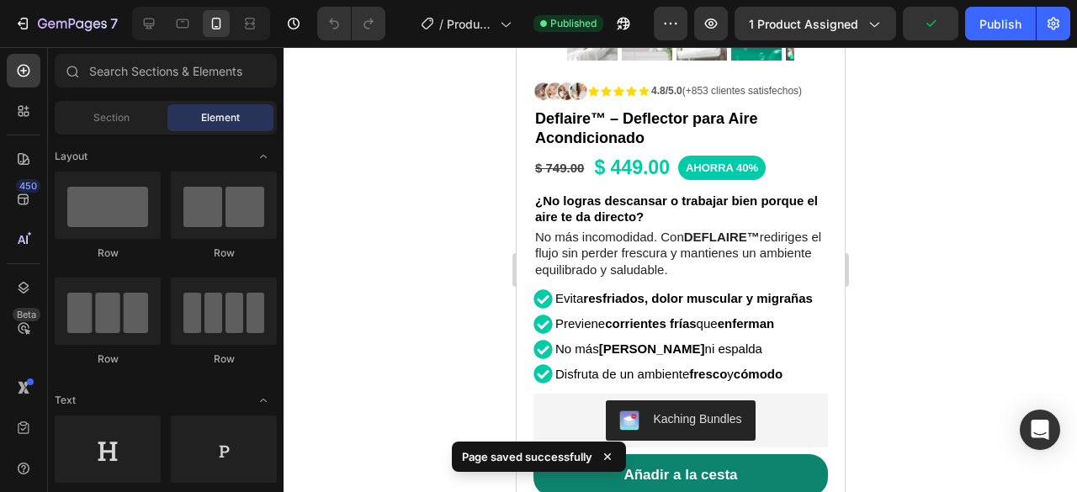
click at [948, 132] on div at bounding box center [681, 269] width 794 height 445
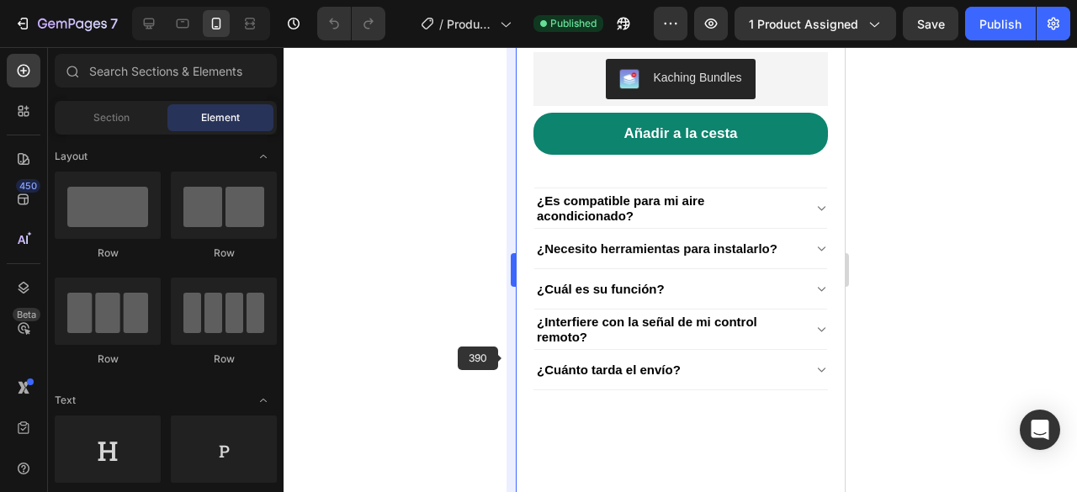
scroll to position [505, 0]
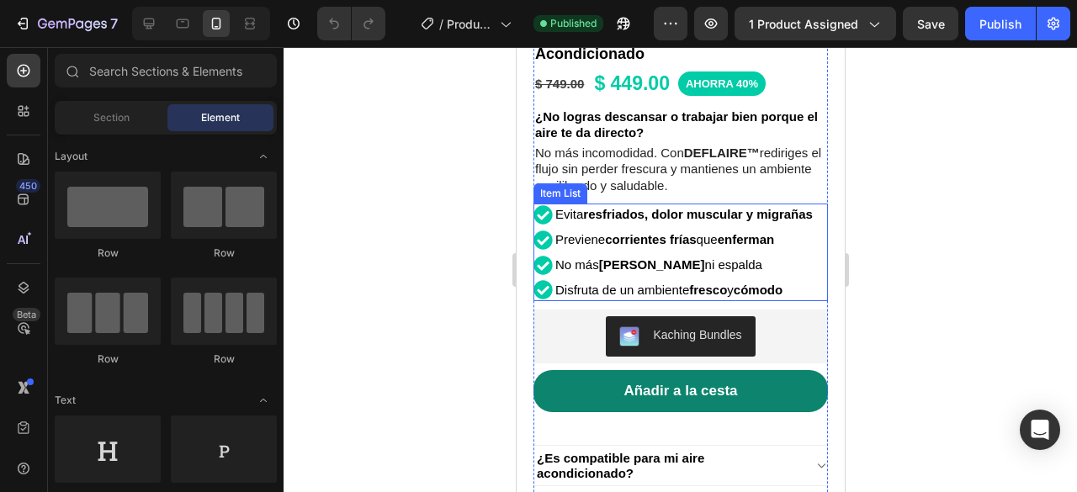
click at [791, 206] on p "Evita resfriados, dolor muscular y migrañas" at bounding box center [683, 215] width 257 height 18
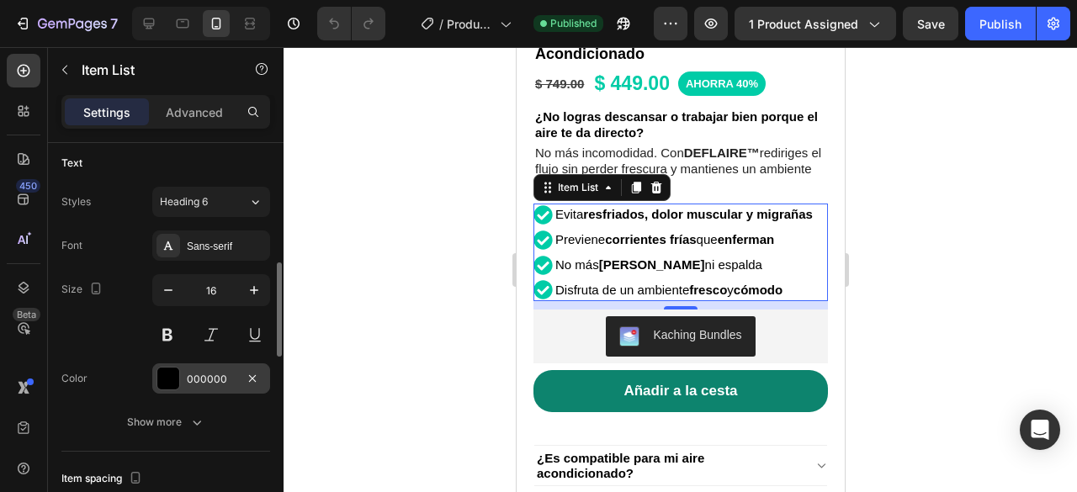
scroll to position [673, 0]
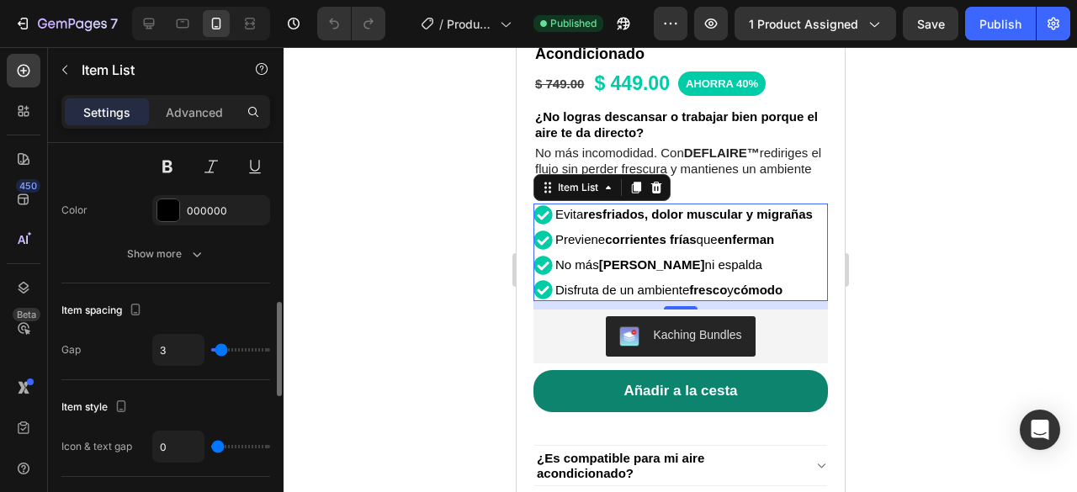
type input "2"
type input "3"
type input "5"
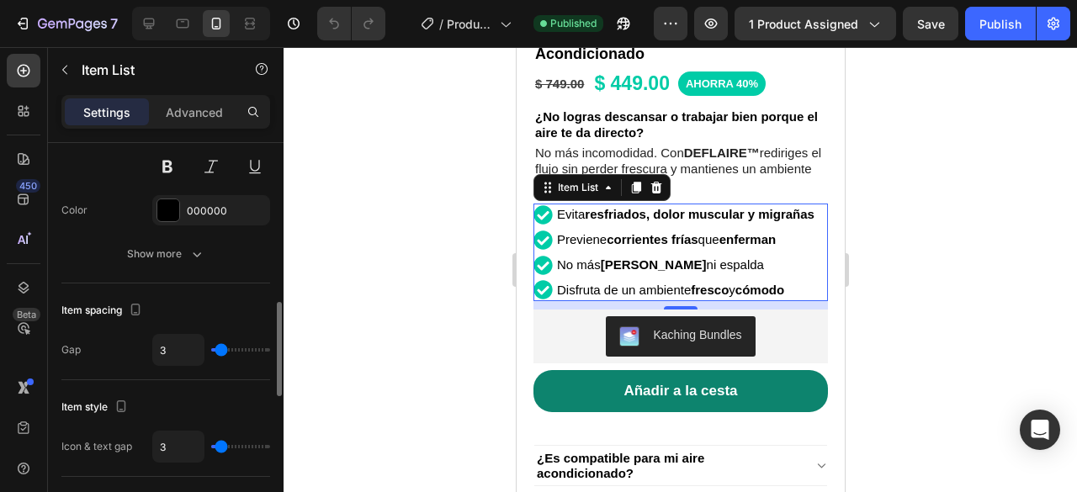
type input "5"
type input "4"
type input "3"
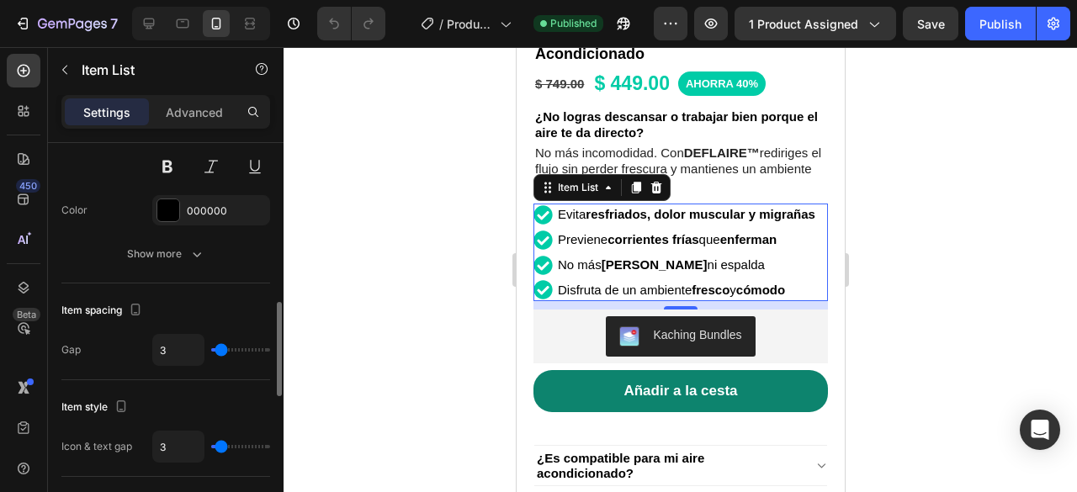
click at [221, 445] on input "range" at bounding box center [240, 446] width 59 height 3
click at [929, 180] on div at bounding box center [681, 269] width 794 height 445
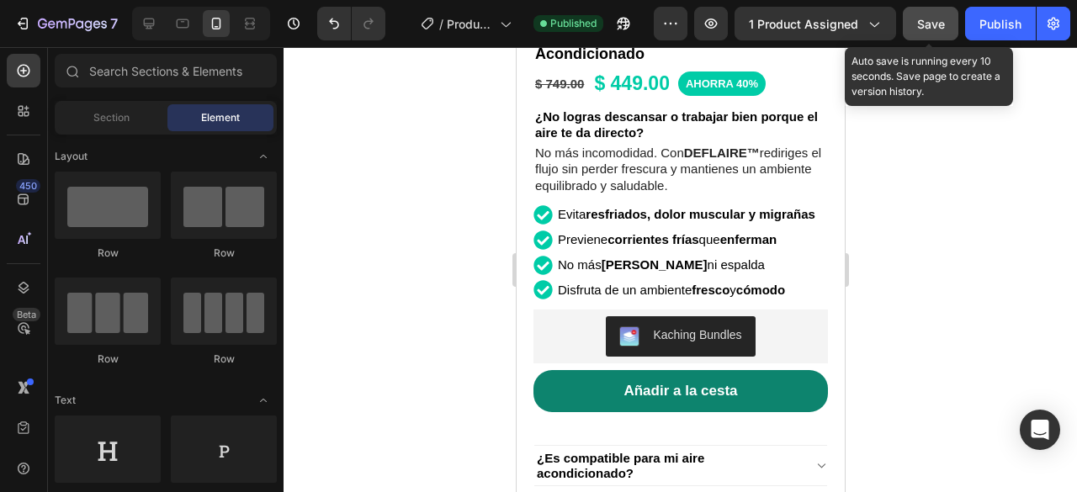
click at [927, 35] on button "Save" at bounding box center [931, 24] width 56 height 34
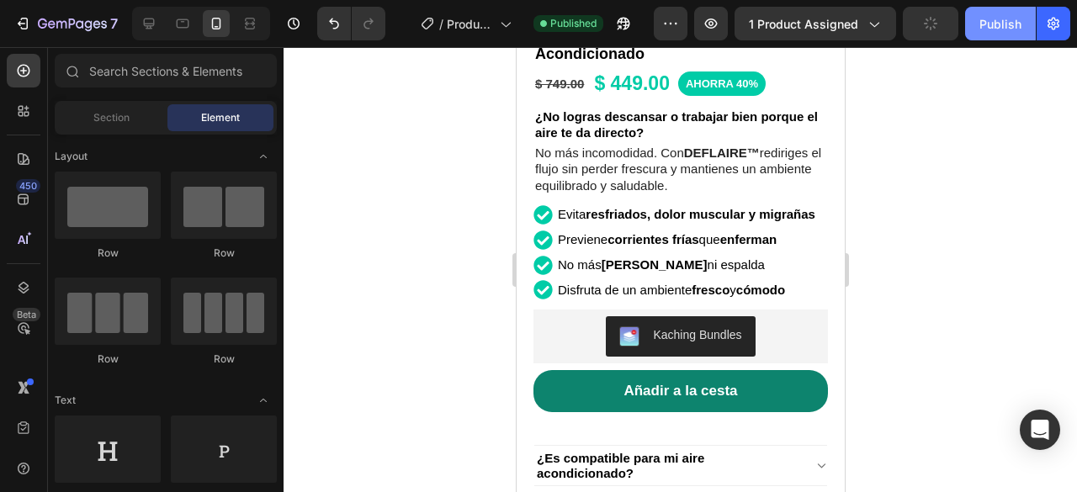
click at [995, 23] on div "Publish" at bounding box center [1000, 24] width 42 height 18
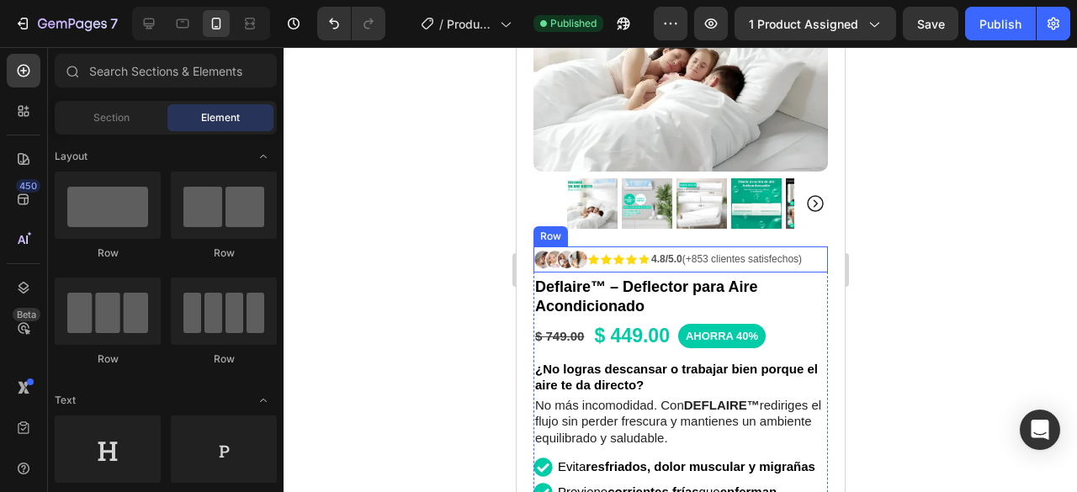
scroll to position [421, 0]
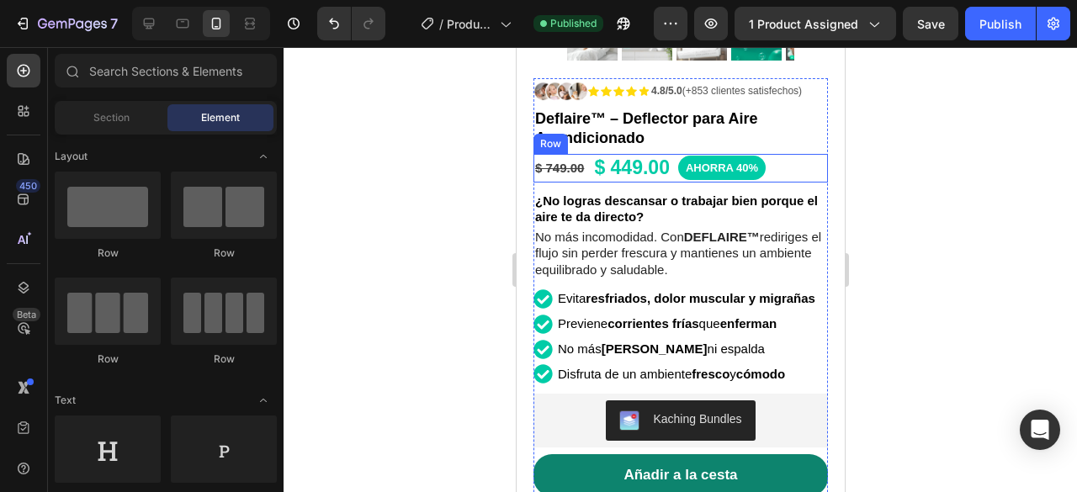
click at [794, 154] on div "$ 749.00 Product Price Product Price $ 449.00 Product Price Product Price AHORR…" at bounding box center [680, 168] width 295 height 29
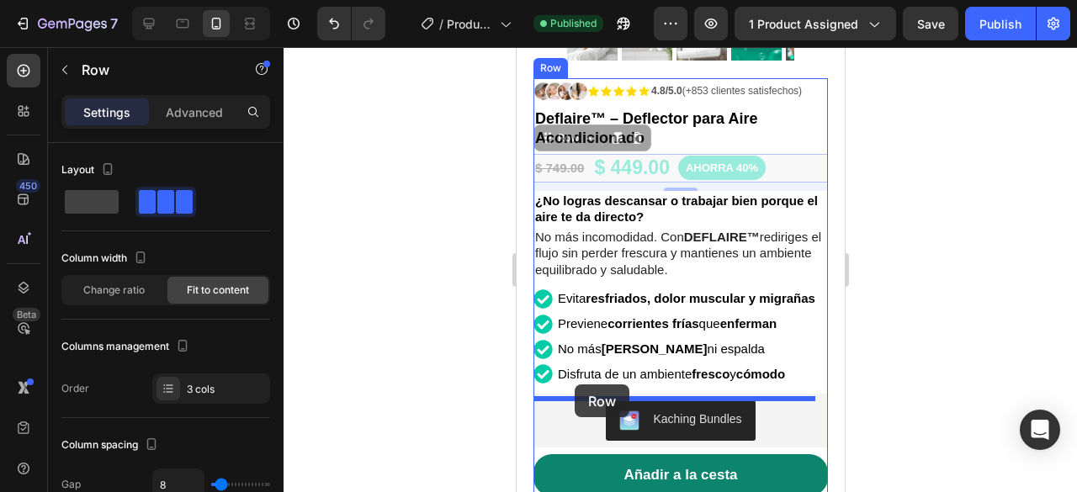
drag, startPoint x: 550, startPoint y: 125, endPoint x: 574, endPoint y: 385, distance: 260.2
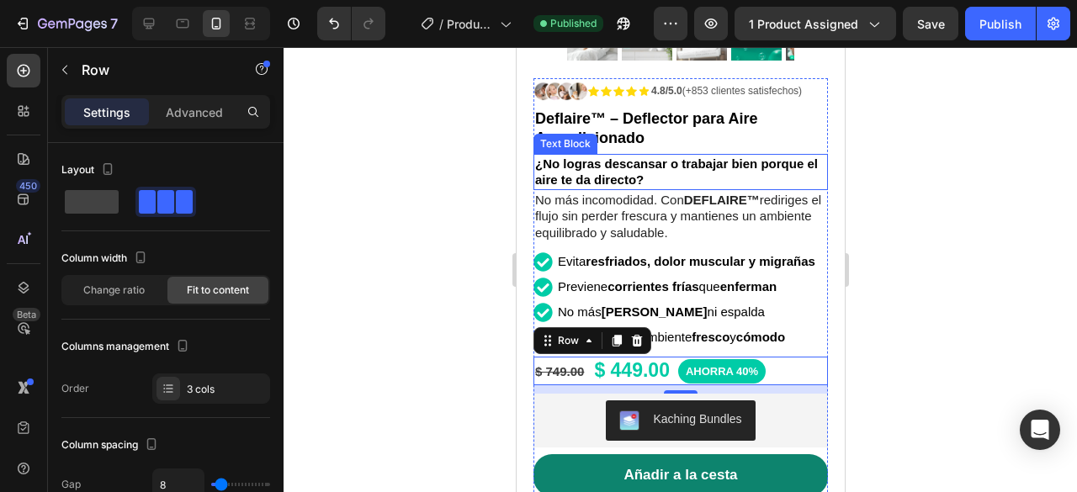
scroll to position [337, 0]
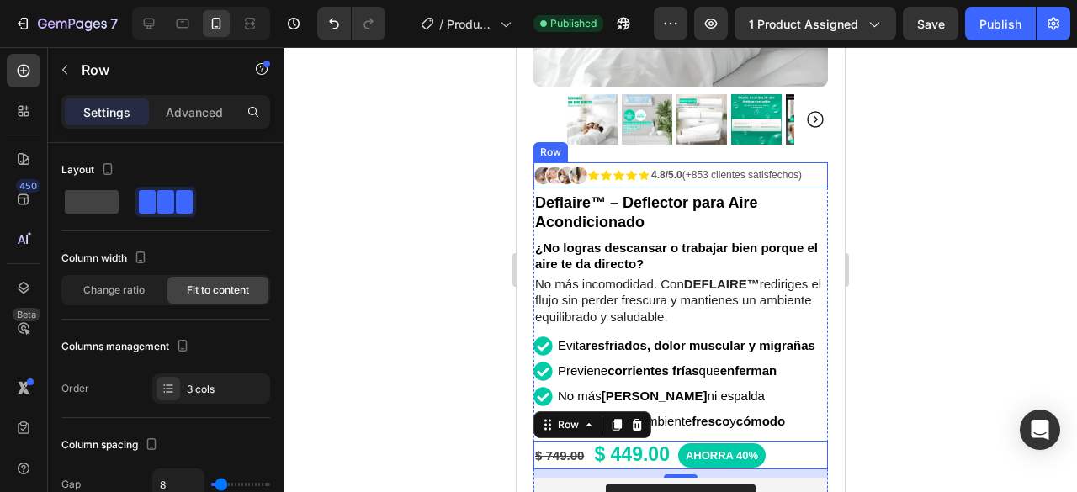
click at [803, 162] on div "4.8/5.0 (+853 clientes satisfechos) Text Block" at bounding box center [726, 175] width 154 height 26
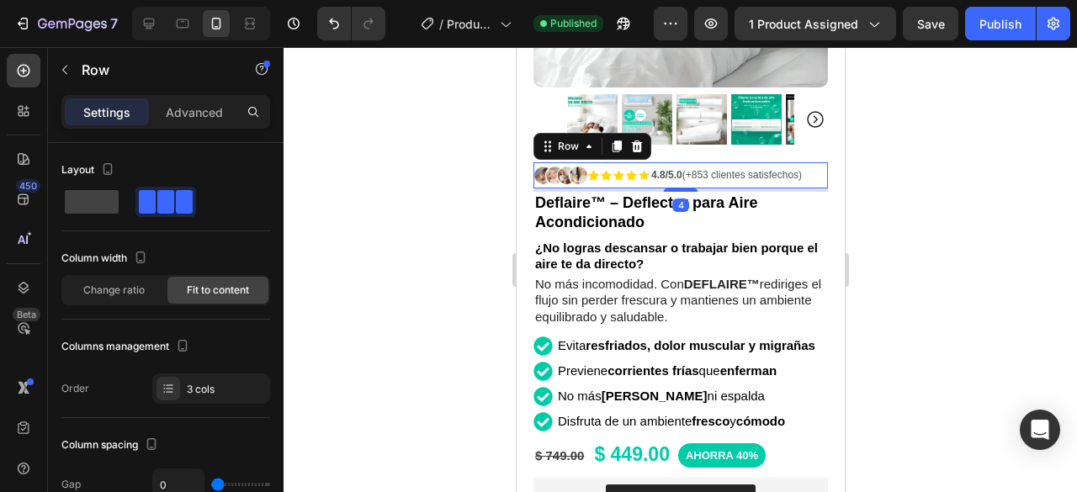
scroll to position [673, 0]
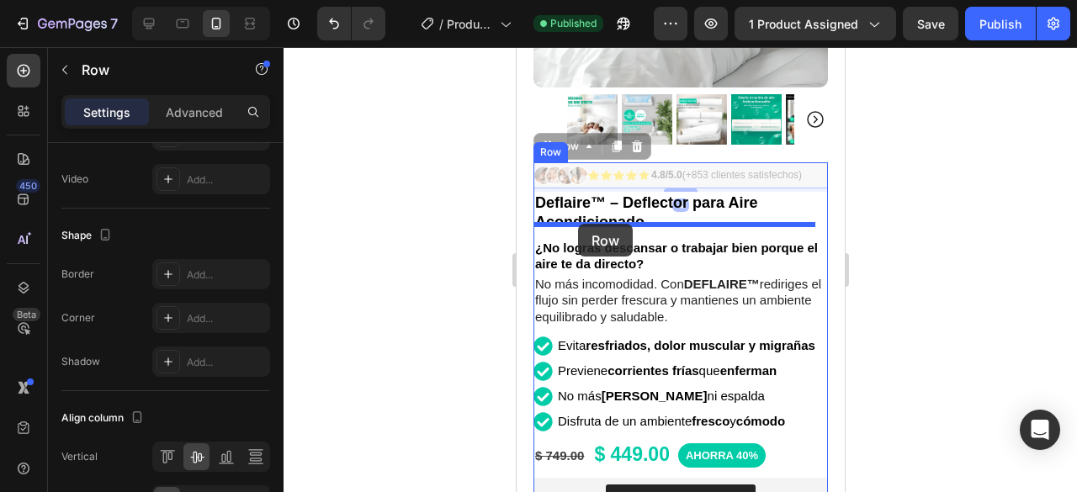
drag, startPoint x: 557, startPoint y: 134, endPoint x: 577, endPoint y: 224, distance: 92.3
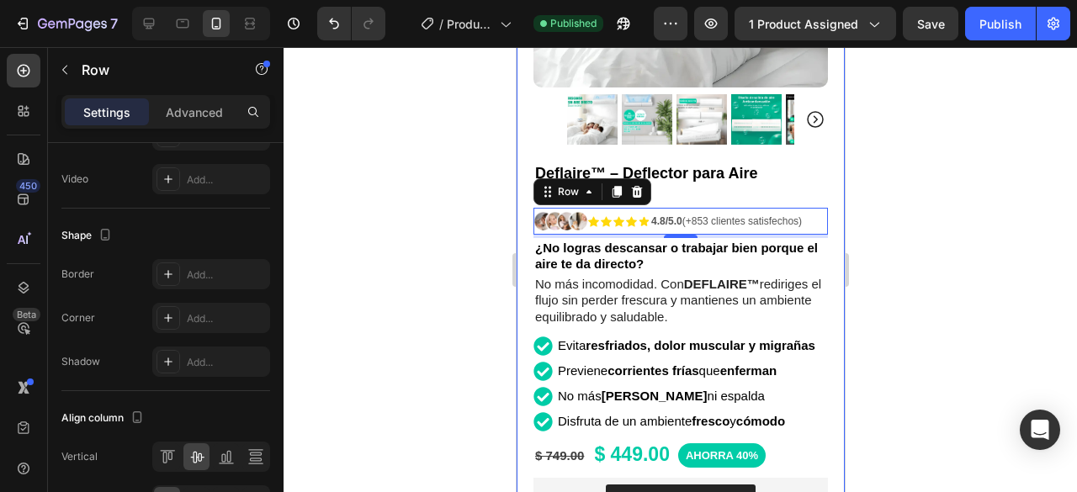
click at [972, 176] on div at bounding box center [681, 269] width 794 height 445
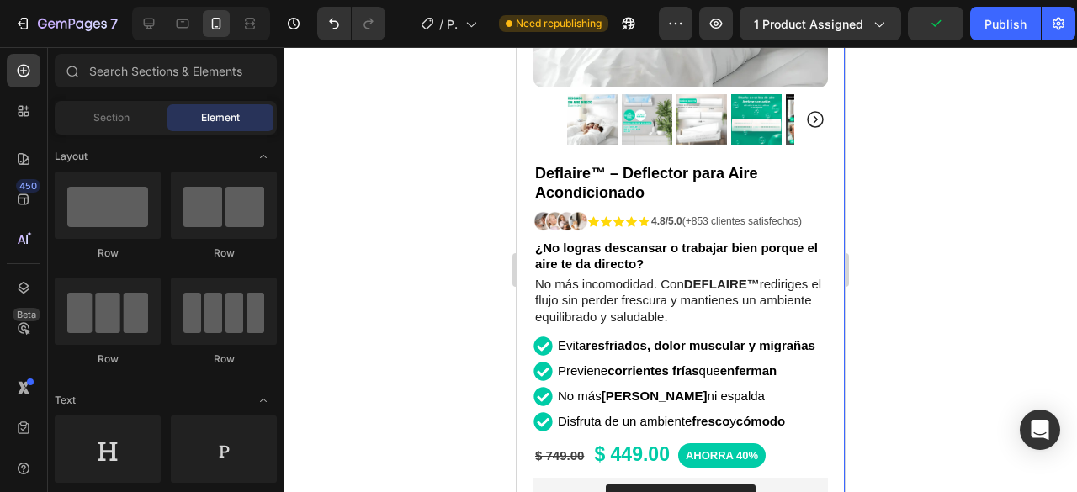
click at [944, 82] on div at bounding box center [681, 269] width 794 height 445
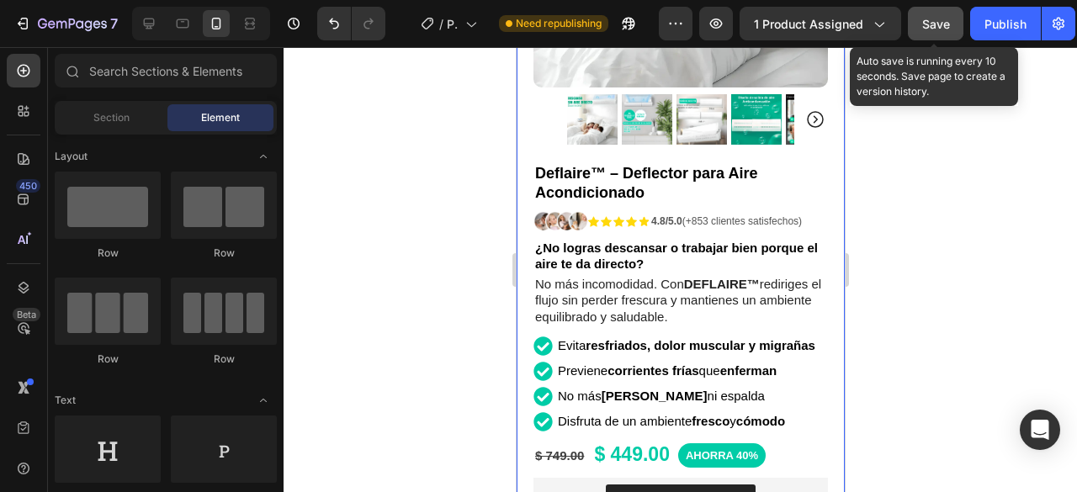
click at [956, 28] on button "Save" at bounding box center [936, 24] width 56 height 34
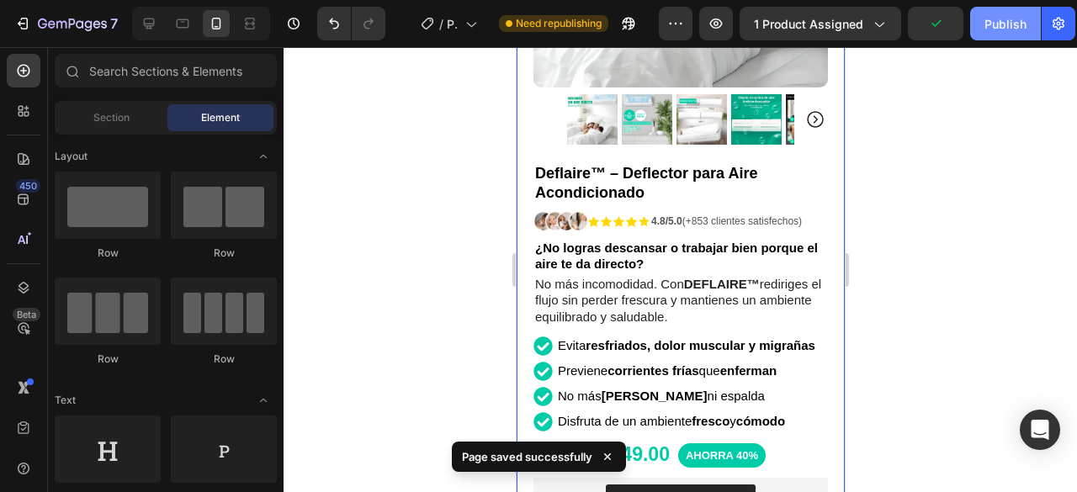
click at [980, 21] on button "Publish" at bounding box center [1005, 24] width 71 height 34
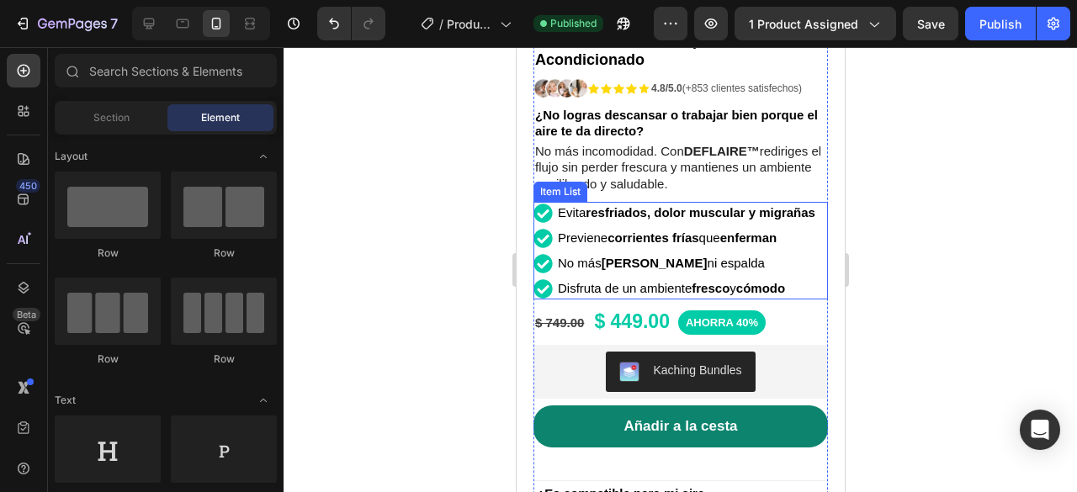
scroll to position [589, 0]
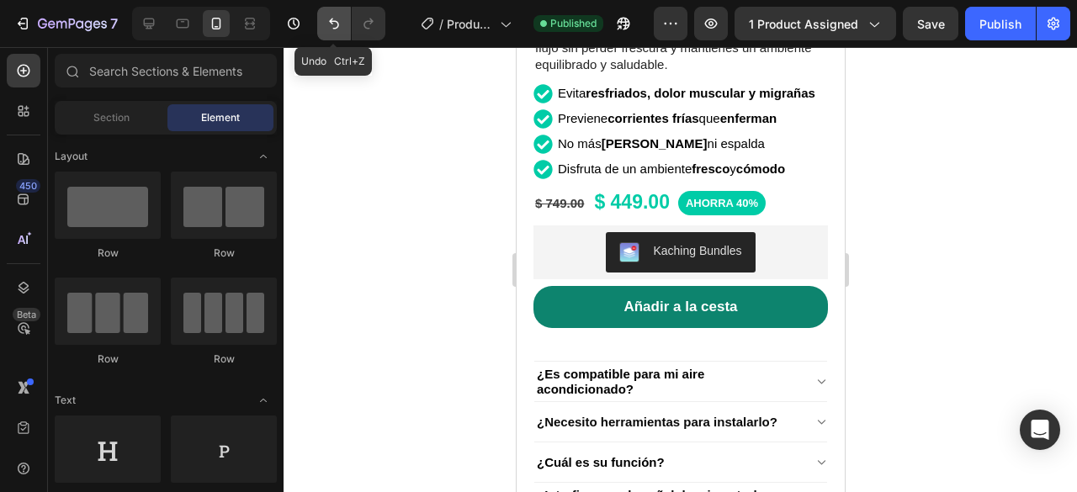
click at [341, 24] on icon "Undo/Redo" at bounding box center [334, 23] width 17 height 17
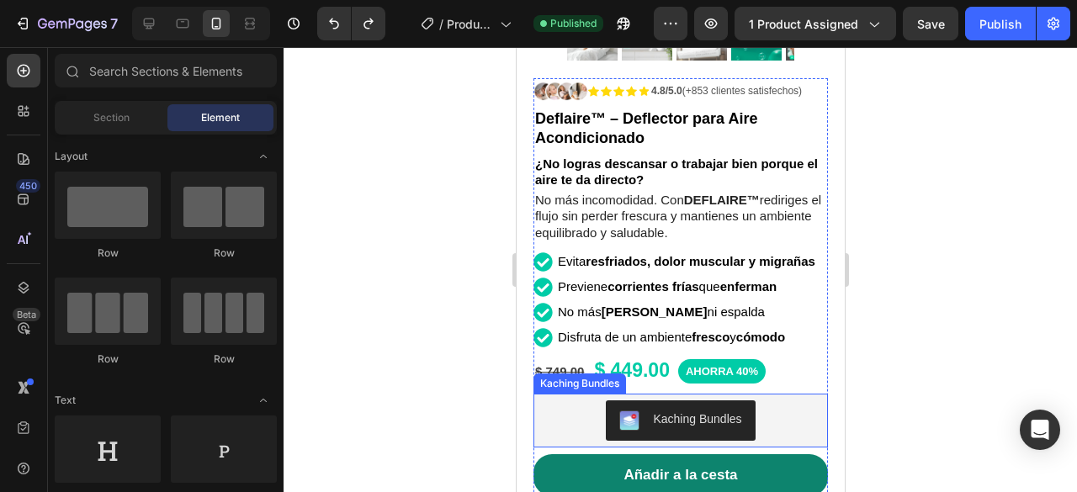
scroll to position [337, 0]
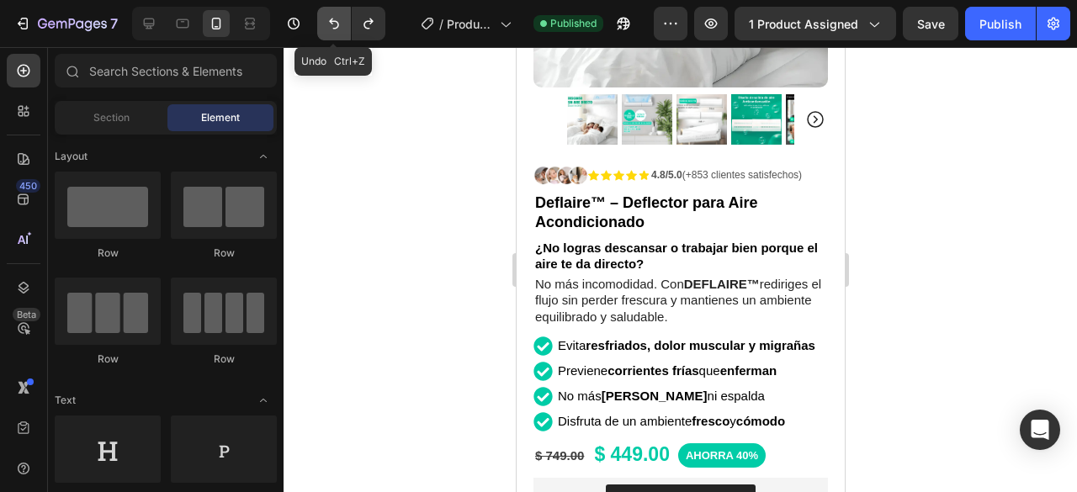
click at [326, 19] on icon "Undo/Redo" at bounding box center [334, 23] width 17 height 17
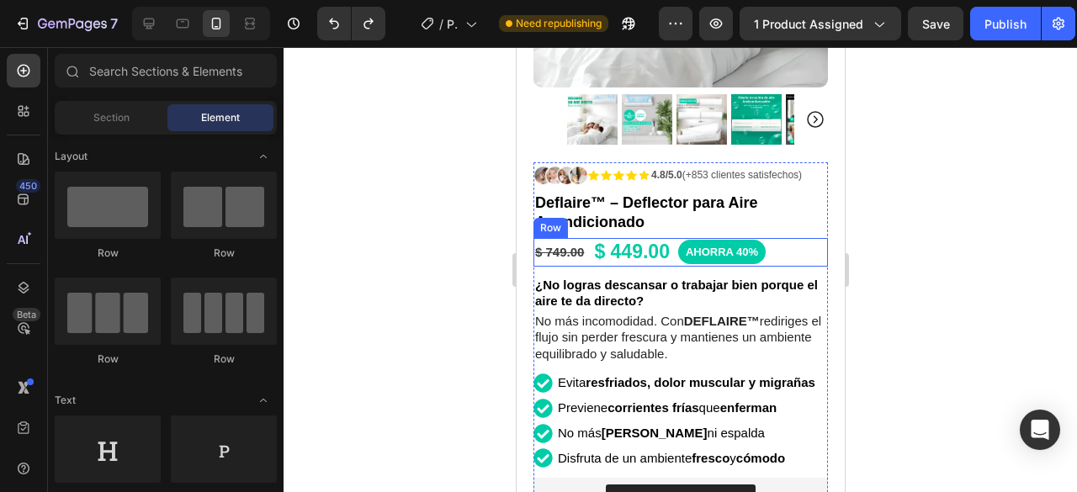
click at [788, 242] on div "$ 749.00 Product Price Product Price $ 449.00 Product Price Product Price AHORR…" at bounding box center [680, 252] width 295 height 29
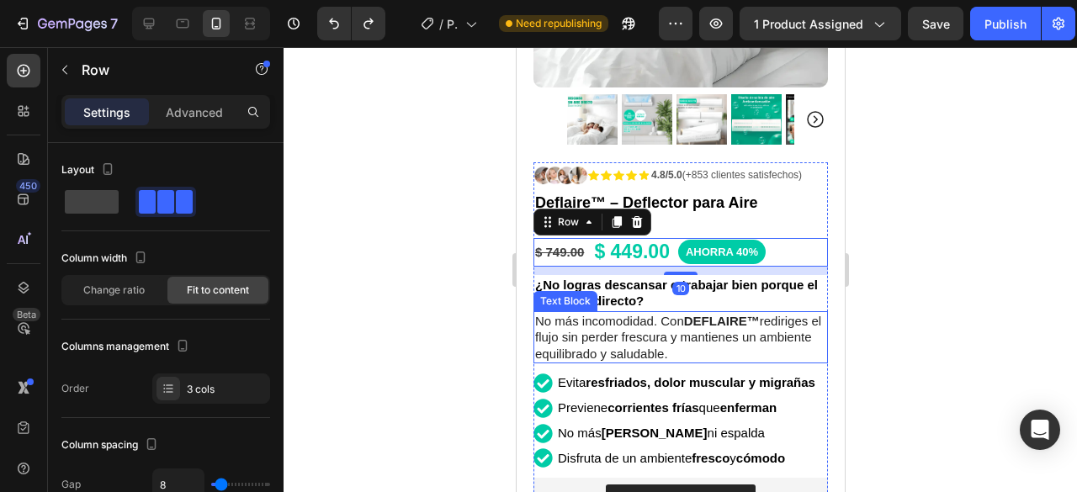
scroll to position [421, 0]
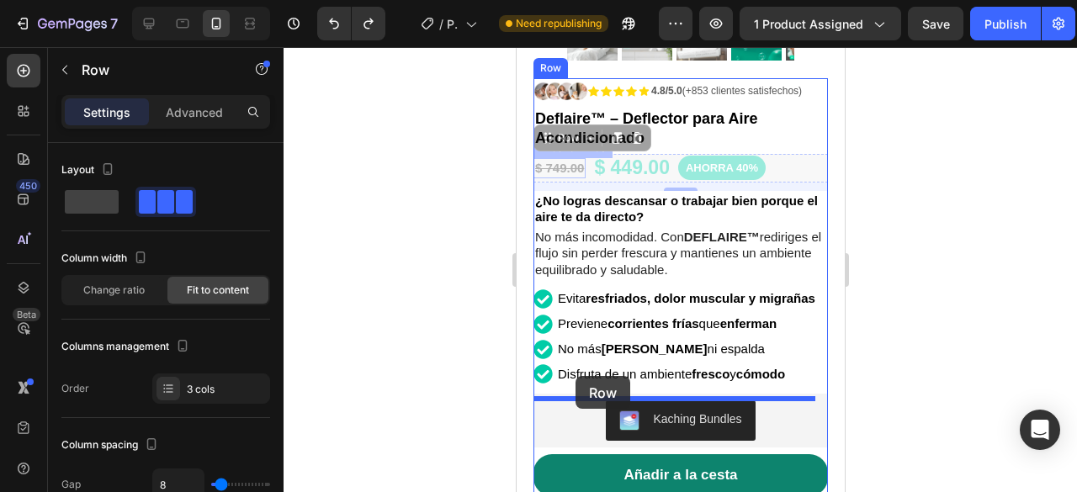
drag, startPoint x: 562, startPoint y: 129, endPoint x: 575, endPoint y: 376, distance: 247.7
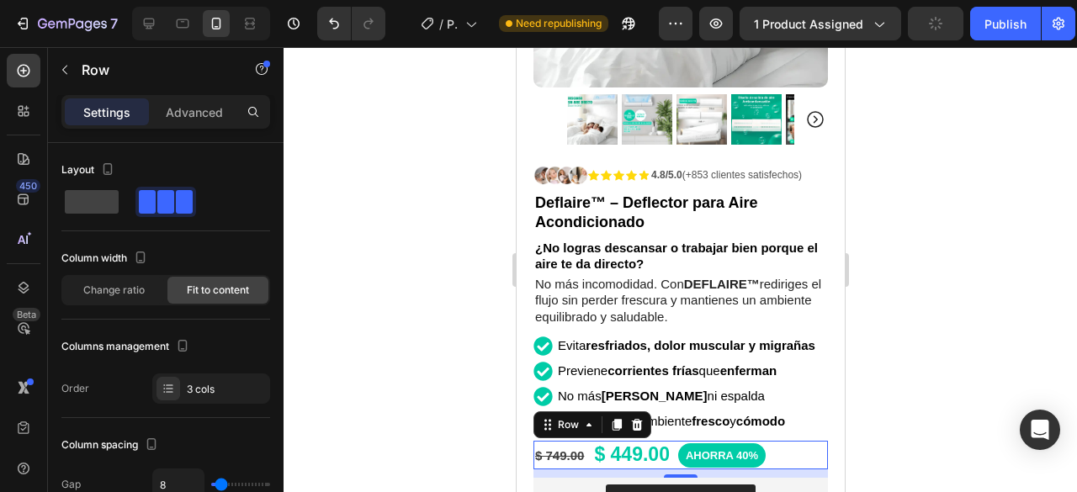
click at [904, 269] on div at bounding box center [681, 269] width 794 height 445
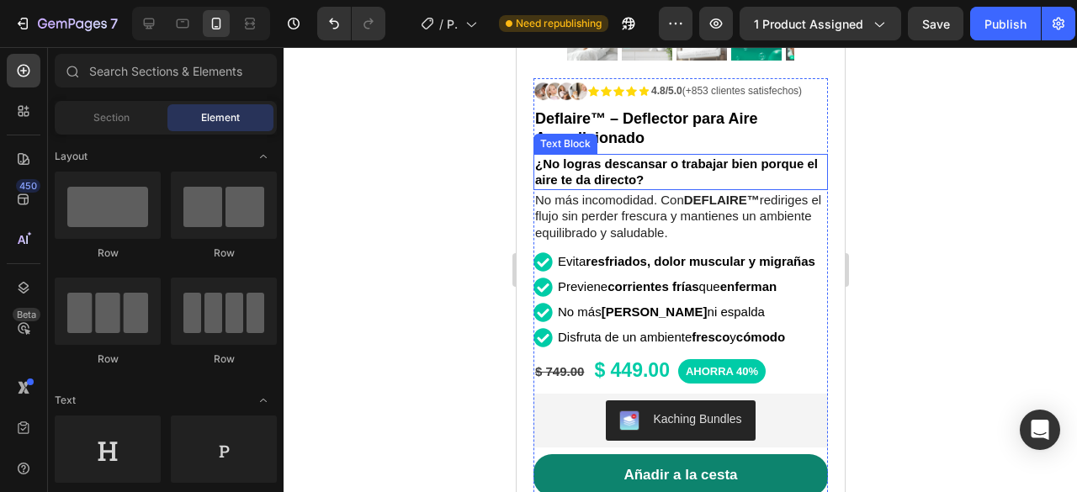
click at [712, 163] on p "¿No logras descansar o trabajar bien porque el aire te da directo?" at bounding box center [679, 172] width 291 height 33
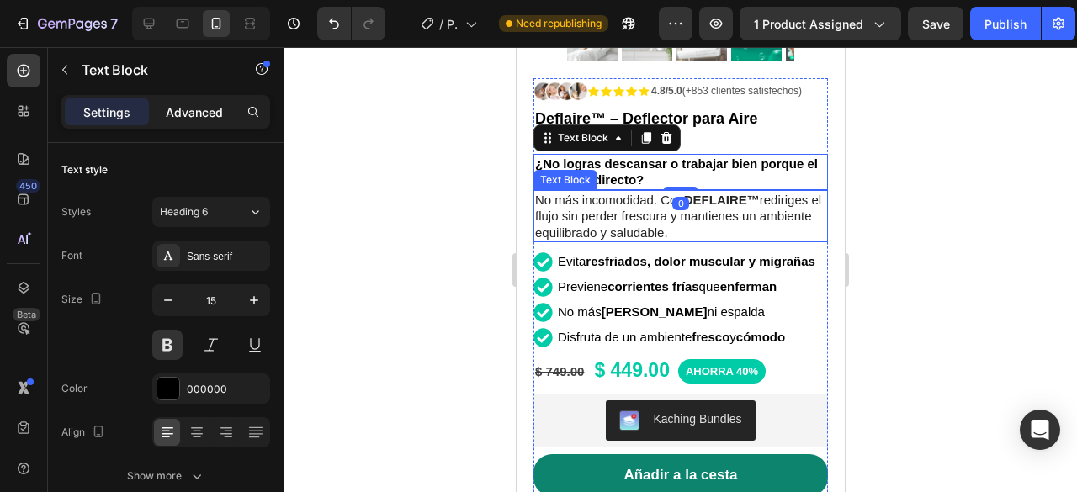
click at [206, 111] on p "Advanced" at bounding box center [194, 113] width 57 height 18
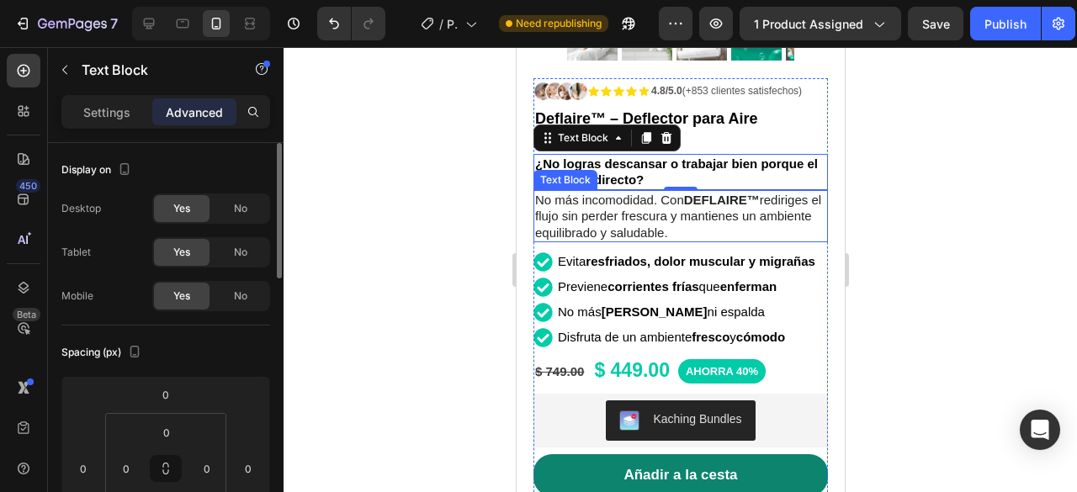
scroll to position [168, 0]
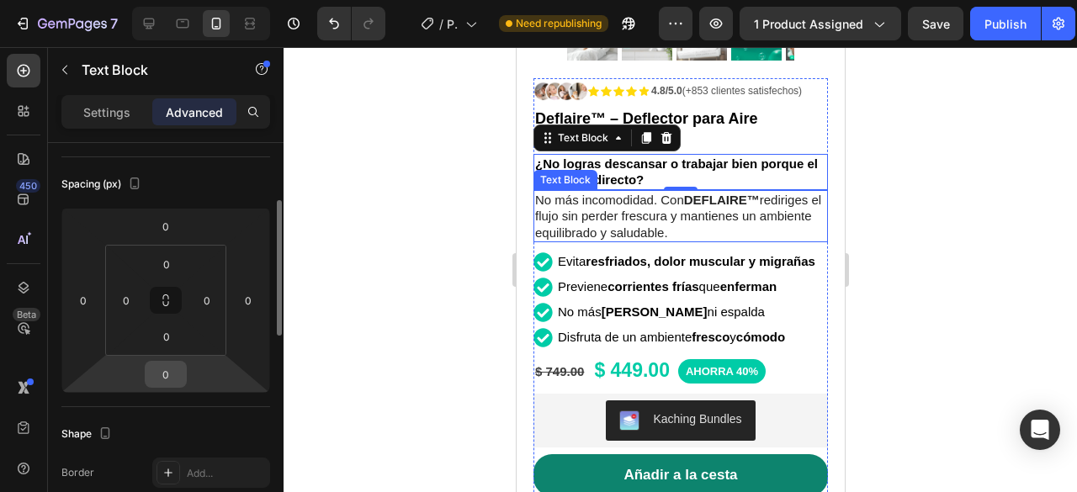
click at [173, 374] on input "0" at bounding box center [166, 374] width 34 height 25
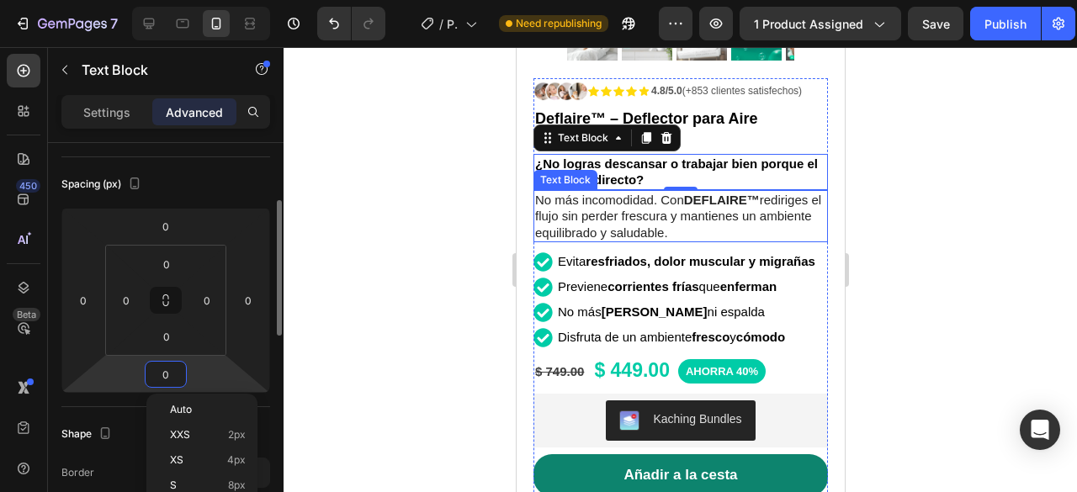
type input "5"
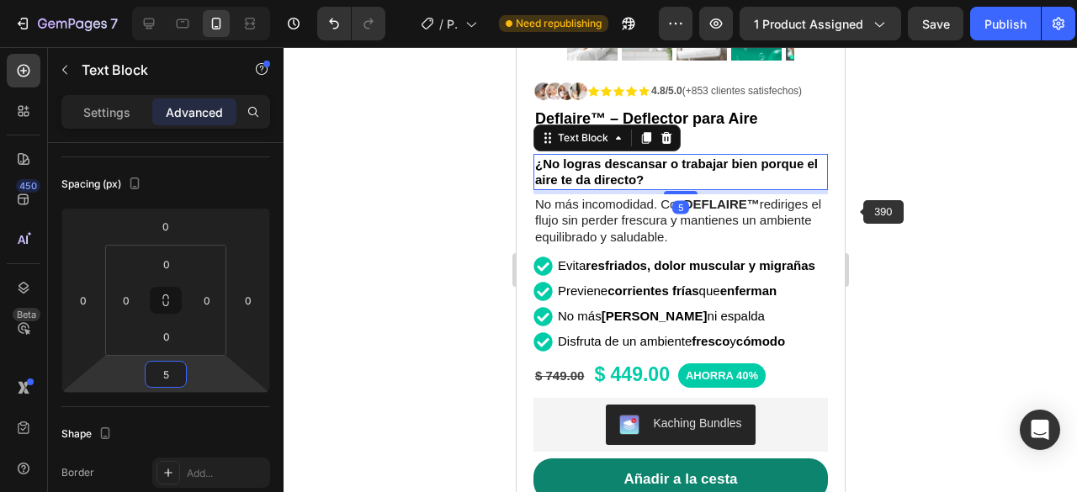
click at [937, 193] on div at bounding box center [681, 269] width 794 height 445
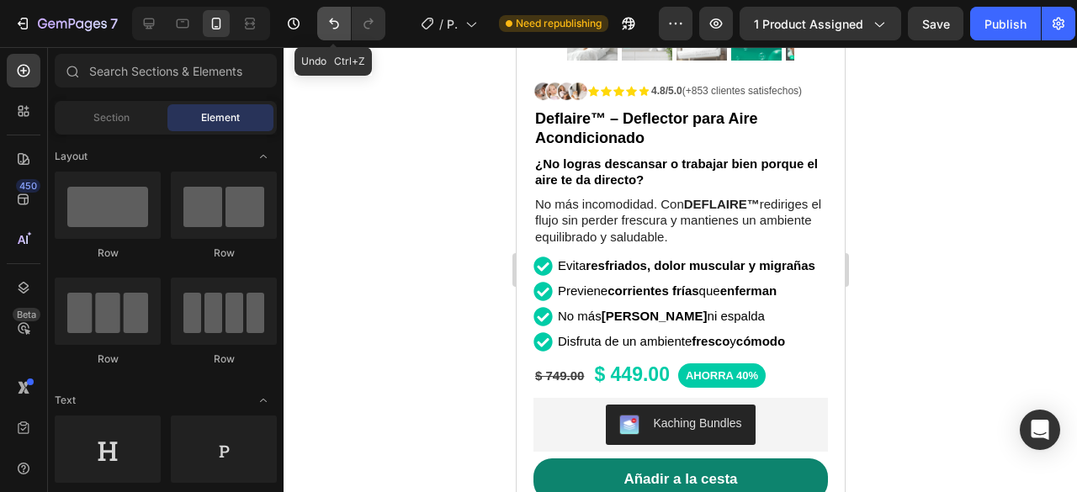
click at [330, 29] on icon "Undo/Redo" at bounding box center [334, 23] width 17 height 17
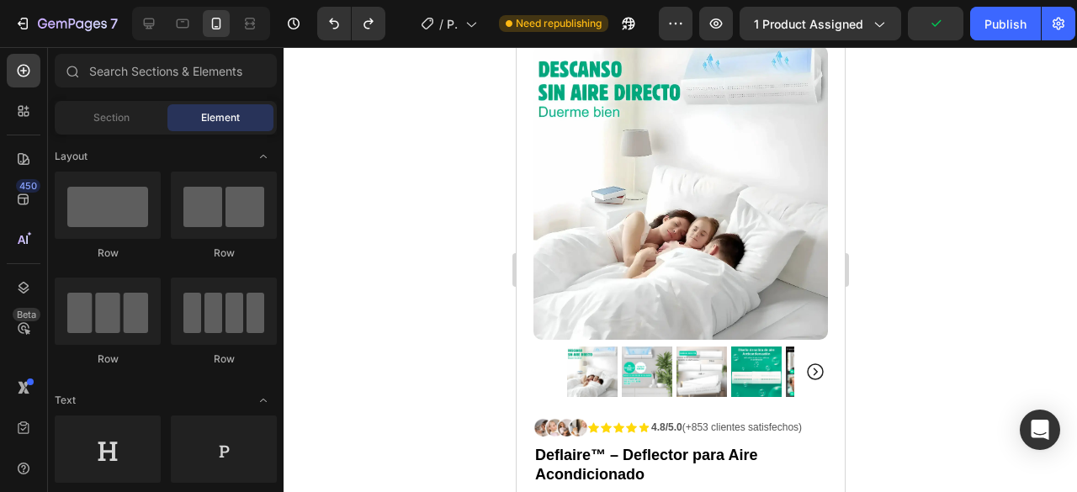
scroll to position [0, 0]
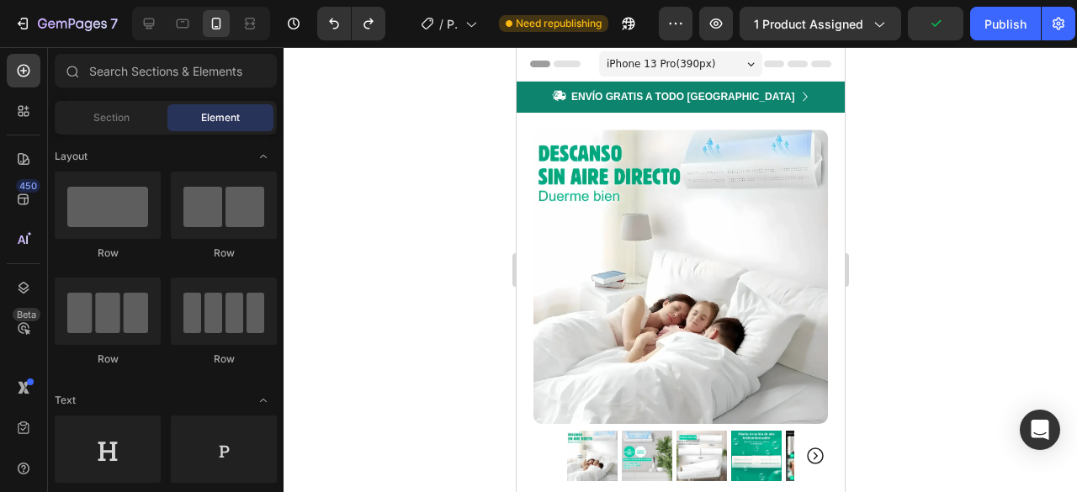
drag, startPoint x: 634, startPoint y: 66, endPoint x: 650, endPoint y: 70, distance: 16.3
click at [634, 66] on span "iPhone 13 Pro ( 390 px)" at bounding box center [660, 64] width 109 height 17
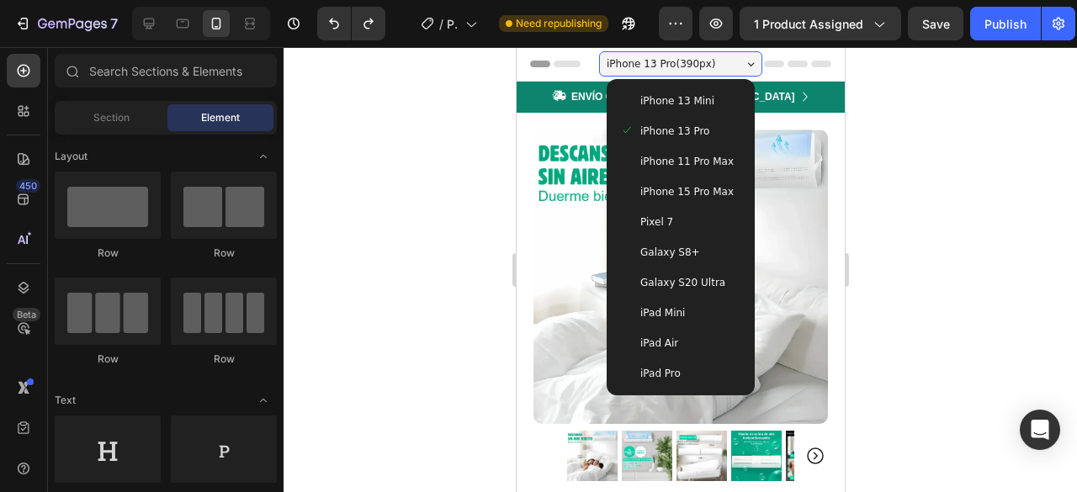
click at [680, 164] on span "iPhone 11 Pro Max" at bounding box center [686, 161] width 93 height 17
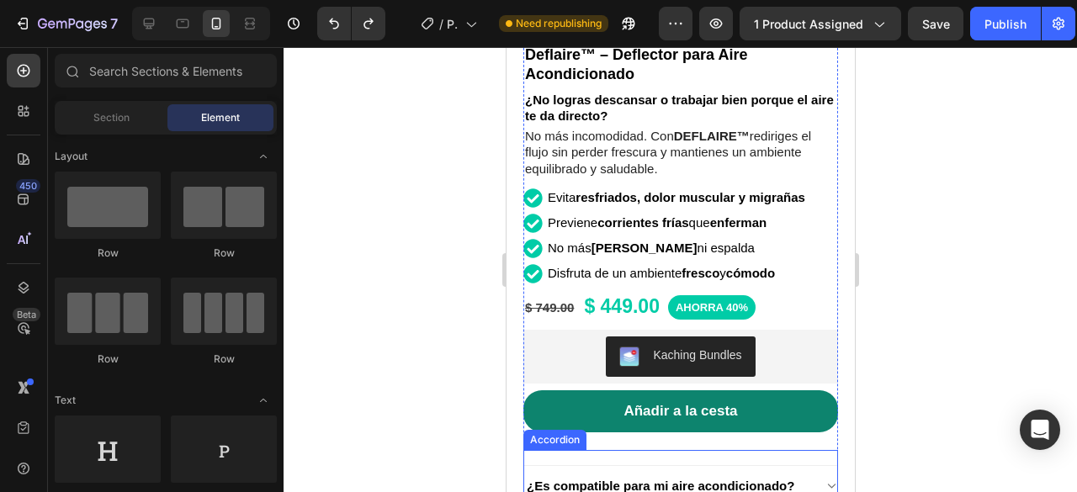
scroll to position [589, 0]
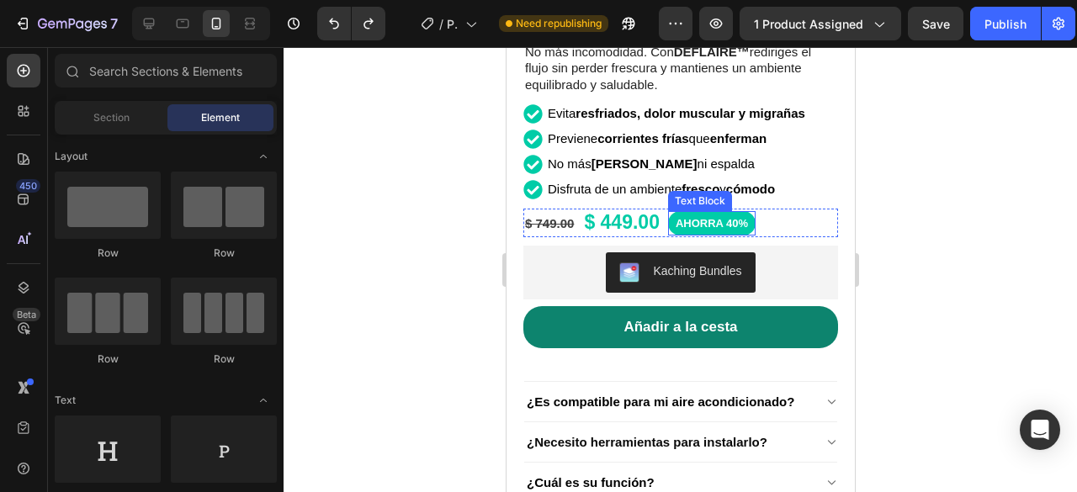
click at [752, 211] on div "AHORRA 40%" at bounding box center [711, 223] width 88 height 24
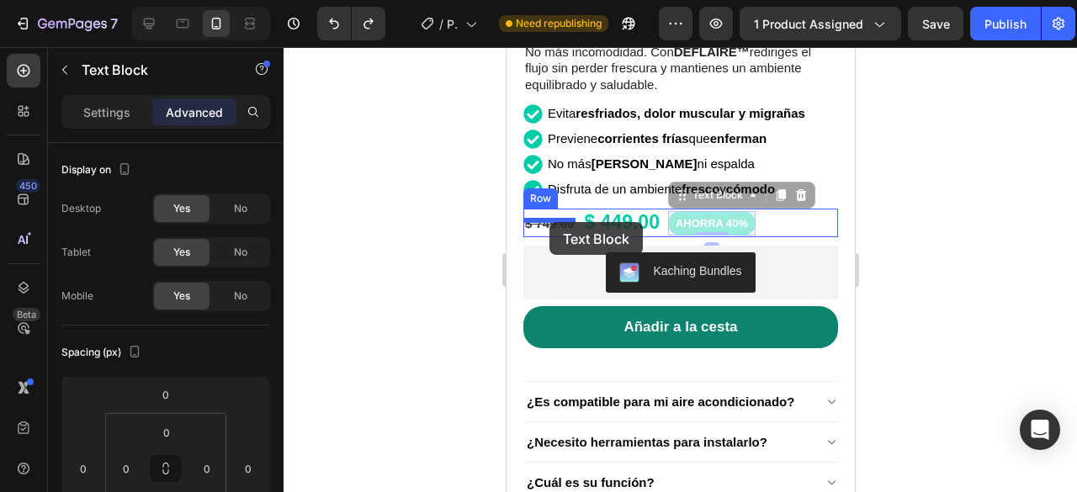
drag, startPoint x: 710, startPoint y: 185, endPoint x: 549, endPoint y: 222, distance: 165.8
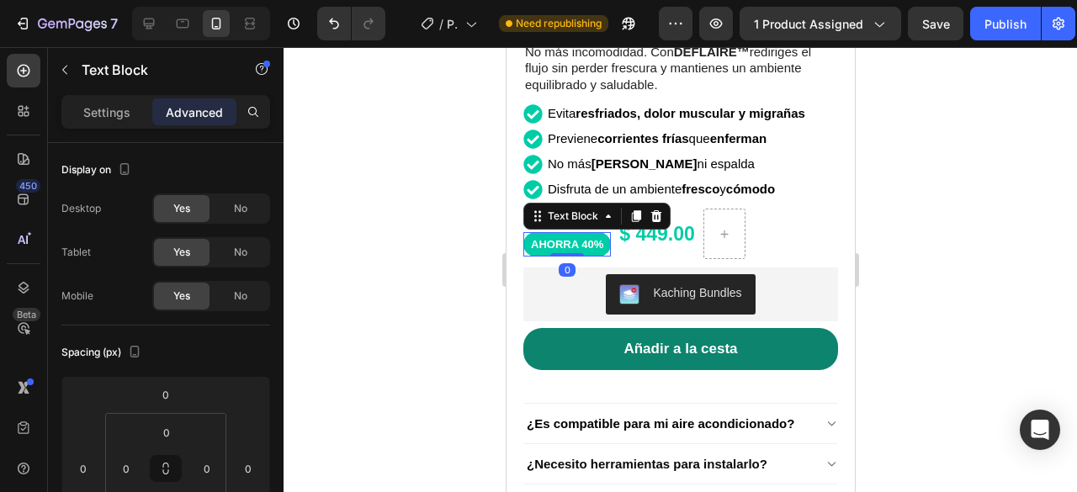
click at [965, 214] on div at bounding box center [681, 269] width 794 height 445
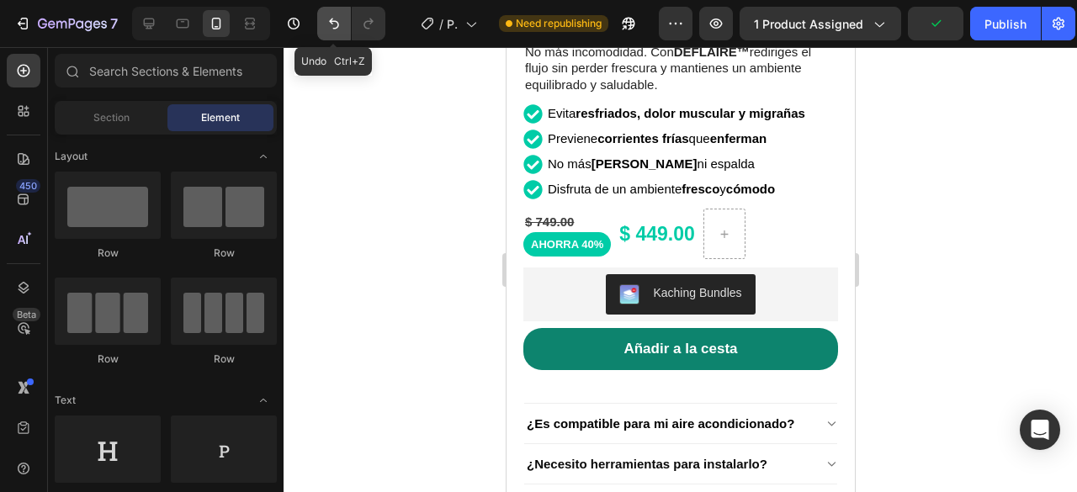
click at [337, 29] on icon "Undo/Redo" at bounding box center [334, 23] width 17 height 17
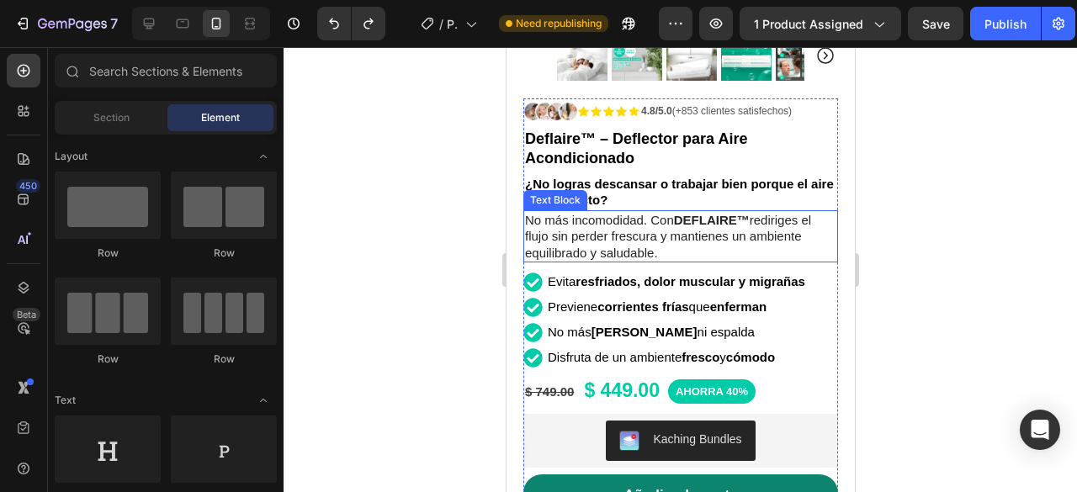
scroll to position [252, 0]
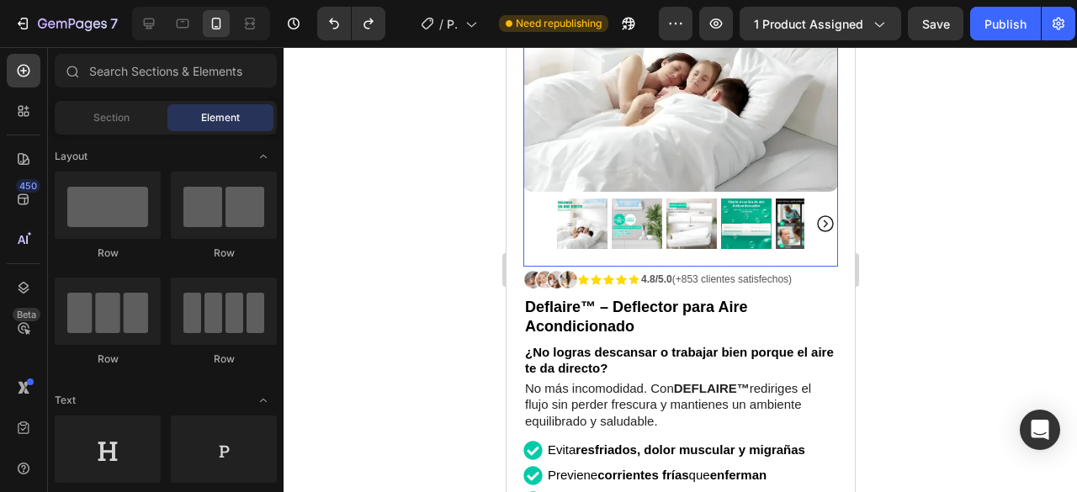
click at [631, 203] on img at bounding box center [636, 224] width 50 height 50
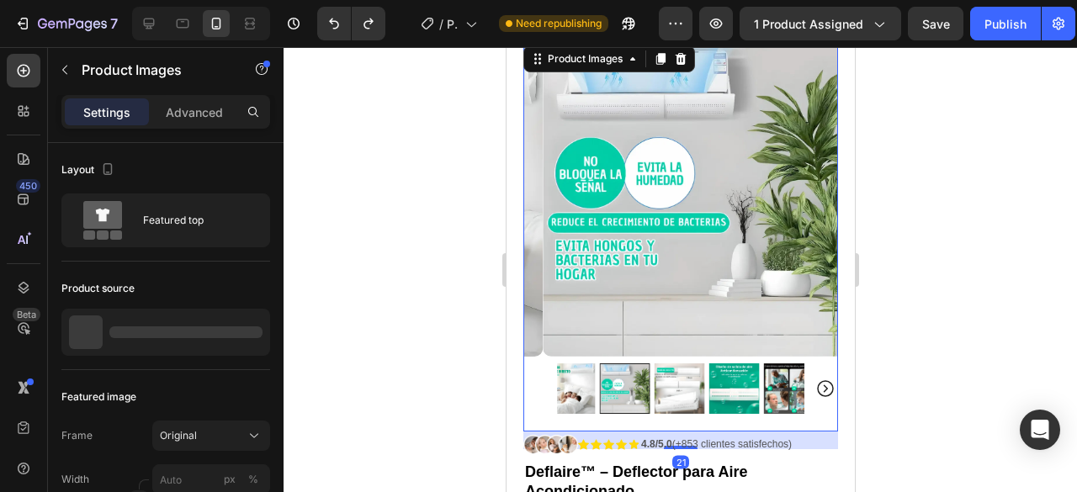
scroll to position [84, 0]
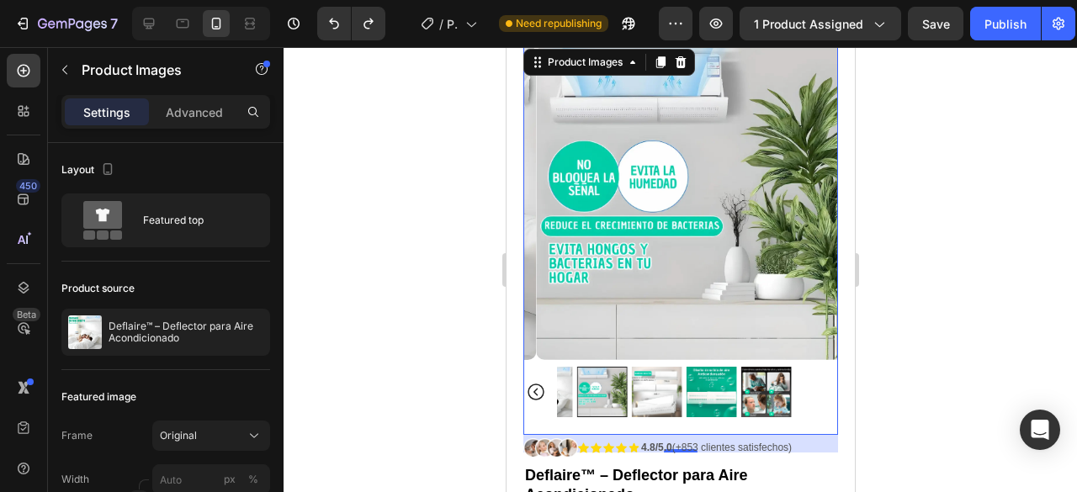
click at [980, 279] on div at bounding box center [681, 269] width 794 height 445
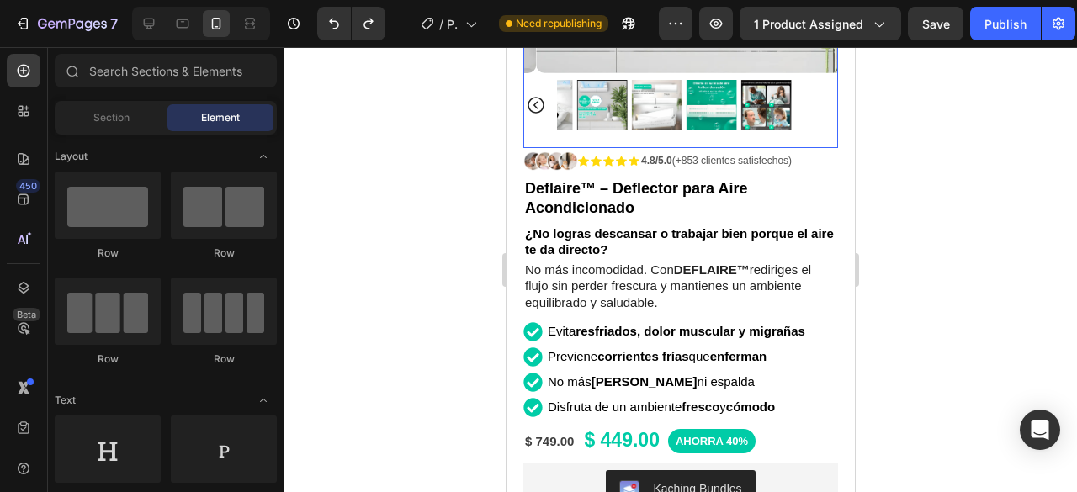
scroll to position [421, 0]
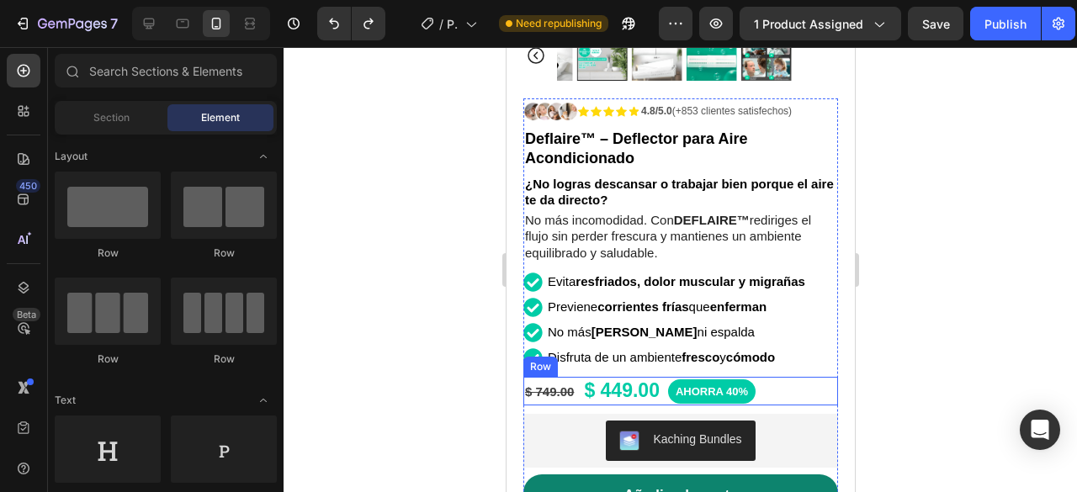
click at [788, 379] on div "$ 749.00 Product Price Product Price $ 449.00 Product Price Product Price AHORR…" at bounding box center [680, 391] width 315 height 29
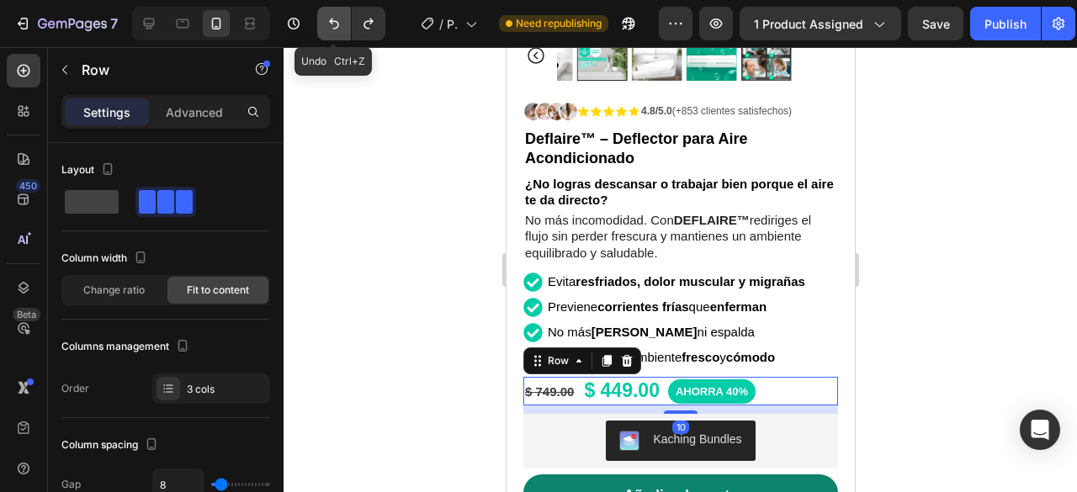
click at [336, 24] on icon "Undo/Redo" at bounding box center [334, 23] width 17 height 17
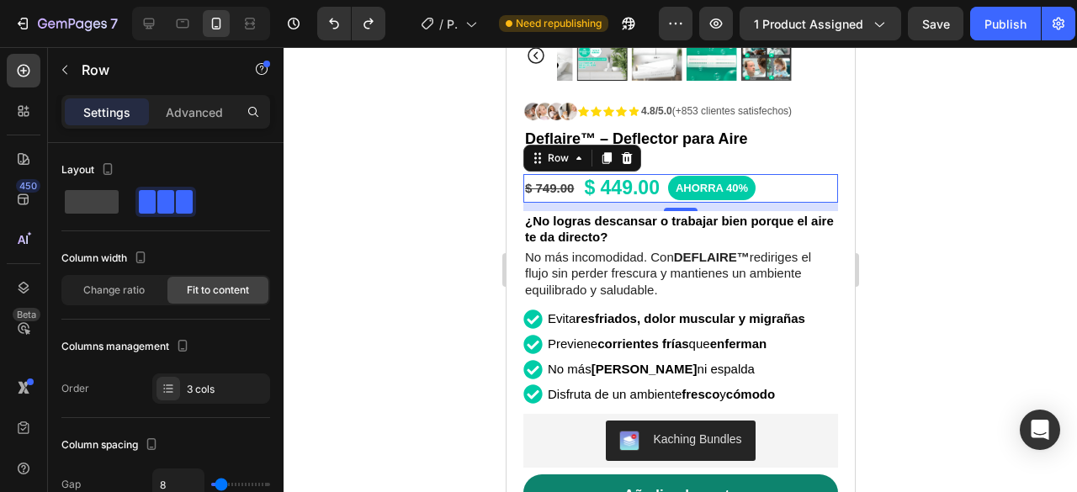
click at [1006, 191] on div at bounding box center [681, 269] width 794 height 445
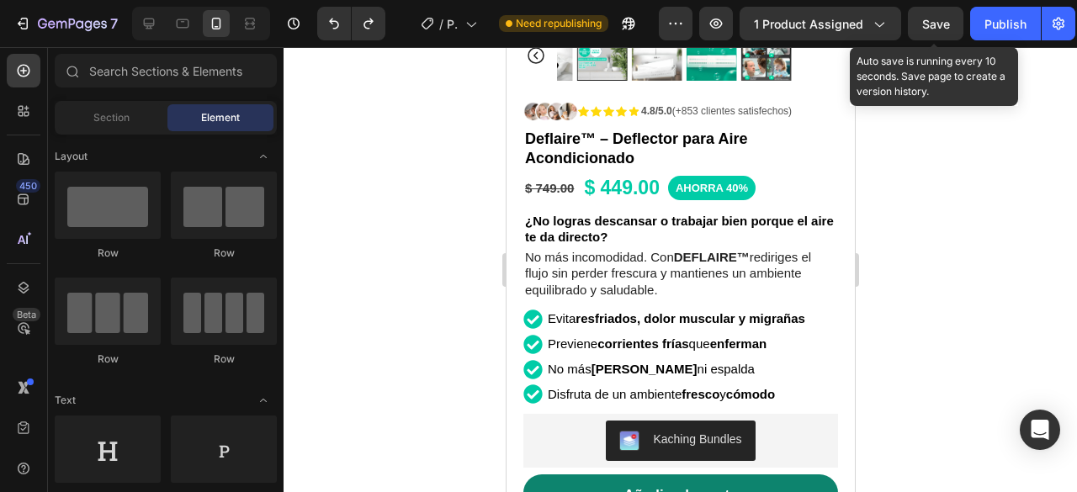
click at [937, 21] on span "Save" at bounding box center [936, 24] width 28 height 14
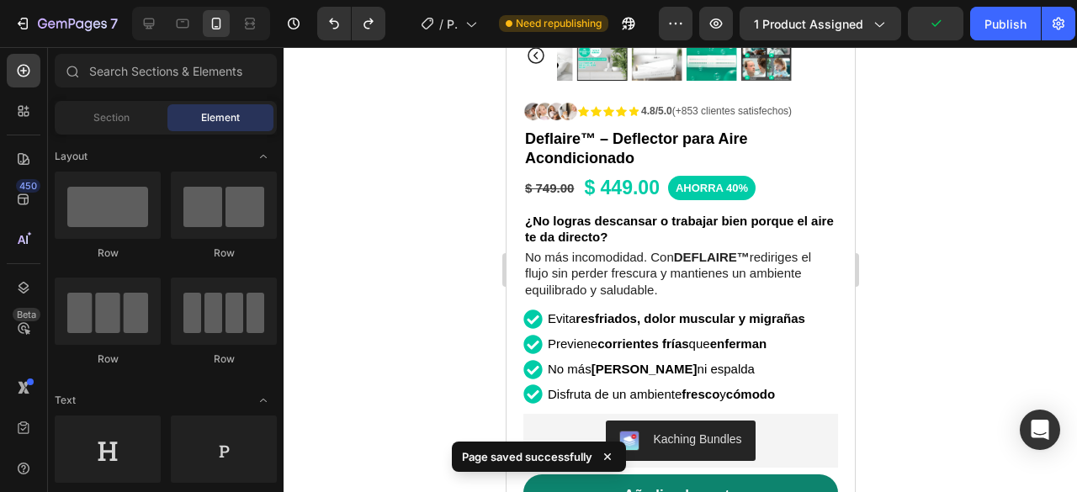
click at [970, 194] on div at bounding box center [681, 269] width 794 height 445
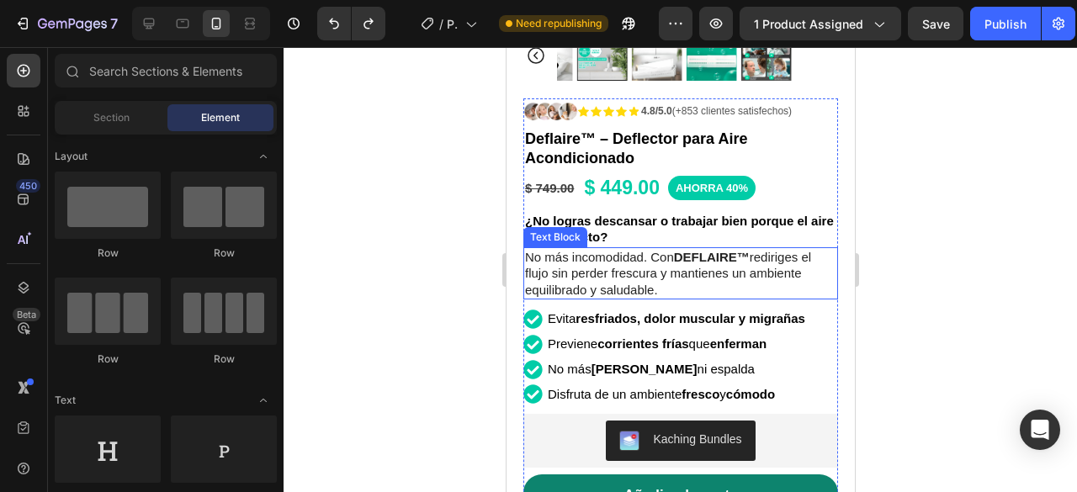
click at [668, 272] on p "No más incomodidad. Con DEFLAIRE™ rediriges el flujo sin perder frescura y mant…" at bounding box center [679, 274] width 311 height 50
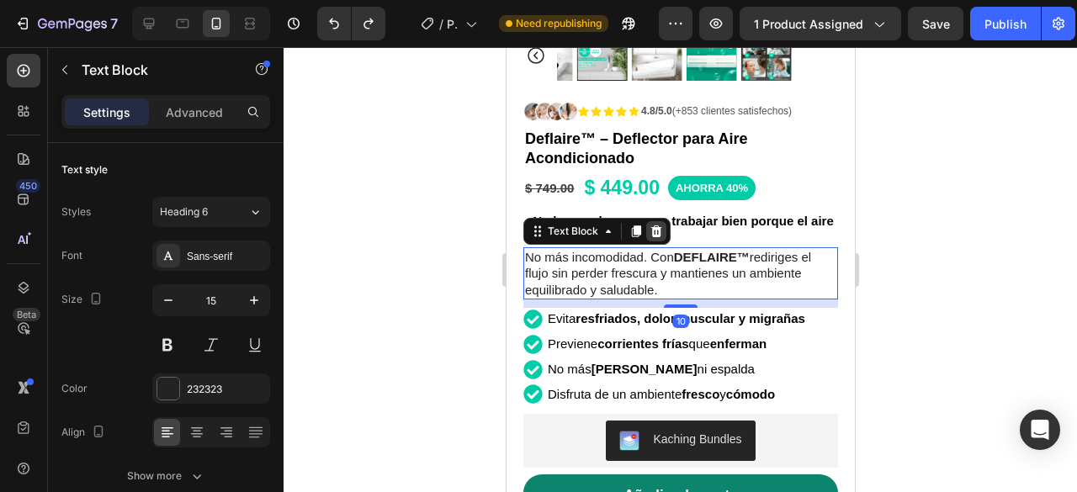
click at [653, 225] on icon at bounding box center [655, 231] width 13 height 13
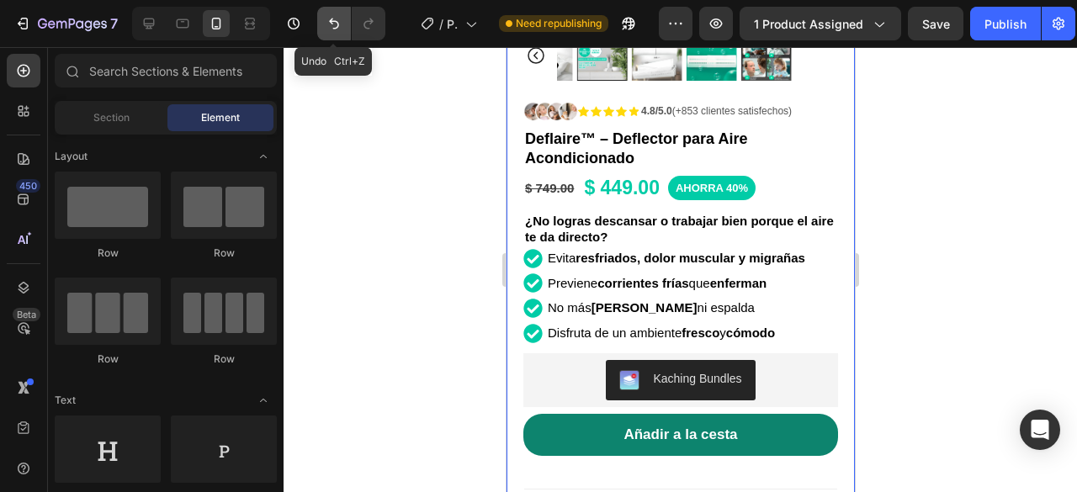
click at [318, 30] on button "Undo/Redo" at bounding box center [334, 24] width 34 height 34
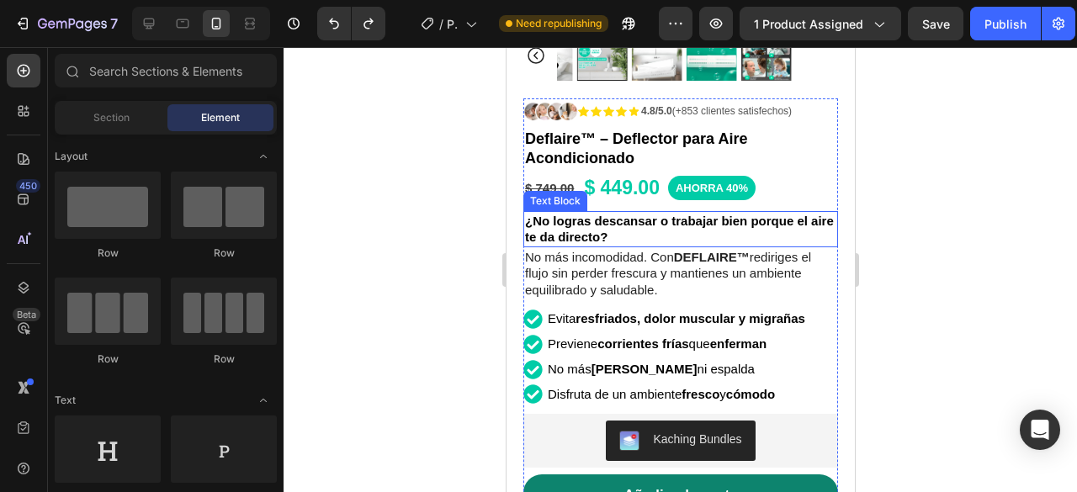
click at [663, 226] on p "¿No logras descansar o trabajar bien porque el aire te da directo?" at bounding box center [679, 229] width 311 height 33
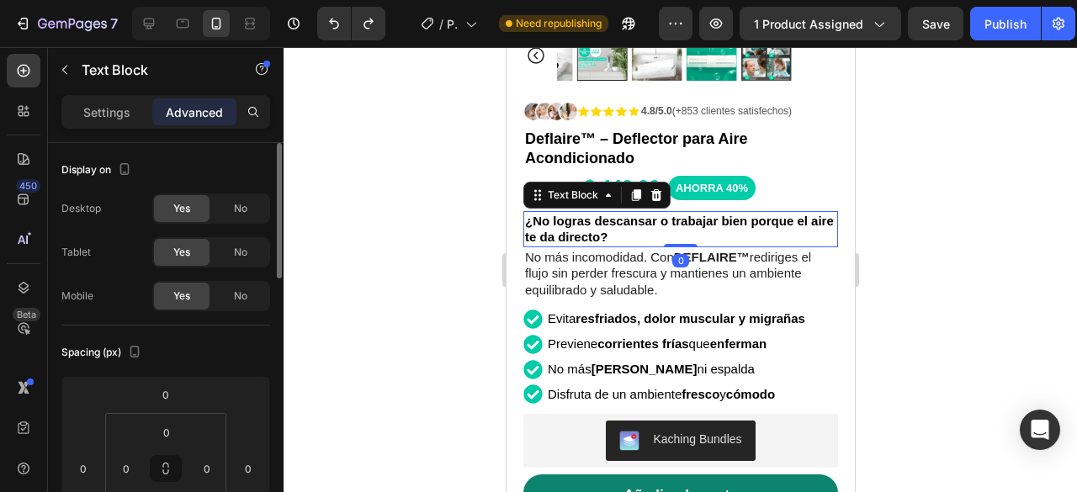
scroll to position [168, 0]
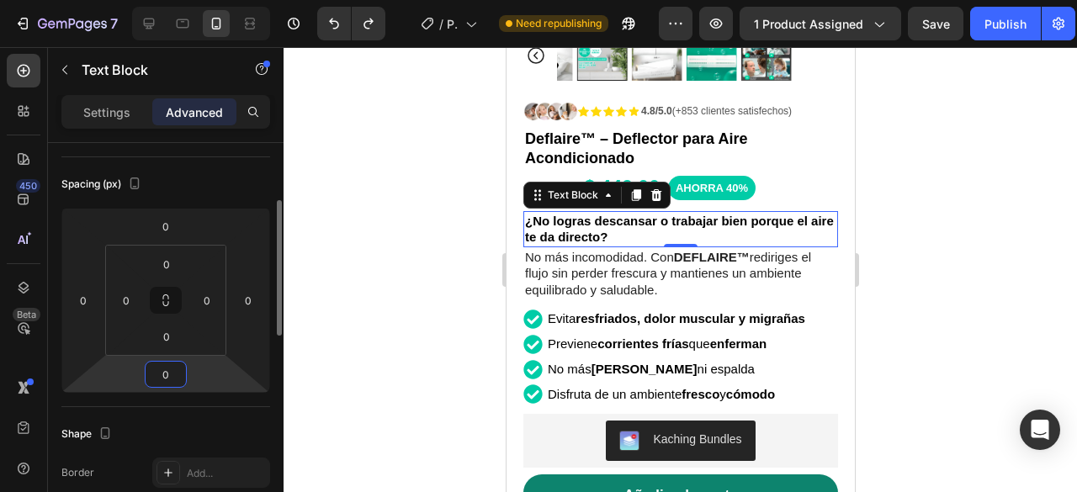
click at [169, 366] on input "0" at bounding box center [166, 374] width 34 height 25
type input "10"
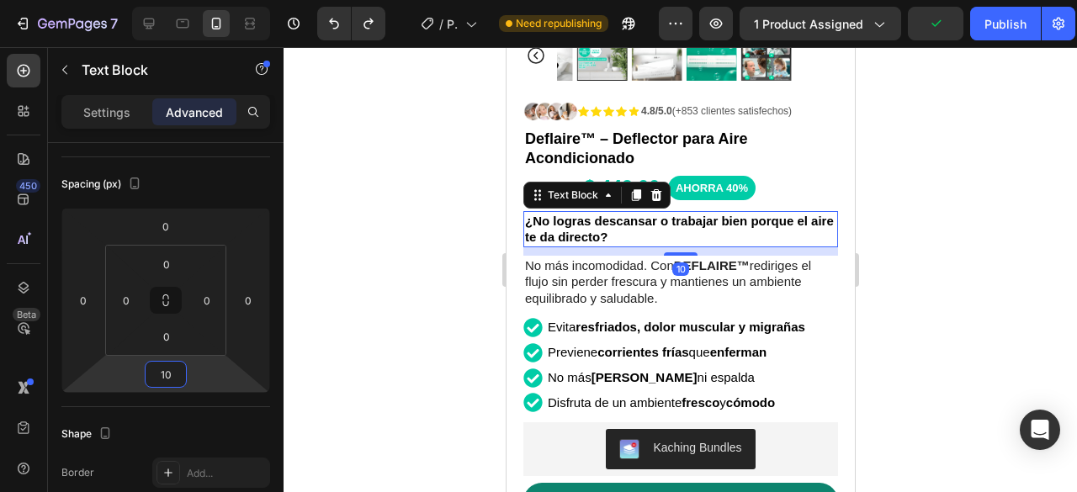
click at [984, 240] on div at bounding box center [681, 269] width 794 height 445
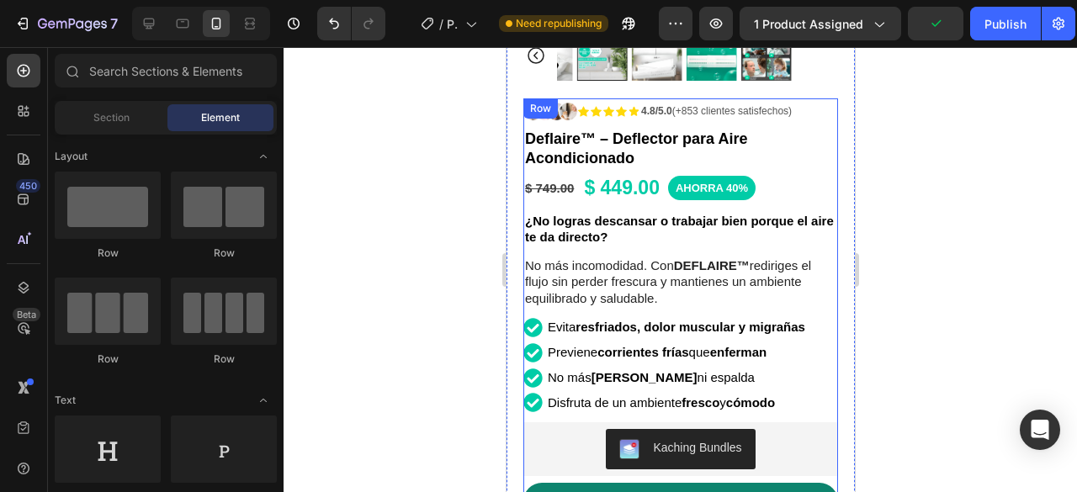
click at [741, 289] on p "No más incomodidad. Con DEFLAIRE™ rediriges el flujo sin perder frescura y mant…" at bounding box center [679, 282] width 311 height 50
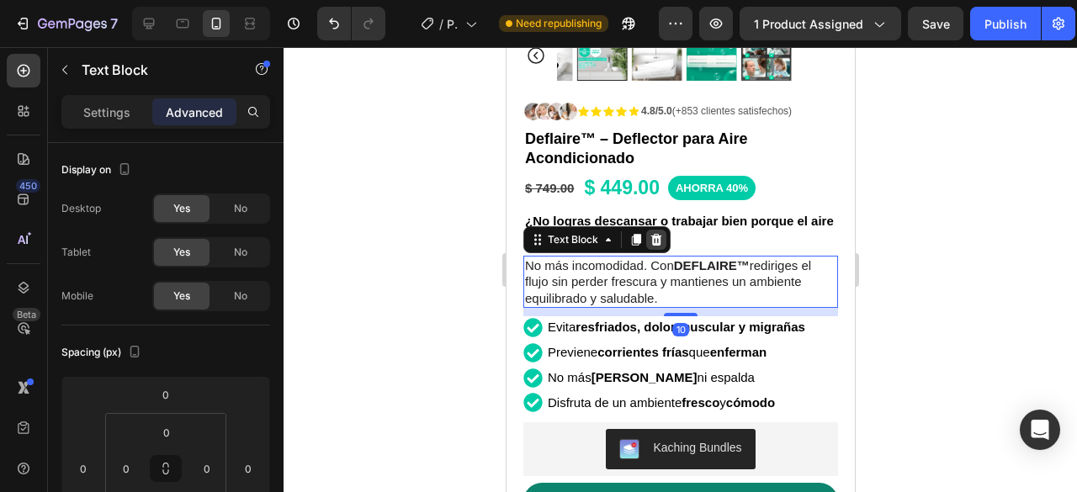
click at [651, 234] on icon at bounding box center [655, 240] width 11 height 12
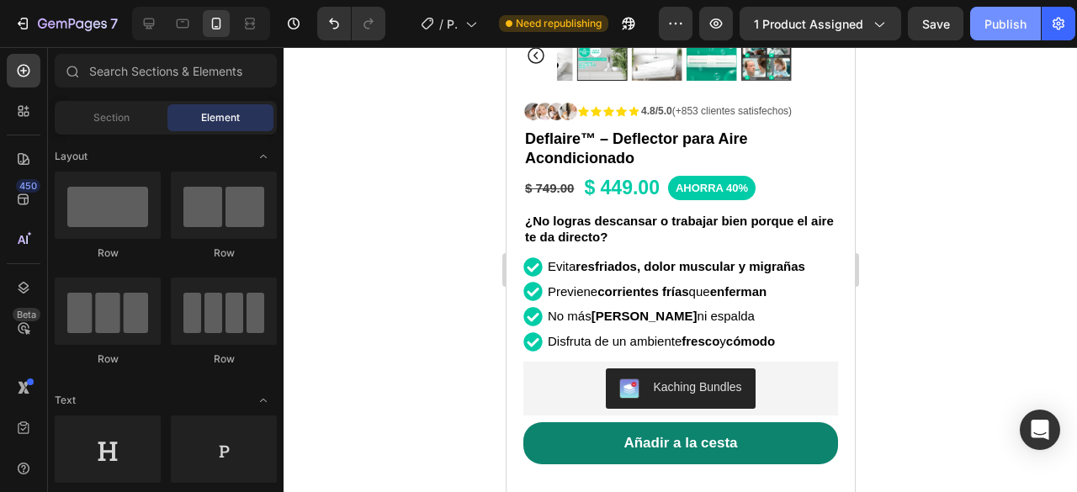
click at [1001, 28] on div "Publish" at bounding box center [1006, 24] width 42 height 18
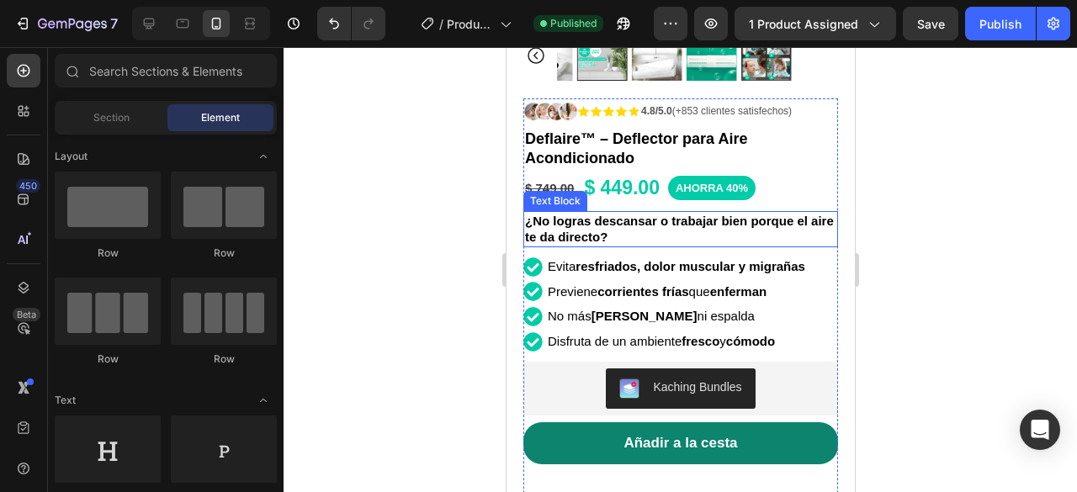
click at [654, 218] on p "¿No logras descansar o trabajar bien porque el aire te da directo?" at bounding box center [679, 229] width 311 height 33
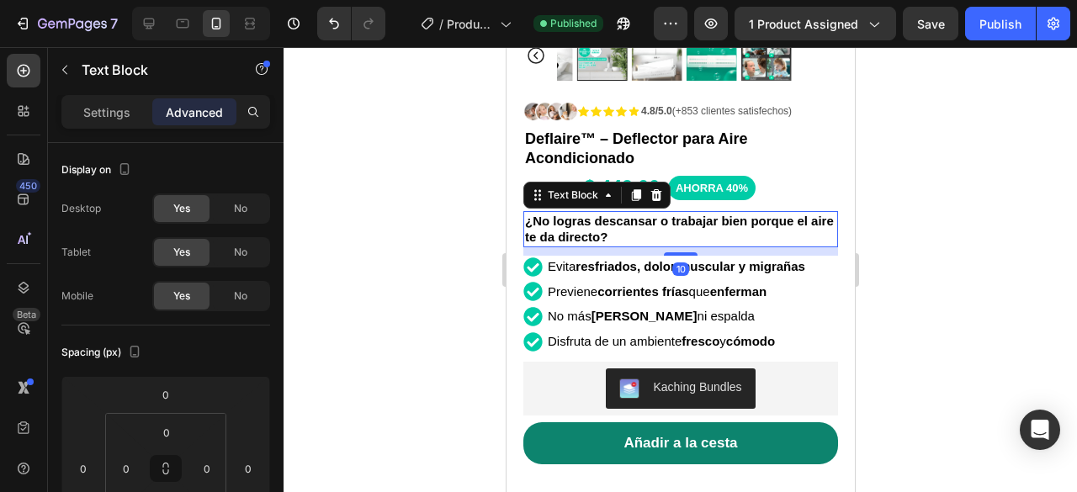
click at [654, 216] on p "¿No logras descansar o trabajar bien porque el aire te da directo?" at bounding box center [679, 229] width 311 height 33
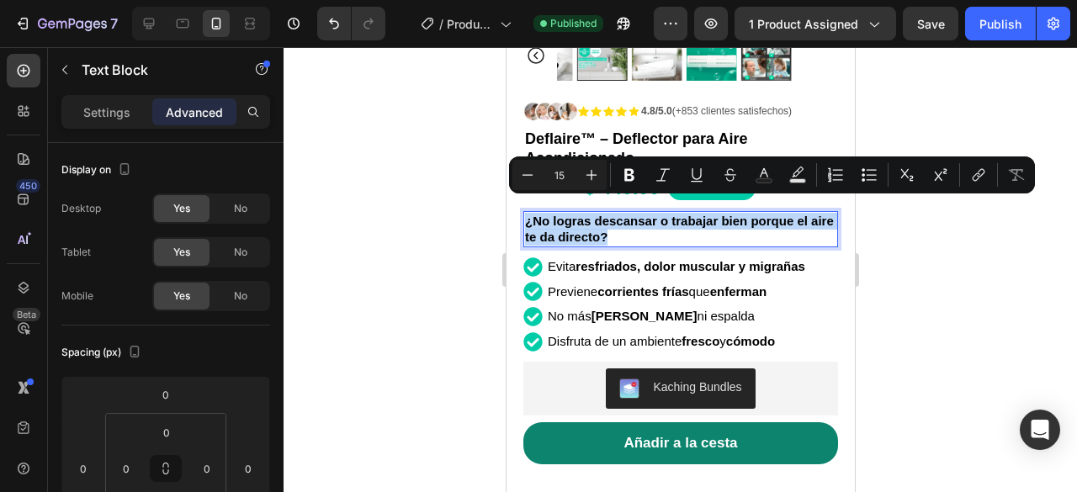
drag, startPoint x: 638, startPoint y: 226, endPoint x: 1009, endPoint y: 248, distance: 371.8
click at [597, 173] on icon "Editor contextual toolbar" at bounding box center [591, 175] width 17 height 17
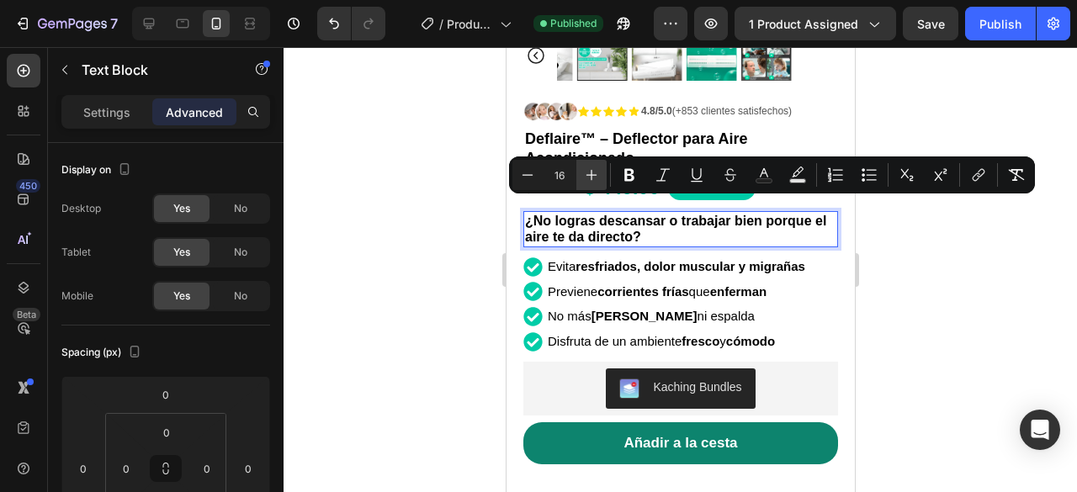
click at [597, 173] on icon "Editor contextual toolbar" at bounding box center [591, 175] width 17 height 17
click at [532, 170] on icon "Editor contextual toolbar" at bounding box center [527, 175] width 17 height 17
type input "16"
click at [920, 269] on div at bounding box center [681, 269] width 794 height 445
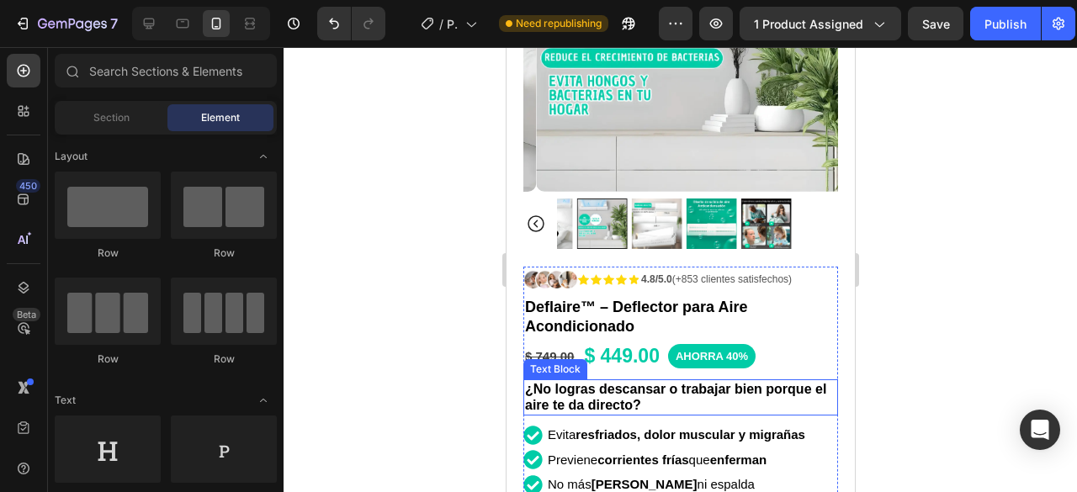
scroll to position [337, 0]
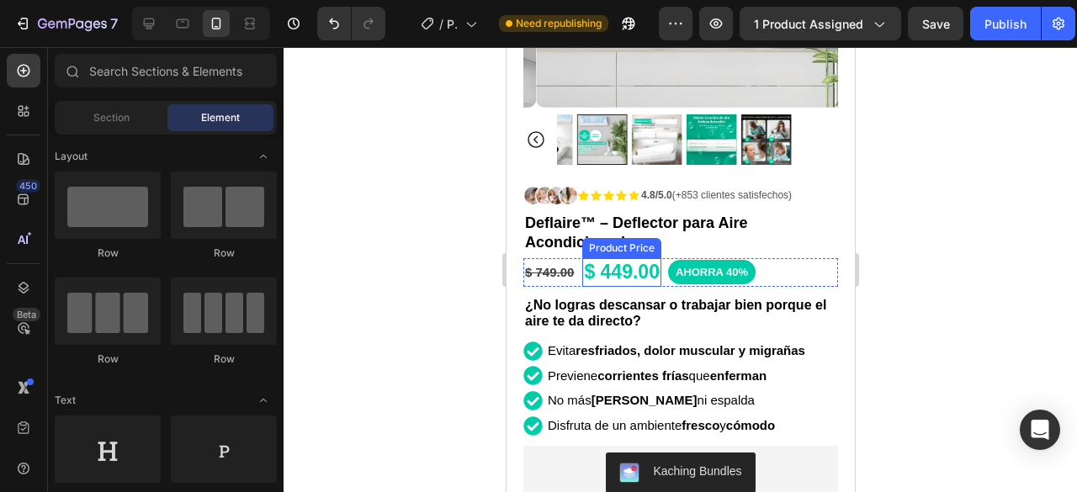
click at [601, 258] on div "$ 449.00" at bounding box center [620, 272] width 79 height 29
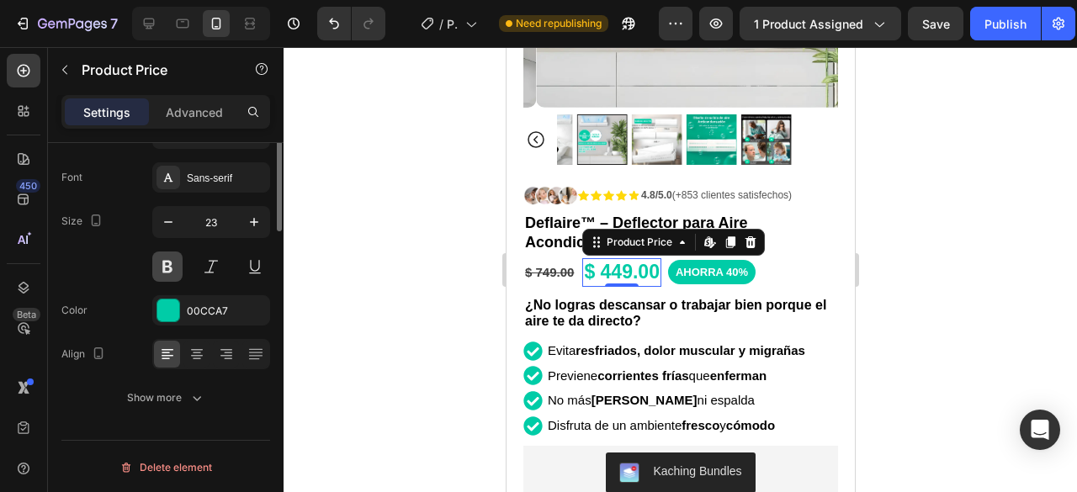
scroll to position [0, 0]
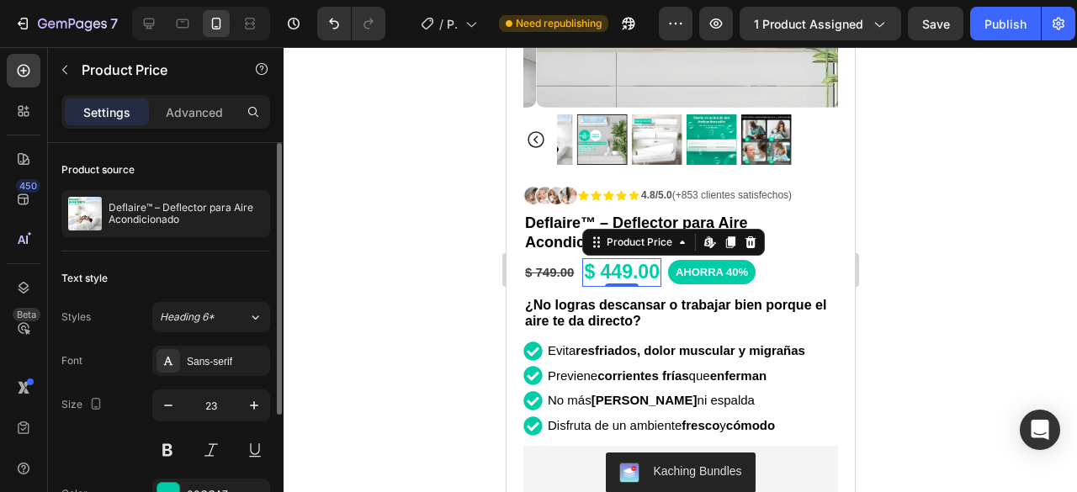
click at [123, 167] on div "Product source" at bounding box center [97, 169] width 73 height 15
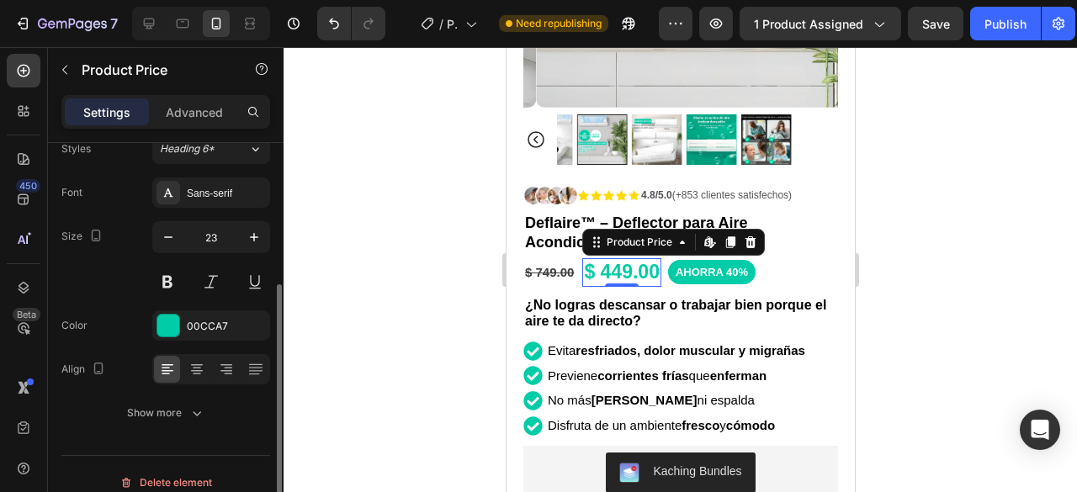
scroll to position [183, 0]
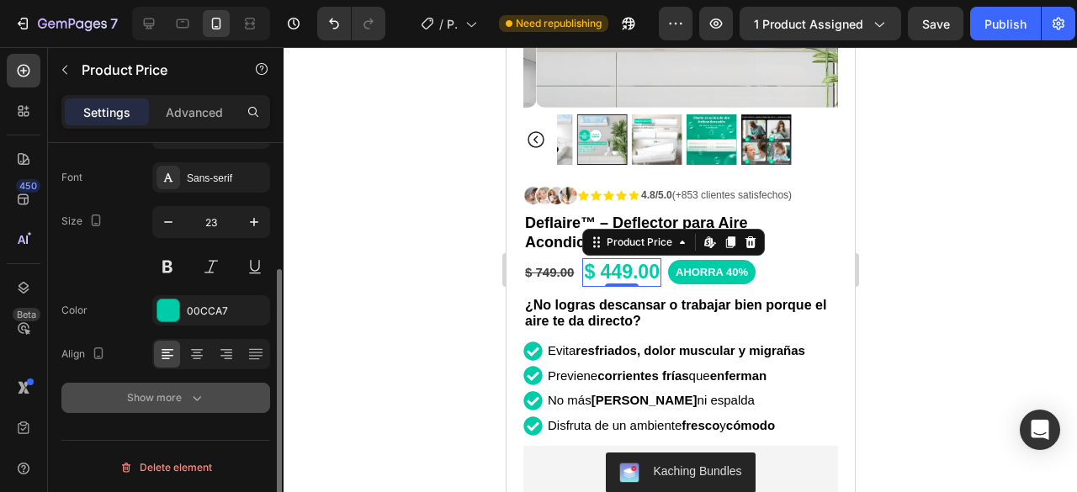
click at [154, 393] on div "Show more" at bounding box center [166, 398] width 78 height 17
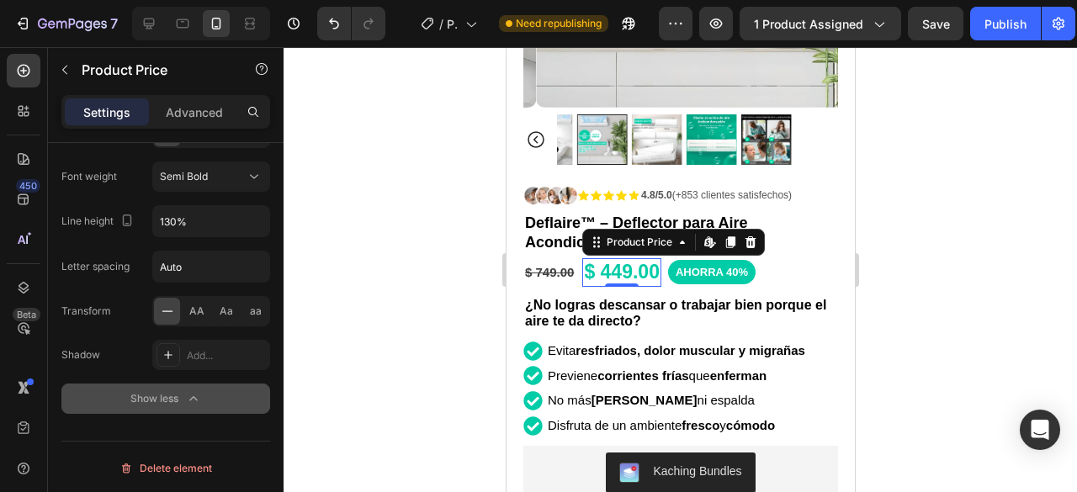
scroll to position [0, 0]
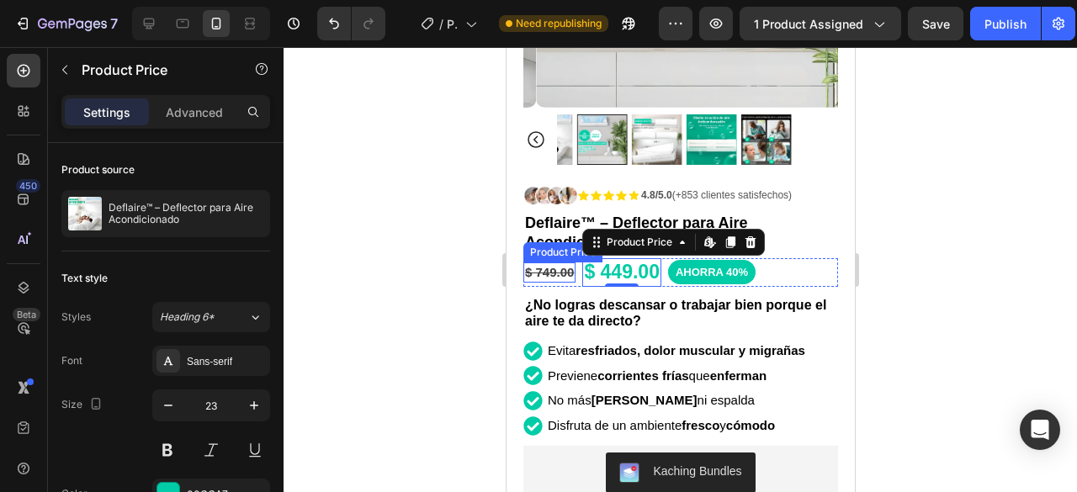
click at [540, 263] on div "$ 749.00" at bounding box center [549, 273] width 52 height 20
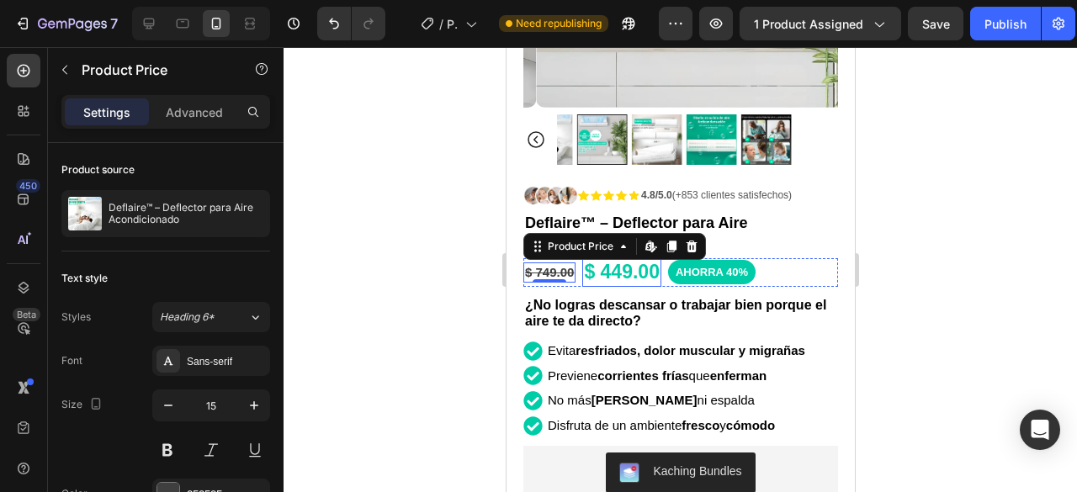
click at [634, 258] on div "$ 449.00" at bounding box center [620, 272] width 79 height 29
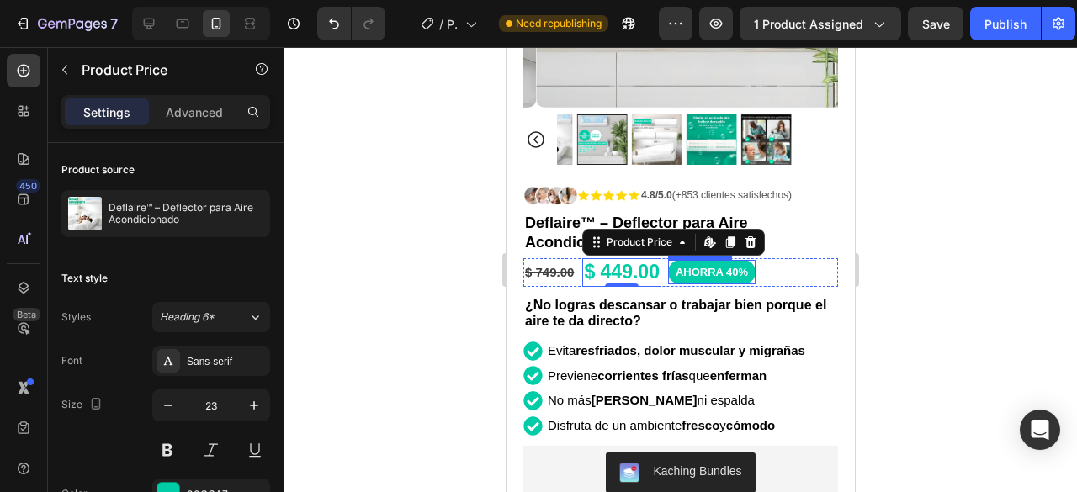
click at [690, 266] on span "AHORRA 40%" at bounding box center [711, 272] width 72 height 13
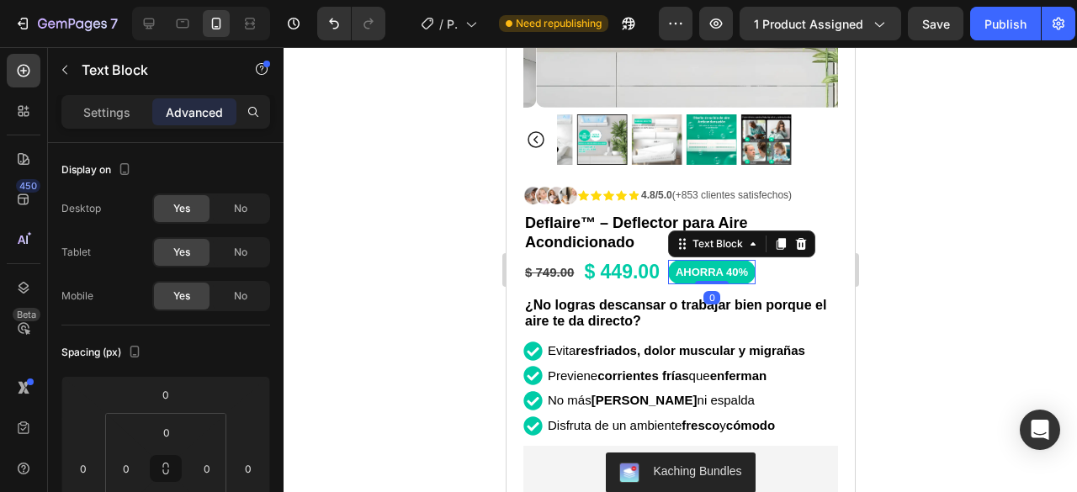
click at [949, 240] on div at bounding box center [681, 269] width 794 height 445
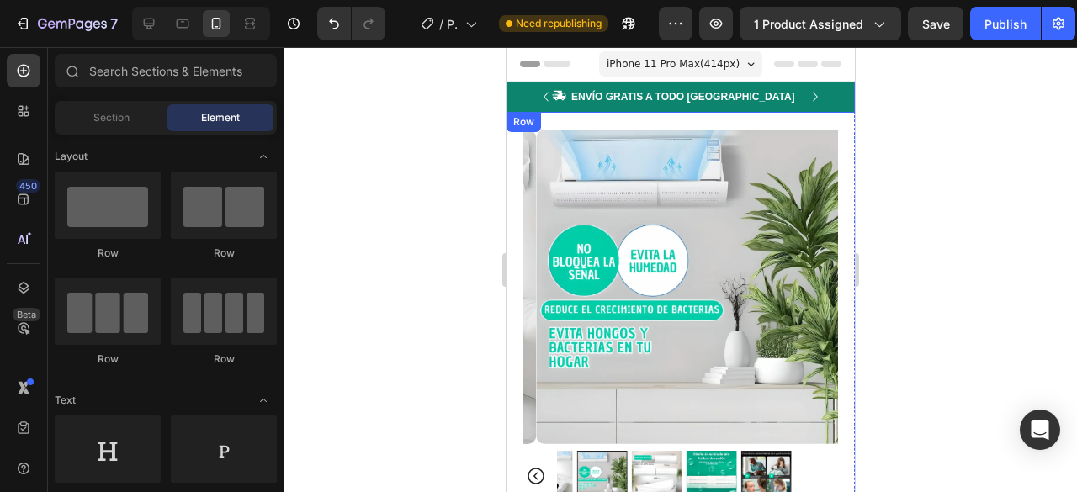
click at [831, 88] on div "Icon ENVÍO GRATIS A TODO [GEOGRAPHIC_DATA] Text Block Row Icon OFERTA EXCLUSIVA…" at bounding box center [680, 97] width 348 height 31
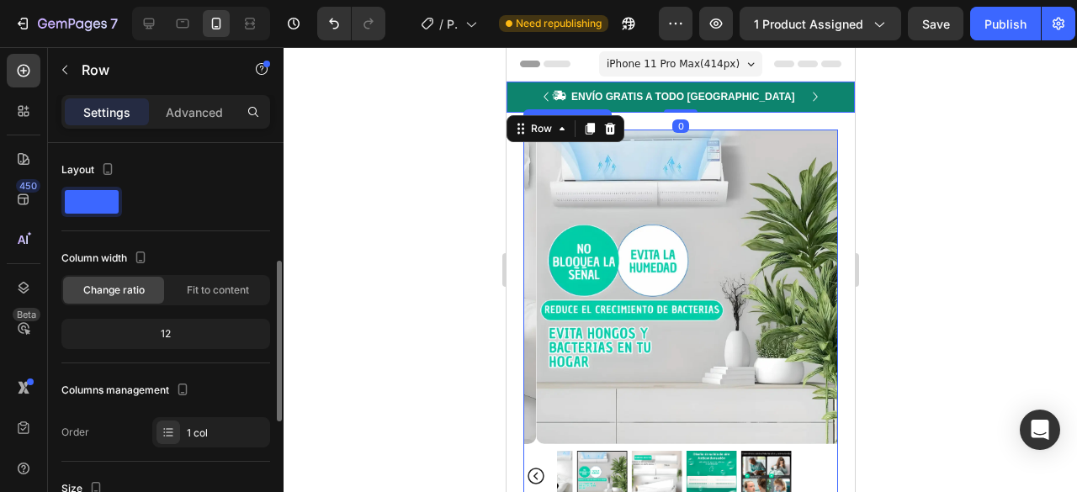
scroll to position [84, 0]
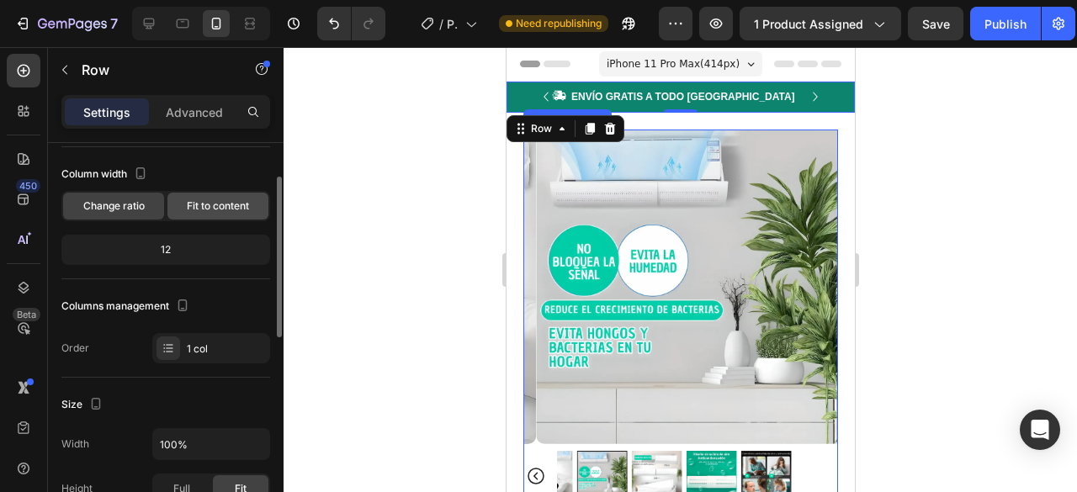
click at [210, 211] on span "Fit to content" at bounding box center [218, 206] width 62 height 15
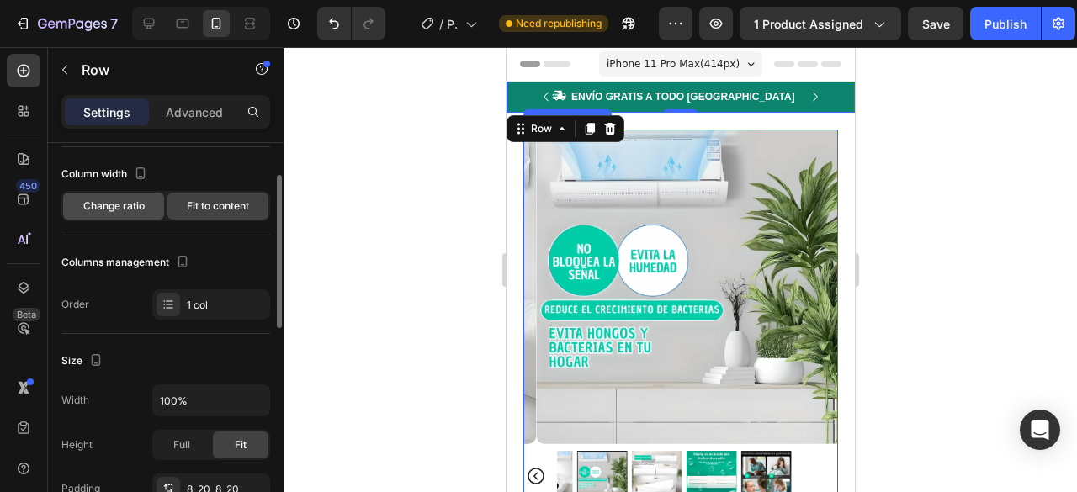
click at [144, 206] on span "Change ratio" at bounding box center [113, 206] width 61 height 15
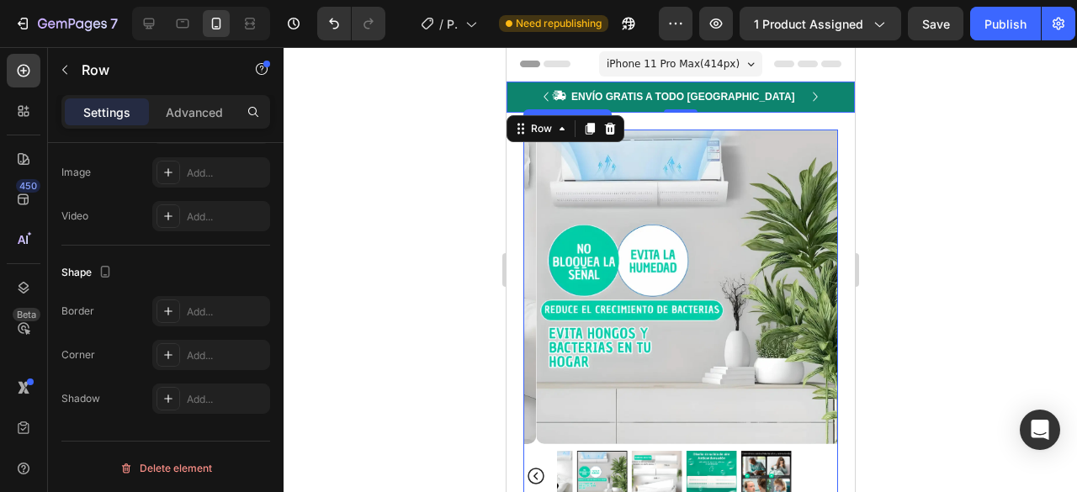
scroll to position [78, 0]
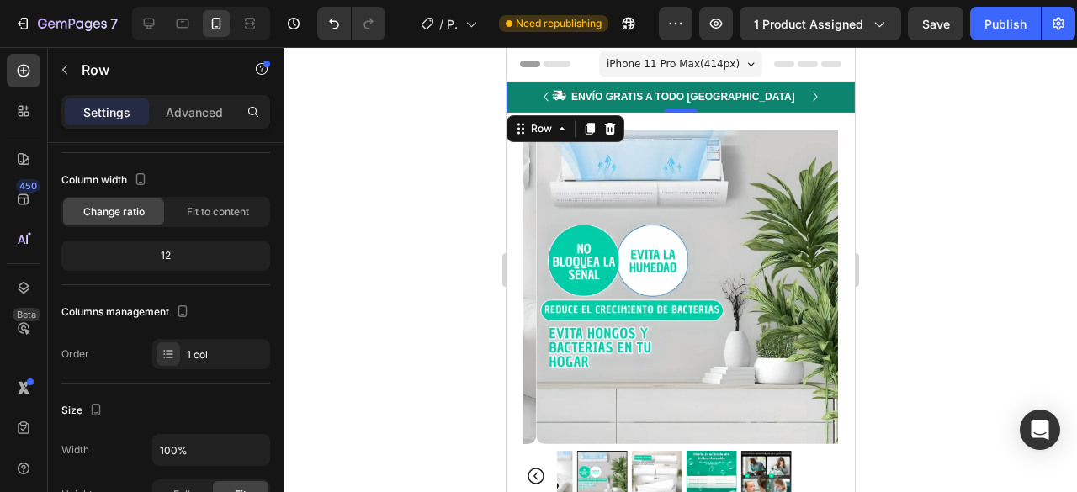
click at [458, 142] on div at bounding box center [681, 269] width 794 height 445
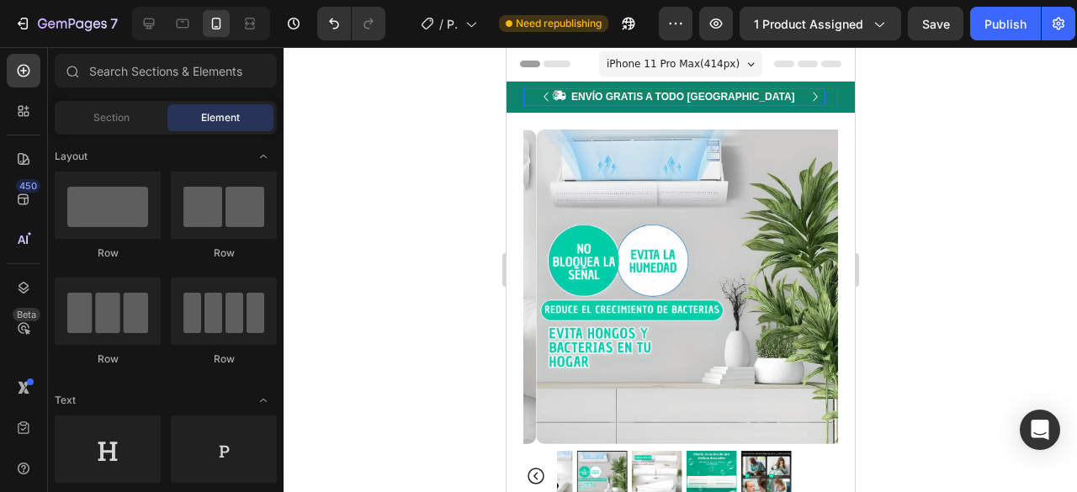
click at [528, 99] on div "Icon ENVÍO GRATIS A TODO [GEOGRAPHIC_DATA] Text Block Row" at bounding box center [674, 97] width 302 height 18
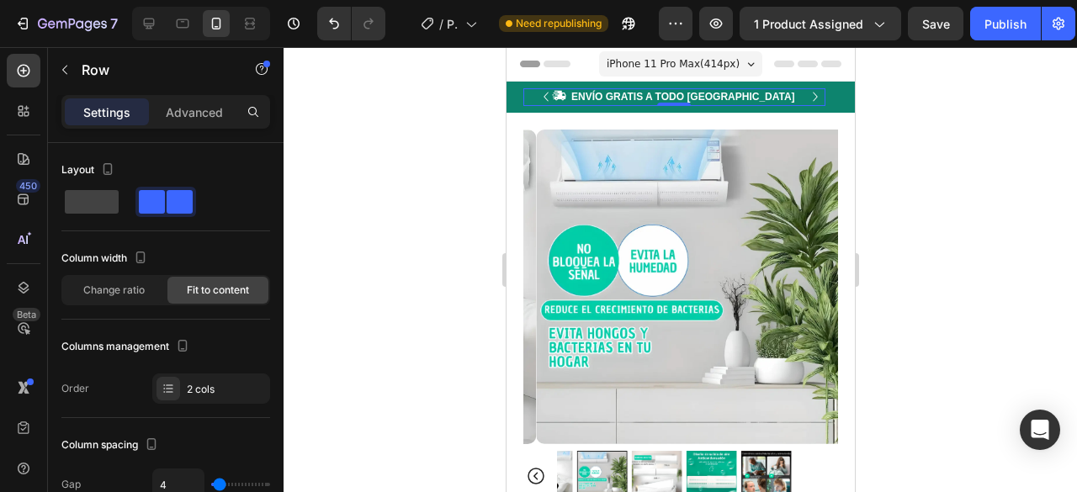
click at [944, 112] on div at bounding box center [681, 269] width 794 height 445
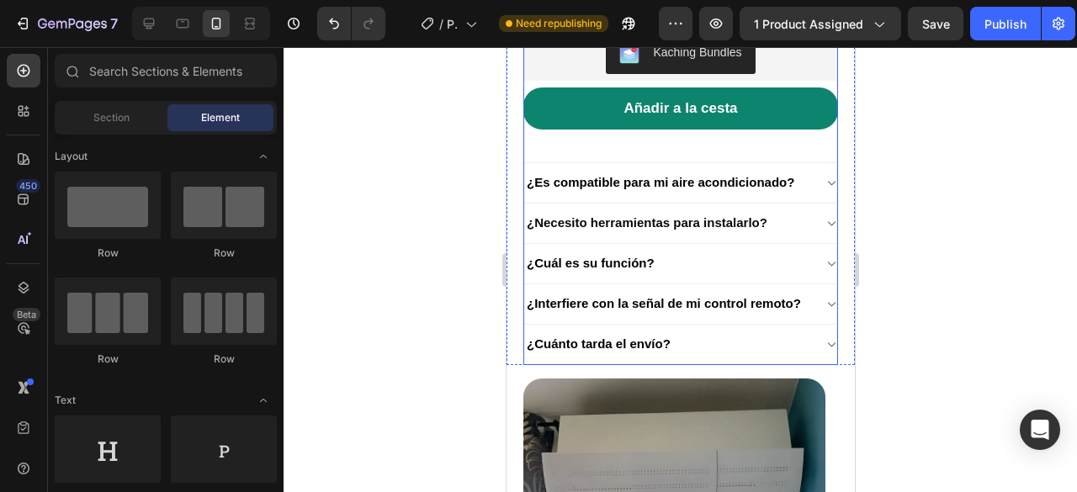
scroll to position [589, 0]
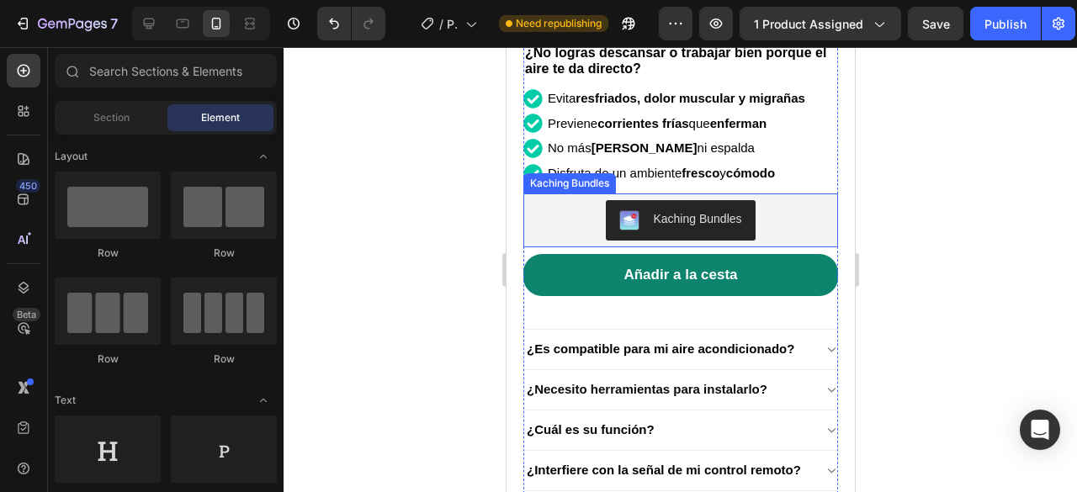
click at [678, 211] on div "Kaching Bundles" at bounding box center [696, 219] width 88 height 18
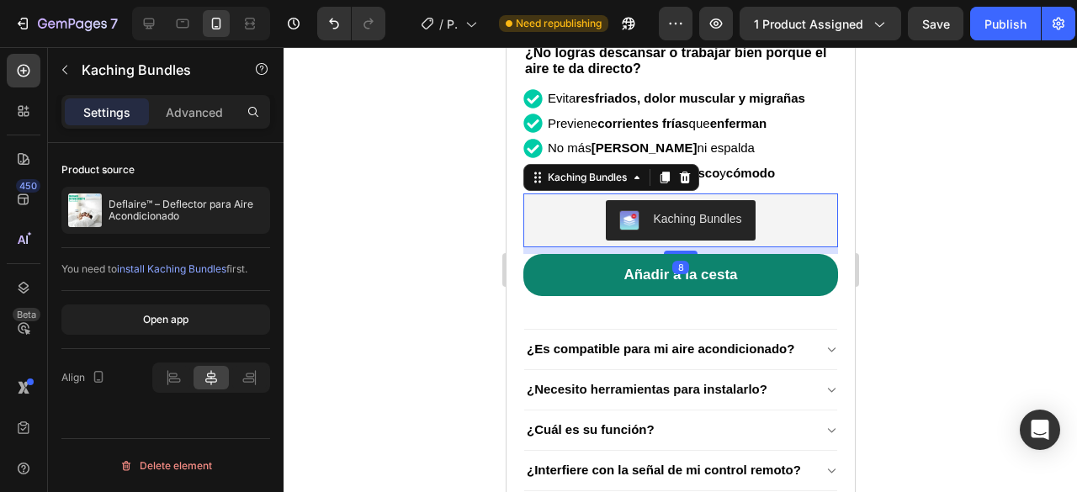
click at [678, 211] on div "Kaching Bundles" at bounding box center [696, 219] width 88 height 18
click at [197, 326] on button "Open app" at bounding box center [165, 320] width 209 height 30
